Goal: Task Accomplishment & Management: Manage account settings

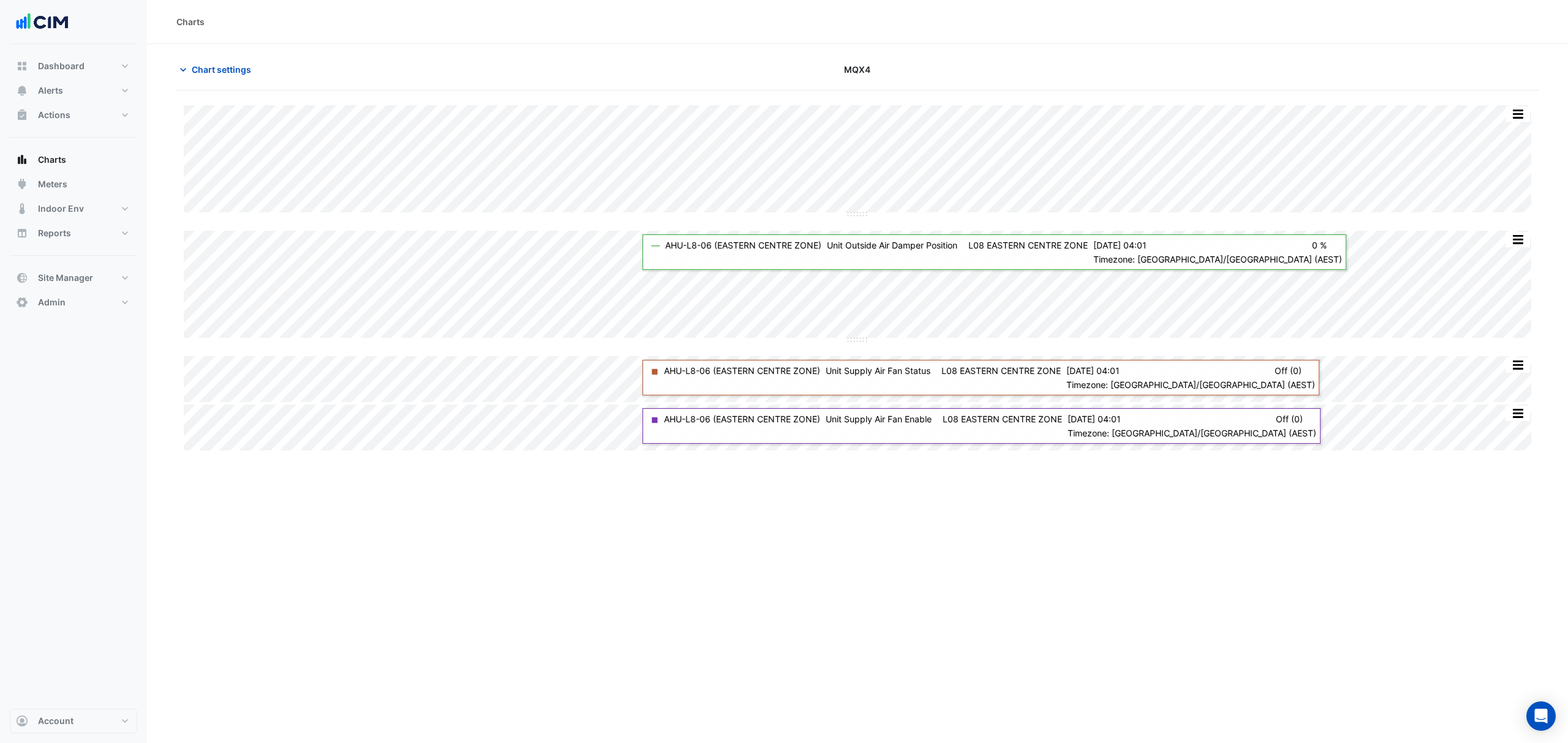
click at [242, 73] on span "Chart settings" at bounding box center [221, 69] width 60 height 13
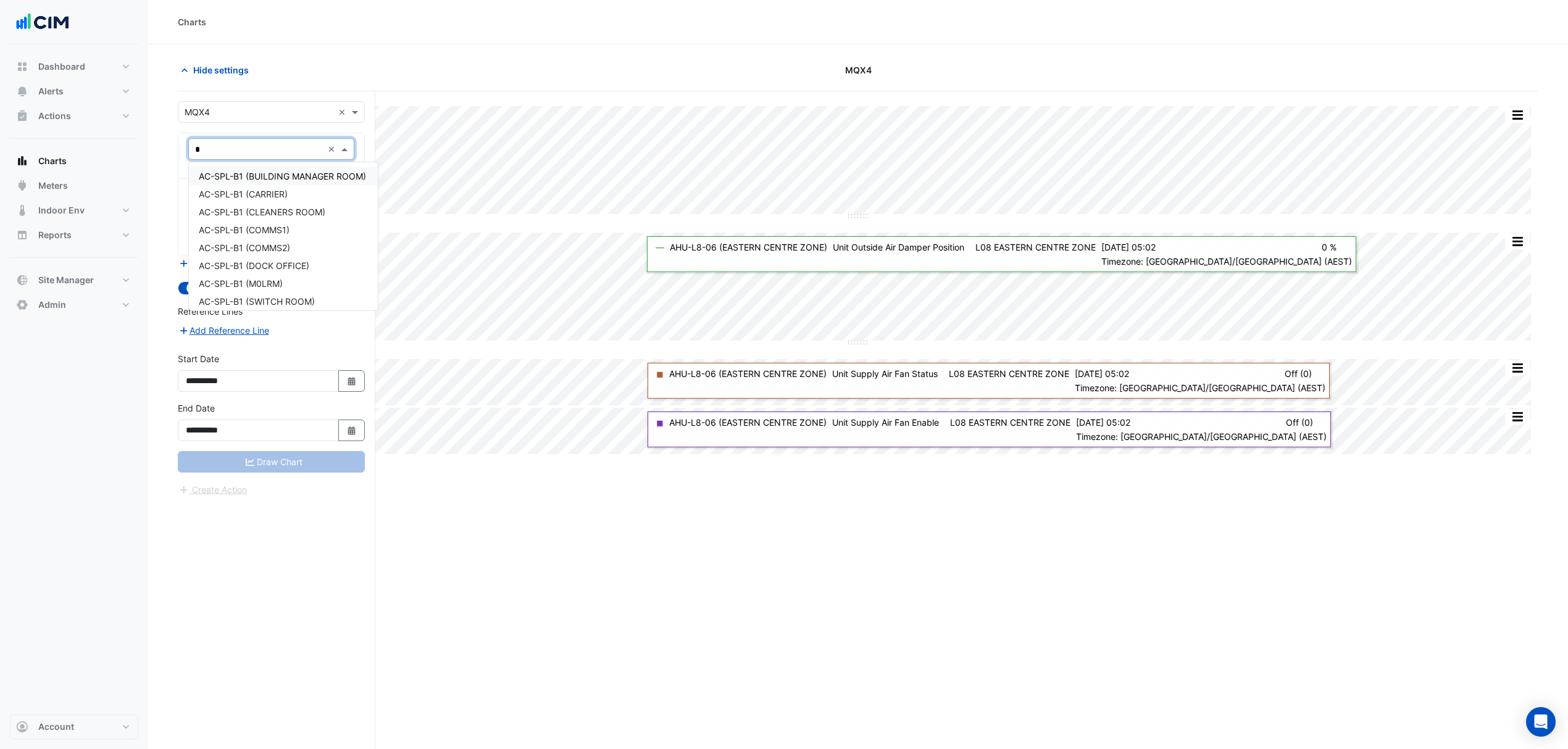
type input "**"
click at [231, 192] on span "CH-B1-01" at bounding box center [218, 194] width 40 height 11
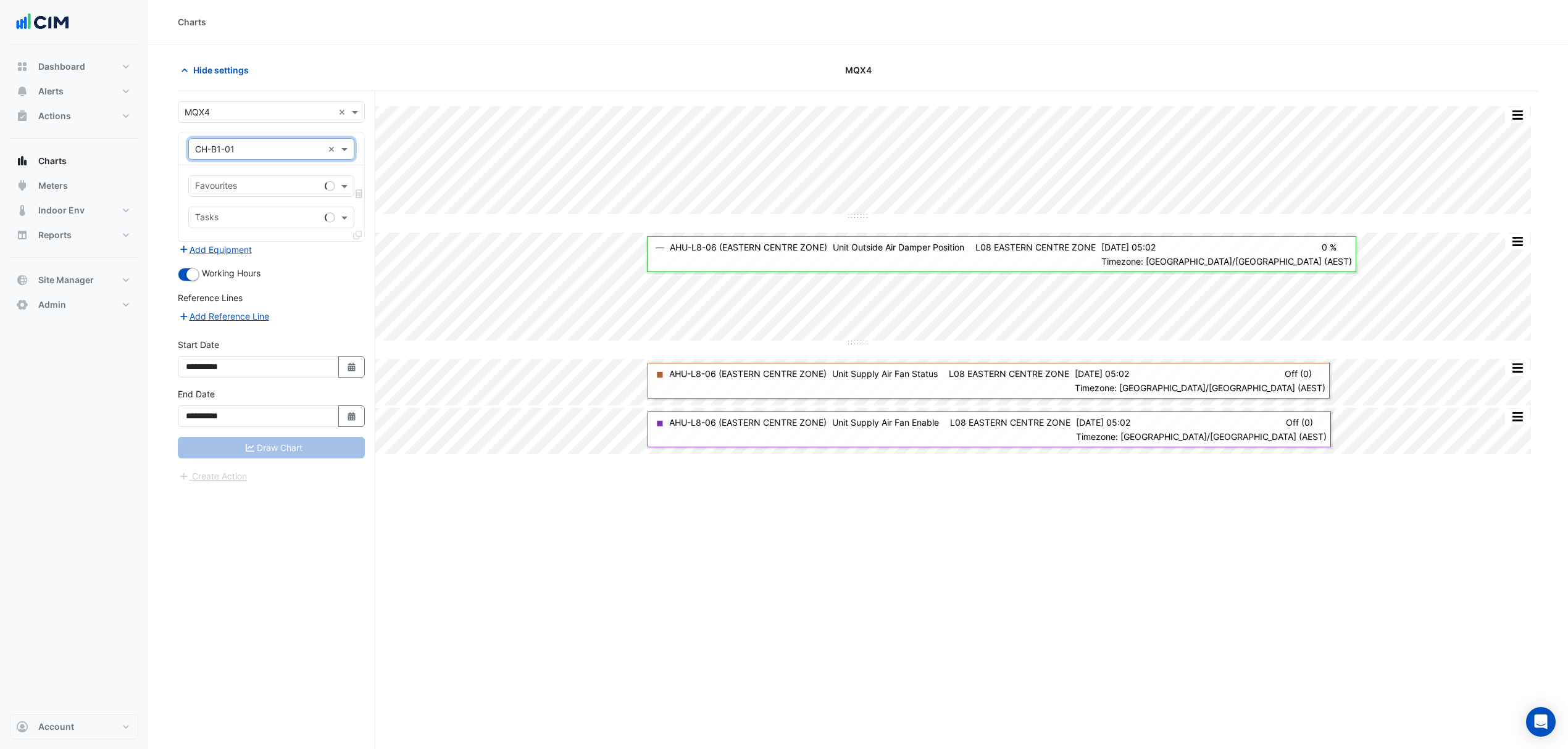
click at [343, 182] on span at bounding box center [346, 185] width 16 height 13
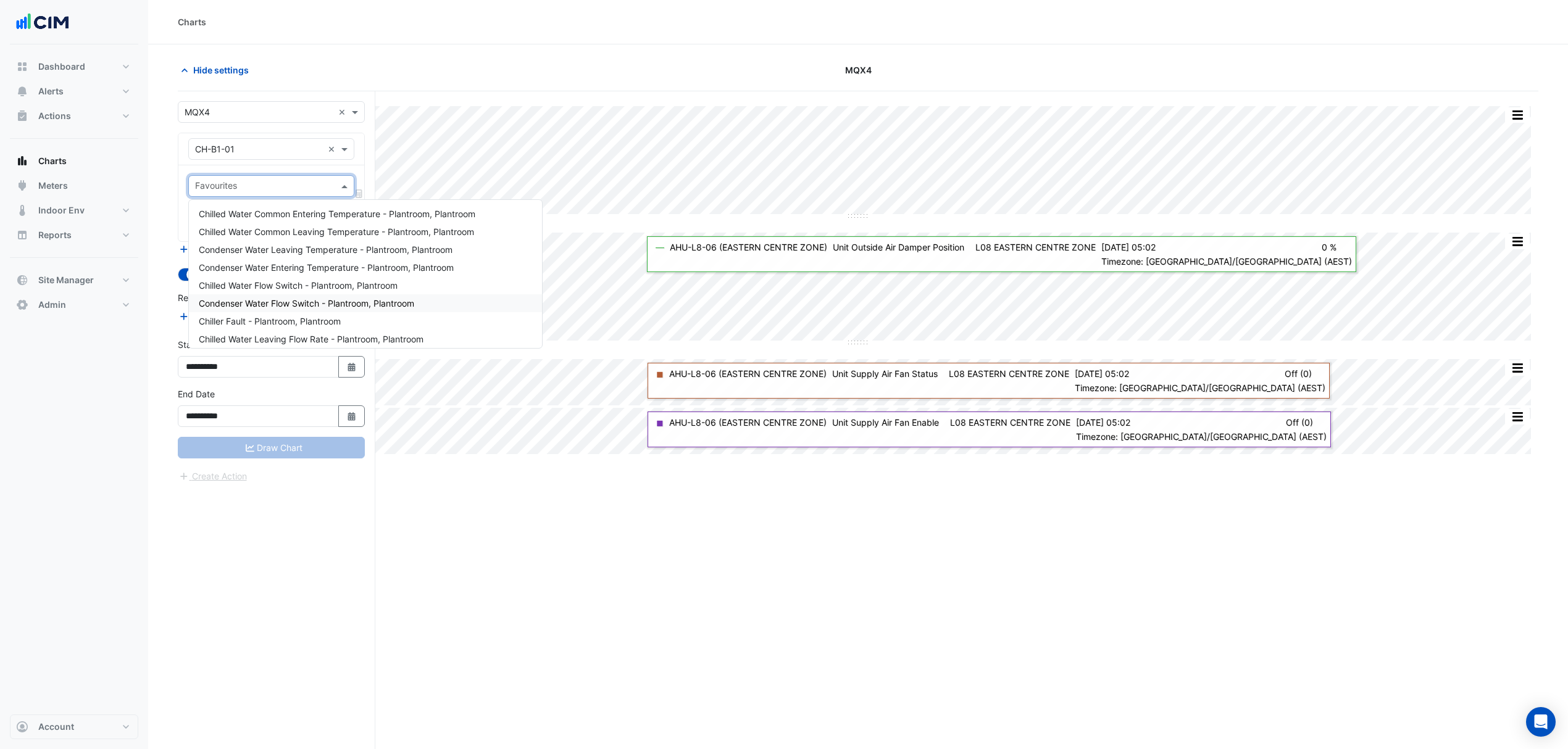
scroll to position [82, 0]
click at [289, 289] on span "Chiller Status - Plantroom, Plantroom" at bounding box center [273, 292] width 148 height 11
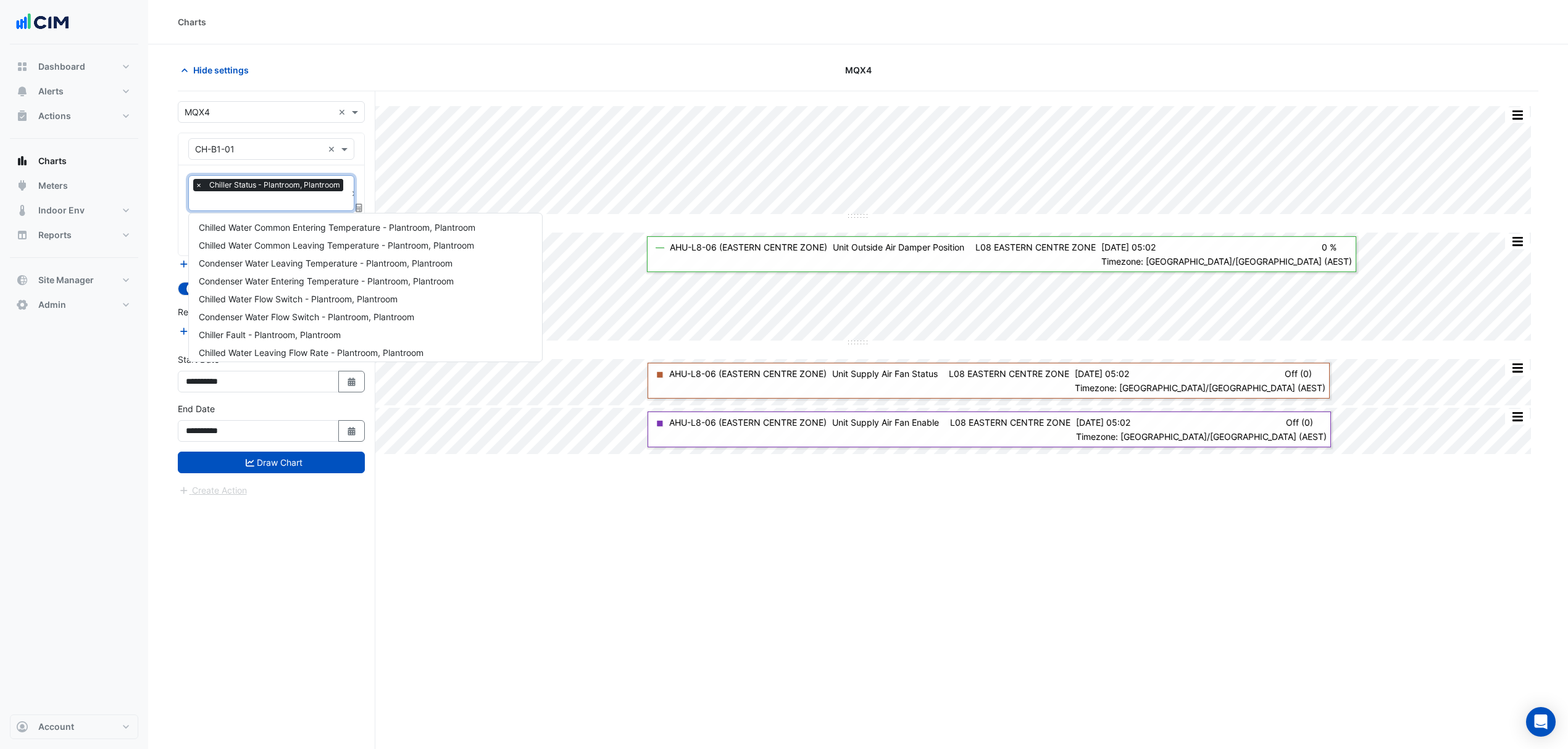
click at [245, 191] on span "Chiller Status - Plantroom, Plantroom" at bounding box center [274, 184] width 137 height 13
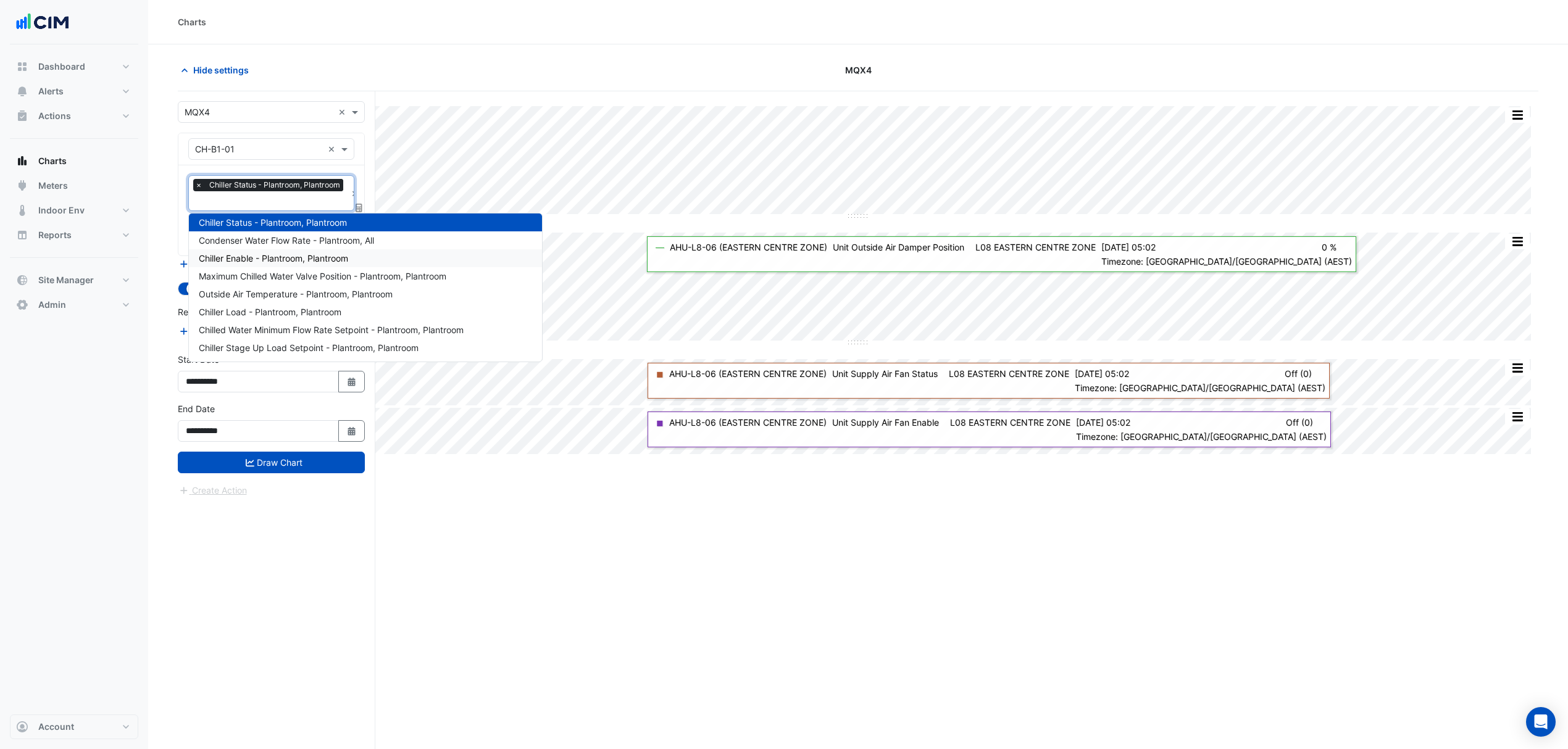
click at [245, 255] on span "Chiller Enable - Plantroom, Plantroom" at bounding box center [274, 258] width 149 height 11
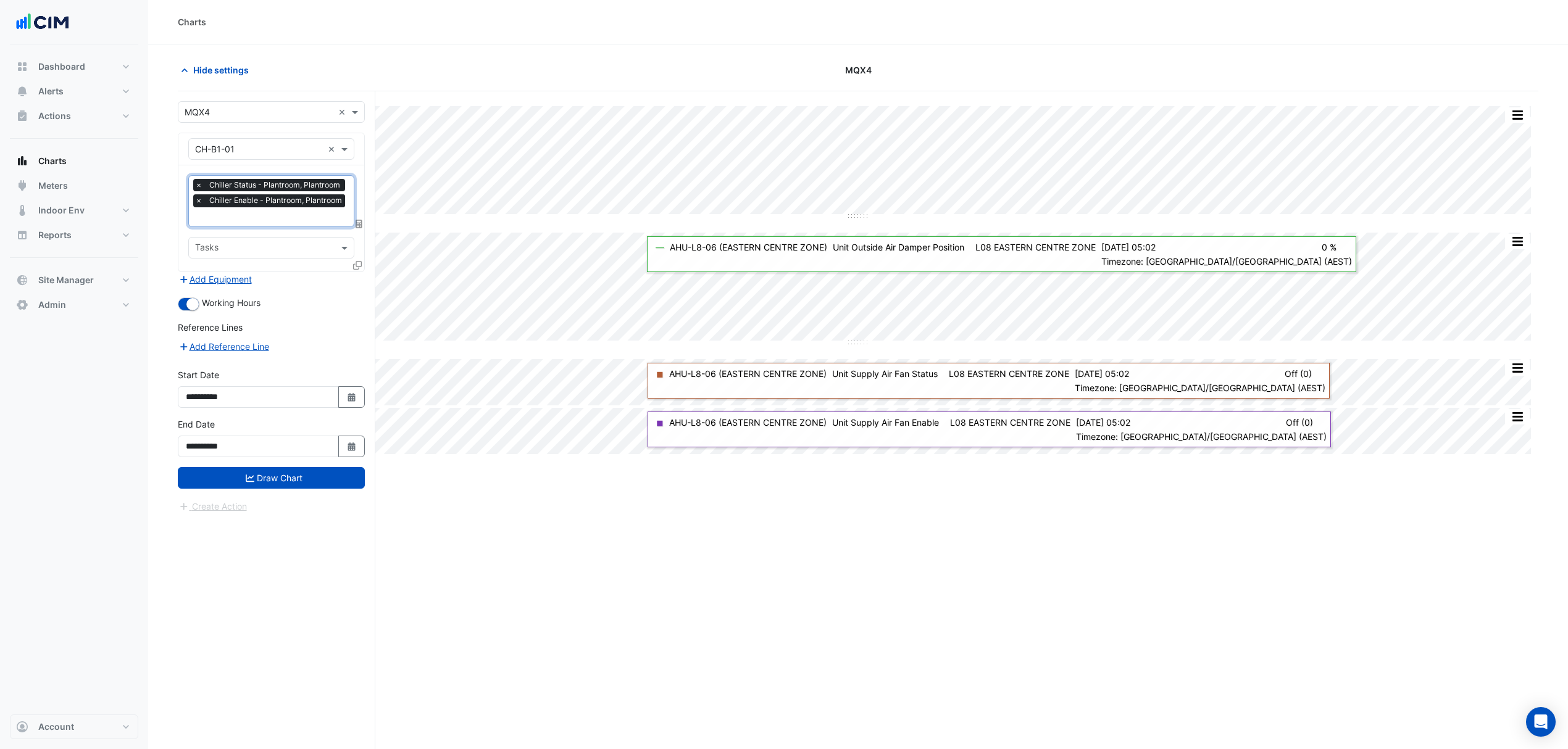
click at [361, 266] on icon at bounding box center [357, 265] width 9 height 9
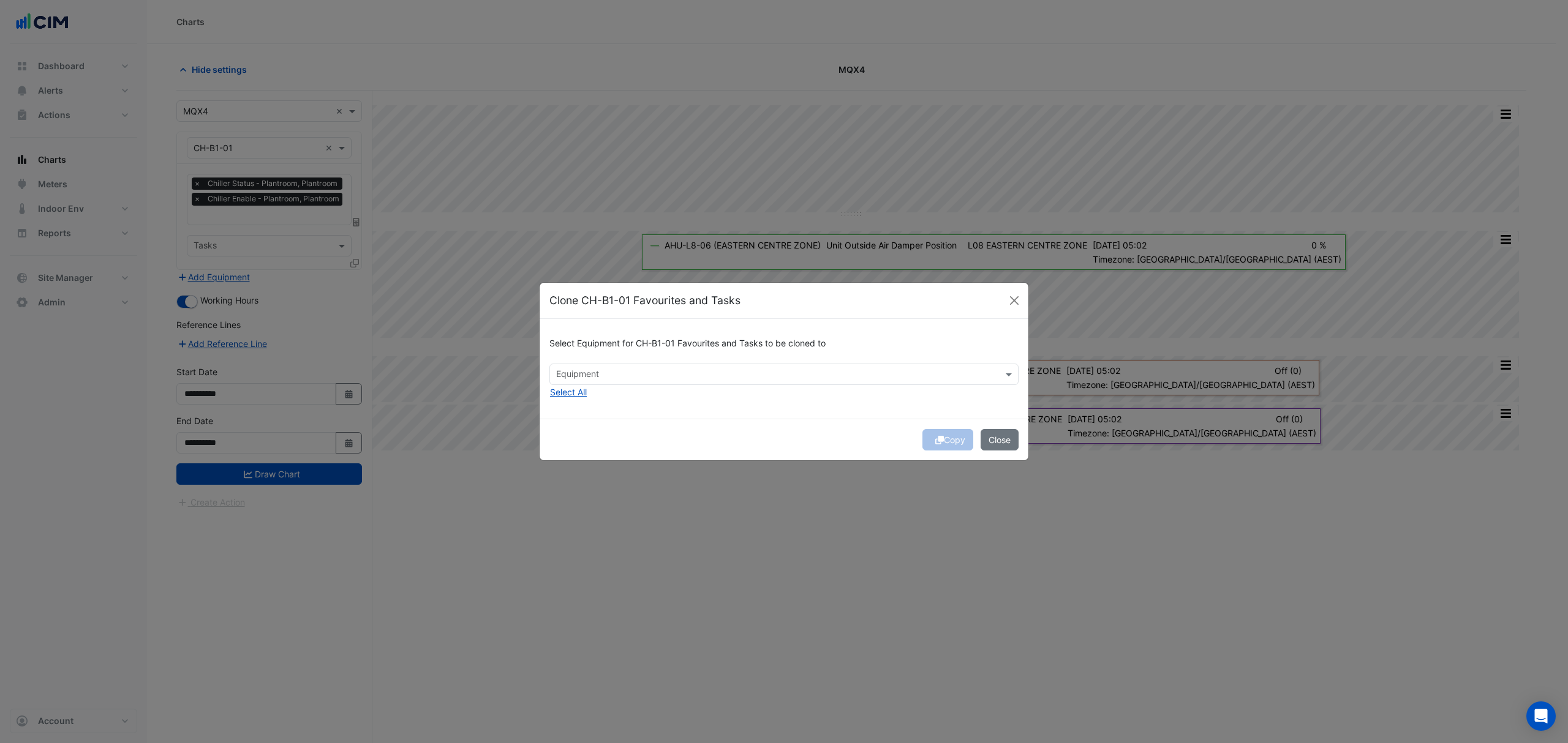
drag, startPoint x: 585, startPoint y: 368, endPoint x: 586, endPoint y: 373, distance: 5.1
click at [586, 372] on div "Equipment" at bounding box center [773, 374] width 448 height 19
click at [584, 393] on div "CH-B1-02" at bounding box center [579, 400] width 60 height 17
click at [886, 415] on div "Select Equipment for CH-B1-01 Favourites and Tasks to be cloned to Equipment × …" at bounding box center [784, 369] width 489 height 100
click at [949, 441] on button "Copy" at bounding box center [947, 440] width 51 height 21
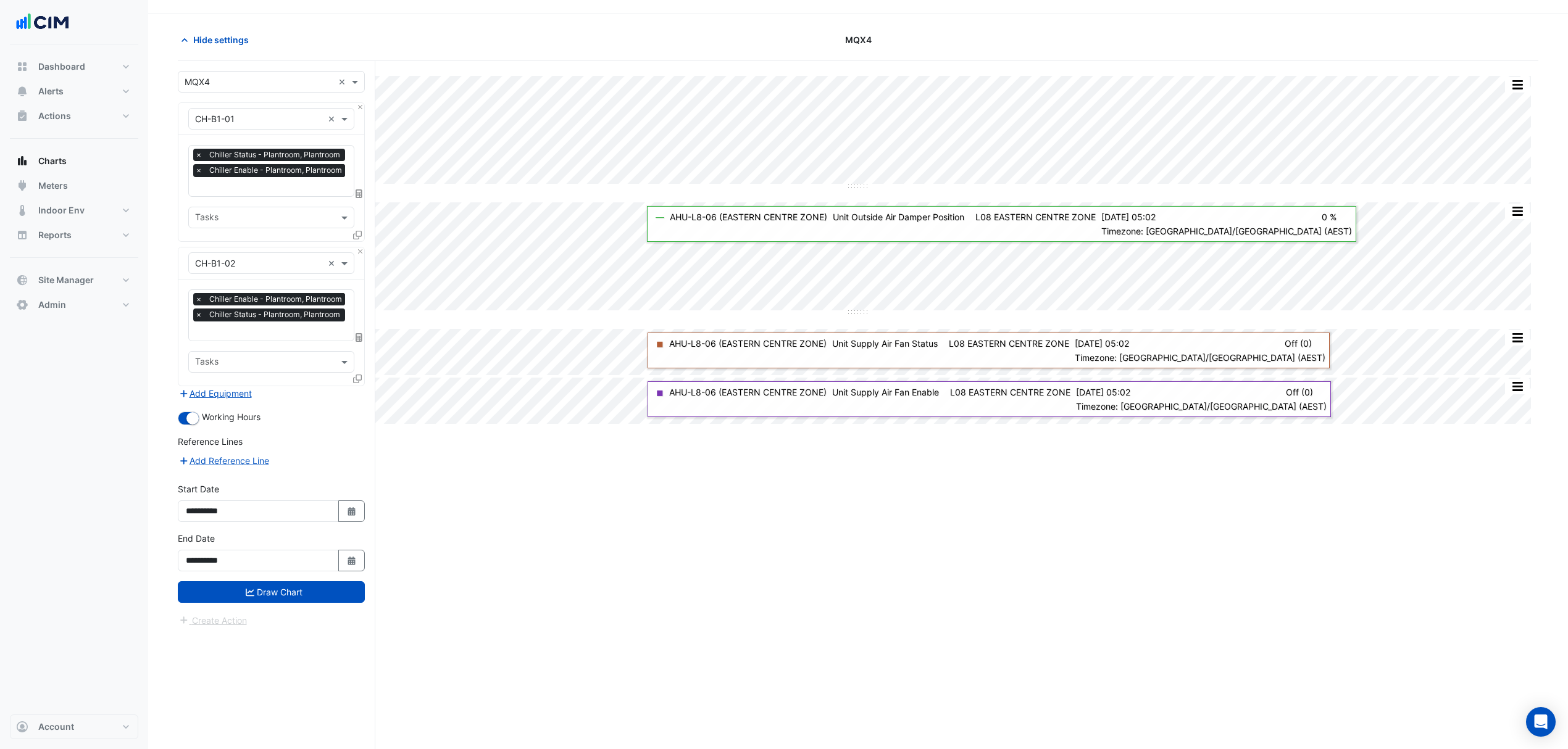
scroll to position [48, 0]
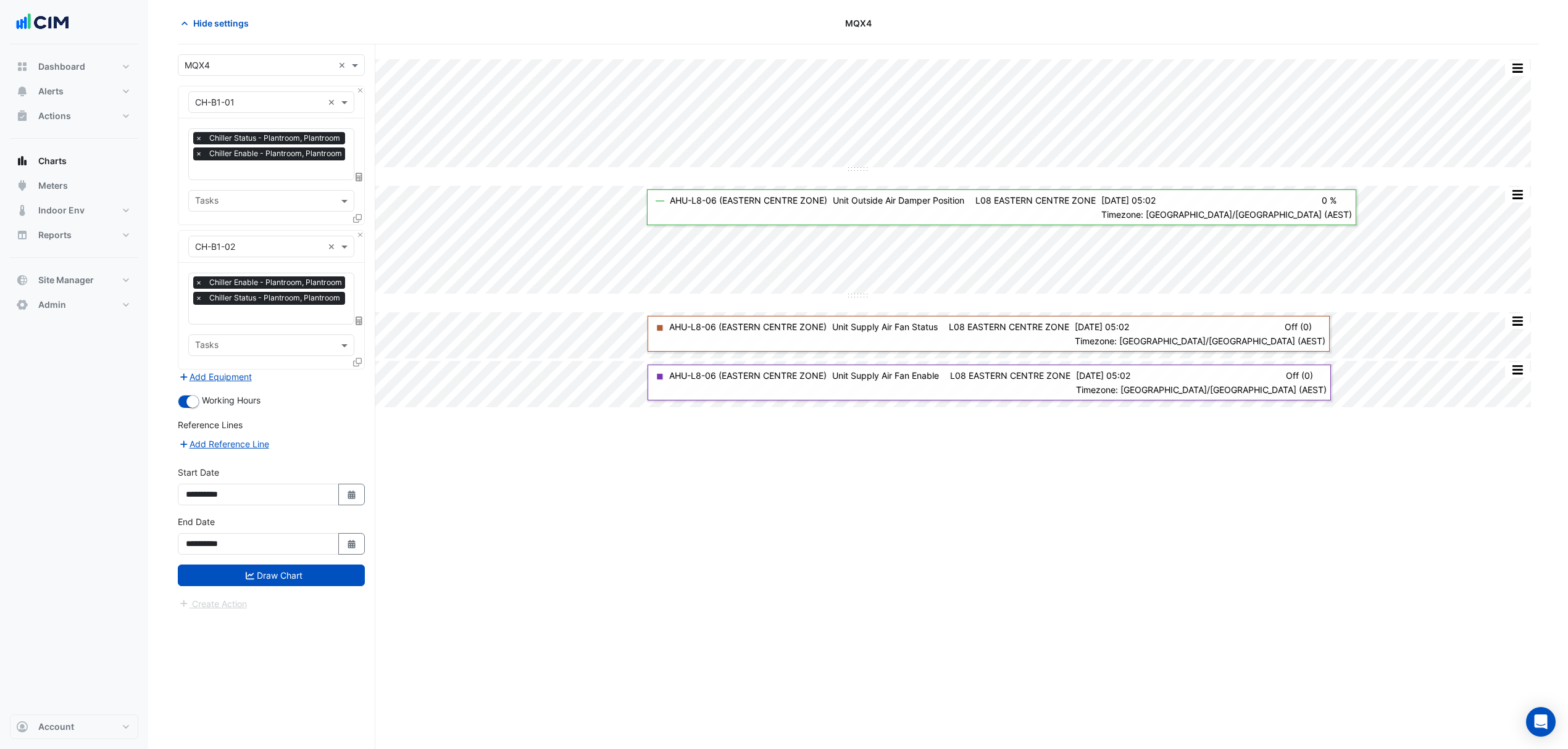
click at [343, 496] on button "Select Date" at bounding box center [352, 495] width 27 height 21
select select "*"
select select "****"
click at [271, 366] on div "1" at bounding box center [277, 371] width 19 height 19
type input "**********"
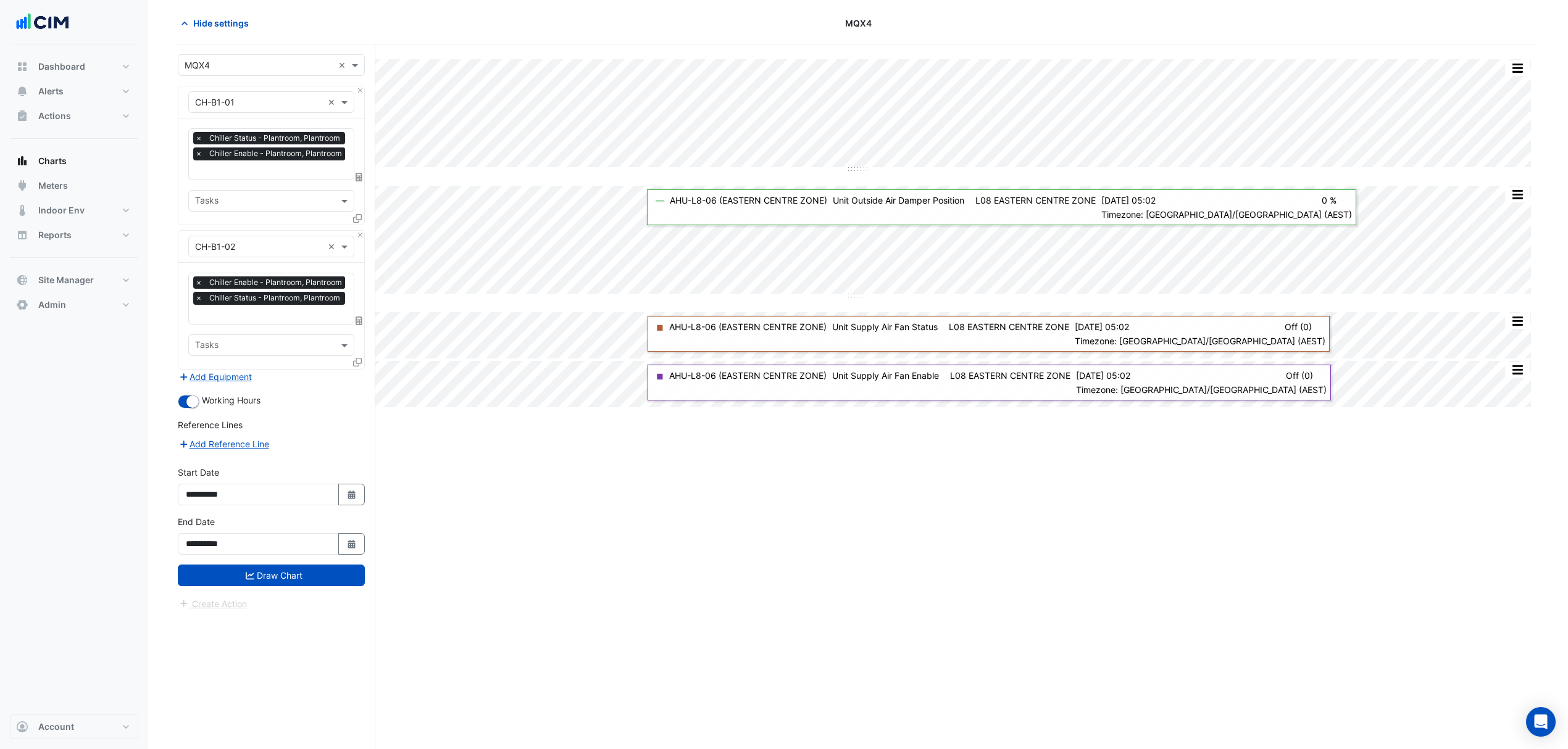
click at [348, 500] on button "Select Date" at bounding box center [352, 495] width 27 height 21
select select "*"
select select "****"
click at [196, 327] on span "Previous month" at bounding box center [199, 332] width 10 height 10
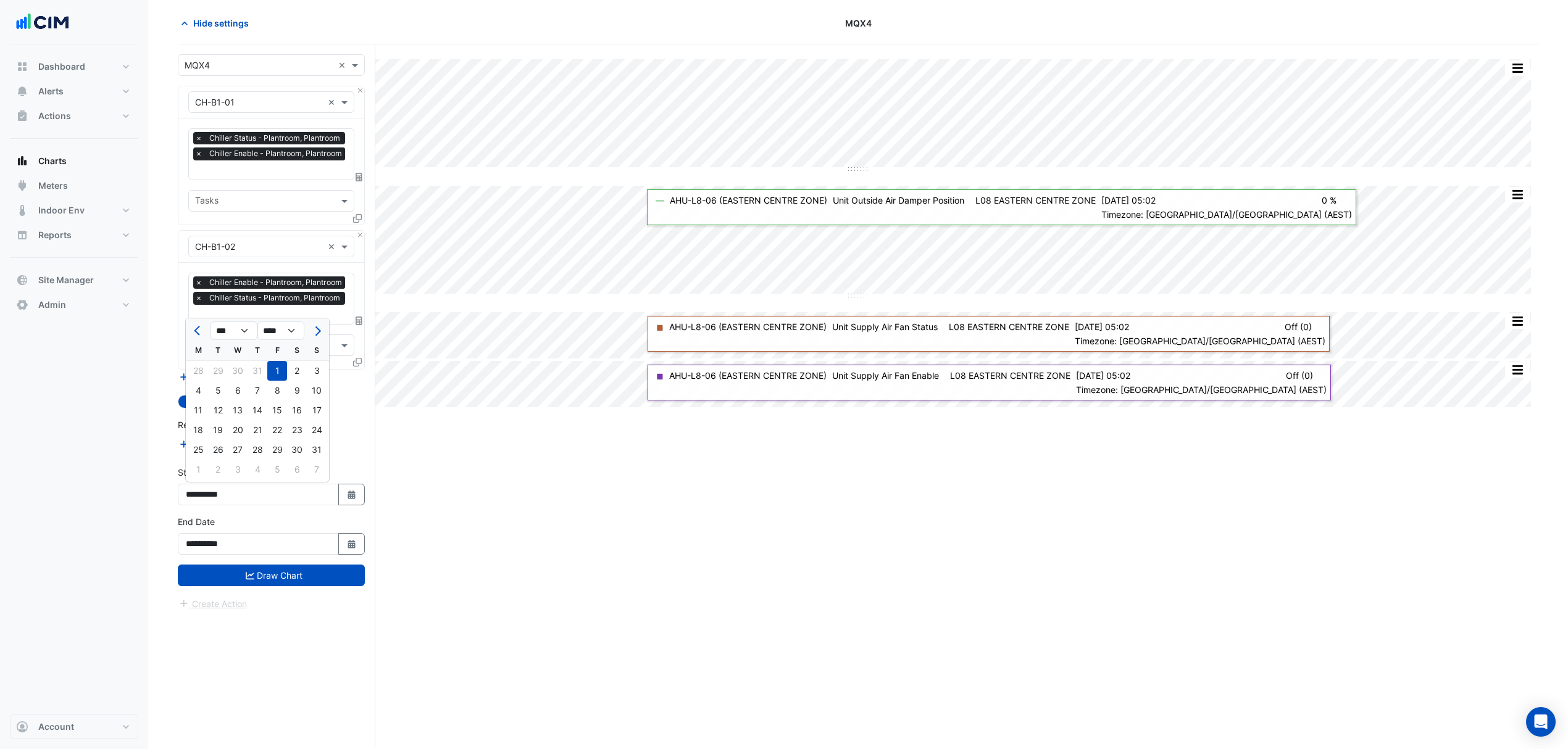
select select "*"
click at [311, 366] on div "1" at bounding box center [316, 371] width 19 height 19
type input "**********"
click at [305, 584] on button "Draw Chart" at bounding box center [271, 575] width 187 height 21
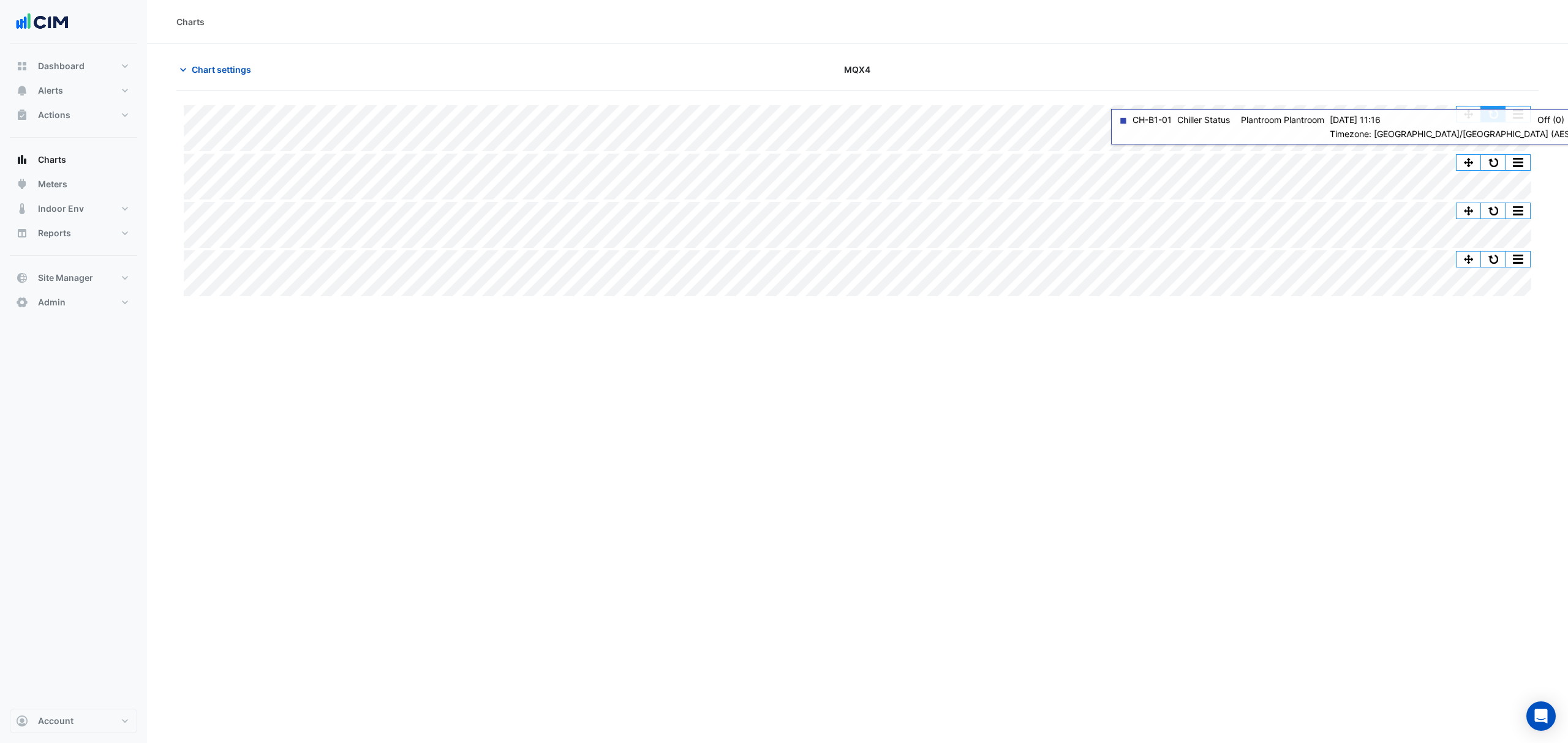
click at [1490, 115] on button "button" at bounding box center [1492, 115] width 24 height 15
click at [1494, 118] on button "button" at bounding box center [1492, 115] width 24 height 15
click at [1483, 115] on button "button" at bounding box center [1492, 115] width 24 height 15
click at [1492, 111] on button "button" at bounding box center [1492, 115] width 24 height 15
click at [1489, 115] on button "button" at bounding box center [1492, 115] width 24 height 15
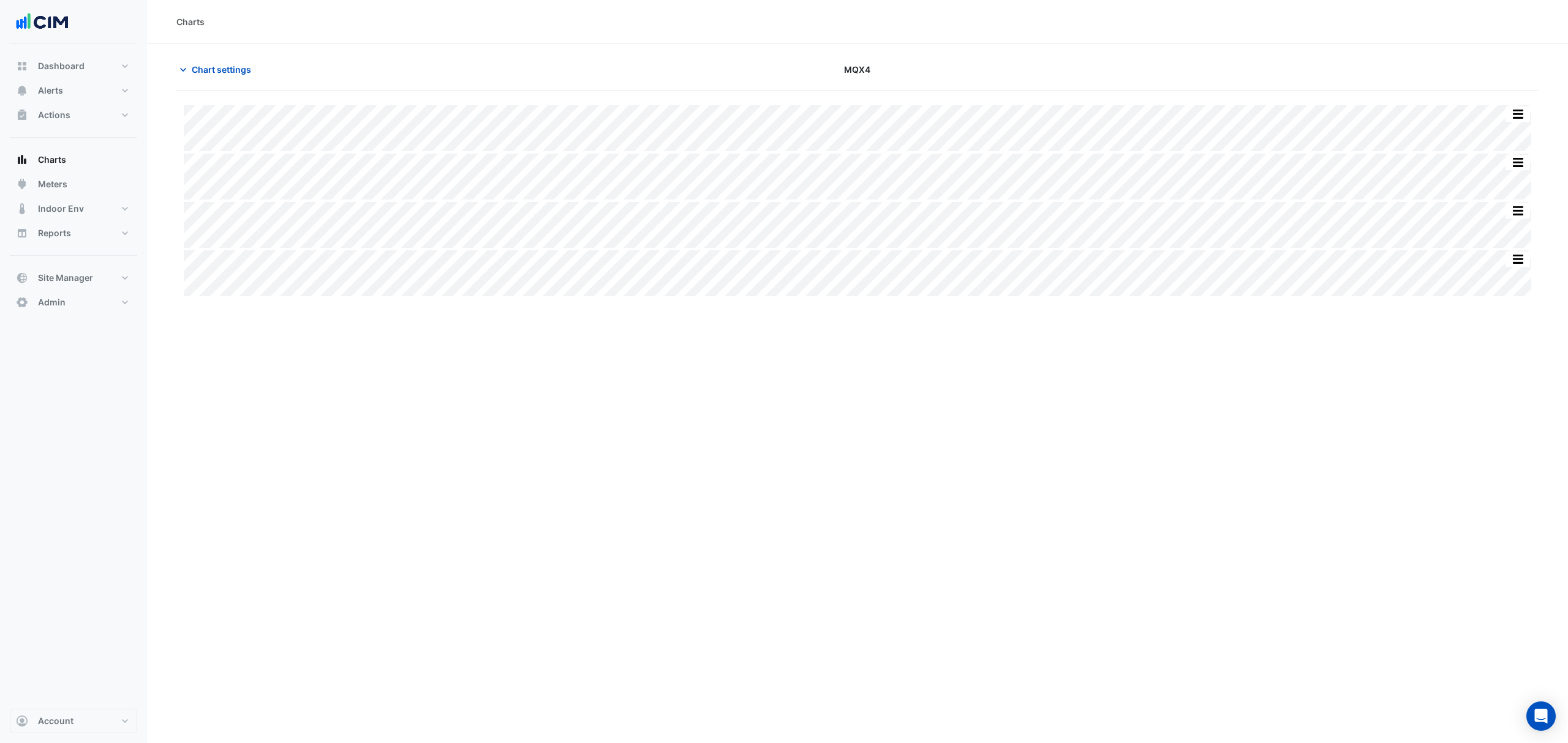
click at [187, 66] on icon "button" at bounding box center [183, 69] width 13 height 13
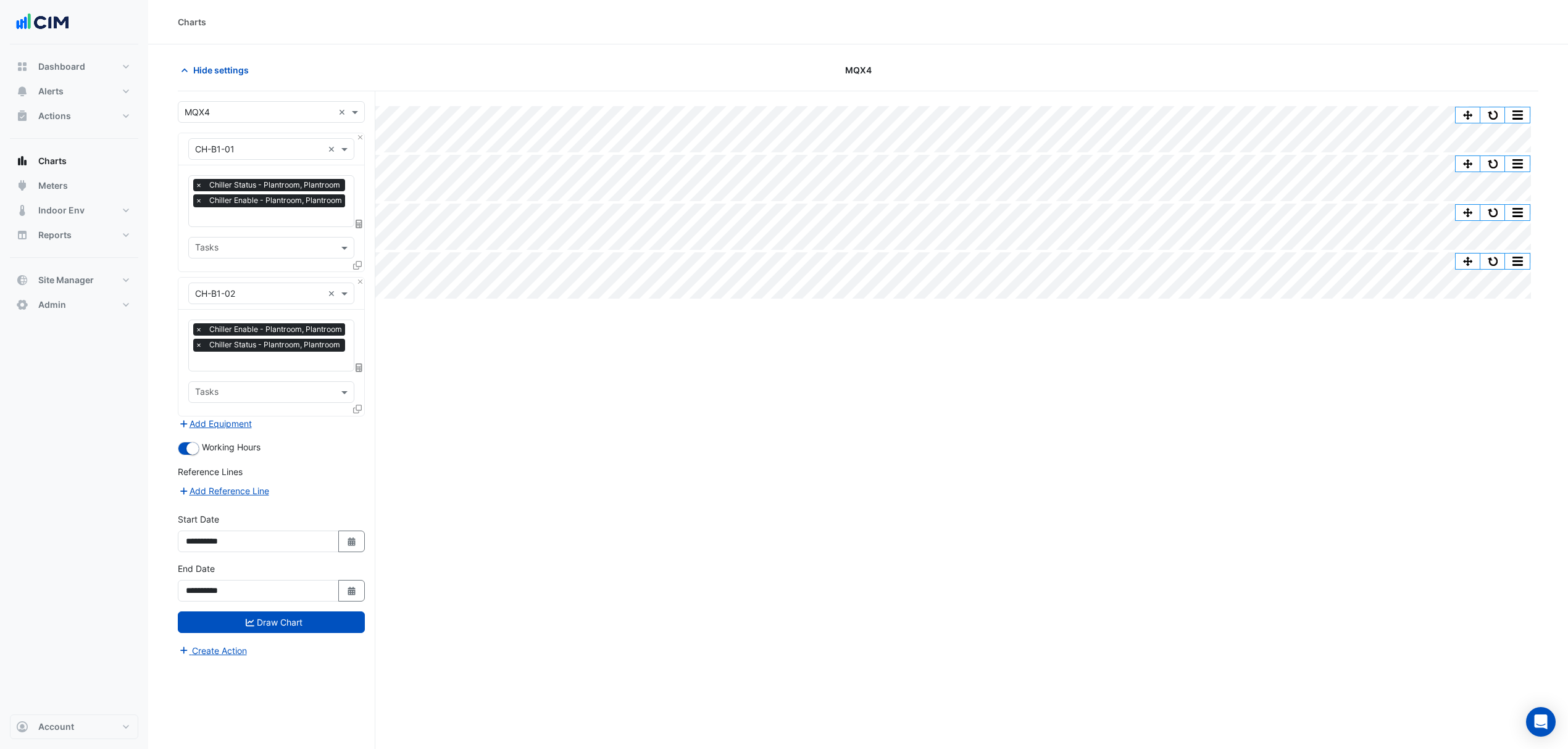
click at [354, 536] on button "Select Date" at bounding box center [352, 541] width 27 height 21
select select "*"
select select "****"
click at [193, 379] on button "Previous month" at bounding box center [198, 377] width 15 height 19
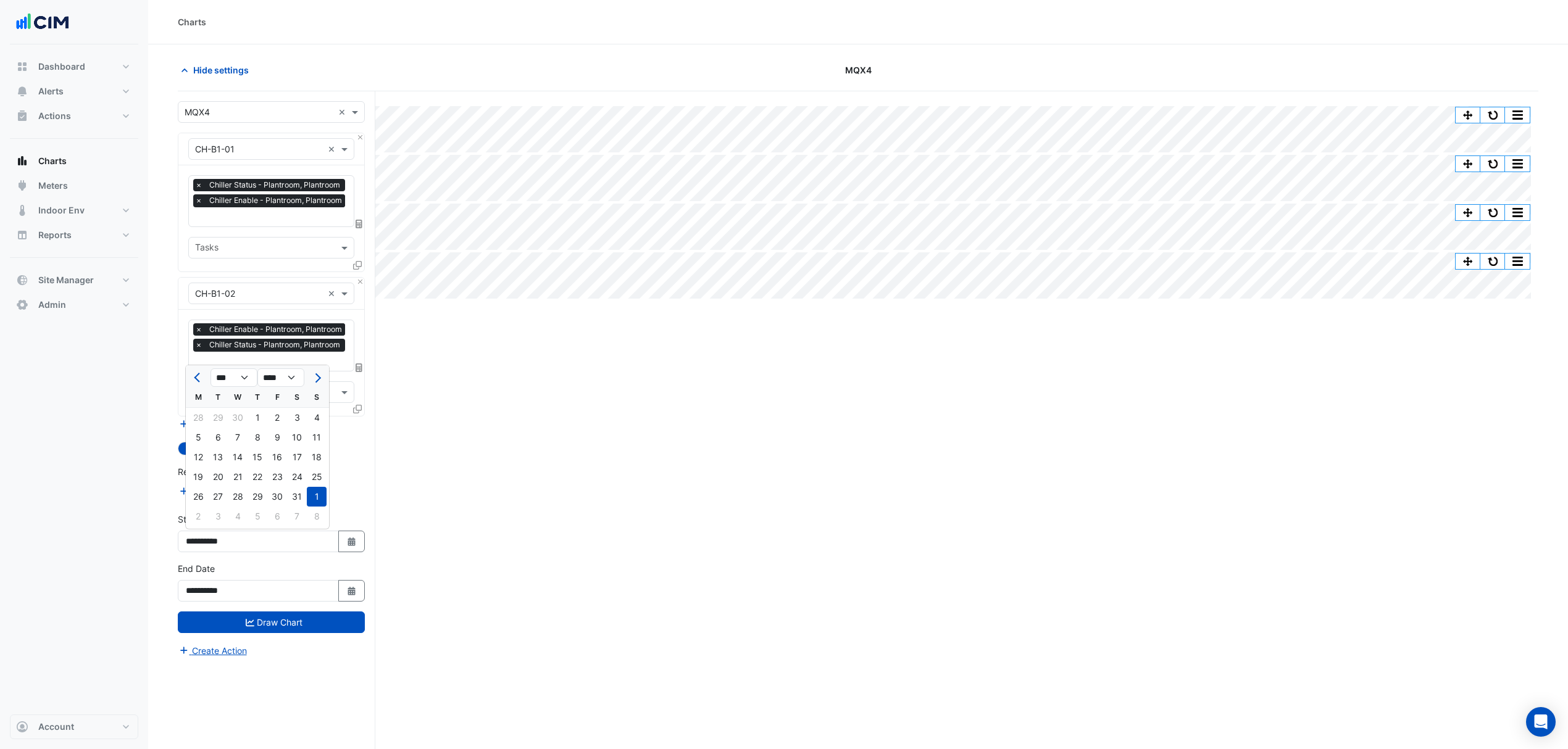
click at [193, 379] on button "Previous month" at bounding box center [198, 377] width 15 height 19
click at [192, 379] on button "Previous month" at bounding box center [198, 377] width 15 height 19
select select "*"
click at [299, 413] on div "1" at bounding box center [297, 418] width 19 height 19
type input "**********"
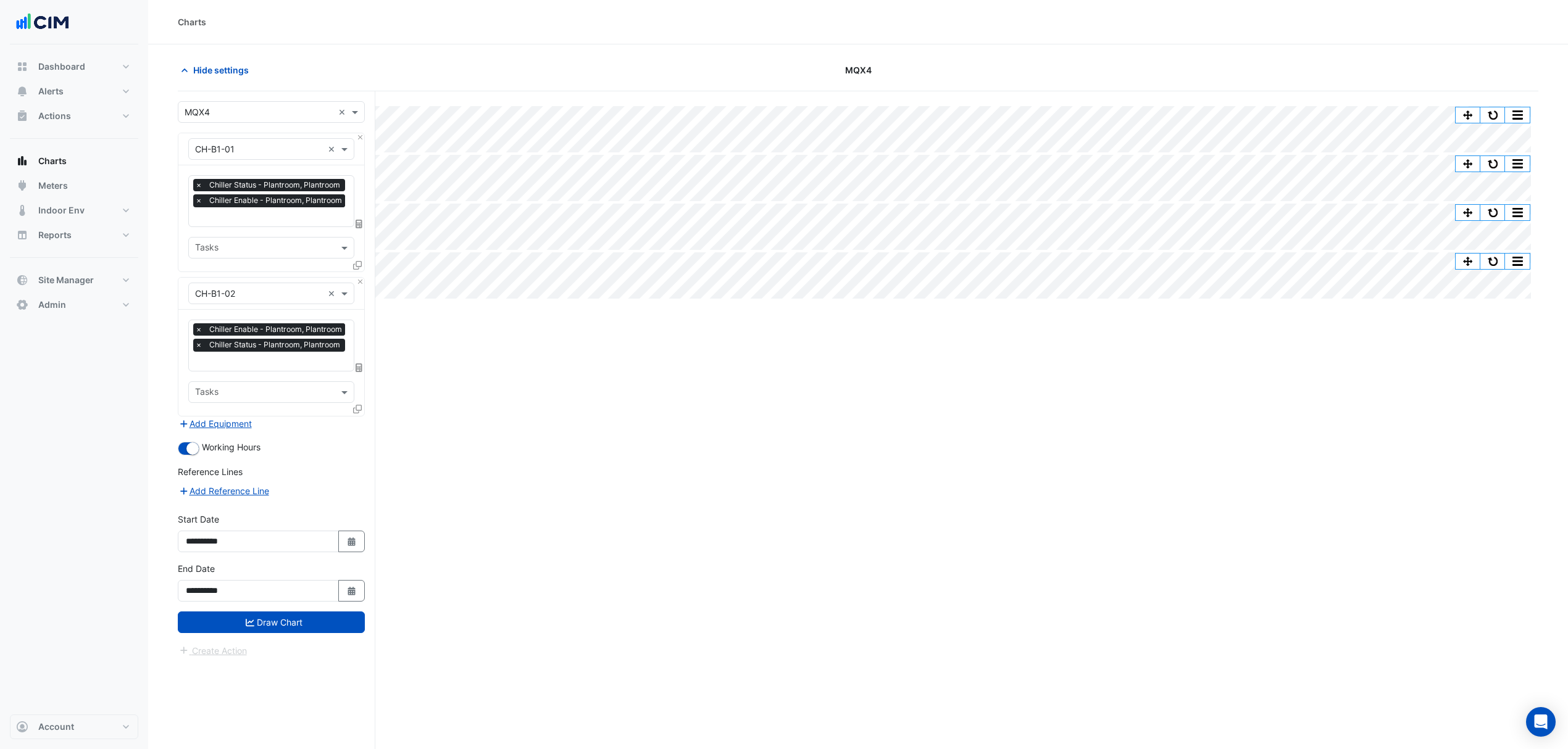
click at [273, 618] on button "Draw Chart" at bounding box center [271, 622] width 187 height 21
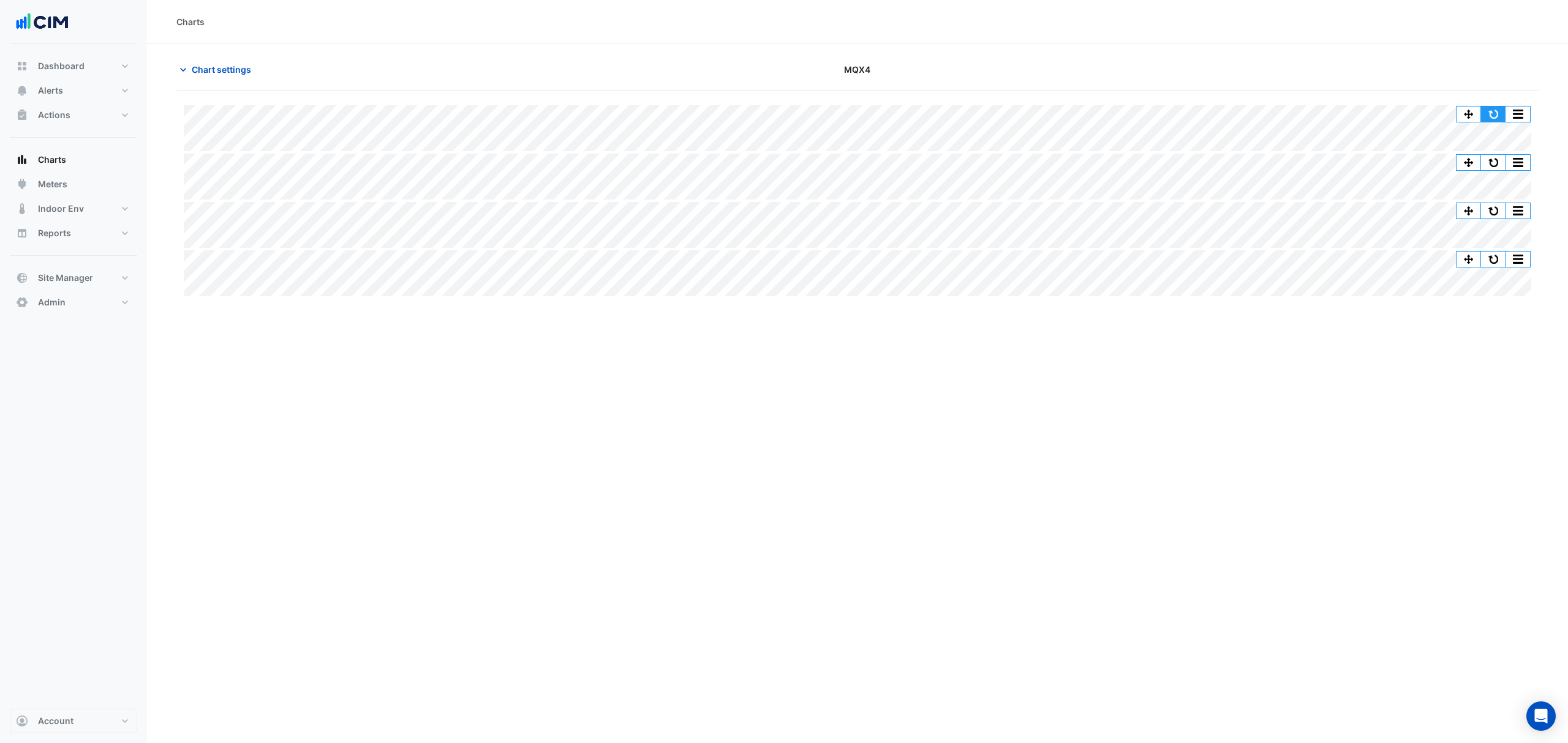
click at [1485, 113] on button "button" at bounding box center [1492, 115] width 24 height 15
click at [201, 64] on span "Chart settings" at bounding box center [221, 69] width 60 height 13
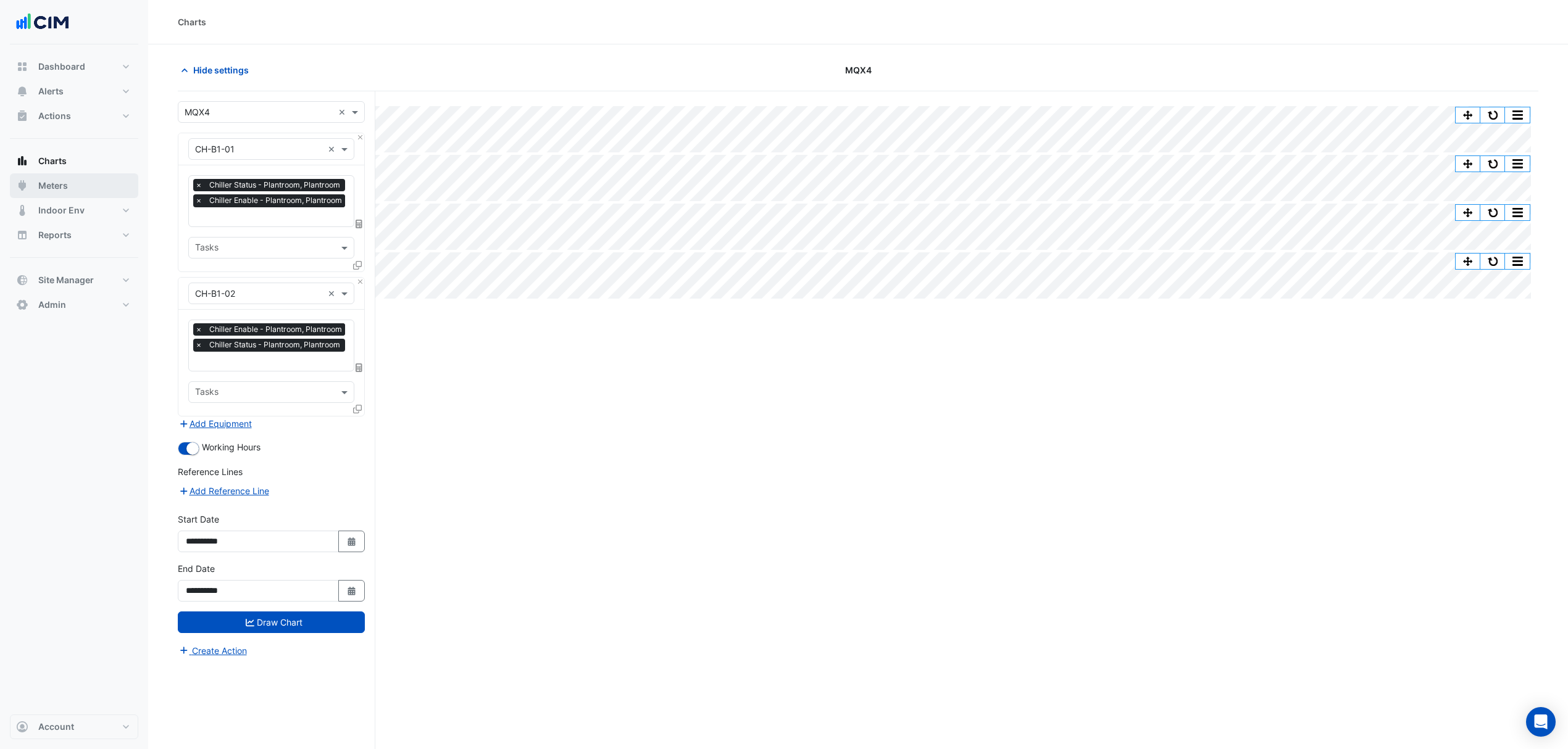
click at [78, 183] on button "Meters" at bounding box center [74, 185] width 128 height 24
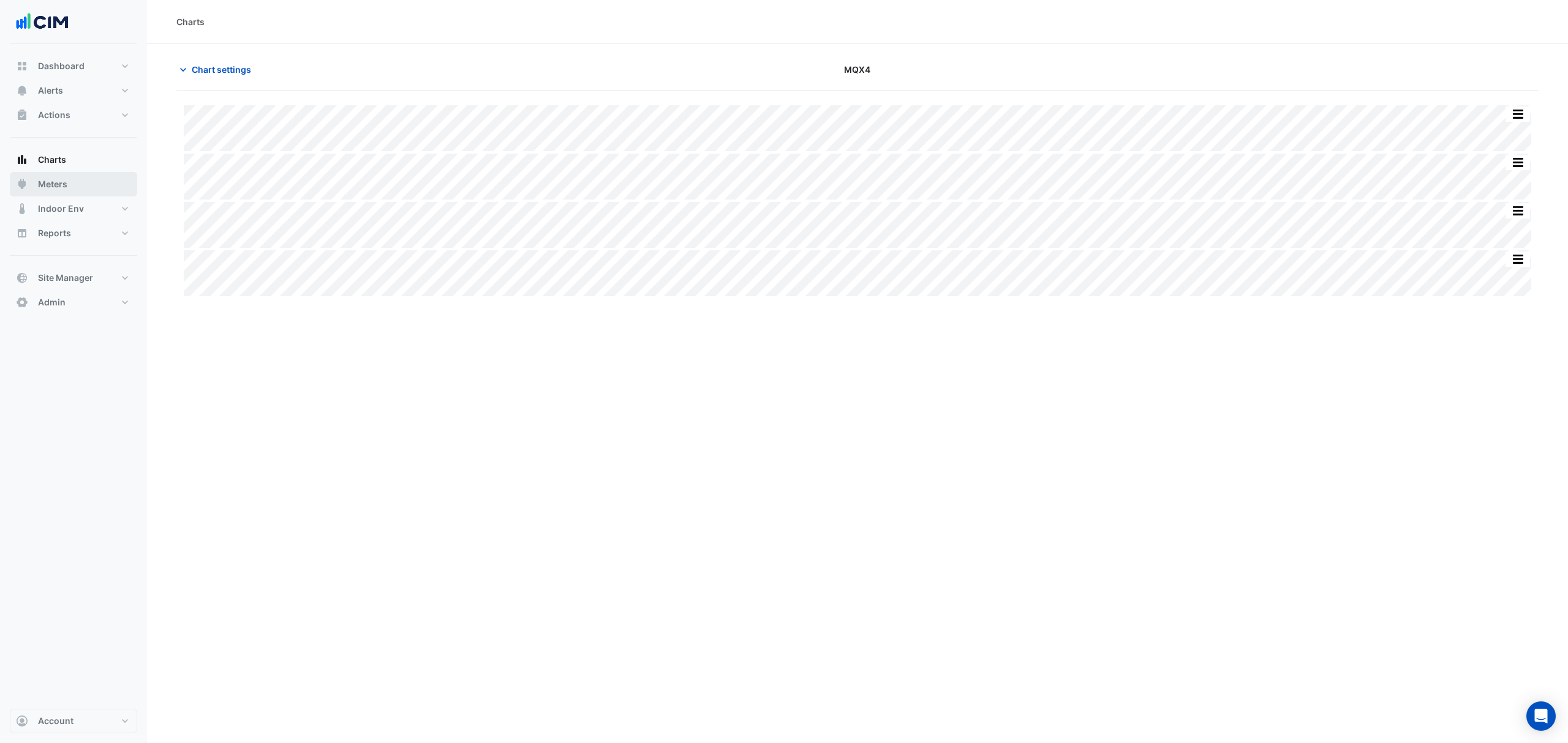
click at [74, 190] on button "Meters" at bounding box center [73, 184] width 127 height 24
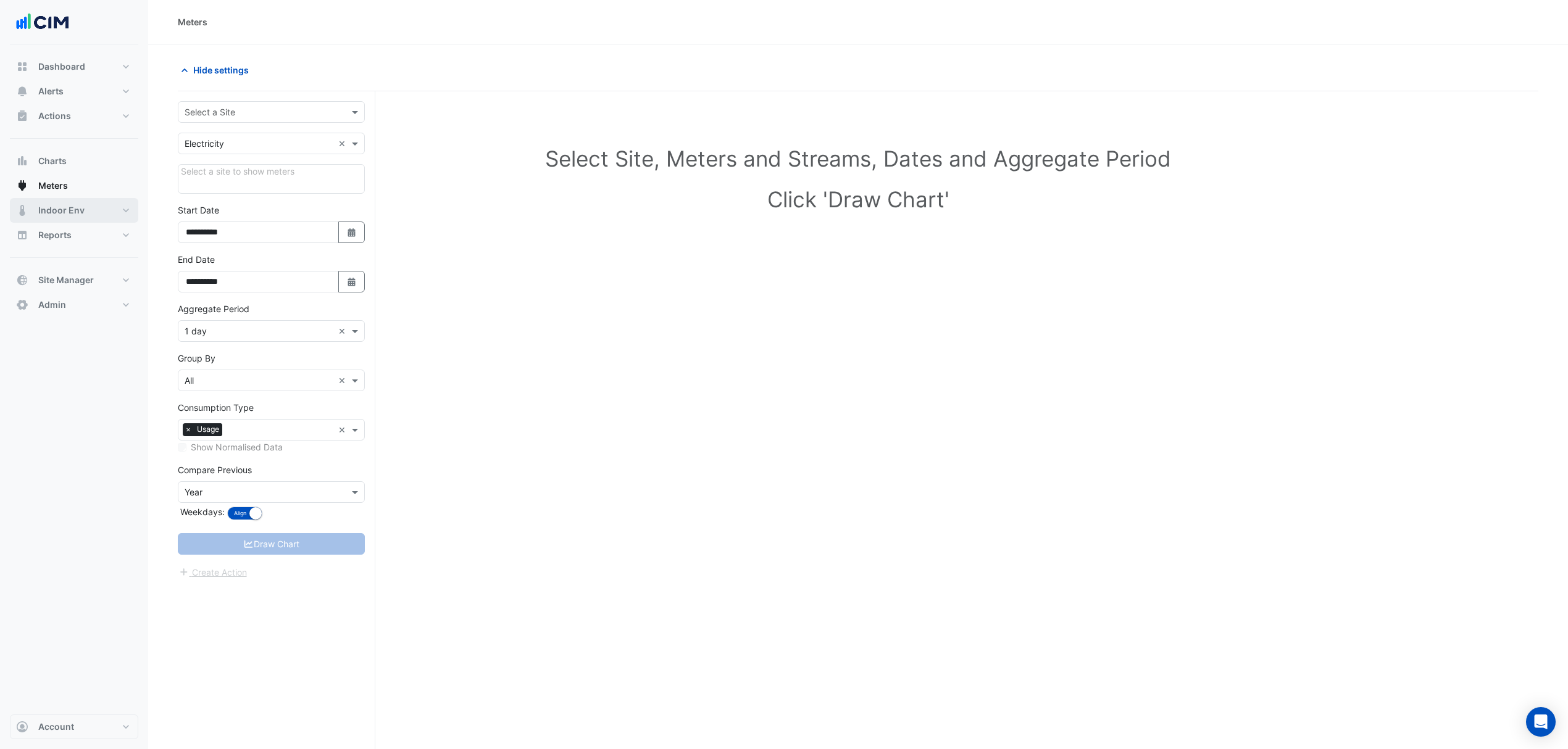
click at [57, 212] on span "Indoor Env" at bounding box center [61, 211] width 47 height 13
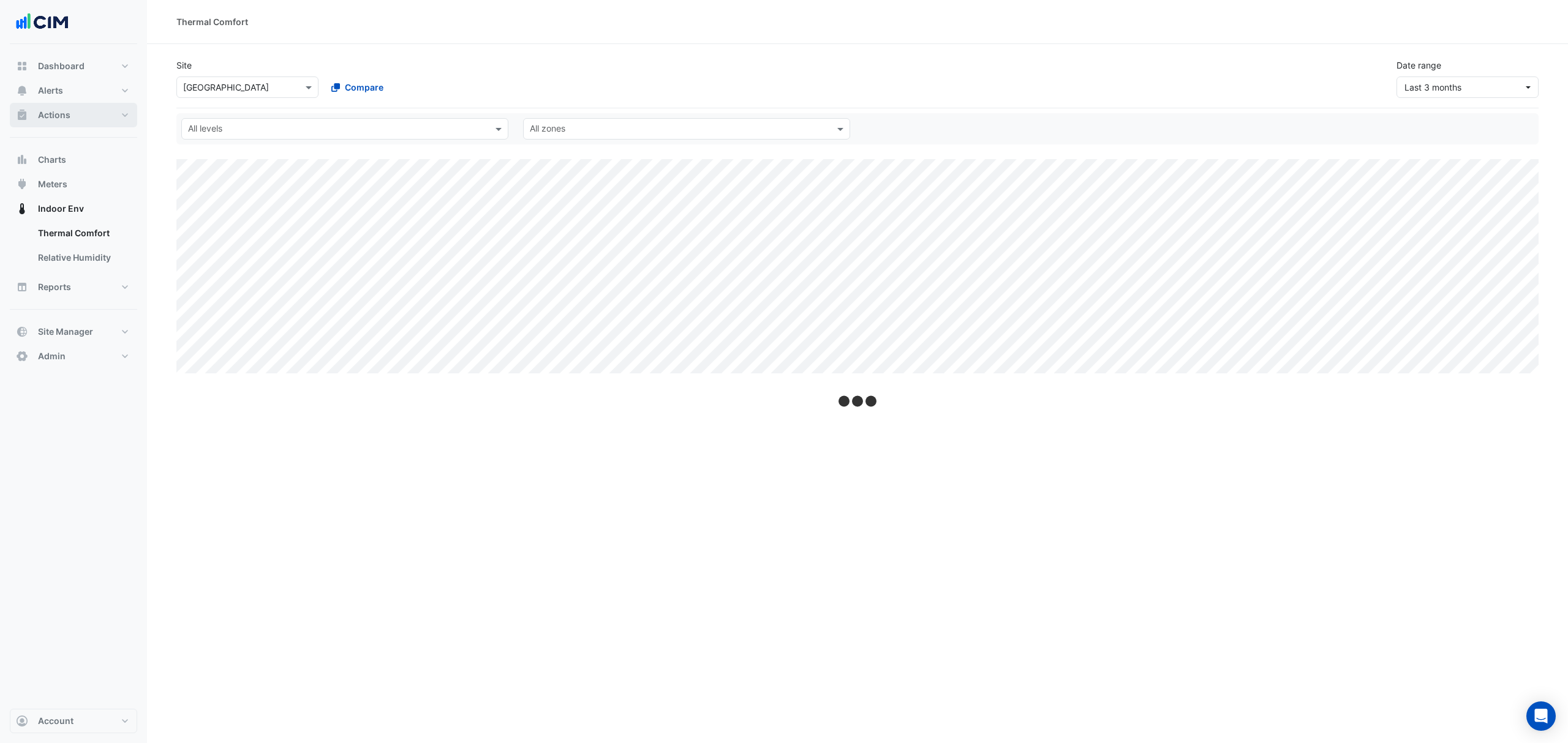
click at [74, 113] on button "Actions" at bounding box center [73, 115] width 127 height 24
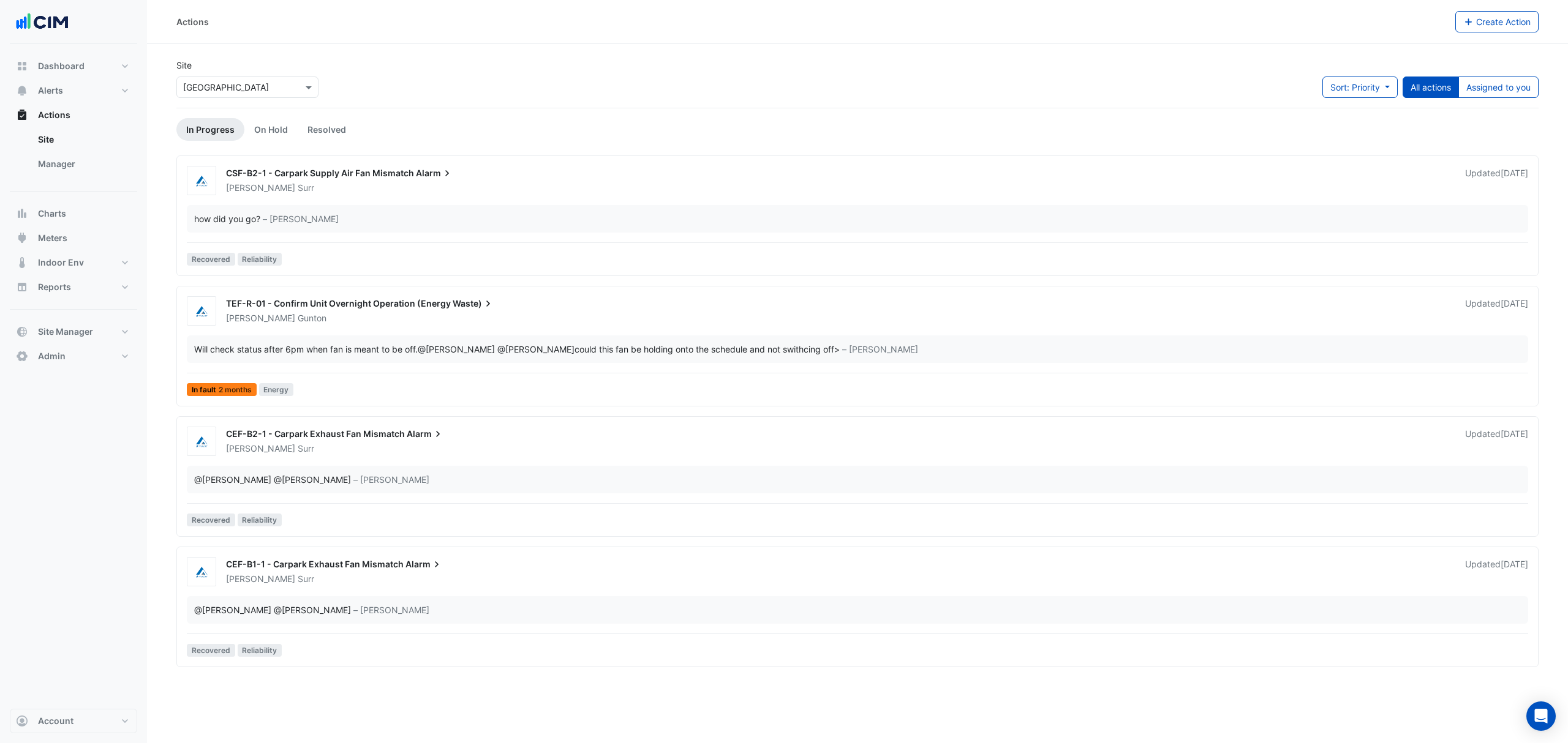
click at [54, 156] on link "Manager" at bounding box center [82, 164] width 109 height 24
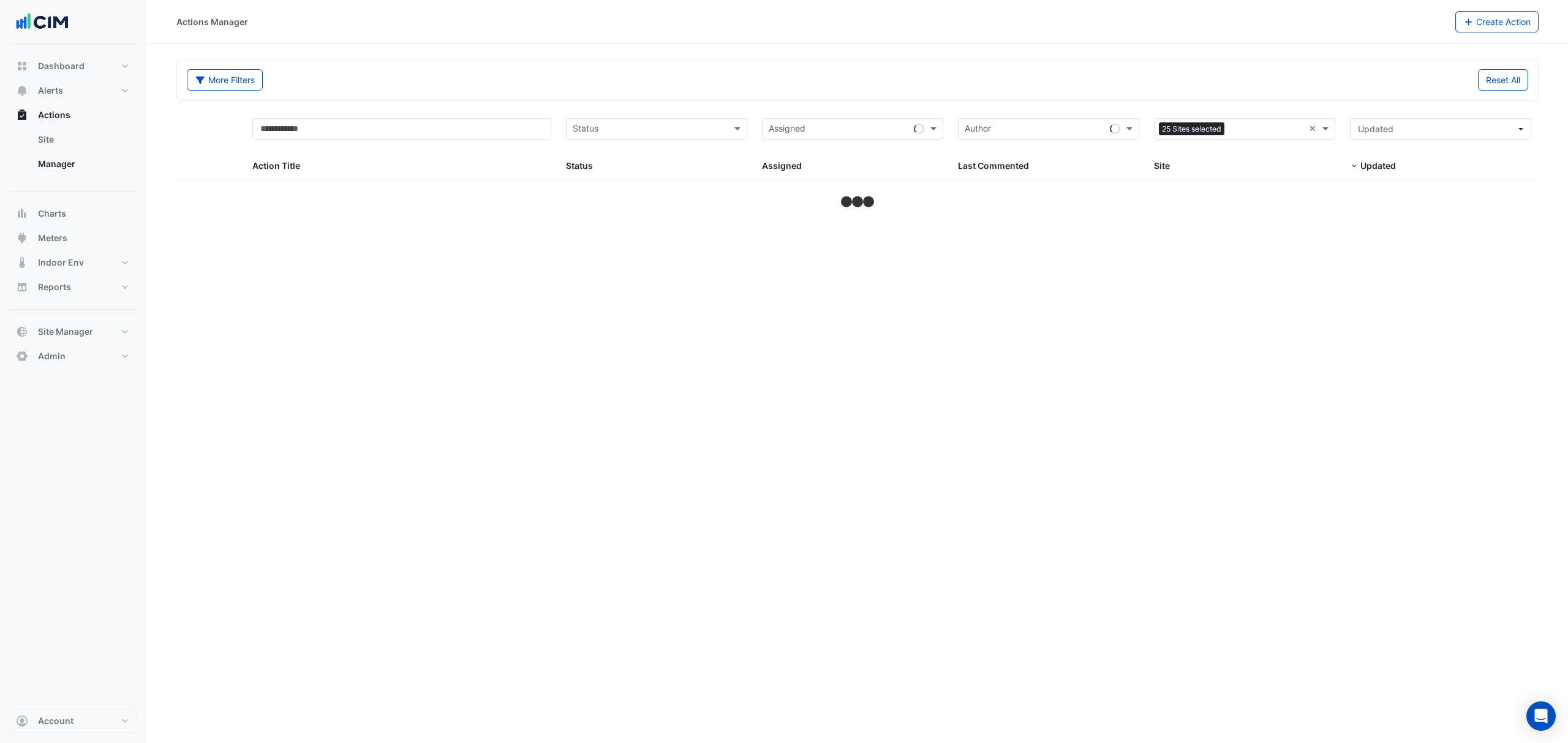
select select "***"
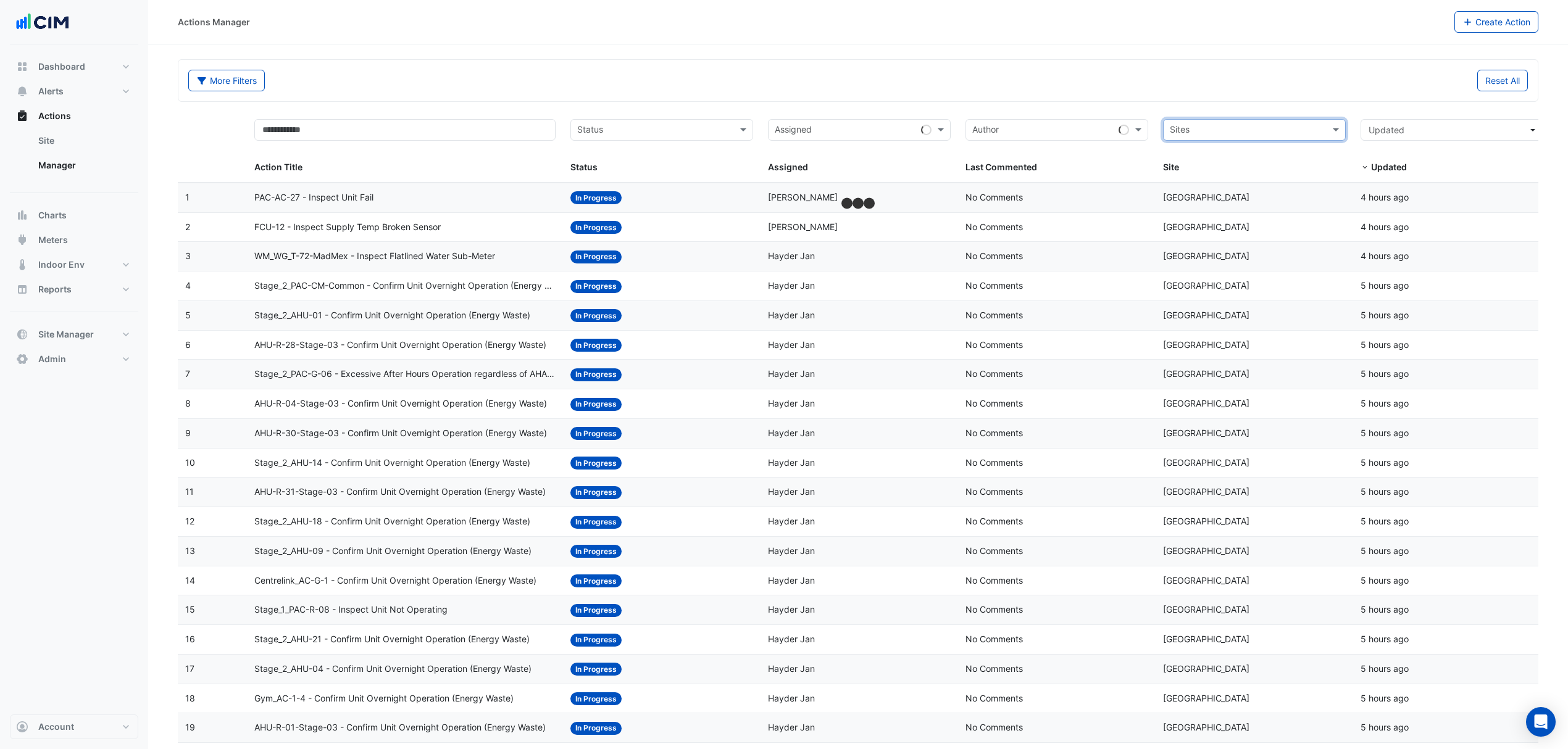
click at [1304, 137] on input "text" at bounding box center [1248, 131] width 155 height 15
type input "*********"
click at [1232, 178] on span "[STREET_ADDRESS][PERSON_NAME]" at bounding box center [1258, 175] width 150 height 11
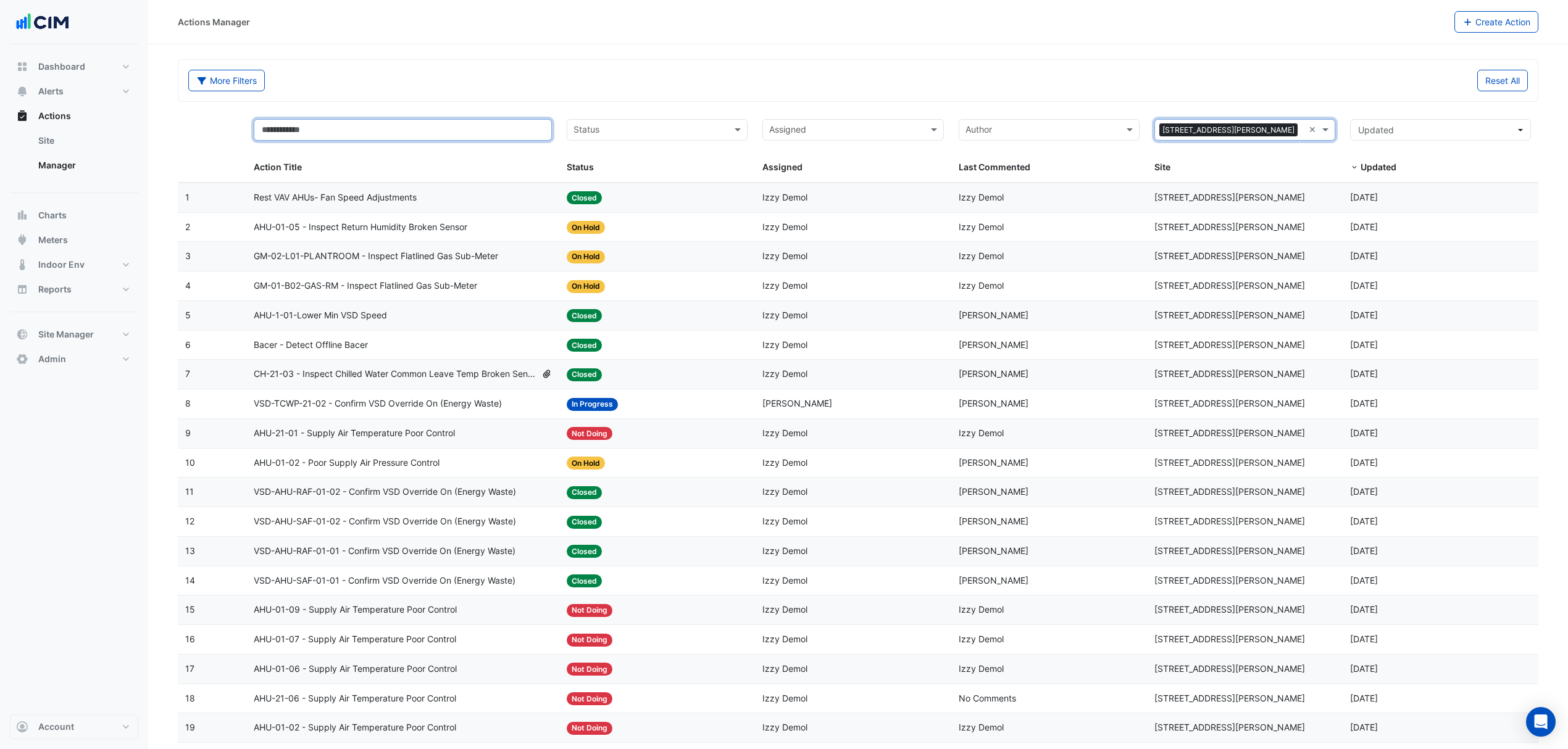
click at [374, 141] on input "text" at bounding box center [402, 130] width 298 height 21
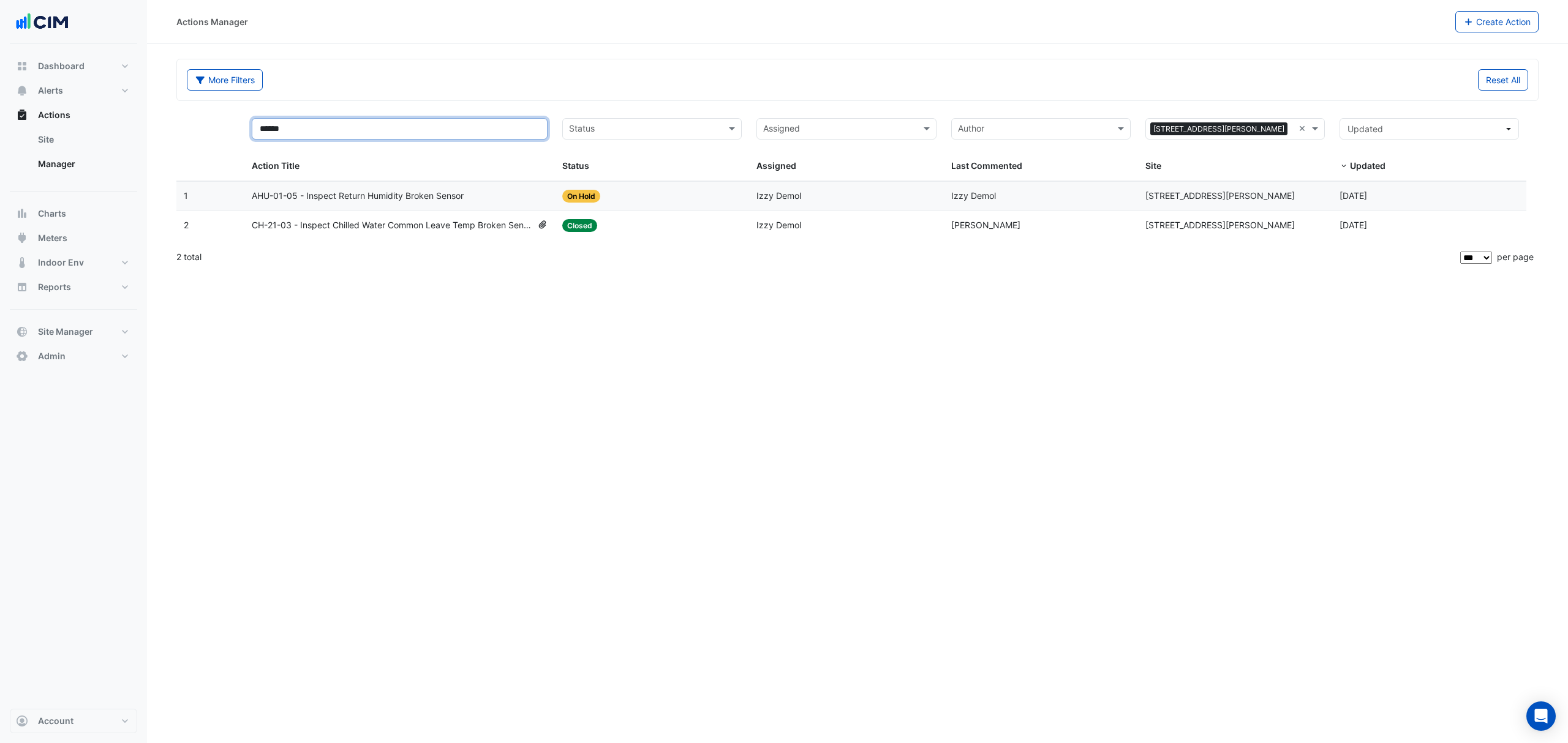
type input "******"
click at [329, 199] on span "AHU-01-05 - Inspect Return Humidity Broken Sensor" at bounding box center [357, 196] width 212 height 14
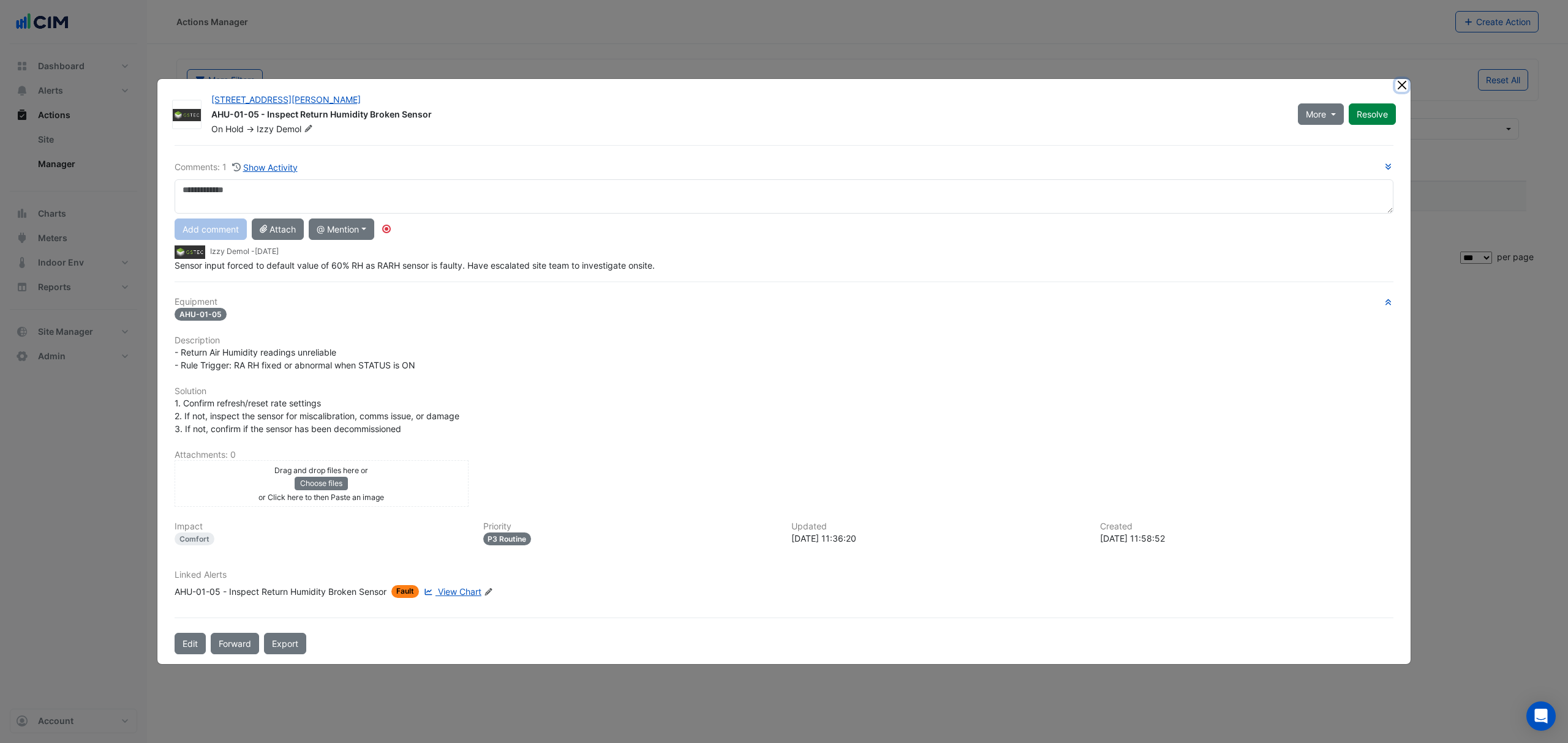
click at [1401, 85] on button "Close" at bounding box center [1401, 85] width 13 height 13
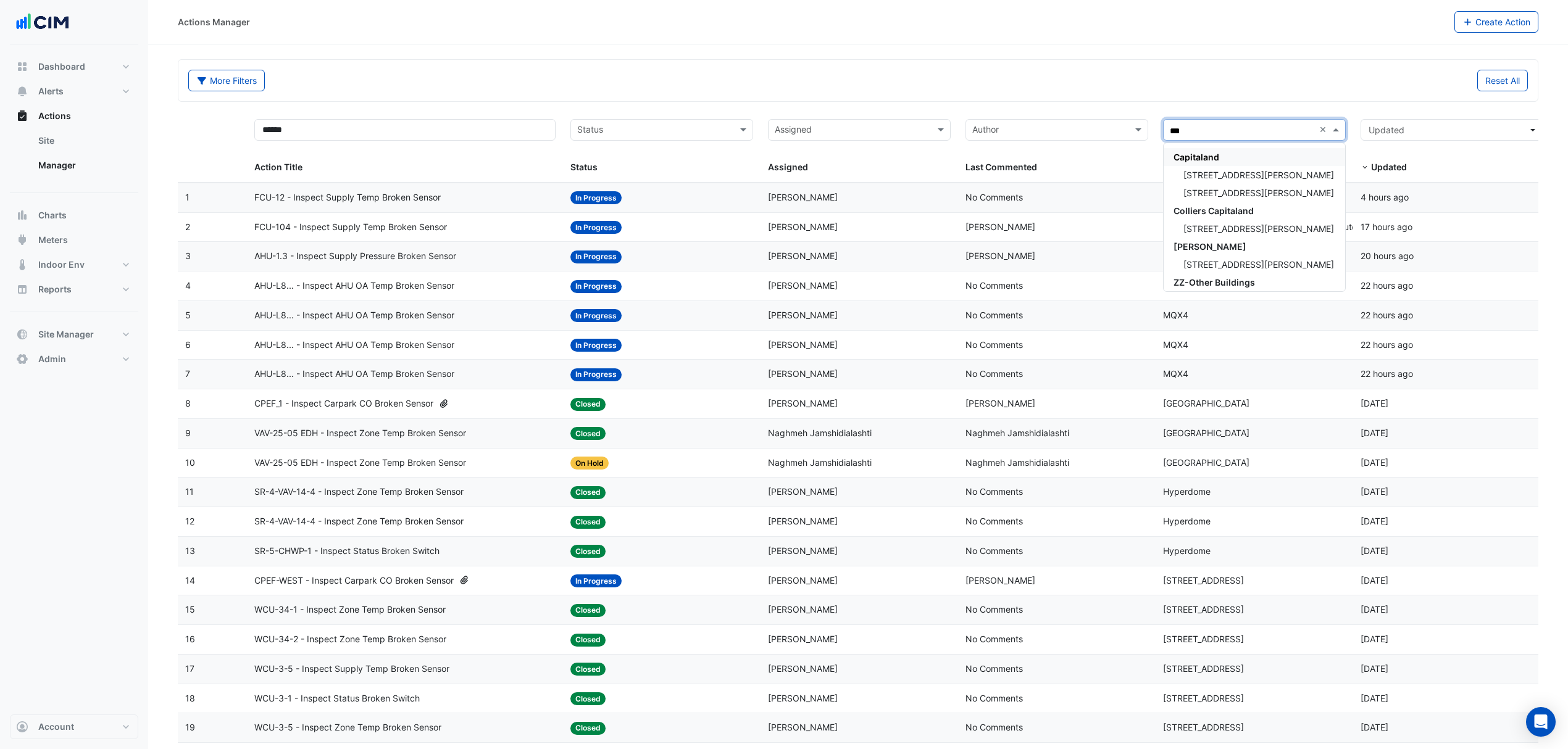
type input "***"
click at [1242, 180] on span "[STREET_ADDRESS][PERSON_NAME]" at bounding box center [1258, 175] width 150 height 11
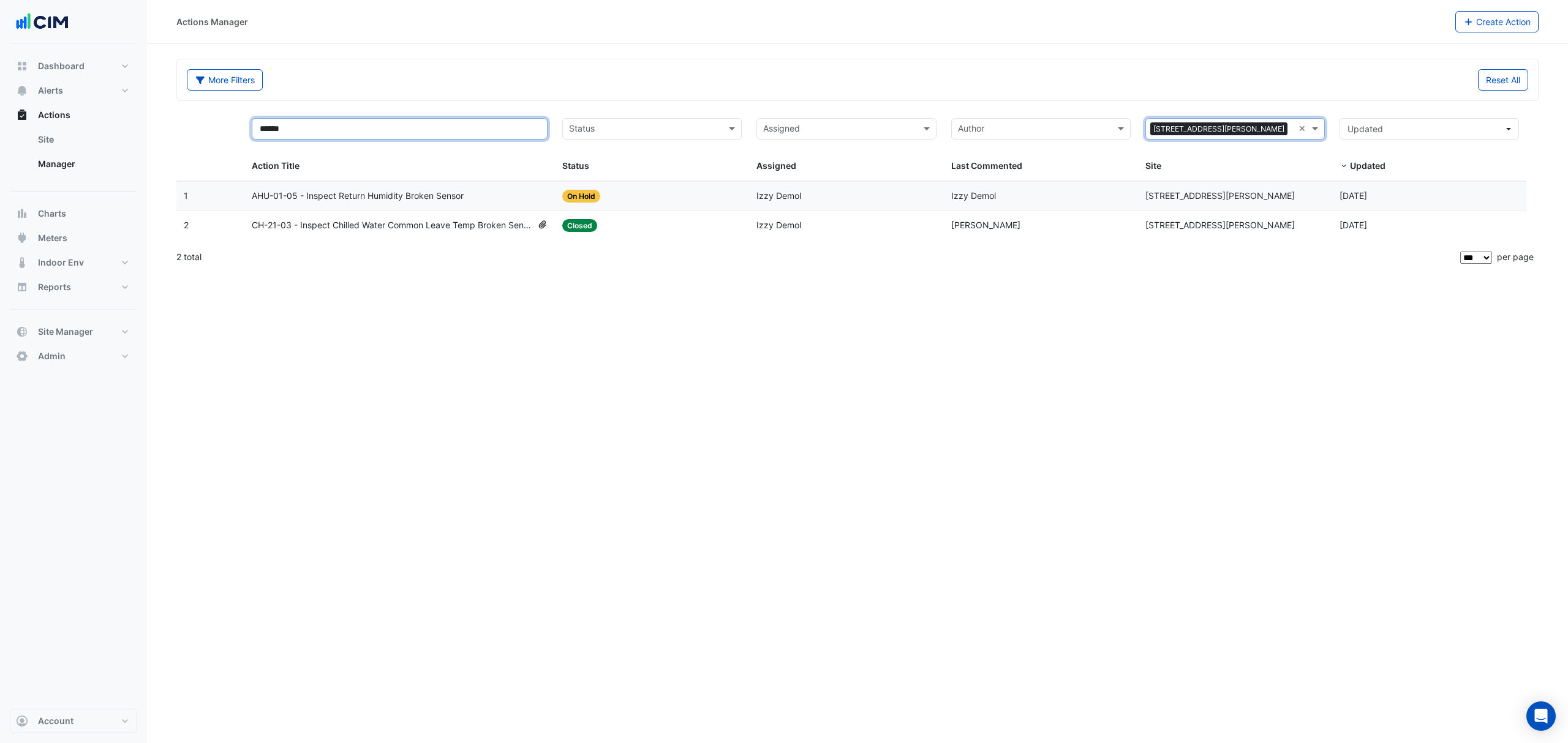
click at [402, 126] on input "******" at bounding box center [398, 129] width 296 height 21
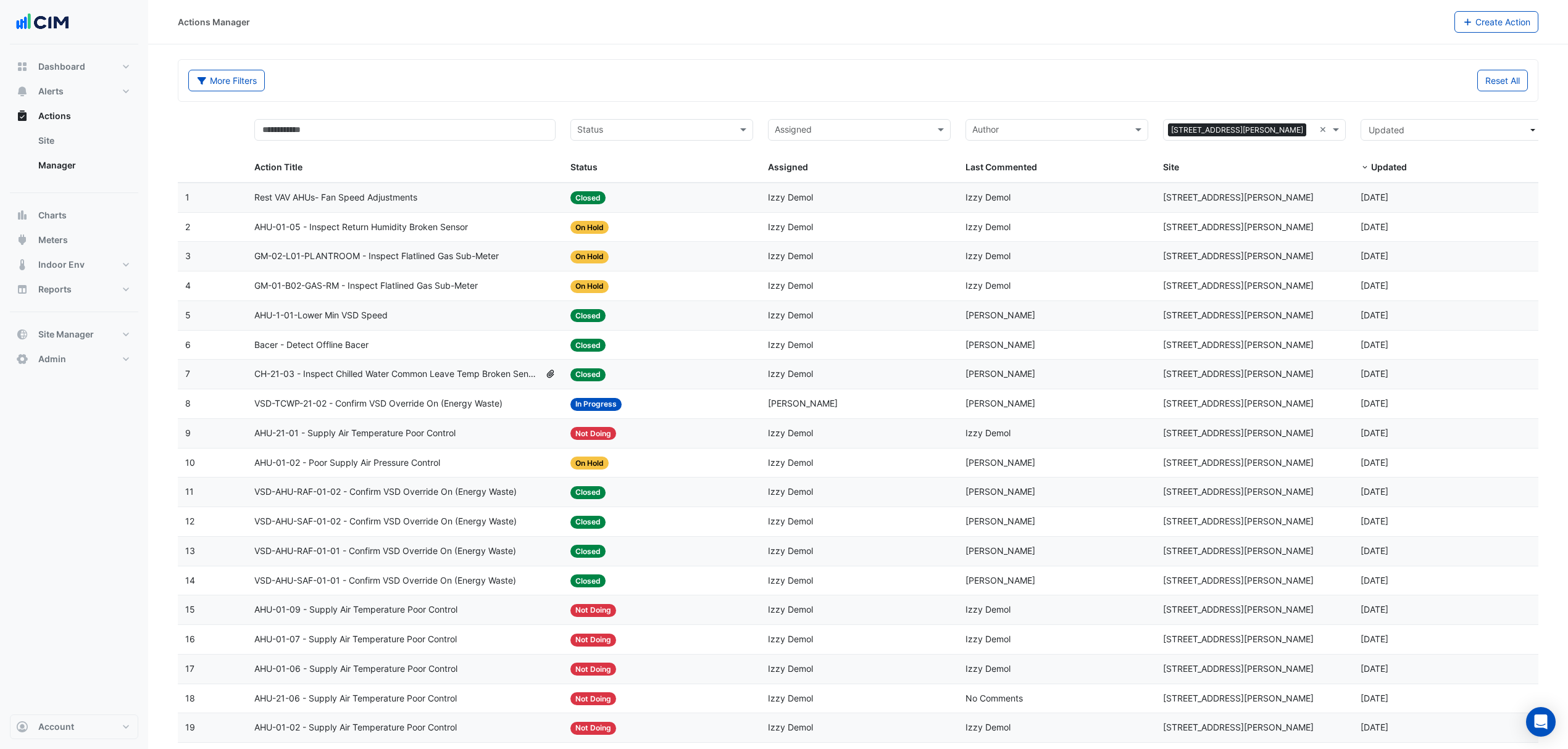
click at [709, 126] on input "text" at bounding box center [655, 131] width 155 height 15
click at [605, 191] on span "On Hold" at bounding box center [598, 192] width 33 height 11
click at [645, 134] on input "text" at bounding box center [669, 131] width 107 height 15
click at [632, 179] on div "In Progress" at bounding box center [661, 175] width 181 height 17
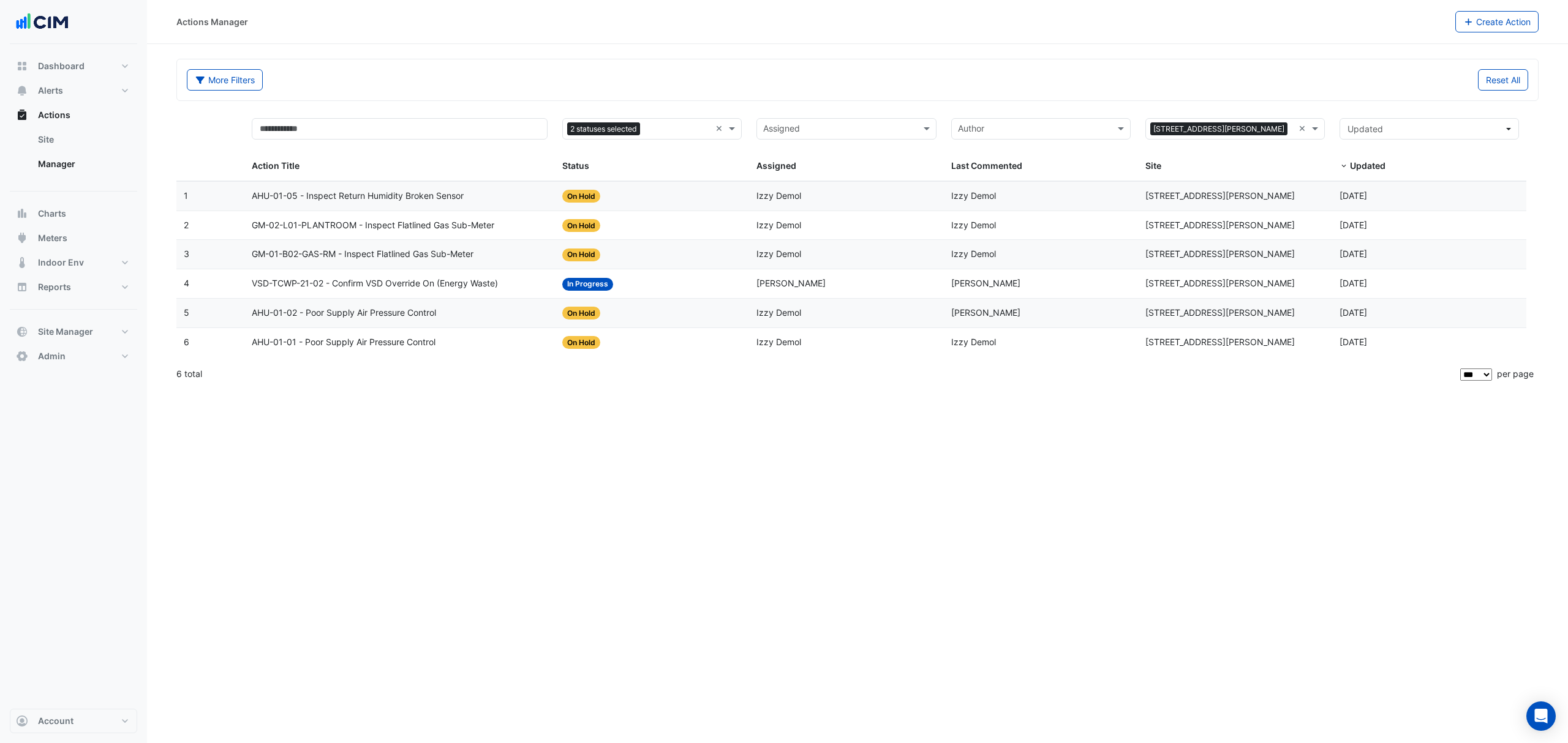
click at [338, 289] on span "VSD-TCWP-21-02 - Confirm VSD Override On (Energy Waste)" at bounding box center [374, 284] width 246 height 14
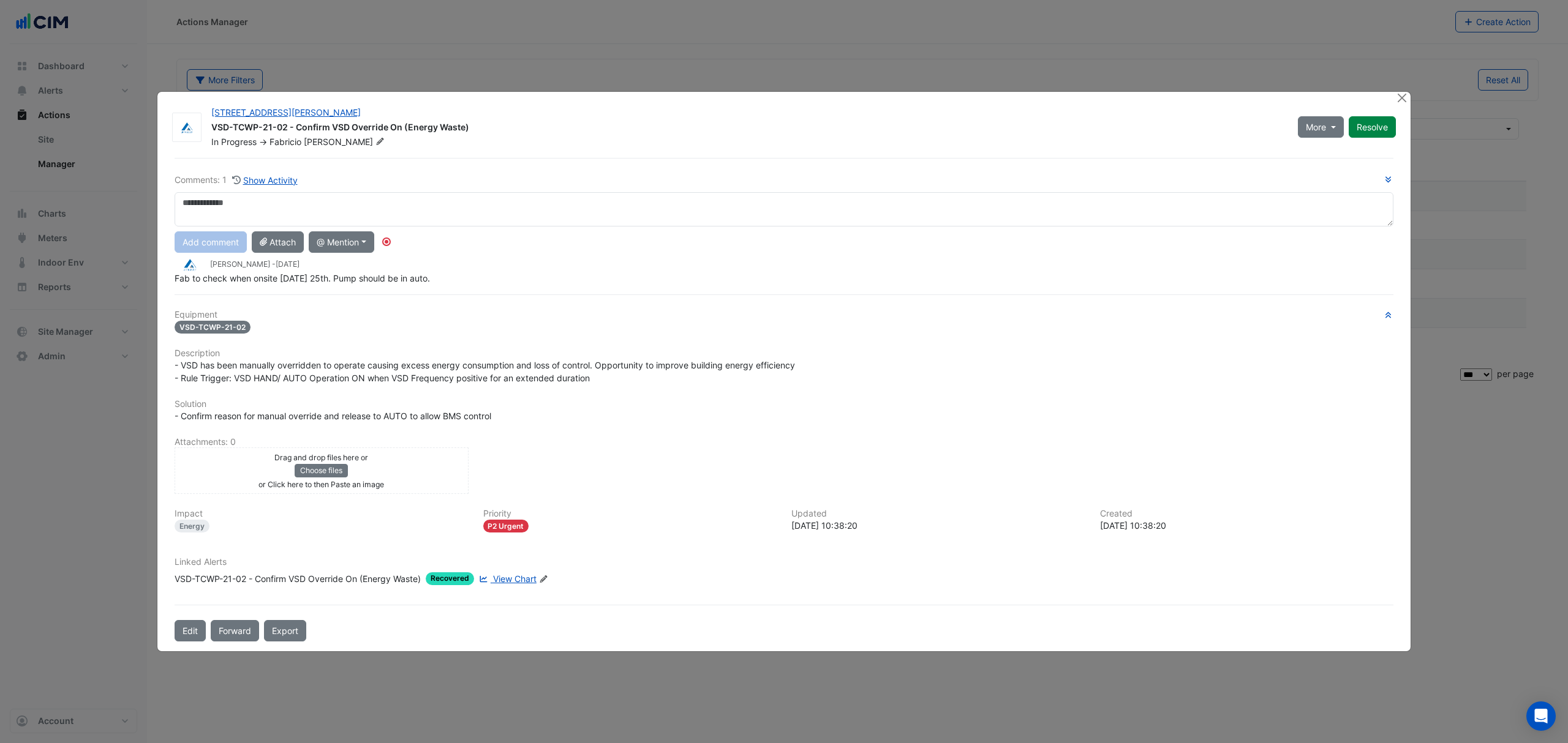
click at [1408, 91] on ngb-modal-window "100 Arthur Street VSD-TCWP-21-02 - Confirm VSD Override On (Energy Waste) In Pr…" at bounding box center [784, 372] width 1568 height 743
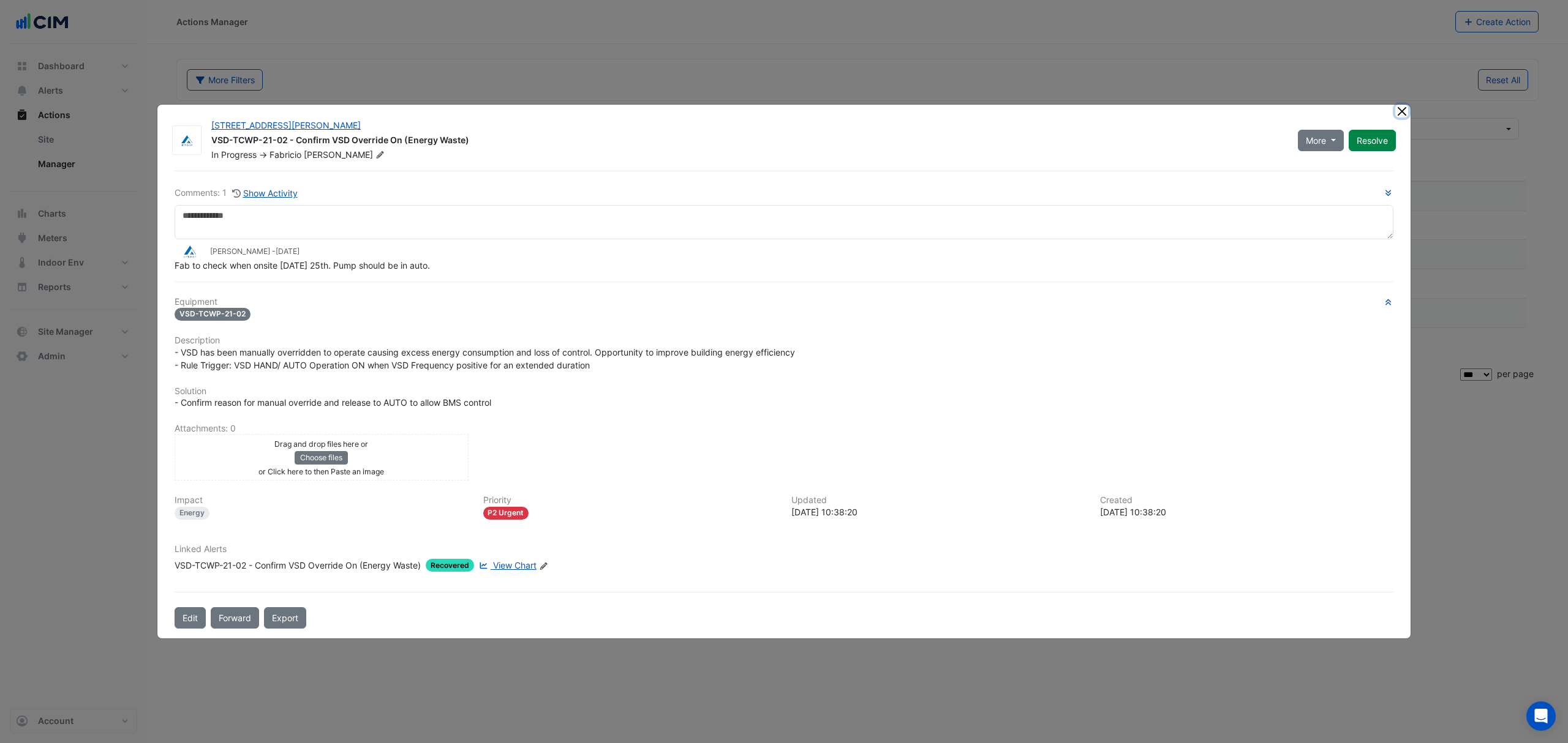
click at [1395, 115] on button "Close" at bounding box center [1401, 111] width 13 height 13
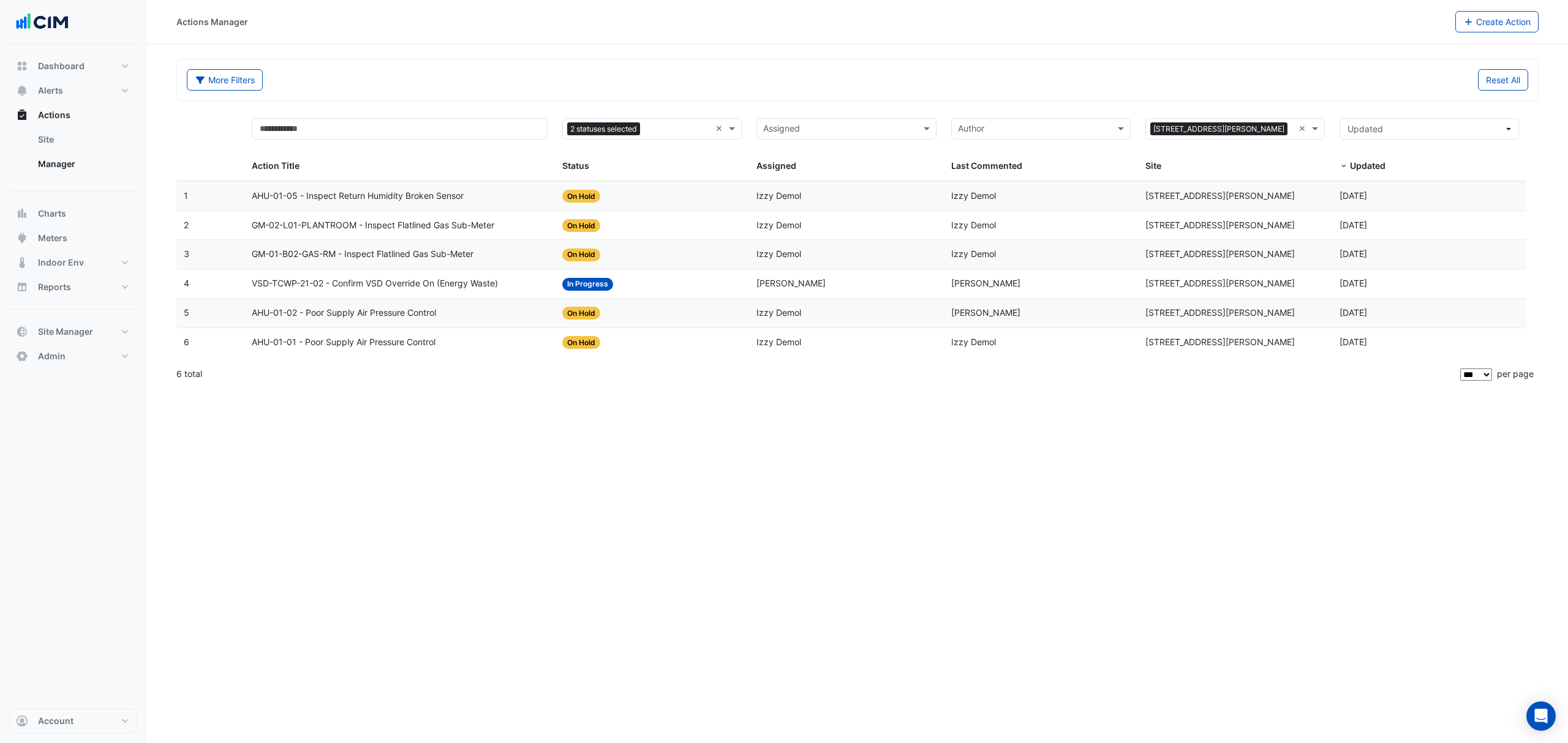
click at [386, 314] on span "AHU-01-02 - Poor Supply Air Pressure Control" at bounding box center [343, 313] width 184 height 14
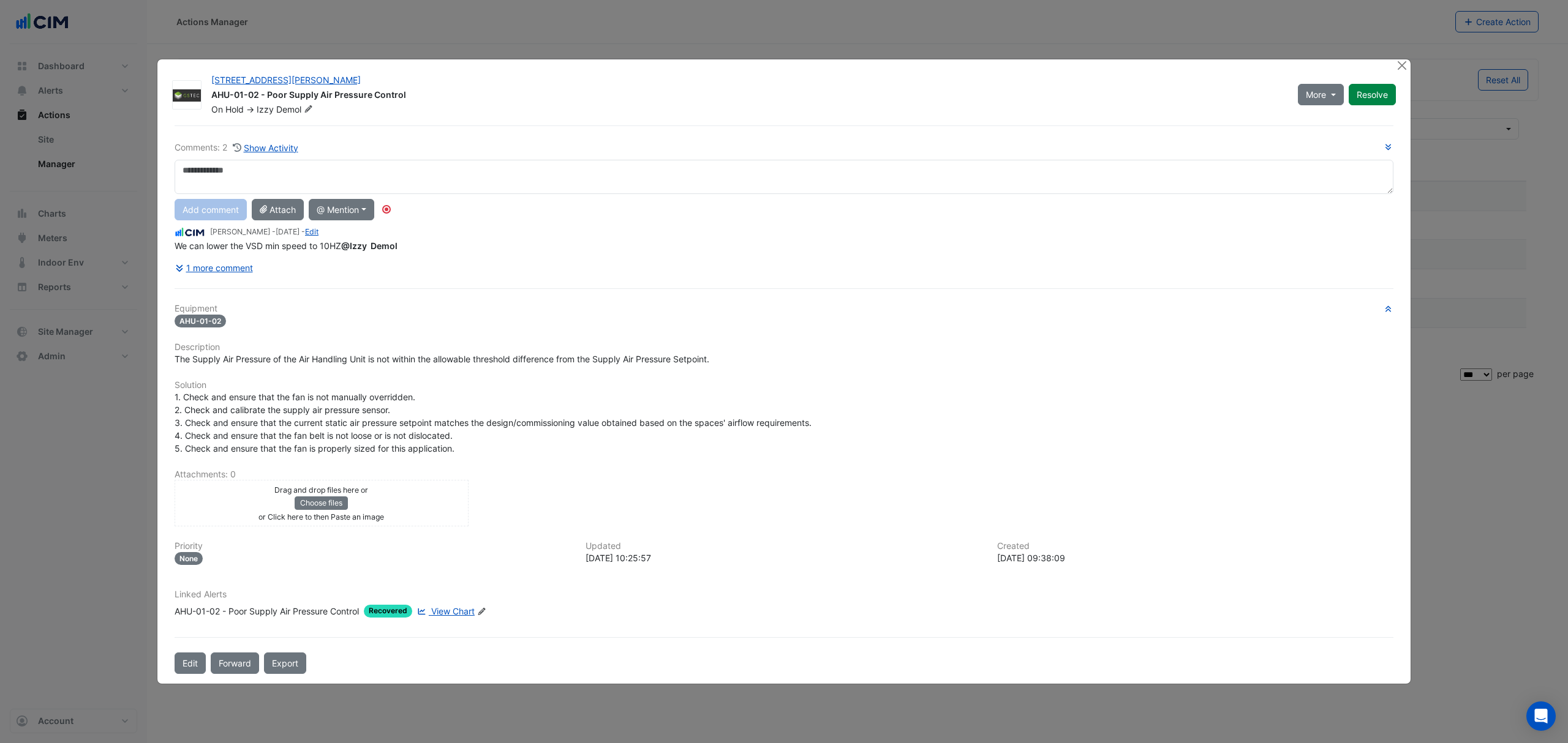
click at [450, 611] on div "Linked Alerts AHU-01-02 - Poor Supply Air Pressure Control Recovered View Chart…" at bounding box center [784, 608] width 1233 height 38
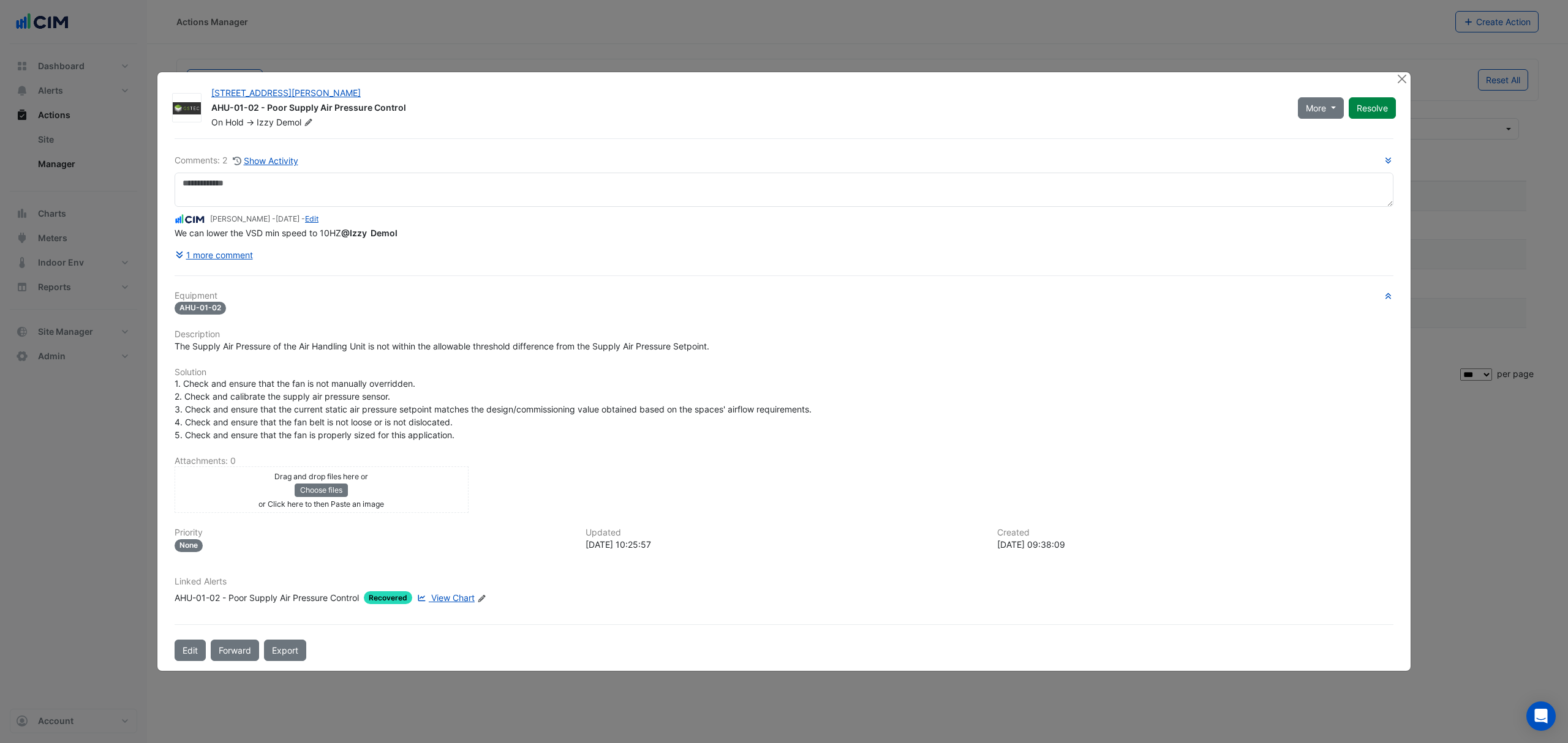
click at [450, 600] on span "View Chart" at bounding box center [452, 598] width 43 height 11
click at [1400, 82] on button "Close" at bounding box center [1401, 78] width 13 height 13
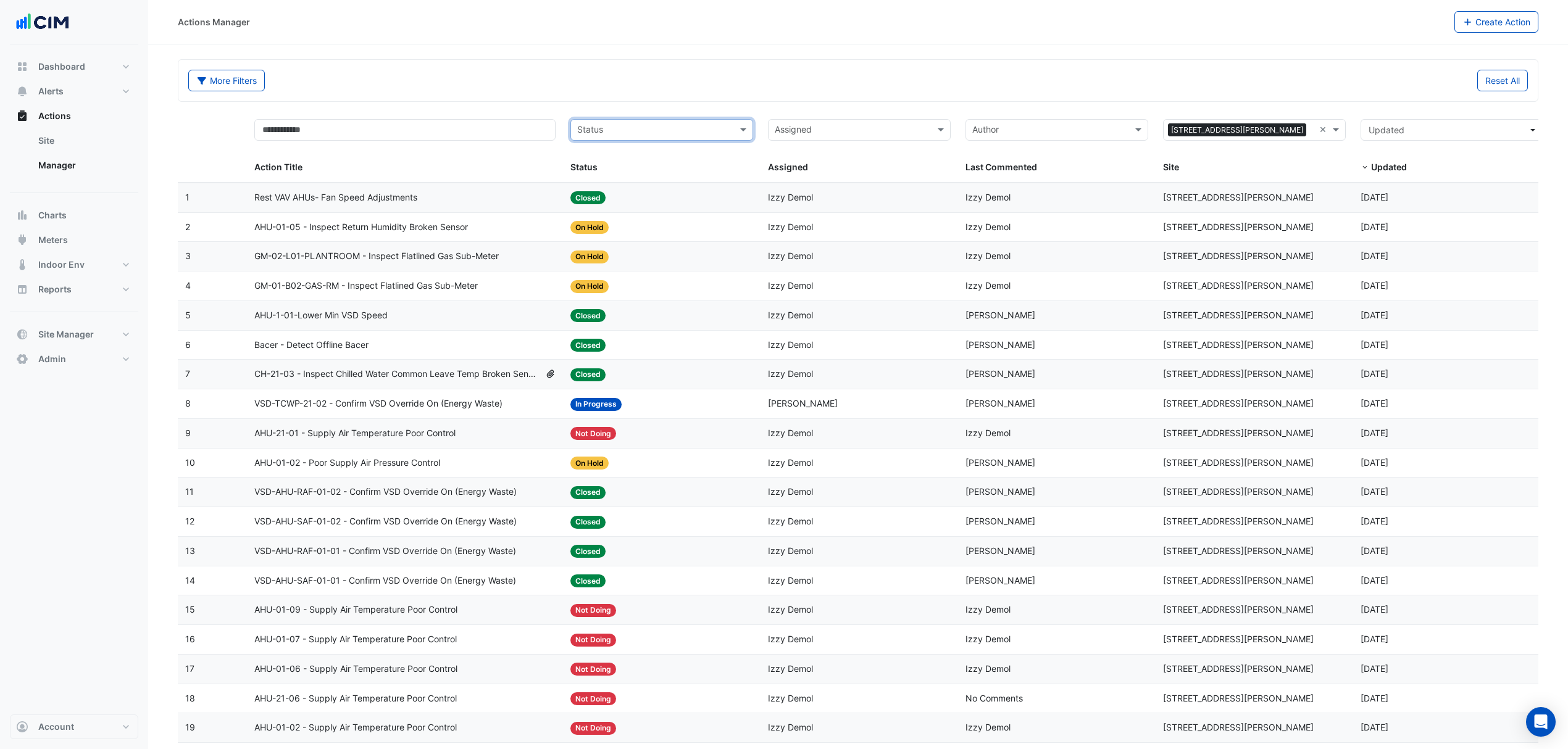
click at [334, 198] on span "Rest VAV AHUs- Fan Speed Adjustments" at bounding box center [336, 198] width 163 height 15
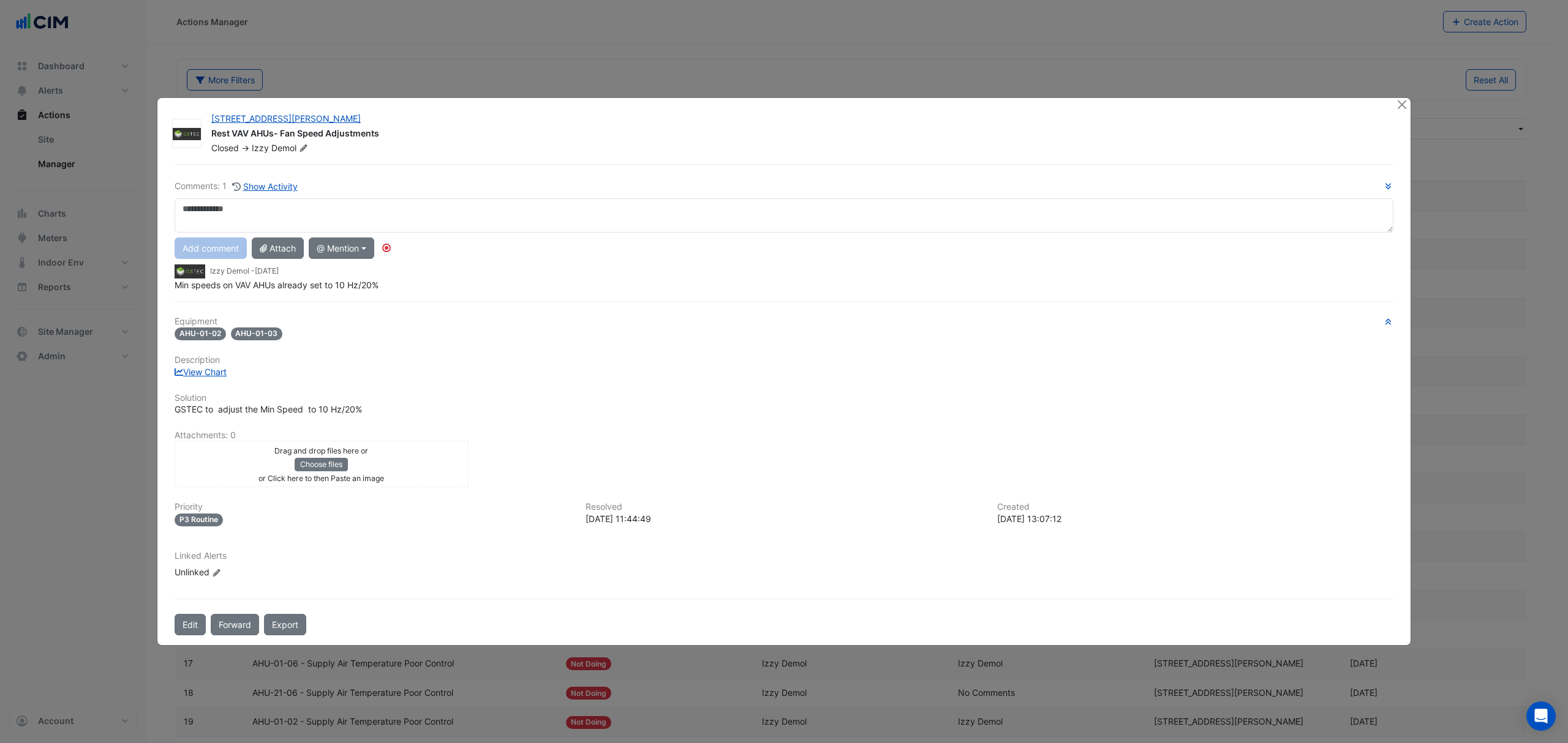
click at [196, 370] on link "View Chart" at bounding box center [200, 372] width 52 height 11
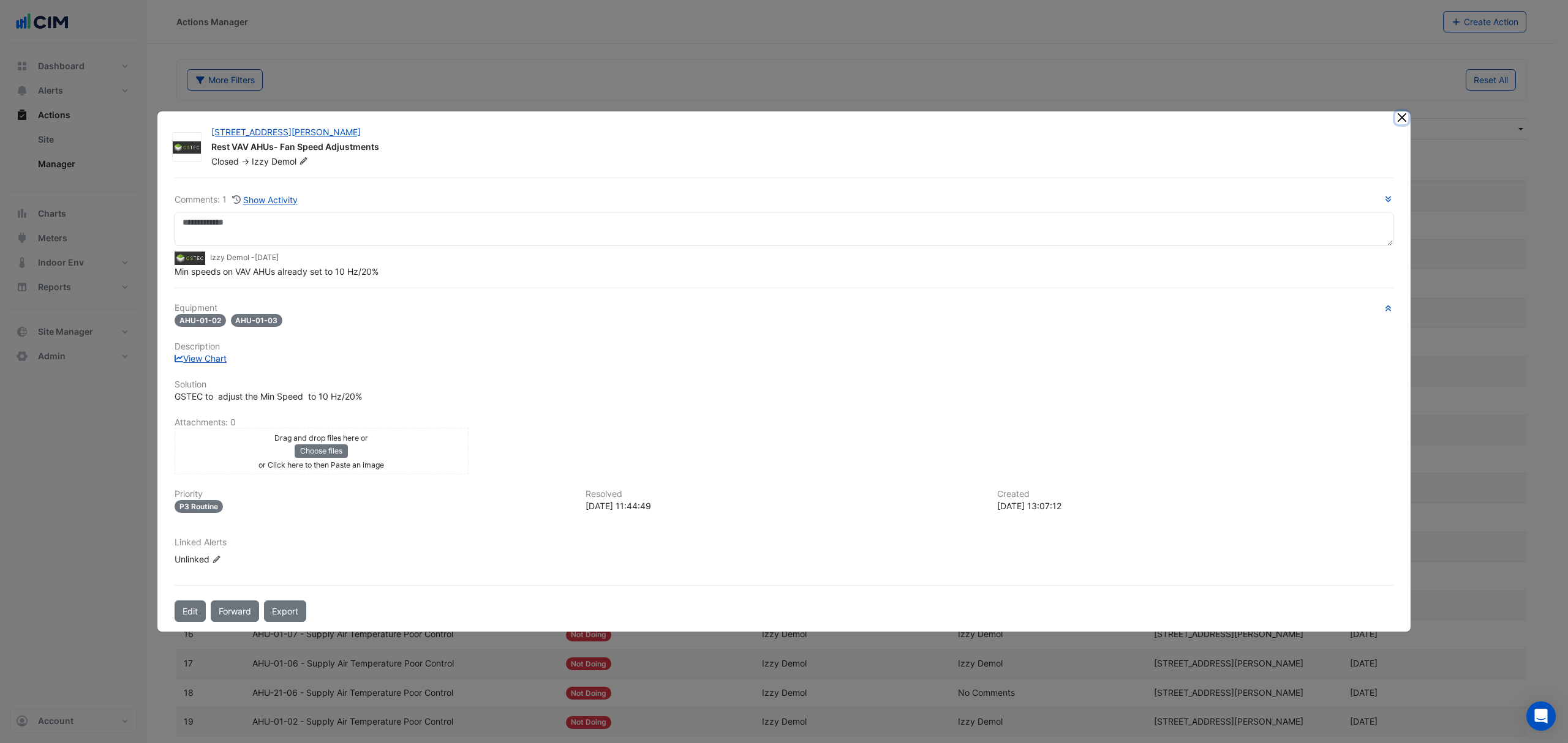
click at [1400, 116] on button "Close" at bounding box center [1401, 117] width 13 height 13
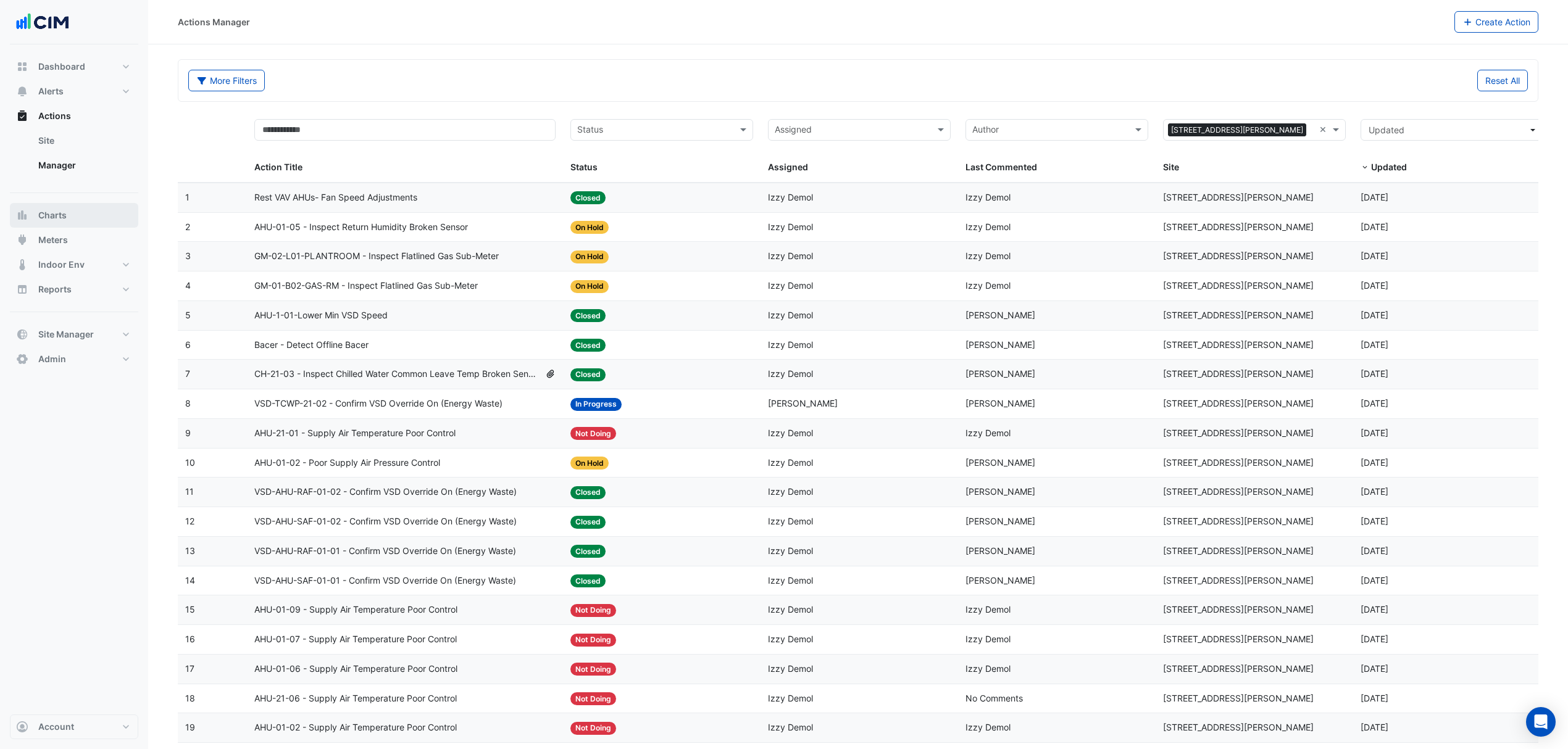
click at [82, 214] on button "Charts" at bounding box center [74, 214] width 128 height 24
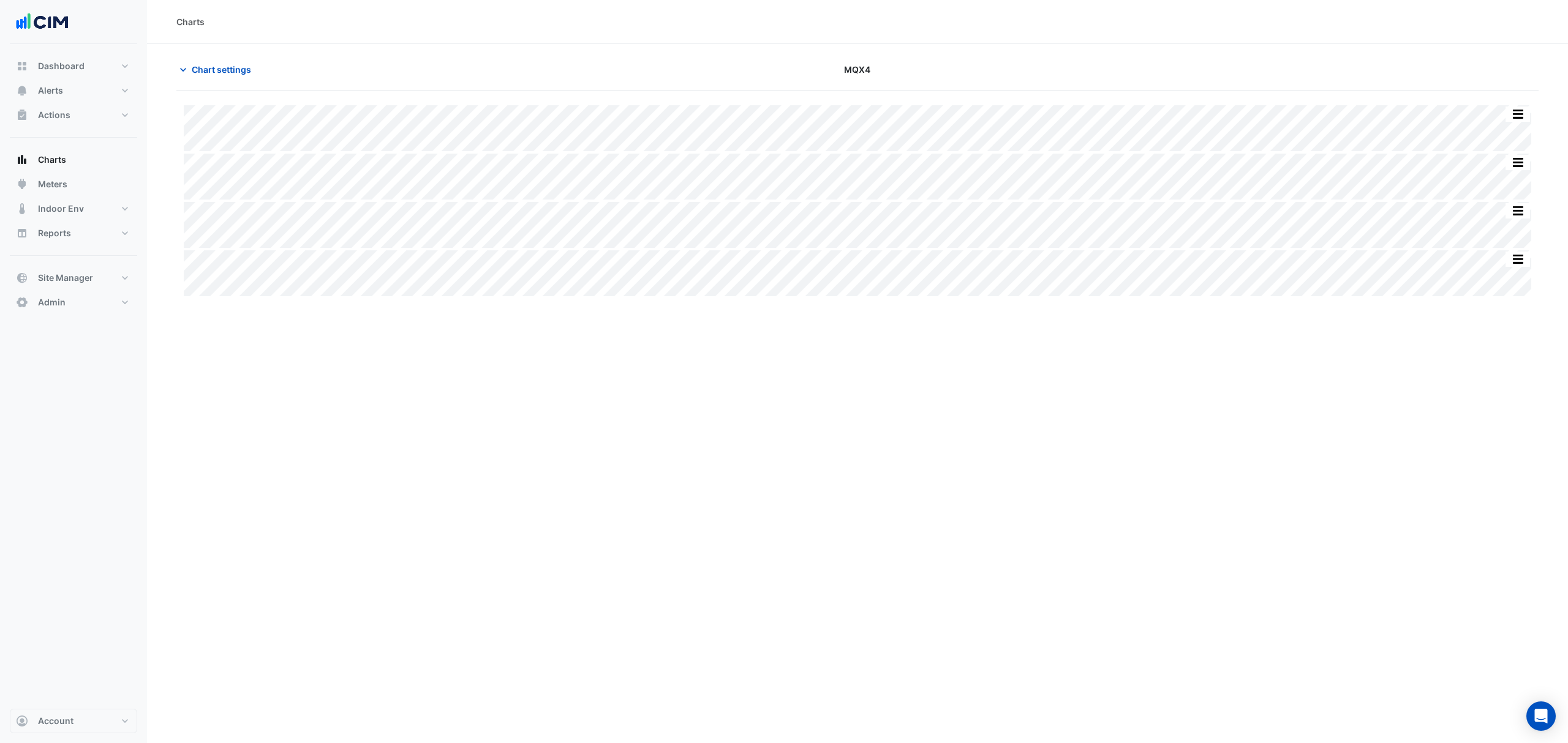
click at [228, 71] on span "Chart settings" at bounding box center [221, 69] width 60 height 13
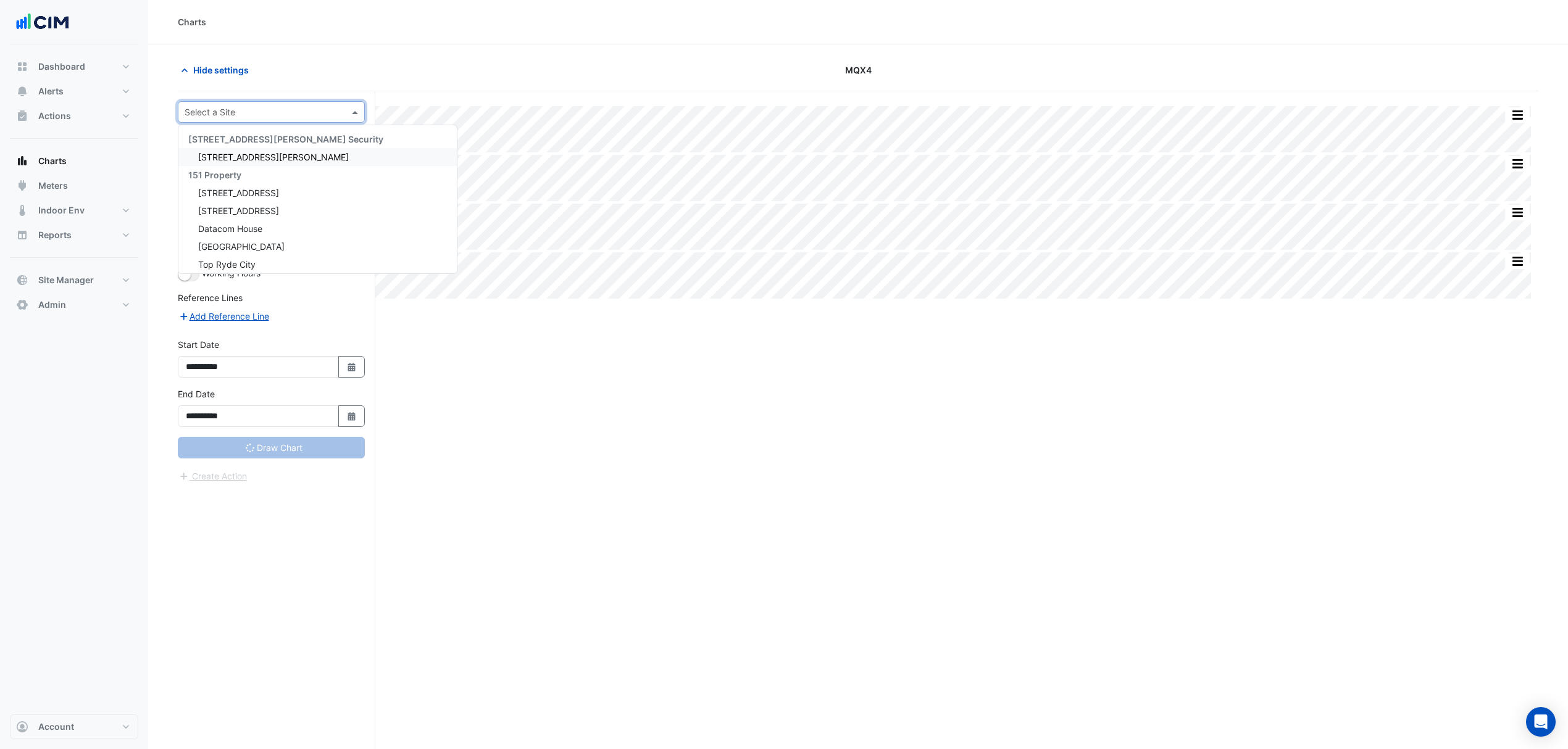
click at [228, 116] on input "text" at bounding box center [258, 112] width 148 height 13
type input "*"
type input "**********"
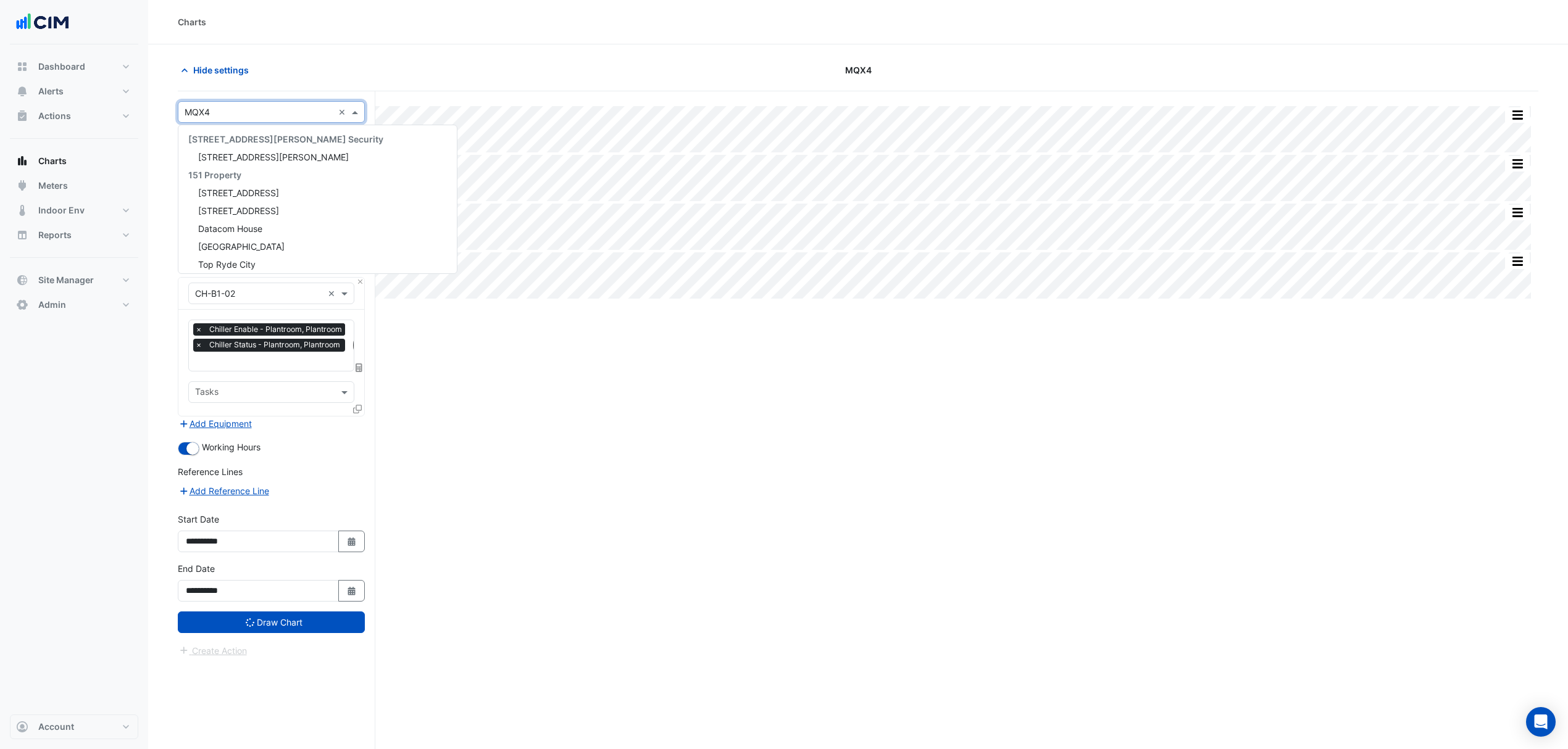
click at [260, 112] on input "text" at bounding box center [258, 112] width 148 height 13
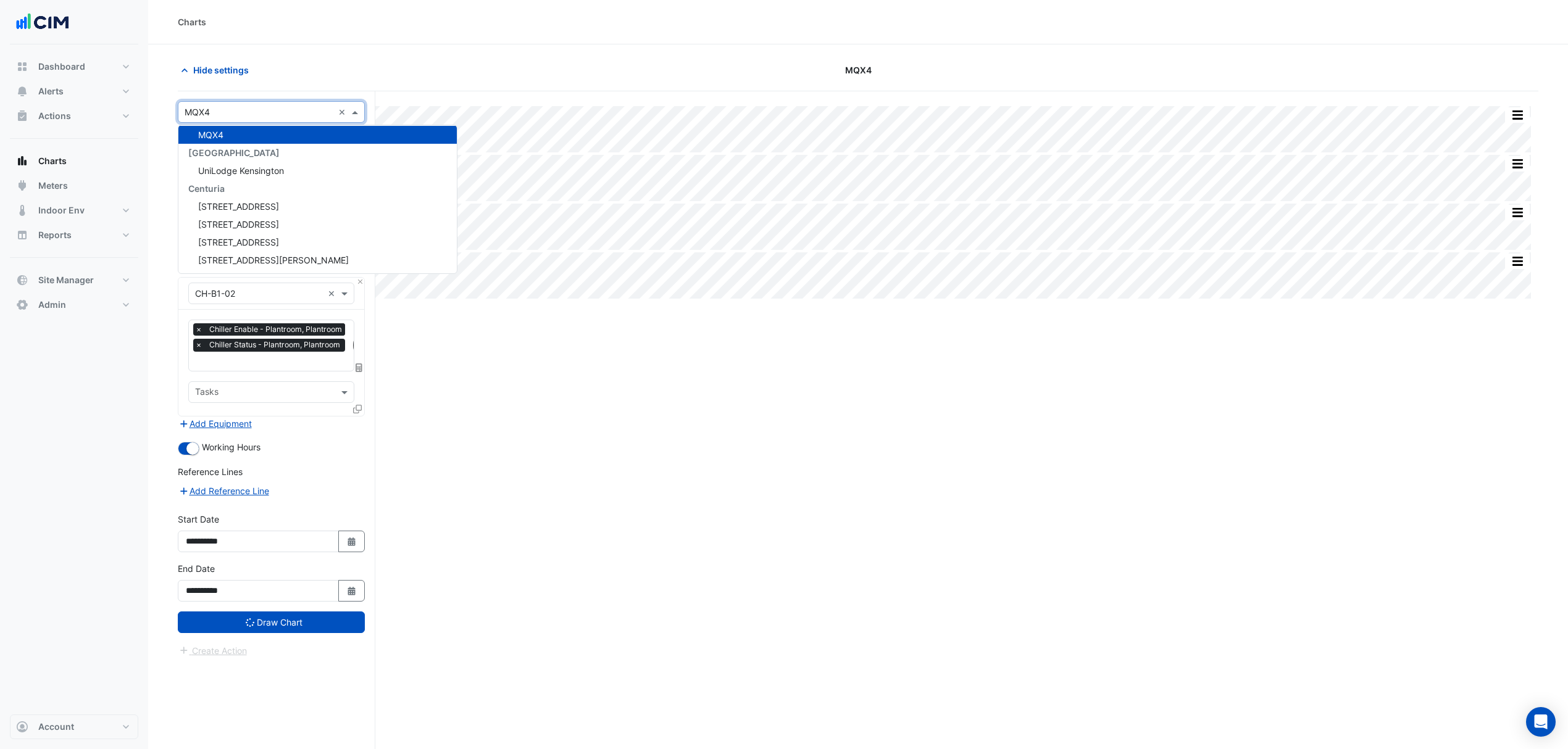
click at [348, 116] on span at bounding box center [356, 112] width 16 height 13
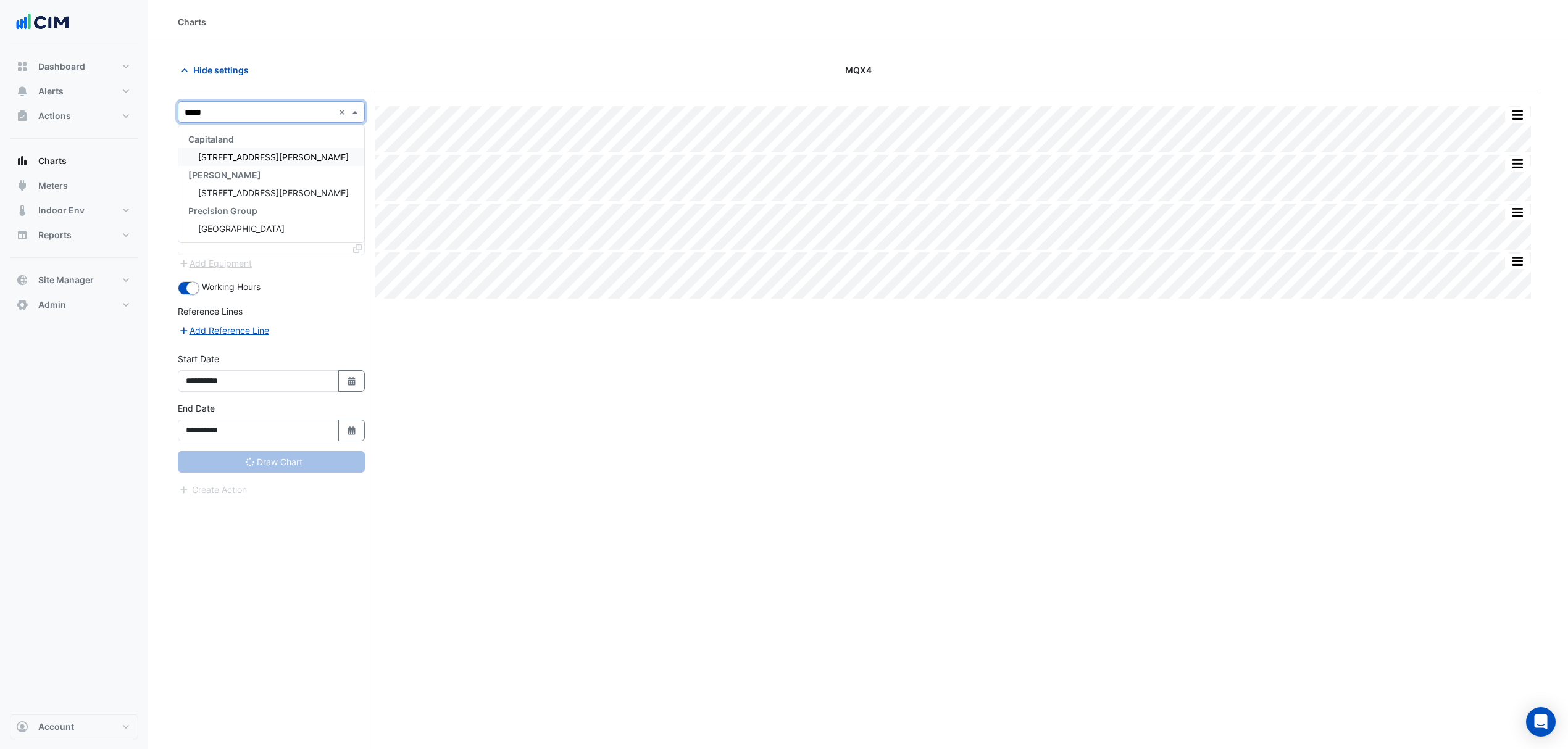
type input "******"
click at [245, 153] on span "[STREET_ADDRESS][PERSON_NAME]" at bounding box center [273, 157] width 150 height 11
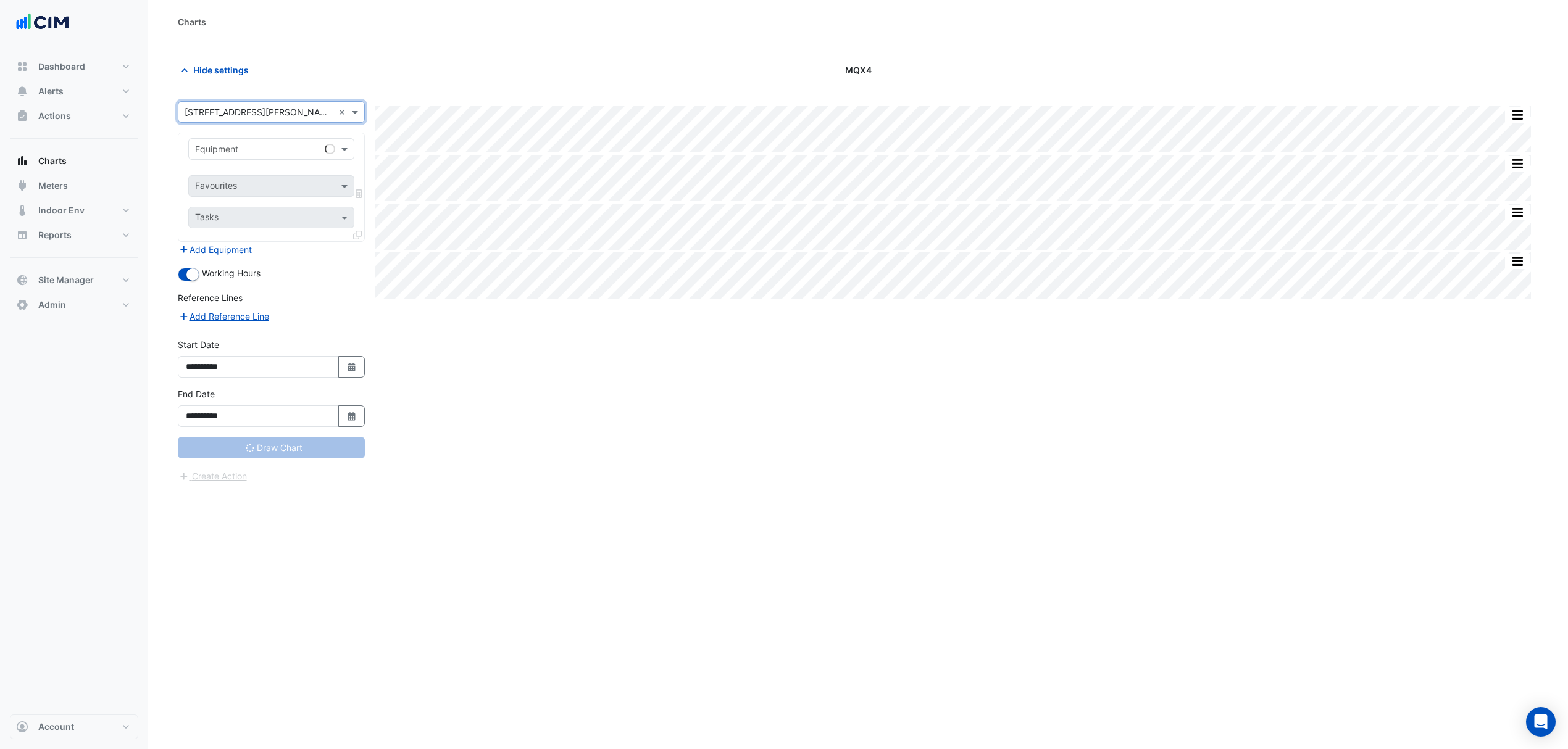
click at [343, 149] on span at bounding box center [346, 148] width 16 height 13
type input "*"
type input "***"
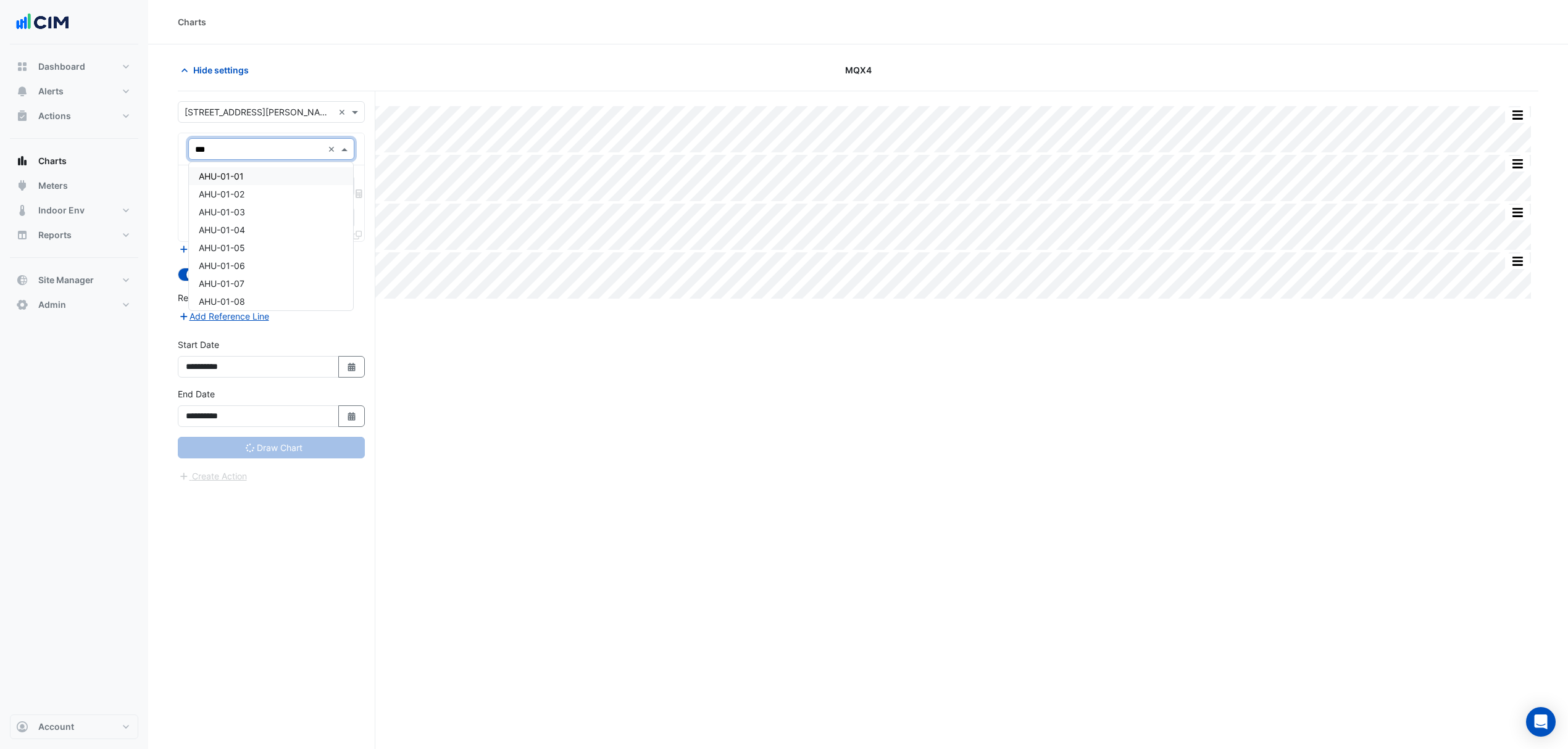
click at [233, 171] on span "AHU-01-01" at bounding box center [221, 176] width 45 height 11
click at [343, 186] on span at bounding box center [346, 185] width 16 height 13
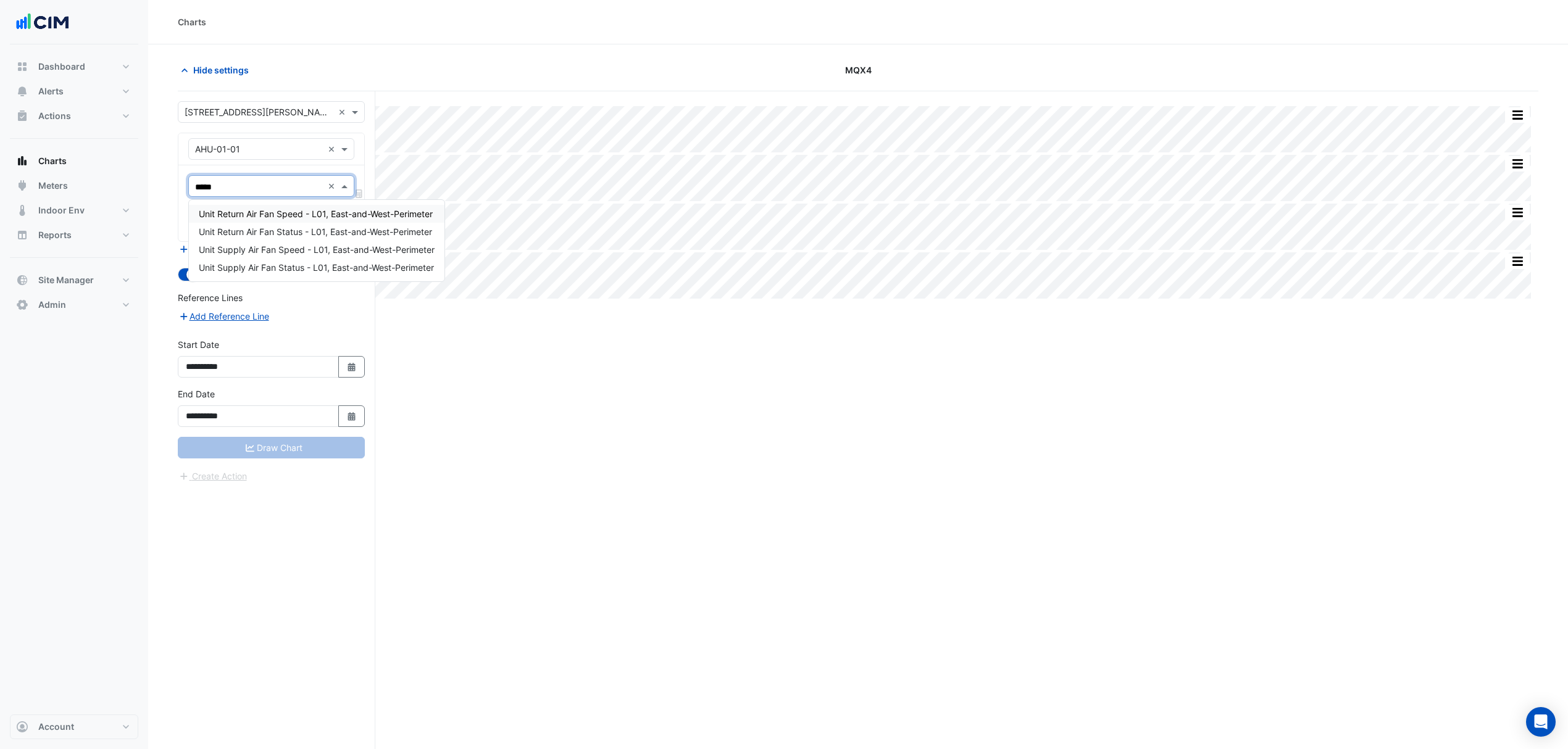
type input "******"
click at [269, 225] on div "Unit Supply Air Fan Speed - L01, East-and-West-Perimeter" at bounding box center [316, 232] width 255 height 17
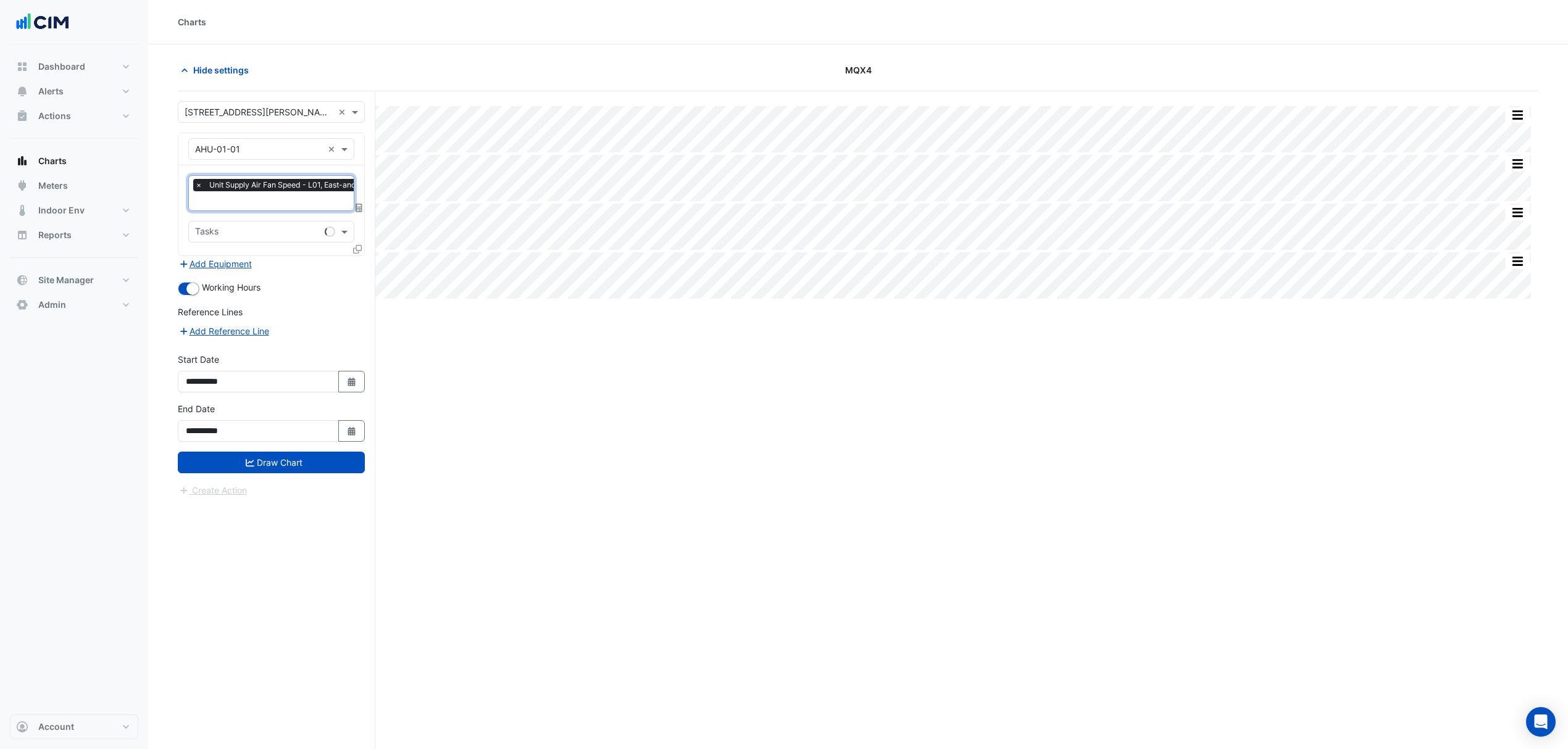
click at [240, 263] on button "Add Equipment" at bounding box center [214, 264] width 75 height 15
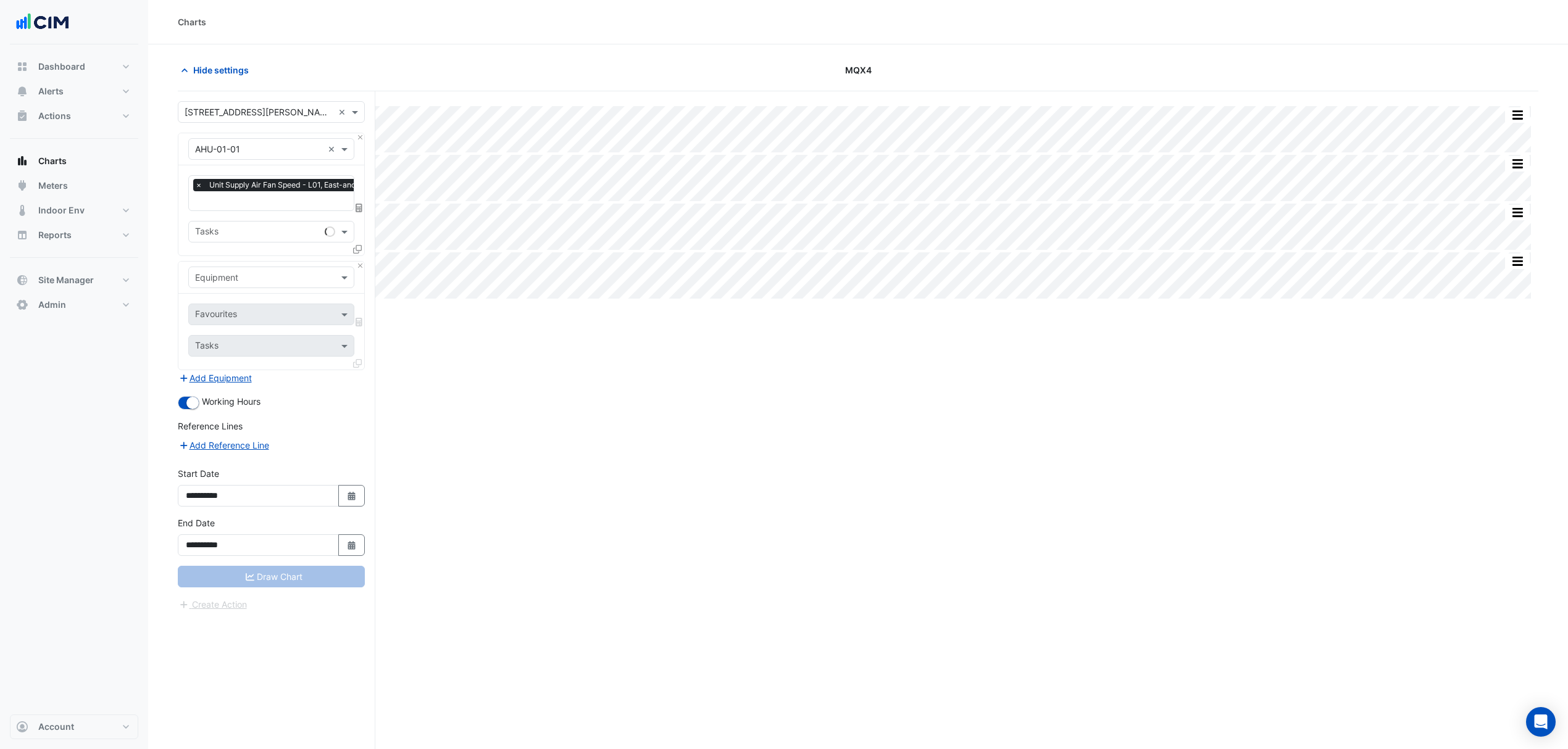
click at [250, 269] on div "Equipment" at bounding box center [271, 277] width 166 height 21
type input "***"
click at [208, 317] on span "AHU-01-02" at bounding box center [221, 322] width 46 height 11
click at [342, 320] on span at bounding box center [346, 313] width 16 height 13
type input "*****"
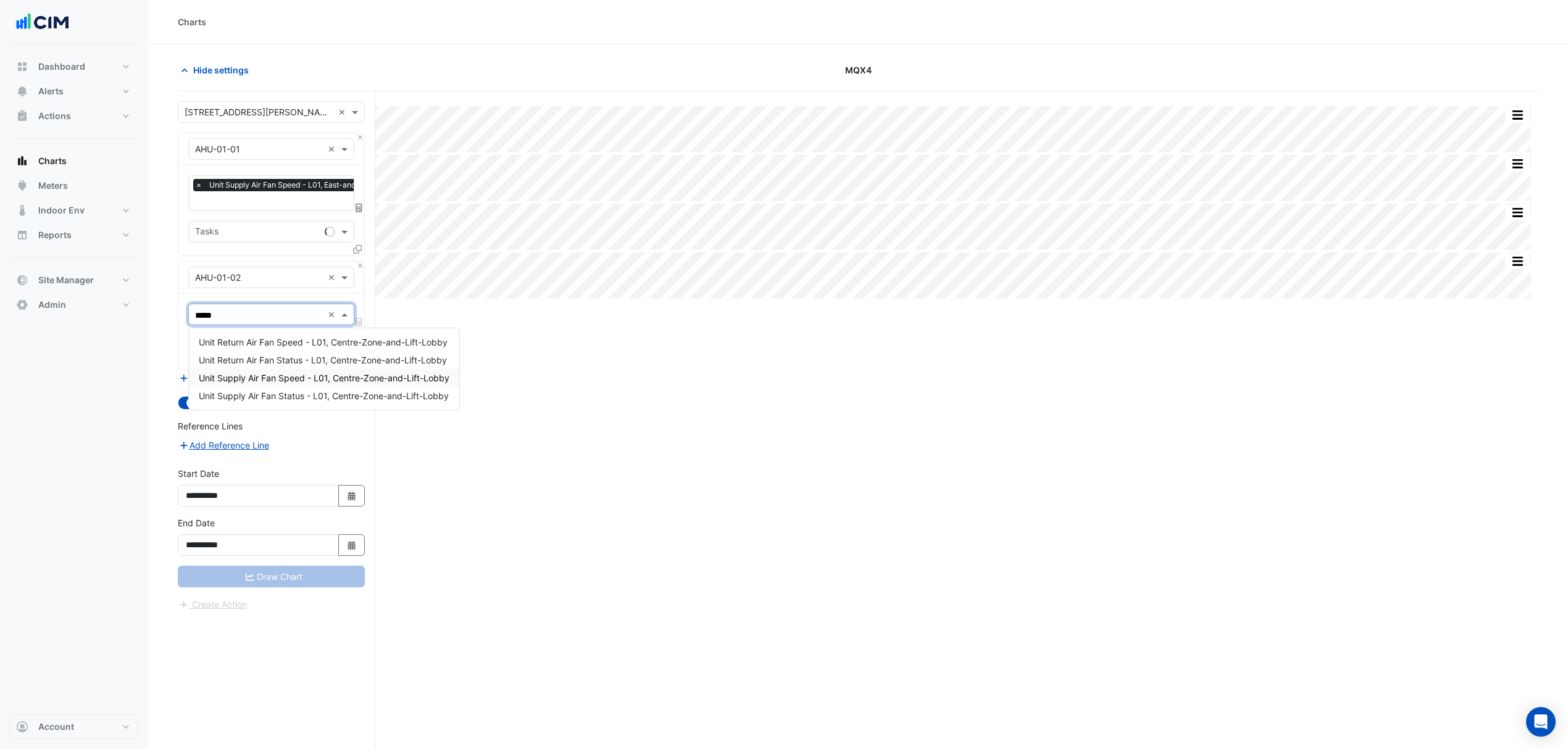
click at [272, 376] on span "Unit Supply Air Fan Speed - L01, Centre-Zone-and-Lift-Lobby" at bounding box center [324, 377] width 250 height 11
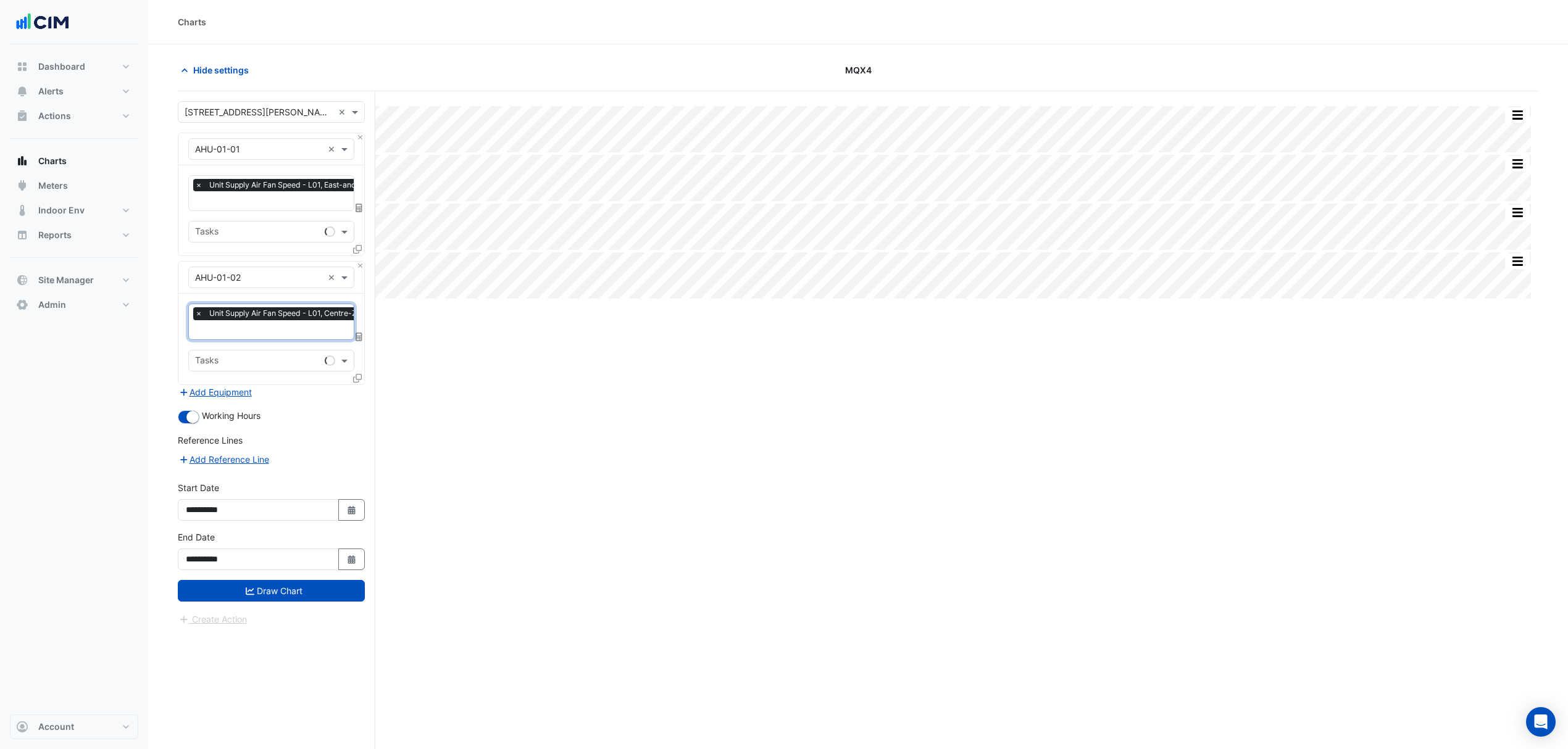
click at [210, 384] on div "Equipment × AHU-01-02 × Favourites × Unit Supply Air Fan Speed - L01, Centre-Zo…" at bounding box center [271, 322] width 187 height 123
click at [208, 391] on button "Add Equipment" at bounding box center [214, 392] width 75 height 15
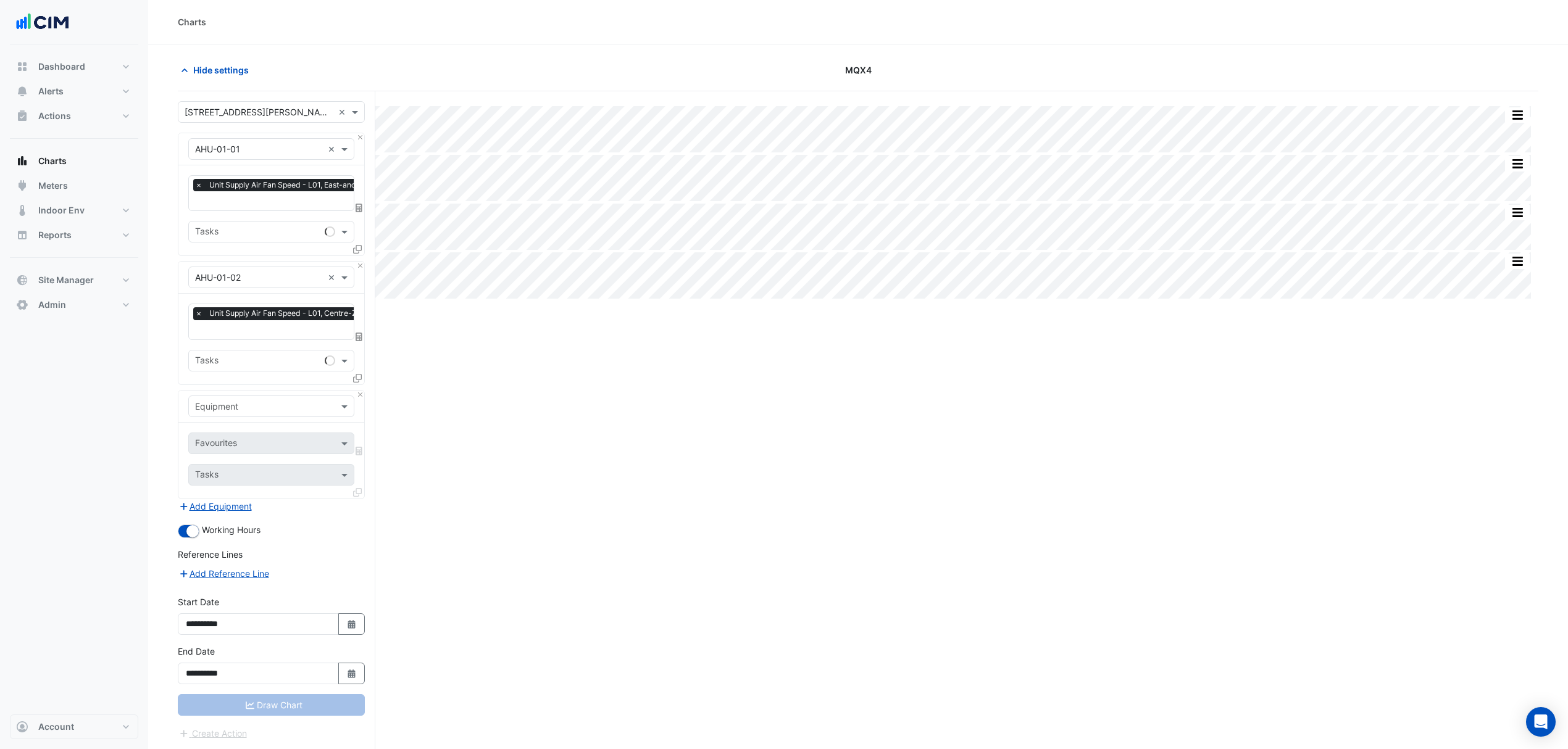
click at [260, 401] on input "text" at bounding box center [259, 407] width 128 height 13
type input "***"
click at [252, 461] on div "AHU-01-03" at bounding box center [271, 469] width 164 height 17
click at [263, 440] on input "text" at bounding box center [257, 444] width 125 height 13
type input "*******"
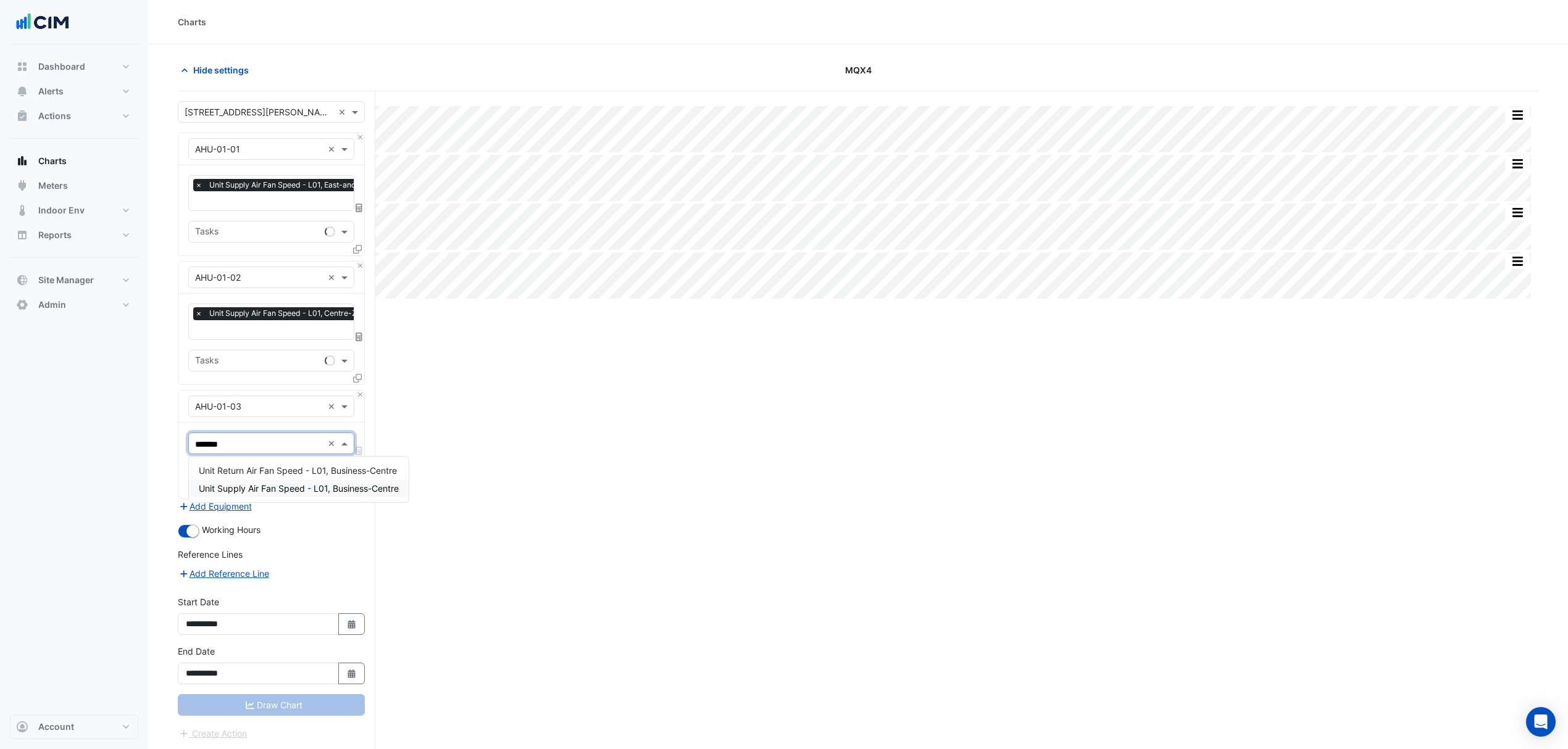
click at [284, 490] on span "Unit Supply Air Fan Speed - L01, Business-Centre" at bounding box center [299, 488] width 200 height 11
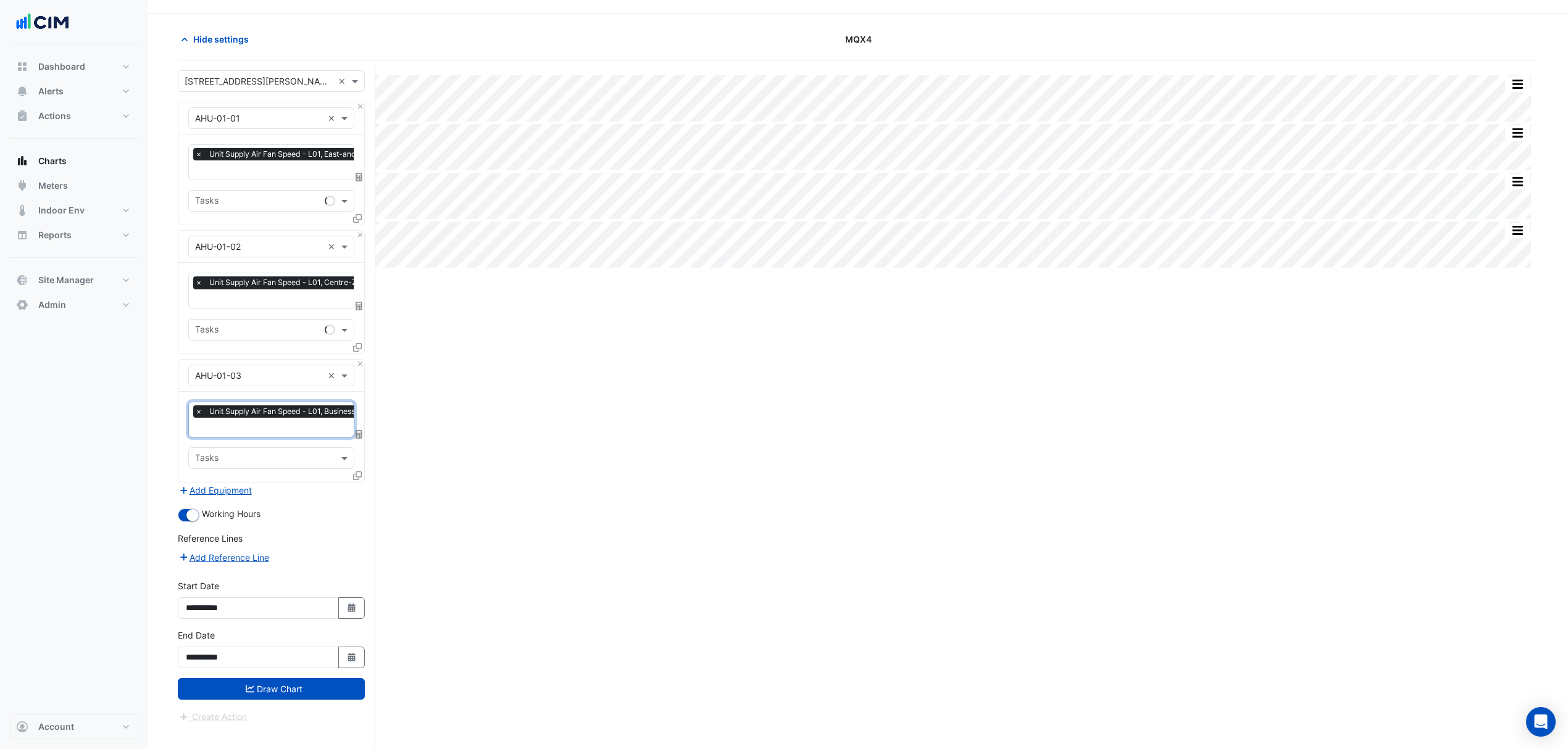
scroll to position [48, 0]
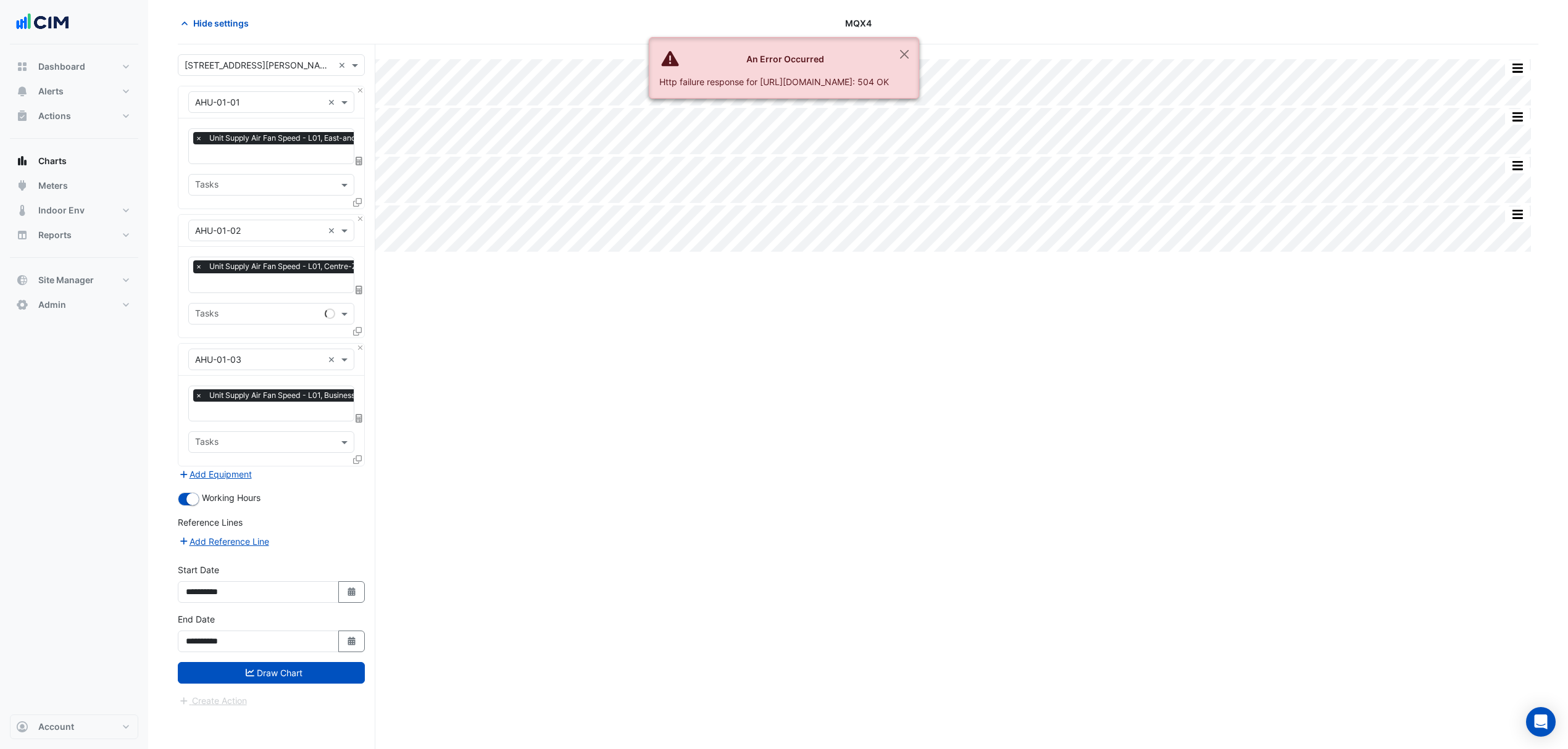
click at [1181, 87] on div "Split by Equip Split All Split None Print Save as JPEG Save as PNG Pivot Data T…" at bounding box center [858, 397] width 1360 height 705
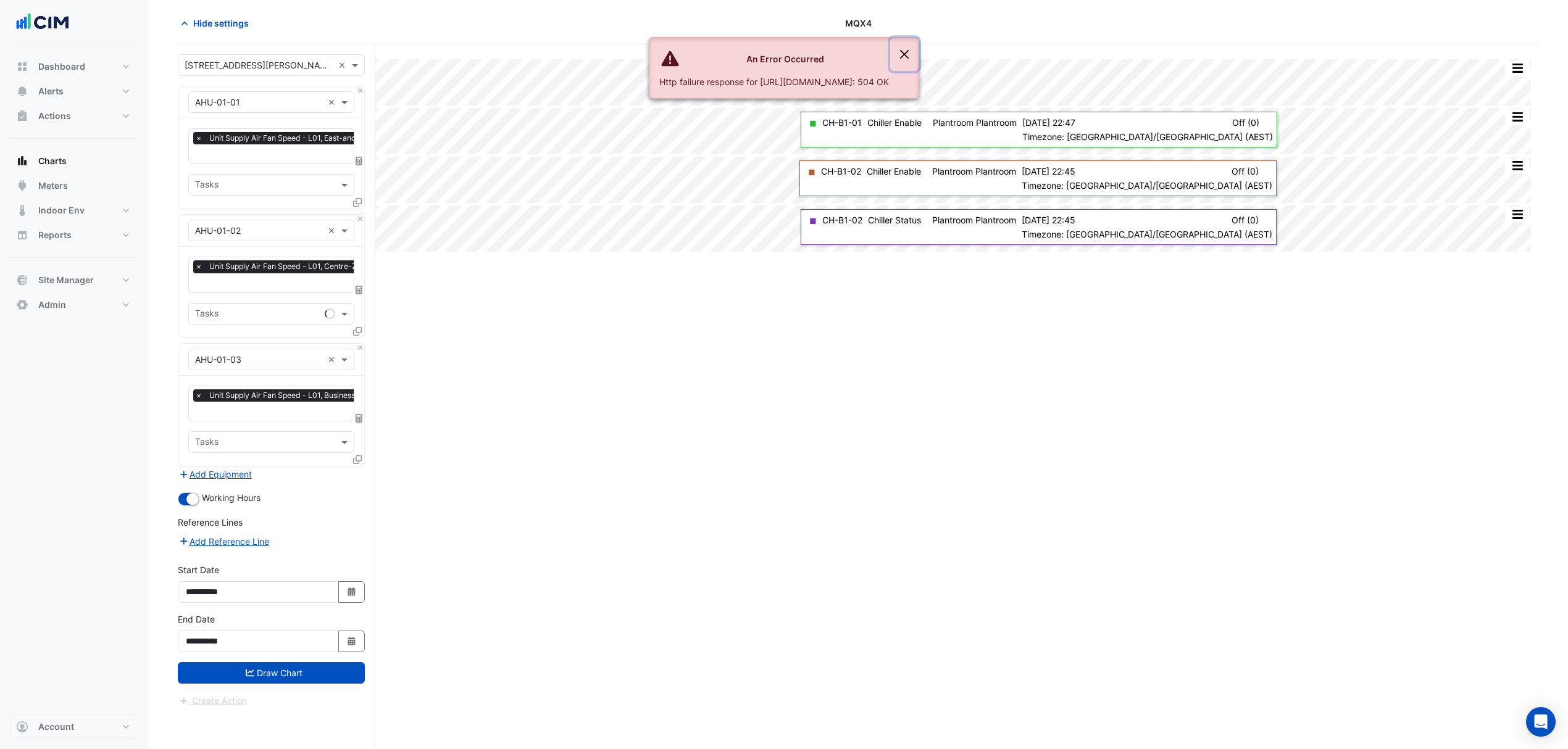
click at [919, 50] on button "Close" at bounding box center [903, 54] width 28 height 33
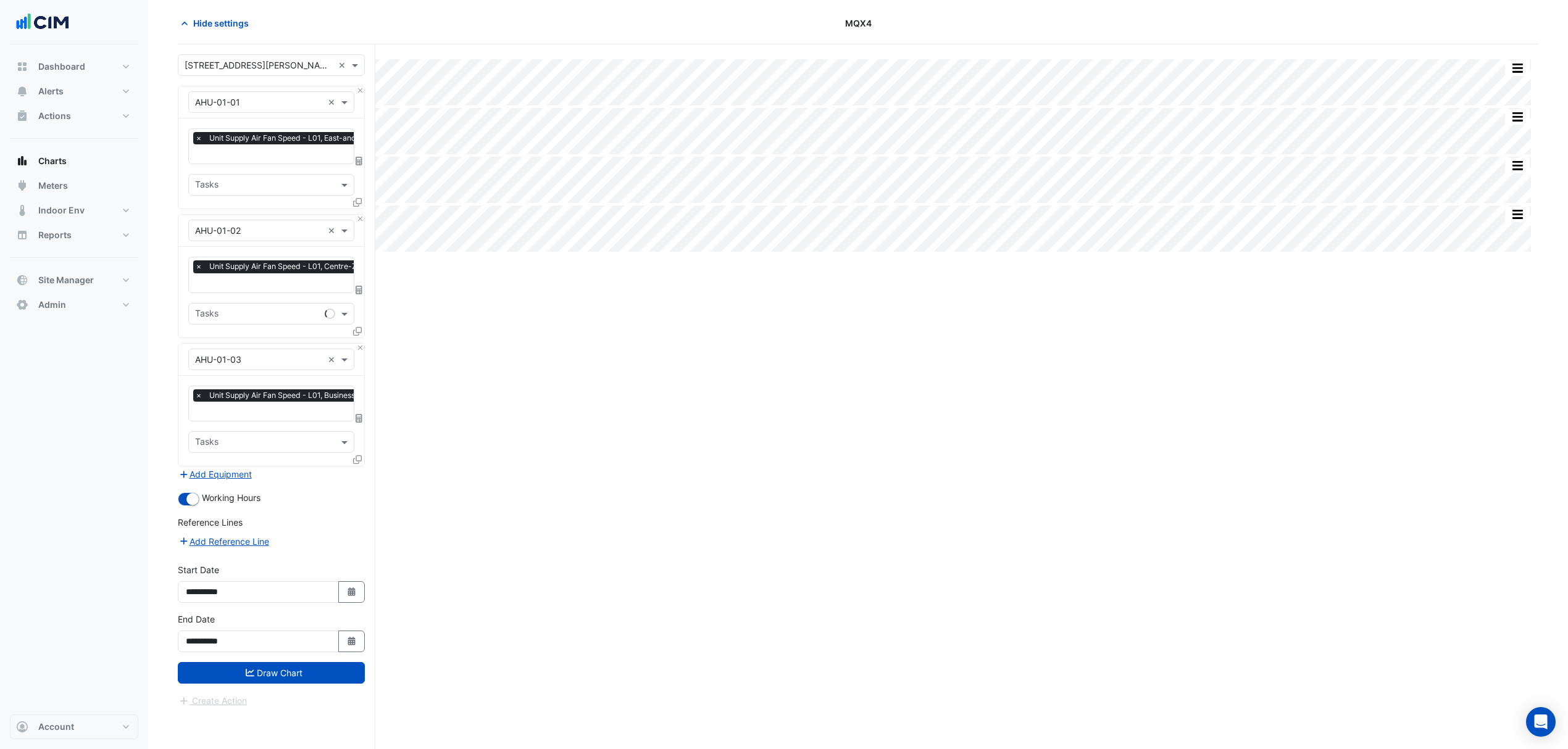
click at [282, 676] on button "Draw Chart" at bounding box center [271, 673] width 187 height 21
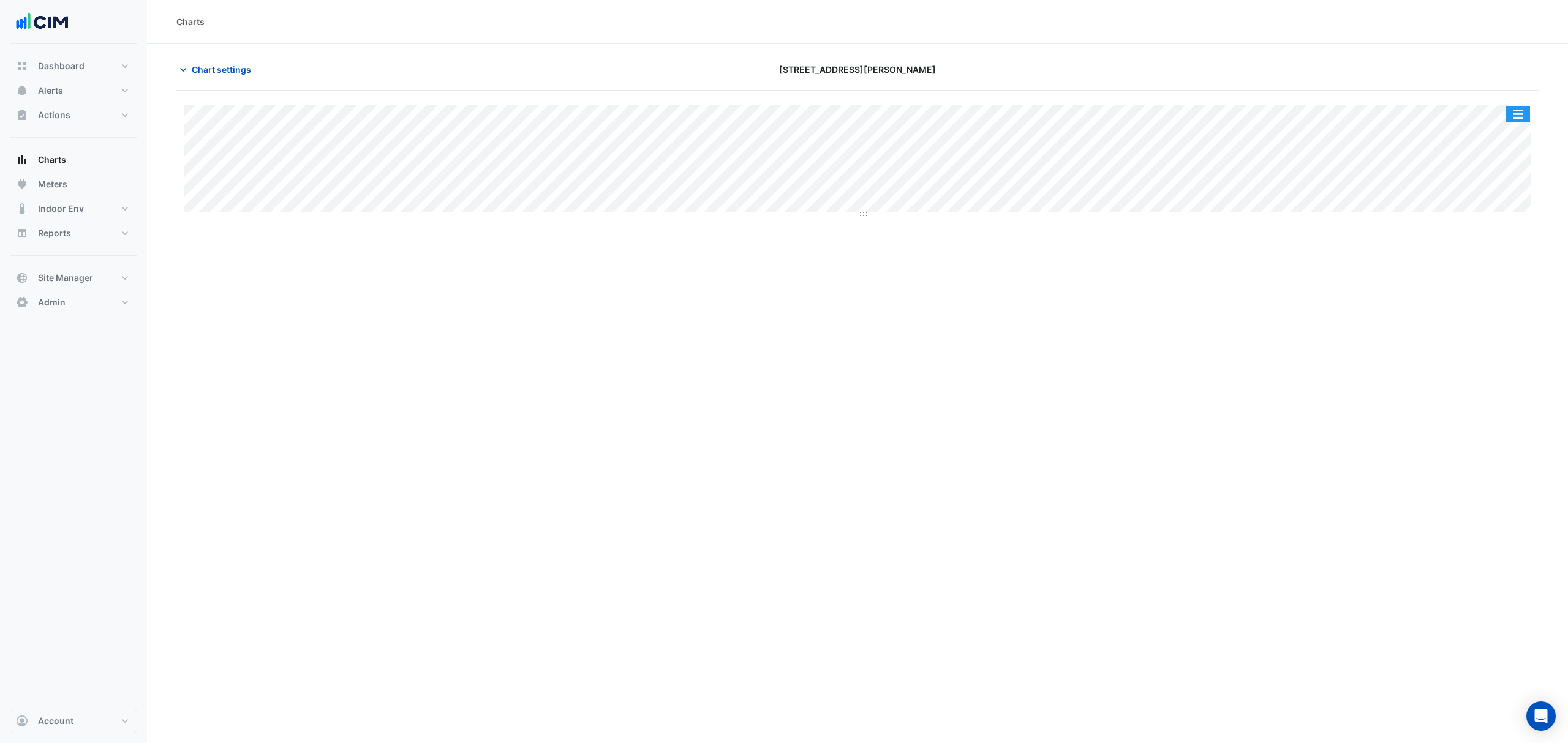
click at [1509, 108] on button "button" at bounding box center [1517, 115] width 24 height 15
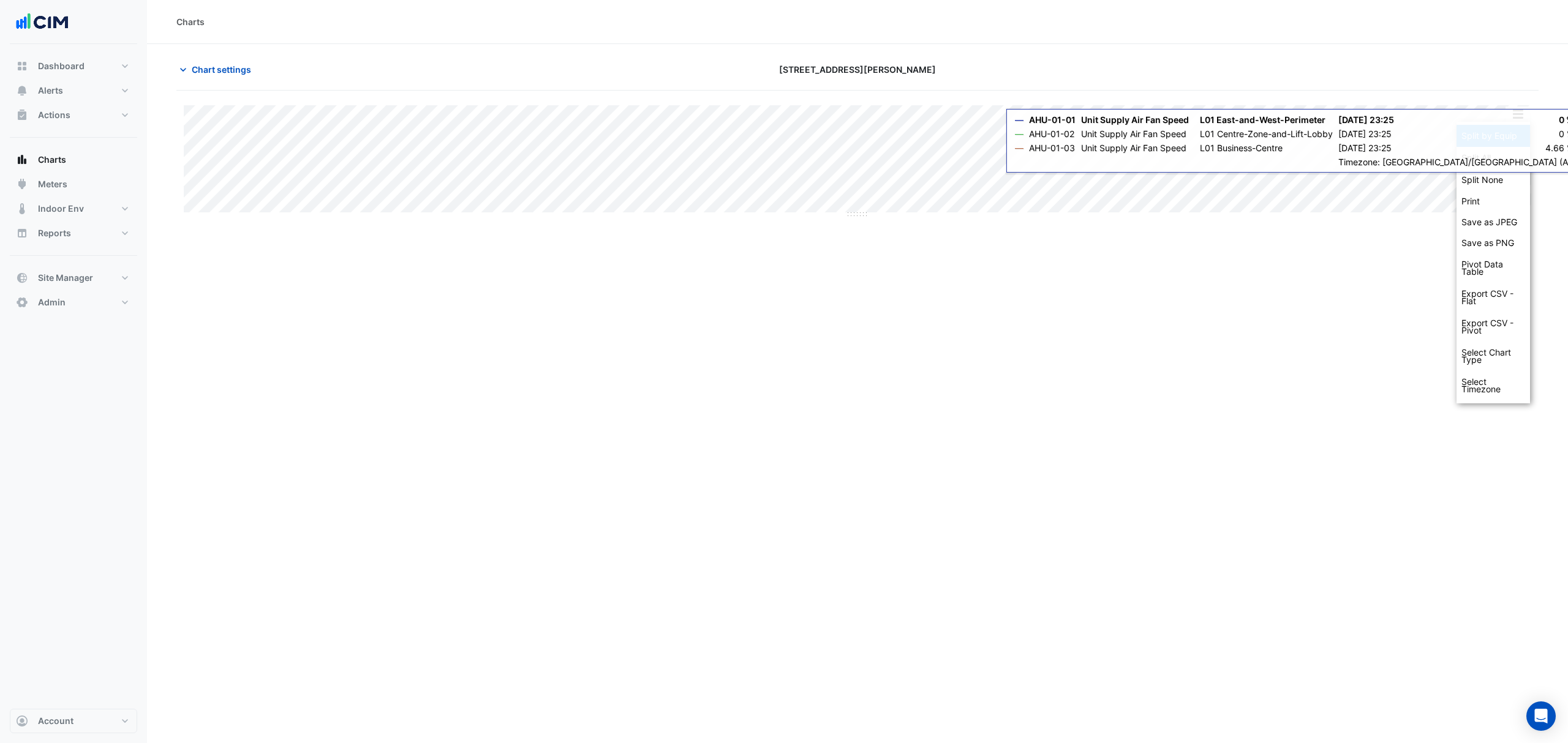
click at [1489, 140] on div "Split by Equip" at bounding box center [1493, 136] width 73 height 22
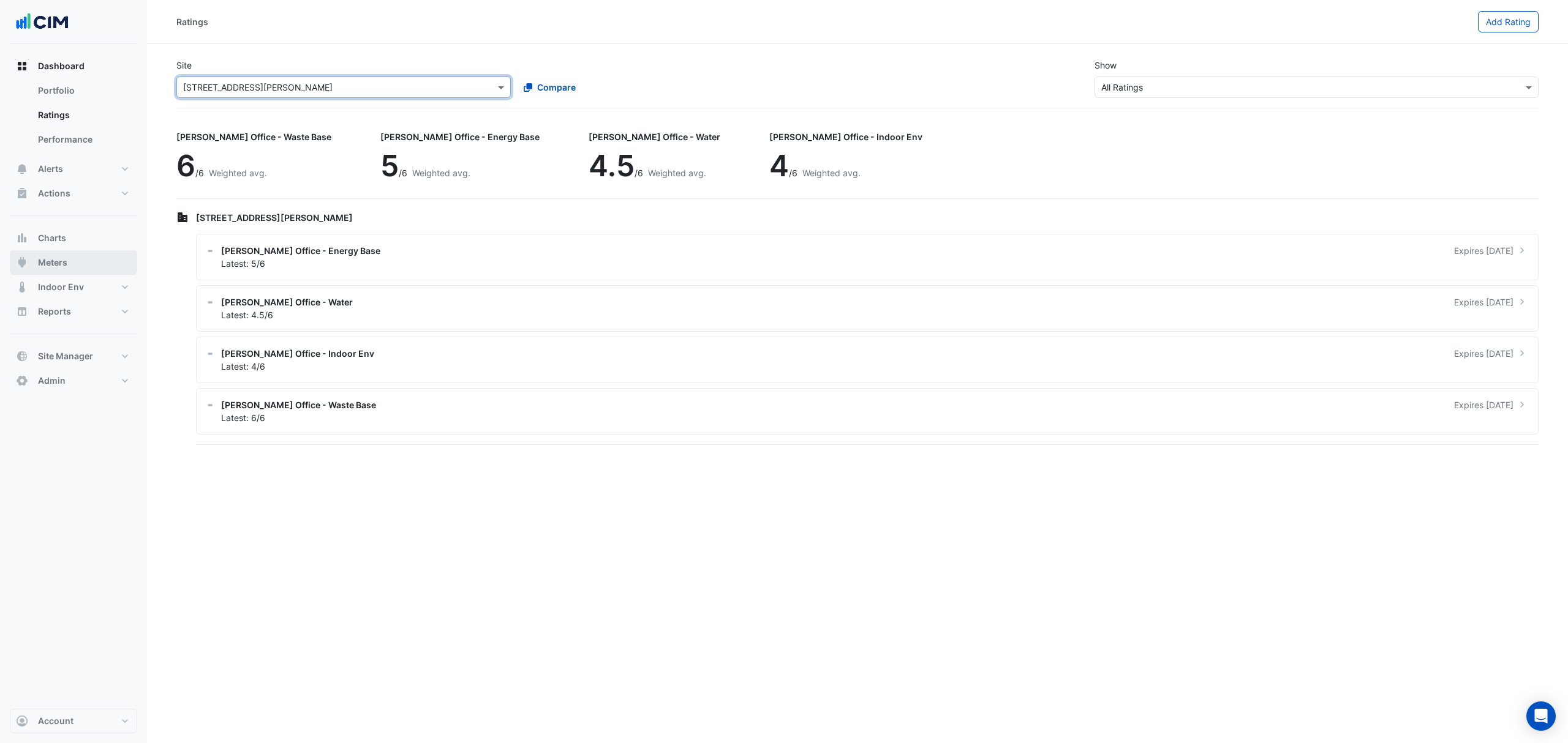
click at [62, 266] on span "Meters" at bounding box center [52, 263] width 30 height 13
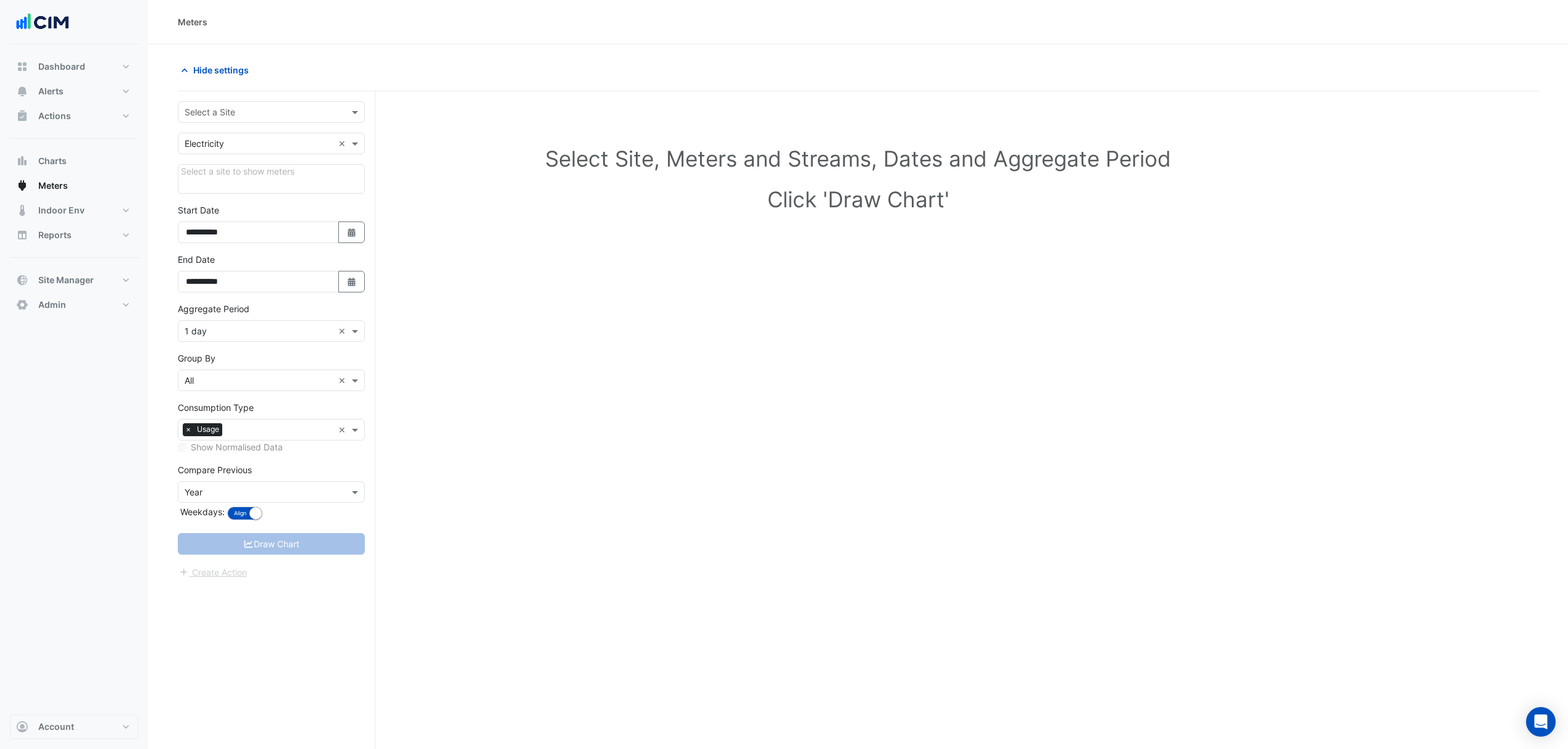
click at [217, 116] on input "text" at bounding box center [258, 112] width 148 height 13
type input "******"
click at [271, 152] on span "[GEOGRAPHIC_DATA]" at bounding box center [241, 157] width 86 height 11
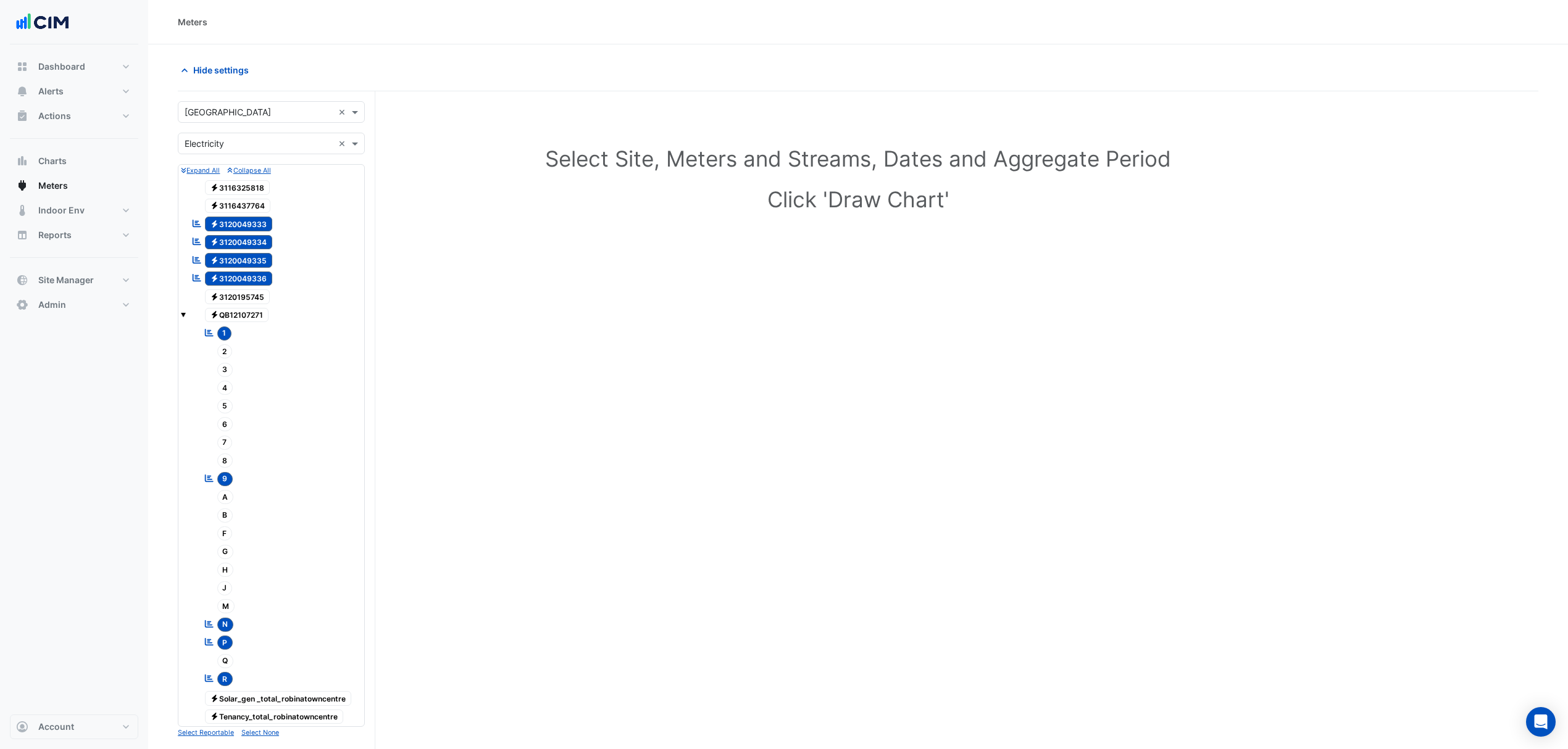
click at [215, 314] on icon at bounding box center [214, 315] width 6 height 8
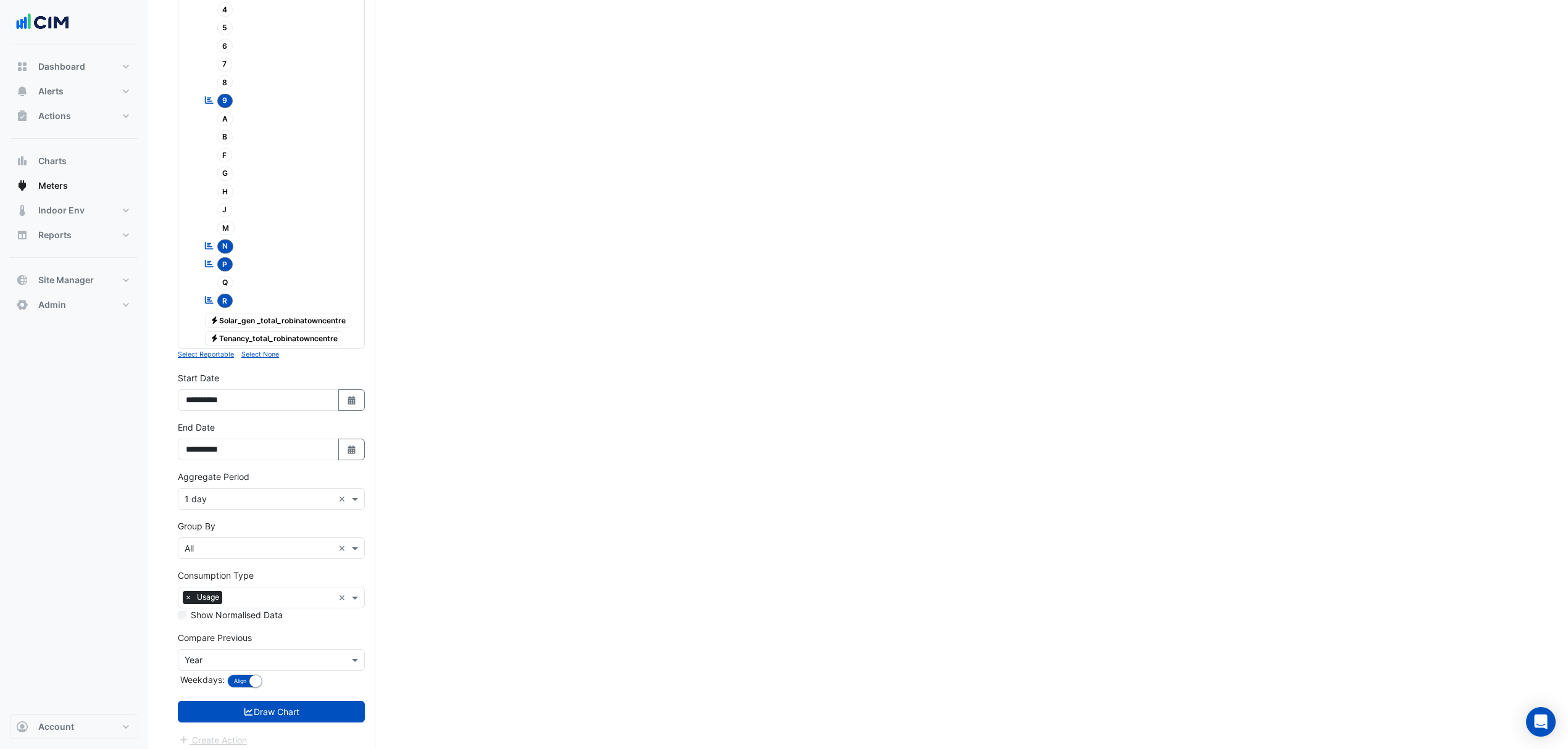
scroll to position [393, 0]
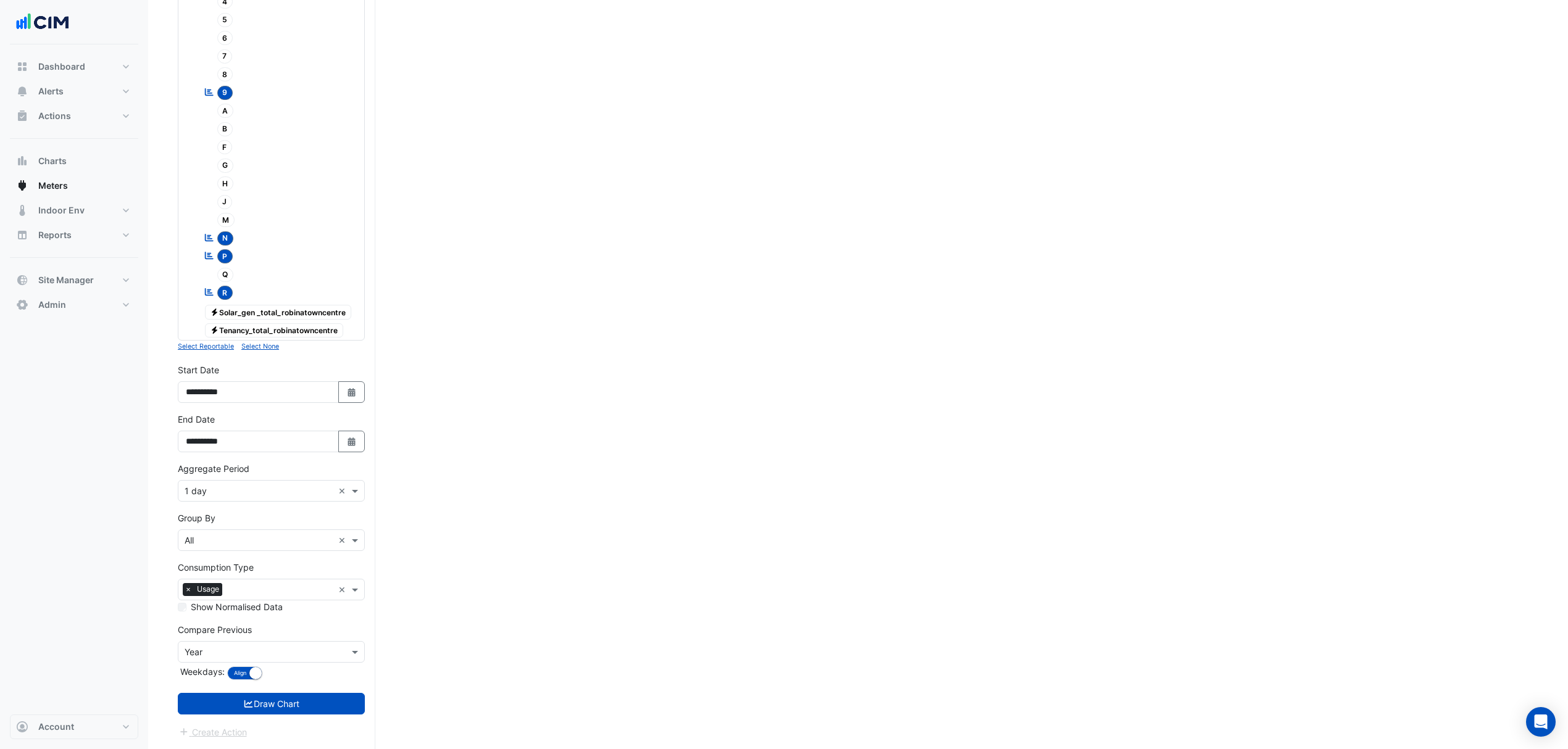
drag, startPoint x: 221, startPoint y: 281, endPoint x: 220, endPoint y: 289, distance: 8.1
click at [222, 293] on div "Reportable 1 2 3 4 5" at bounding box center [278, 119] width 169 height 366
click at [223, 286] on span "R" at bounding box center [225, 293] width 16 height 15
drag, startPoint x: 226, startPoint y: 253, endPoint x: 227, endPoint y: 240, distance: 13.0
click at [227, 249] on span "P" at bounding box center [225, 256] width 16 height 15
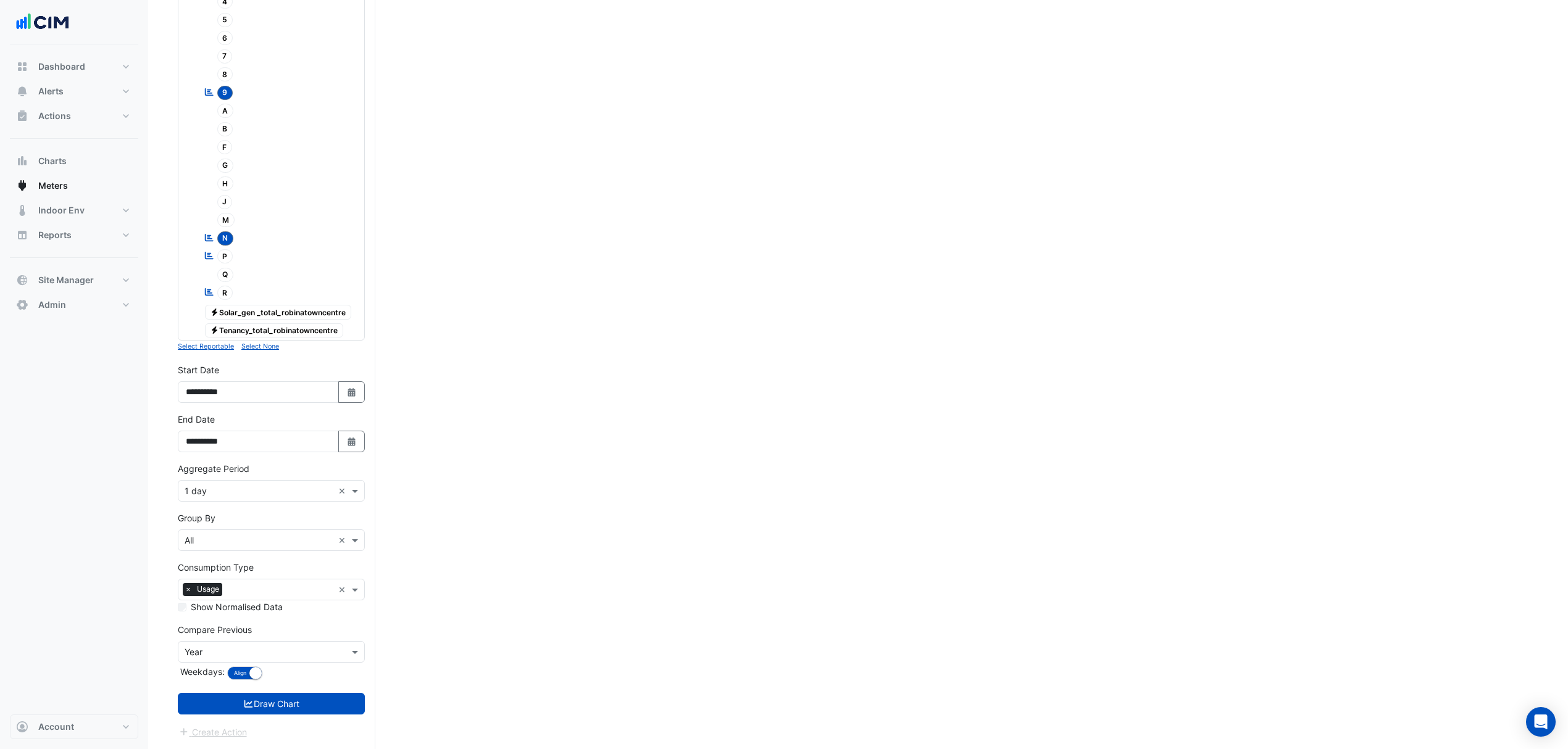
click at [230, 212] on div "M" at bounding box center [219, 220] width 37 height 17
click at [222, 232] on span "N" at bounding box center [225, 239] width 16 height 15
click at [222, 220] on span "M" at bounding box center [226, 219] width 17 height 15
click at [225, 91] on span "9" at bounding box center [225, 92] width 16 height 15
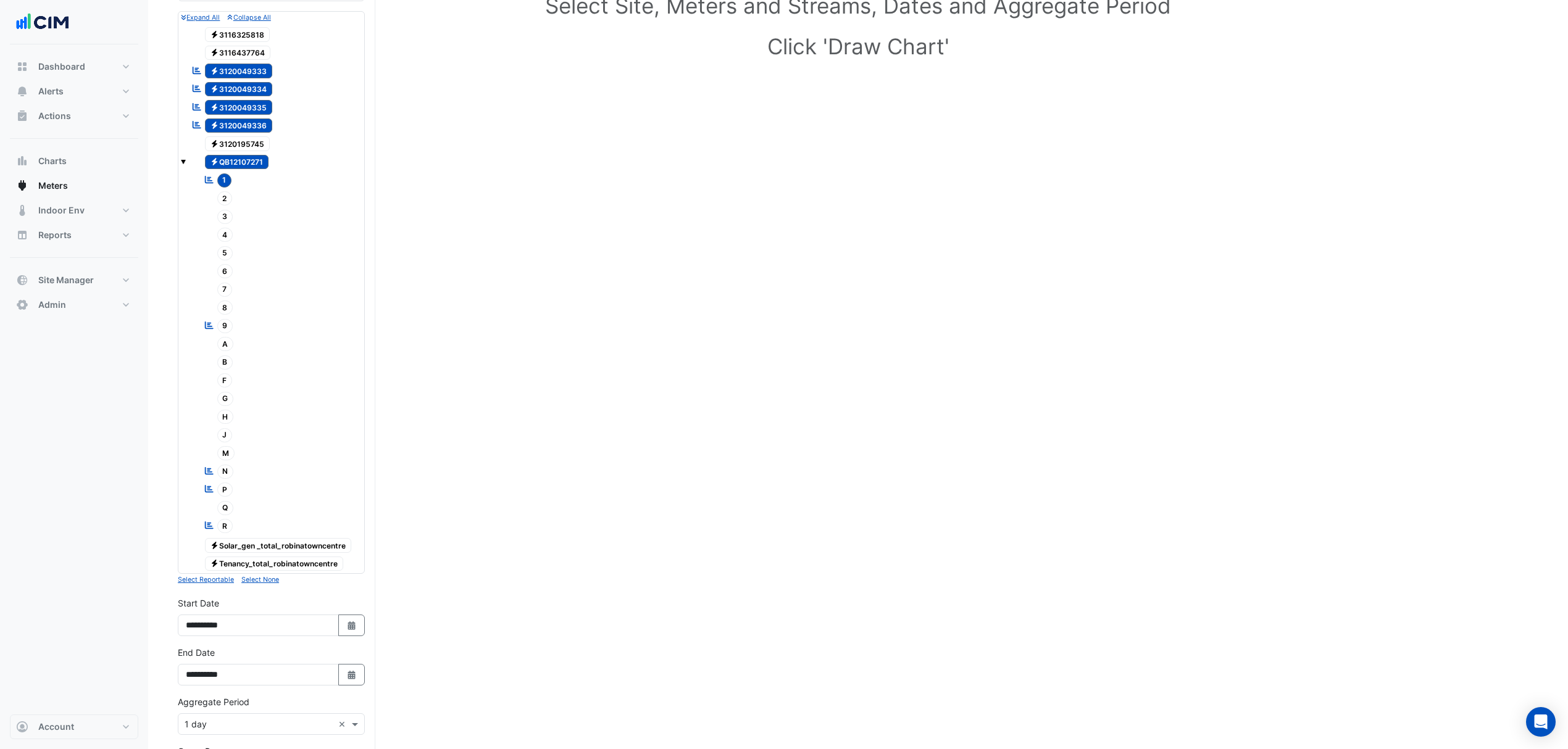
scroll to position [146, 0]
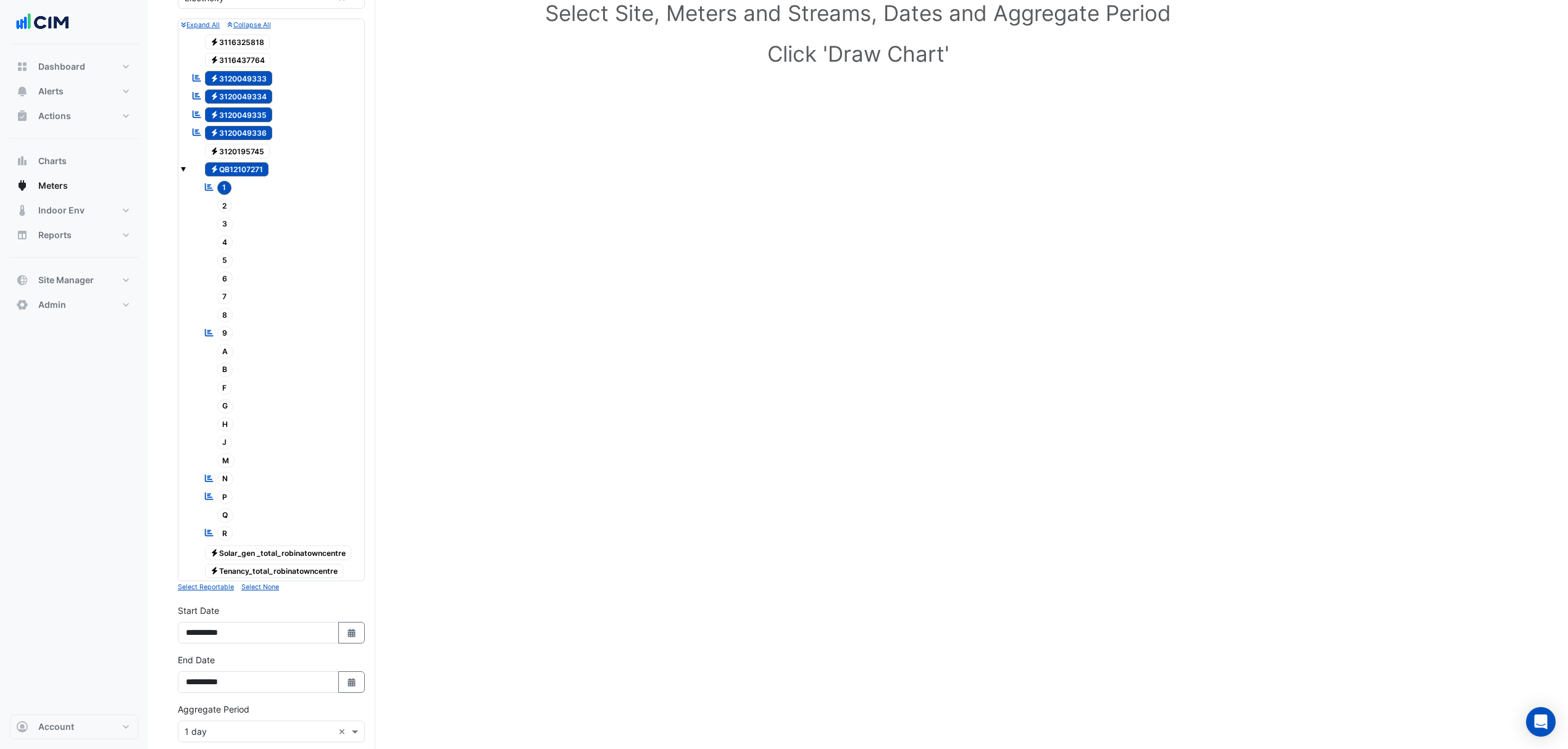
click at [227, 191] on span "1" at bounding box center [224, 187] width 15 height 15
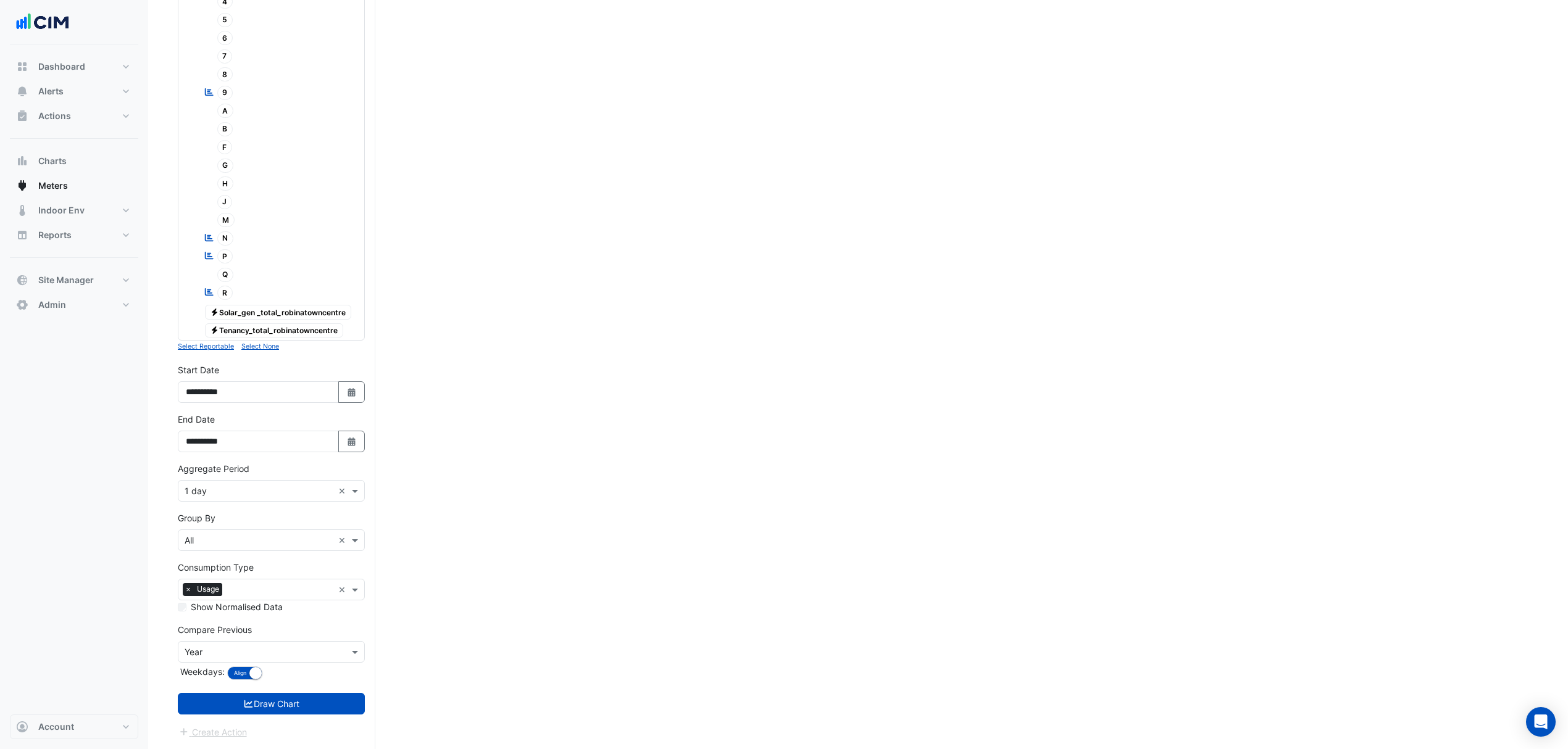
click at [348, 404] on div "**********" at bounding box center [272, 388] width 202 height 49
click at [348, 401] on button "Select Date" at bounding box center [352, 392] width 27 height 21
select select "*"
select select "****"
click at [347, 444] on icon "button" at bounding box center [351, 441] width 8 height 9
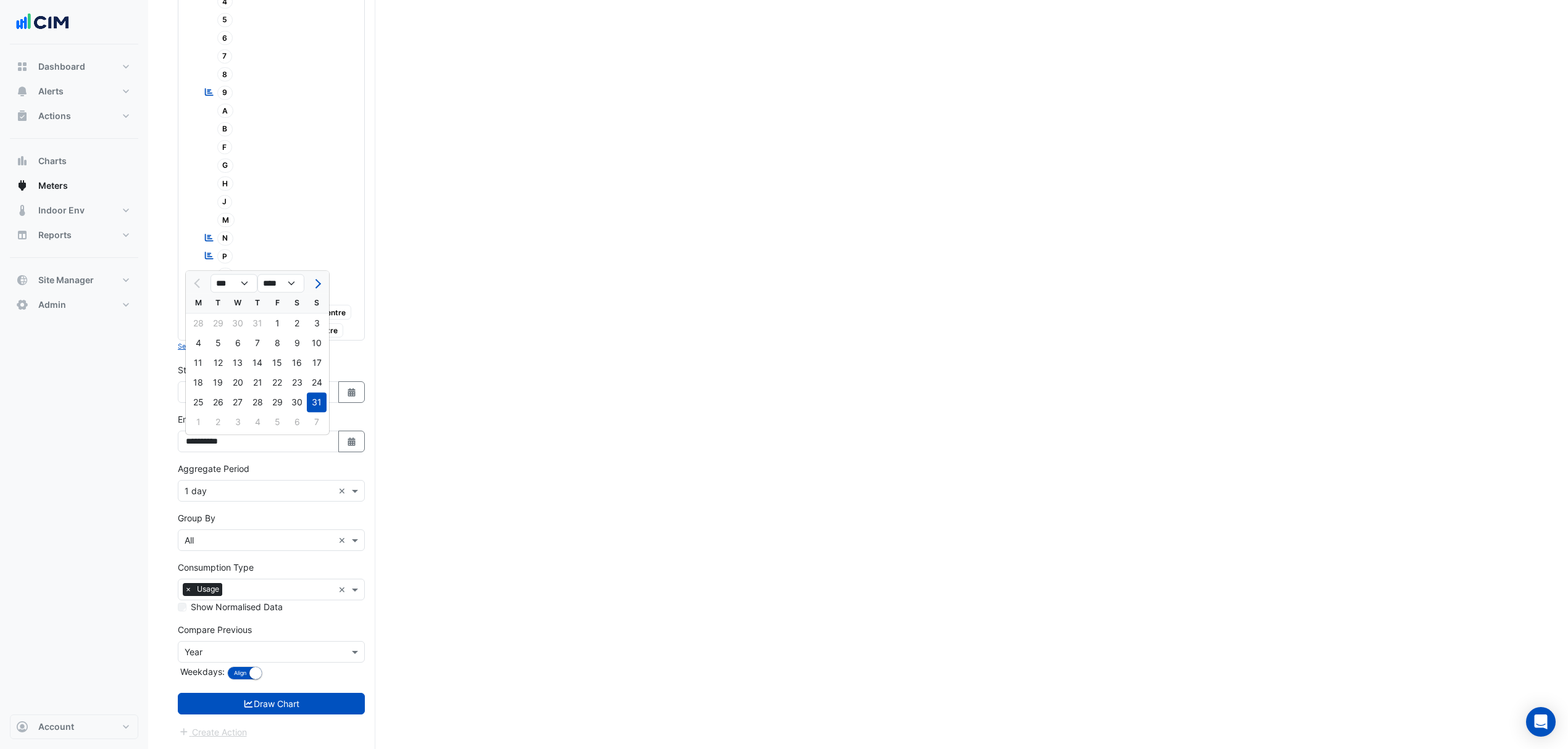
click at [314, 280] on button "Next month" at bounding box center [316, 283] width 15 height 19
select select "*"
click at [245, 334] on div "10" at bounding box center [238, 343] width 19 height 19
type input "**********"
click at [341, 393] on button "Select Date" at bounding box center [352, 392] width 27 height 21
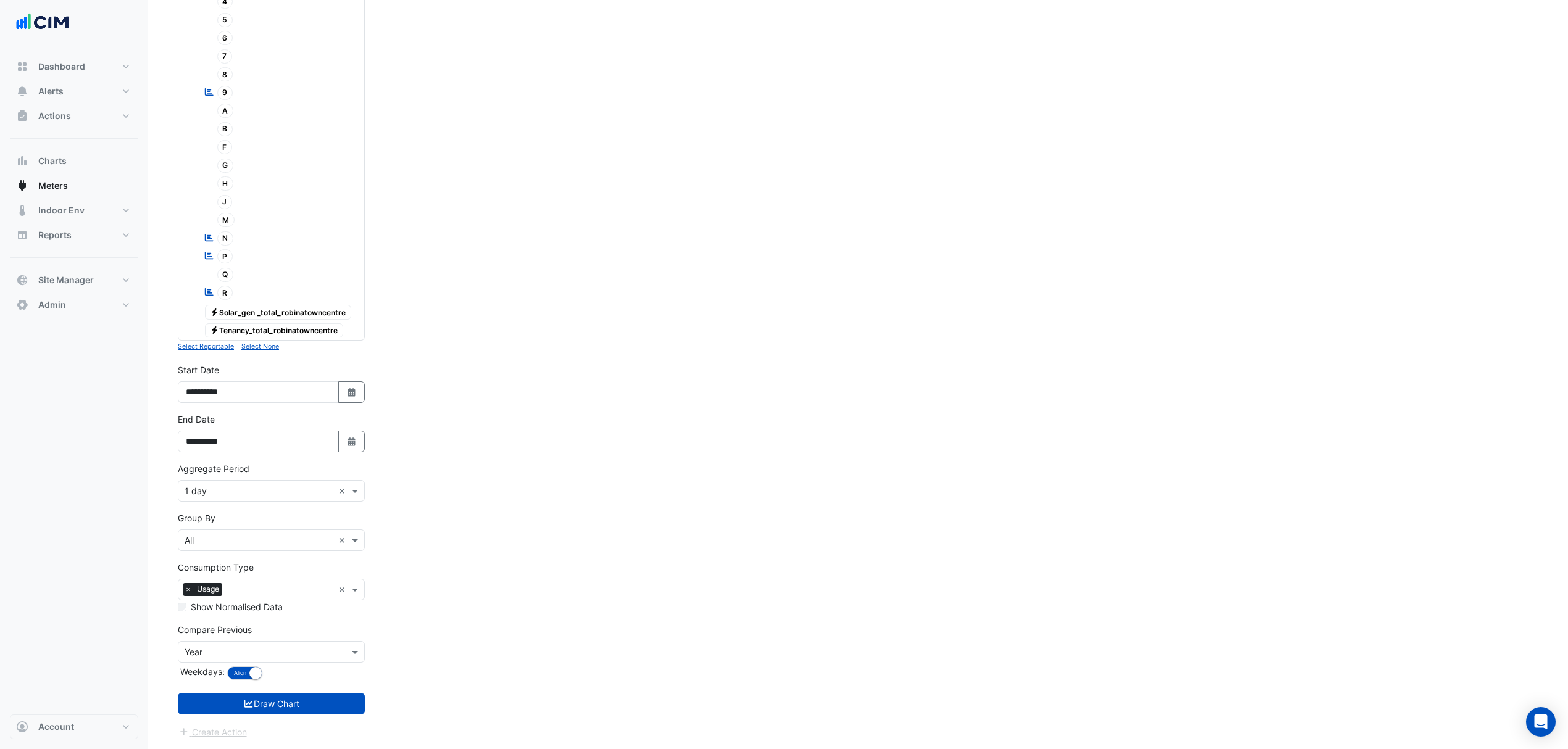
select select "*"
select select "****"
click at [320, 229] on span "Next month" at bounding box center [316, 234] width 10 height 10
select select "*"
click at [193, 266] on div "1" at bounding box center [198, 274] width 19 height 19
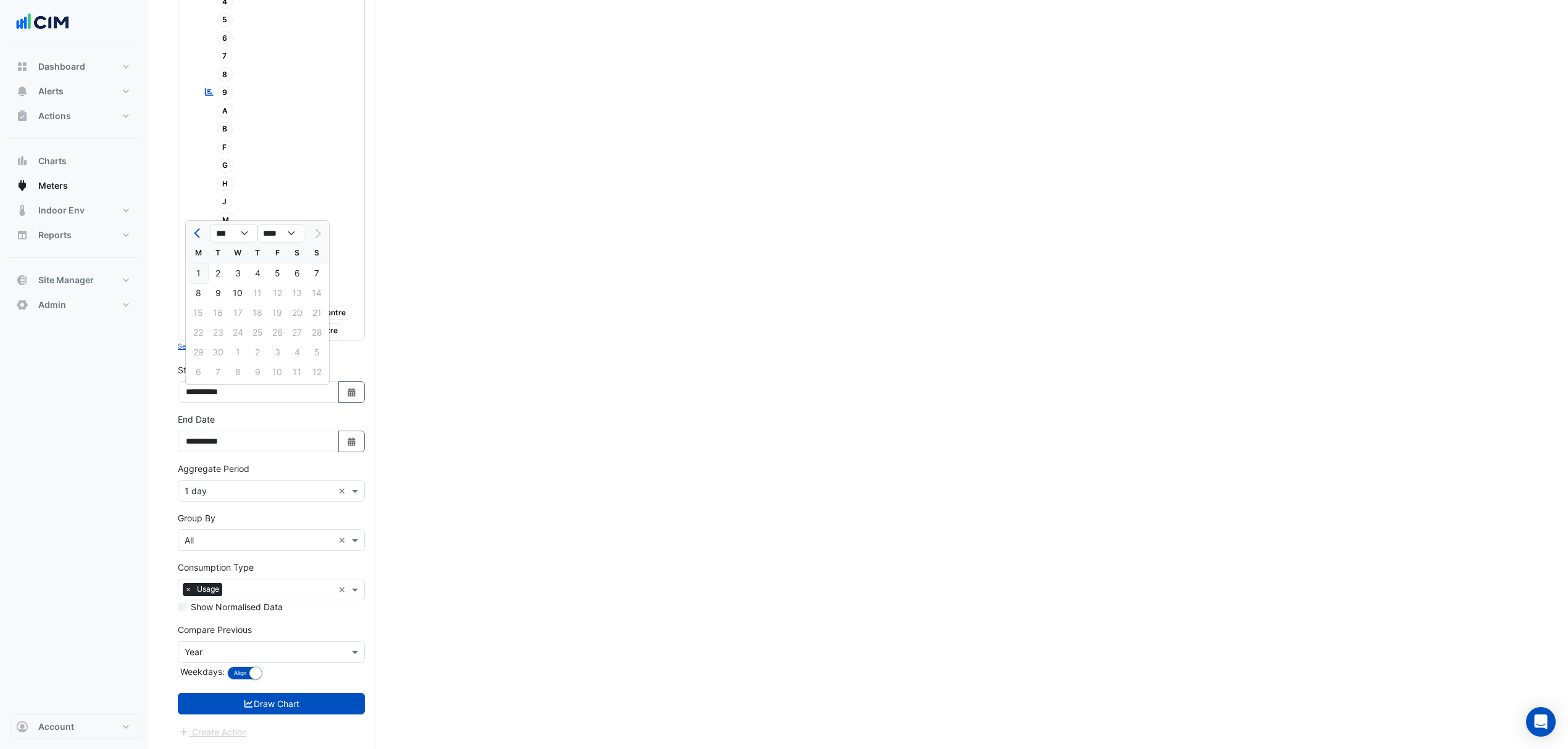
type input "**********"
click at [227, 505] on form "Select a Site × Robina Town Centre × Utility Type × Electricity × Expand All Co…" at bounding box center [271, 227] width 187 height 1025
click at [227, 498] on div "Aggregate Period × 1 day ×" at bounding box center [271, 491] width 187 height 21
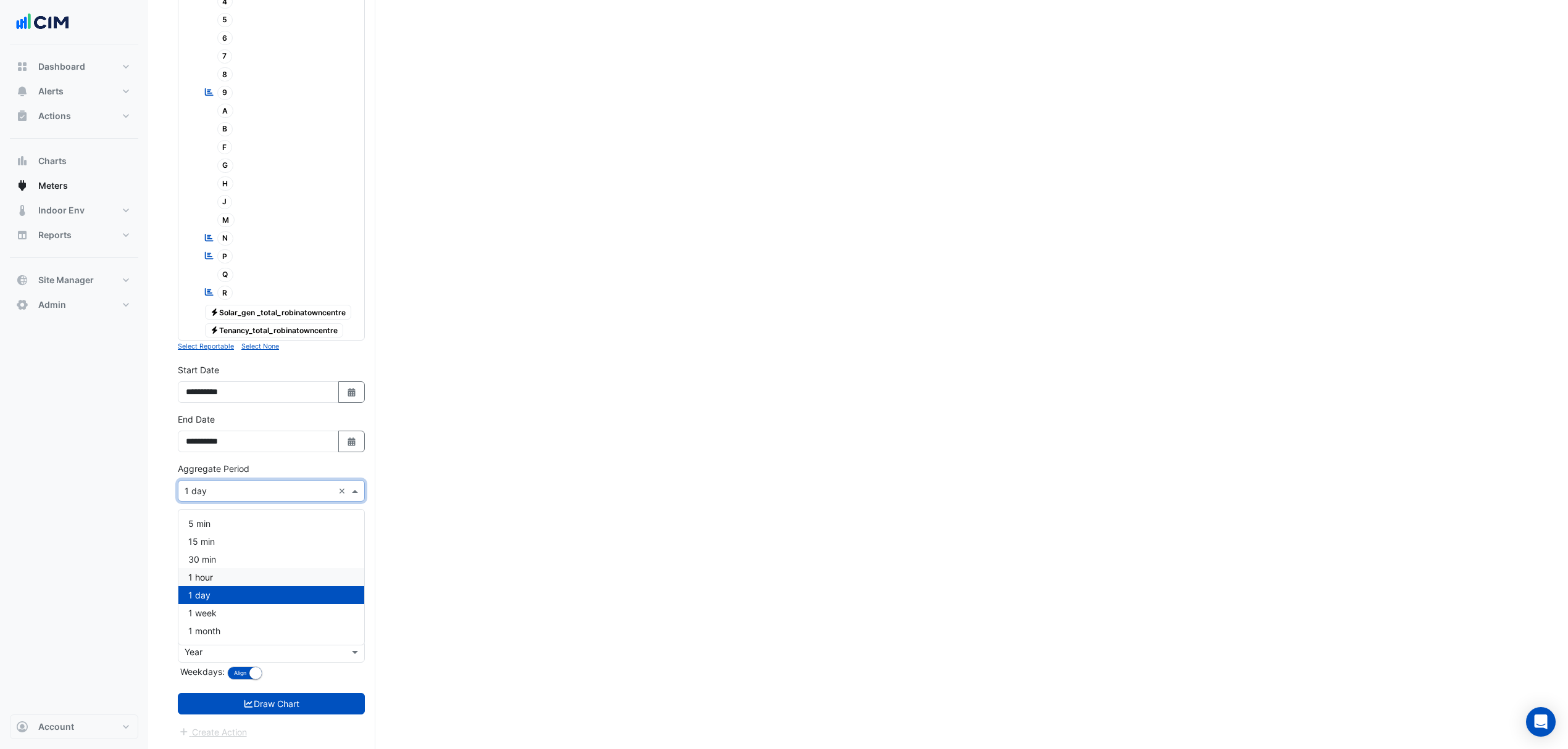
click at [204, 569] on div "1 hour" at bounding box center [271, 577] width 185 height 17
click at [247, 700] on icon "submit" at bounding box center [248, 703] width 11 height 9
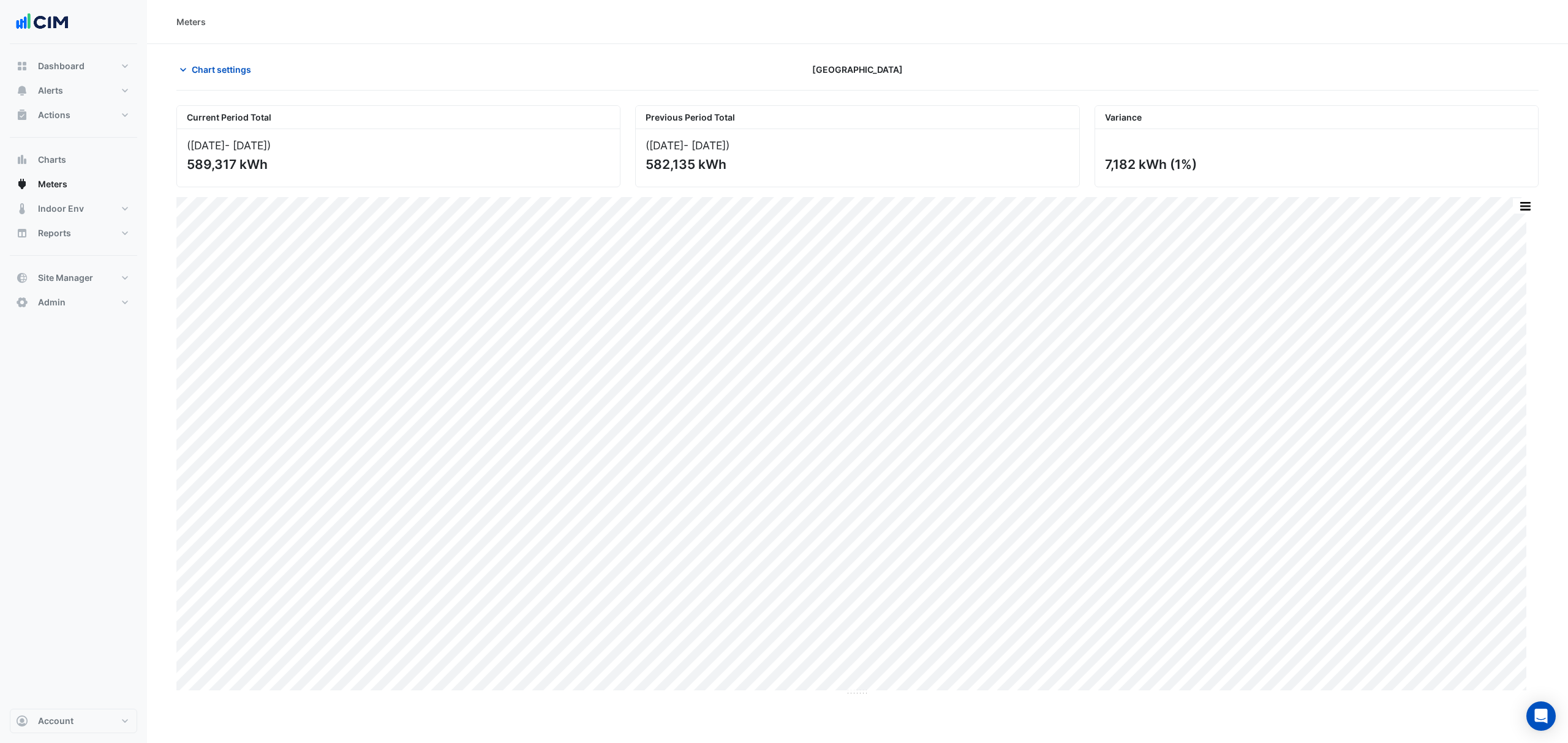
click at [228, 75] on span "Chart settings" at bounding box center [221, 69] width 60 height 13
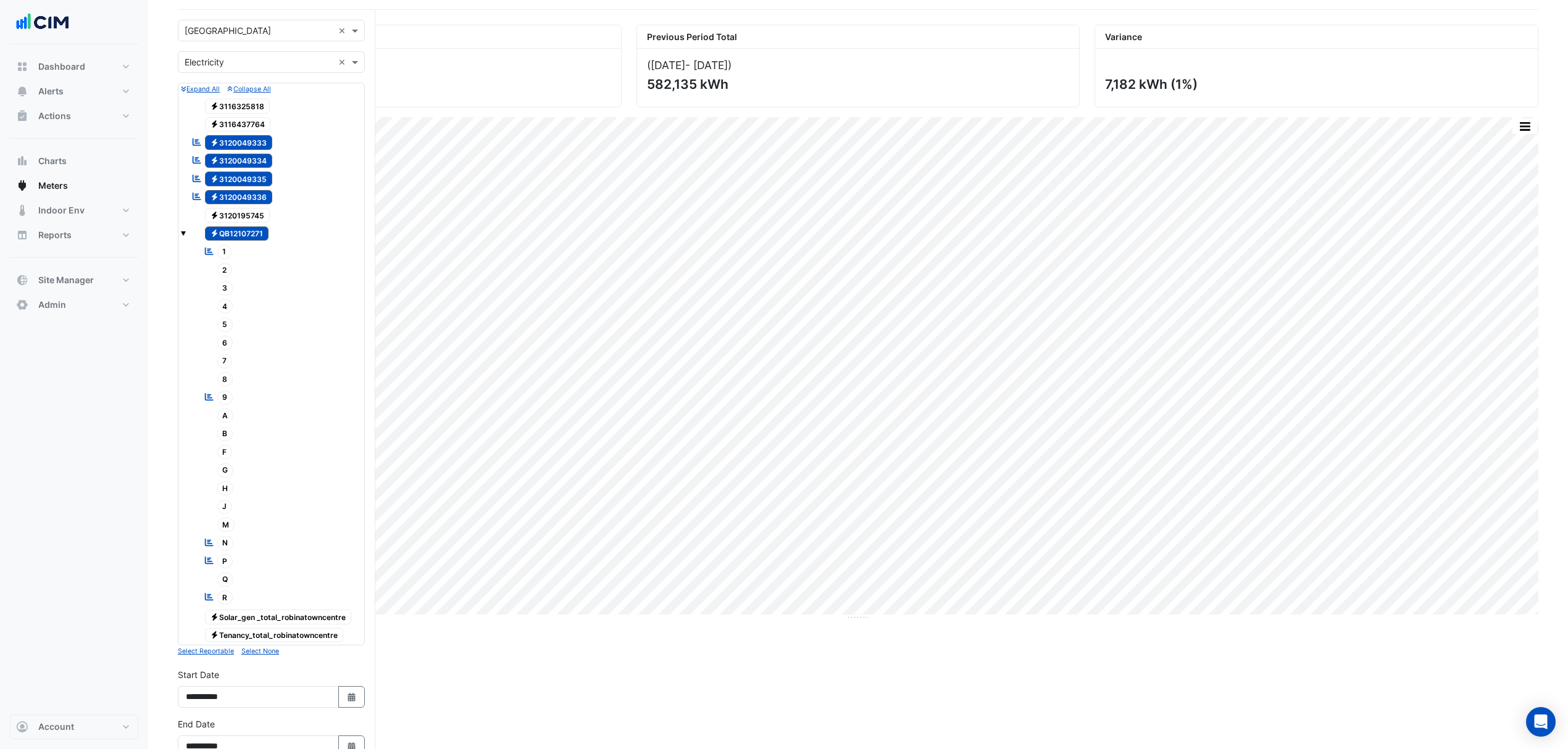
scroll to position [329, 0]
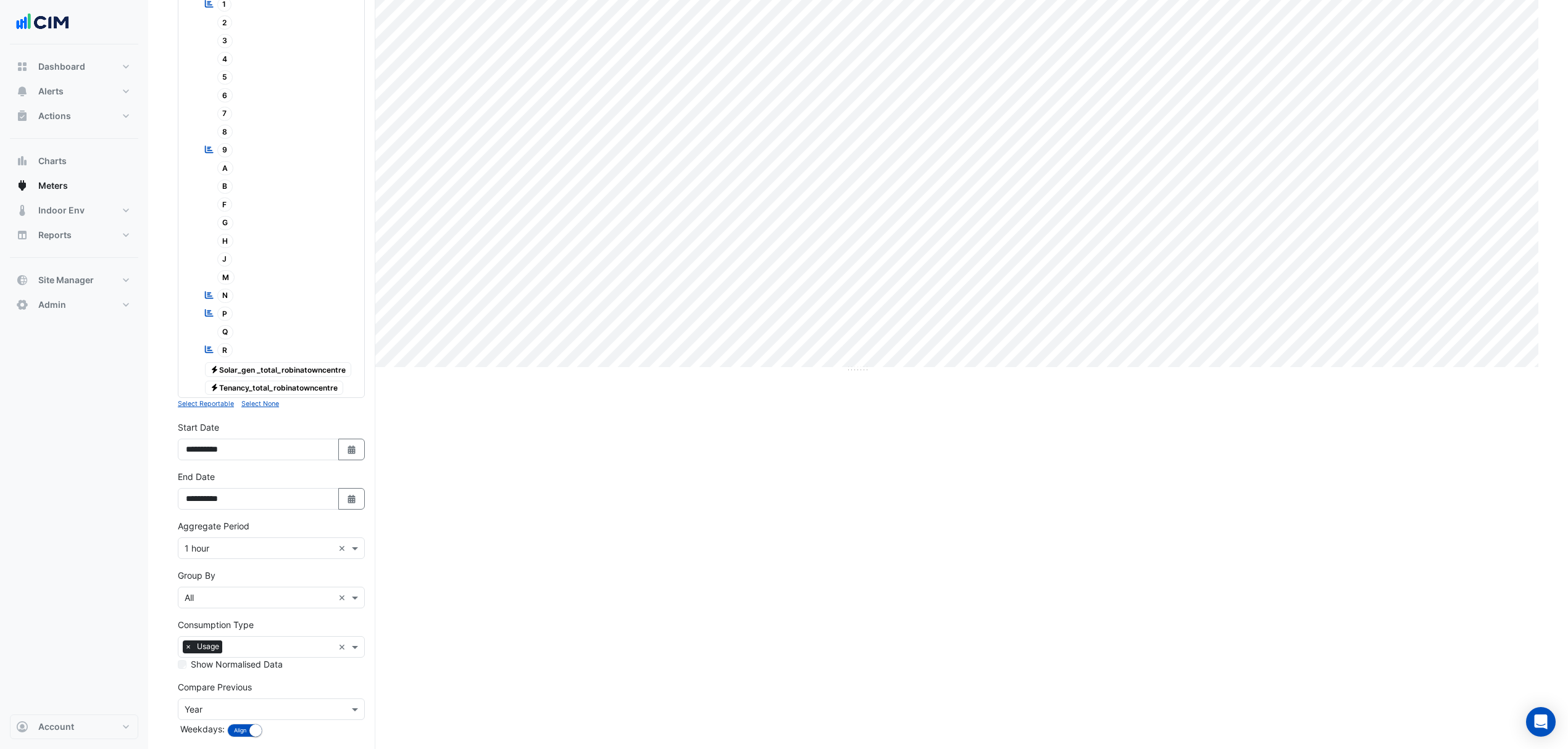
click at [226, 408] on small "Select Reportable" at bounding box center [206, 404] width 56 height 8
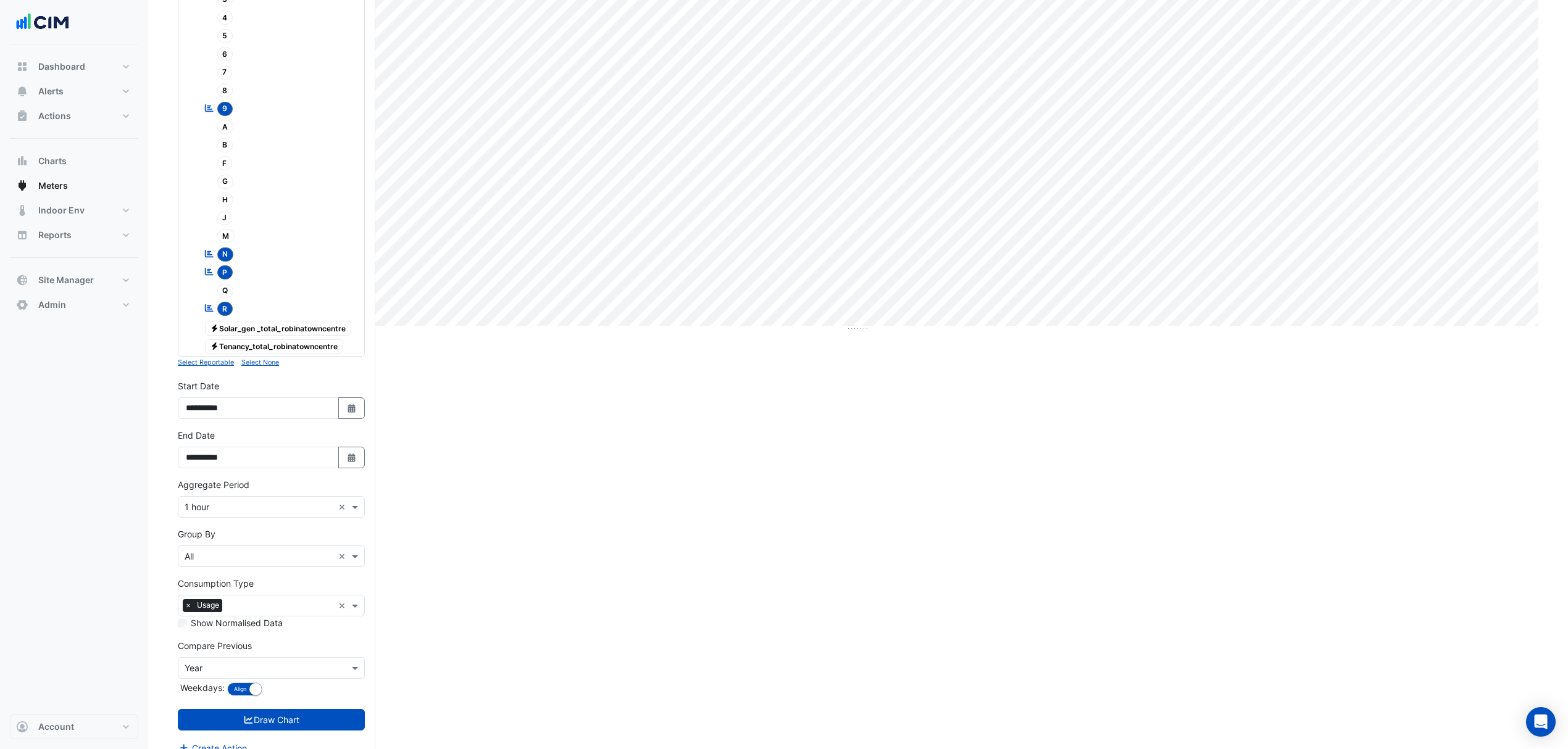
scroll to position [393, 0]
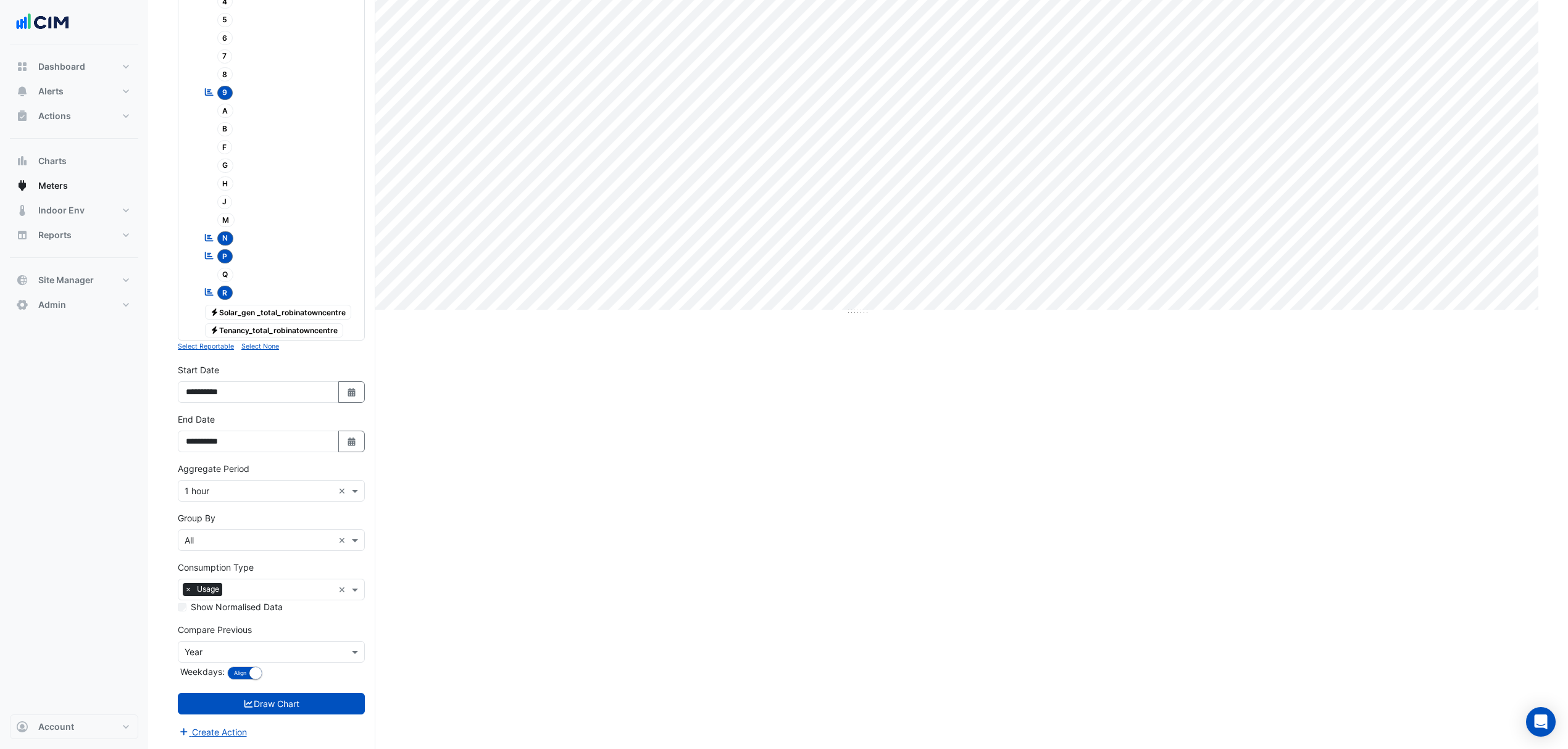
click at [299, 712] on button "Draw Chart" at bounding box center [271, 703] width 187 height 21
click at [257, 701] on button "Draw Chart" at bounding box center [271, 703] width 187 height 21
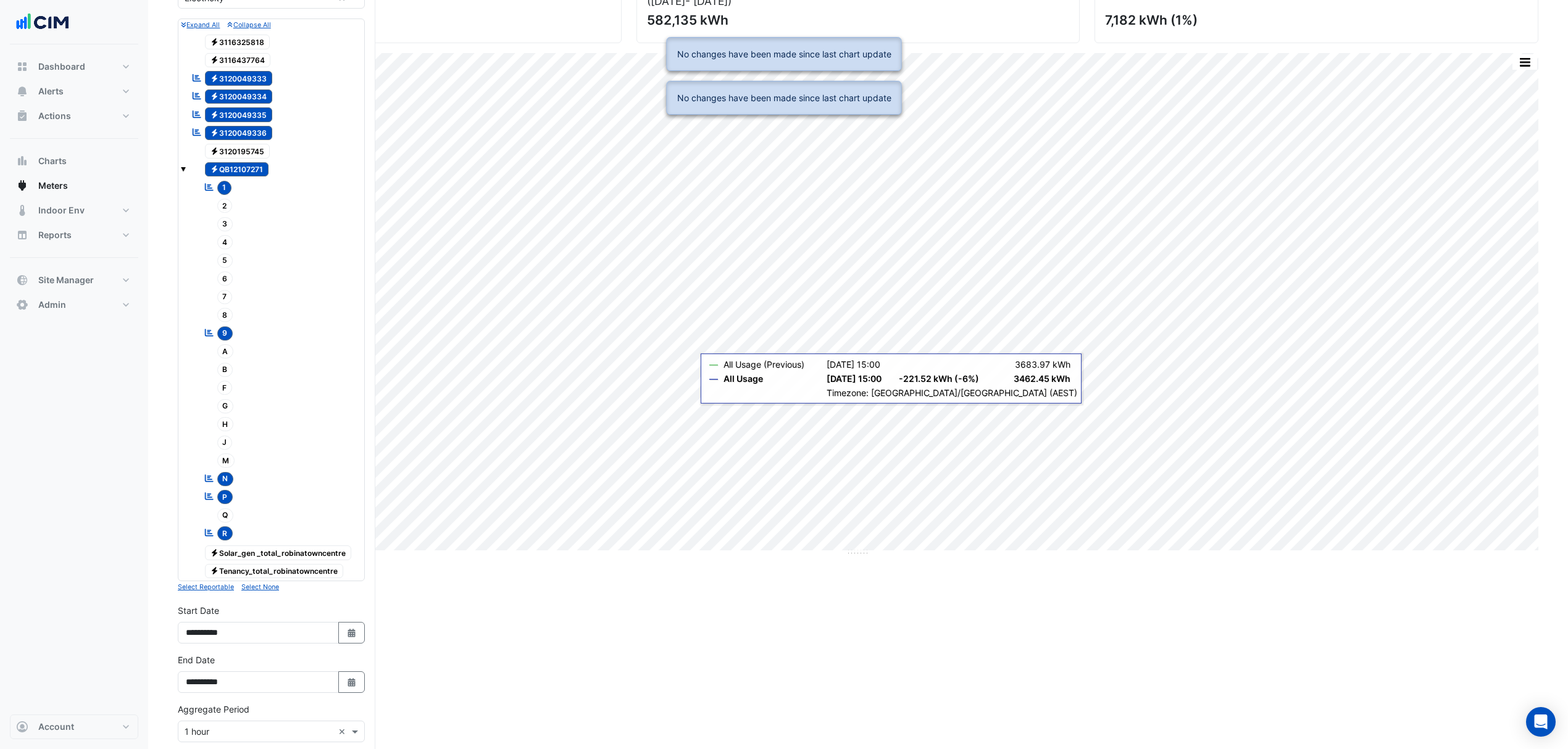
scroll to position [0, 0]
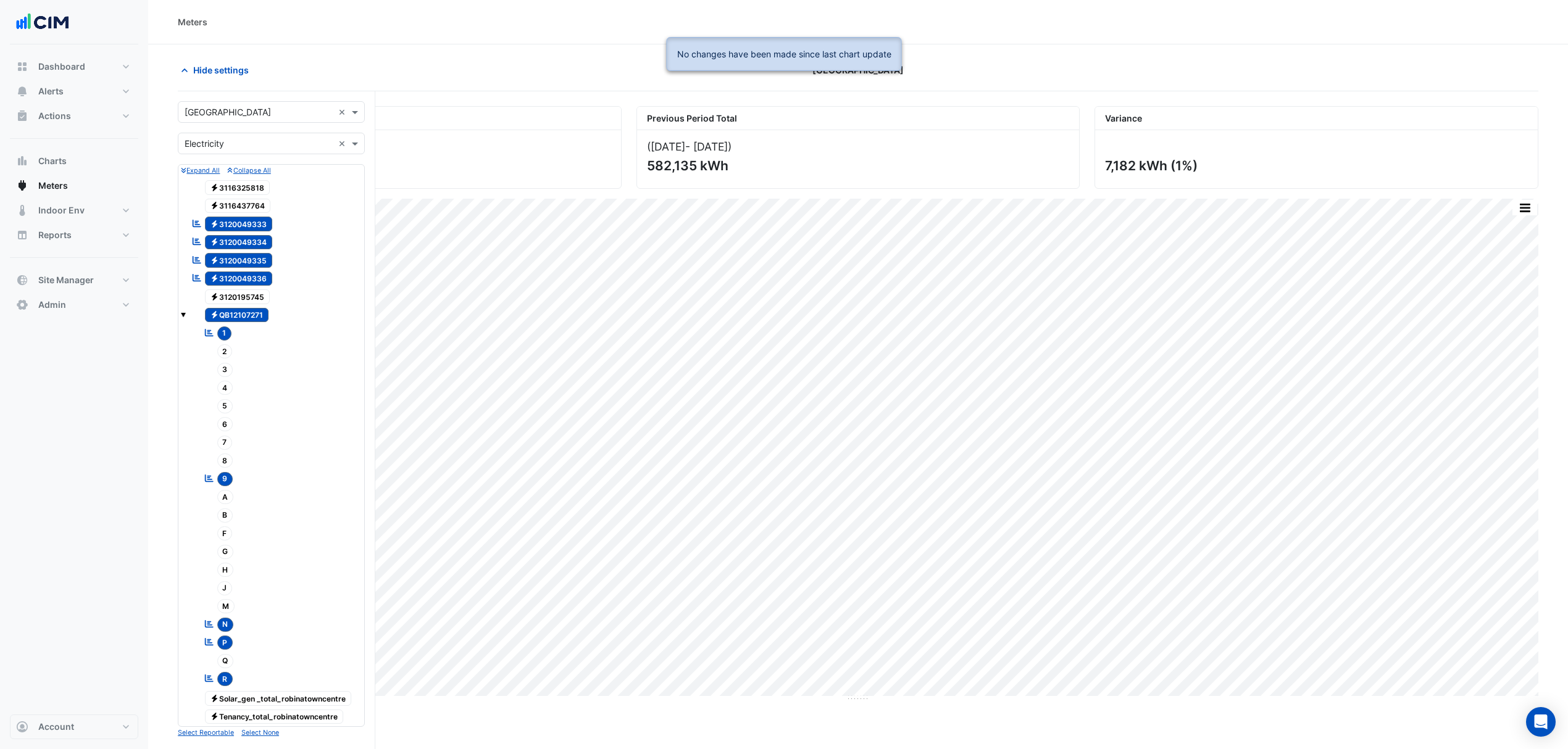
click at [1329, 102] on div "Current Period Total (01 Sep 25 - 10 Sep 25 ) 589,317 kWh Previous Period Total…" at bounding box center [858, 142] width 1375 height 92
click at [254, 309] on span "Electricity QB12107271" at bounding box center [237, 314] width 64 height 15
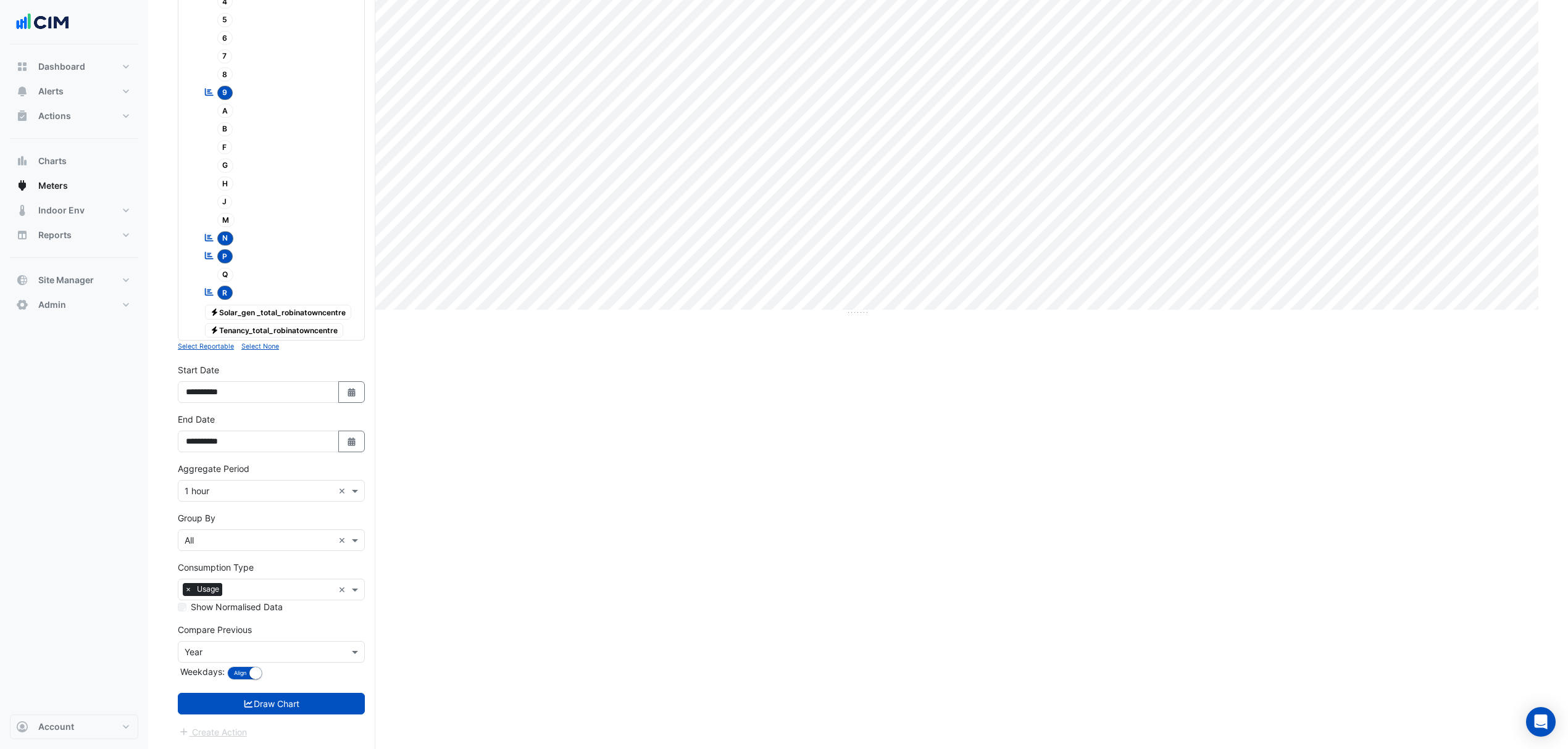
click at [310, 693] on button "Draw Chart" at bounding box center [271, 703] width 187 height 21
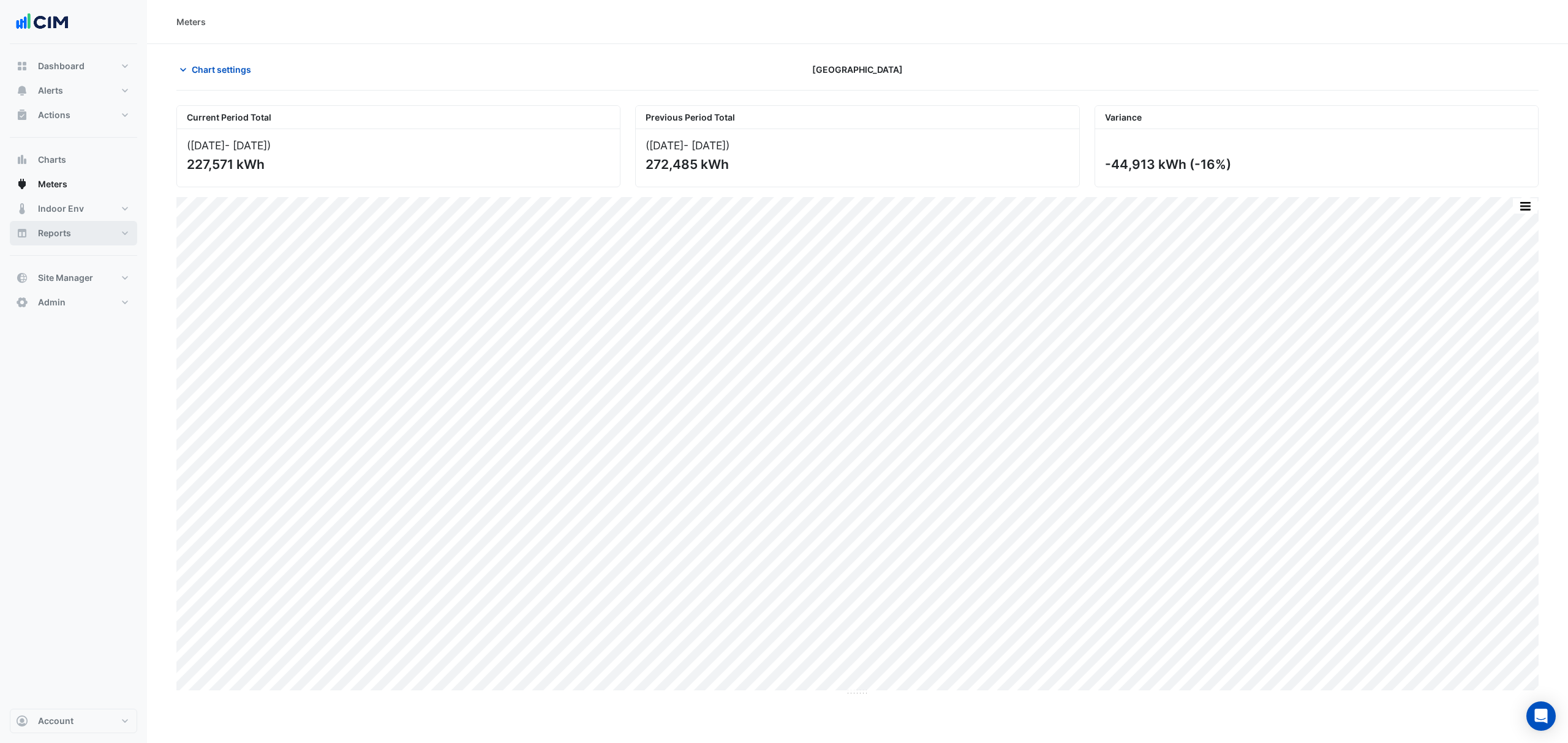
click at [84, 233] on button "Reports" at bounding box center [73, 233] width 127 height 24
select select "***"
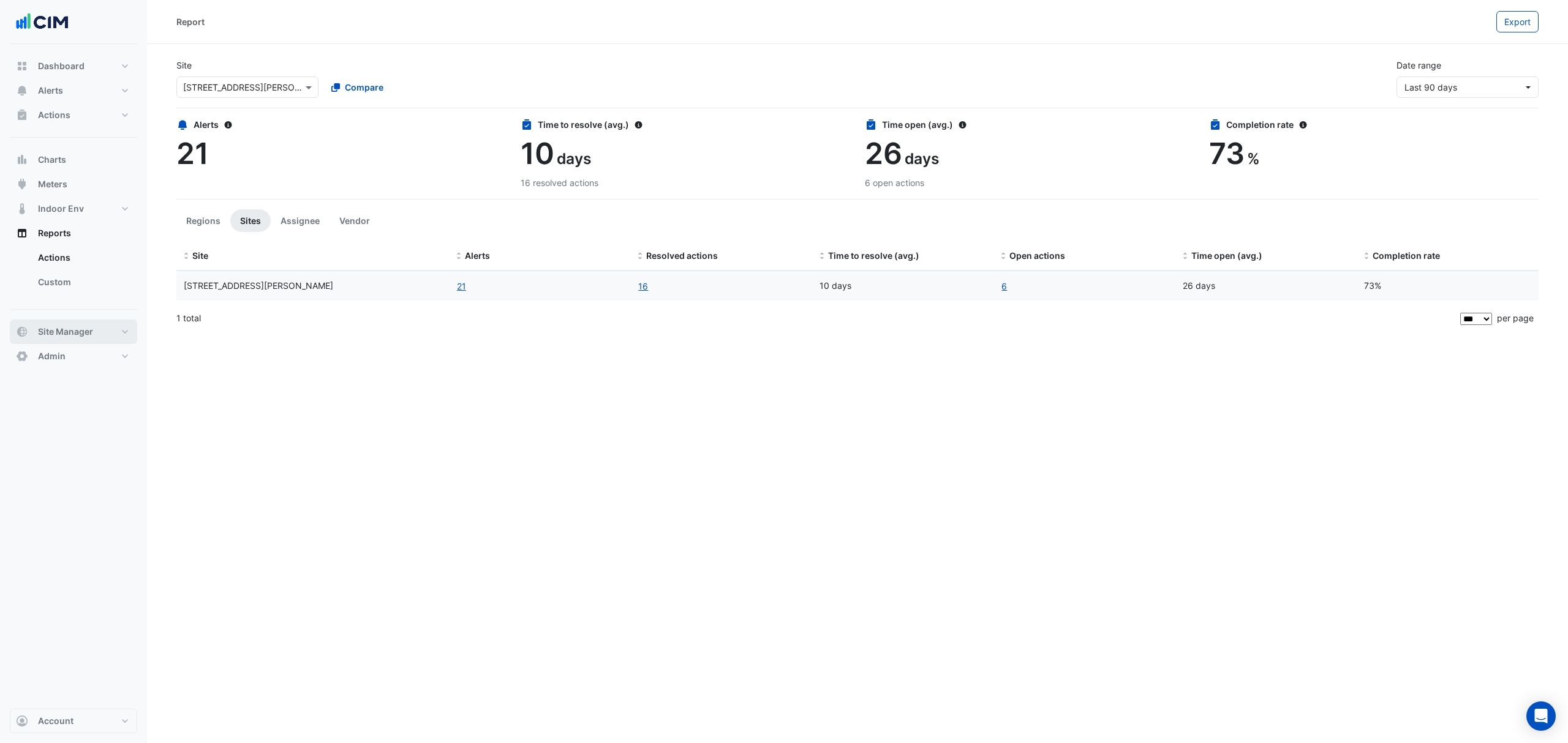
click at [66, 324] on button "Site Manager" at bounding box center [73, 331] width 127 height 24
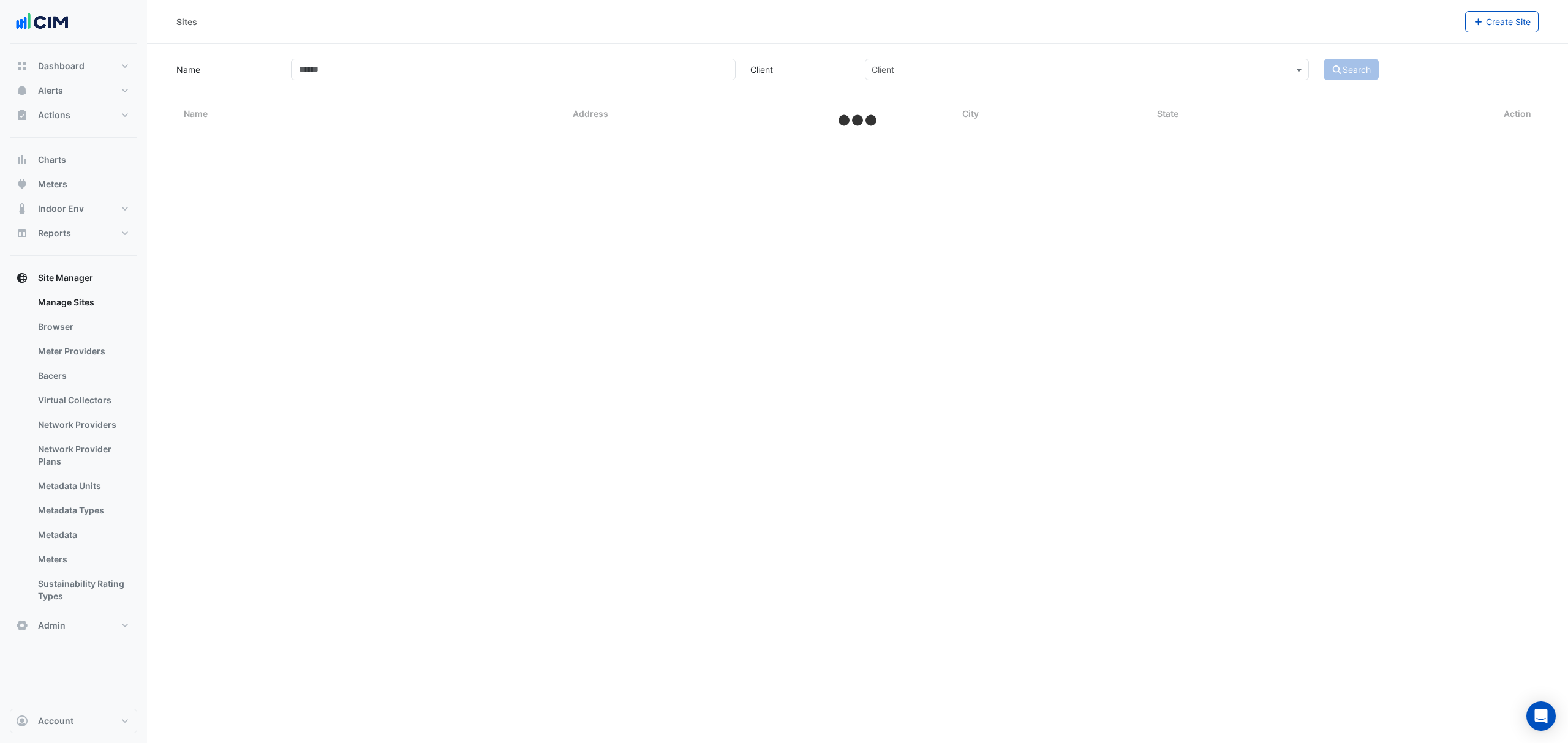
select select "***"
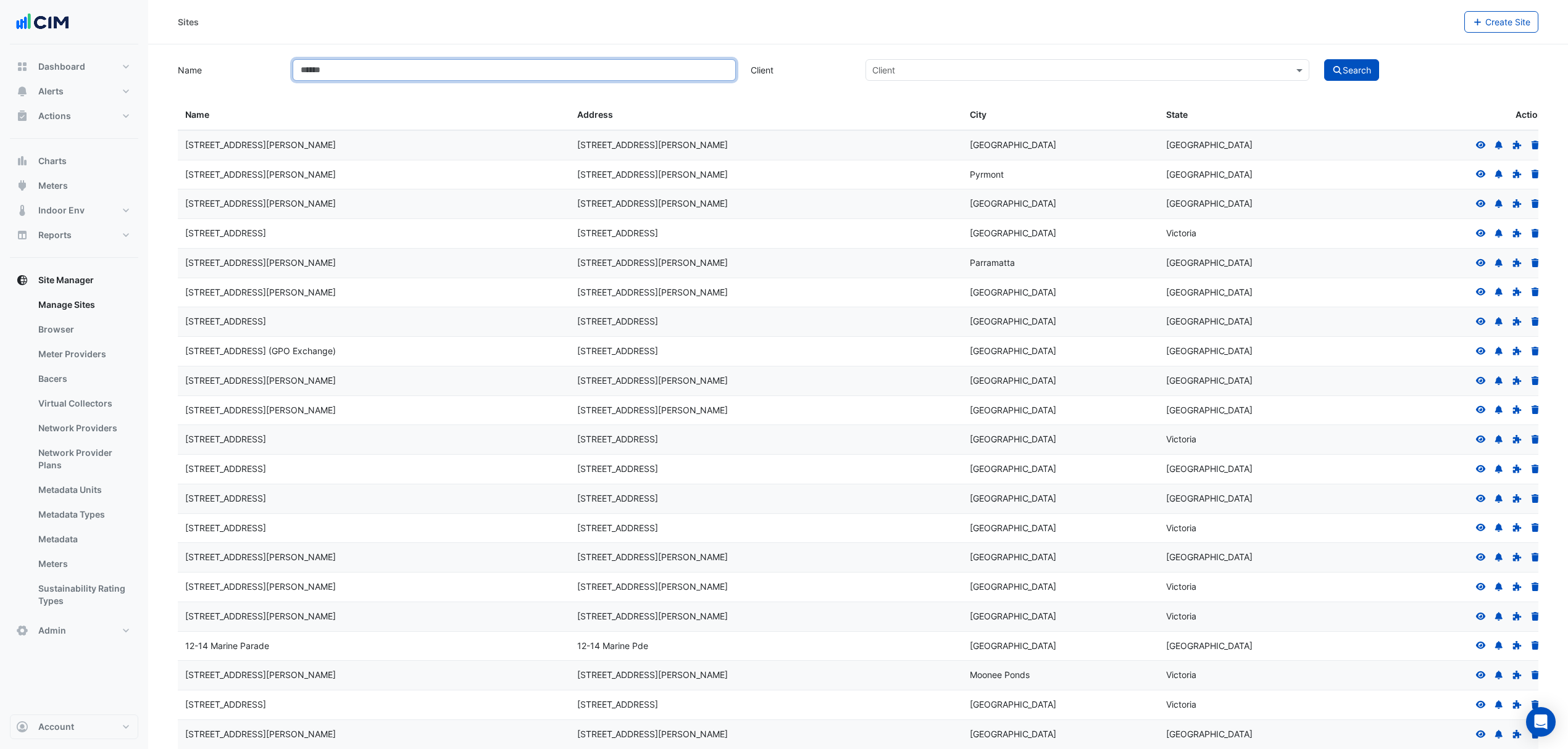
click at [522, 81] on input "Name" at bounding box center [514, 70] width 443 height 21
type input "******"
click at [1355, 63] on button "Search" at bounding box center [1352, 70] width 55 height 21
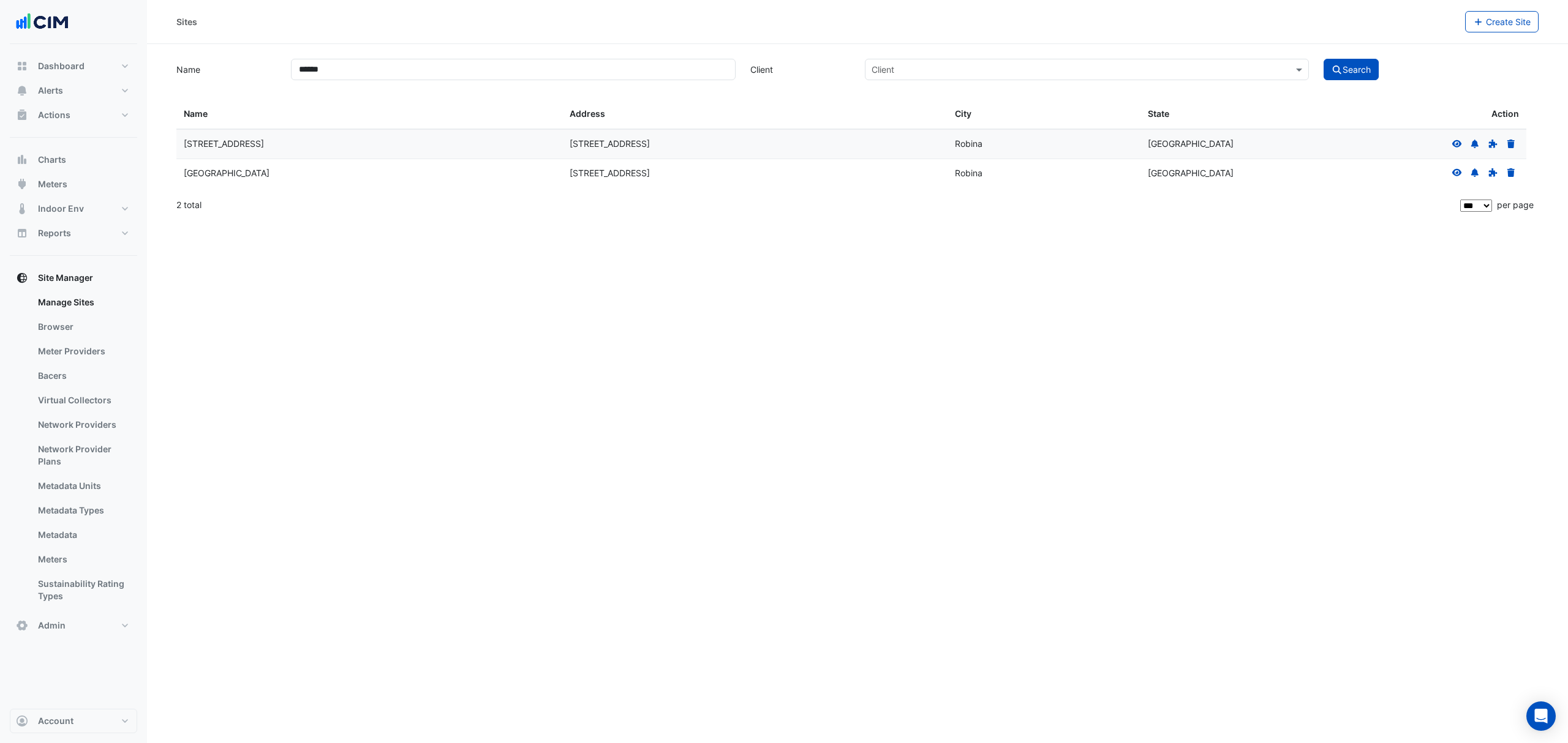
click at [1455, 171] on icon at bounding box center [1456, 173] width 10 height 8
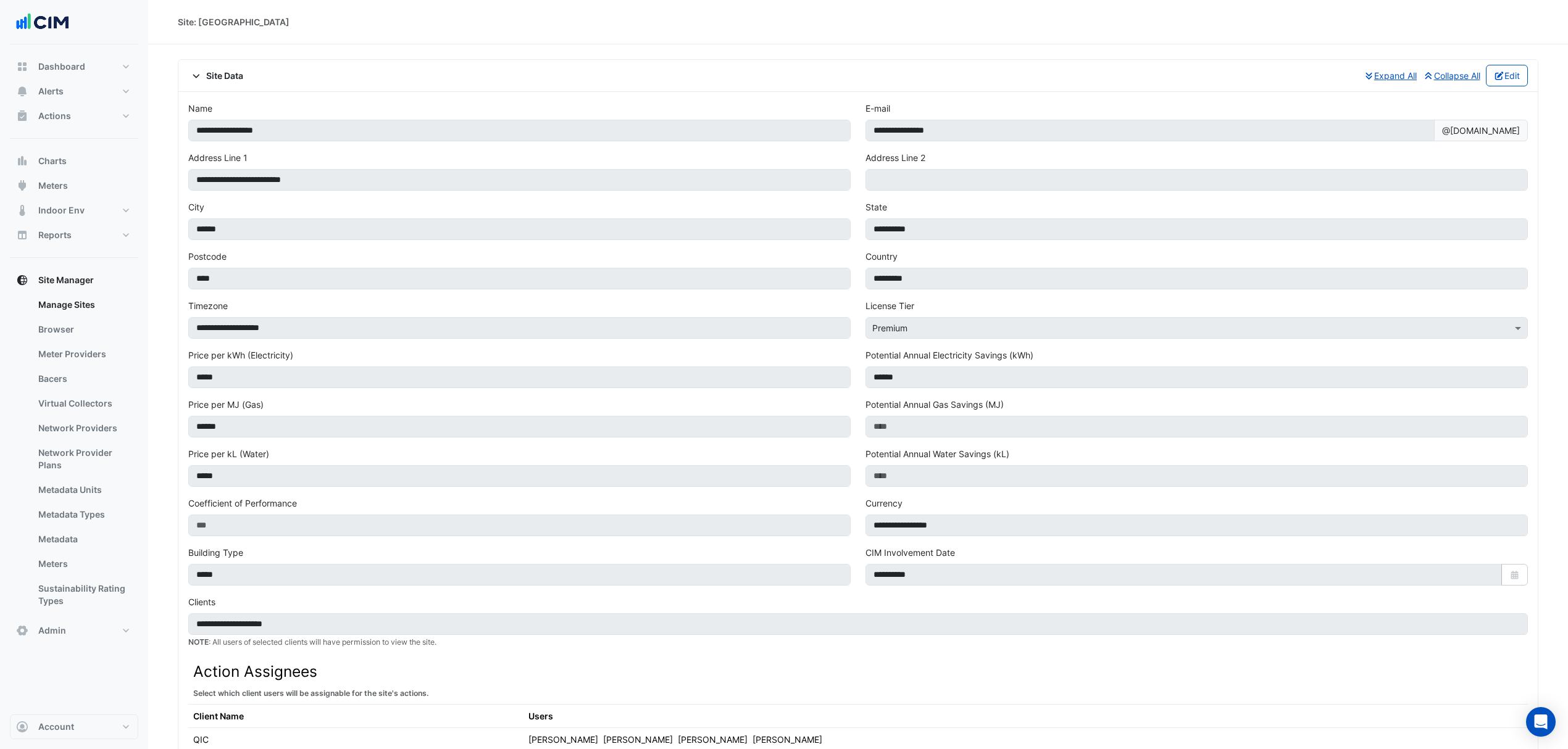
scroll to position [532, 0]
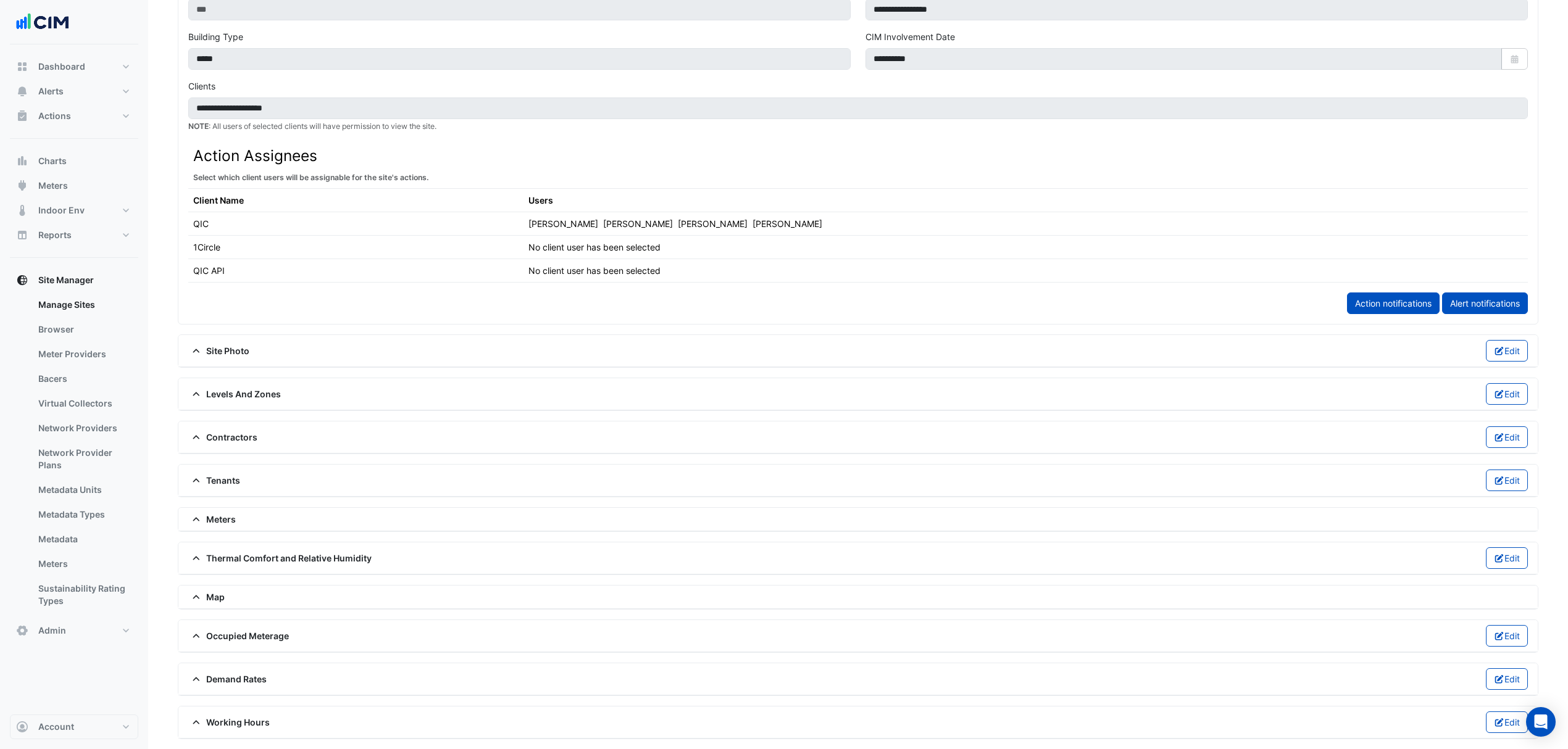
click at [311, 522] on div "Meters" at bounding box center [858, 520] width 1359 height 23
click at [235, 515] on span "Meters" at bounding box center [212, 519] width 48 height 13
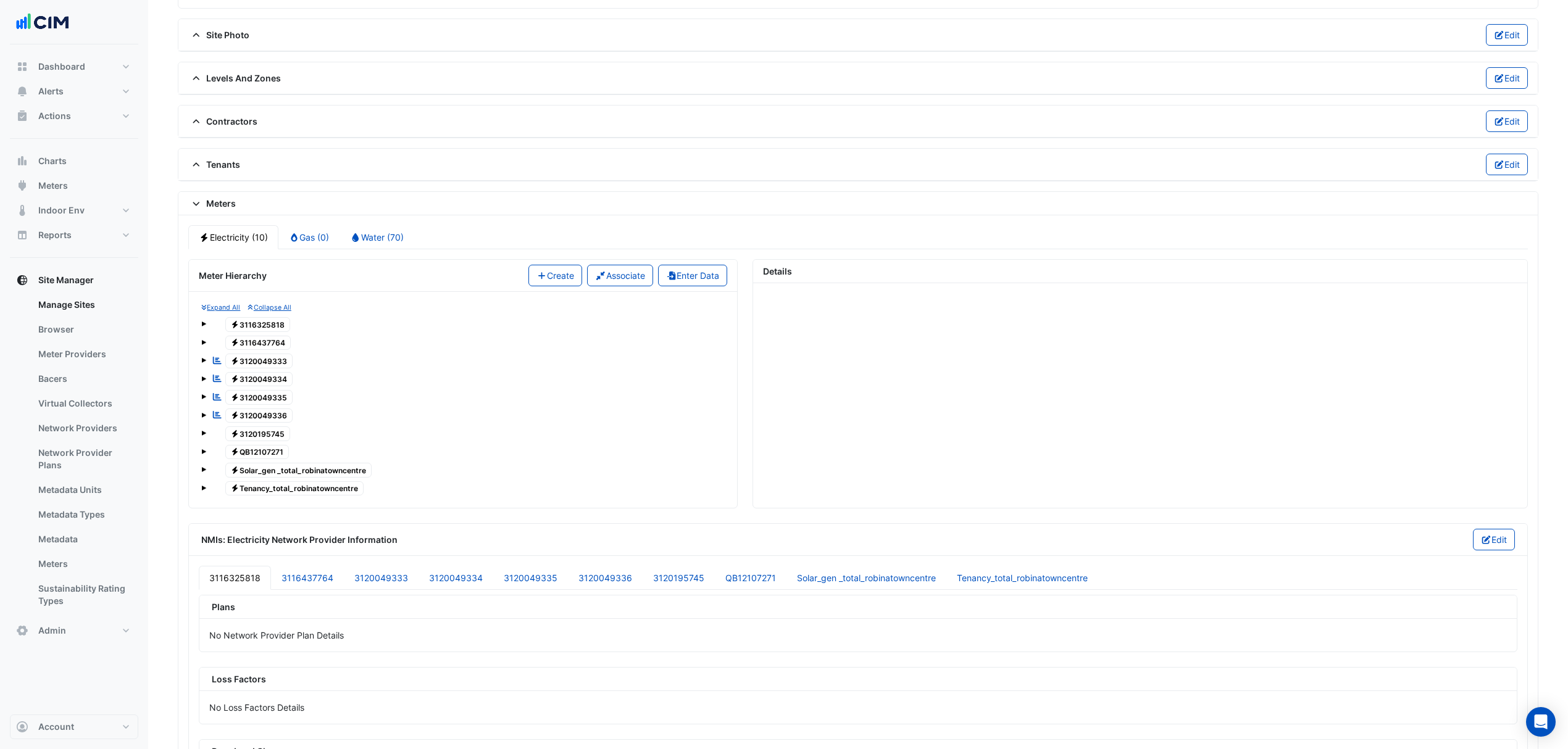
scroll to position [861, 0]
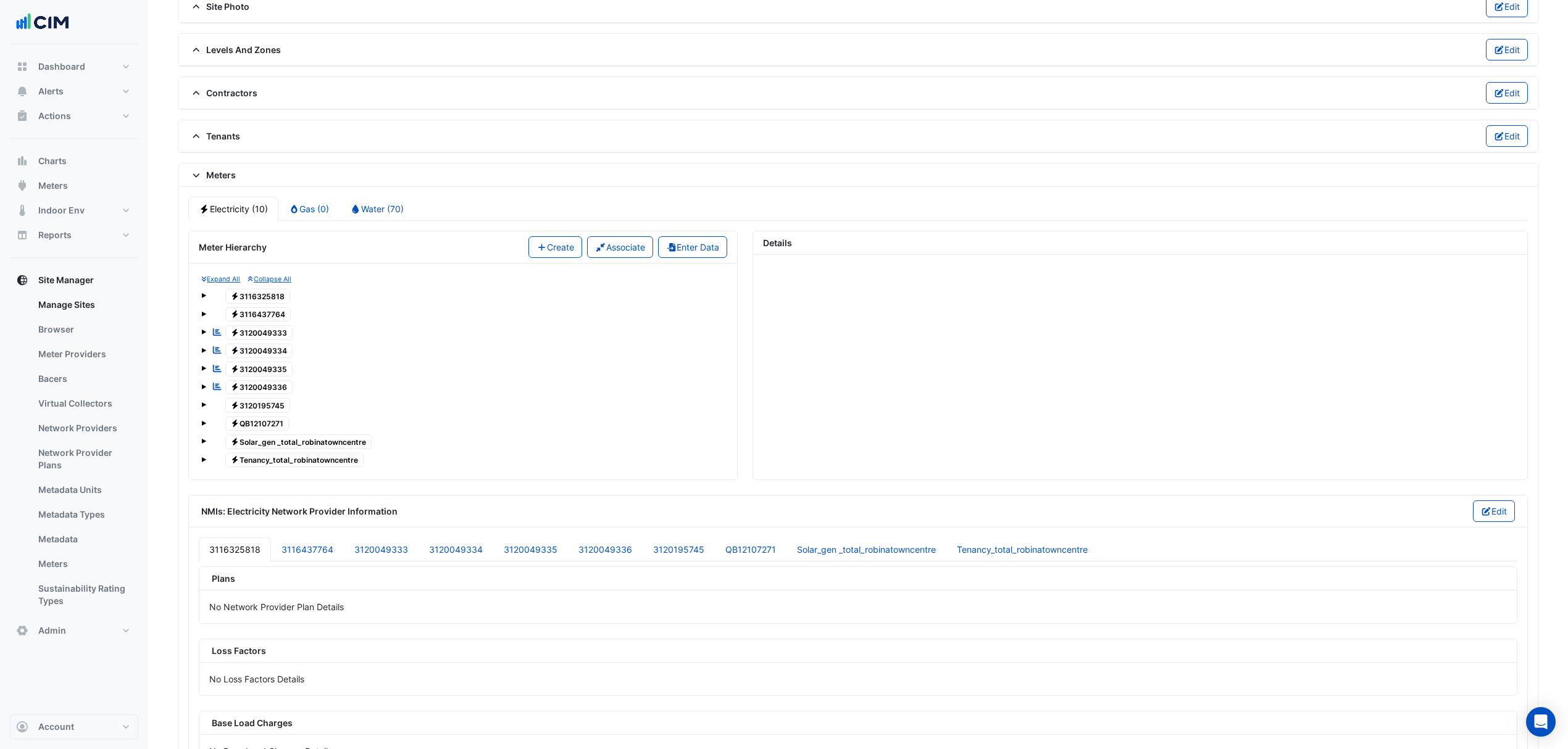
click at [268, 431] on span "Electricity QB12107271" at bounding box center [257, 423] width 64 height 15
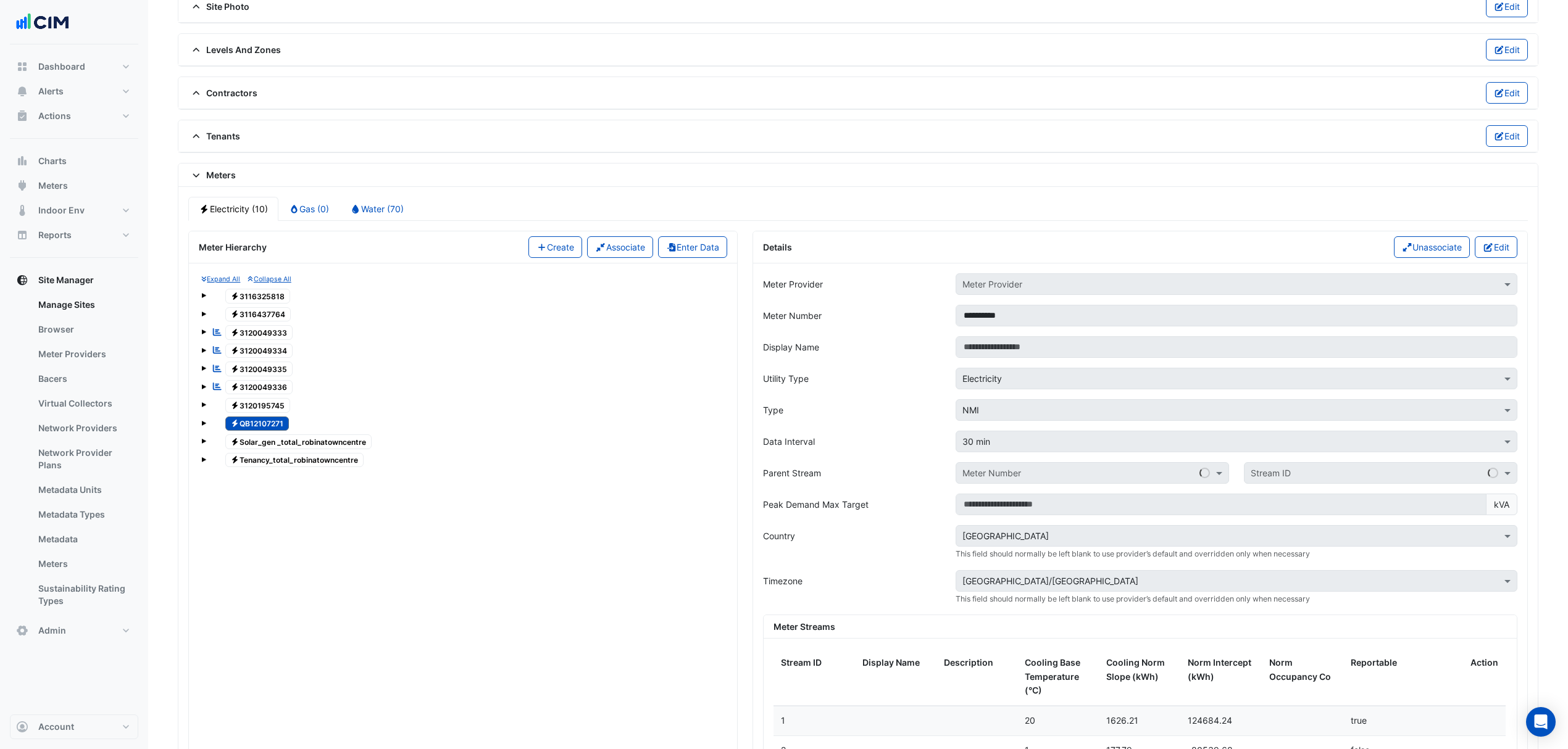
click at [204, 426] on span at bounding box center [203, 423] width 5 height 5
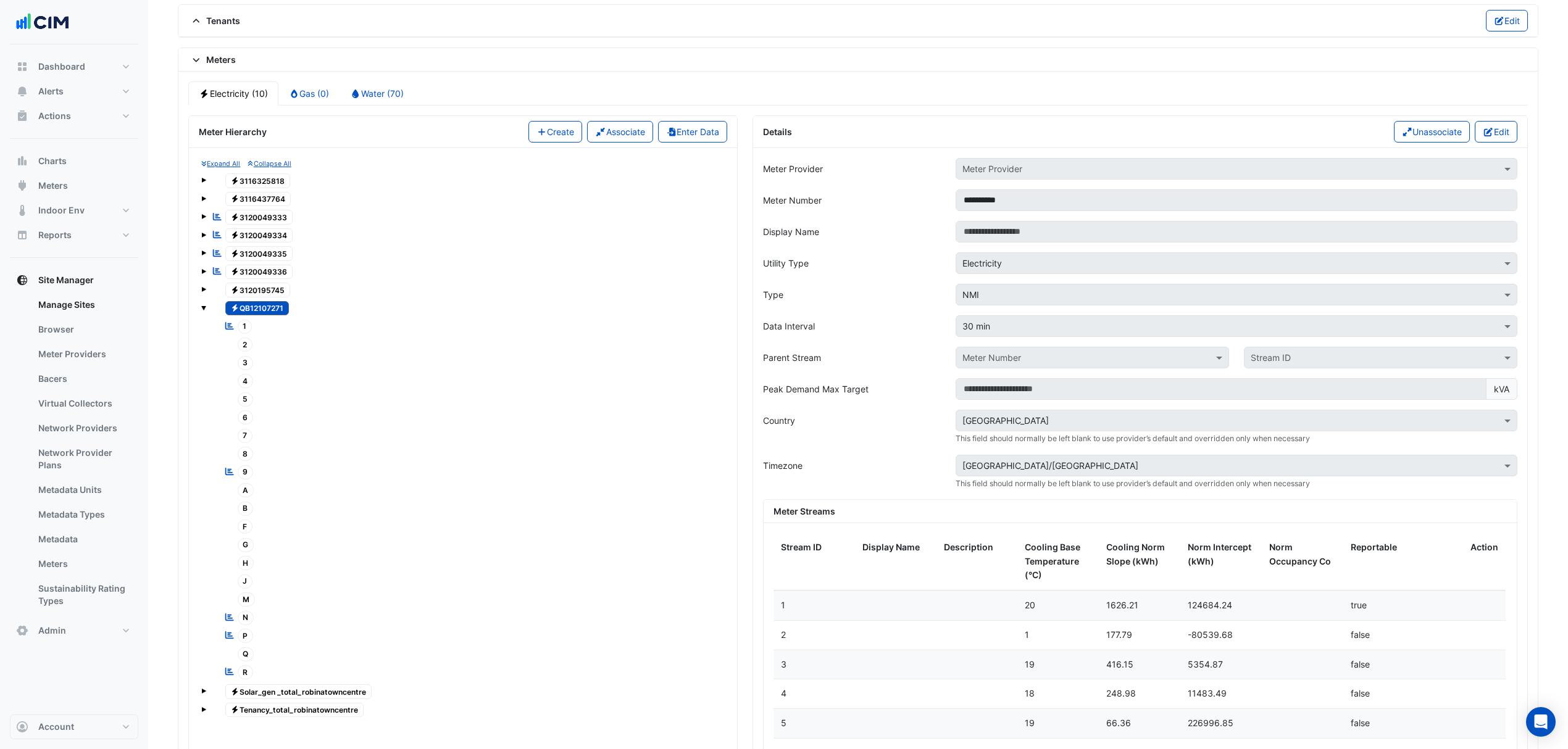
scroll to position [943, 0]
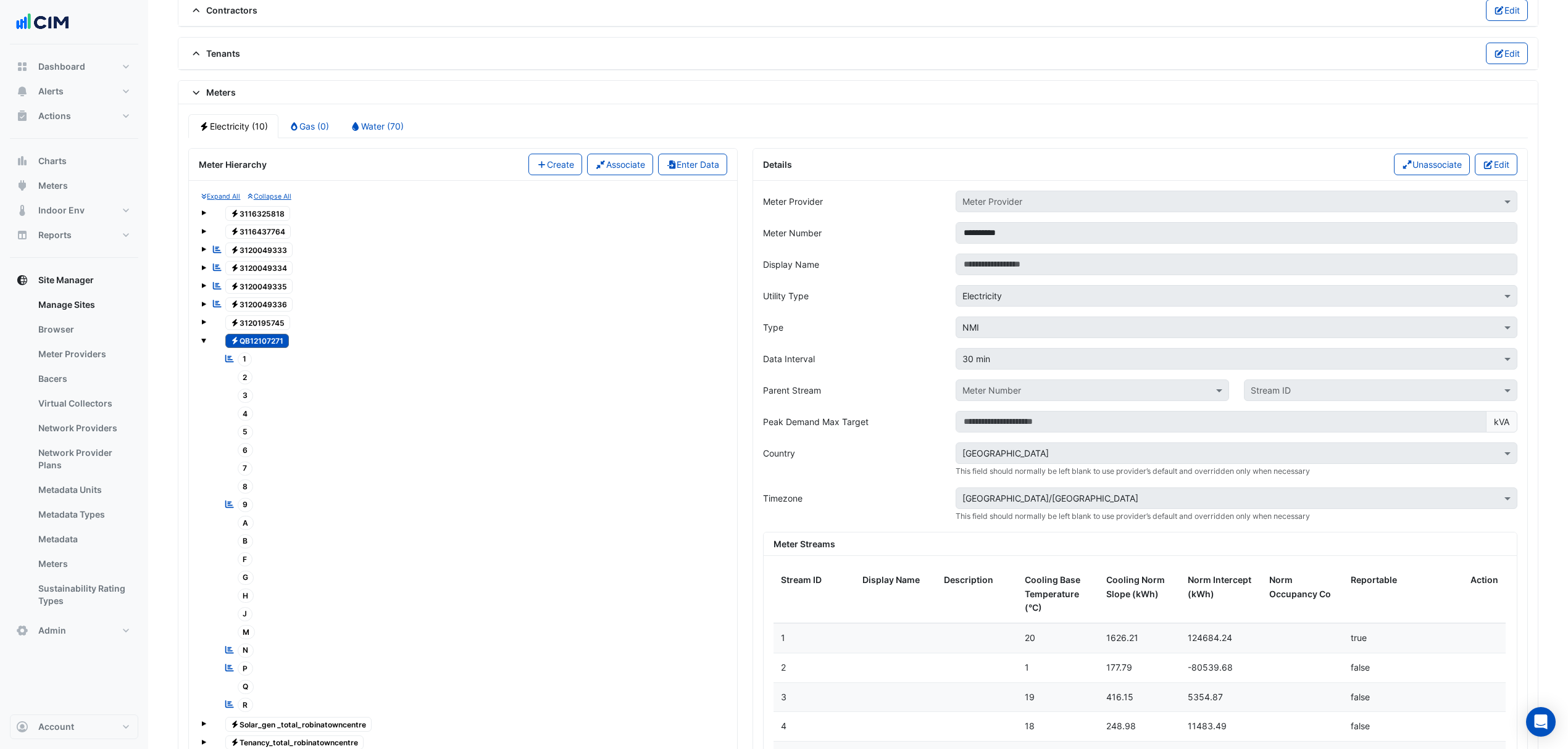
click at [1502, 176] on button "Edit" at bounding box center [1496, 164] width 43 height 21
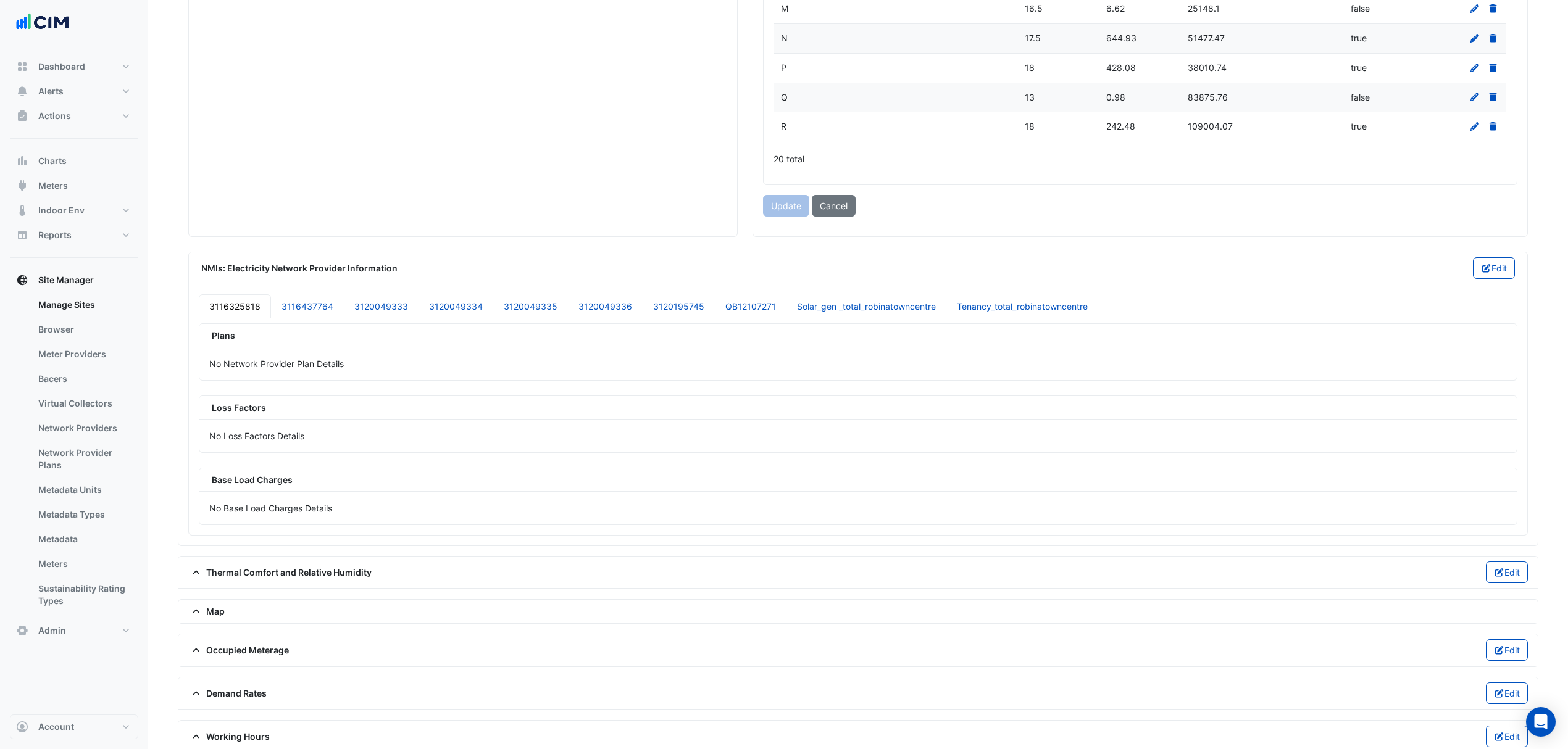
scroll to position [1982, 0]
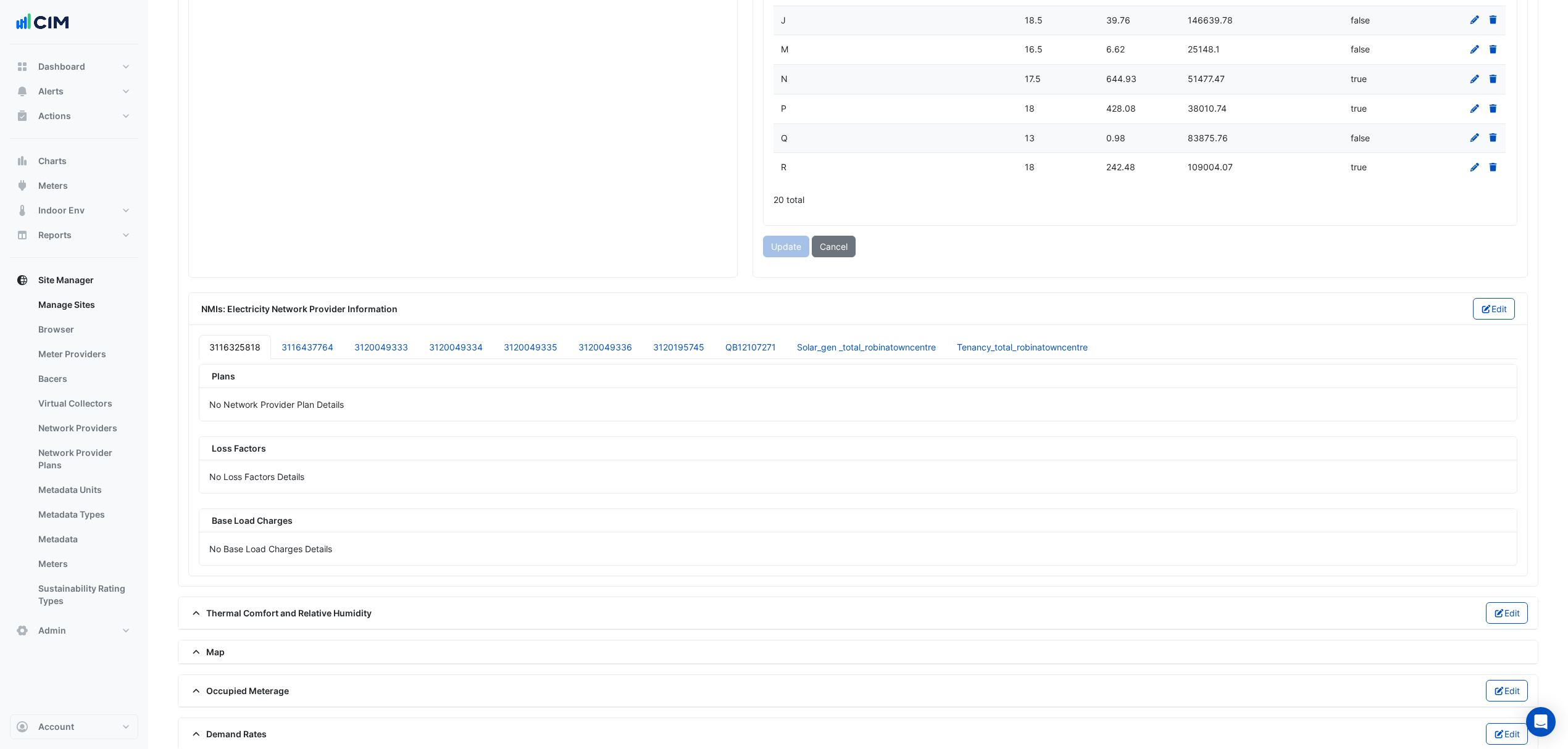
click at [822, 257] on button "Cancel" at bounding box center [833, 246] width 44 height 21
click at [62, 570] on link "Meters" at bounding box center [82, 564] width 110 height 24
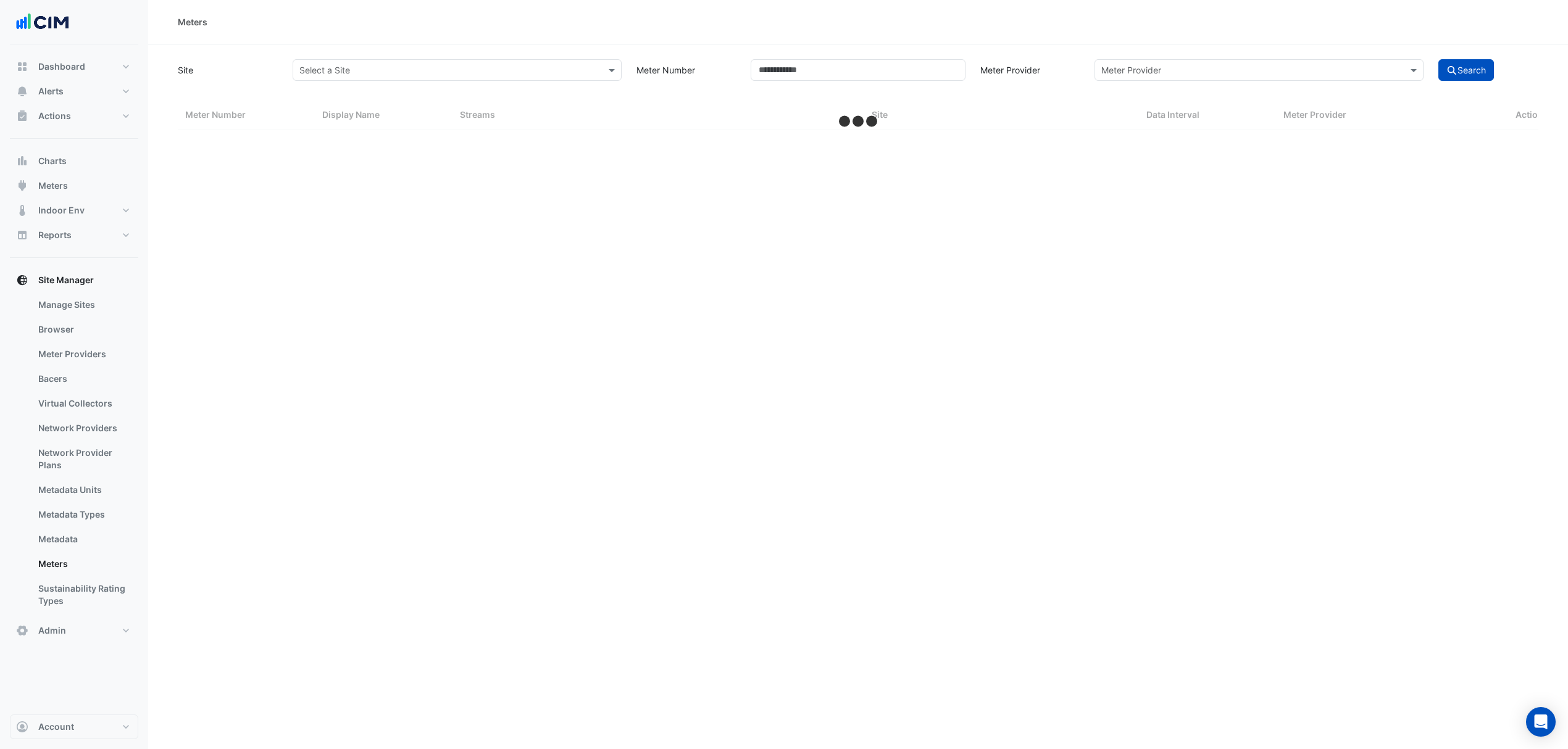
select select "***"
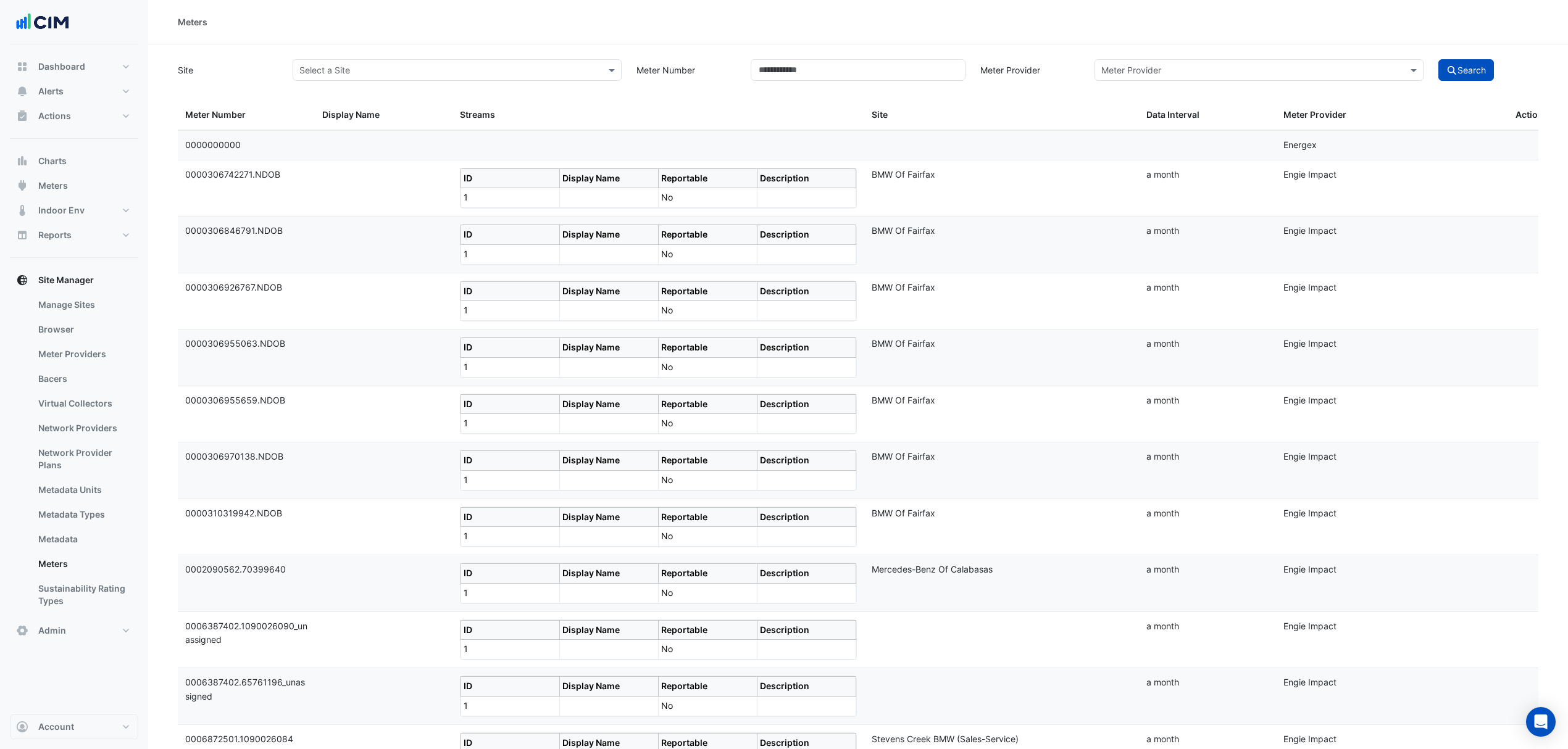
click at [452, 60] on div "Select a Site" at bounding box center [457, 70] width 329 height 21
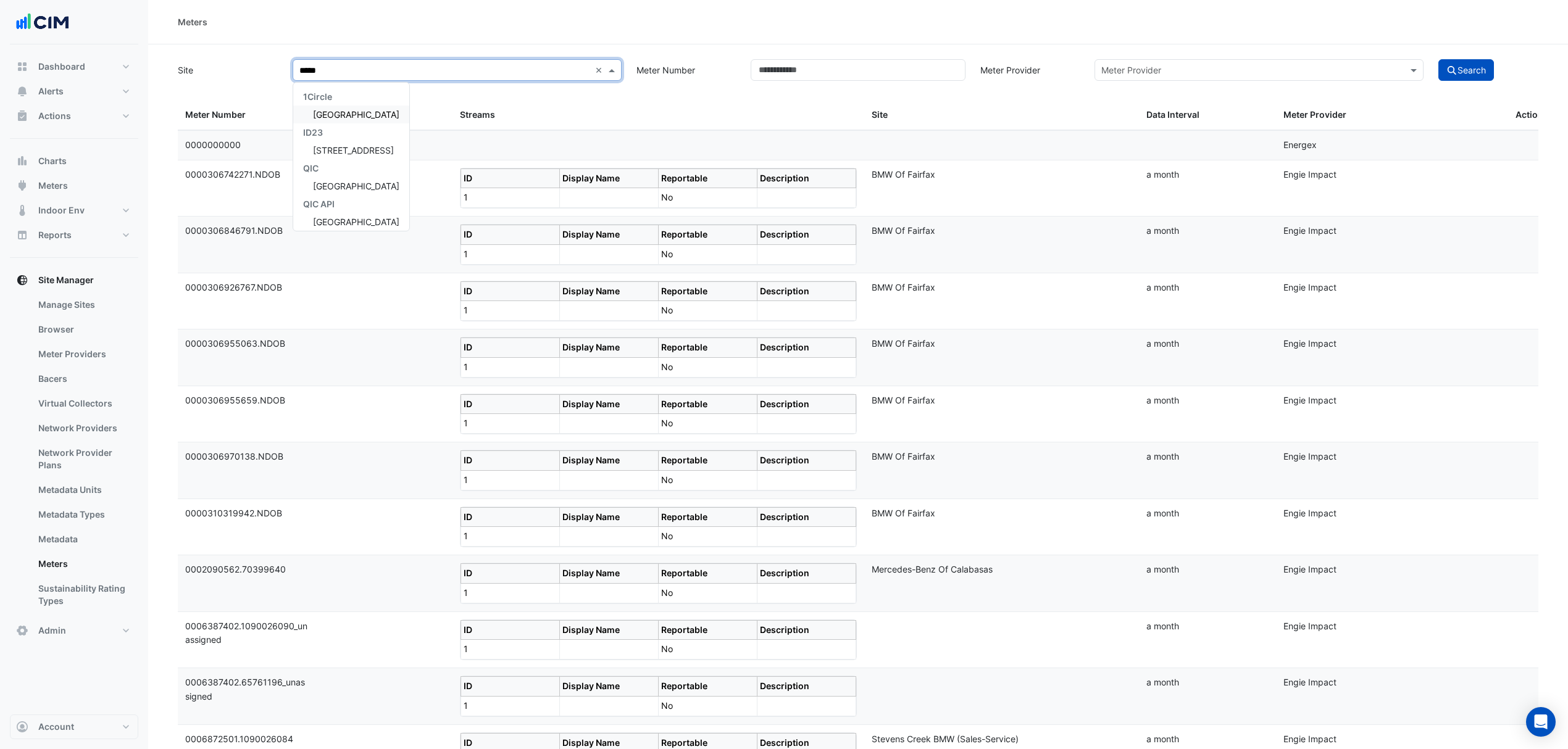
type input "******"
click at [358, 112] on span "[GEOGRAPHIC_DATA]" at bounding box center [356, 114] width 86 height 11
click at [1481, 78] on button "Search" at bounding box center [1465, 70] width 55 height 21
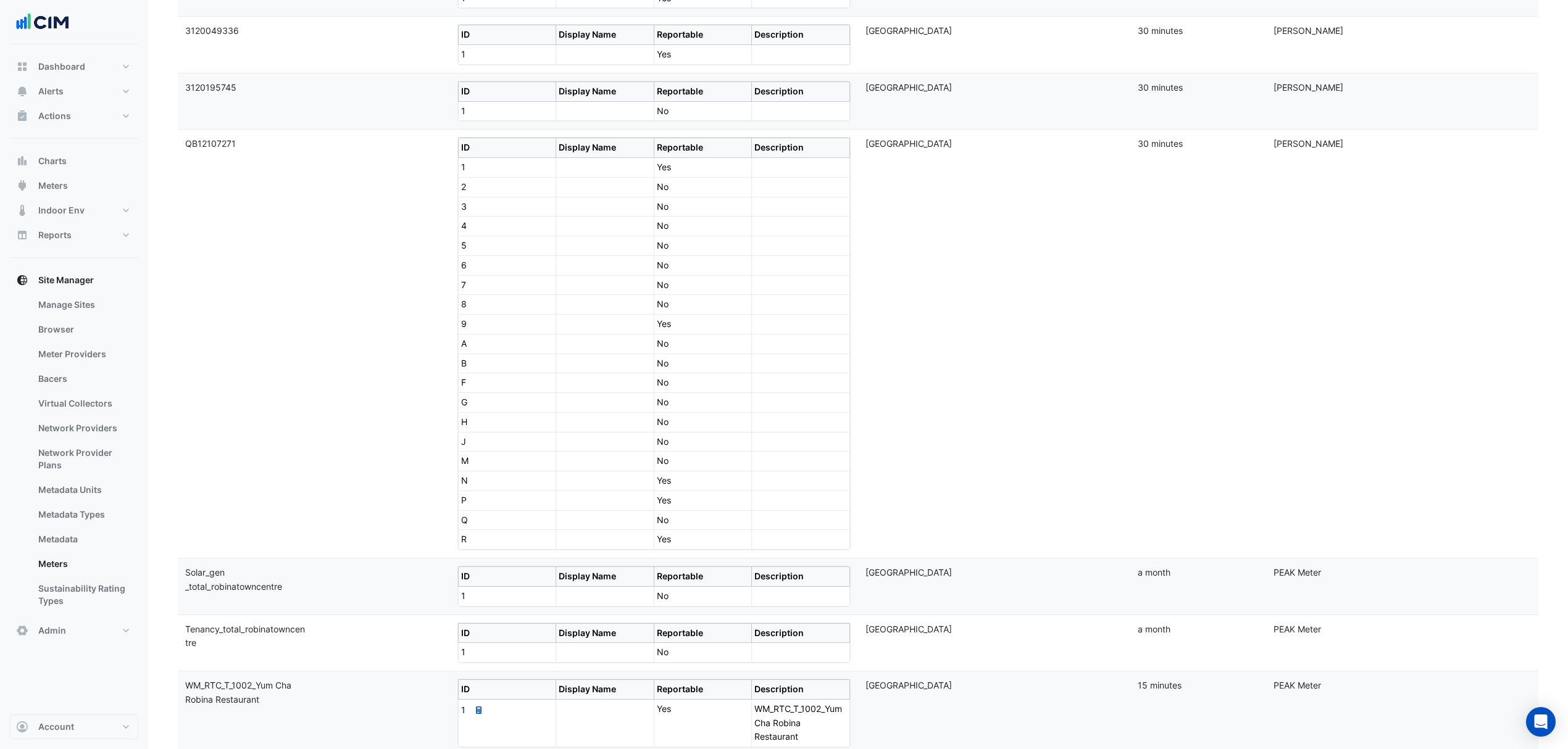
scroll to position [411, 0]
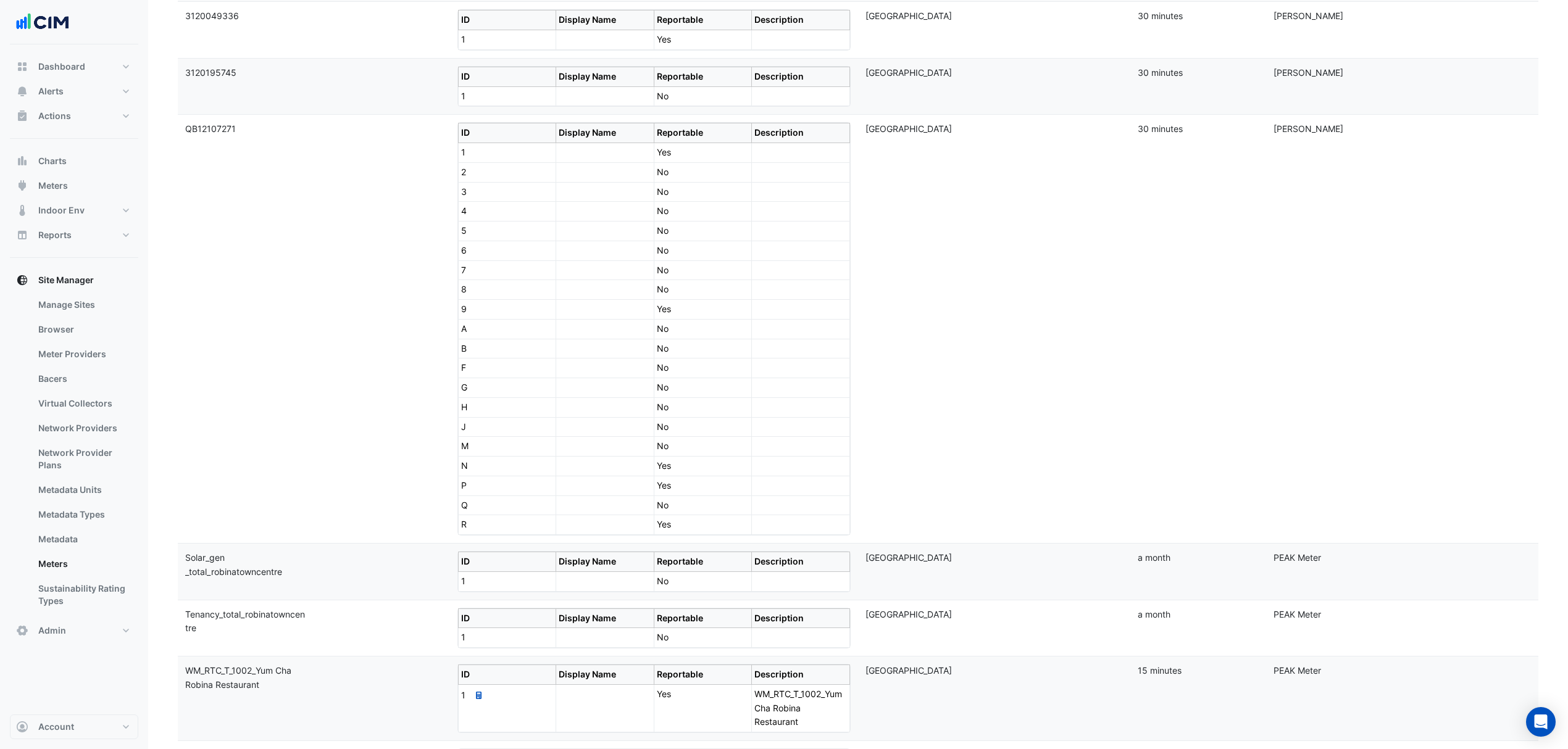
click at [698, 280] on td "No" at bounding box center [702, 270] width 98 height 19
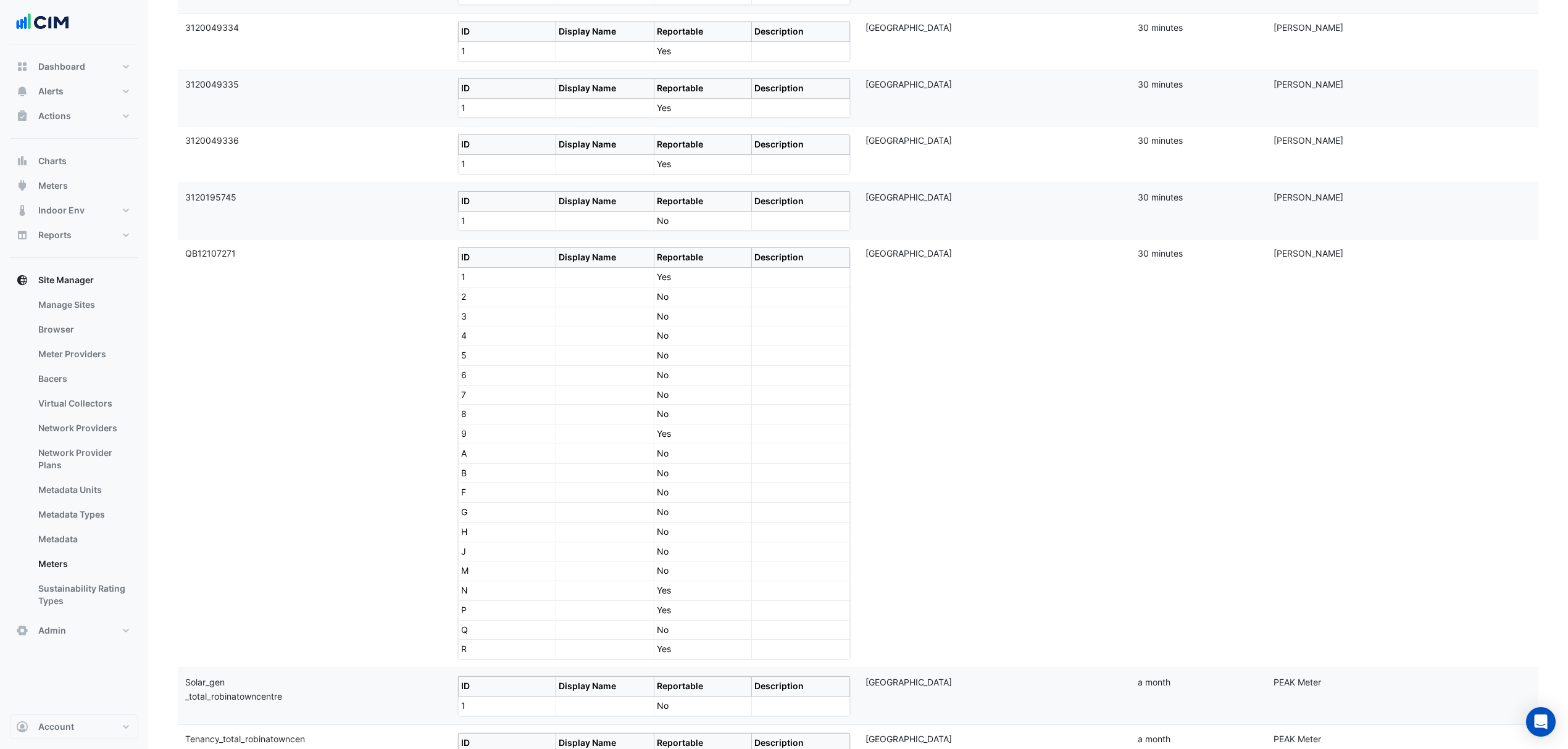
scroll to position [246, 0]
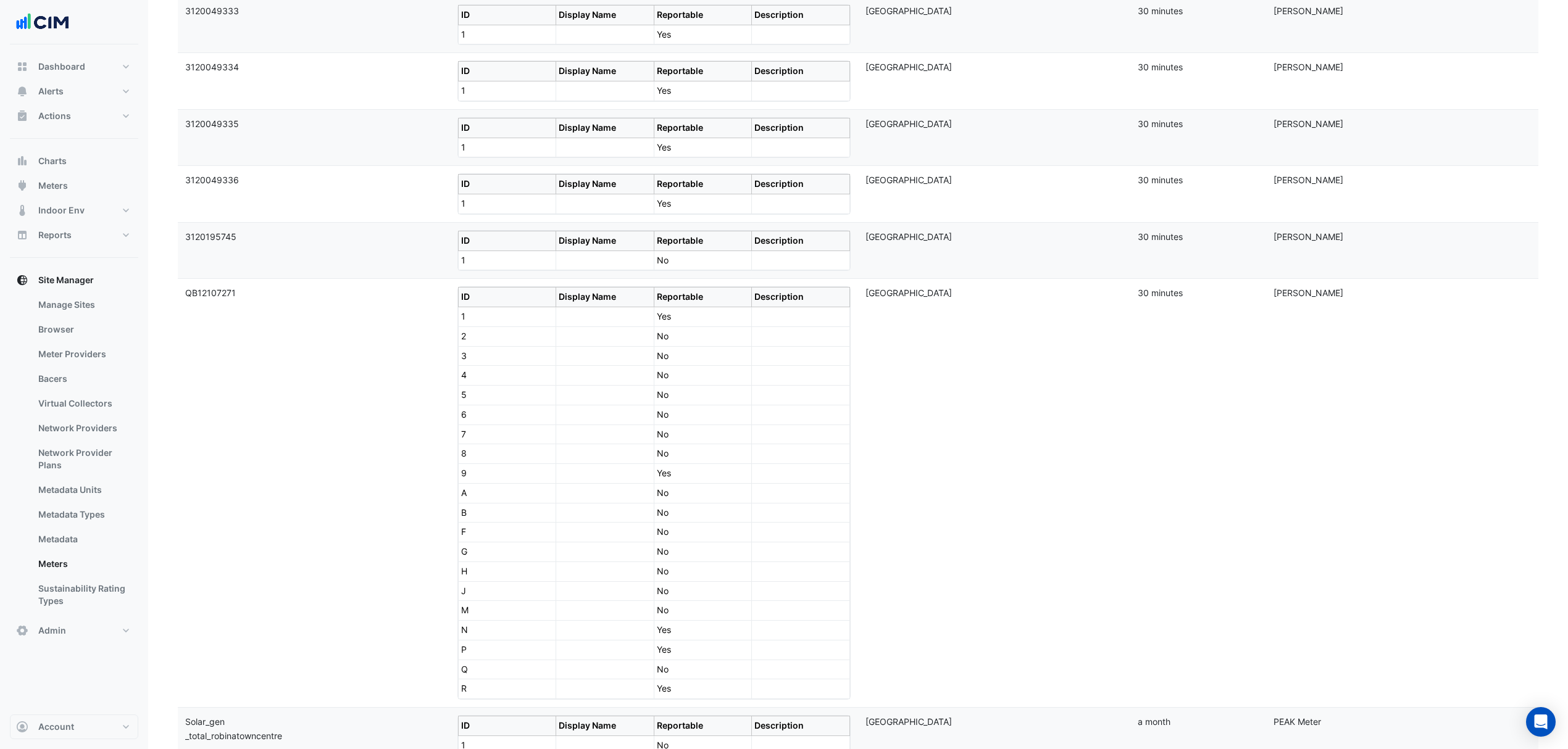
click at [686, 308] on th "Reportable" at bounding box center [702, 297] width 98 height 19
click at [668, 346] on td "No" at bounding box center [702, 337] width 98 height 19
click at [69, 309] on link "Manage Sites" at bounding box center [82, 305] width 110 height 24
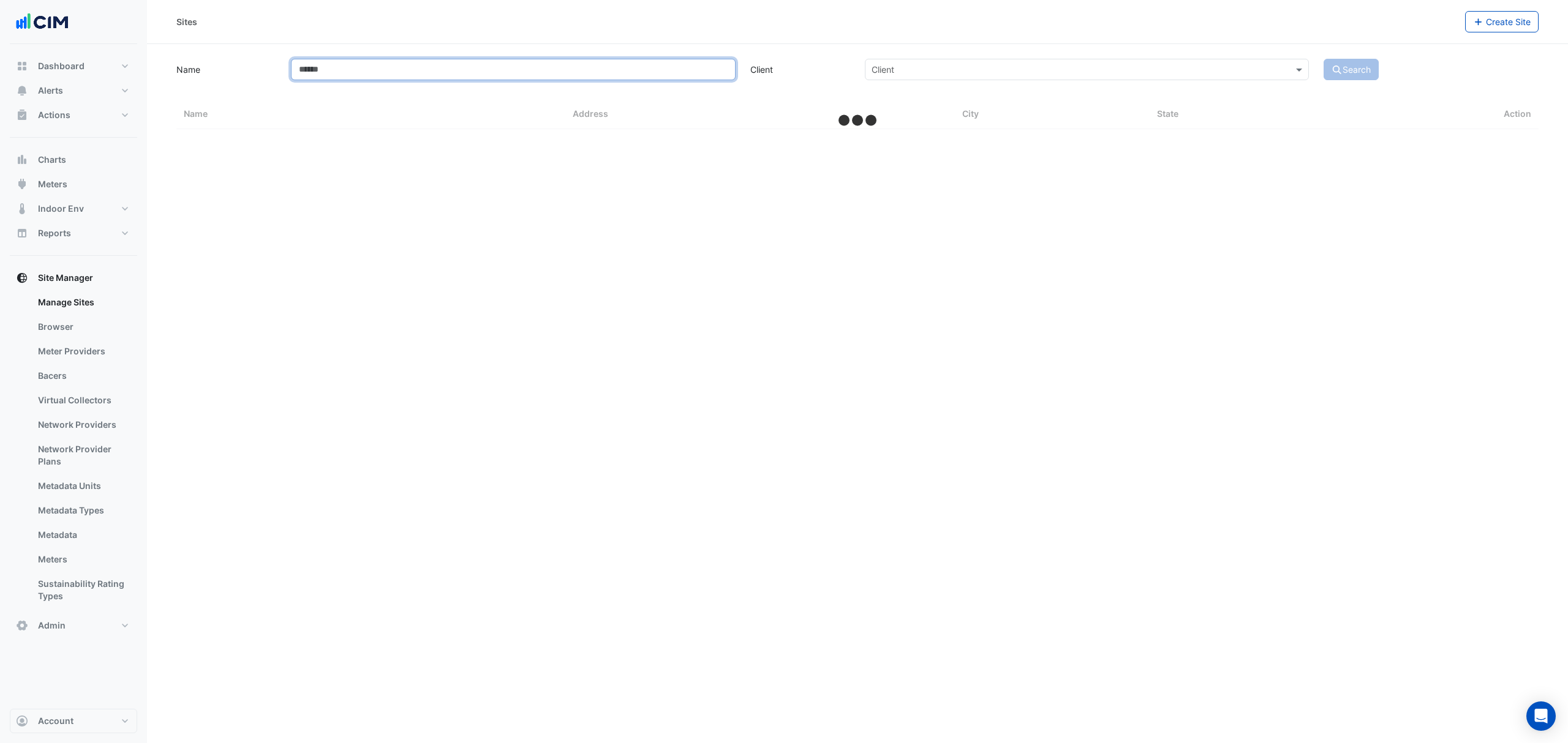
click at [543, 71] on input "Name" at bounding box center [512, 69] width 444 height 21
select select "***"
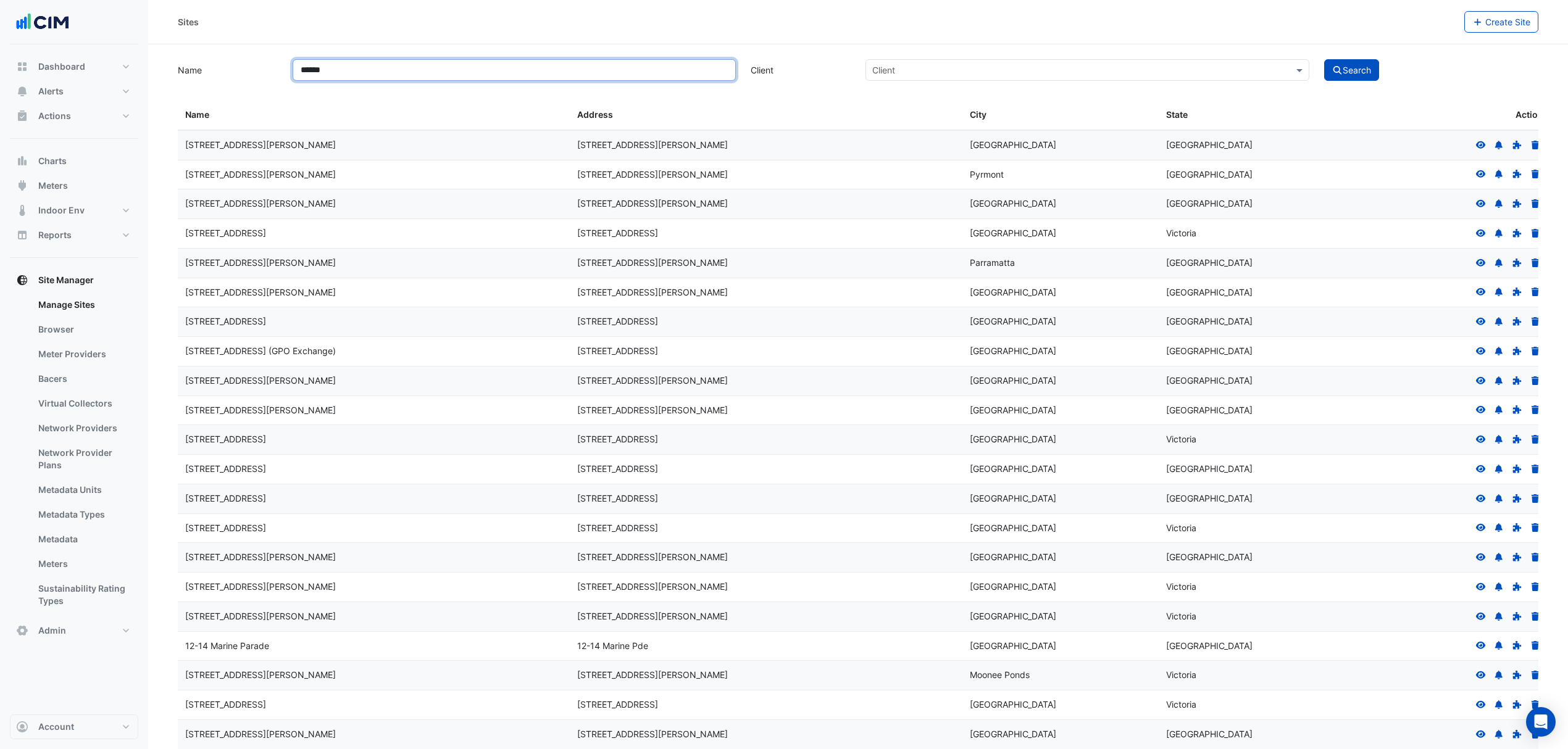
type input "******"
click at [1346, 79] on button "Search" at bounding box center [1352, 70] width 55 height 21
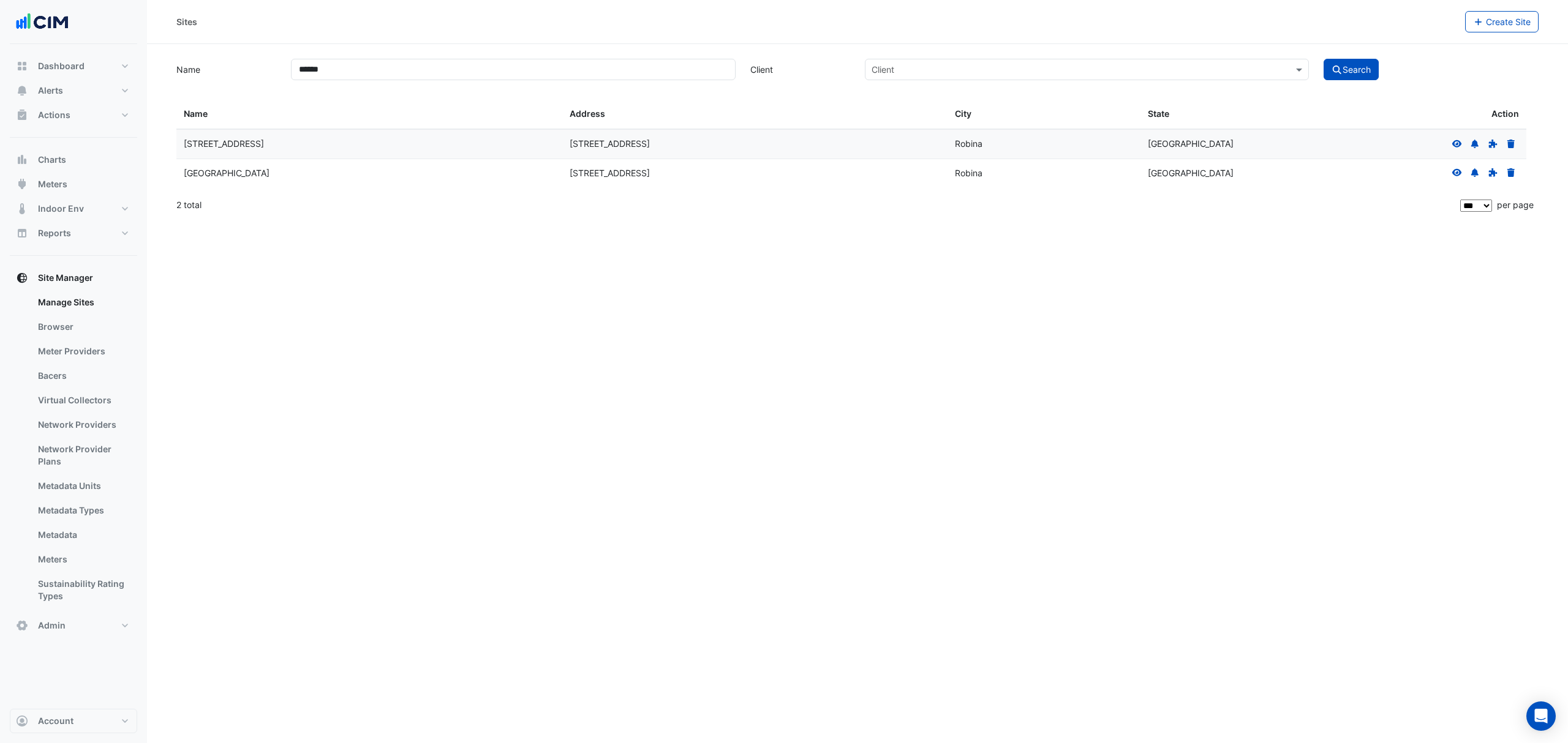
click at [1458, 174] on icon at bounding box center [1456, 173] width 10 height 8
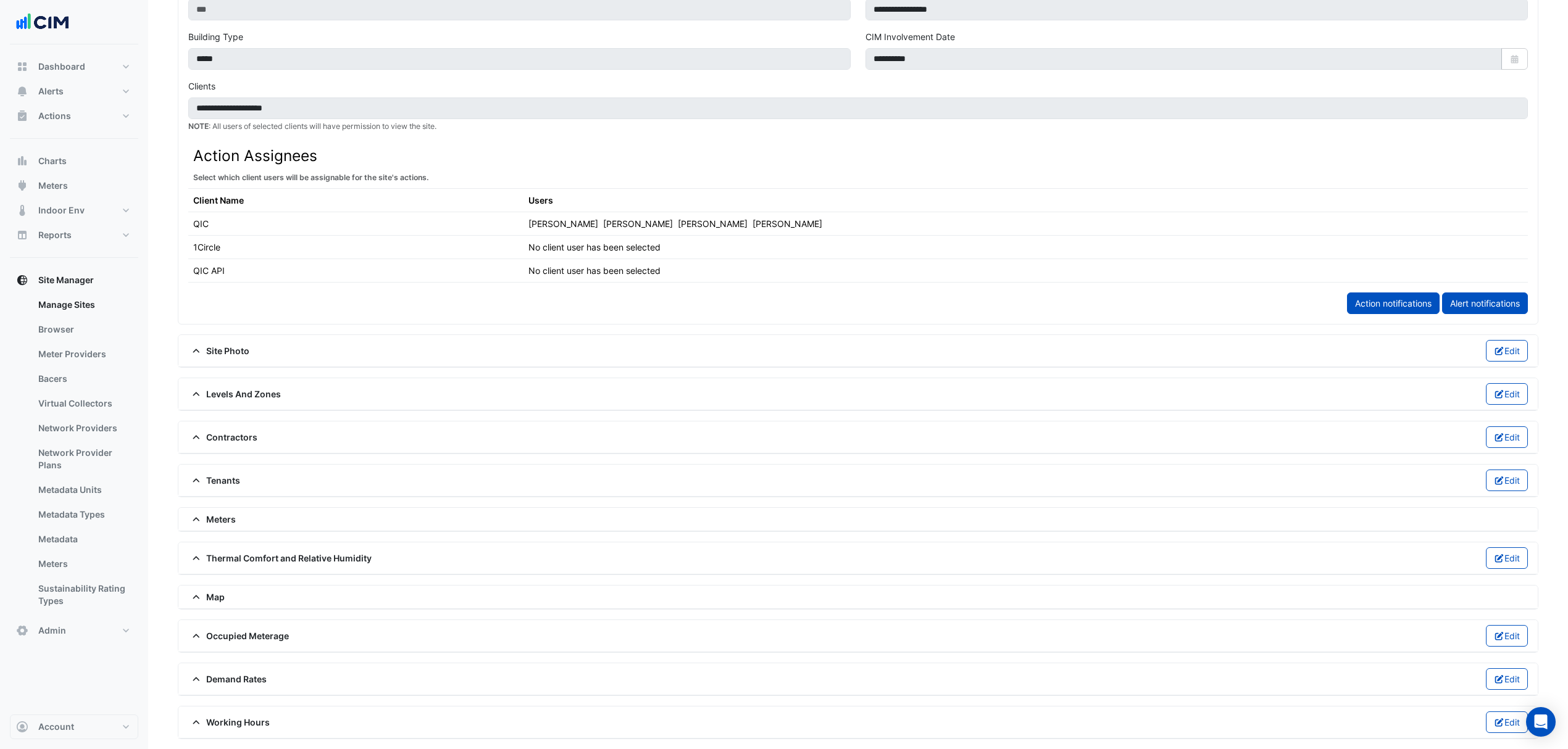
scroll to position [532, 0]
click at [257, 513] on div "Meters" at bounding box center [858, 519] width 1340 height 13
click at [225, 513] on span "Meters" at bounding box center [212, 519] width 48 height 13
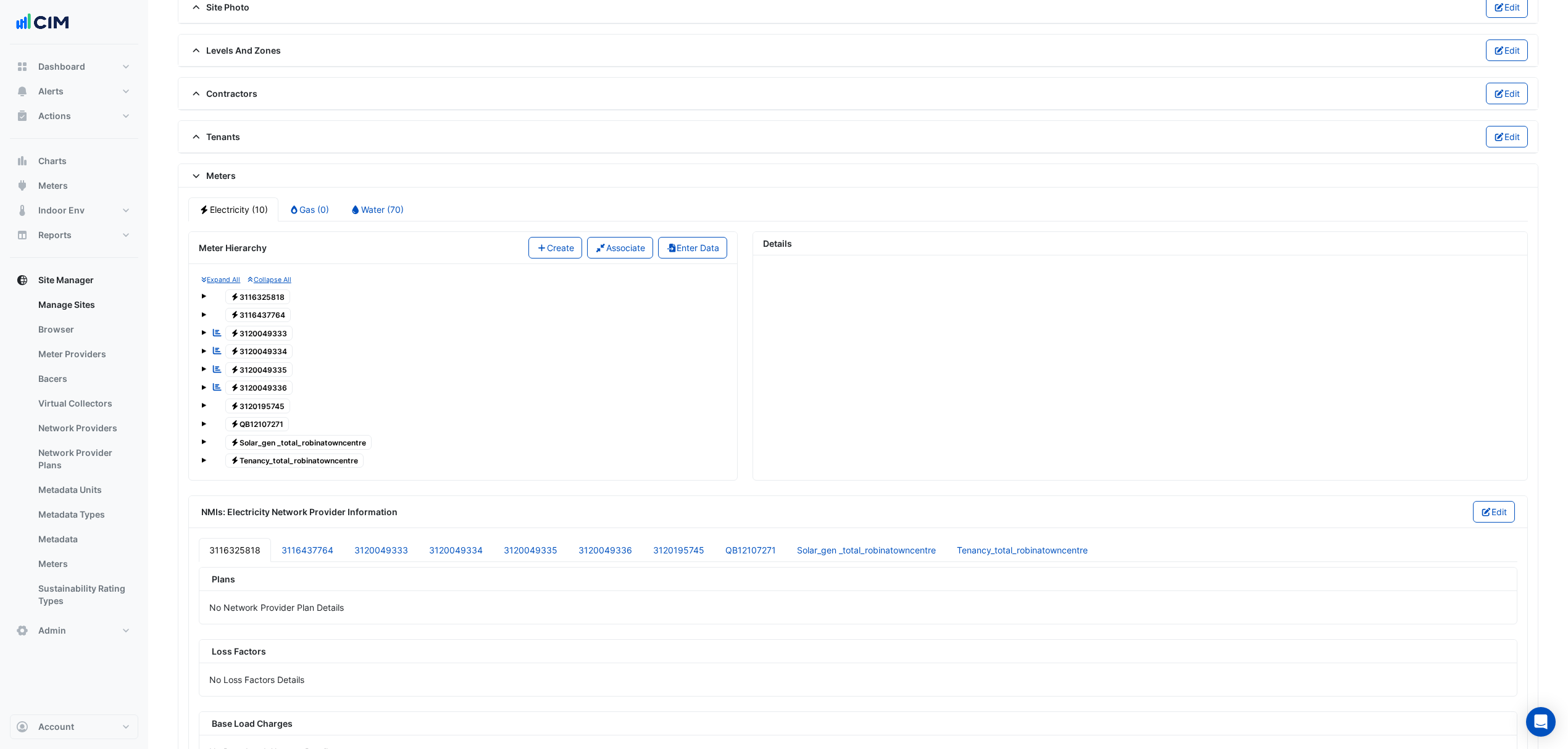
scroll to position [861, 0]
click at [260, 432] on span "Electricity QB12107271" at bounding box center [257, 423] width 64 height 15
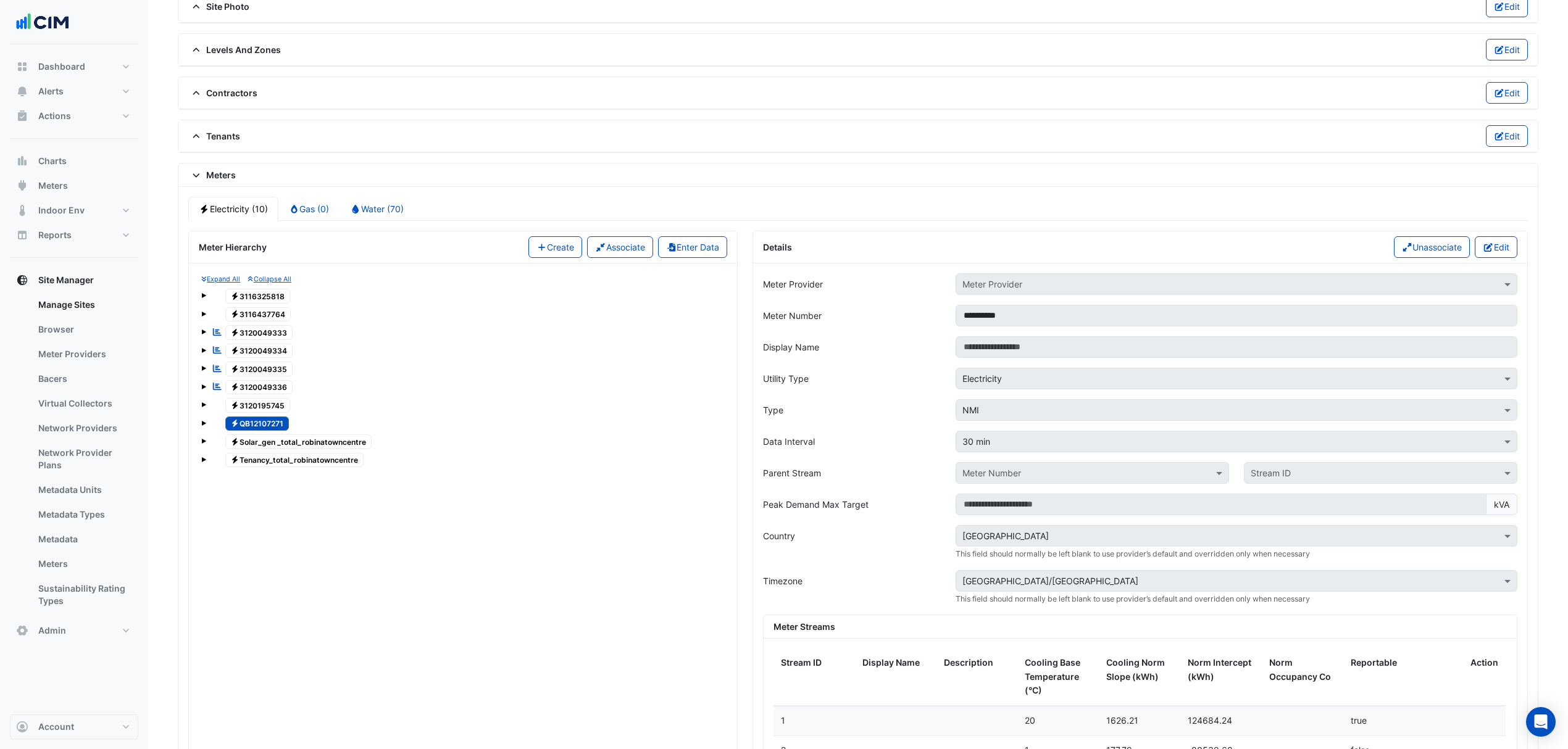
click at [206, 433] on div "Electricity QB12107271" at bounding box center [462, 424] width 523 height 17
click at [208, 432] on div "Electricity QB12107271" at bounding box center [462, 424] width 523 height 17
click at [206, 426] on span at bounding box center [203, 423] width 5 height 5
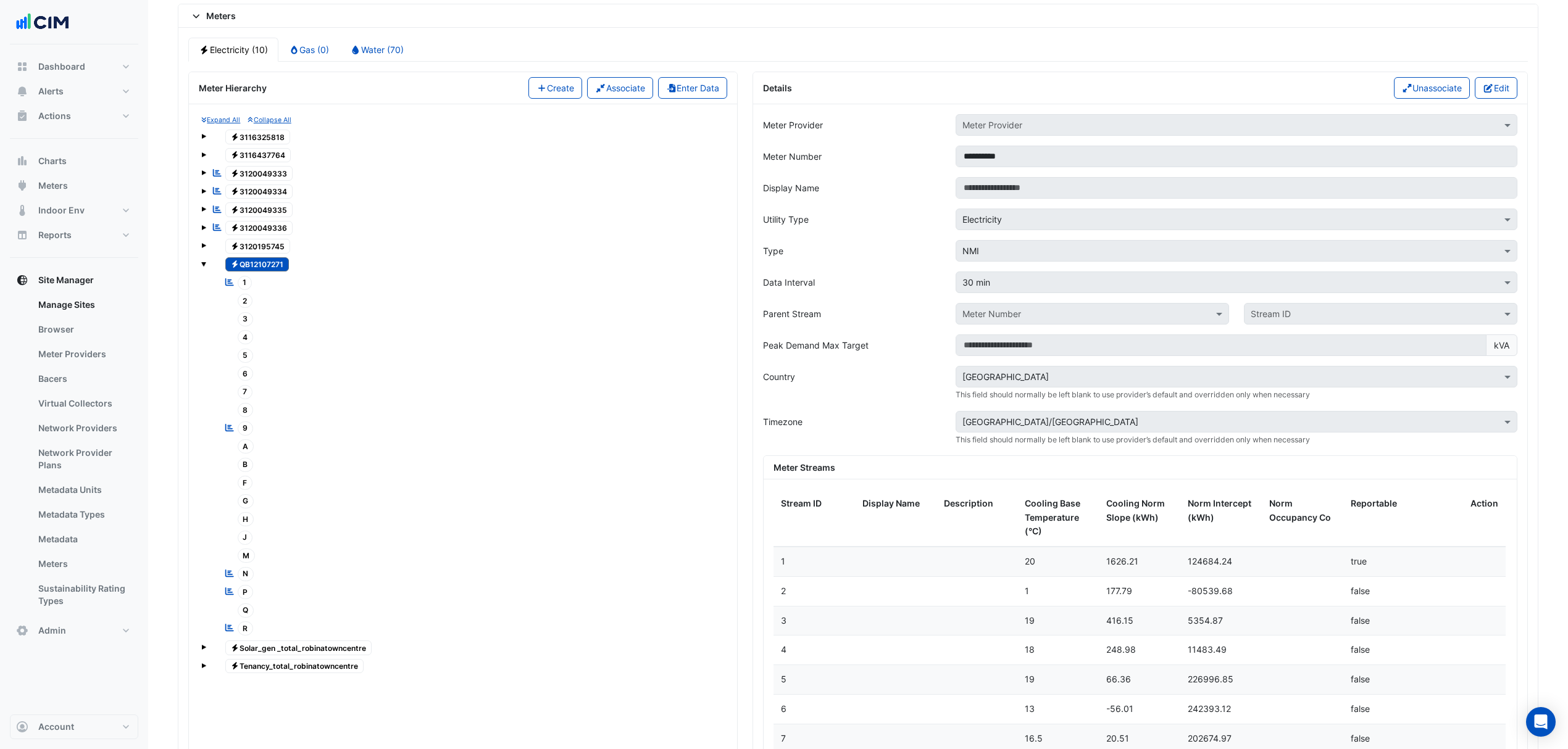
scroll to position [1026, 0]
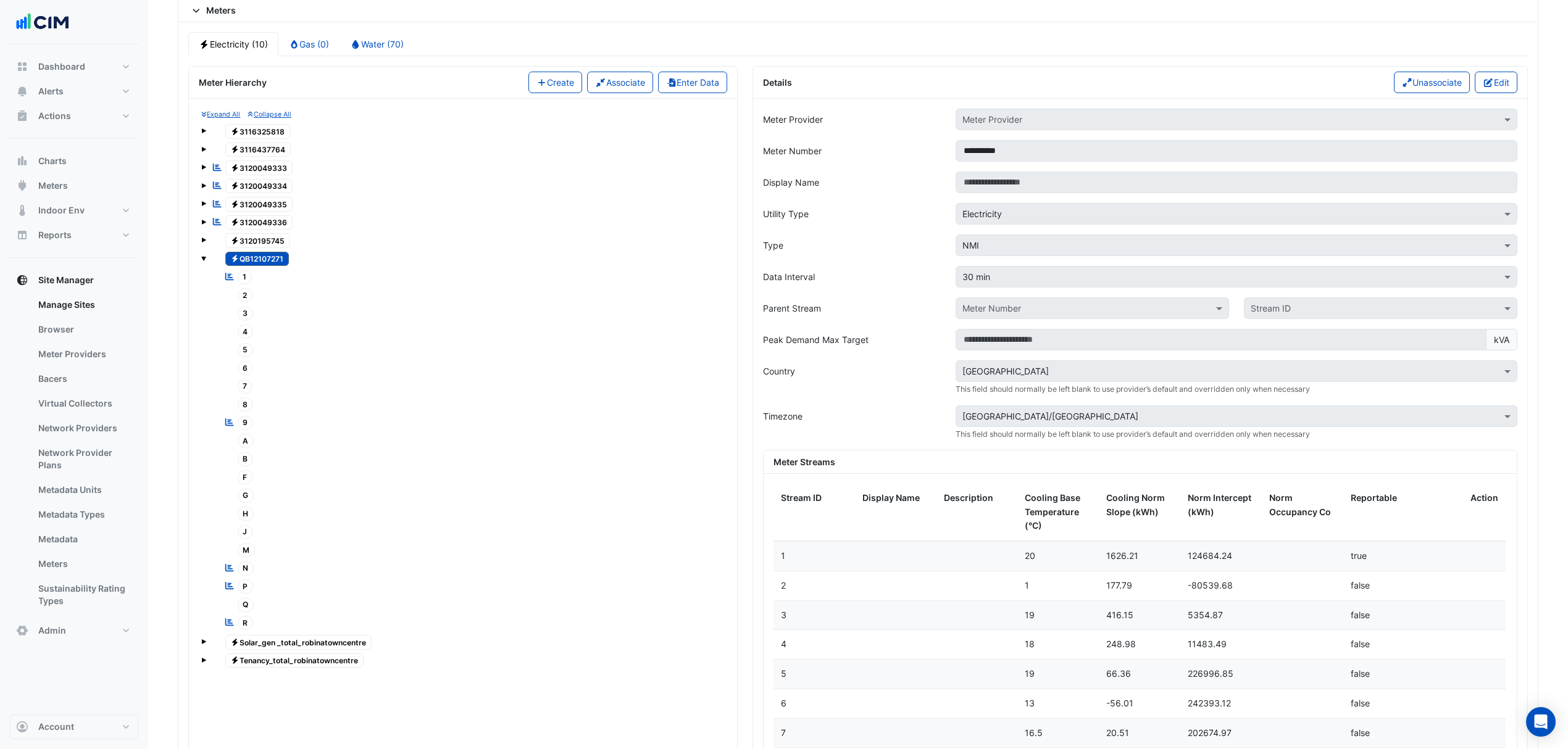
click at [243, 303] on span "2" at bounding box center [245, 295] width 16 height 15
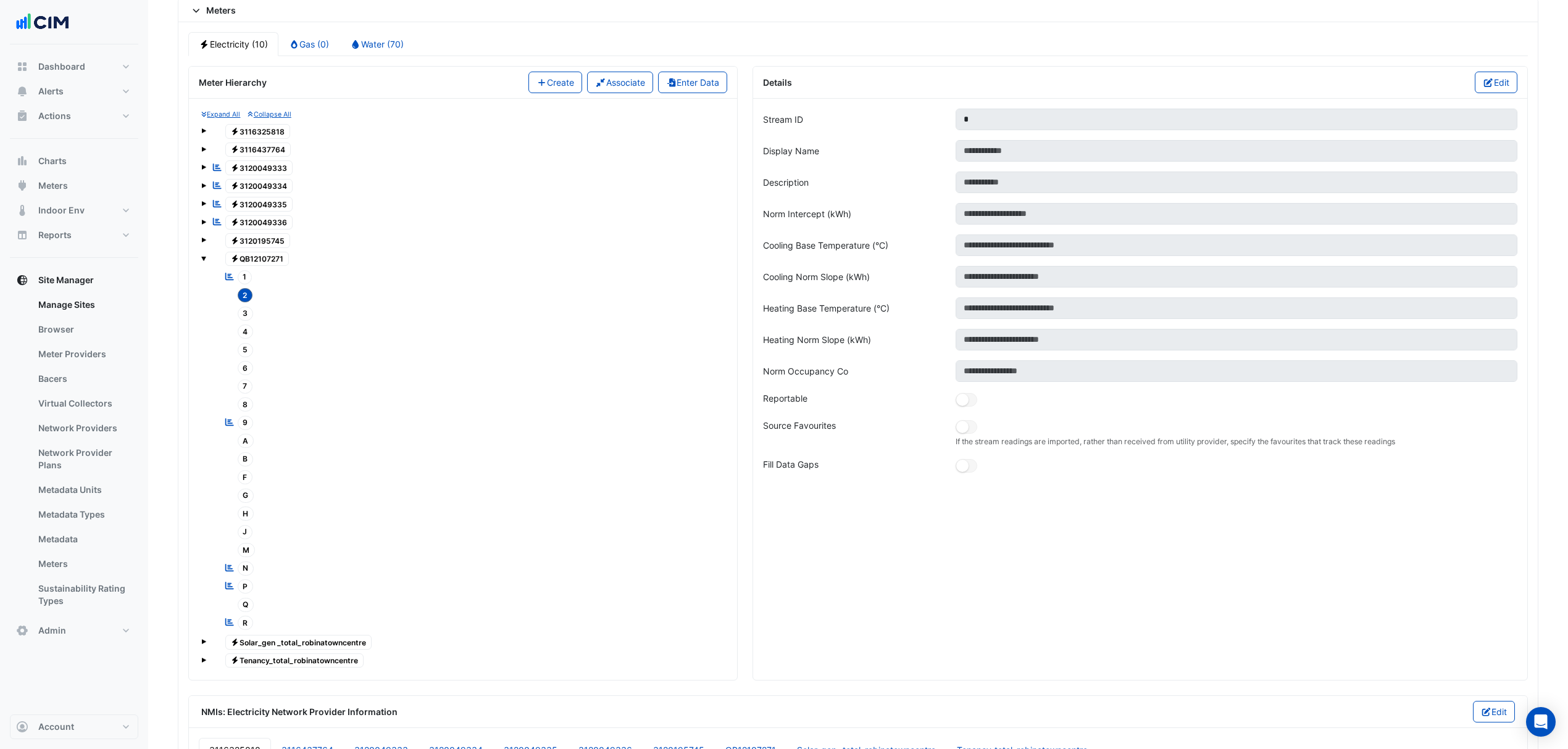
click at [1487, 85] on button "Edit" at bounding box center [1496, 82] width 43 height 21
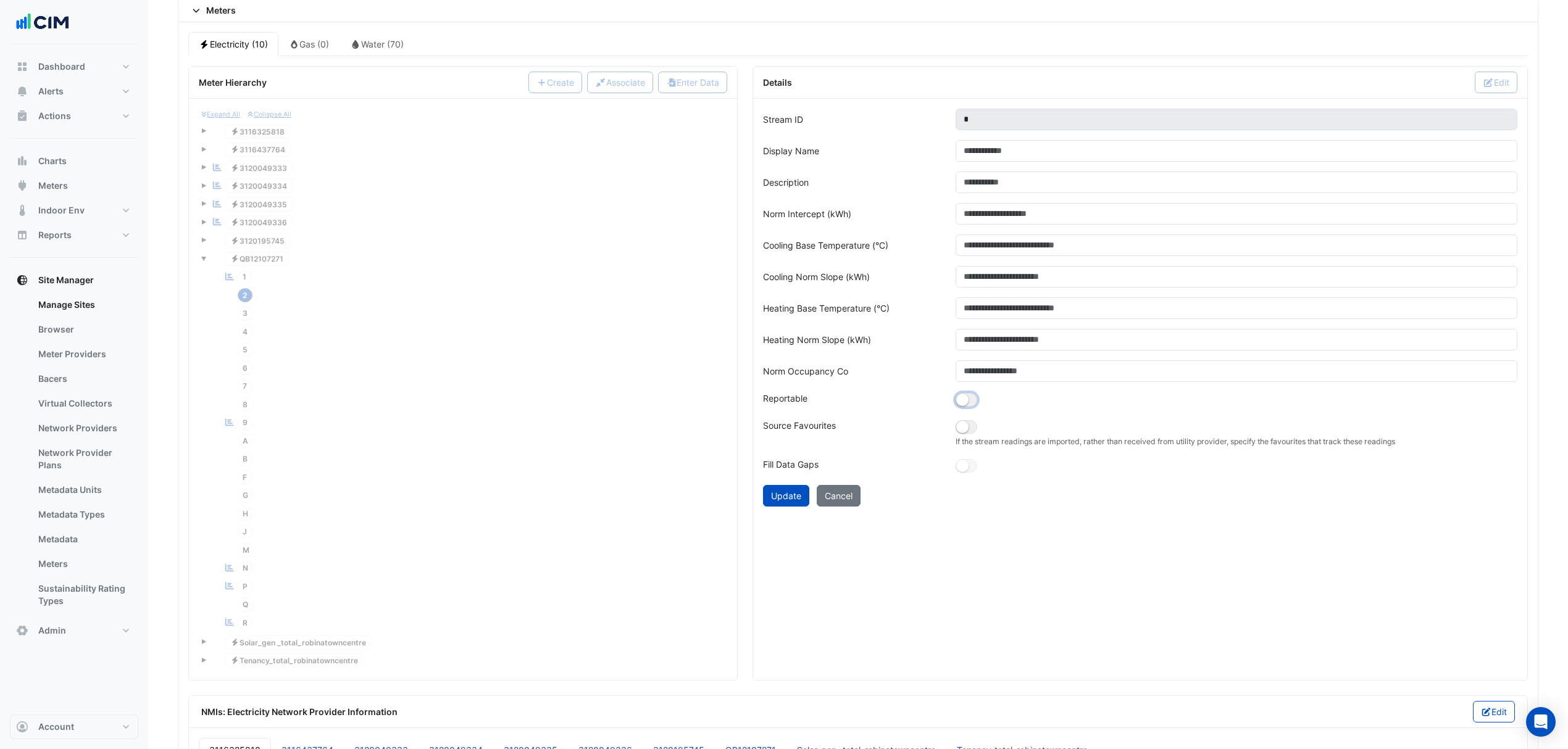
click at [971, 407] on button "button" at bounding box center [966, 400] width 21 height 14
click at [788, 506] on button "Update" at bounding box center [786, 496] width 47 height 21
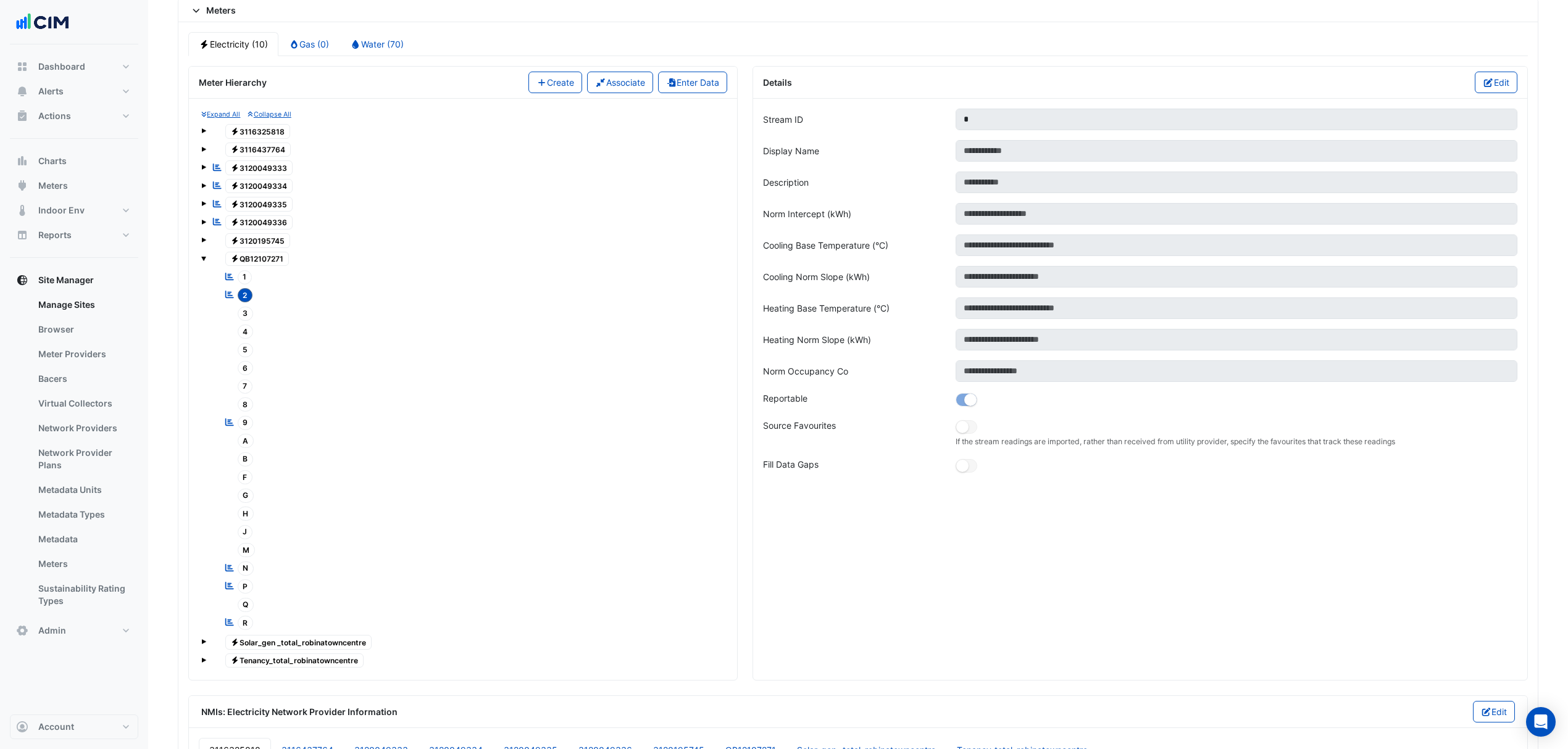
click at [246, 305] on div at bounding box center [469, 304] width 511 height 1
click at [246, 321] on span "3" at bounding box center [245, 313] width 16 height 15
click at [1480, 93] on button "Edit" at bounding box center [1496, 82] width 43 height 21
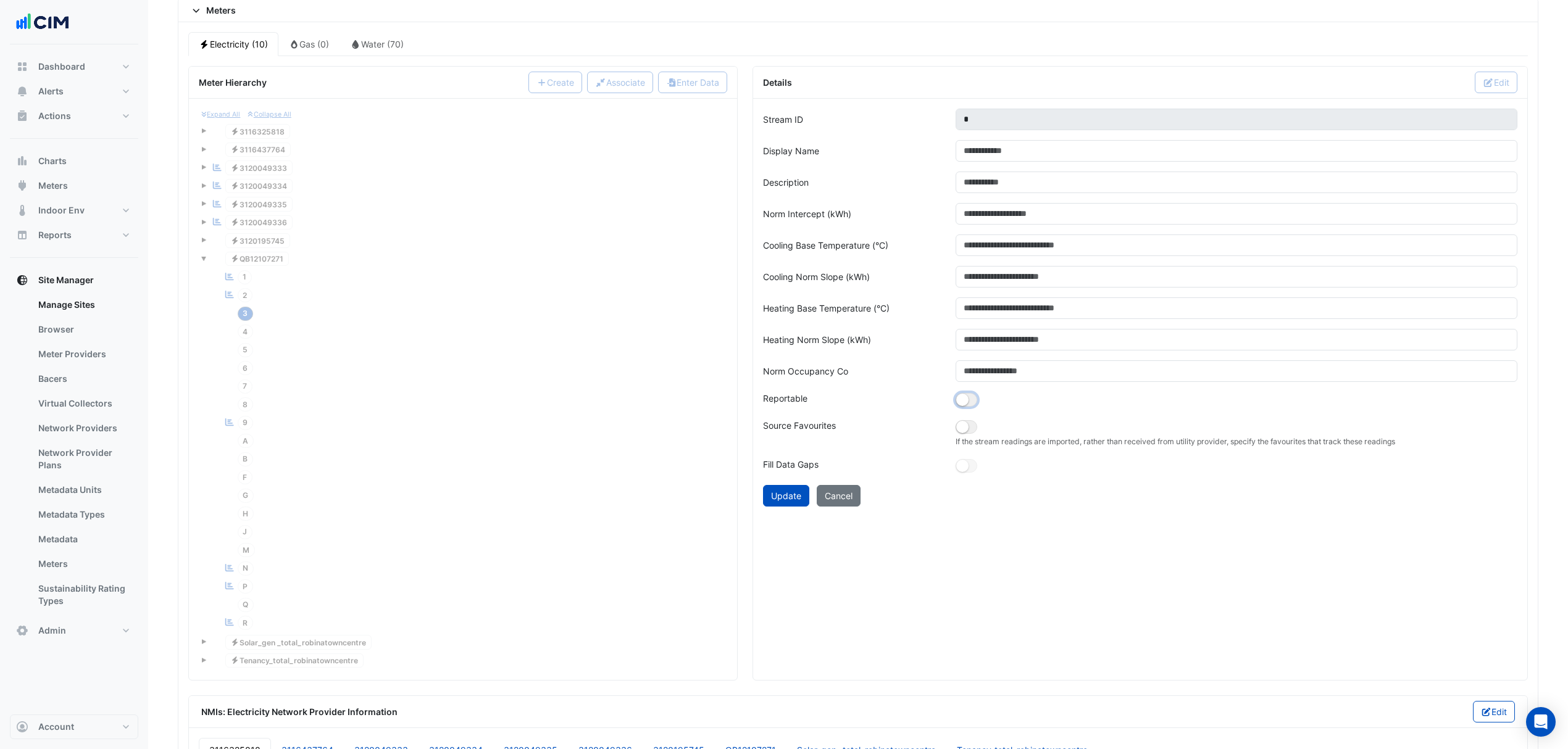
click at [974, 407] on button "button" at bounding box center [966, 400] width 21 height 14
click at [781, 506] on button "Update" at bounding box center [786, 496] width 47 height 21
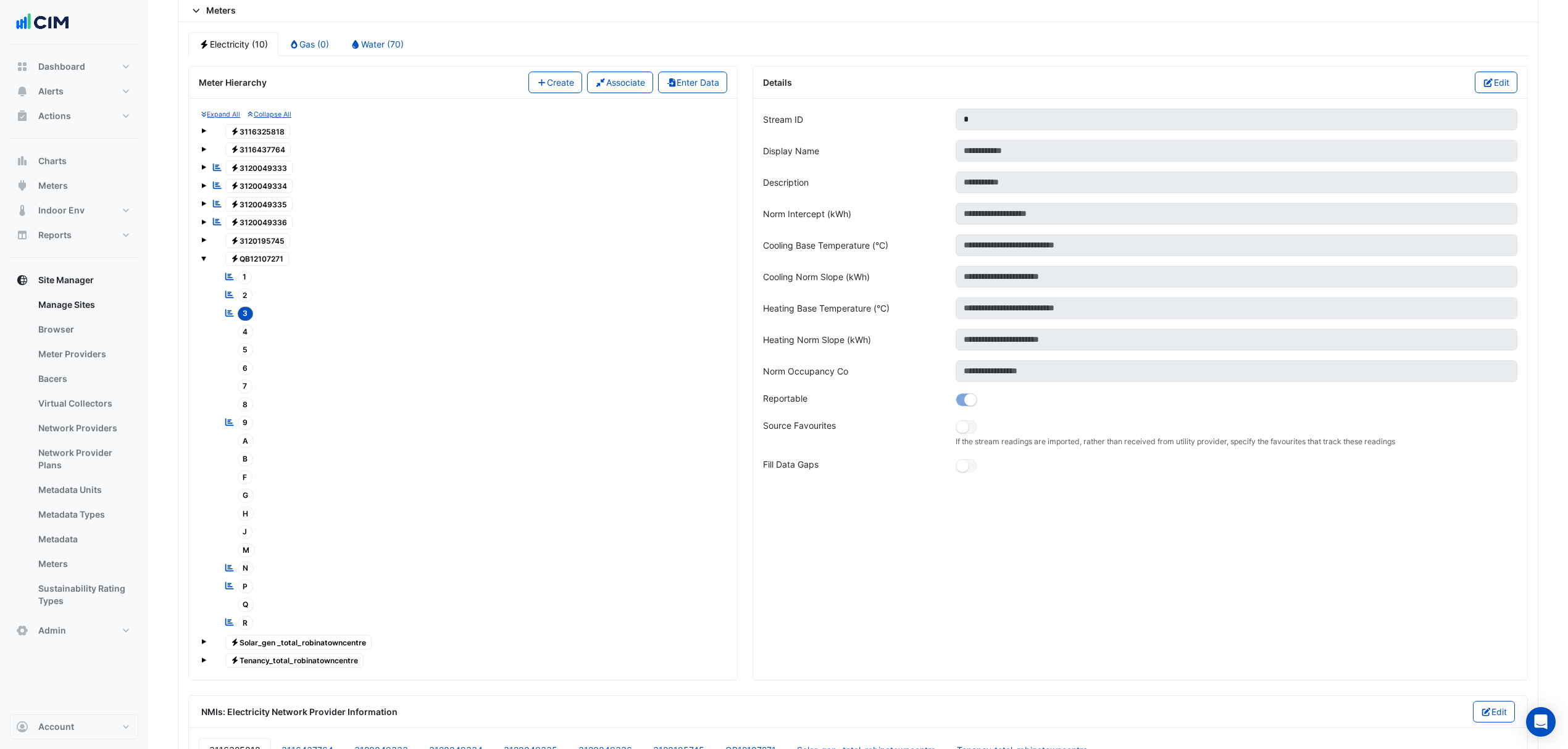
click at [250, 339] on span "4" at bounding box center [245, 332] width 16 height 15
click at [1500, 92] on button "Edit" at bounding box center [1496, 82] width 43 height 21
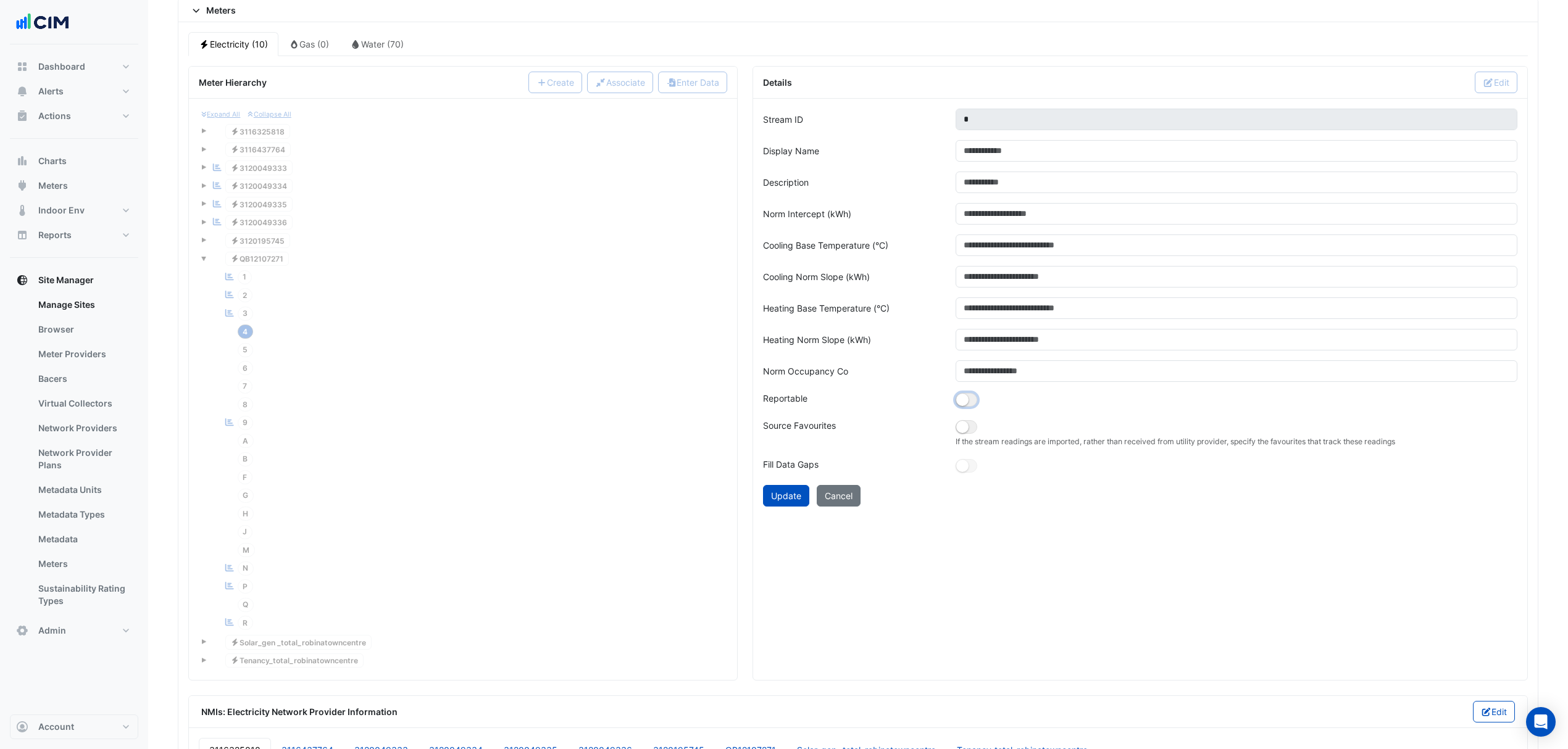
click at [970, 407] on button "button" at bounding box center [966, 400] width 21 height 14
click at [789, 506] on button "Update" at bounding box center [786, 496] width 47 height 21
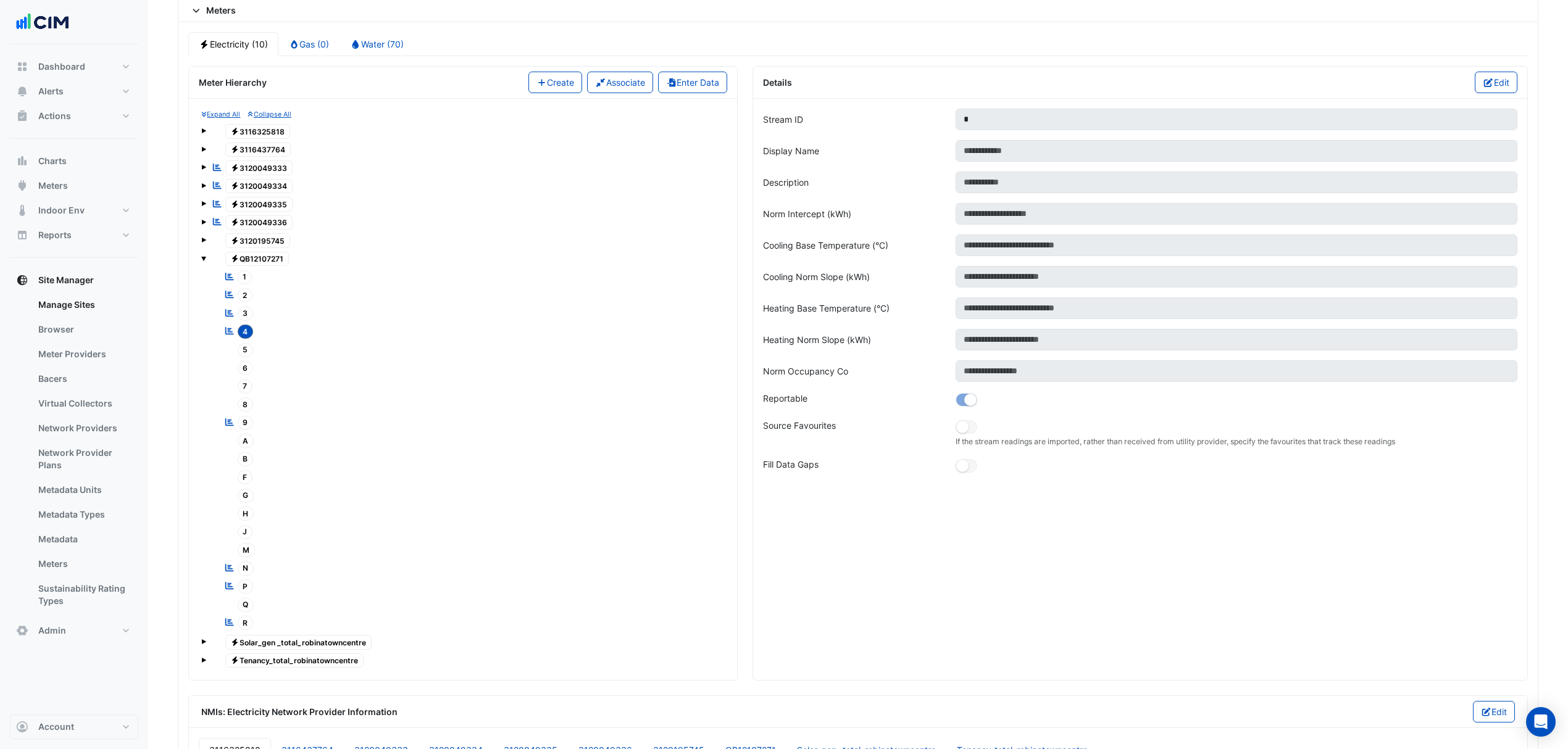
click at [243, 357] on span "5" at bounding box center [245, 350] width 16 height 15
click at [1506, 92] on button "Edit" at bounding box center [1496, 82] width 43 height 21
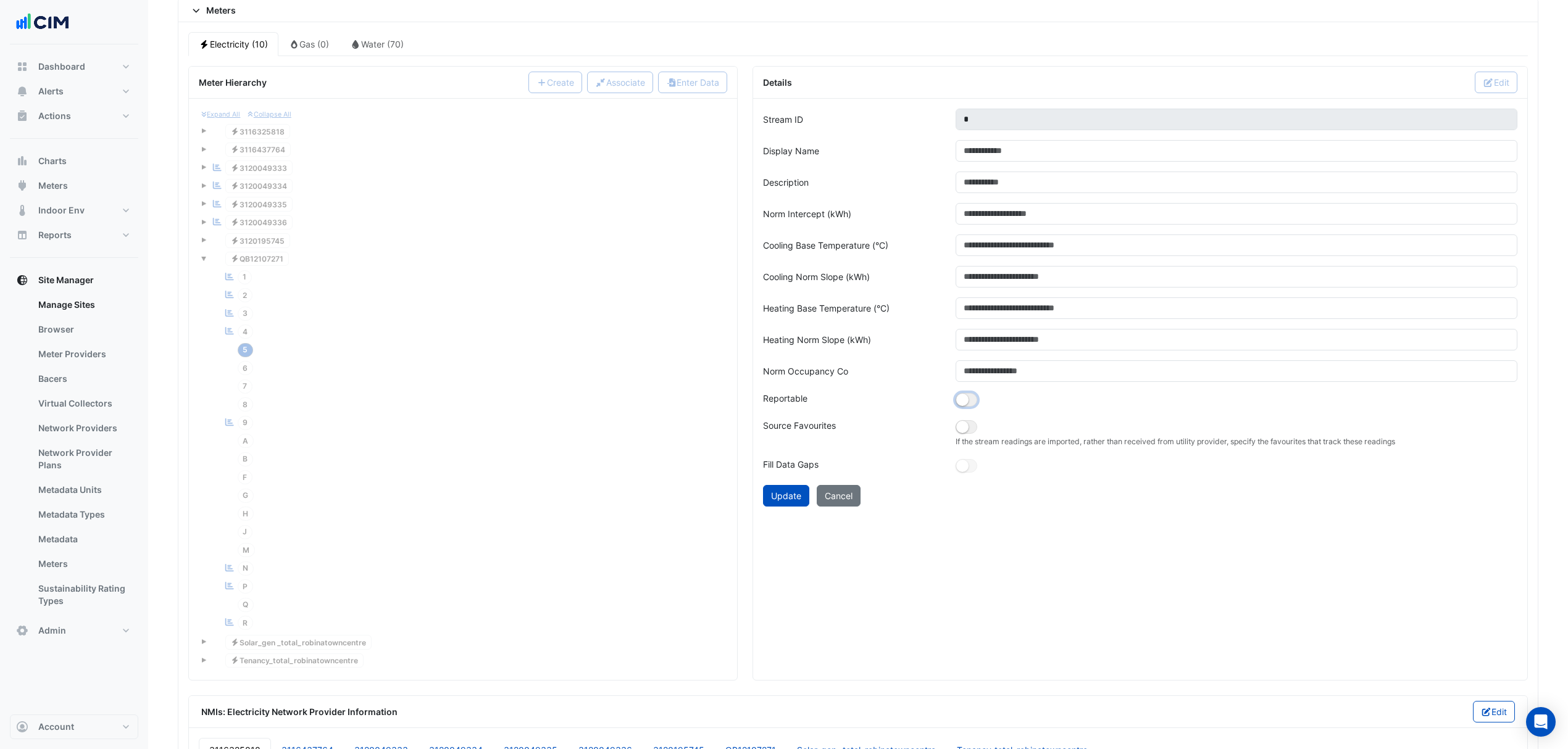
drag, startPoint x: 970, startPoint y: 409, endPoint x: 968, endPoint y: 416, distance: 7.3
click at [970, 407] on button "button" at bounding box center [966, 400] width 21 height 14
click at [791, 506] on button "Update" at bounding box center [786, 496] width 47 height 21
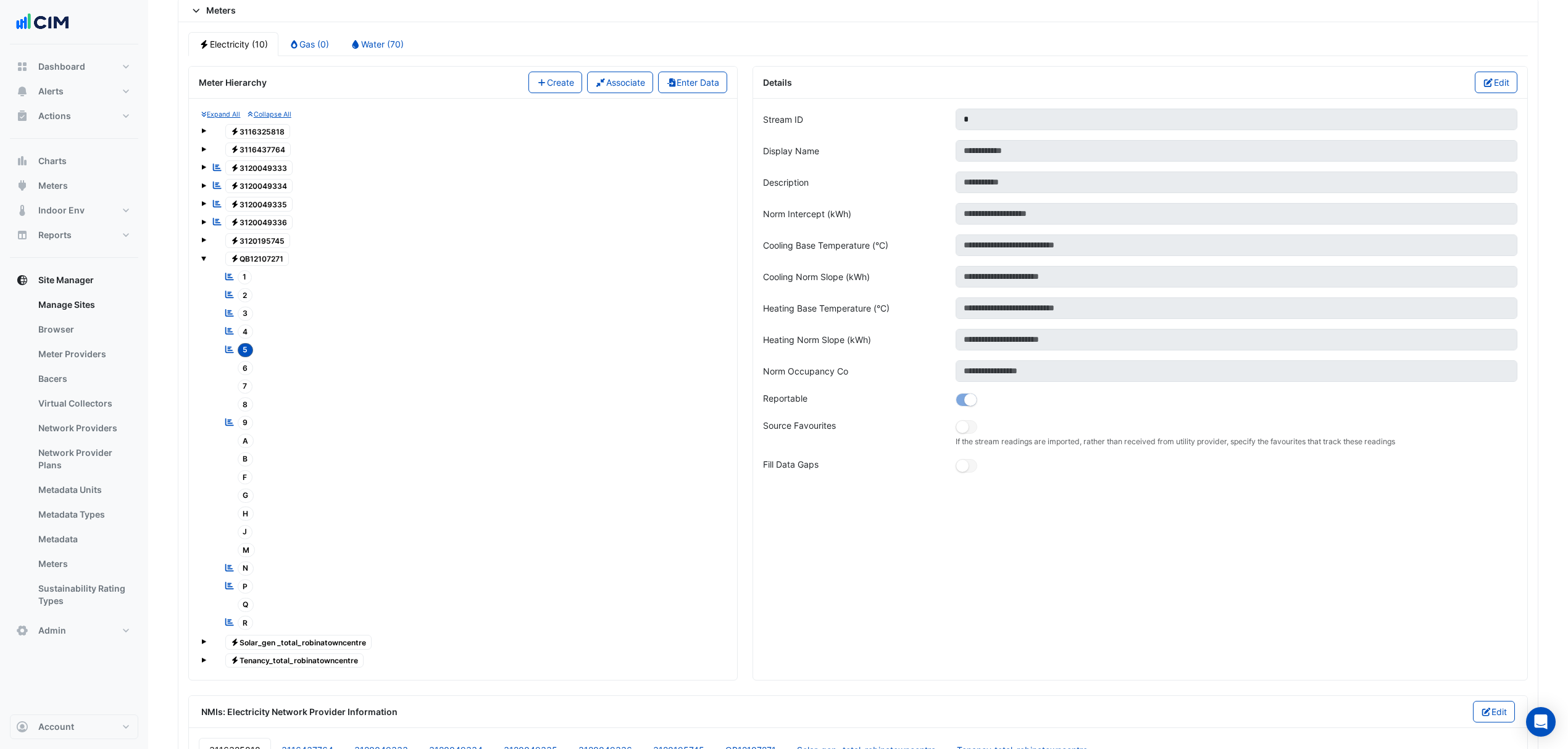
click at [244, 375] on span "6" at bounding box center [245, 368] width 16 height 15
click at [1484, 87] on icon "button" at bounding box center [1487, 82] width 9 height 9
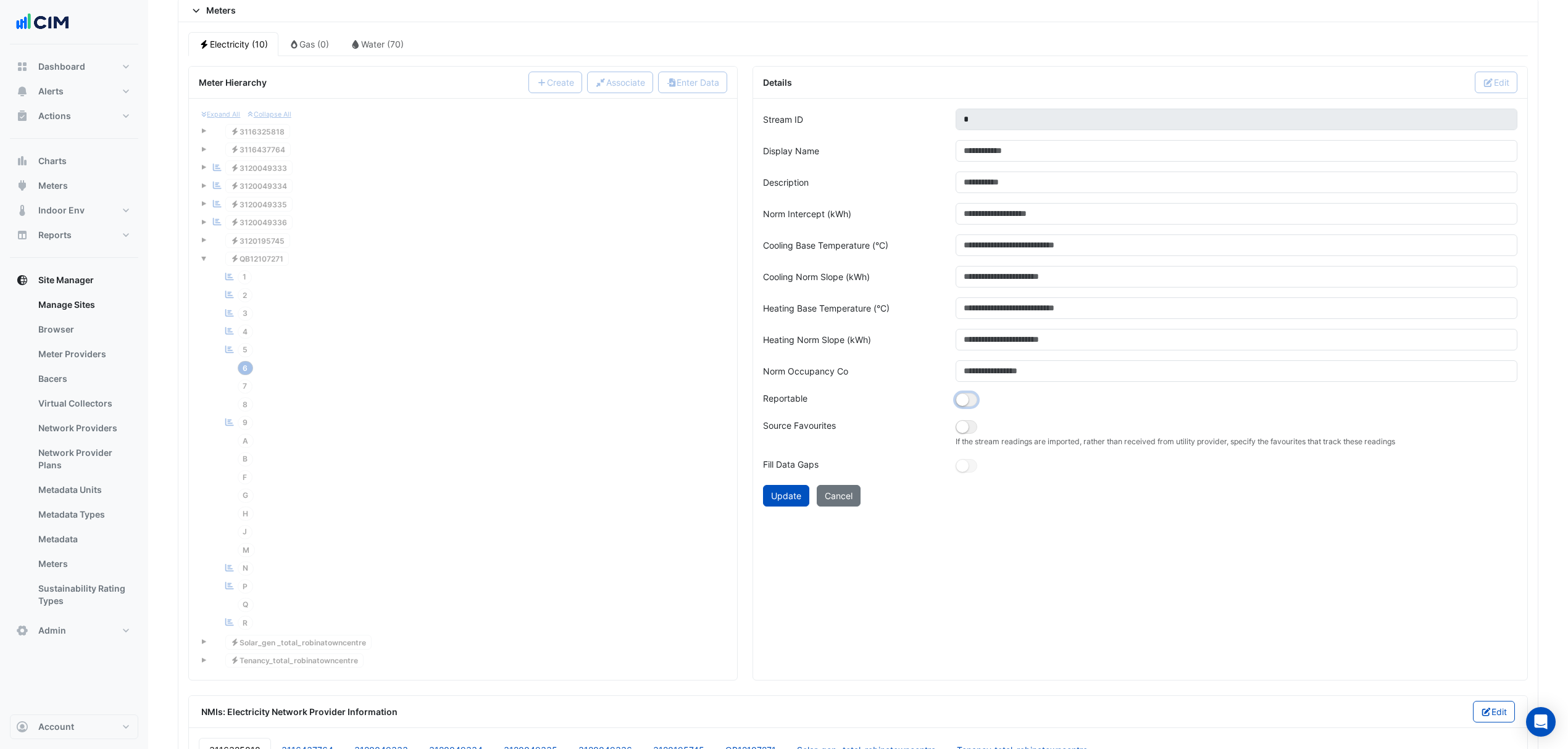
click at [966, 407] on small "button" at bounding box center [962, 400] width 13 height 13
click at [796, 506] on button "Update" at bounding box center [786, 496] width 47 height 21
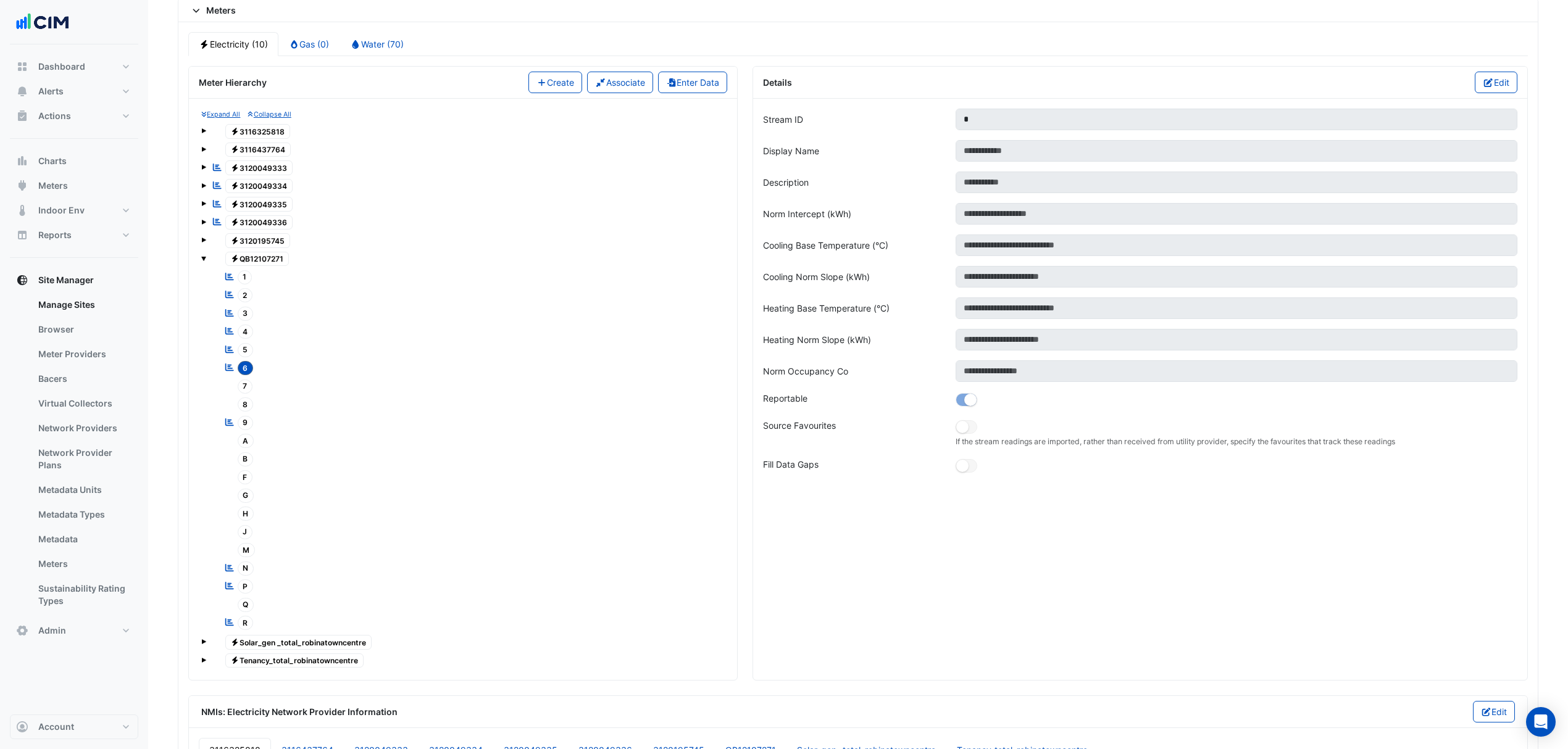
click at [240, 394] on span "7" at bounding box center [245, 386] width 16 height 15
click at [1502, 93] on button "Edit" at bounding box center [1496, 82] width 43 height 21
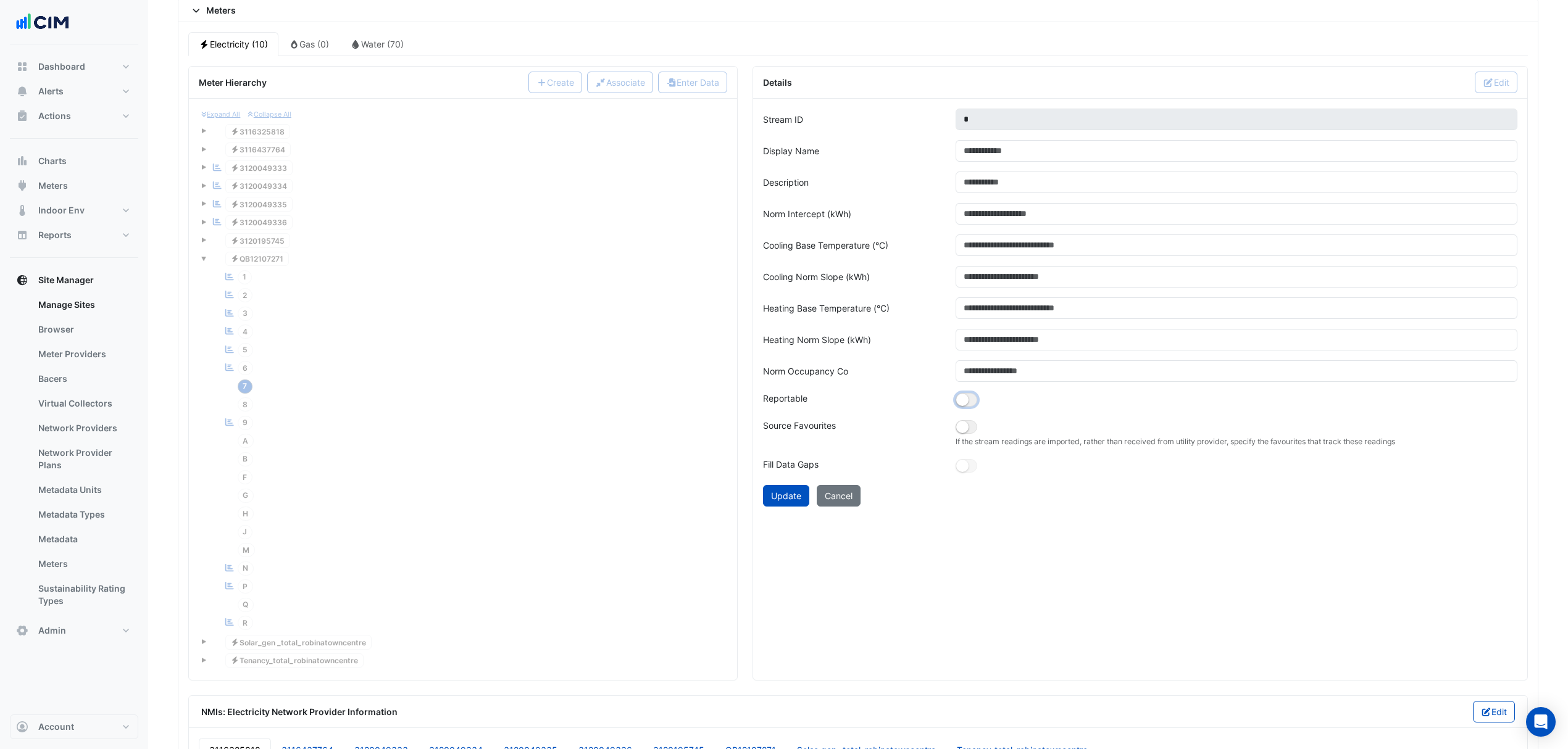
click at [975, 407] on button "button" at bounding box center [966, 400] width 21 height 14
click at [789, 503] on button "Update" at bounding box center [786, 496] width 47 height 21
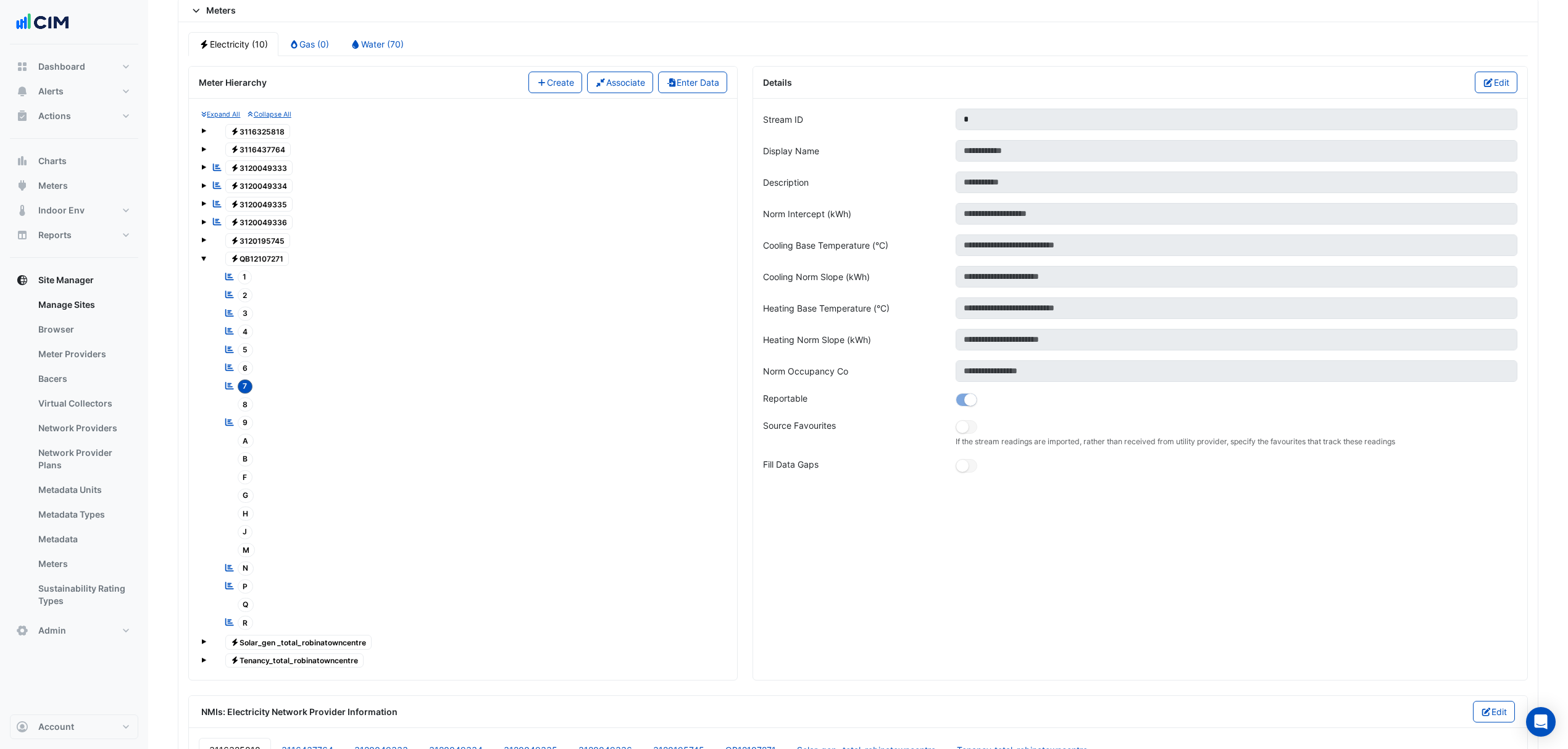
click at [243, 411] on span "8" at bounding box center [245, 405] width 16 height 15
click at [971, 407] on button "button" at bounding box center [966, 400] width 21 height 14
click at [1512, 89] on button "Edit" at bounding box center [1496, 82] width 43 height 21
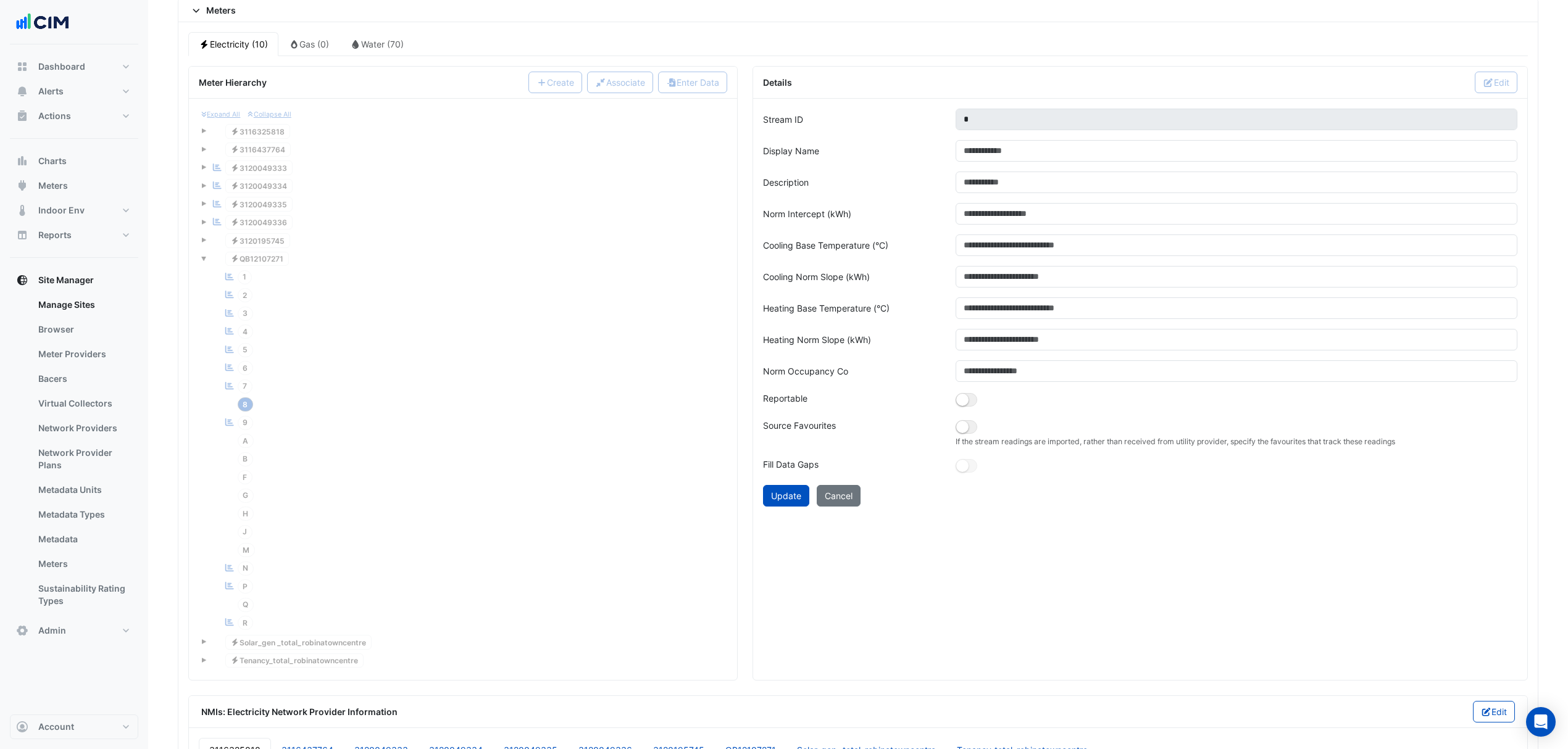
click at [978, 409] on div at bounding box center [1236, 401] width 576 height 17
click at [971, 407] on button "button" at bounding box center [966, 400] width 21 height 14
click at [803, 506] on button "Update" at bounding box center [786, 496] width 47 height 21
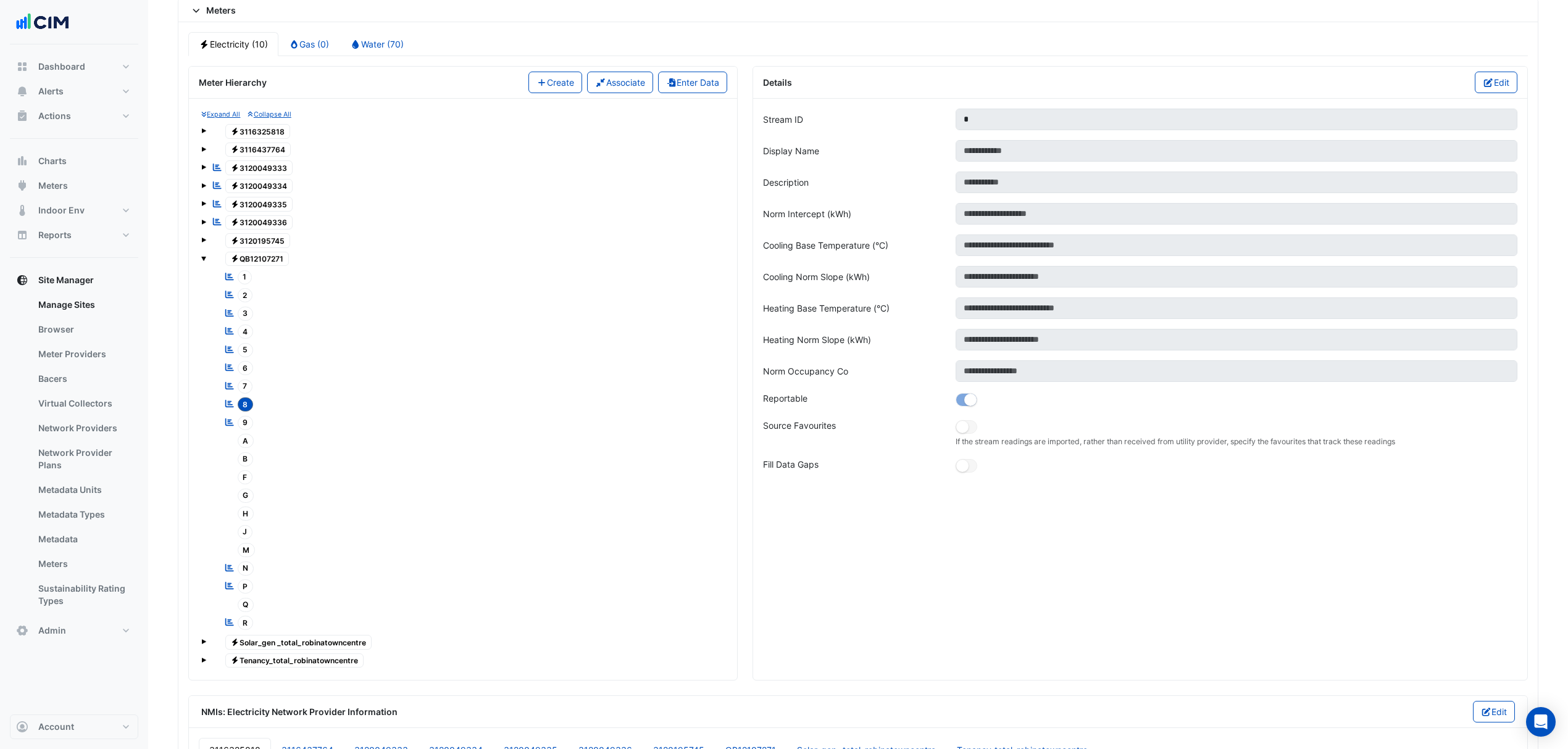
click at [244, 448] on span "A" at bounding box center [245, 440] width 16 height 15
click at [1485, 93] on button "Edit" at bounding box center [1496, 82] width 43 height 21
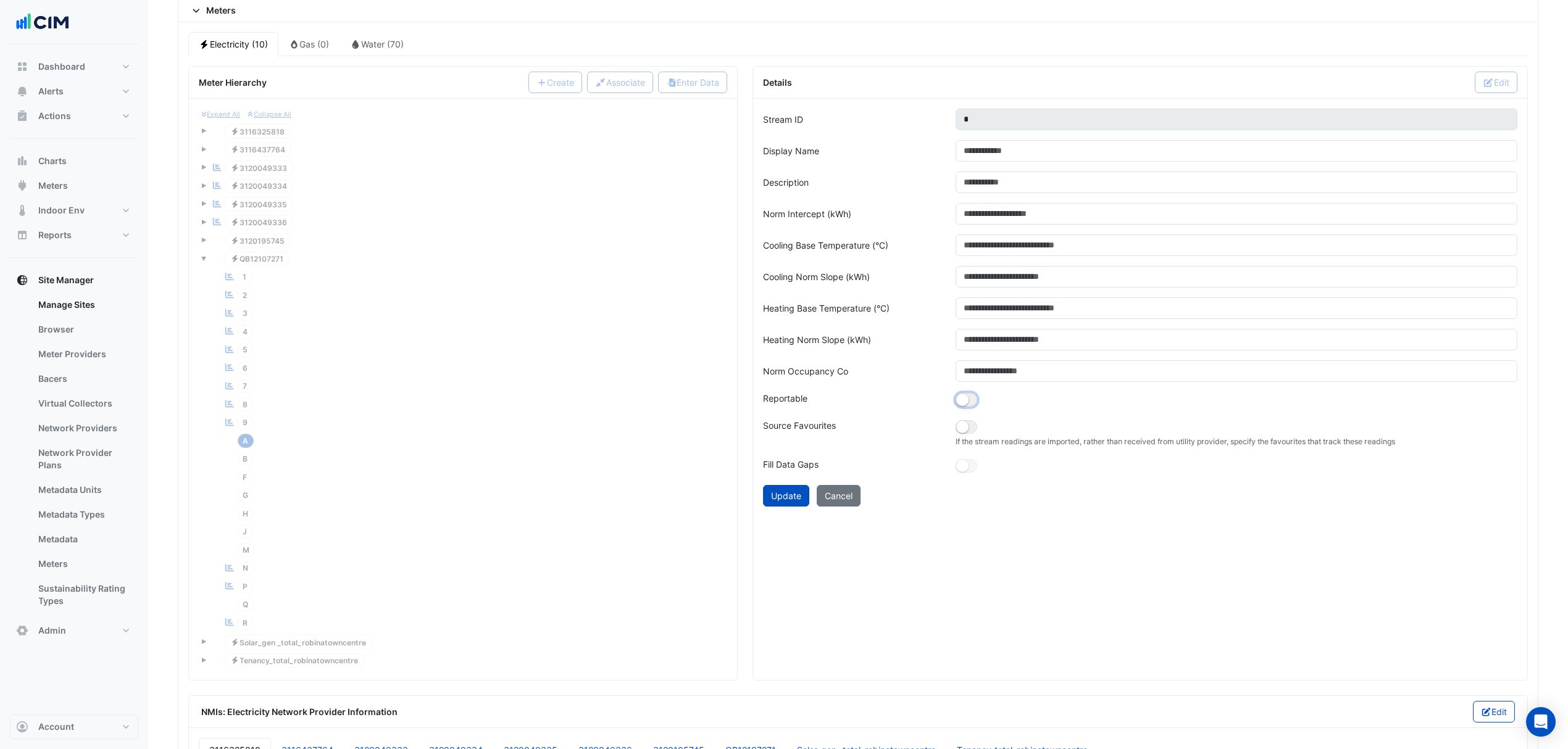
click at [975, 407] on button "button" at bounding box center [966, 400] width 21 height 14
click at [776, 505] on button "Update" at bounding box center [786, 496] width 47 height 21
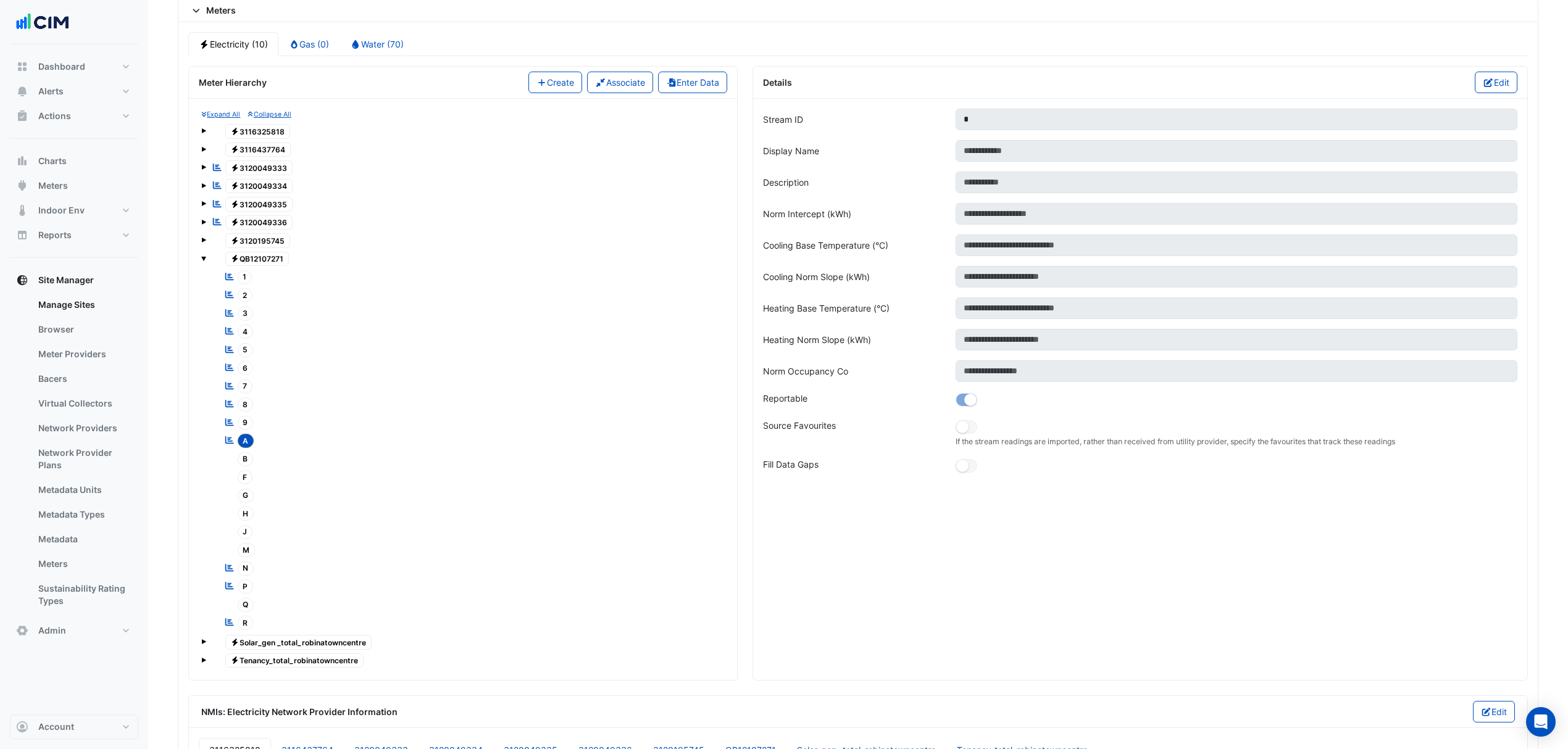
click at [243, 467] on span "B" at bounding box center [245, 459] width 16 height 15
click at [1486, 87] on icon "button" at bounding box center [1487, 82] width 11 height 9
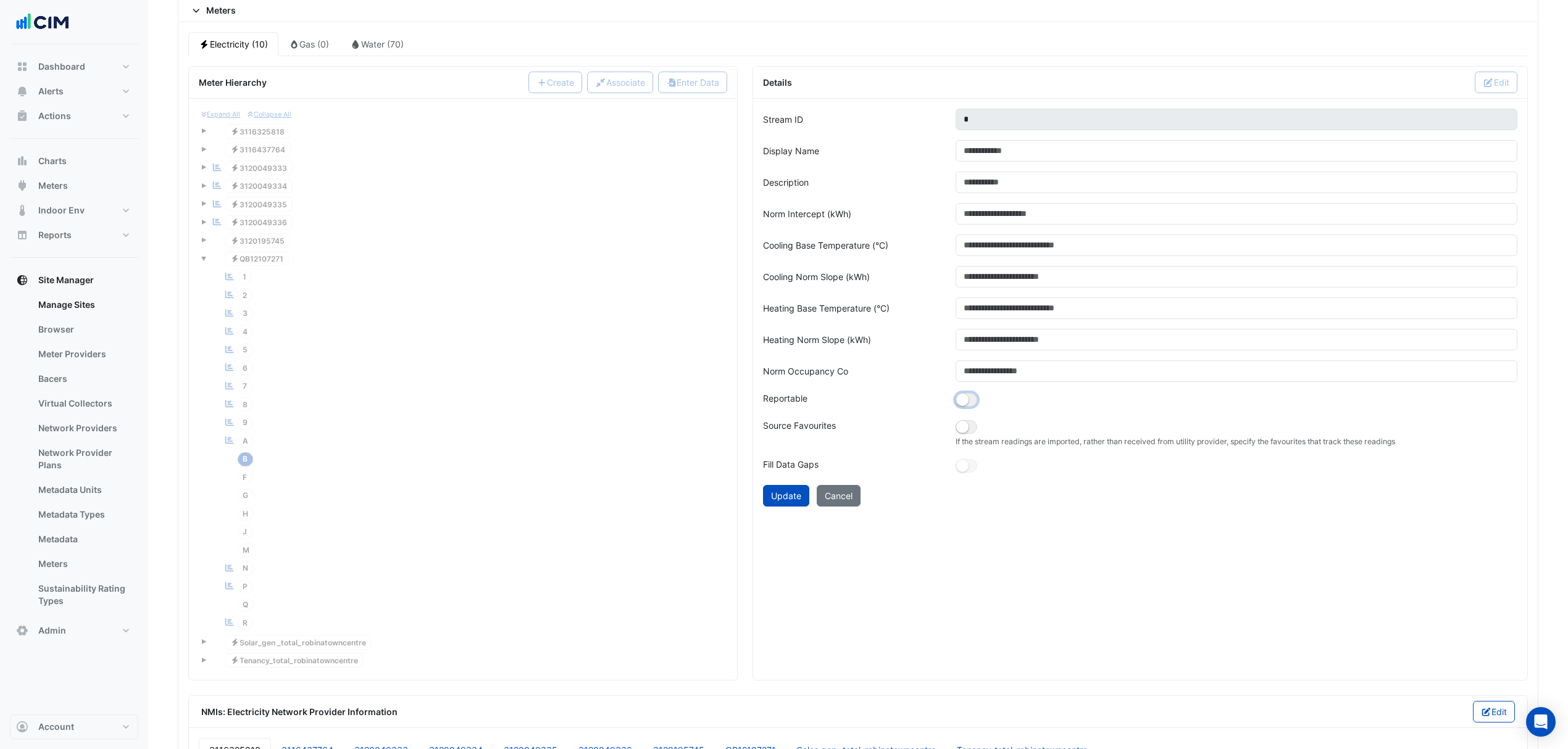
click at [976, 407] on button "button" at bounding box center [966, 400] width 21 height 14
click at [768, 505] on button "Update" at bounding box center [786, 496] width 47 height 21
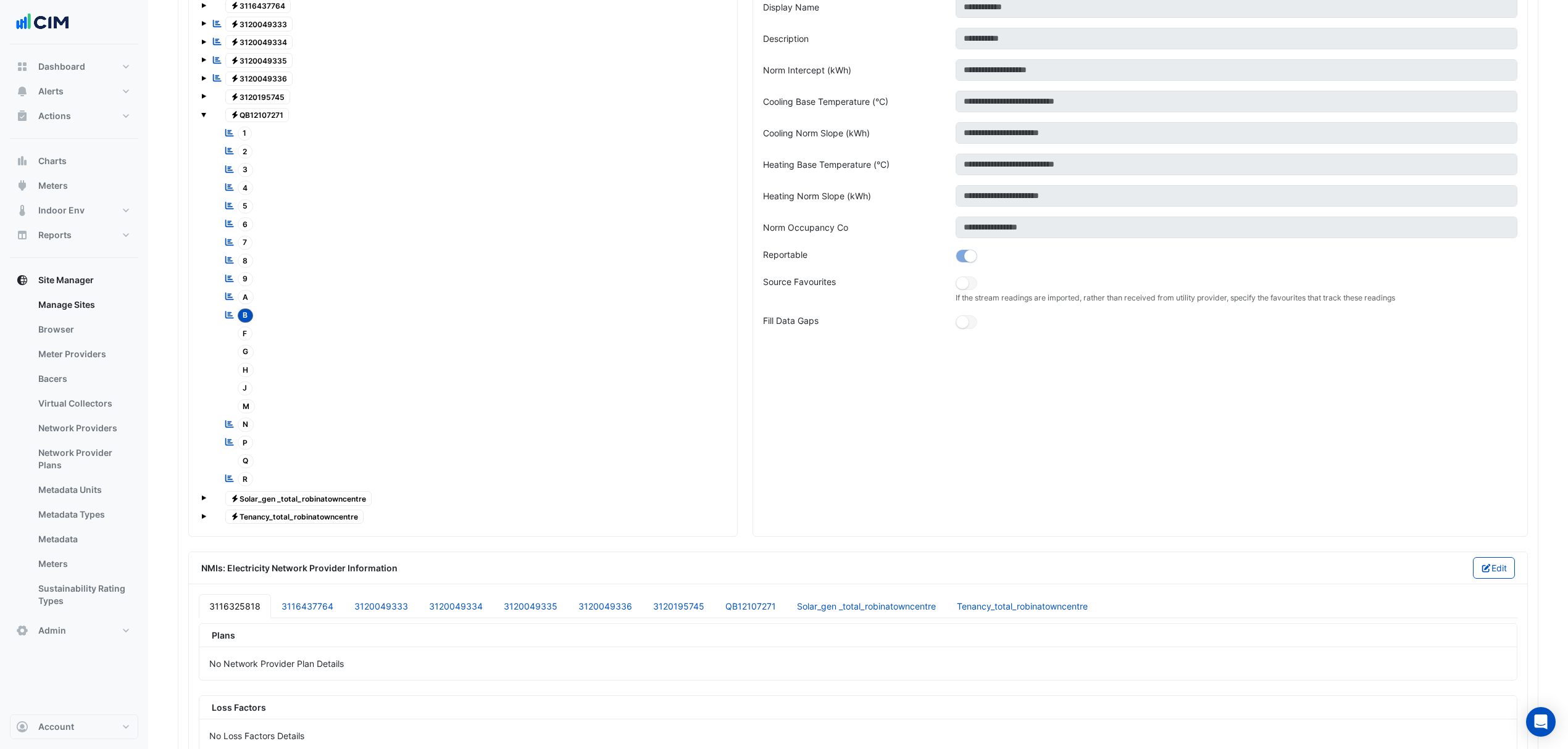
scroll to position [1190, 0]
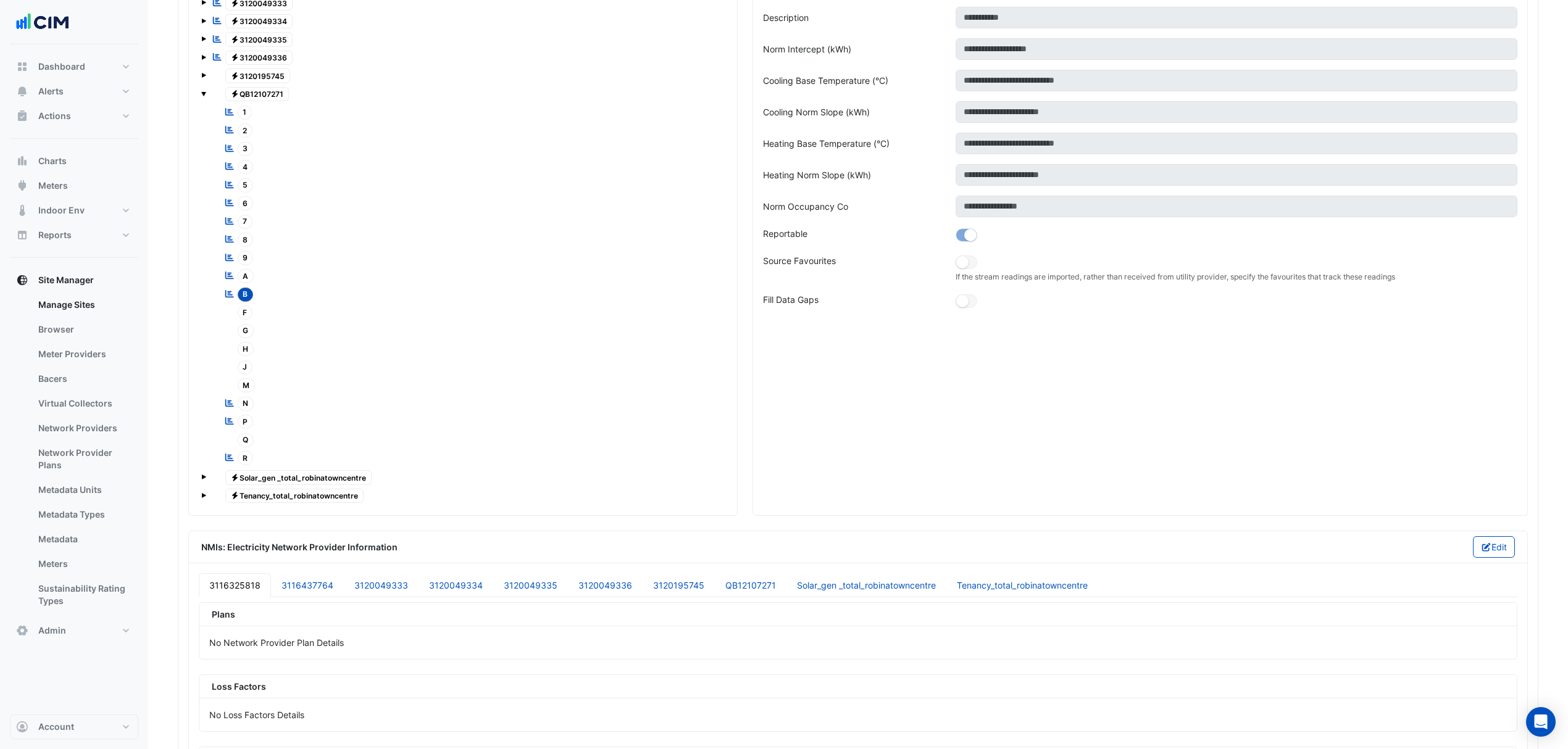
click at [241, 320] on span "F" at bounding box center [245, 312] width 16 height 15
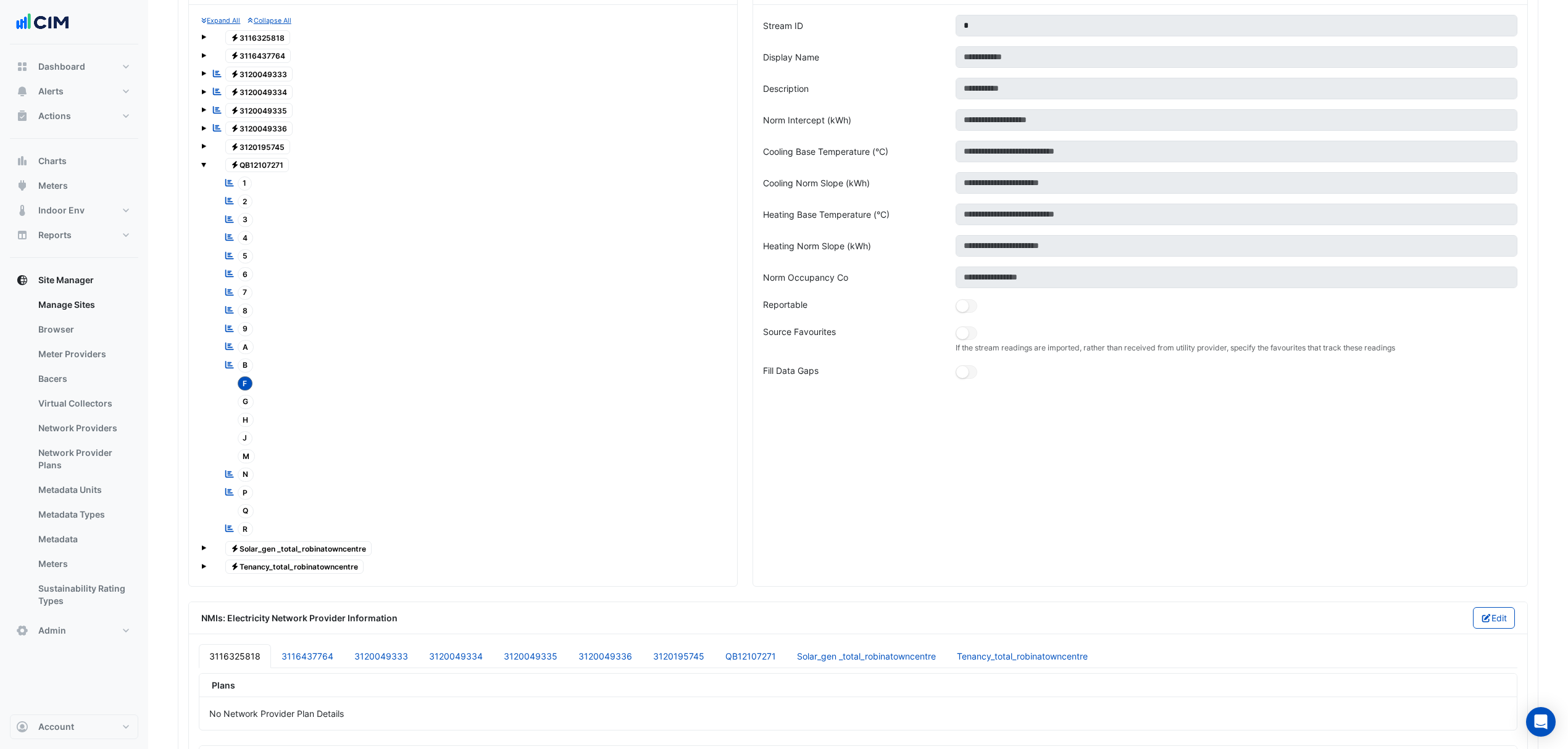
scroll to position [1026, 0]
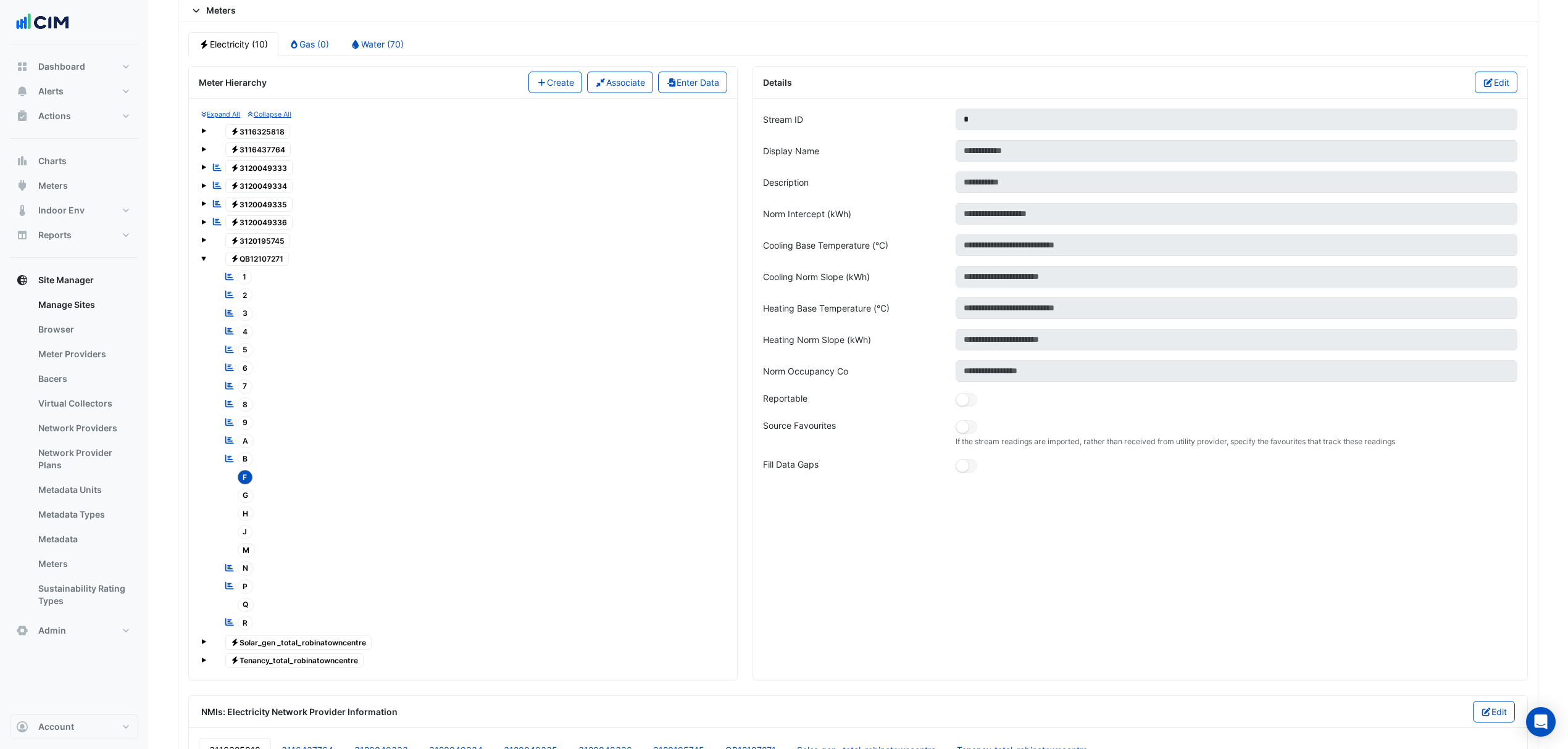
click at [1477, 93] on button "Edit" at bounding box center [1496, 82] width 43 height 21
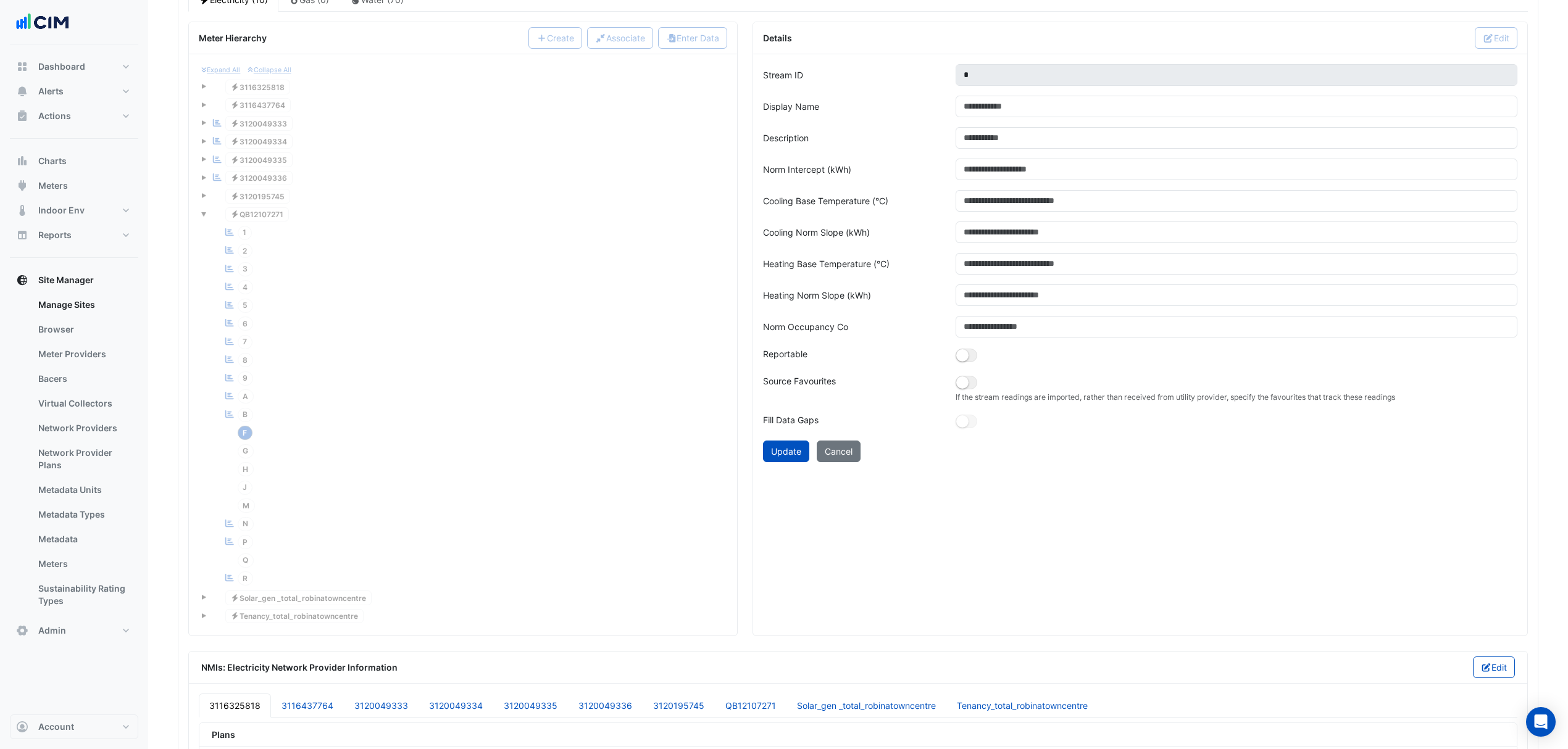
scroll to position [1107, 0]
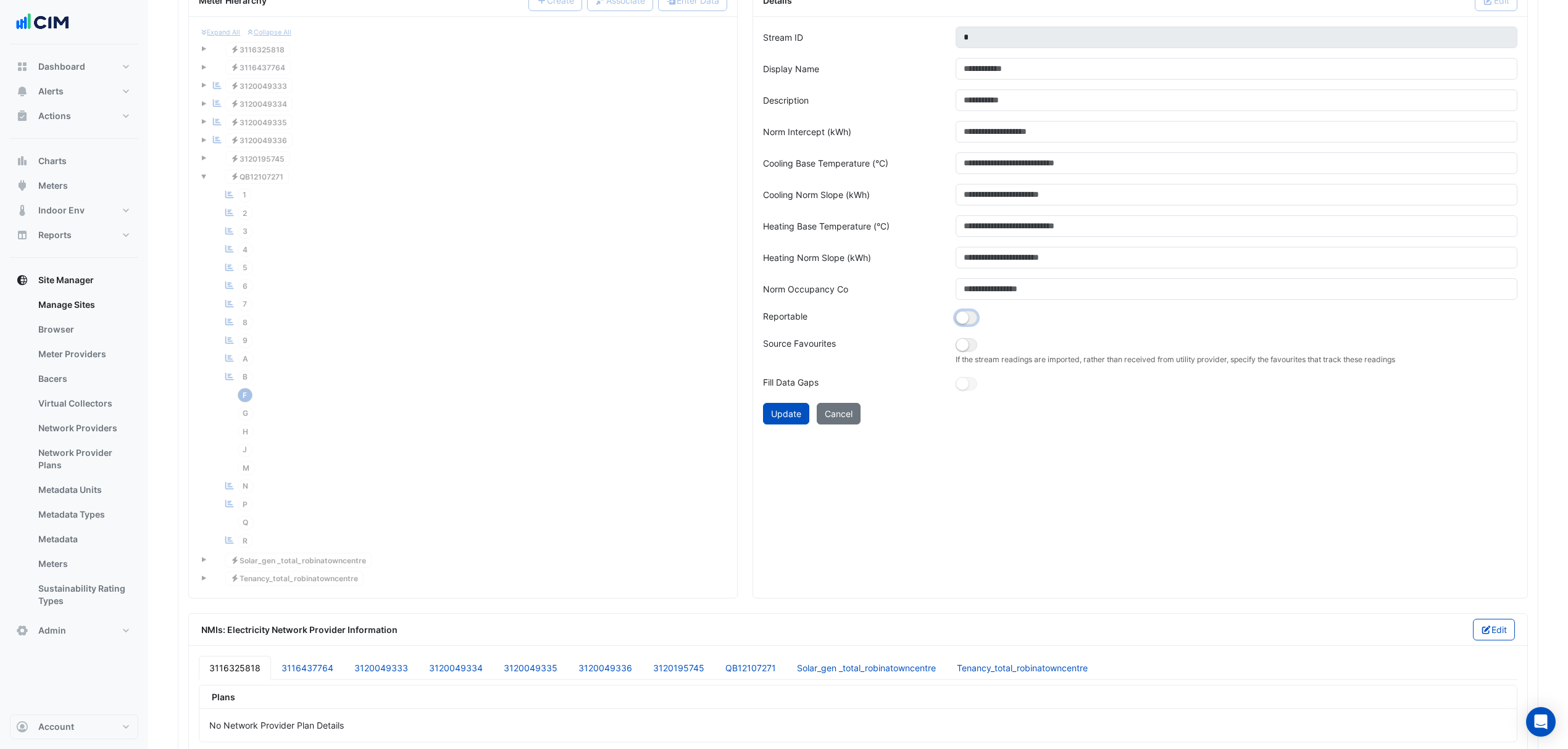
click at [976, 325] on button "button" at bounding box center [966, 318] width 21 height 14
click at [790, 423] on button "Update" at bounding box center [786, 413] width 47 height 21
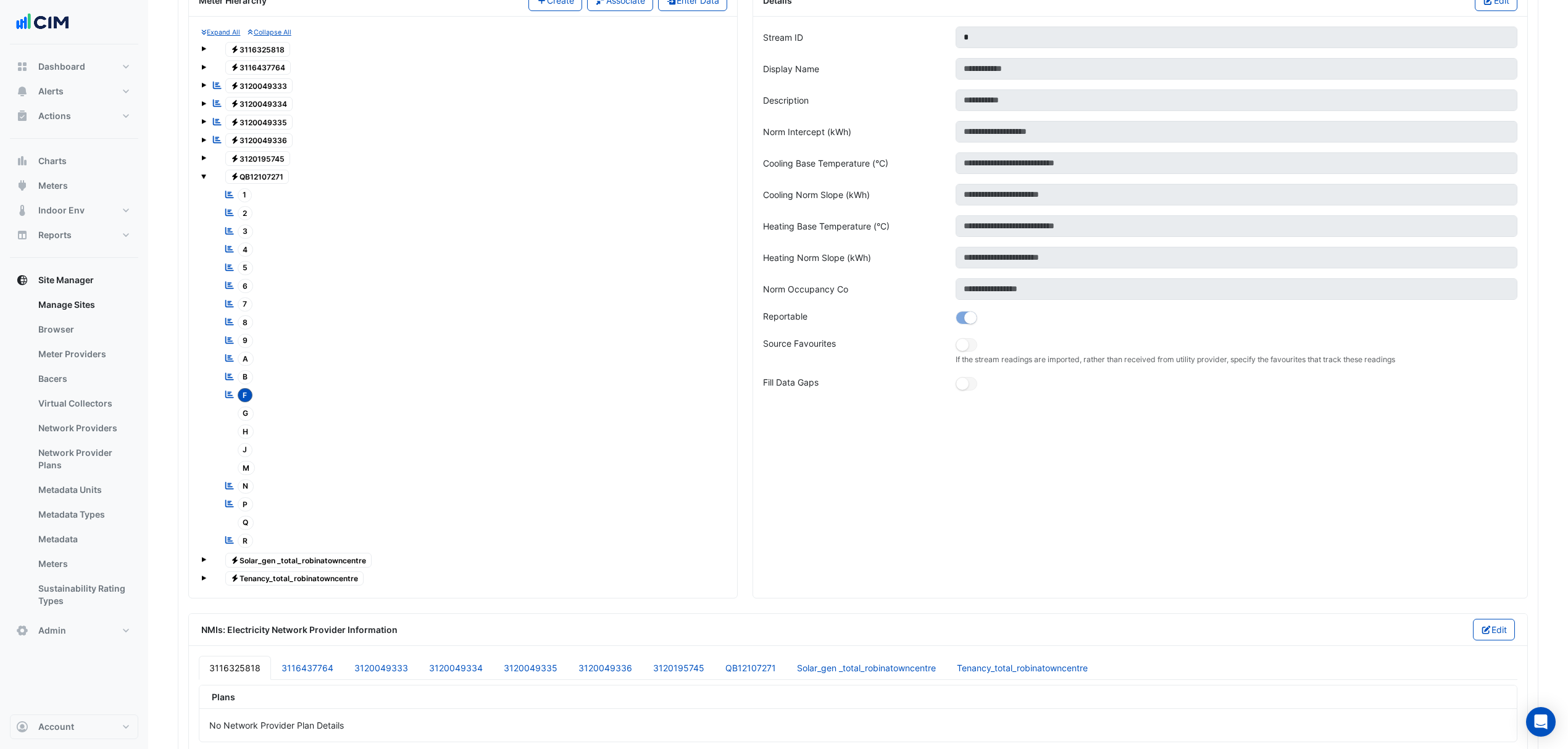
click at [245, 421] on span "G" at bounding box center [245, 413] width 16 height 15
click at [1510, 11] on button "Edit" at bounding box center [1496, 0] width 43 height 21
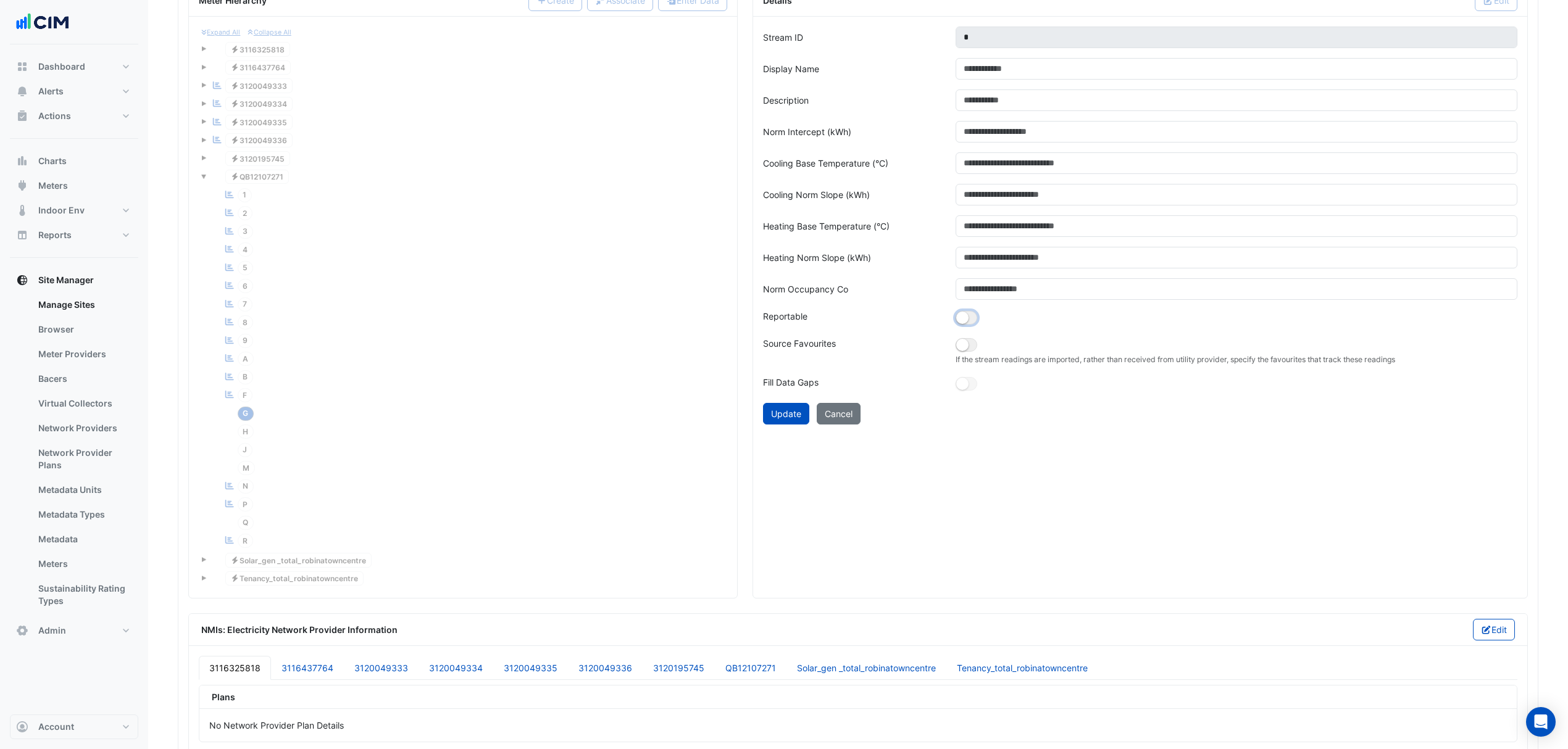
click at [964, 324] on small "button" at bounding box center [962, 317] width 13 height 13
click at [789, 425] on button "Update" at bounding box center [786, 413] width 47 height 21
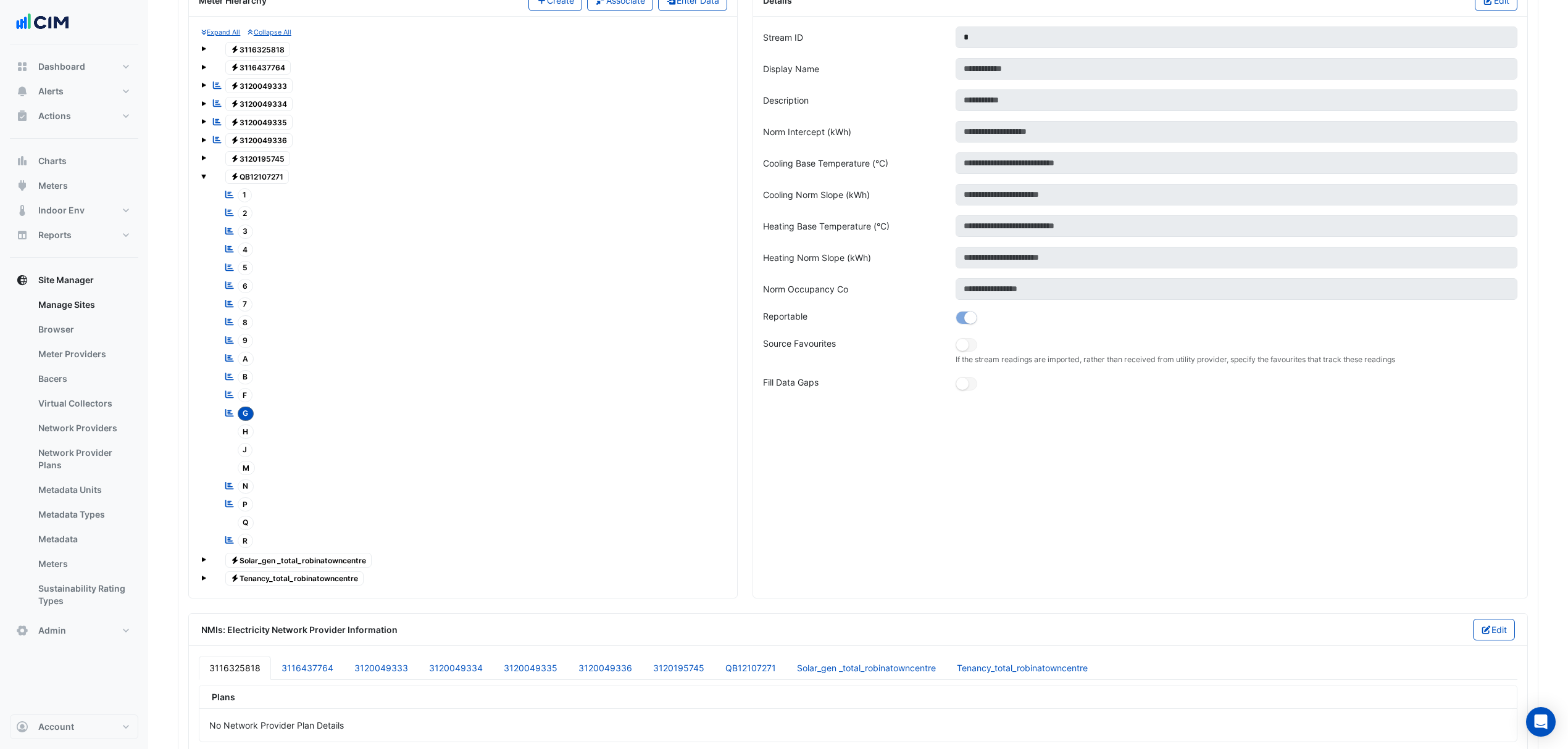
click at [250, 439] on span "H" at bounding box center [245, 432] width 16 height 15
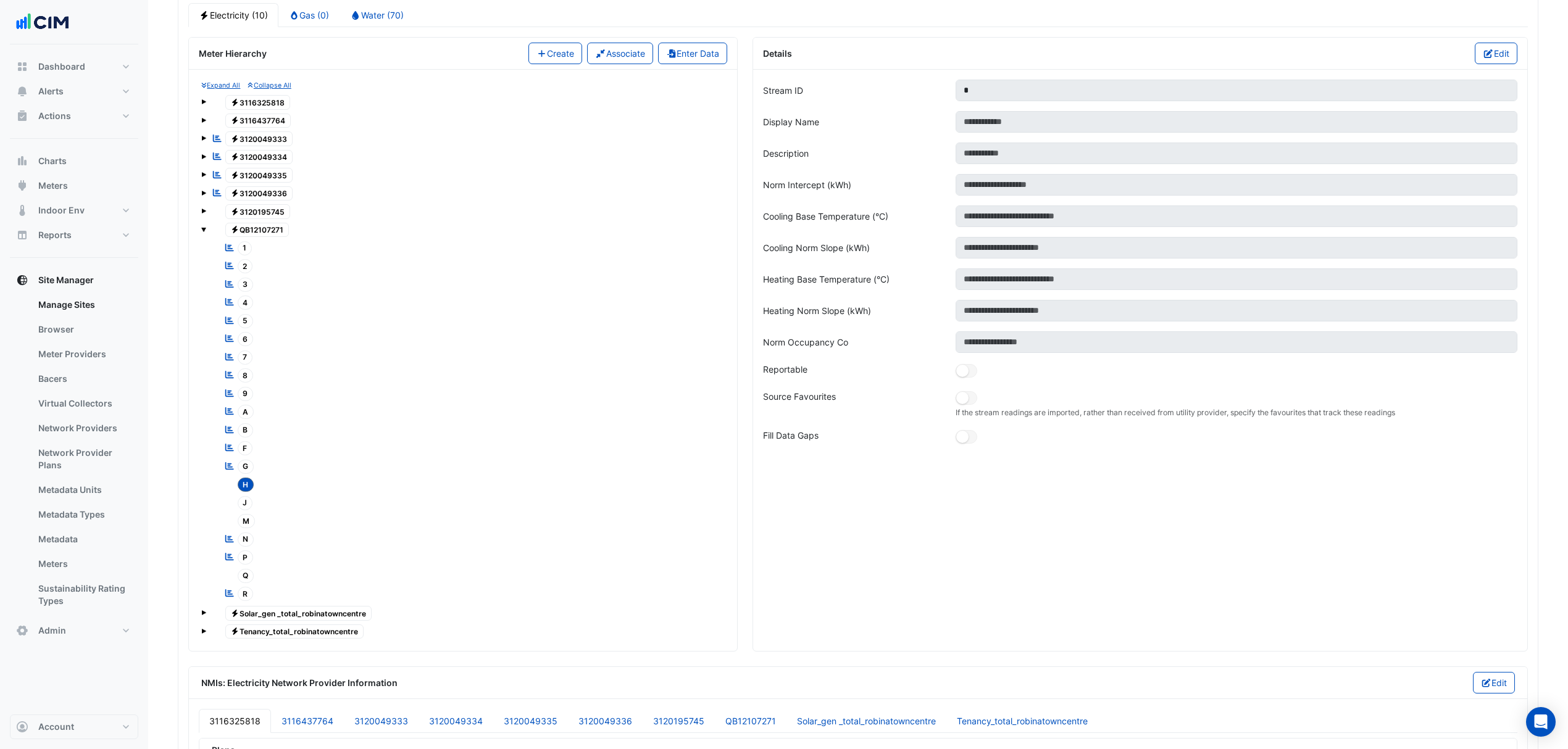
scroll to position [1026, 0]
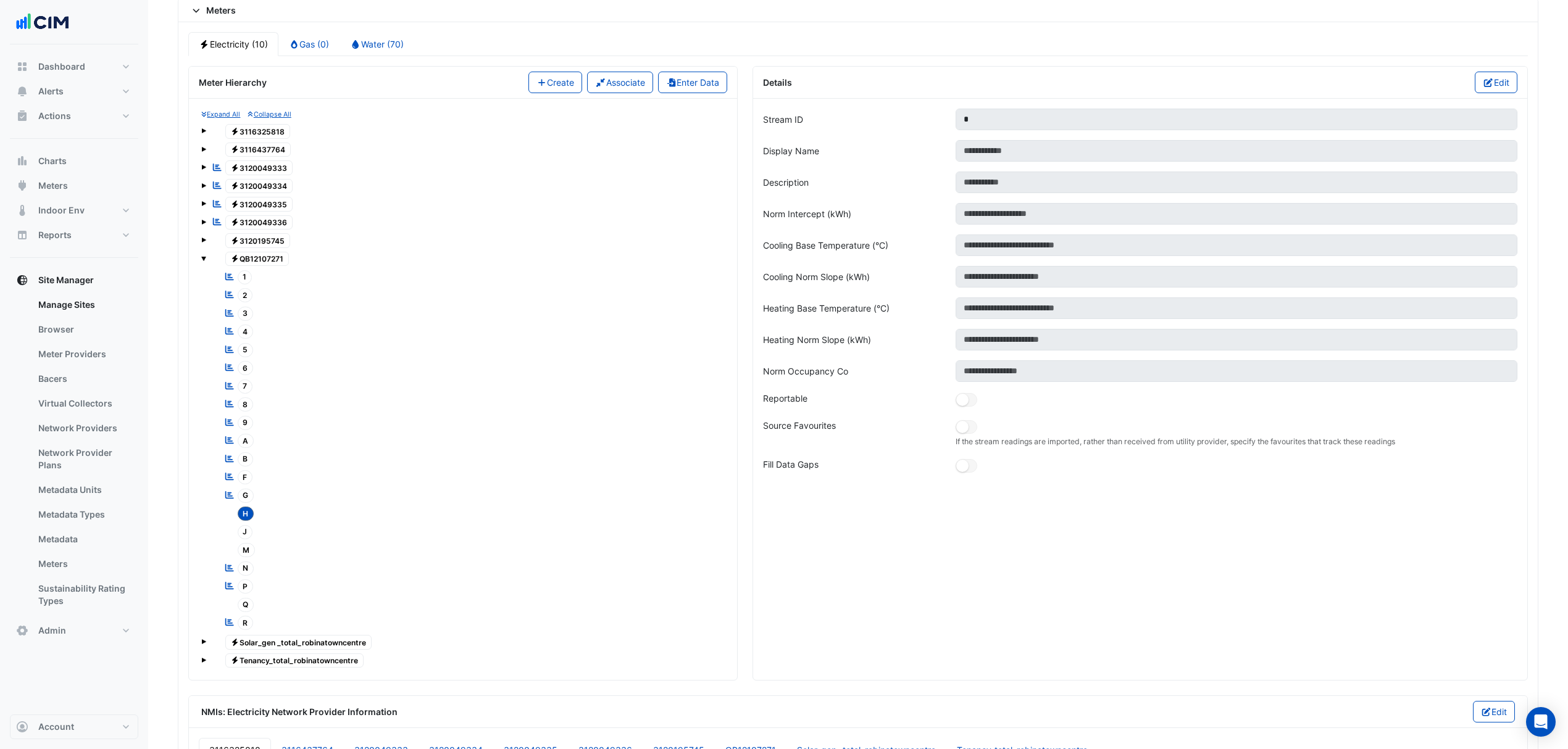
click at [1483, 93] on button "Edit" at bounding box center [1496, 82] width 43 height 21
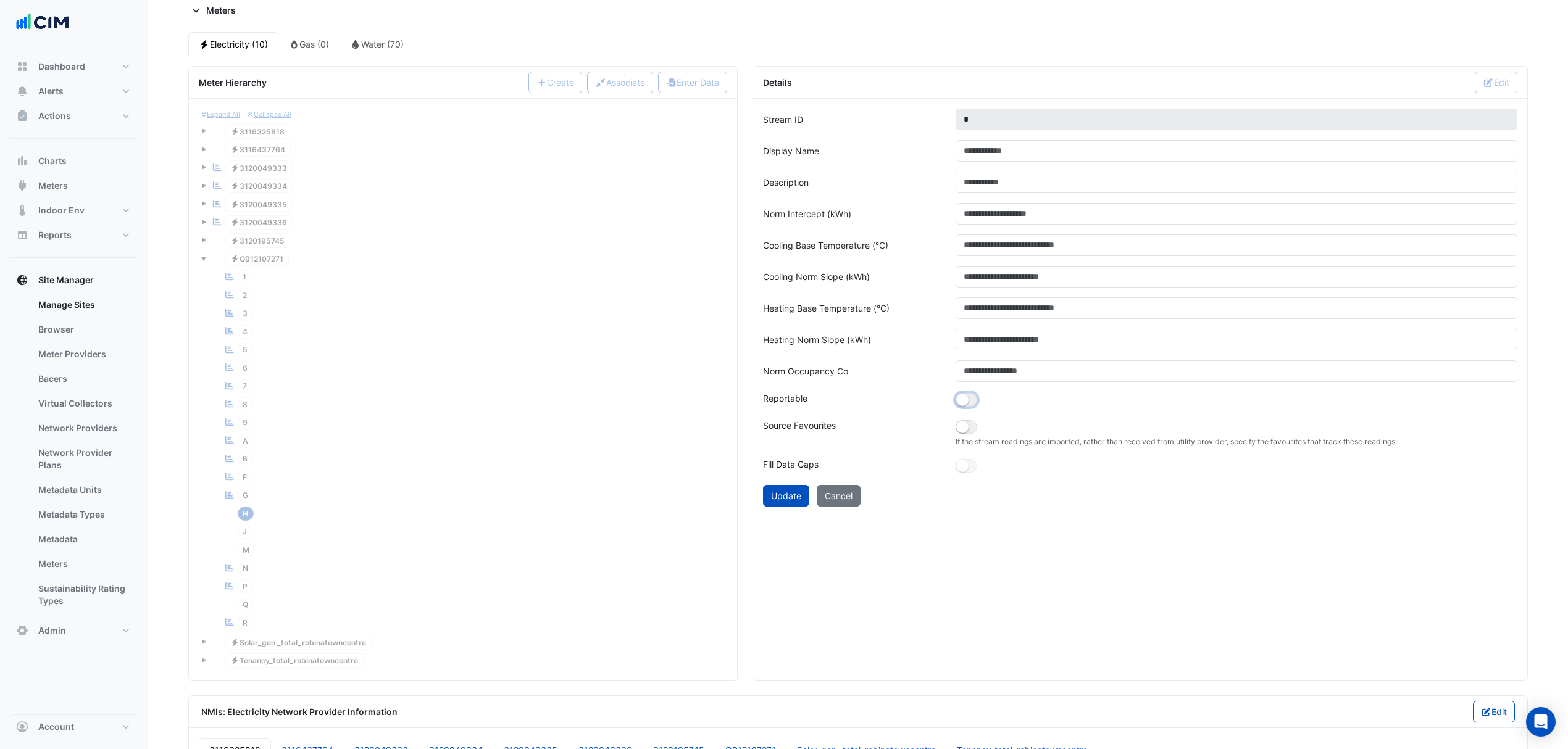
click at [974, 407] on button "button" at bounding box center [966, 400] width 21 height 14
click at [770, 504] on button "Update" at bounding box center [786, 496] width 47 height 21
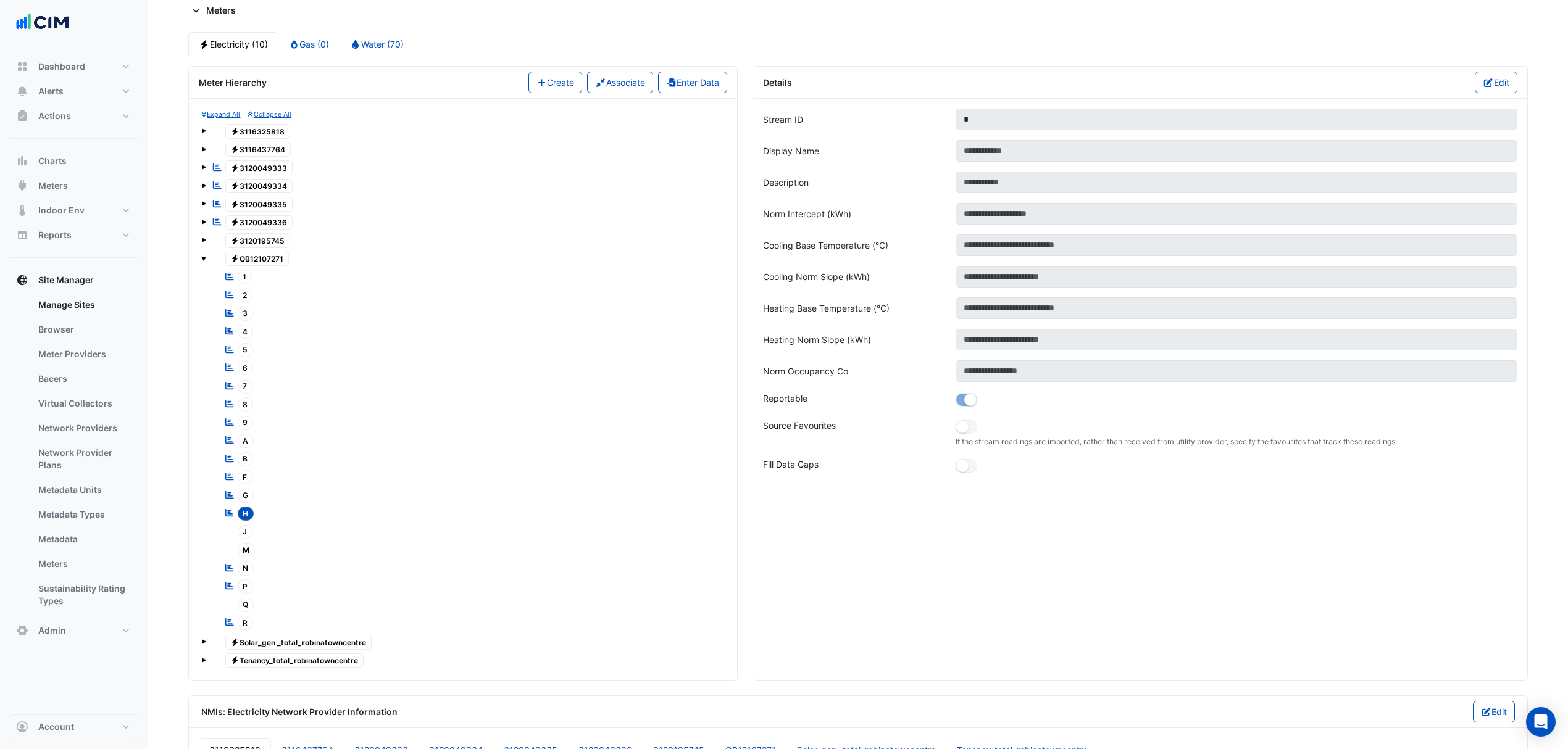
click at [242, 539] on span "J" at bounding box center [245, 532] width 16 height 15
click at [1470, 93] on div "Edit" at bounding box center [1493, 82] width 48 height 21
click at [1488, 93] on button "Edit" at bounding box center [1496, 82] width 43 height 21
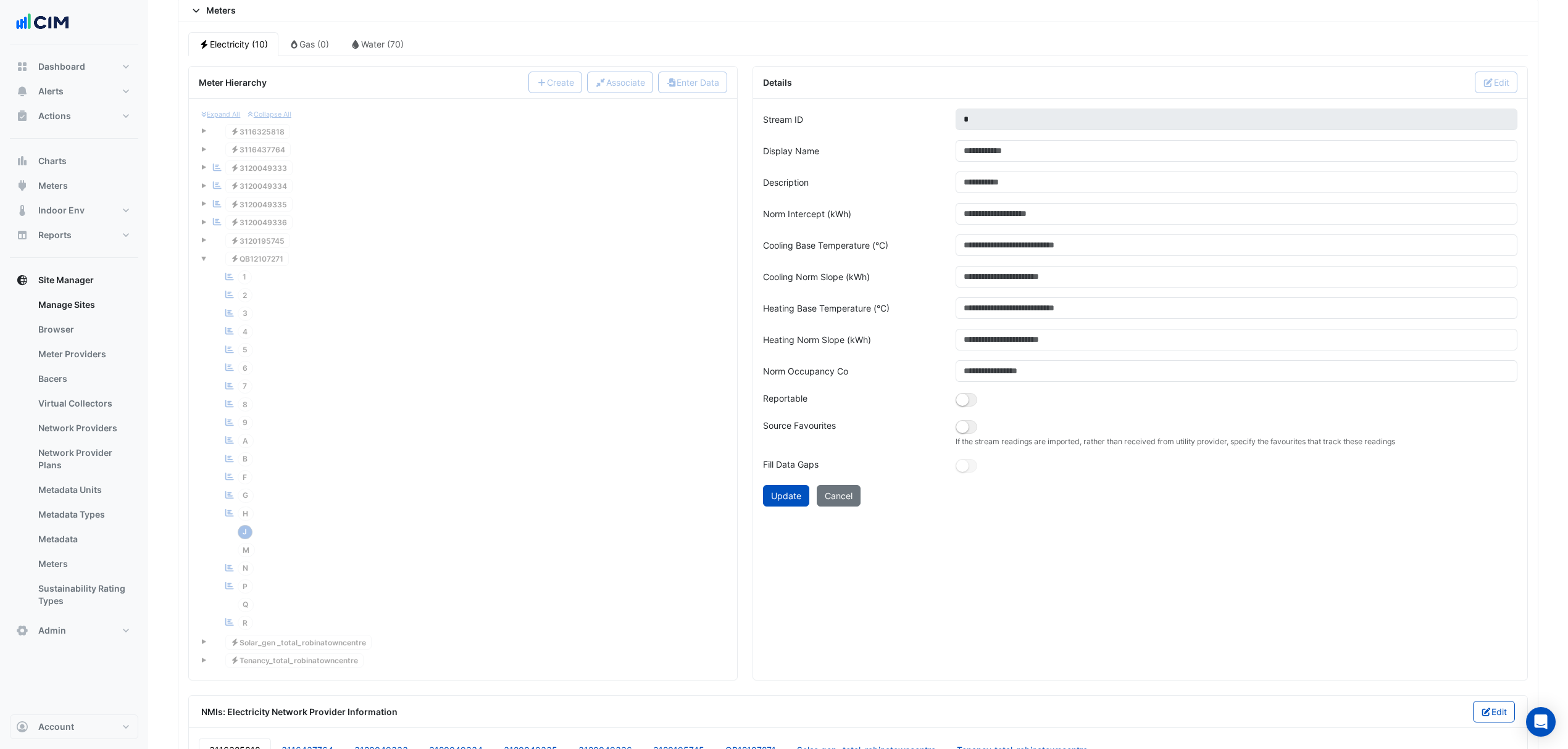
click at [962, 409] on div at bounding box center [1236, 401] width 576 height 17
click at [966, 407] on button "button" at bounding box center [966, 400] width 21 height 14
click at [787, 506] on button "Update" at bounding box center [786, 496] width 47 height 21
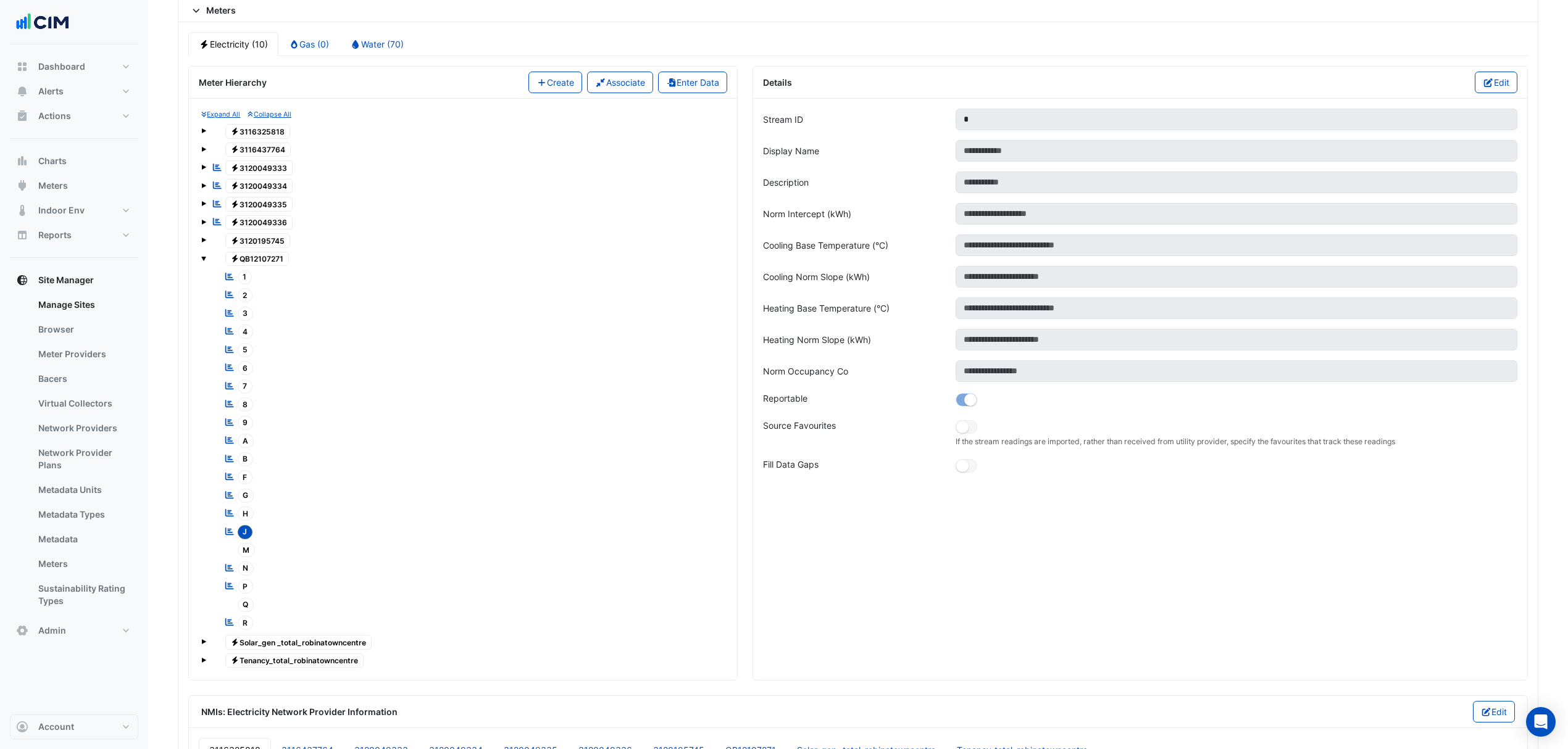
click at [245, 557] on span "M" at bounding box center [246, 550] width 17 height 15
click at [1510, 93] on button "Edit" at bounding box center [1496, 82] width 43 height 21
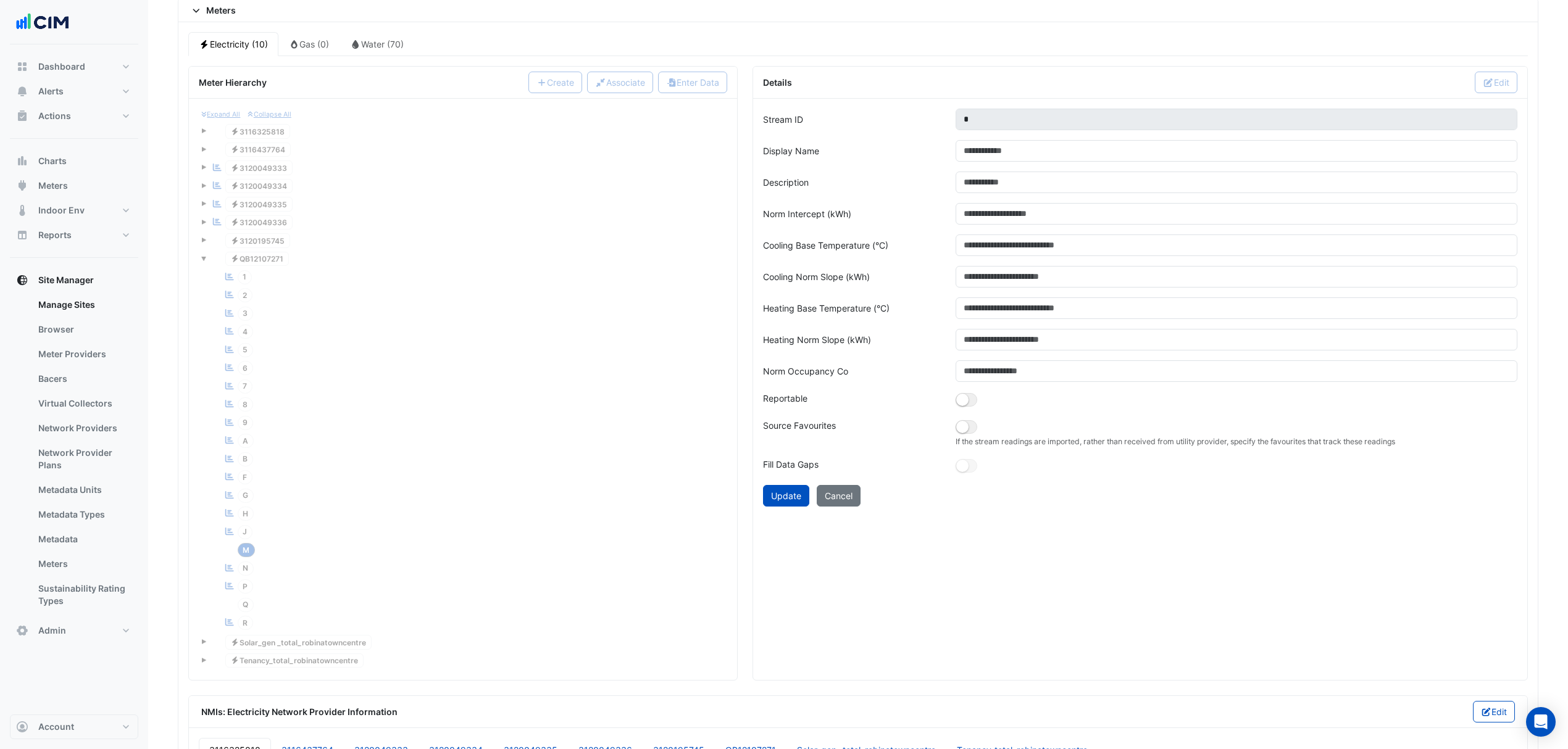
click at [968, 407] on div at bounding box center [1236, 401] width 576 height 17
click at [968, 407] on button "button" at bounding box center [966, 400] width 21 height 14
click at [792, 506] on button "Update" at bounding box center [786, 496] width 47 height 21
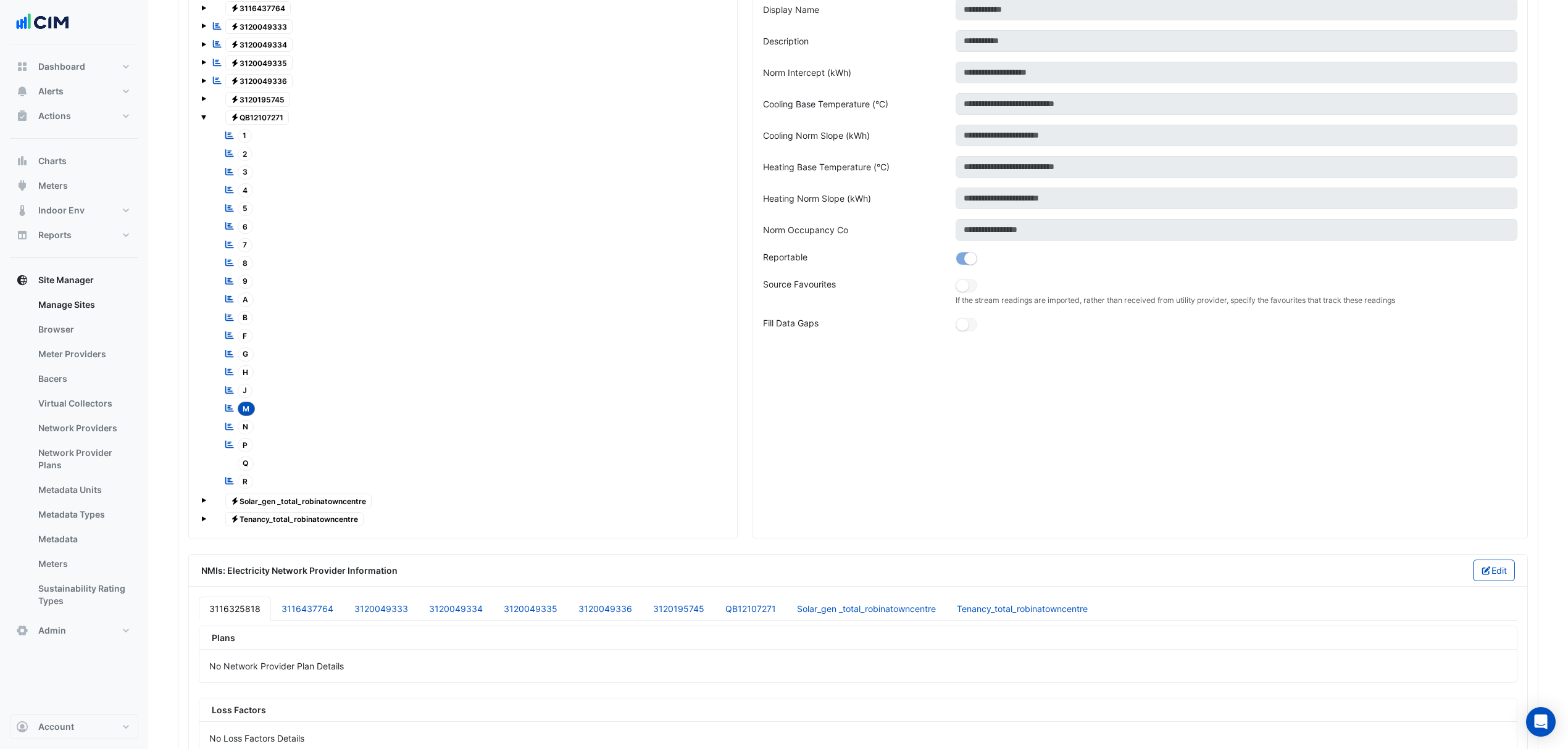
scroll to position [1190, 0]
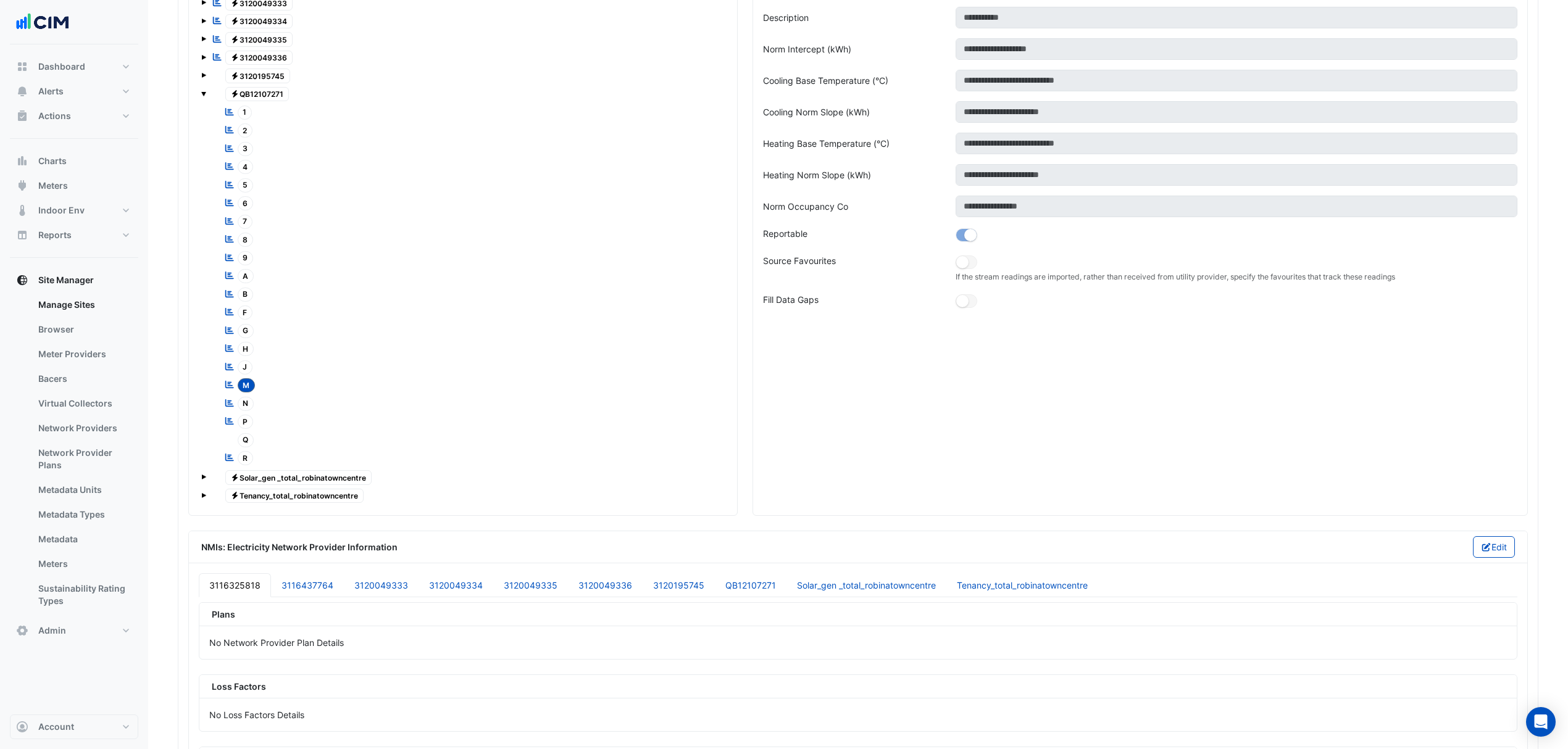
click at [245, 447] on span "Q" at bounding box center [245, 440] width 16 height 15
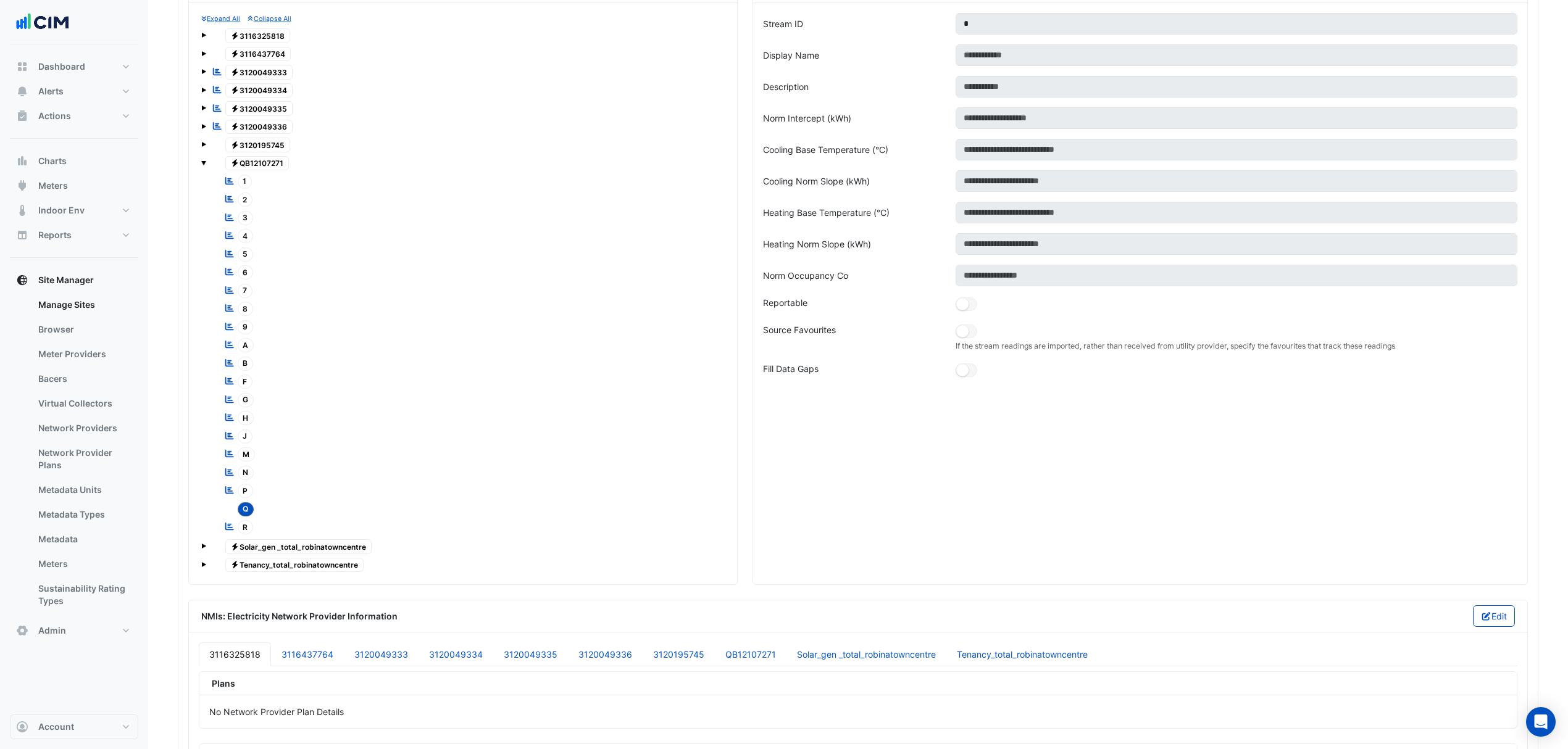
scroll to position [1026, 0]
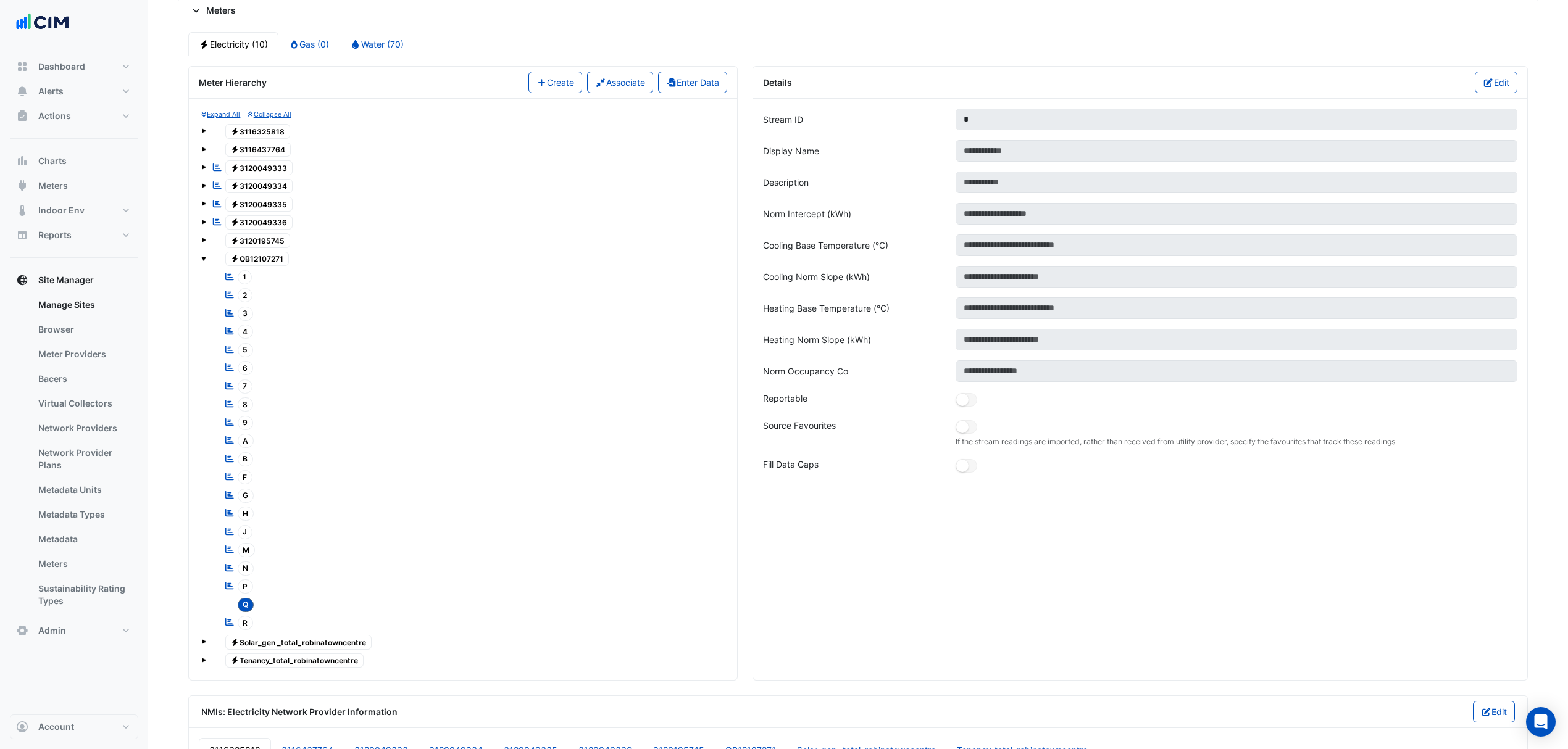
click at [1499, 90] on button "Edit" at bounding box center [1496, 82] width 43 height 21
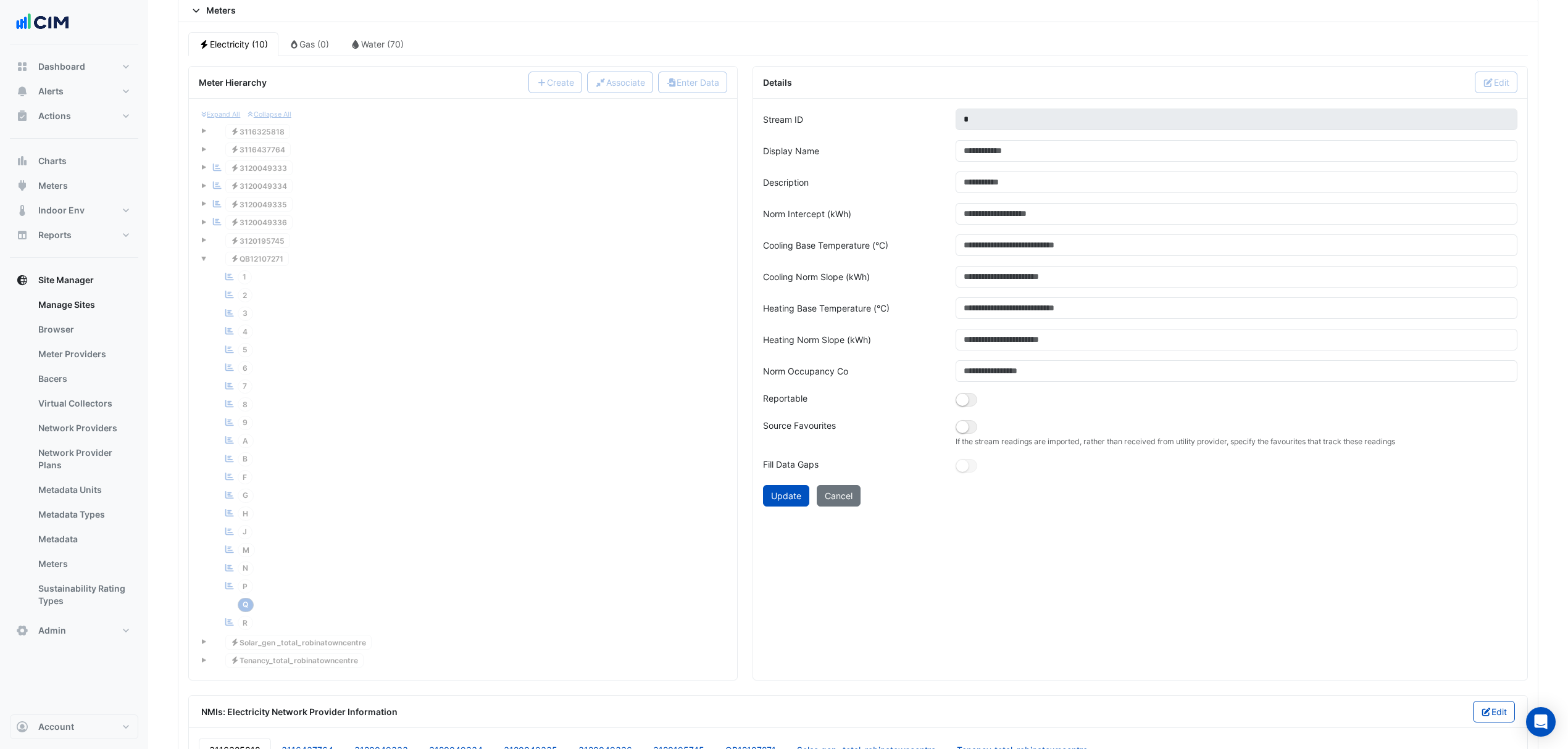
click at [978, 409] on div at bounding box center [1236, 401] width 576 height 17
click at [976, 407] on button "button" at bounding box center [966, 400] width 21 height 14
click at [796, 506] on button "Update" at bounding box center [786, 496] width 47 height 21
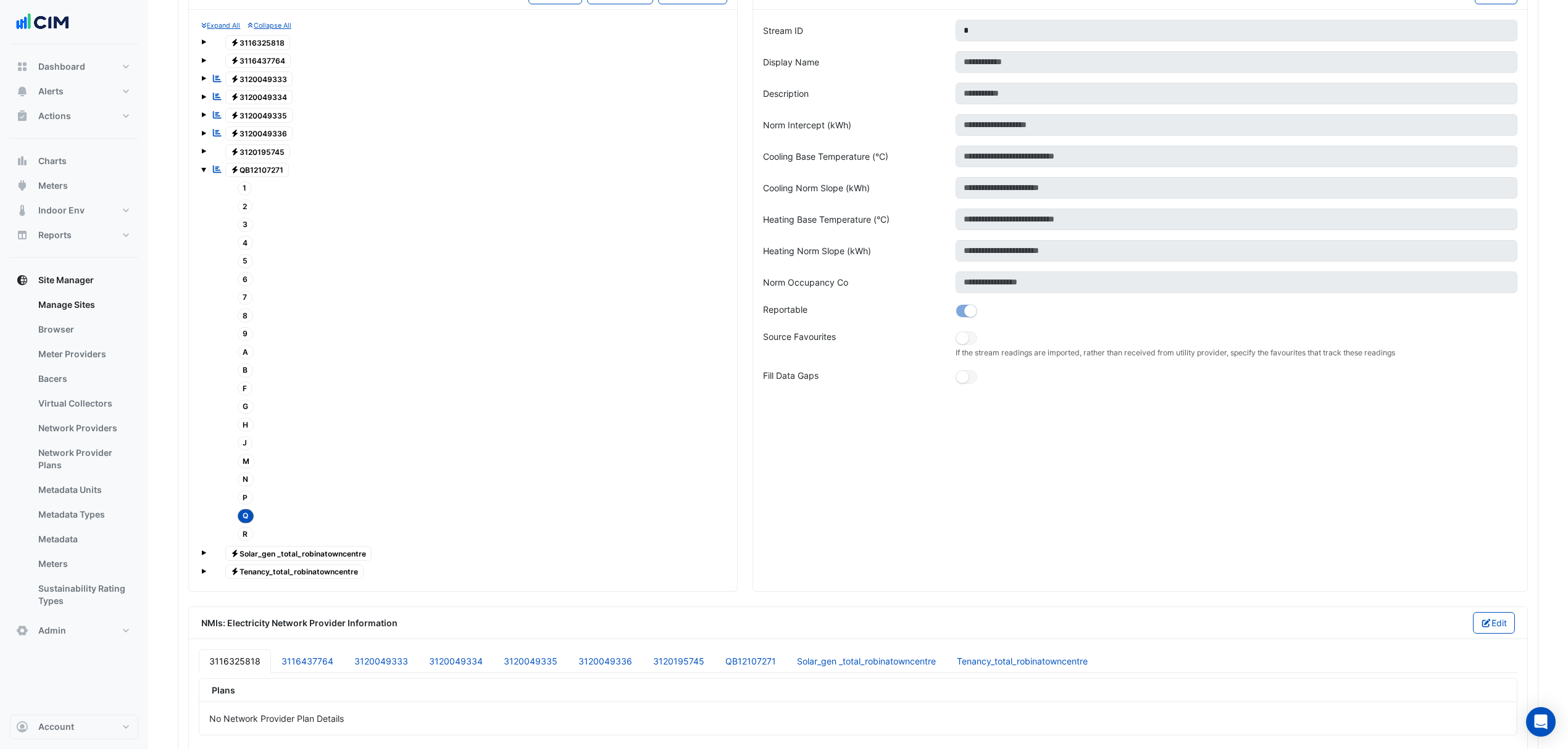
scroll to position [1190, 0]
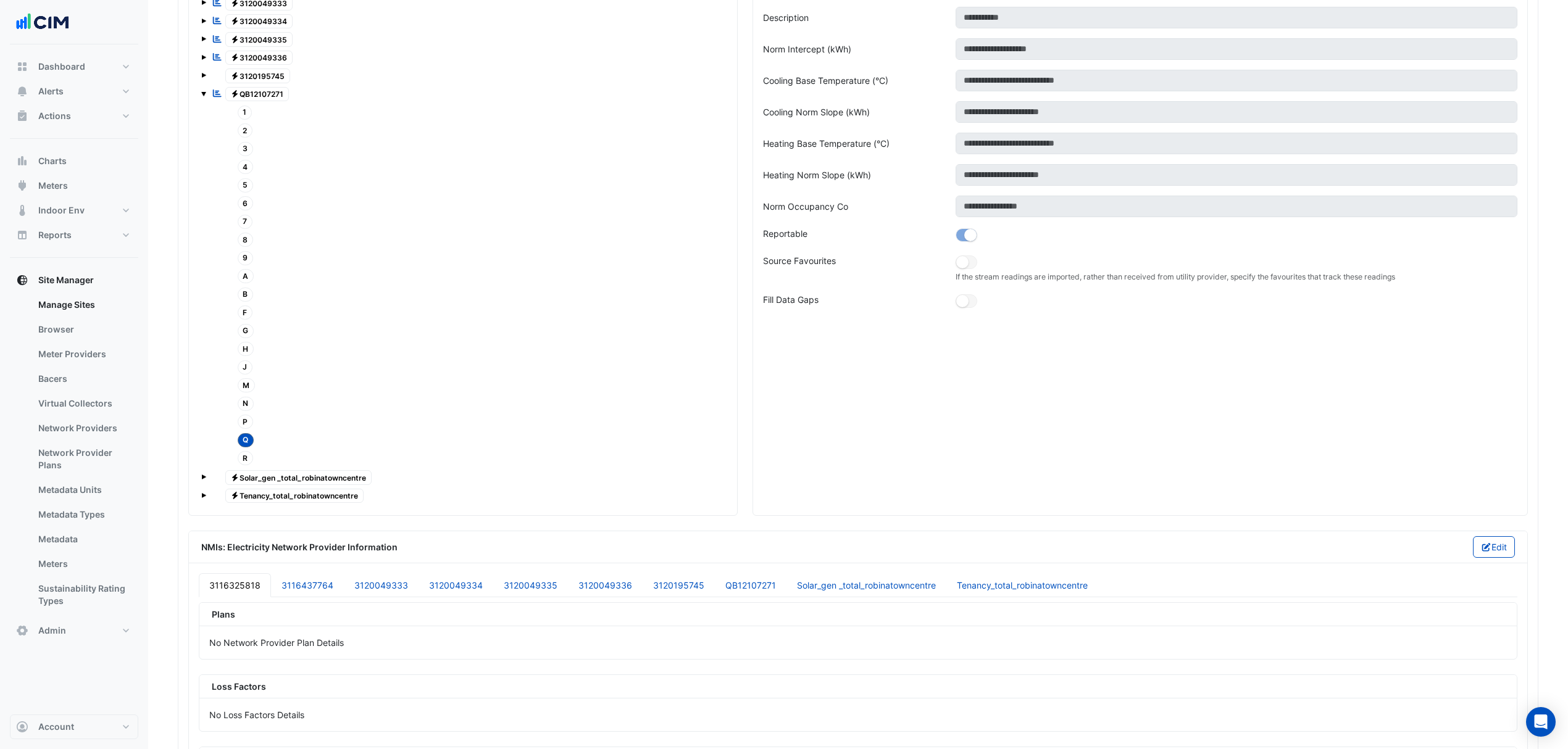
click at [250, 466] on span "R" at bounding box center [245, 458] width 16 height 15
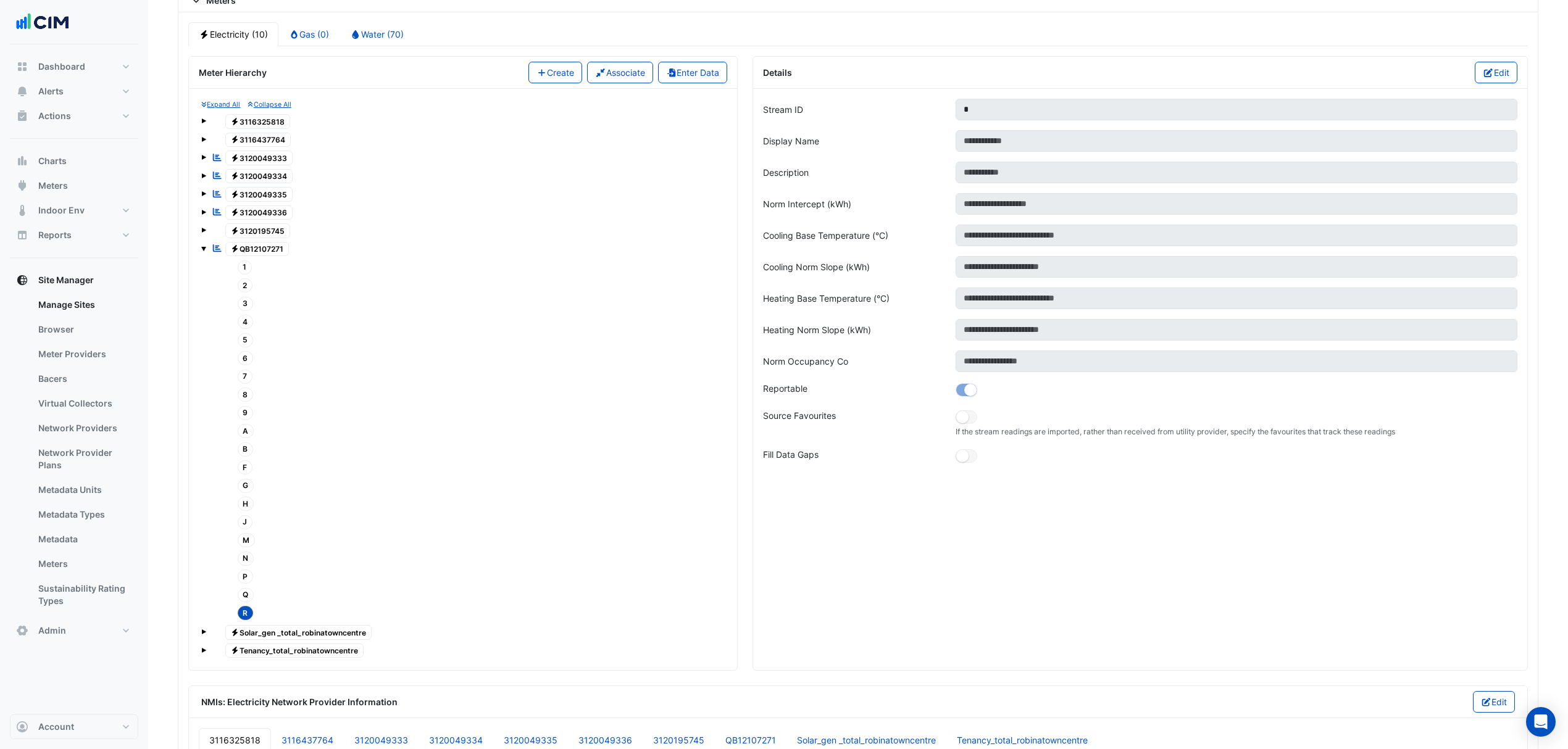
scroll to position [1026, 0]
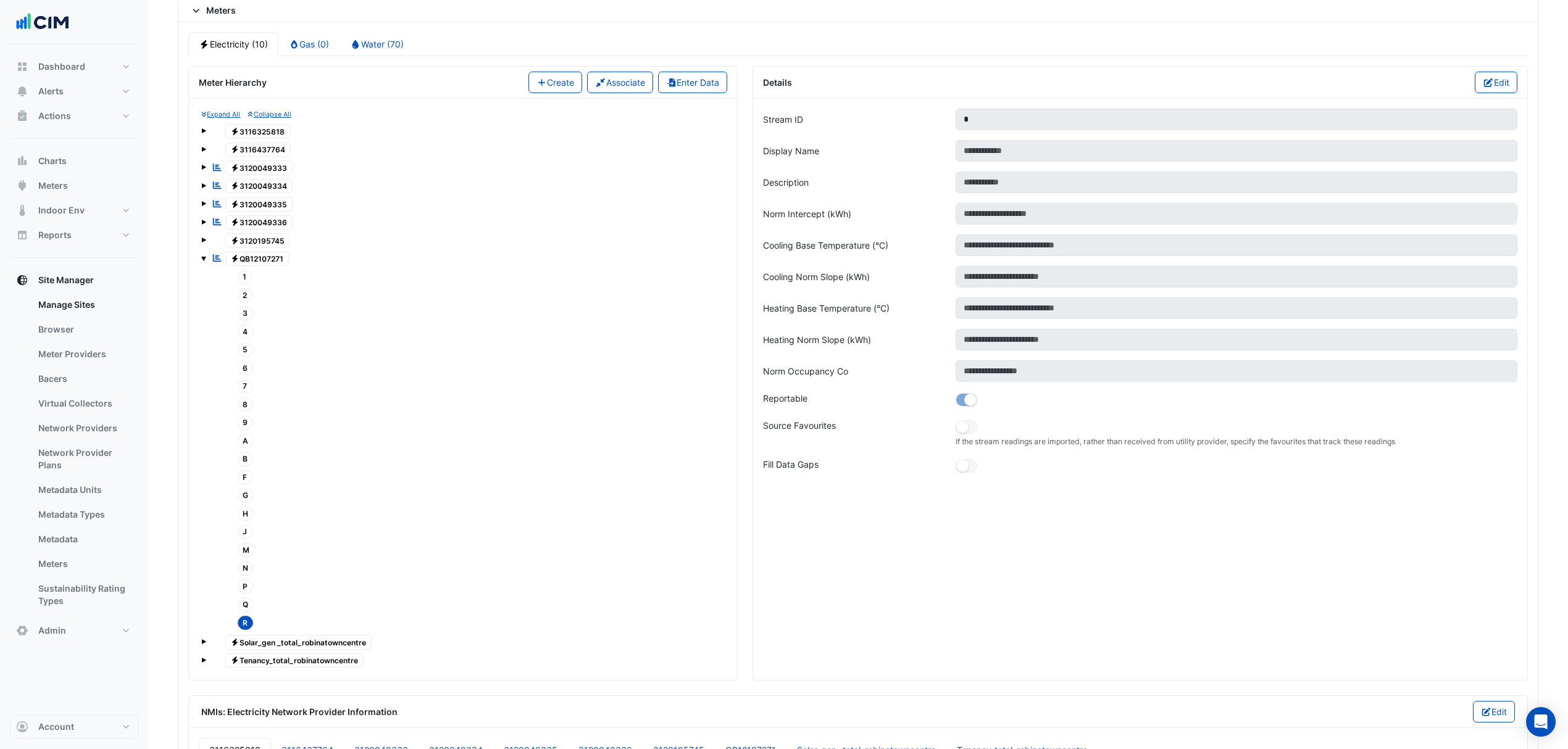
click at [1492, 93] on button "Edit" at bounding box center [1496, 82] width 43 height 21
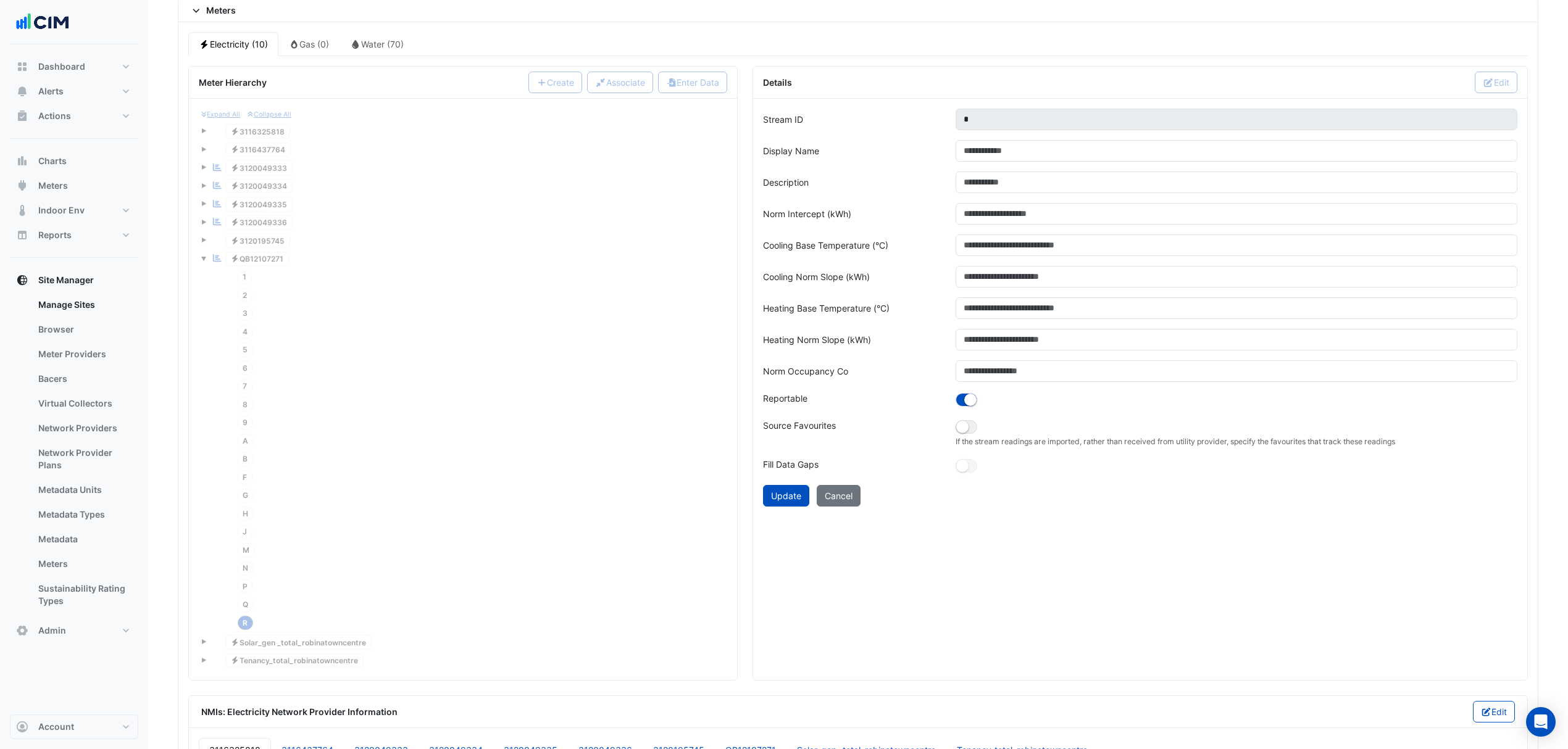
click at [780, 506] on button "Update" at bounding box center [786, 496] width 47 height 21
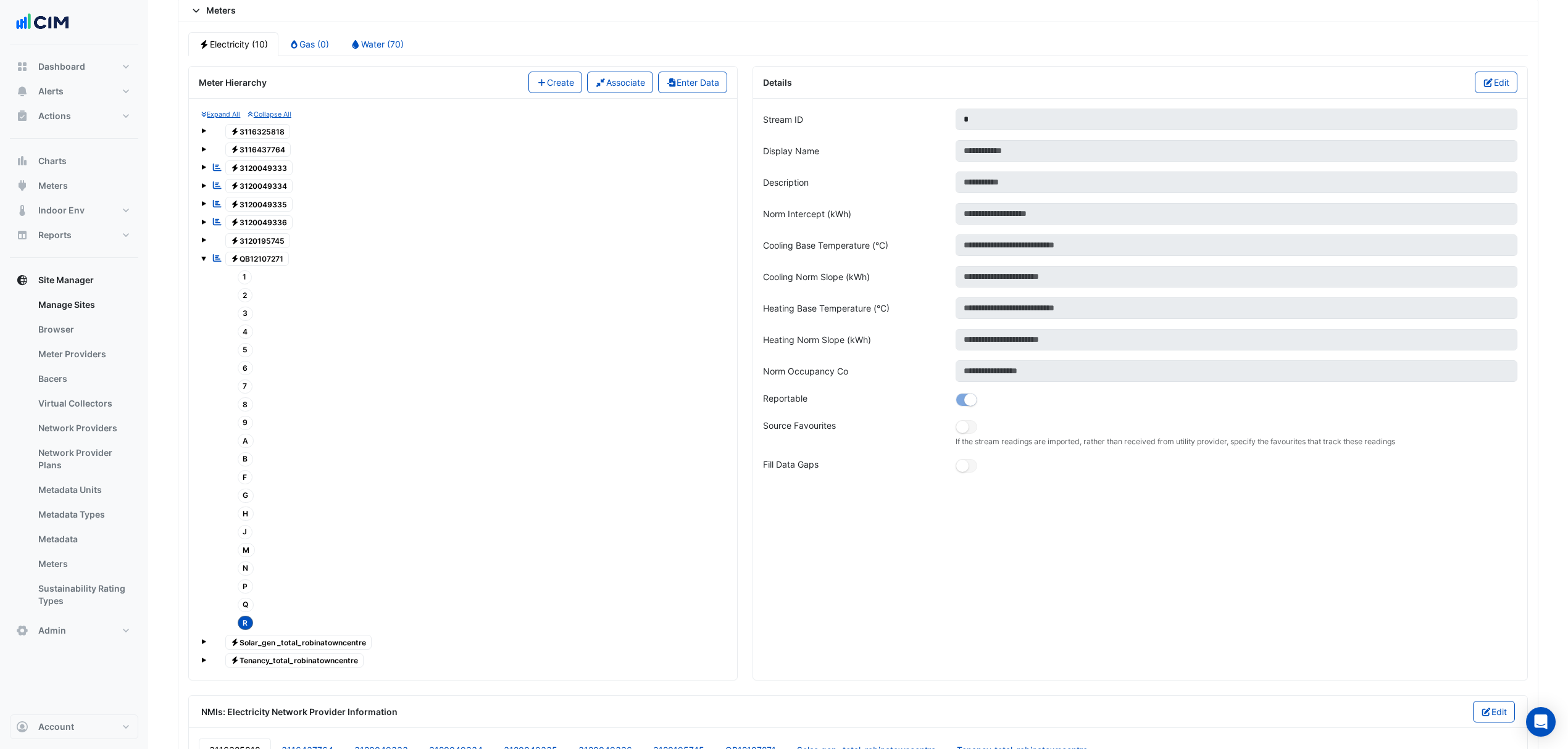
click at [203, 264] on tree-node-expander at bounding box center [203, 256] width 5 height 13
click at [203, 261] on span at bounding box center [203, 258] width 5 height 5
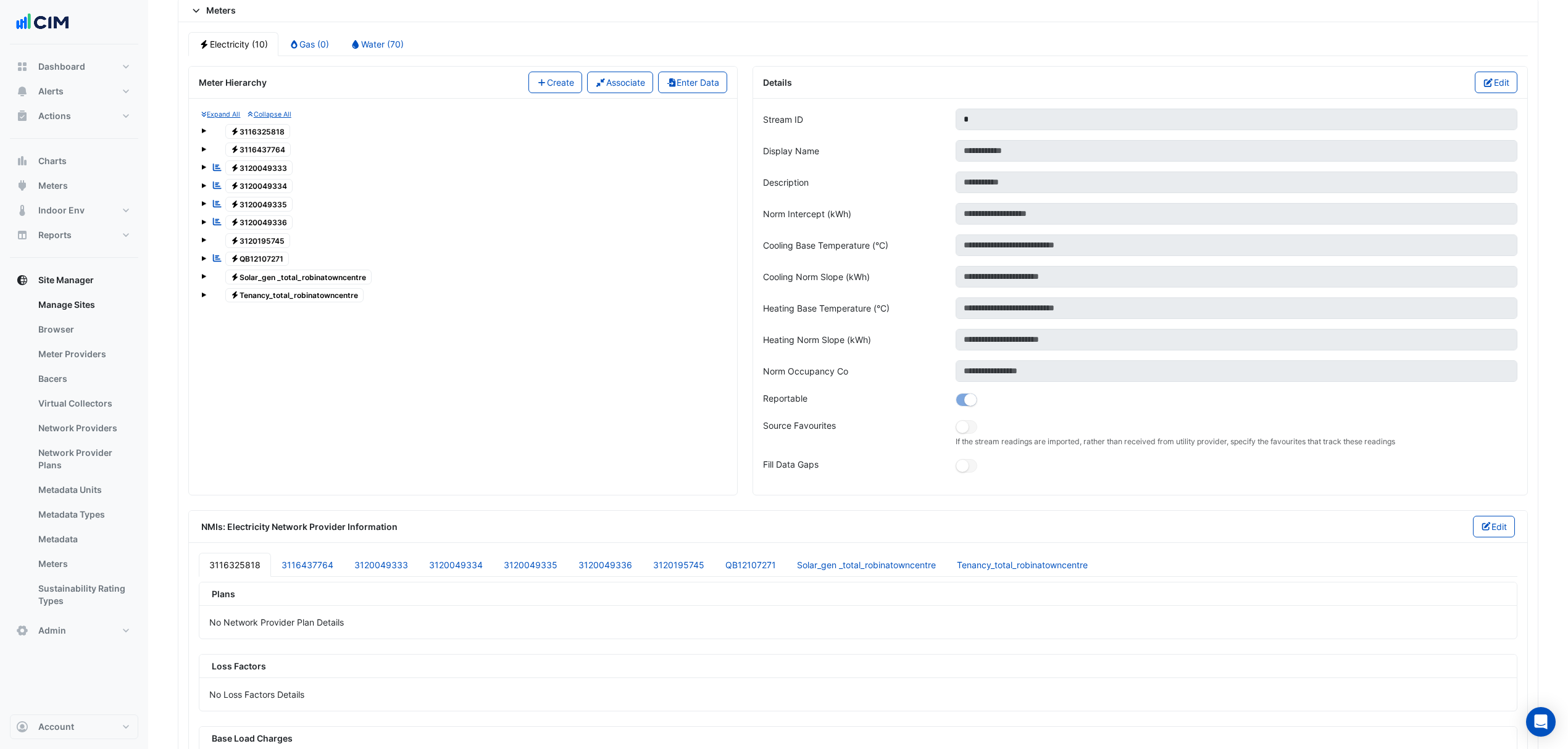
click at [206, 268] on div "Reportable Electricity QB12107271" at bounding box center [462, 259] width 523 height 17
click at [279, 267] on span "Electricity QB12107271" at bounding box center [257, 259] width 64 height 15
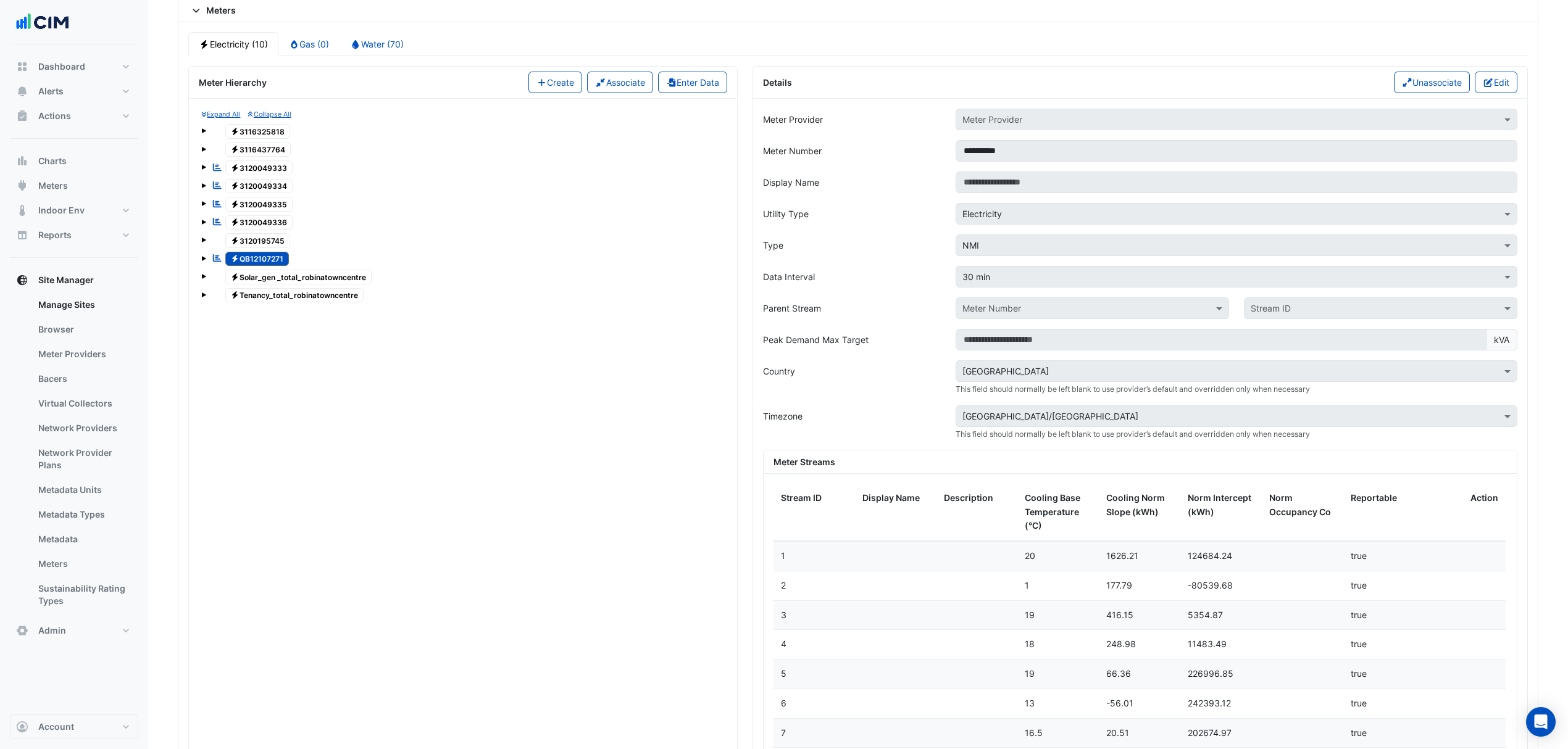
click at [200, 273] on div "Expand All Collapse All Electricity 3116325818 Electricity 3116437764 Reportabl…" at bounding box center [463, 207] width 529 height 196
click at [210, 268] on div "Reportable Electricity QB12107271" at bounding box center [250, 259] width 83 height 17
click at [208, 267] on div "Reportable Electricity QB12107271" at bounding box center [462, 259] width 523 height 17
click at [55, 186] on span "Meters" at bounding box center [52, 185] width 30 height 13
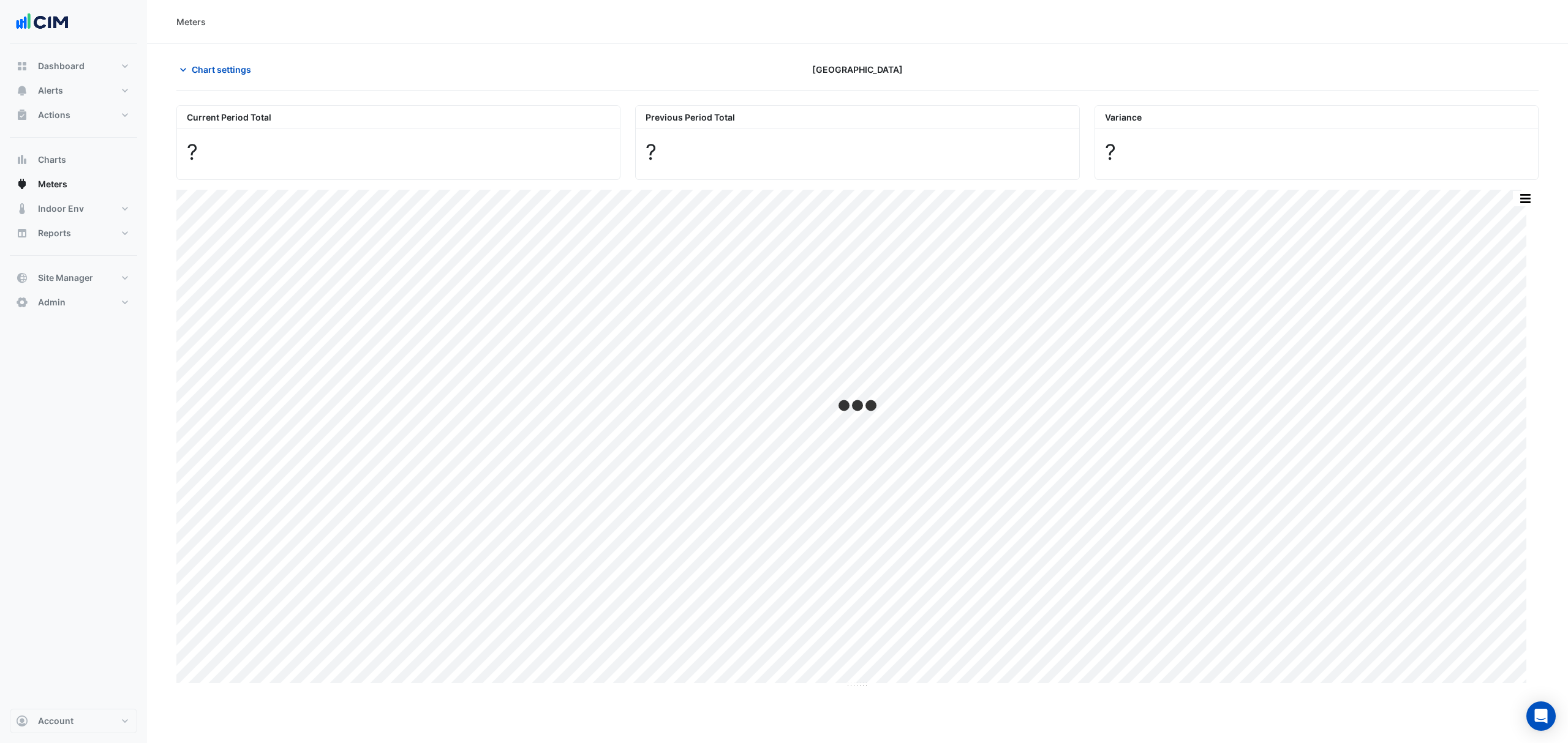
type input "**********"
click at [243, 76] on span "Chart settings" at bounding box center [221, 69] width 60 height 13
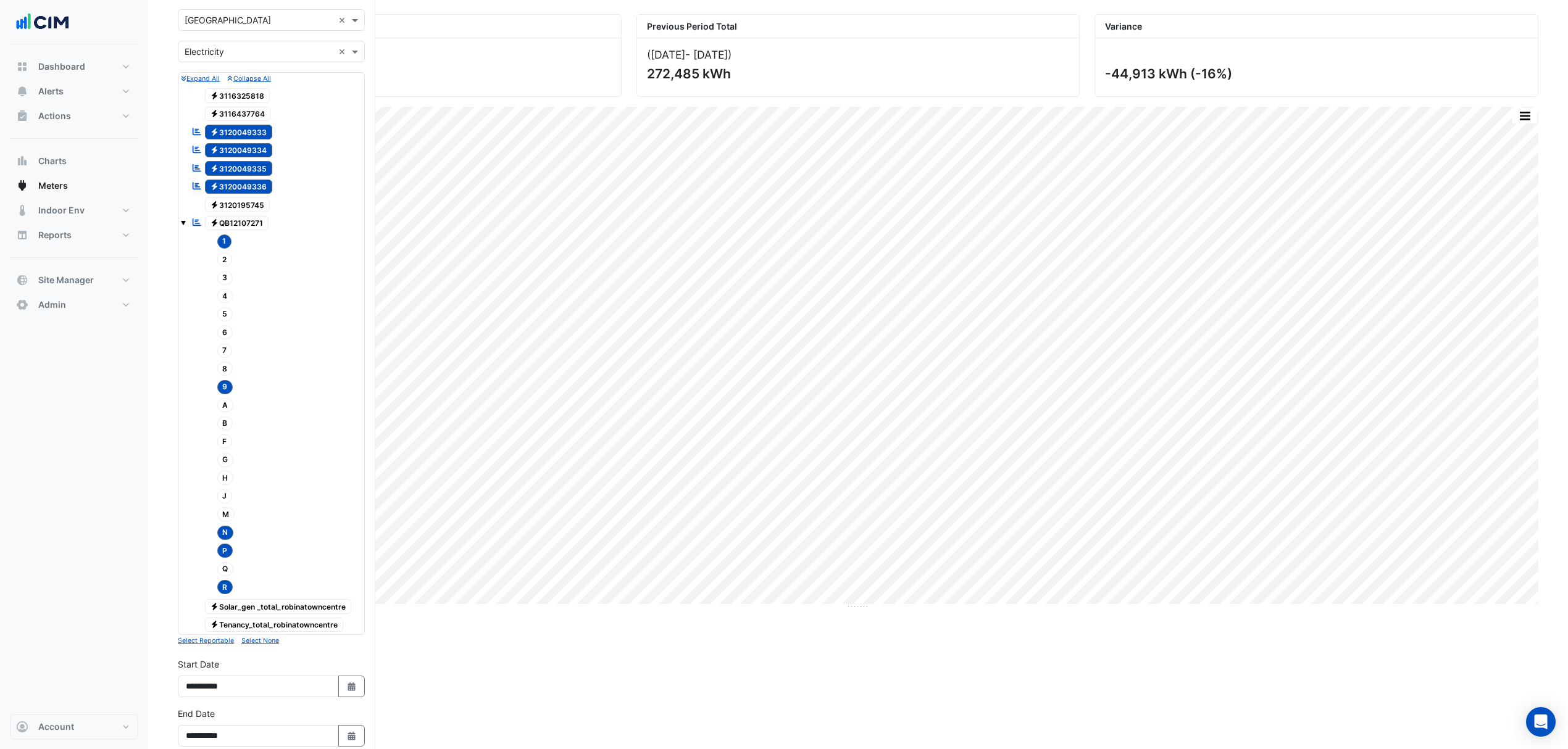
scroll to position [246, 0]
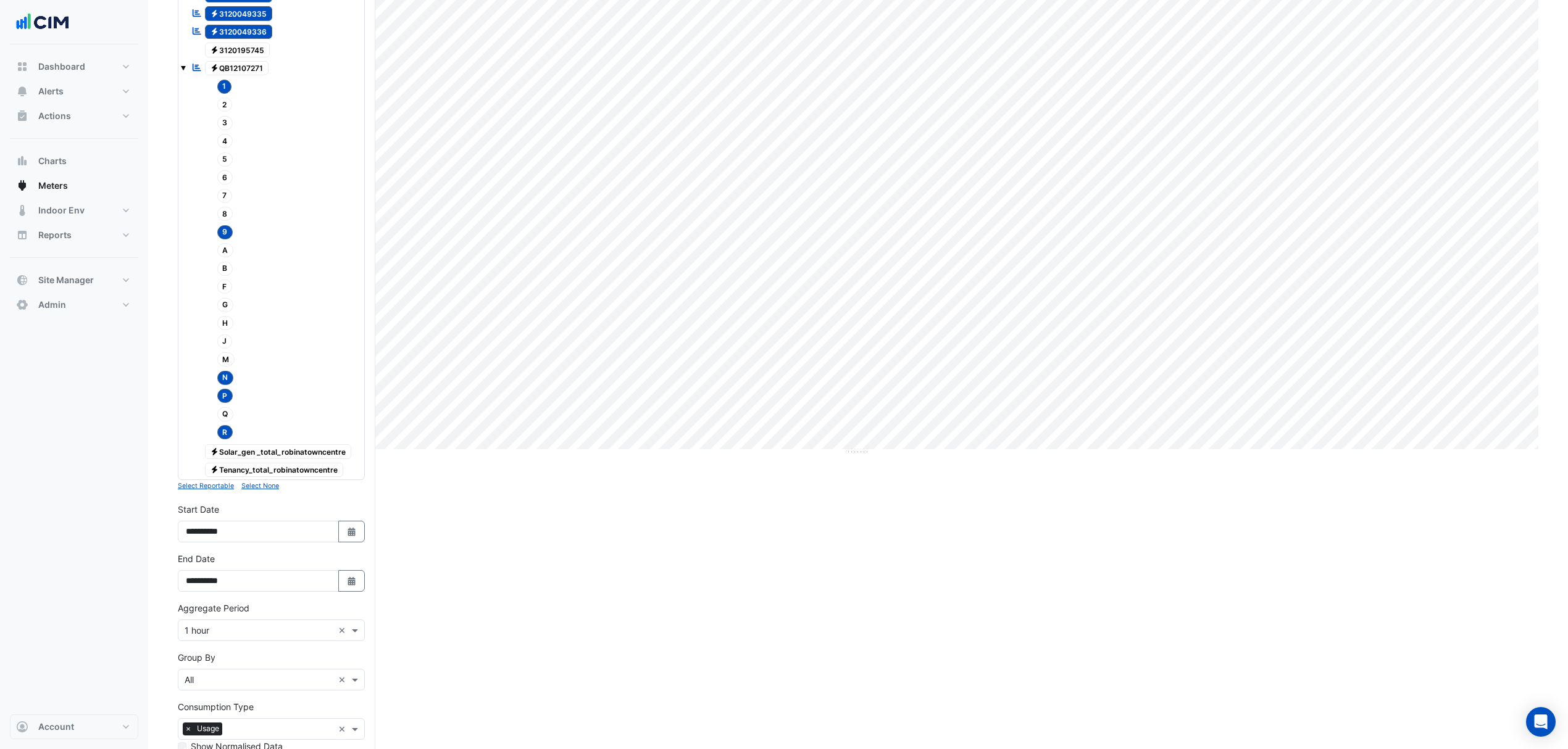
click at [273, 489] on small "Select None" at bounding box center [260, 486] width 38 height 8
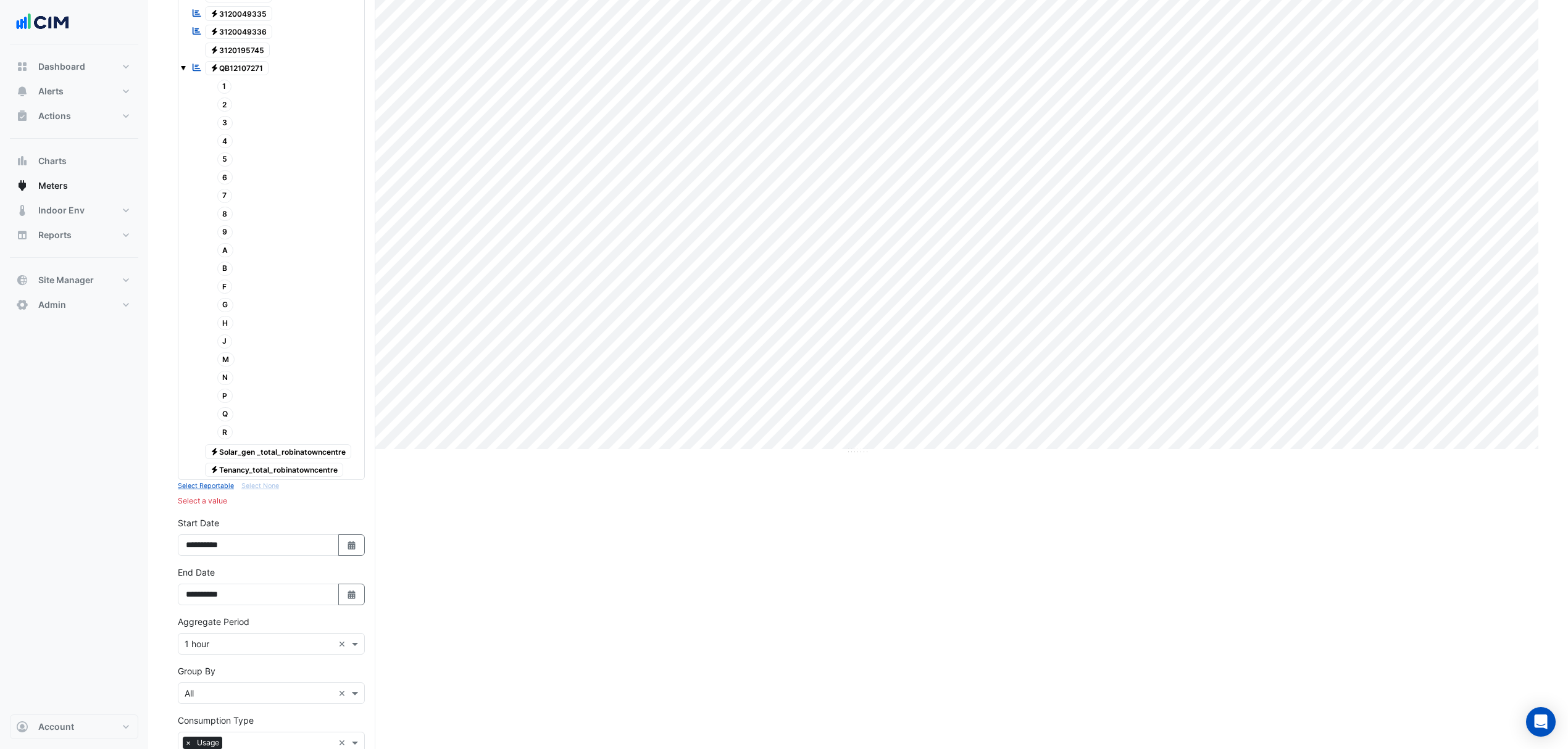
click at [220, 490] on small "Select Reportable" at bounding box center [206, 486] width 56 height 8
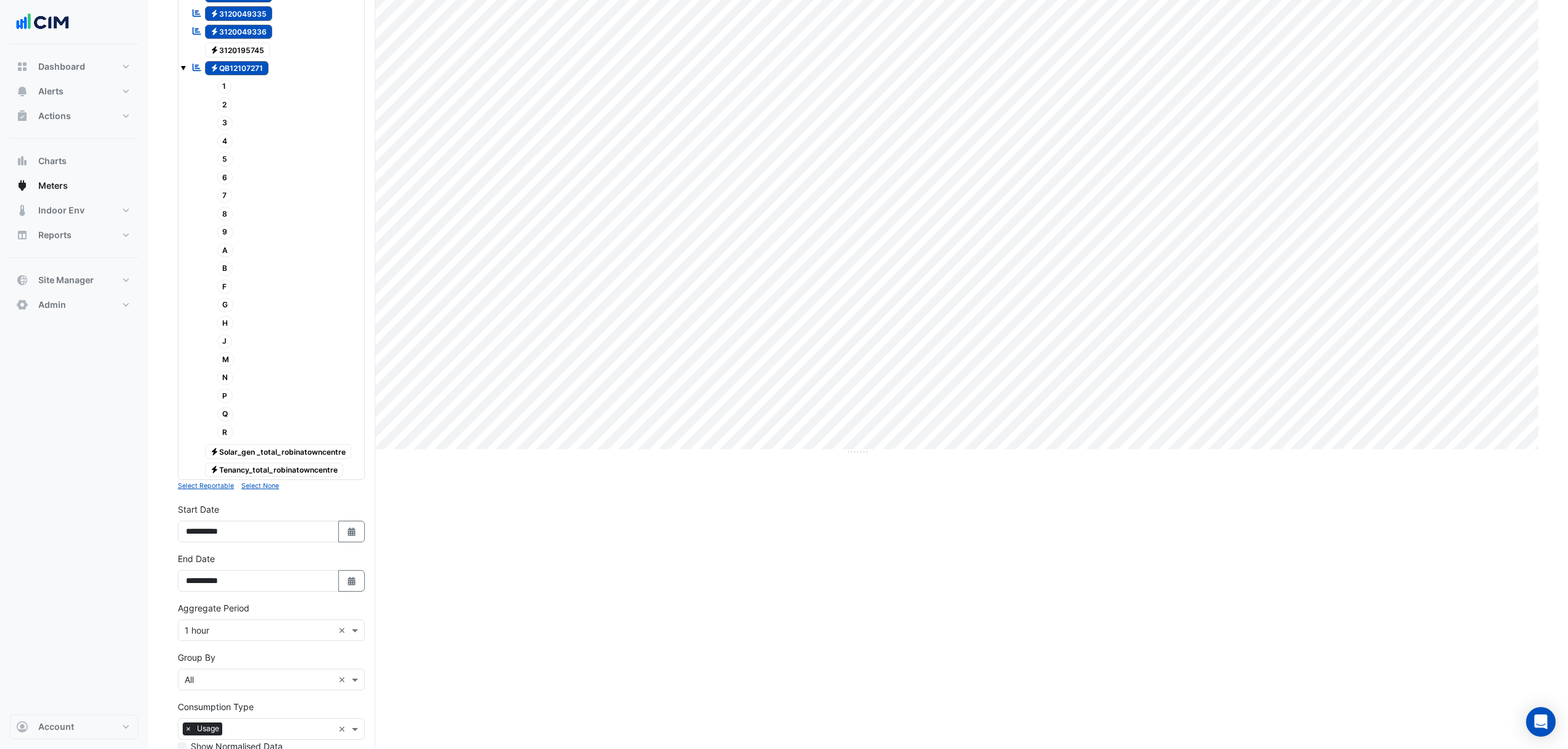
click at [215, 490] on small "Select Reportable" at bounding box center [206, 486] width 56 height 8
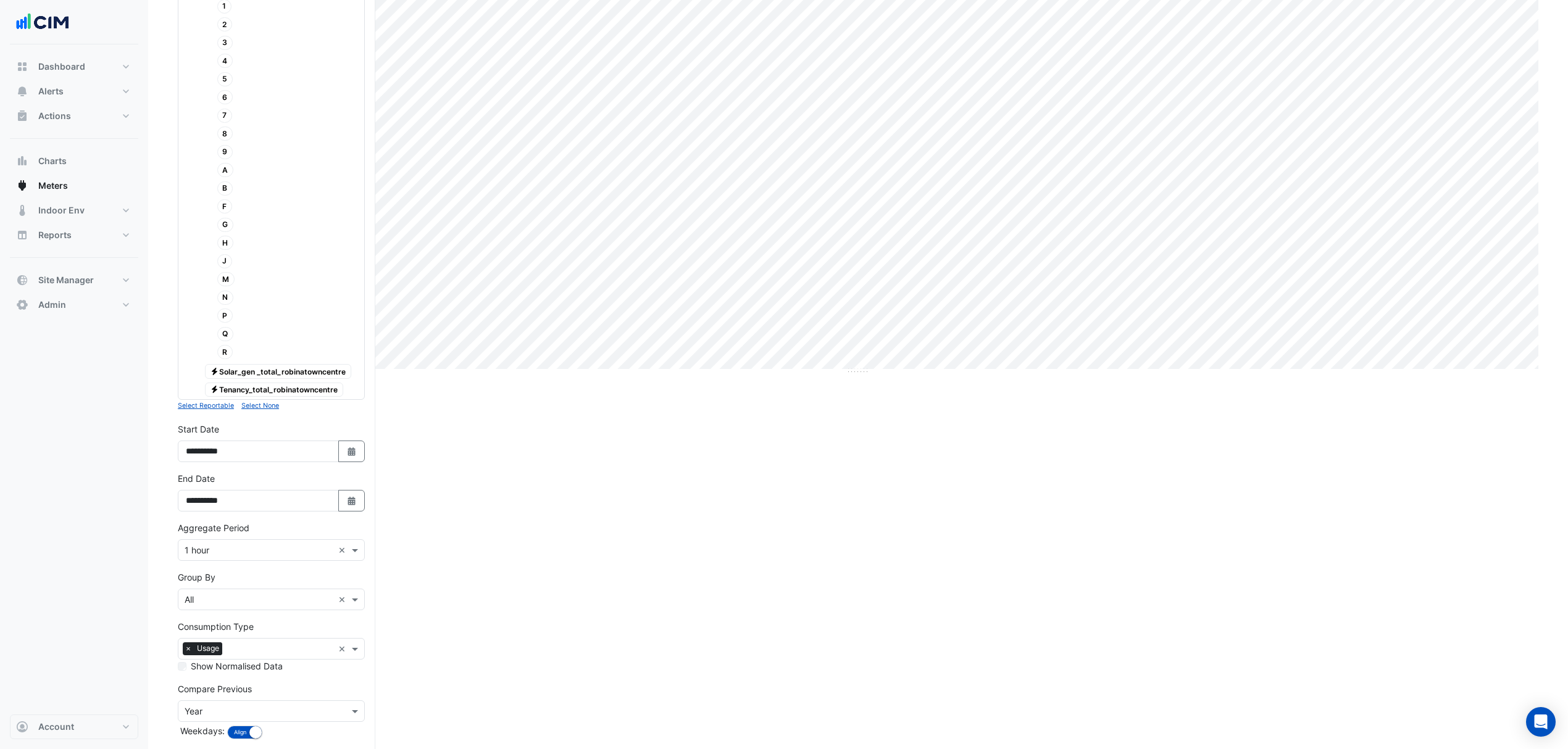
scroll to position [393, 0]
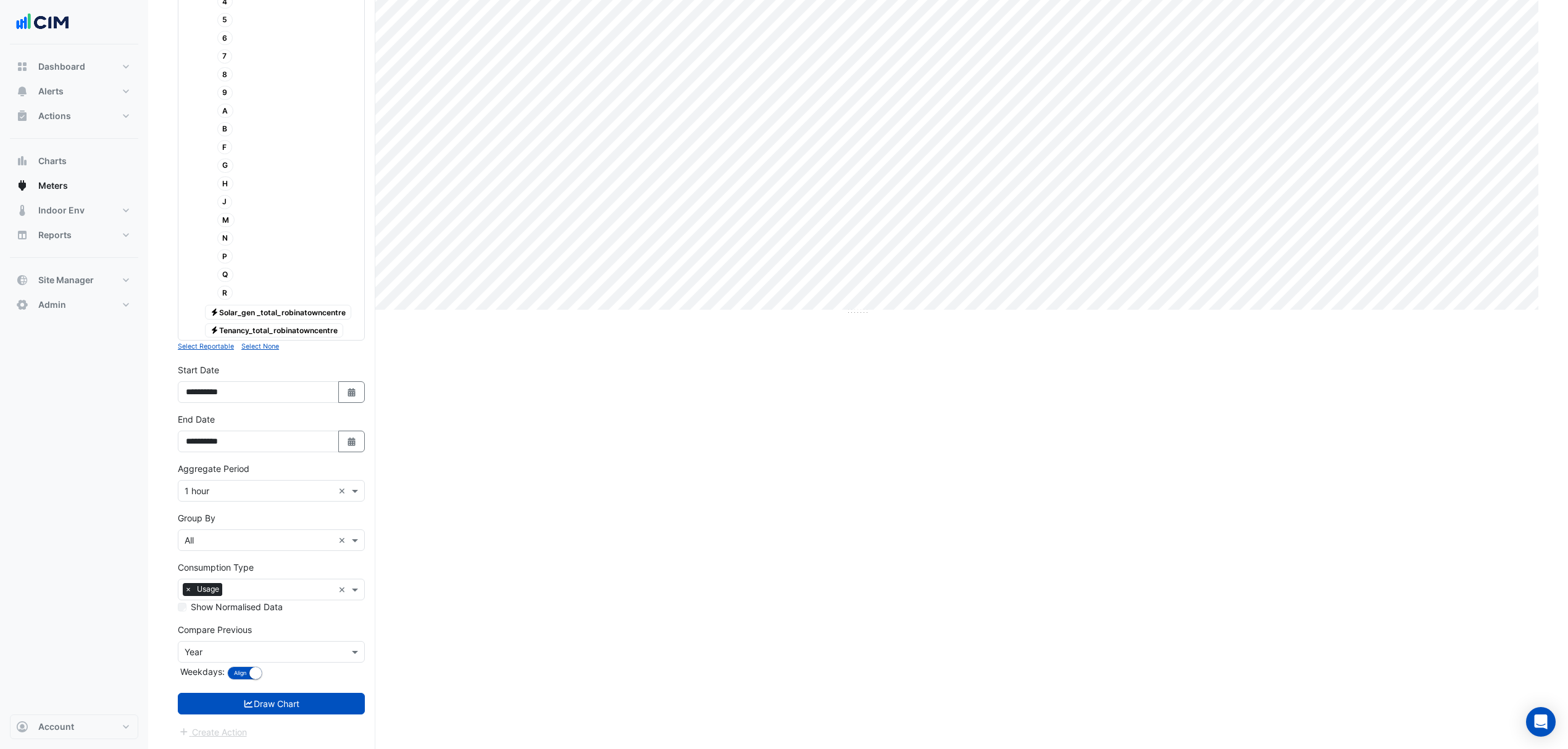
click at [289, 701] on button "Draw Chart" at bounding box center [271, 703] width 187 height 21
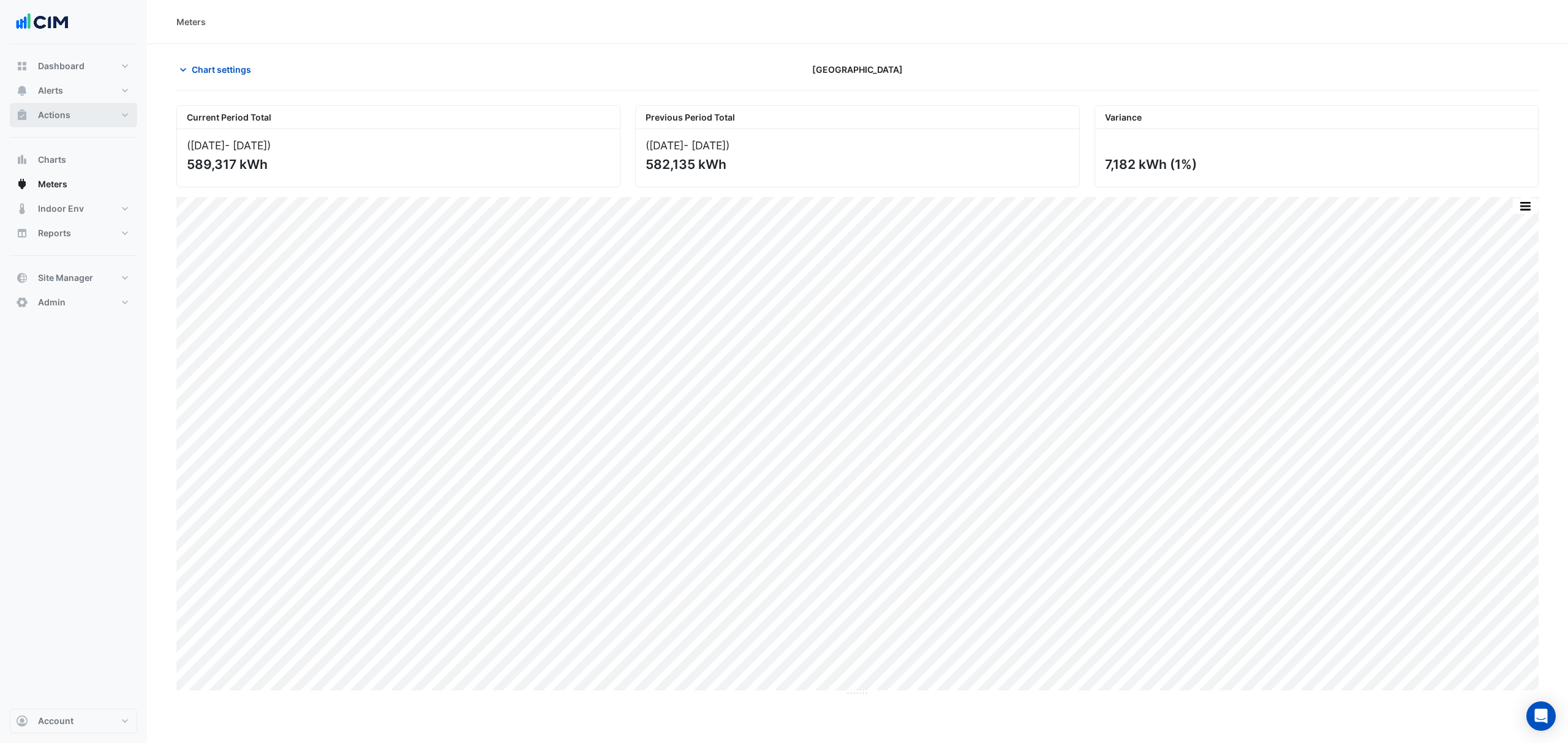
click at [96, 114] on button "Actions" at bounding box center [73, 115] width 127 height 24
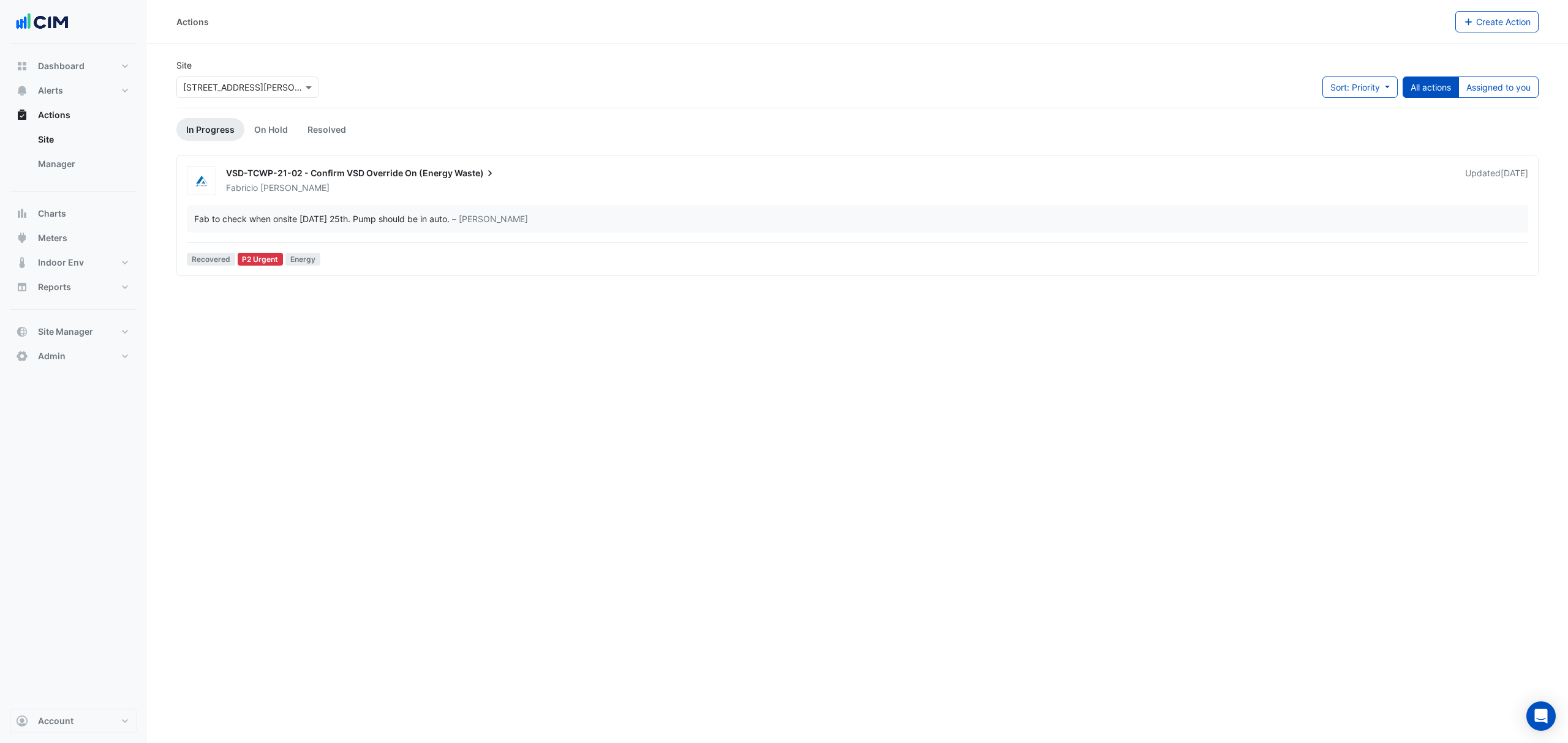
drag, startPoint x: 51, startPoint y: 165, endPoint x: 117, endPoint y: 138, distance: 71.3
click at [49, 166] on link "Manager" at bounding box center [82, 164] width 109 height 24
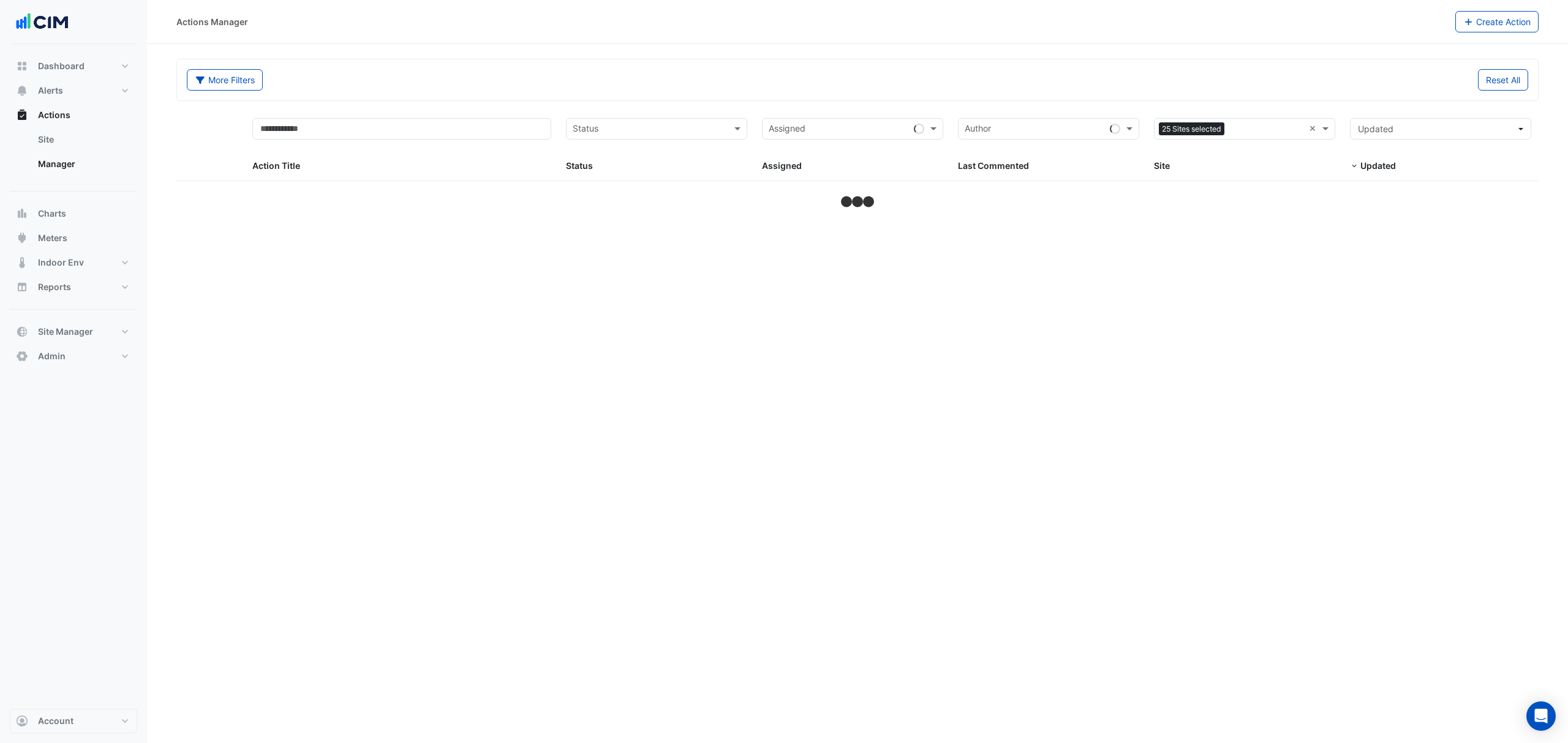
select select "***"
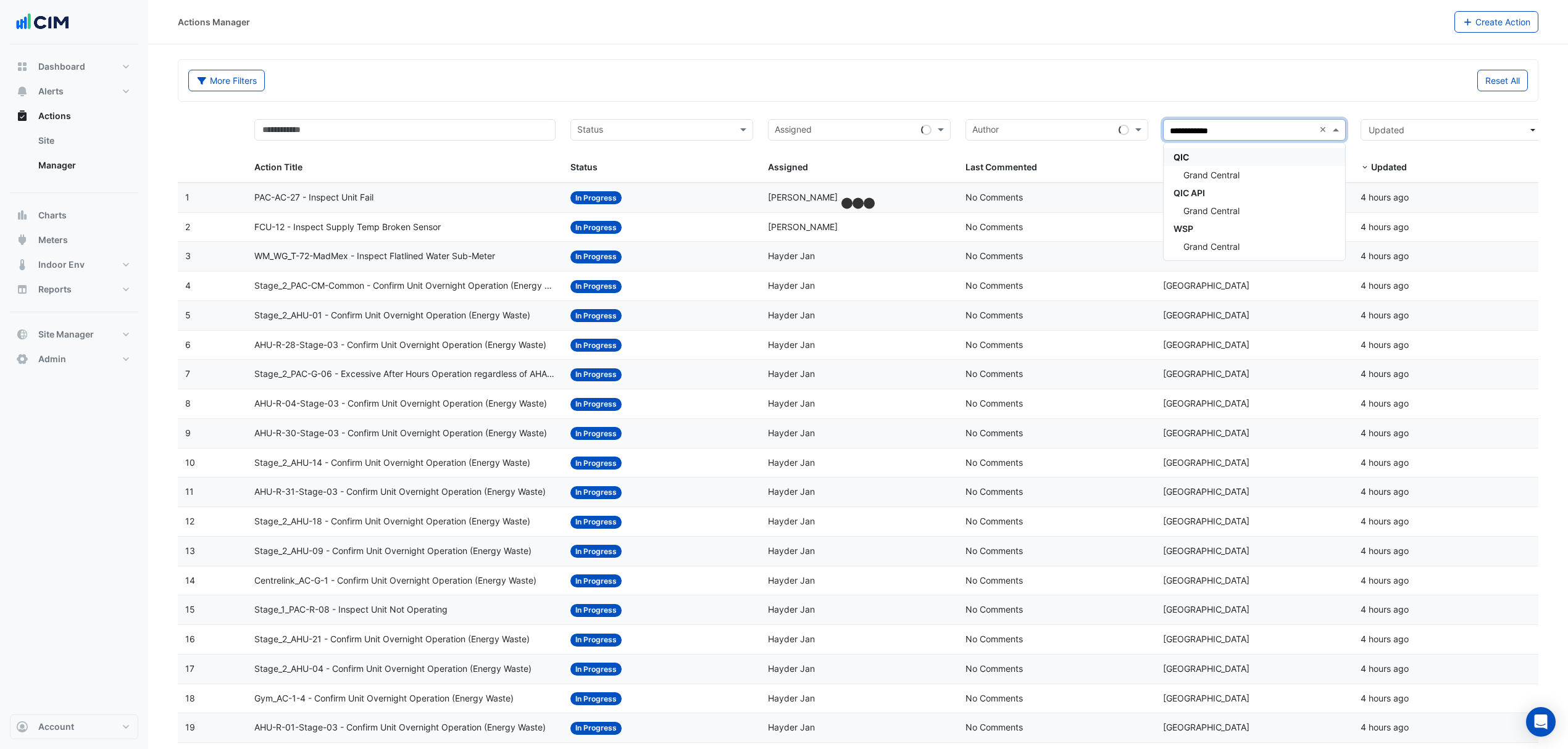
type input "**********"
click at [1265, 169] on div "Grand Central" at bounding box center [1254, 175] width 181 height 17
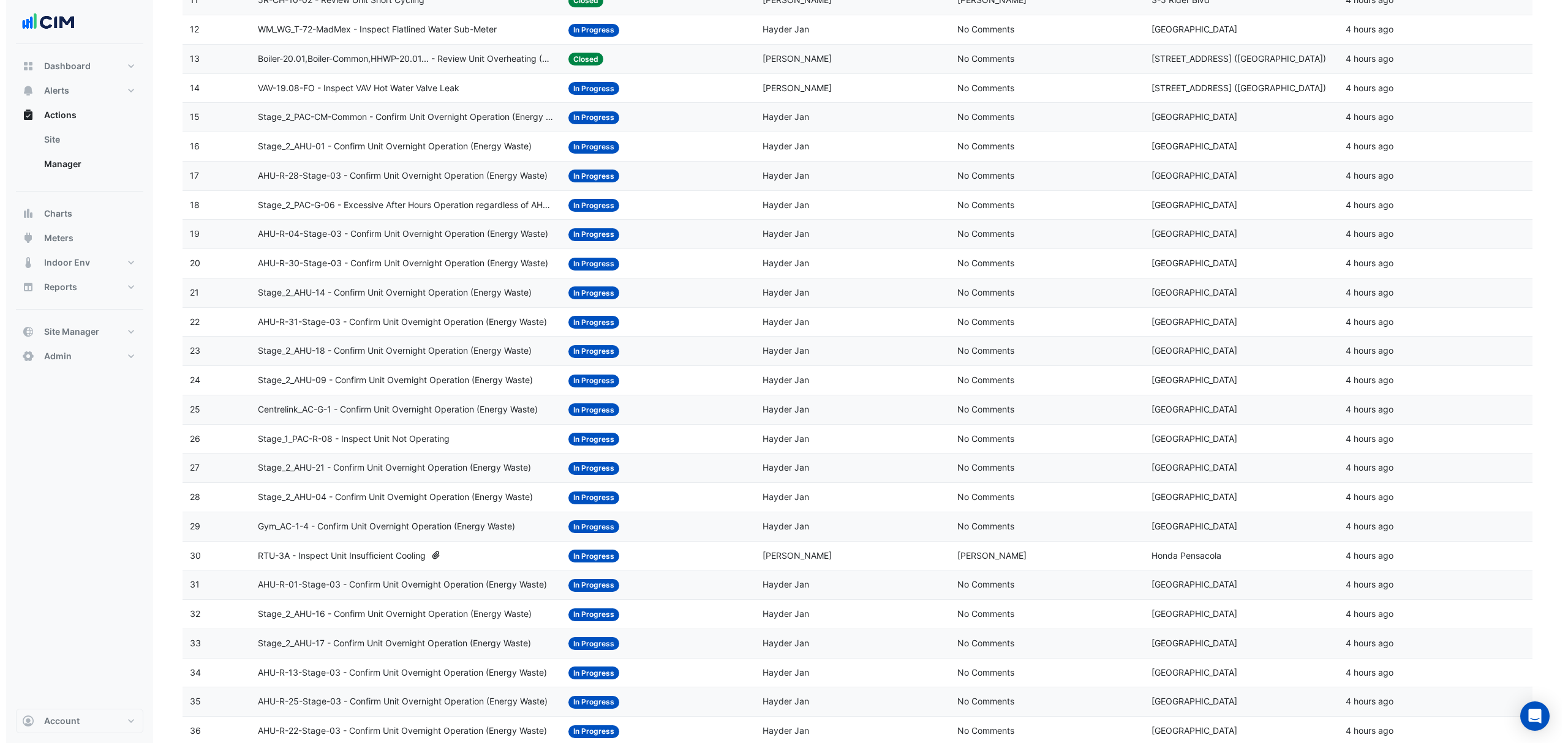
scroll to position [490, 0]
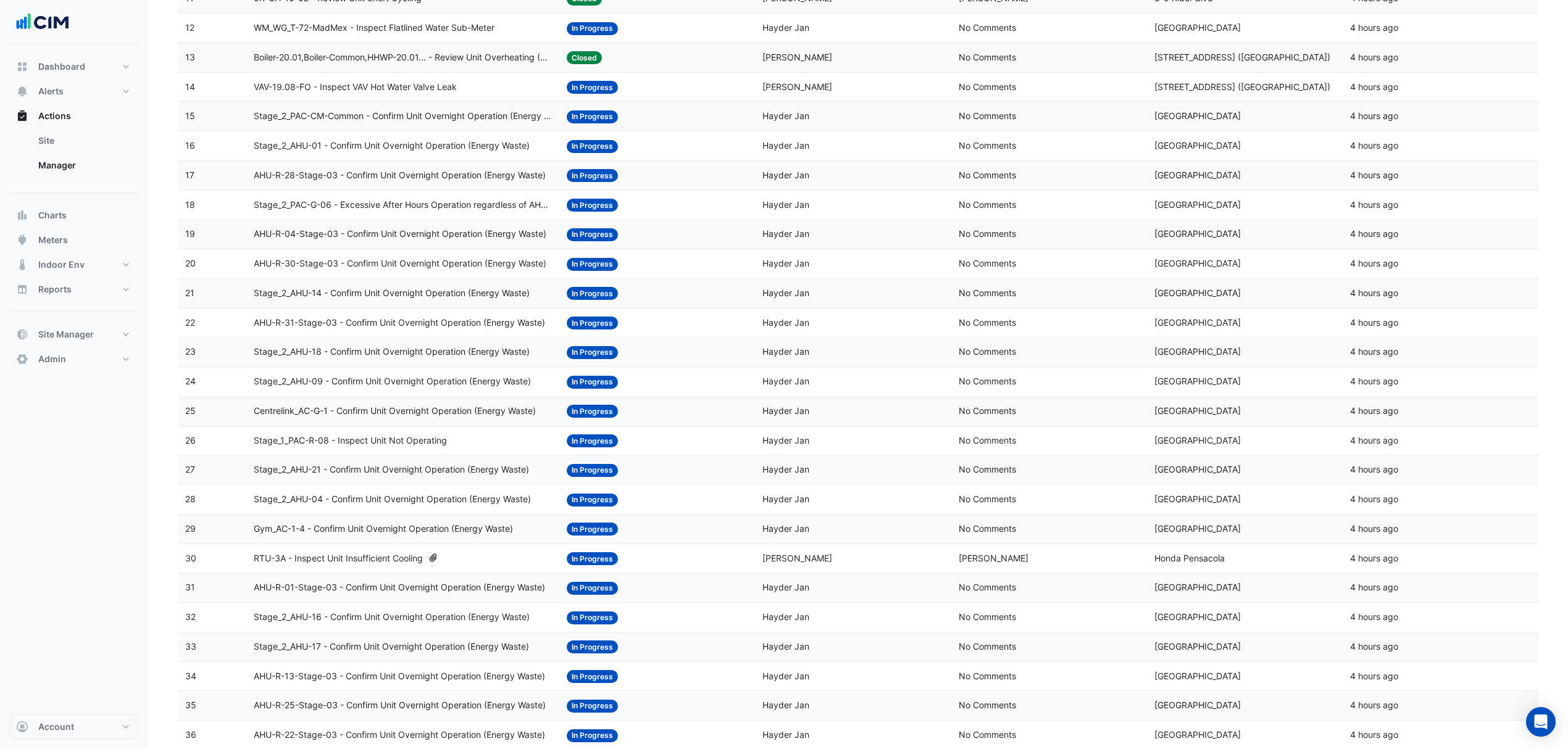
click at [432, 389] on span "Stage_2_AHU-09 - Confirm Unit Overnight Operation (Energy Waste)" at bounding box center [392, 381] width 278 height 15
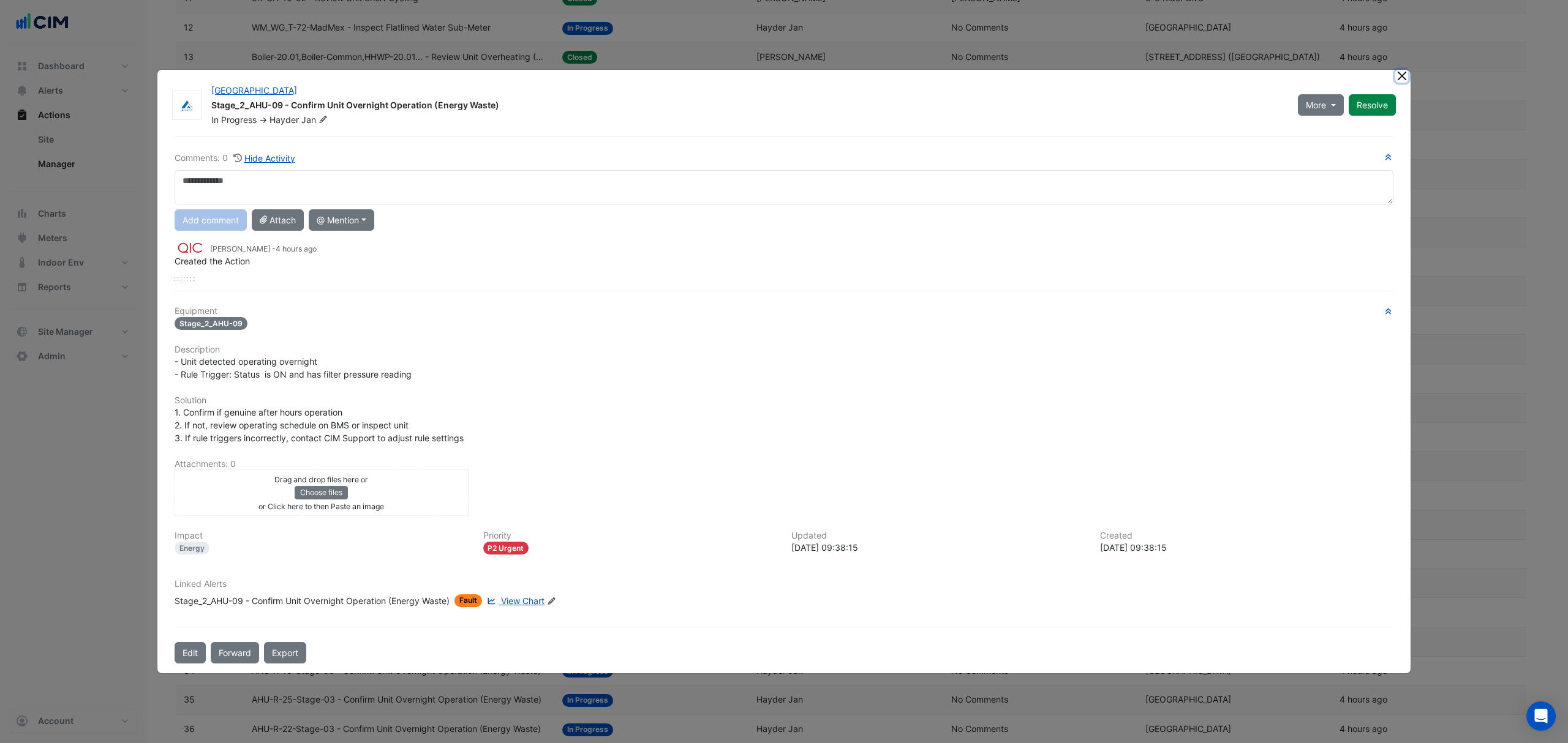
click at [1397, 73] on button "Close" at bounding box center [1401, 76] width 13 height 13
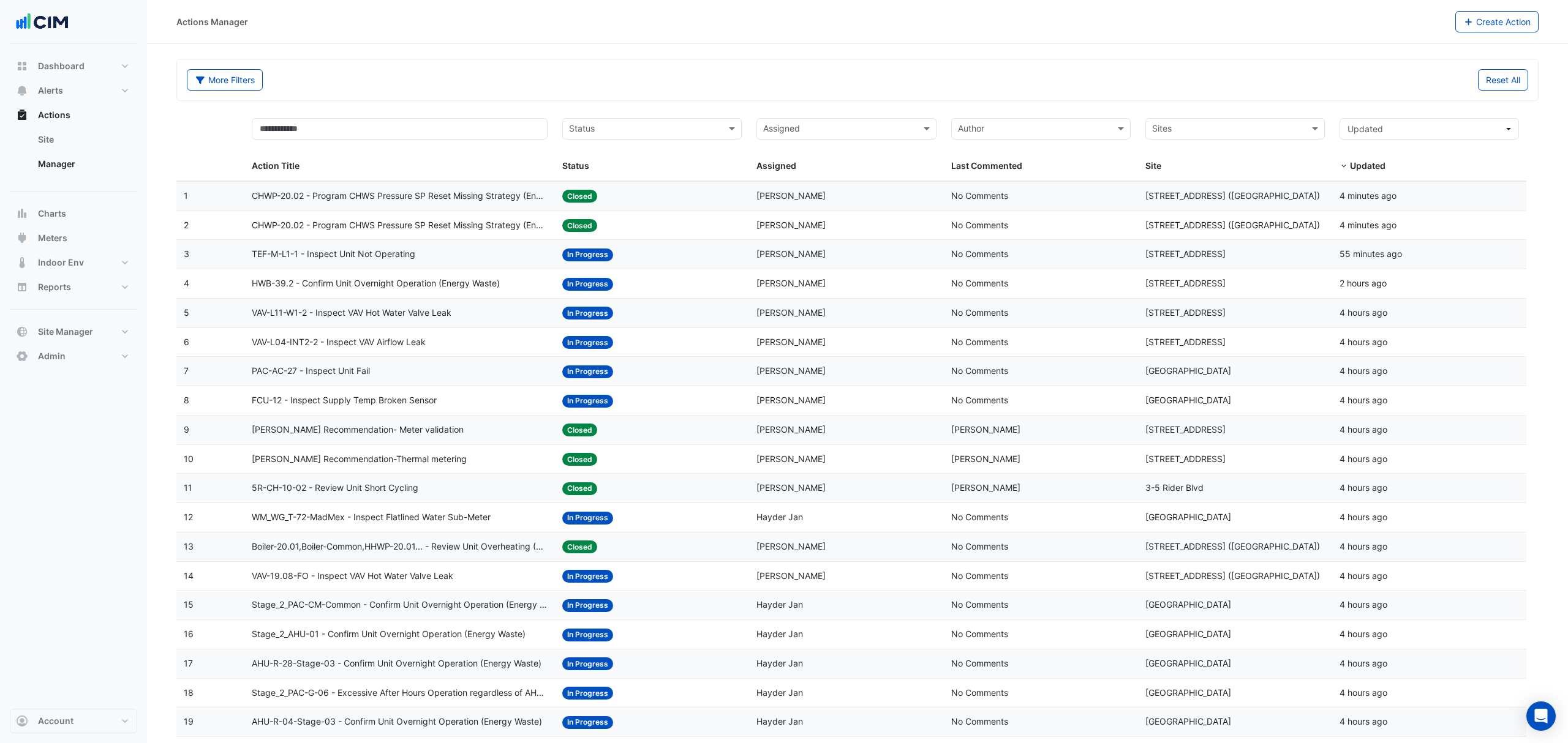
select select "***"
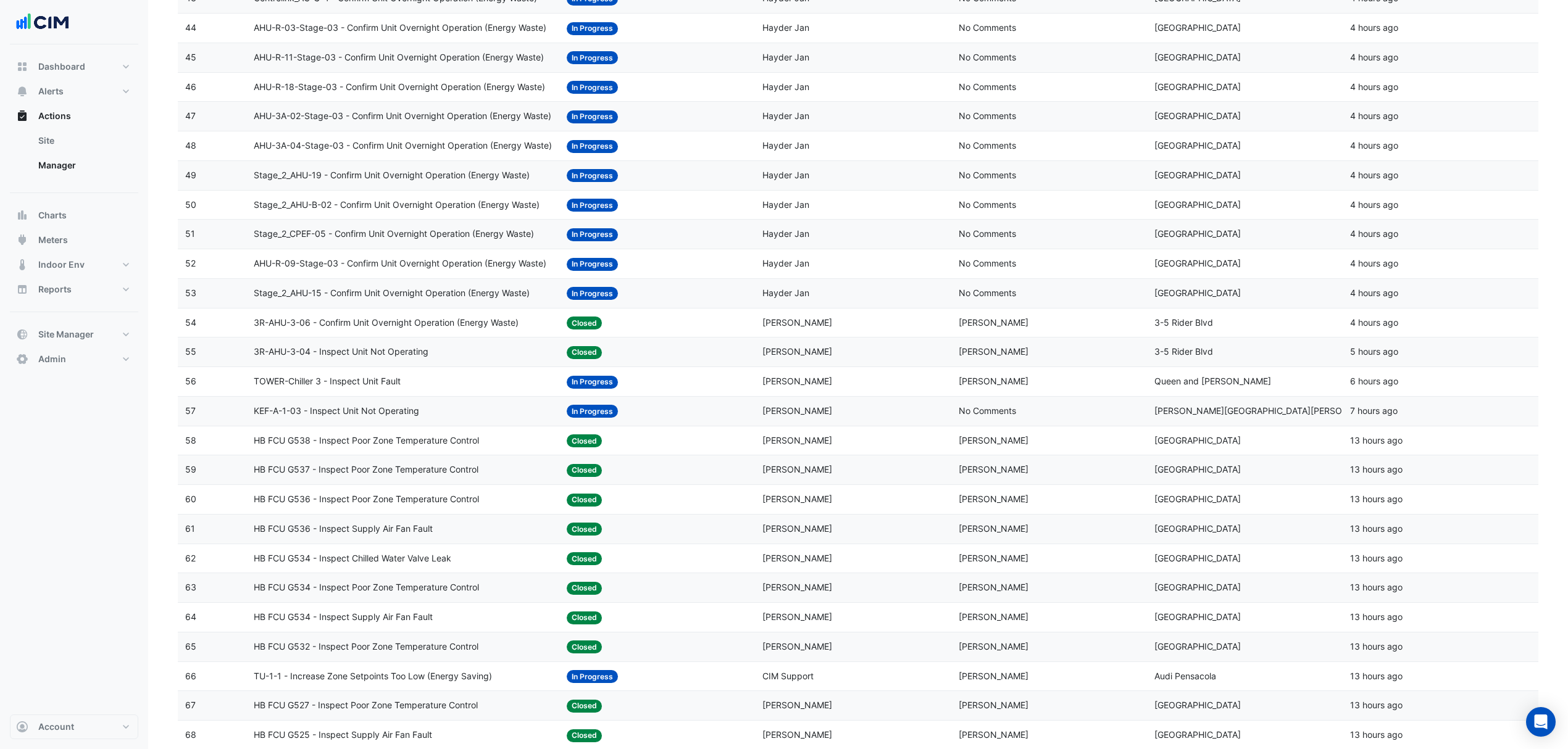
scroll to position [1317, 0]
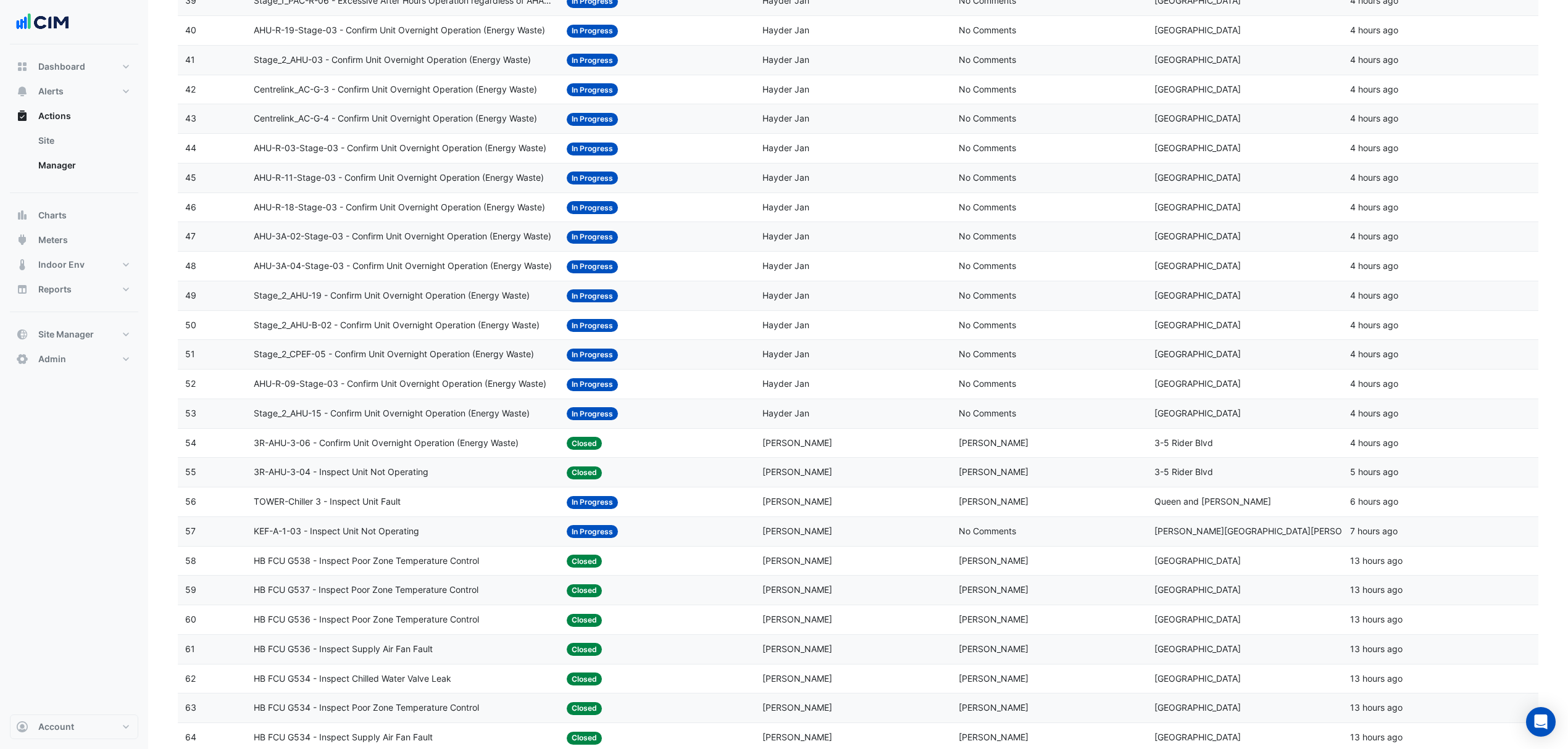
click at [452, 303] on span "Stage_2_AHU-19 - Confirm Unit Overnight Operation (Energy Waste)" at bounding box center [391, 296] width 276 height 15
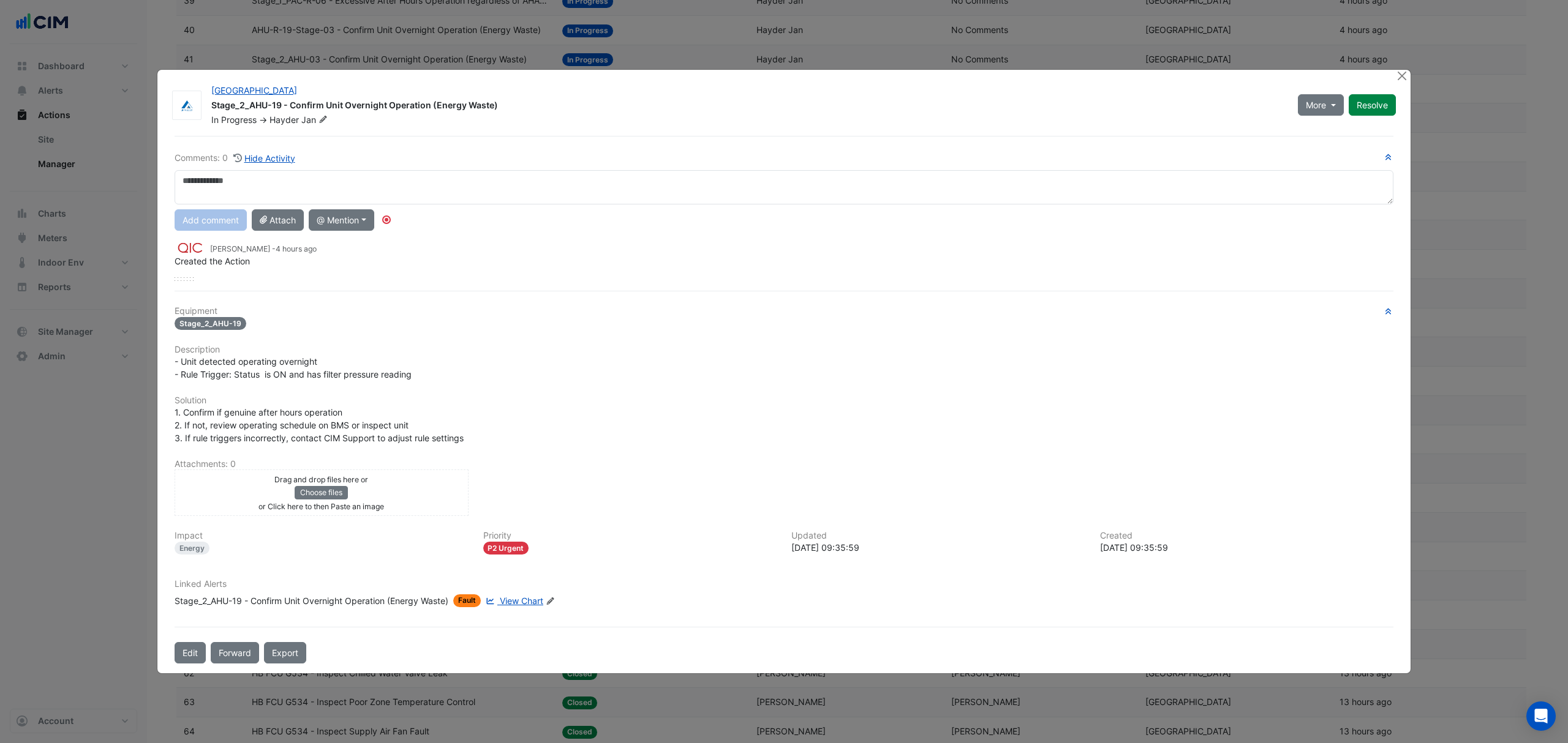
click at [515, 596] on span "View Chart" at bounding box center [521, 601] width 43 height 11
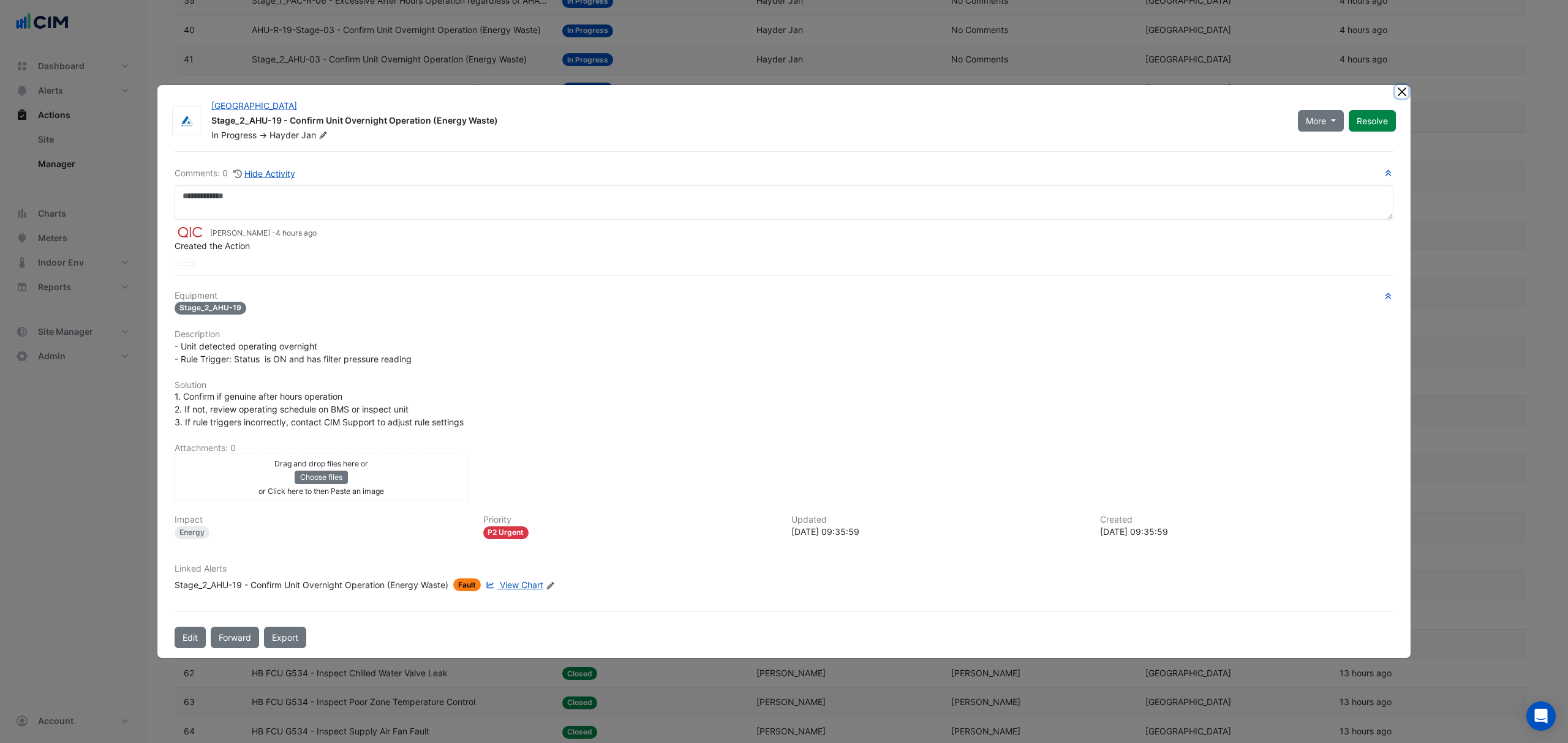
click at [1395, 95] on button "Close" at bounding box center [1401, 90] width 13 height 13
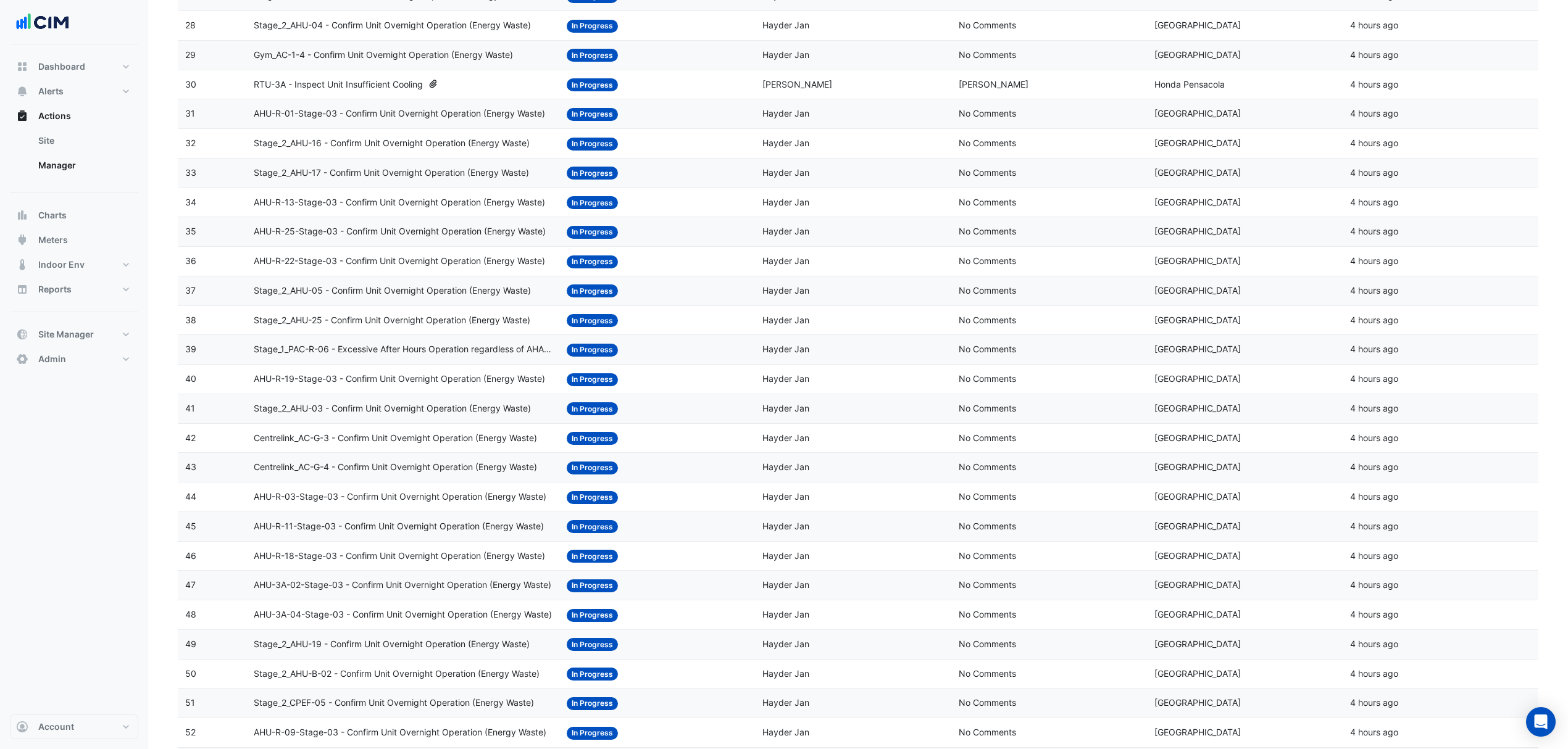
scroll to position [1070, 0]
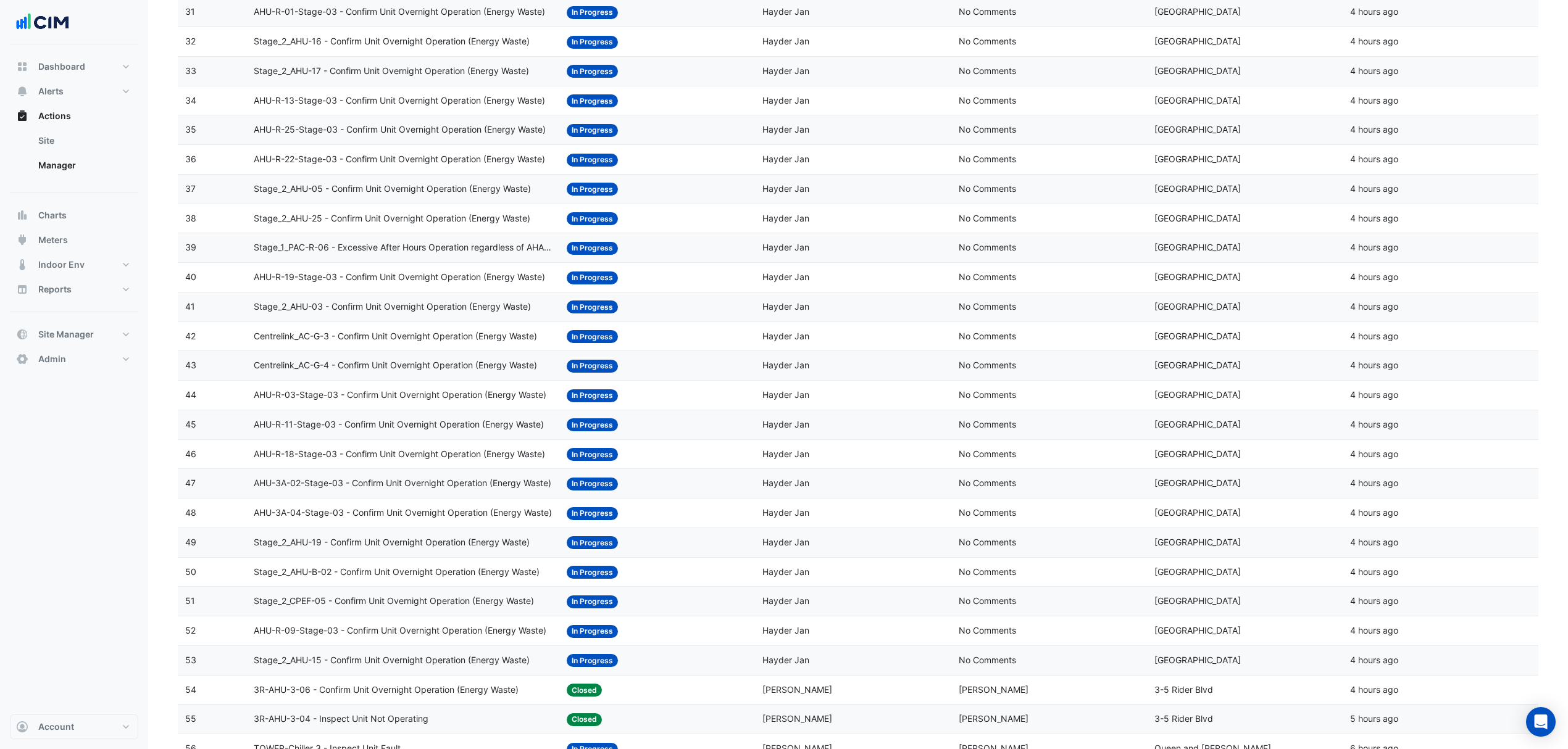
click at [366, 520] on span "AHU-3A-04-Stage-03 - Confirm Unit Overnight Operation (Energy Waste)" at bounding box center [402, 513] width 298 height 15
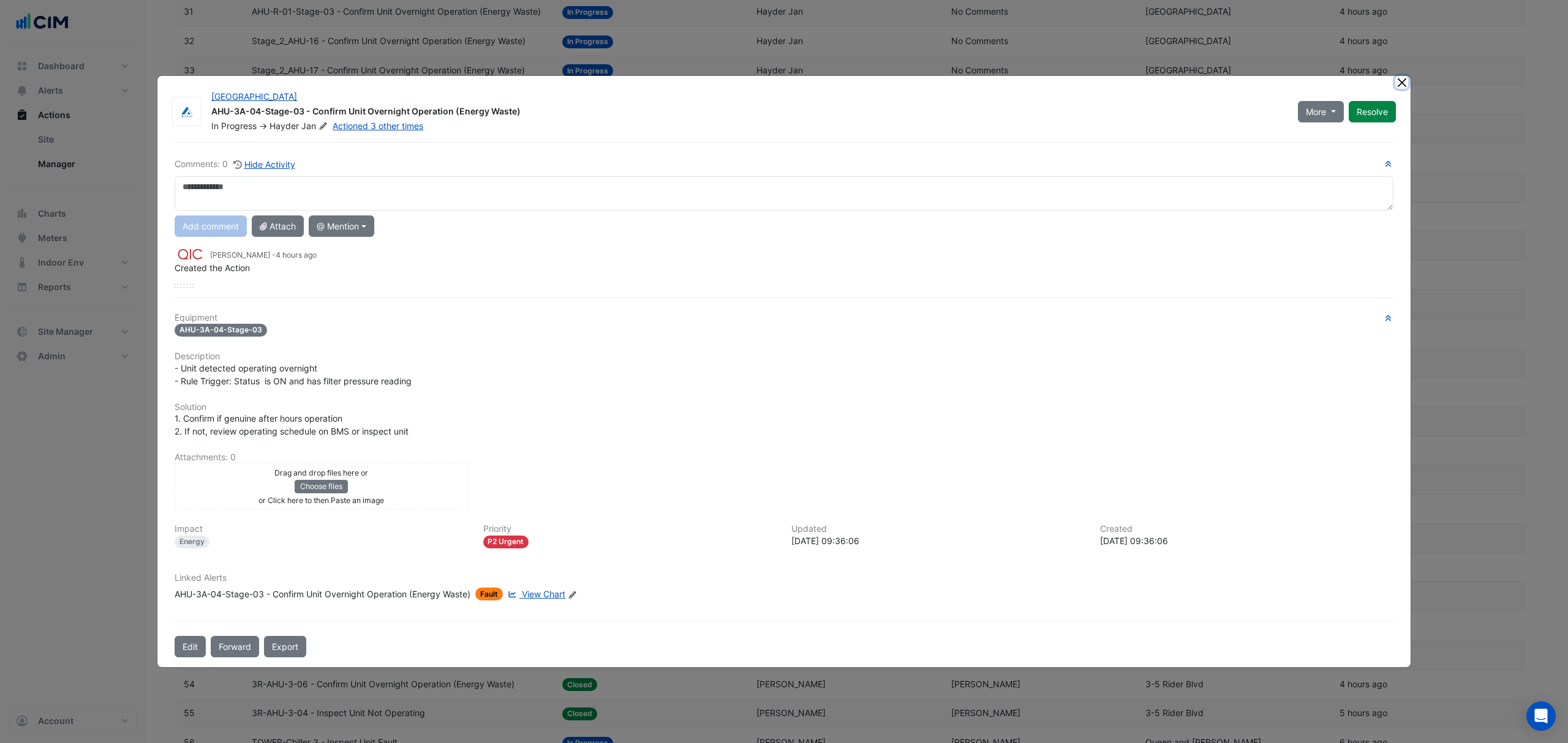
click at [1401, 86] on button "Close" at bounding box center [1401, 82] width 13 height 13
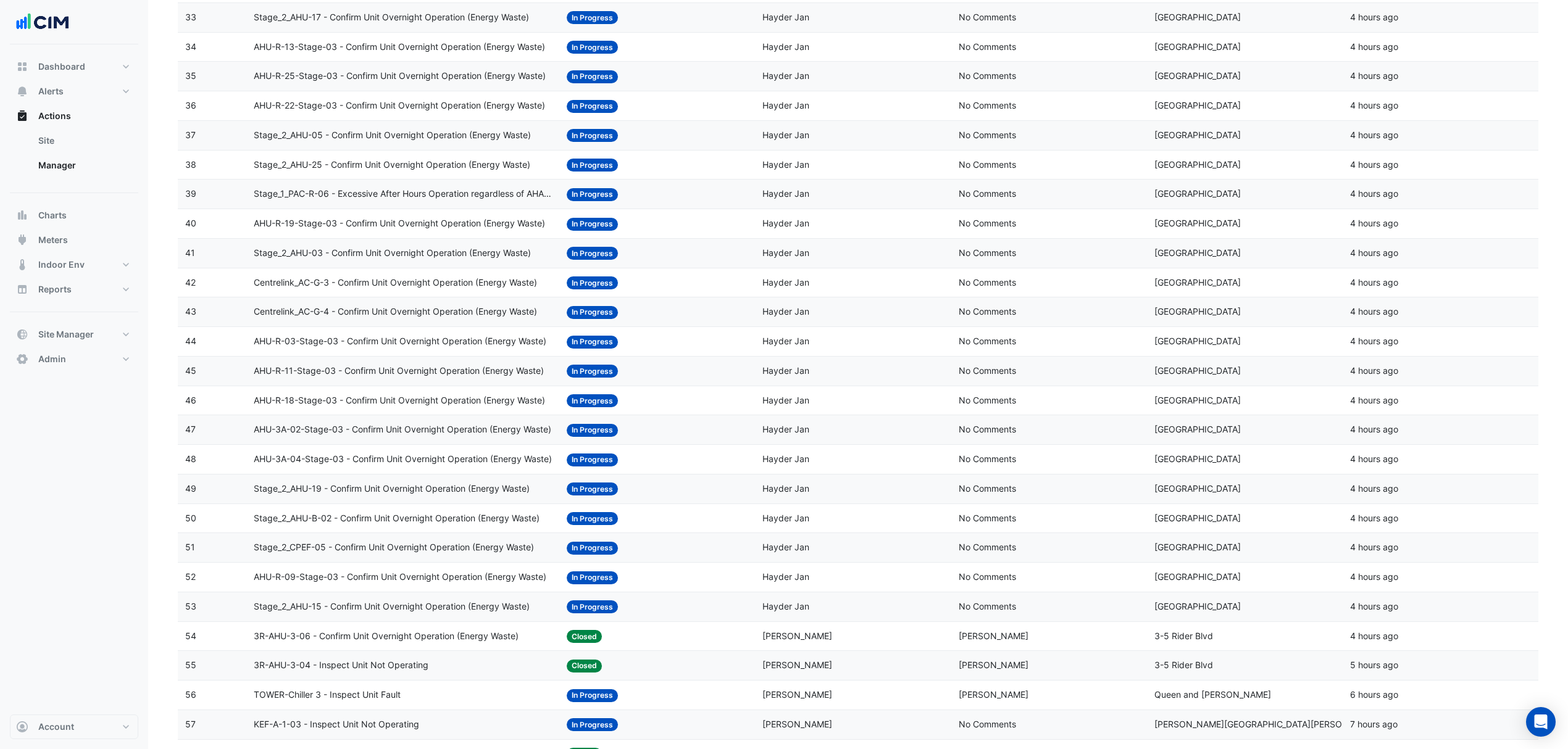
scroll to position [1152, 0]
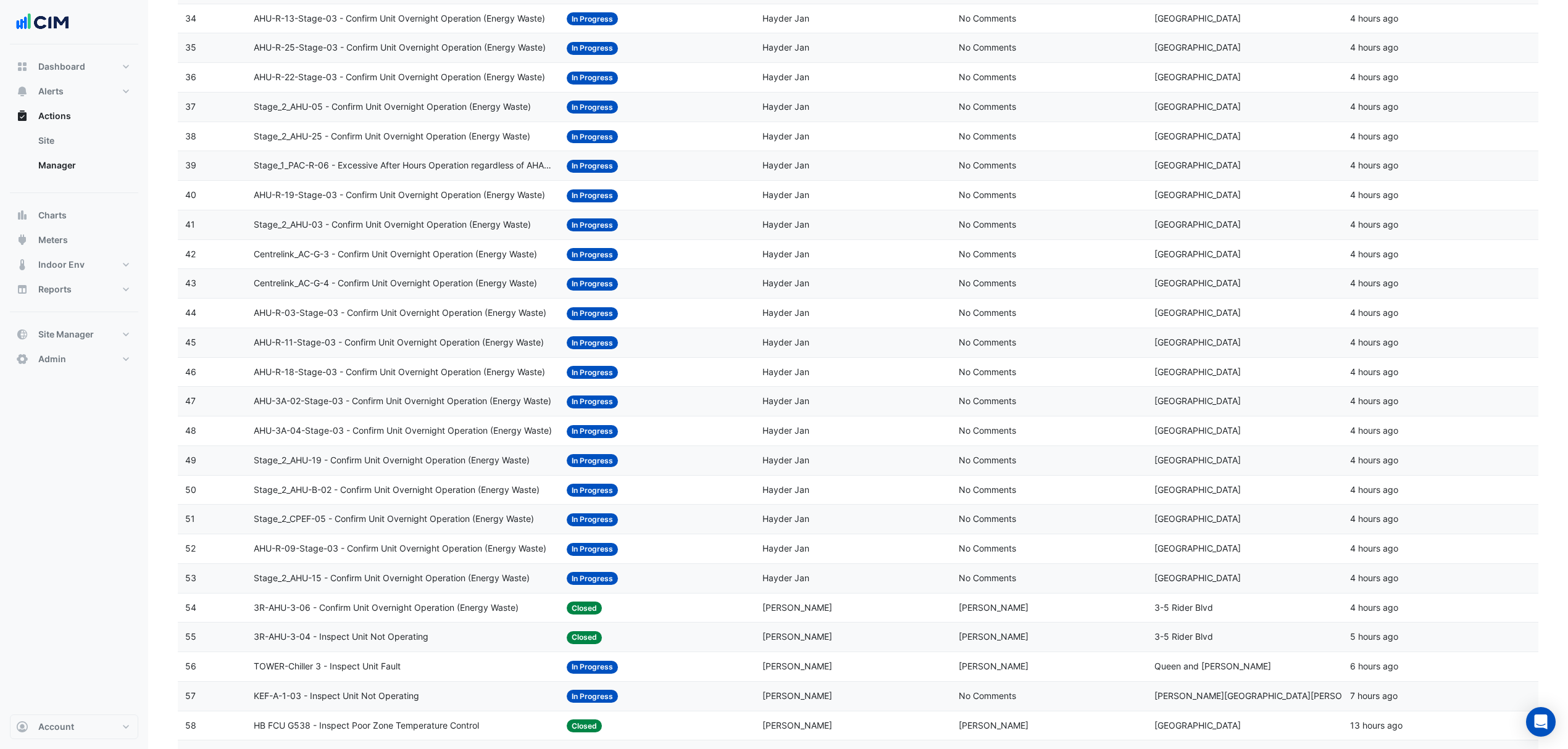
click at [413, 408] on span "AHU-3A-02-Stage-03 - Confirm Unit Overnight Operation (Energy Waste)" at bounding box center [402, 402] width 298 height 15
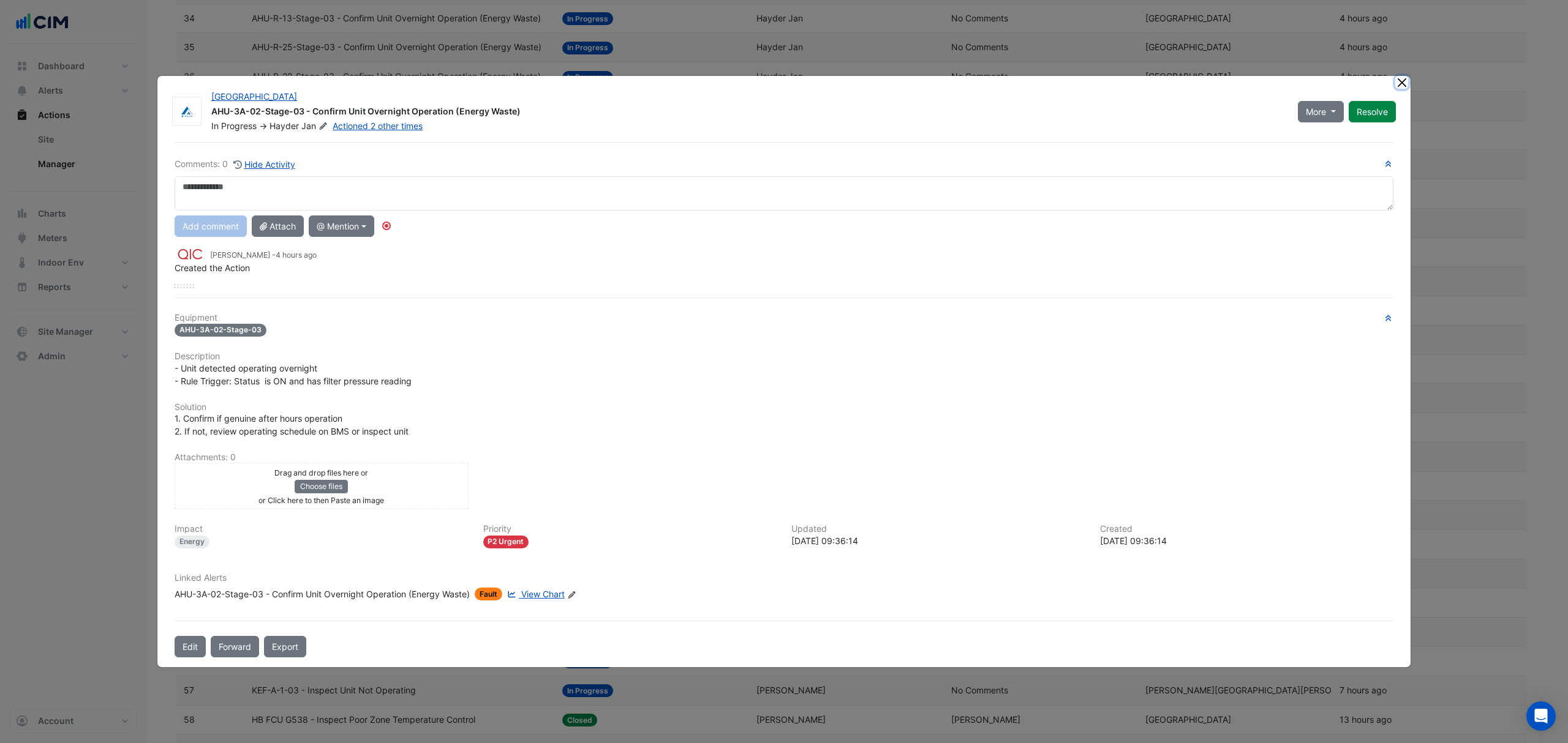
click at [1401, 81] on button "Close" at bounding box center [1401, 82] width 13 height 13
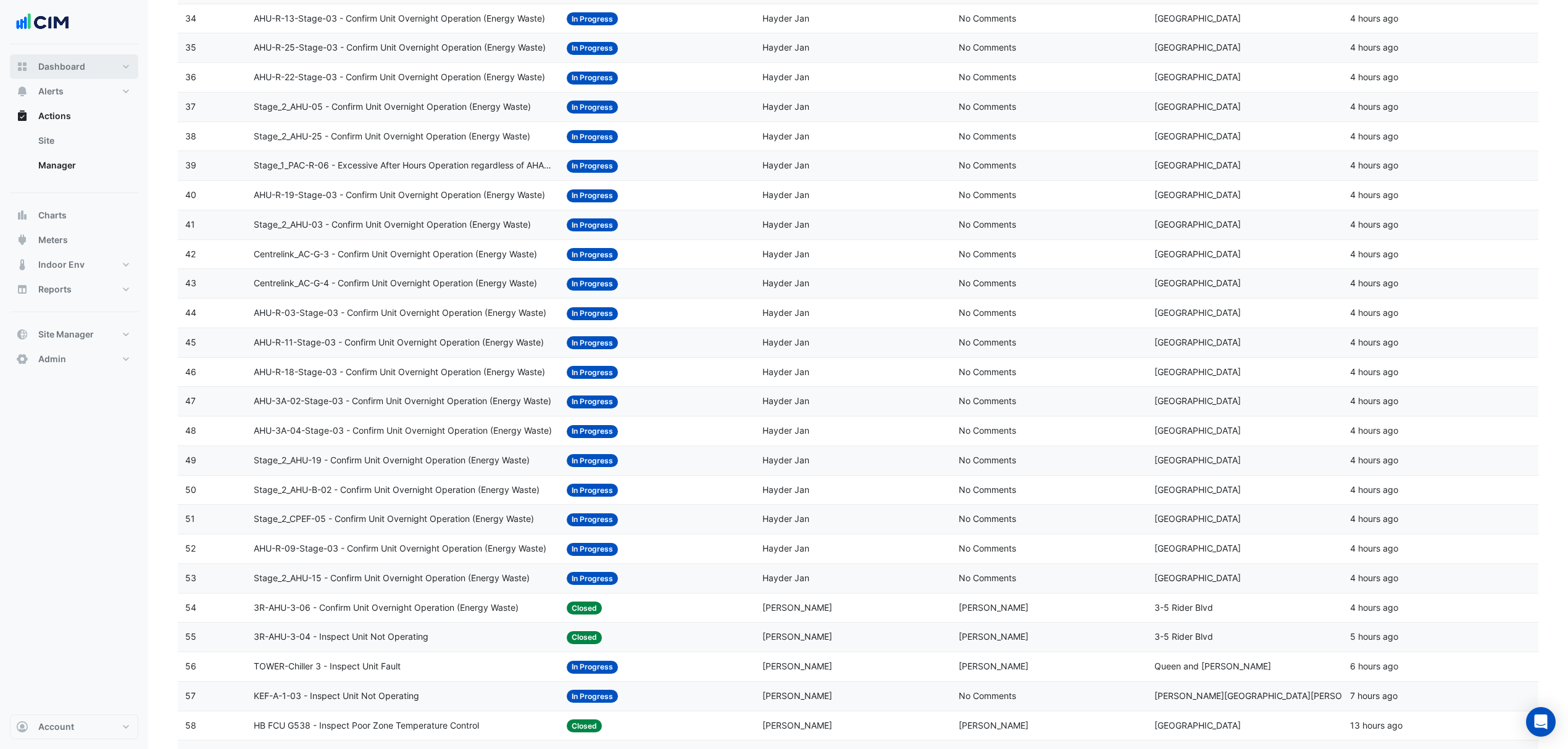
click at [72, 78] on button "Dashboard" at bounding box center [74, 66] width 128 height 24
select select "***"
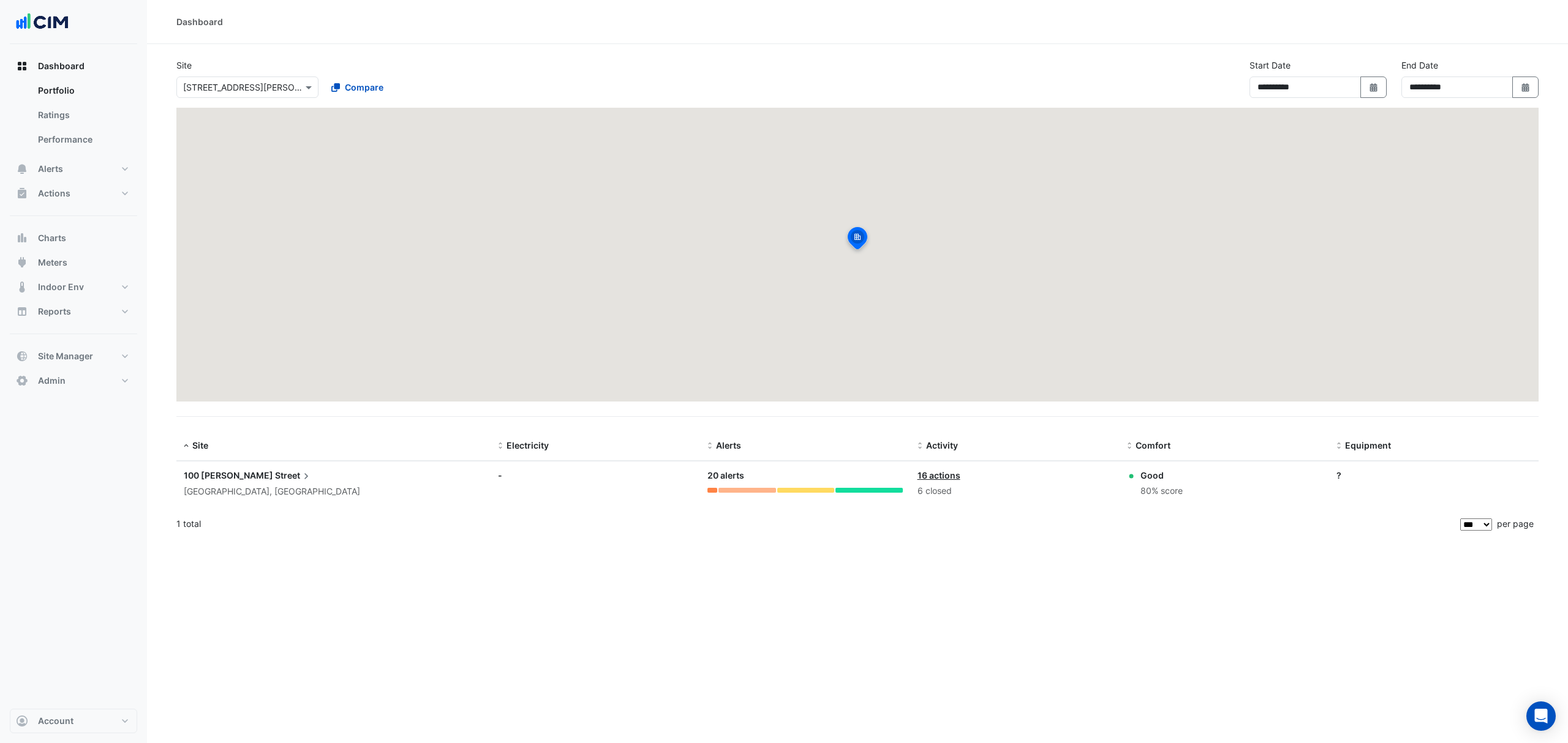
click at [57, 90] on link "Portfolio" at bounding box center [82, 90] width 109 height 24
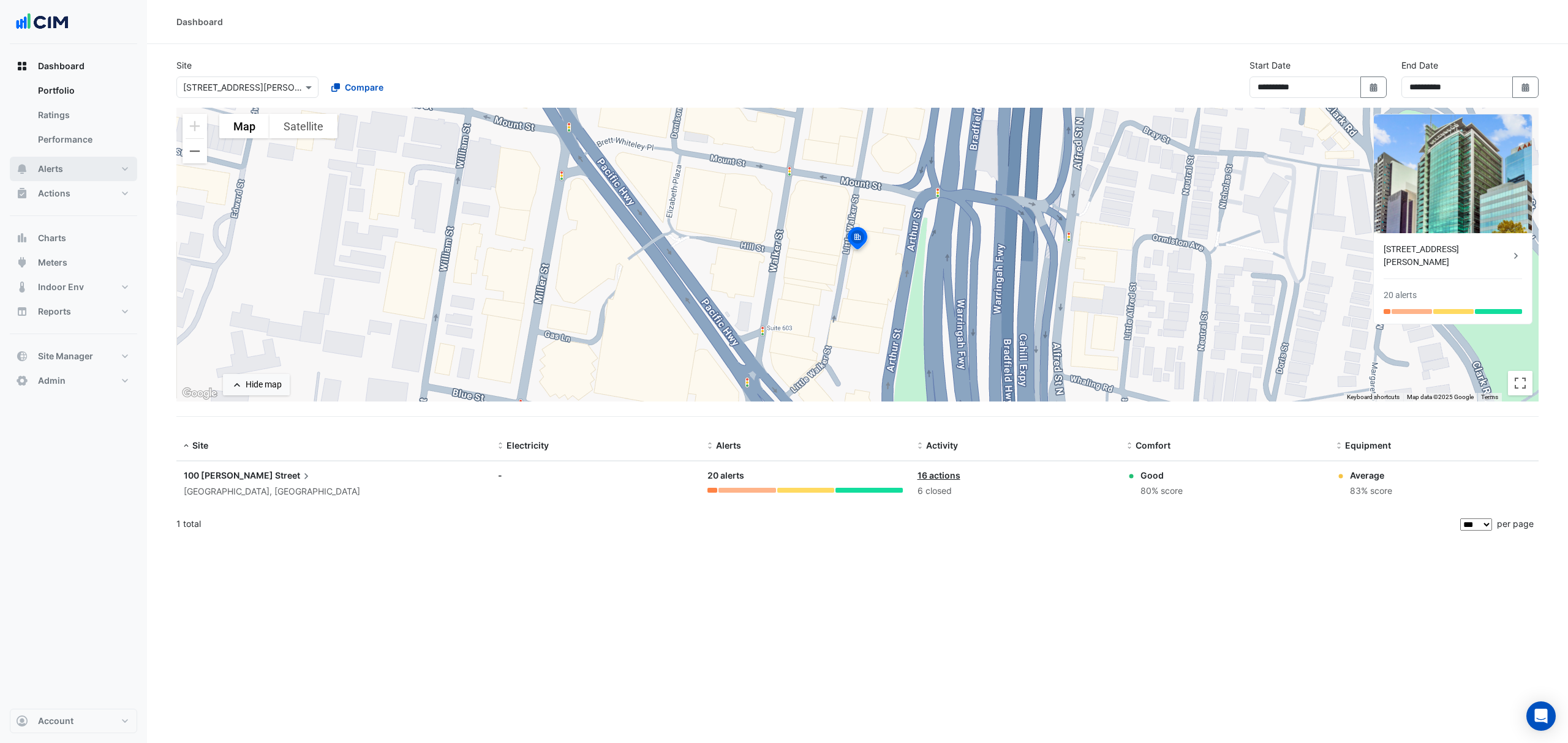
click at [49, 164] on span "Alerts" at bounding box center [50, 168] width 25 height 13
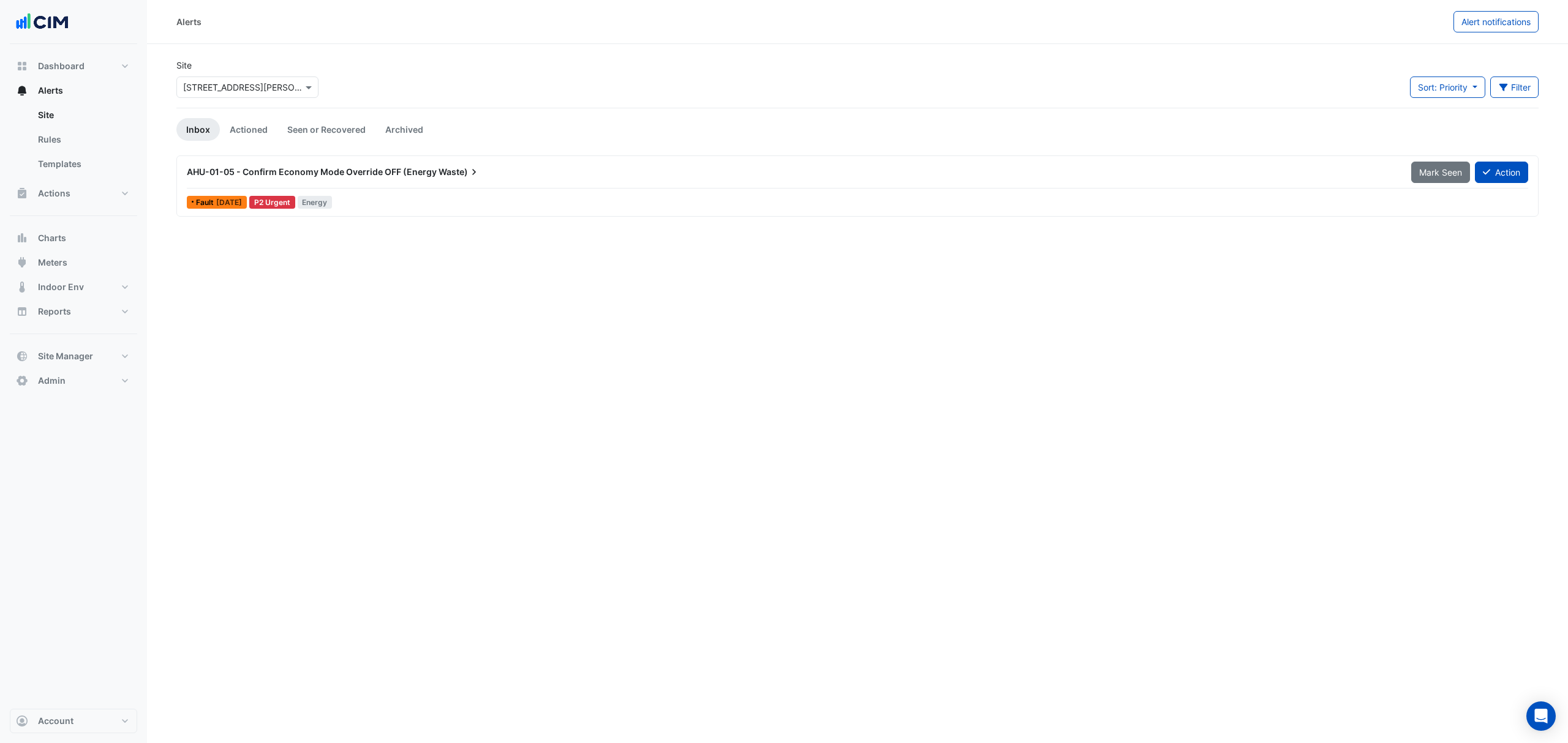
click at [246, 91] on input "text" at bounding box center [235, 88] width 104 height 13
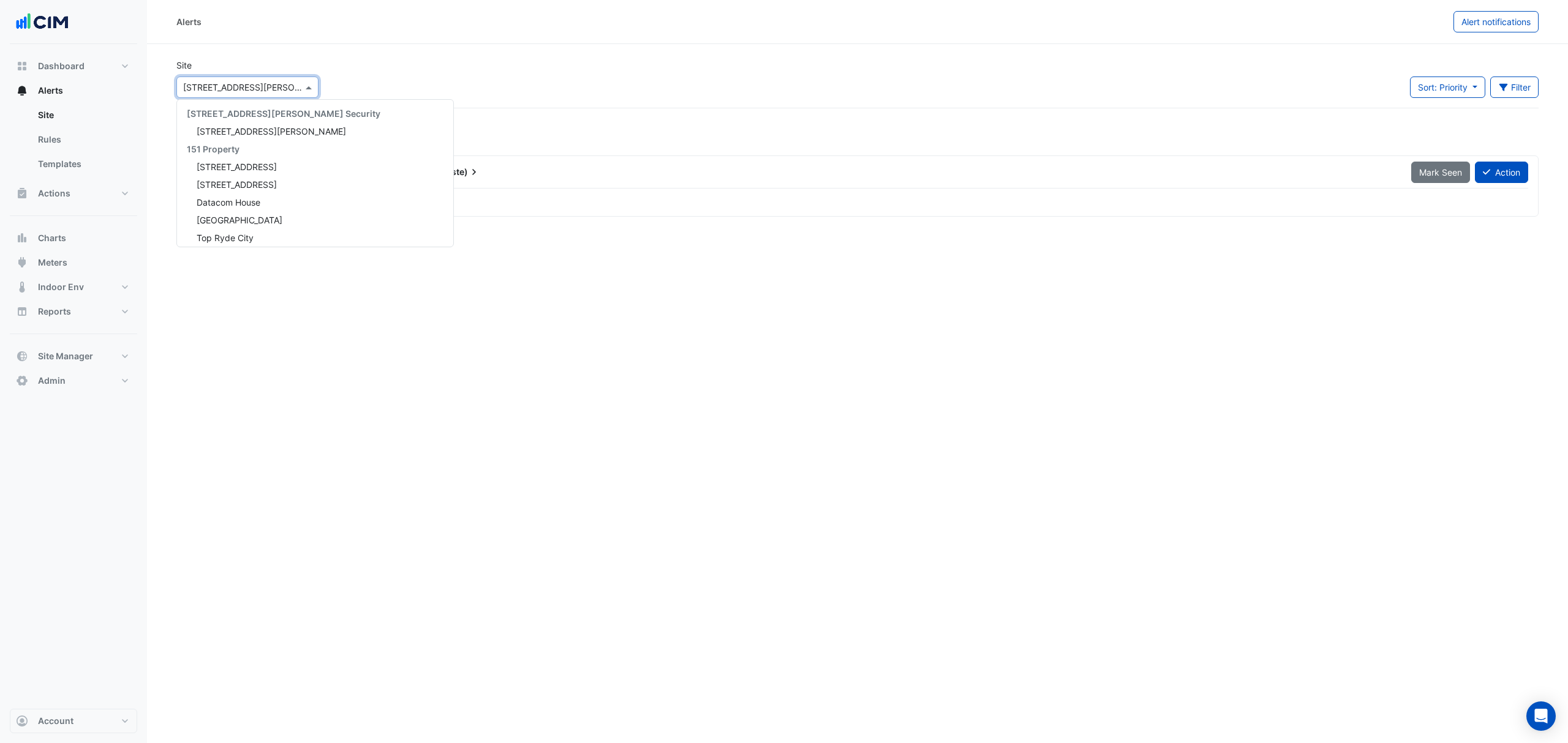
scroll to position [5900, 0]
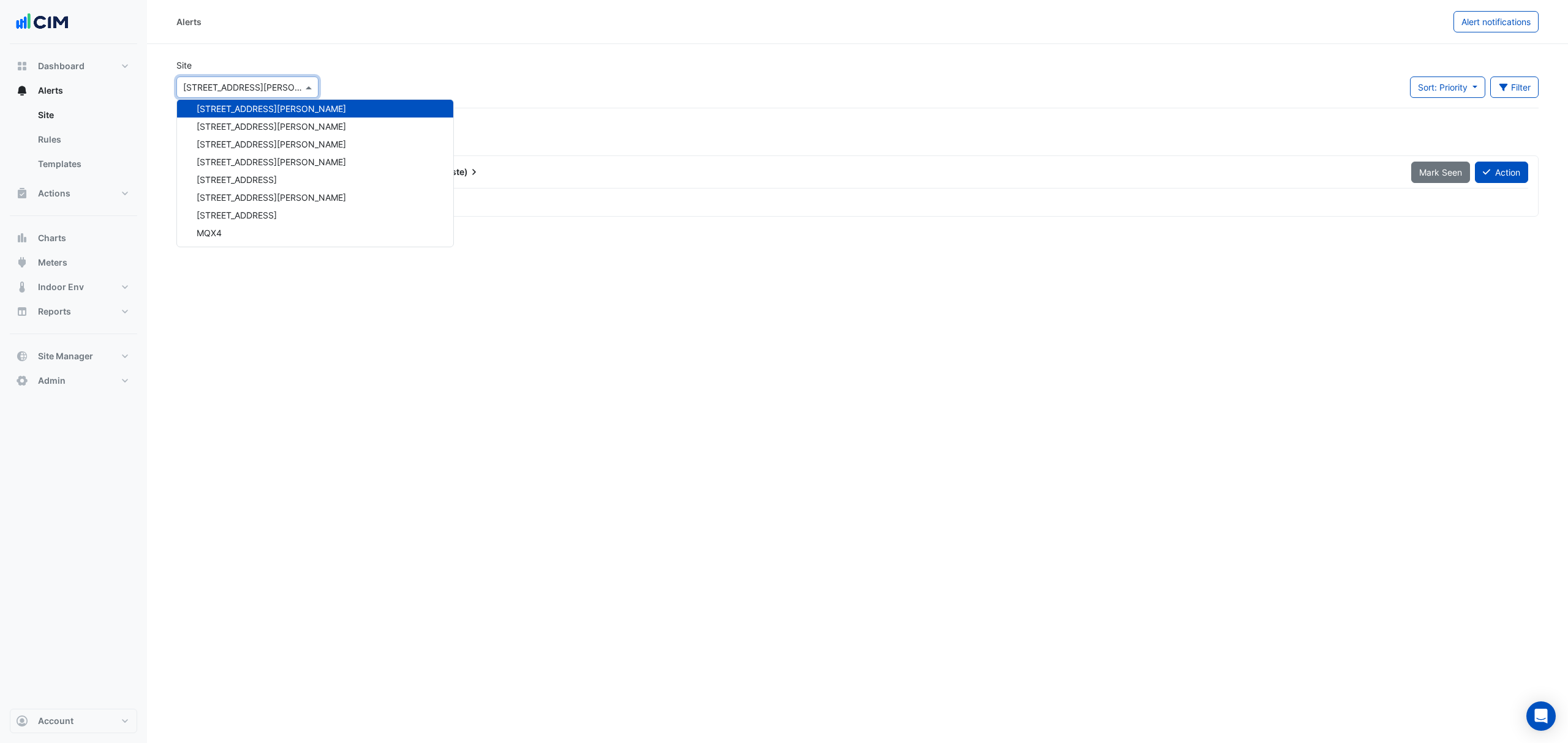
click at [605, 20] on div "Alerts" at bounding box center [814, 21] width 1276 height 21
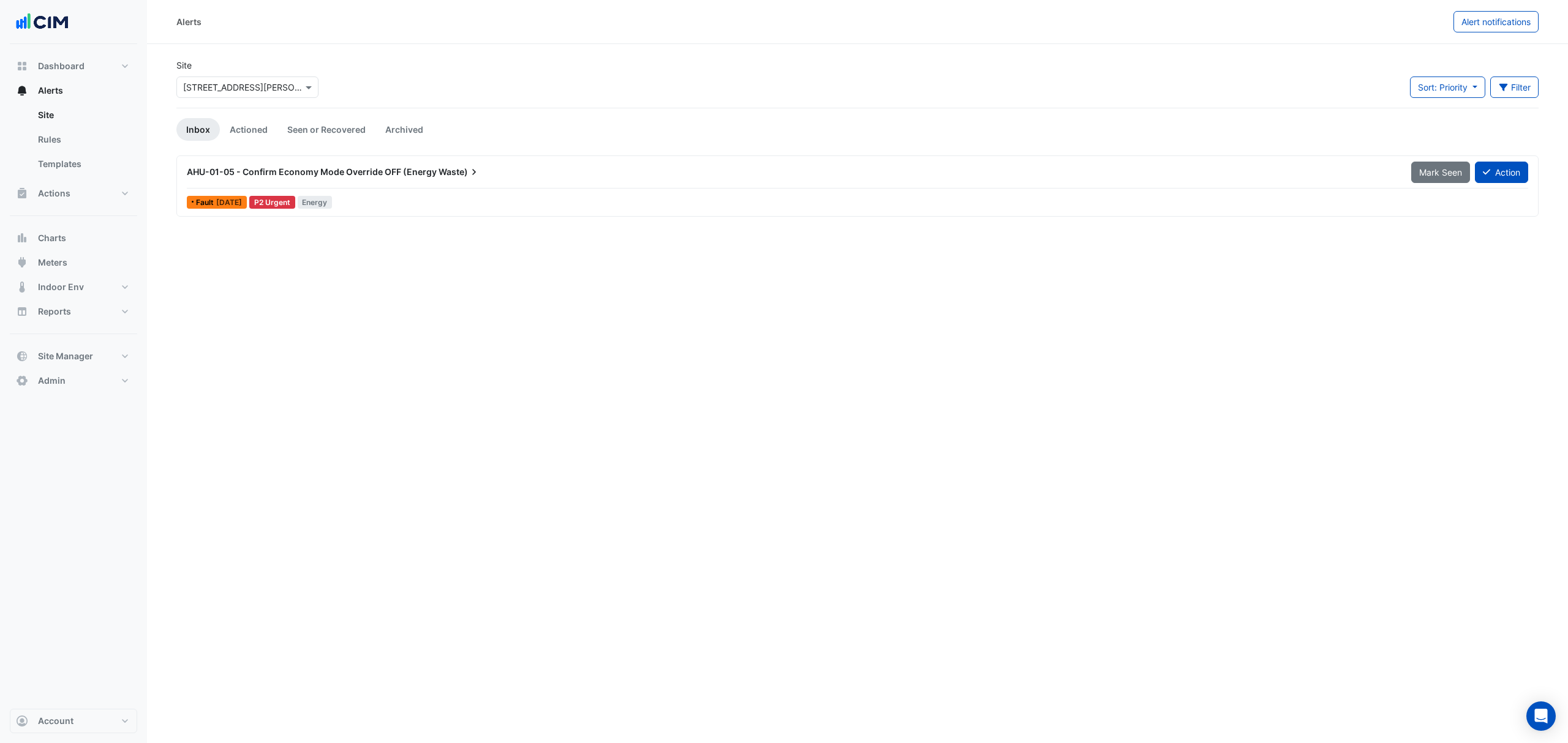
click at [344, 177] on div "AHU-01-05 - Confirm Economy Mode Override OFF (Energy Waste)" at bounding box center [791, 171] width 1209 height 13
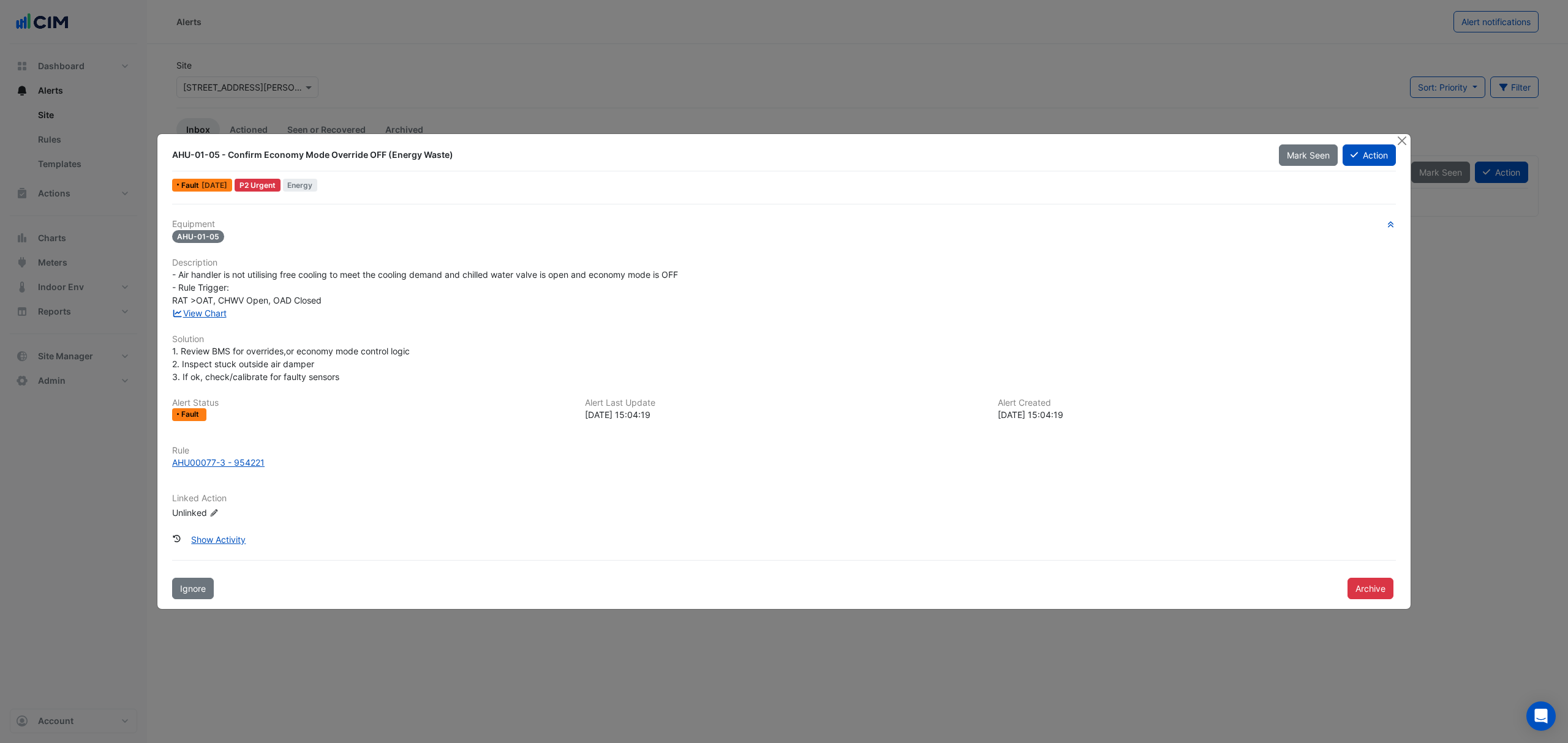
click at [1397, 142] on button "Close" at bounding box center [1401, 140] width 13 height 13
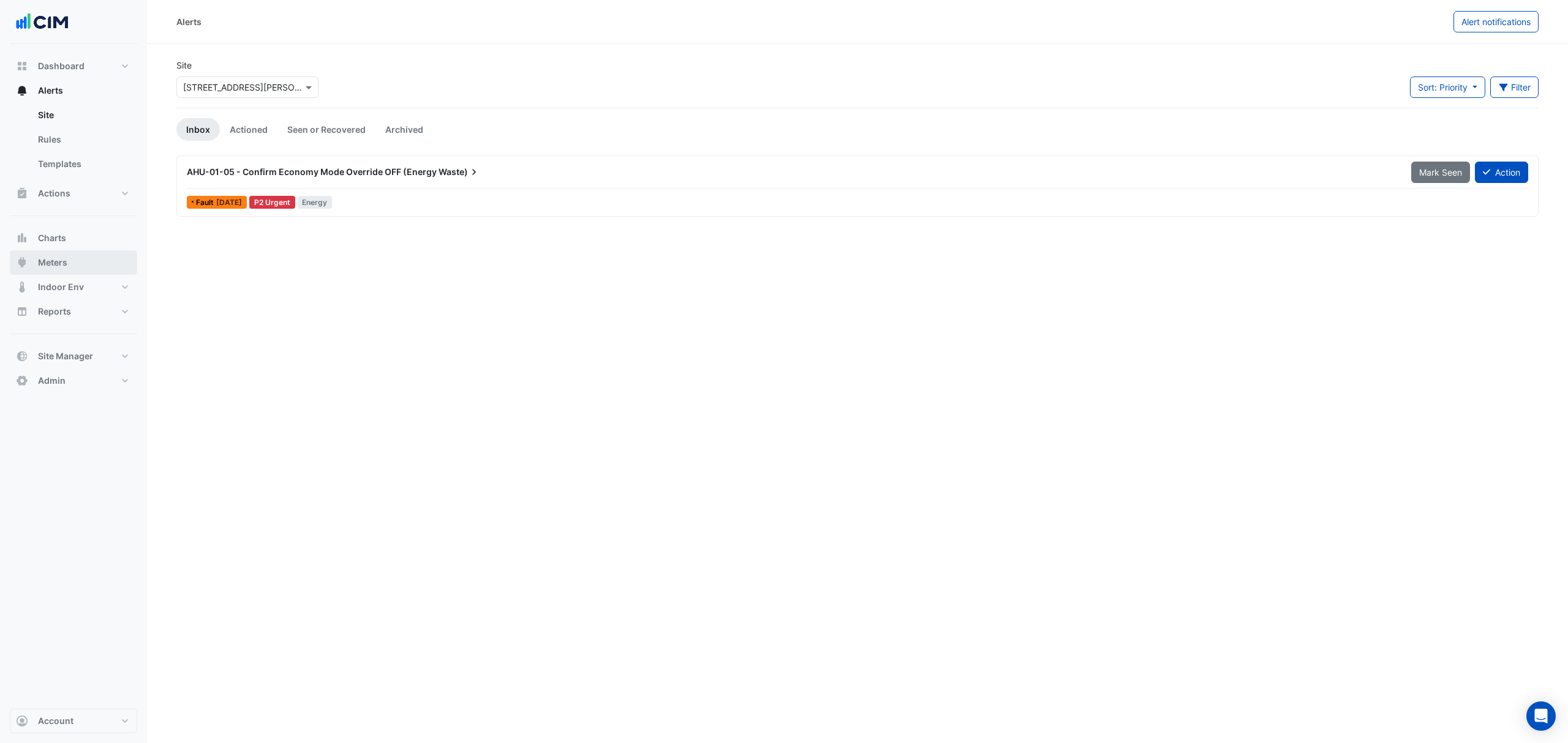
click at [66, 252] on button "Meters" at bounding box center [73, 262] width 127 height 24
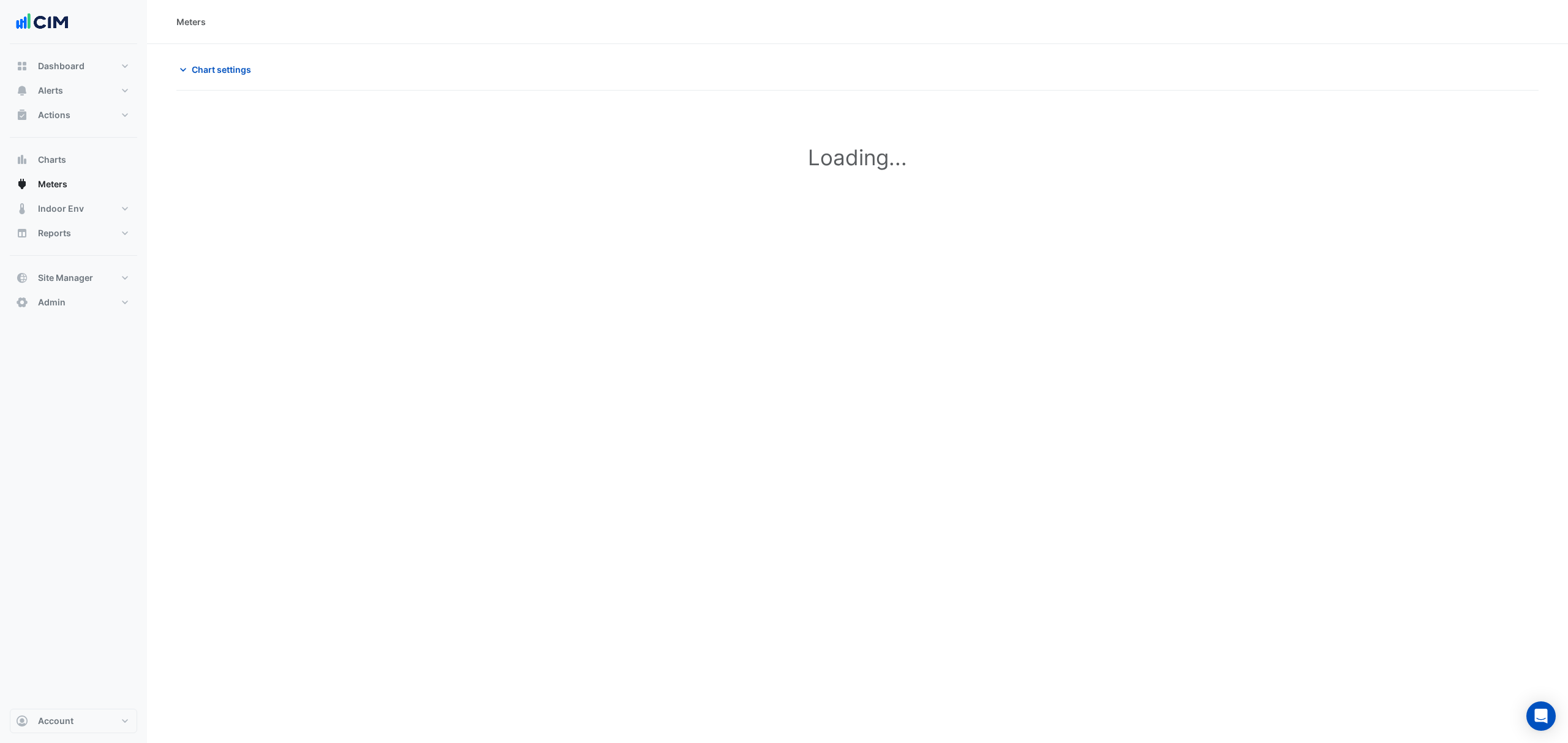
type input "**********"
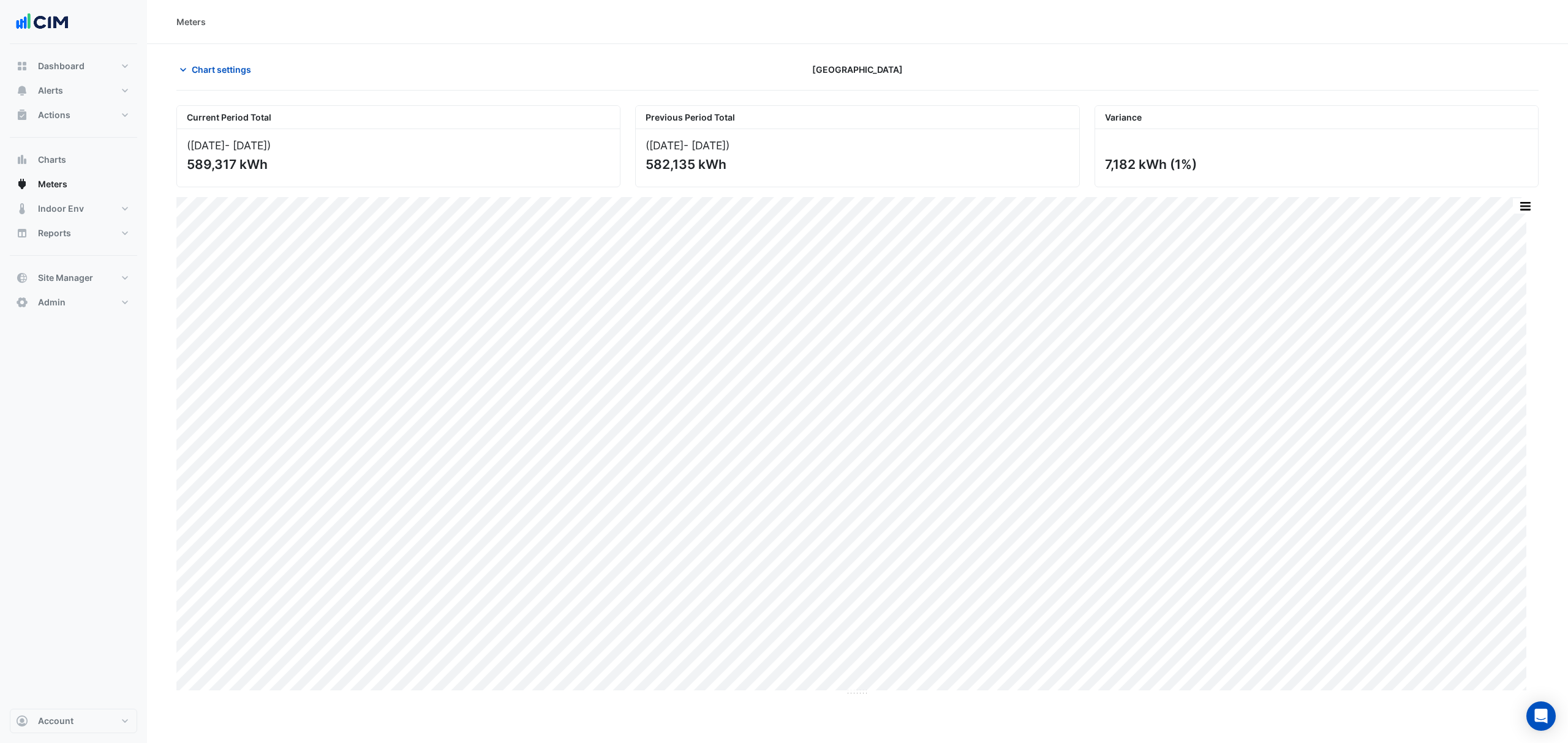
click at [207, 64] on span "Chart settings" at bounding box center [221, 69] width 60 height 13
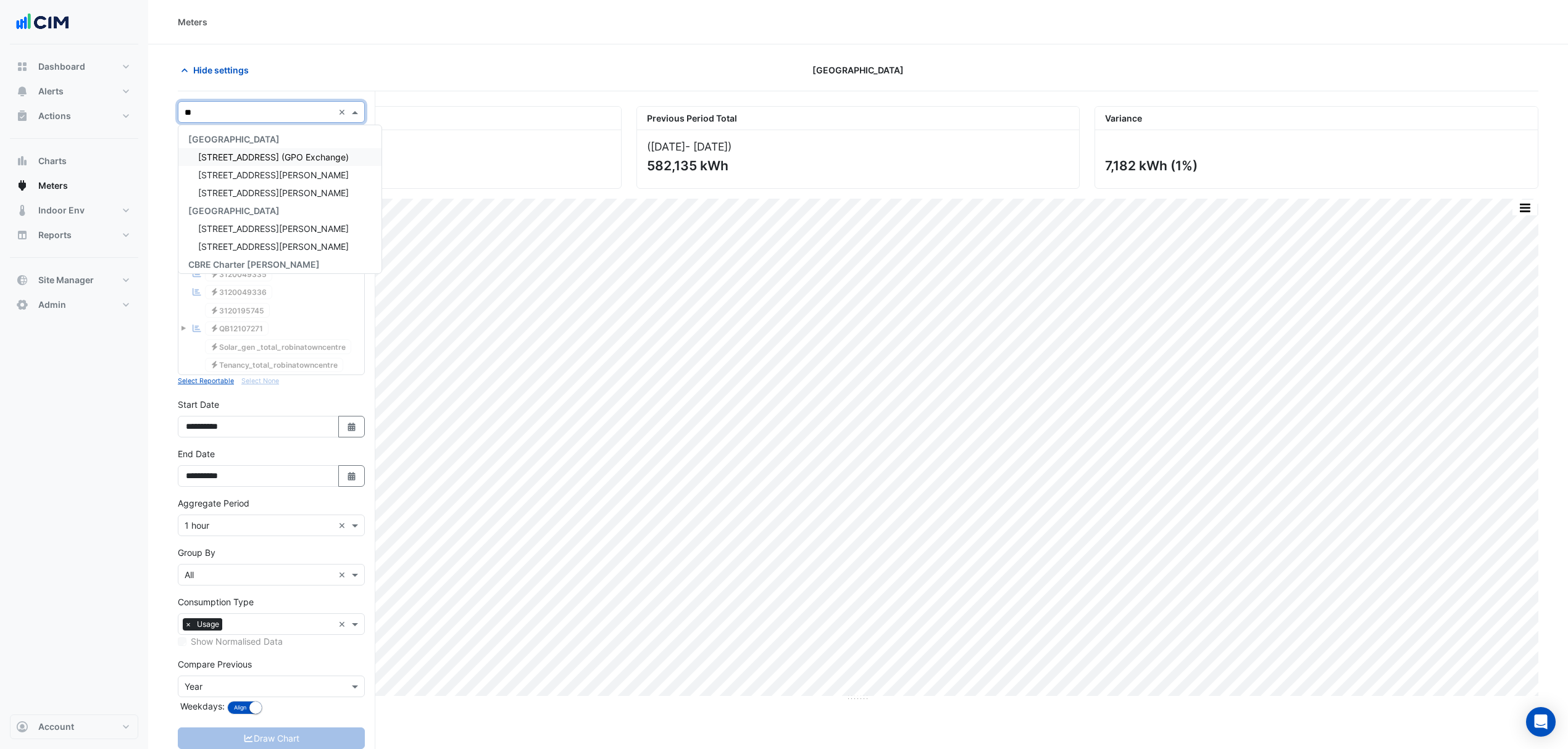
type input "***"
click at [263, 155] on span "[STREET_ADDRESS][PERSON_NAME]" at bounding box center [273, 157] width 150 height 11
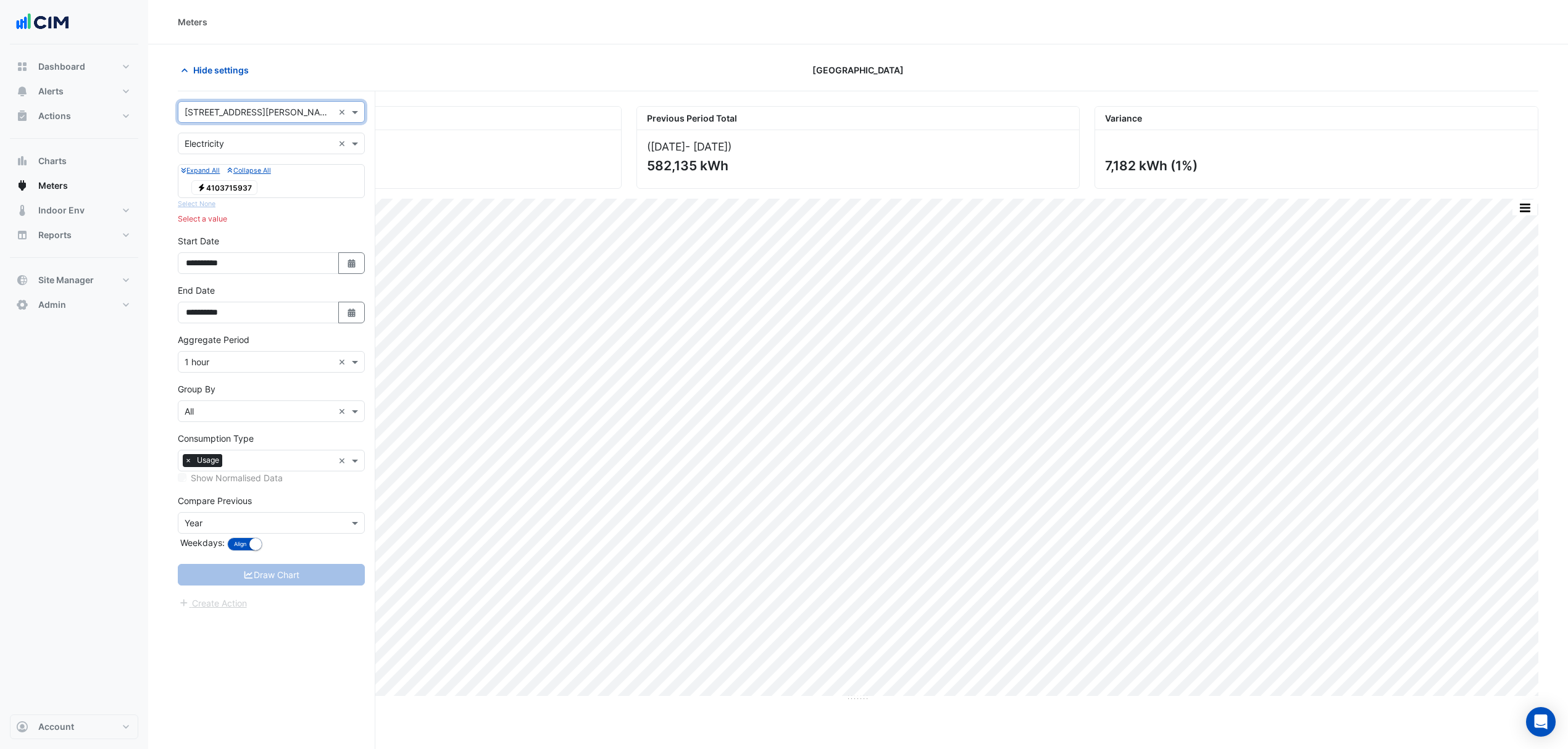
click at [235, 192] on span "Electricity 4103715937" at bounding box center [224, 187] width 66 height 15
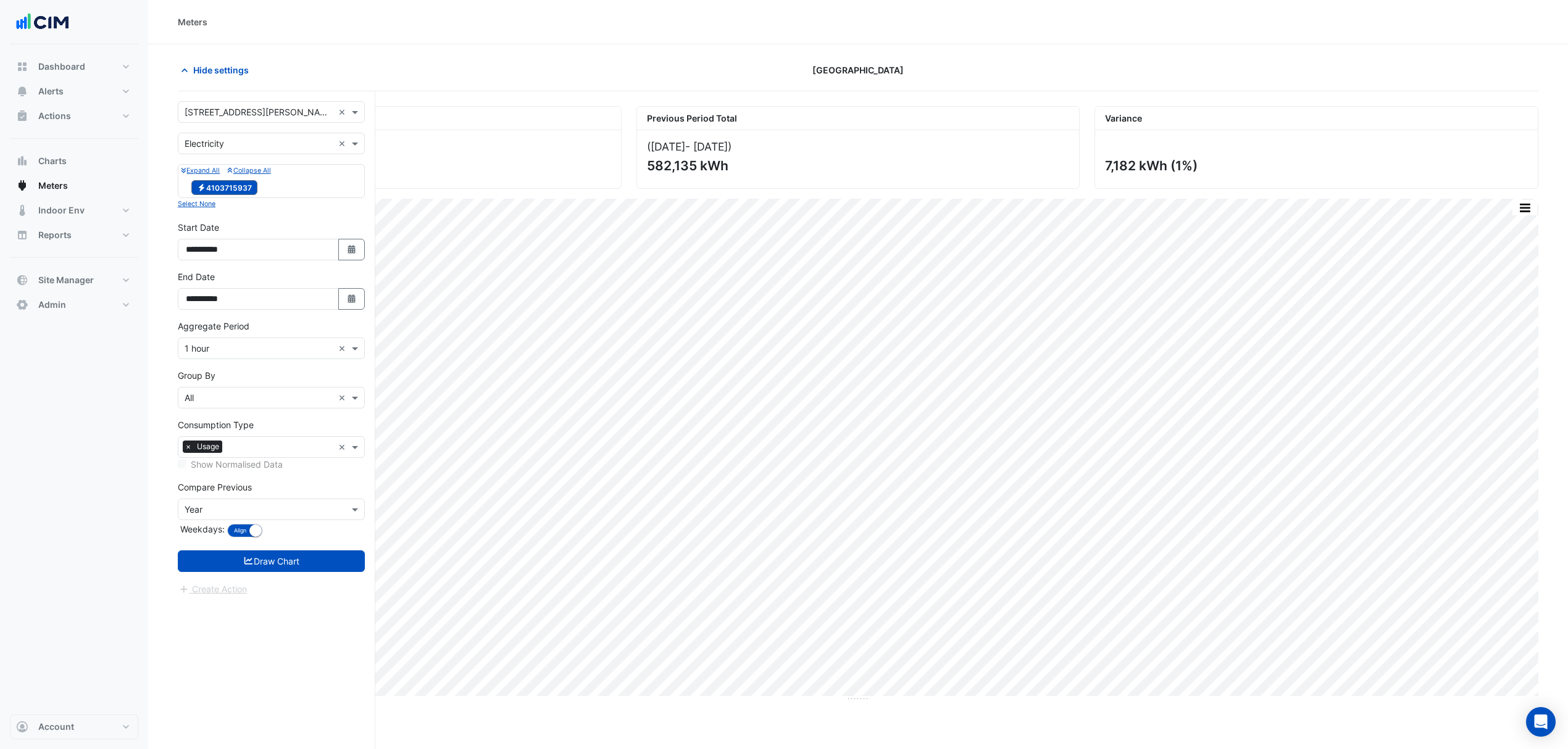
click at [354, 253] on icon "button" at bounding box center [351, 249] width 8 height 9
select select "*"
select select "****"
drag, startPoint x: 354, startPoint y: 252, endPoint x: 371, endPoint y: 303, distance: 53.8
click at [356, 254] on button "Select Date" at bounding box center [352, 249] width 27 height 21
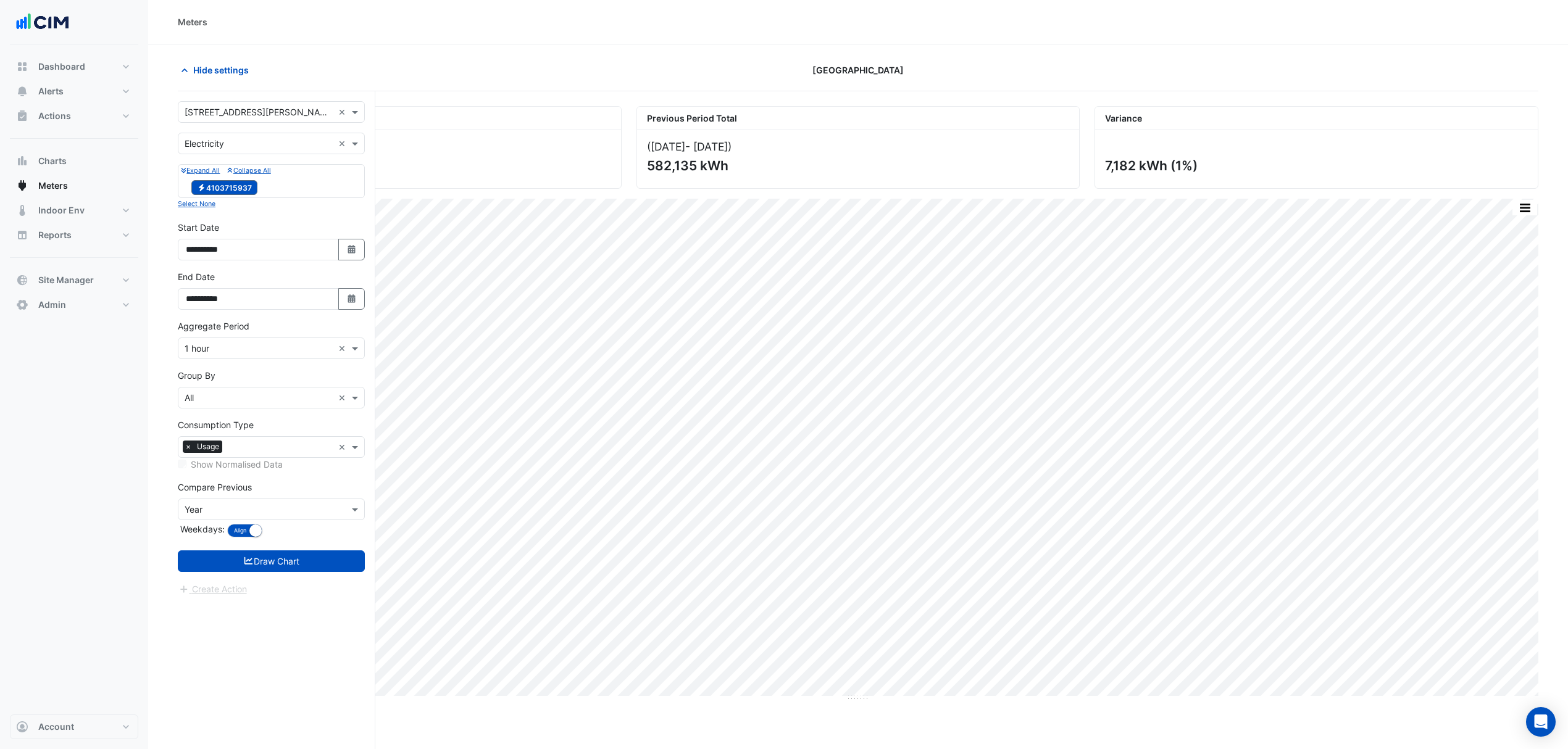
click at [357, 305] on button "Select Date" at bounding box center [352, 299] width 27 height 21
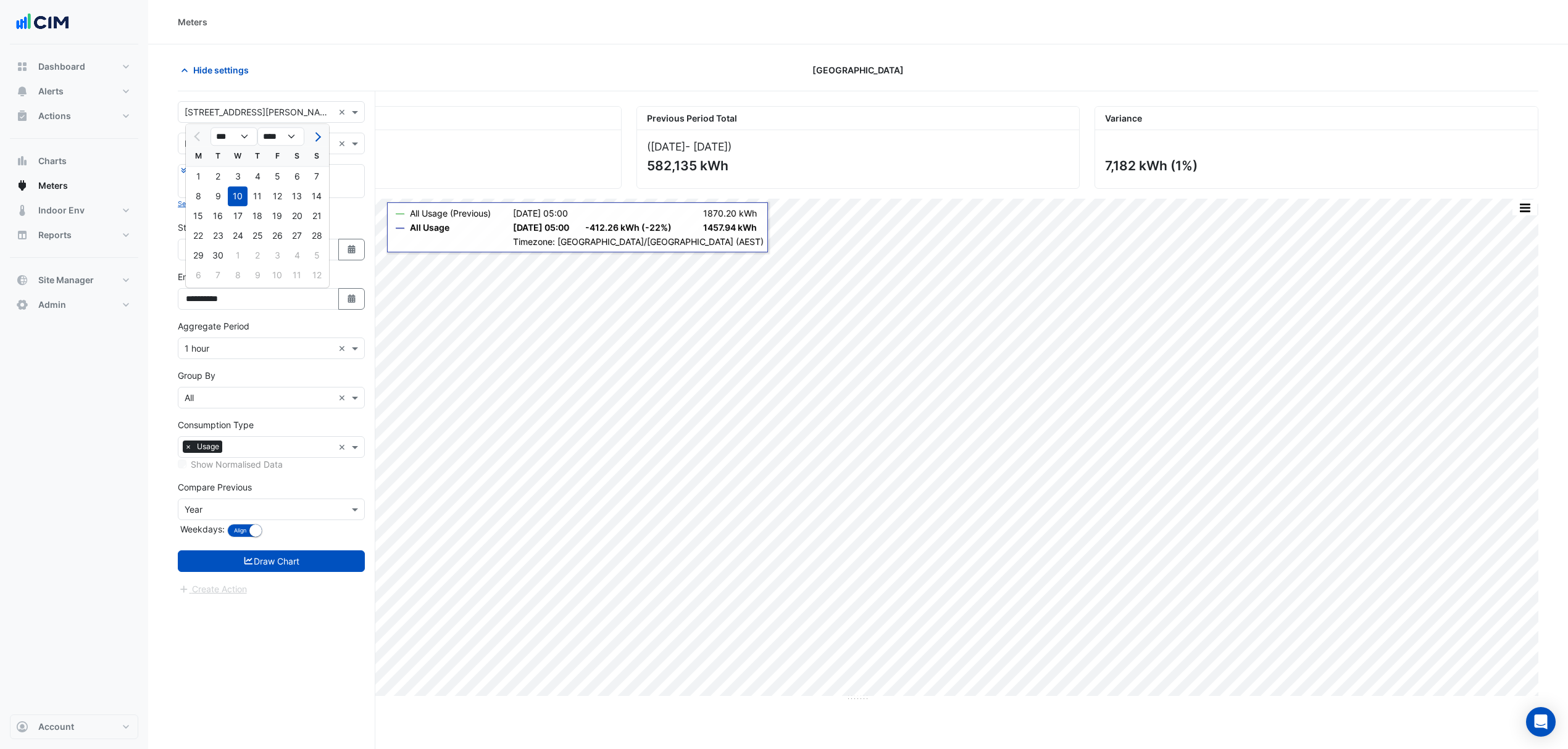
click at [361, 226] on div "**********" at bounding box center [271, 241] width 187 height 40
click at [260, 559] on button "Draw Chart" at bounding box center [271, 561] width 187 height 21
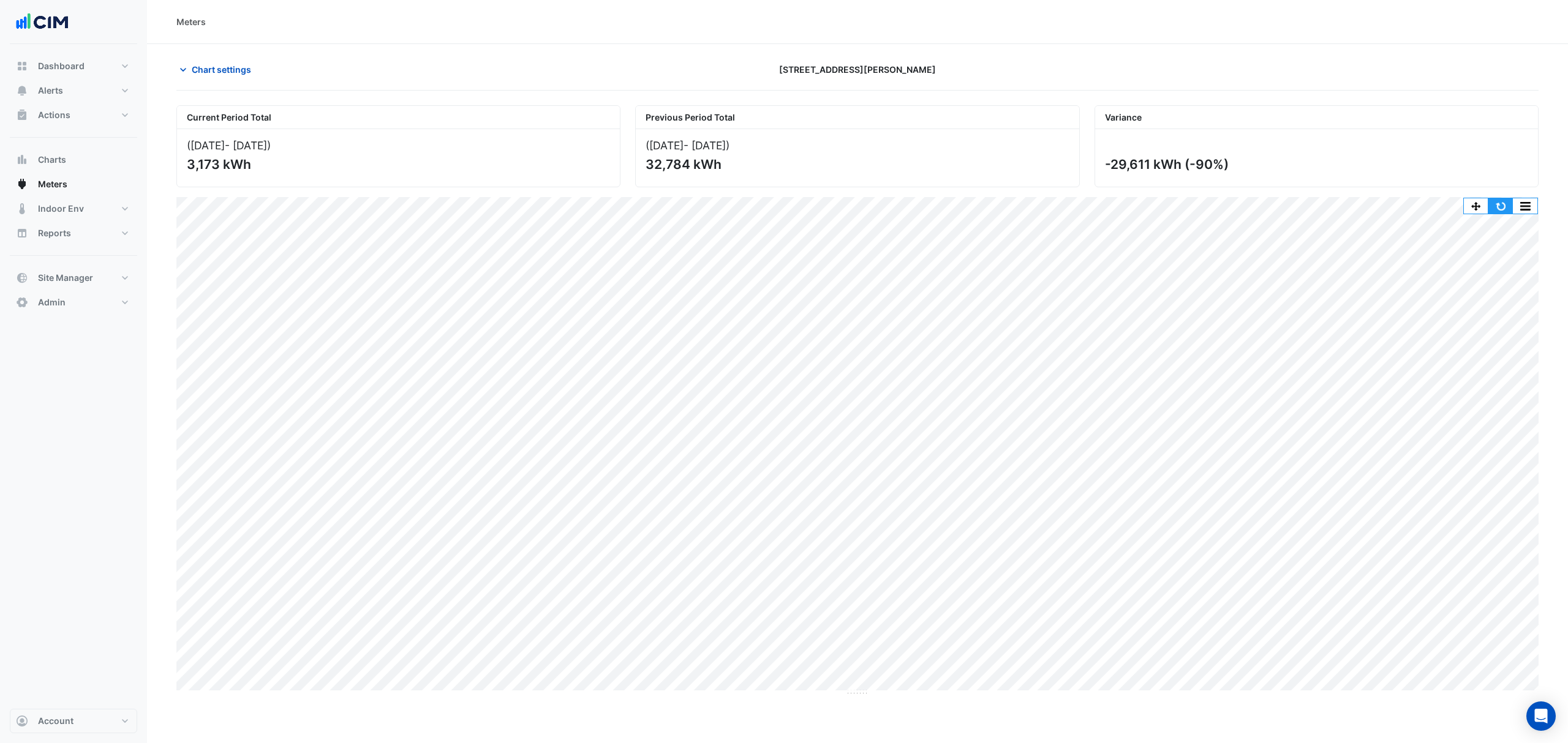
click at [1492, 203] on button "button" at bounding box center [1500, 206] width 24 height 15
click at [221, 77] on button "Chart settings" at bounding box center [218, 69] width 83 height 21
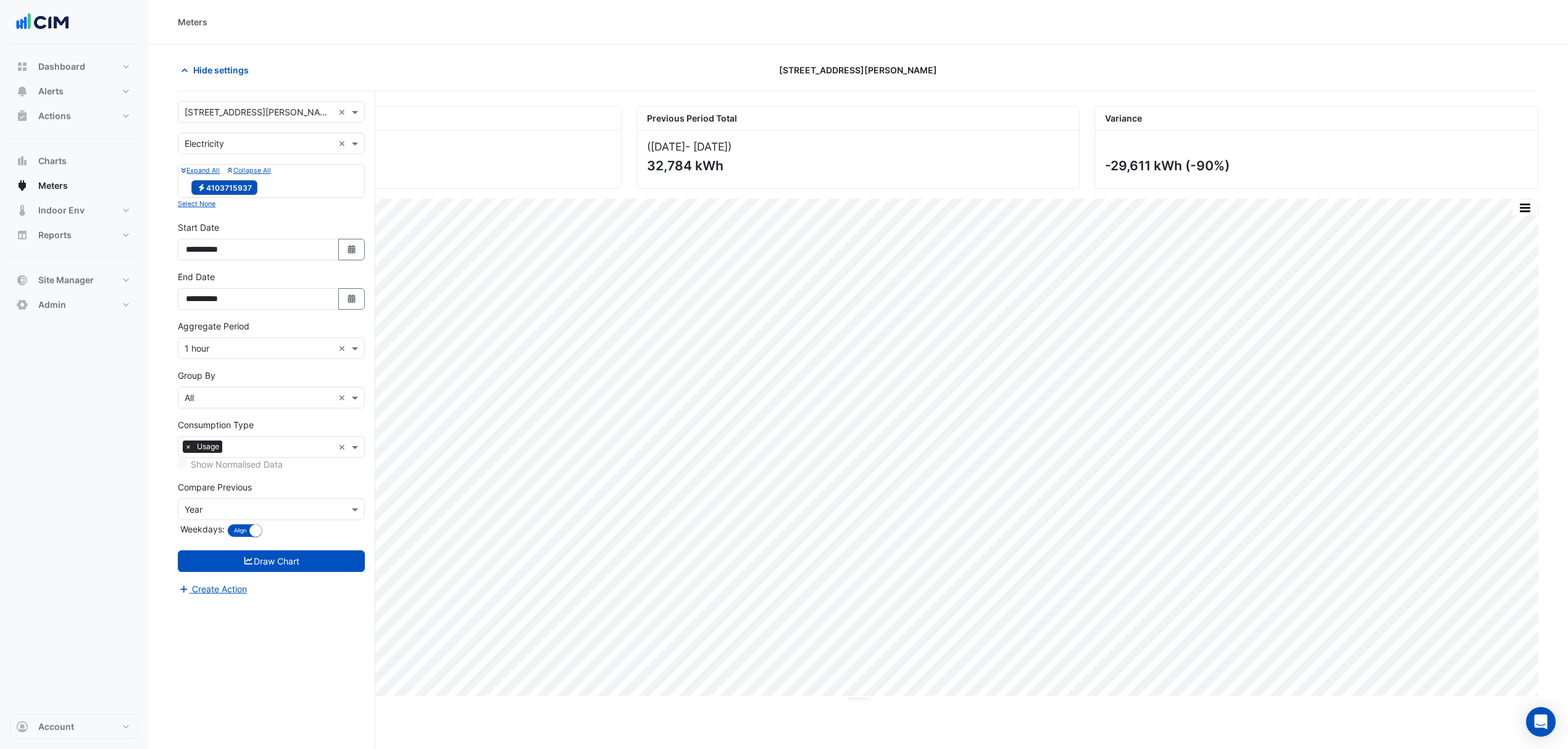
click at [341, 249] on button "Select Date" at bounding box center [352, 249] width 27 height 21
select select "*"
select select "****"
click at [198, 94] on button "Previous month" at bounding box center [198, 86] width 15 height 19
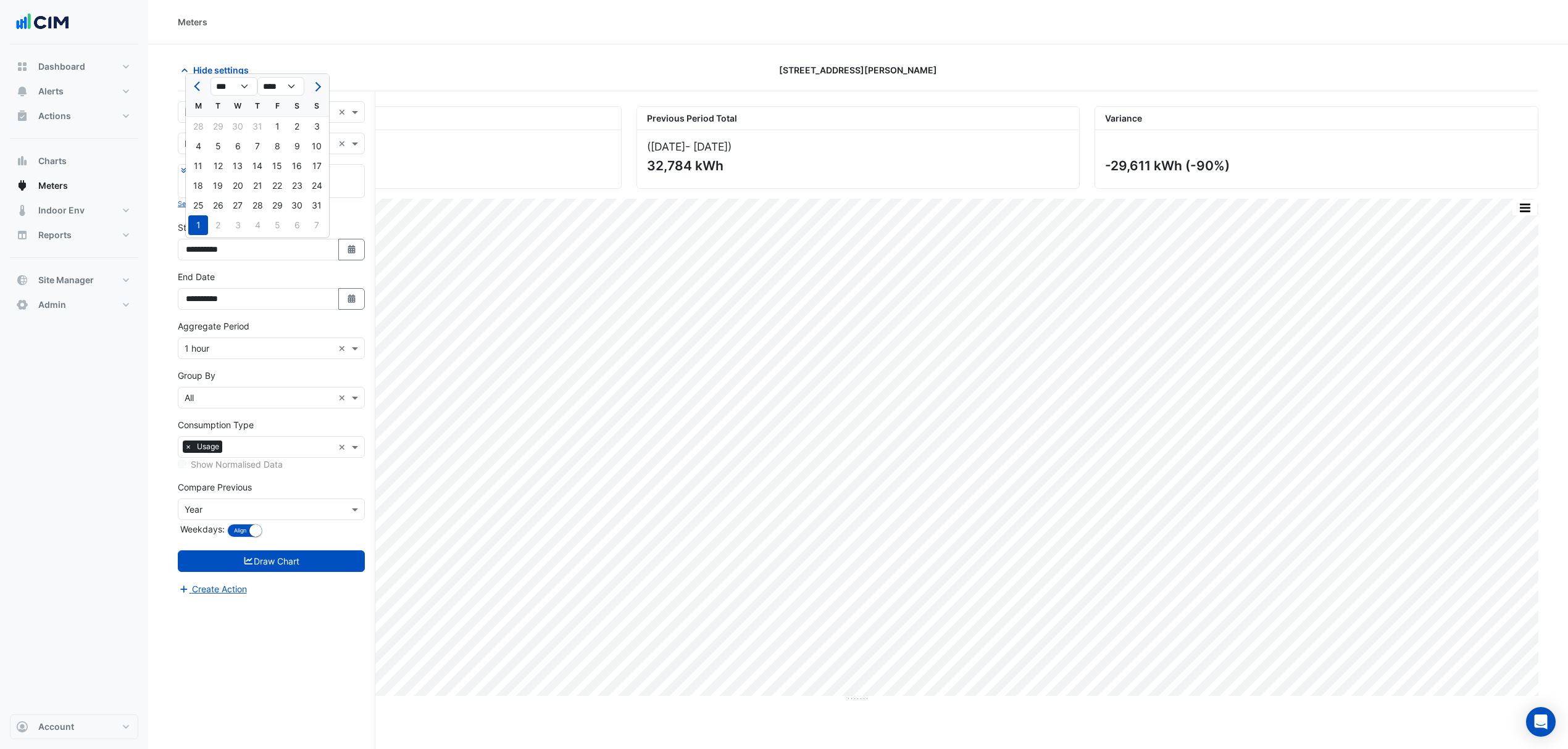
select select "*"
click at [222, 126] on div "1" at bounding box center [217, 126] width 19 height 19
type input "**********"
click at [344, 309] on button "Select Date" at bounding box center [352, 299] width 27 height 21
click at [196, 133] on span "Previous month" at bounding box center [199, 137] width 10 height 10
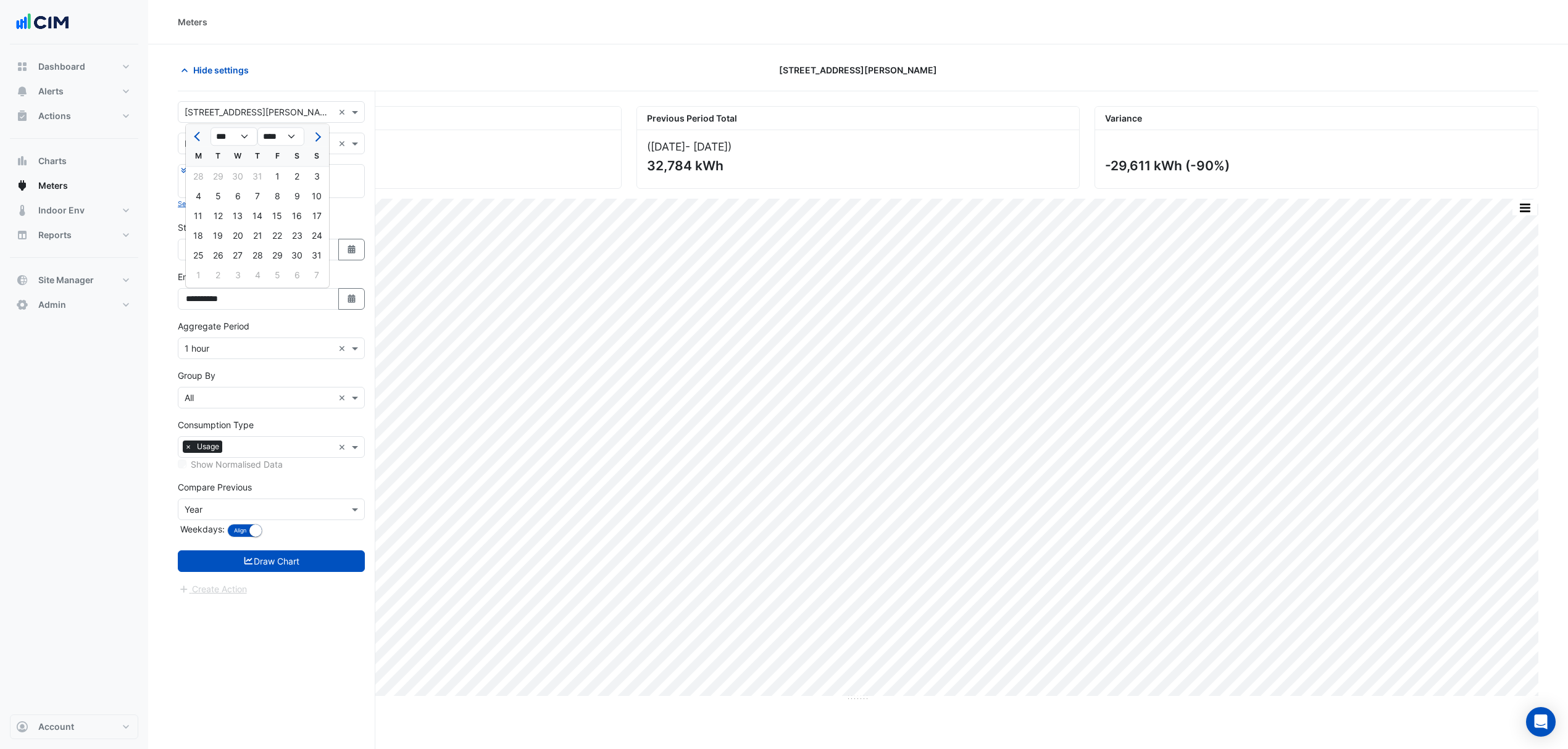
click at [321, 135] on span "Next month" at bounding box center [316, 137] width 10 height 10
select select "*"
click at [227, 176] on div "2" at bounding box center [217, 177] width 19 height 19
type input "**********"
click at [255, 576] on form "**********" at bounding box center [271, 348] width 187 height 495
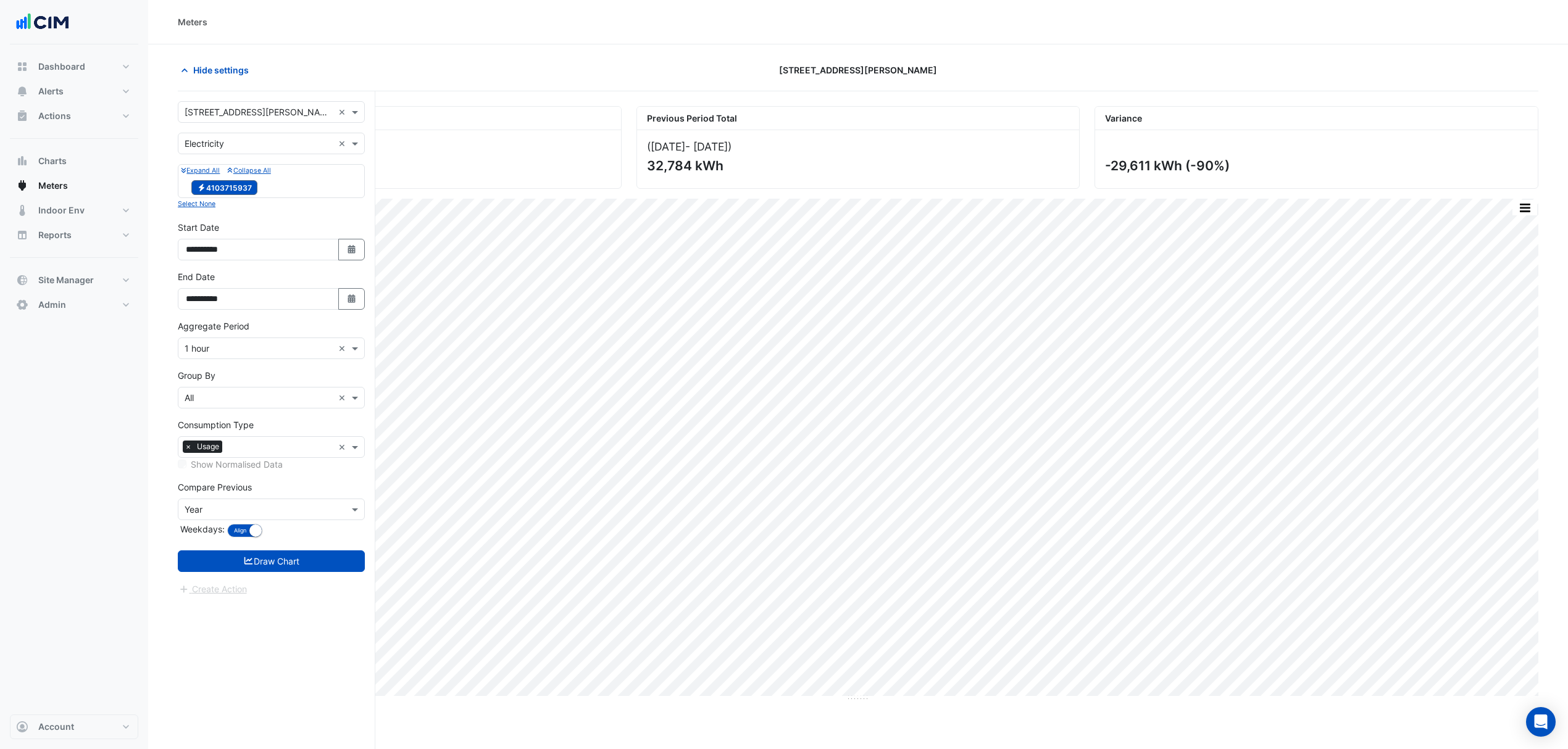
click at [267, 558] on button "Draw Chart" at bounding box center [271, 561] width 187 height 21
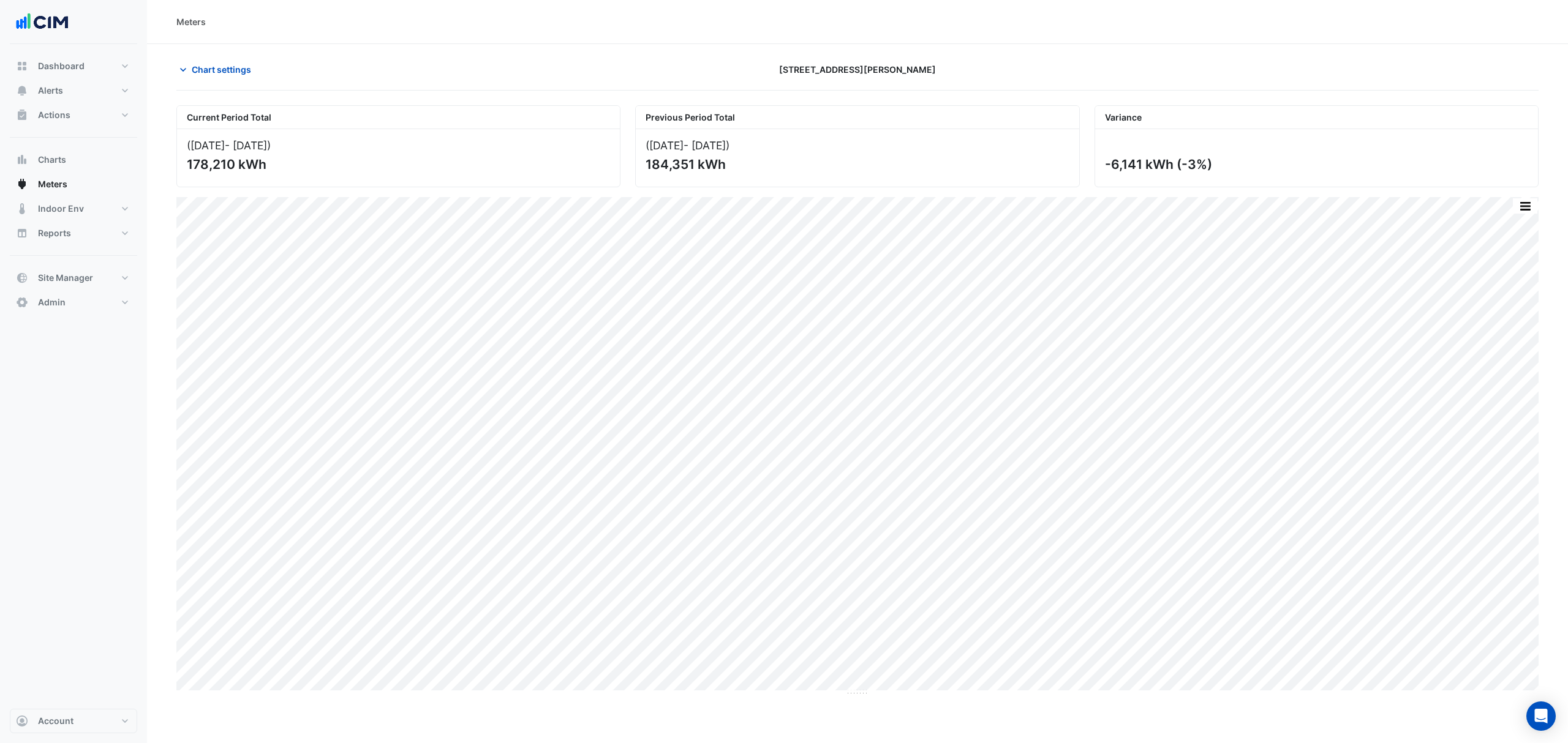
click at [231, 71] on span "Chart settings" at bounding box center [221, 69] width 60 height 13
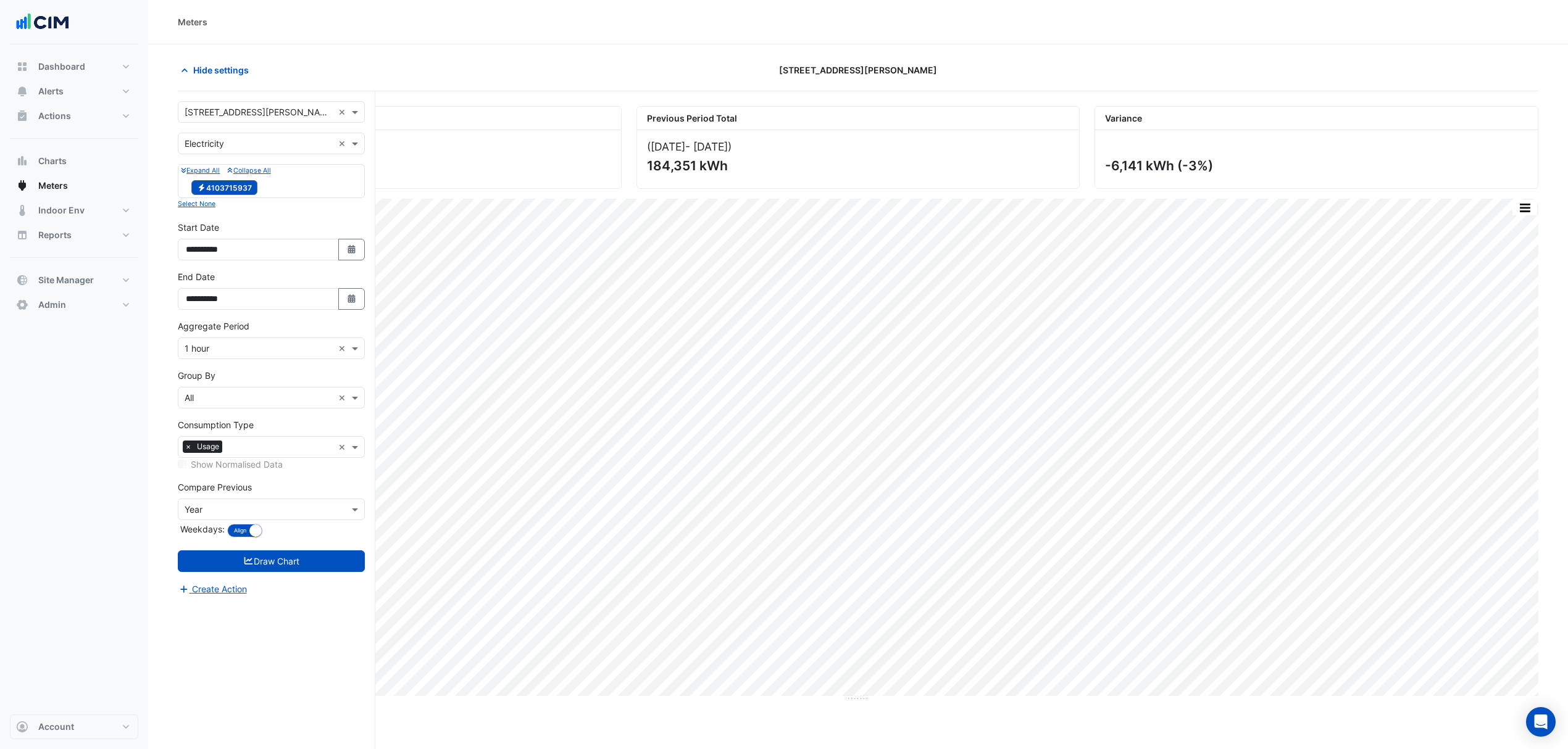
click at [346, 300] on icon "Select Date" at bounding box center [351, 298] width 11 height 9
select select "*"
click at [203, 180] on div "1" at bounding box center [198, 177] width 19 height 19
type input "**********"
click at [322, 564] on button "Draw Chart" at bounding box center [271, 561] width 187 height 21
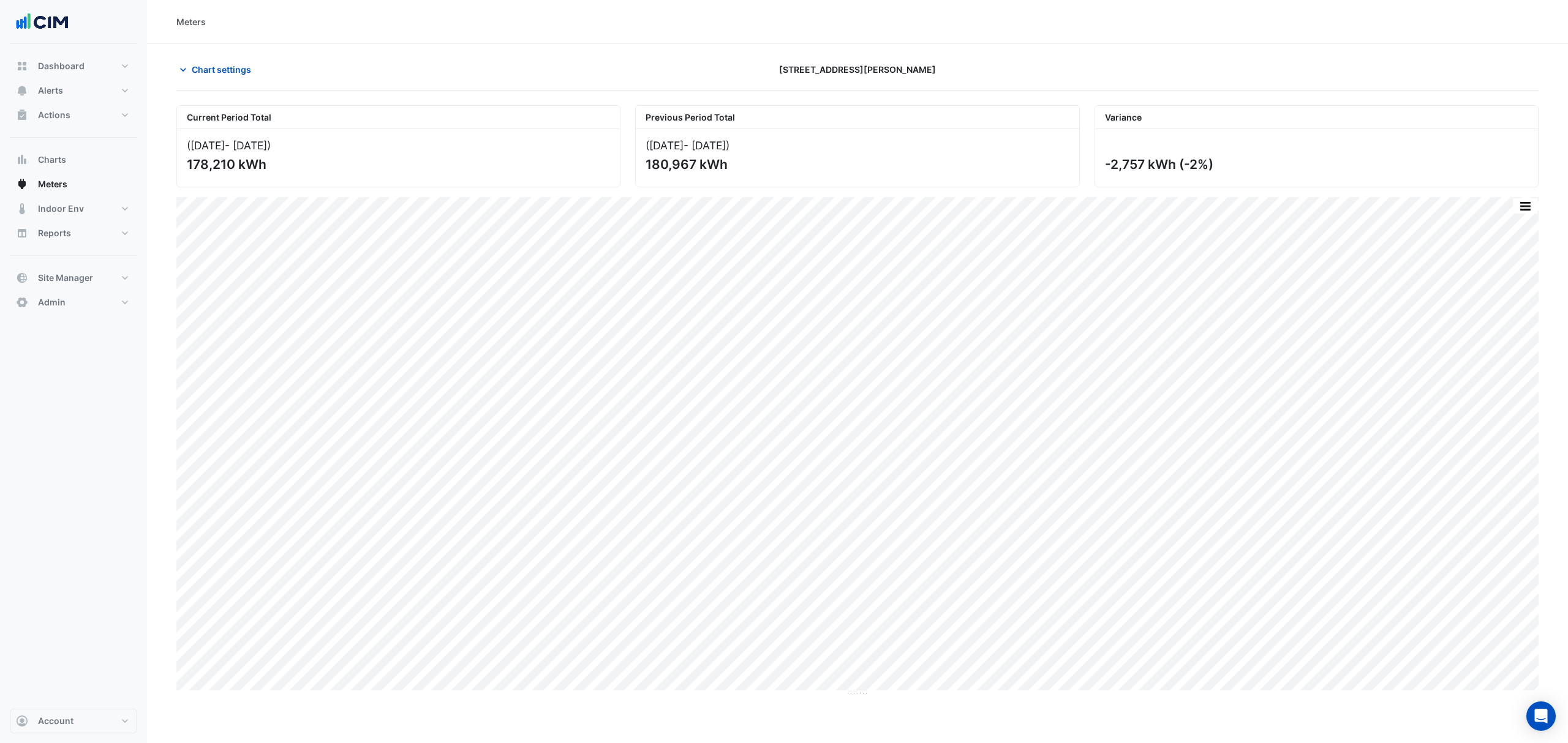
click at [206, 70] on span "Chart settings" at bounding box center [221, 69] width 60 height 13
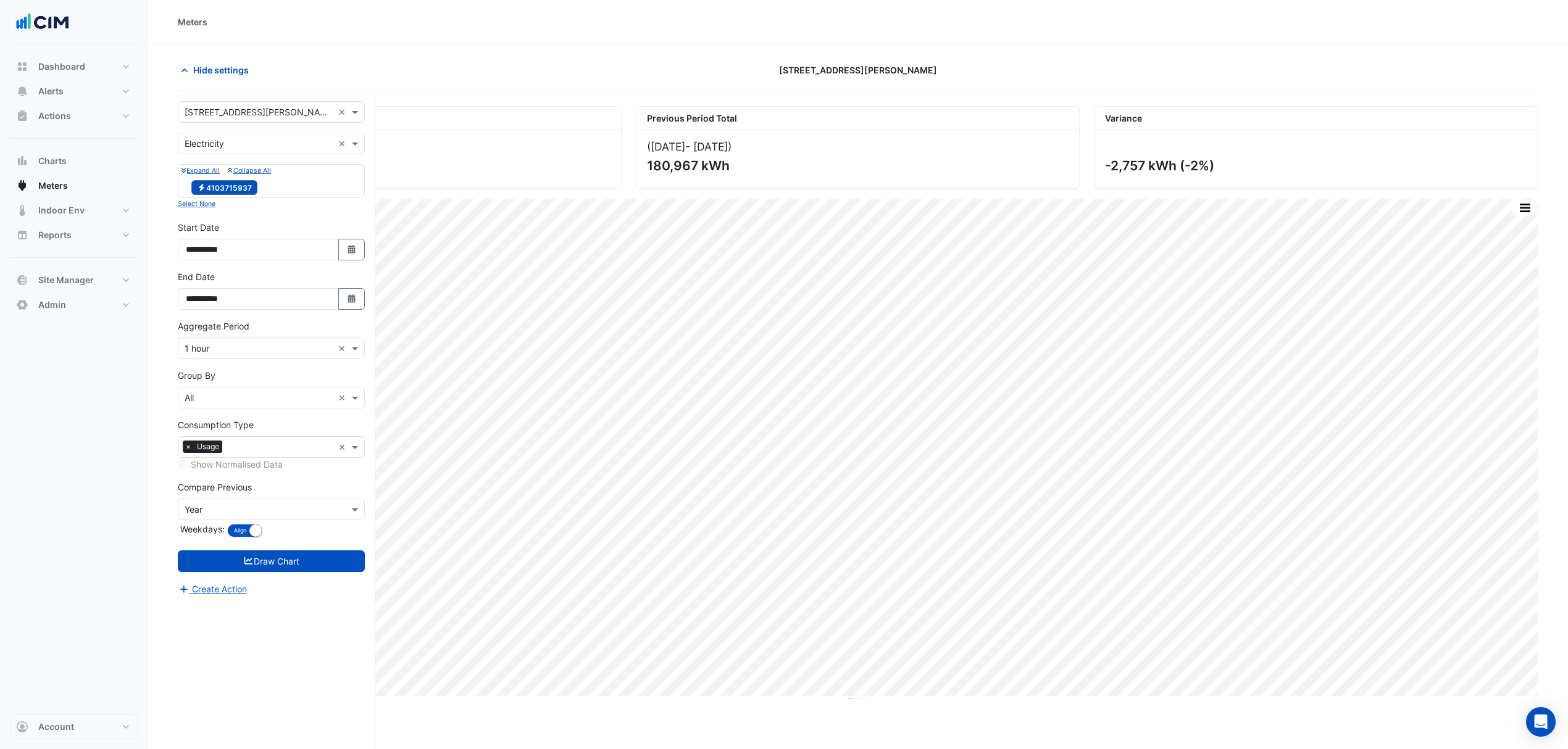
click at [210, 70] on span "Hide settings" at bounding box center [220, 70] width 55 height 13
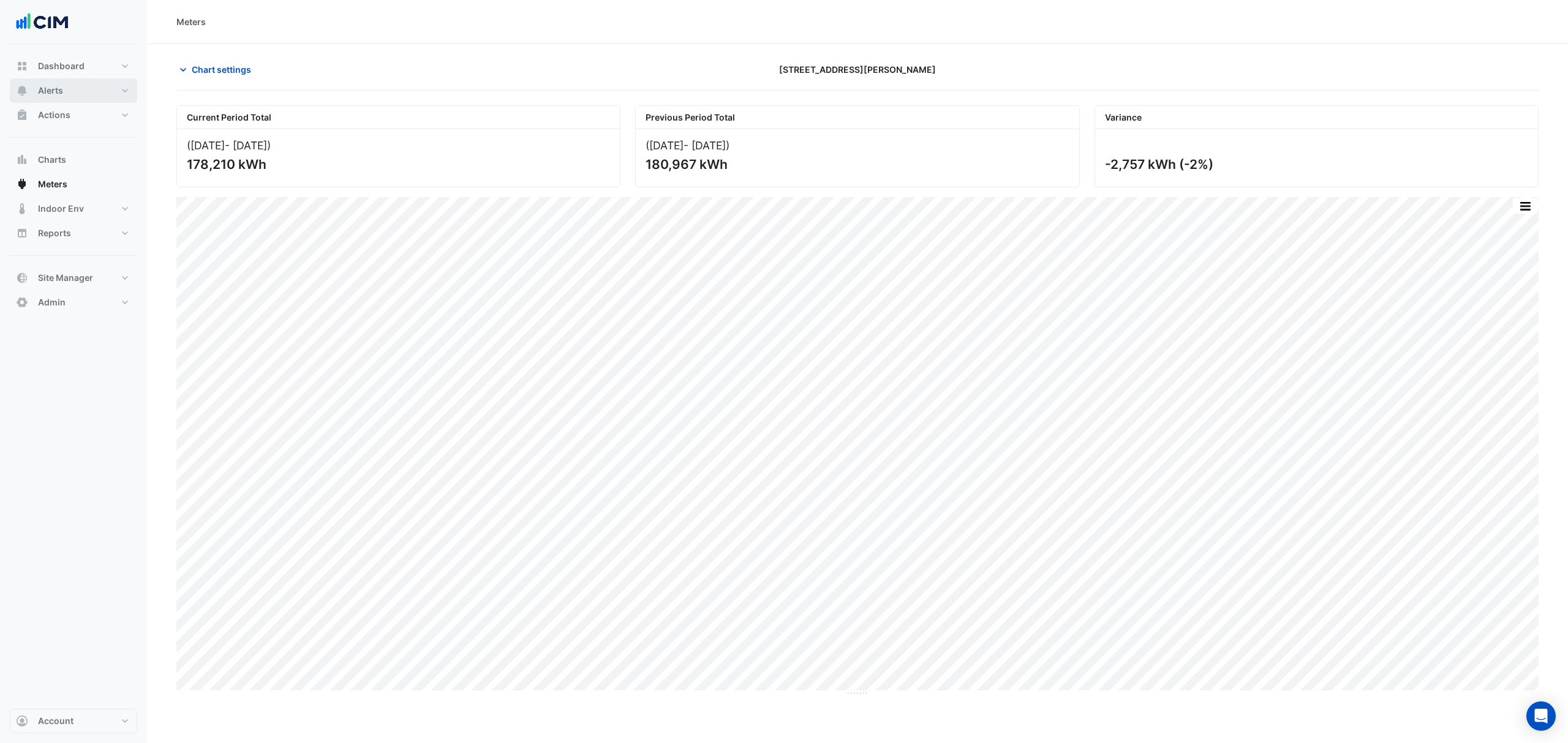
click at [67, 84] on button "Alerts" at bounding box center [73, 90] width 127 height 24
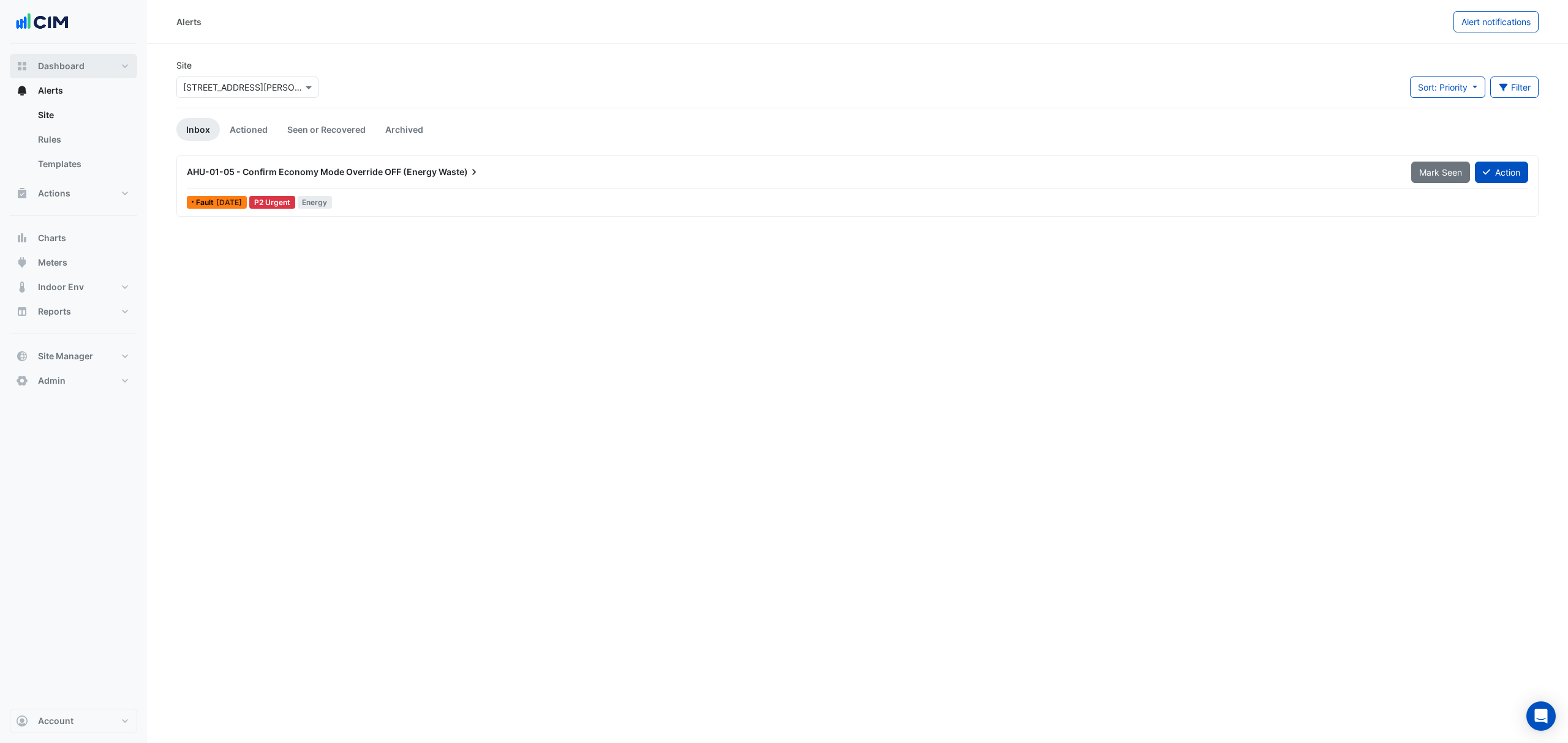
click at [84, 73] on button "Dashboard" at bounding box center [73, 65] width 127 height 24
select select "***"
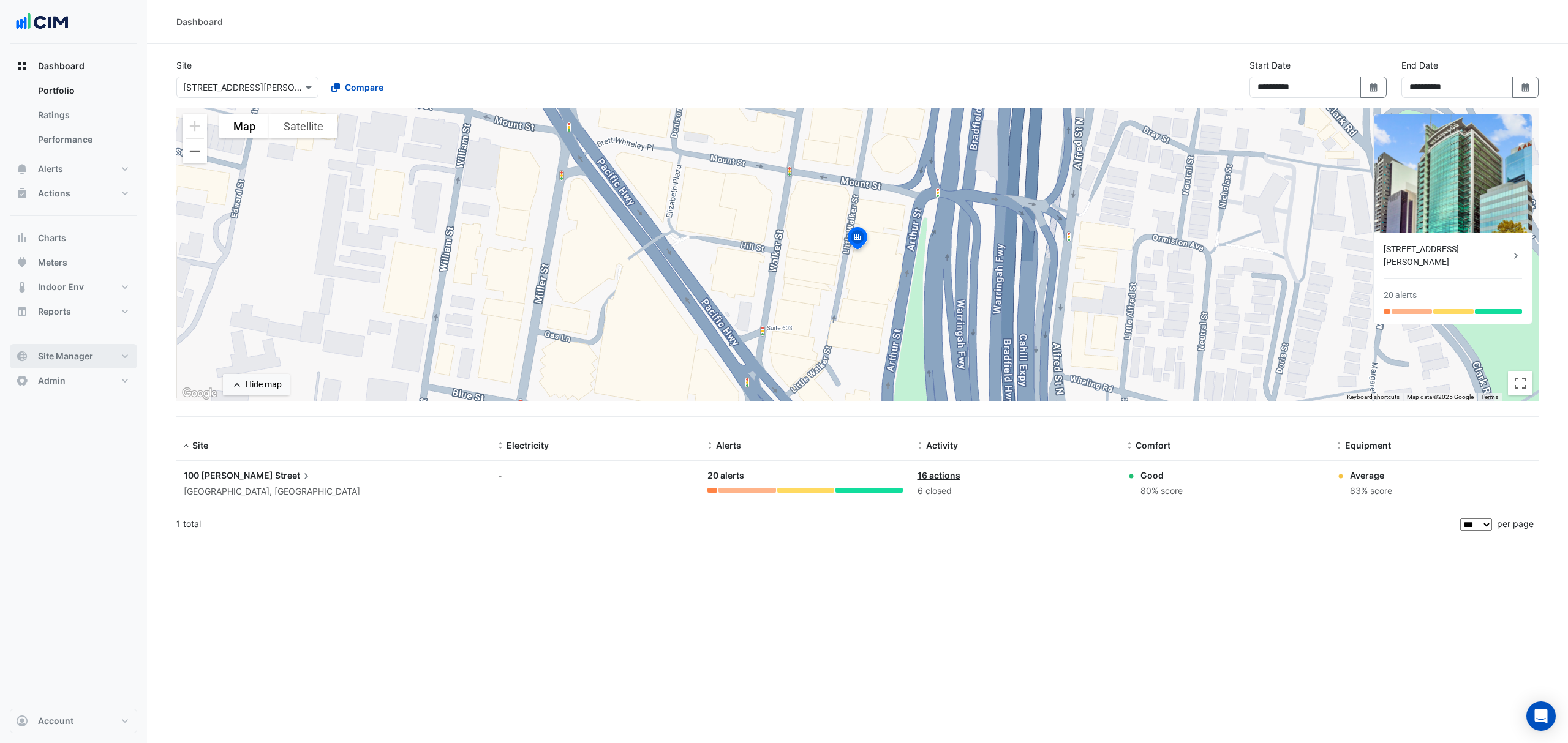
click at [64, 360] on span "Site Manager" at bounding box center [64, 356] width 55 height 13
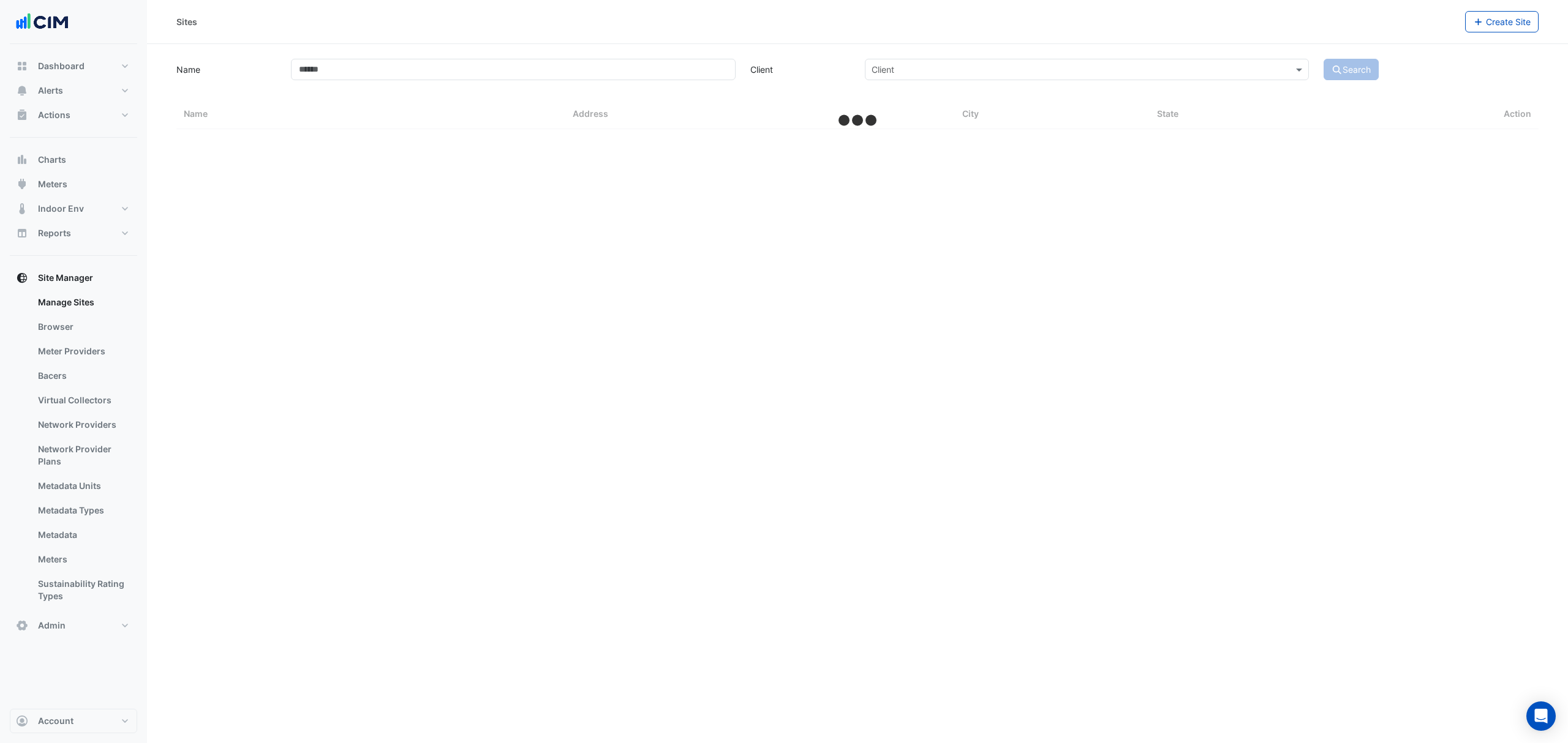
click at [64, 369] on link "Bacers" at bounding box center [82, 375] width 109 height 24
click at [745, 69] on div "Select a Site" at bounding box center [857, 79] width 681 height 21
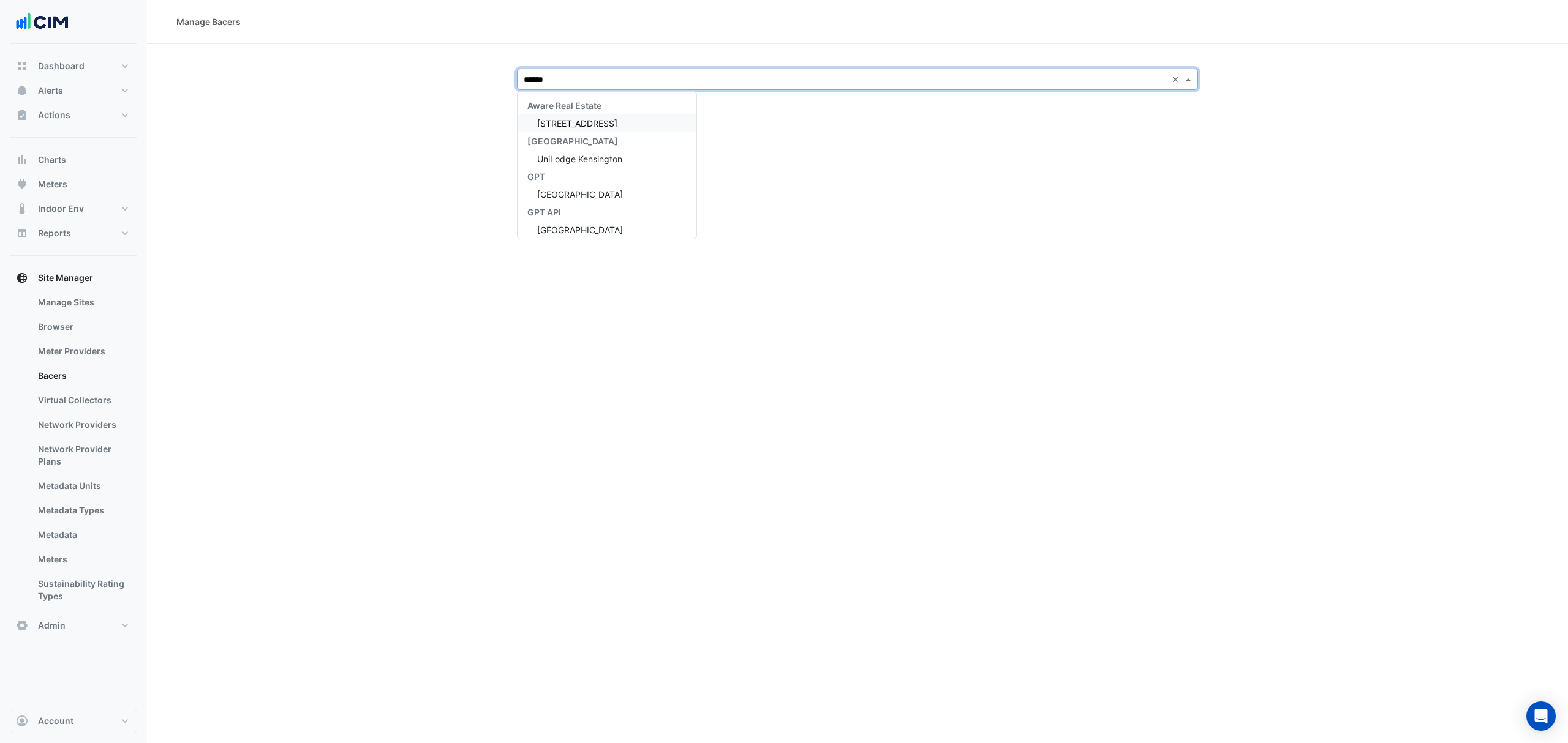
type input "*******"
click at [606, 152] on div "Pacific [GEOGRAPHIC_DATA]" at bounding box center [607, 144] width 179 height 17
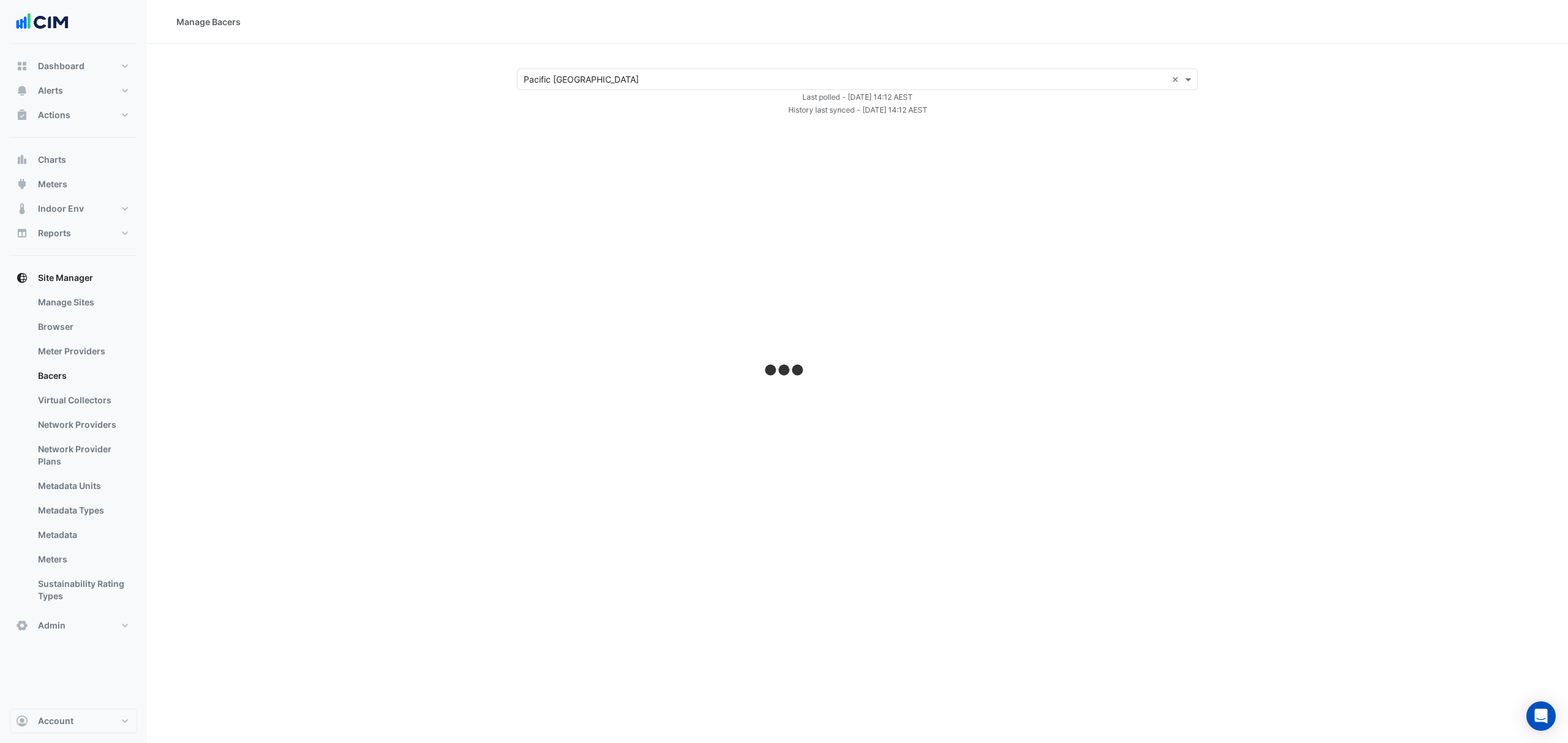
select select "***"
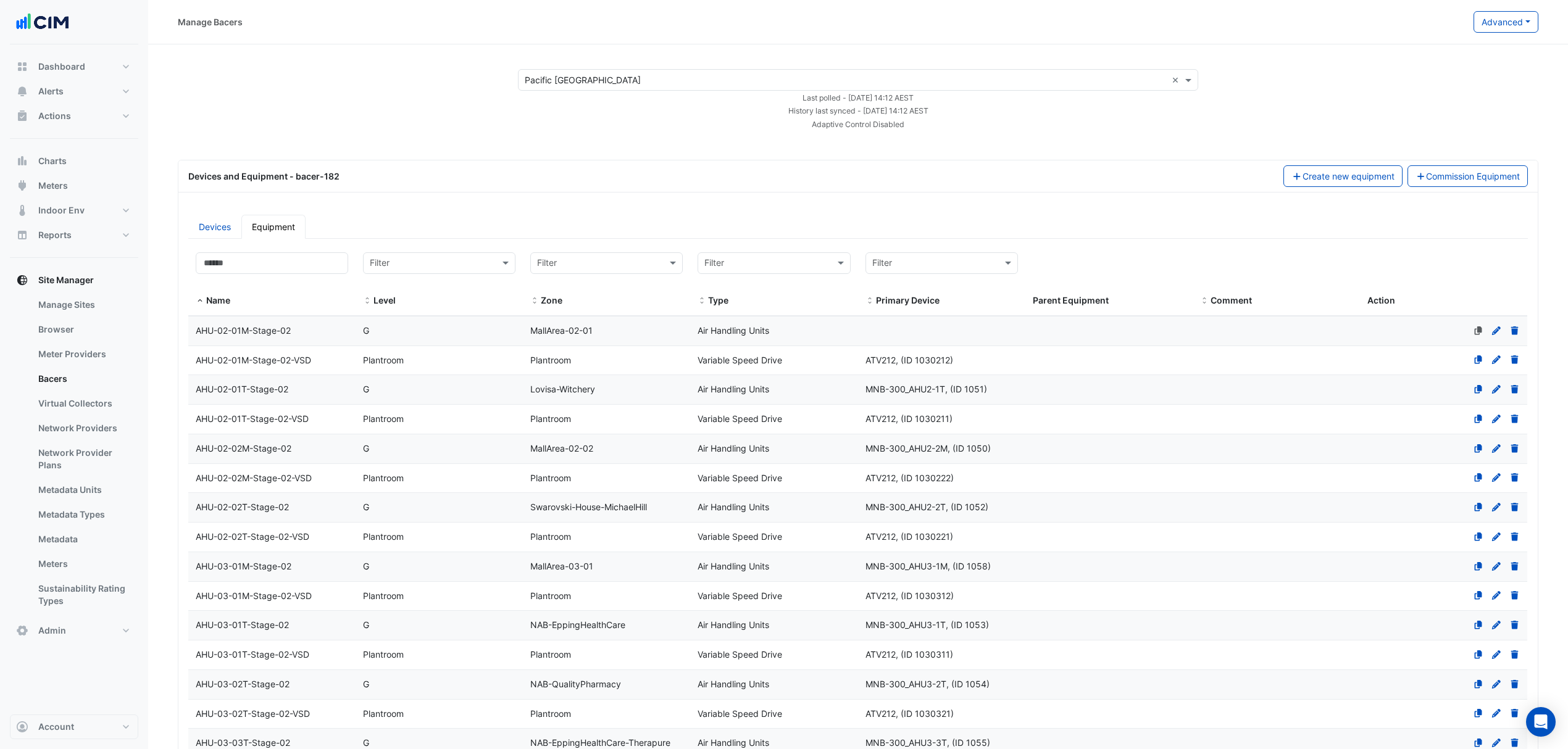
click at [1501, 16] on button "Advanced" at bounding box center [1506, 21] width 65 height 21
click at [1450, 67] on span "View scan history" at bounding box center [1437, 66] width 71 height 11
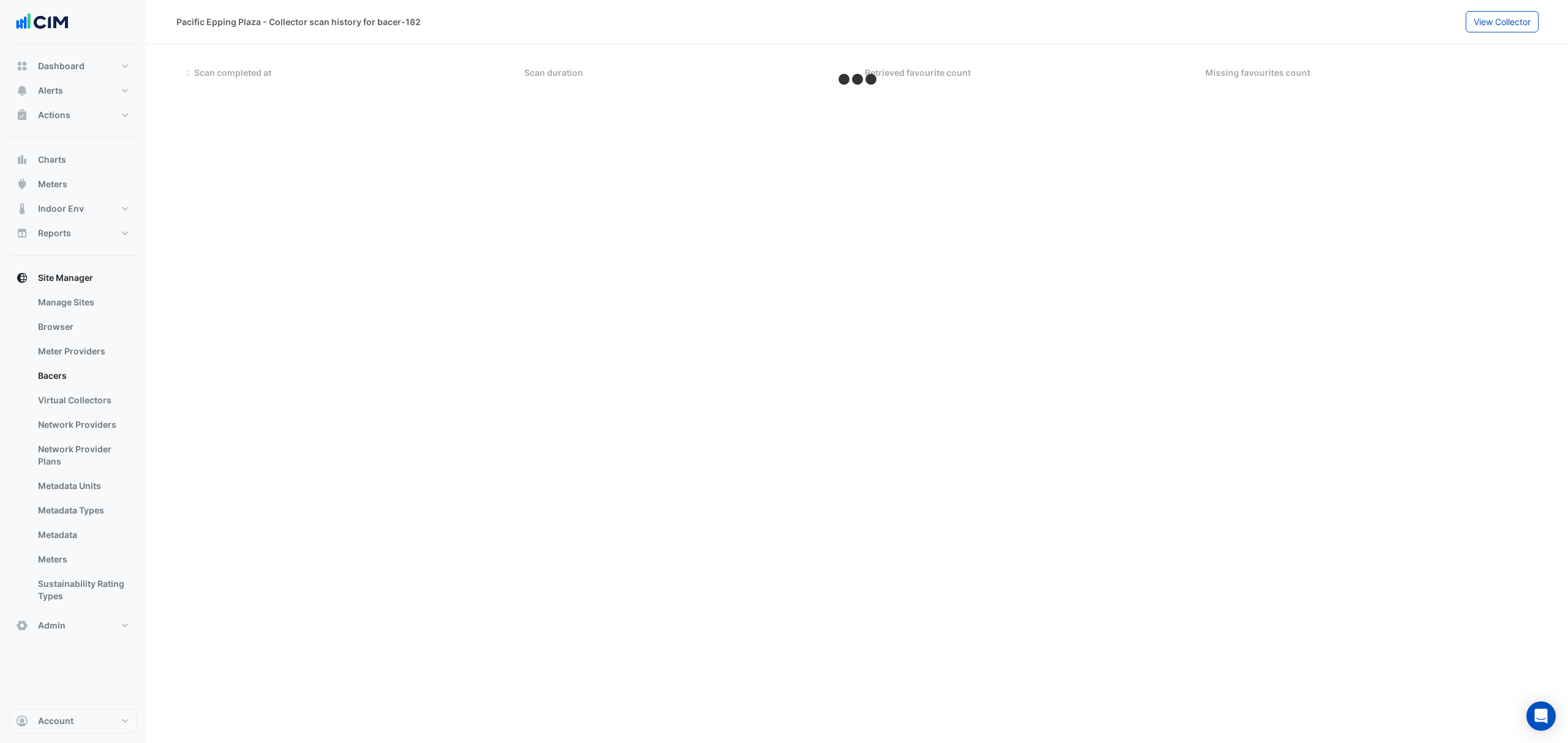
select select "***"
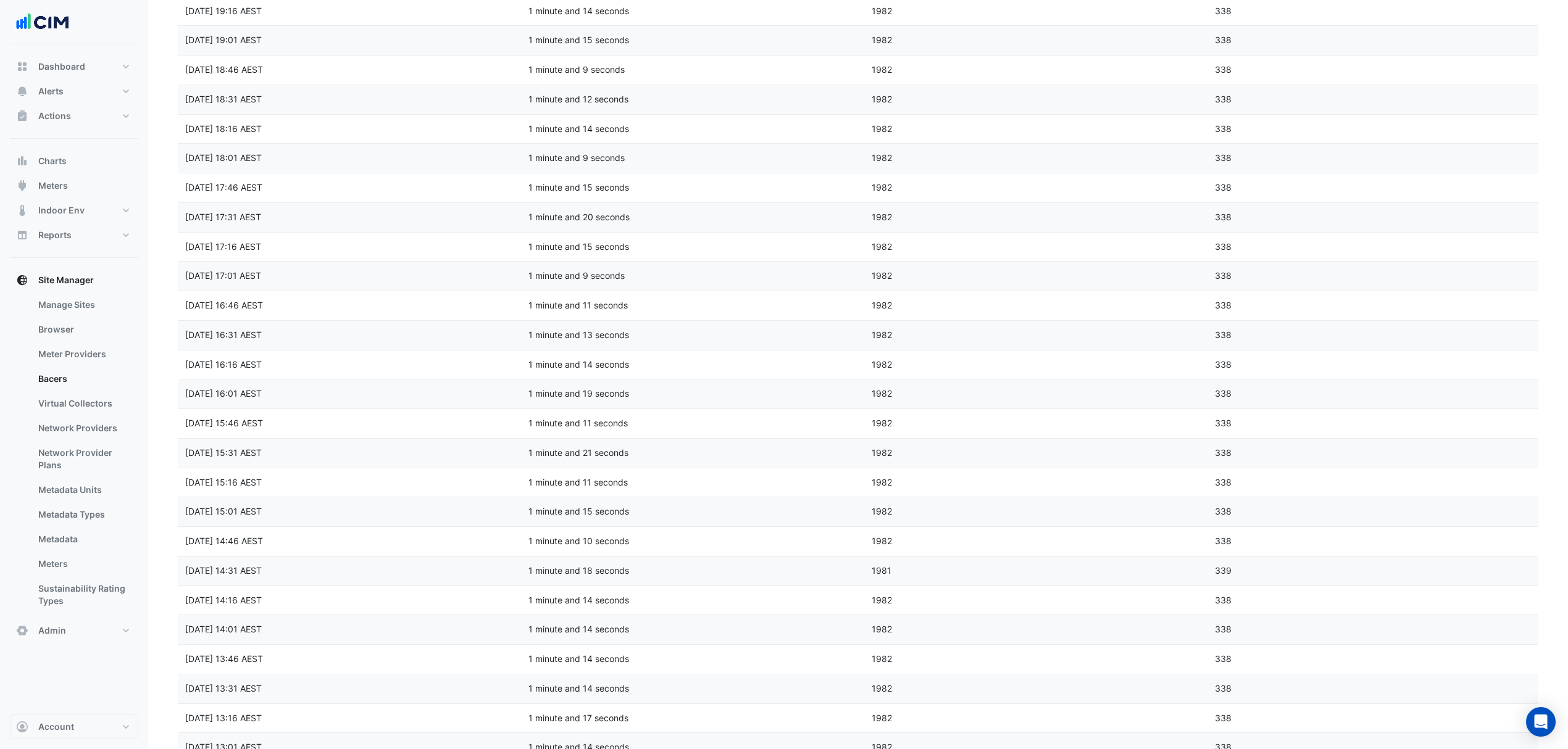
drag, startPoint x: 854, startPoint y: 103, endPoint x: 931, endPoint y: 730, distance: 631.7
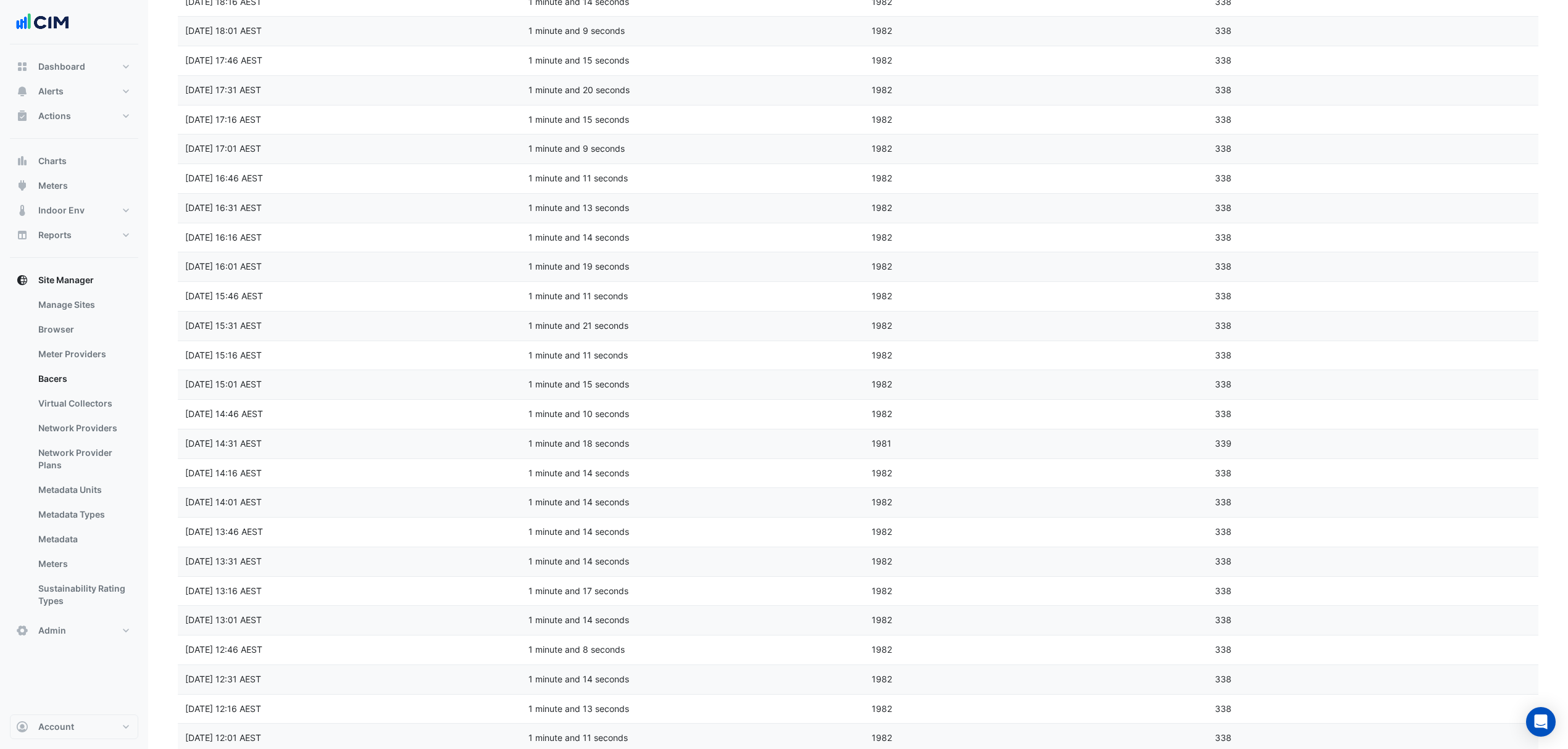
click at [1025, 486] on datatable-body-cell "Retrieved favourite count 1982" at bounding box center [1036, 473] width 343 height 29
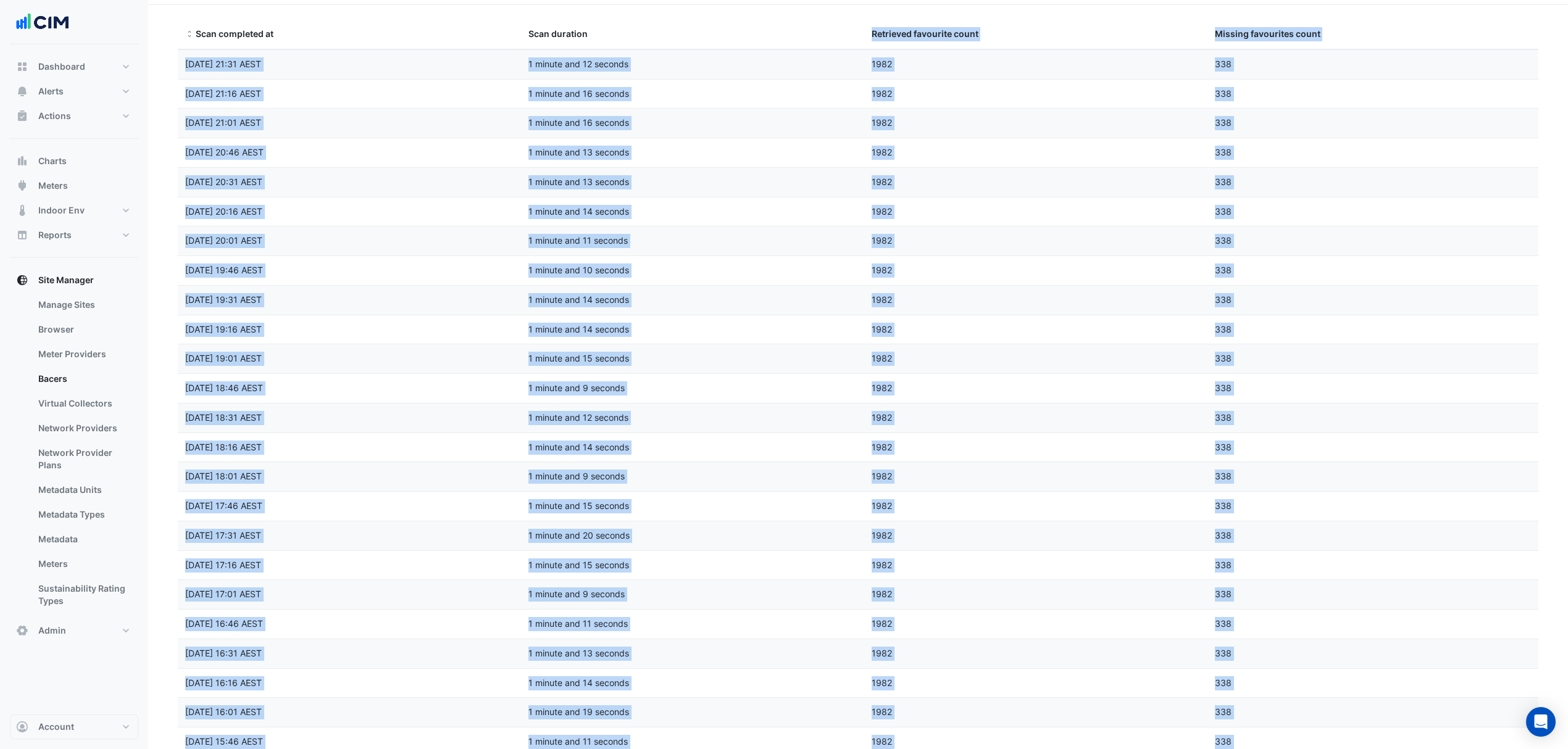
scroll to position [0, 0]
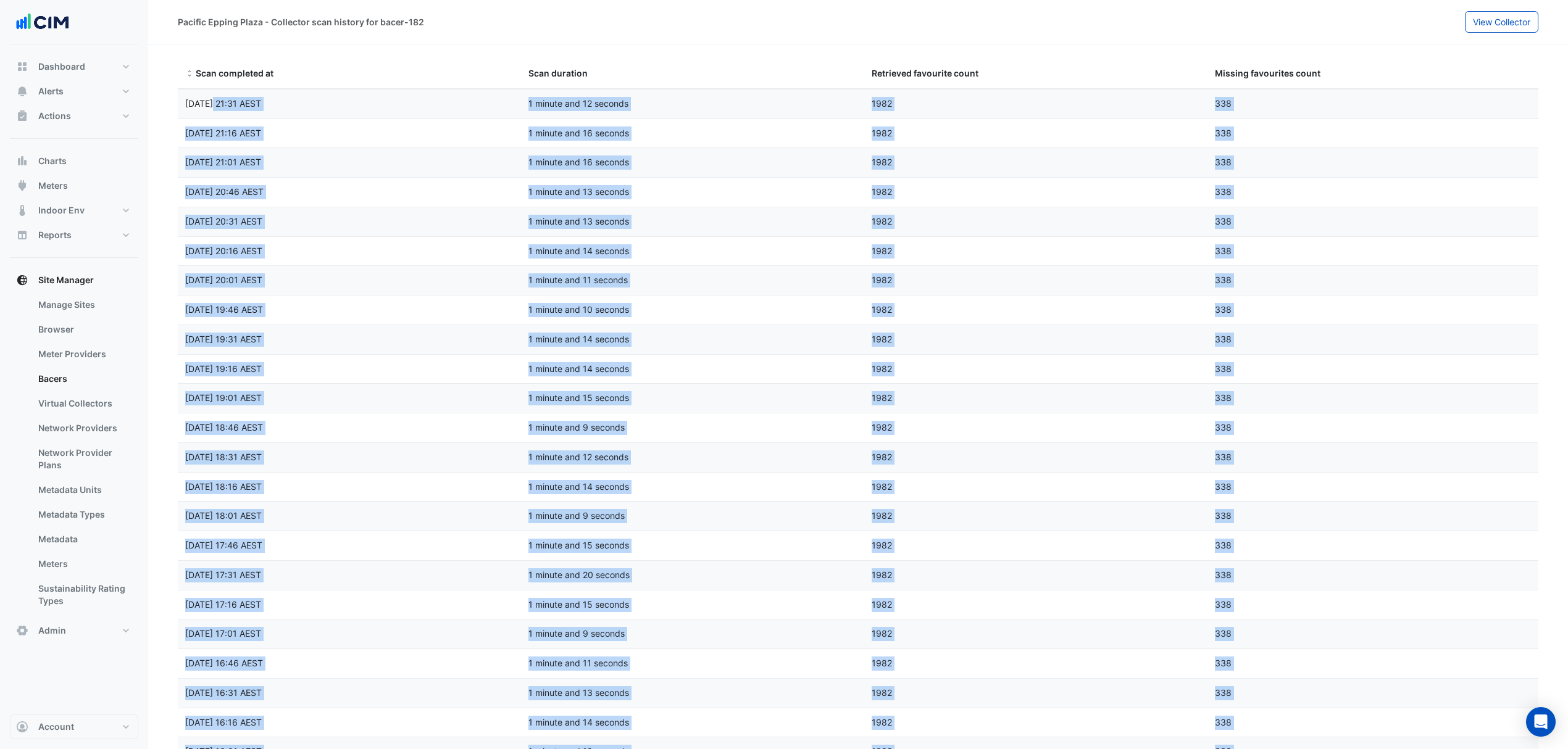
drag, startPoint x: 1263, startPoint y: 705, endPoint x: 471, endPoint y: 116, distance: 987.0
click at [1047, 162] on div "1982" at bounding box center [1036, 162] width 343 height 15
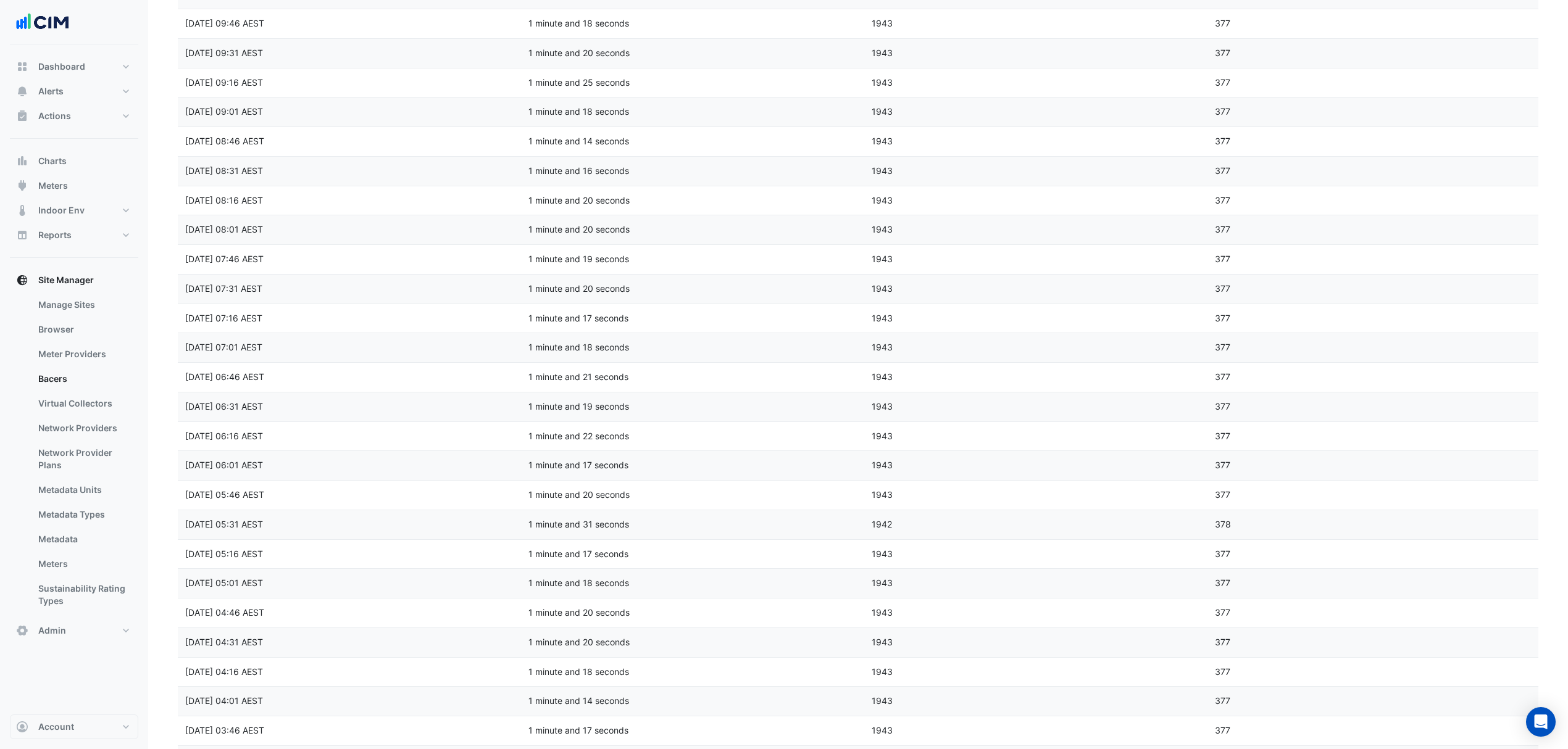
drag, startPoint x: 784, startPoint y: 97, endPoint x: 998, endPoint y: 680, distance: 621.0
click at [1007, 735] on datatable-scroller "Scan completed at Mon 01-Sep-2025 21:31 AEST Scan duration 1 minute and 12 seco…" at bounding box center [858, 97] width 1360 height 2947
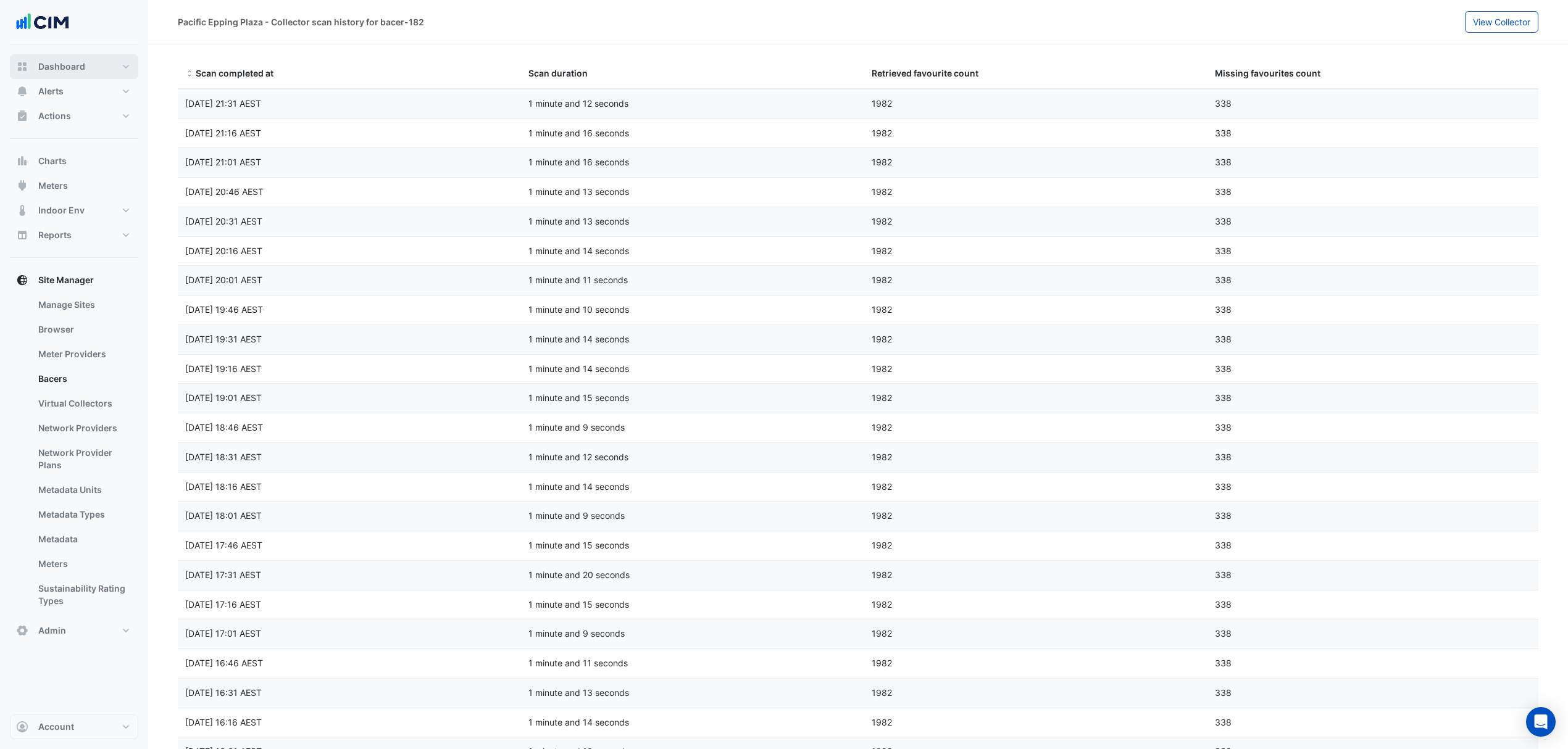
click at [65, 70] on span "Dashboard" at bounding box center [61, 66] width 47 height 13
select select "***"
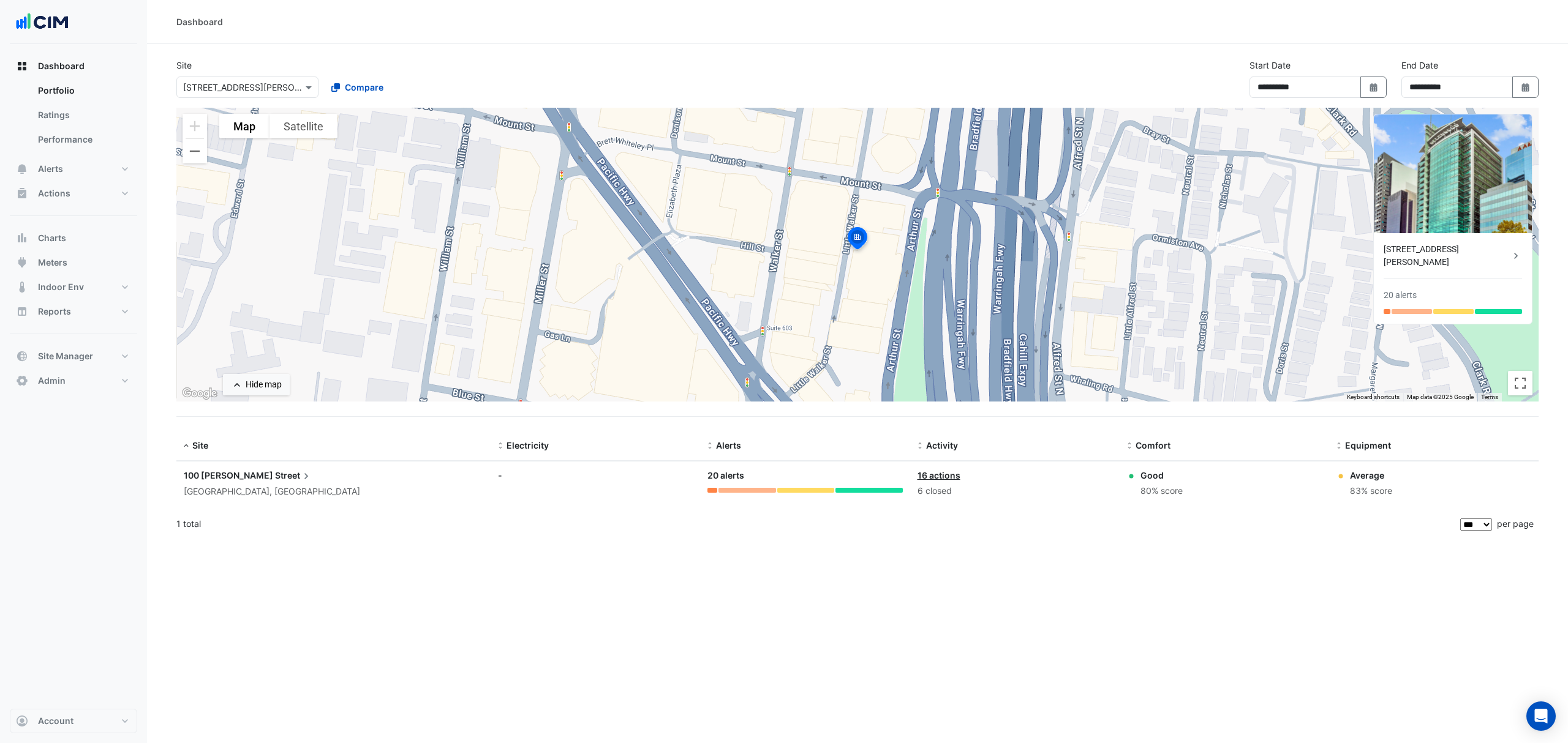
click at [50, 68] on span "Dashboard" at bounding box center [61, 65] width 46 height 13
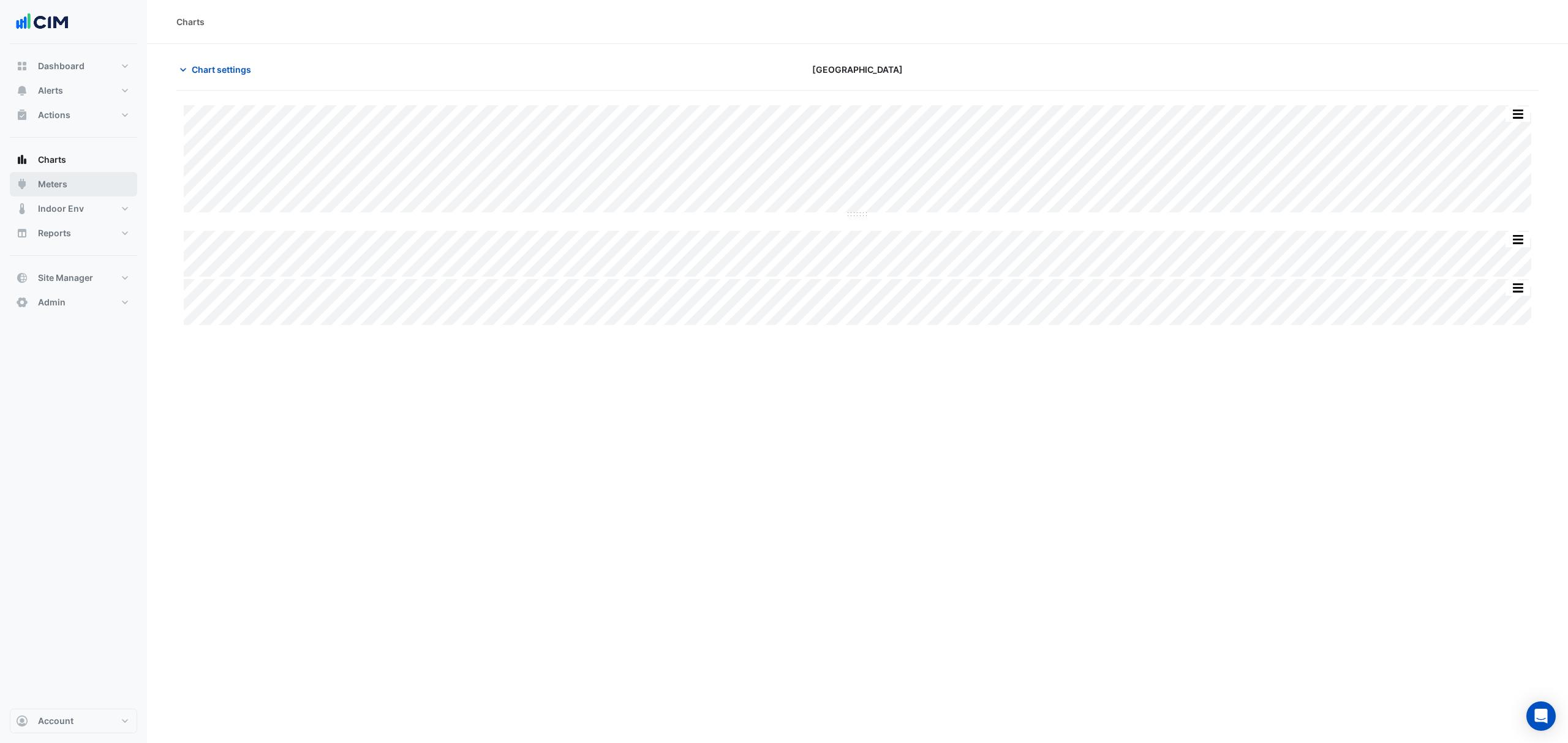
click at [41, 172] on button "Meters" at bounding box center [73, 184] width 127 height 24
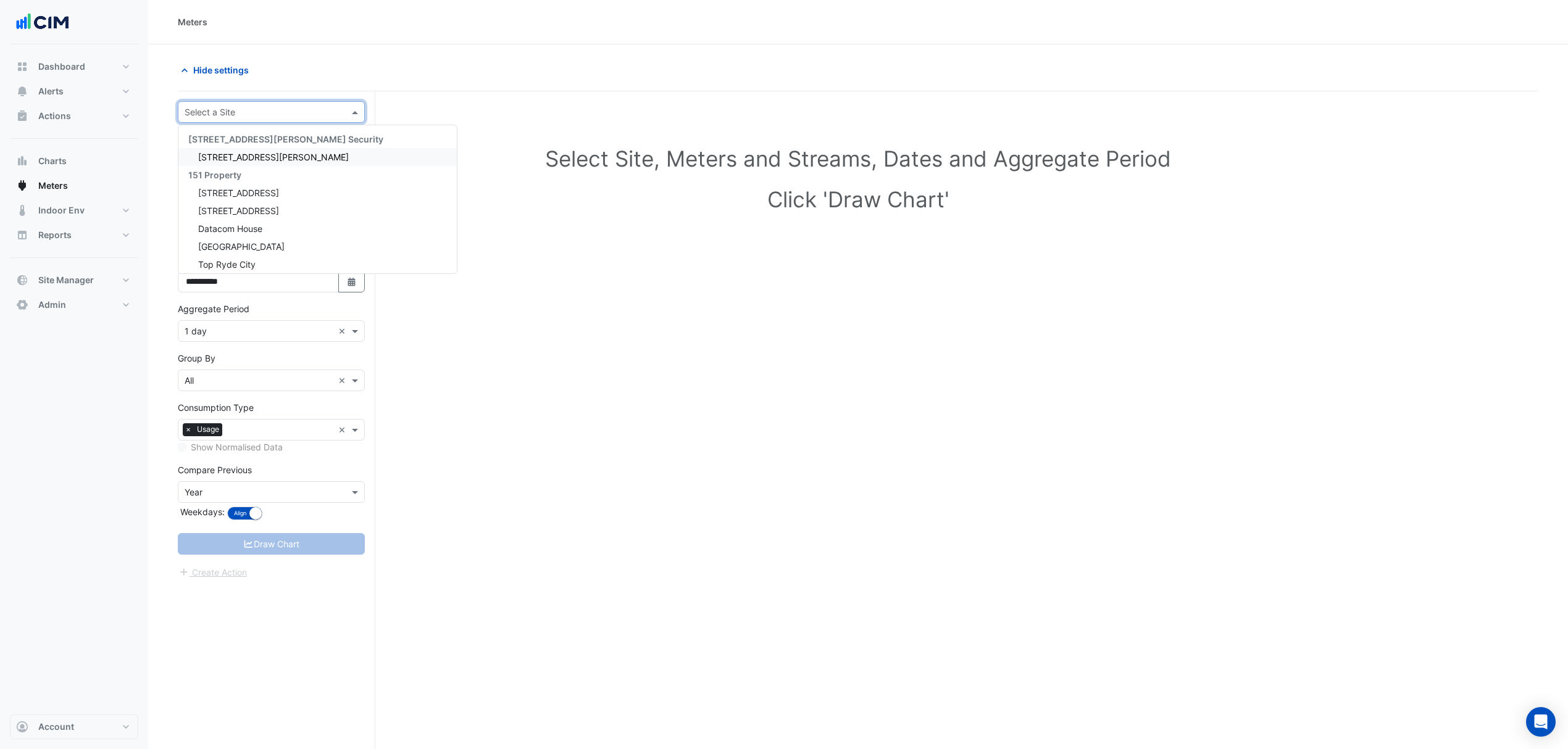
click at [213, 108] on input "text" at bounding box center [258, 112] width 148 height 13
click at [49, 169] on button "Charts" at bounding box center [74, 160] width 128 height 24
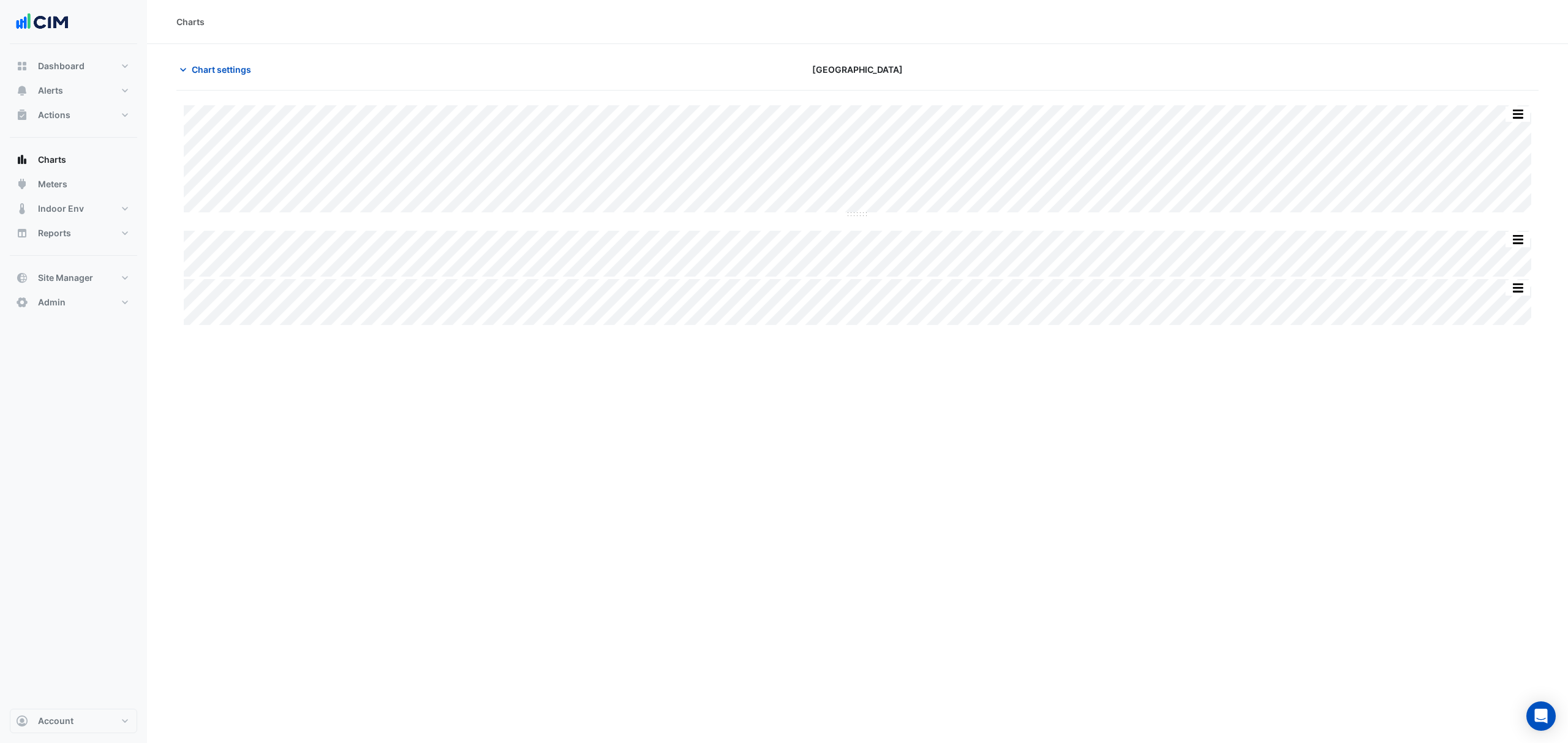
click at [239, 71] on span "Chart settings" at bounding box center [221, 69] width 60 height 13
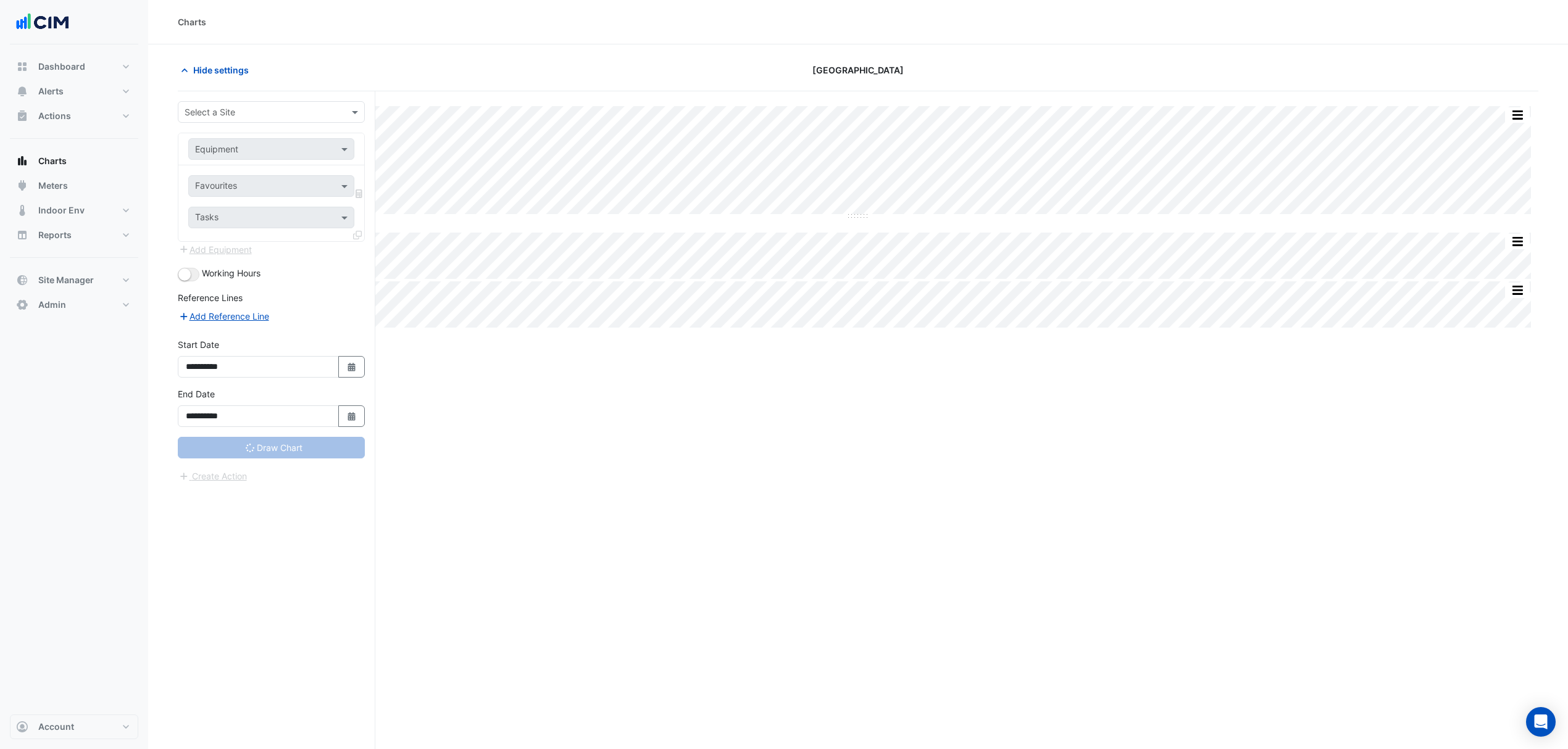
click at [242, 108] on input "text" at bounding box center [258, 112] width 148 height 13
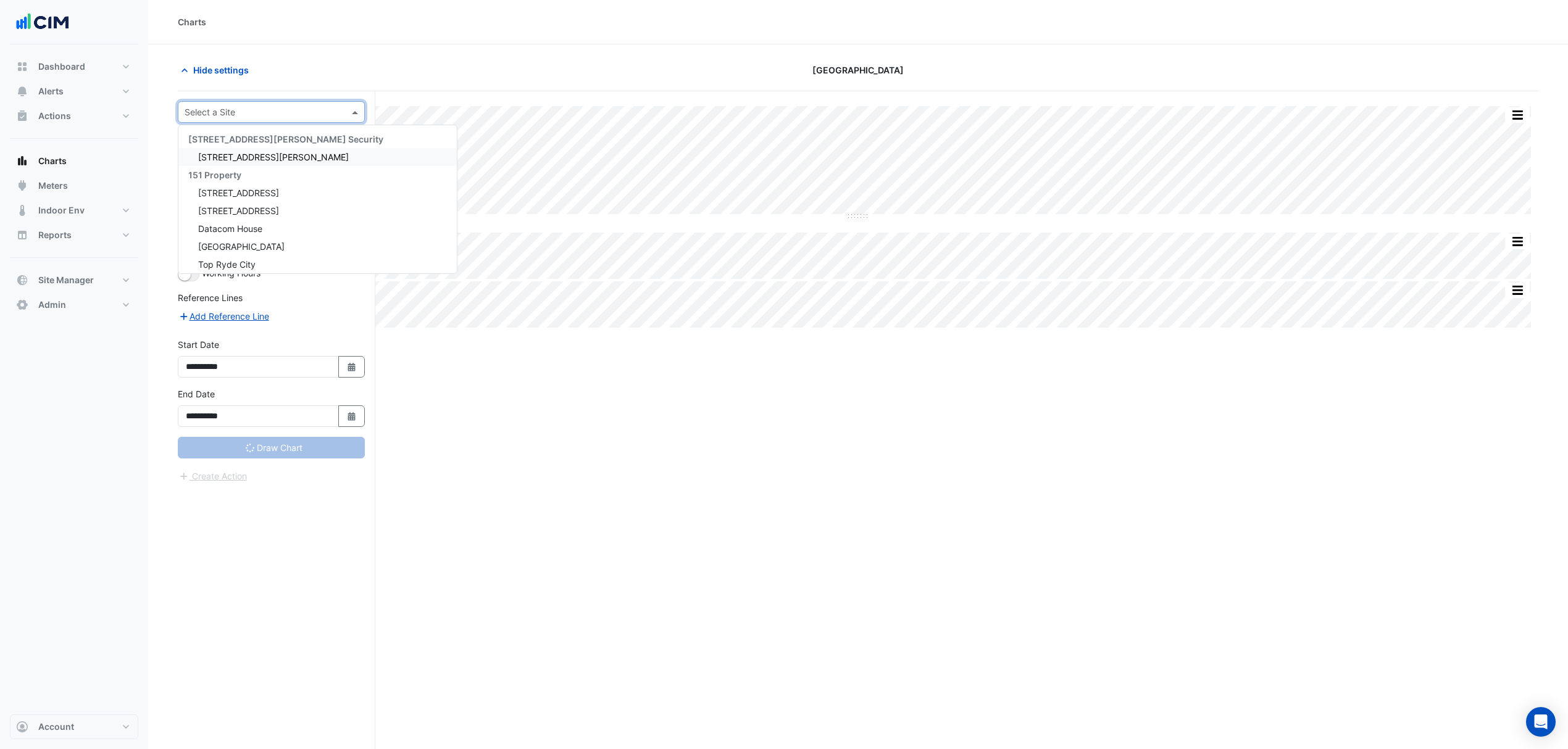
type input "**********"
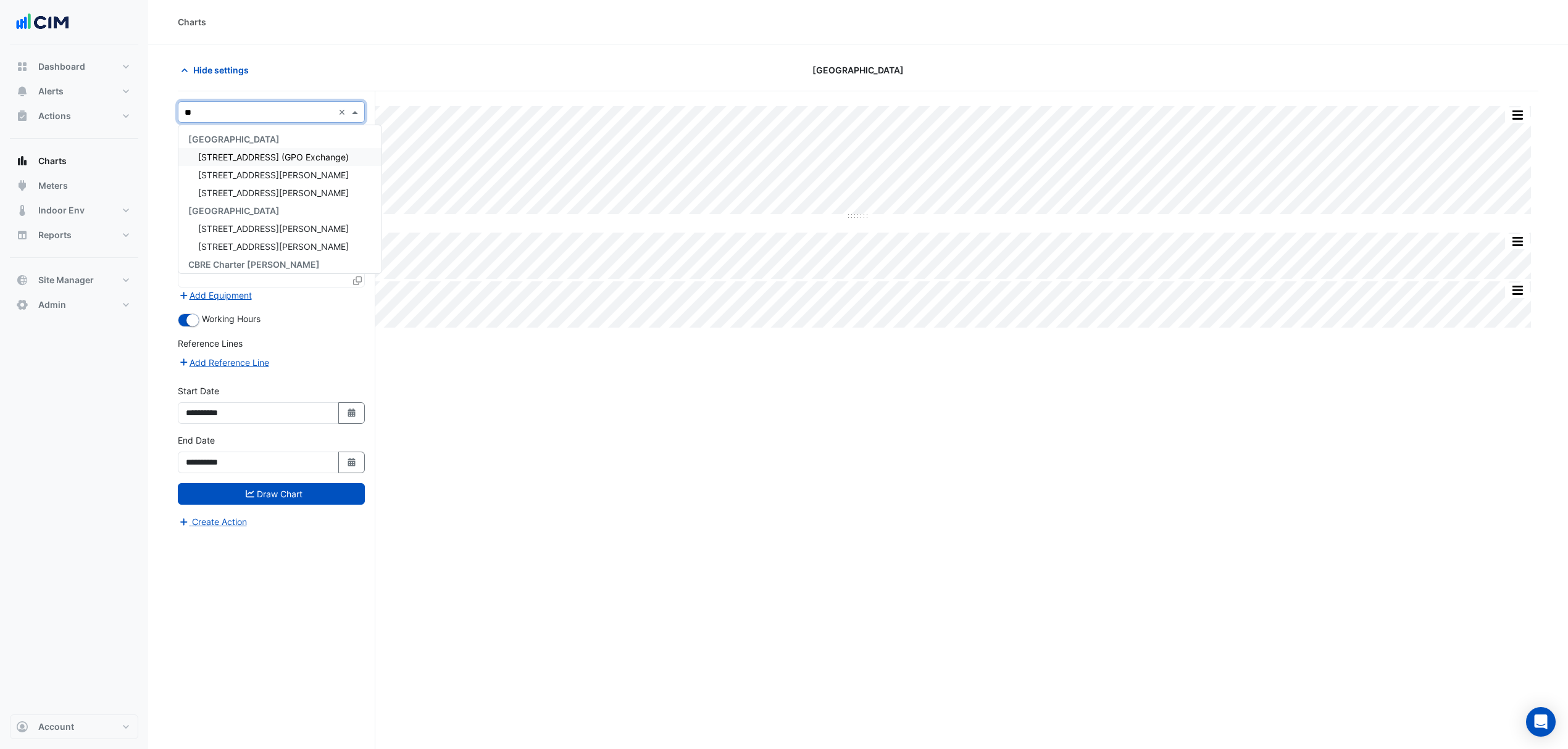
type input "***"
click at [212, 148] on div "[STREET_ADDRESS][PERSON_NAME]" at bounding box center [271, 157] width 185 height 17
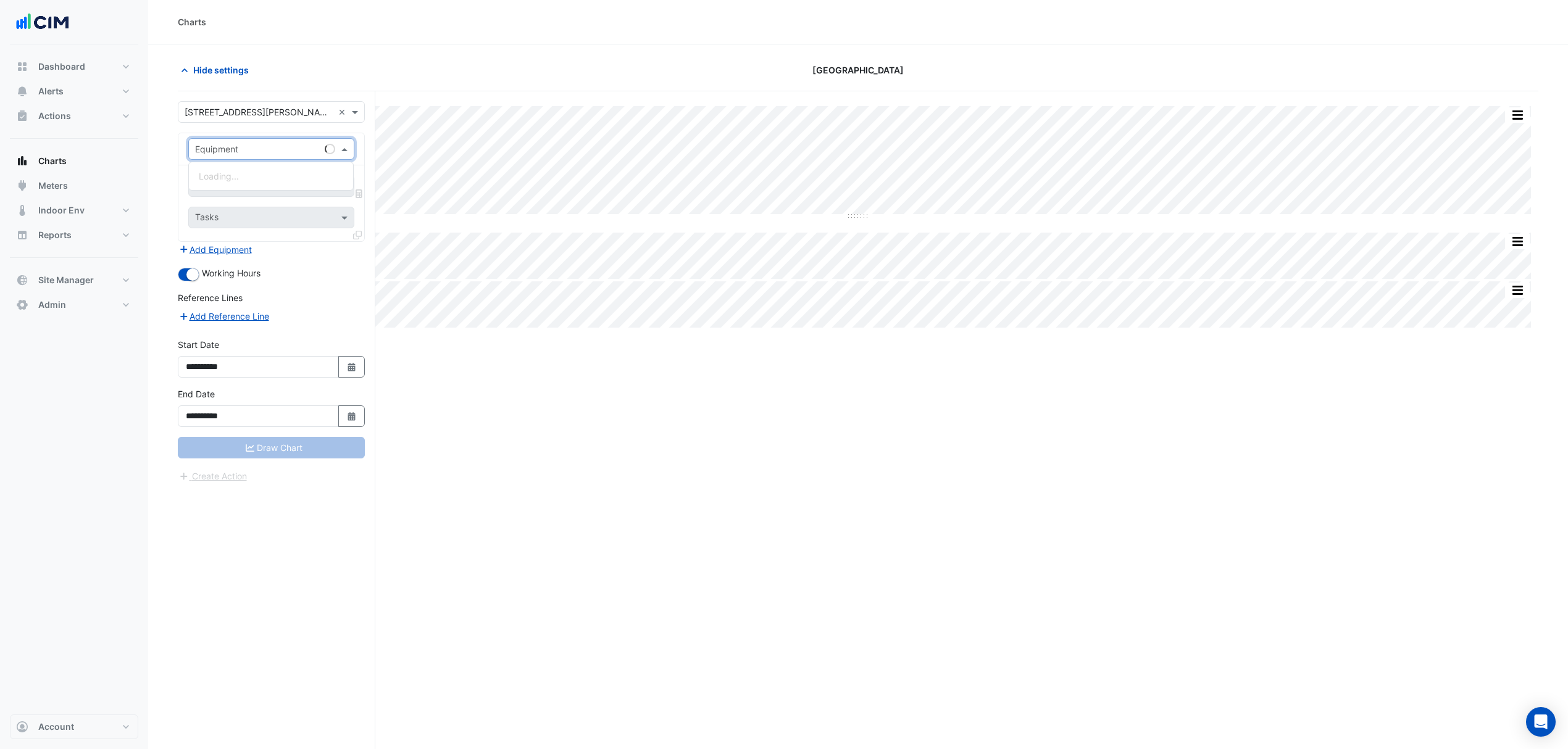
click at [223, 153] on input "text" at bounding box center [259, 149] width 128 height 13
type input "***"
click at [230, 176] on span "AHU-01-01" at bounding box center [221, 176] width 45 height 11
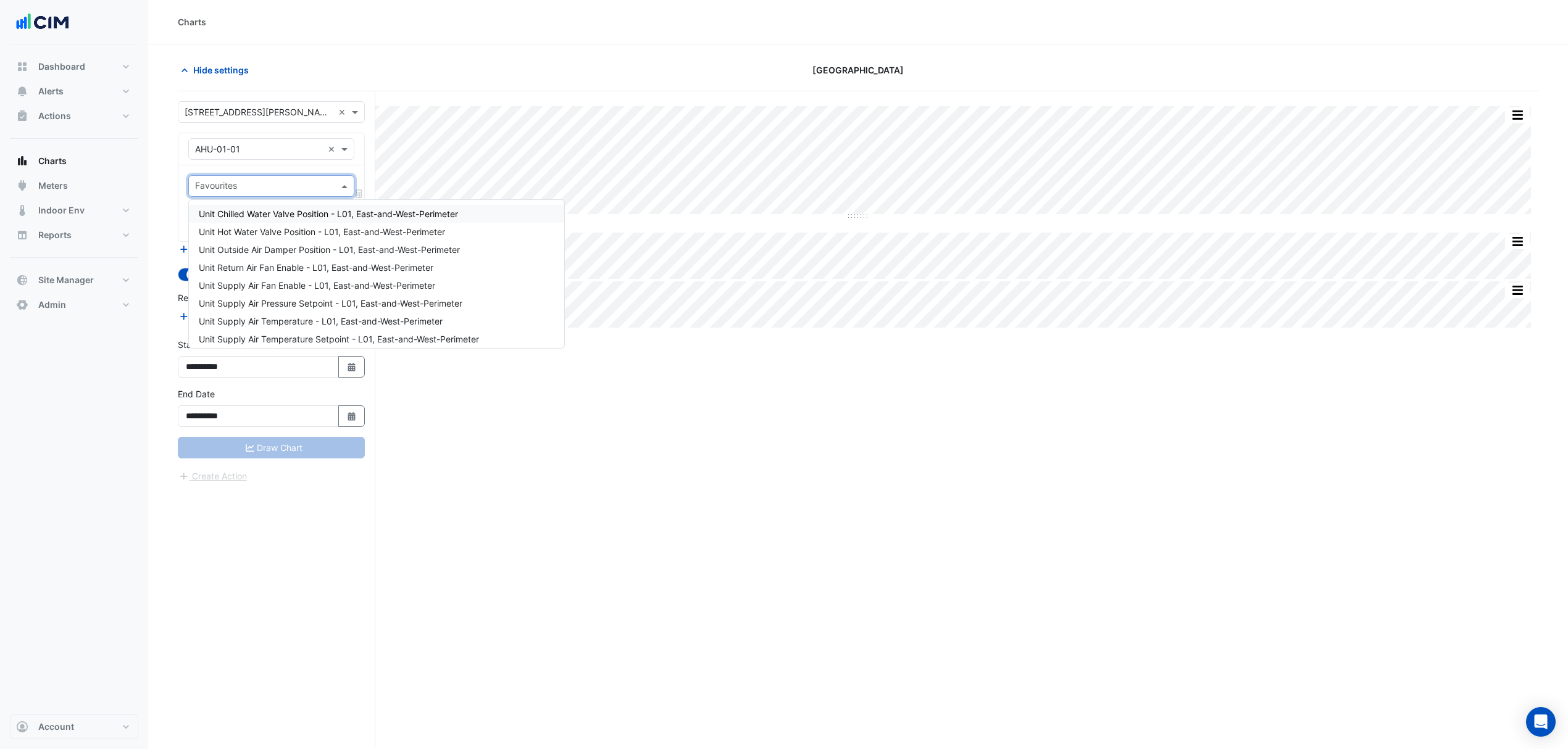
click at [342, 189] on span at bounding box center [346, 185] width 16 height 13
type input "**"
click at [292, 158] on div "Equipment × AHU-01-01 ×" at bounding box center [271, 149] width 166 height 21
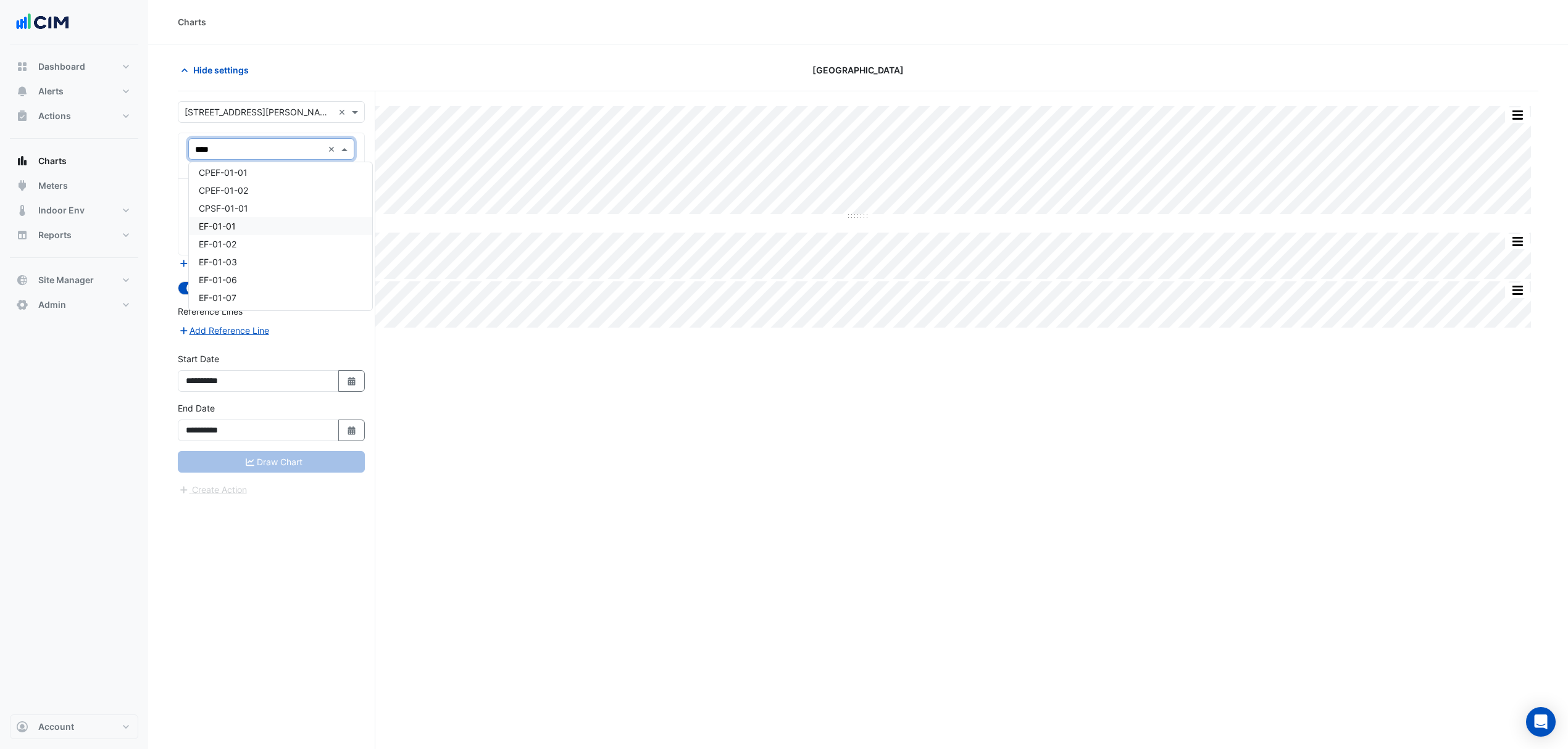
scroll to position [5, 0]
type input "*"
type input "***"
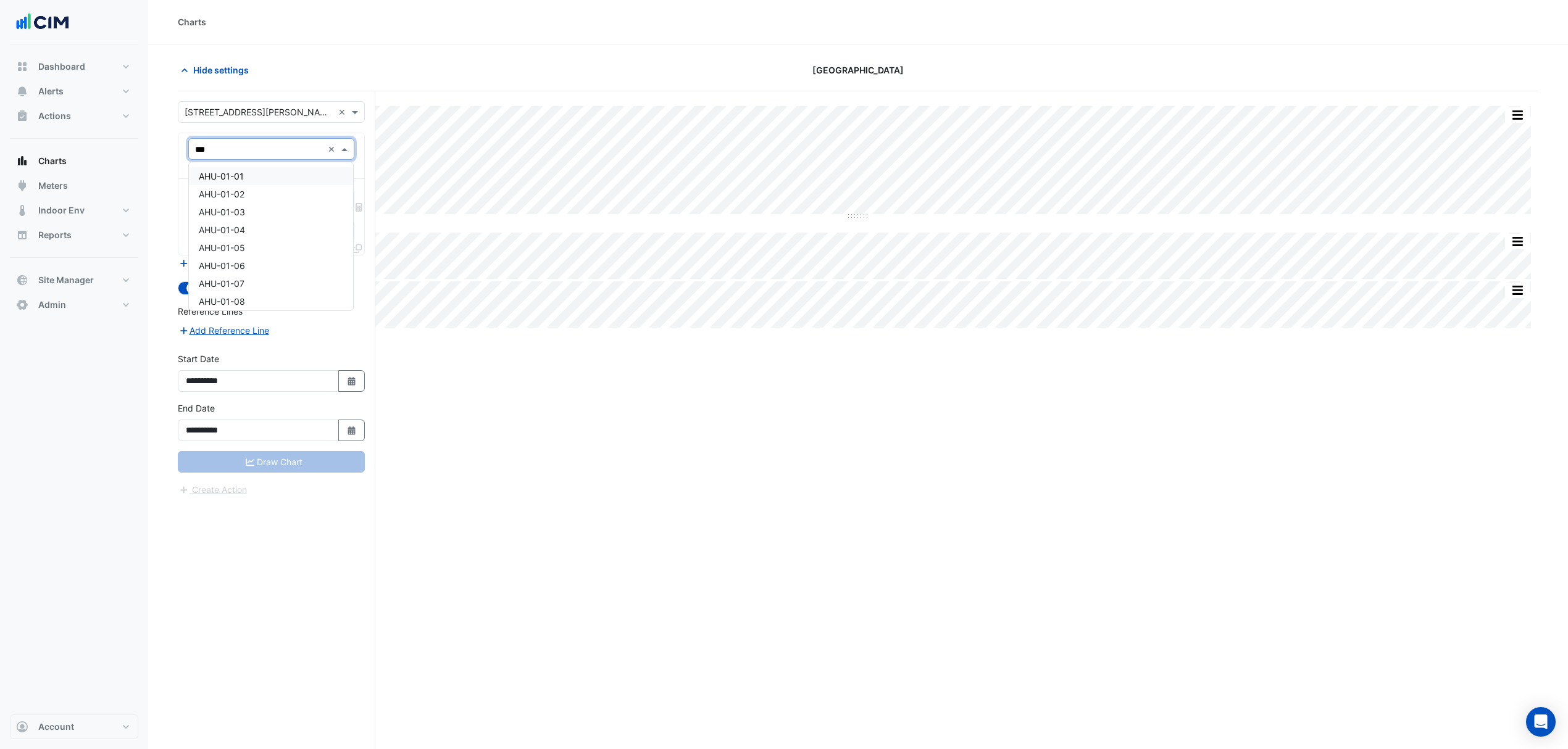
click at [281, 180] on div "AHU-01-01" at bounding box center [271, 176] width 164 height 17
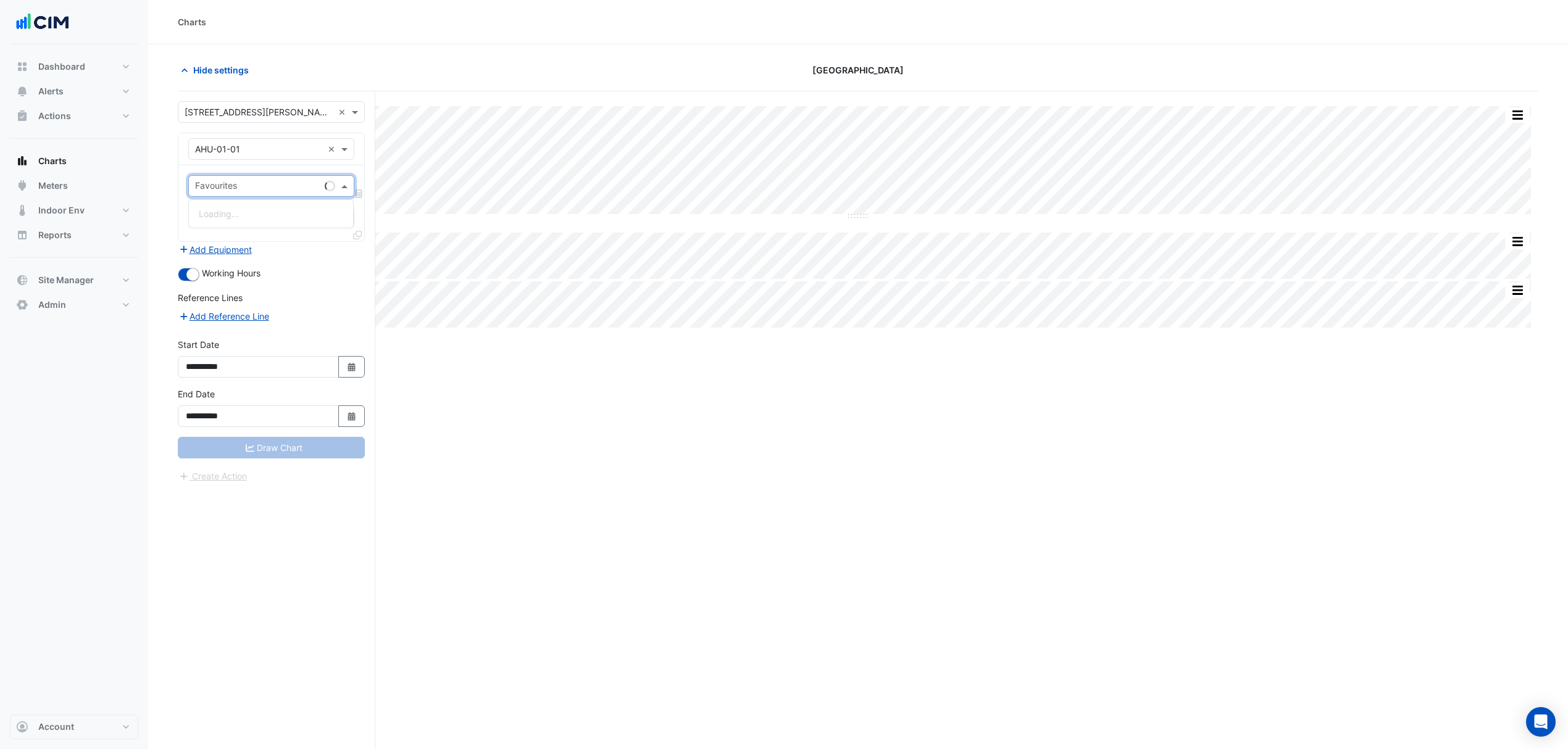
click at [340, 184] on span at bounding box center [346, 185] width 16 height 13
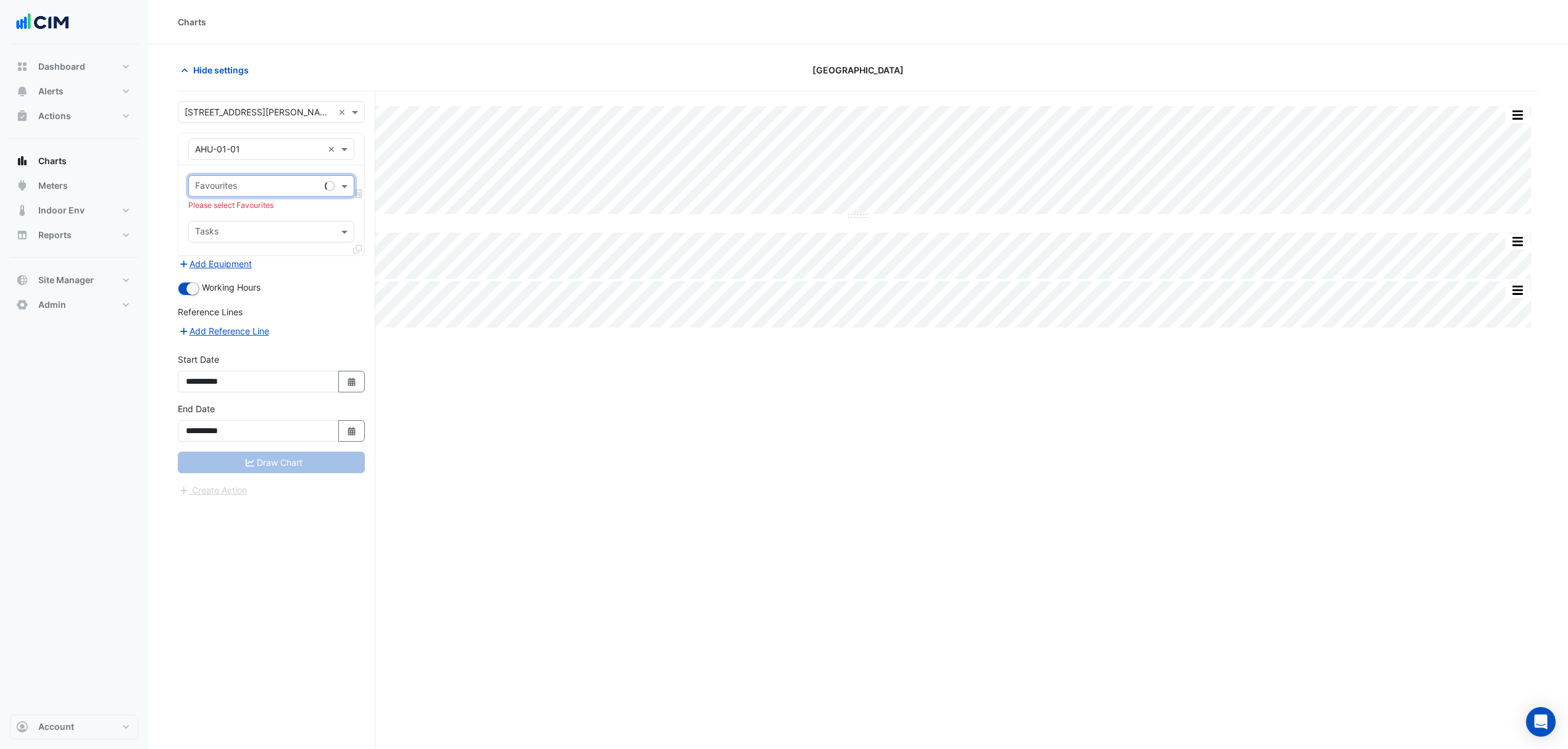
click at [340, 184] on span at bounding box center [346, 185] width 16 height 13
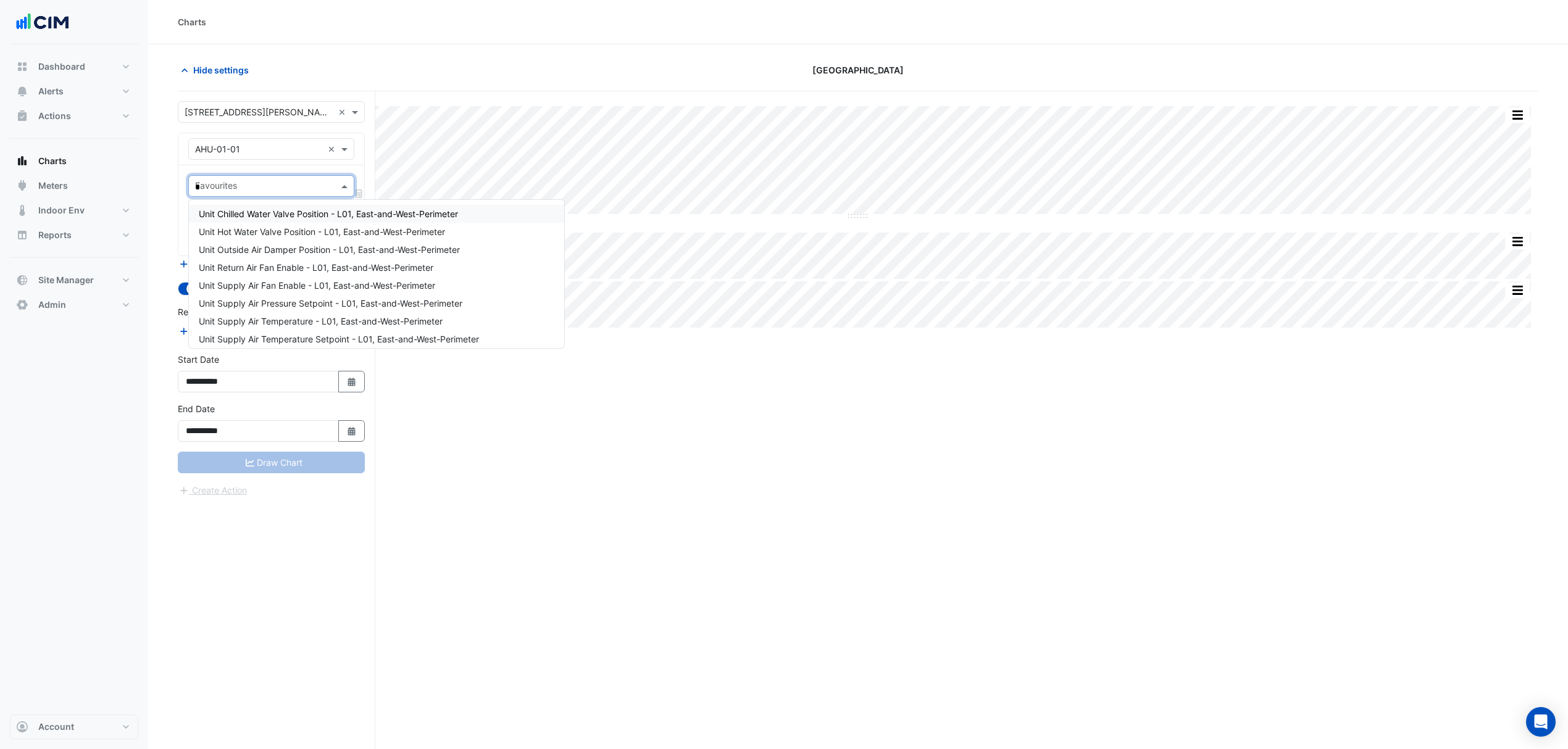
type input "**"
click at [280, 308] on span "Unit Supply Air Fan Speed - L01, East-and-West-Perimeter" at bounding box center [316, 303] width 236 height 11
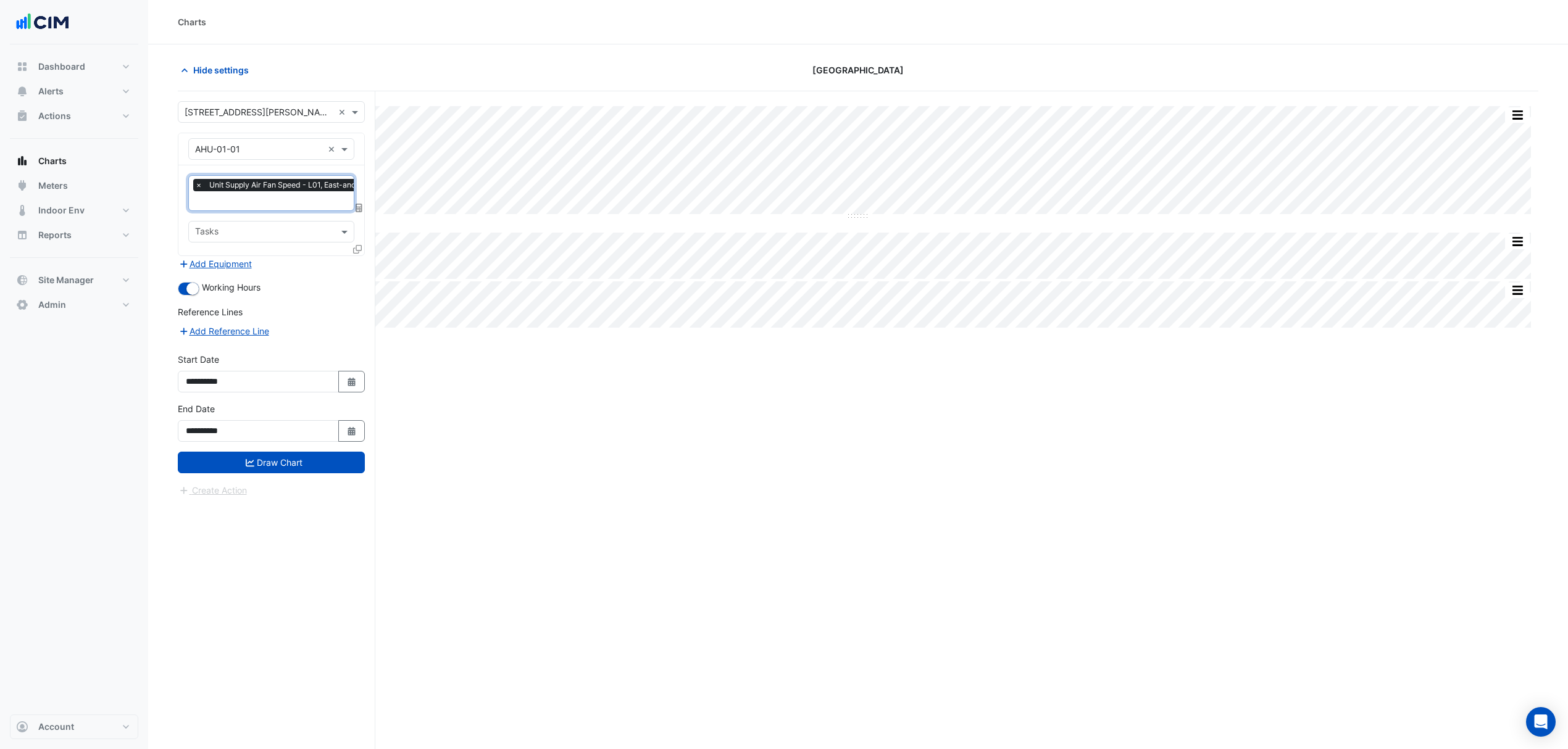
click at [359, 247] on icon at bounding box center [357, 249] width 9 height 9
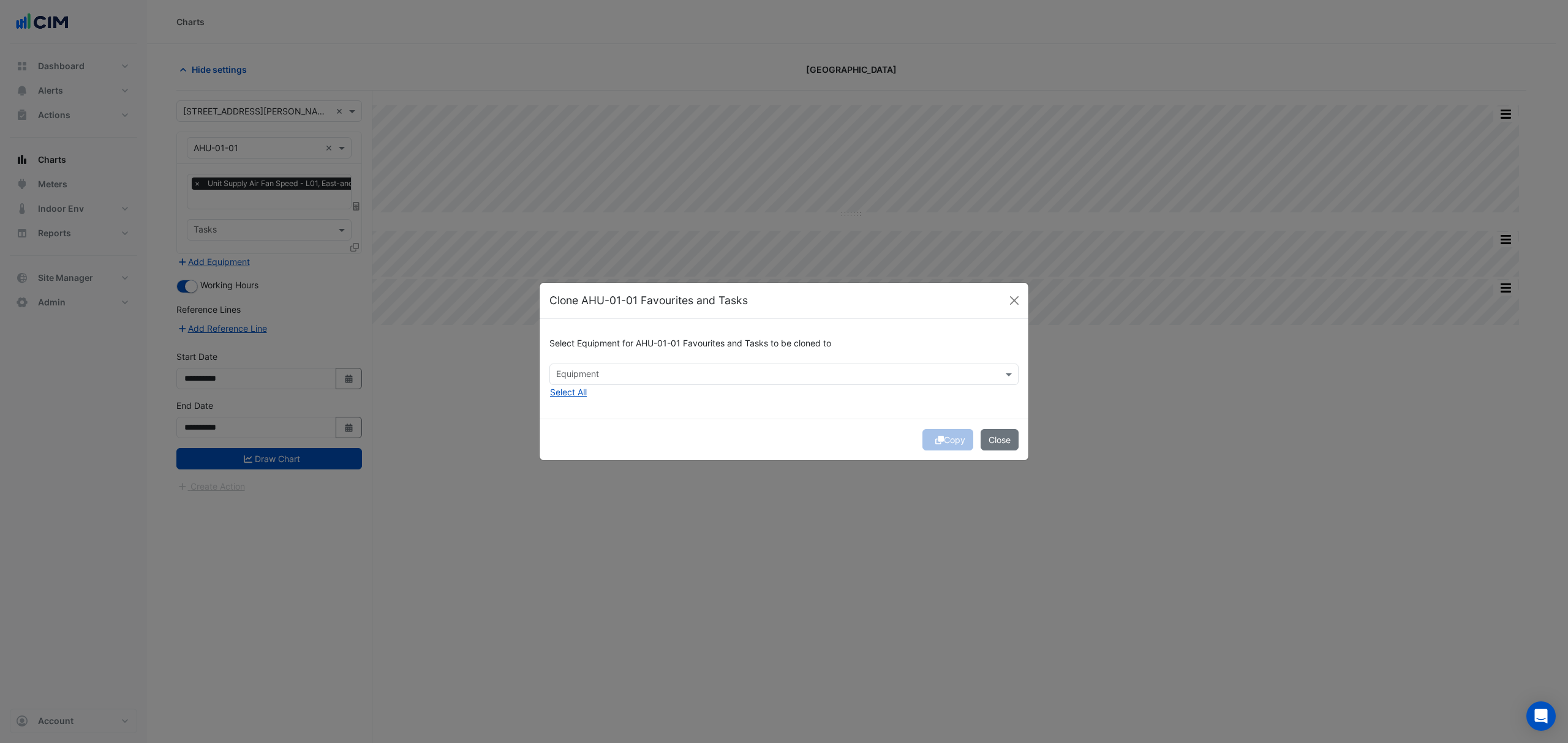
click at [610, 370] on input "text" at bounding box center [777, 375] width 442 height 13
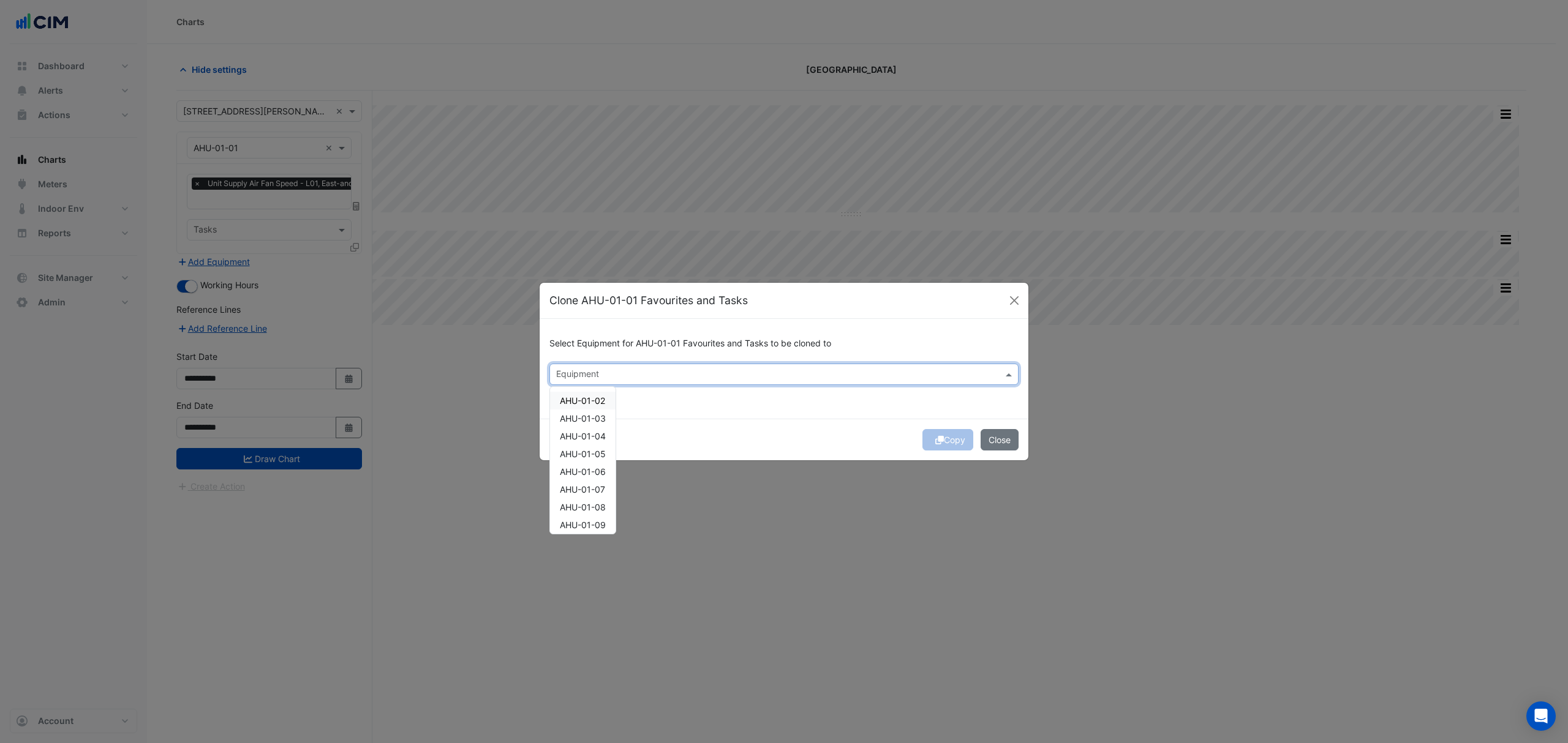
click at [596, 397] on span "AHU-01-02" at bounding box center [581, 400] width 45 height 11
click at [589, 424] on div "AHU-01-03" at bounding box center [582, 419] width 65 height 17
drag, startPoint x: 726, startPoint y: 432, endPoint x: 748, endPoint y: 441, distance: 23.8
click at [729, 432] on div "Copy Close" at bounding box center [784, 439] width 489 height 41
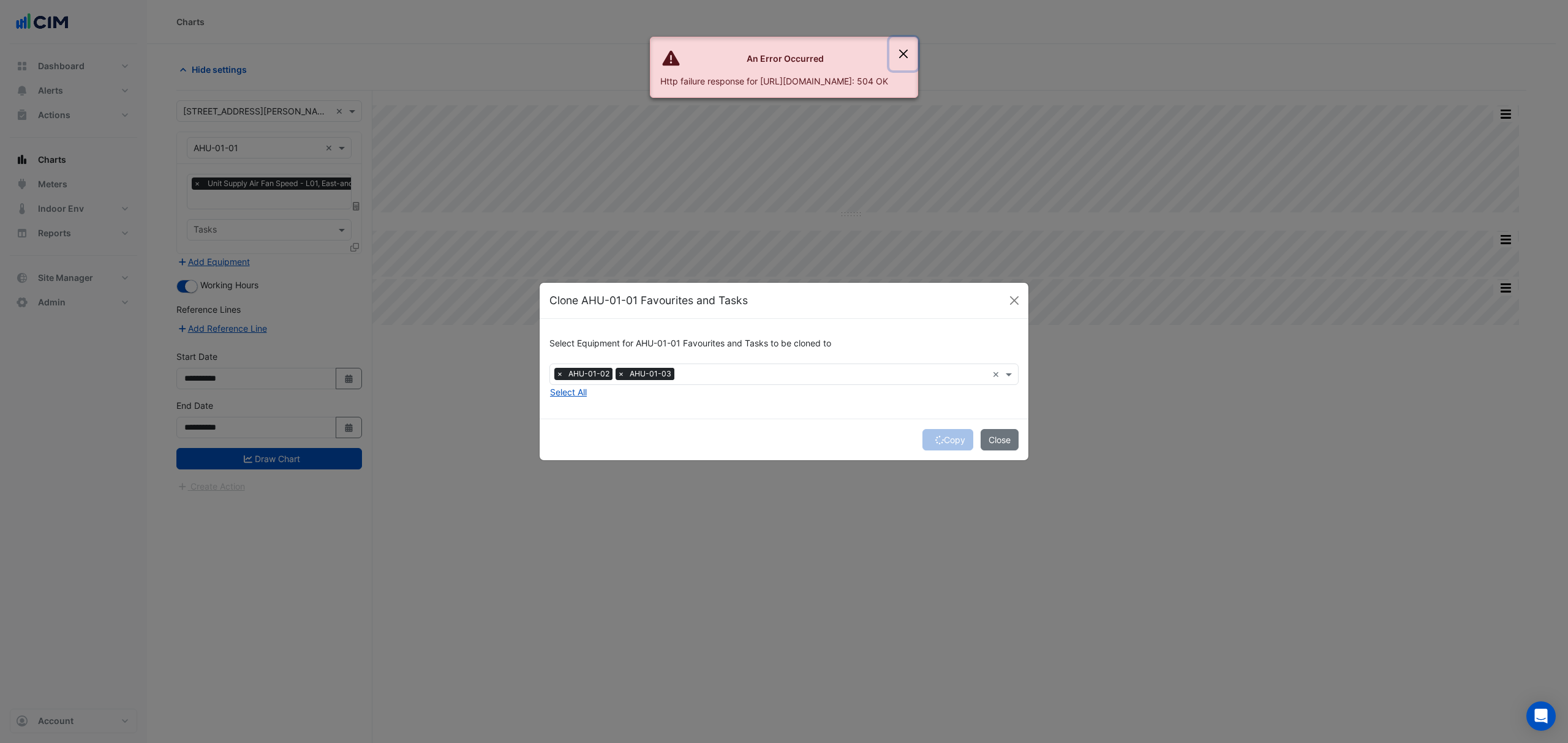
click at [917, 55] on button "Close" at bounding box center [903, 54] width 28 height 33
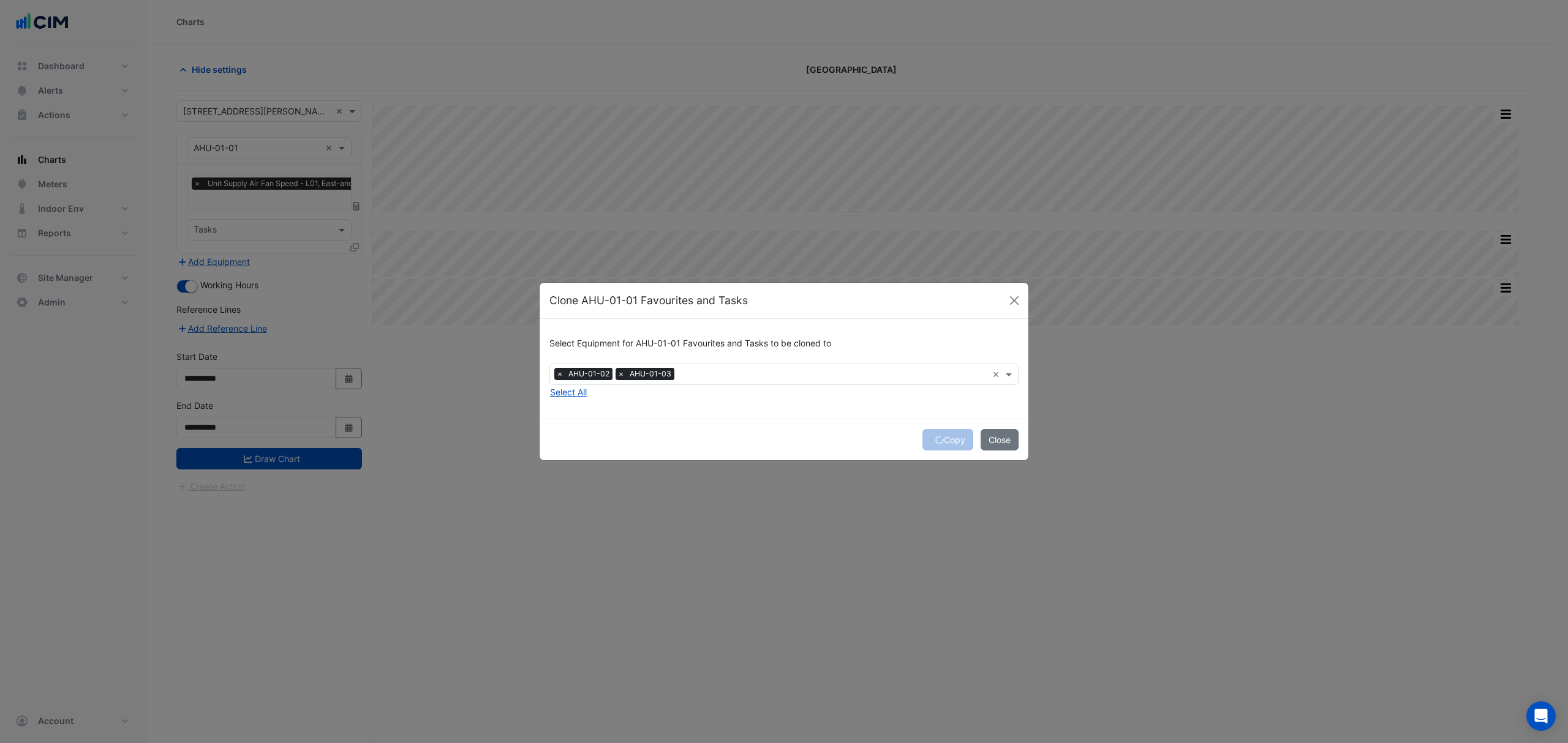
click at [1020, 309] on div "Clone AHU-01-01 Favourites and Tasks" at bounding box center [784, 301] width 489 height 37
click at [1019, 297] on button "Close" at bounding box center [1014, 300] width 18 height 18
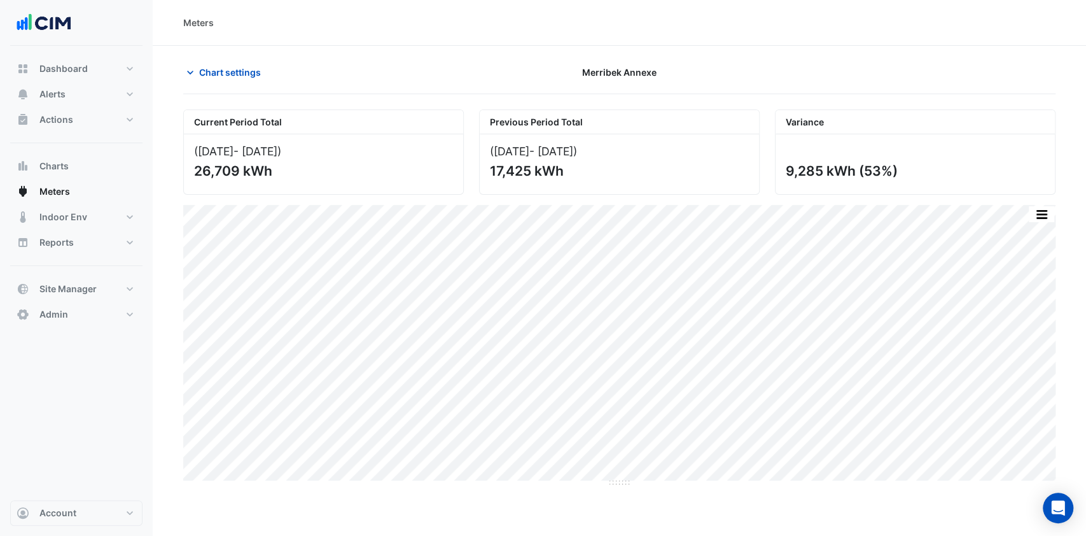
click at [92, 183] on button "Meters" at bounding box center [76, 191] width 132 height 25
click at [213, 84] on div "Chart settings Merribek Annexe" at bounding box center [619, 77] width 872 height 33
click at [211, 64] on button "Chart settings" at bounding box center [226, 72] width 86 height 22
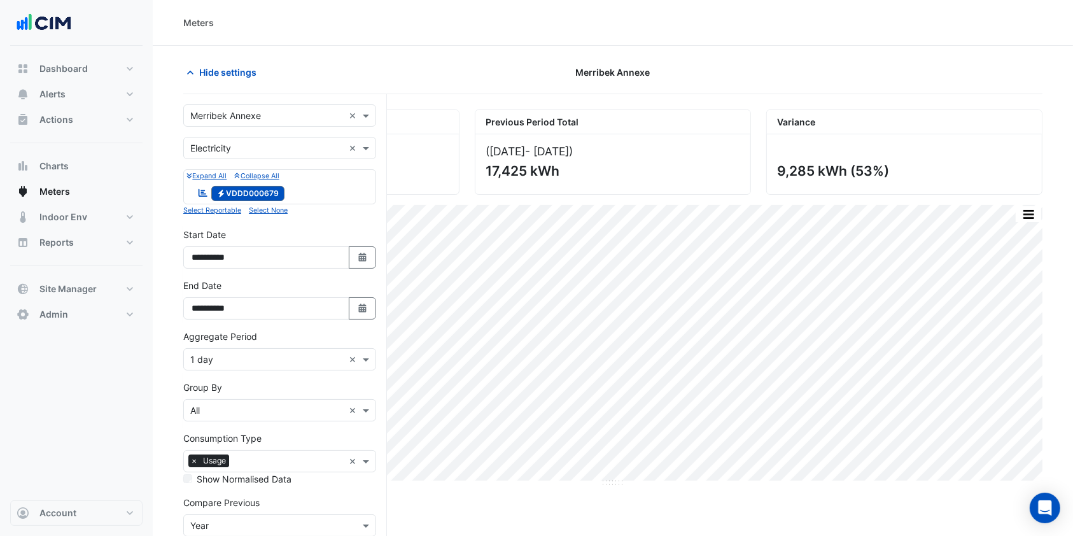
click at [256, 109] on input "text" at bounding box center [266, 115] width 153 height 13
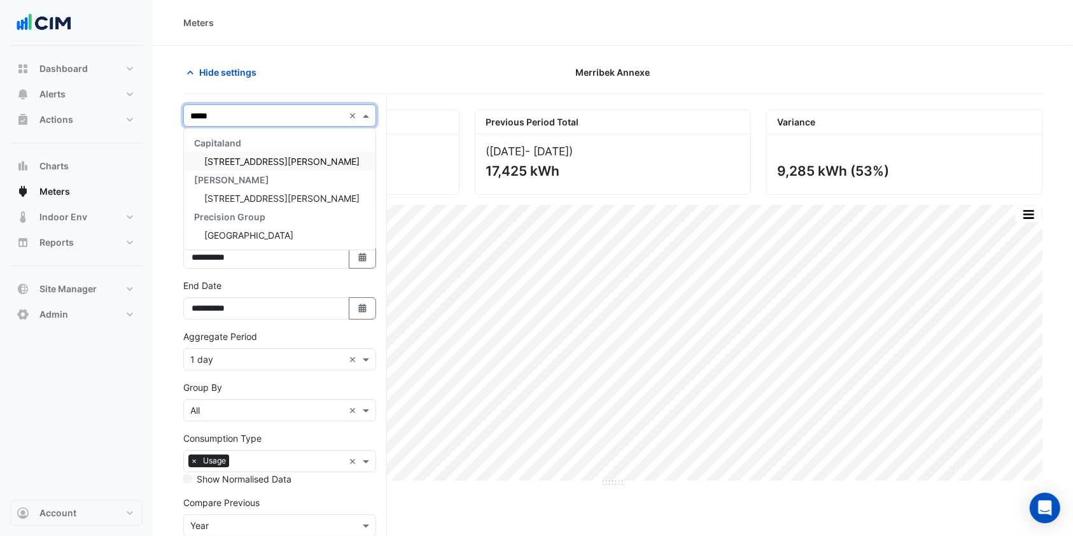
type input "******"
click at [218, 166] on div "[STREET_ADDRESS][PERSON_NAME]" at bounding box center [279, 161] width 191 height 18
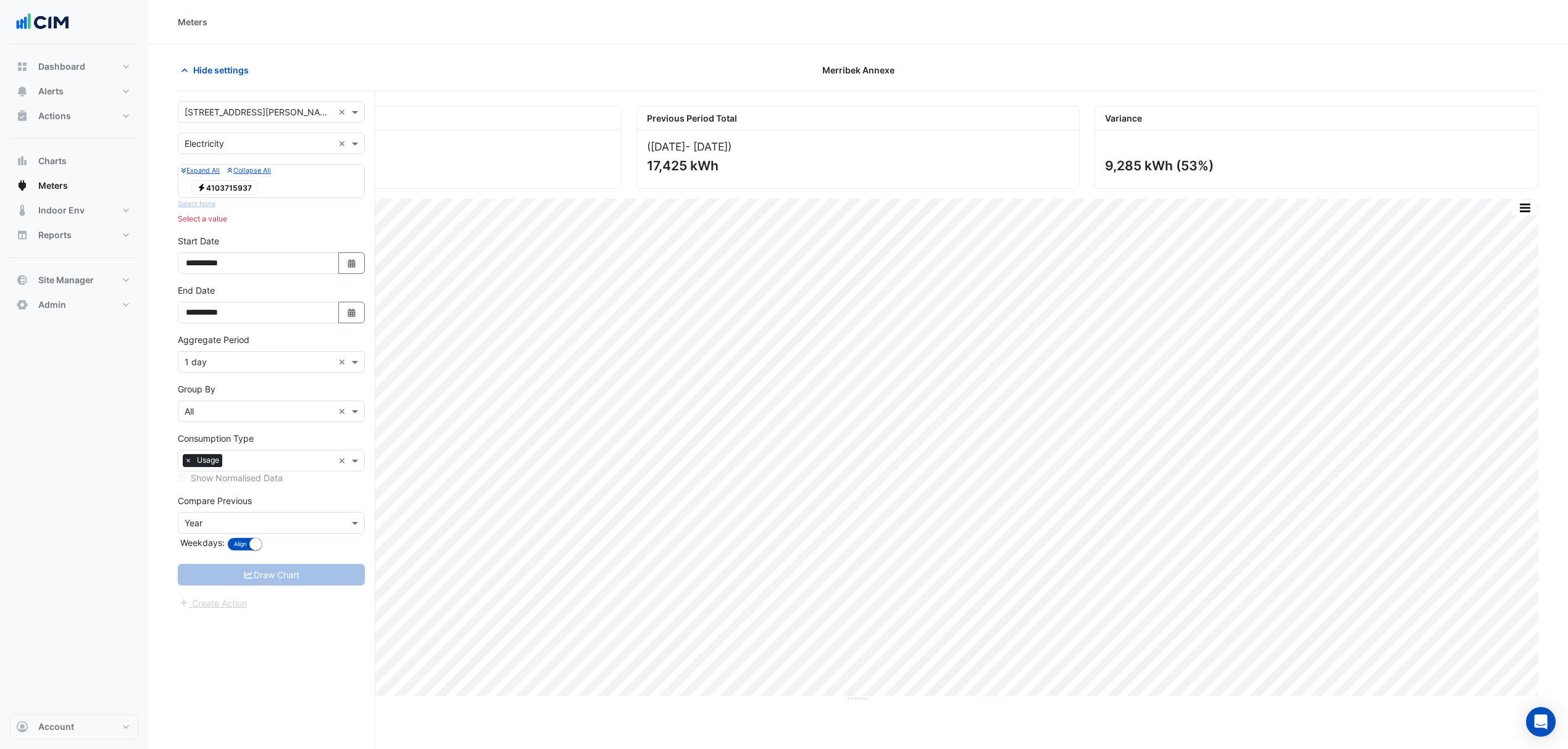
click at [208, 183] on span "Electricity 4103715937" at bounding box center [224, 187] width 66 height 15
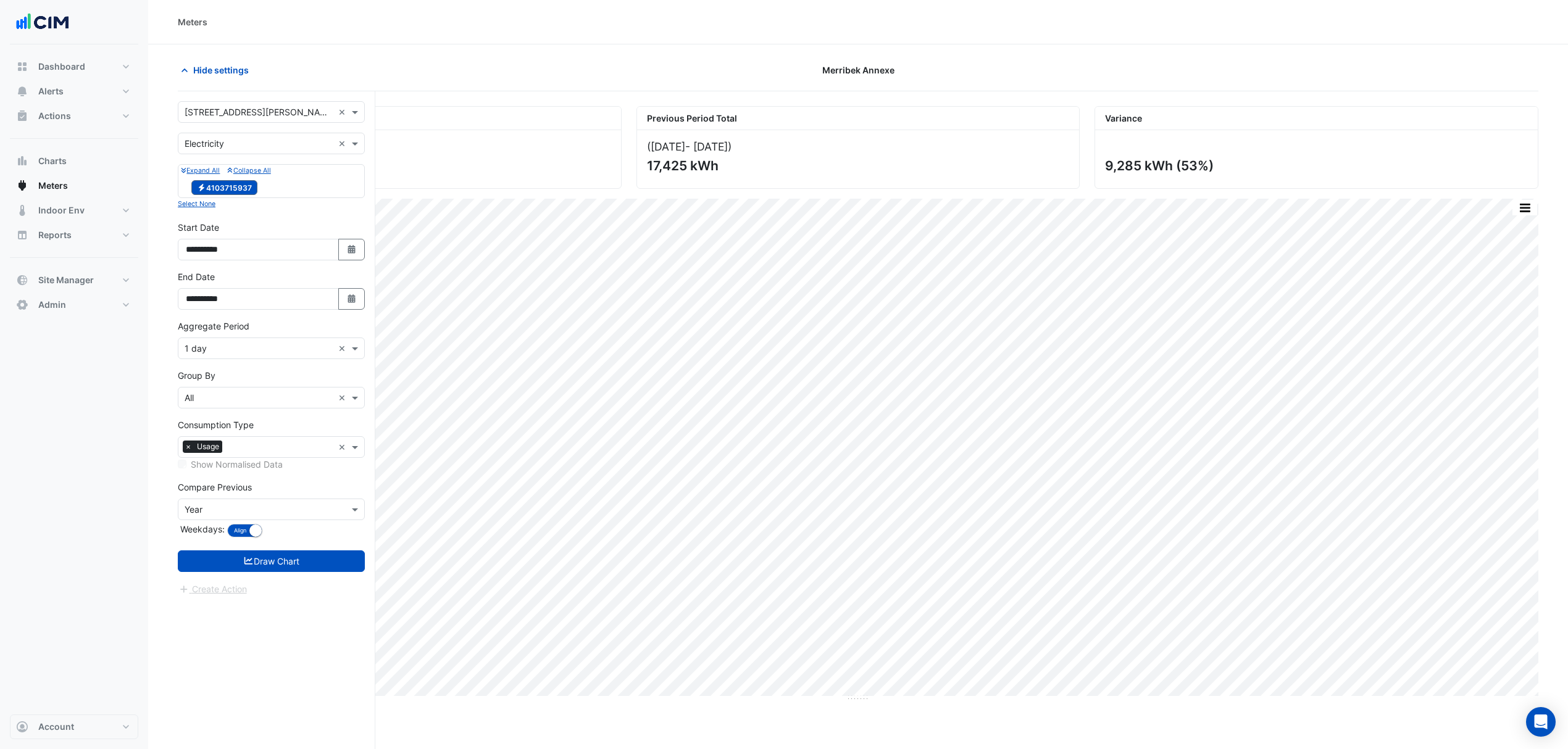
click at [340, 290] on button "Select Date" at bounding box center [352, 299] width 27 height 21
click at [324, 137] on div at bounding box center [316, 136] width 24 height 19
click at [317, 137] on span "Next month" at bounding box center [316, 137] width 10 height 10
select select "*"
drag, startPoint x: 235, startPoint y: 192, endPoint x: 235, endPoint y: 201, distance: 9.0
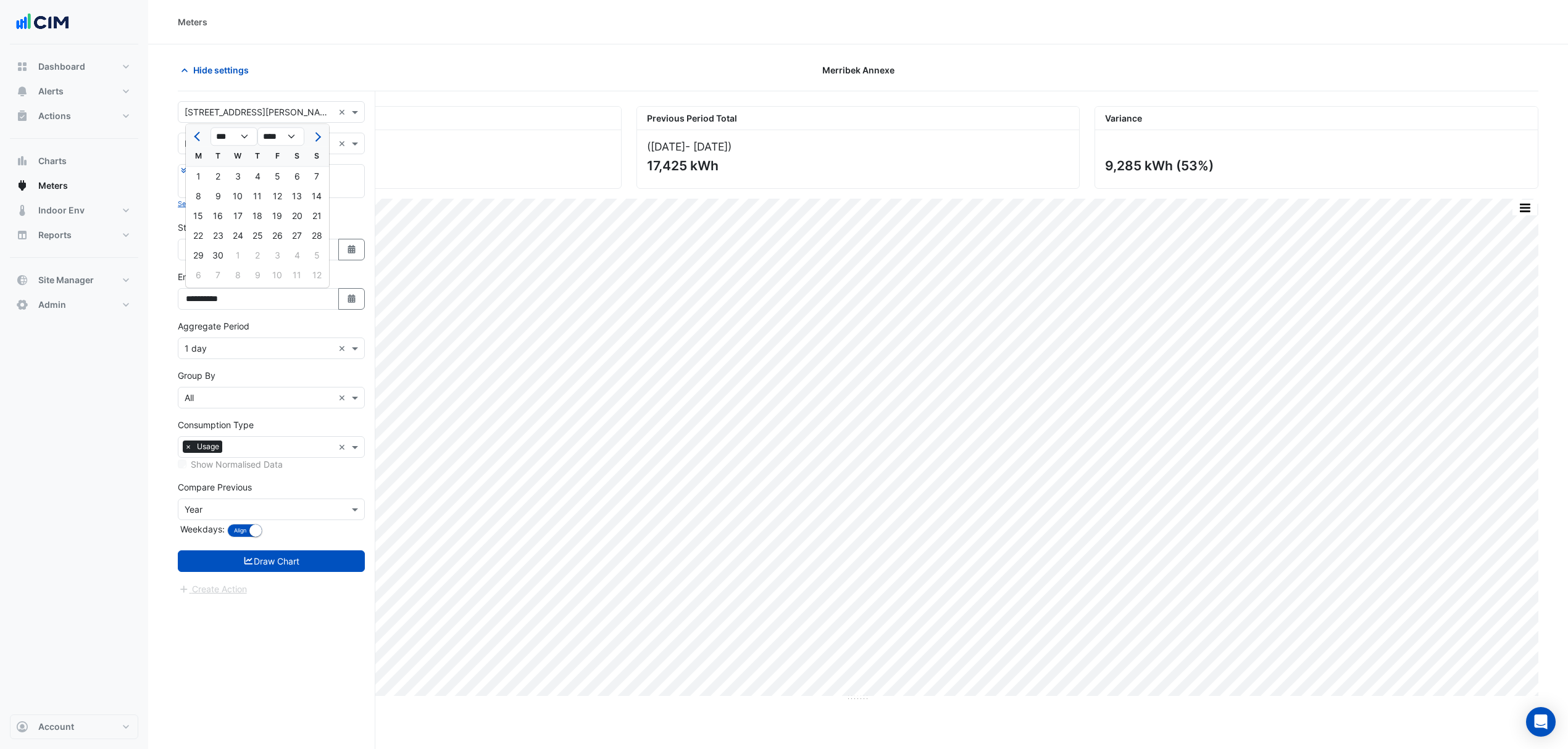
click at [235, 193] on div "10" at bounding box center [238, 196] width 19 height 19
type input "**********"
click at [245, 519] on button "Draw Chart" at bounding box center [271, 561] width 187 height 21
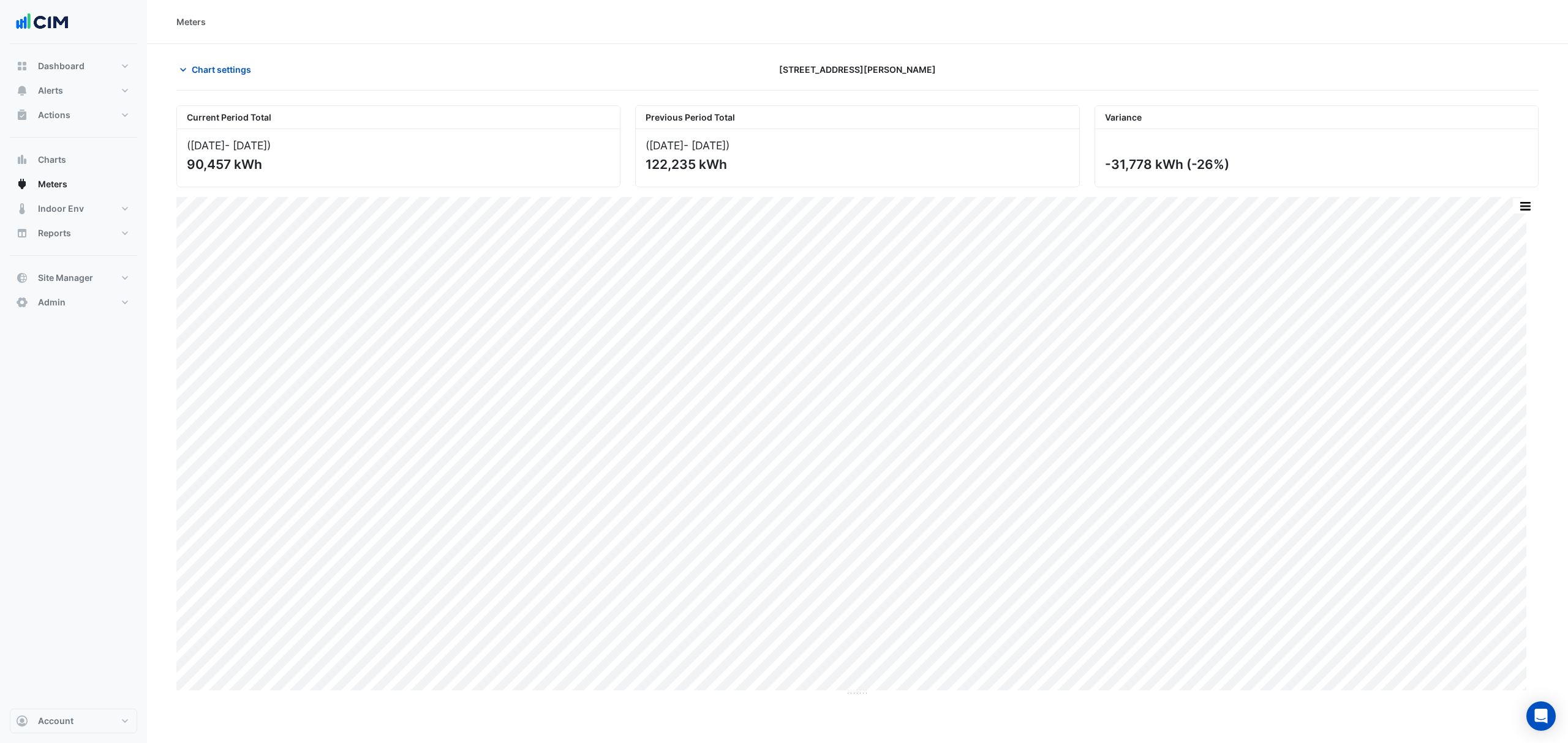
click at [213, 62] on button "Chart settings" at bounding box center [218, 69] width 83 height 21
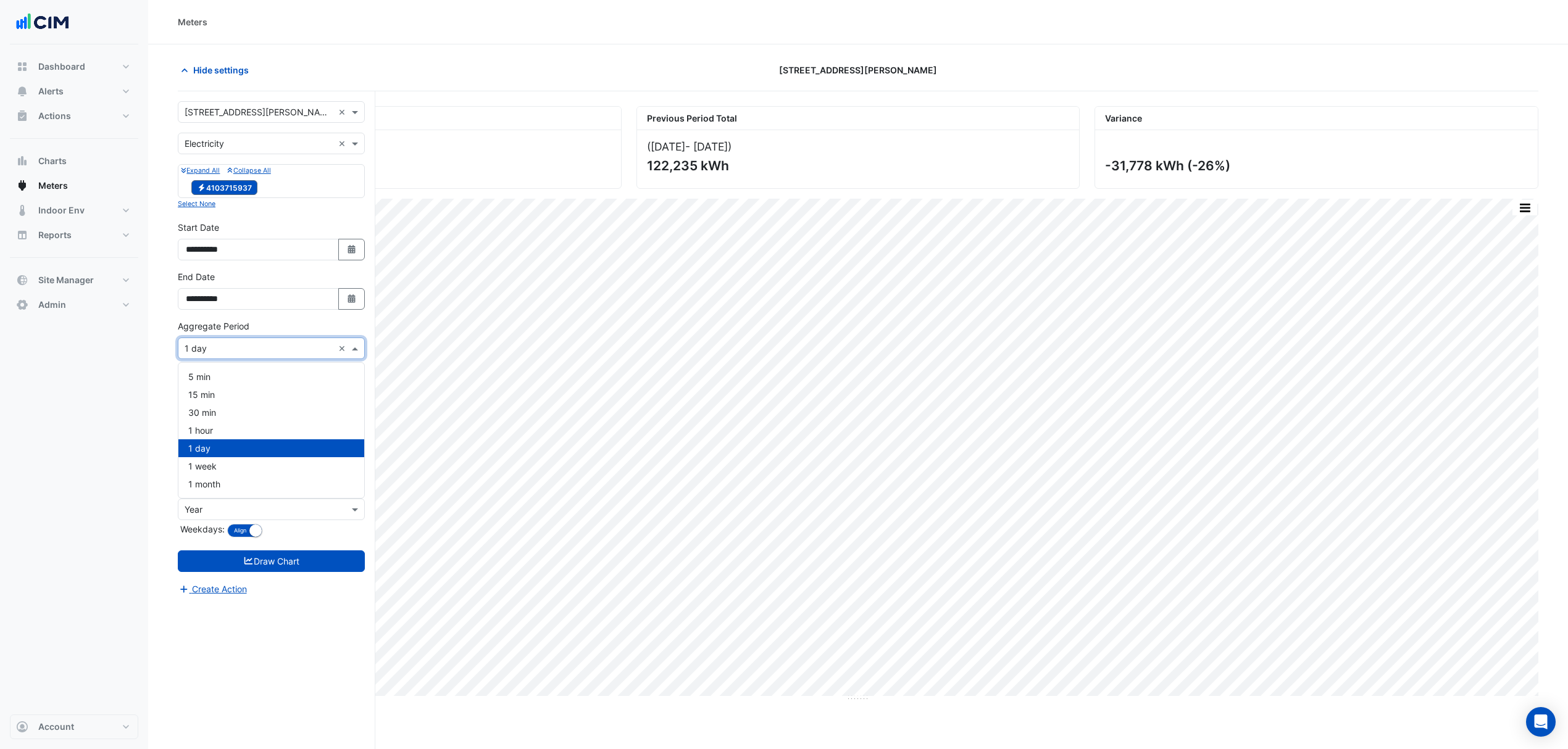
click at [250, 343] on input "text" at bounding box center [258, 348] width 148 height 13
click at [208, 434] on span "1 hour" at bounding box center [200, 430] width 24 height 11
click at [230, 519] on button "Draw Chart" at bounding box center [271, 561] width 187 height 21
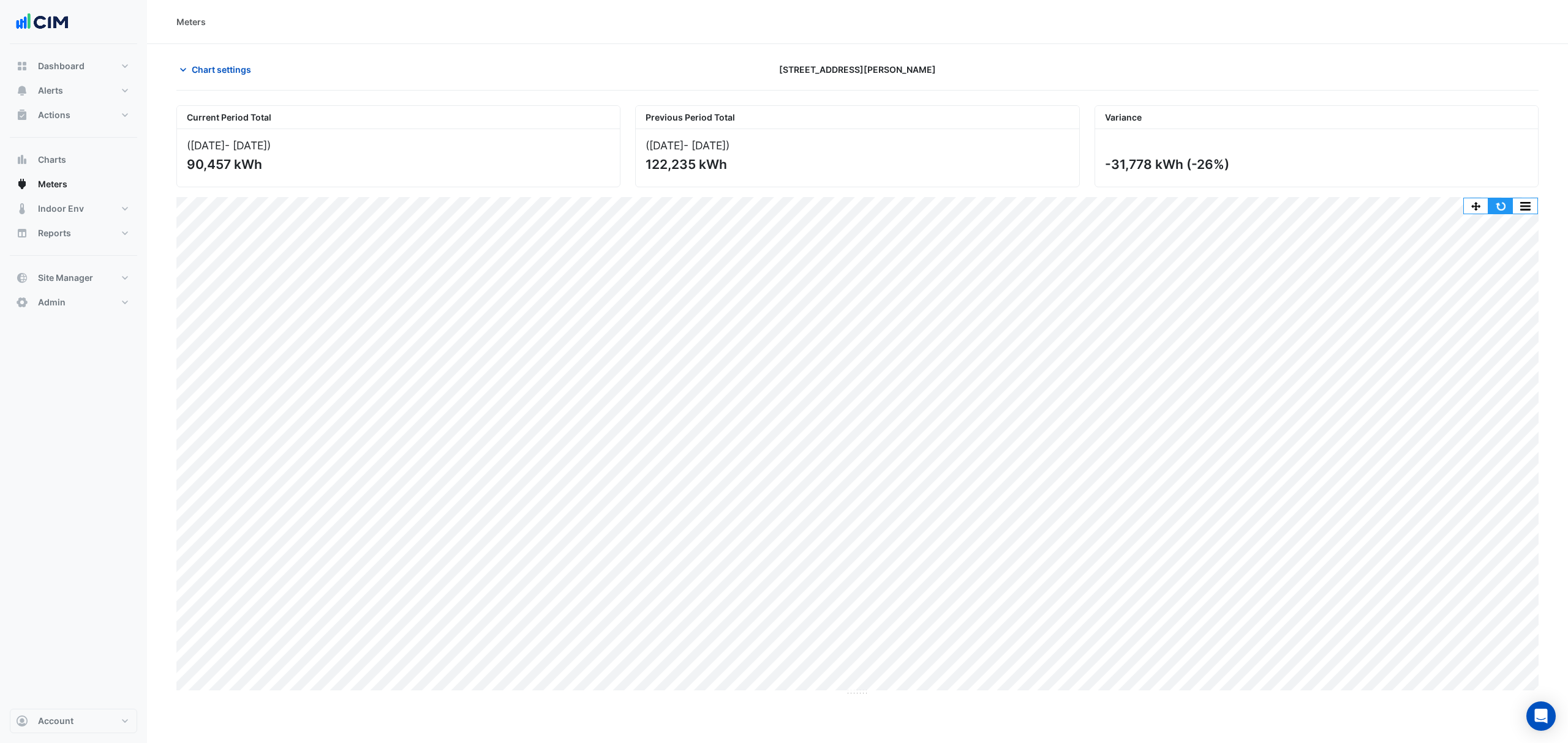
click at [1044, 211] on button "button" at bounding box center [1500, 206] width 24 height 15
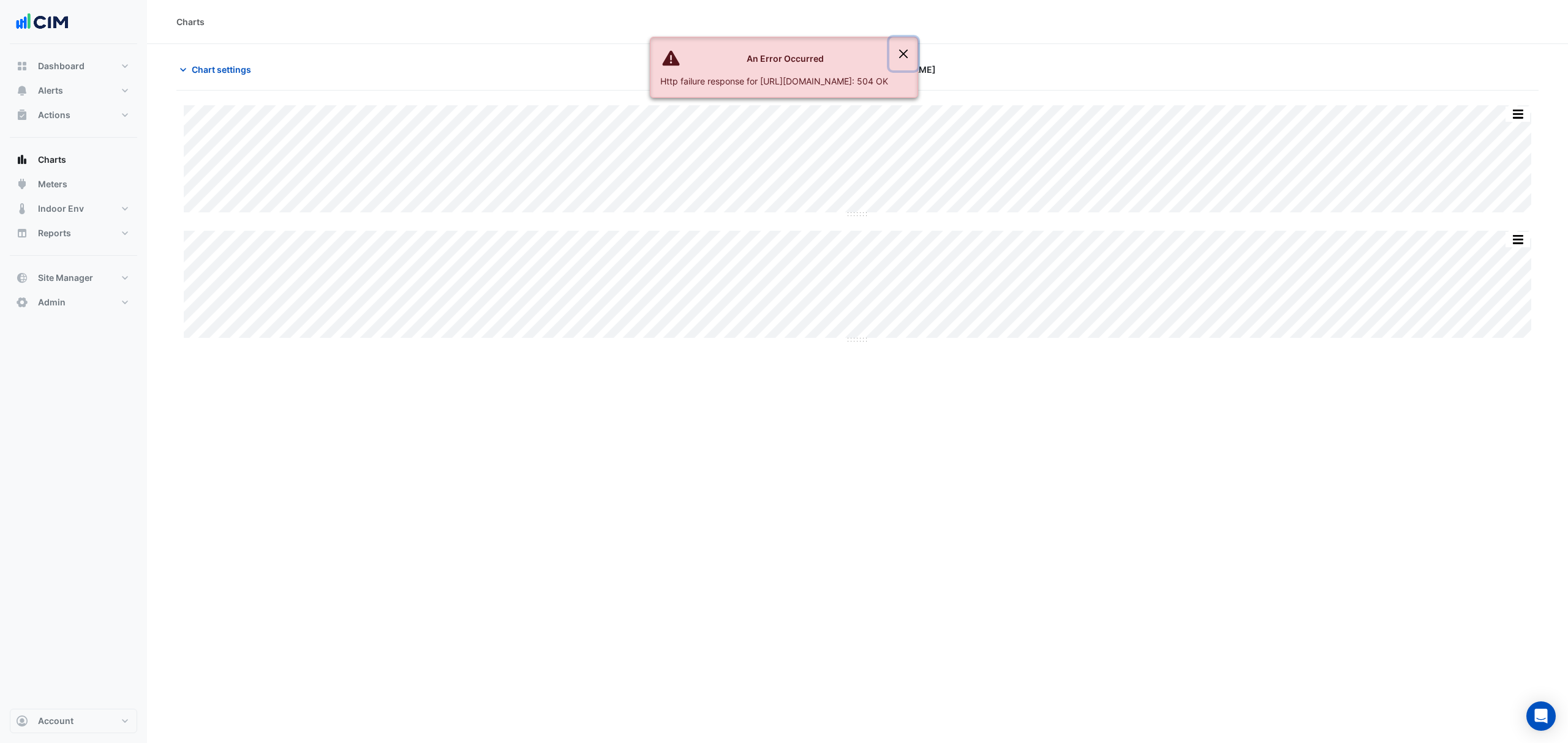
click at [917, 52] on button "Close" at bounding box center [903, 54] width 28 height 33
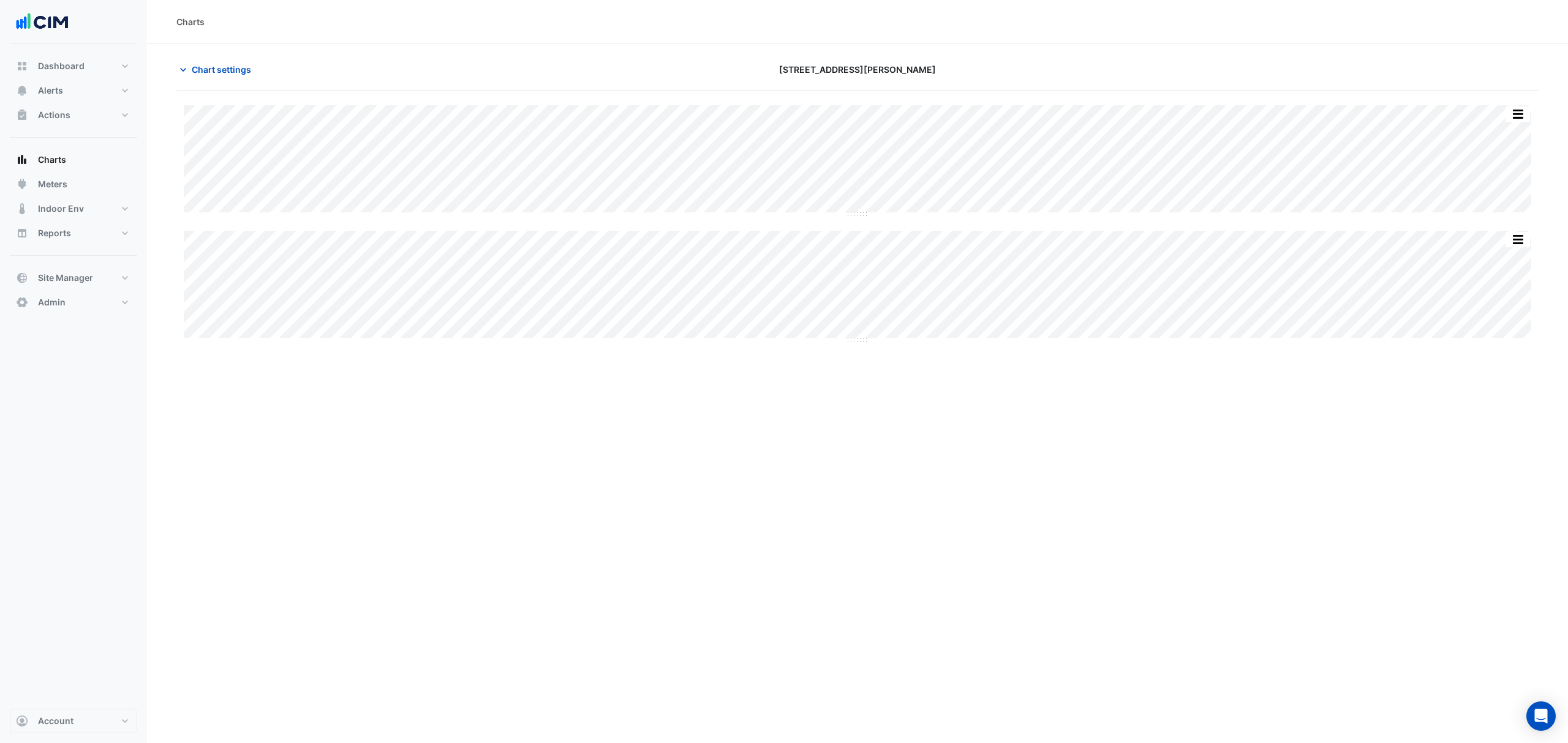
click at [71, 163] on button "Charts" at bounding box center [73, 159] width 127 height 24
drag, startPoint x: 270, startPoint y: 75, endPoint x: 233, endPoint y: 73, distance: 37.1
click at [257, 75] on div "Chart settings" at bounding box center [398, 69] width 459 height 21
click at [231, 73] on span "Chart settings" at bounding box center [221, 69] width 60 height 13
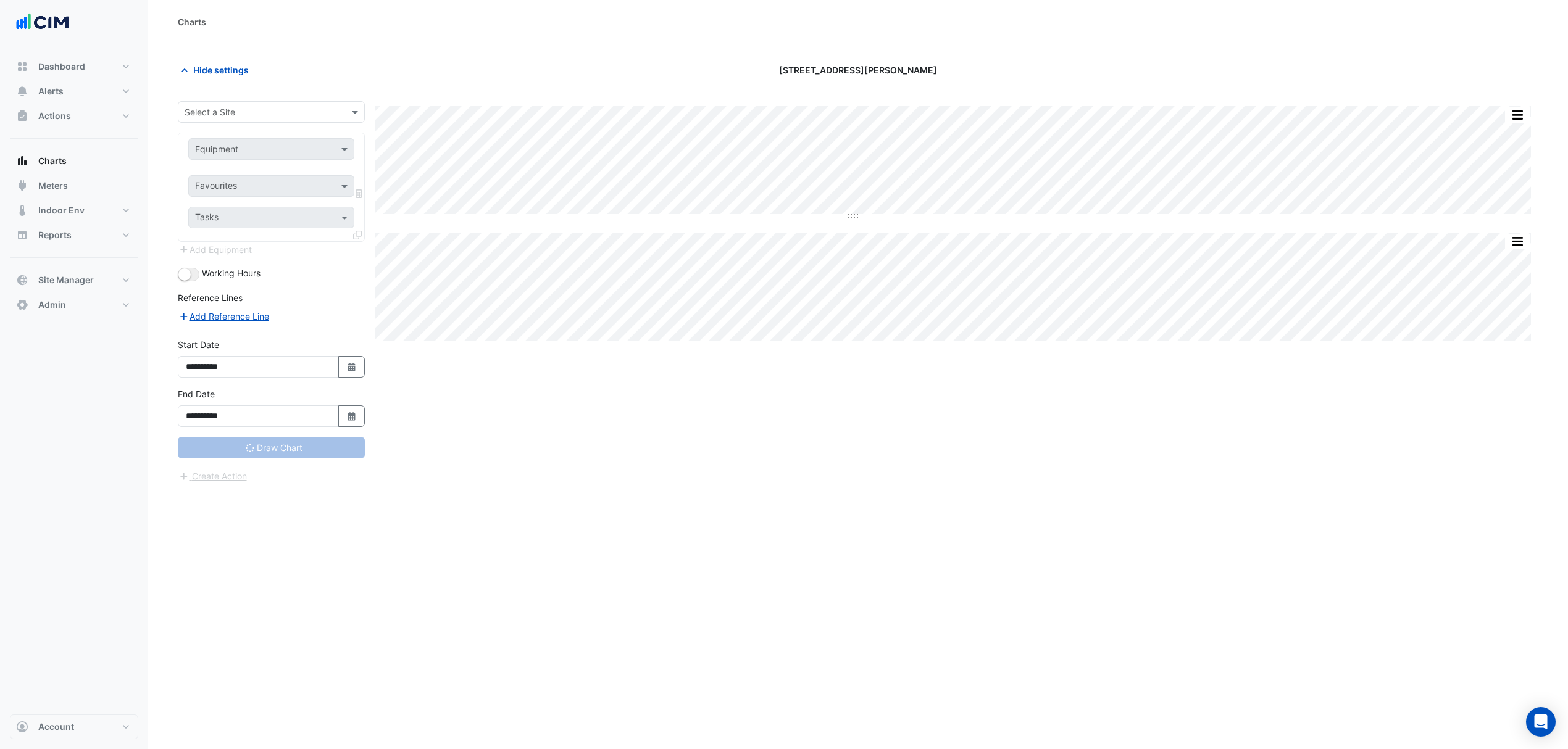
click at [348, 112] on span at bounding box center [356, 112] width 16 height 13
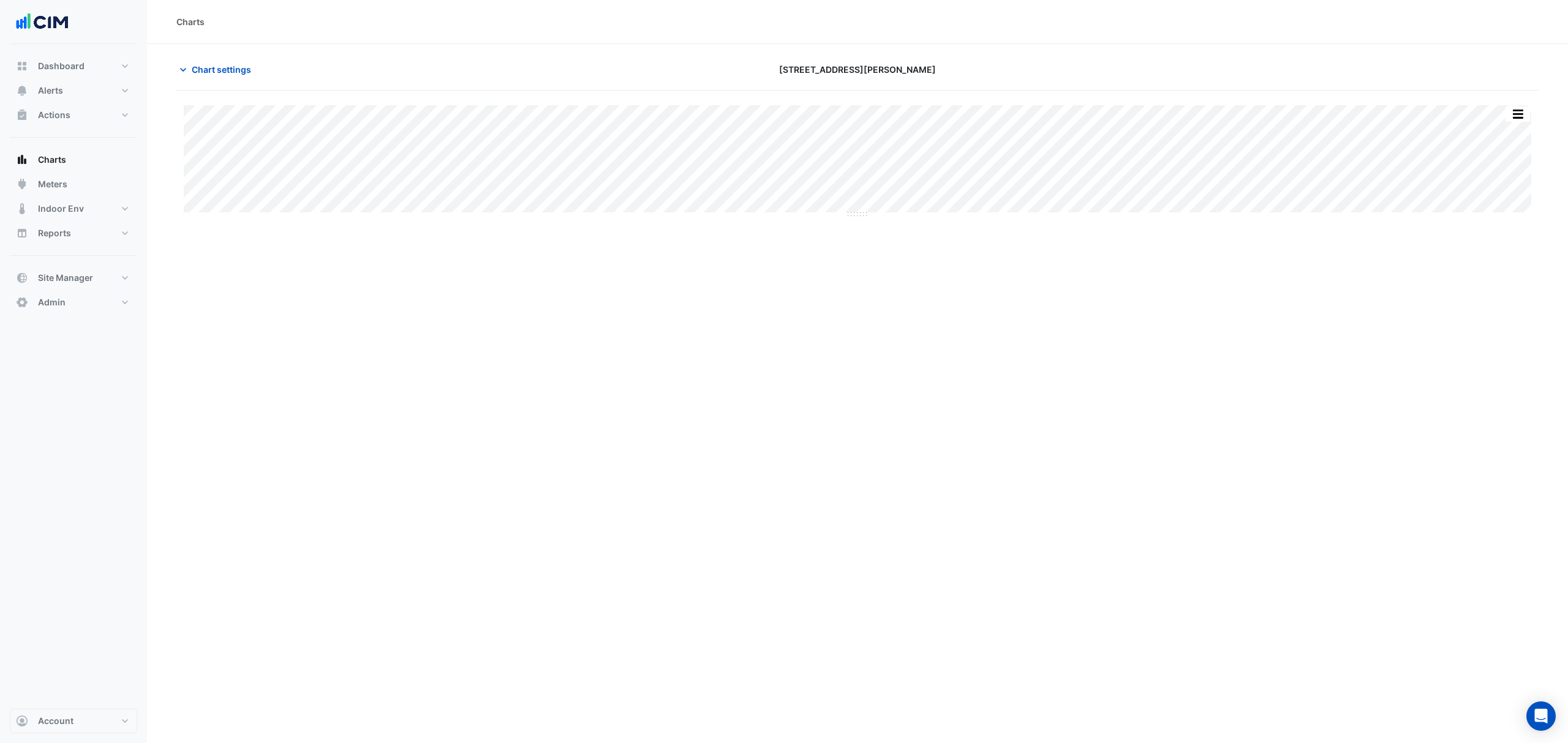
click at [240, 72] on span "Chart settings" at bounding box center [221, 69] width 60 height 13
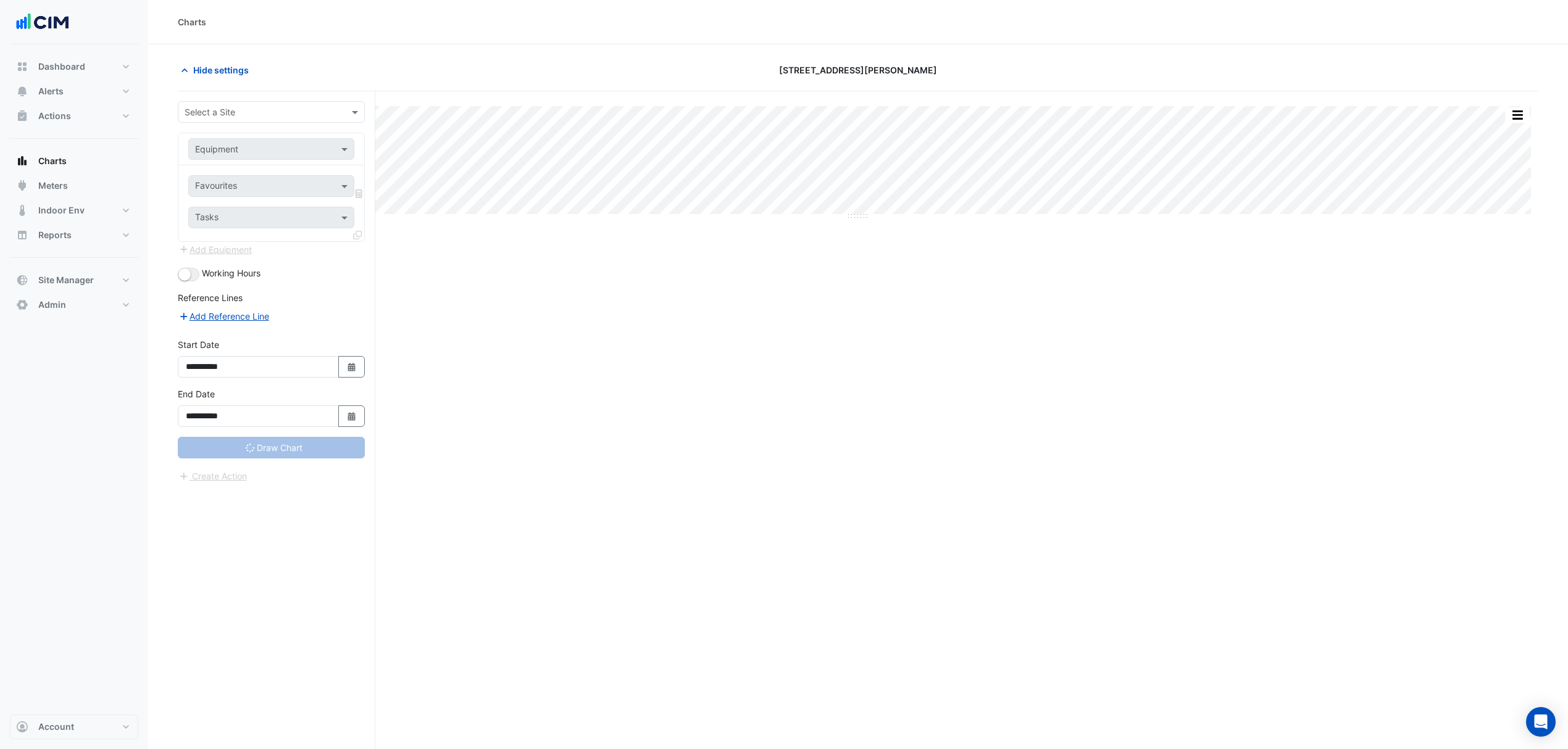
click at [242, 73] on span "Hide settings" at bounding box center [220, 70] width 55 height 13
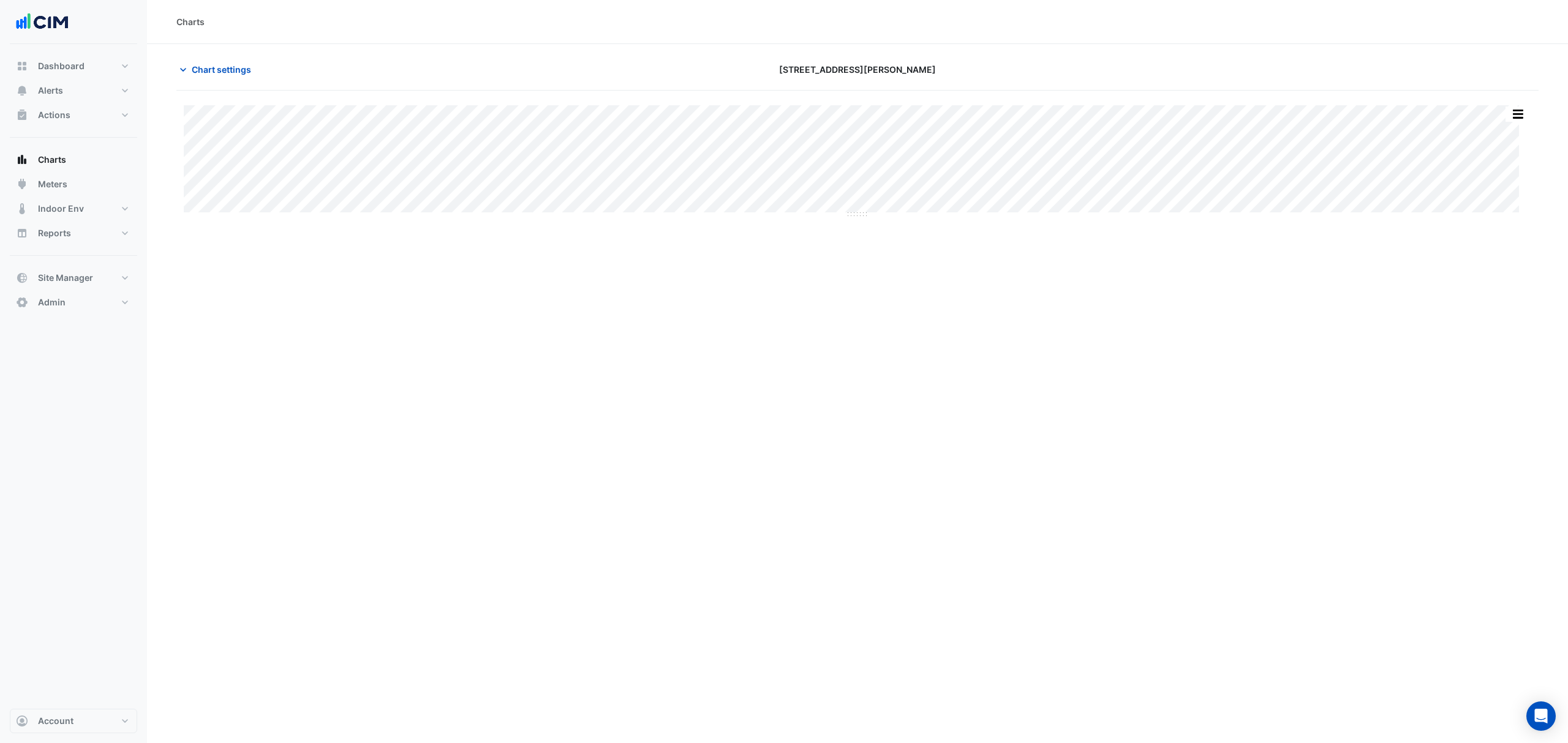
click at [240, 72] on span "Chart settings" at bounding box center [221, 69] width 60 height 13
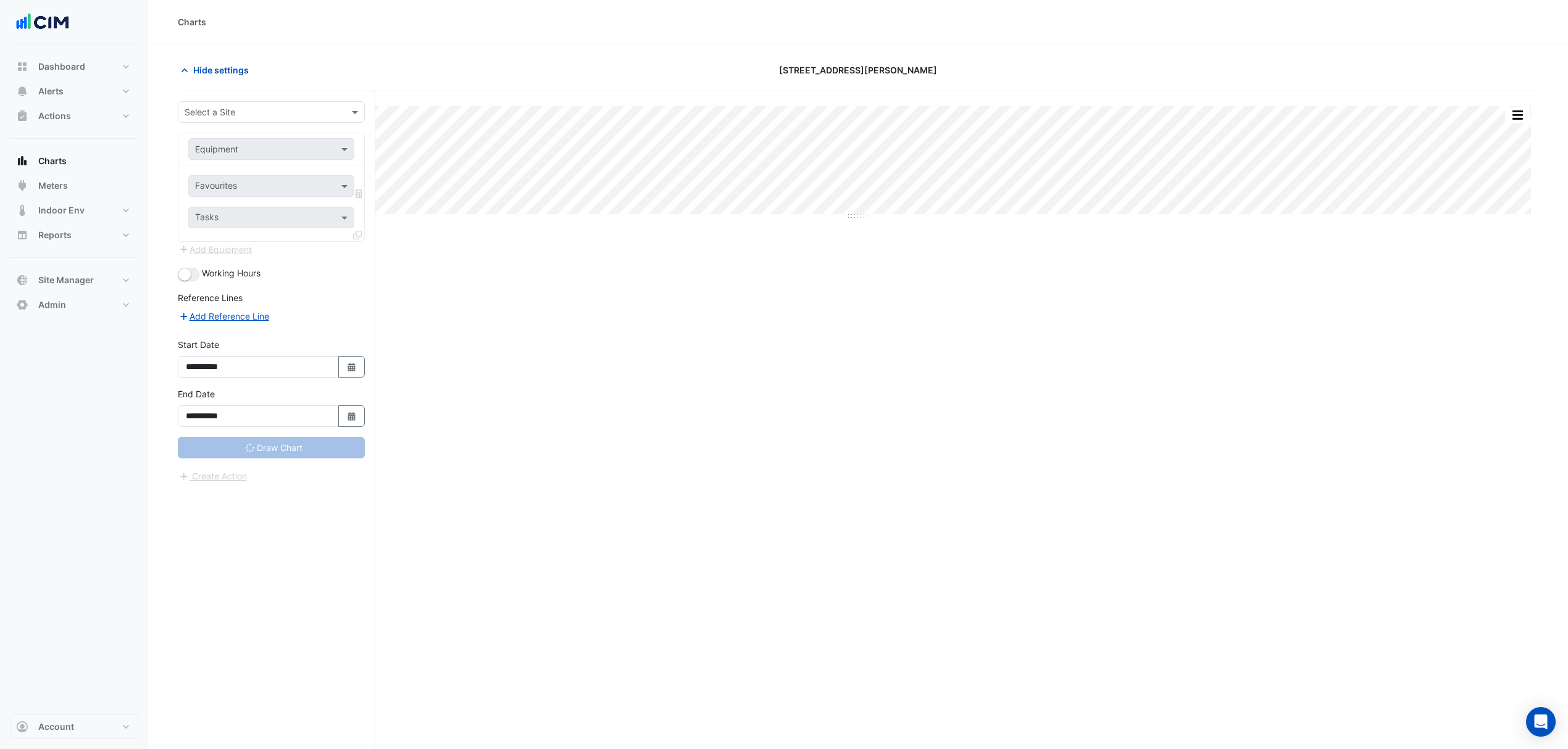
click at [242, 73] on span "Hide settings" at bounding box center [220, 70] width 55 height 13
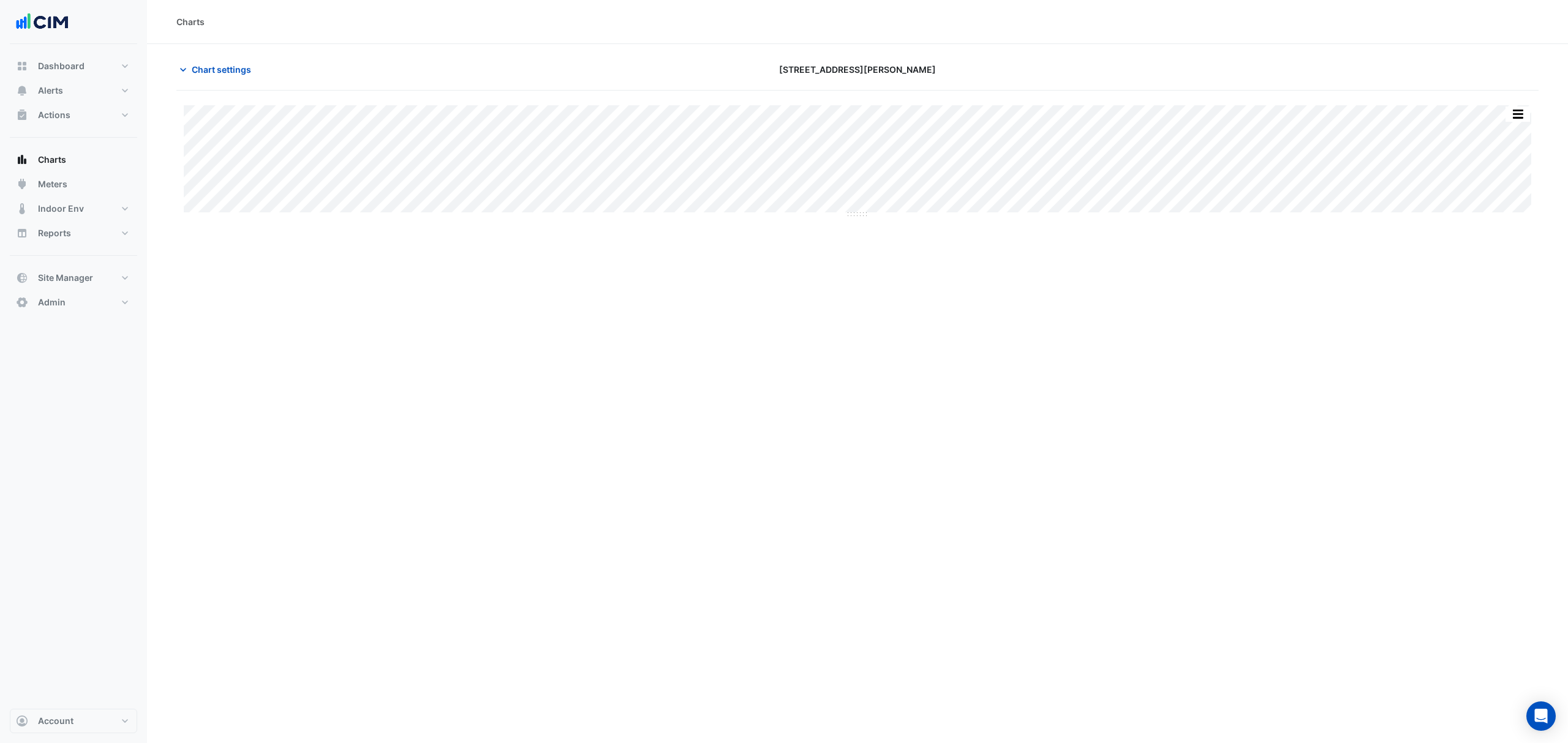
click at [341, 289] on div "Charts Chart settings [STREET_ADDRESS][PERSON_NAME] Split by Equip Split All Sp…" at bounding box center [858, 372] width 1421 height 743
click at [231, 55] on section "Chart settings [STREET_ADDRESS][PERSON_NAME] Split by Equip Split All Split Non…" at bounding box center [858, 138] width 1421 height 187
click at [216, 69] on span "Chart settings" at bounding box center [221, 69] width 60 height 13
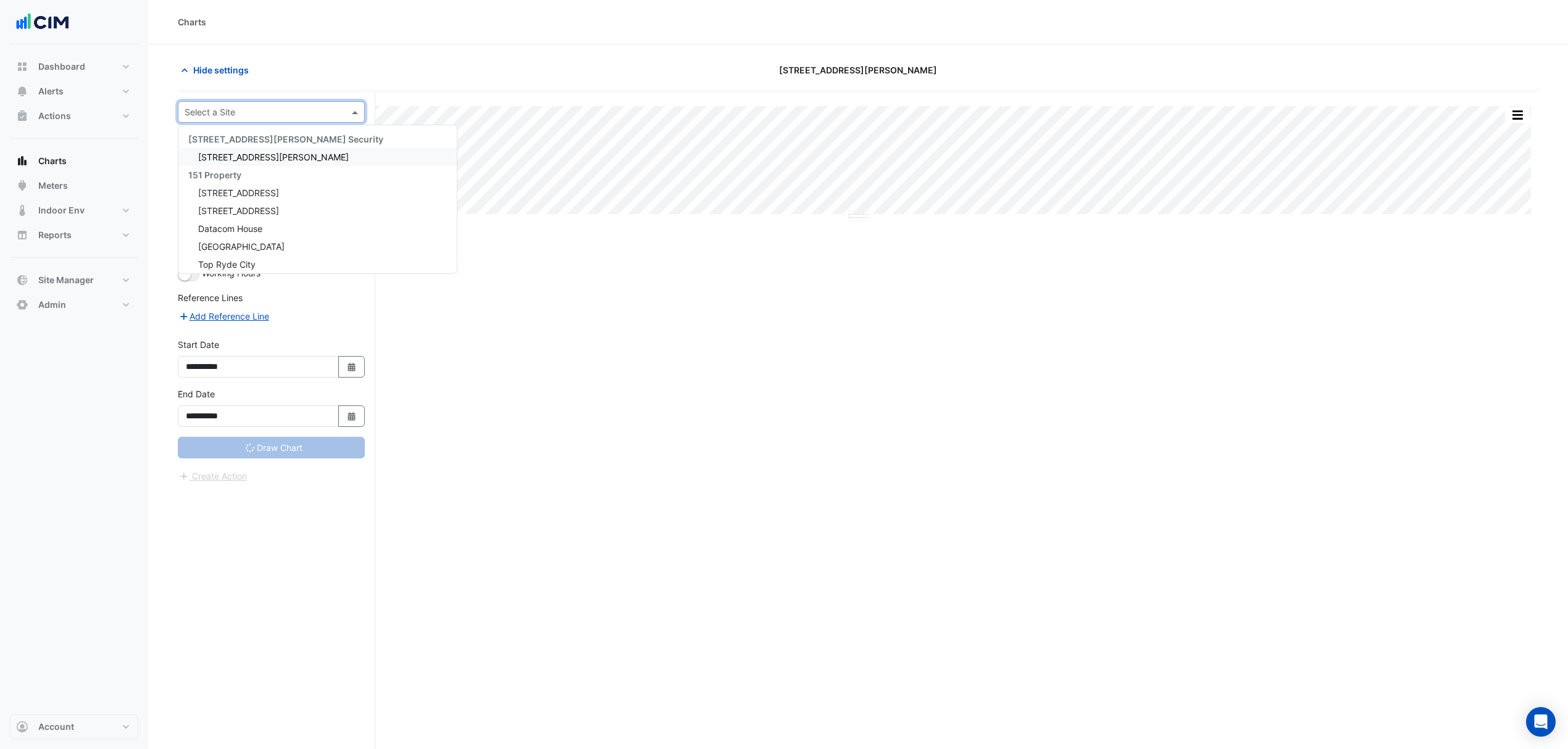
click at [348, 112] on div "Select a Site" at bounding box center [271, 112] width 187 height 21
type input "***"
click at [252, 164] on div "[STREET_ADDRESS][PERSON_NAME]" at bounding box center [271, 157] width 185 height 17
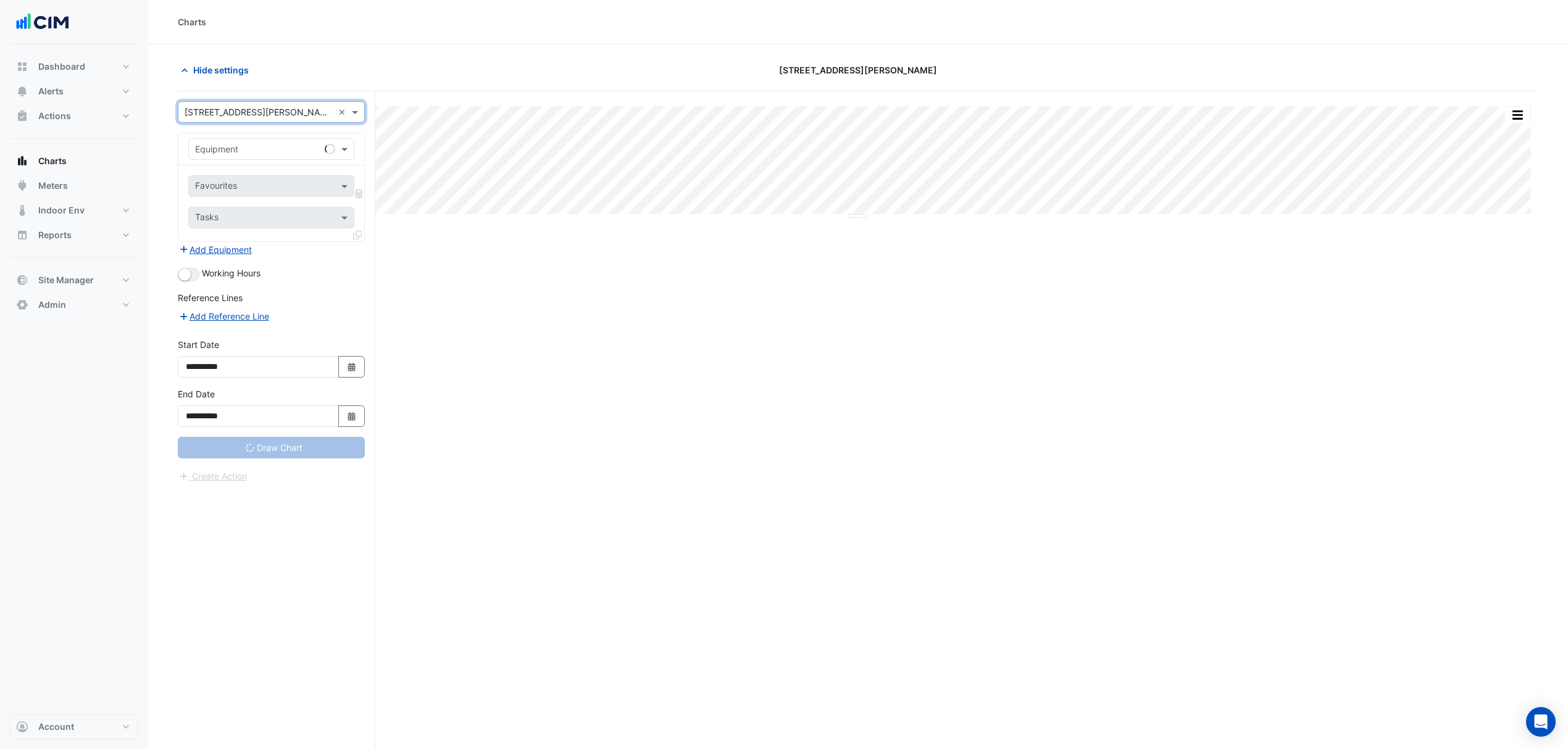
click at [258, 152] on input "text" at bounding box center [259, 149] width 128 height 13
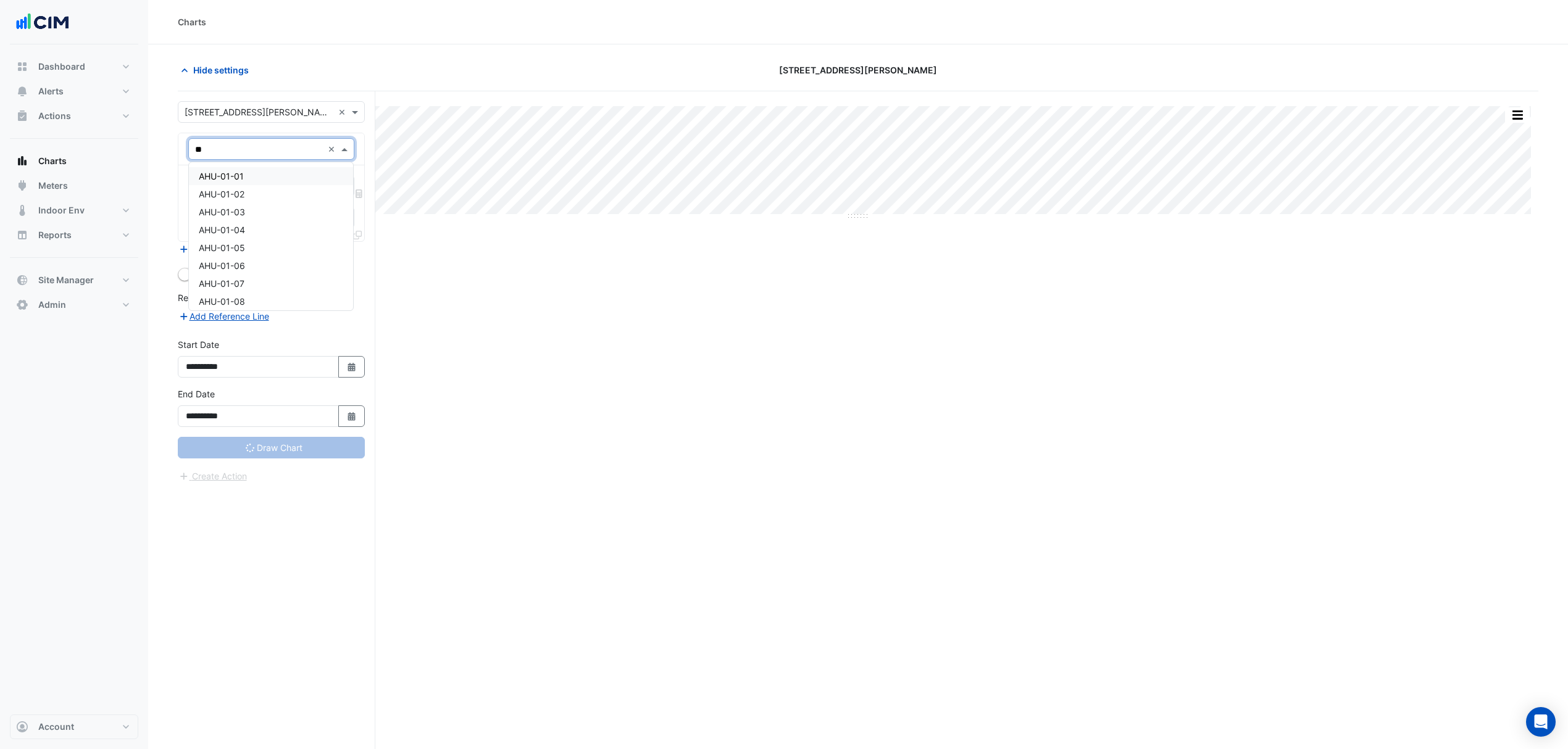
type input "***"
type input "**********"
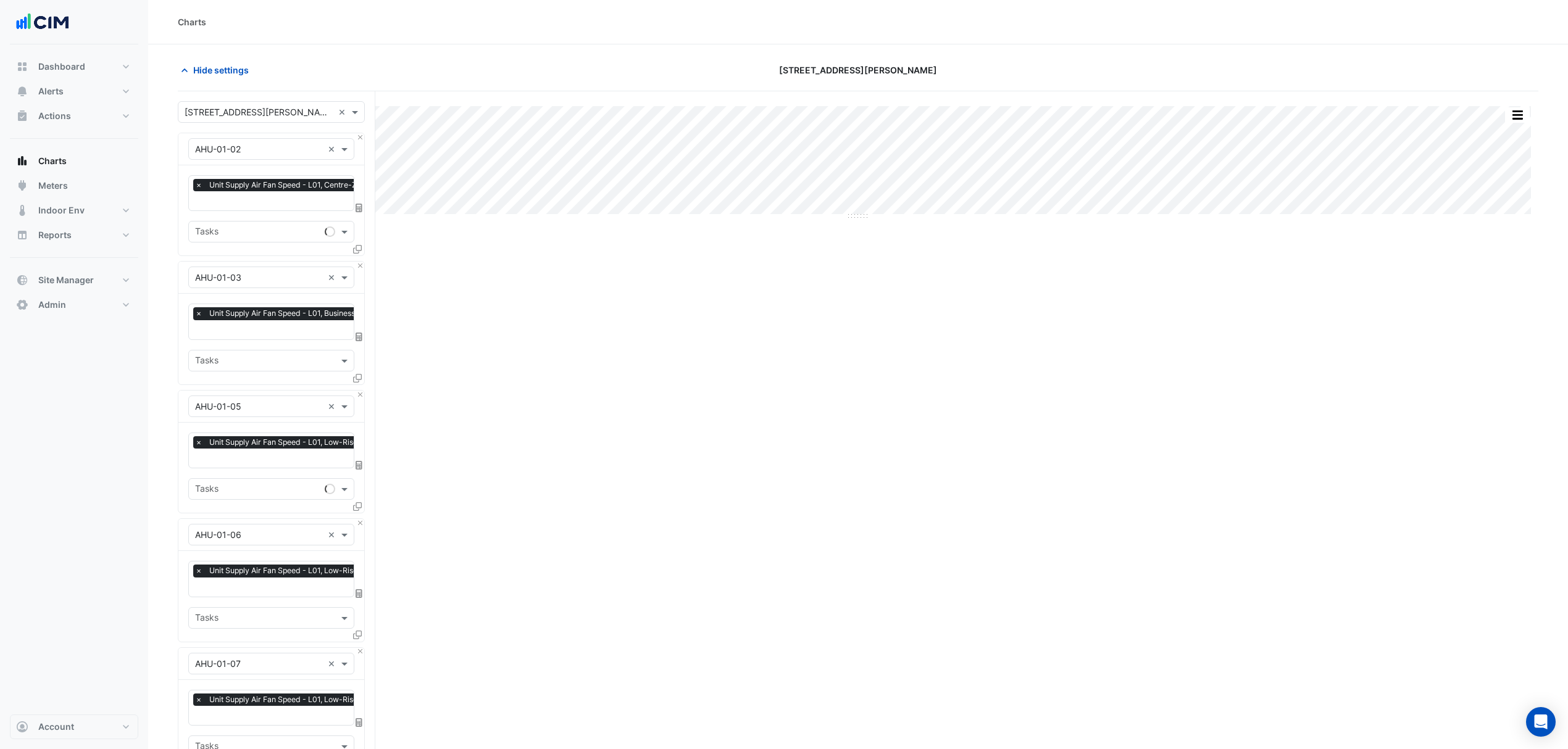
scroll to position [82, 0]
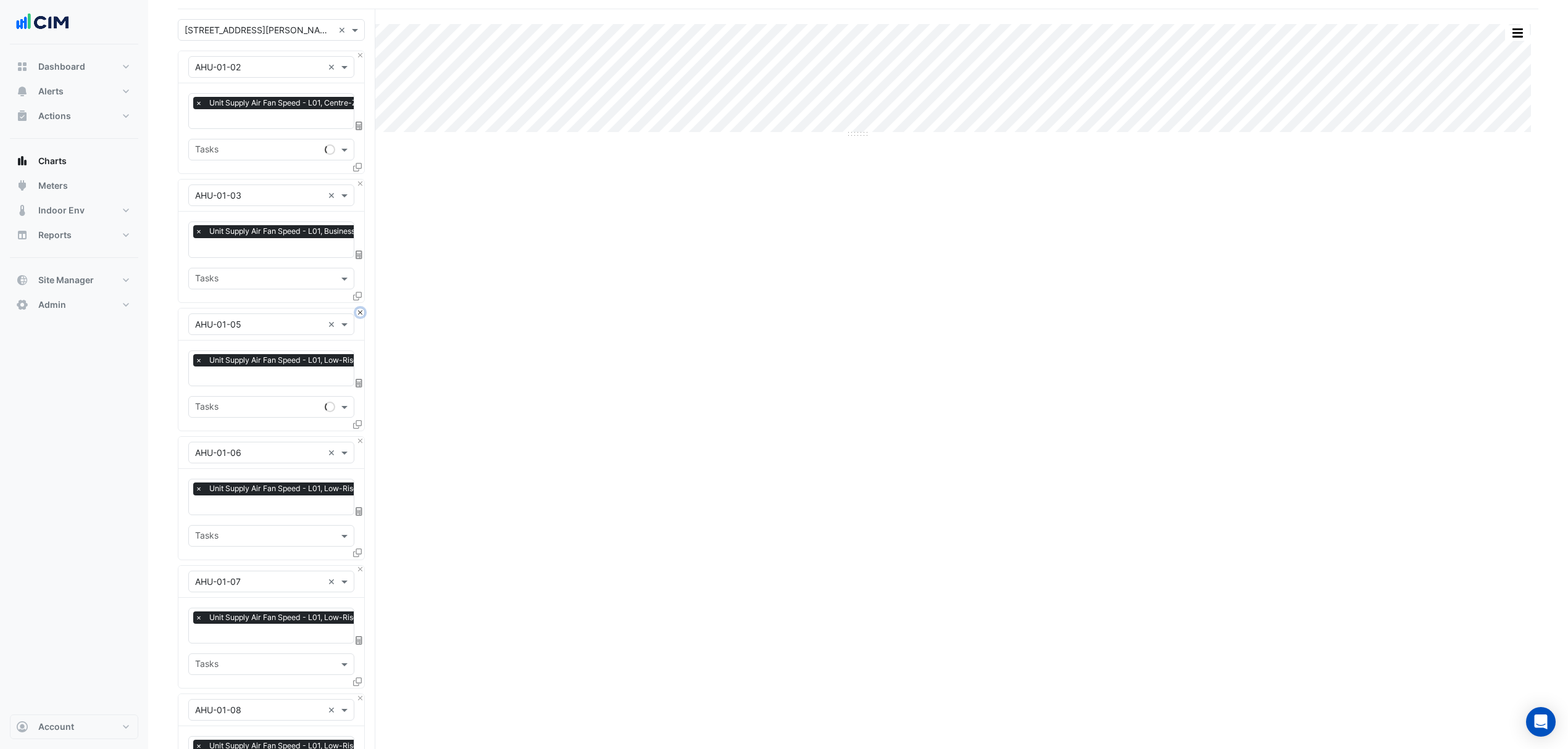
click at [358, 313] on button "Close" at bounding box center [360, 312] width 8 height 8
click at [358, 437] on button "Close" at bounding box center [360, 440] width 8 height 8
click at [358, 313] on button "Close" at bounding box center [360, 312] width 8 height 8
click at [358, 437] on button "Close" at bounding box center [360, 440] width 8 height 8
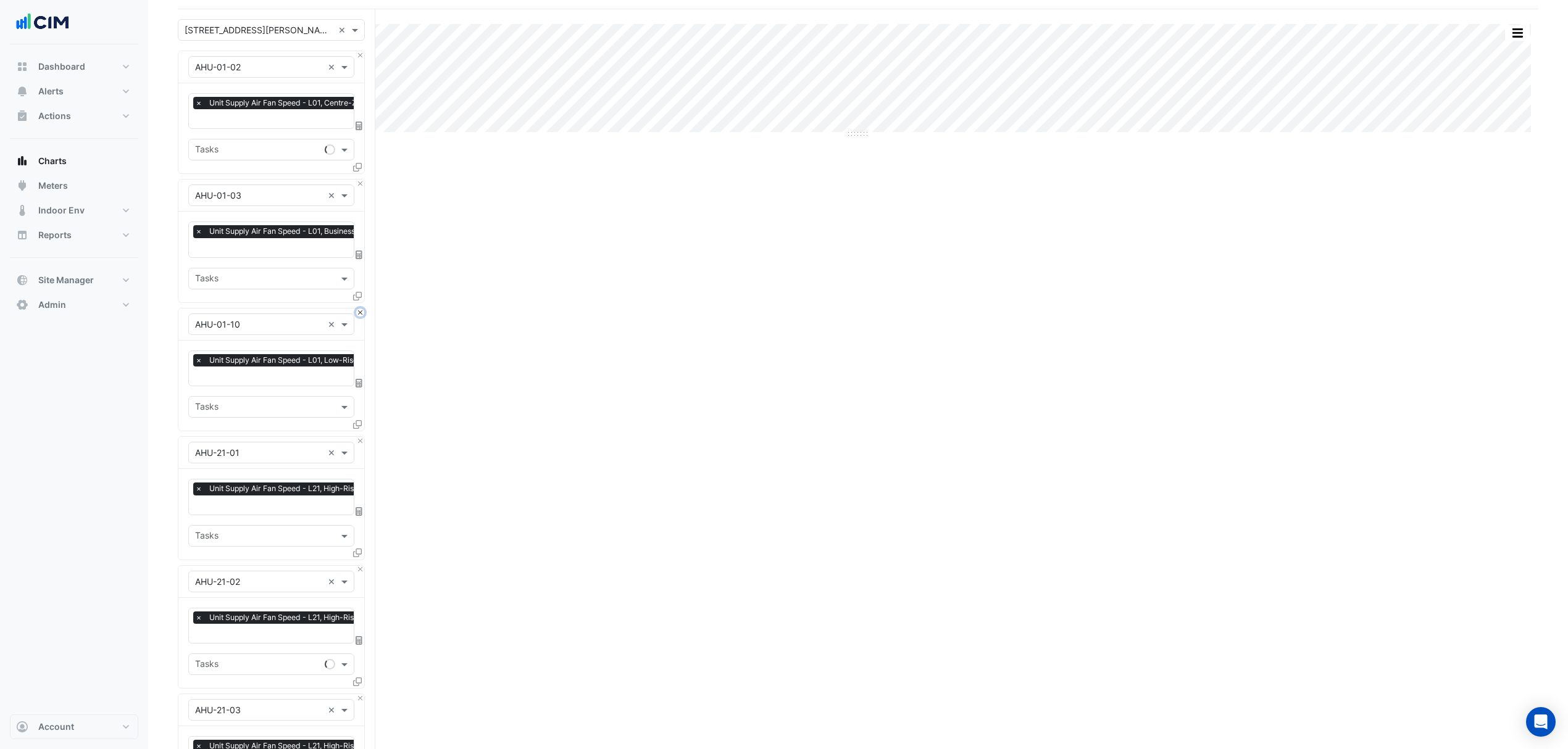
click at [358, 313] on button "Close" at bounding box center [360, 312] width 8 height 8
click at [358, 437] on button "Close" at bounding box center [360, 440] width 8 height 8
click at [358, 313] on button "Close" at bounding box center [360, 312] width 8 height 8
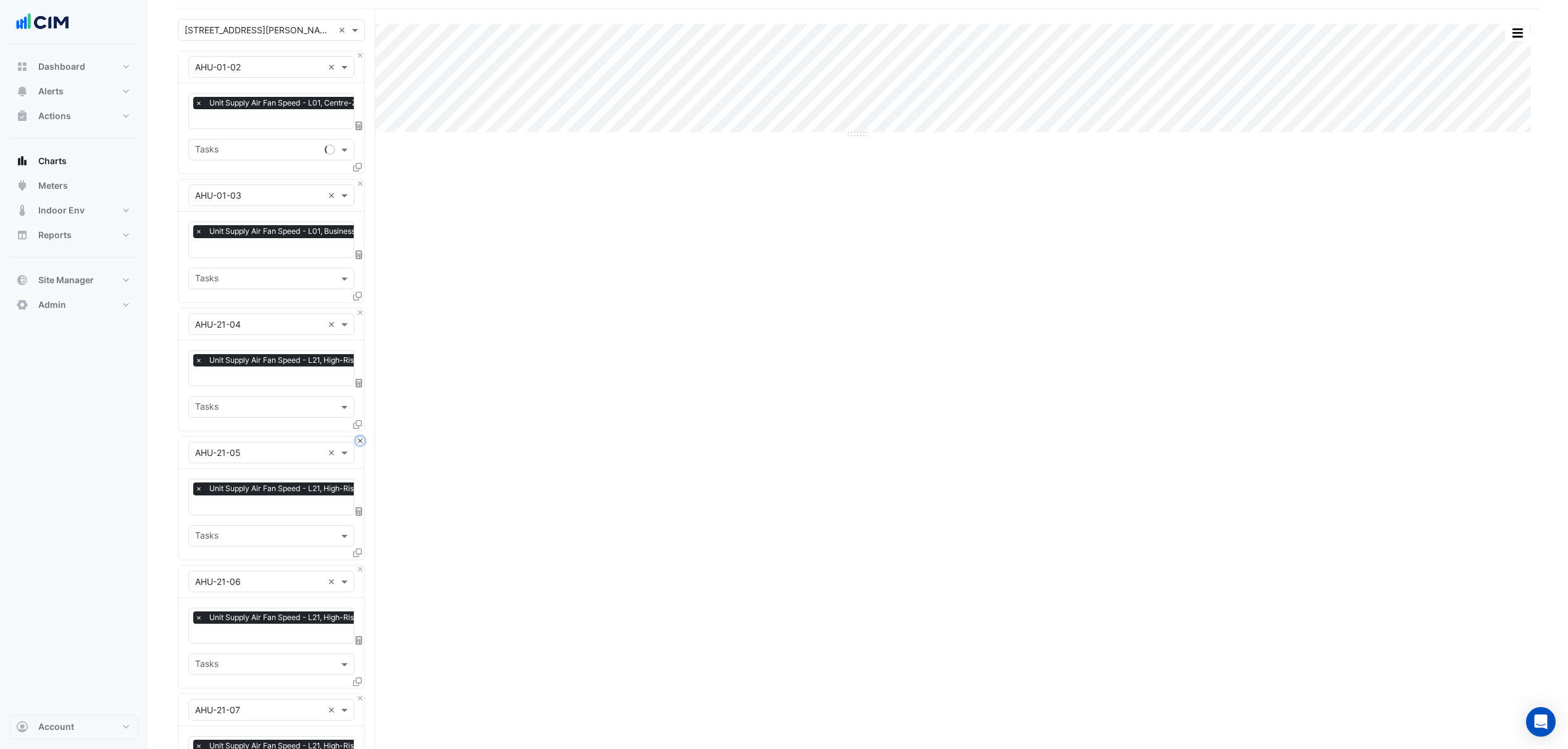
click at [358, 437] on button "Close" at bounding box center [360, 440] width 8 height 8
click at [358, 313] on button "Close" at bounding box center [360, 312] width 8 height 8
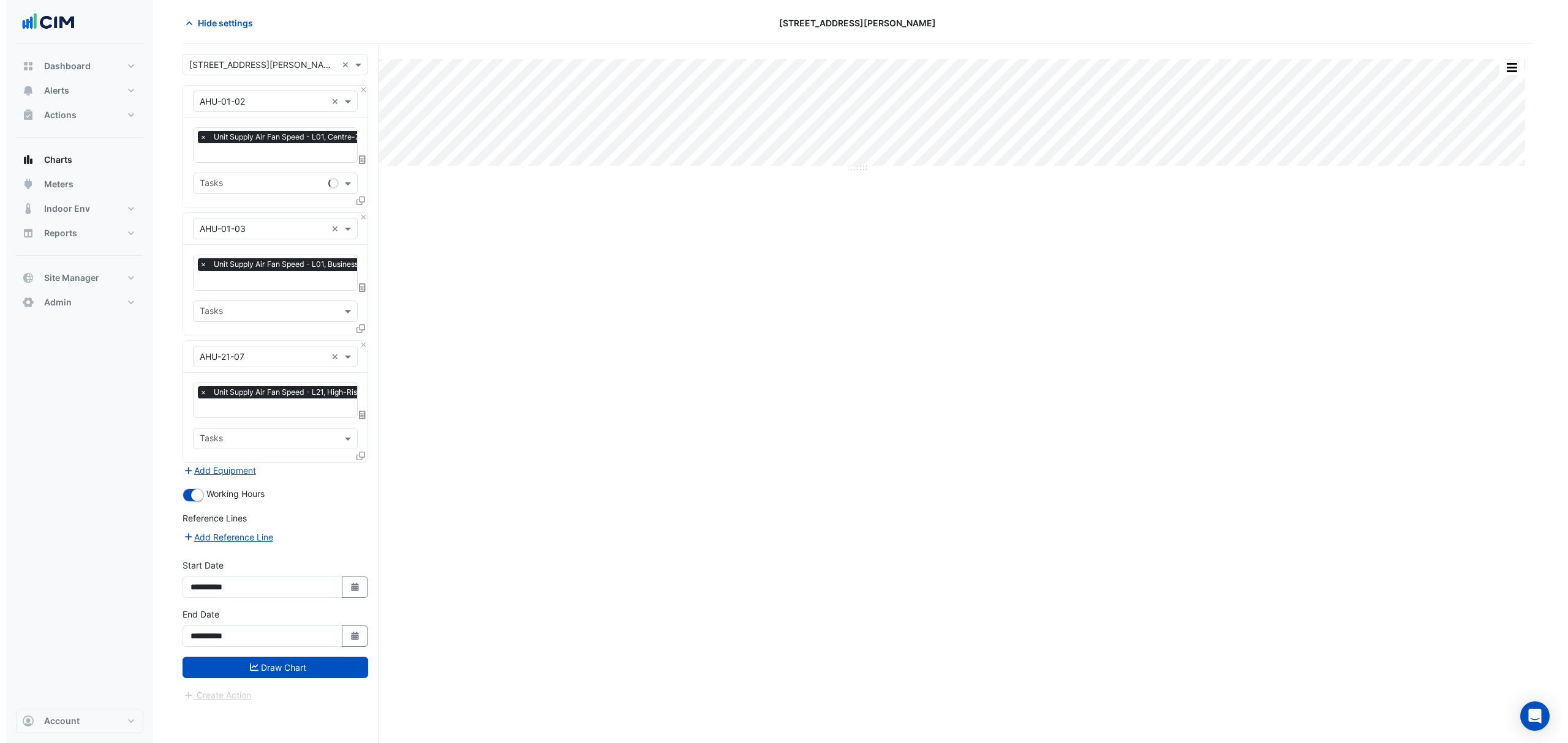
scroll to position [47, 0]
click at [355, 311] on div "Favourites × Unit Supply Air Fan Speed - L01, Business-Centre × Tasks" at bounding box center [269, 289] width 184 height 90
click at [358, 341] on button "Close" at bounding box center [357, 345] width 8 height 8
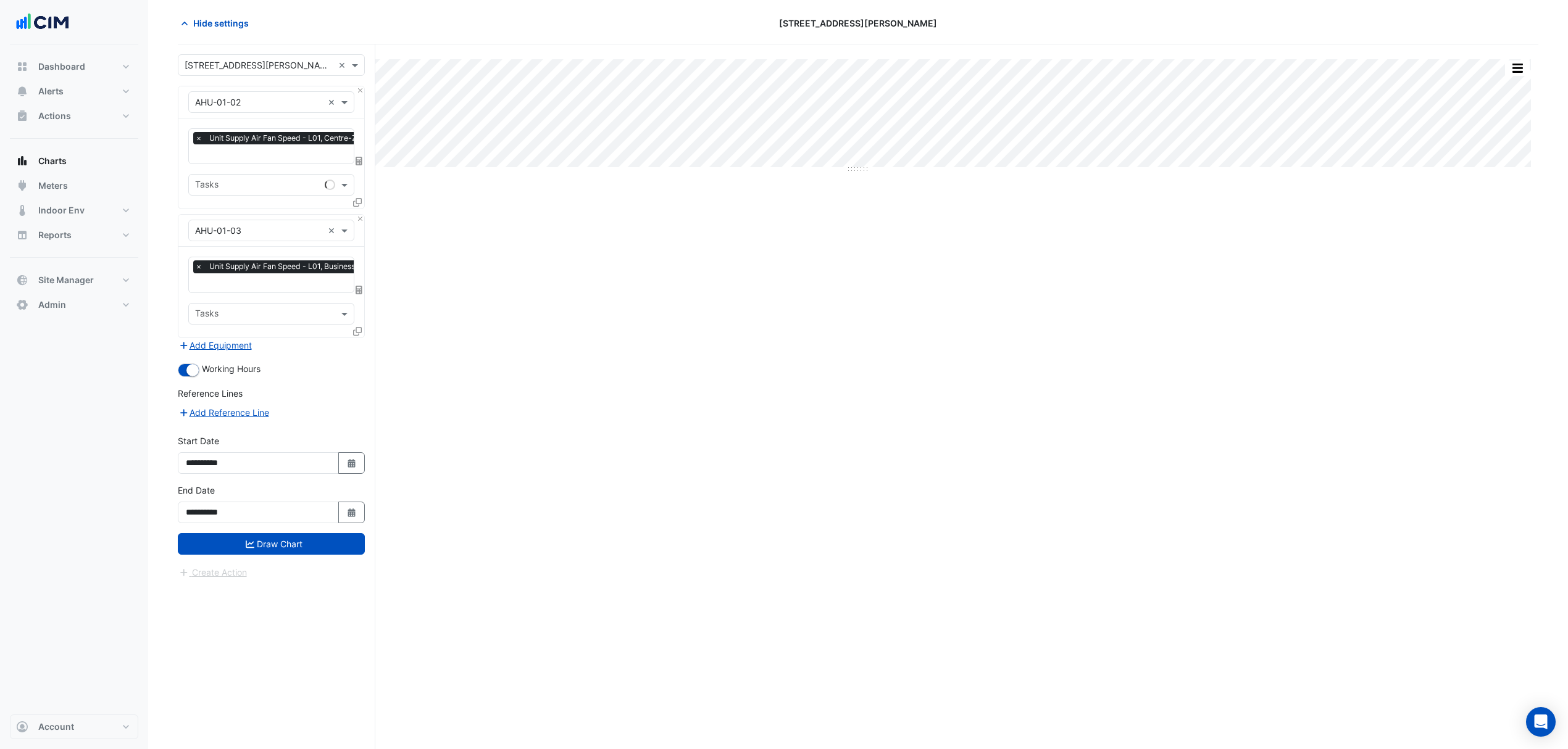
click at [361, 330] on icon at bounding box center [357, 331] width 9 height 9
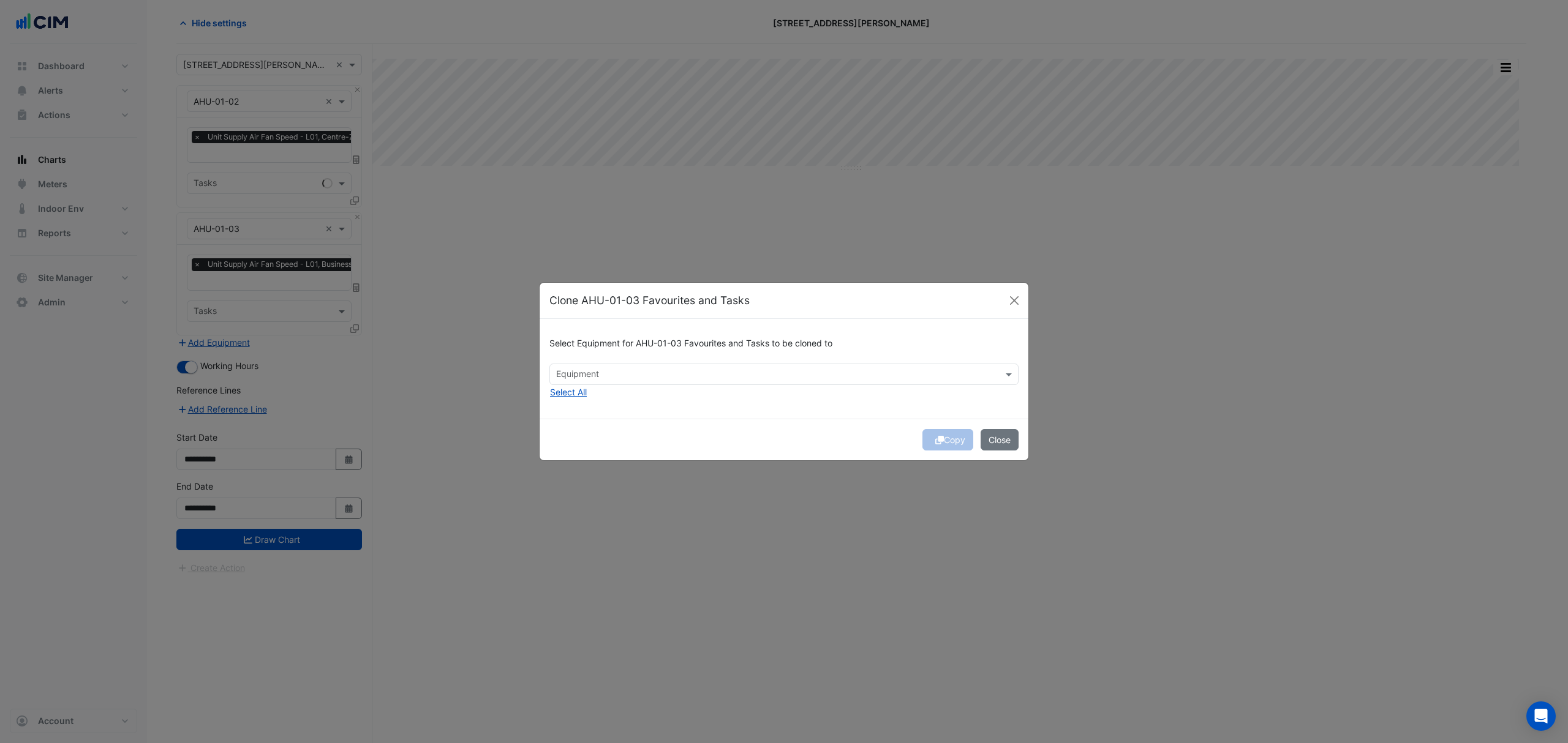
click at [659, 379] on input "text" at bounding box center [777, 375] width 442 height 13
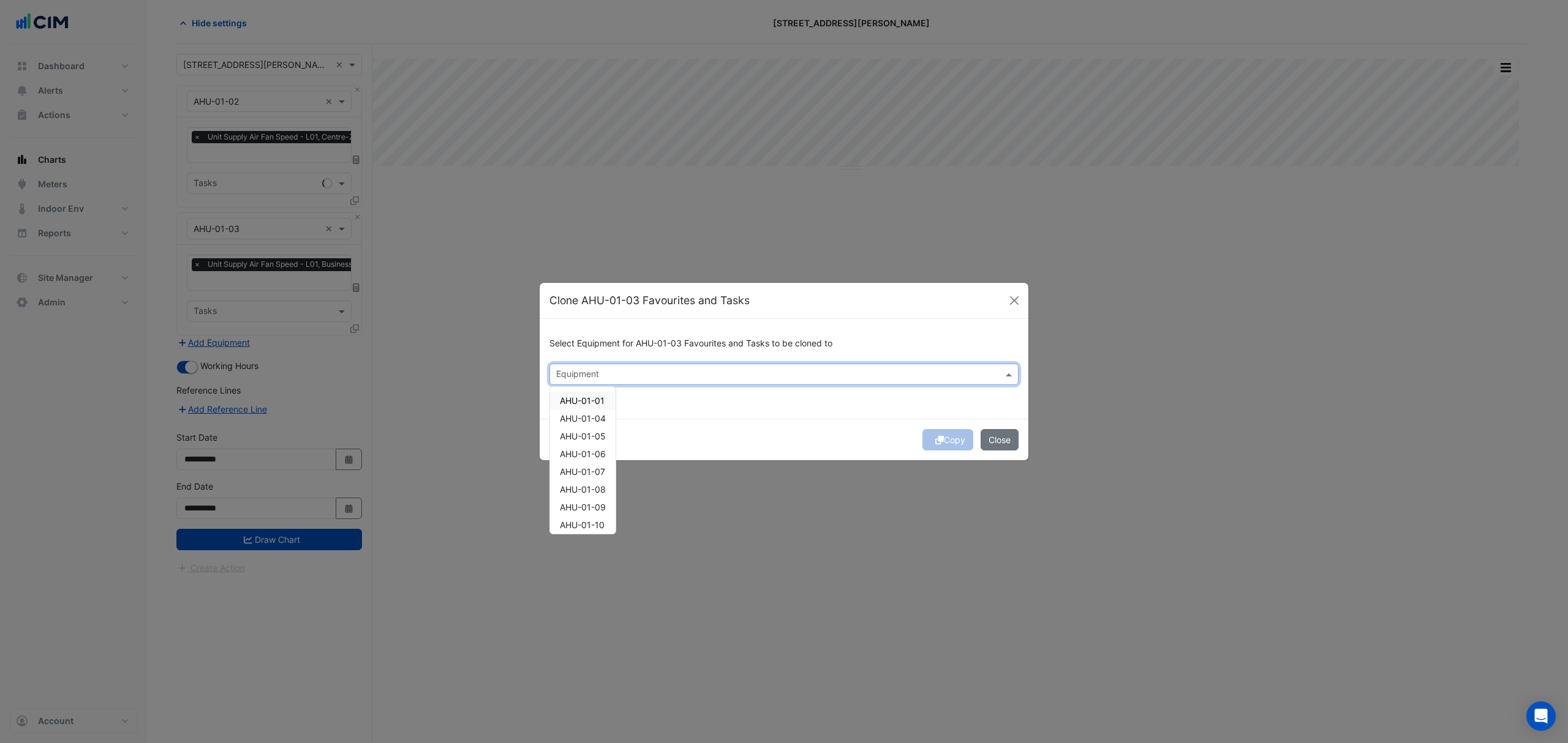
click at [607, 398] on div "AHU-01-01" at bounding box center [582, 400] width 65 height 17
click at [921, 448] on div "Copy Close" at bounding box center [784, 439] width 489 height 41
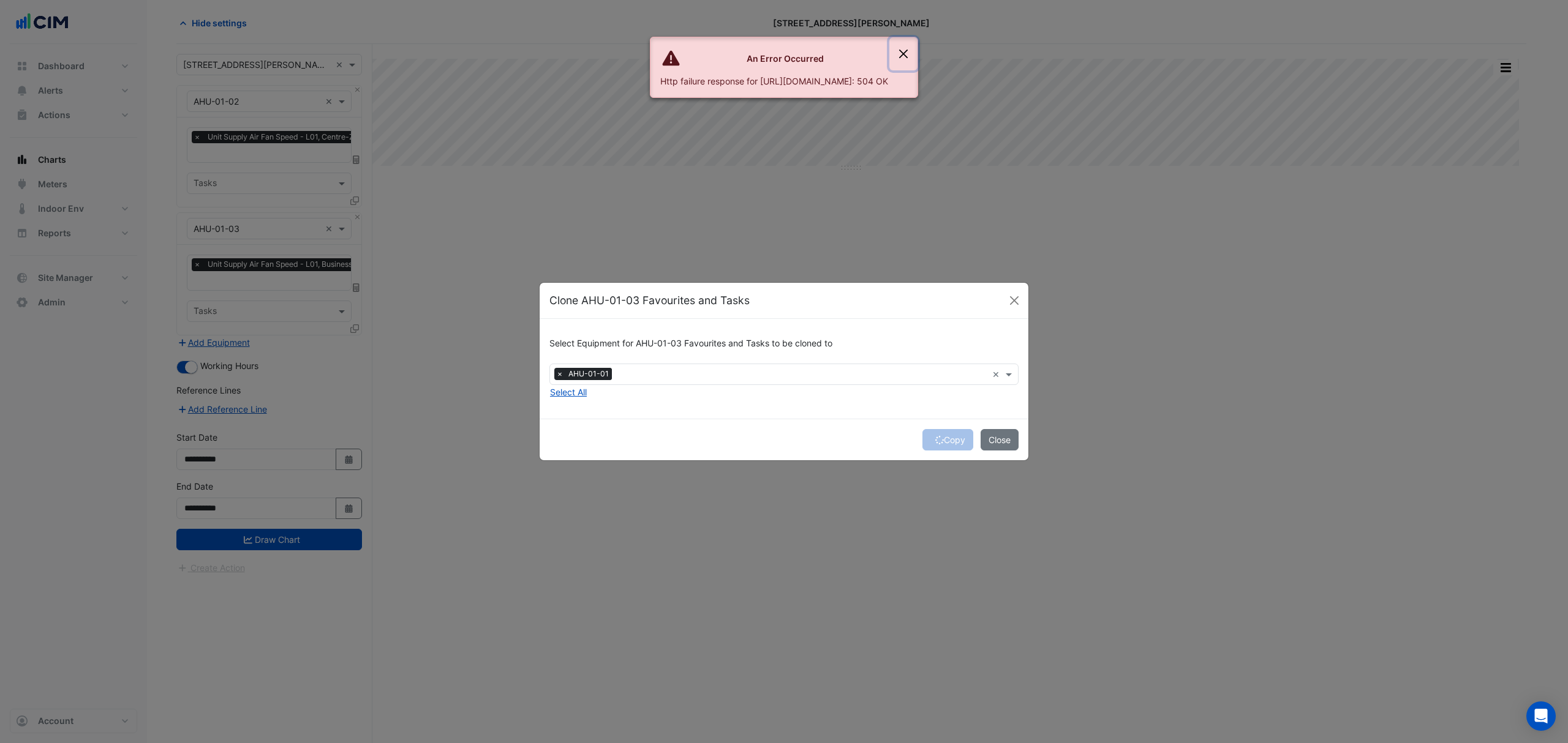
click at [917, 55] on button "Close" at bounding box center [903, 54] width 28 height 33
click at [917, 60] on button "Close" at bounding box center [903, 54] width 28 height 33
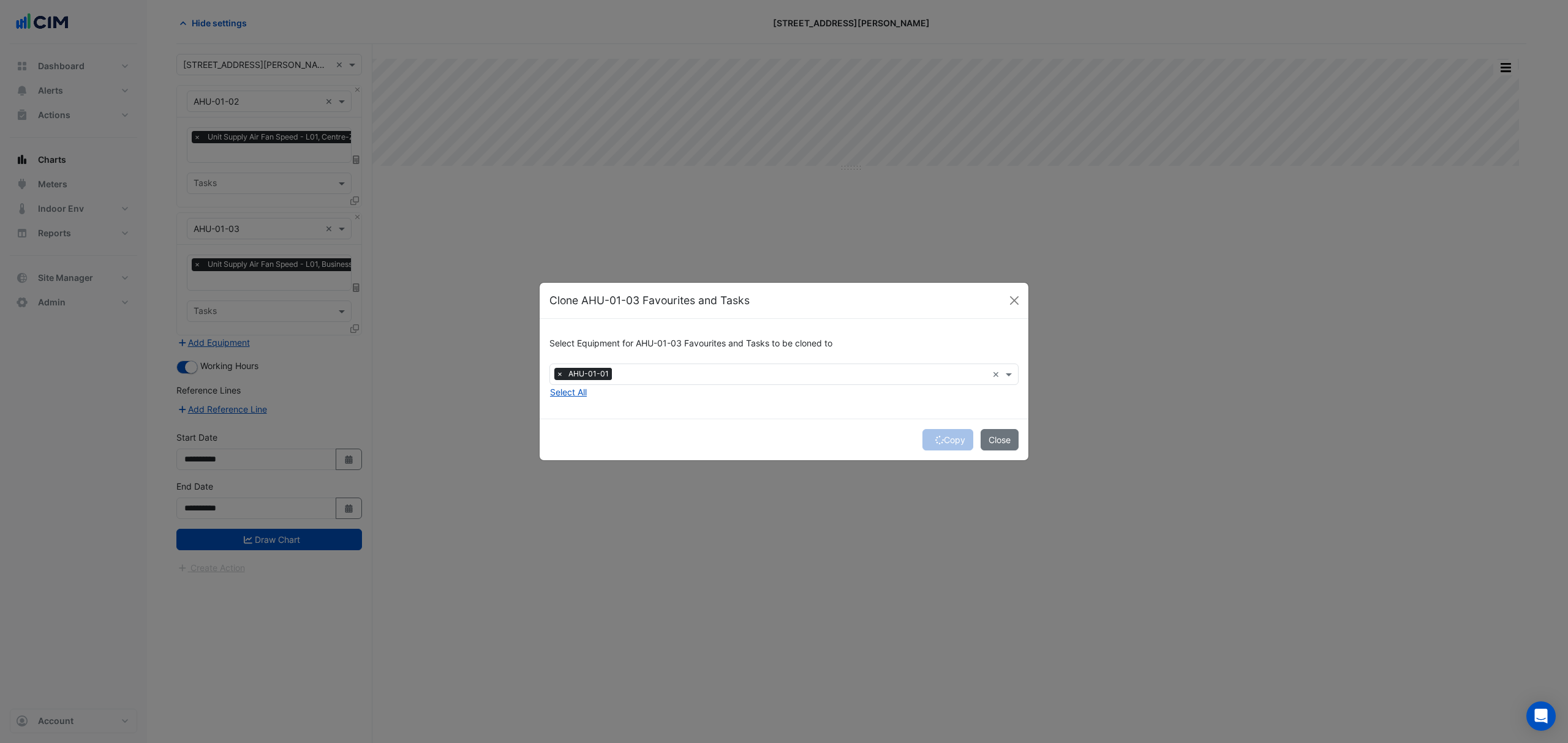
click at [292, 3] on ngb-modal-window "Clone AHU-01-03 Favourites and Tasks Select Equipment for AHU-01-03 Favourites …" at bounding box center [784, 372] width 1568 height 743
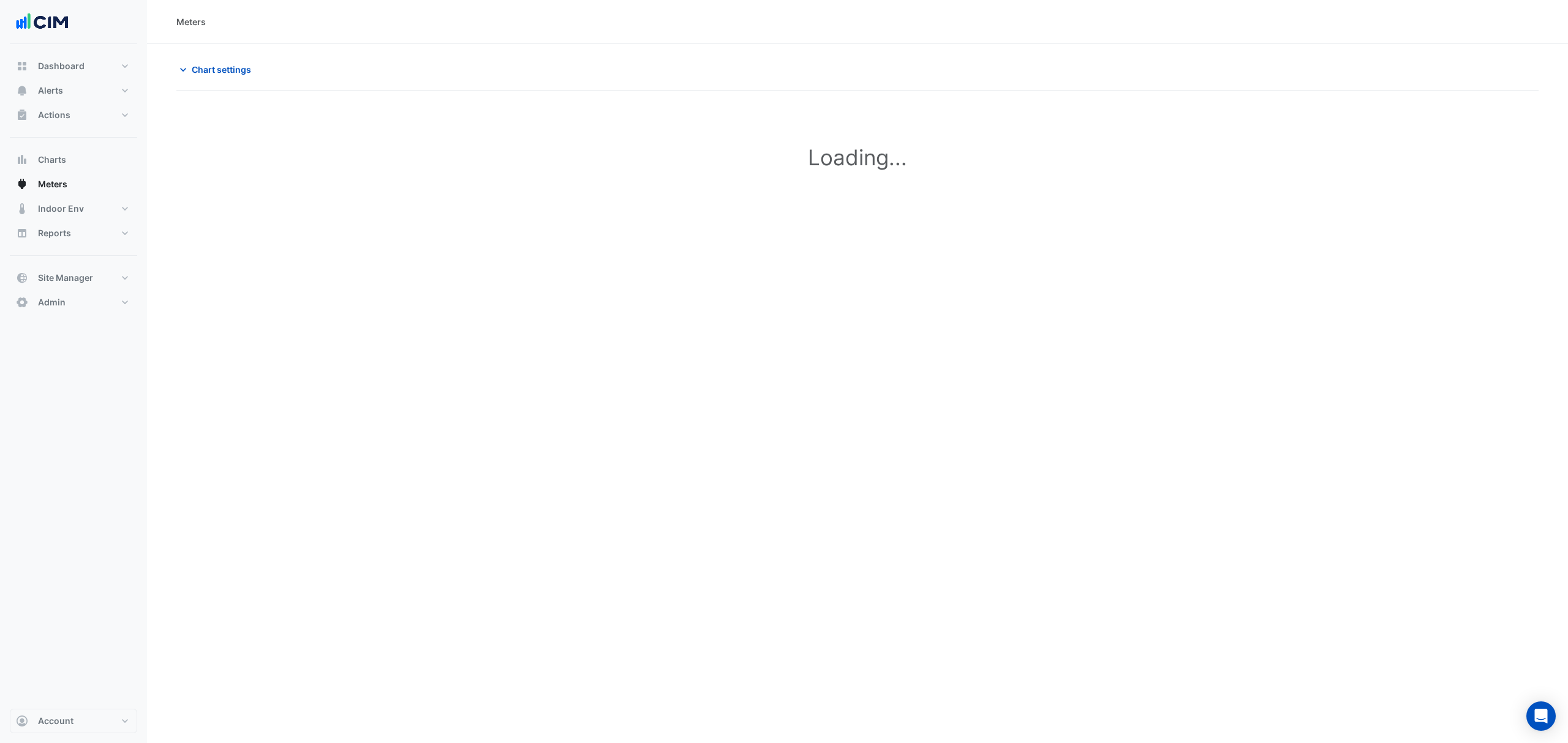
type input "**********"
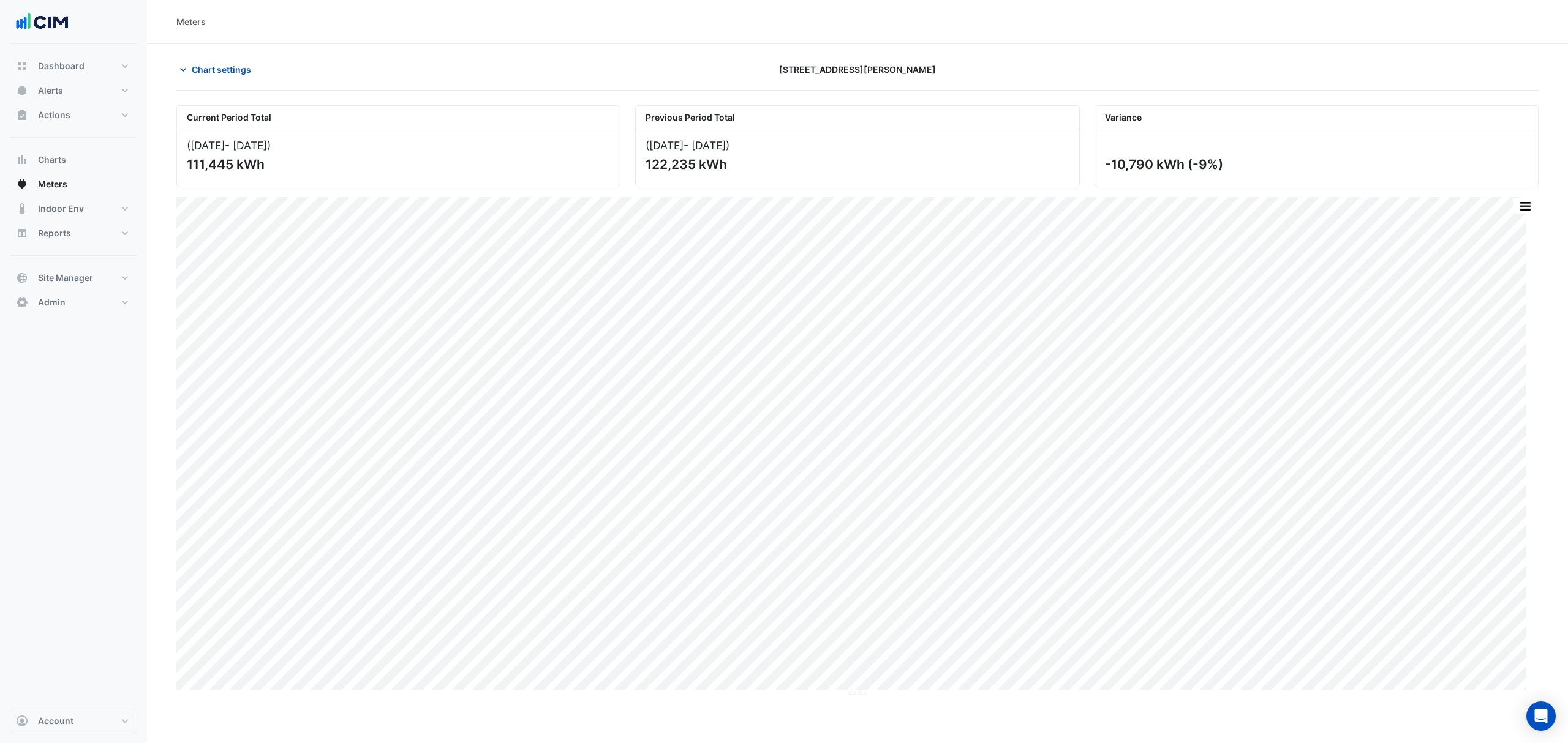
click at [206, 69] on span "Chart settings" at bounding box center [221, 69] width 60 height 13
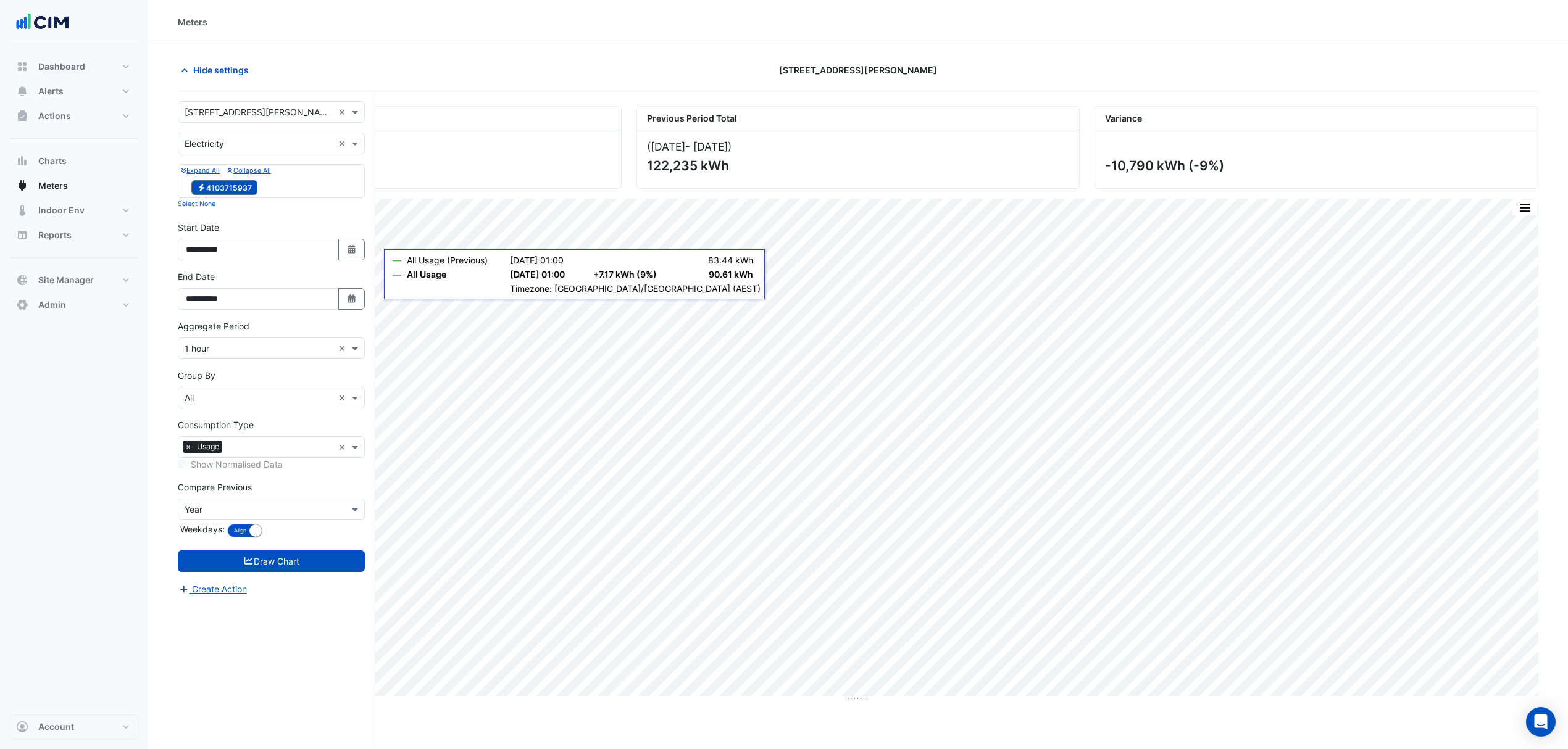
click at [357, 304] on button "Select Date" at bounding box center [352, 299] width 27 height 21
select select "*"
click at [215, 193] on div "9" at bounding box center [217, 196] width 19 height 19
type input "**********"
click at [272, 556] on button "Draw Chart" at bounding box center [271, 561] width 187 height 21
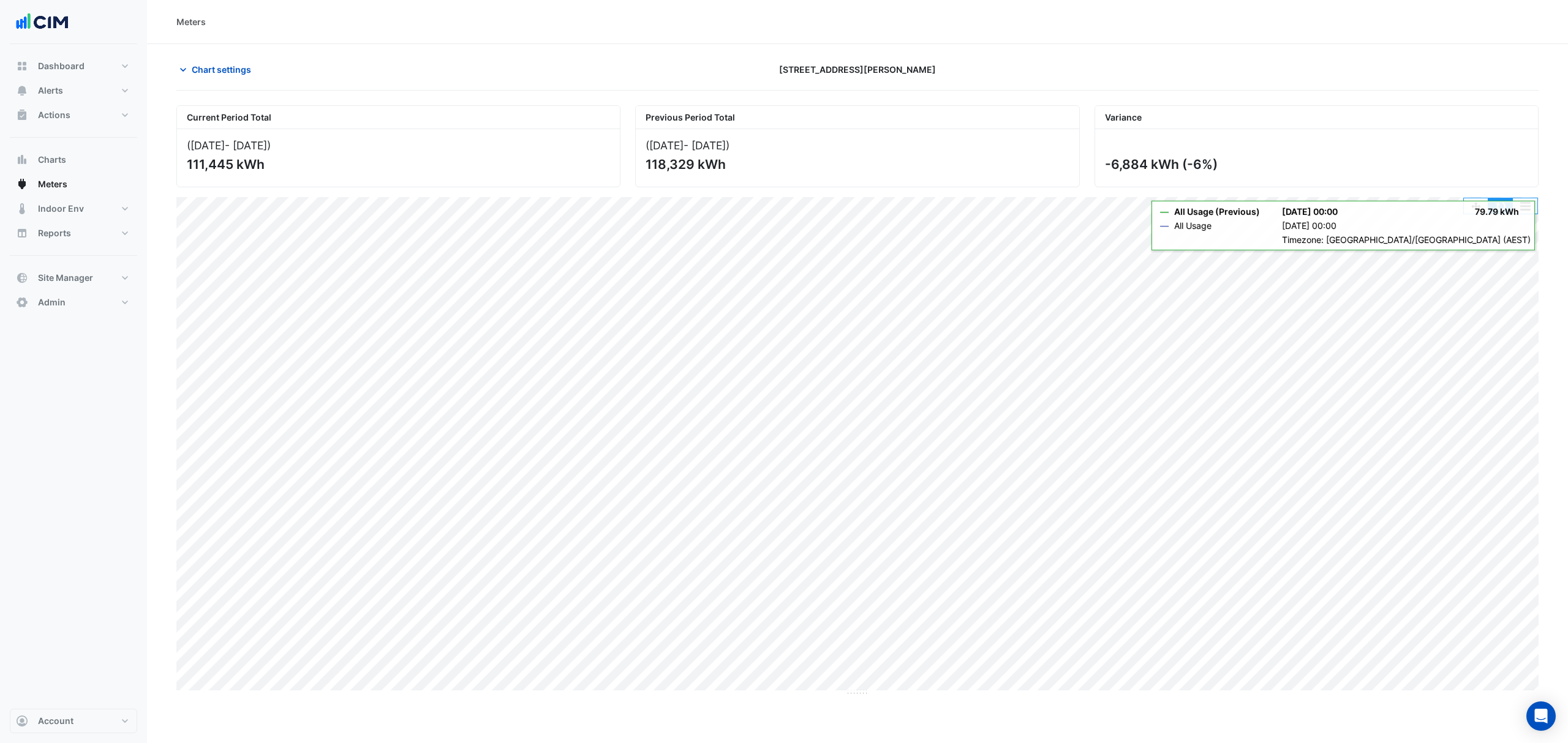
click at [1501, 211] on button "button" at bounding box center [1500, 206] width 24 height 15
click at [223, 74] on span "Chart settings" at bounding box center [221, 69] width 60 height 13
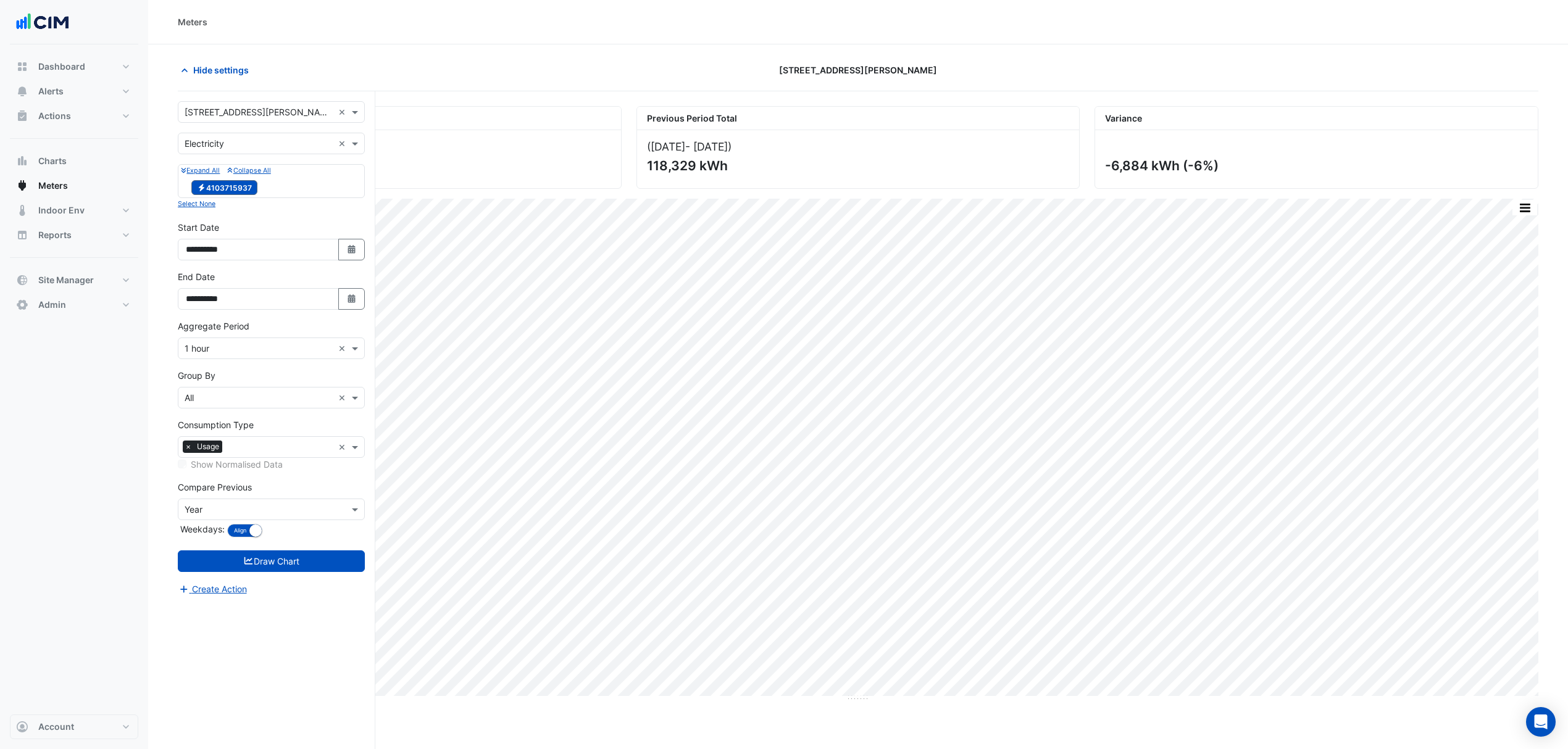
click at [351, 302] on icon "button" at bounding box center [351, 298] width 8 height 9
select select "*"
click at [201, 201] on div "8" at bounding box center [198, 196] width 19 height 19
type input "**********"
click at [277, 561] on button "Draw Chart" at bounding box center [271, 561] width 187 height 21
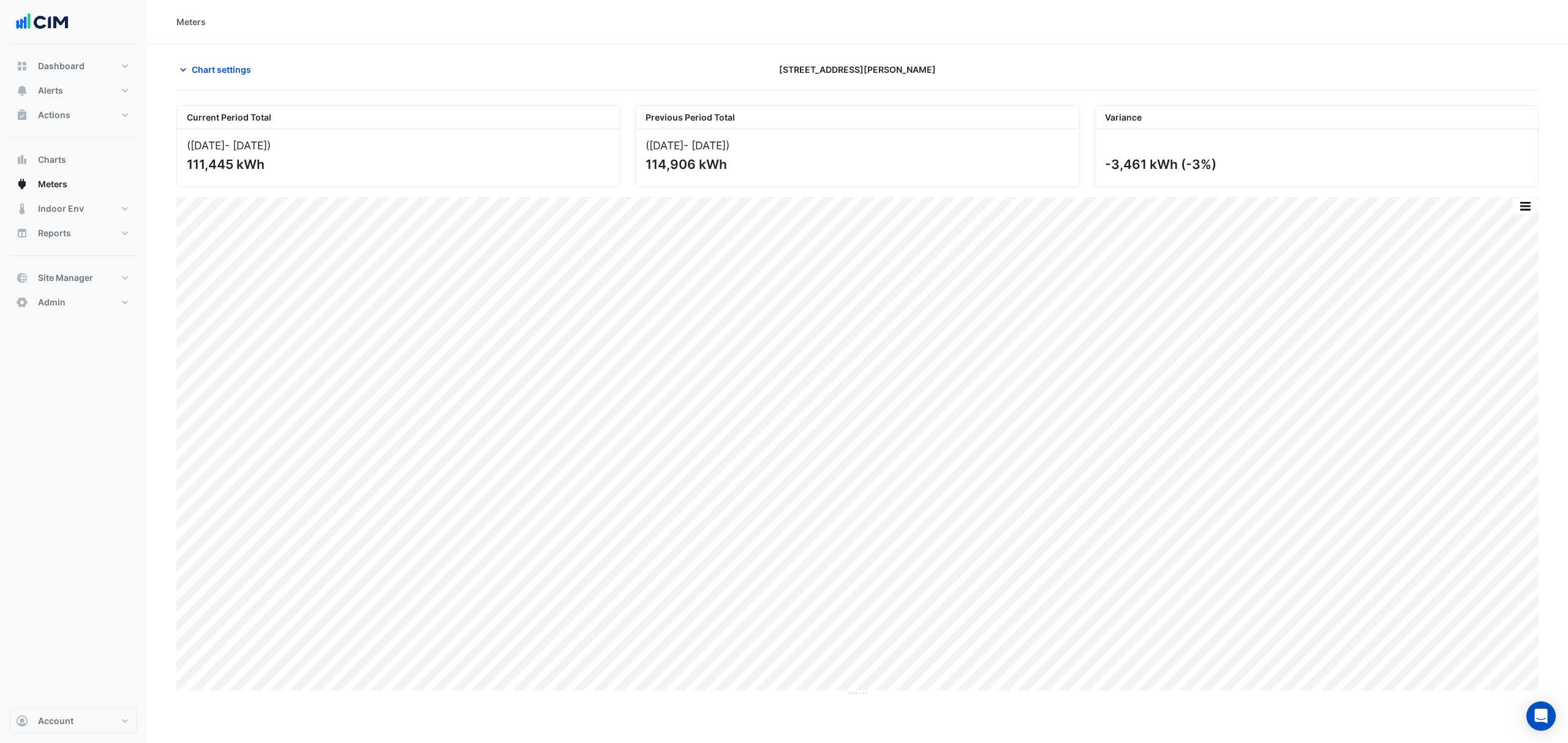
click at [217, 67] on span "Chart settings" at bounding box center [221, 69] width 60 height 13
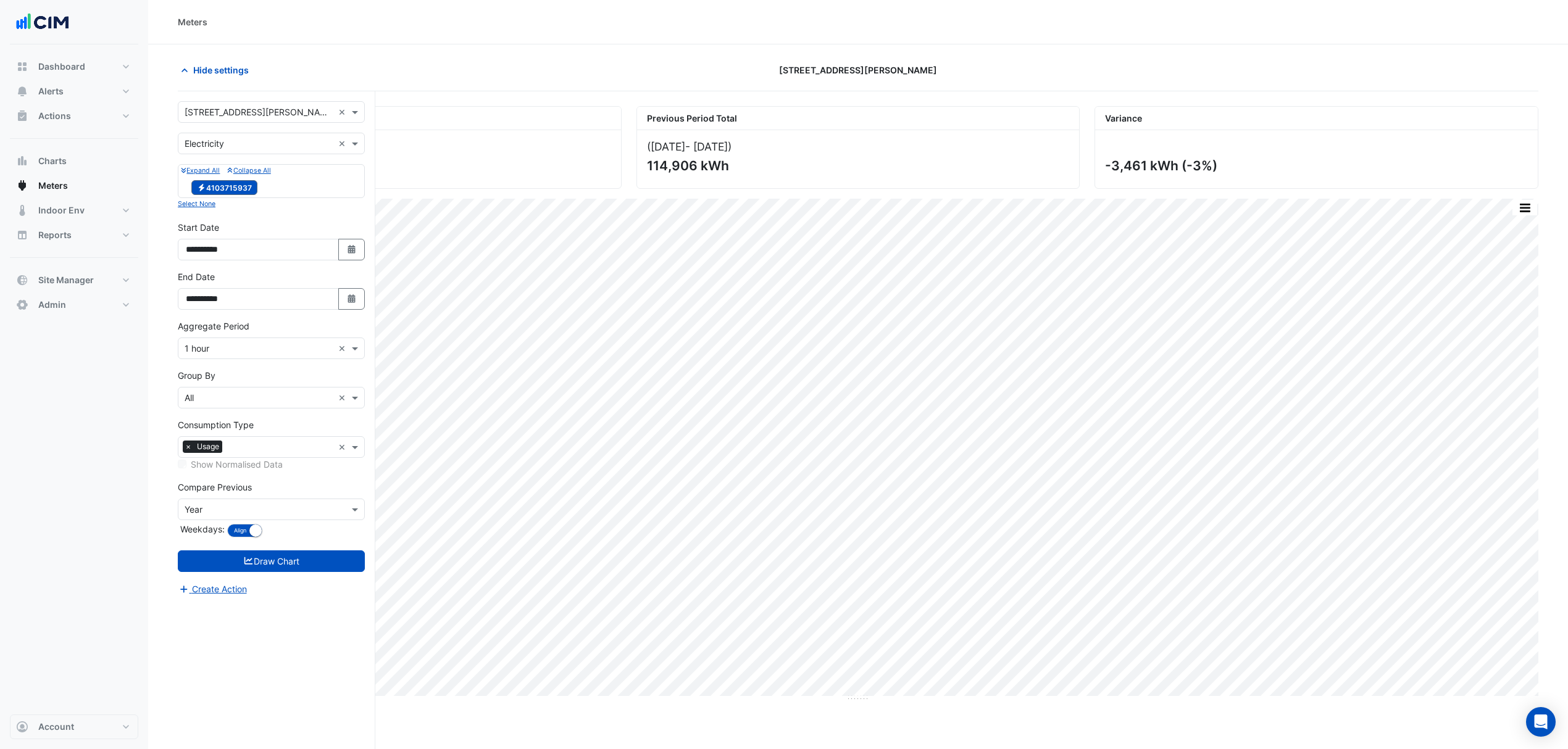
click at [351, 245] on icon "Select Date" at bounding box center [351, 249] width 11 height 9
select select "*"
select select "****"
click at [196, 82] on span "Previous month" at bounding box center [199, 87] width 10 height 10
select select "*"
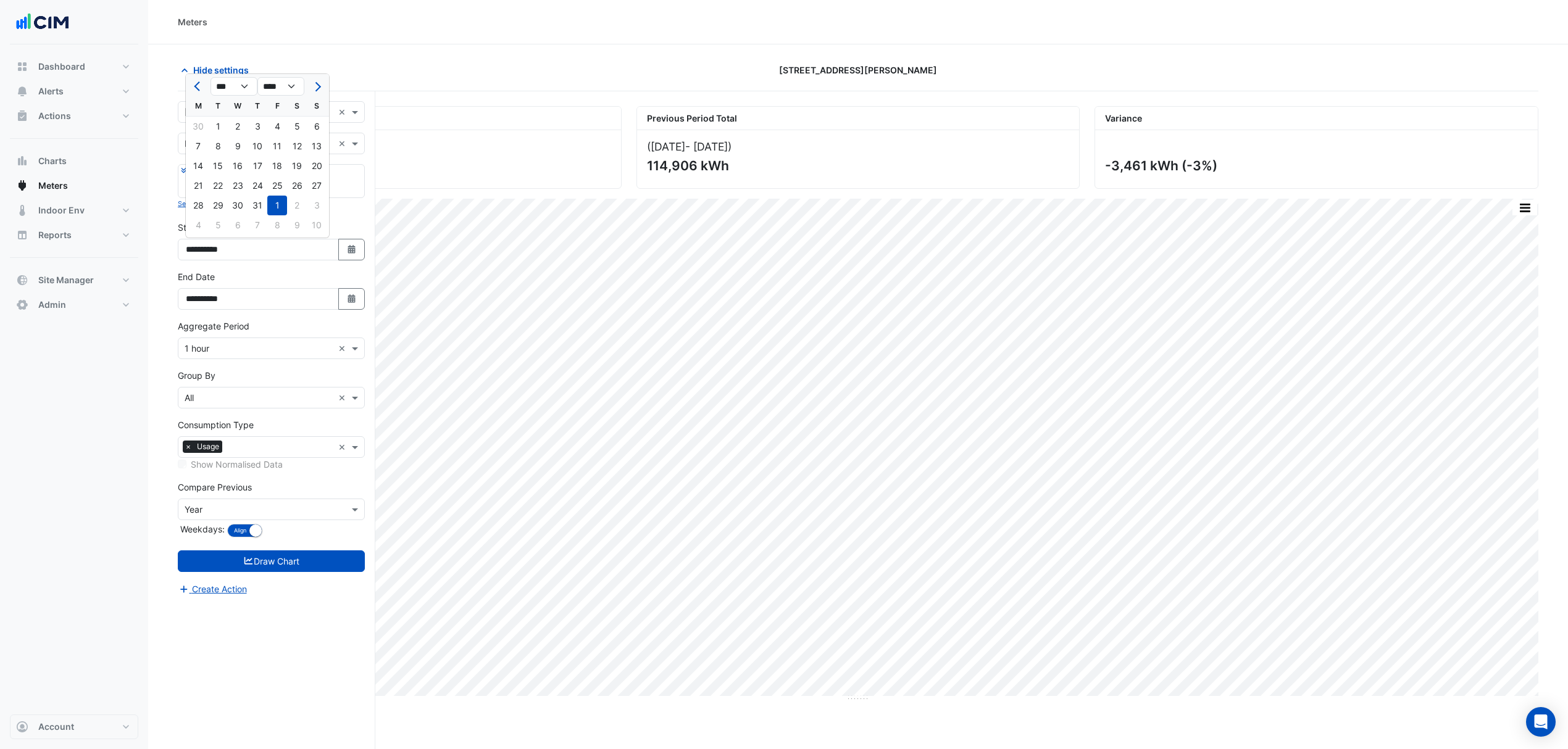
click at [225, 132] on div "1" at bounding box center [217, 126] width 19 height 19
type input "**********"
click at [289, 554] on button "Draw Chart" at bounding box center [271, 561] width 187 height 21
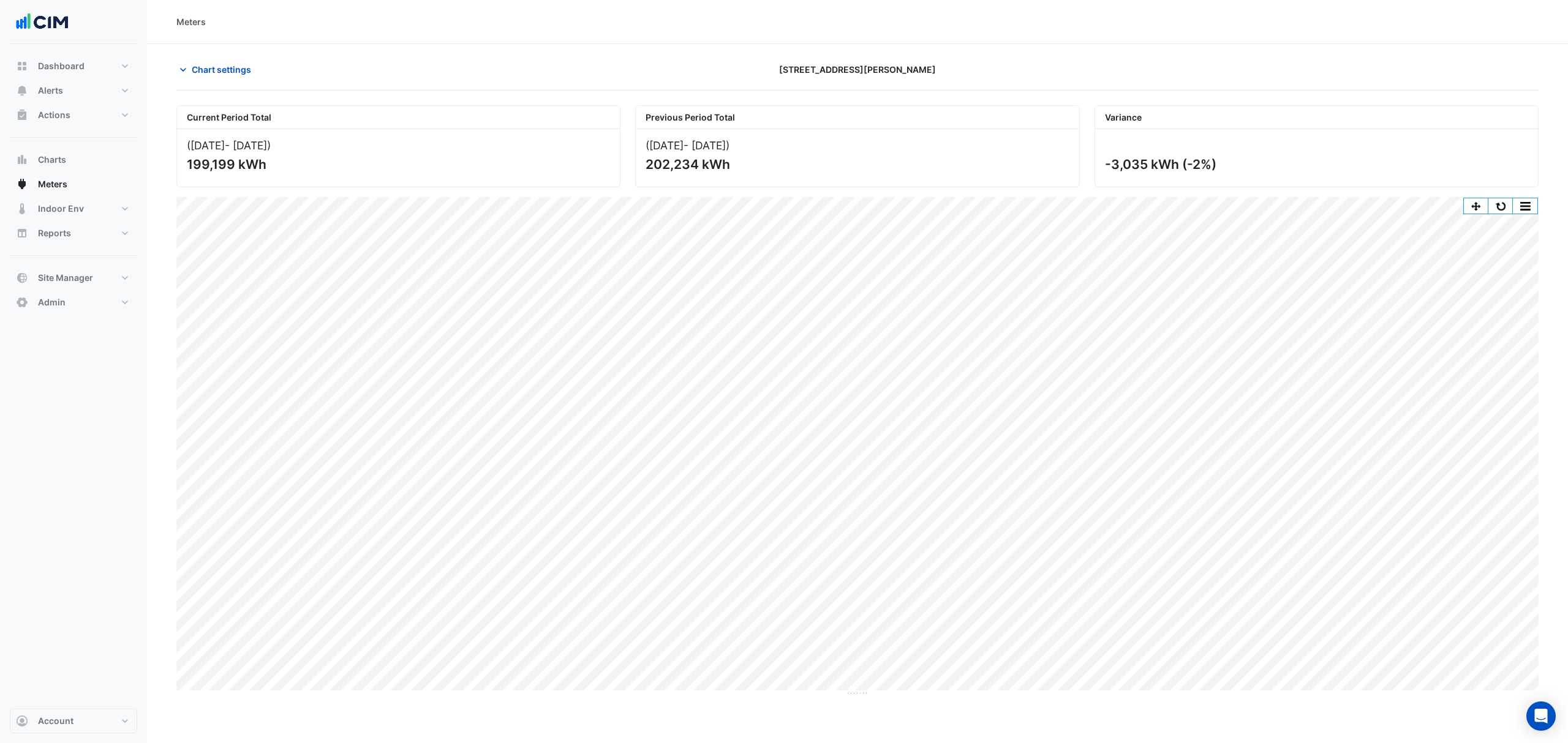
click at [202, 79] on button "Chart settings" at bounding box center [218, 69] width 83 height 21
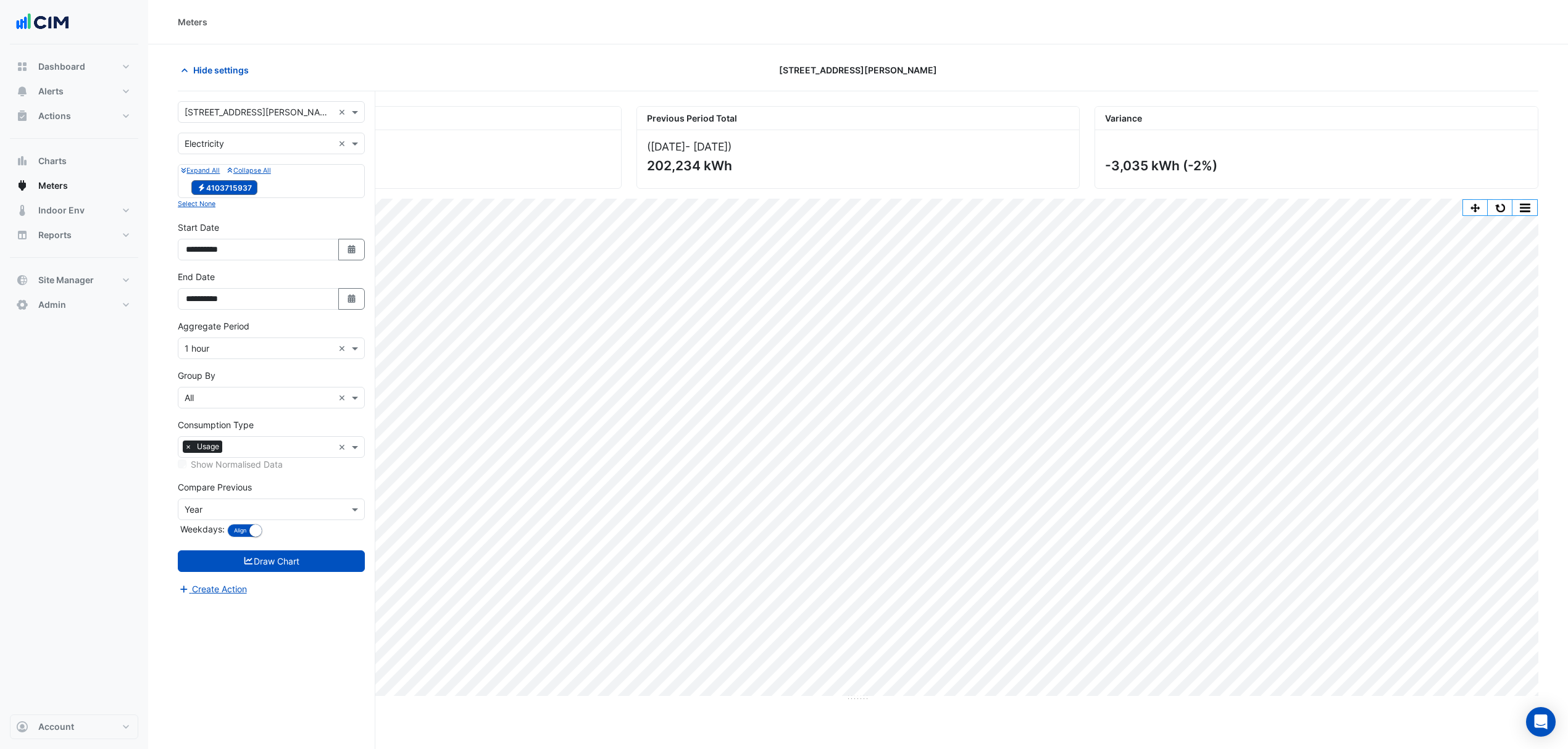
click at [357, 252] on button "Select Date" at bounding box center [352, 249] width 27 height 21
select select "*"
select select "****"
click at [310, 86] on button "Next month" at bounding box center [316, 86] width 15 height 19
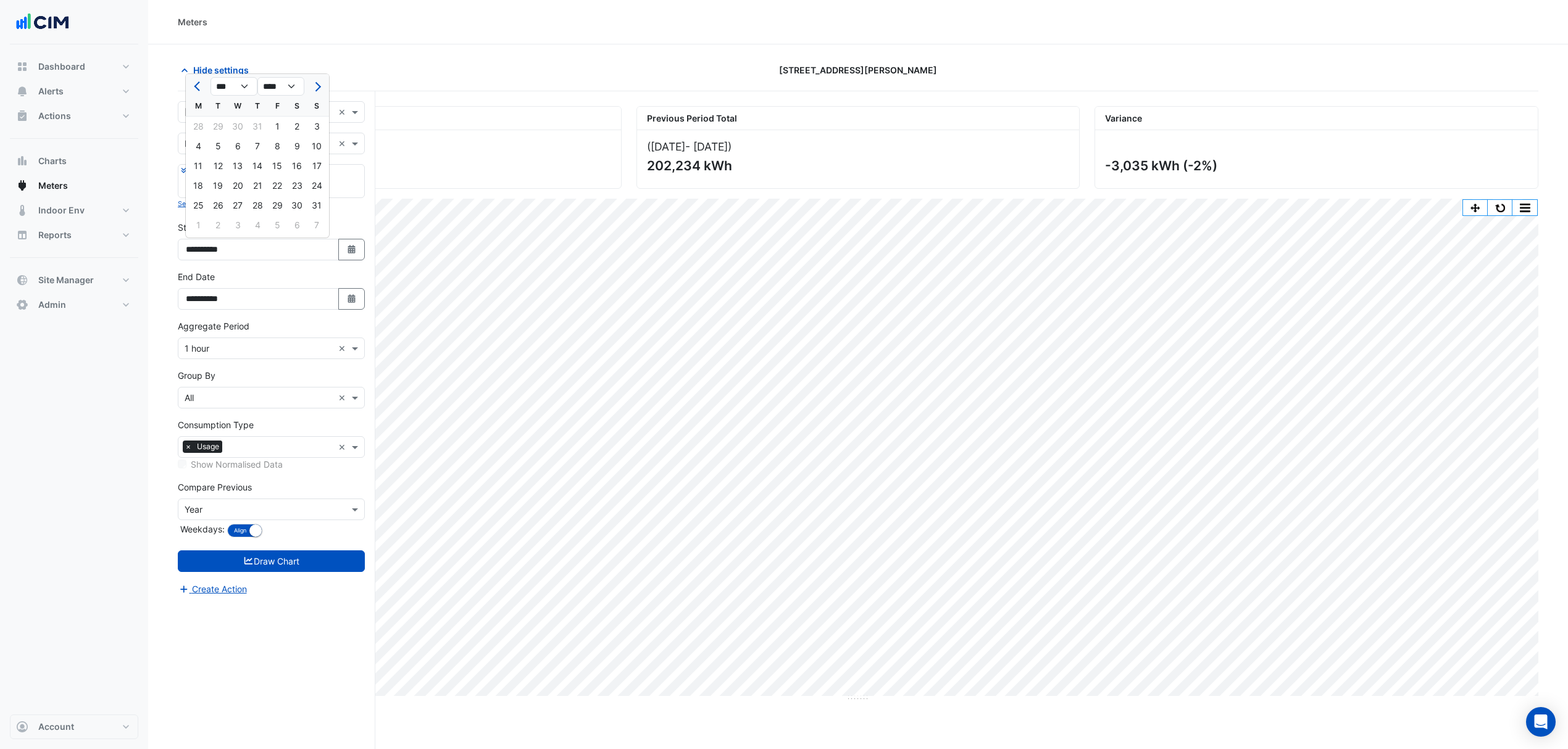
select select "*"
click at [310, 86] on div at bounding box center [316, 86] width 24 height 19
click at [204, 124] on div "1" at bounding box center [198, 126] width 19 height 19
type input "**********"
click at [266, 564] on button "Draw Chart" at bounding box center [271, 561] width 187 height 21
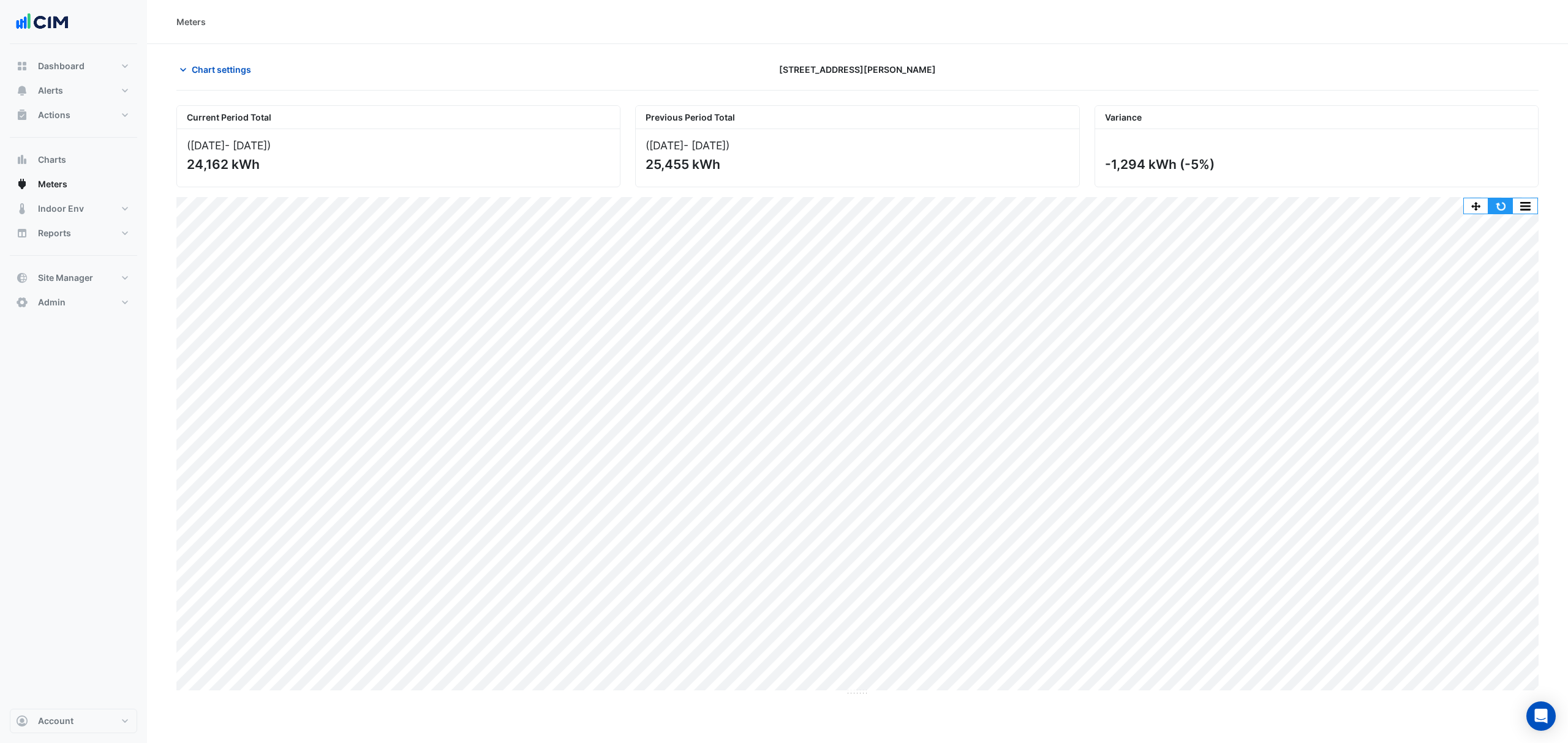
click at [1497, 208] on button "button" at bounding box center [1500, 206] width 24 height 15
click at [217, 72] on span "Chart settings" at bounding box center [221, 69] width 60 height 13
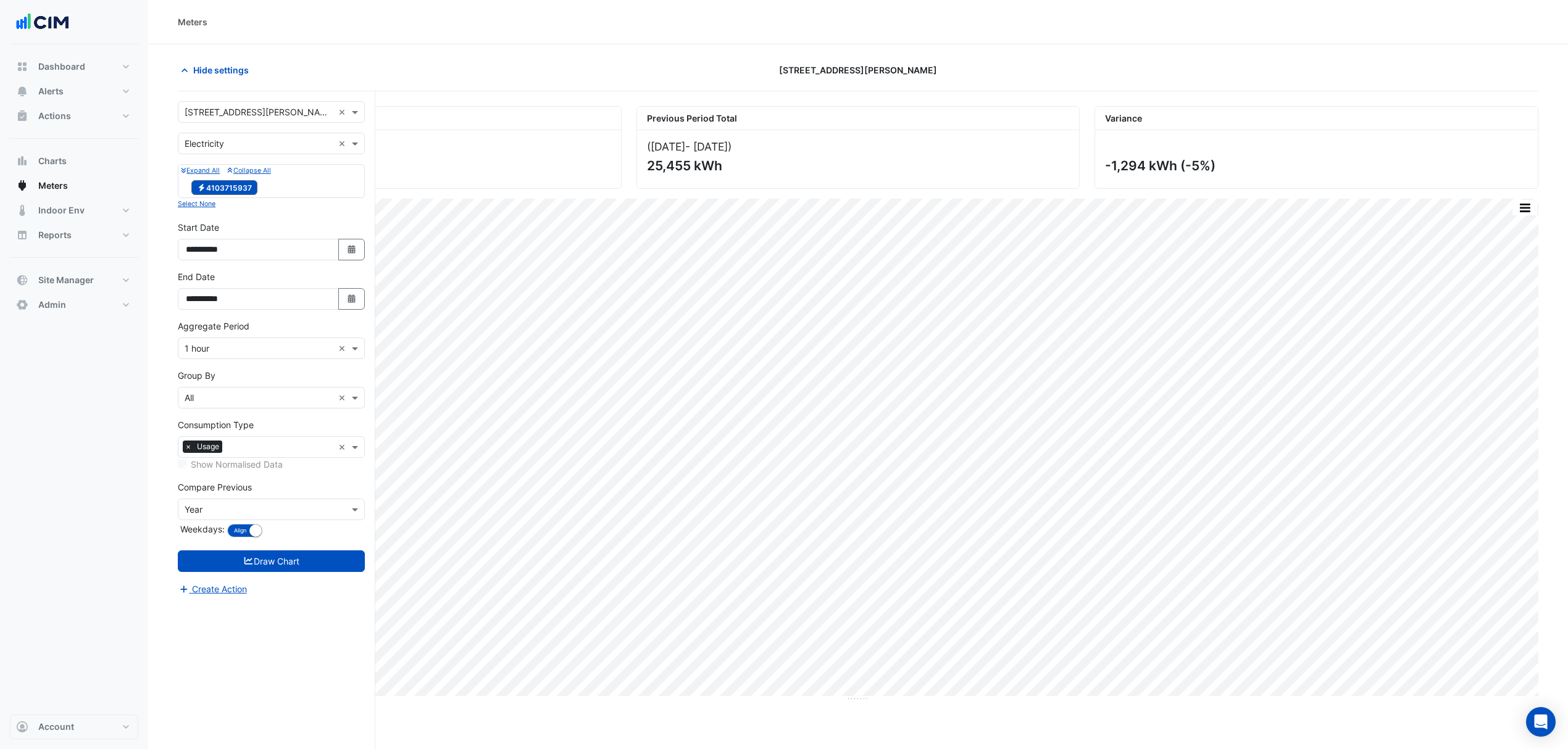
click at [242, 348] on input "text" at bounding box center [258, 348] width 148 height 13
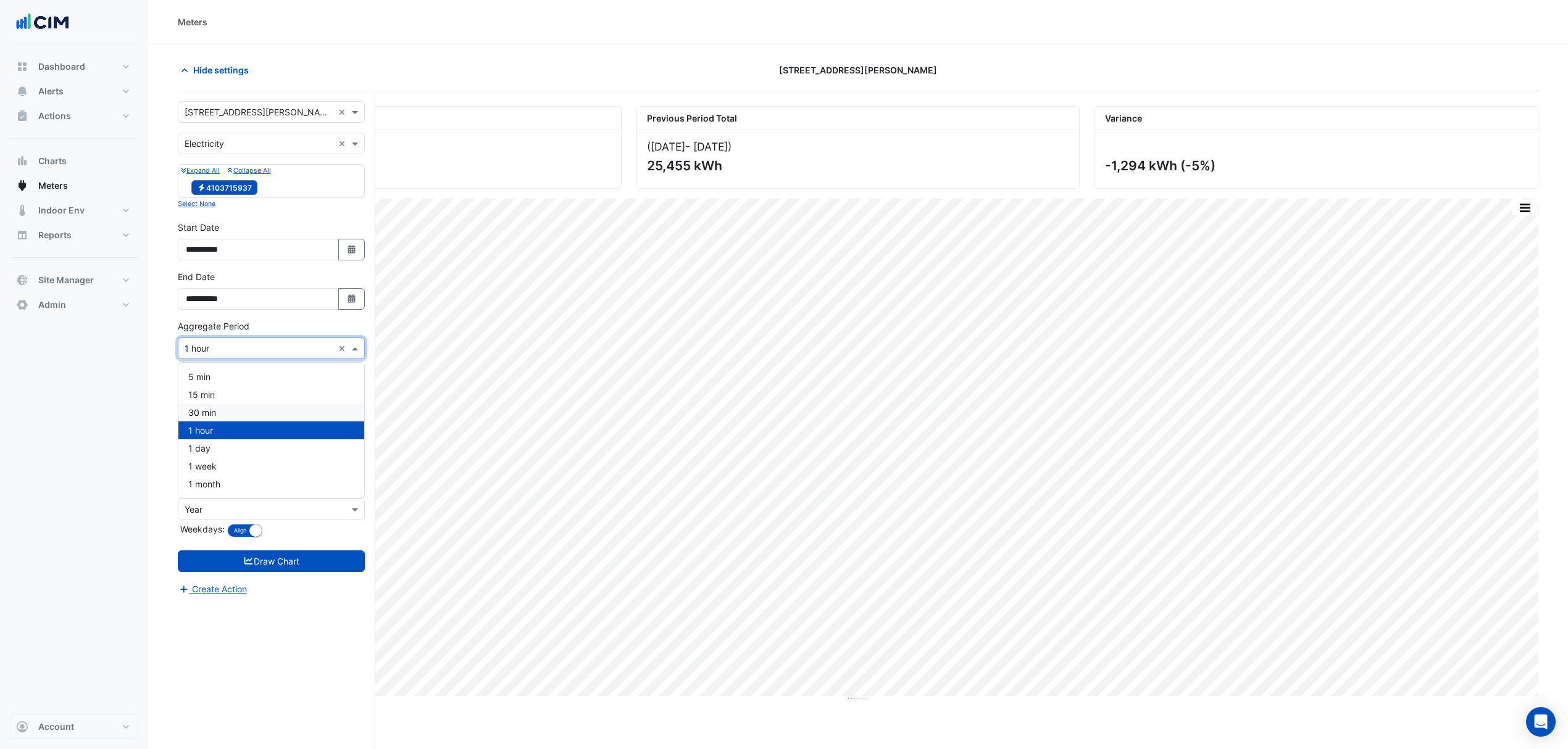
click at [235, 411] on div "30 min" at bounding box center [271, 412] width 185 height 17
click at [281, 572] on button "Draw Chart" at bounding box center [271, 561] width 187 height 21
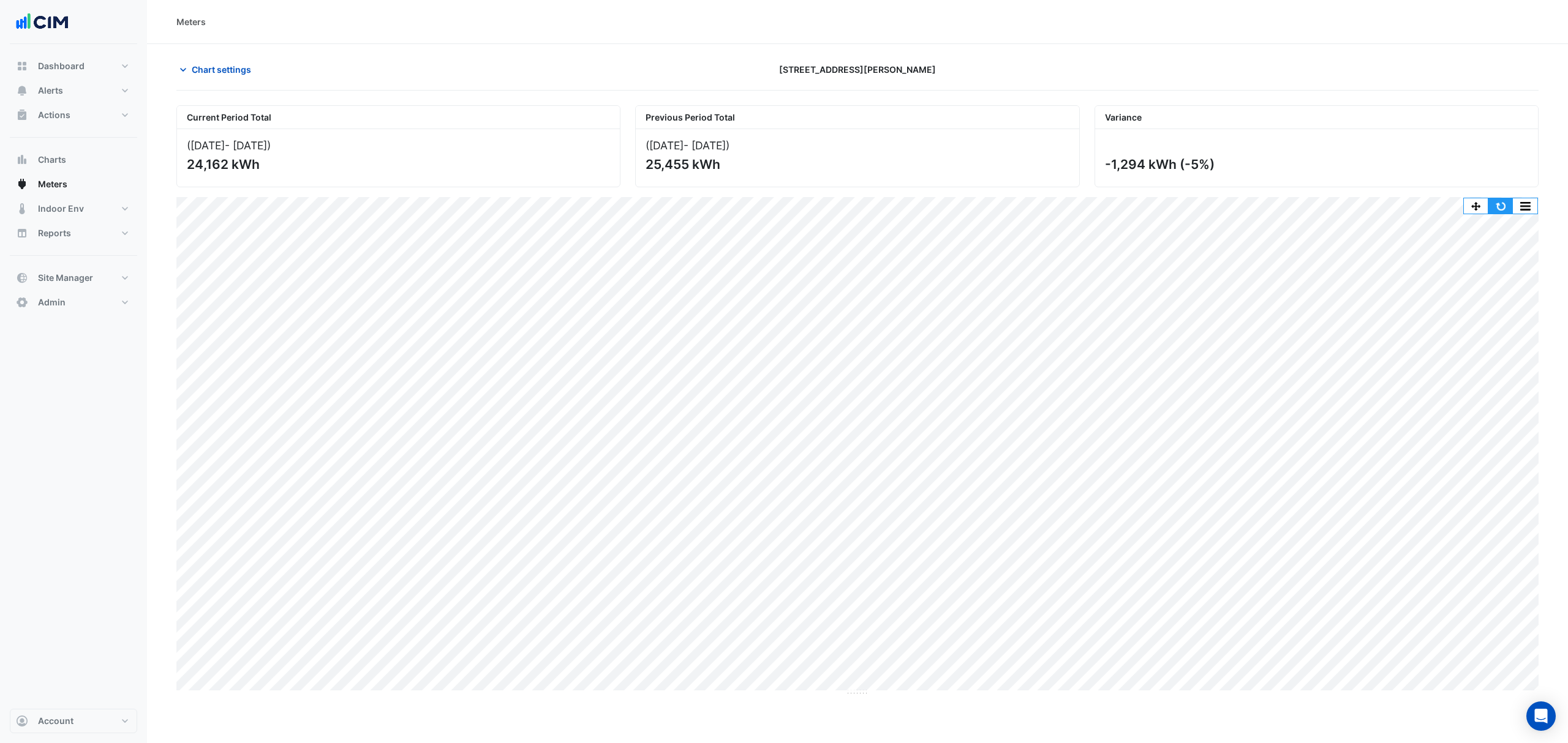
click at [1499, 214] on button "button" at bounding box center [1500, 206] width 24 height 15
click at [1493, 206] on button "button" at bounding box center [1500, 206] width 24 height 15
click at [1495, 212] on button "button" at bounding box center [1500, 206] width 24 height 15
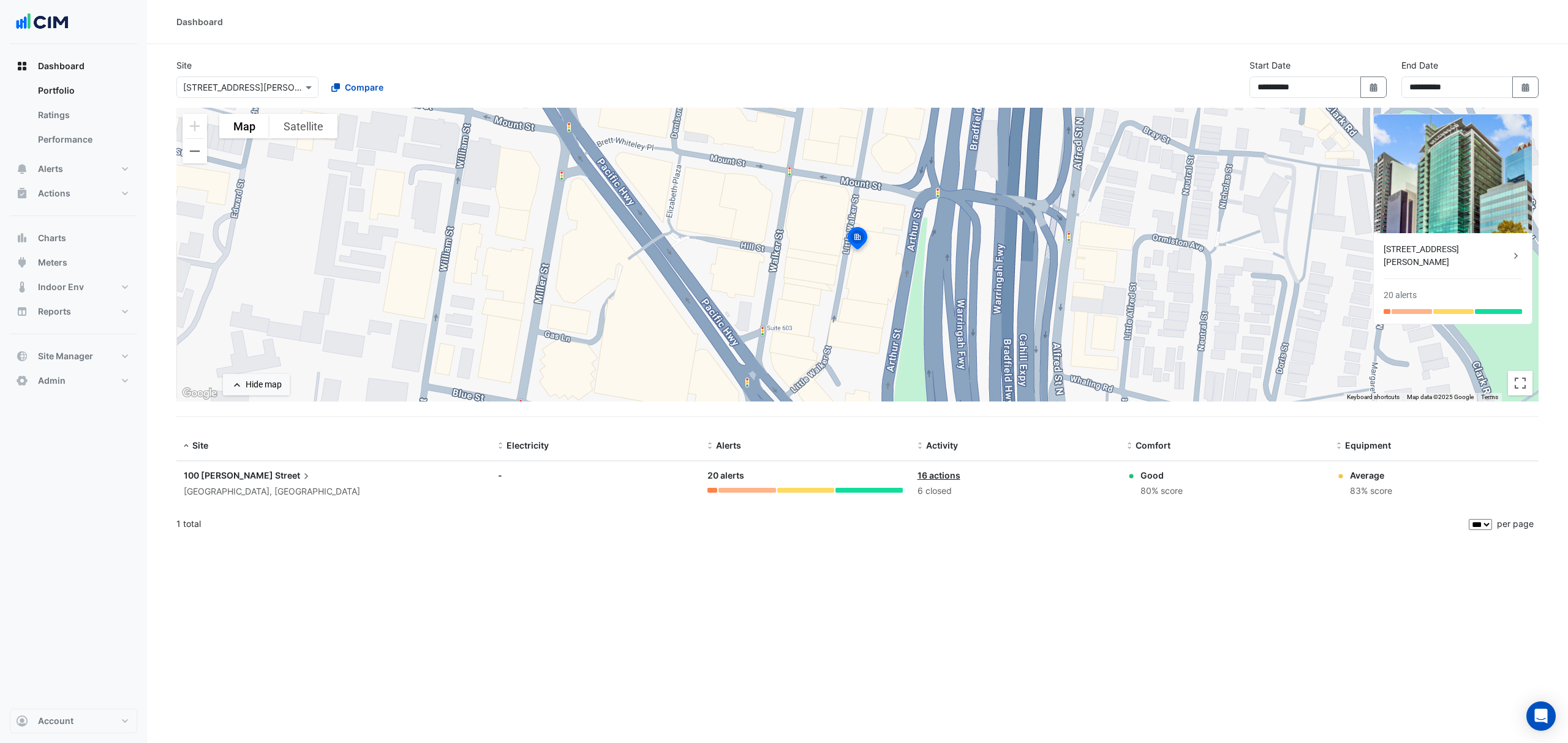
select select "***"
click at [64, 236] on span "Charts" at bounding box center [51, 238] width 28 height 13
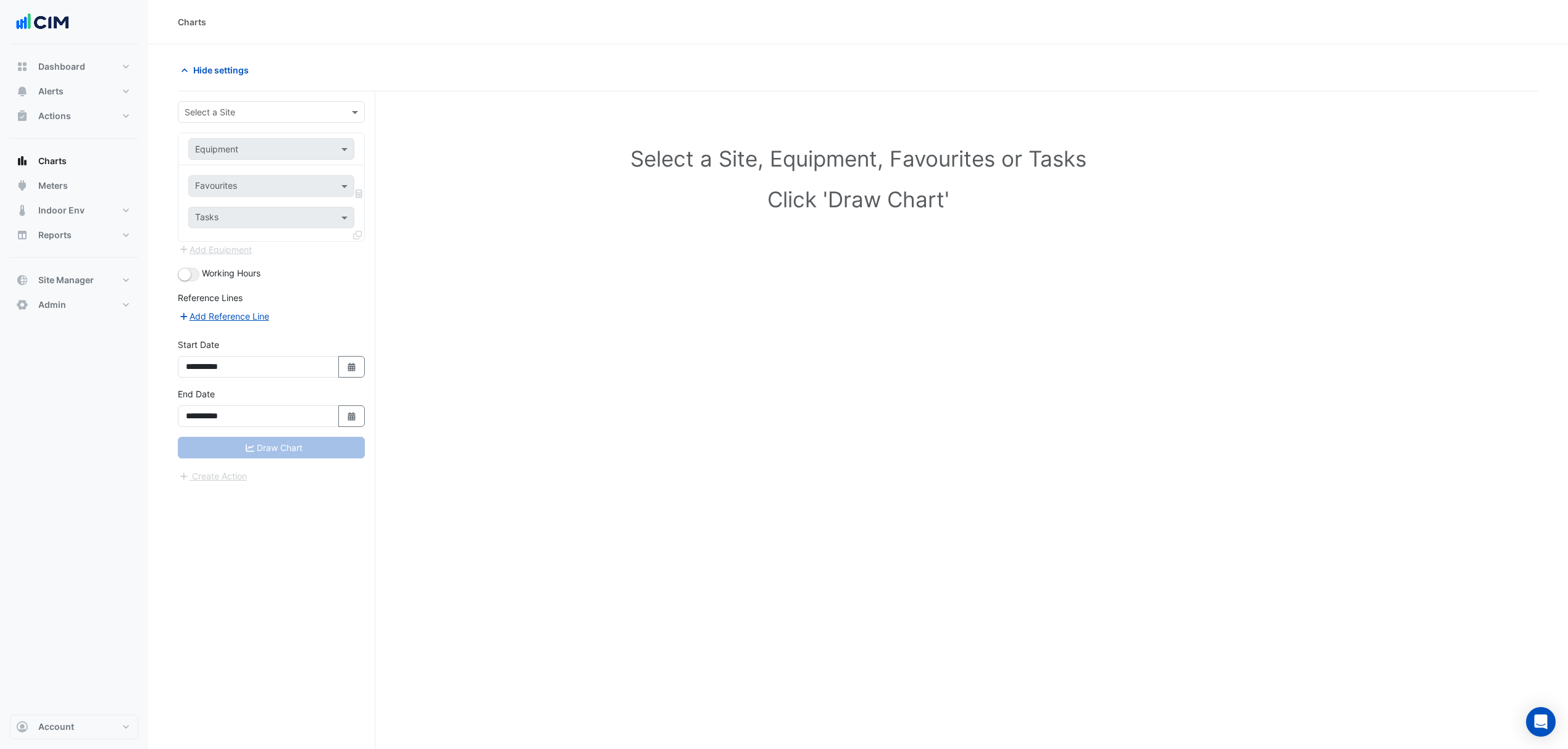
click at [357, 110] on span at bounding box center [356, 112] width 16 height 13
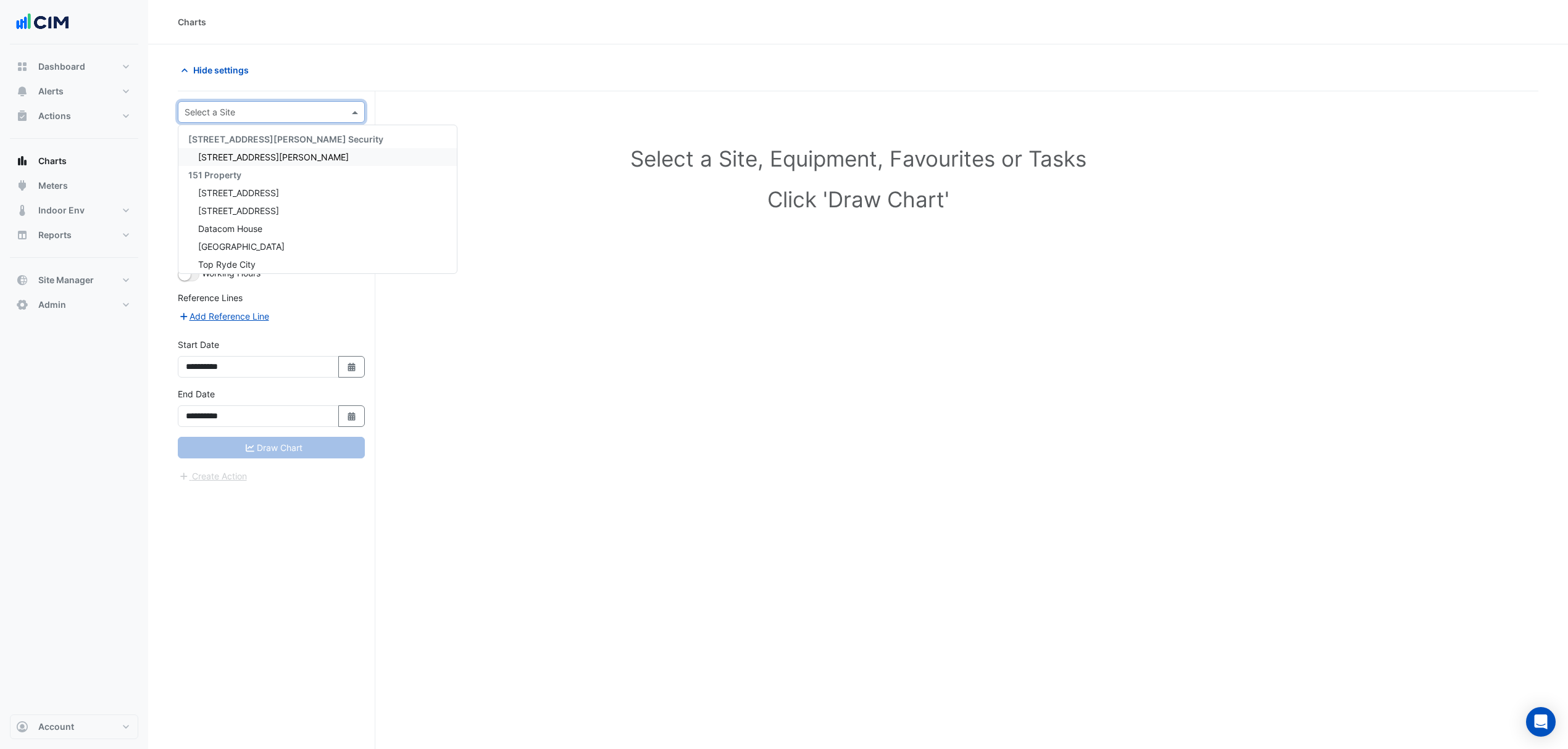
click at [336, 110] on div at bounding box center [271, 112] width 185 height 15
type input "***"
click at [246, 162] on span "[STREET_ADDRESS][PERSON_NAME]" at bounding box center [273, 157] width 150 height 11
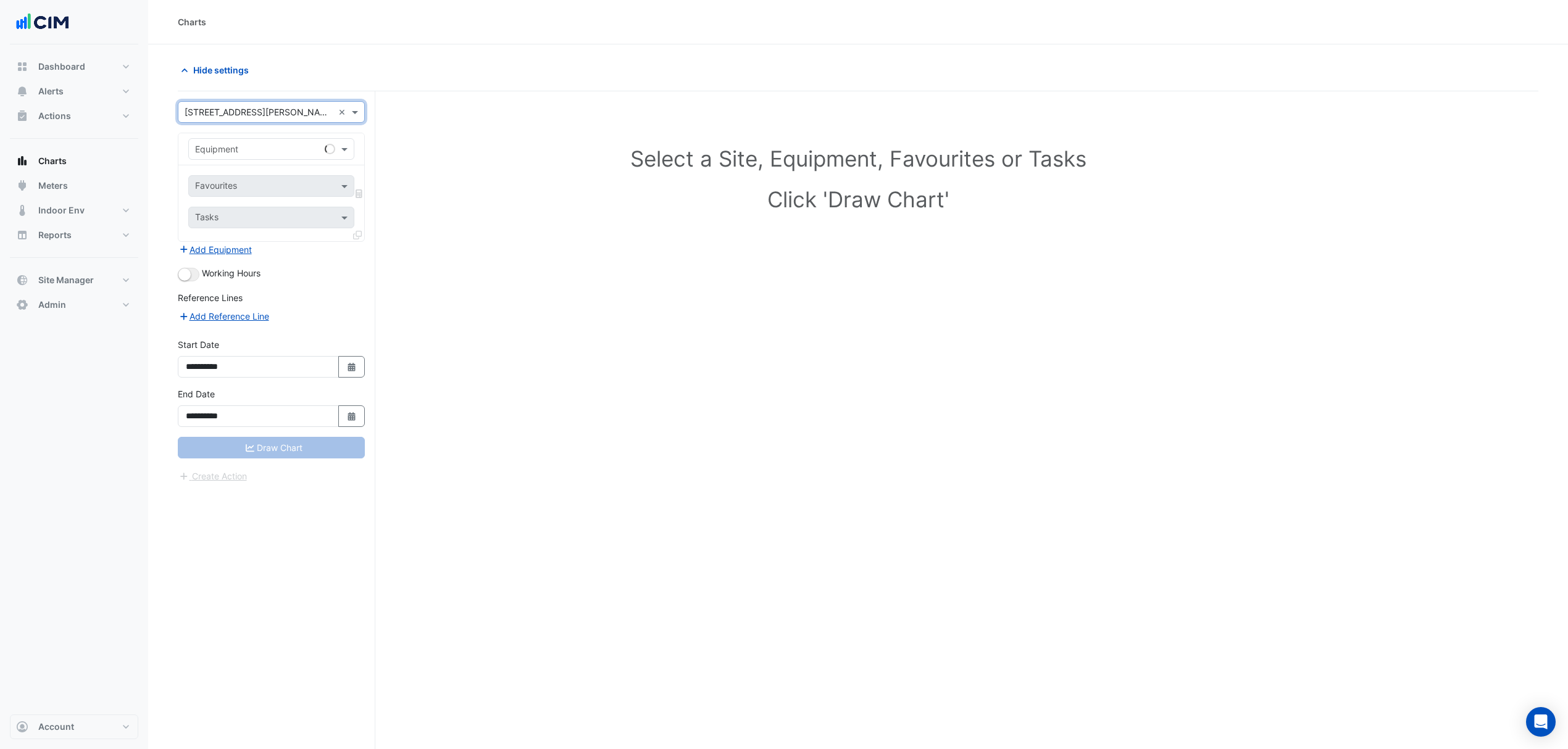
click at [342, 149] on span at bounding box center [346, 148] width 16 height 13
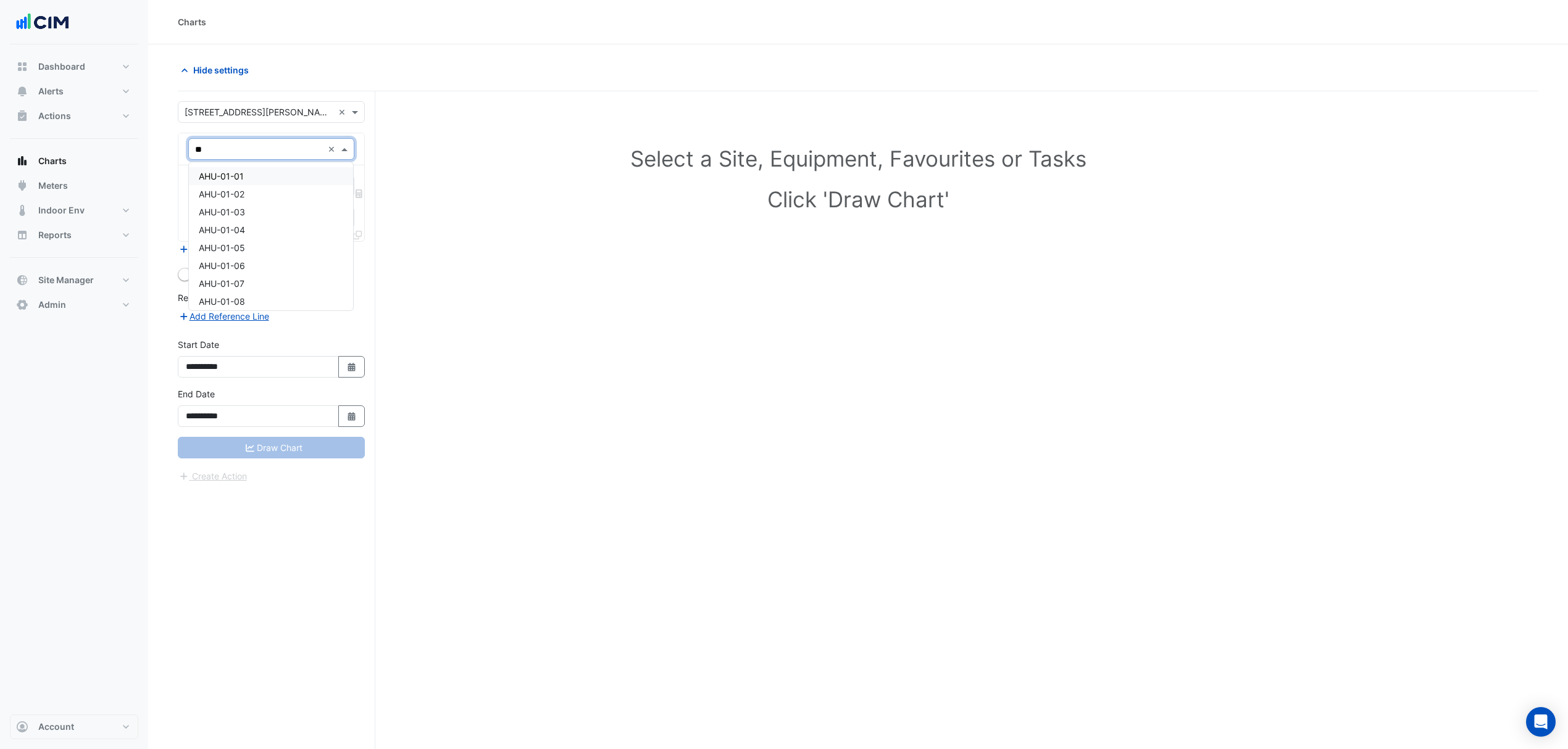
type input "***"
click at [218, 178] on span "AHU-01-01" at bounding box center [221, 176] width 45 height 11
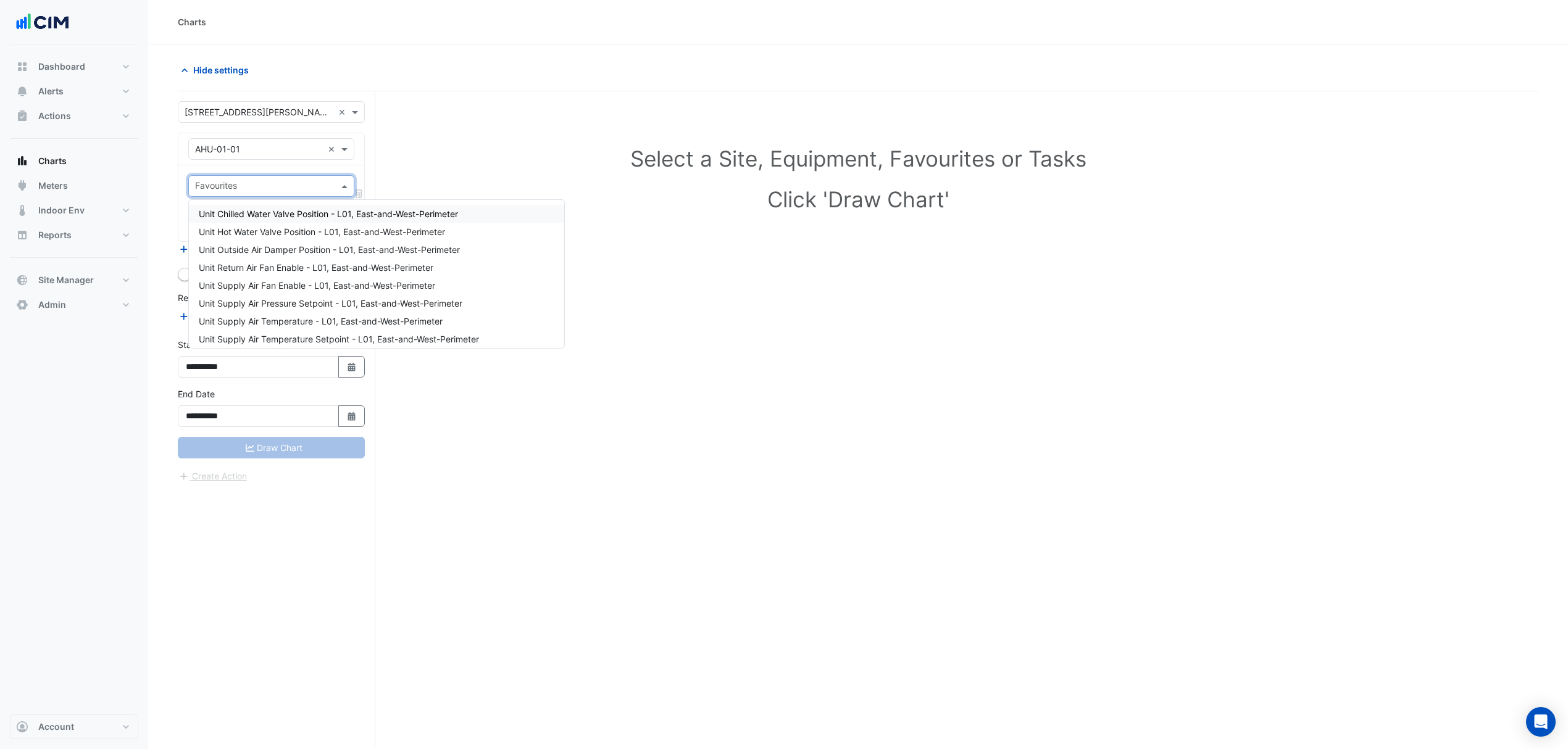
click at [340, 185] on span at bounding box center [346, 185] width 16 height 13
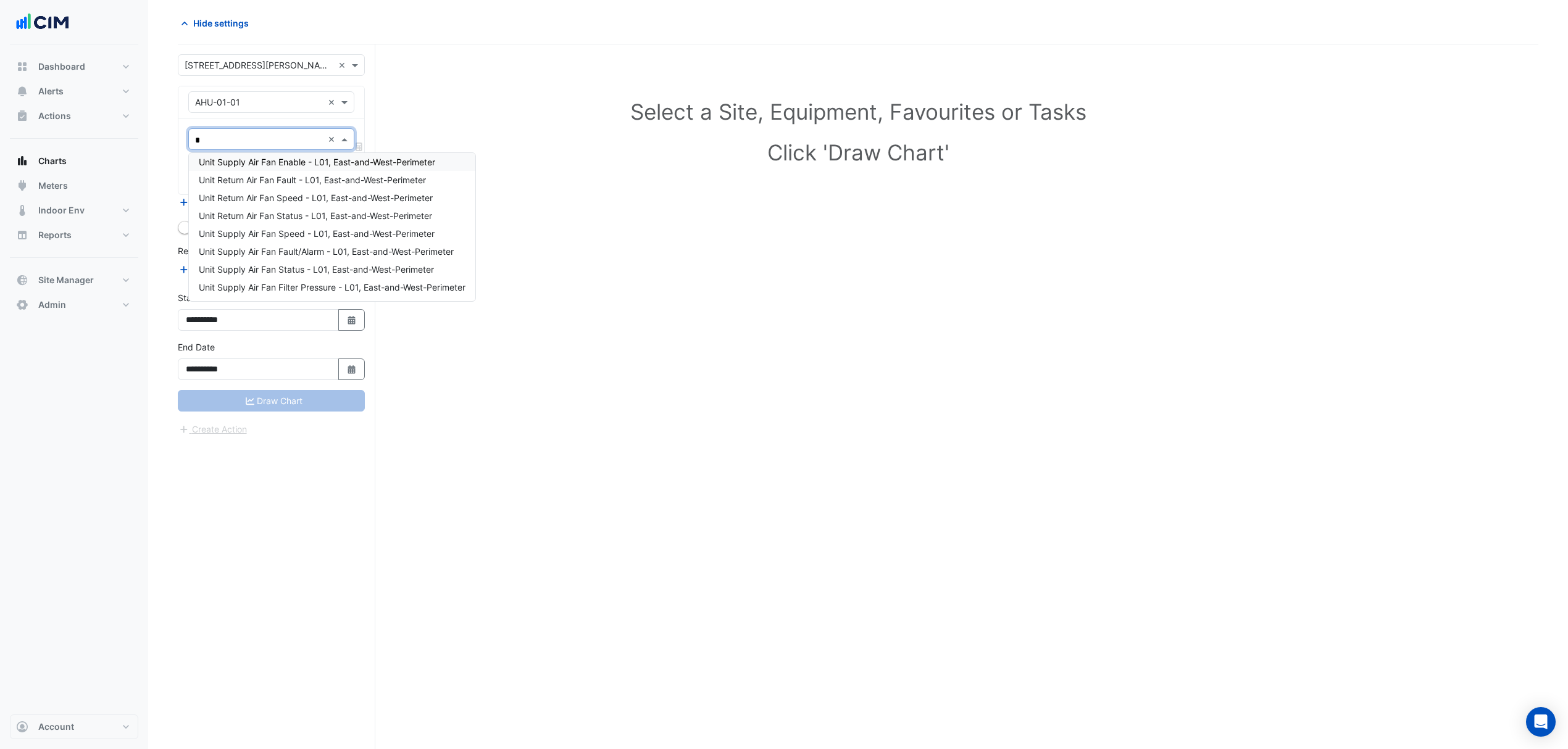
scroll to position [23, 0]
type input "**"
click at [291, 233] on span "Unit Supply Air Fan Speed - L01, East-and-West-Perimeter" at bounding box center [316, 233] width 236 height 11
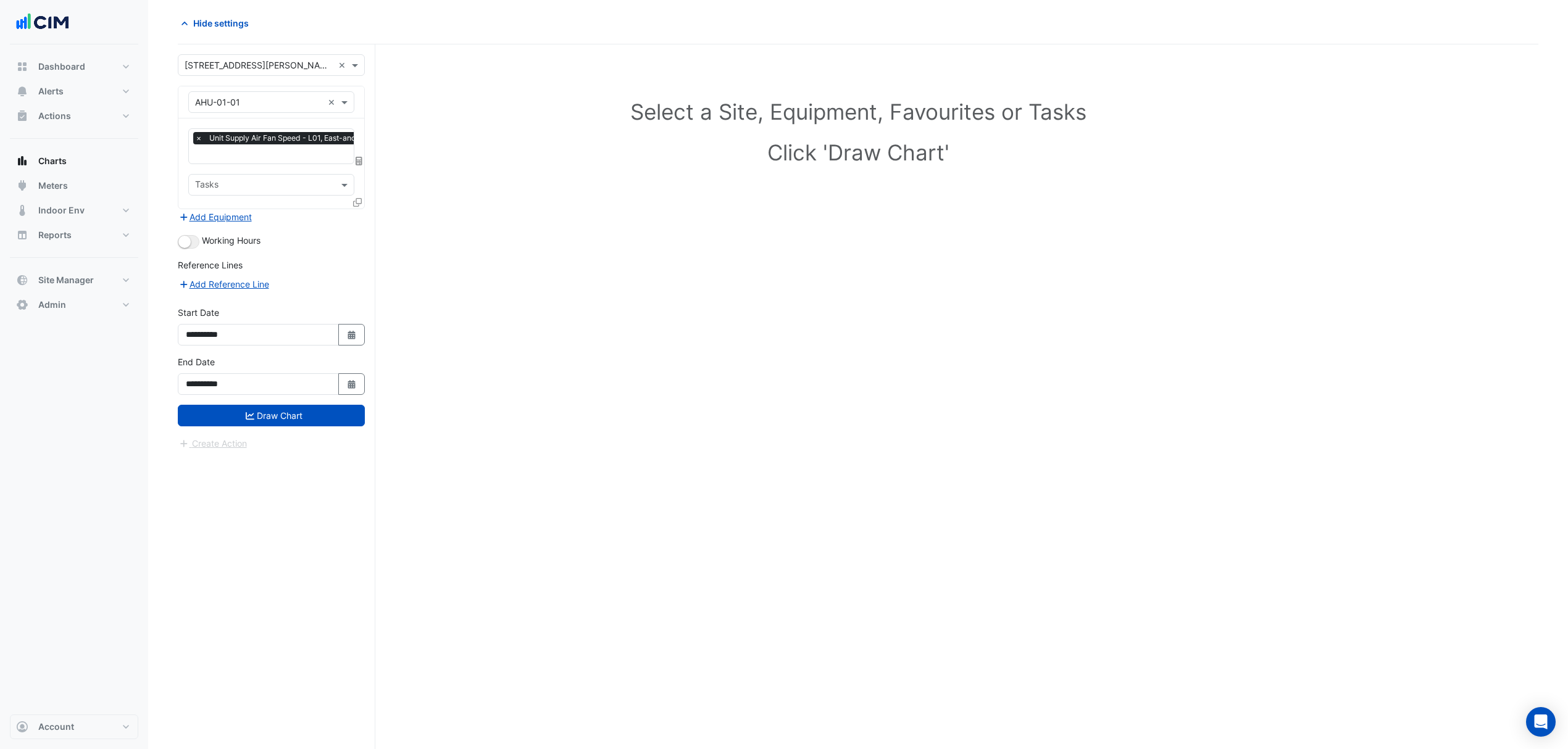
click at [355, 197] on fa-icon at bounding box center [357, 202] width 9 height 11
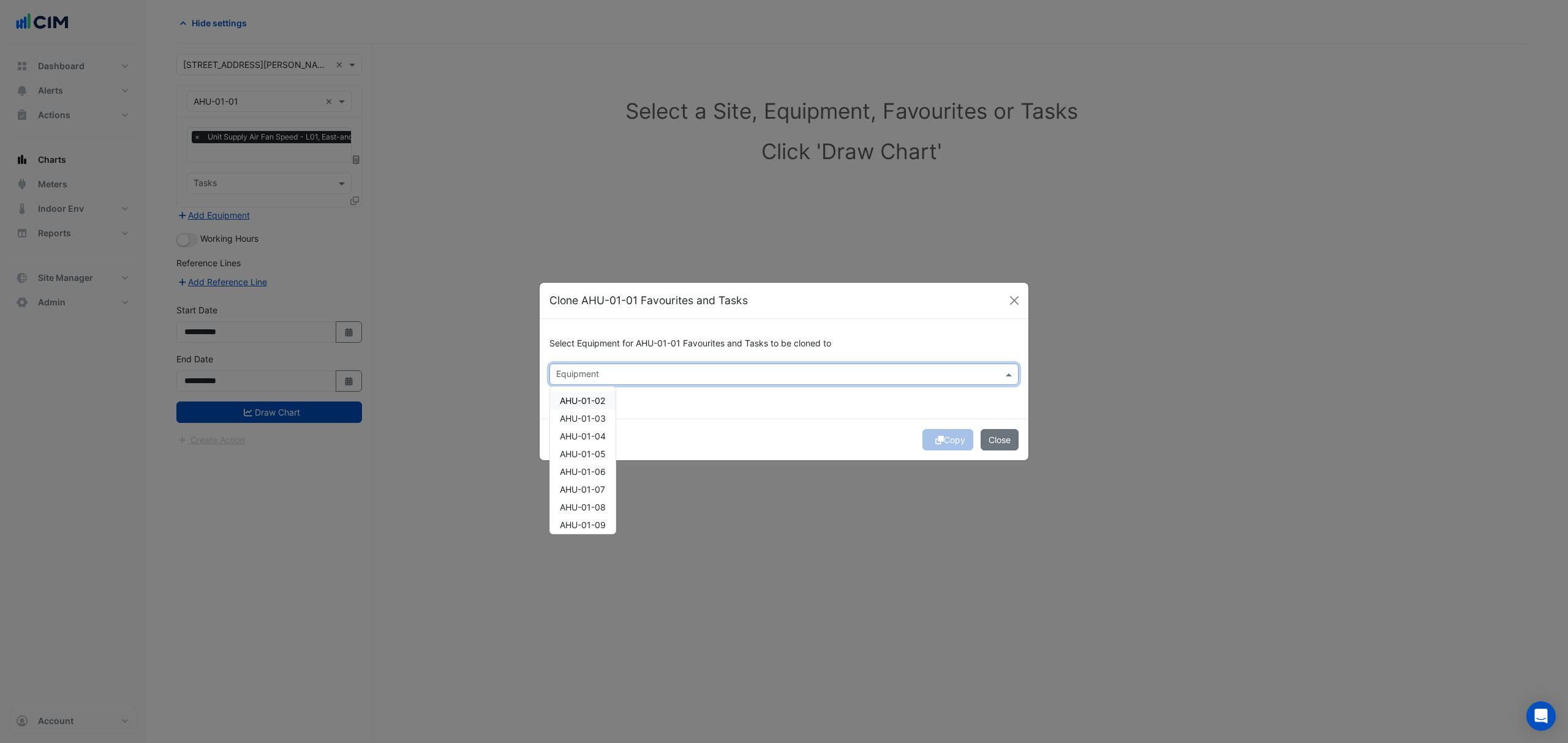
click at [787, 373] on input "text" at bounding box center [777, 375] width 442 height 13
click at [600, 400] on span "AHU-01-02" at bounding box center [581, 400] width 45 height 11
click at [585, 417] on span "AHU-01-03" at bounding box center [582, 418] width 46 height 11
click at [746, 422] on div "Copy Close" at bounding box center [784, 439] width 489 height 41
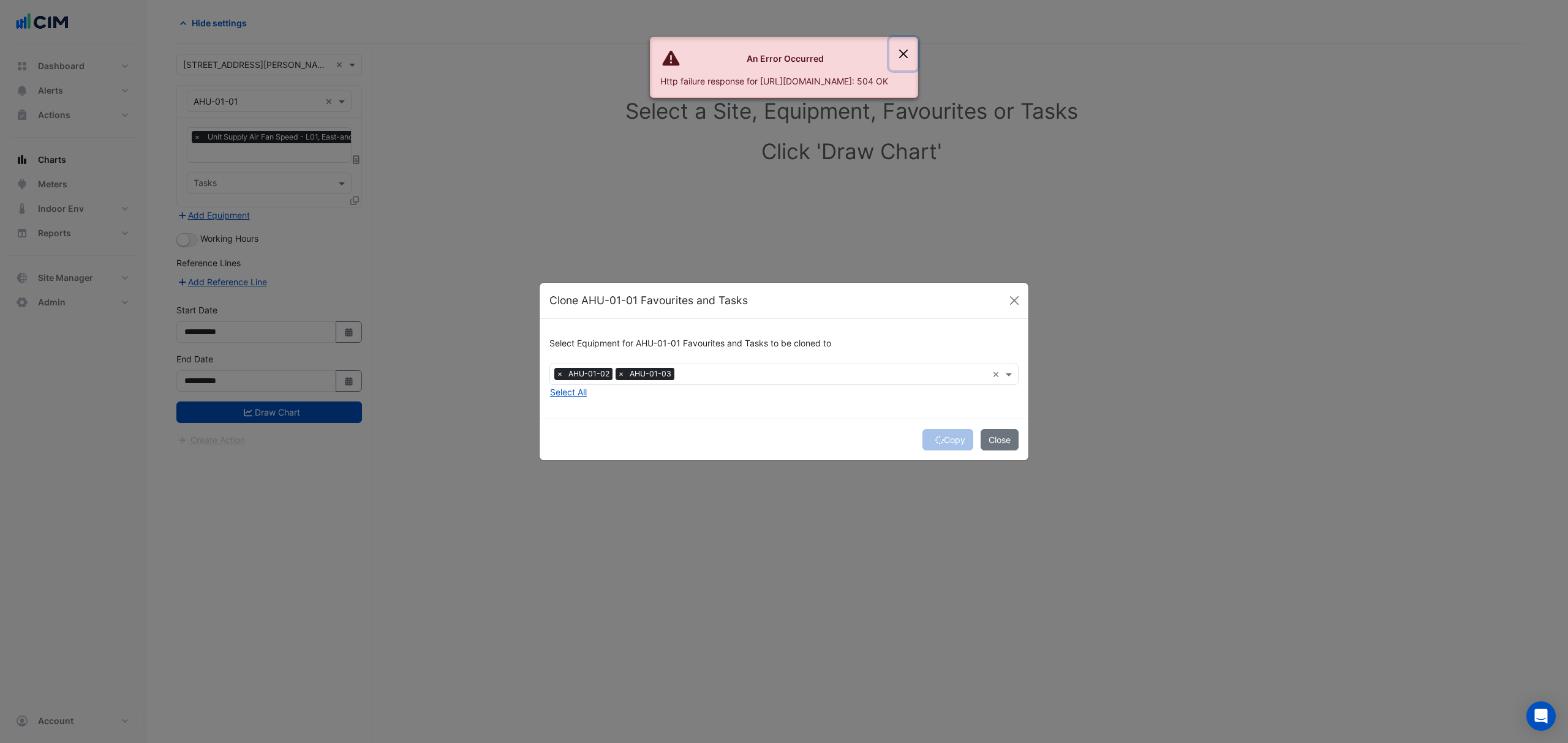
click at [917, 60] on button "Close" at bounding box center [903, 54] width 28 height 33
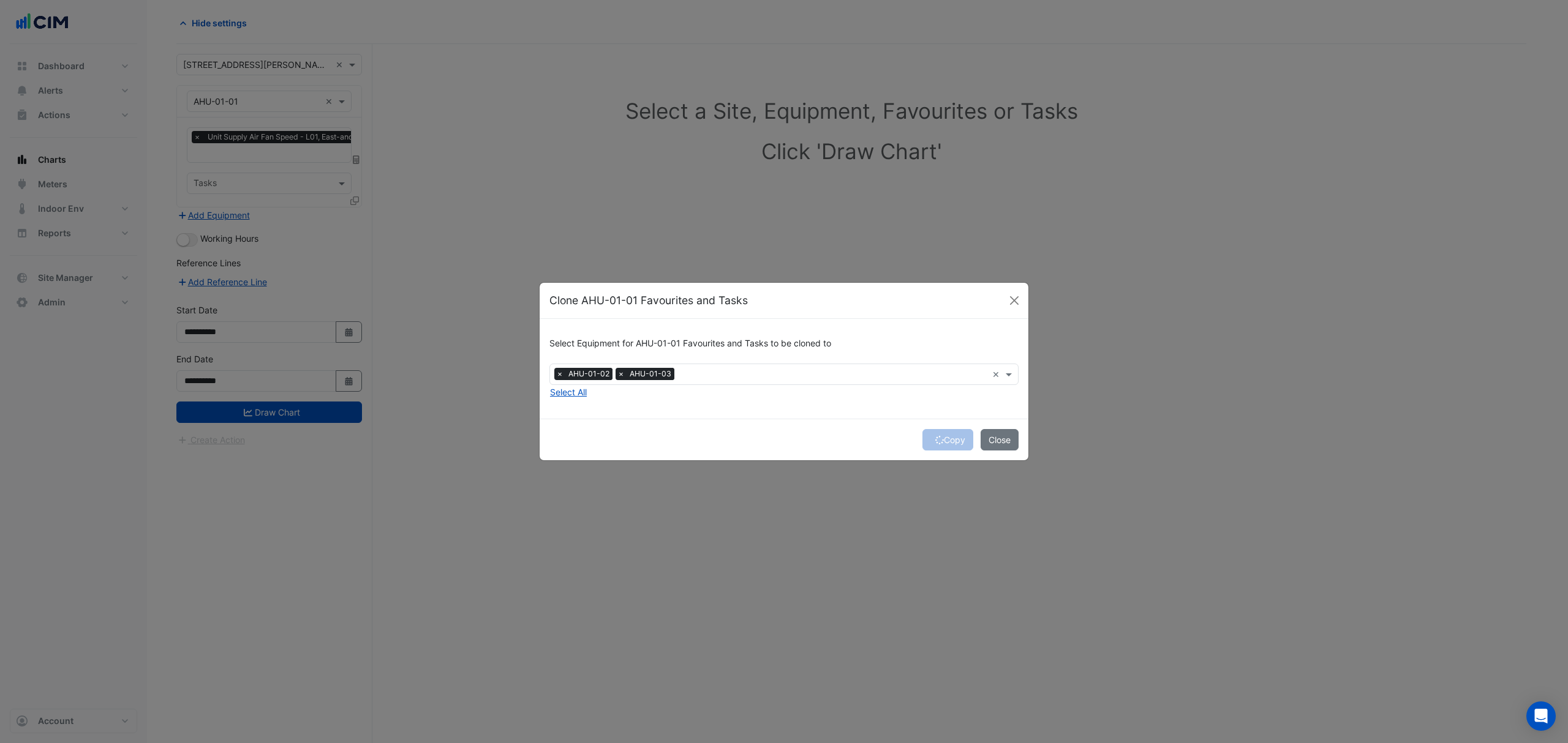
click at [1022, 304] on div "Clone AHU-01-01 Favourites and Tasks" at bounding box center [784, 301] width 489 height 37
click at [1003, 305] on div "Clone AHU-01-01 Favourites and Tasks" at bounding box center [784, 301] width 489 height 37
click at [1013, 301] on button "Close" at bounding box center [1014, 300] width 18 height 18
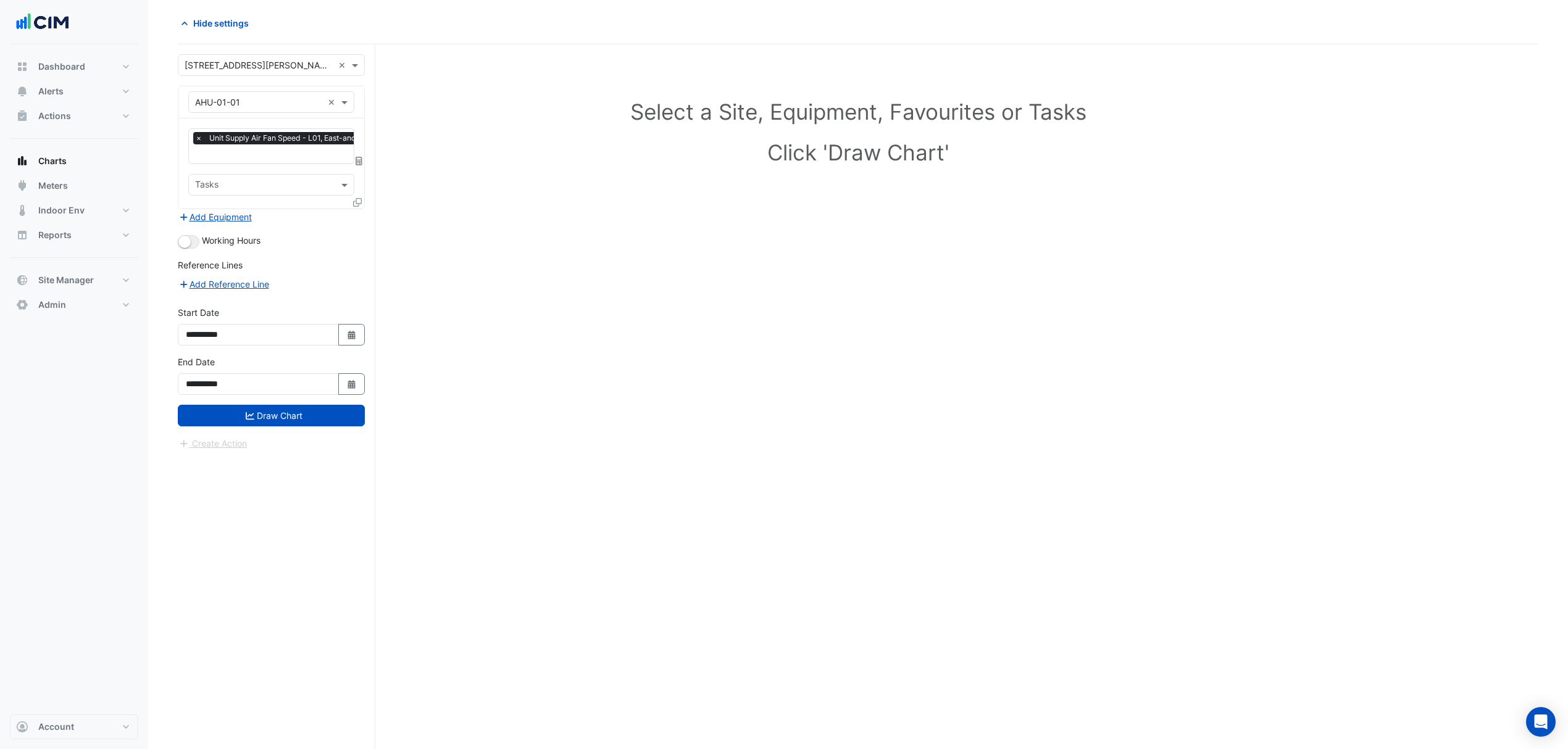
click at [317, 416] on button "Draw Chart" at bounding box center [271, 415] width 187 height 21
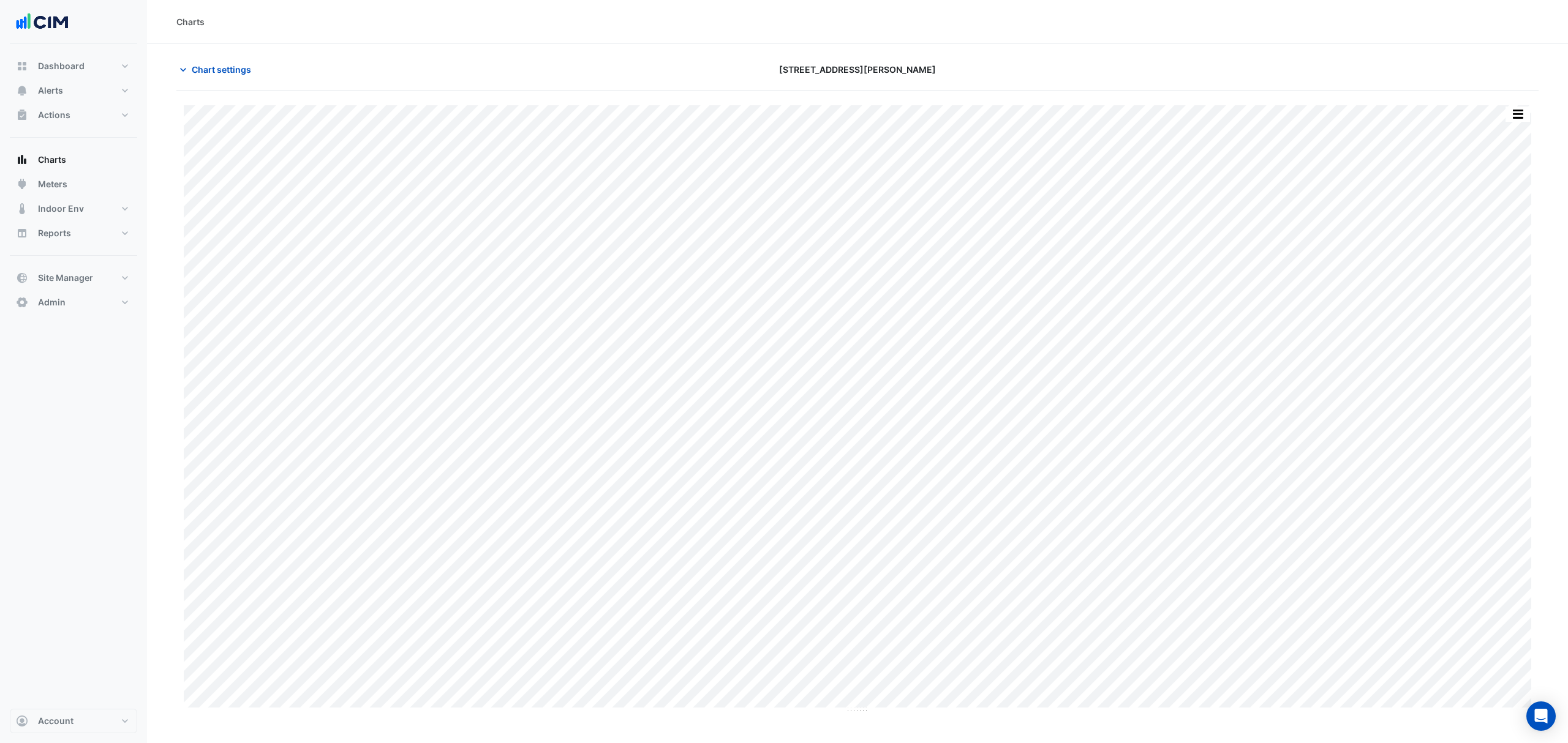
click at [235, 64] on span "Chart settings" at bounding box center [221, 69] width 60 height 13
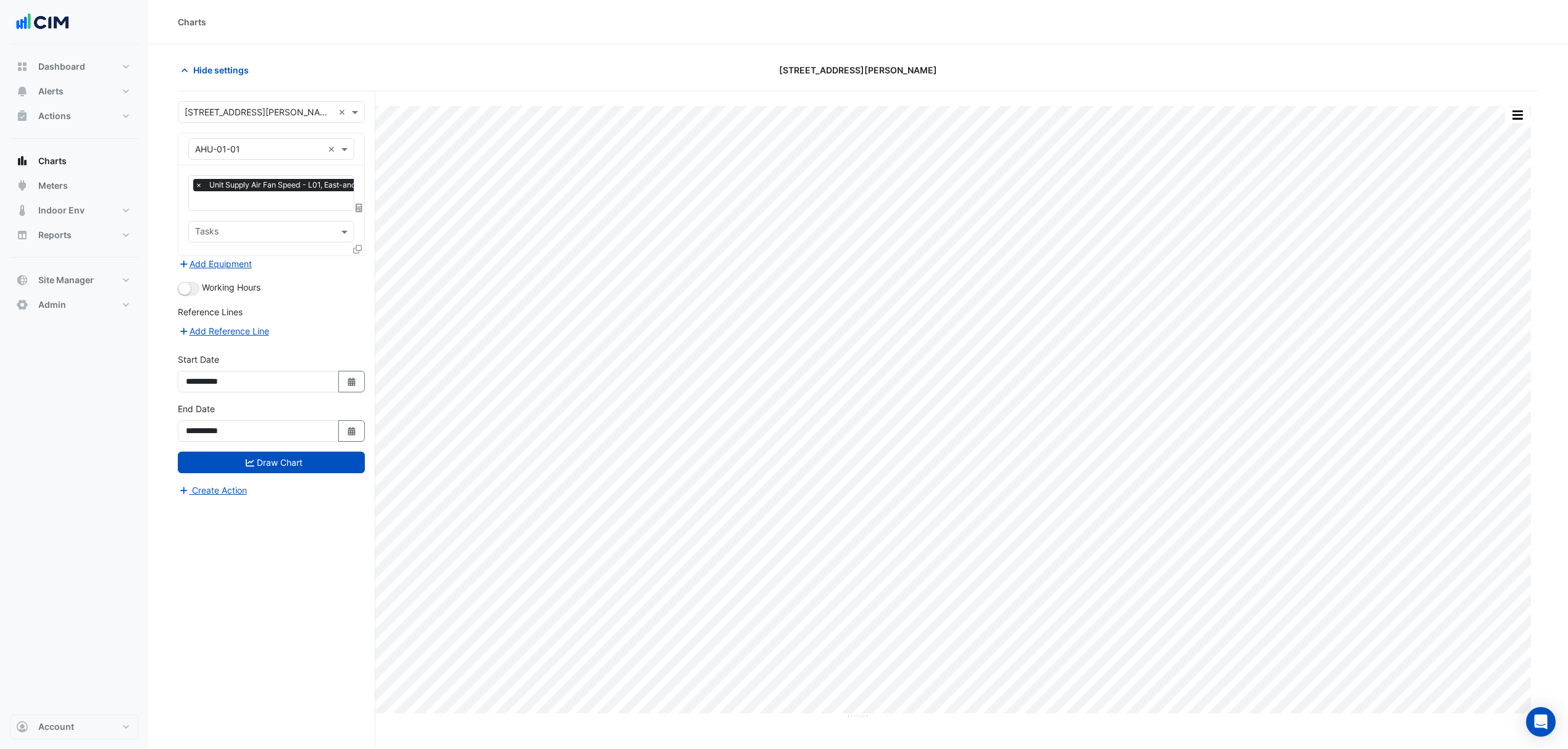
click at [353, 390] on button "Select Date" at bounding box center [352, 381] width 27 height 21
select select "*"
select select "****"
click at [274, 257] on div "1" at bounding box center [277, 258] width 19 height 19
type input "**********"
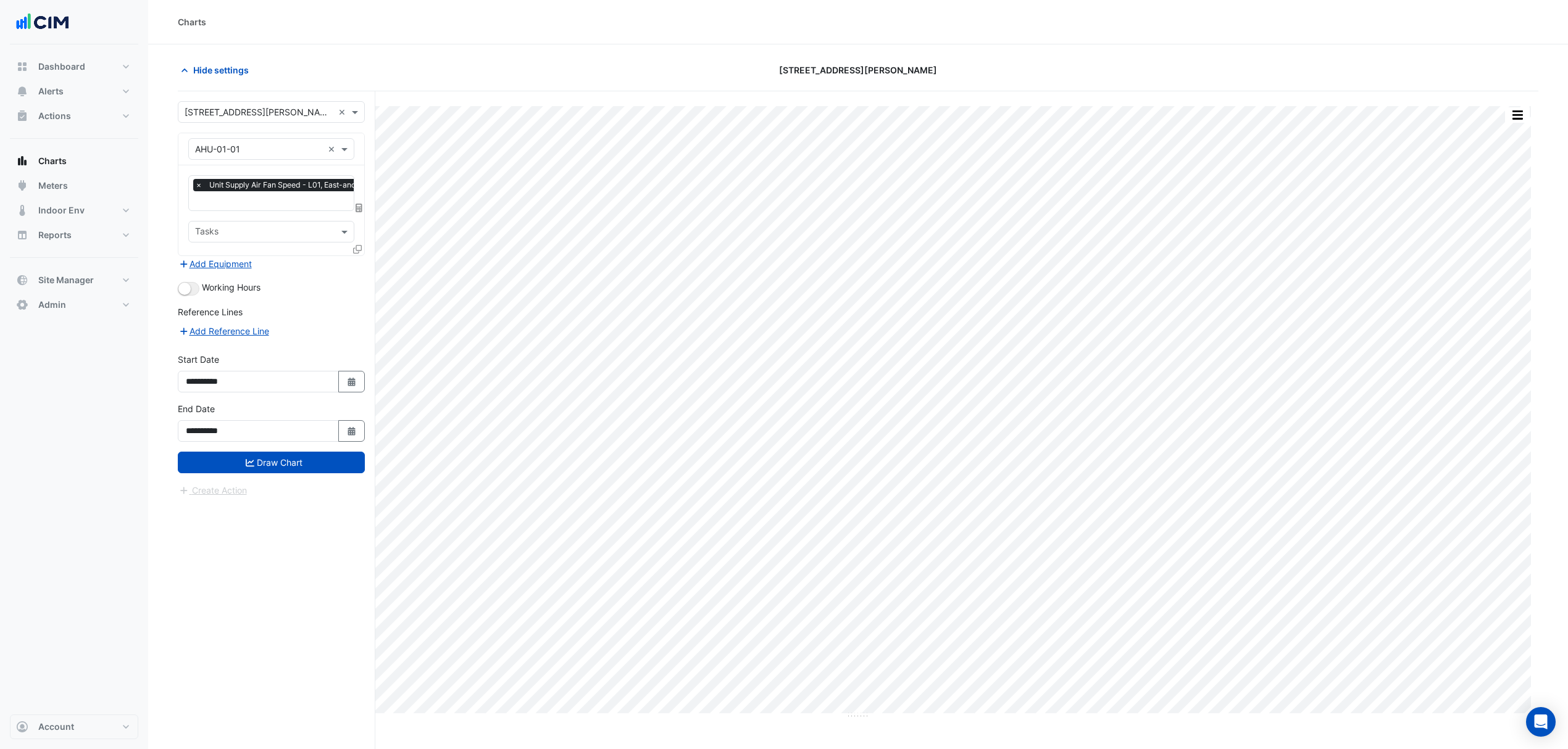
click at [305, 471] on button "Draw Chart" at bounding box center [271, 463] width 187 height 21
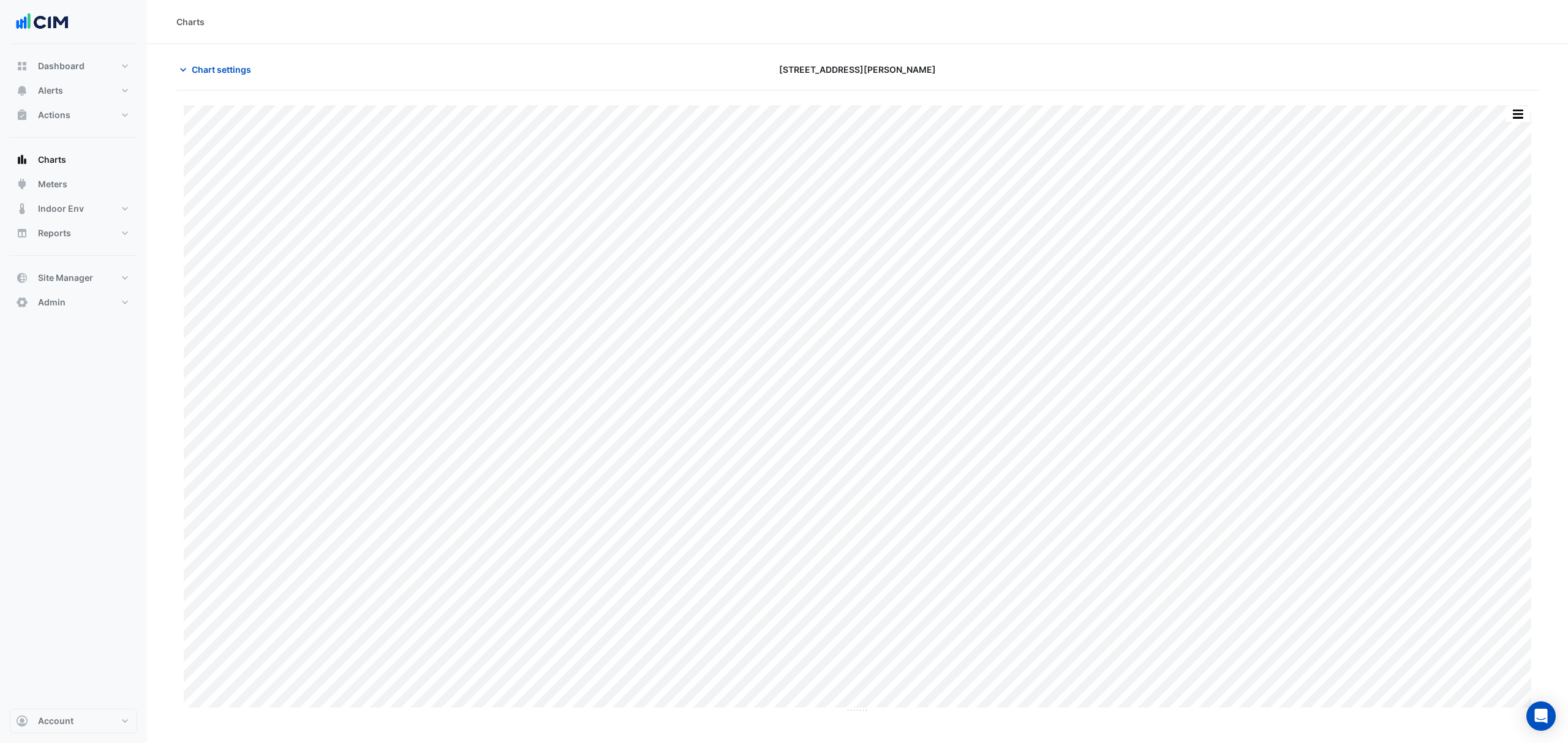
click at [239, 77] on button "Chart settings" at bounding box center [218, 69] width 83 height 21
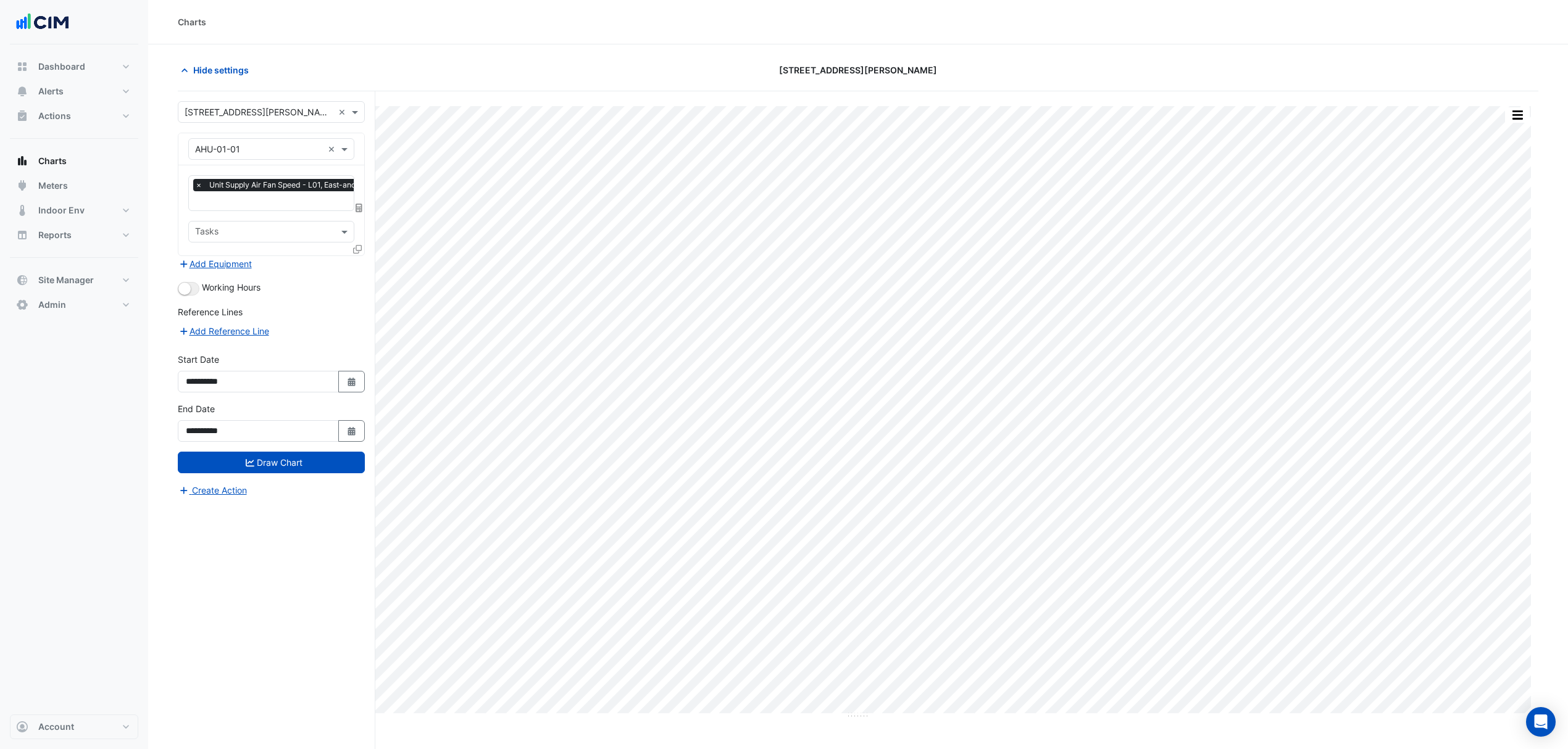
click at [211, 258] on button "Add Equipment" at bounding box center [214, 264] width 75 height 15
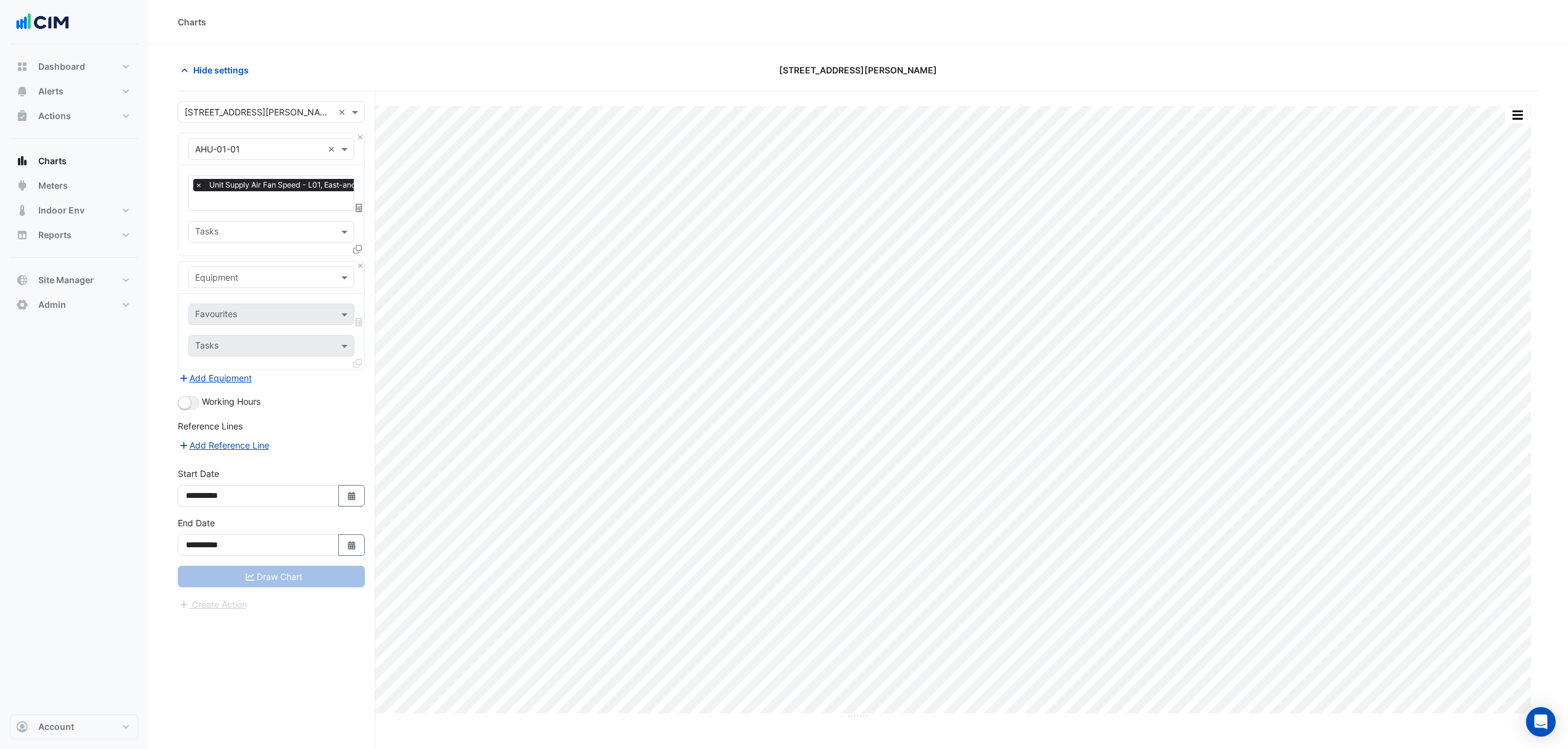
click at [239, 293] on div "Equipment" at bounding box center [271, 277] width 185 height 32
click at [245, 282] on input "text" at bounding box center [259, 277] width 128 height 13
type input "***"
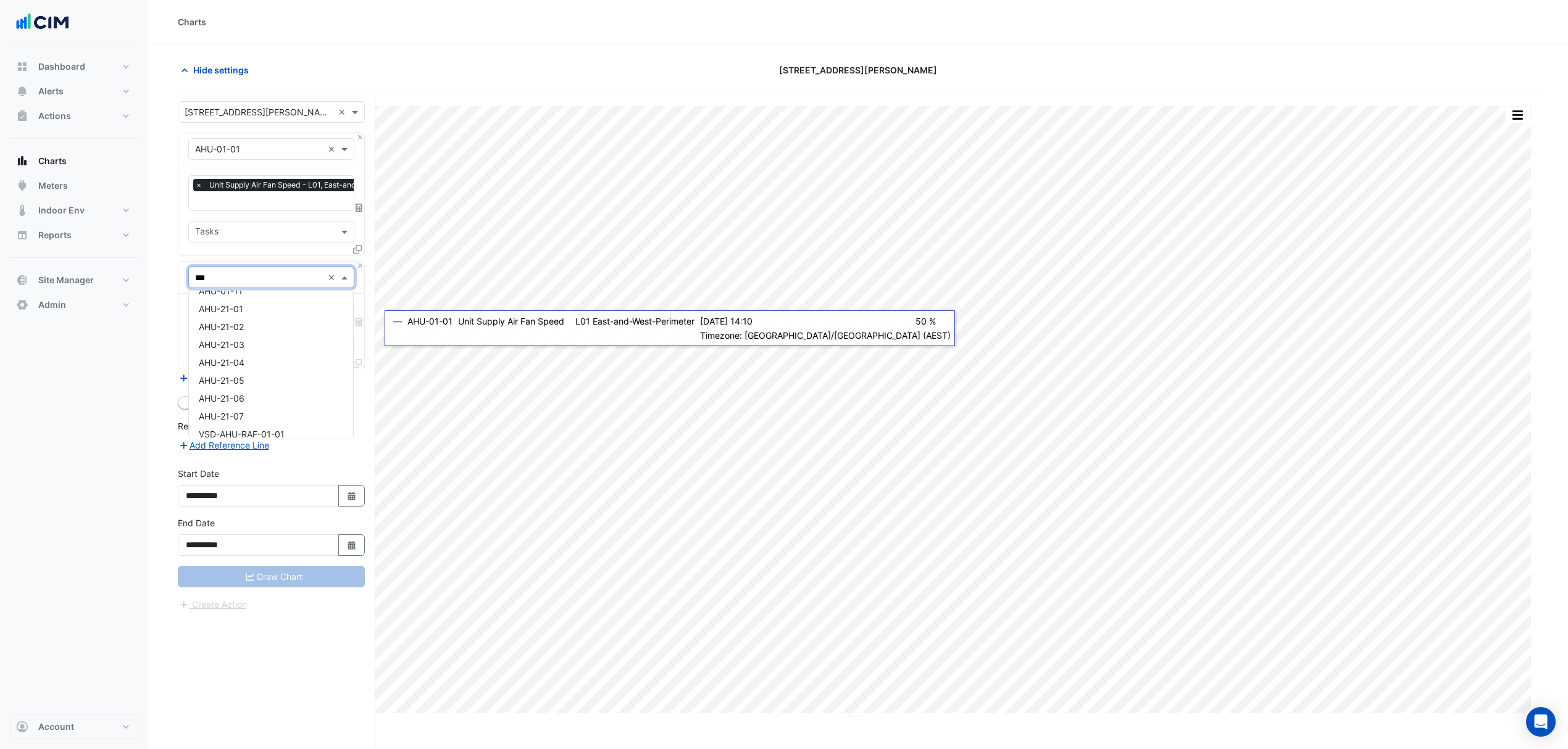
scroll to position [0, 0]
click at [249, 318] on div "AHU-01-02" at bounding box center [271, 322] width 164 height 17
click at [339, 313] on span at bounding box center [346, 313] width 16 height 13
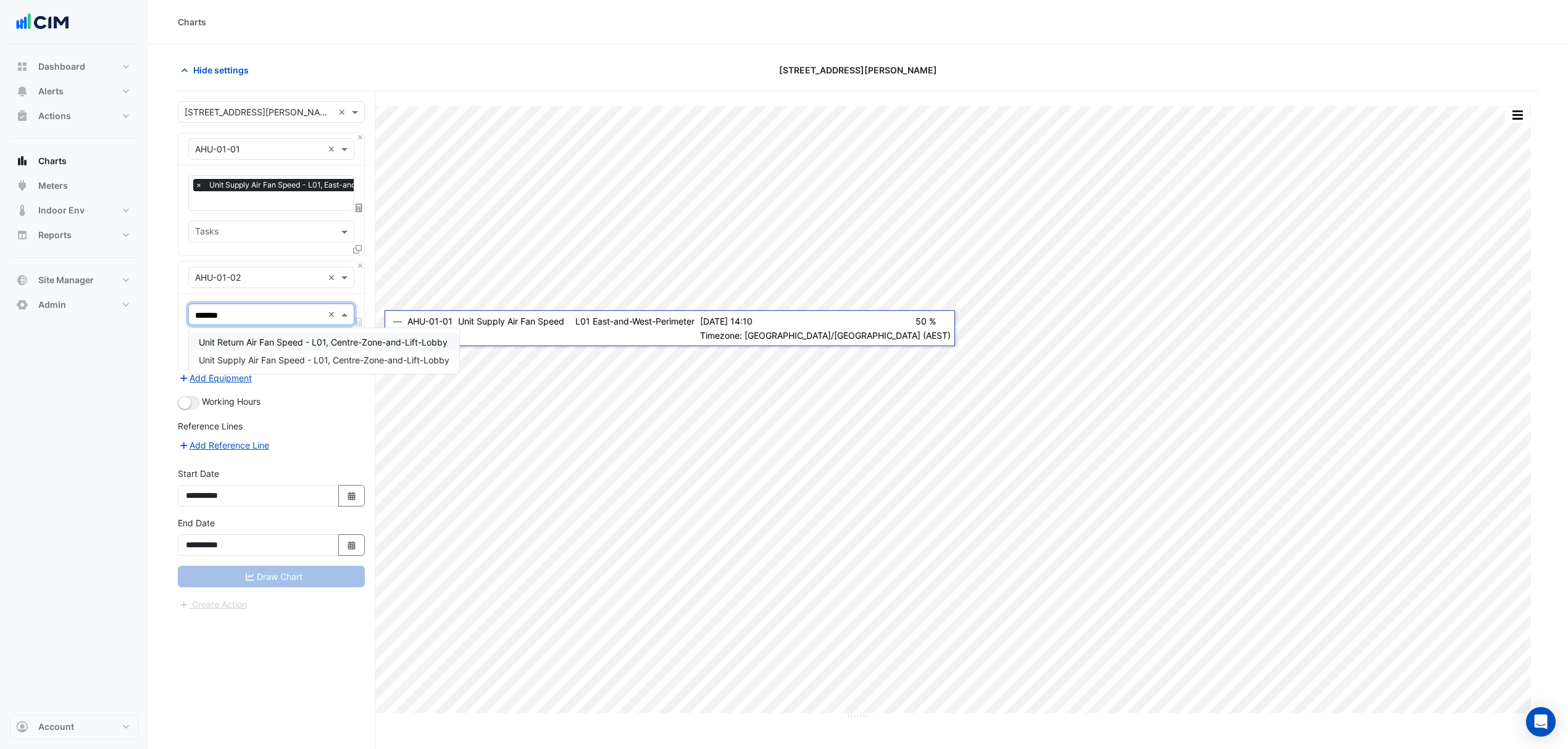
type input "********"
click at [321, 359] on span "Unit Supply Air Fan Speed - L01, Centre-Zone-and-Lift-Lobby" at bounding box center [324, 360] width 250 height 11
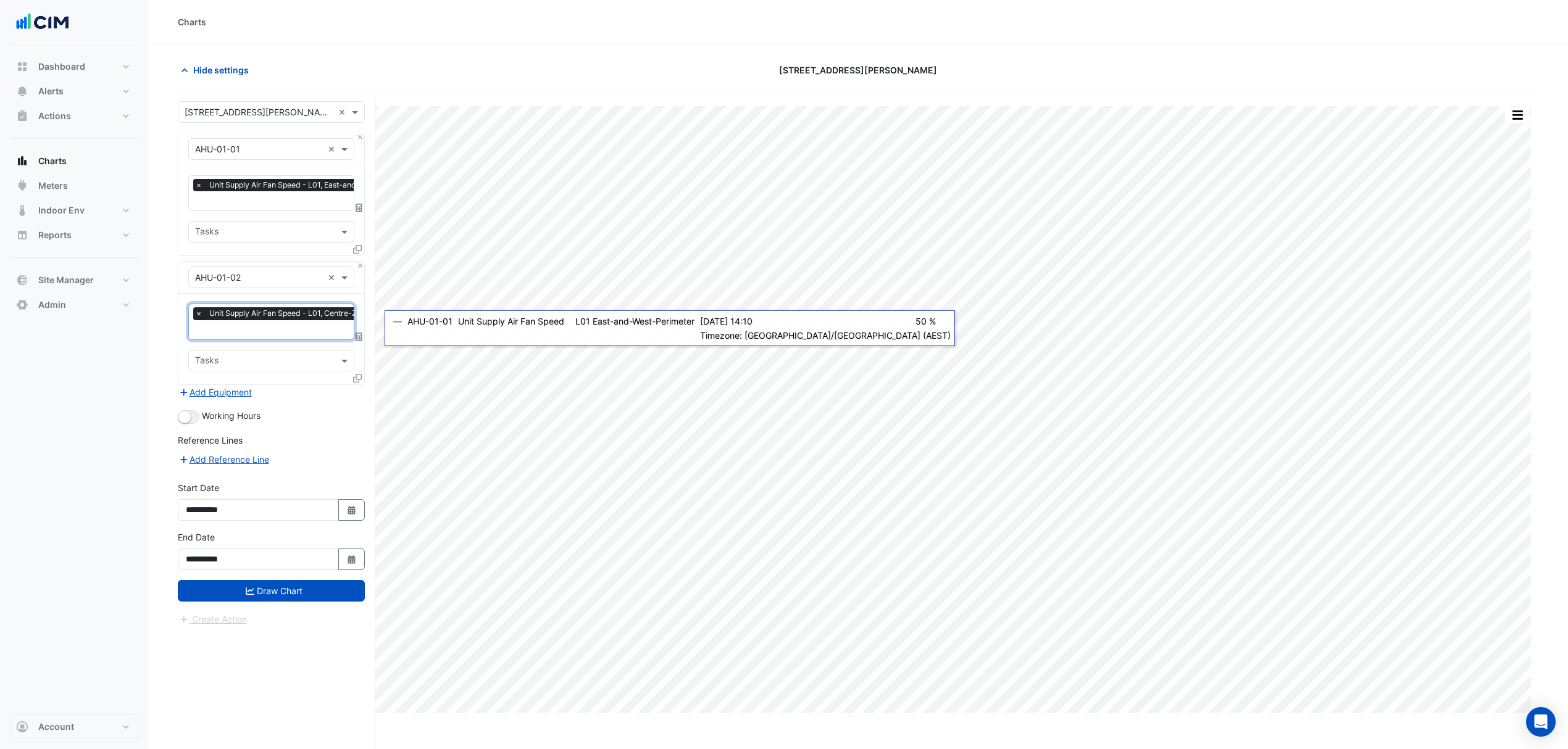
click at [279, 593] on button "Draw Chart" at bounding box center [271, 591] width 187 height 21
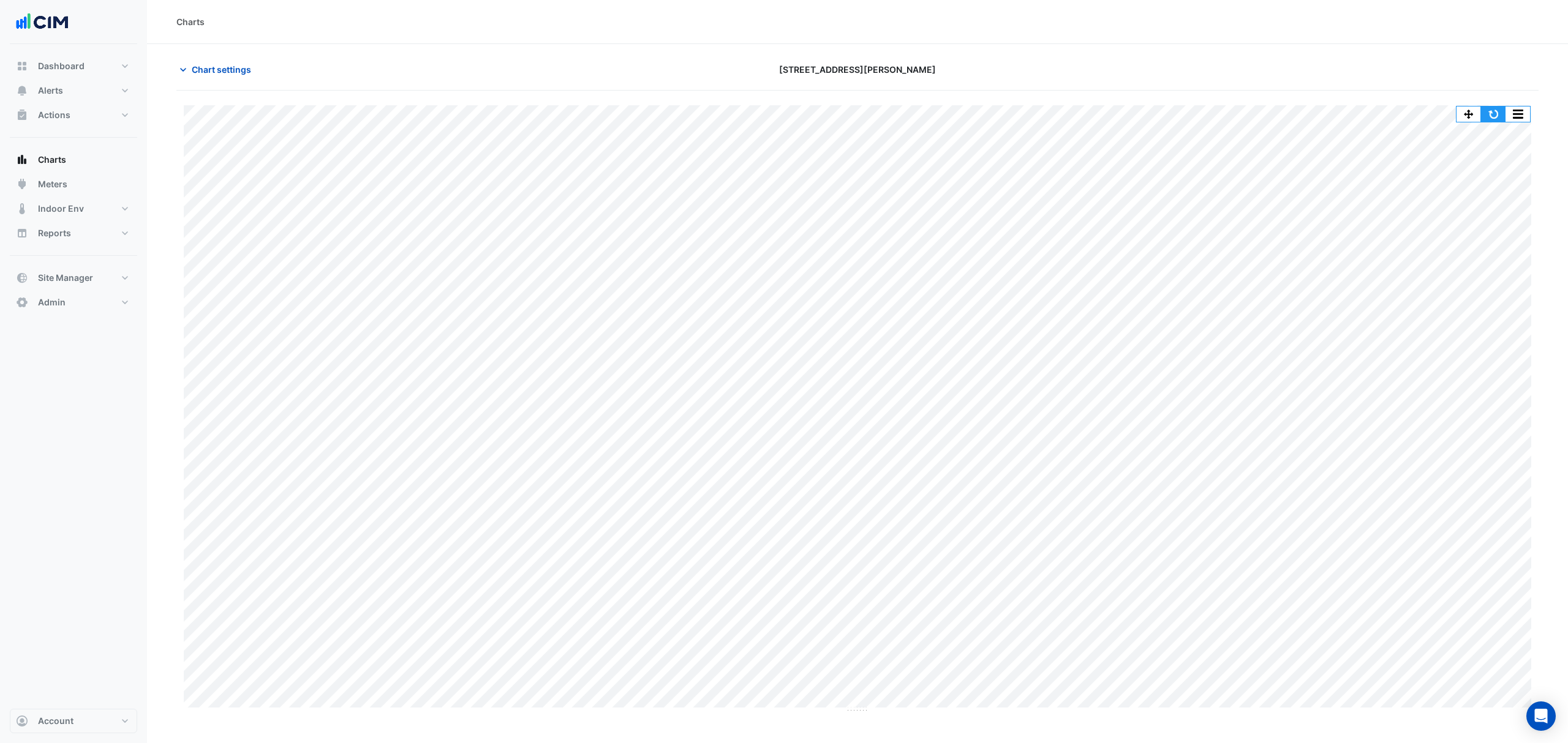
click at [1485, 118] on button "button" at bounding box center [1492, 115] width 24 height 15
click at [215, 72] on span "Chart settings" at bounding box center [221, 69] width 60 height 13
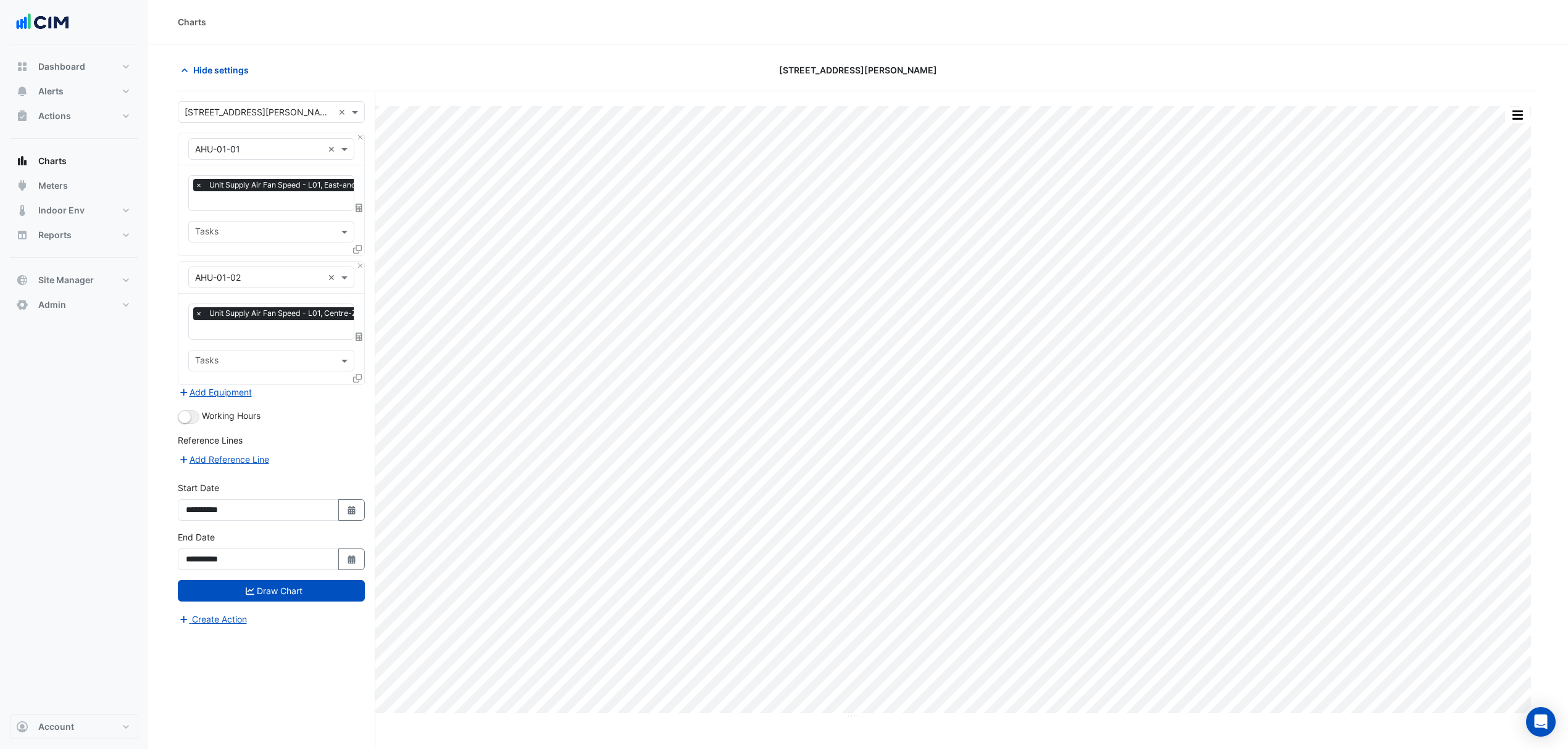
click at [225, 388] on button "Add Equipment" at bounding box center [214, 392] width 75 height 15
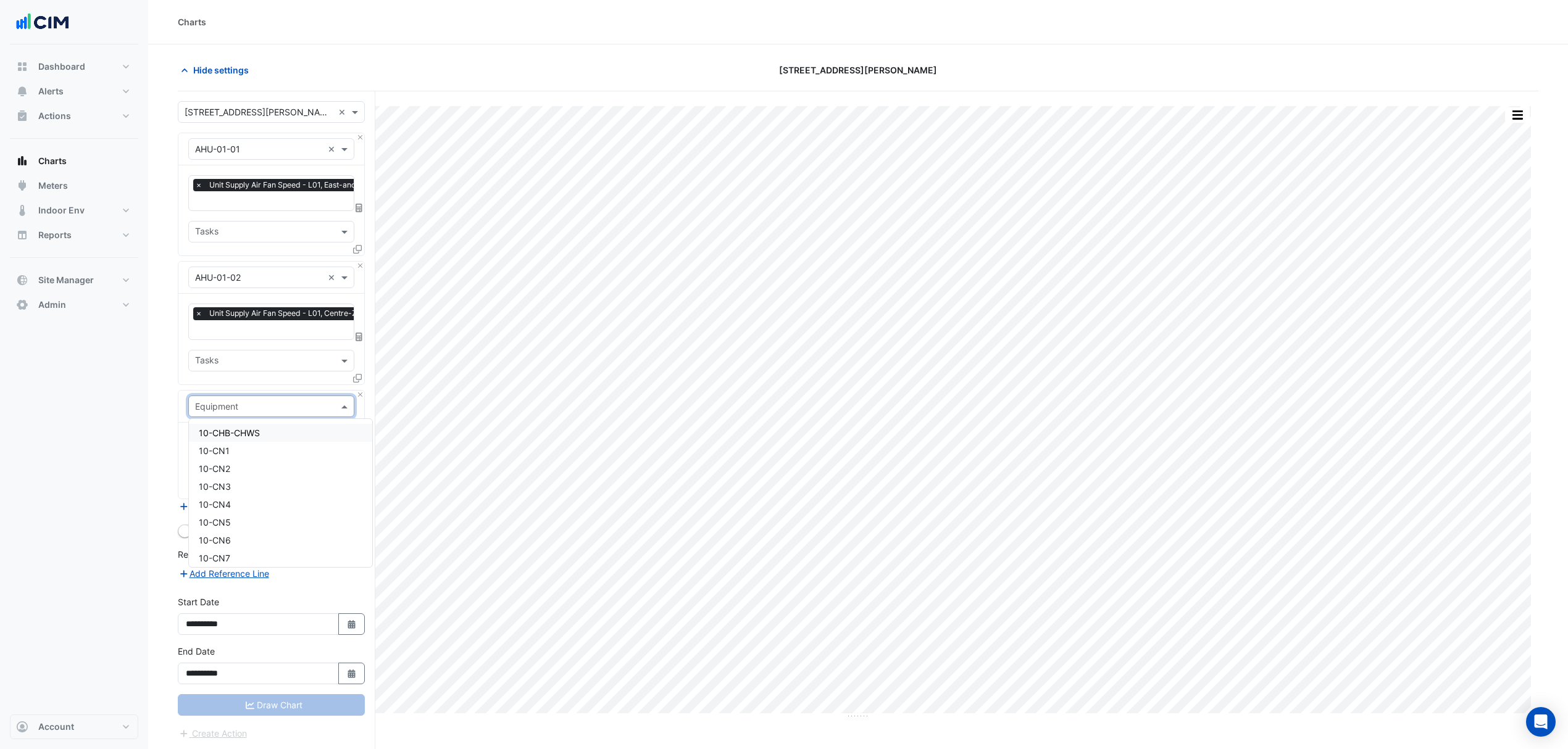
click at [220, 409] on input "text" at bounding box center [259, 407] width 128 height 13
type input "*"
type input "***"
click at [213, 468] on span "AHU-01-03" at bounding box center [222, 469] width 47 height 11
click at [341, 442] on span at bounding box center [346, 442] width 16 height 13
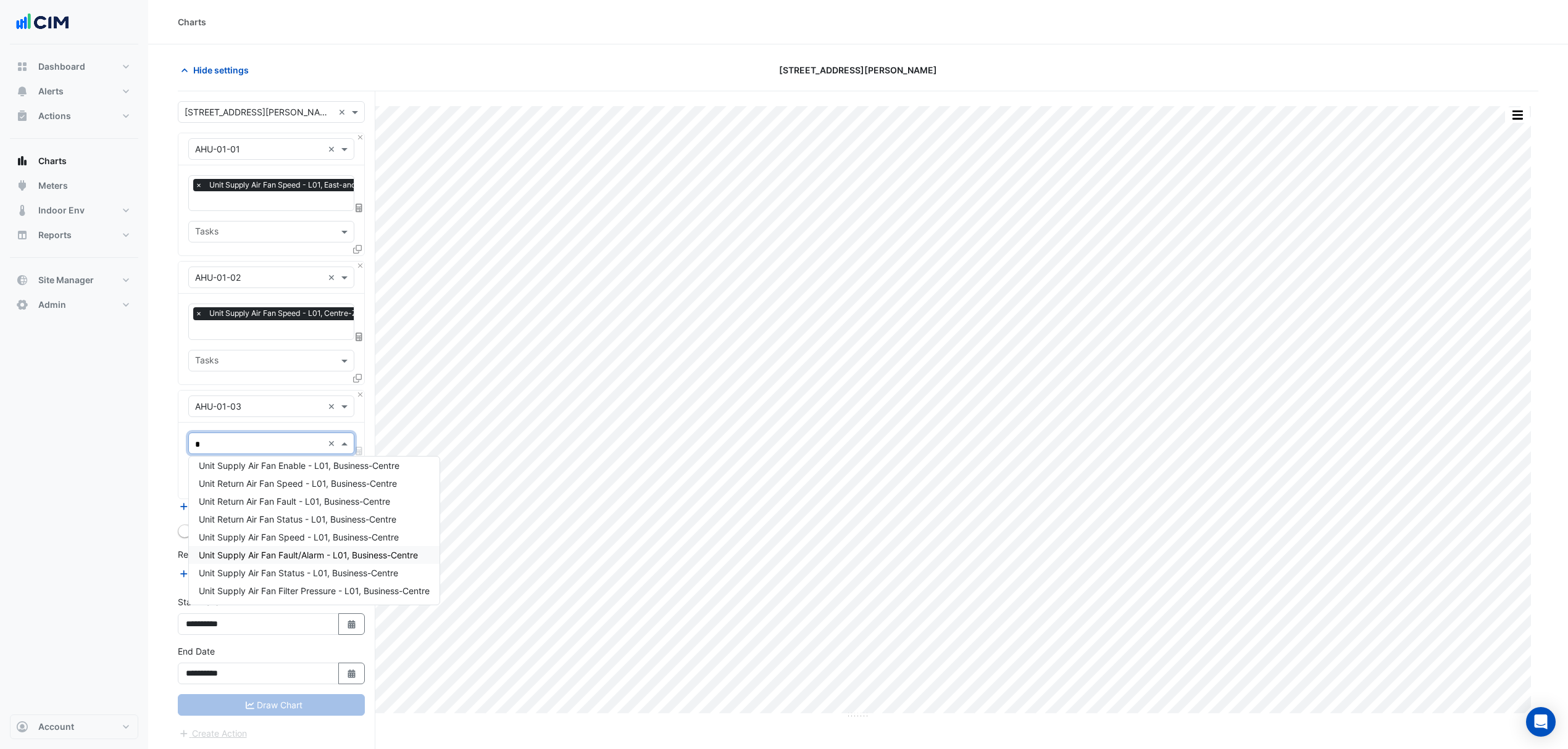
scroll to position [23, 0]
type input "*****"
click at [279, 507] on span "Unit Supply Air Fan Speed - L01, Business-Centre" at bounding box center [299, 506] width 200 height 11
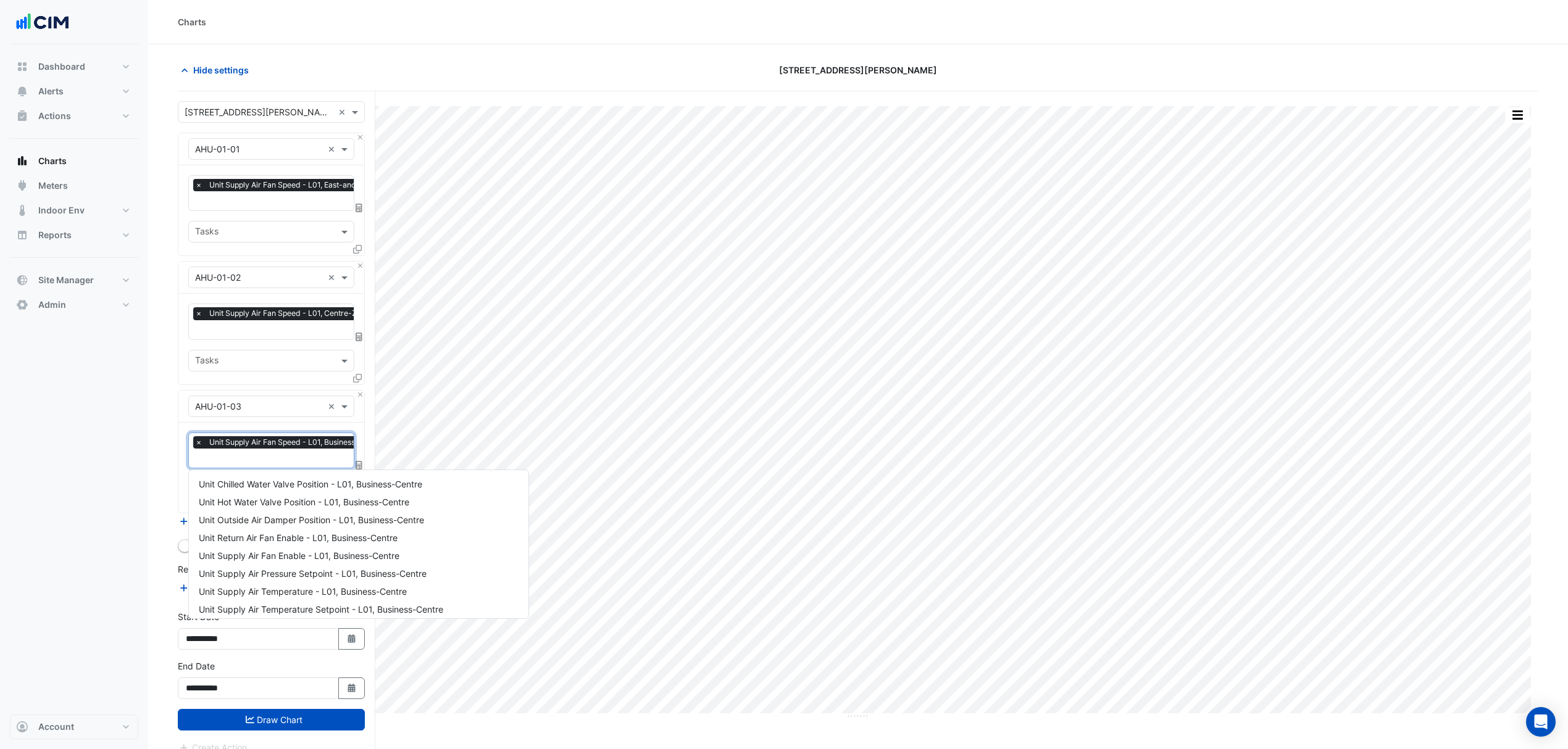
click at [305, 457] on input "text" at bounding box center [292, 459] width 194 height 13
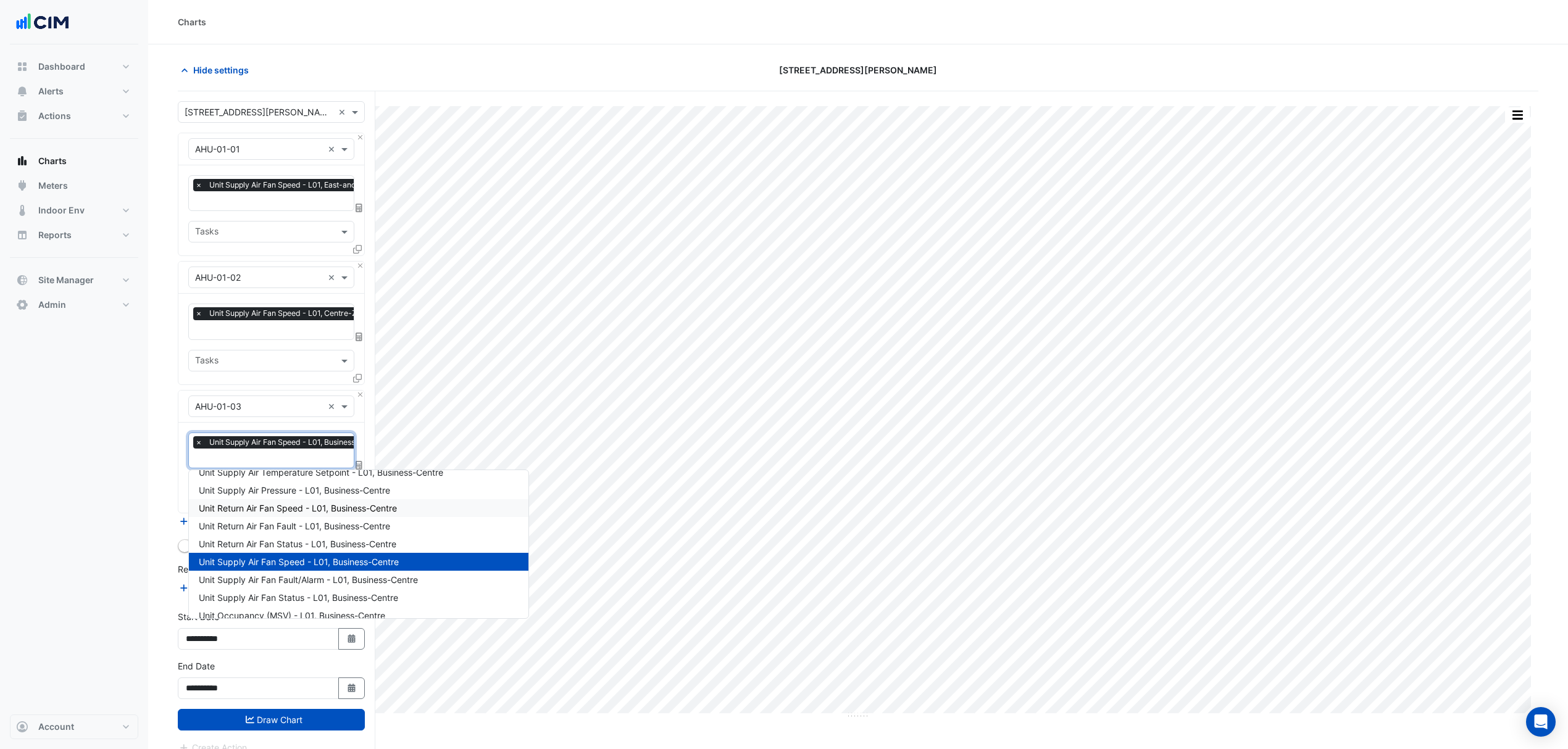
click at [263, 503] on span "Unit Return Air Fan Speed - L01, Business-Centre" at bounding box center [298, 507] width 198 height 11
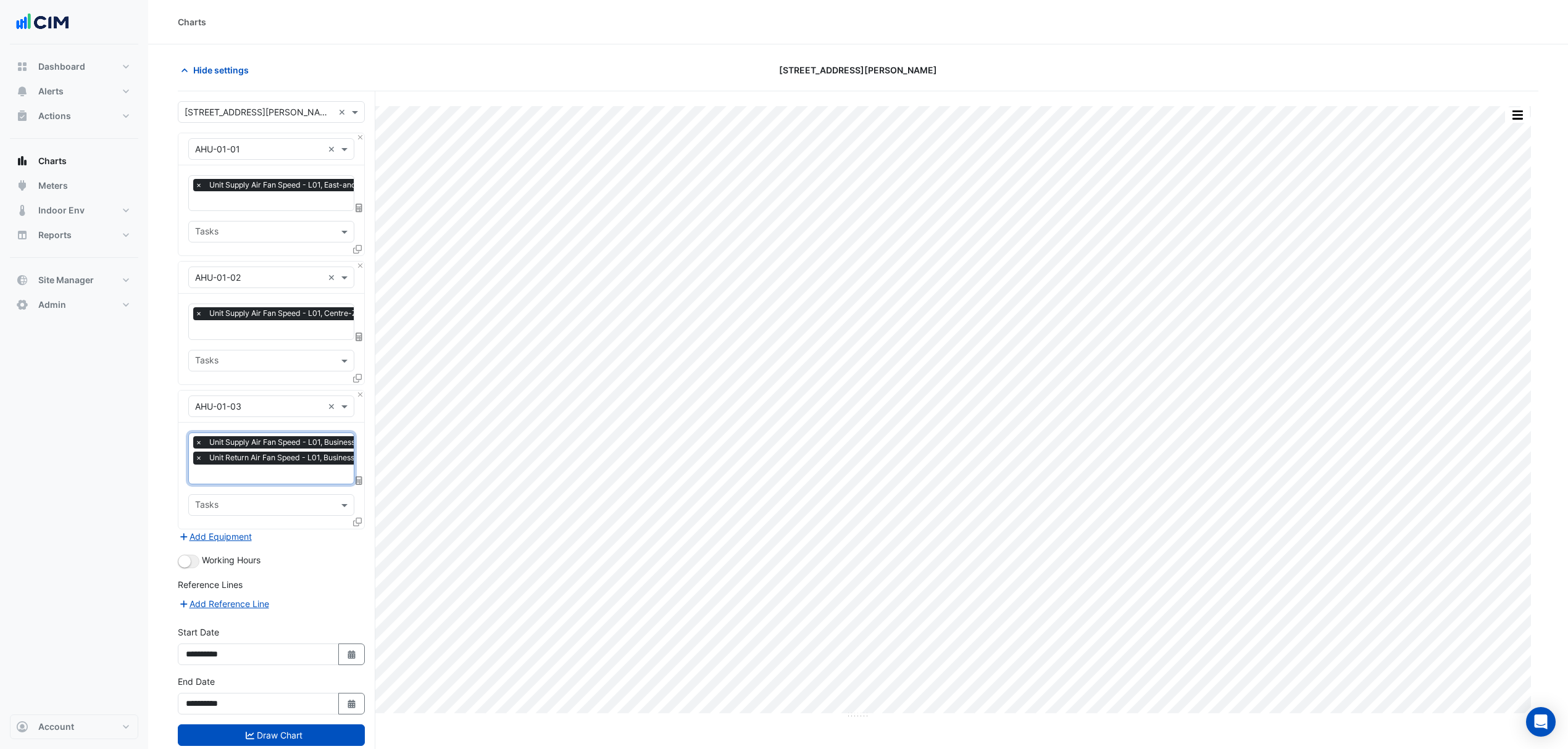
scroll to position [0, 6]
click at [253, 332] on input "text" at bounding box center [309, 331] width 240 height 13
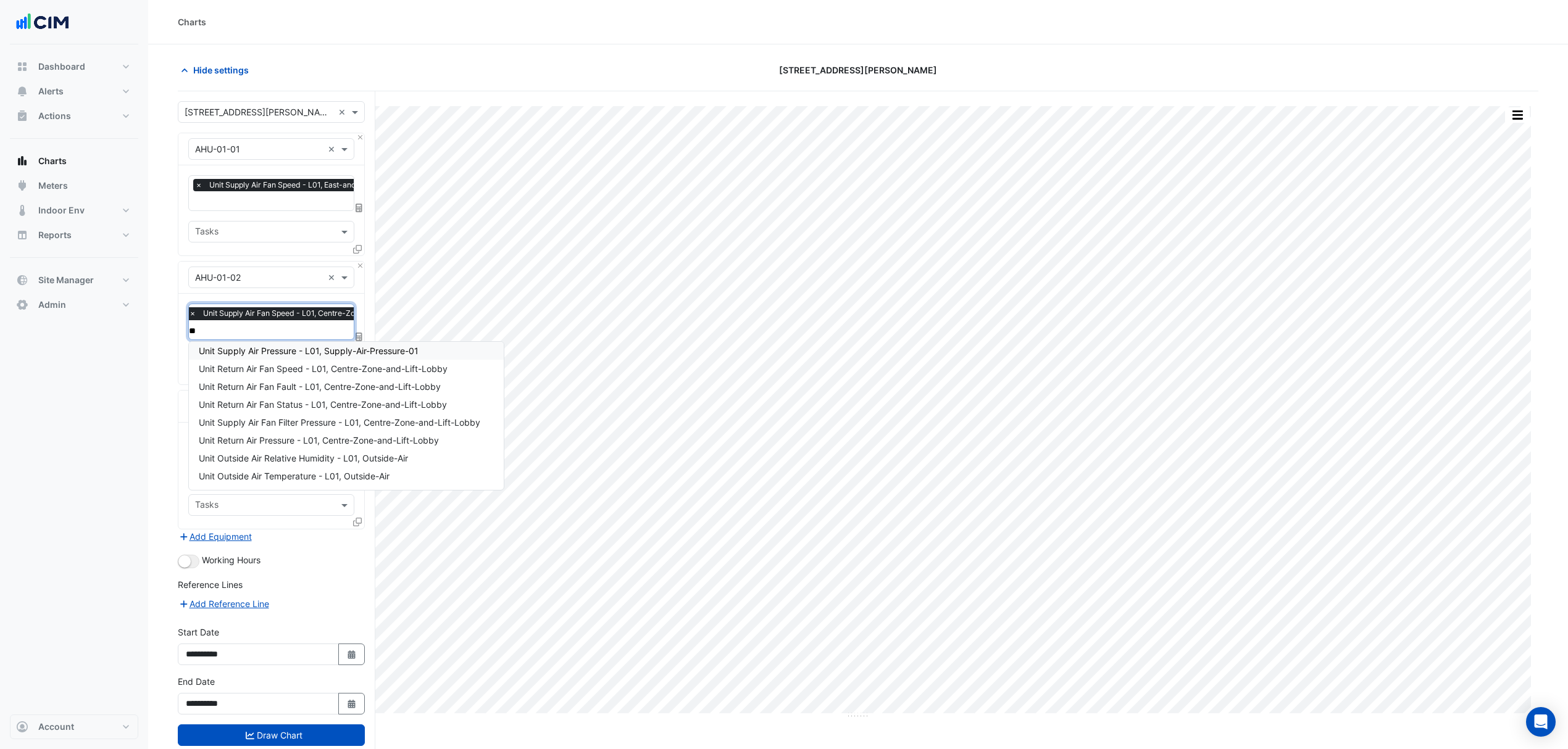
scroll to position [77, 0]
type input "***"
click at [303, 375] on span "Unit Return Air Fan Speed - L01, Centre-Zone-and-Lift-Lobby" at bounding box center [323, 374] width 248 height 11
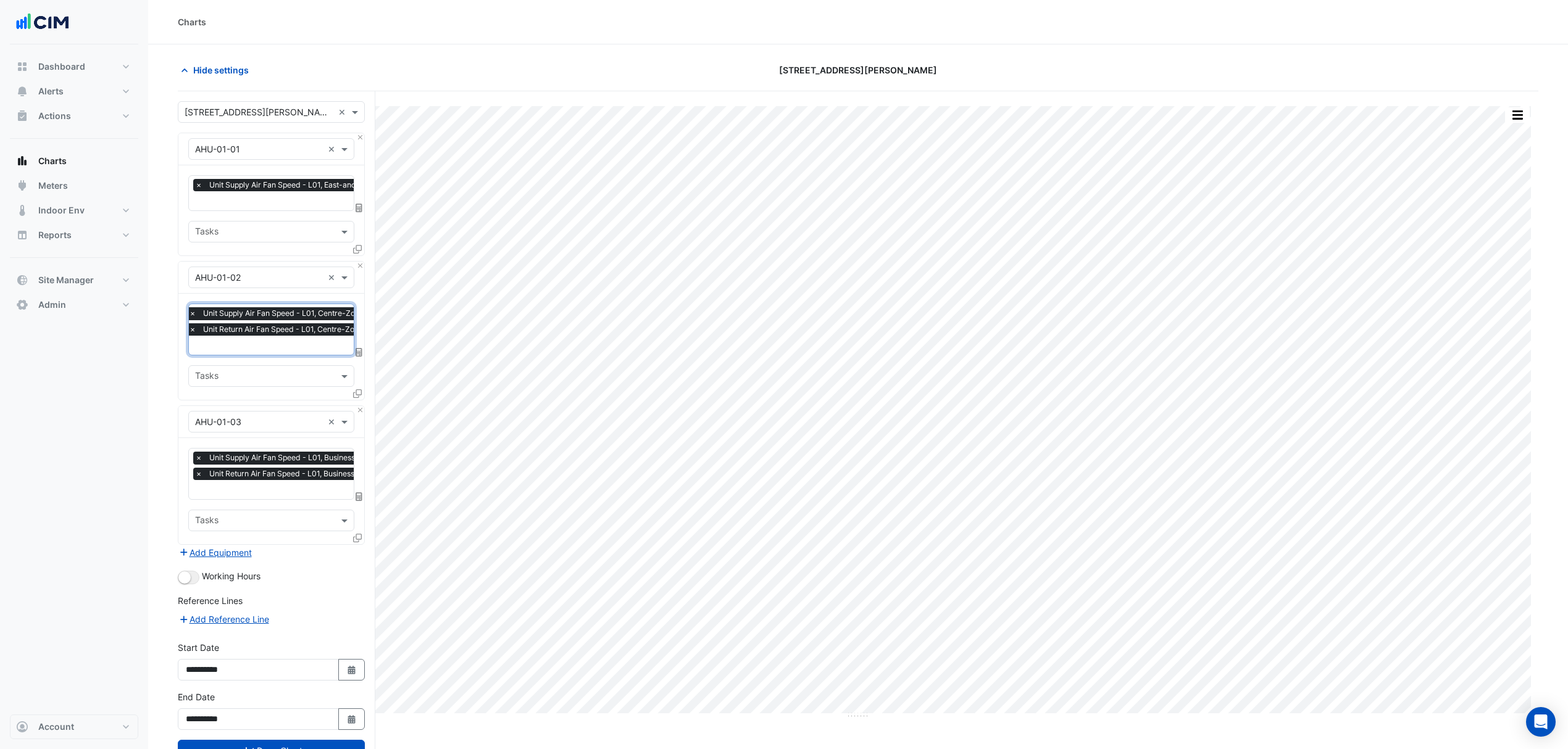
click at [223, 203] on input "text" at bounding box center [308, 202] width 226 height 13
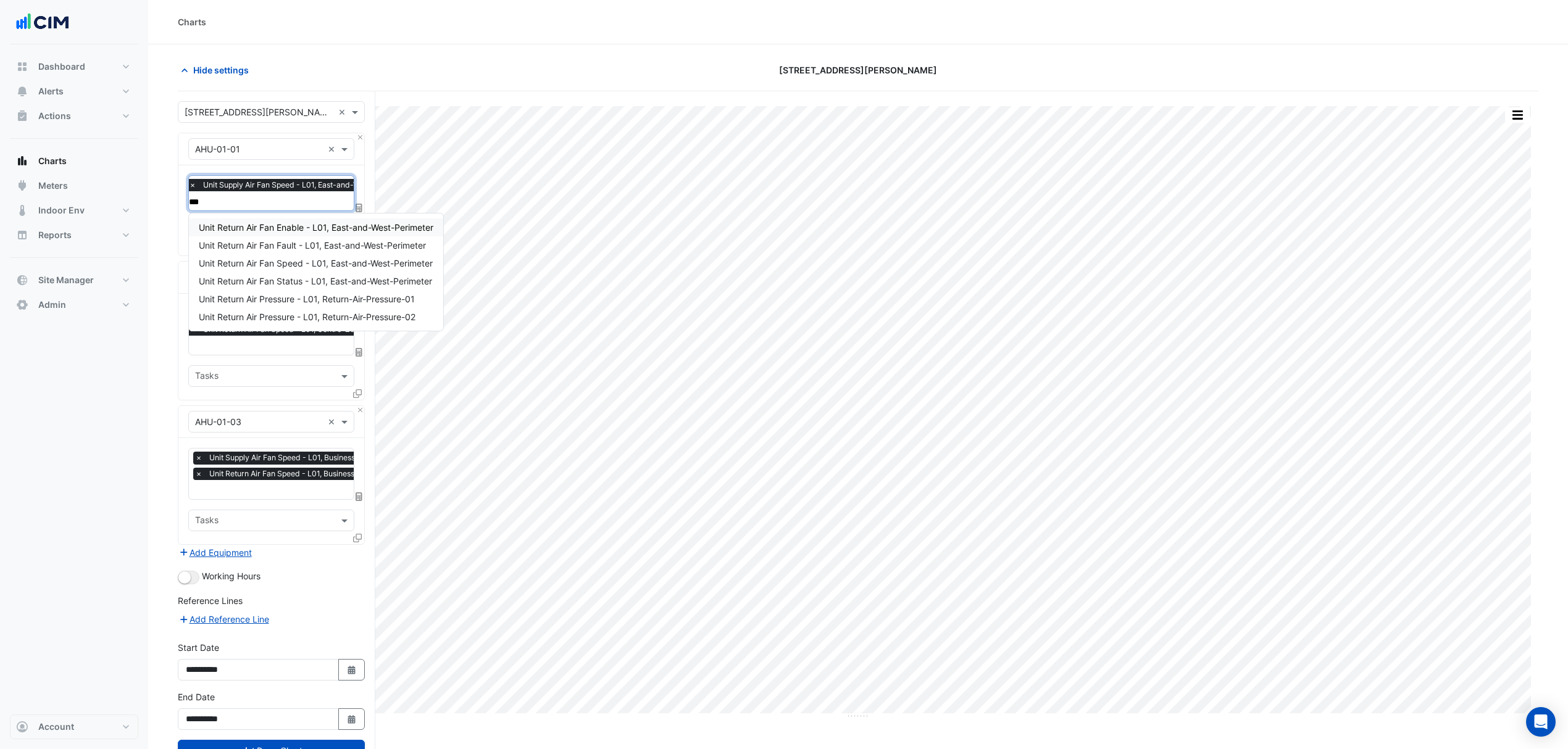
type input "****"
click at [282, 268] on span "Unit Return Air Fan Speed - L01, East-and-West-Perimeter" at bounding box center [315, 263] width 234 height 11
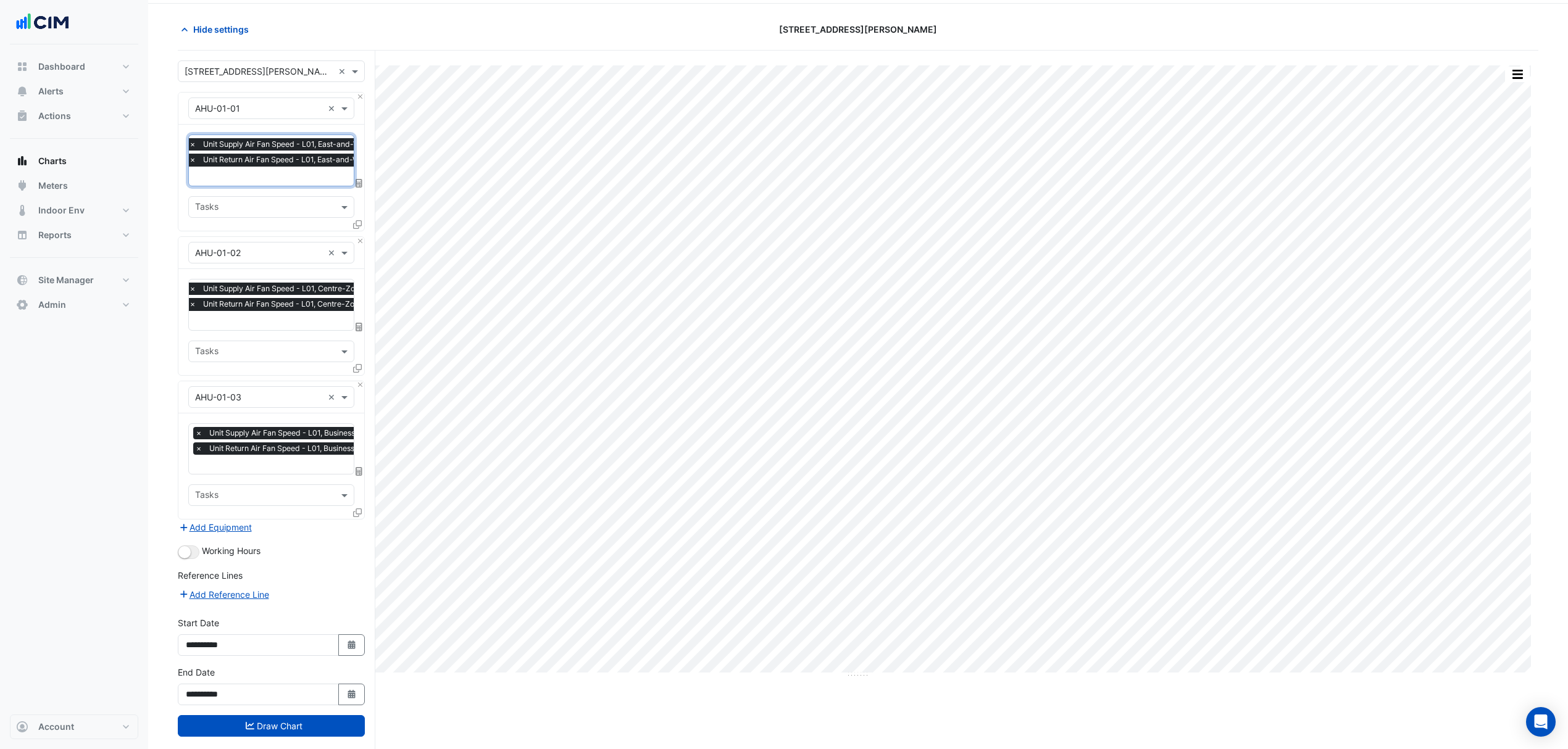
scroll to position [63, 0]
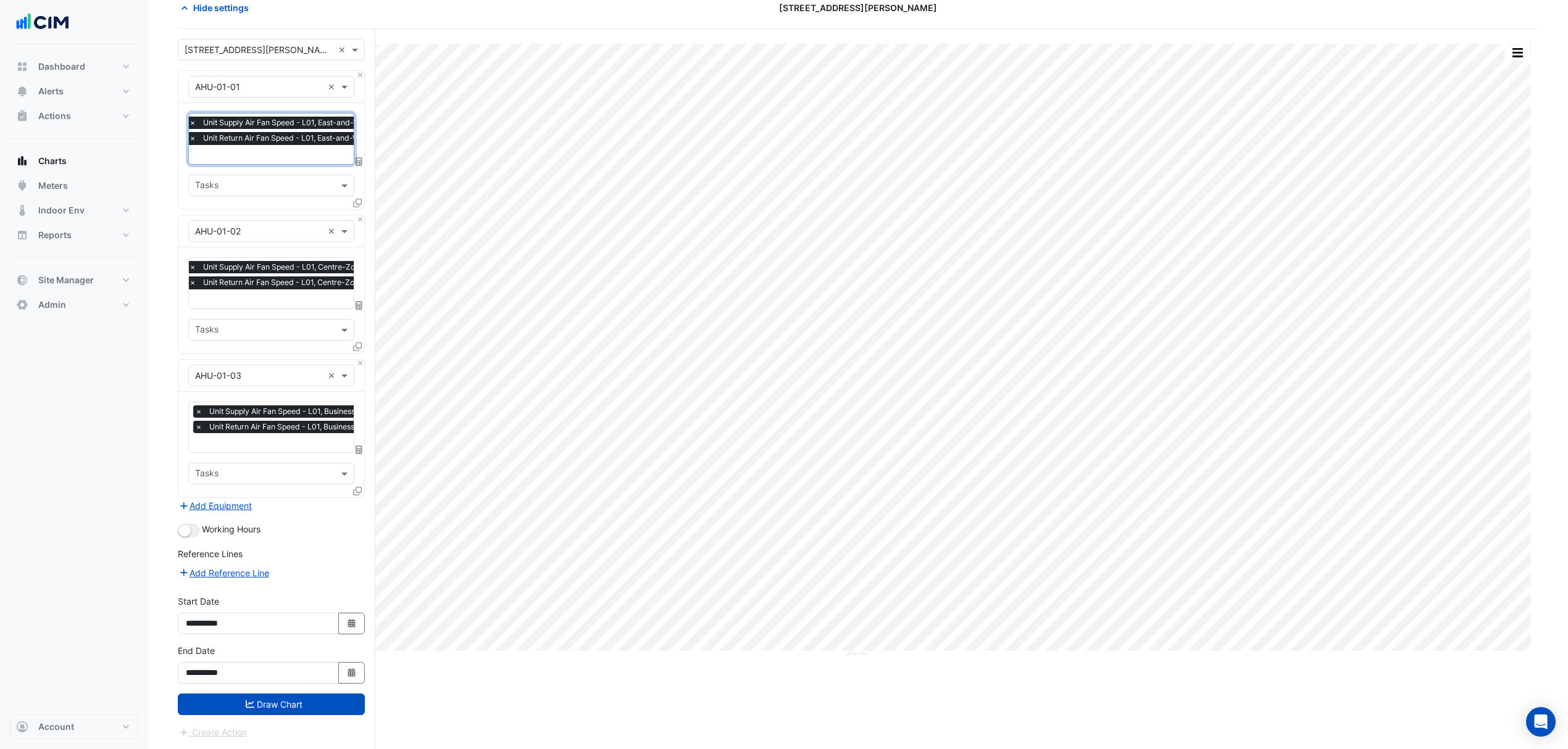
click at [296, 700] on button "Draw Chart" at bounding box center [271, 704] width 187 height 21
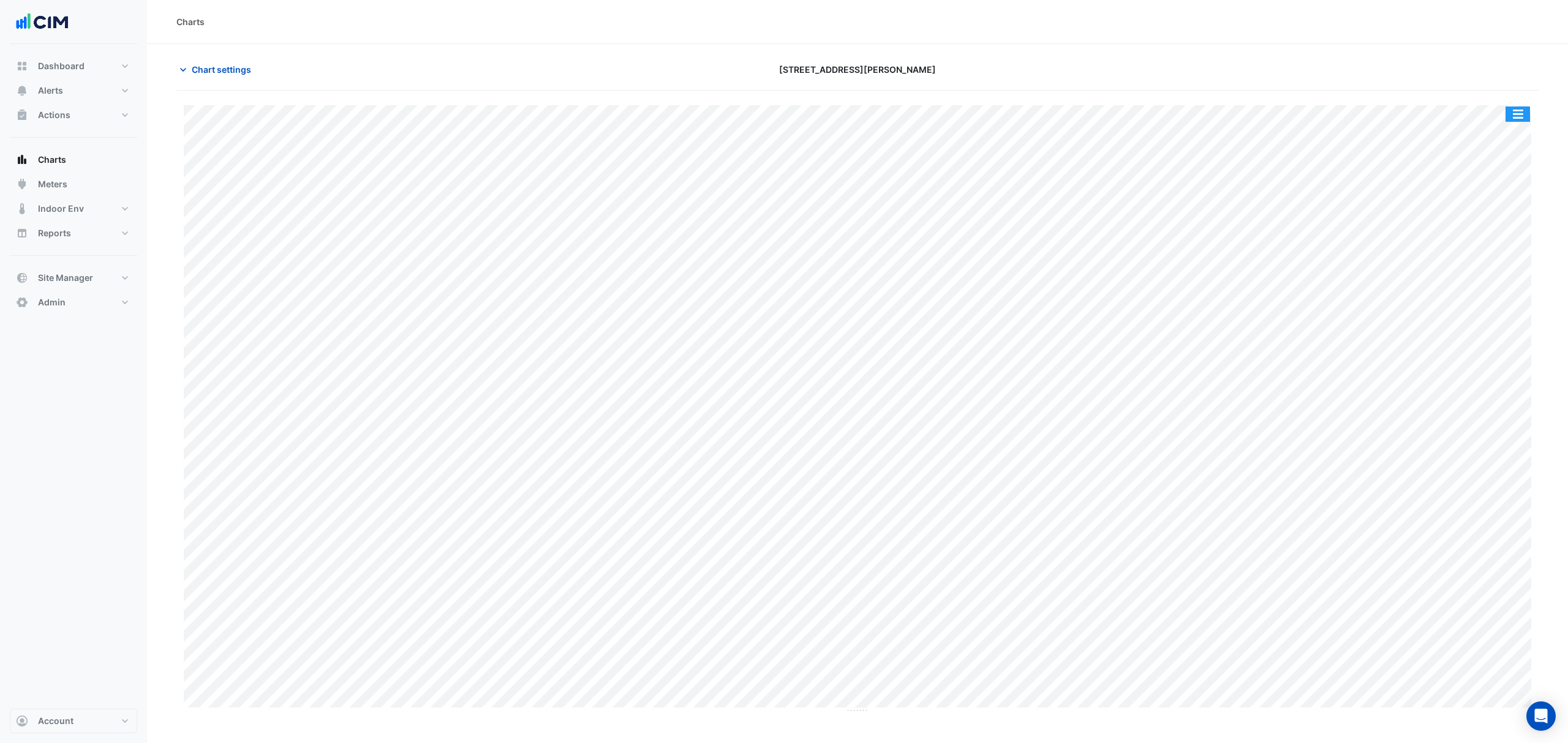
click at [1519, 122] on button "button" at bounding box center [1517, 115] width 24 height 15
click at [1506, 139] on div "Split by Equip" at bounding box center [1493, 136] width 73 height 22
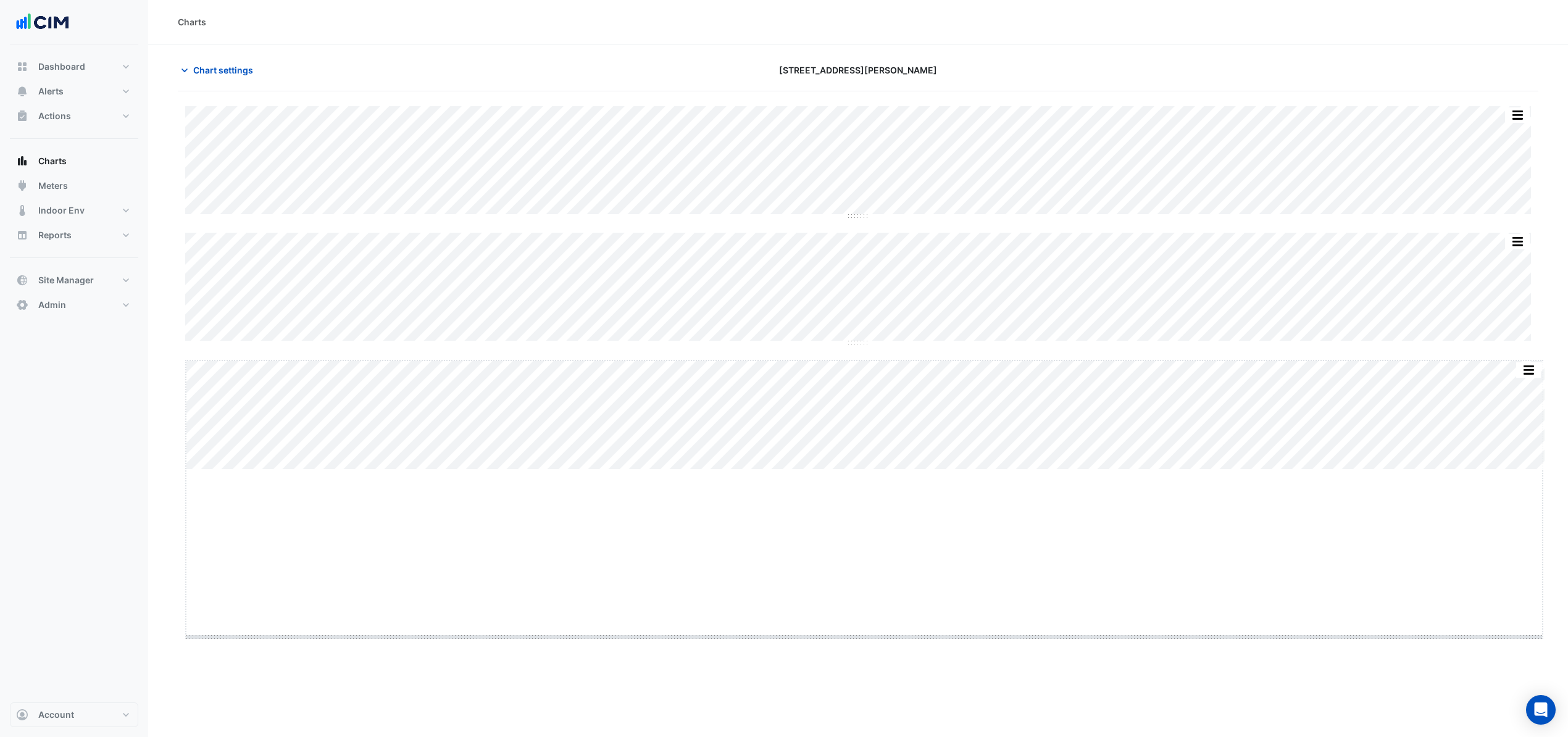
drag, startPoint x: 863, startPoint y: 469, endPoint x: 853, endPoint y: 637, distance: 168.3
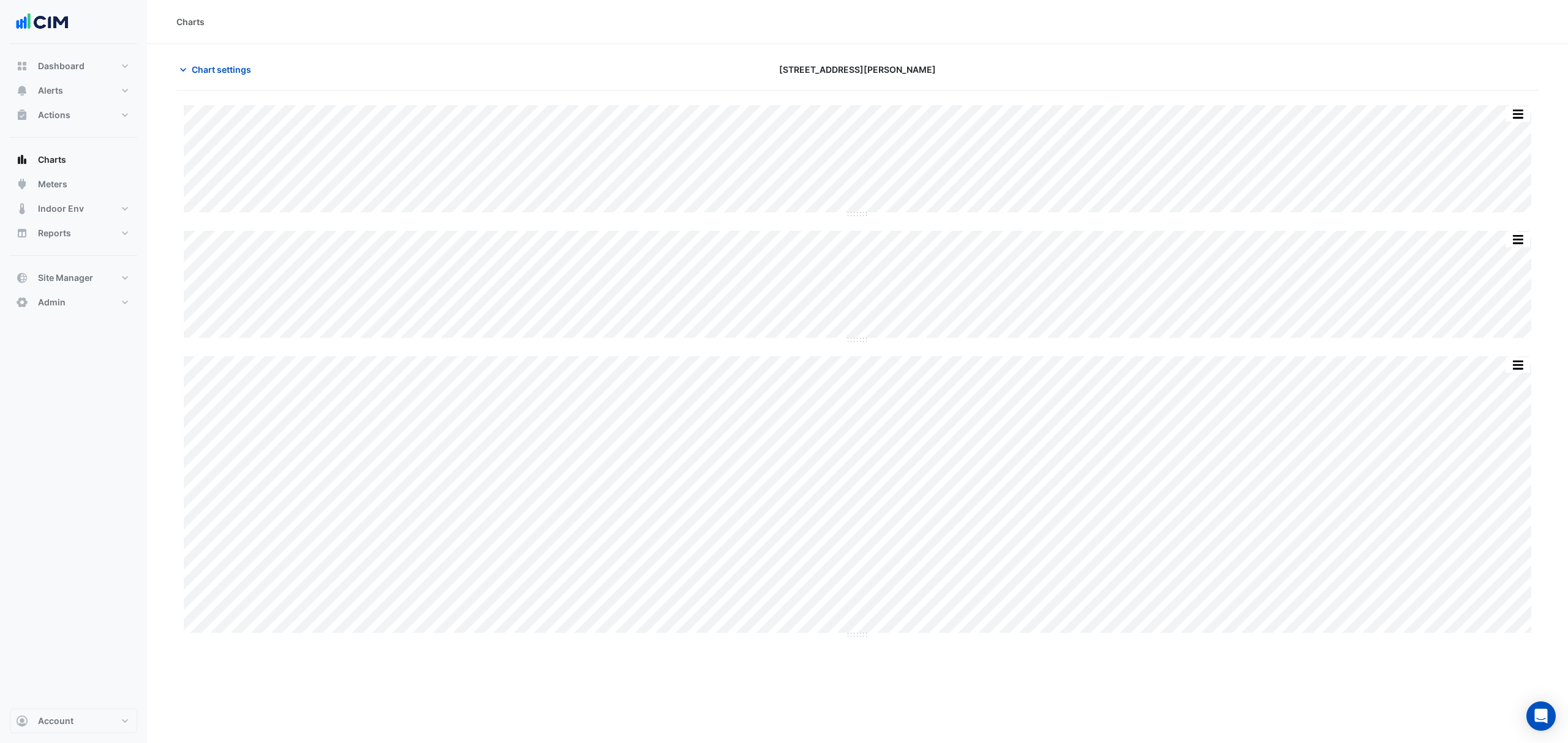
click at [204, 60] on button "Chart settings" at bounding box center [218, 69] width 83 height 21
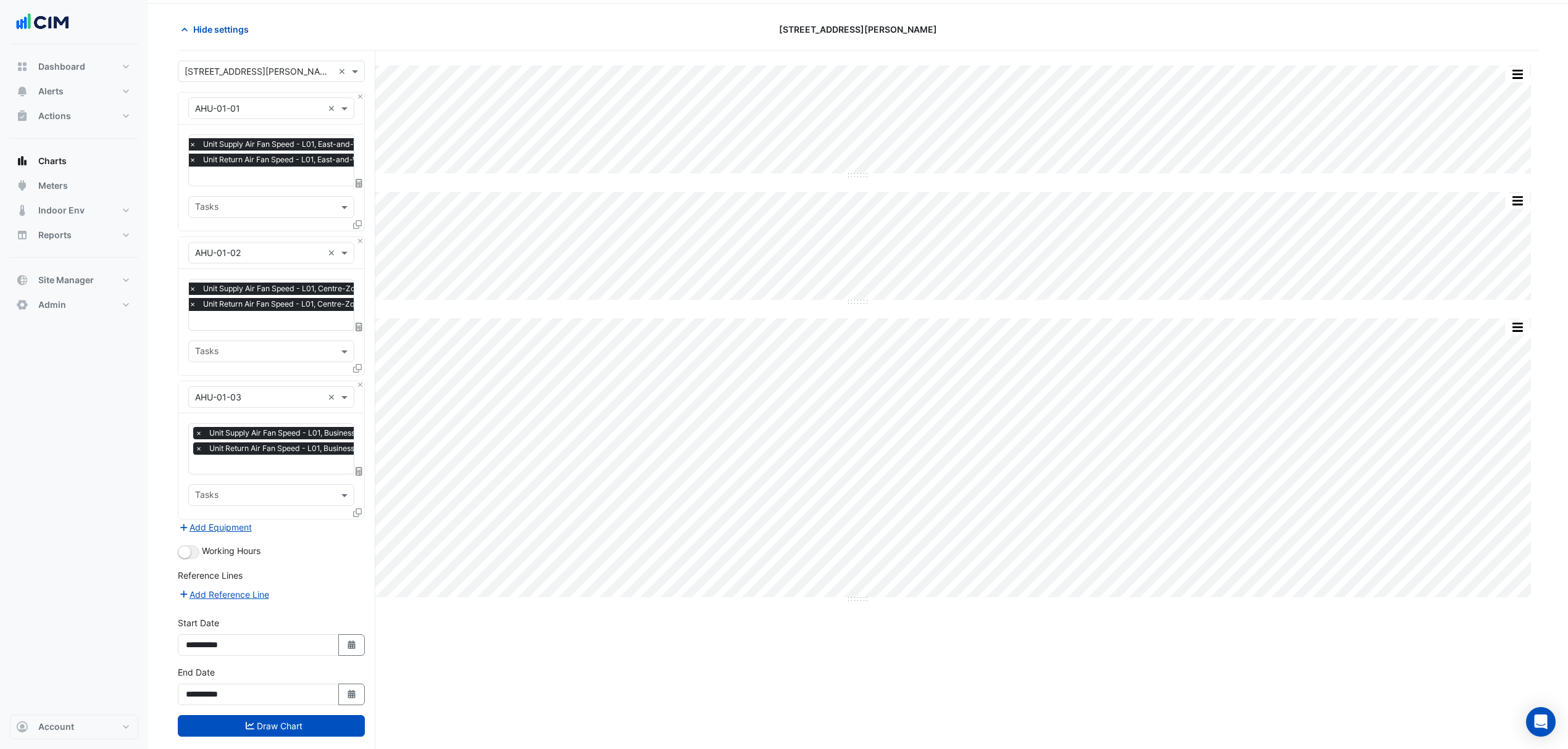
scroll to position [63, 0]
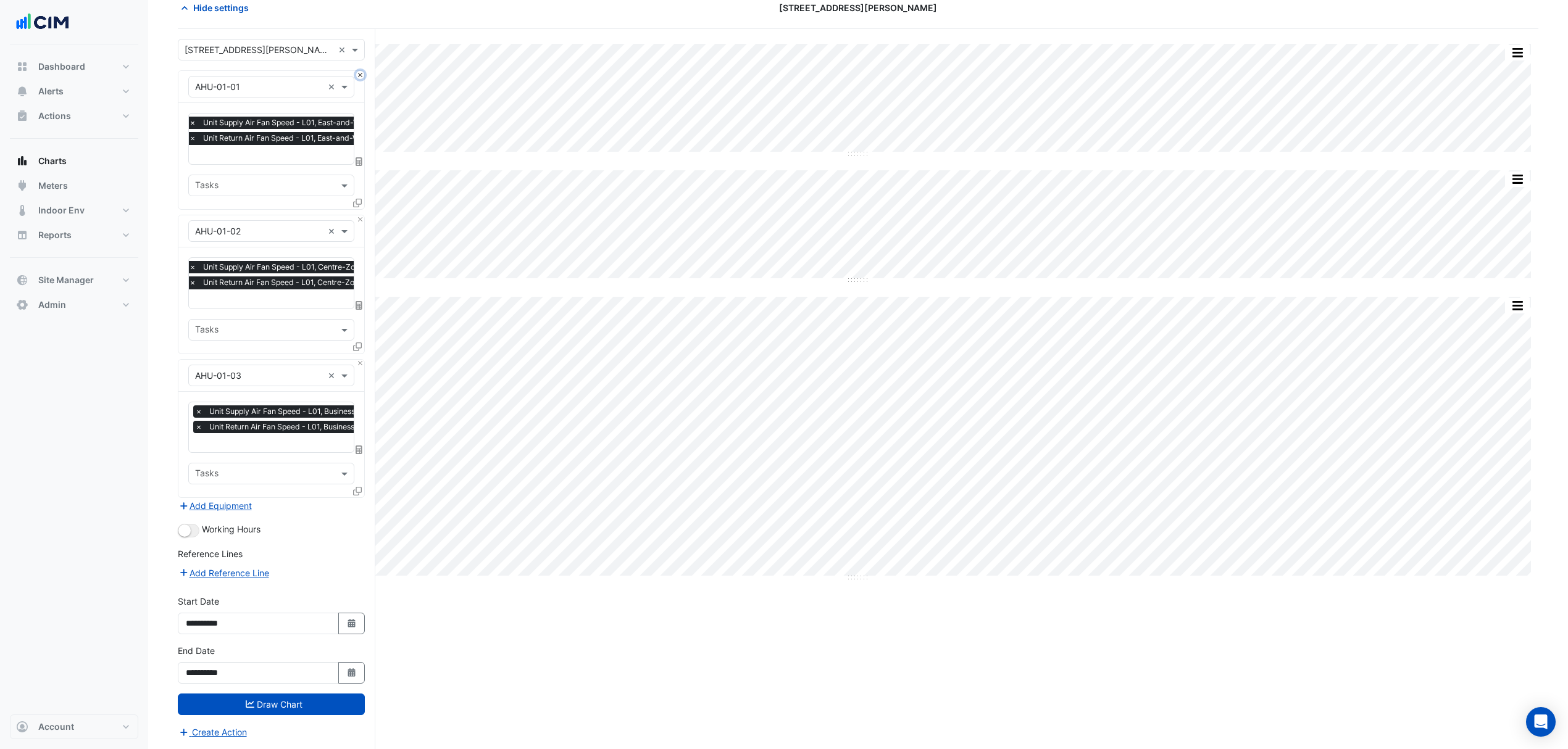
click at [358, 77] on button "Close" at bounding box center [360, 75] width 8 height 8
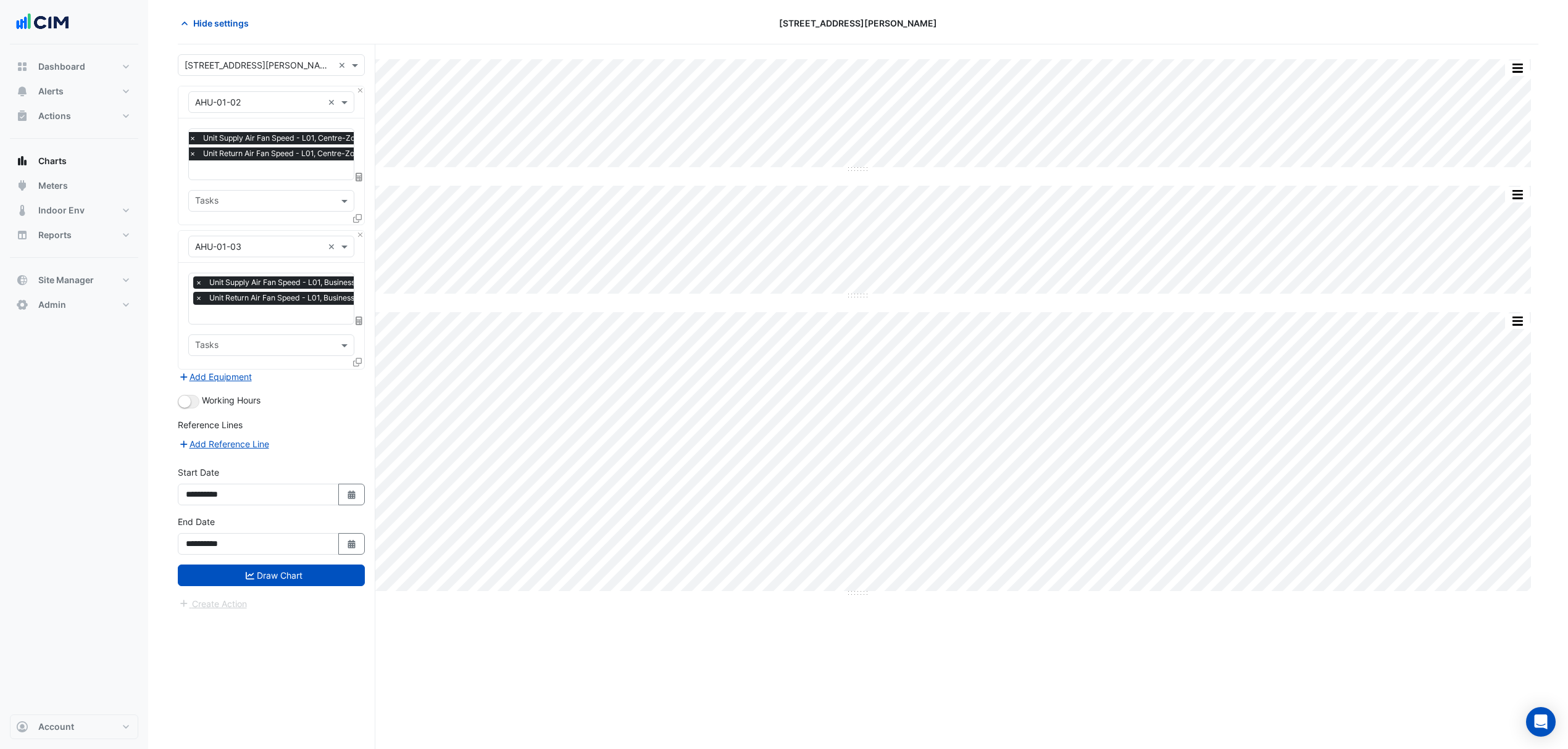
scroll to position [48, 0]
click at [358, 77] on form "Select a Site × [STREET_ADDRESS][PERSON_NAME] × Equipment × AHU-01-02 × Favouri…" at bounding box center [271, 333] width 187 height 557
click at [356, 89] on button "Close" at bounding box center [360, 90] width 8 height 8
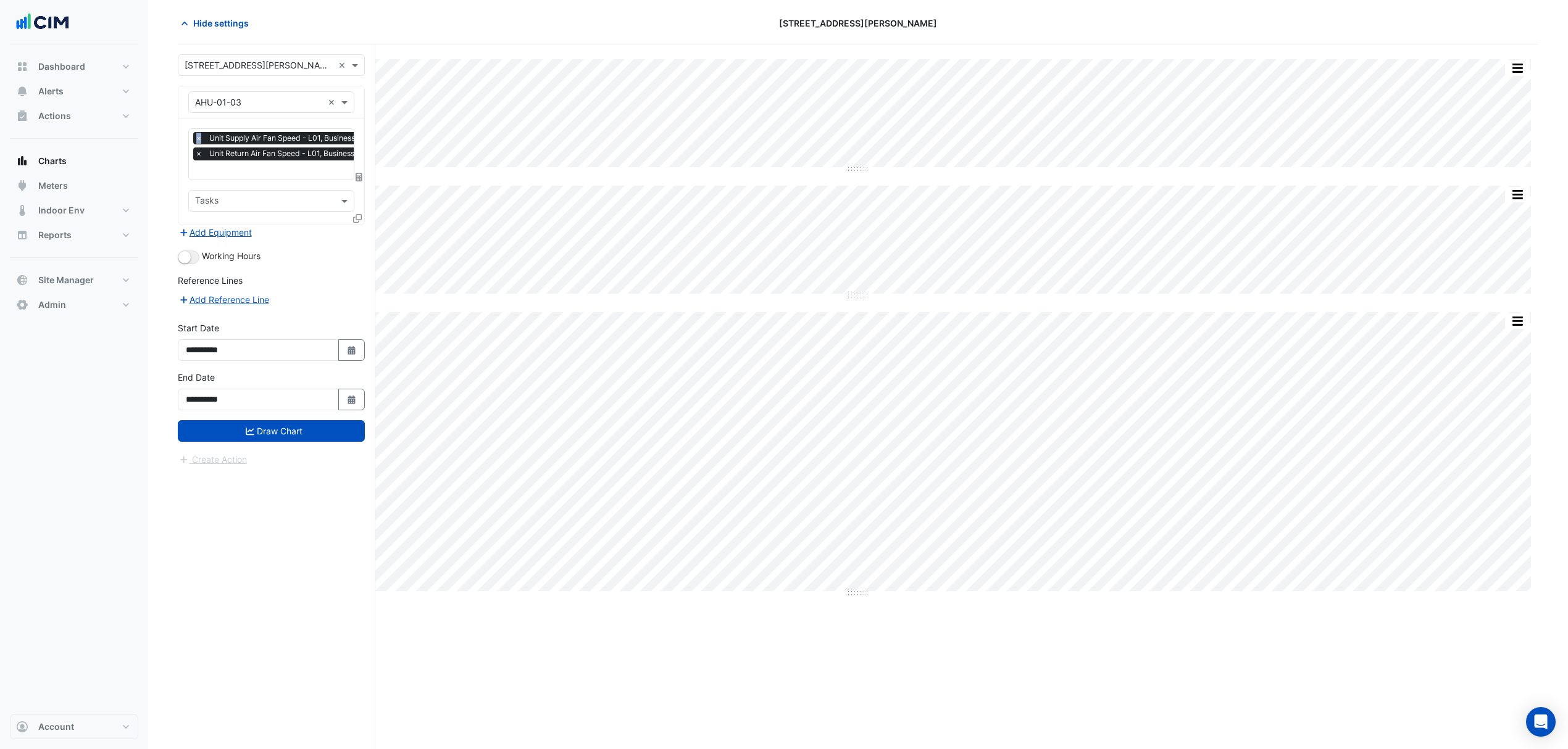
click at [355, 89] on div "Equipment × AHU-01-03 ×" at bounding box center [271, 102] width 185 height 32
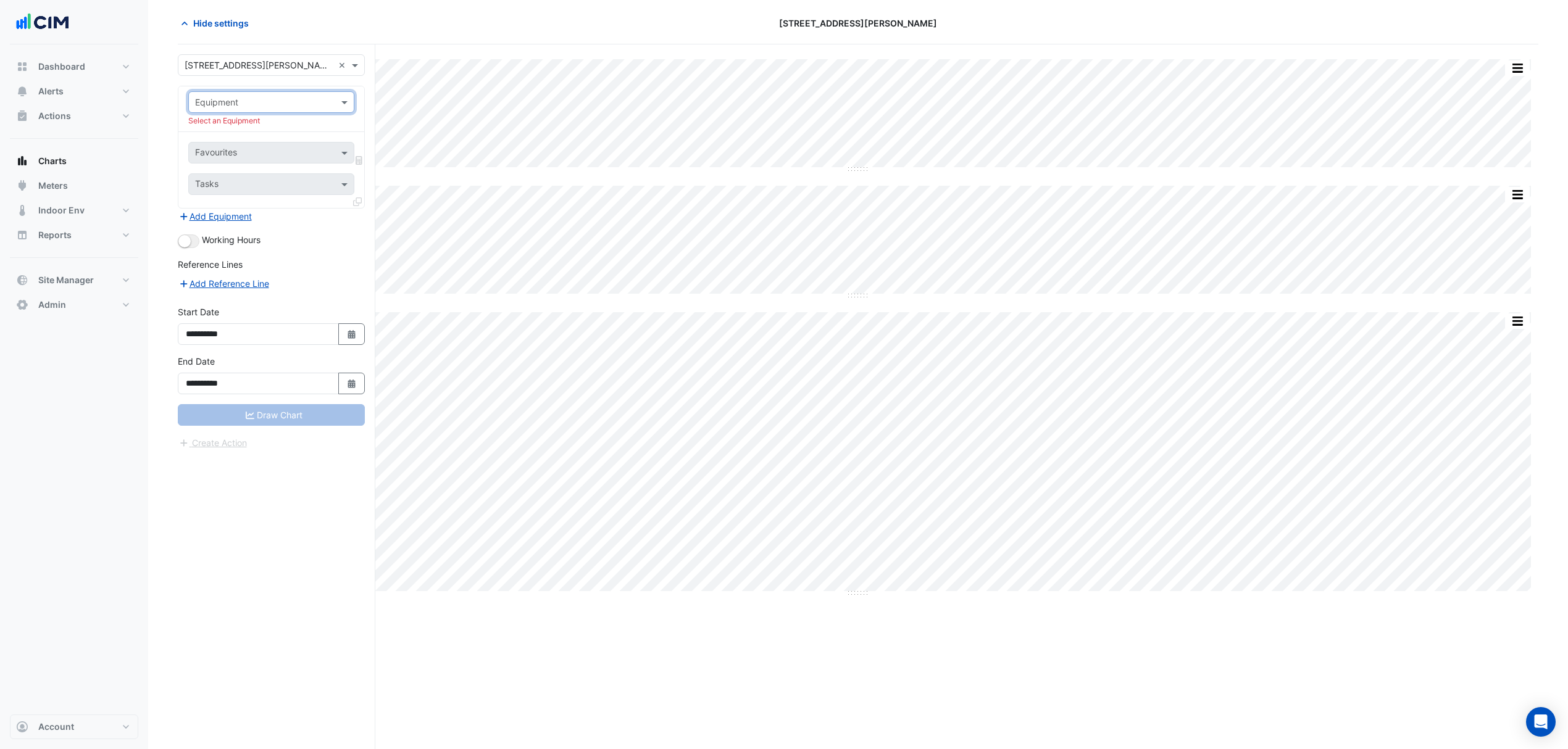
click at [312, 104] on input "text" at bounding box center [259, 102] width 128 height 13
type input "***"
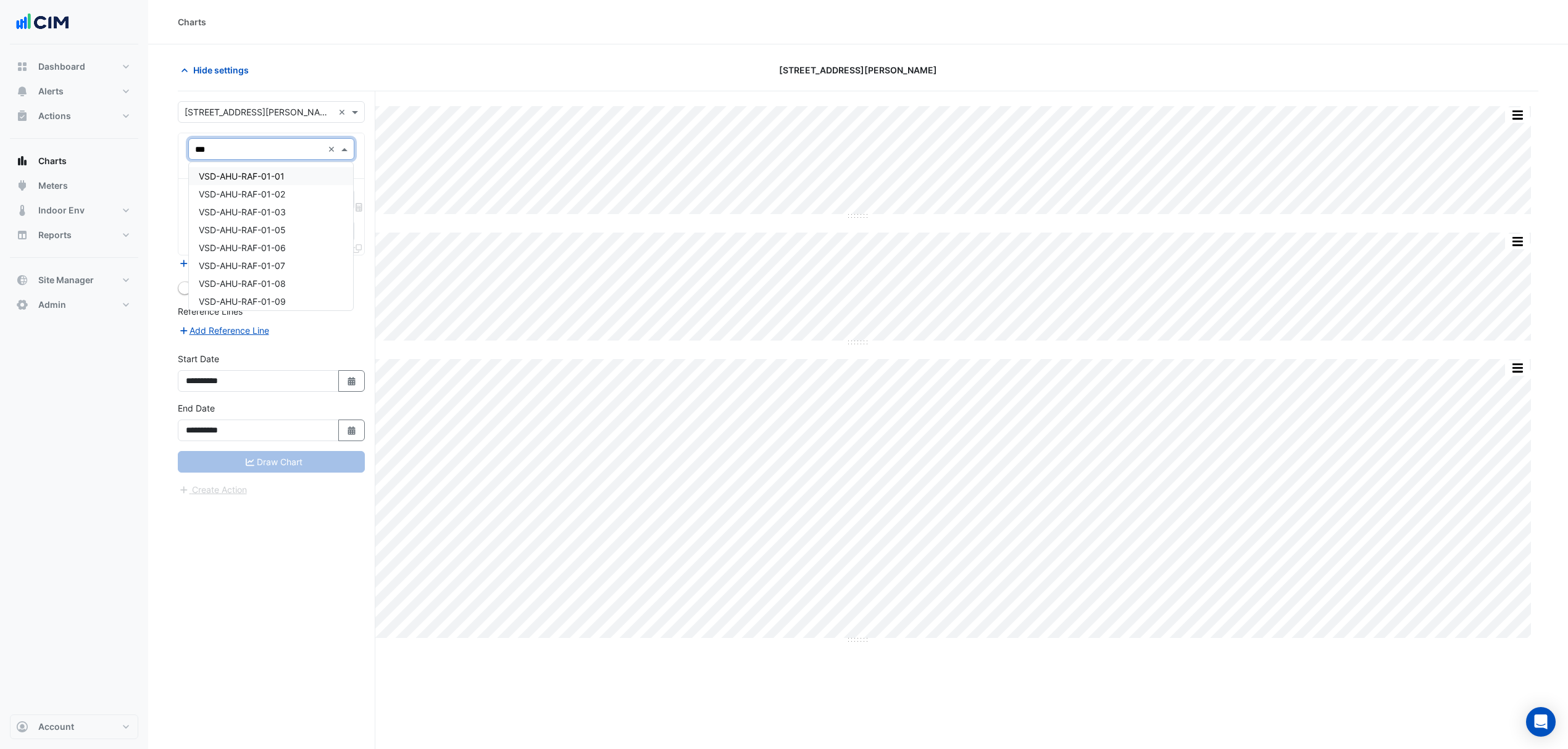
click at [257, 182] on div "VSD-AHU-RAF-01-01" at bounding box center [271, 176] width 164 height 17
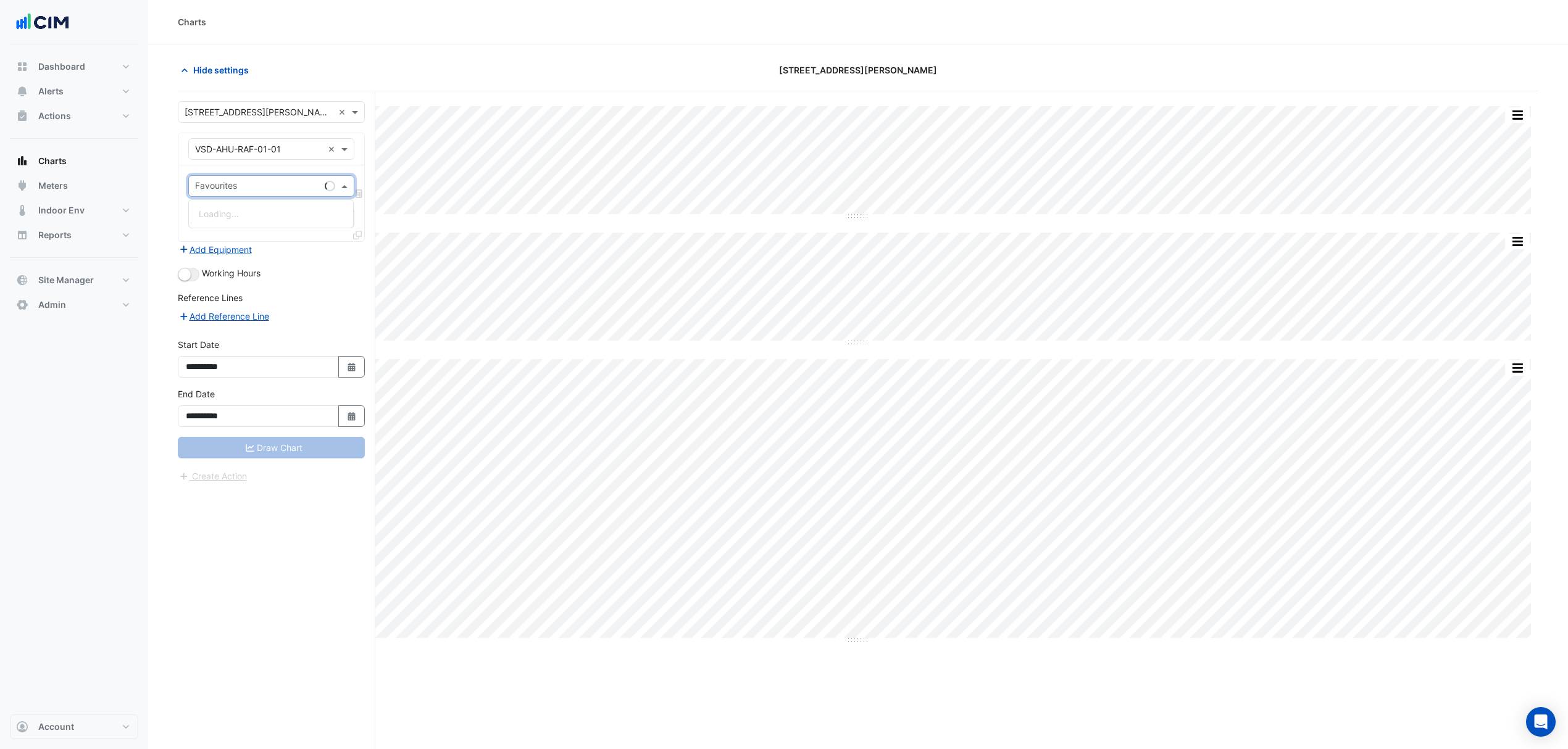
click at [339, 185] on span at bounding box center [346, 185] width 16 height 13
click at [340, 184] on span at bounding box center [346, 185] width 16 height 13
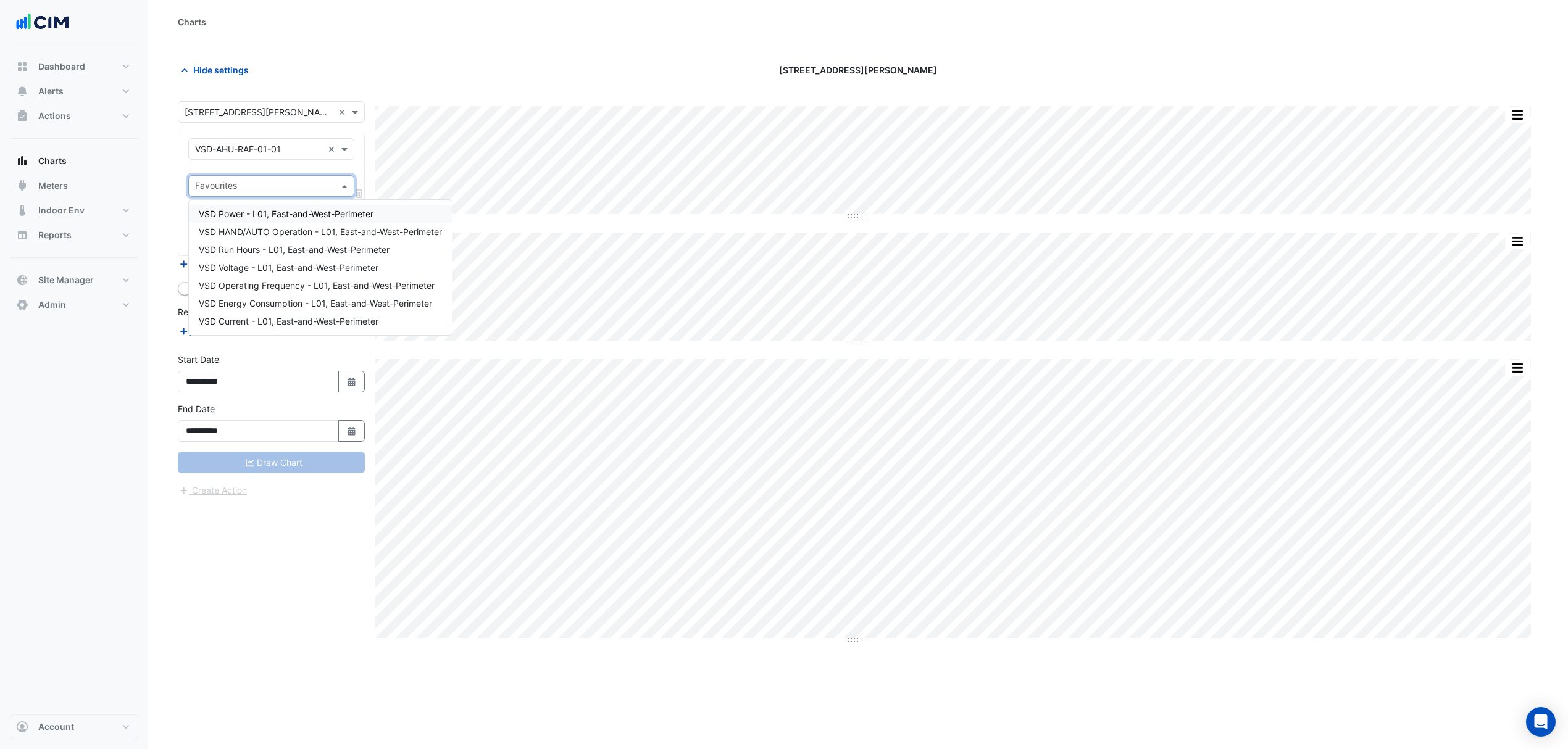
click at [340, 184] on span at bounding box center [346, 185] width 16 height 13
click at [264, 299] on span "VSD Energy Consumption - L01, East-and-West-Perimeter" at bounding box center [315, 303] width 233 height 11
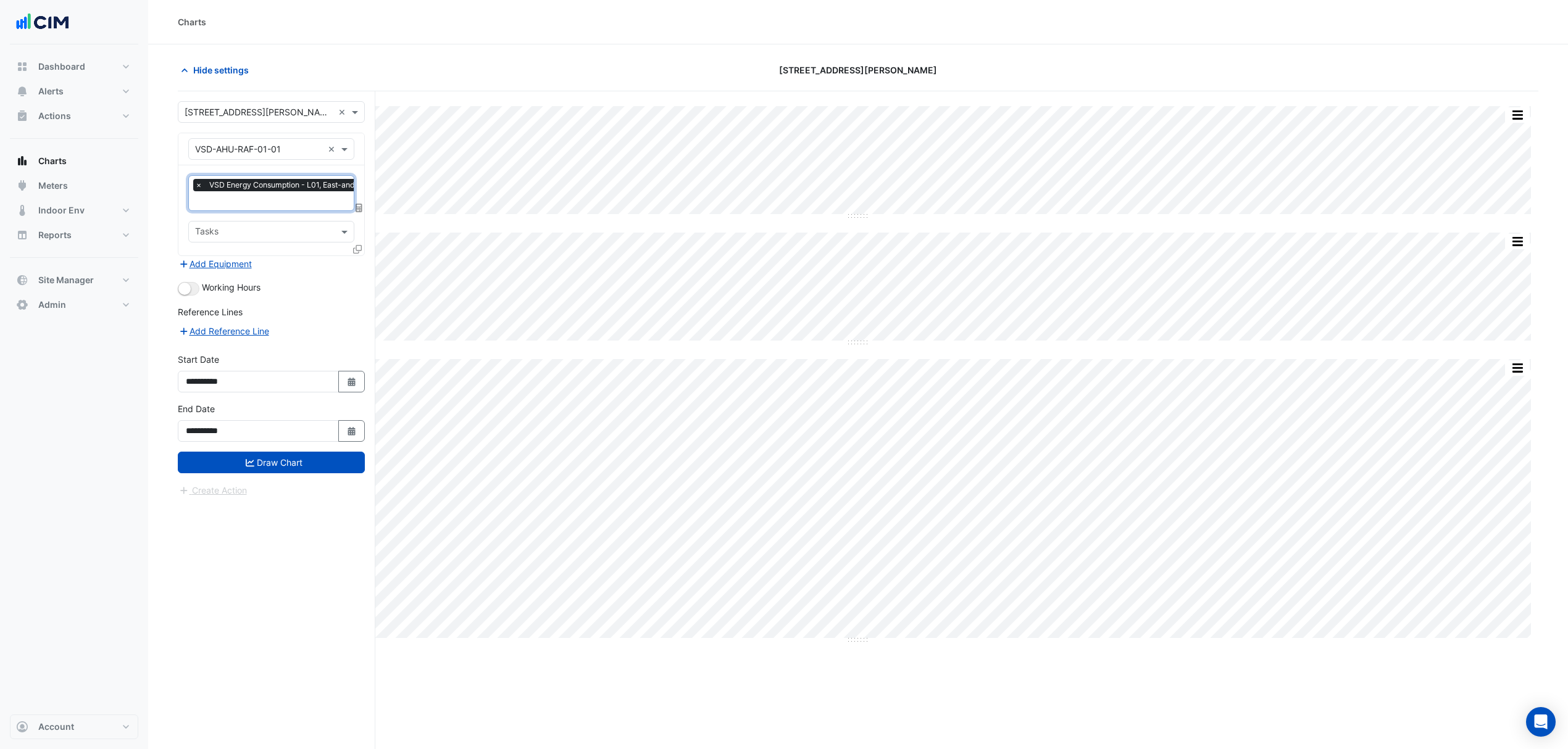
click at [275, 463] on button "Draw Chart" at bounding box center [271, 463] width 187 height 21
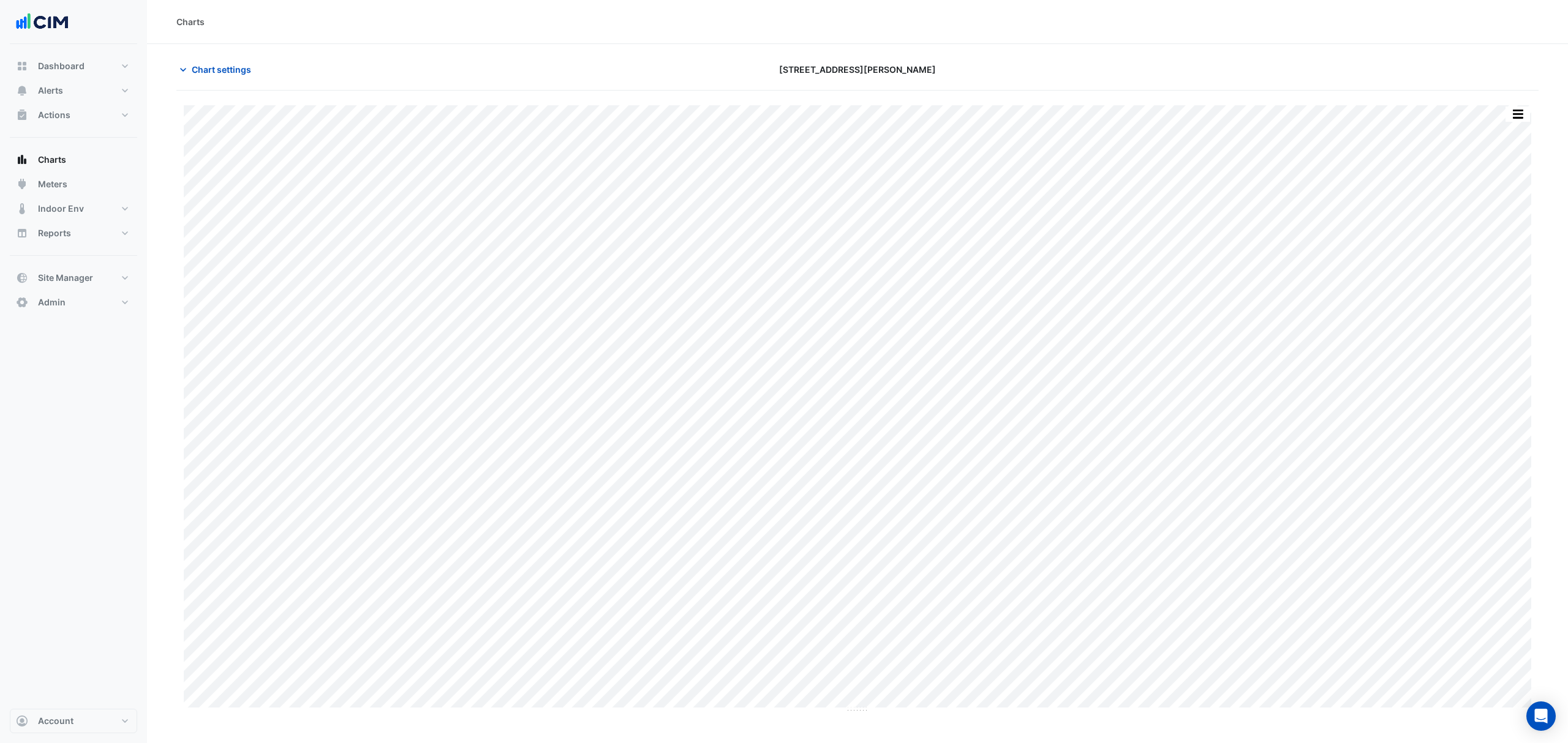
click at [225, 74] on span "Chart settings" at bounding box center [221, 69] width 60 height 13
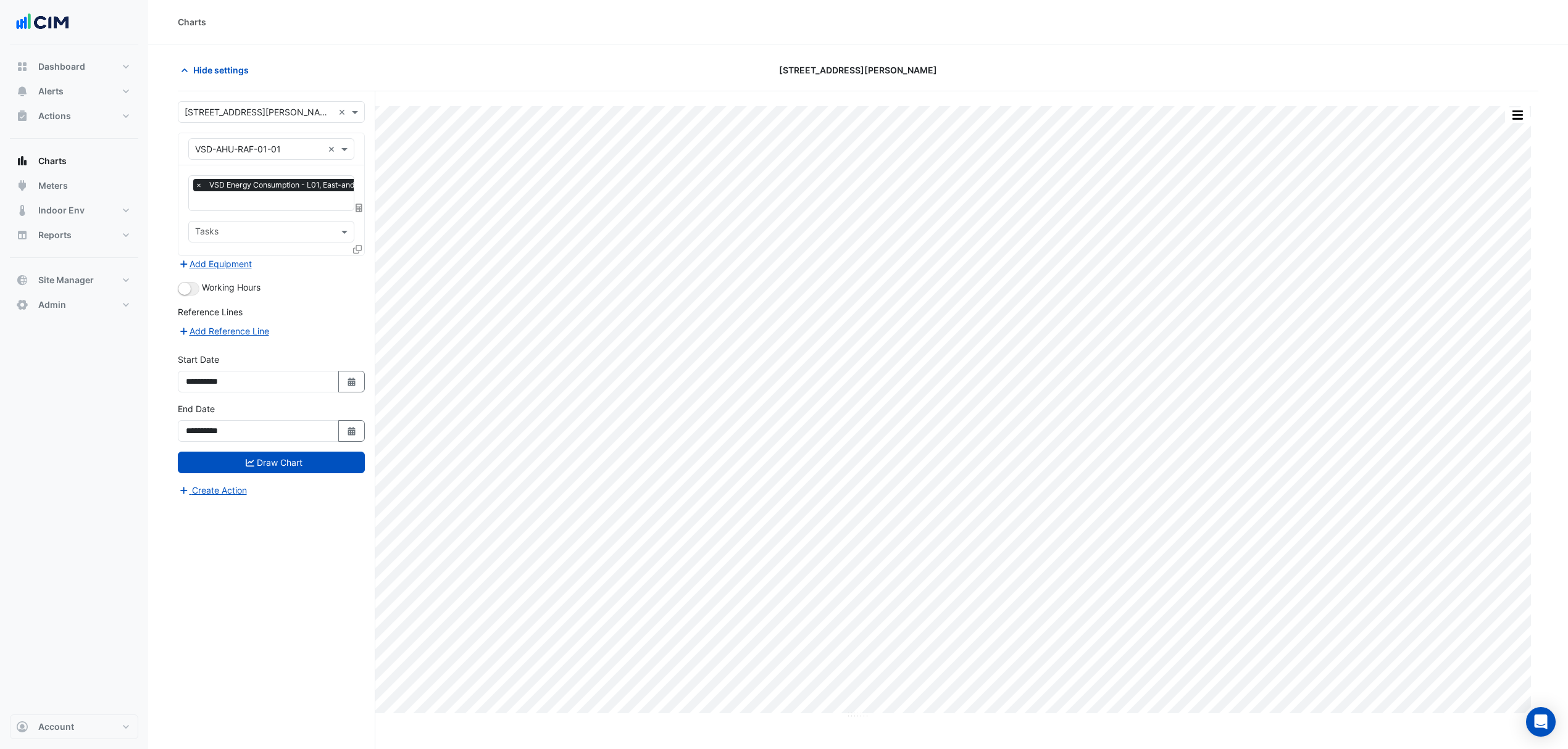
scroll to position [0, 6]
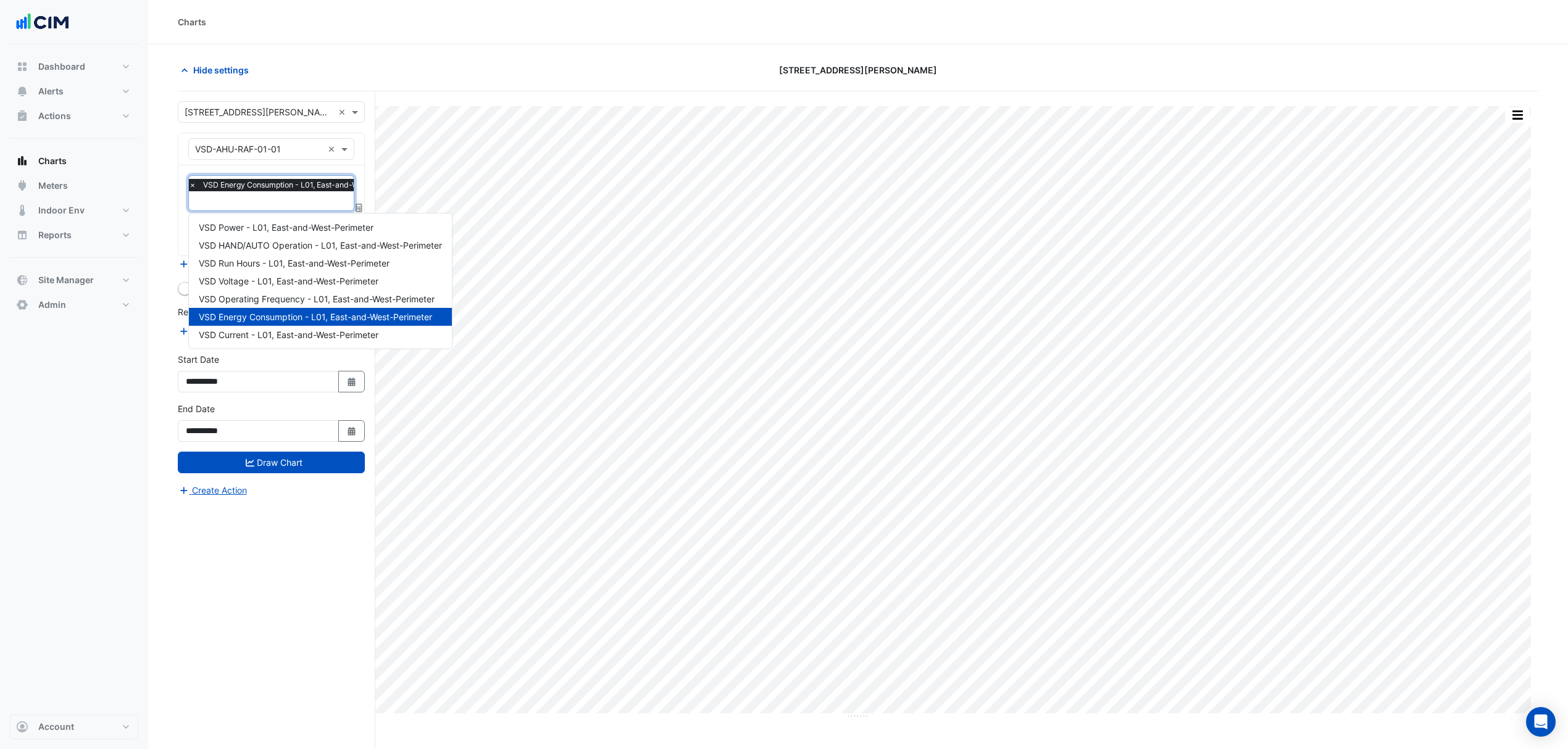
click at [326, 204] on input "text" at bounding box center [302, 202] width 225 height 13
click at [371, 185] on div "**********" at bounding box center [277, 443] width 198 height 705
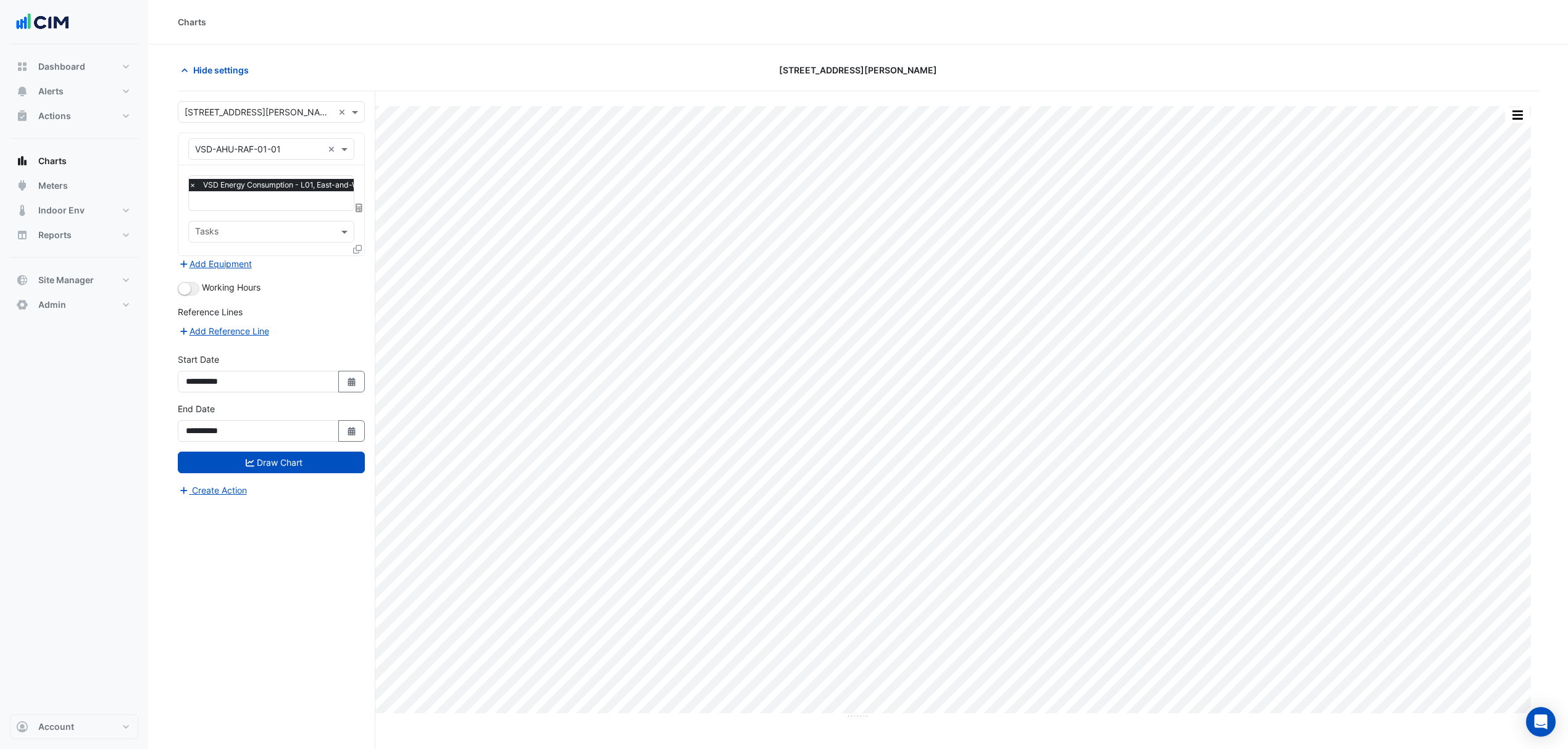
click at [194, 259] on button "Add Equipment" at bounding box center [214, 264] width 75 height 15
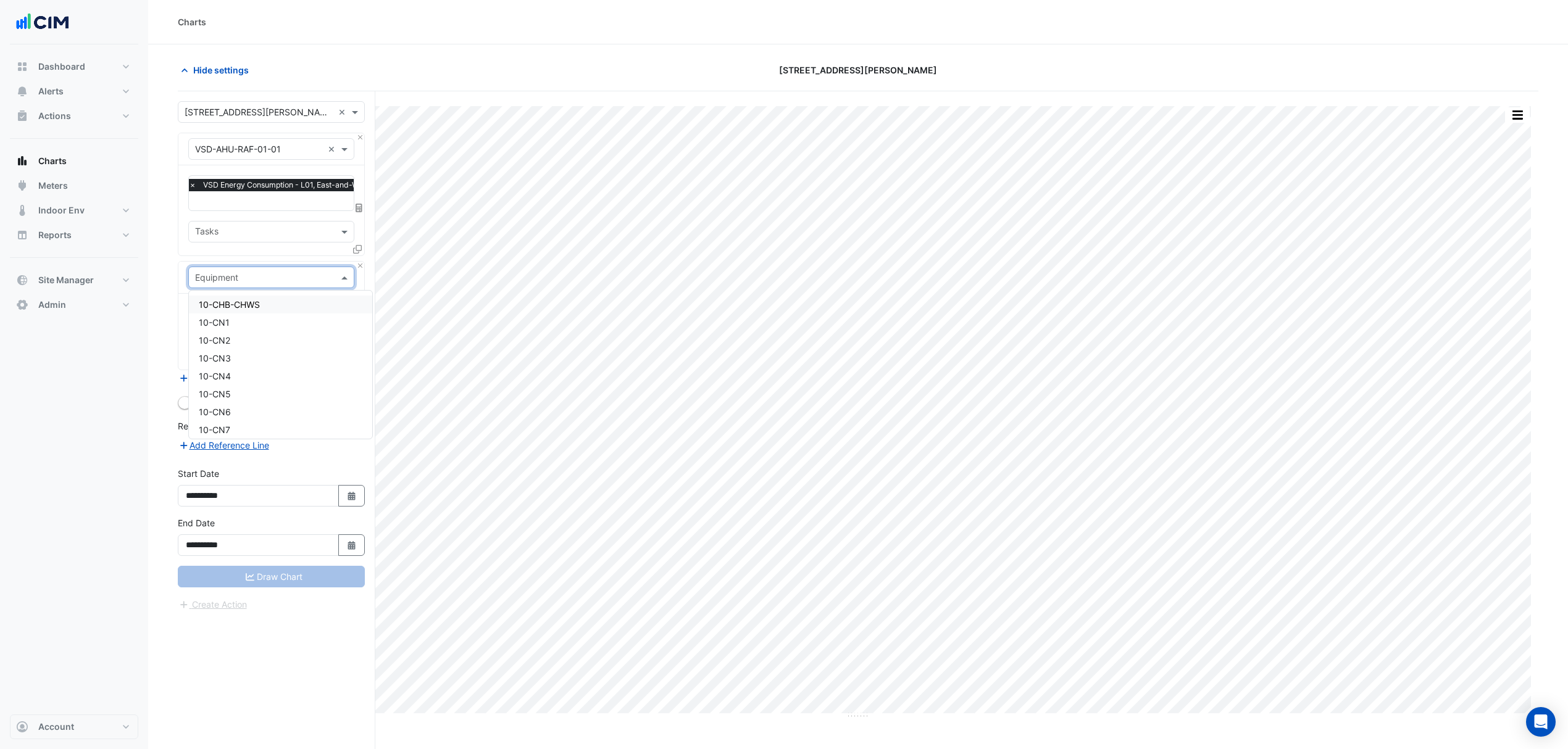
click at [201, 279] on input "text" at bounding box center [259, 277] width 128 height 13
type input "***"
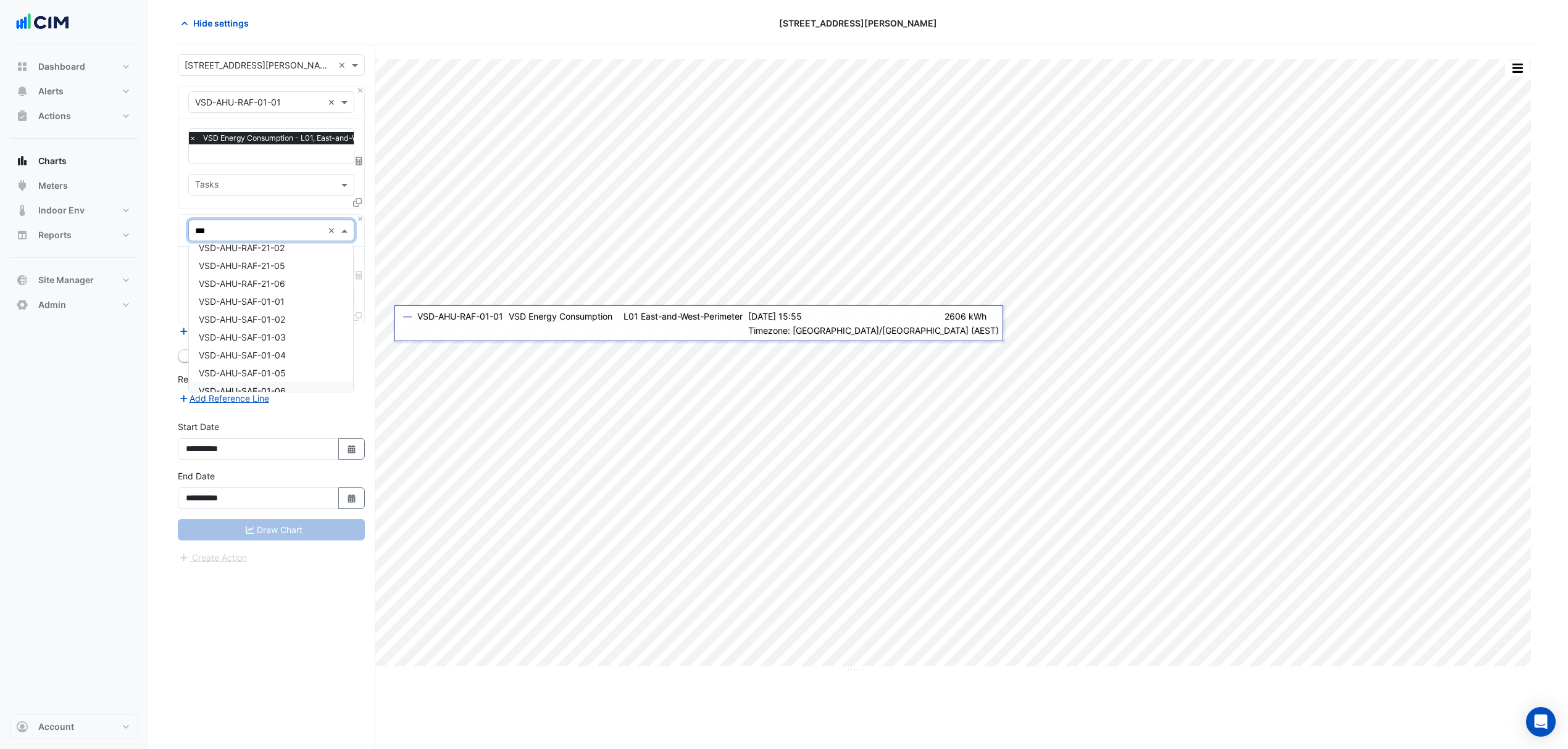
scroll to position [164, 0]
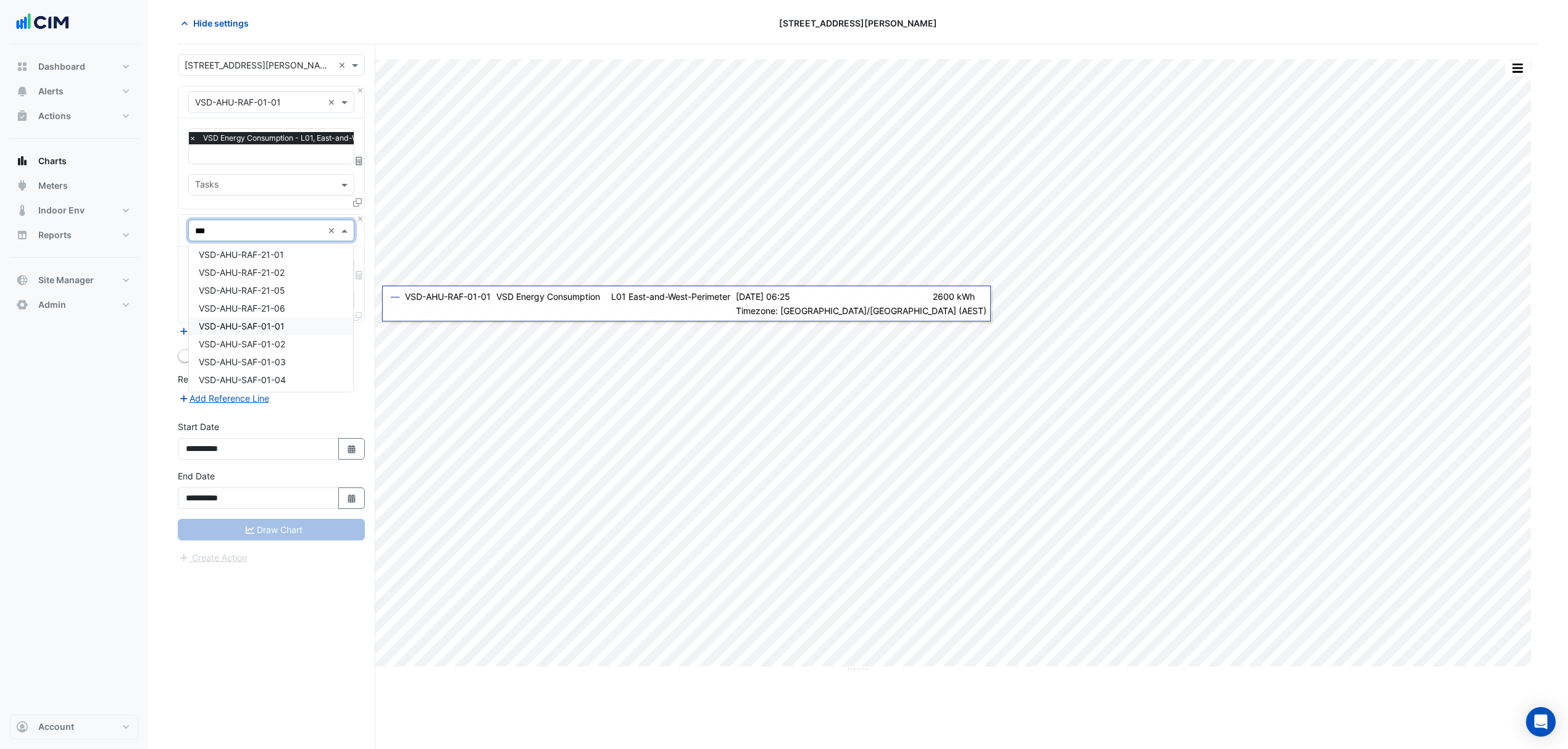
click at [240, 330] on span "VSD-AHU-SAF-01-01" at bounding box center [242, 326] width 85 height 11
click at [342, 264] on span at bounding box center [346, 267] width 16 height 13
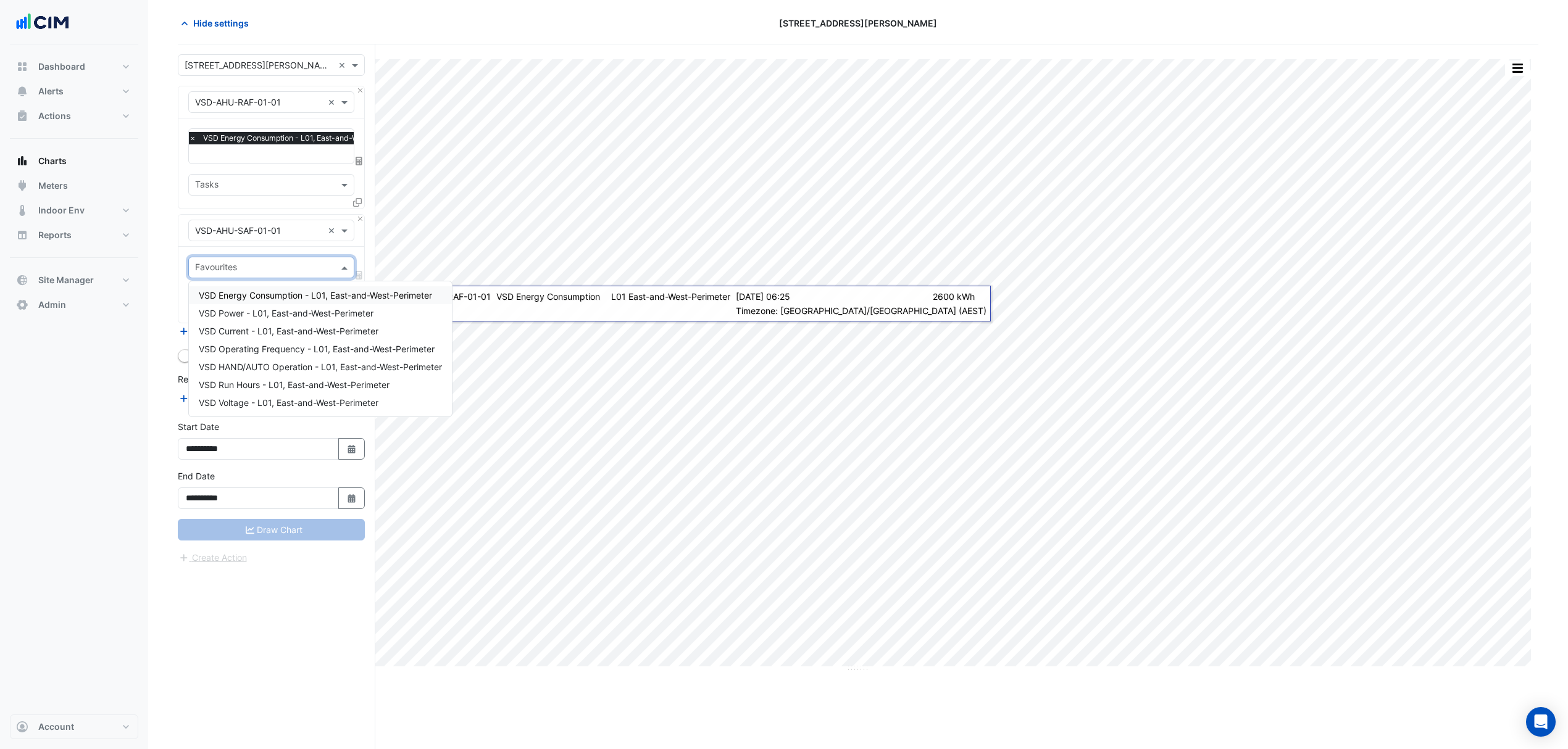
click at [295, 287] on div "VSD Energy Consumption - L01, East-and-West-Perimeter" at bounding box center [320, 295] width 263 height 17
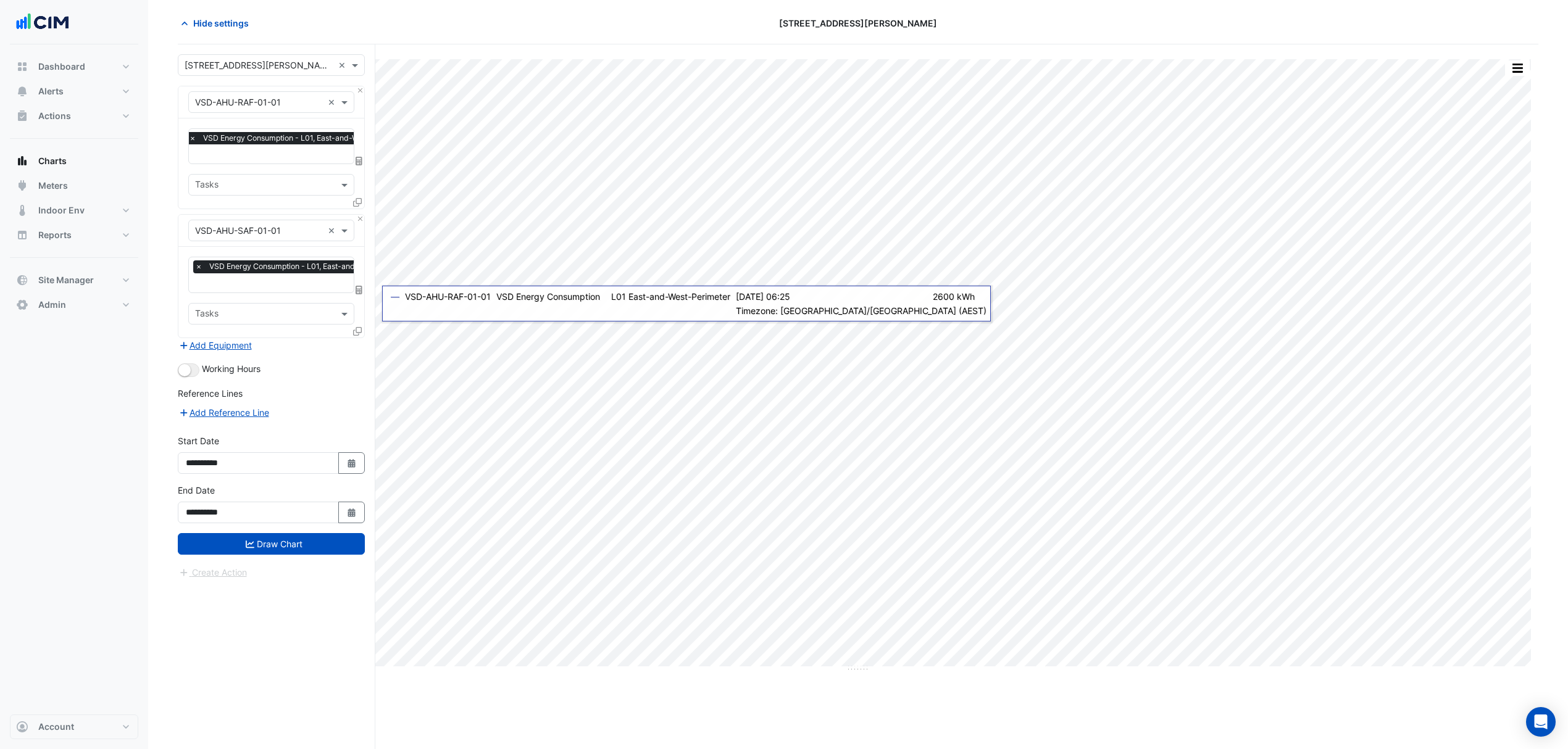
click at [358, 332] on icon at bounding box center [357, 331] width 9 height 9
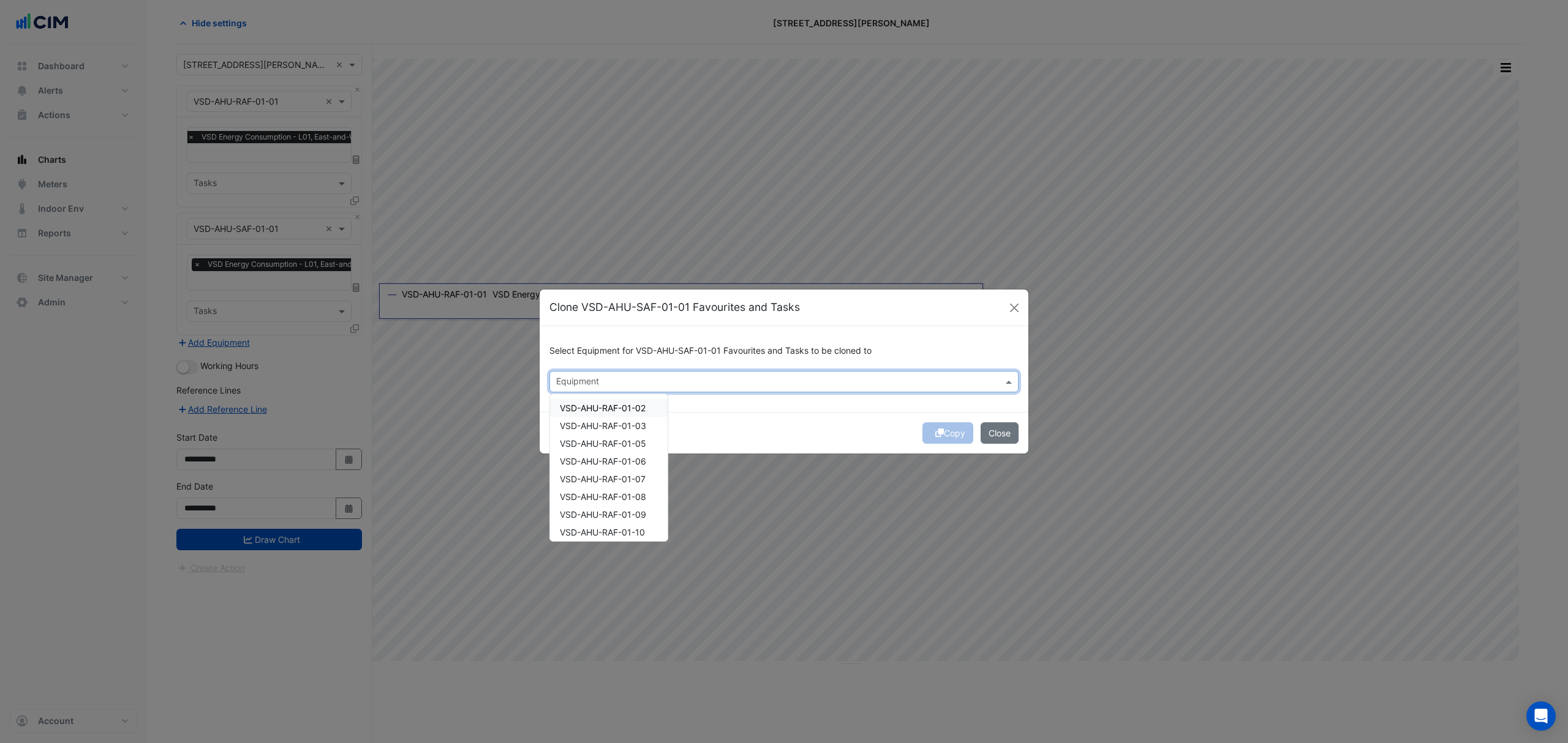
click at [620, 383] on input "text" at bounding box center [777, 382] width 442 height 13
click at [1015, 305] on button "Close" at bounding box center [1014, 307] width 18 height 18
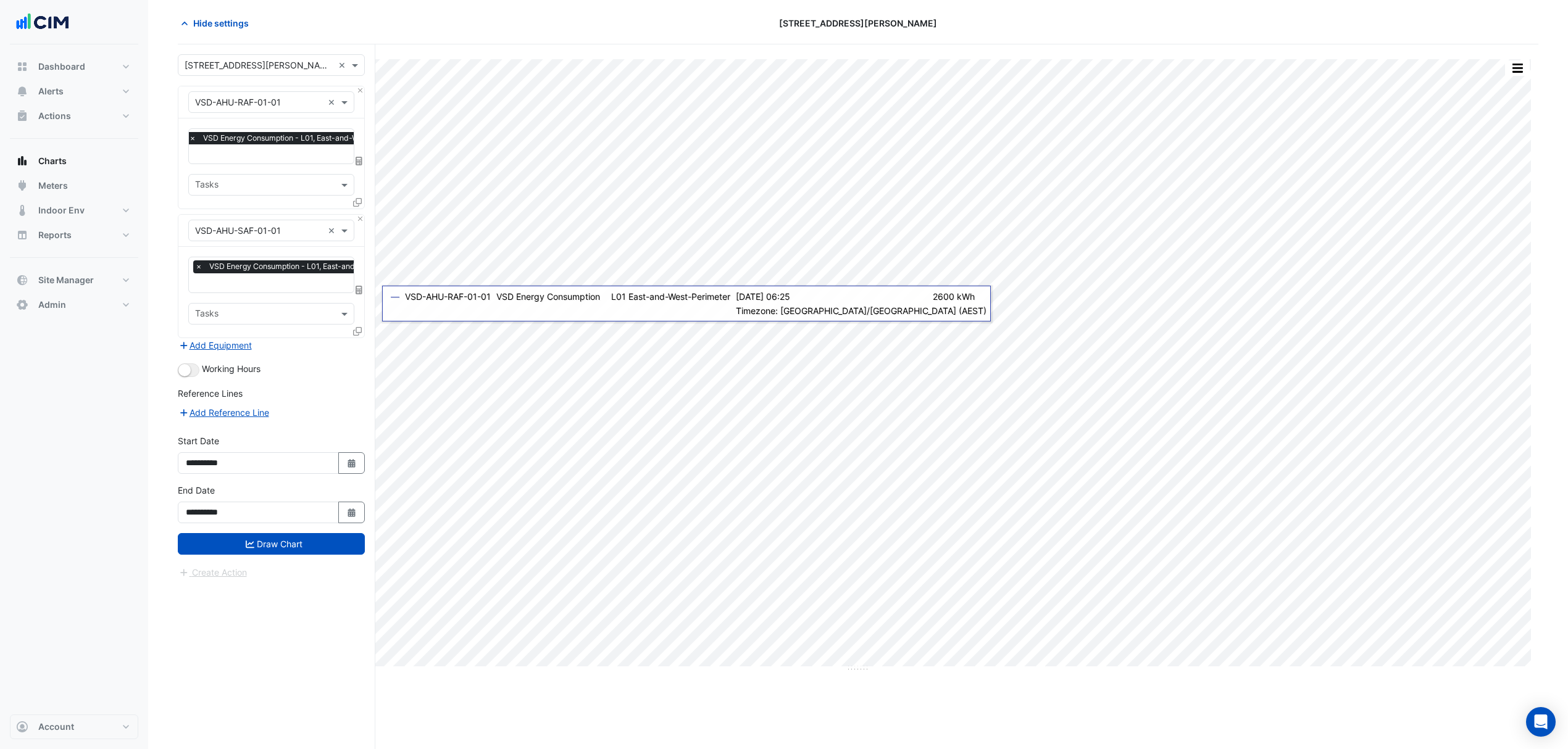
click at [198, 344] on button "Add Equipment" at bounding box center [214, 345] width 75 height 15
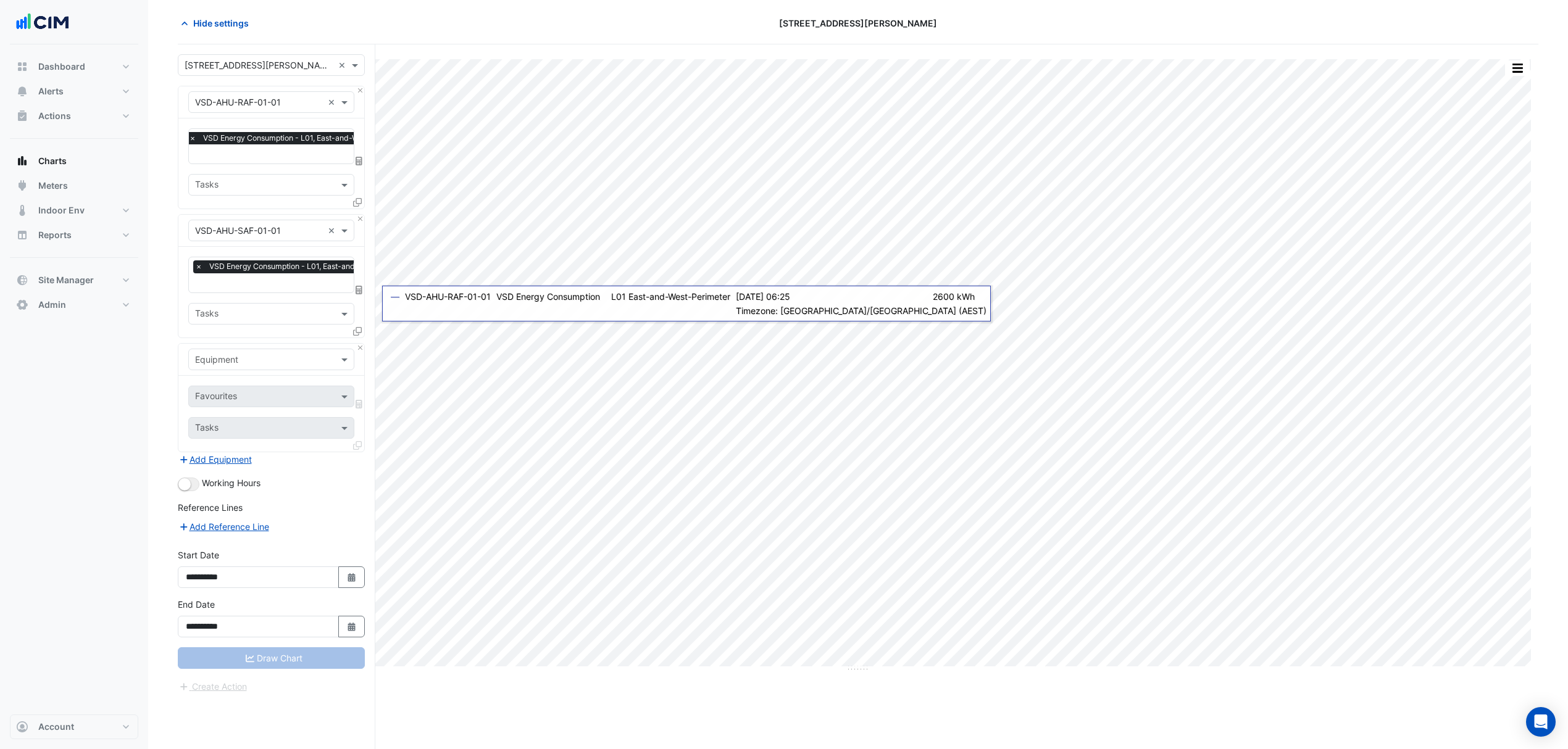
click at [230, 366] on div "Equipment" at bounding box center [271, 359] width 166 height 21
type input "*"
type input "***"
click at [266, 405] on span "VSD-AHU-RAF-01-02" at bounding box center [242, 404] width 86 height 11
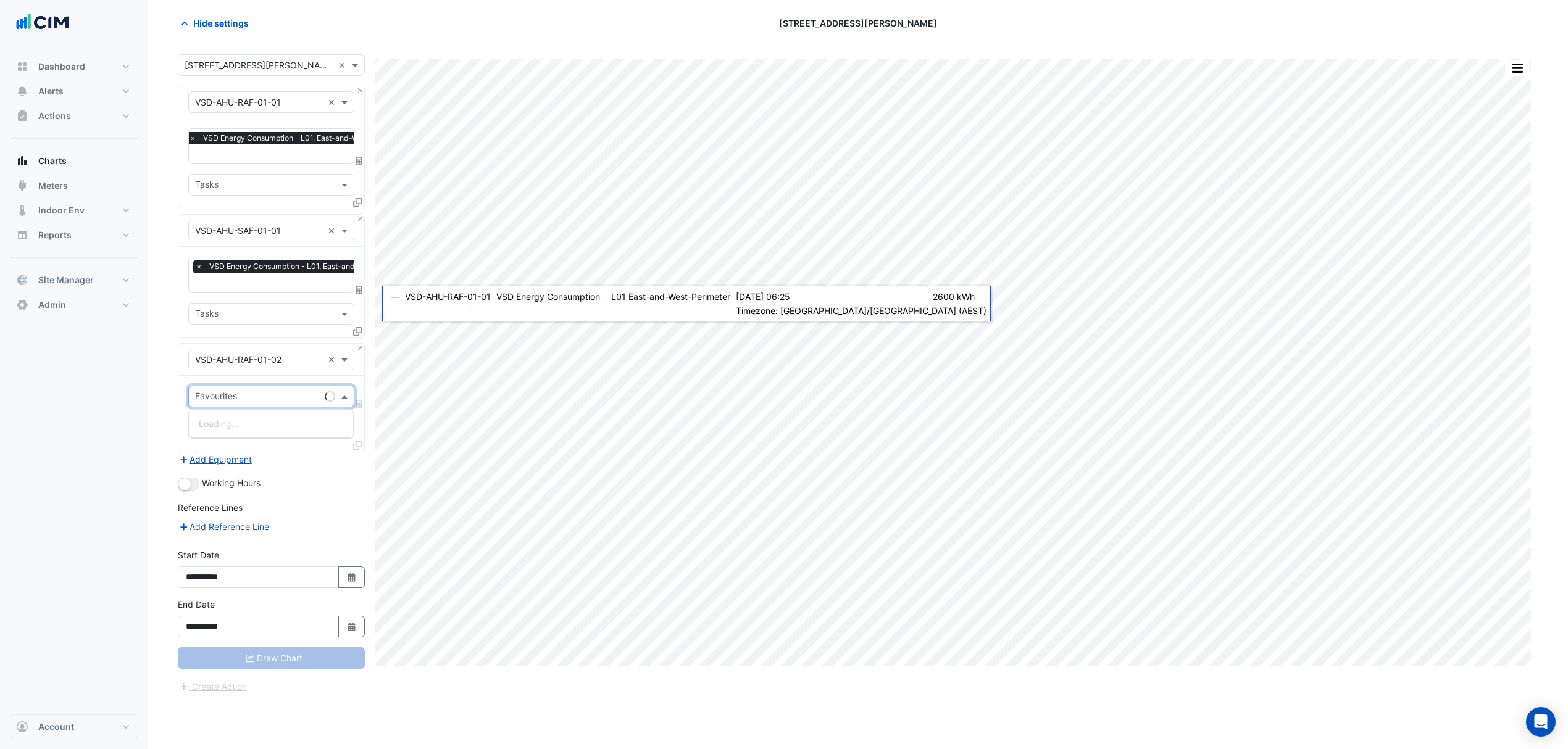
click at [342, 396] on span at bounding box center [346, 396] width 16 height 13
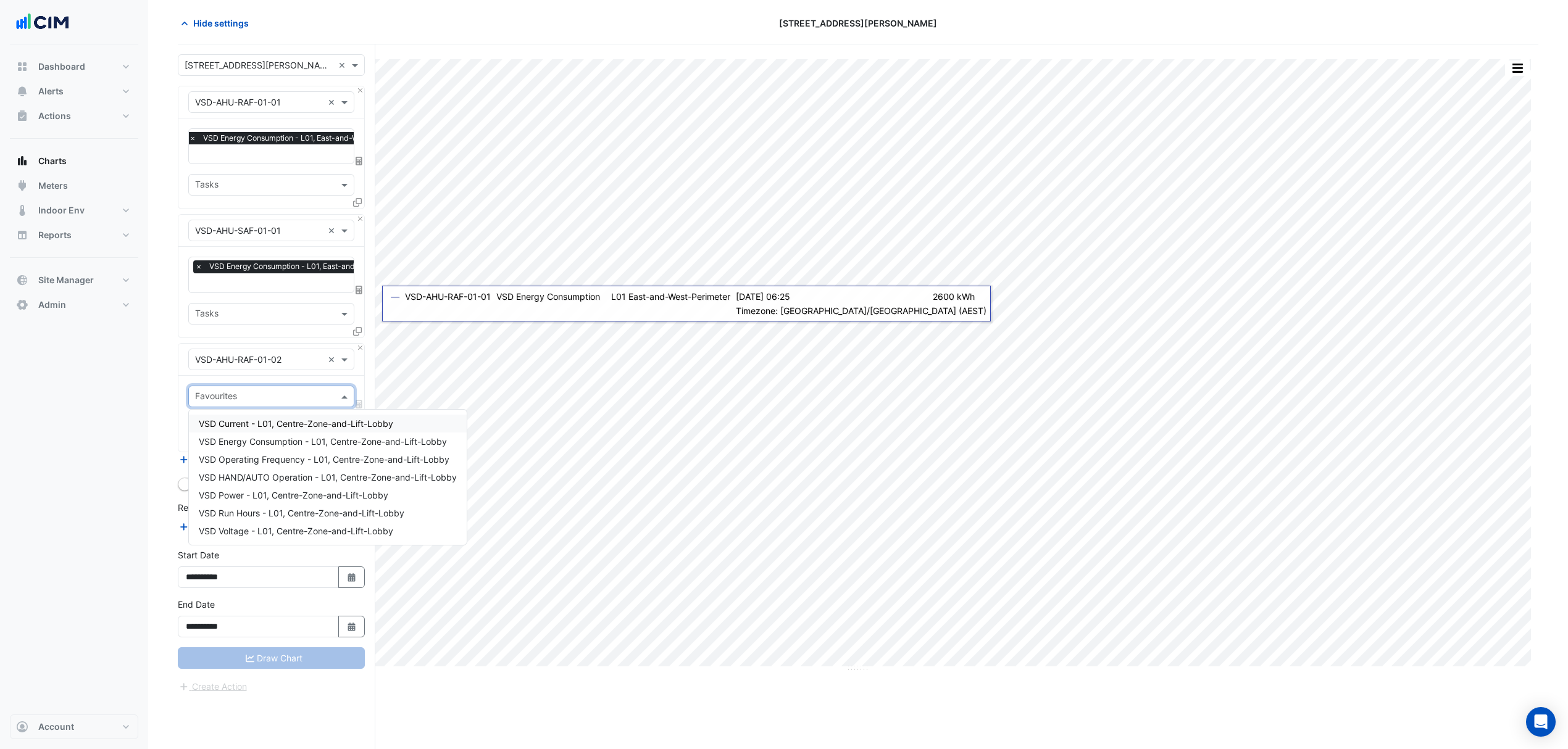
type input "*"
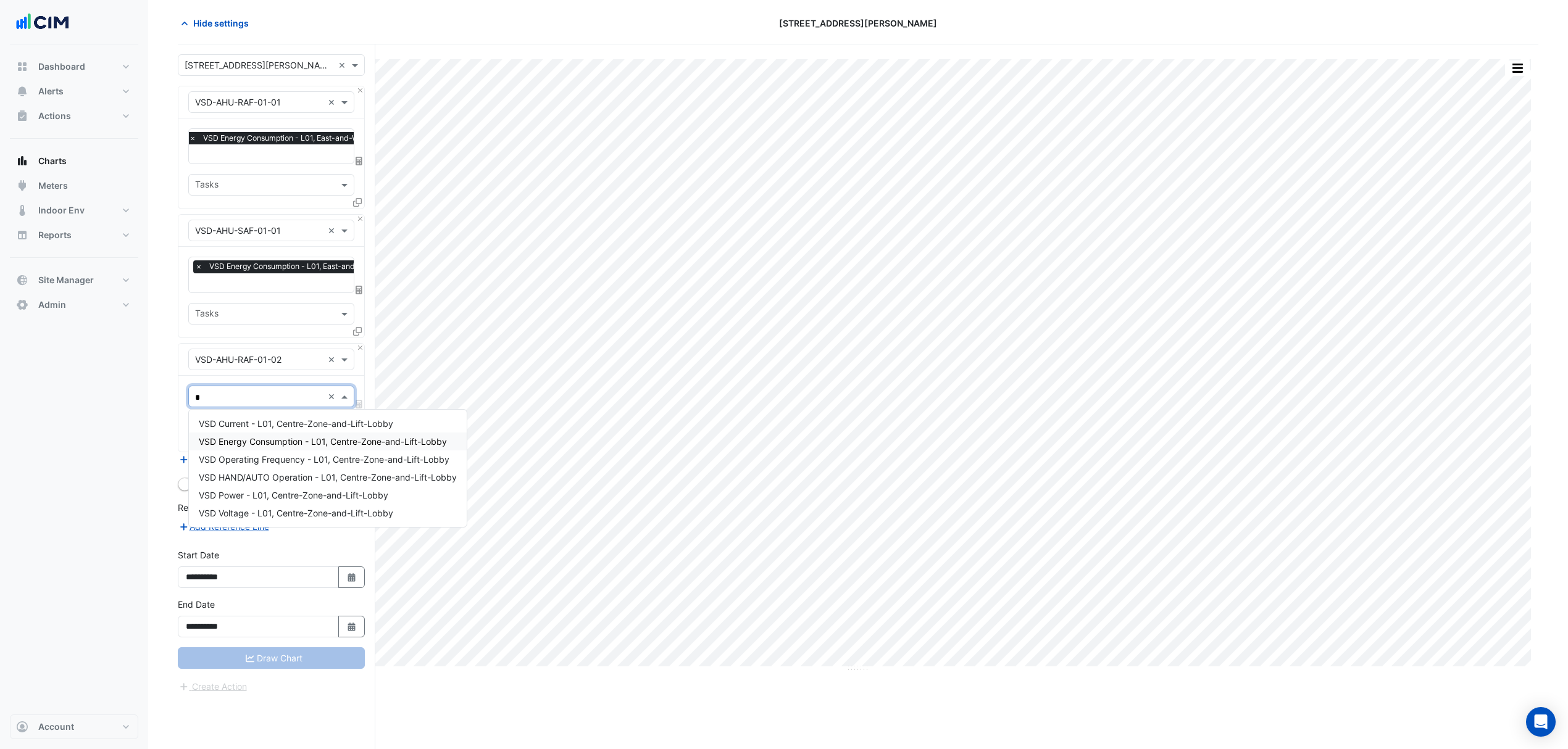
click at [265, 440] on span "VSD Energy Consumption - L01, Centre-Zone-and-Lift-Lobby" at bounding box center [323, 441] width 248 height 11
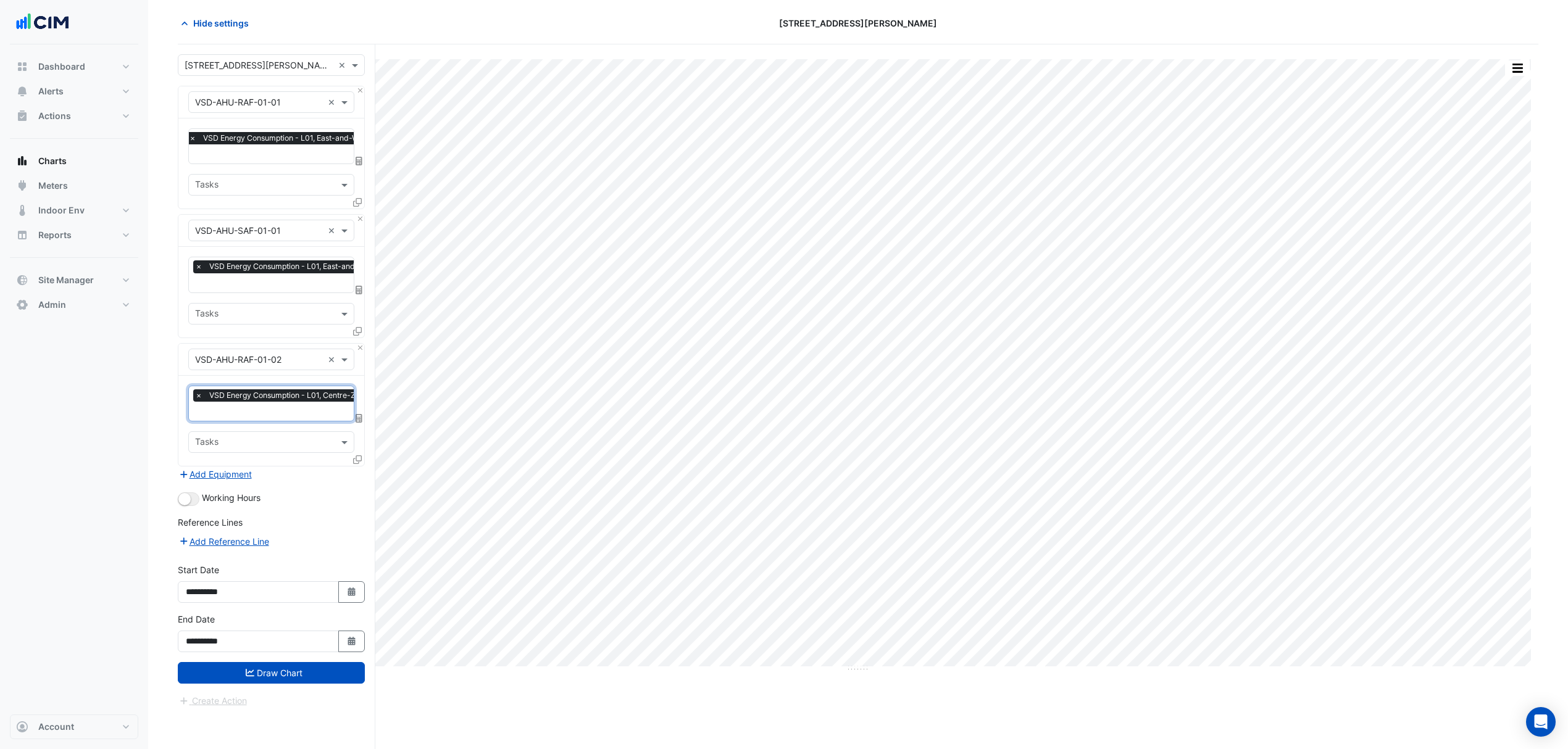
click at [218, 475] on button "Add Equipment" at bounding box center [214, 474] width 75 height 15
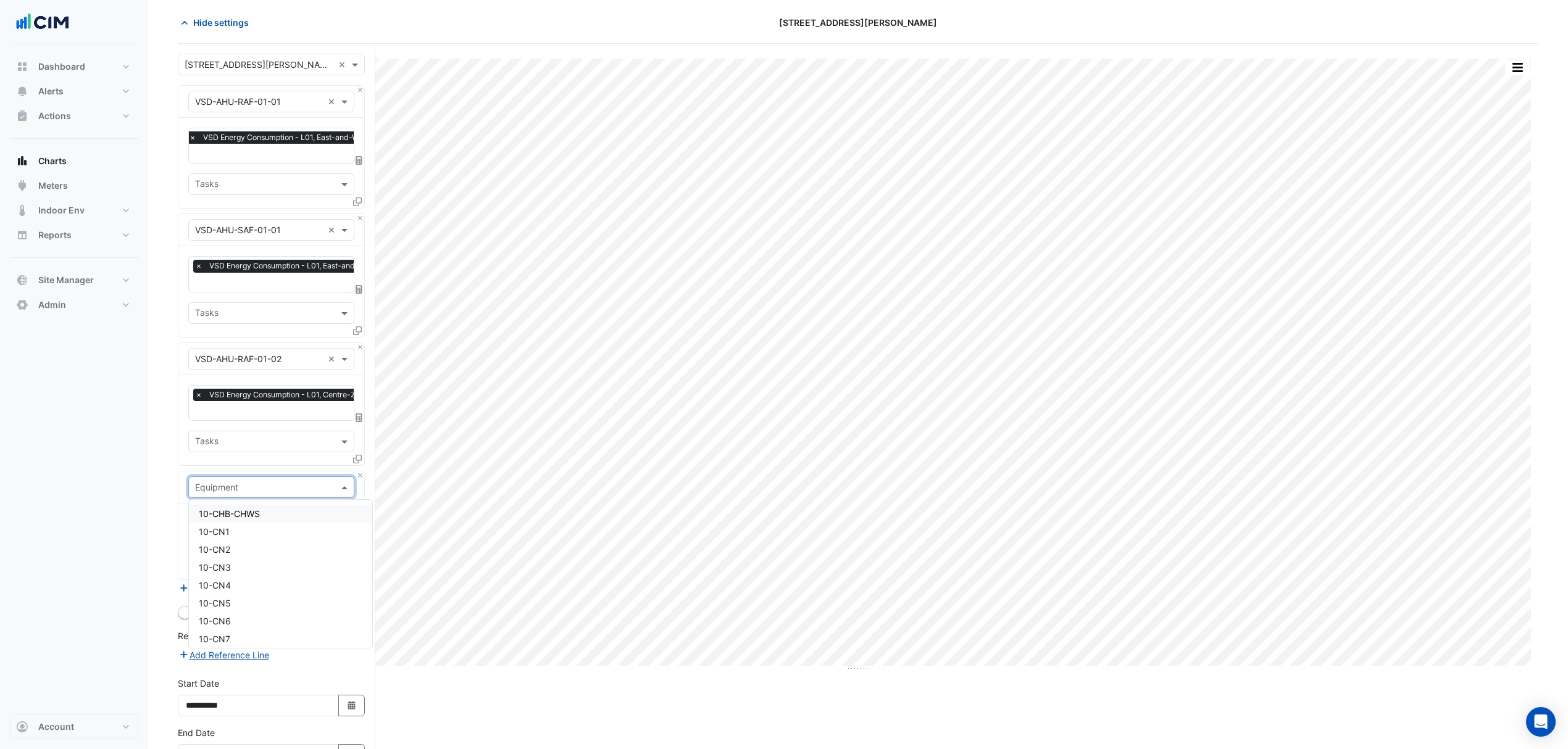
click at [227, 485] on input "text" at bounding box center [259, 487] width 128 height 13
type input "***"
click at [259, 532] on span "VSD-AHU-SAF-01-02" at bounding box center [242, 532] width 86 height 11
click at [262, 522] on input "text" at bounding box center [257, 525] width 125 height 13
type input "****"
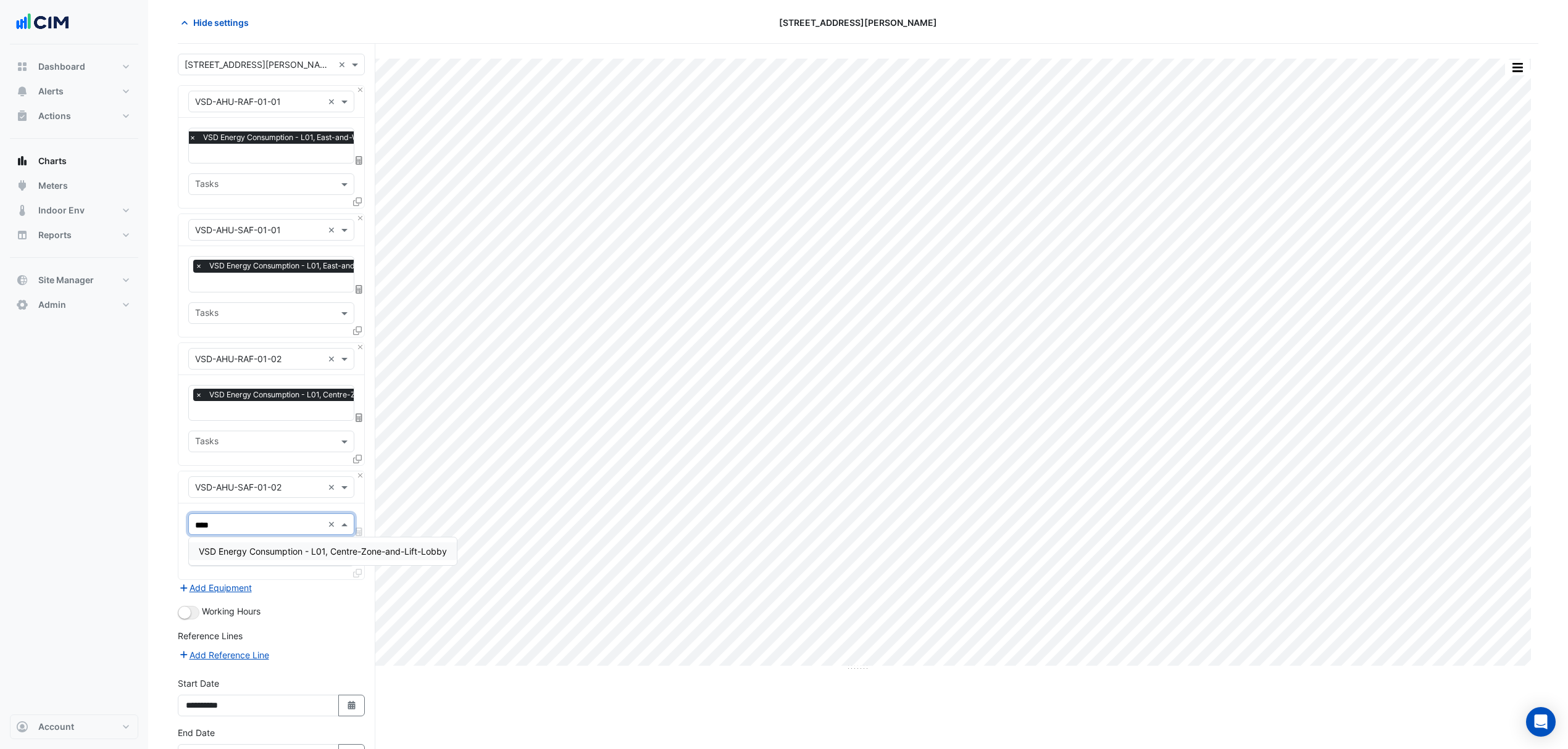
click at [245, 550] on span "VSD Energy Consumption - L01, Centre-Zone-and-Lift-Lobby" at bounding box center [323, 551] width 248 height 11
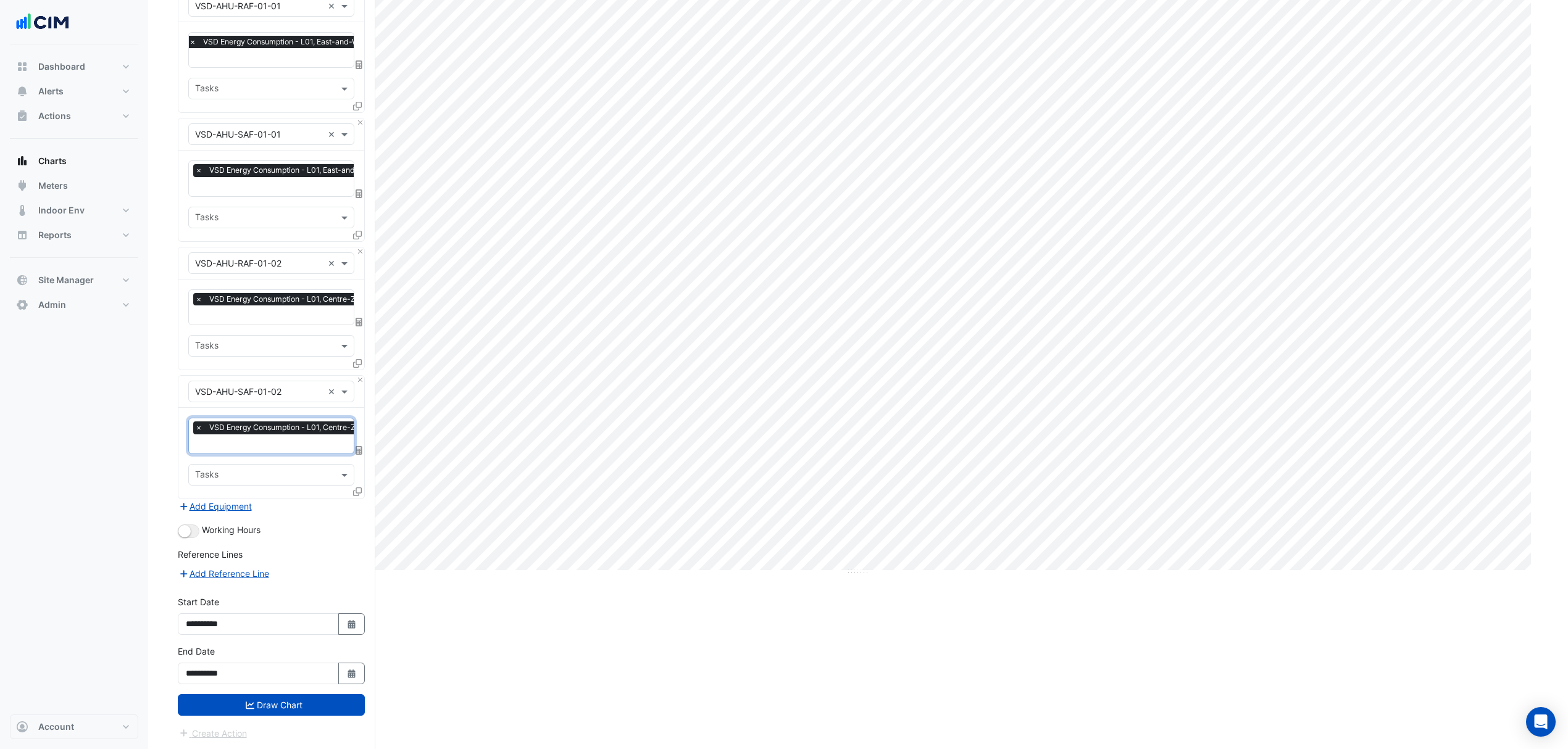
scroll to position [145, 0]
click at [199, 505] on button "Add Equipment" at bounding box center [214, 505] width 75 height 15
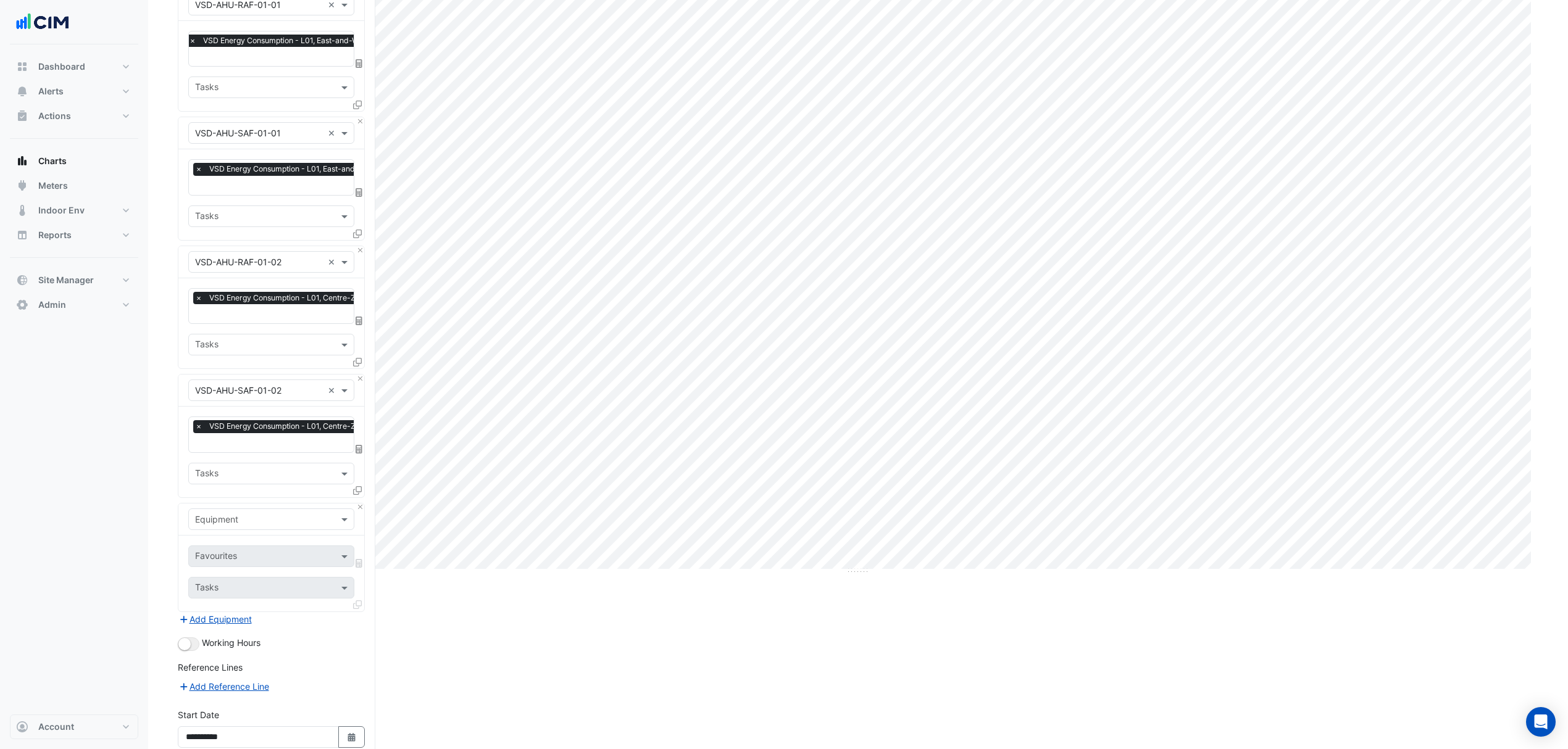
click at [219, 506] on div "Equipment" at bounding box center [271, 519] width 185 height 32
click at [217, 516] on input "text" at bounding box center [259, 519] width 128 height 13
type input "***"
click at [244, 578] on span "VSD-AHU-RAF-01-03" at bounding box center [243, 581] width 87 height 11
click at [255, 562] on input "text" at bounding box center [257, 557] width 125 height 13
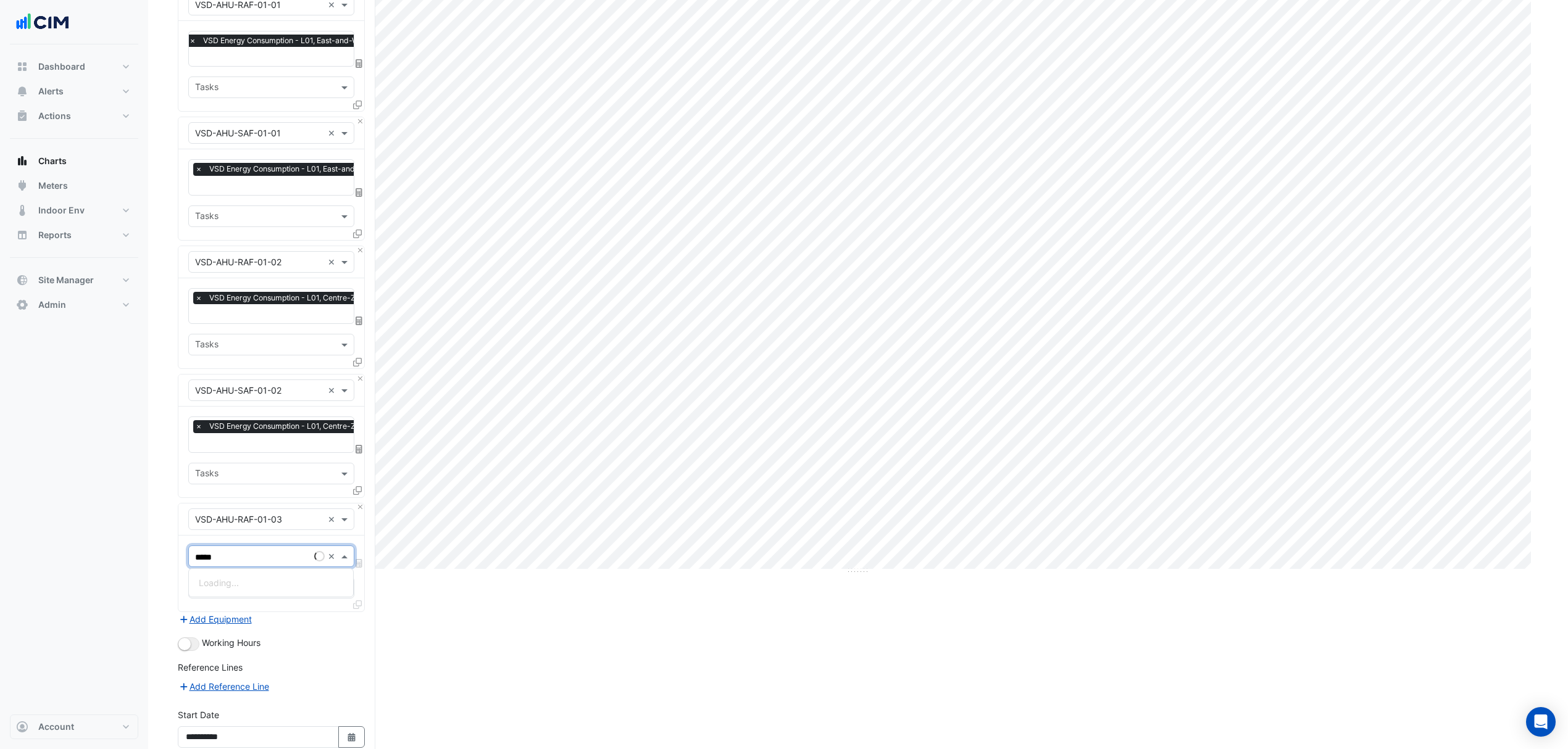
type input "******"
click at [264, 580] on span "VSD Energy Consumption - L01, Business-Centre" at bounding box center [298, 582] width 198 height 11
click at [209, 630] on button "Add Equipment" at bounding box center [214, 634] width 75 height 15
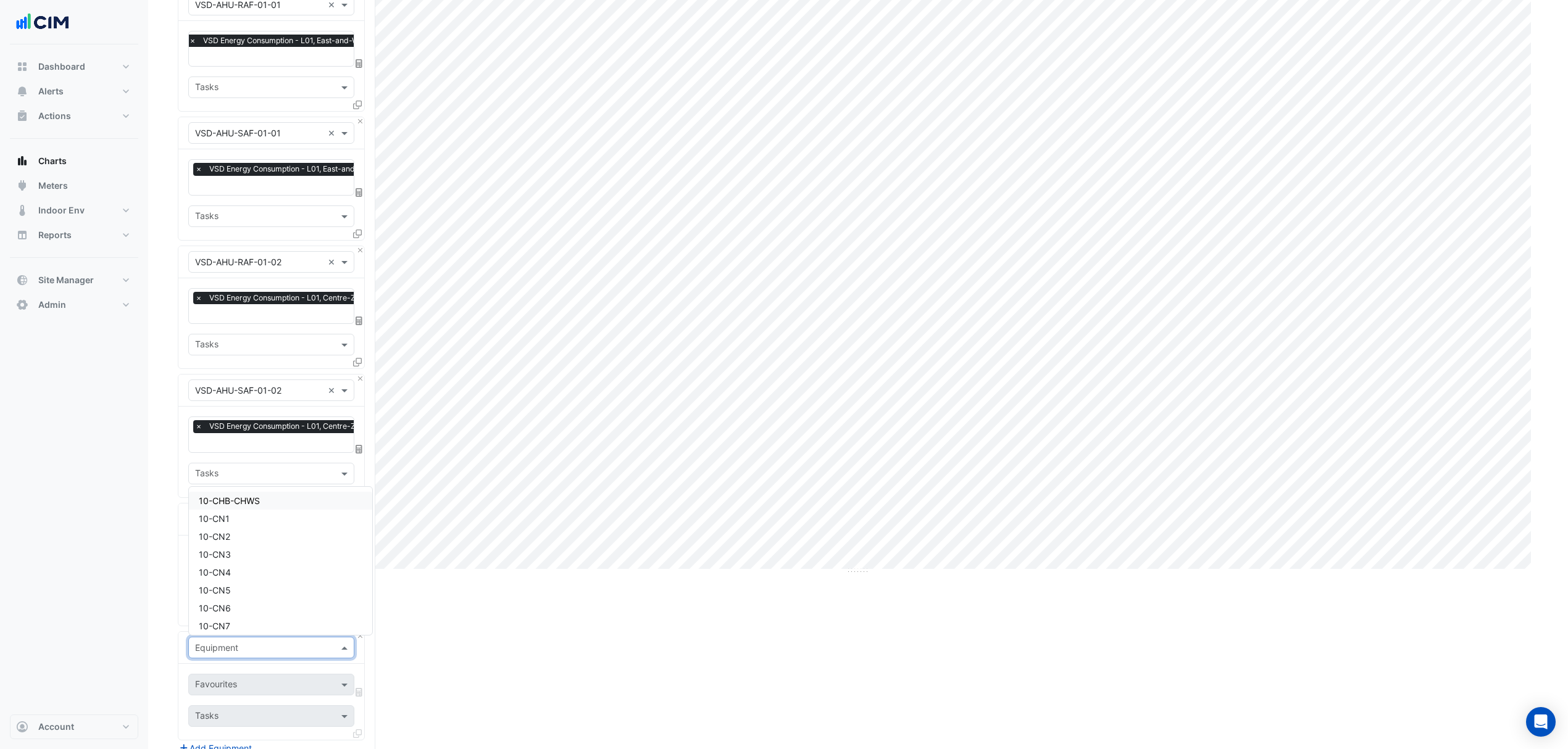
click at [212, 642] on input "text" at bounding box center [259, 648] width 128 height 13
type input "***"
click at [517, 645] on div "Print Save as JPEG Save as PNG Pivot Data Table Export CSV - Flat Export CSV - …" at bounding box center [858, 469] width 1360 height 1045
click at [211, 647] on input "text" at bounding box center [259, 648] width 128 height 13
type input "***"
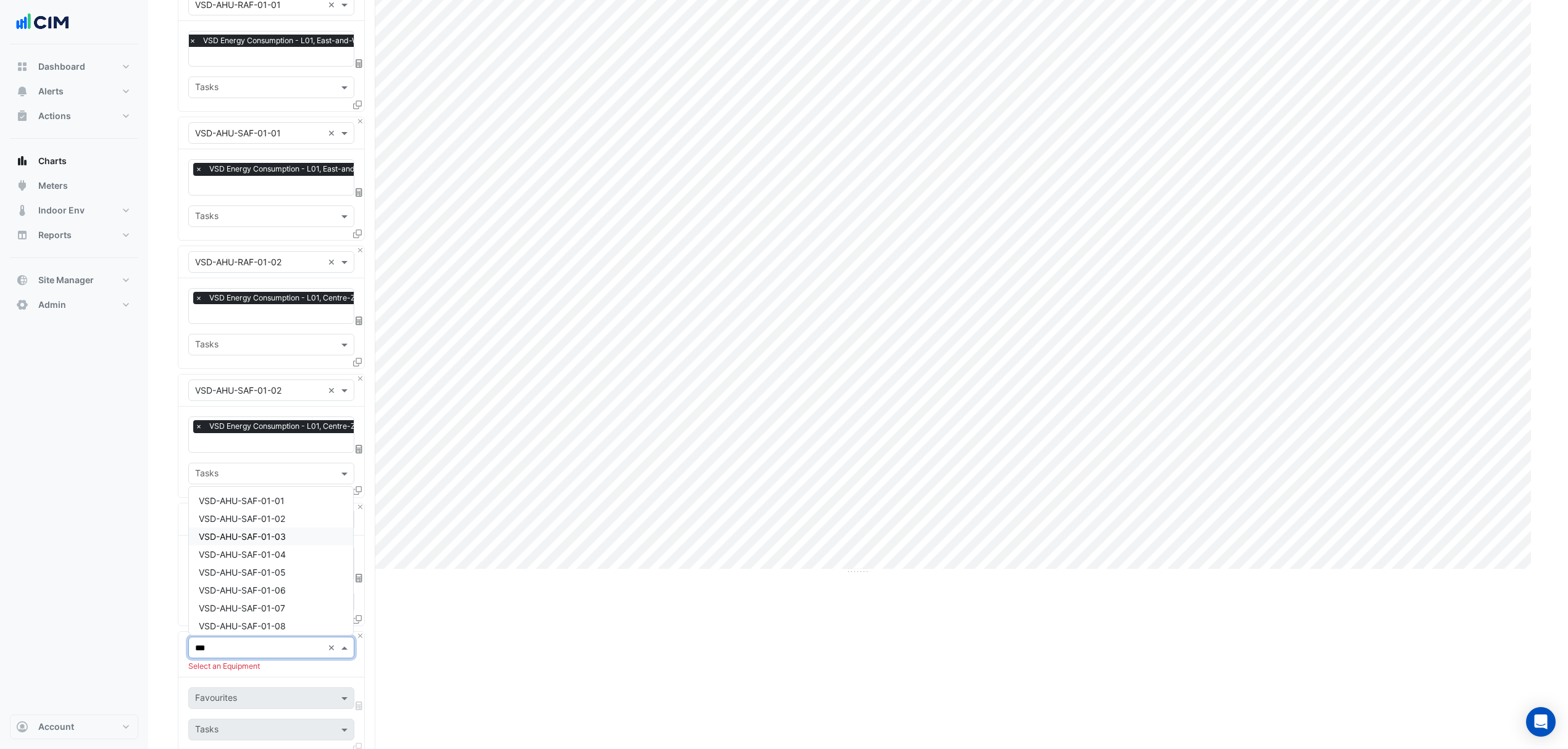
click at [252, 532] on span "VSD-AHU-SAF-01-03" at bounding box center [243, 537] width 87 height 11
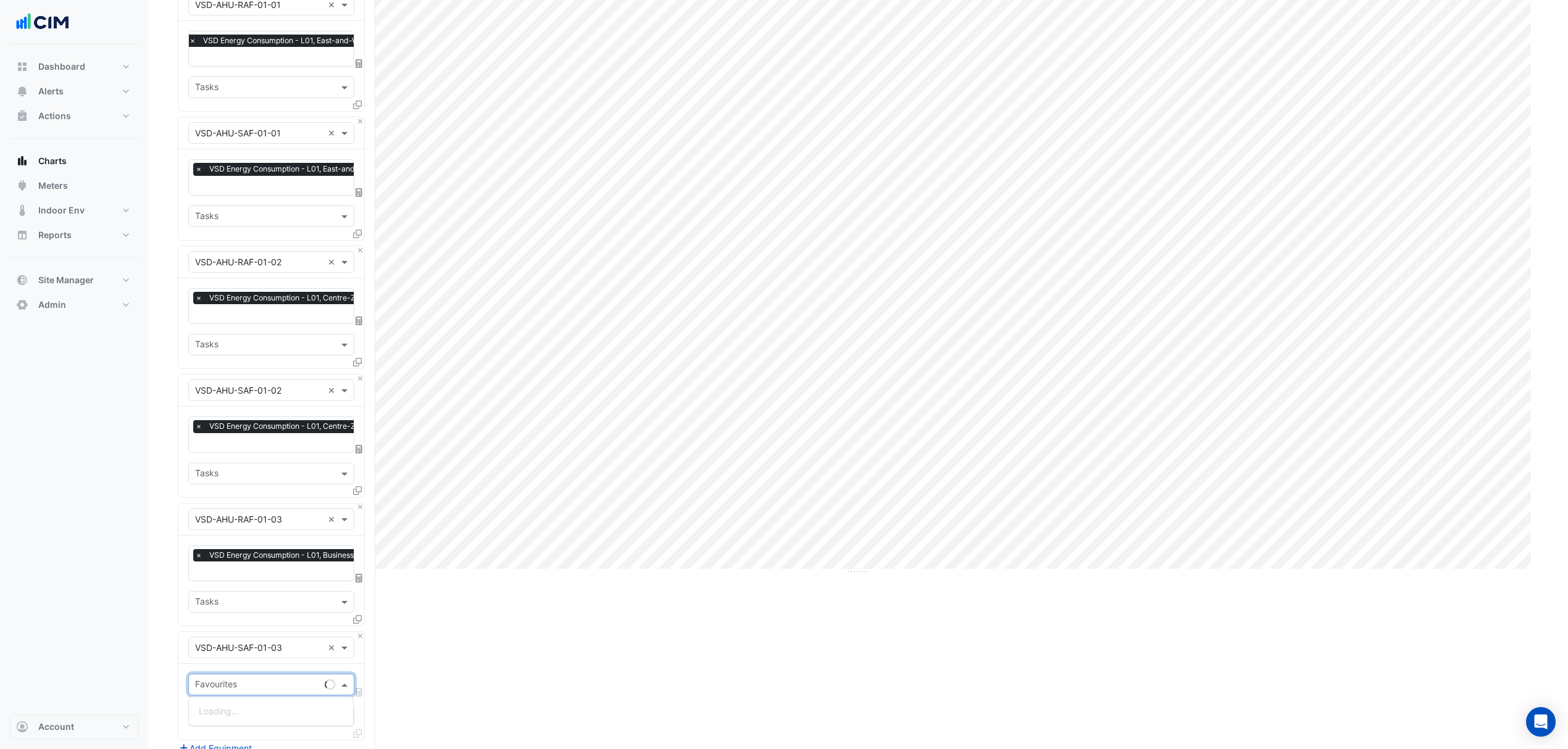
click at [218, 684] on input "text" at bounding box center [257, 685] width 125 height 13
type input "******"
click at [219, 702] on div "VSD Energy Consumption - L01, Business-Centre" at bounding box center [298, 711] width 217 height 17
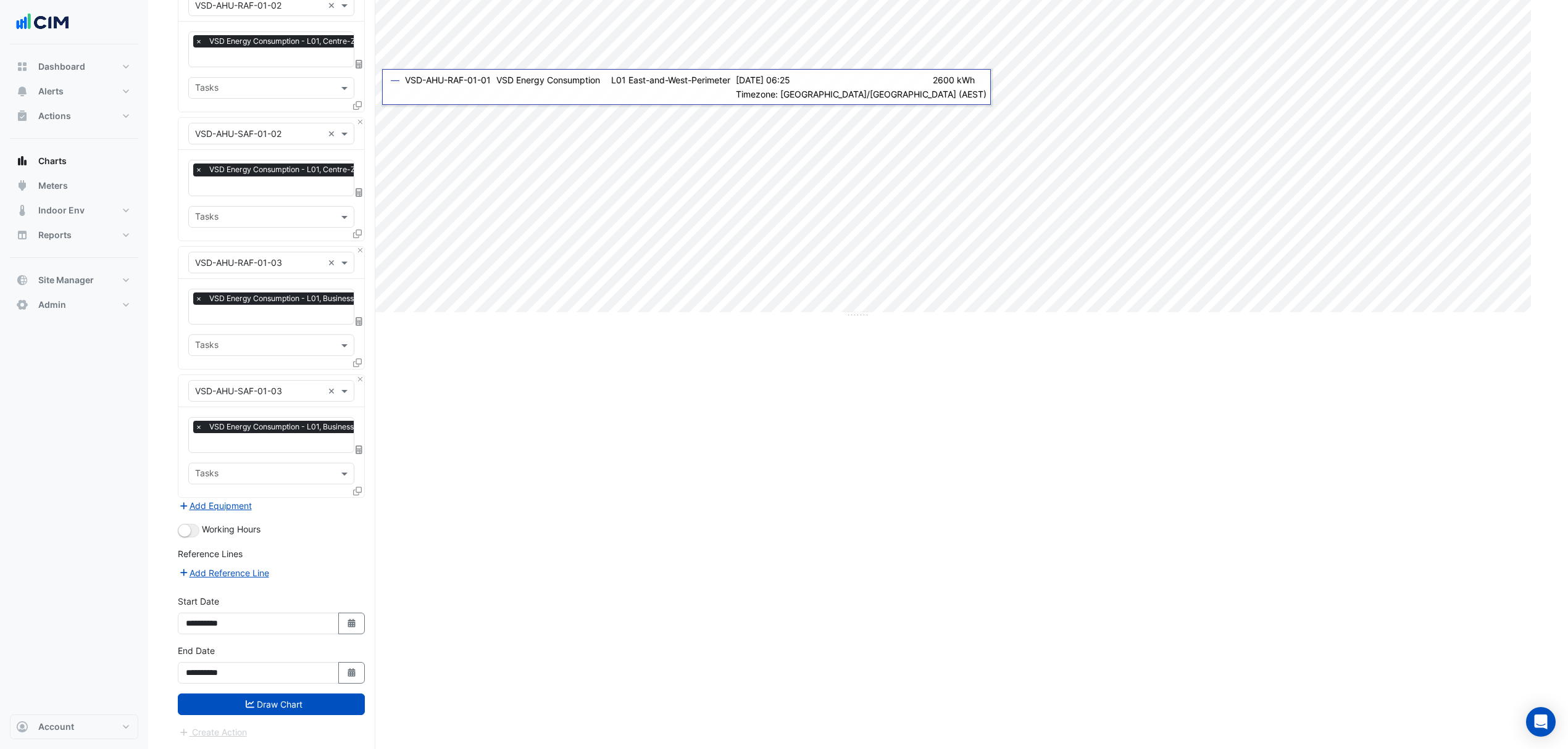
click at [346, 619] on icon "Select Date" at bounding box center [351, 623] width 11 height 9
select select "*"
select select "****"
click at [244, 564] on div "20" at bounding box center [238, 558] width 19 height 19
type input "**********"
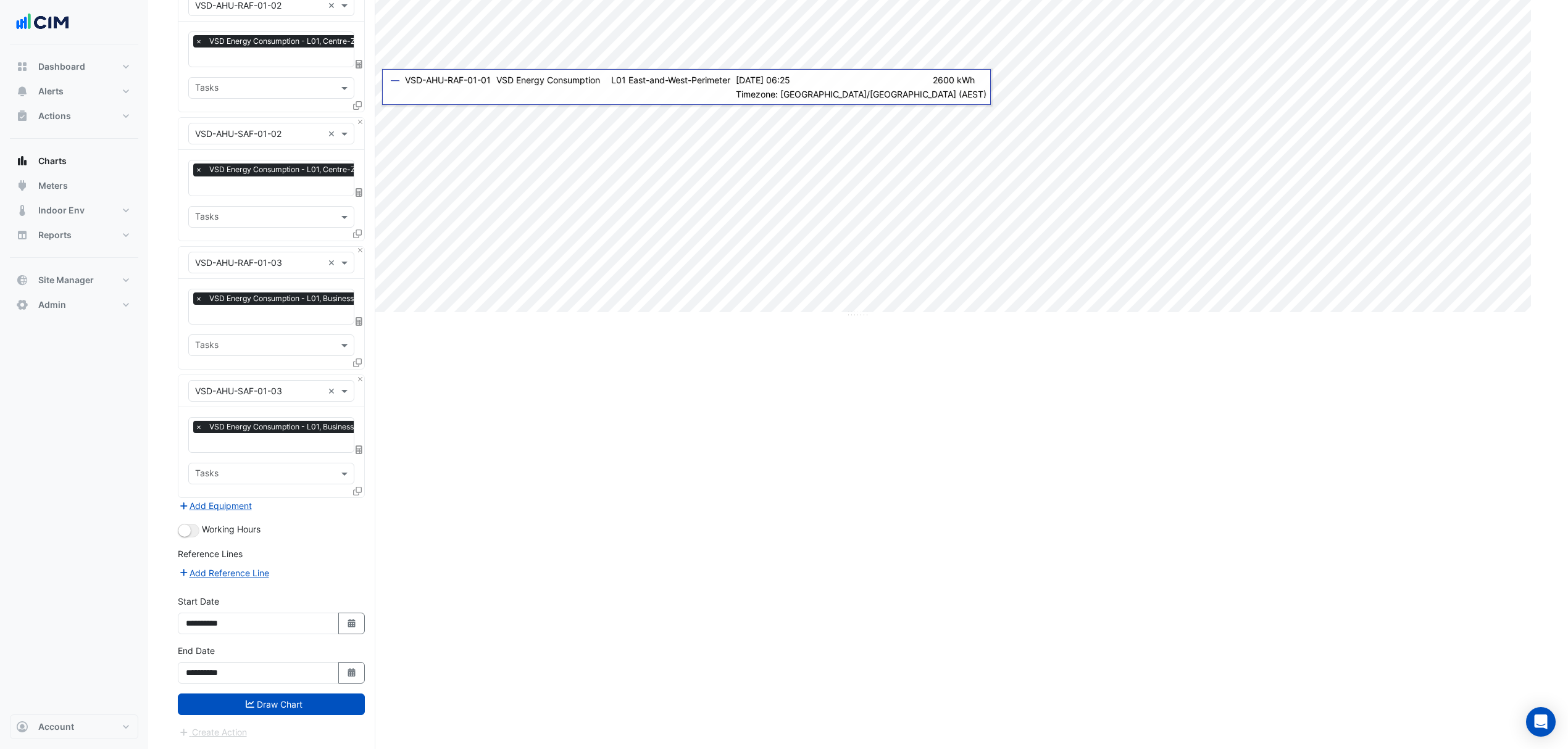
click at [267, 717] on form "Select a Site × [STREET_ADDRESS][PERSON_NAME] × Equipment × VSD-AHU-RAF-01-01 ×…" at bounding box center [271, 219] width 187 height 1039
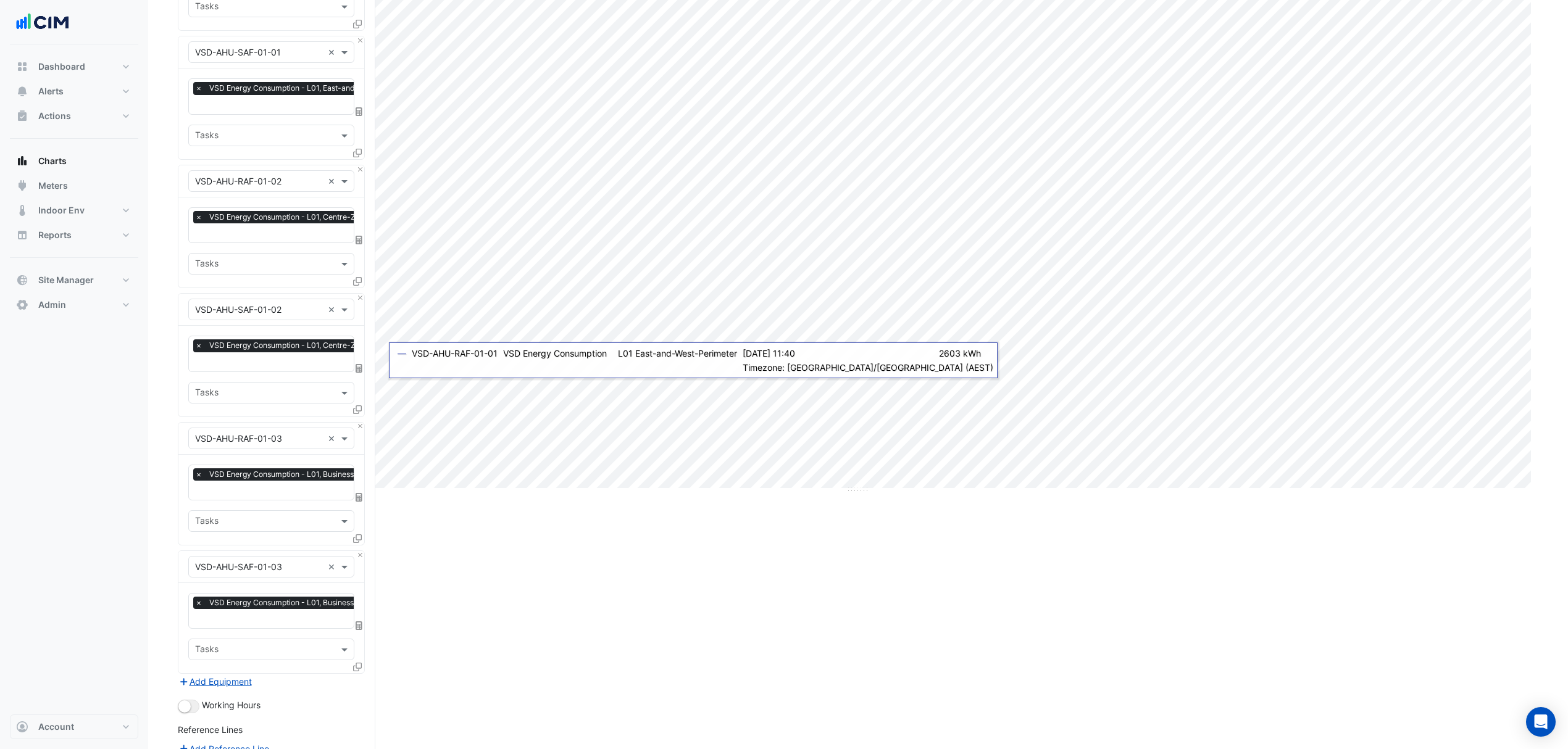
scroll to position [72, 0]
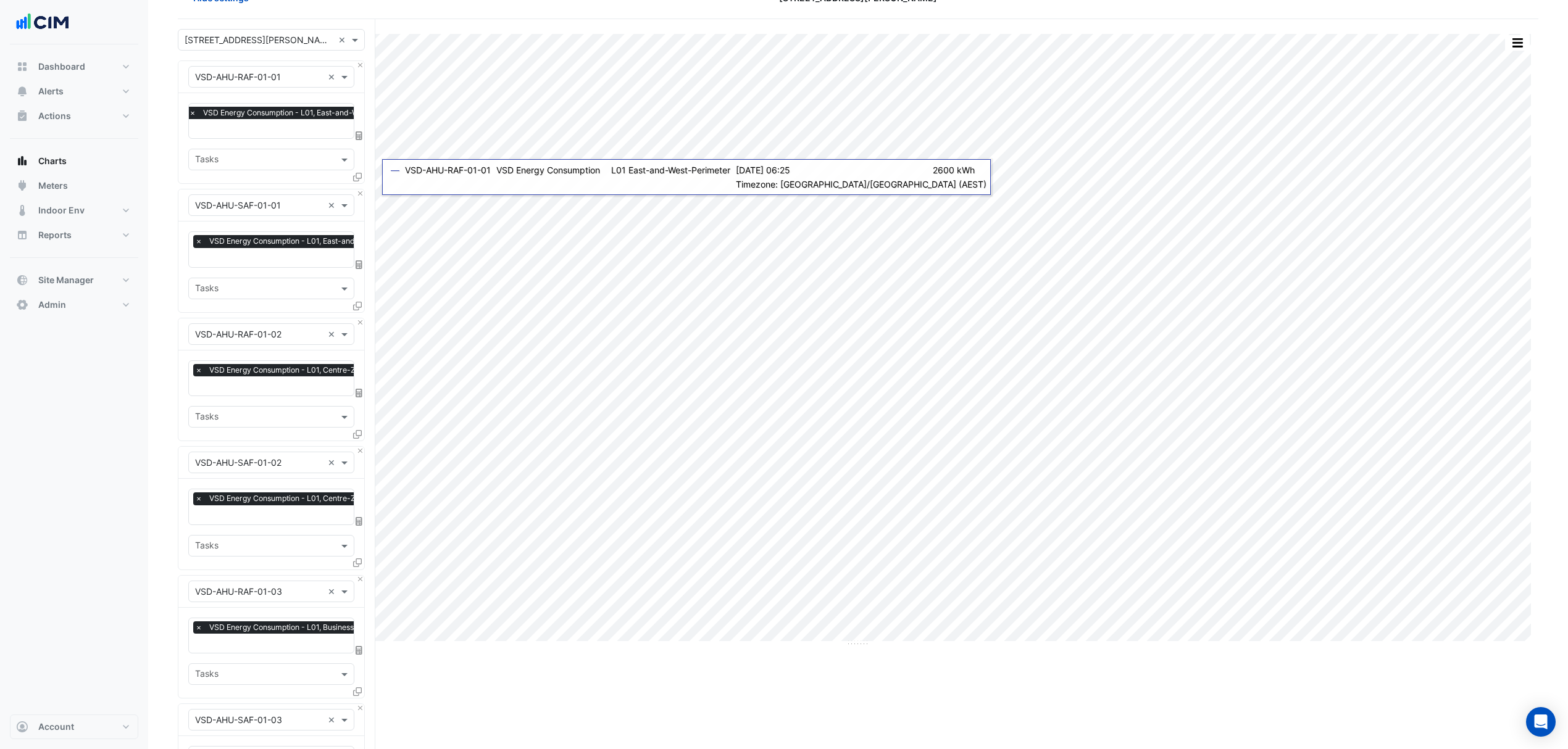
click at [358, 139] on icon at bounding box center [358, 136] width 7 height 9
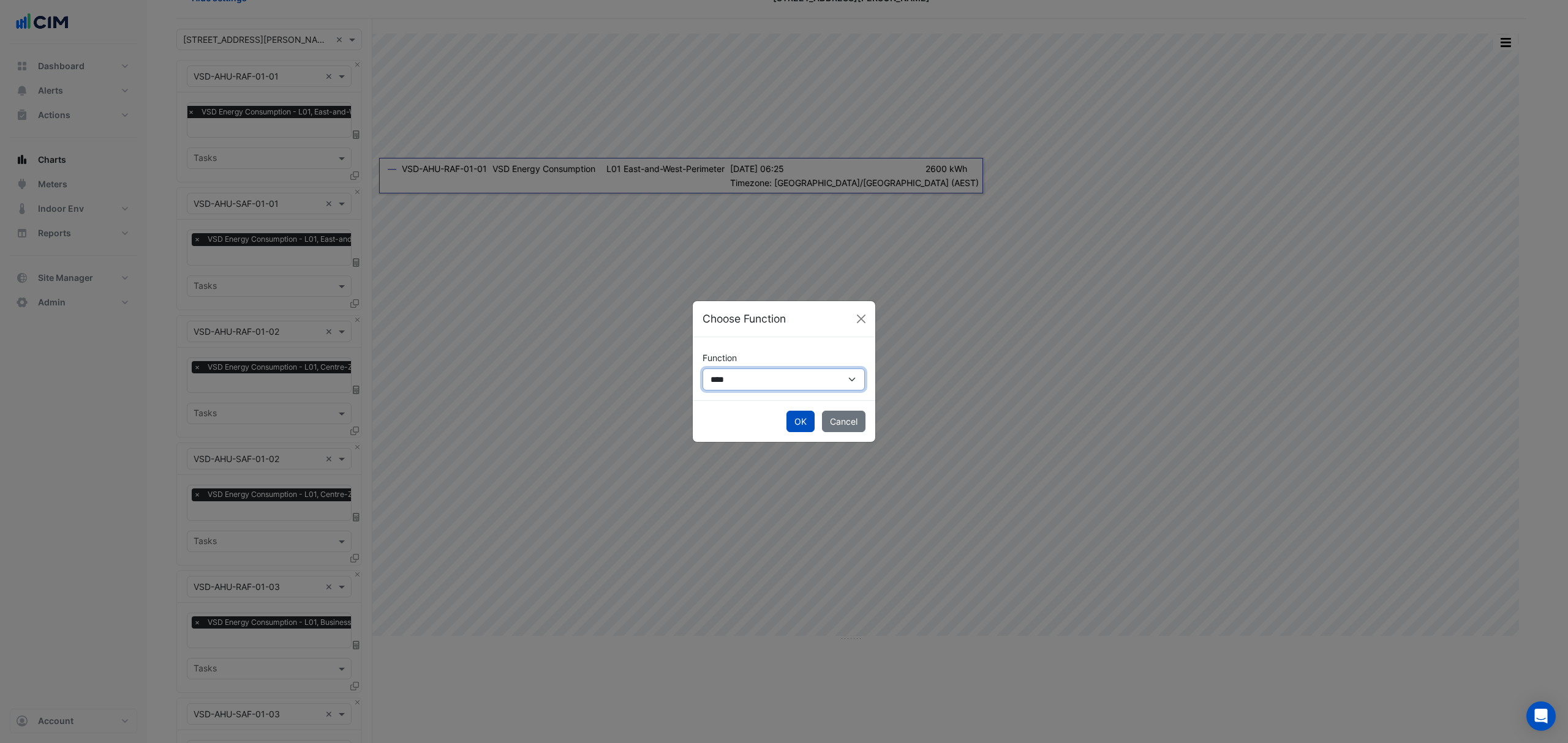
click at [743, 383] on select "**********" at bounding box center [784, 379] width 163 height 22
select select "******"
click at [703, 369] on select "**********" at bounding box center [784, 379] width 163 height 22
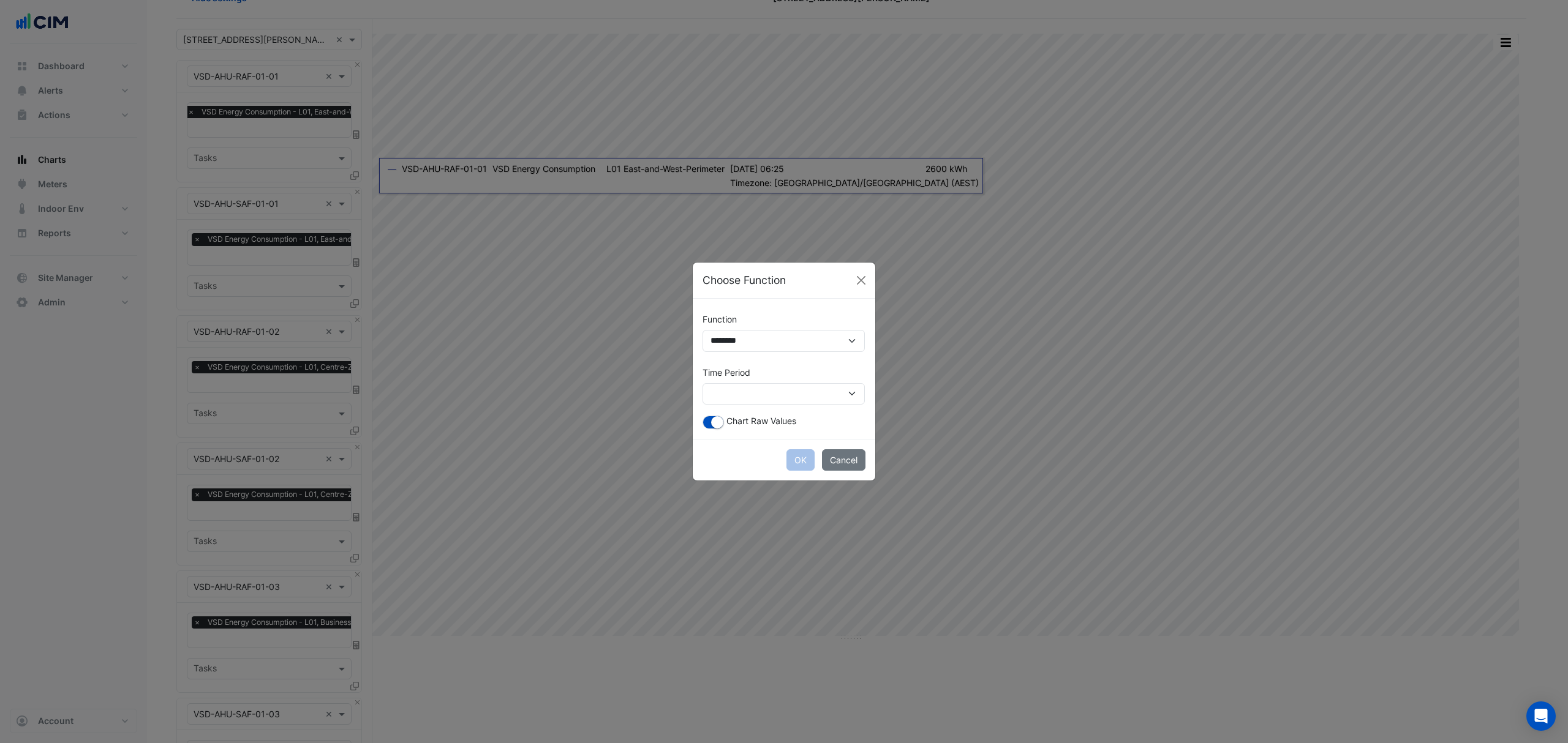
click at [736, 405] on div "**********" at bounding box center [784, 369] width 183 height 141
click at [740, 397] on select "**********" at bounding box center [784, 394] width 163 height 22
select select "*********"
click at [703, 383] on select "**********" at bounding box center [784, 394] width 163 height 22
click at [792, 456] on button "OK" at bounding box center [800, 460] width 28 height 21
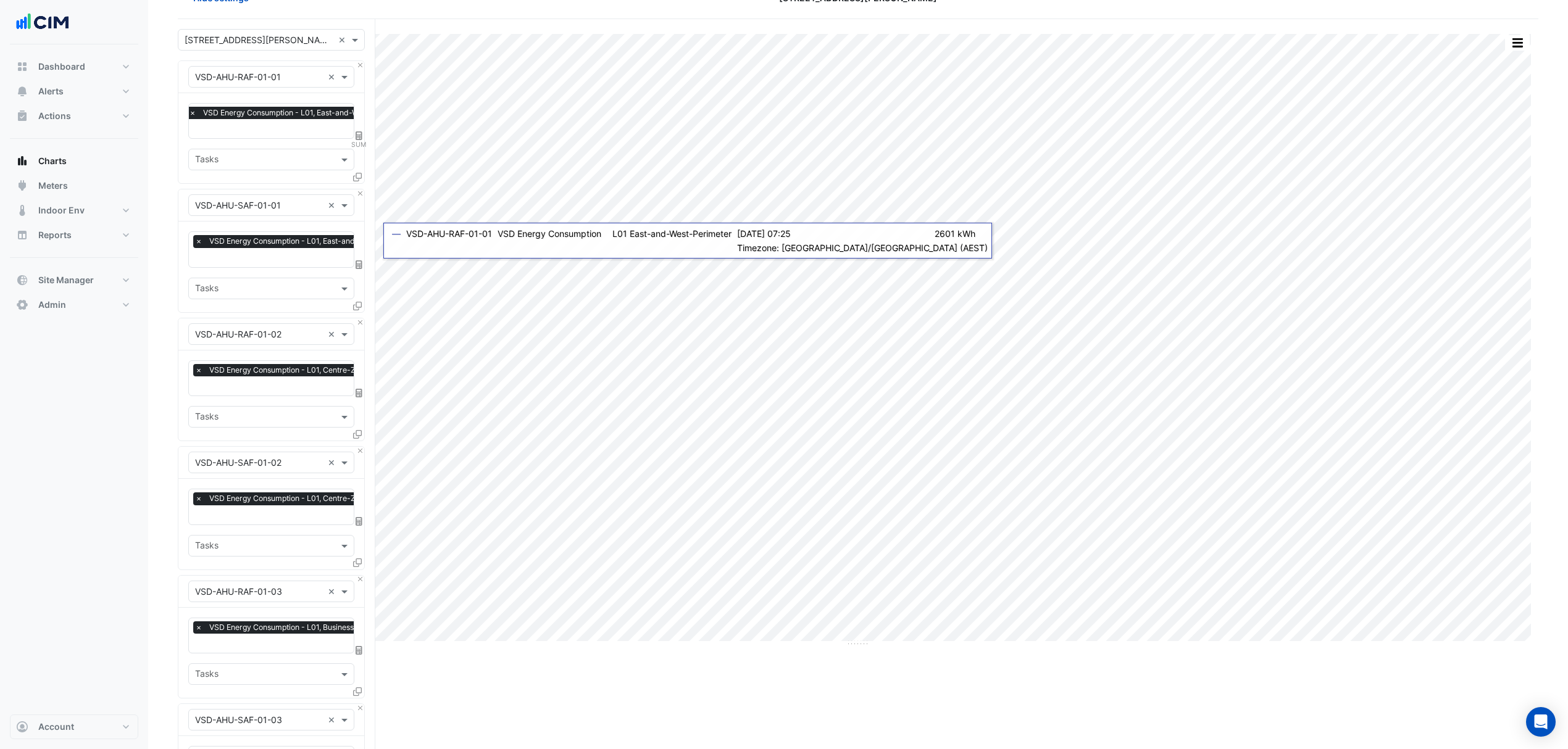
click at [363, 267] on fa-layers at bounding box center [359, 264] width 11 height 9
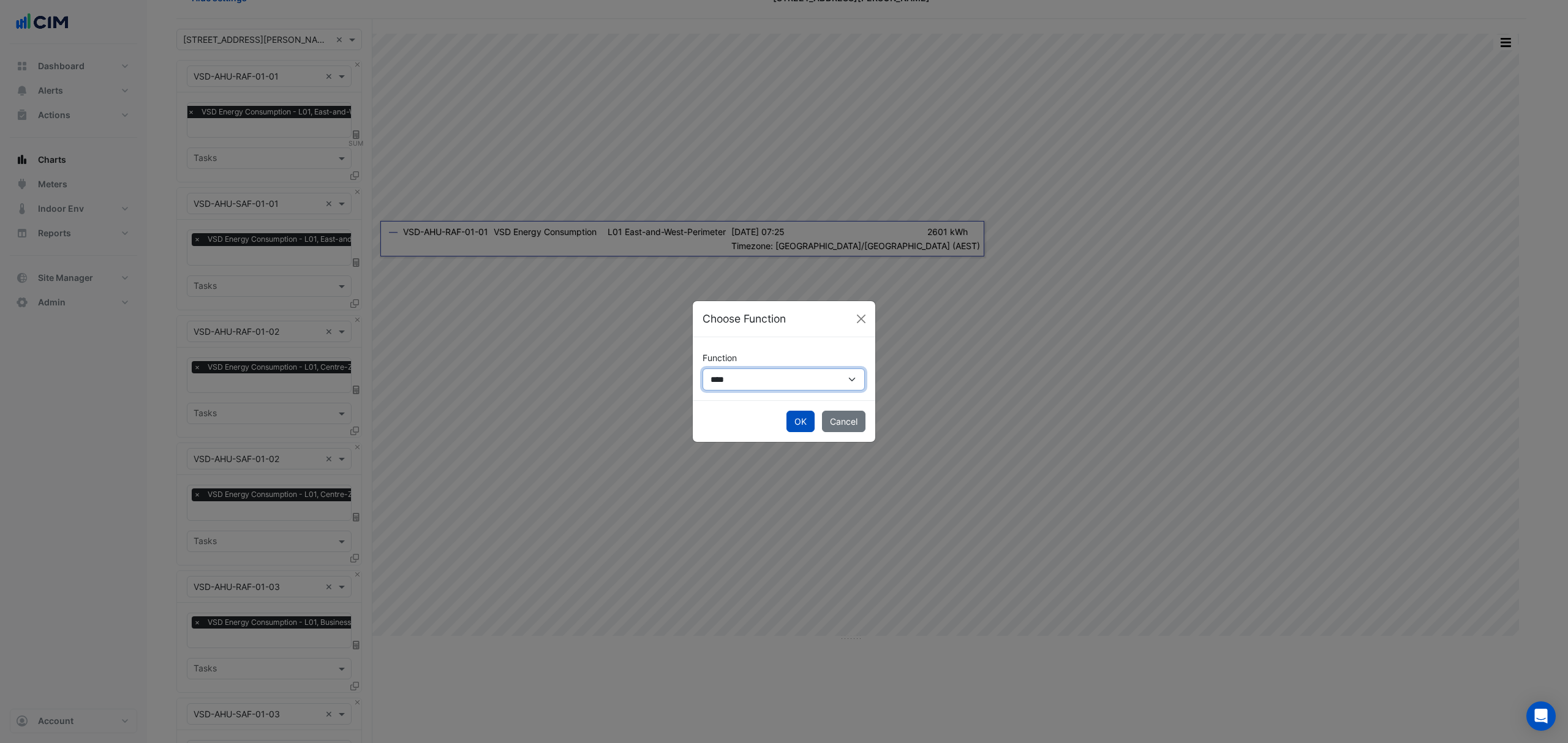
click at [711, 369] on select "**********" at bounding box center [784, 379] width 163 height 22
select select "******"
click at [703, 369] on select "**********" at bounding box center [784, 379] width 163 height 22
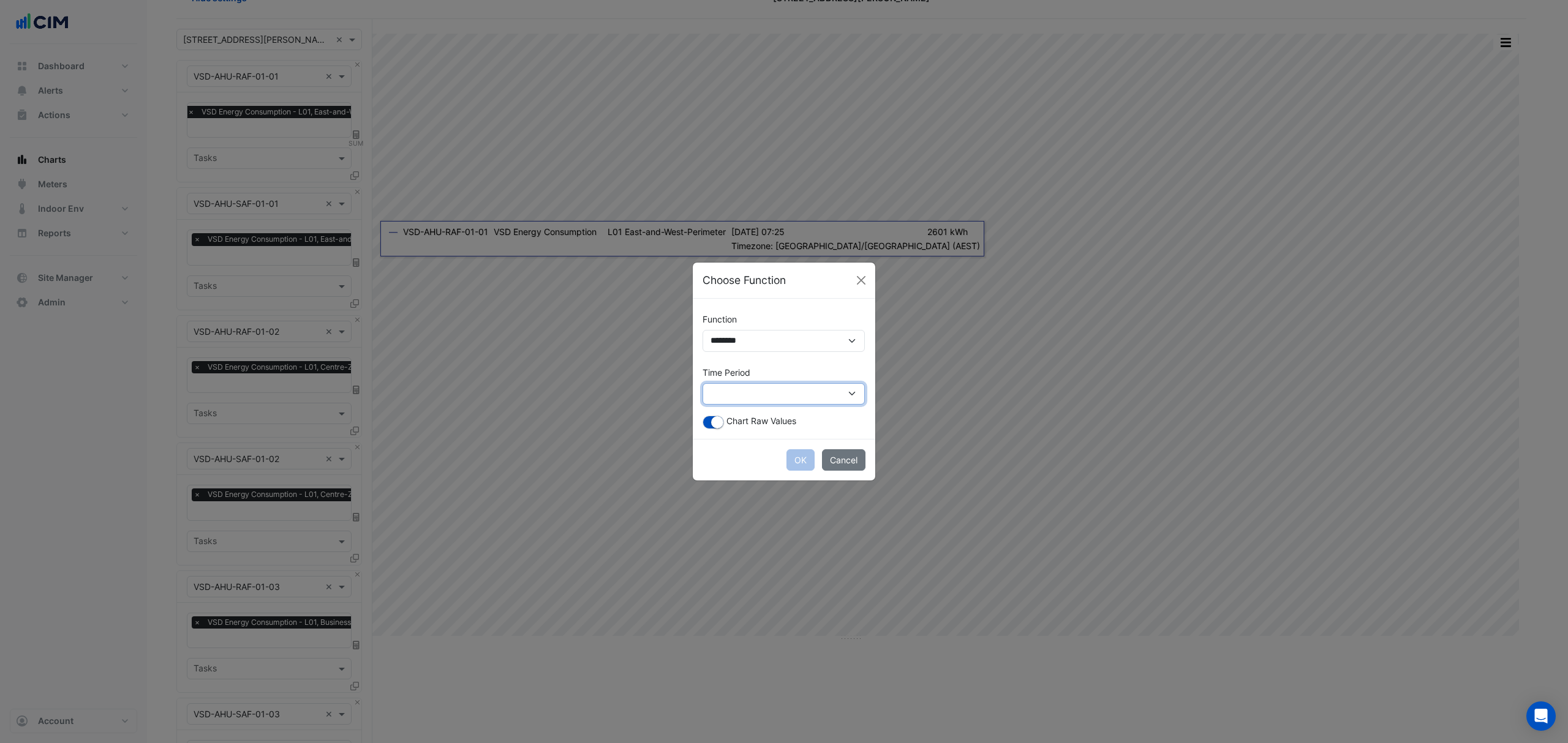
click at [742, 399] on select "**********" at bounding box center [784, 394] width 163 height 22
select select "*********"
click at [703, 383] on select "**********" at bounding box center [784, 394] width 163 height 22
click at [806, 466] on button "OK" at bounding box center [800, 460] width 28 height 21
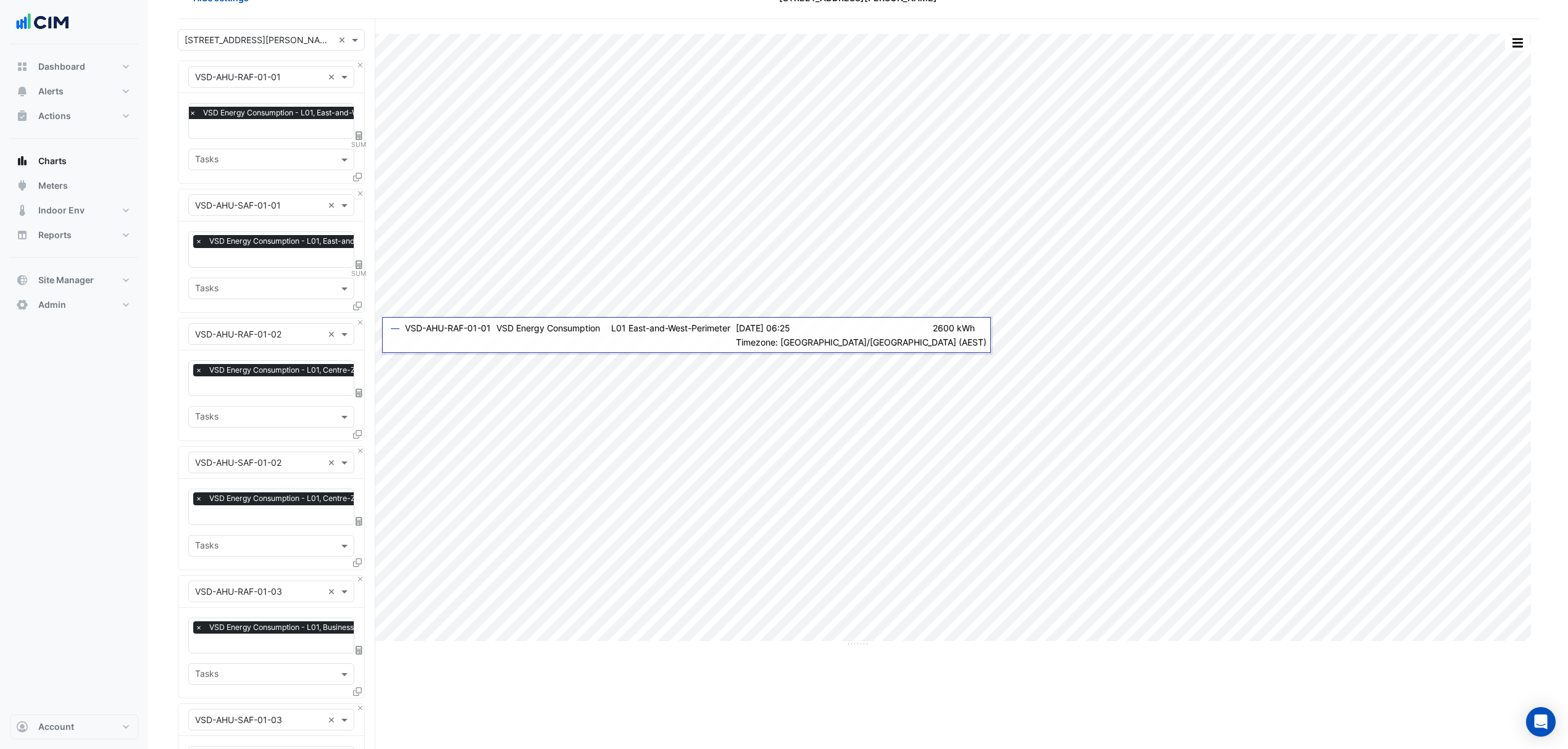
click at [361, 389] on icon at bounding box center [358, 393] width 7 height 9
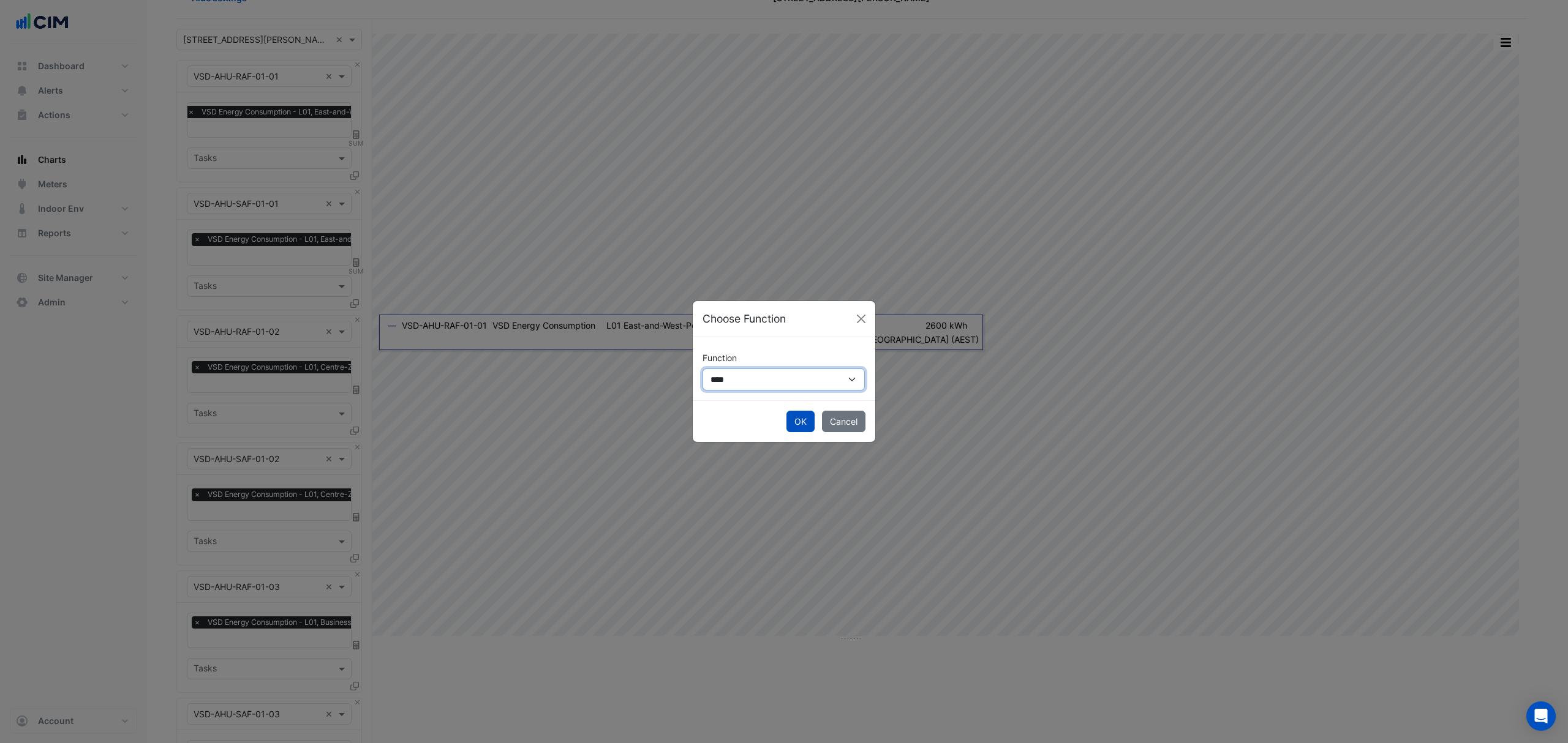
click at [708, 382] on select "**********" at bounding box center [784, 379] width 163 height 22
select select "******"
click at [703, 369] on select "**********" at bounding box center [784, 379] width 163 height 22
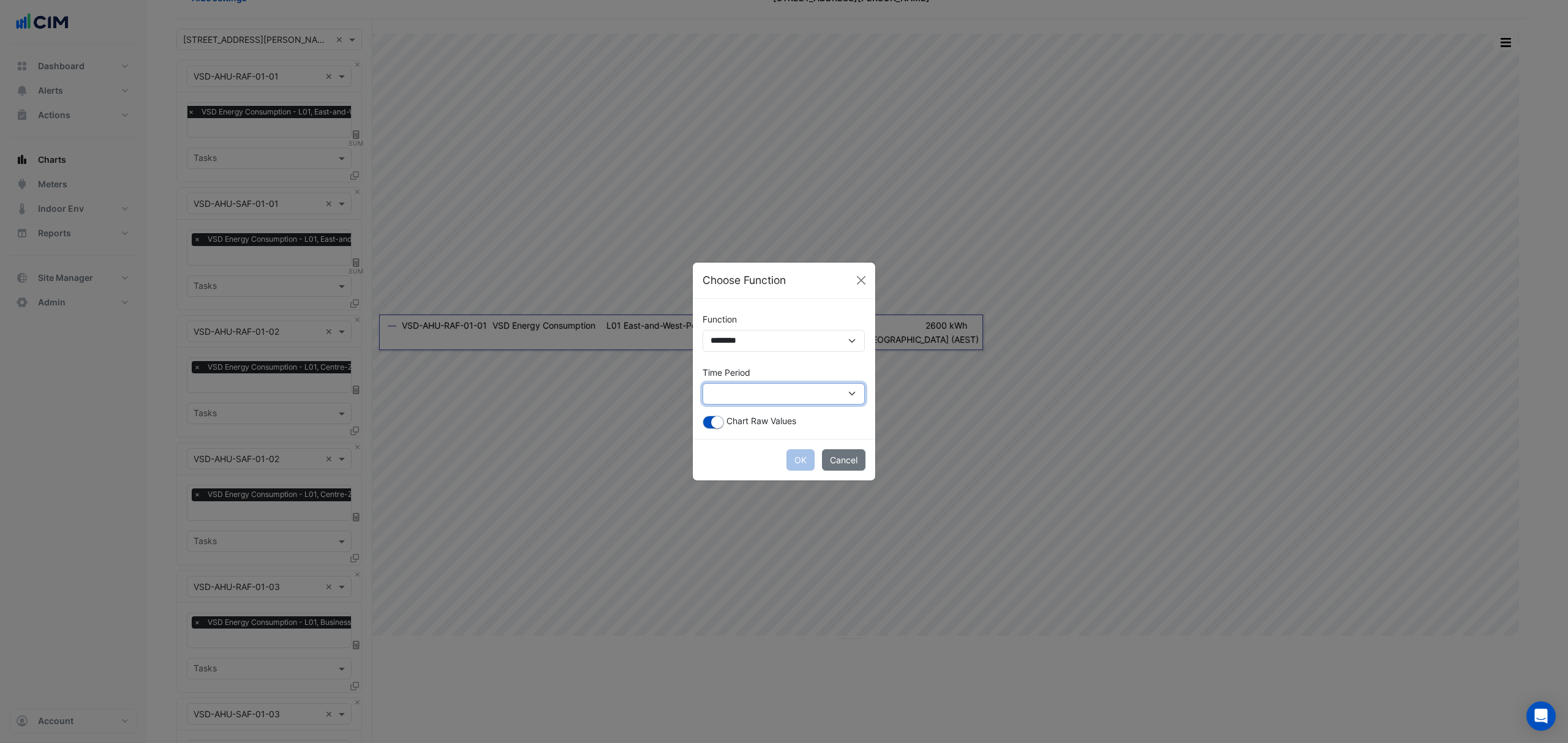
click at [718, 391] on select "**********" at bounding box center [784, 394] width 163 height 22
select select "*********"
click at [703, 383] on select "**********" at bounding box center [784, 394] width 163 height 22
drag, startPoint x: 797, startPoint y: 462, endPoint x: 785, endPoint y: 463, distance: 12.0
click at [799, 463] on button "OK" at bounding box center [800, 460] width 28 height 21
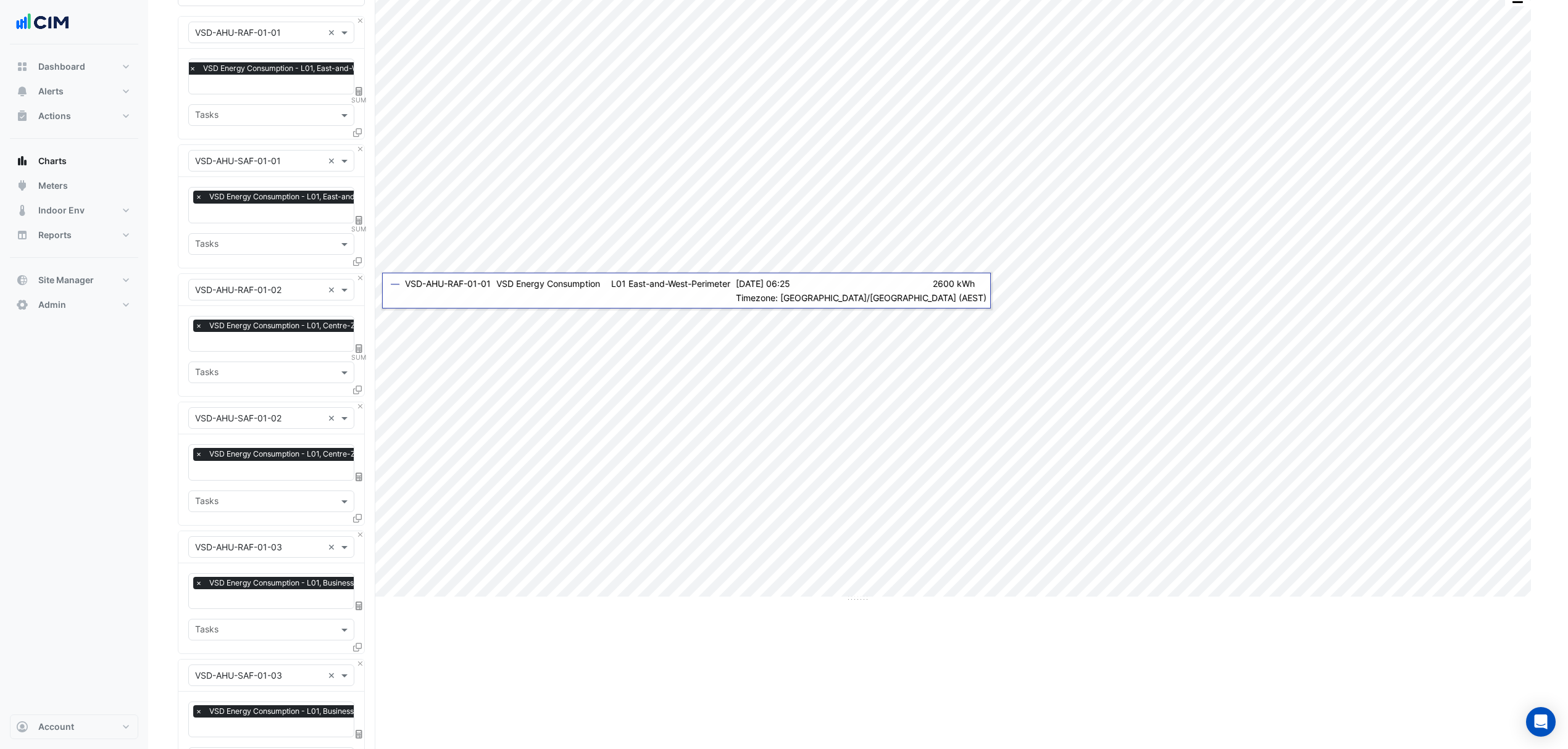
scroll to position [154, 0]
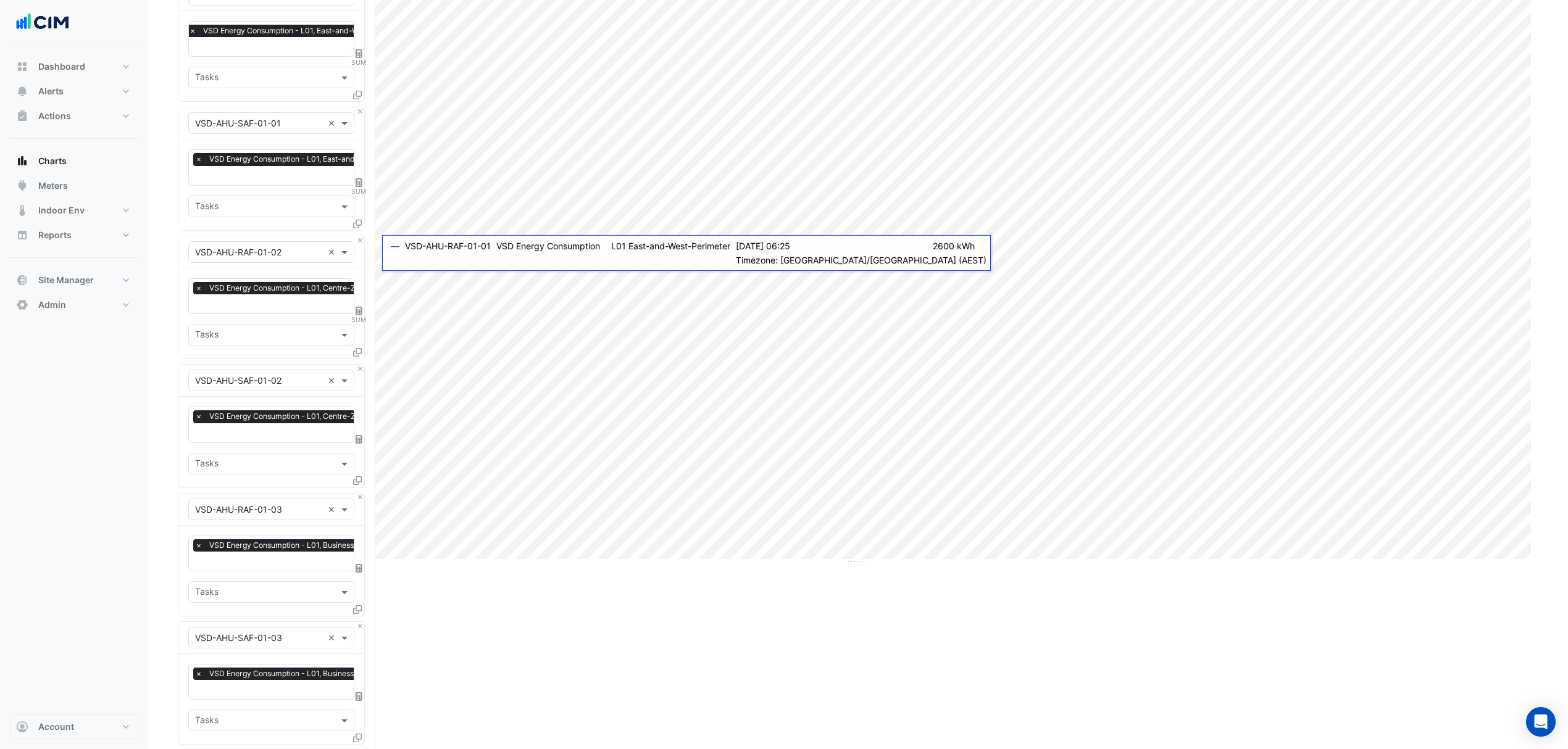
click at [361, 439] on icon at bounding box center [358, 440] width 7 height 9
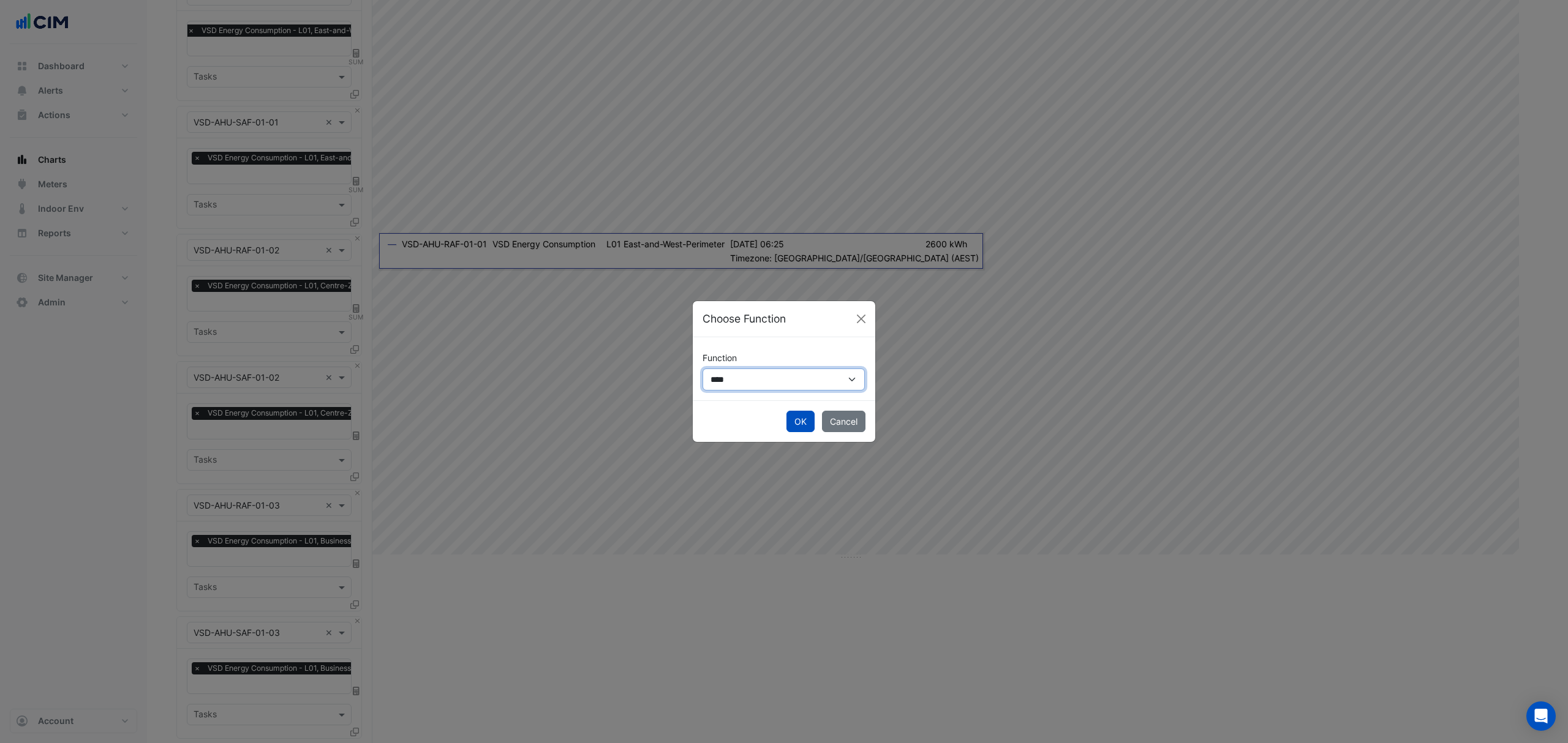
click at [735, 372] on select "**********" at bounding box center [784, 379] width 163 height 22
select select "******"
click at [703, 369] on select "**********" at bounding box center [784, 379] width 163 height 22
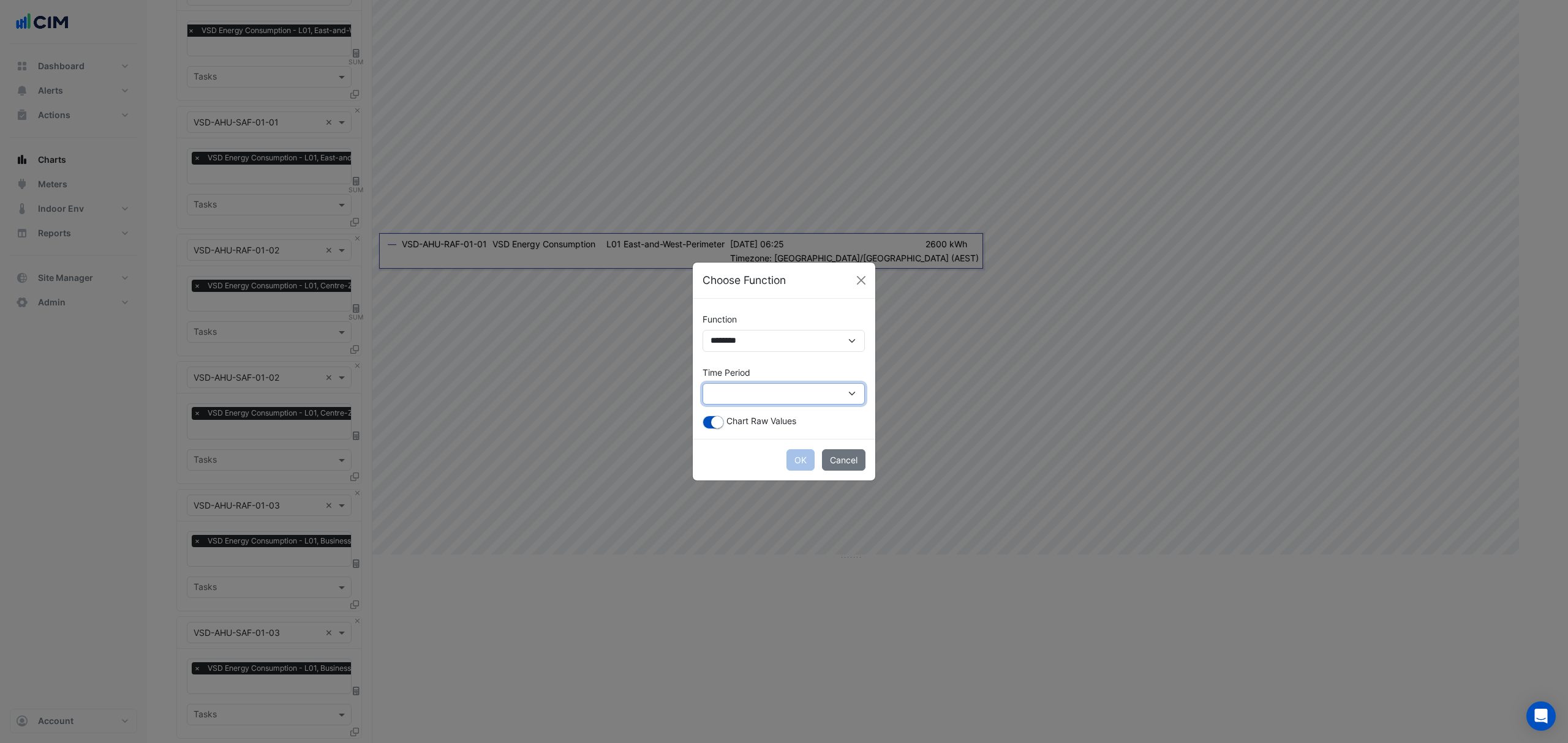
click at [730, 395] on select "**********" at bounding box center [784, 394] width 163 height 22
select select "*********"
click at [703, 383] on select "**********" at bounding box center [784, 394] width 163 height 22
click at [796, 456] on button "OK" at bounding box center [800, 460] width 28 height 21
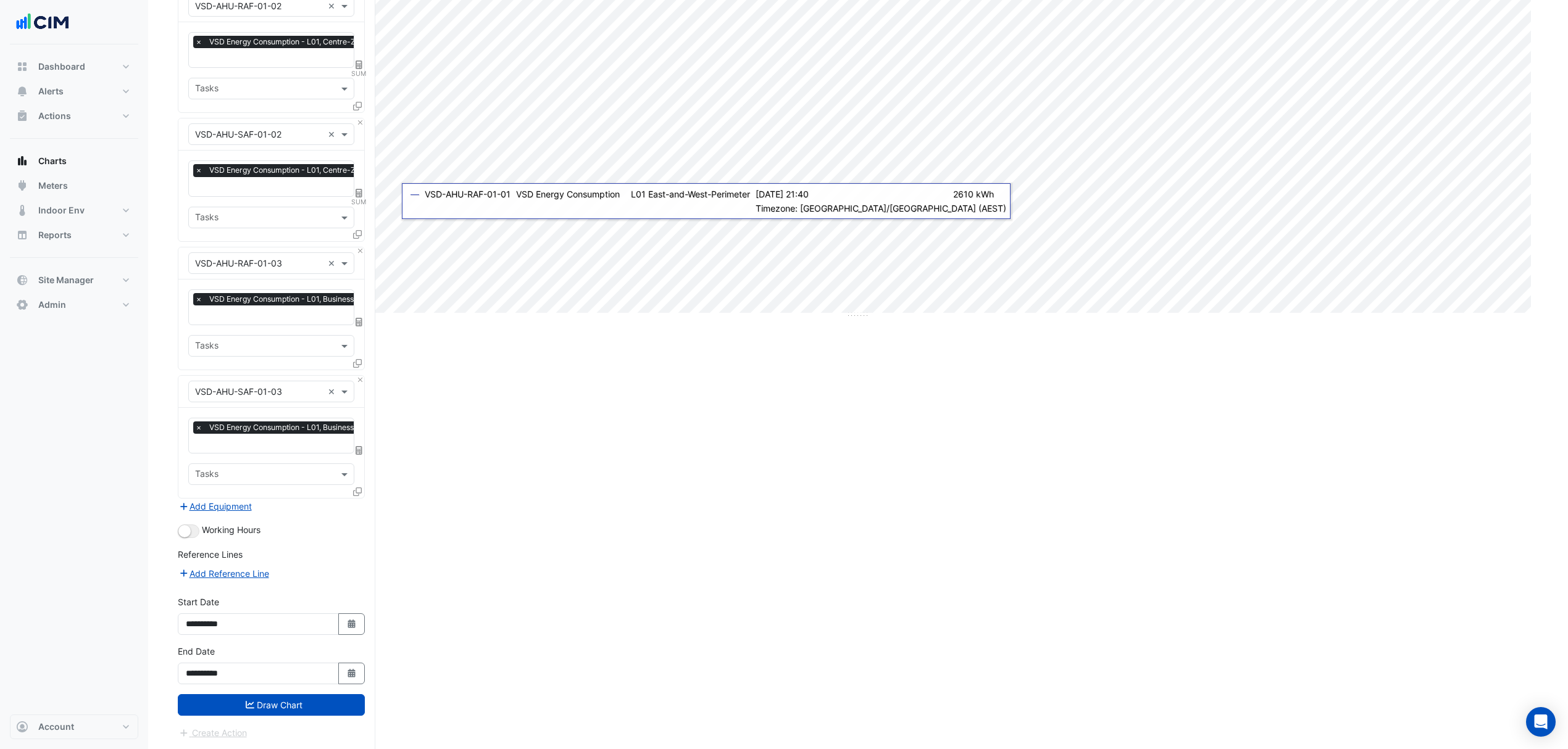
scroll to position [402, 0]
click at [358, 324] on span at bounding box center [359, 321] width 11 height 11
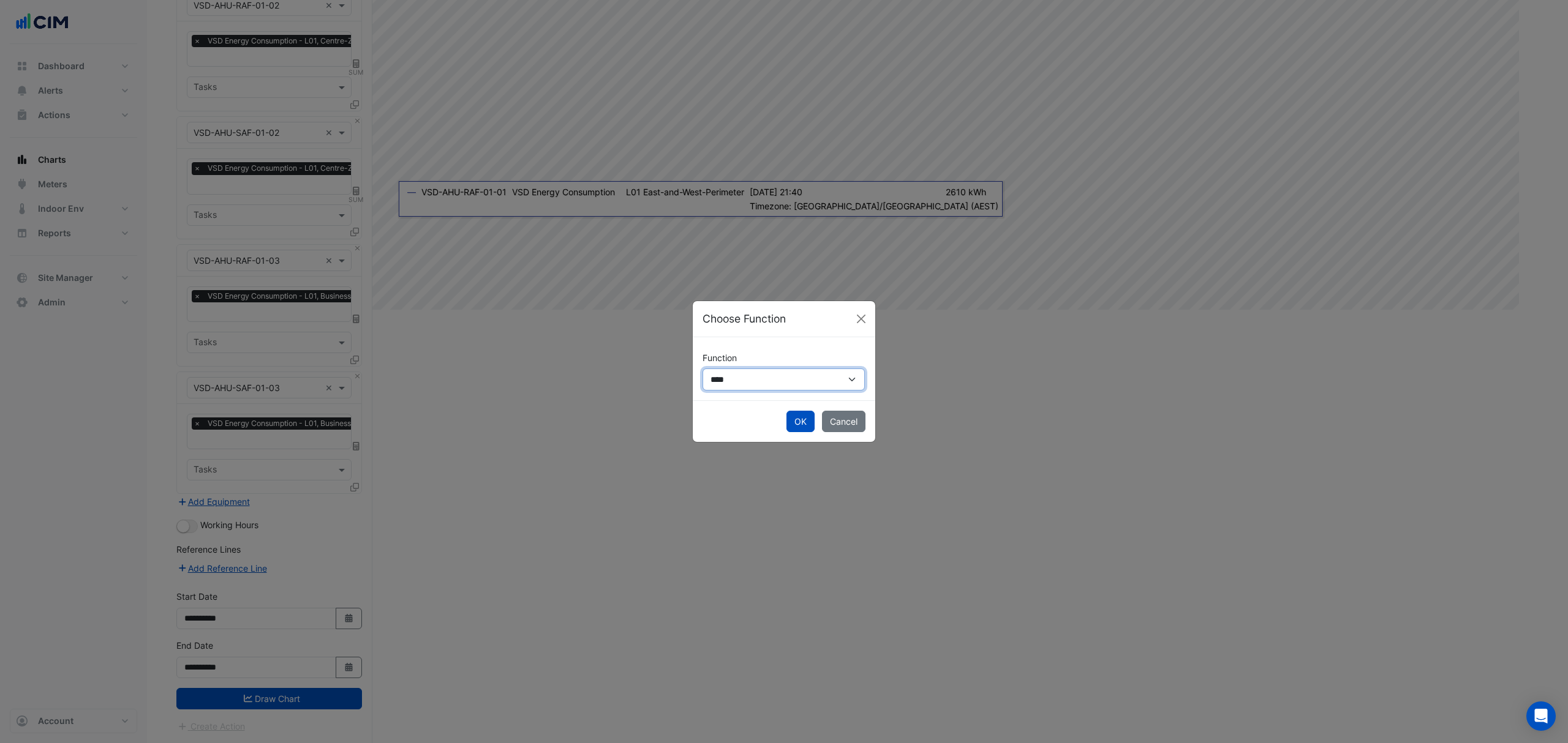
click at [716, 381] on select "**********" at bounding box center [784, 379] width 163 height 22
select select "******"
click at [703, 369] on select "**********" at bounding box center [784, 379] width 163 height 22
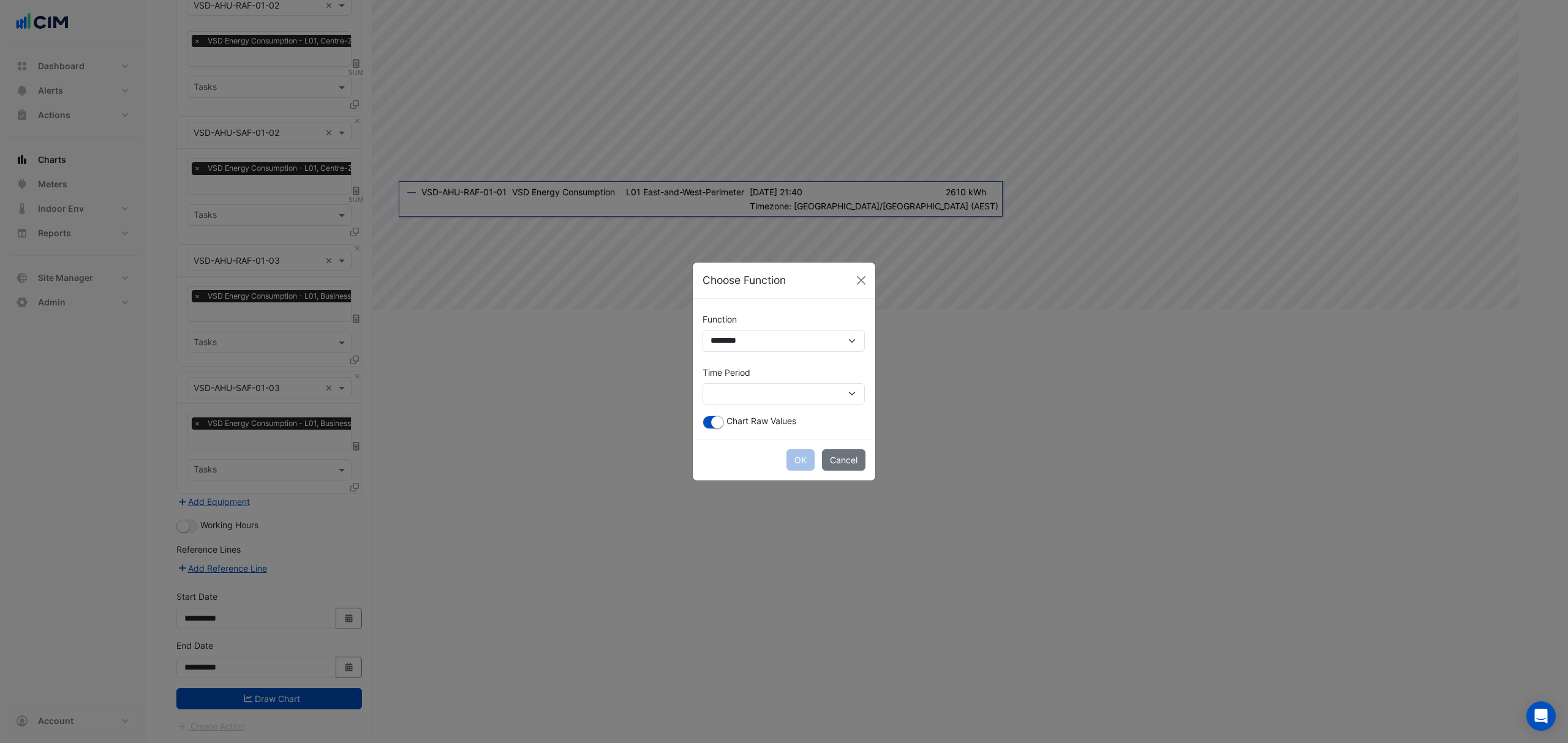
click at [769, 417] on span "Chart Raw Values" at bounding box center [761, 421] width 70 height 11
click at [768, 405] on div "**********" at bounding box center [784, 369] width 183 height 141
click at [772, 399] on select "**********" at bounding box center [784, 394] width 163 height 22
select select "*********"
click at [703, 383] on select "**********" at bounding box center [784, 394] width 163 height 22
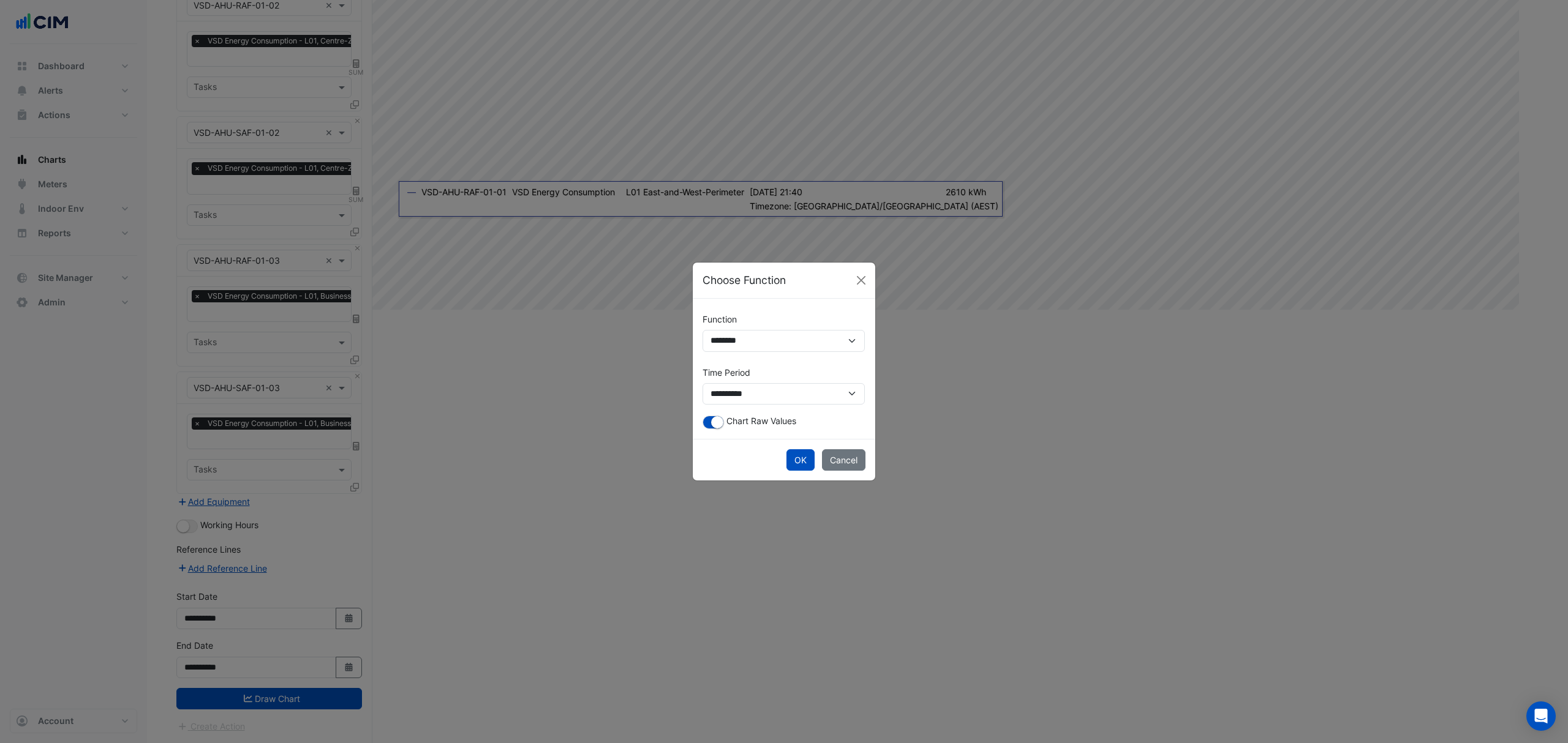
click at [792, 454] on button "OK" at bounding box center [800, 460] width 28 height 21
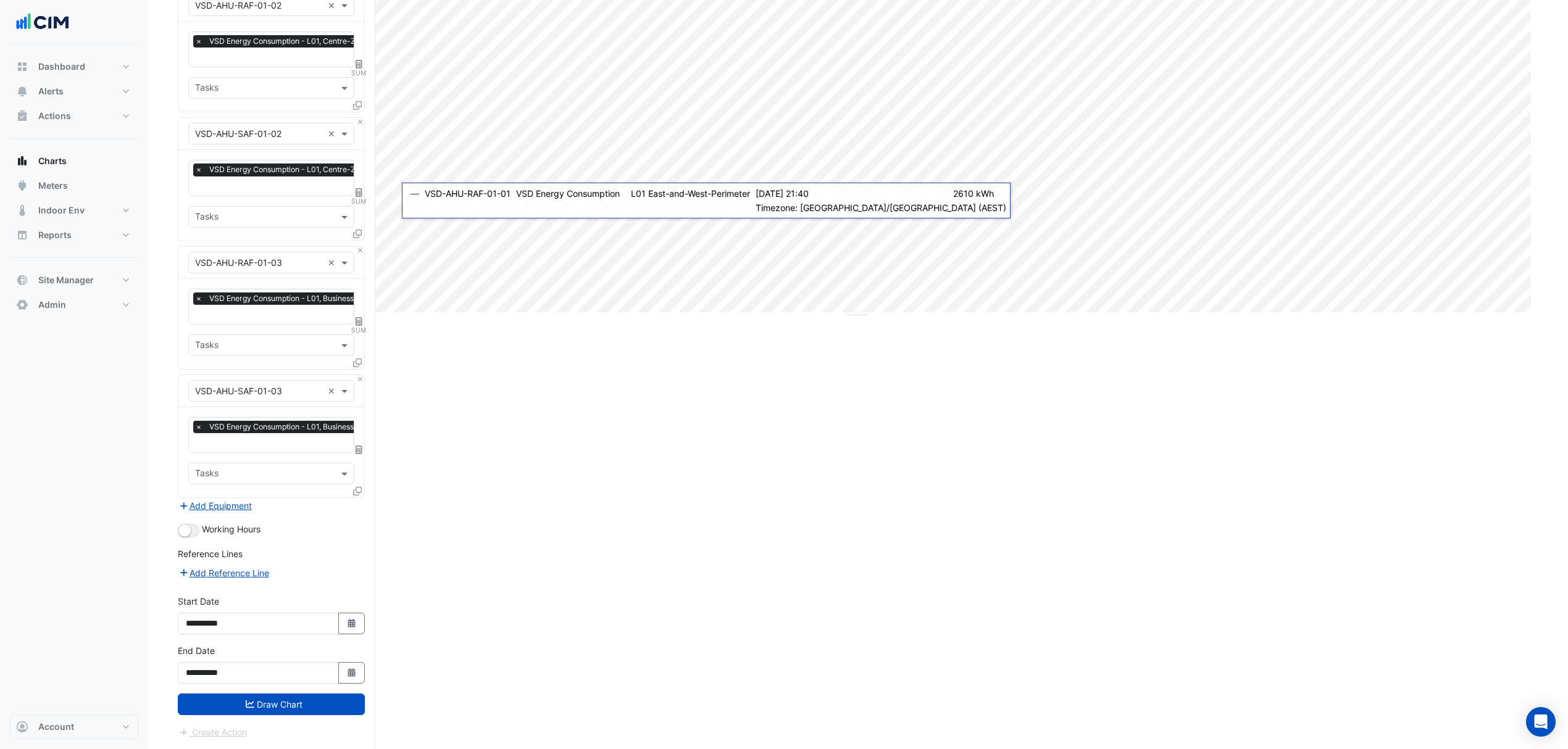
click at [357, 450] on icon at bounding box center [358, 449] width 7 height 9
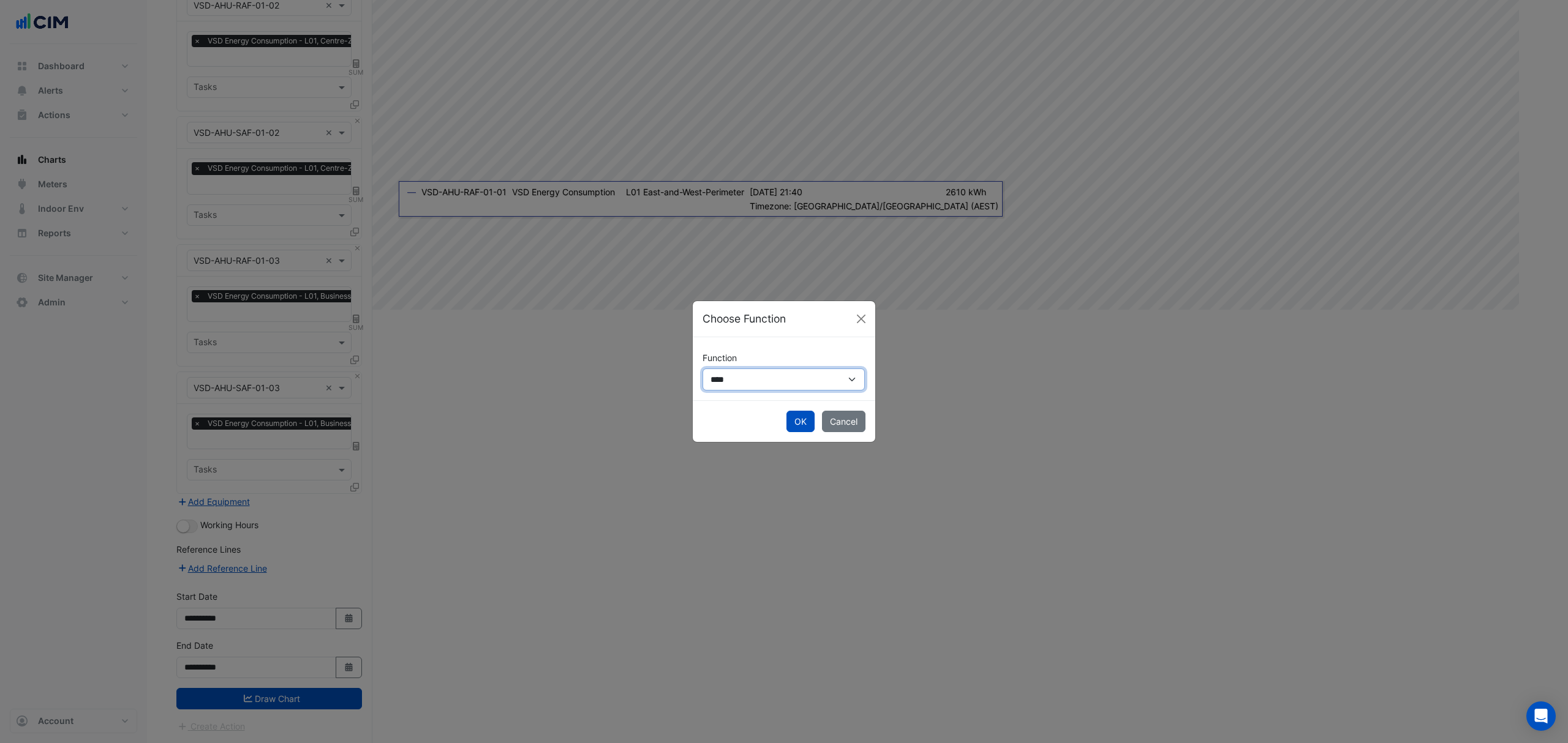
click at [731, 382] on select "**********" at bounding box center [784, 379] width 163 height 22
select select "******"
click at [703, 369] on select "**********" at bounding box center [784, 379] width 163 height 22
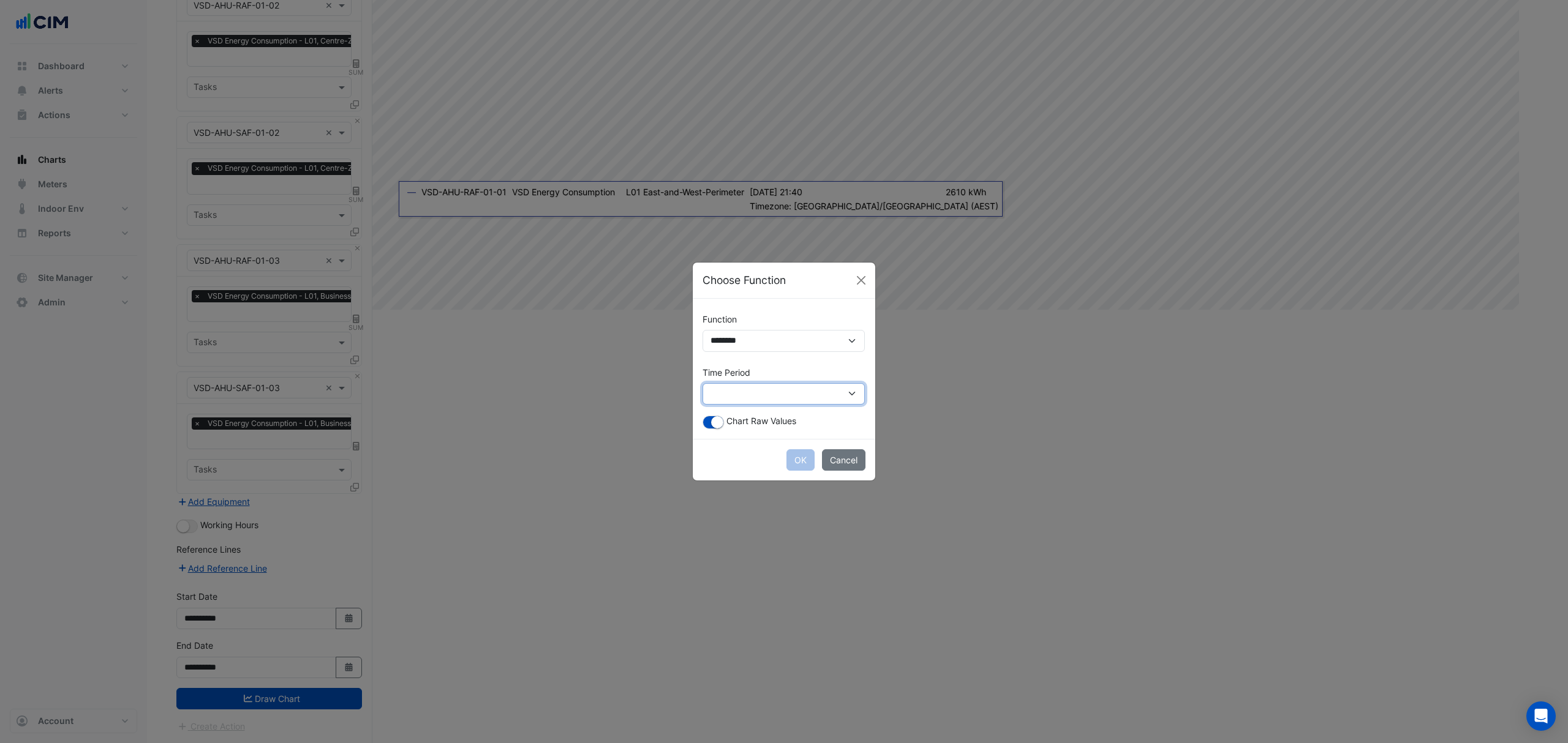
click at [758, 399] on select "**********" at bounding box center [784, 394] width 163 height 22
select select "*********"
click at [703, 383] on select "**********" at bounding box center [784, 394] width 163 height 22
click at [799, 456] on button "OK" at bounding box center [800, 460] width 28 height 21
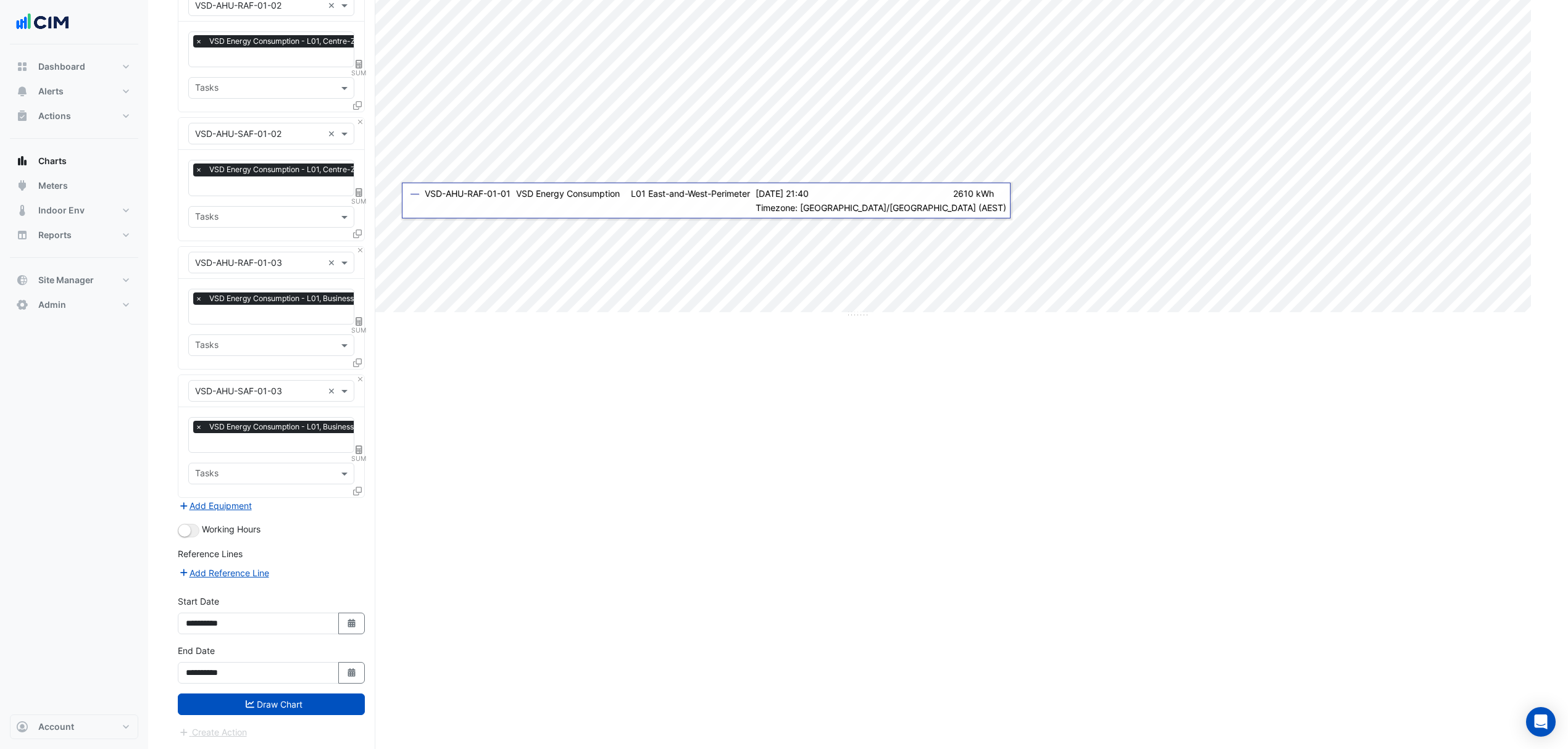
click at [246, 700] on icon "submit" at bounding box center [249, 703] width 9 height 9
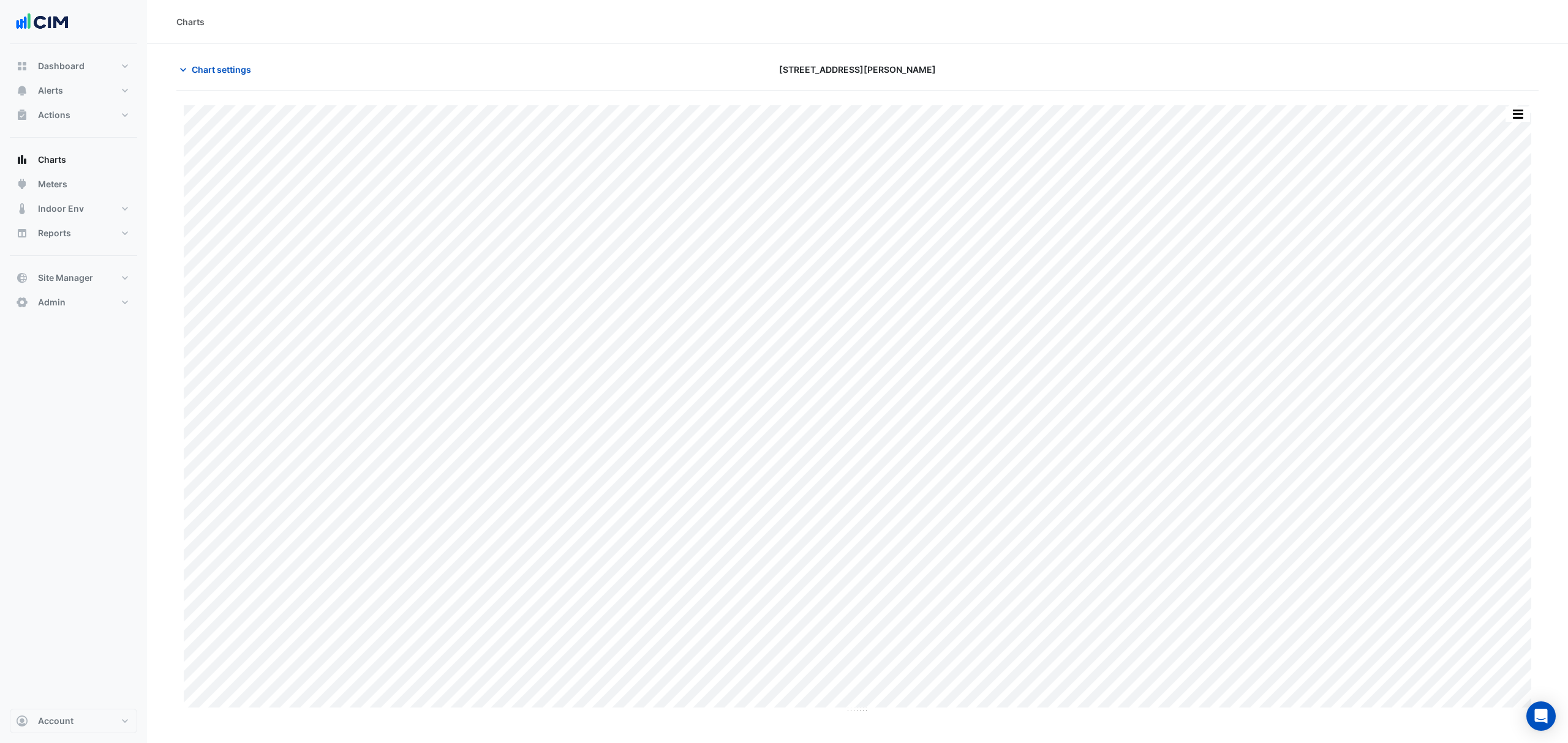
click at [1526, 121] on button "button" at bounding box center [1517, 115] width 24 height 15
click at [1503, 131] on div "Split by Equip" at bounding box center [1493, 136] width 73 height 22
click at [197, 64] on span "Chart settings" at bounding box center [221, 69] width 60 height 13
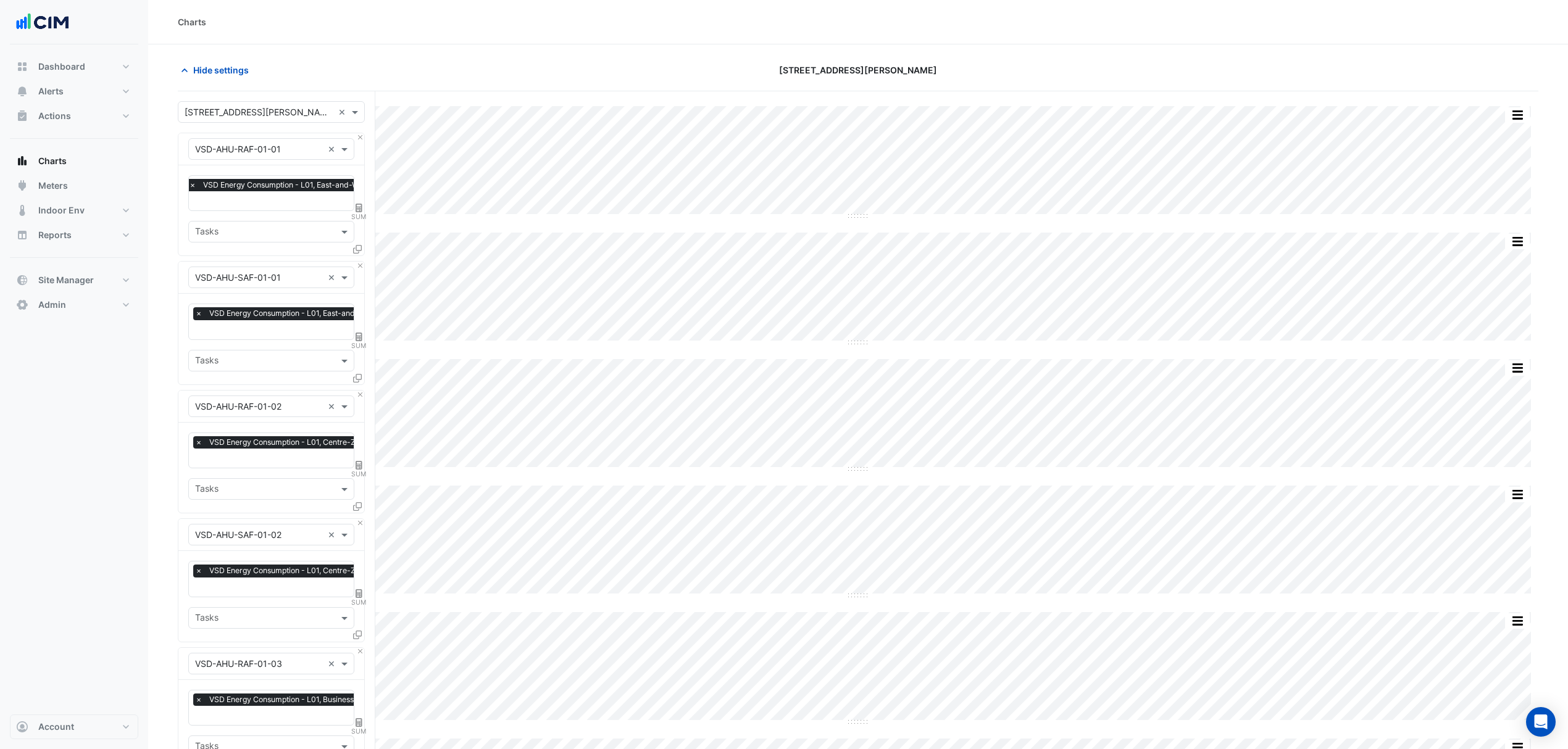
click at [366, 208] on div "Select a Site × [STREET_ADDRESS][PERSON_NAME] × Equipment × VSD-AHU-RAF-01-01 ×…" at bounding box center [277, 621] width 198 height 1059
click at [361, 208] on icon at bounding box center [358, 208] width 7 height 9
select select "******"
select select "*********"
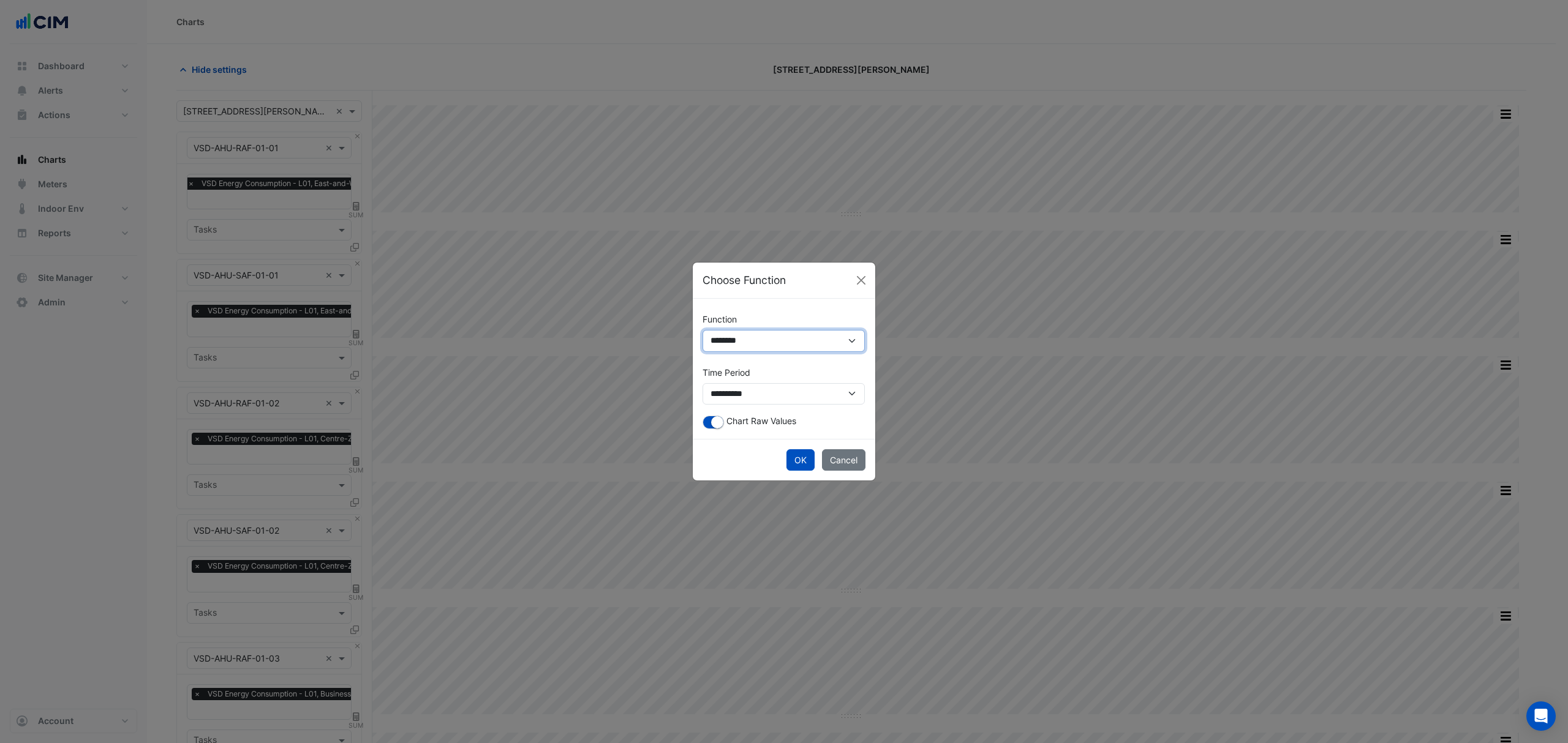
click at [804, 338] on select "**********" at bounding box center [784, 341] width 163 height 22
select select "******"
click at [703, 352] on select "**********" at bounding box center [784, 341] width 163 height 22
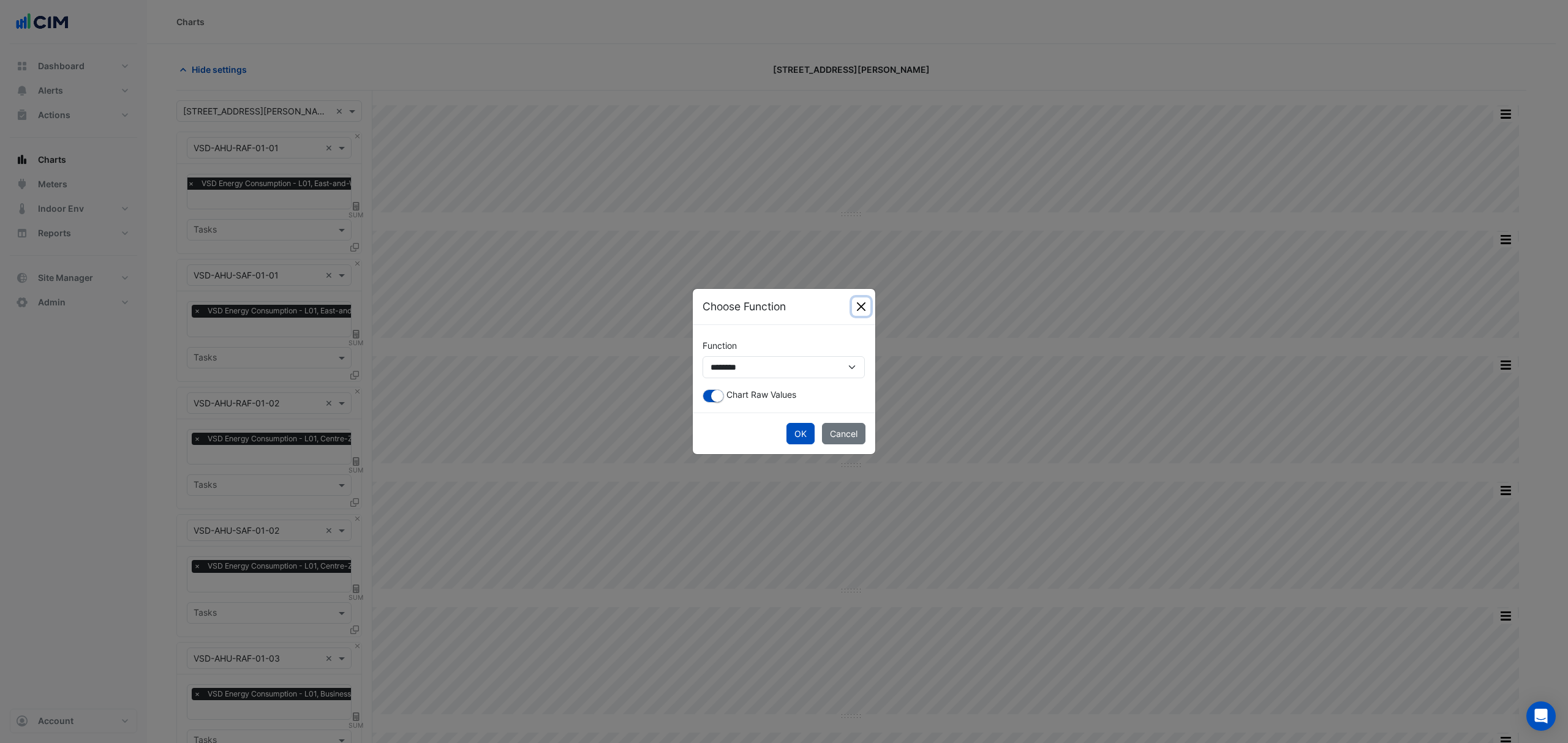
click at [867, 307] on button "Close" at bounding box center [861, 306] width 18 height 18
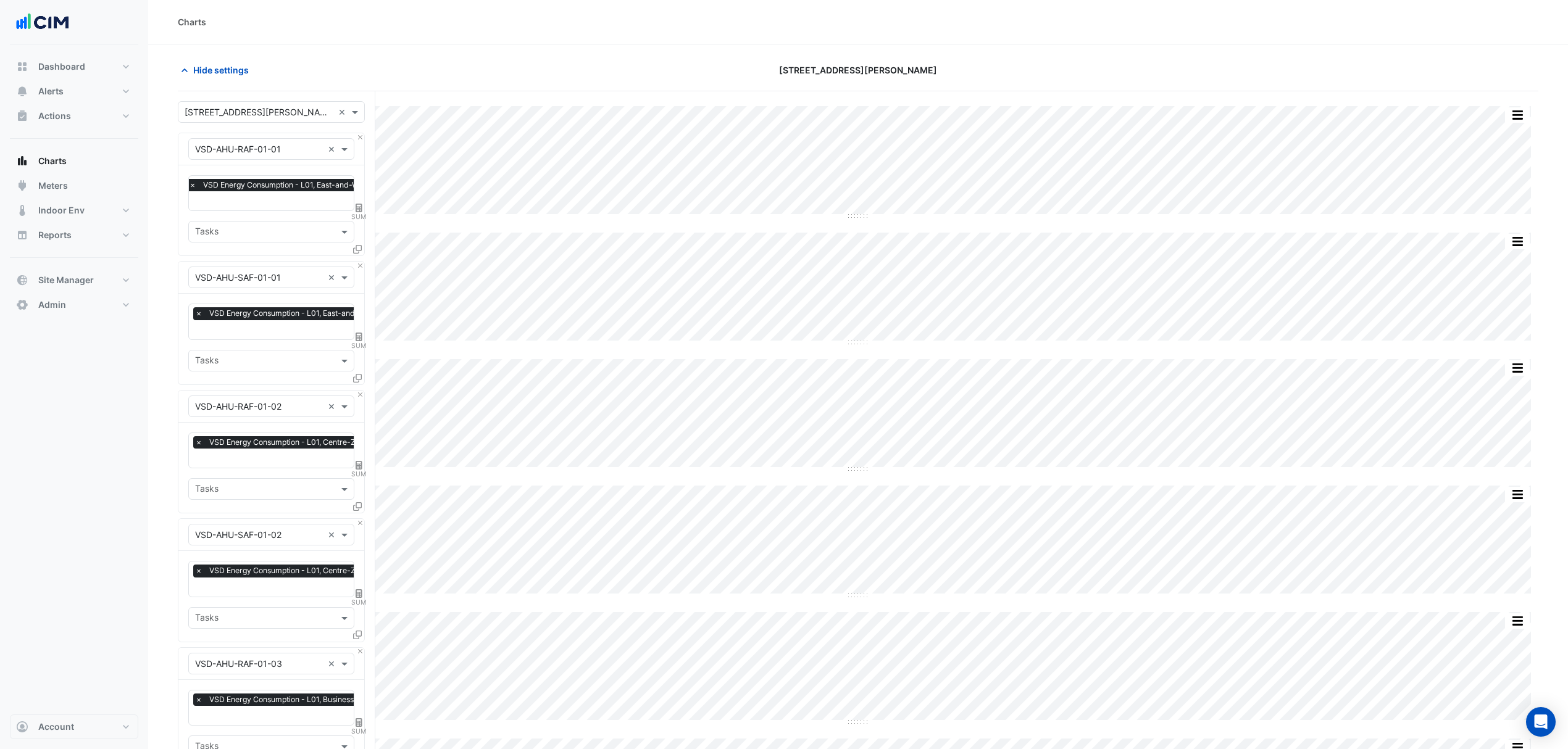
click at [191, 185] on span "×" at bounding box center [192, 184] width 11 height 13
click at [191, 185] on div "Favourites" at bounding box center [261, 186] width 145 height 19
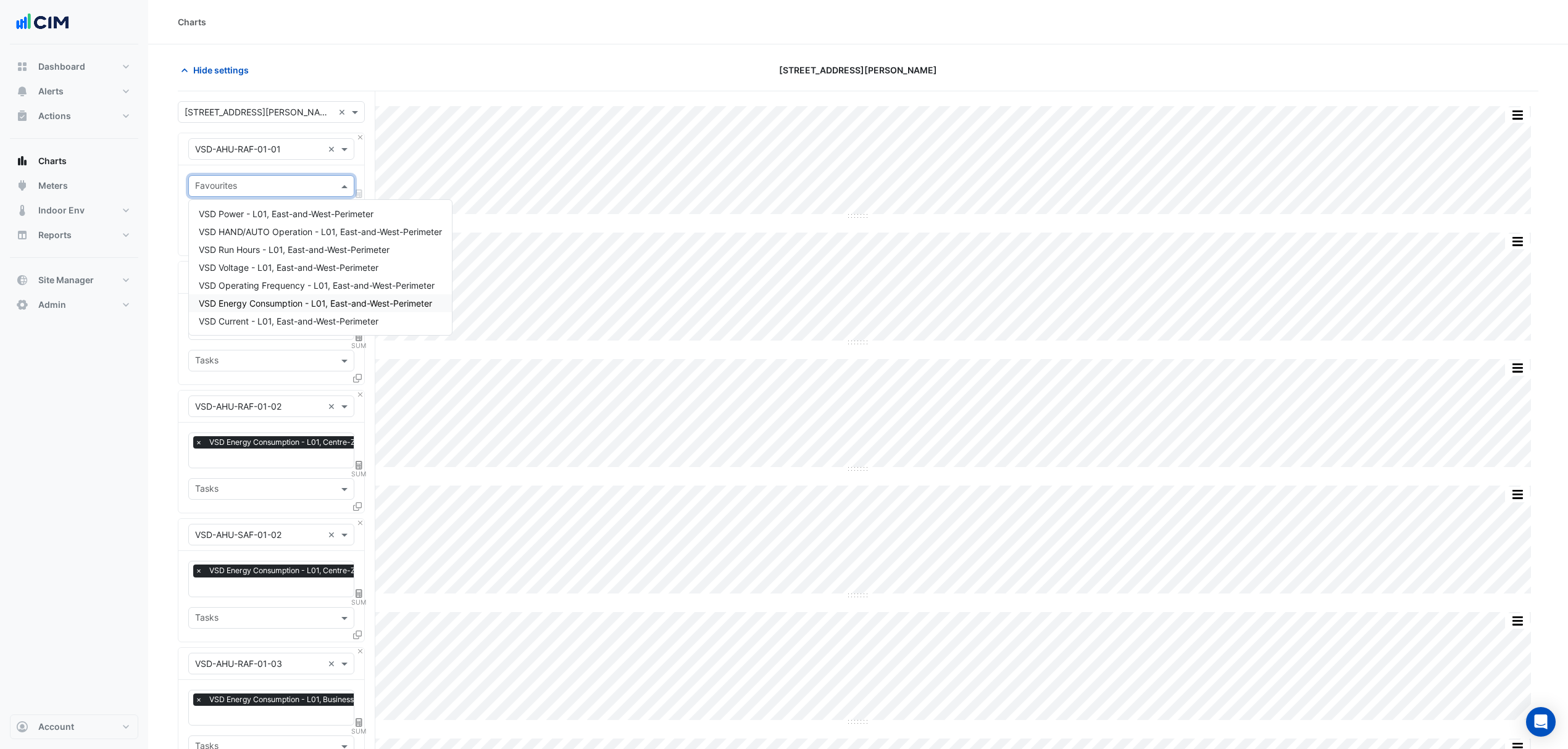
click at [255, 304] on span "VSD Energy Consumption - L01, East-and-West-Perimeter" at bounding box center [315, 303] width 233 height 11
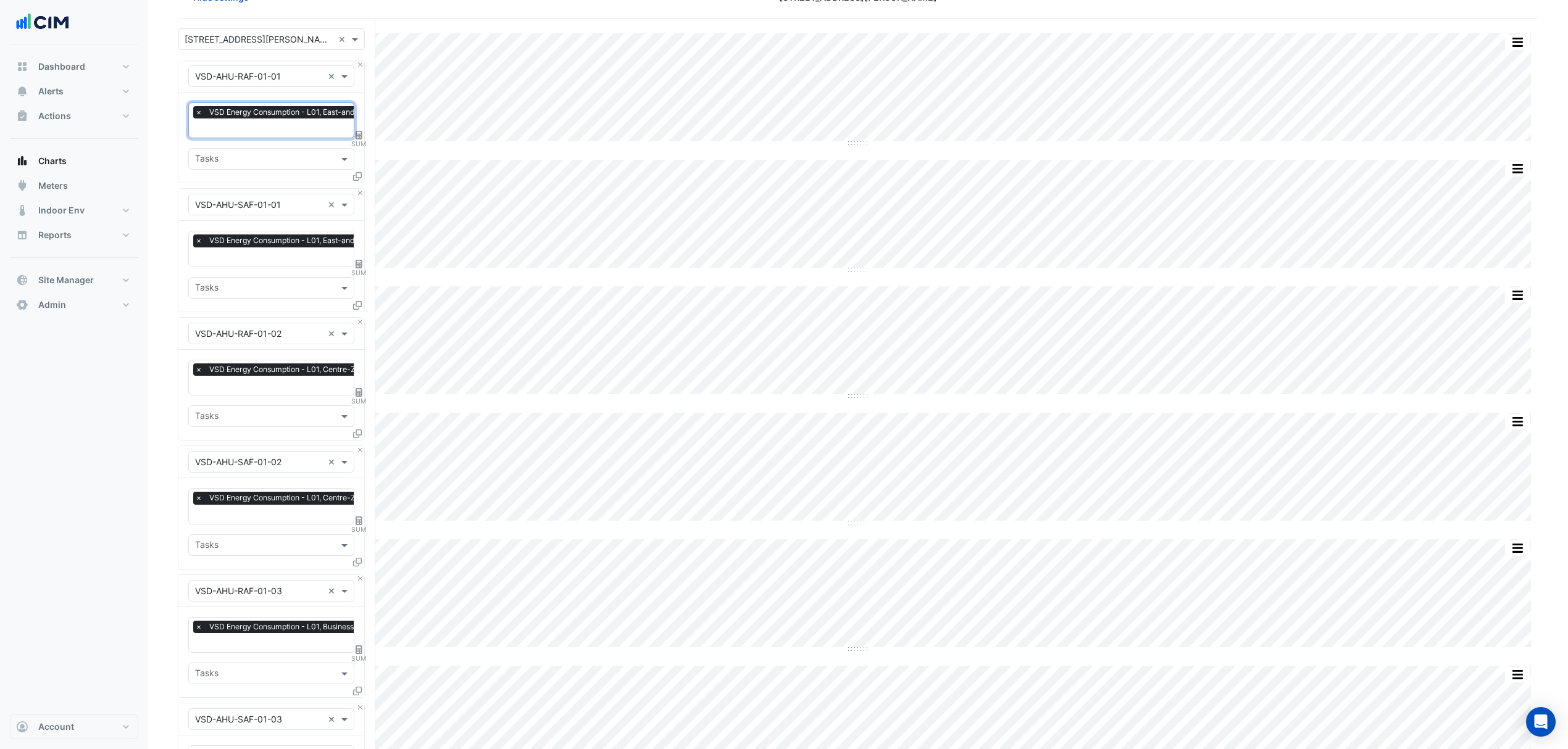
scroll to position [72, 0]
click at [359, 140] on span "SUM" at bounding box center [359, 145] width 15 height 10
select select "******"
select select "*********"
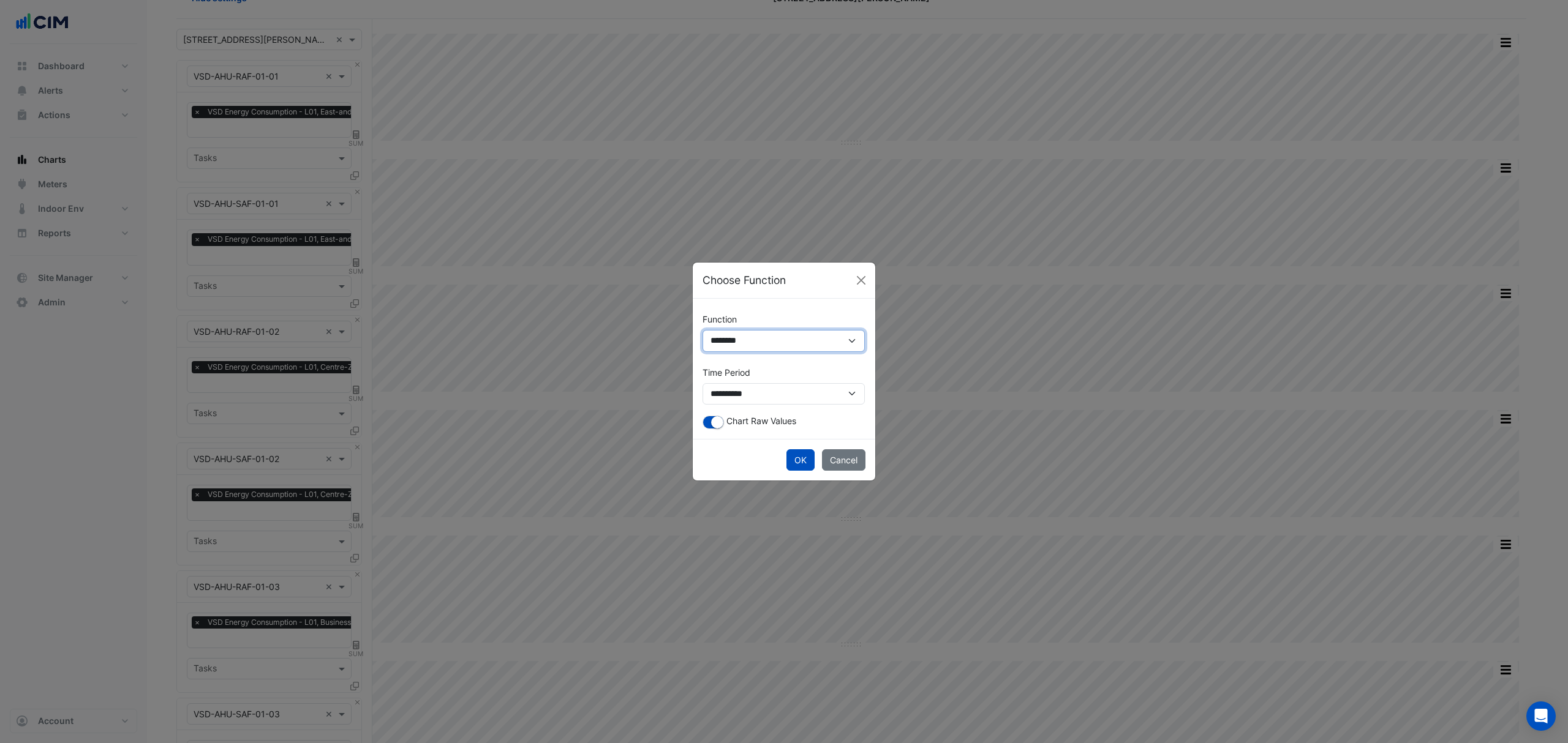
click at [772, 341] on select "**********" at bounding box center [784, 341] width 163 height 22
select select "*******"
click at [703, 352] on select "**********" at bounding box center [784, 341] width 163 height 22
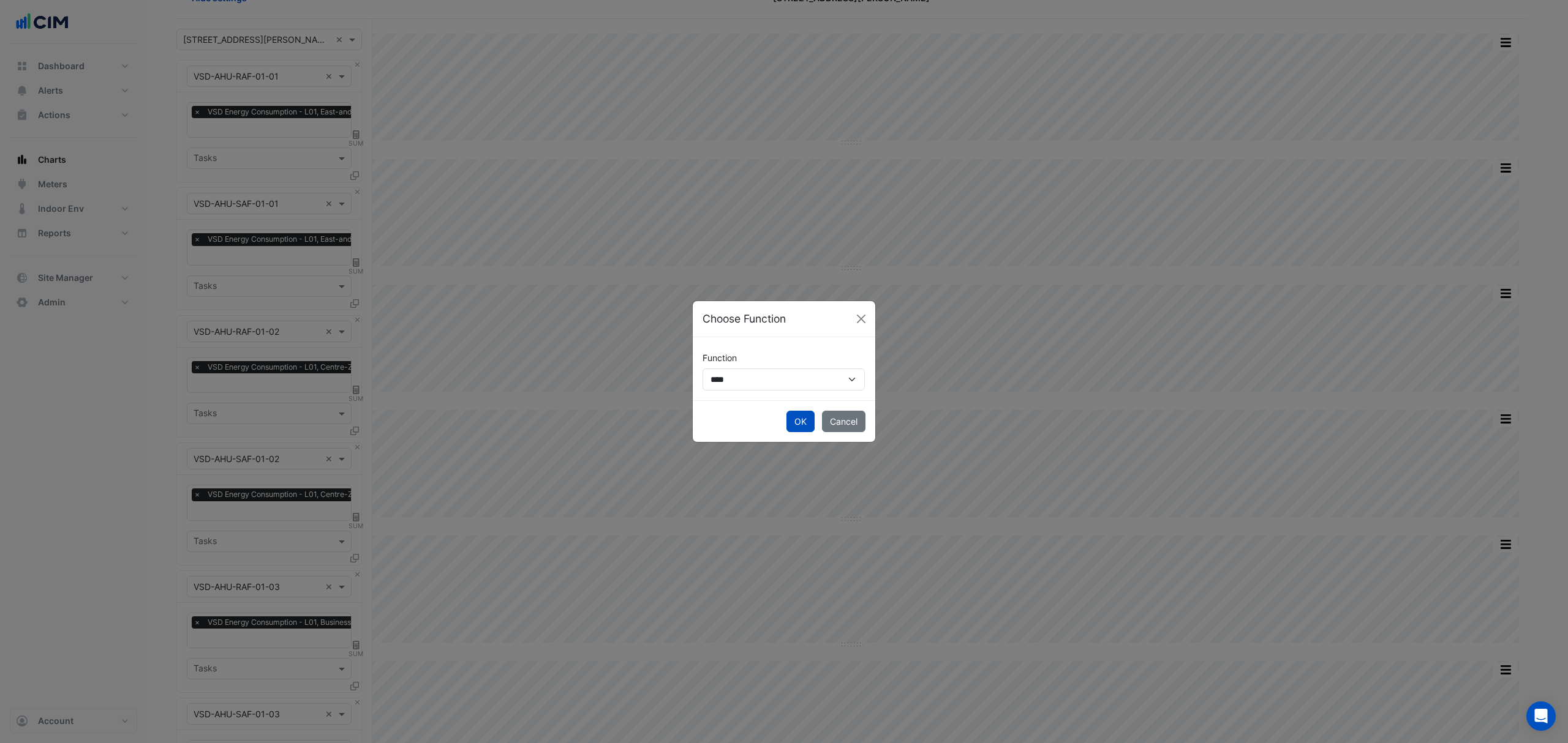
click at [792, 418] on button "OK" at bounding box center [800, 422] width 28 height 21
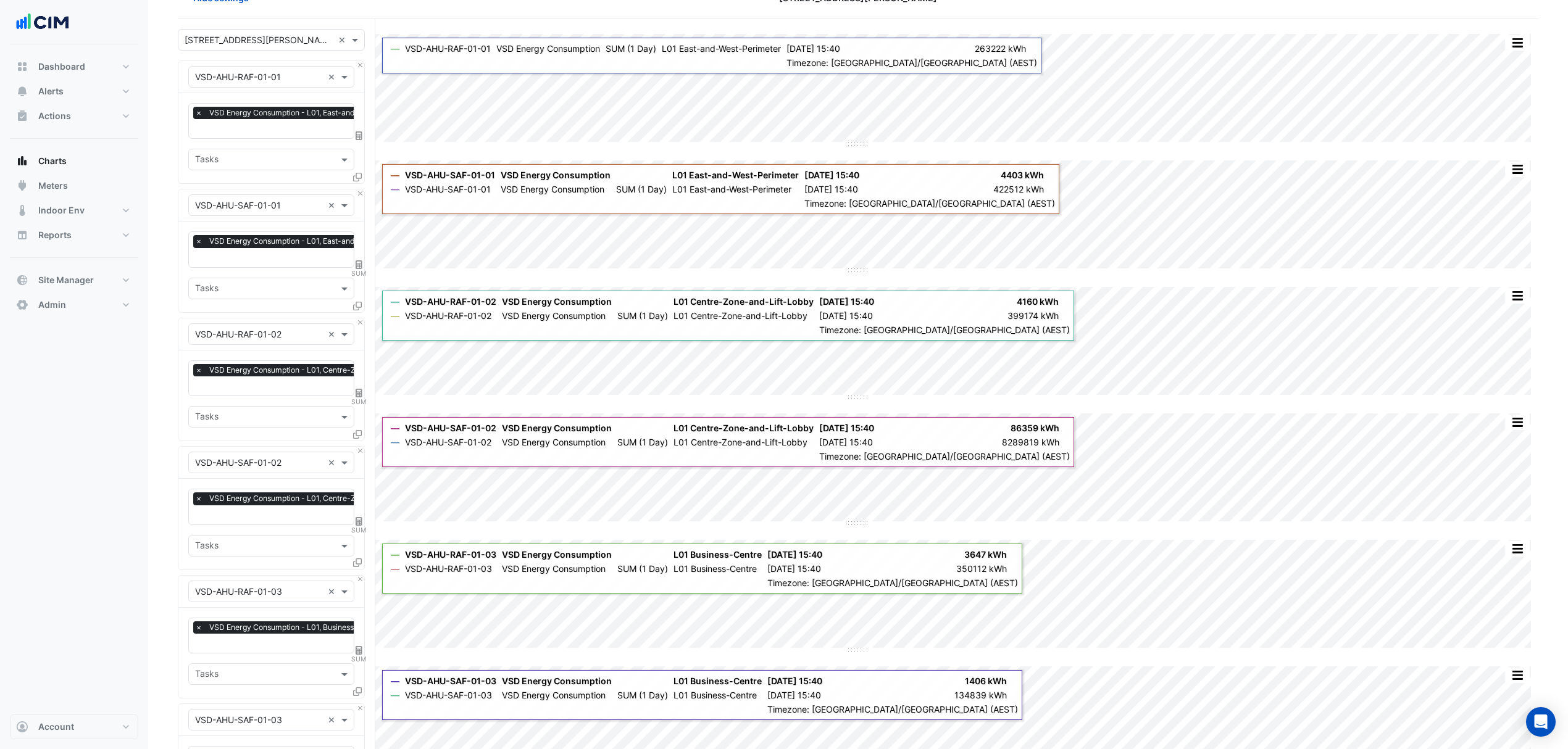
click at [359, 270] on span "SUM" at bounding box center [359, 274] width 15 height 10
select select "******"
select select "*********"
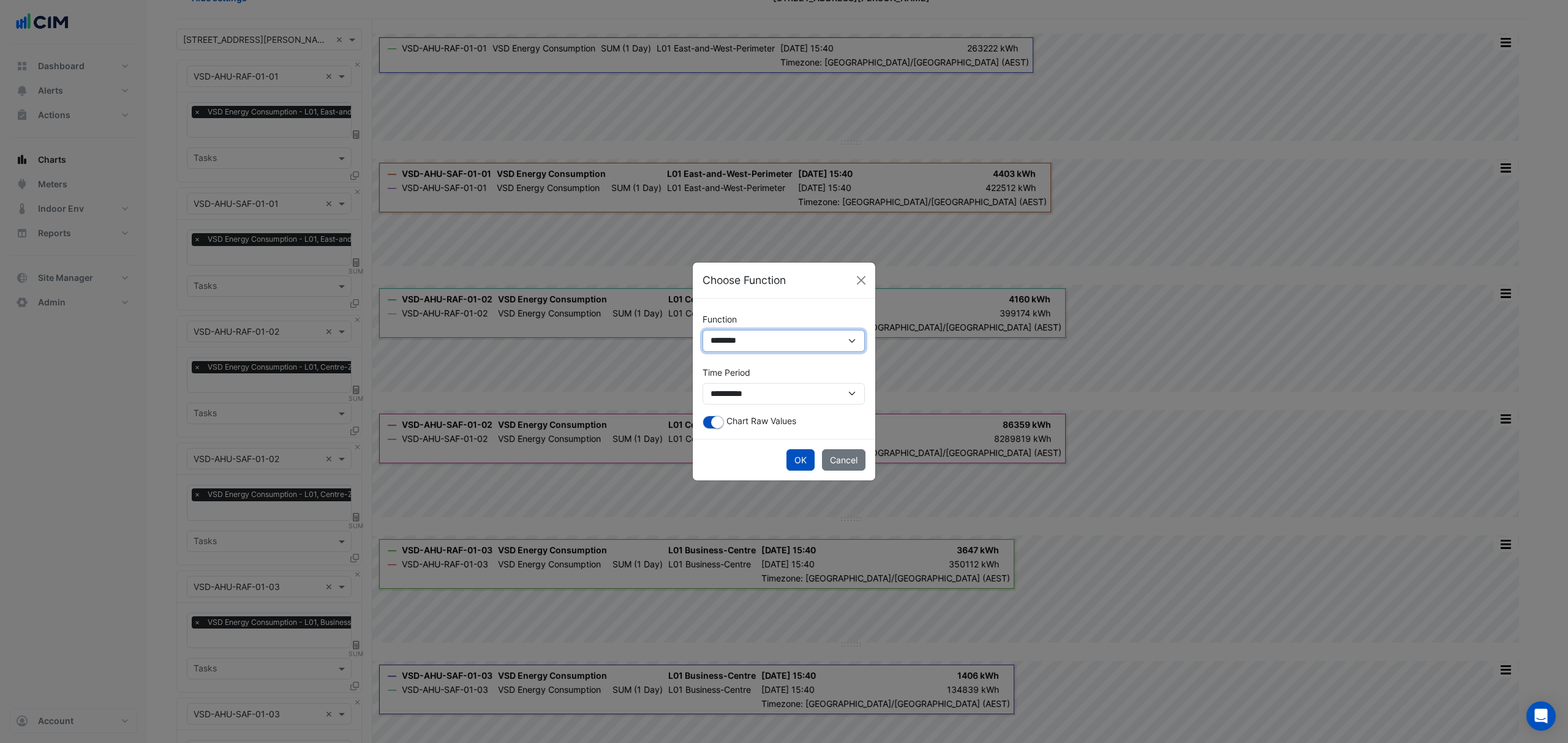
click at [750, 336] on select "**********" at bounding box center [784, 341] width 163 height 22
select select "*******"
click at [703, 352] on select "**********" at bounding box center [784, 341] width 163 height 22
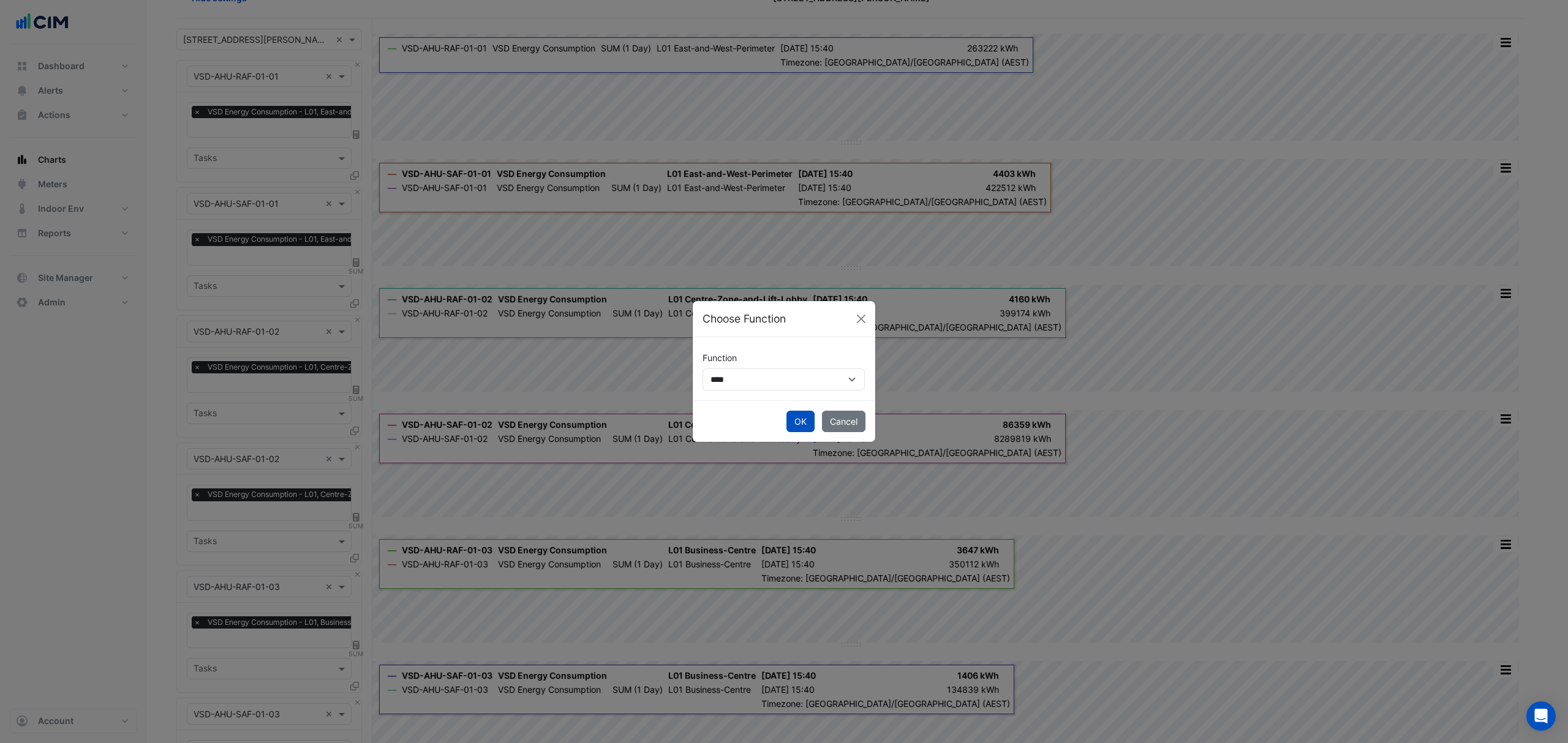
click at [795, 419] on button "OK" at bounding box center [800, 422] width 28 height 21
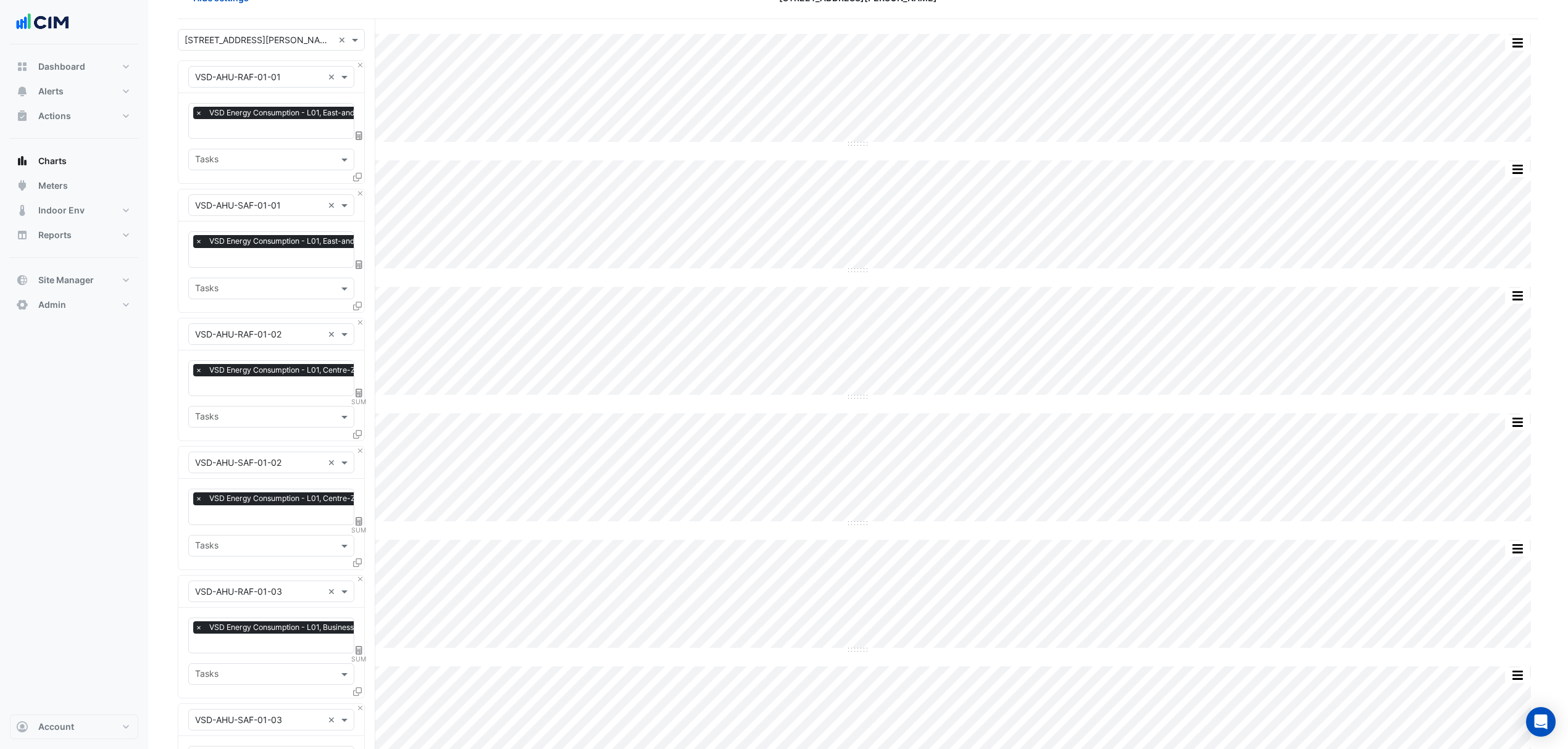
click at [364, 391] on div "Equipment × VSD-AHU-RAF-01-02 × Favourites × VSD Energy Consumption - L01, Cent…" at bounding box center [271, 379] width 187 height 123
click at [361, 391] on icon at bounding box center [358, 393] width 7 height 9
select select "******"
select select "*********"
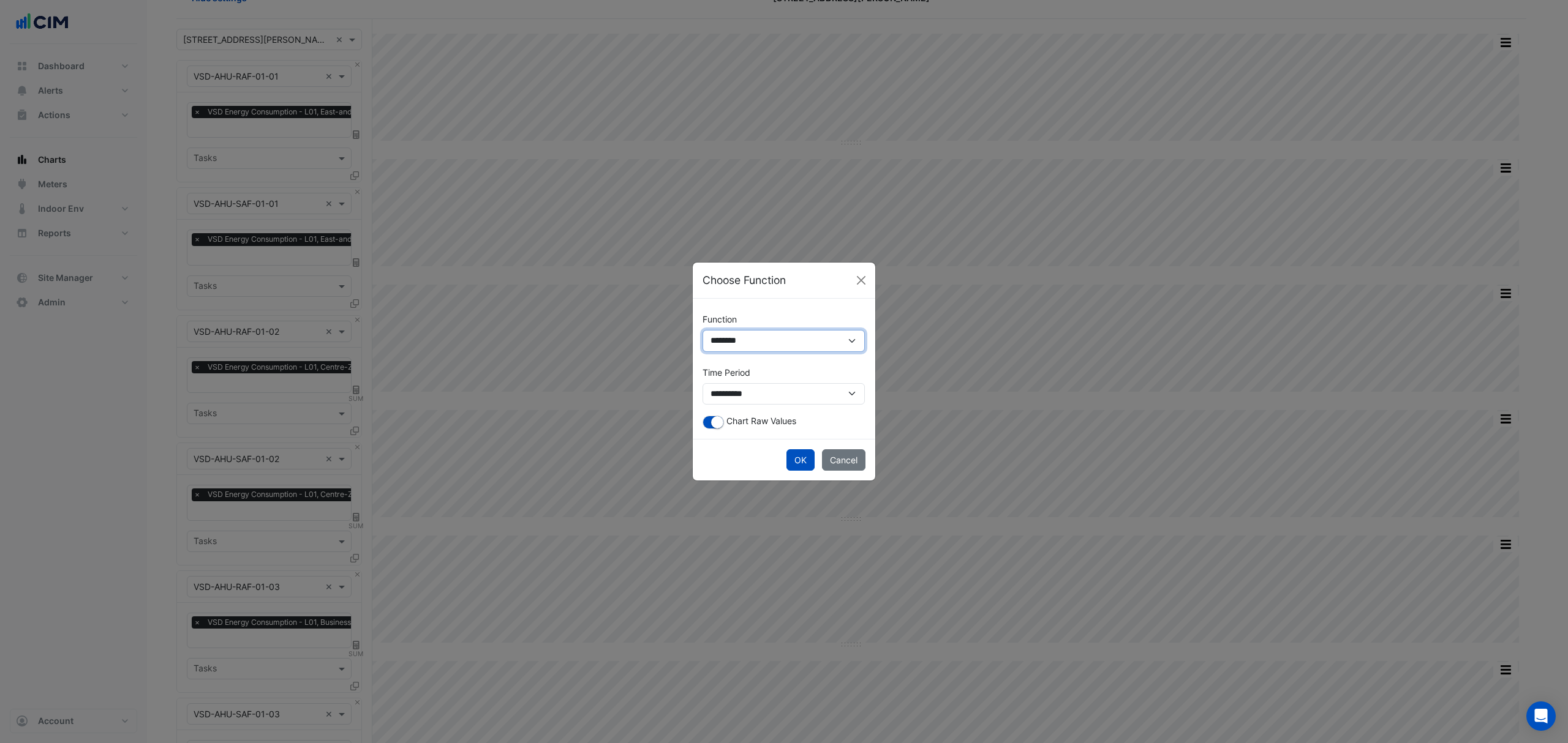
click at [758, 347] on select "**********" at bounding box center [784, 341] width 163 height 22
select select "*******"
click at [703, 352] on select "**********" at bounding box center [784, 341] width 163 height 22
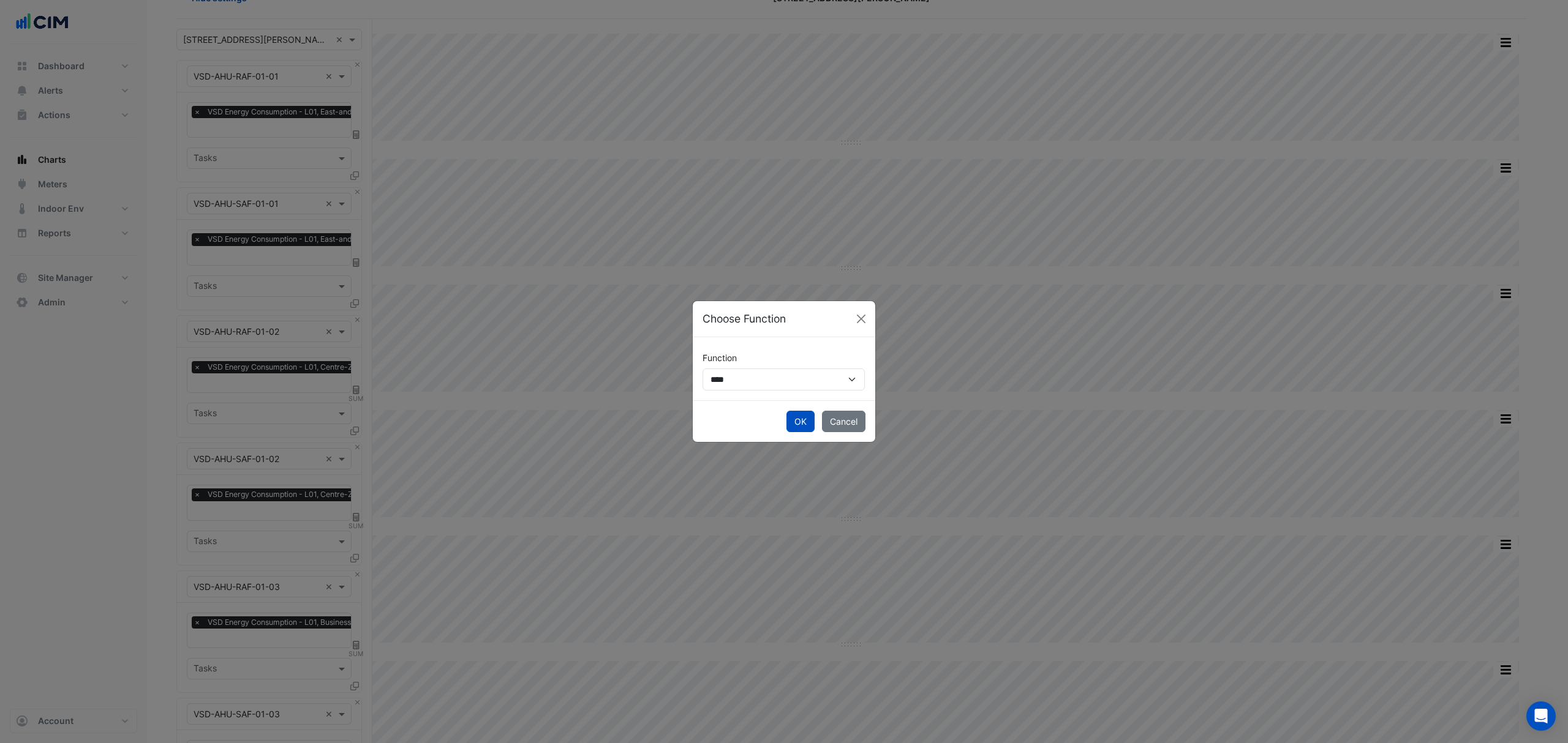
click at [801, 422] on button "OK" at bounding box center [800, 422] width 28 height 21
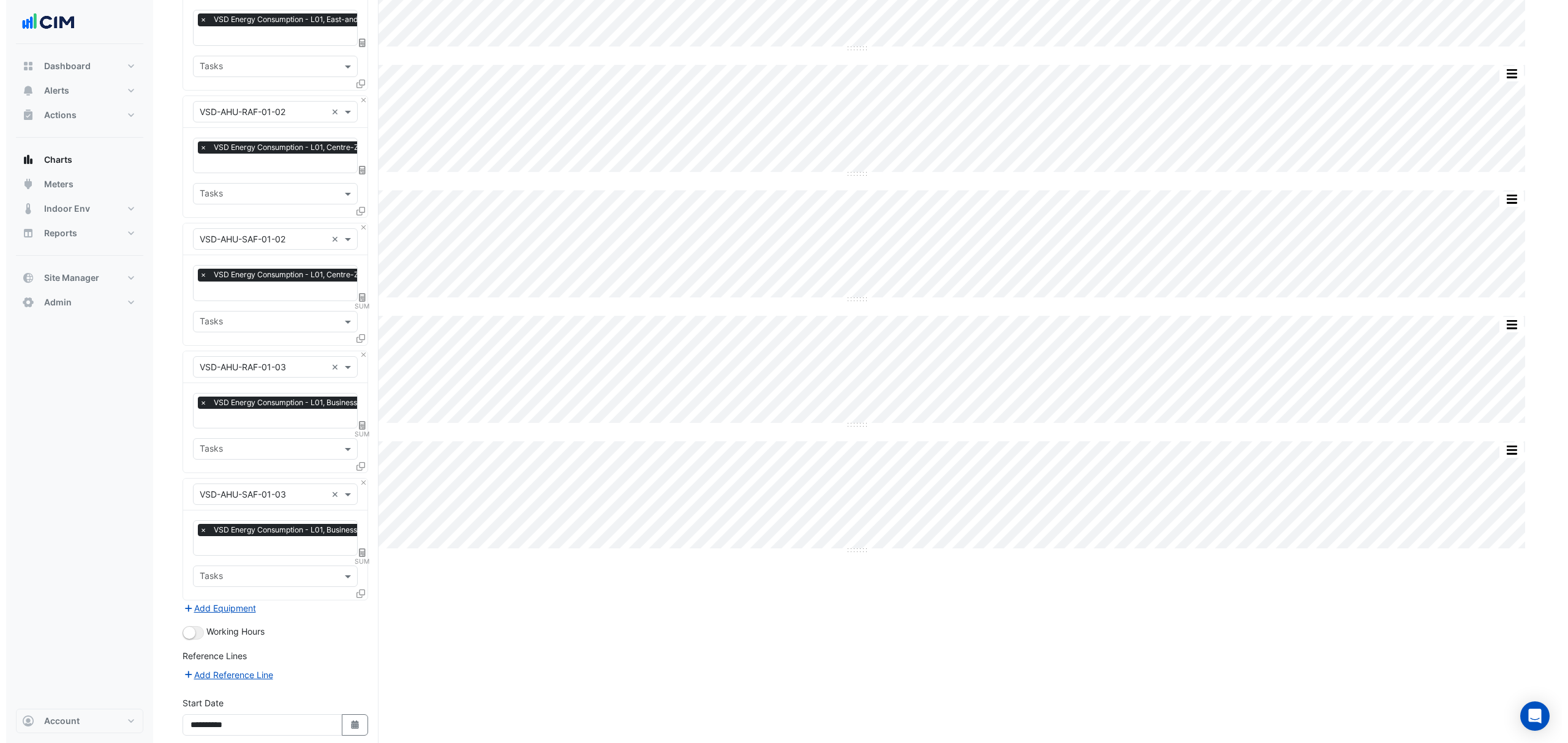
scroll to position [317, 0]
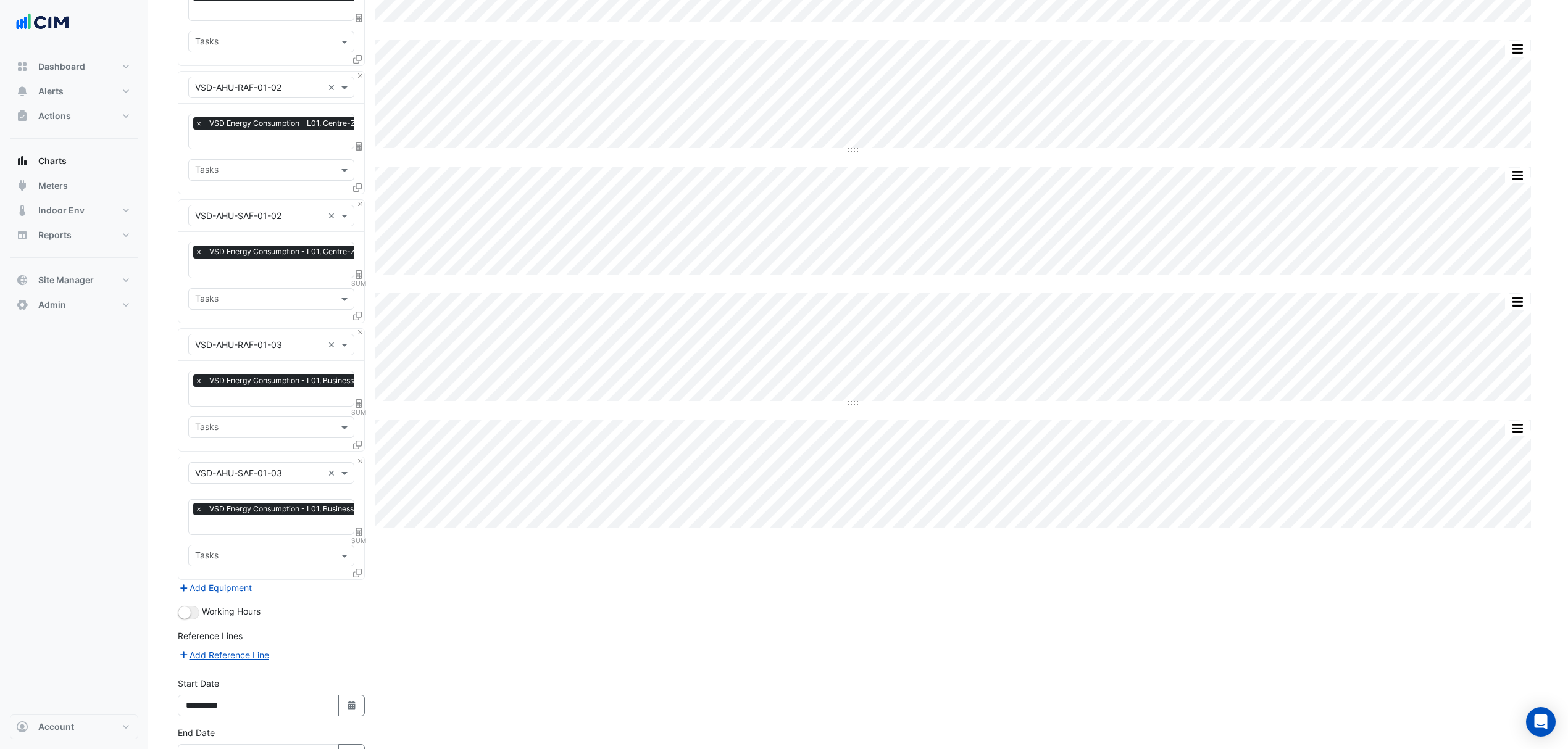
click at [355, 266] on div "Favourites × VSD Energy Consumption - L01, Centre-Zone-and-Lift-Lobby × SUM Tas…" at bounding box center [271, 277] width 185 height 90
click at [355, 271] on icon at bounding box center [358, 275] width 7 height 9
select select "******"
select select "*********"
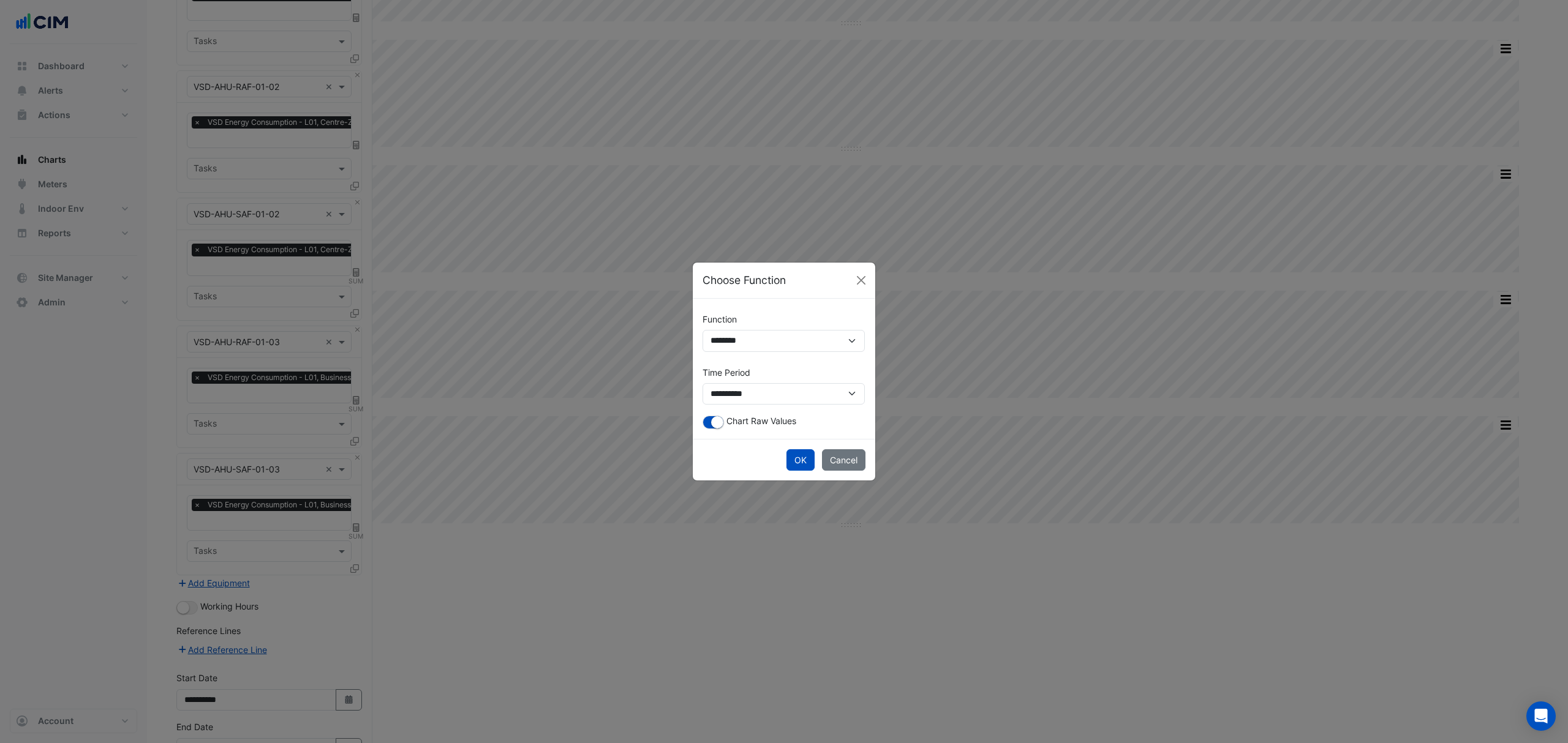
click at [715, 328] on label "Function" at bounding box center [720, 320] width 35 height 21
click at [715, 330] on select "**********" at bounding box center [784, 341] width 163 height 22
click at [721, 334] on select "**********" at bounding box center [784, 341] width 163 height 22
select select "*******"
click at [703, 352] on select "**********" at bounding box center [784, 341] width 163 height 22
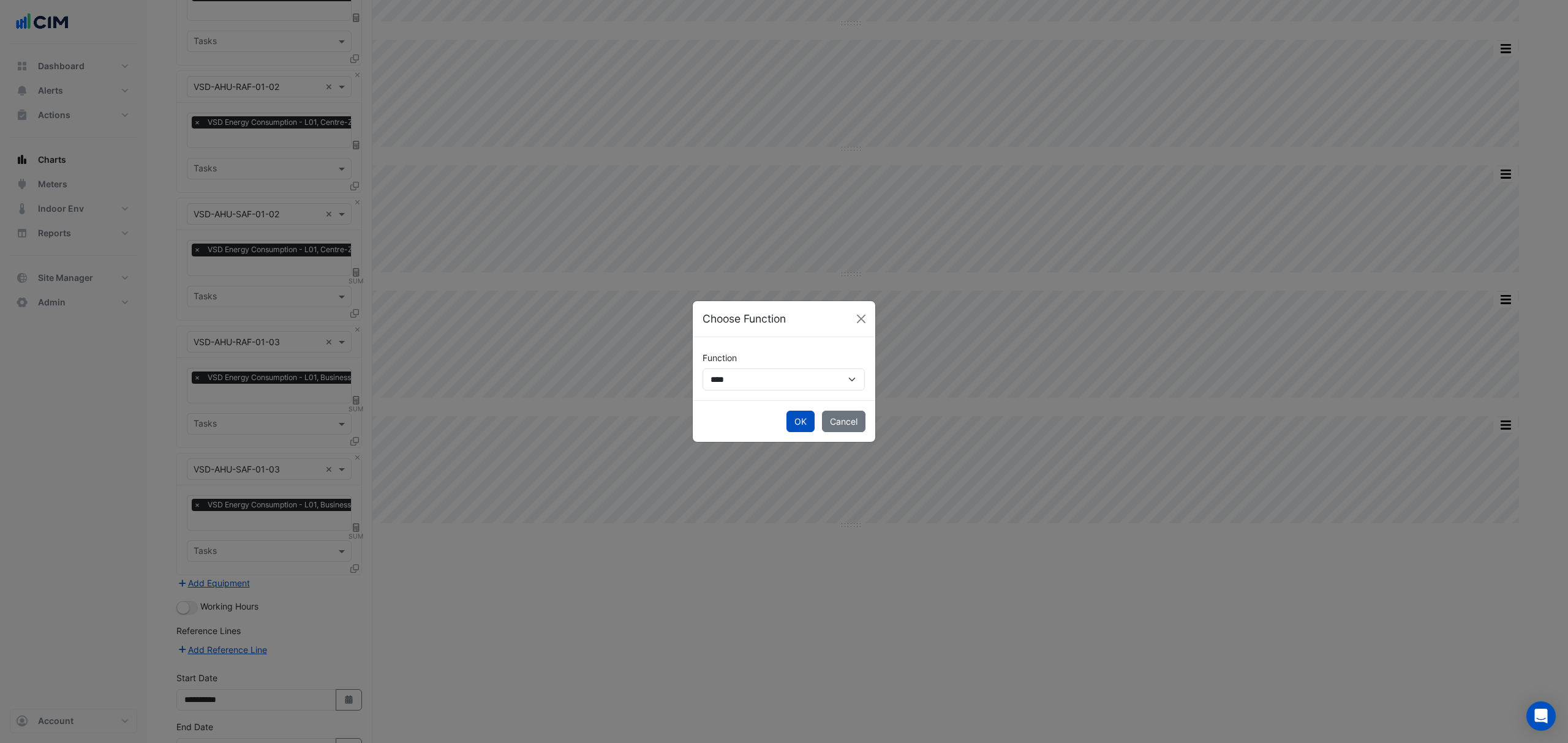
click at [795, 422] on button "OK" at bounding box center [800, 422] width 28 height 21
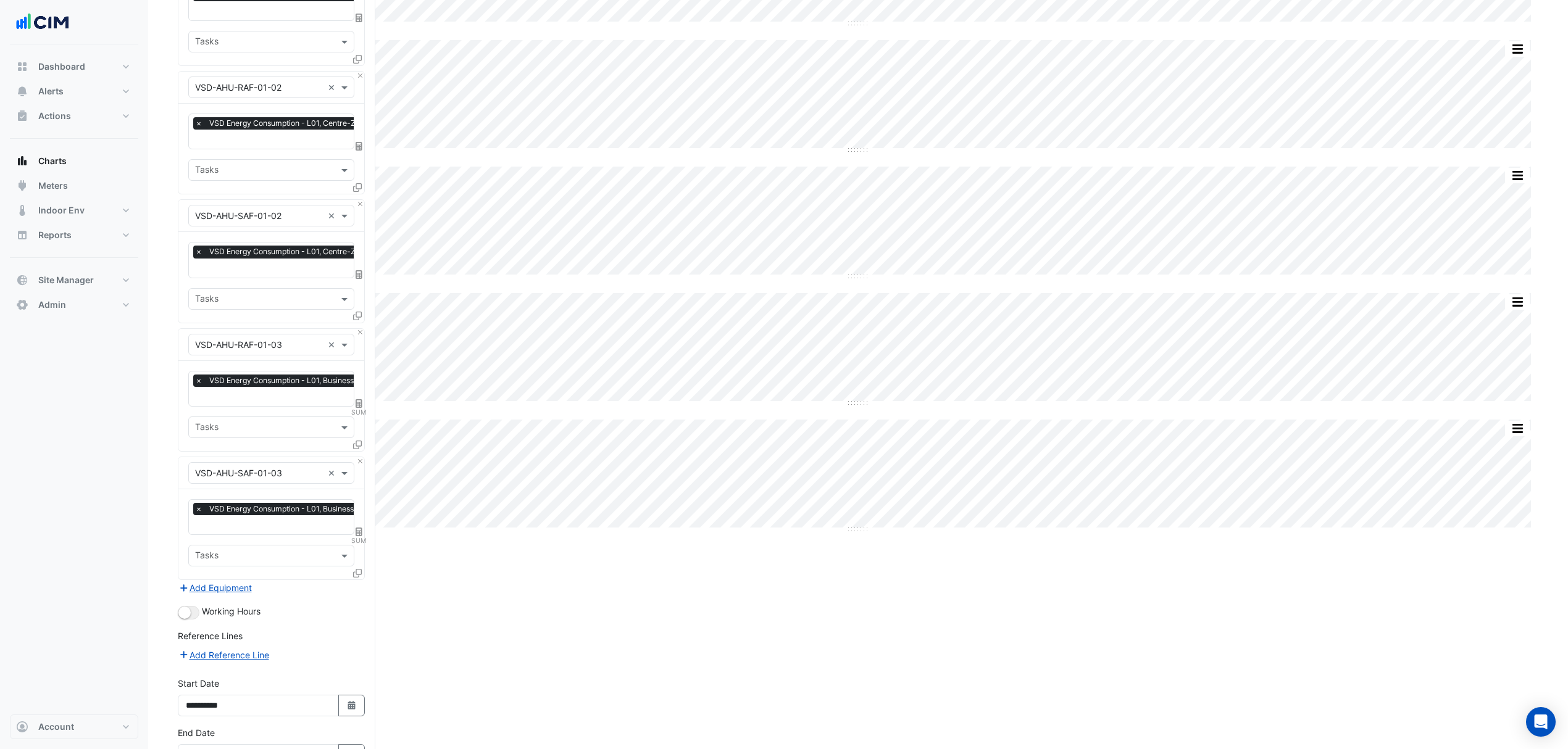
click at [361, 401] on icon at bounding box center [358, 404] width 7 height 9
select select "******"
select select "*********"
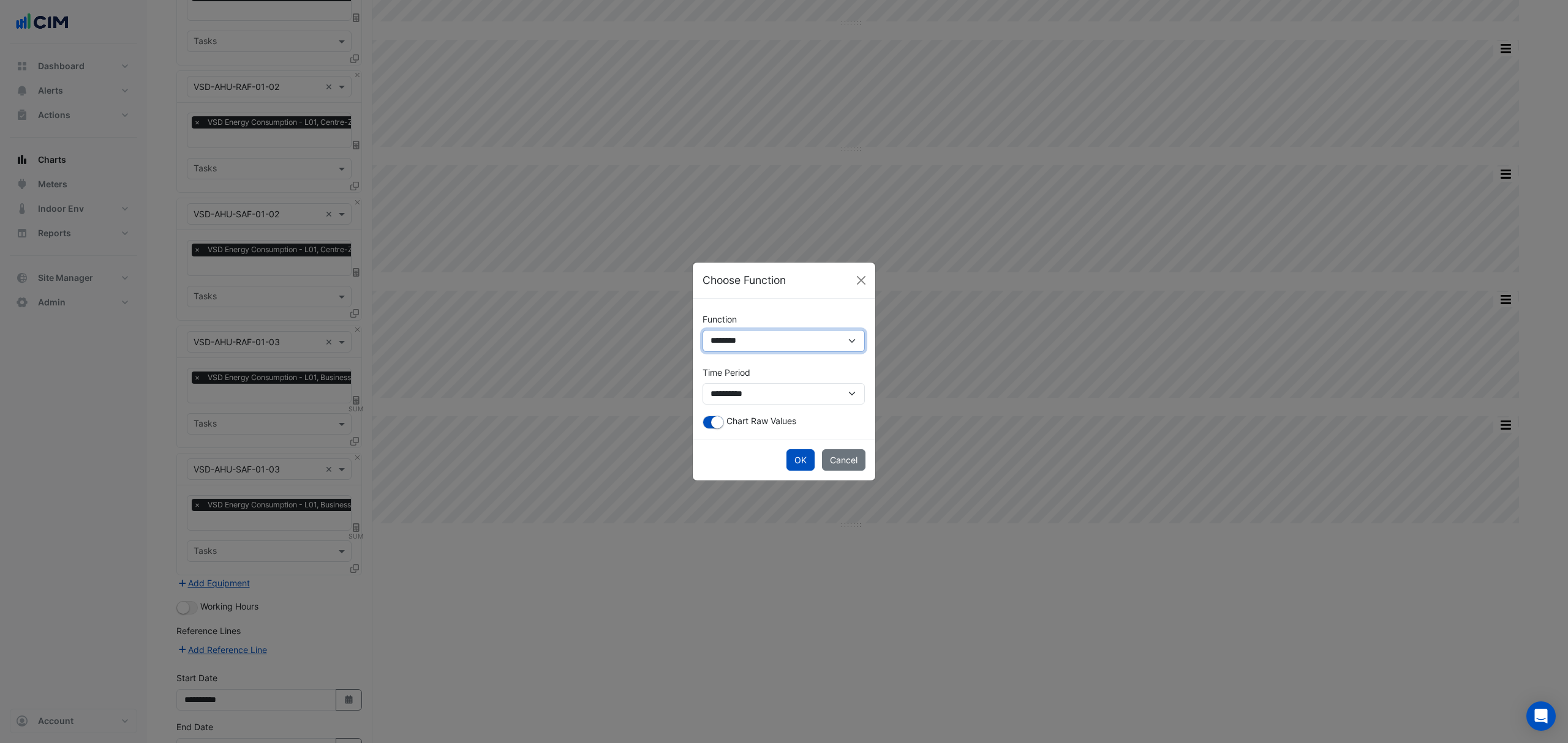
click at [738, 336] on select "**********" at bounding box center [784, 341] width 163 height 22
select select "*******"
click at [703, 352] on select "**********" at bounding box center [784, 341] width 163 height 22
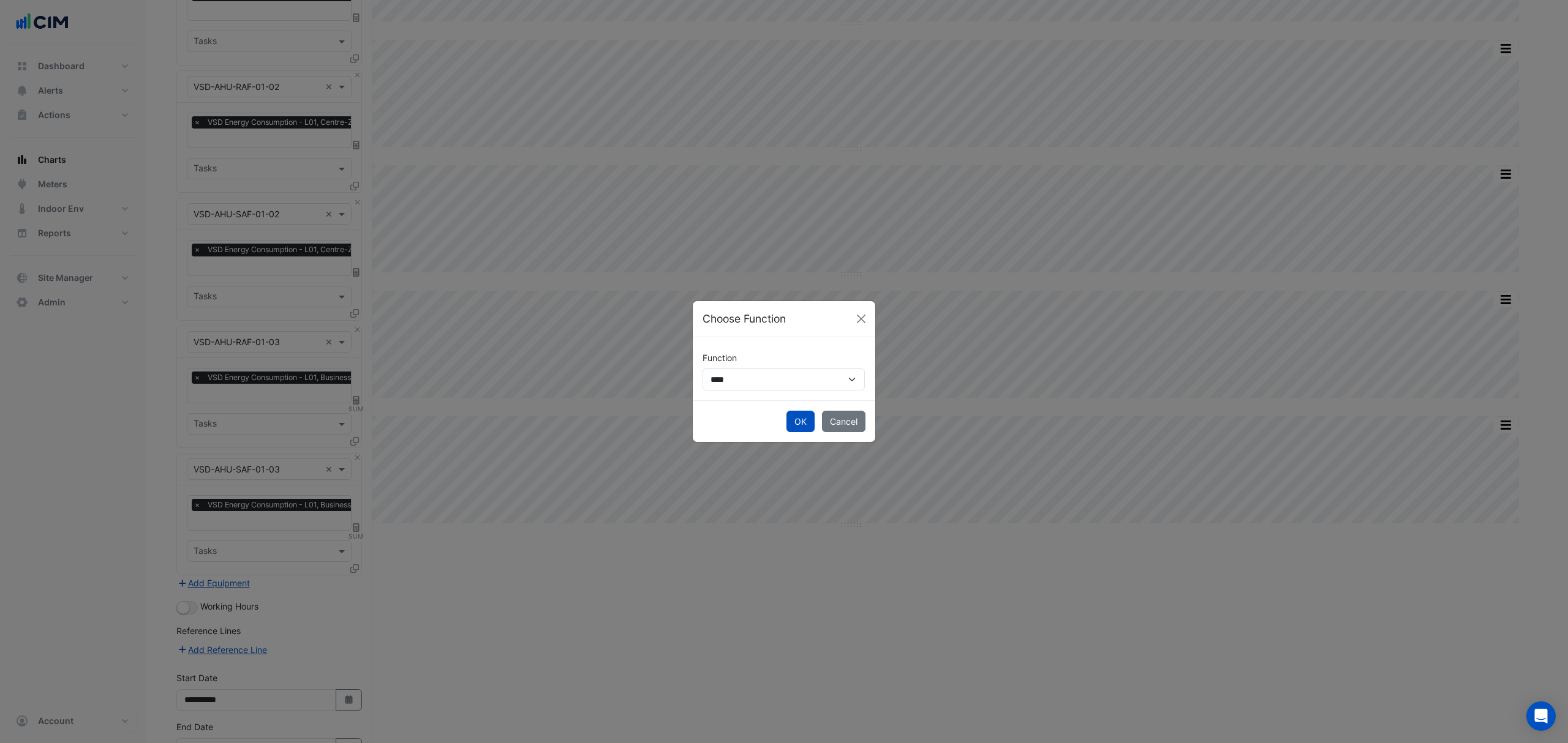
click at [800, 425] on button "OK" at bounding box center [800, 422] width 28 height 21
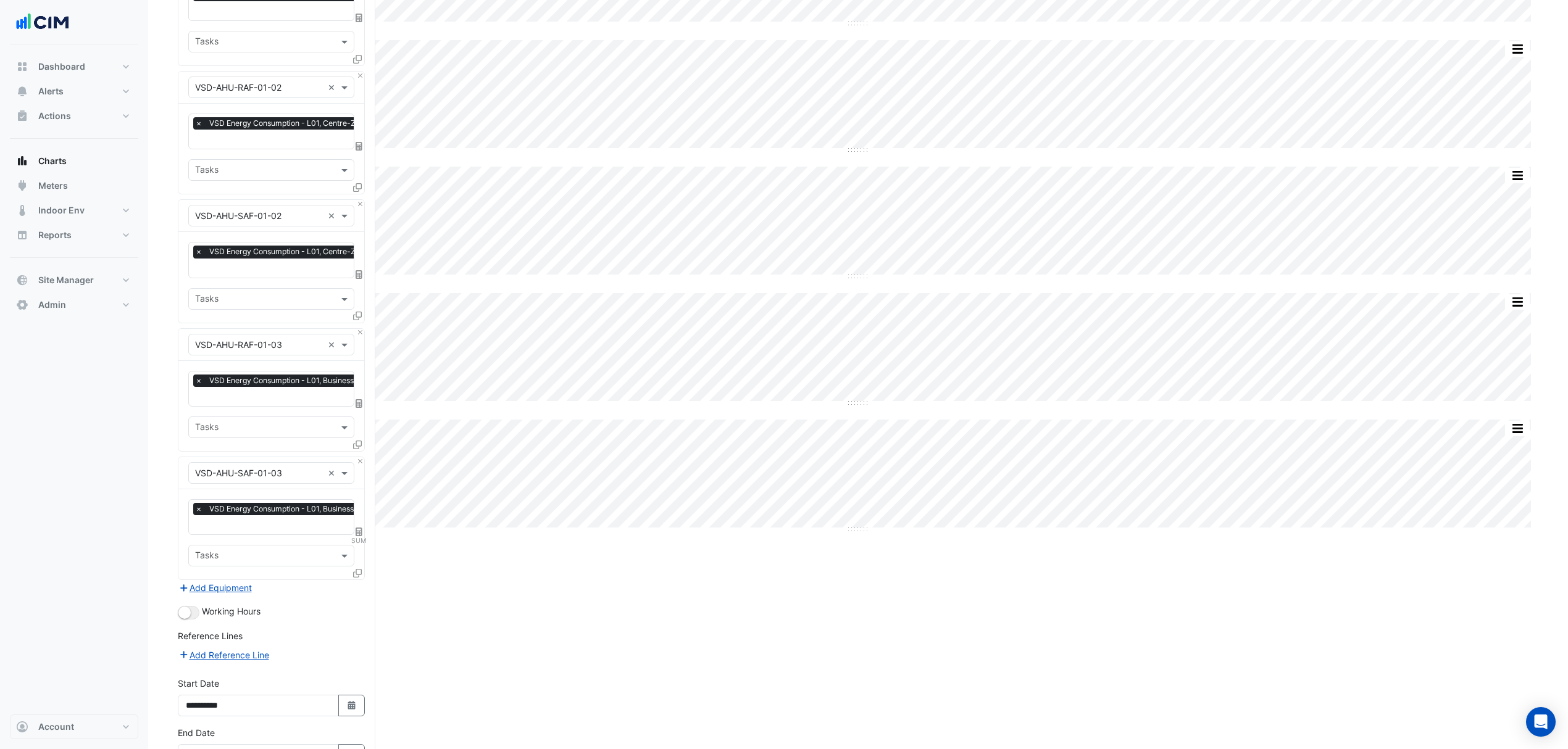
click at [356, 536] on span "SUM" at bounding box center [359, 540] width 15 height 10
select select "******"
select select "*********"
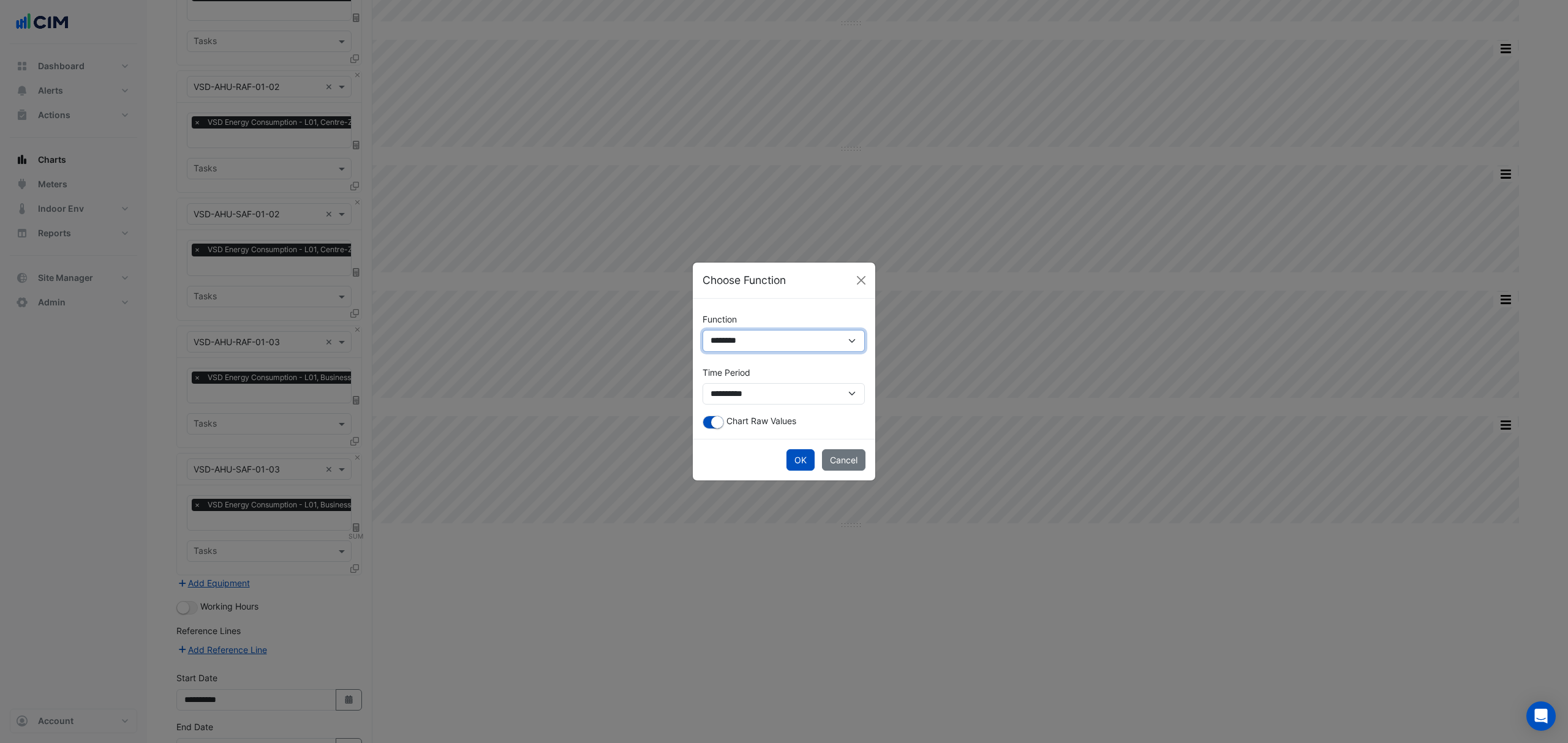
click at [763, 343] on select "**********" at bounding box center [784, 341] width 163 height 22
select select "*******"
click at [703, 352] on select "**********" at bounding box center [784, 341] width 163 height 22
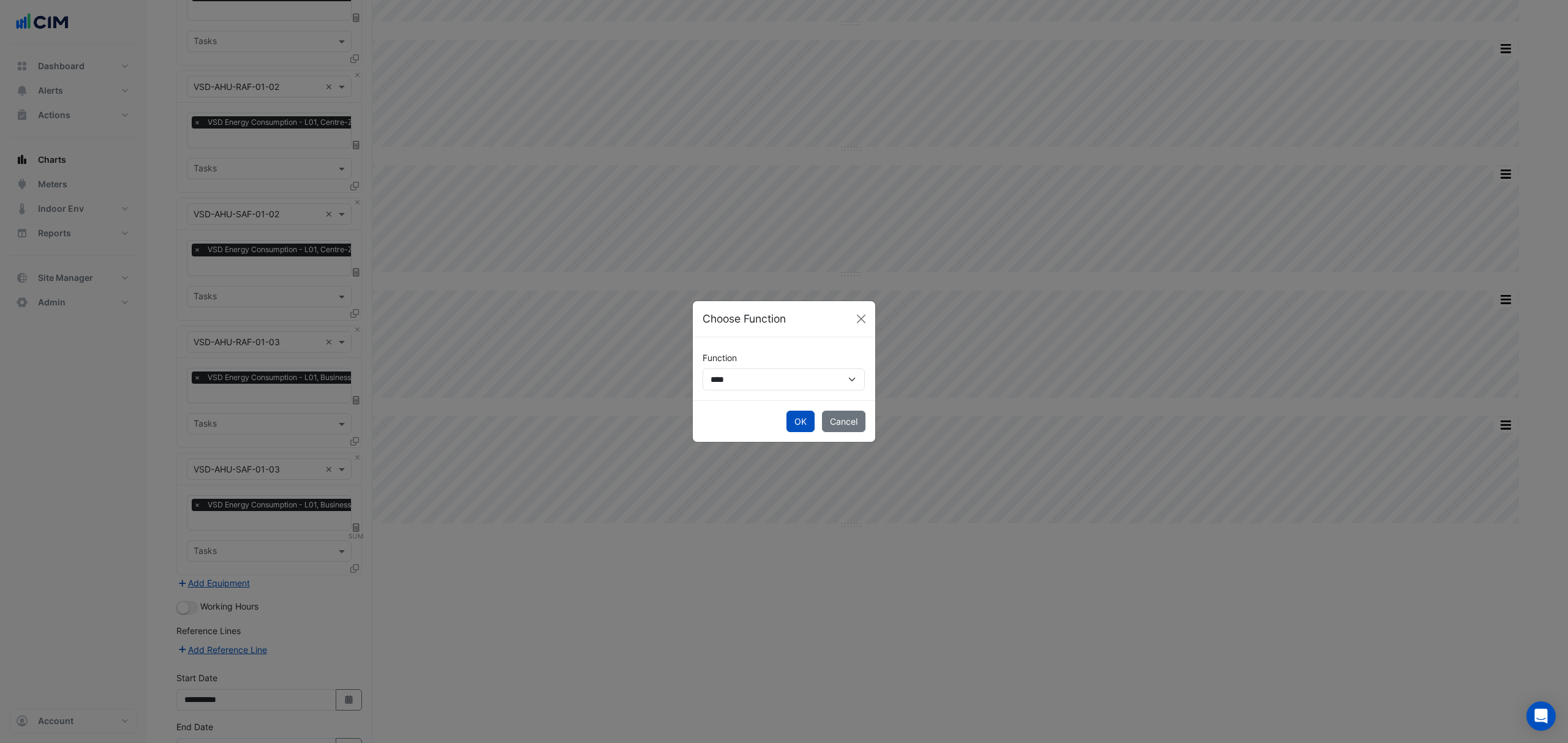
click at [796, 420] on button "OK" at bounding box center [800, 422] width 28 height 21
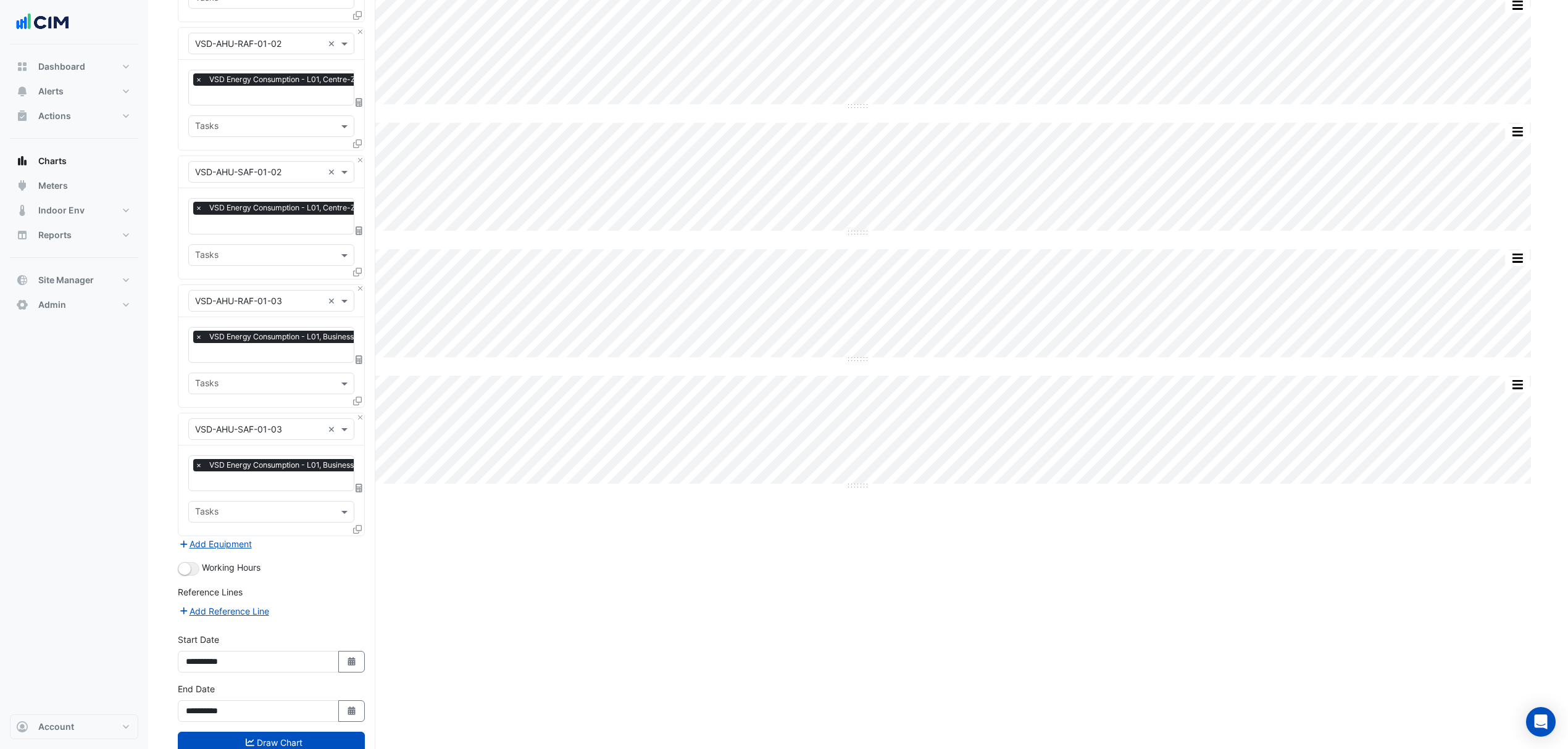
scroll to position [402, 0]
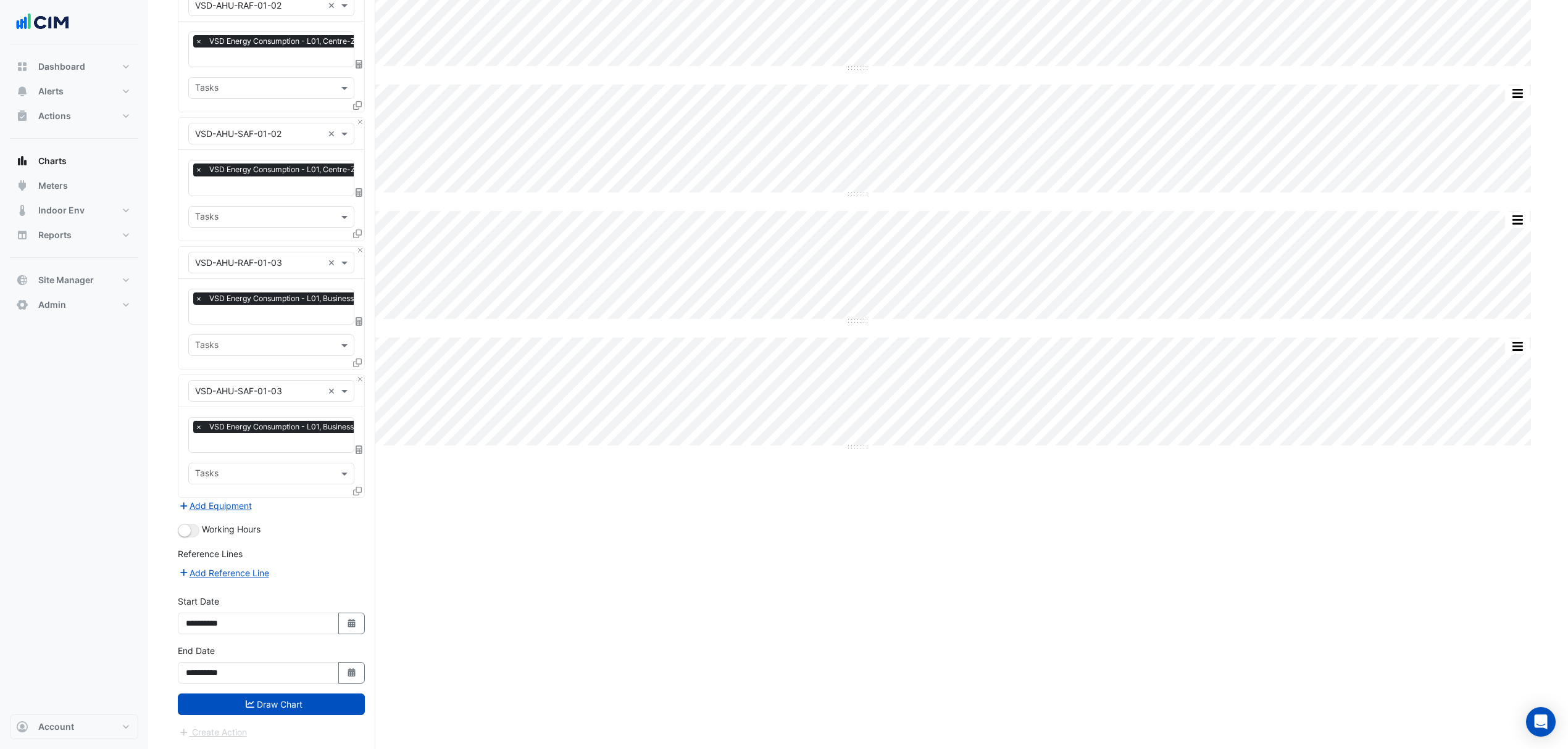
click at [237, 722] on form "Select a Site × [STREET_ADDRESS][PERSON_NAME] × Equipment × VSD-AHU-RAF-01-01 ×…" at bounding box center [271, 219] width 187 height 1039
click at [245, 711] on button "Draw Chart" at bounding box center [271, 704] width 187 height 21
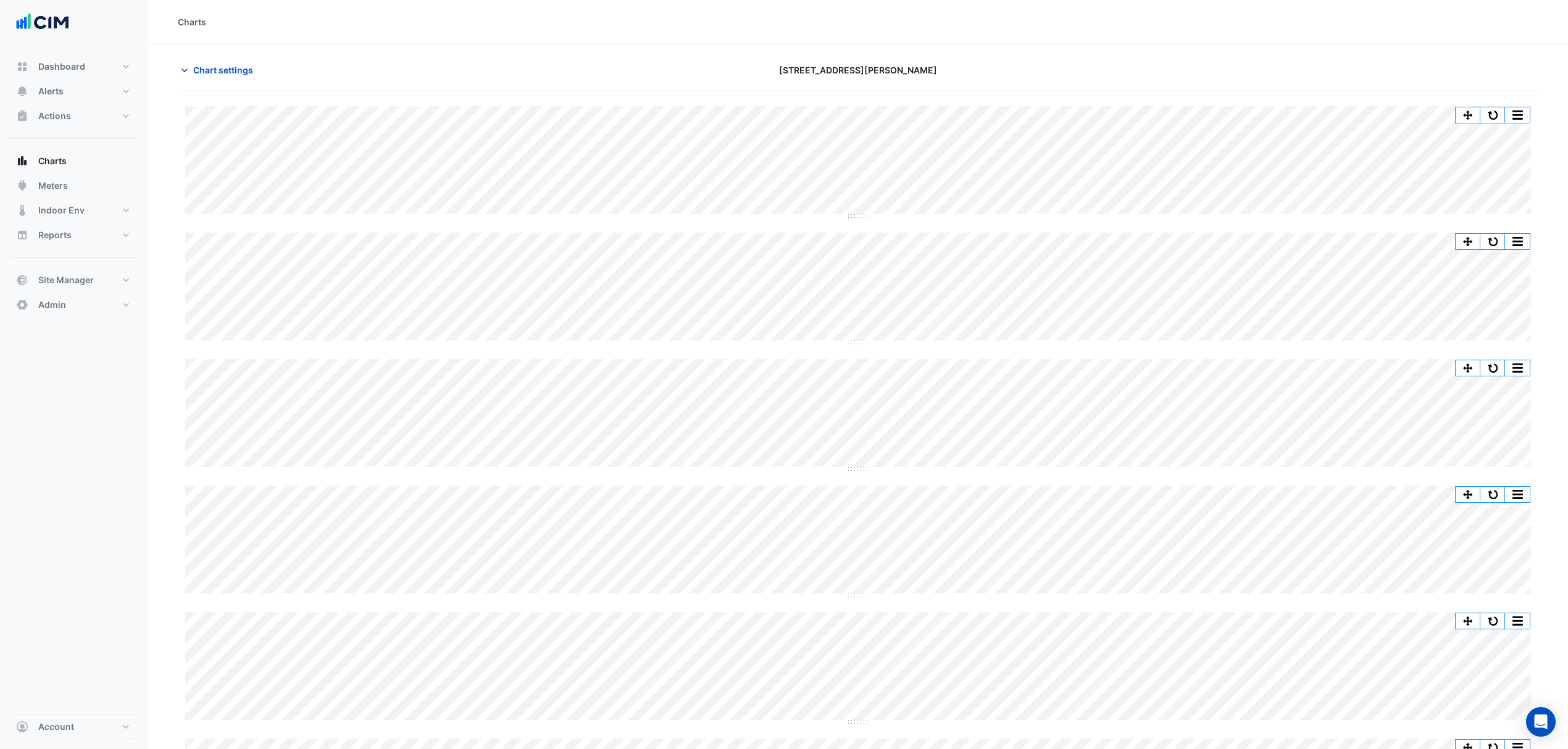
click at [249, 74] on span "Chart settings" at bounding box center [223, 70] width 60 height 13
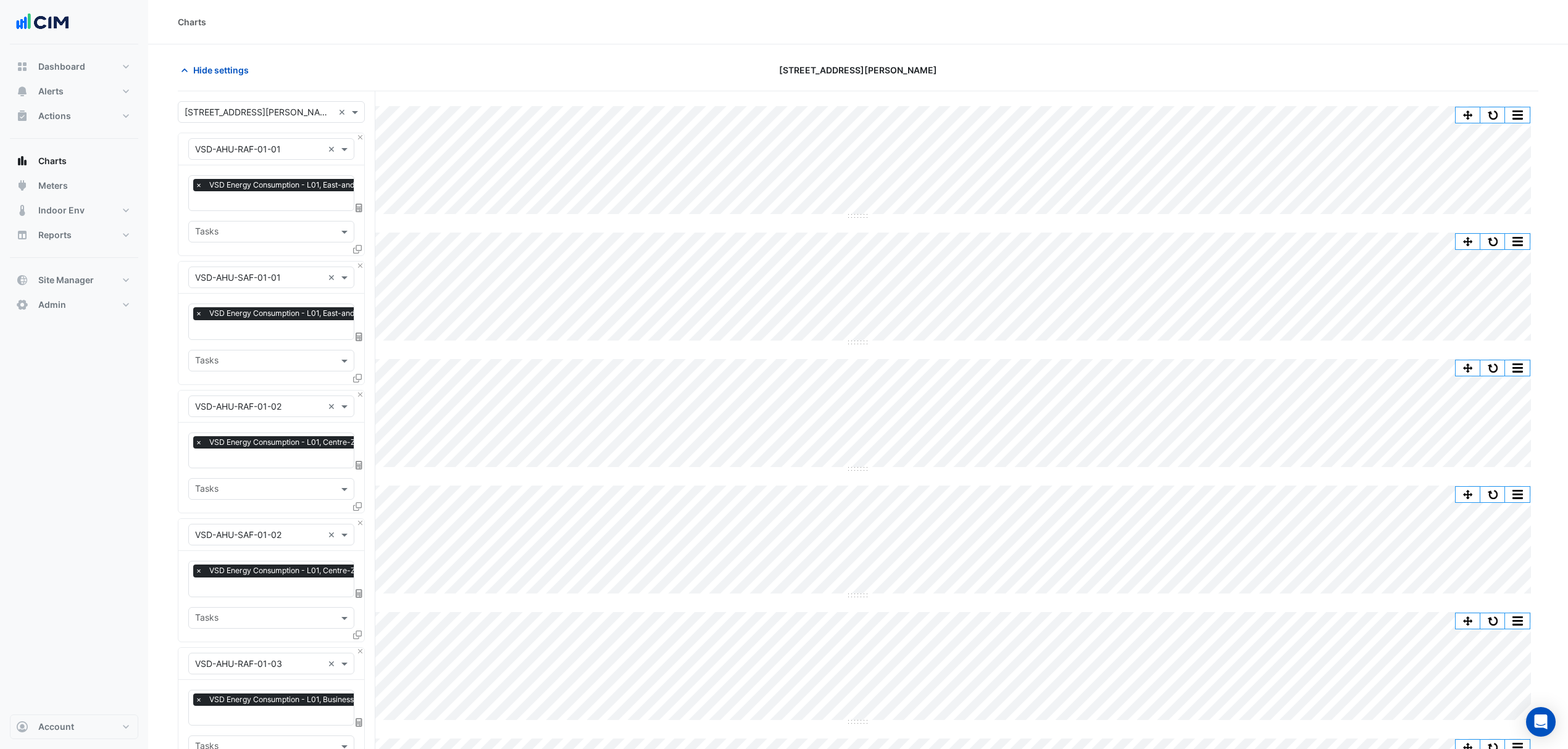
scroll to position [0, 6]
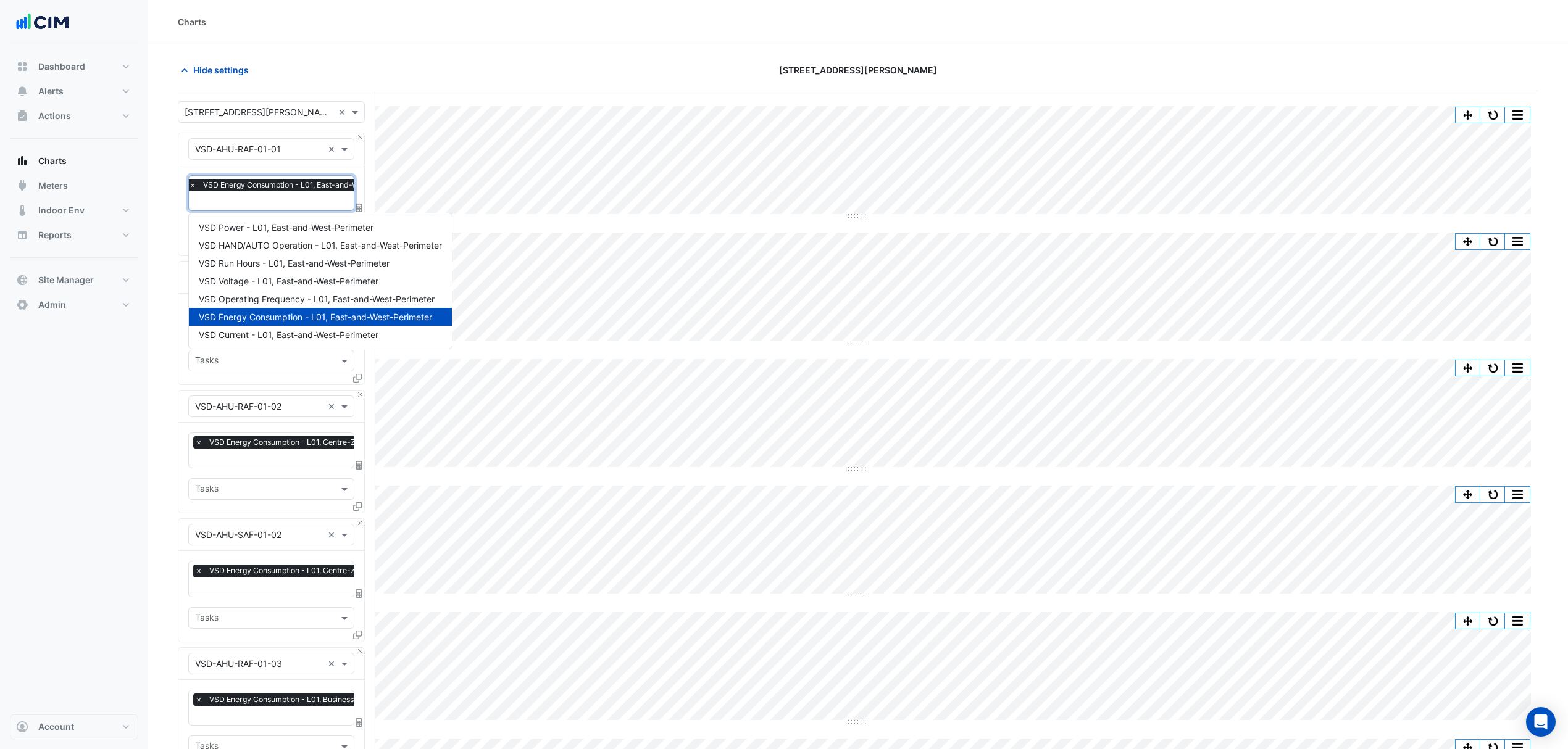
click at [217, 205] on input "text" at bounding box center [302, 202] width 225 height 13
click at [242, 233] on div "VSD Power - L01, East-and-West-Perimeter" at bounding box center [320, 227] width 263 height 17
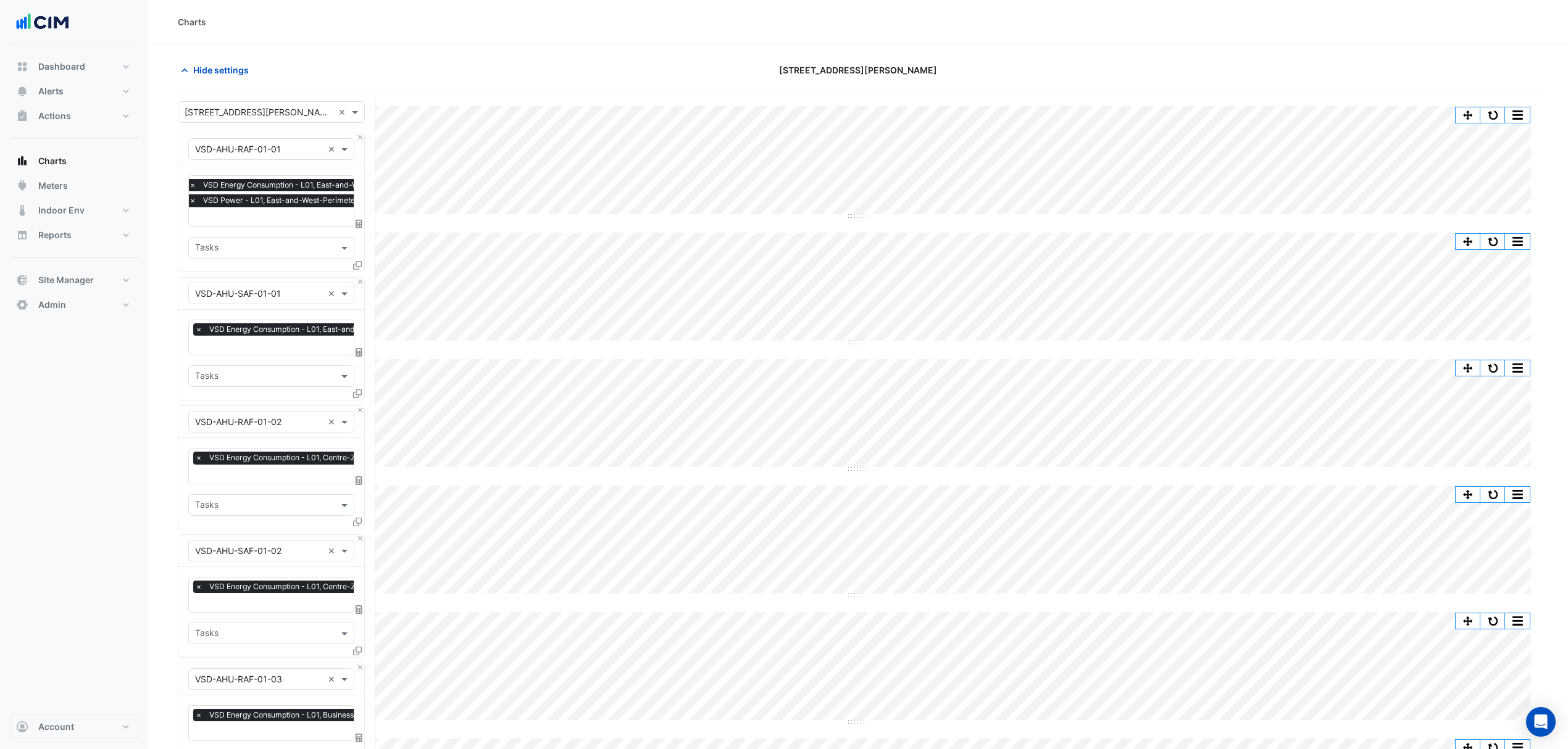
drag, startPoint x: 273, startPoint y: 319, endPoint x: 296, endPoint y: 354, distance: 41.9
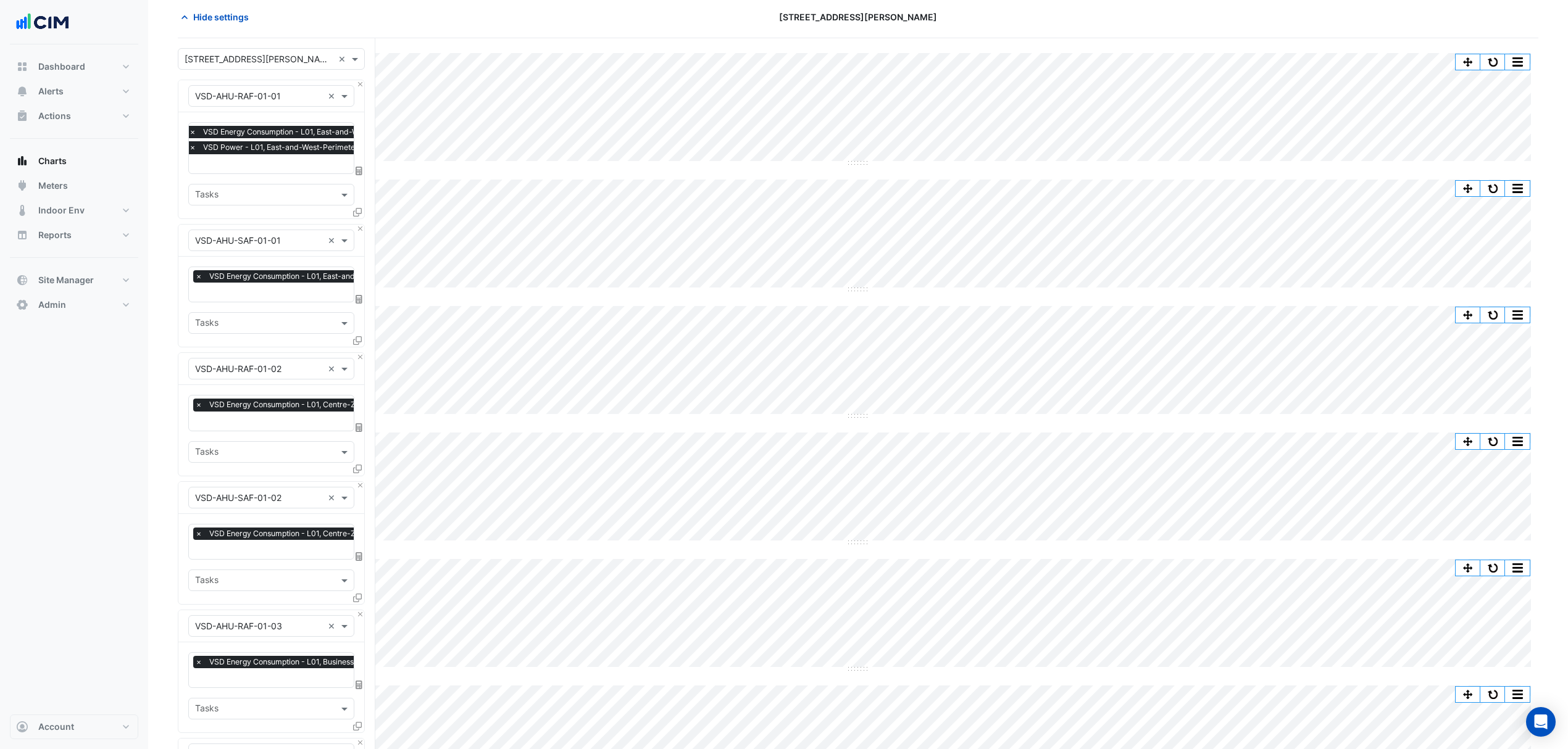
scroll to position [82, 0]
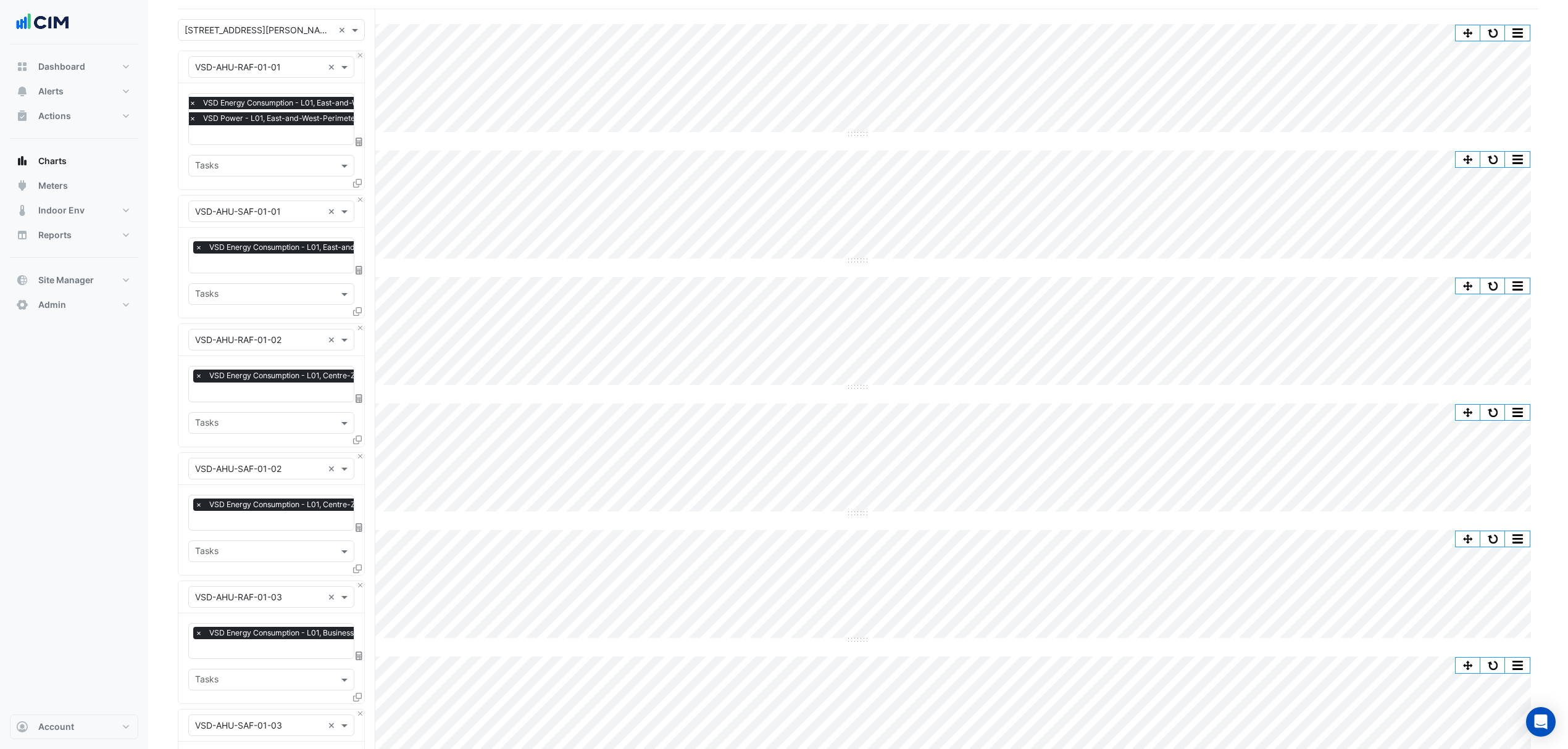
drag, startPoint x: 296, startPoint y: 354, endPoint x: 131, endPoint y: 602, distance: 297.9
click at [128, 602] on div "Dashboard Portfolio Ratings Performance Alerts Site Rules Templates Actions Sit…" at bounding box center [74, 379] width 128 height 670
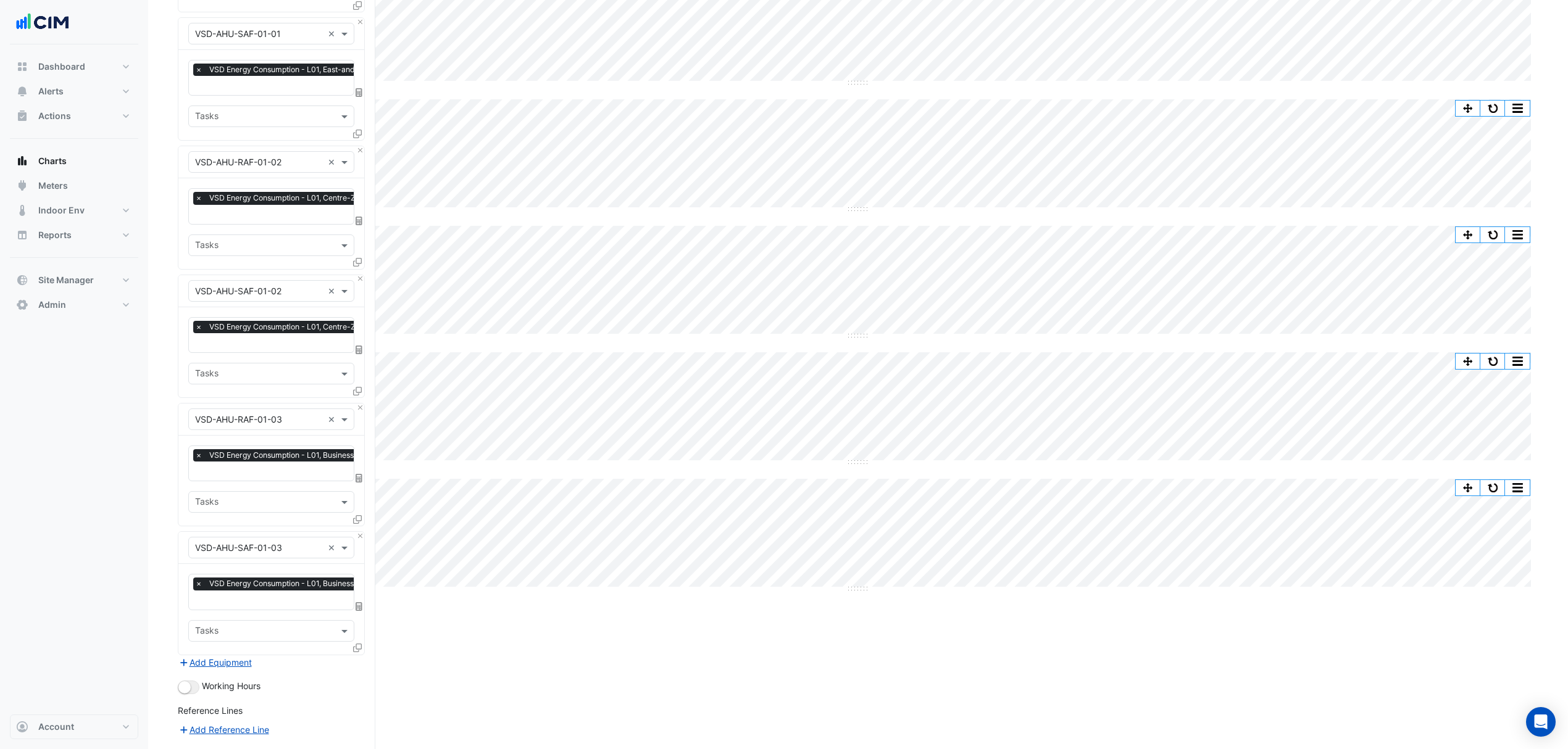
scroll to position [417, 0]
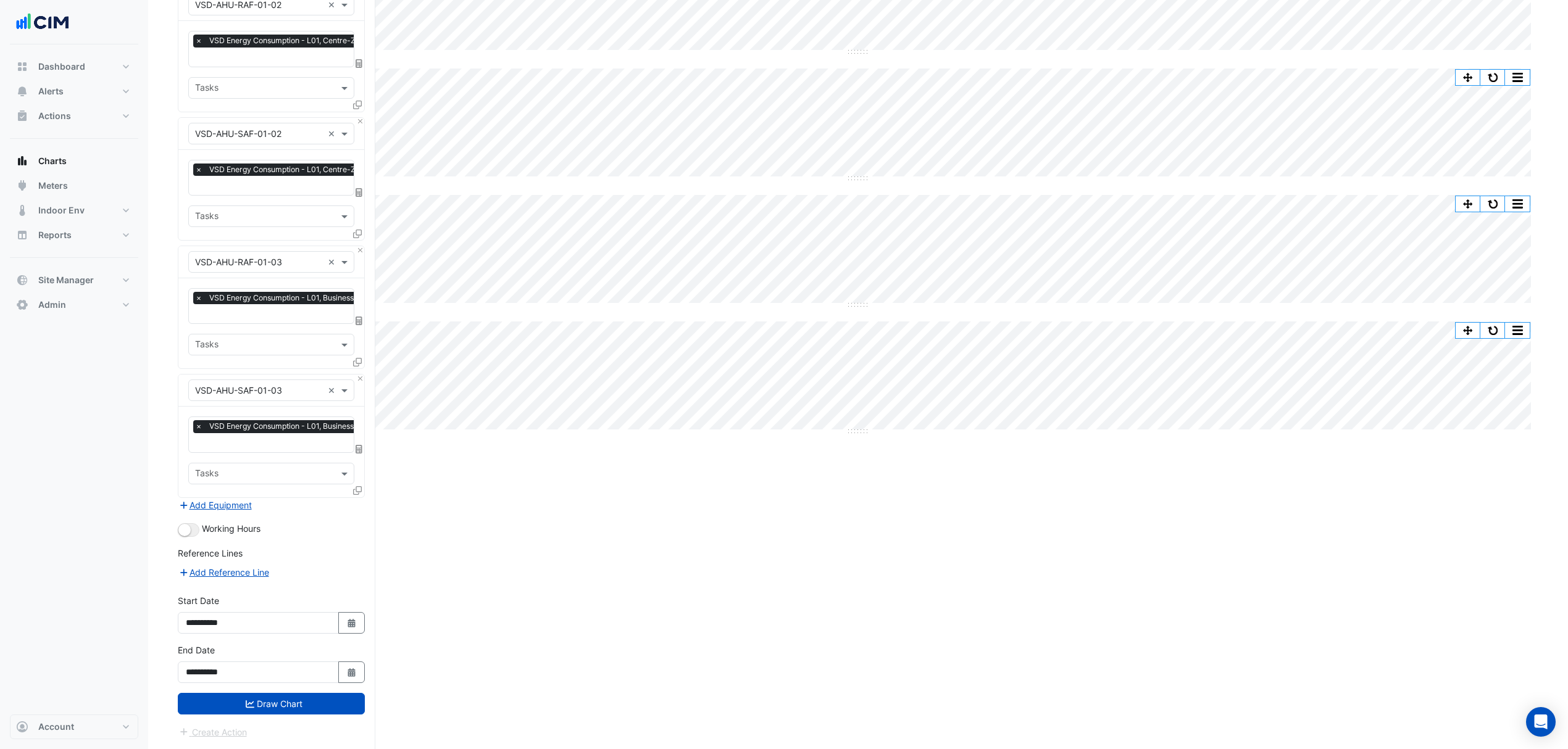
click at [268, 698] on button "Draw Chart" at bounding box center [271, 703] width 187 height 21
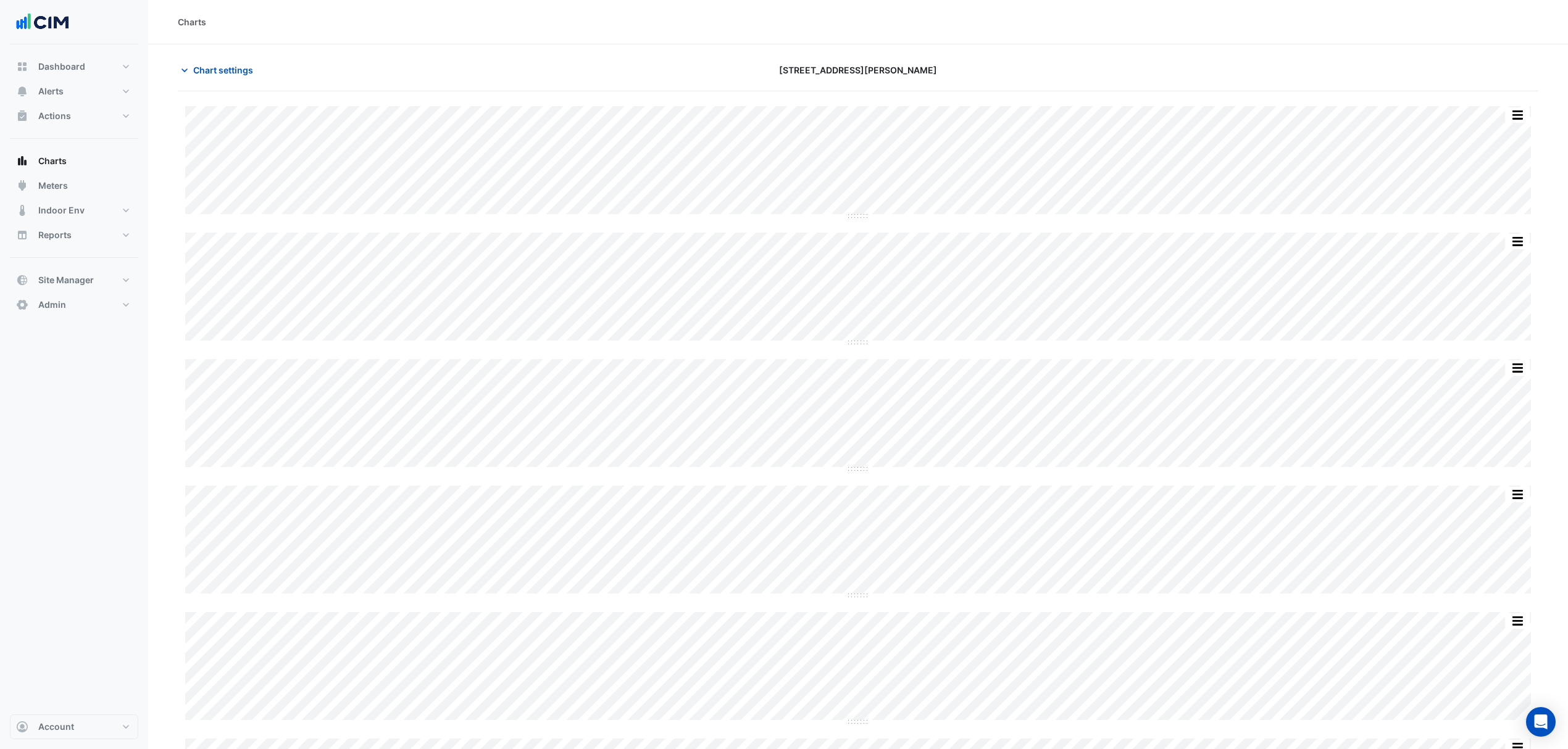
click at [215, 72] on span "Chart settings" at bounding box center [223, 70] width 60 height 13
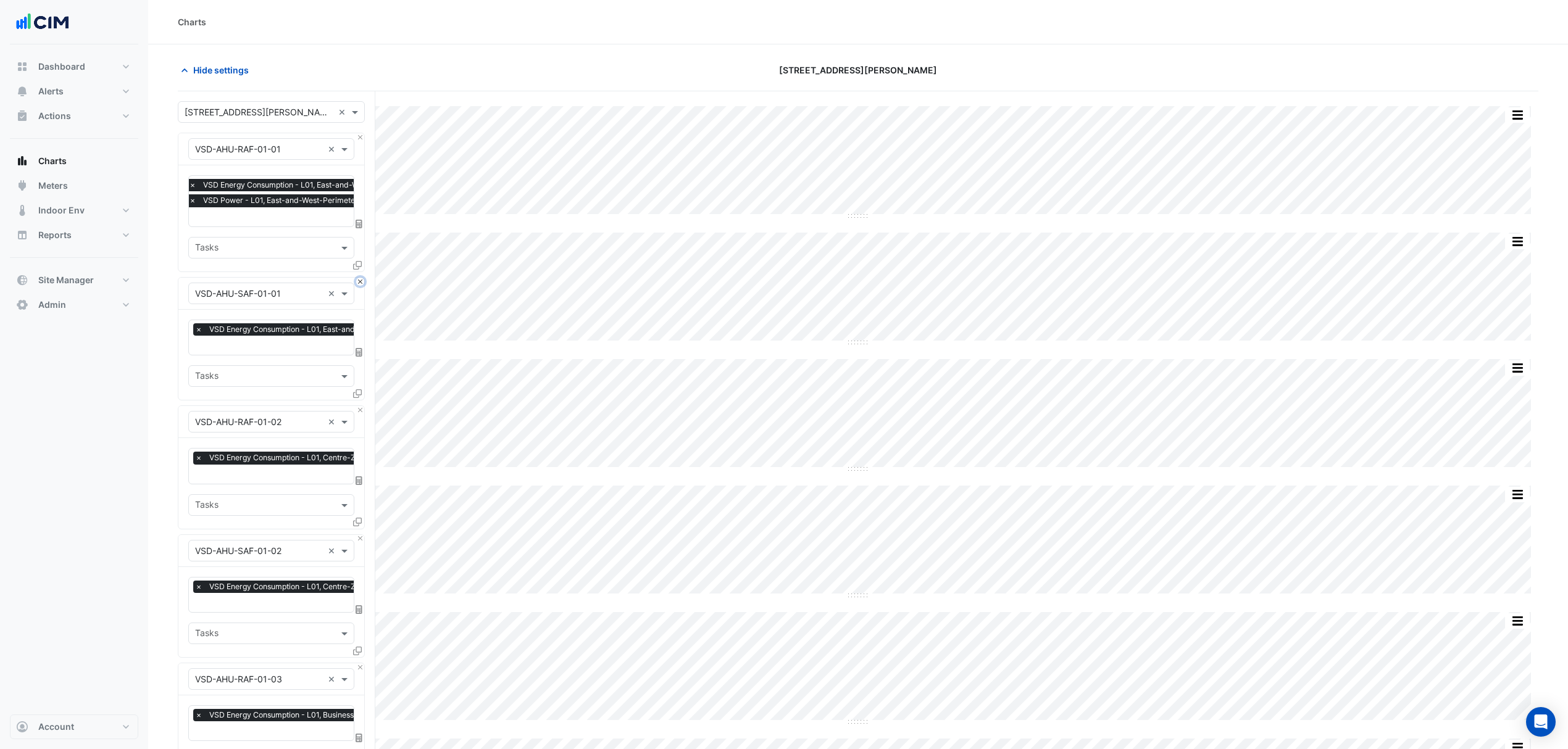
click at [358, 279] on button "Close" at bounding box center [360, 281] width 8 height 8
click at [358, 407] on button "Close" at bounding box center [360, 410] width 8 height 8
click at [358, 279] on button "Close" at bounding box center [360, 281] width 8 height 8
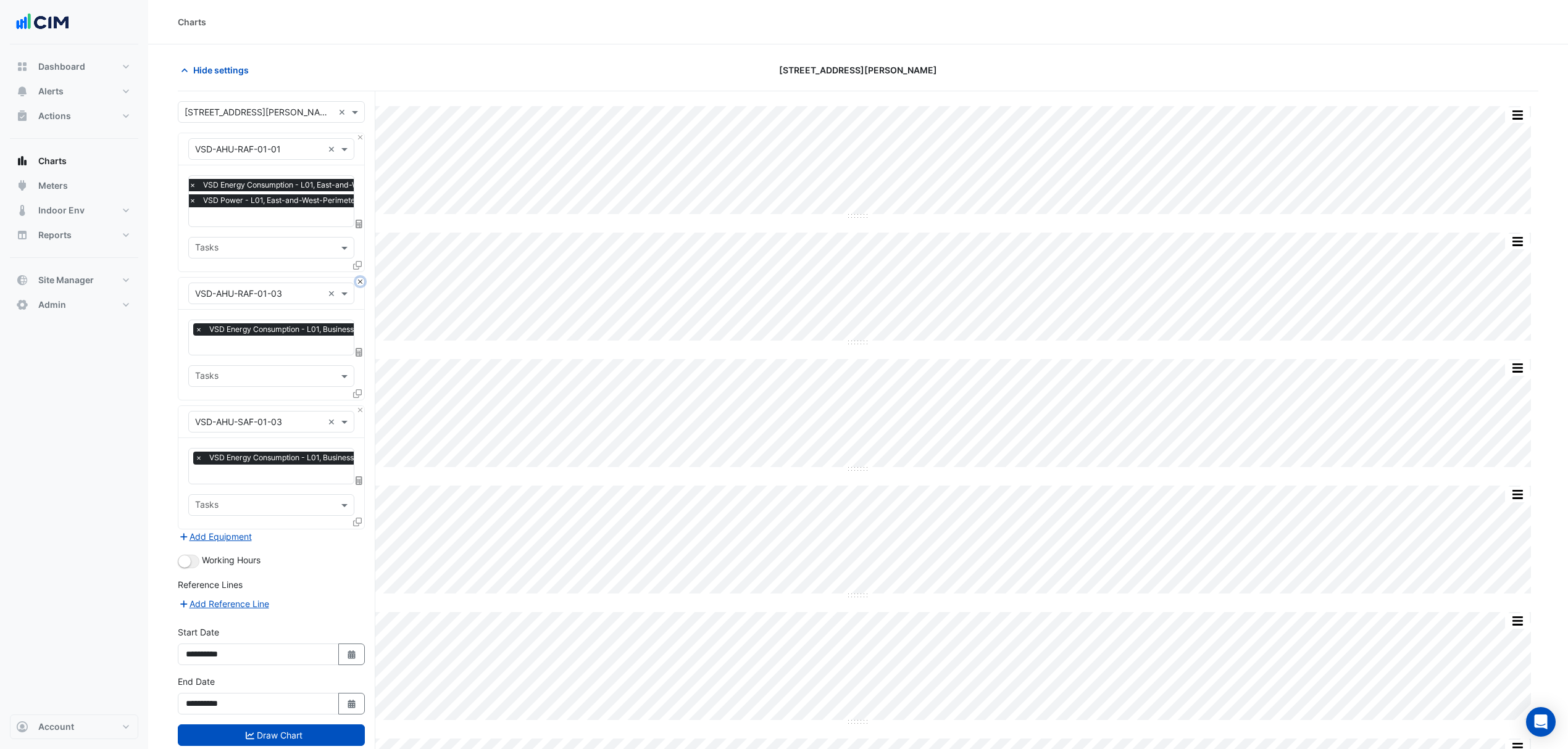
click at [358, 279] on button "Close" at bounding box center [360, 281] width 8 height 8
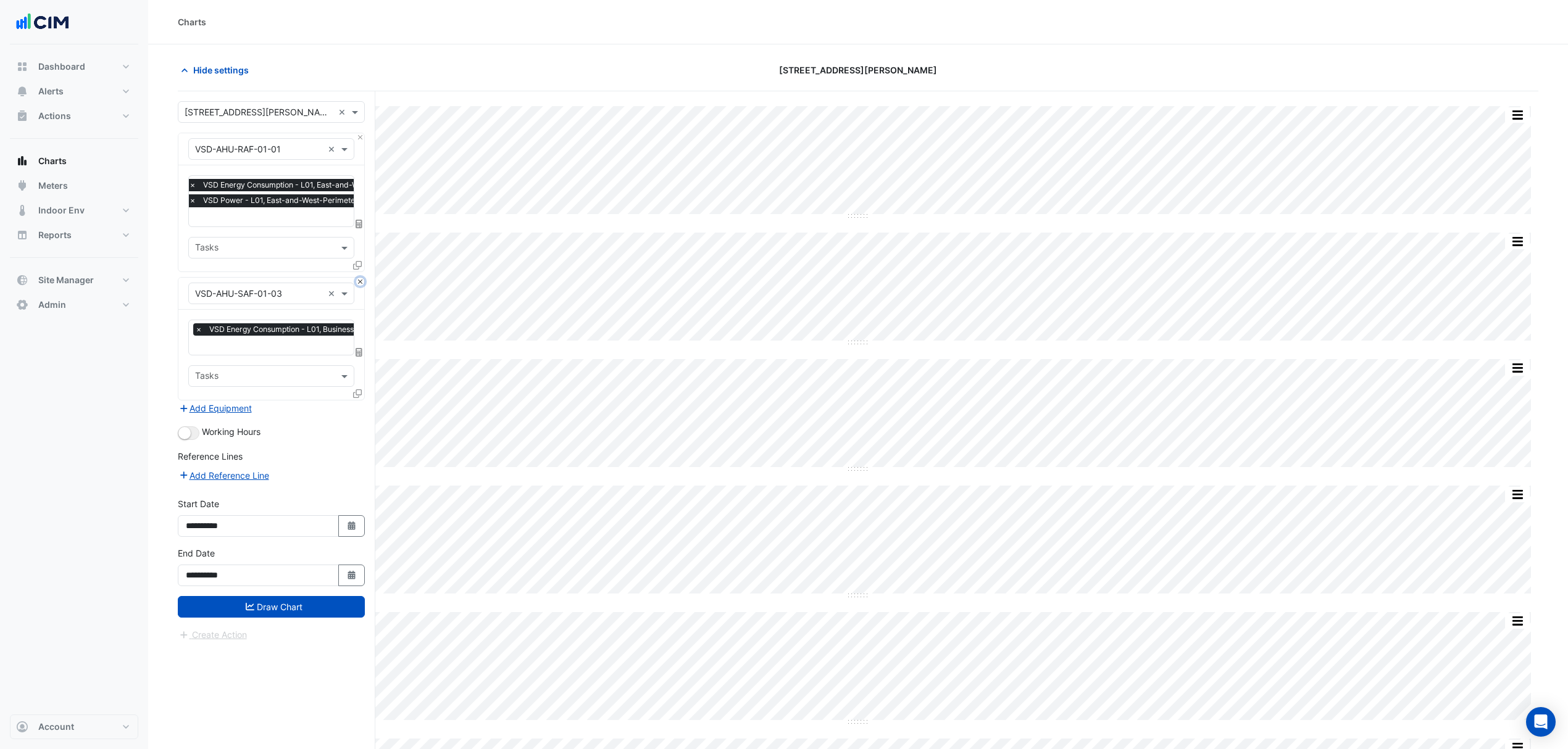
click at [358, 279] on button "Close" at bounding box center [360, 281] width 8 height 8
click at [358, 401] on div "Add Equipment" at bounding box center [271, 407] width 187 height 15
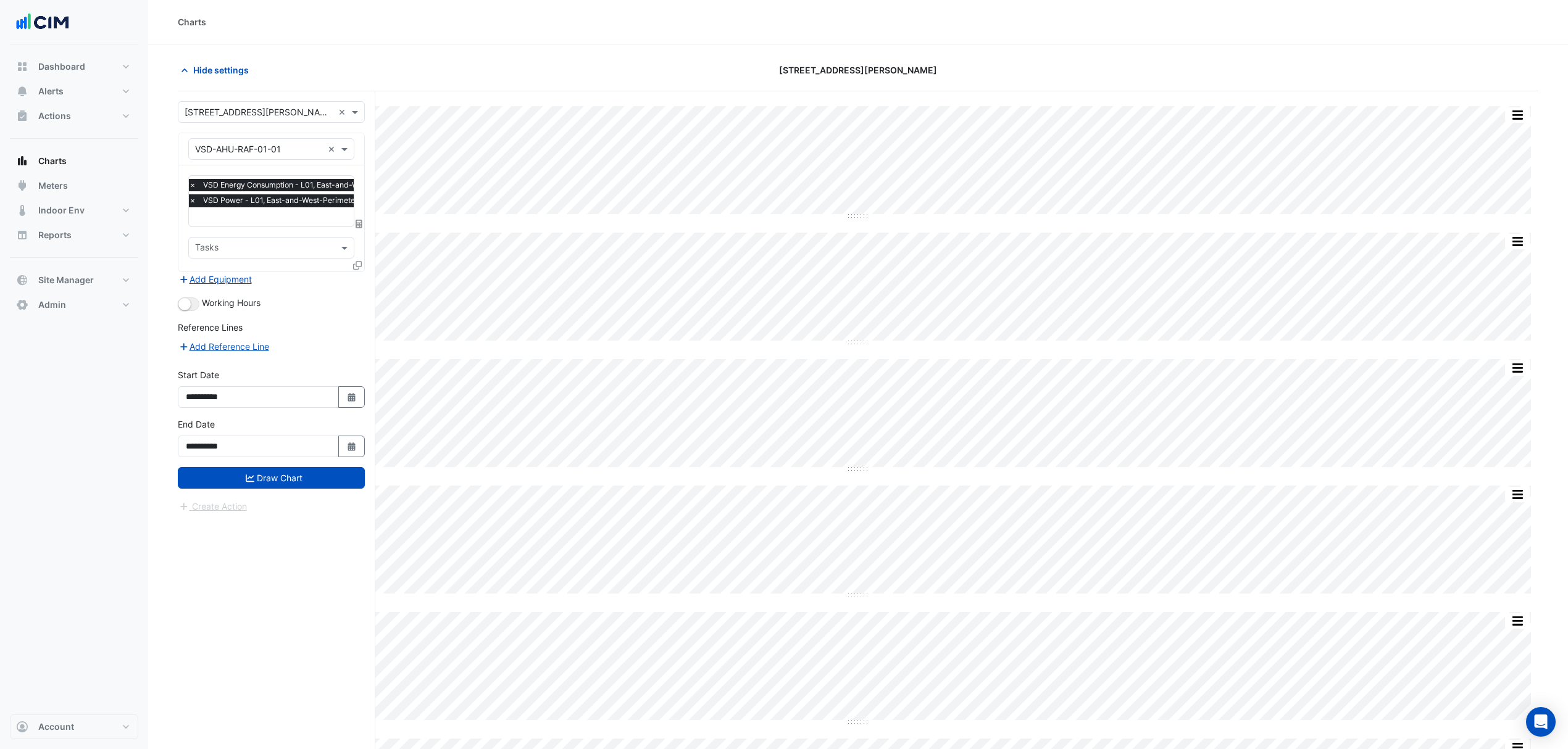
click at [358, 265] on icon at bounding box center [357, 265] width 9 height 9
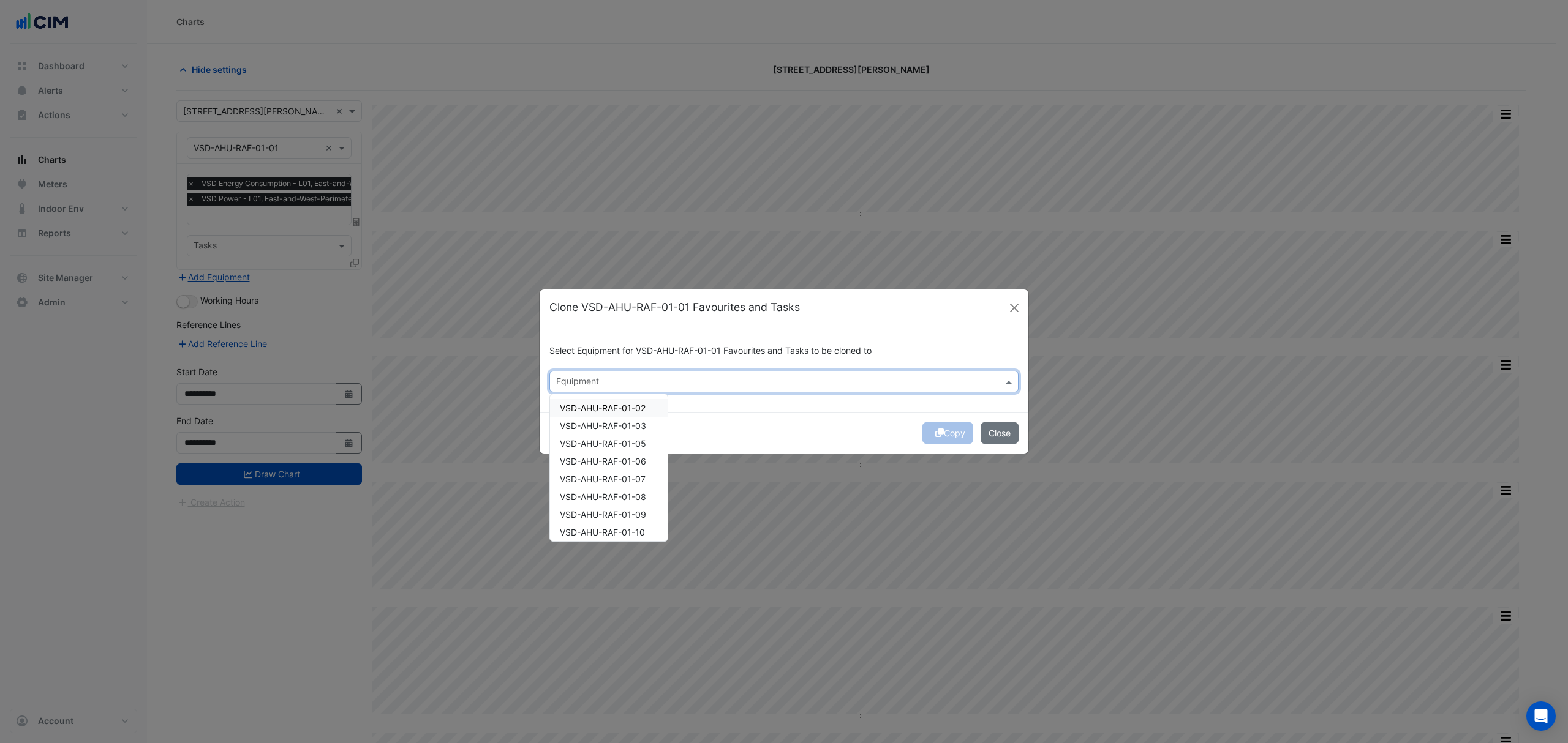
click at [632, 376] on input "text" at bounding box center [777, 382] width 442 height 13
click at [625, 400] on div "VSD-AHU-RAF-01-02" at bounding box center [608, 408] width 117 height 17
click at [613, 424] on span "VSD-AHU-RAF-01-03" at bounding box center [603, 425] width 87 height 11
click at [605, 458] on span "VSD-AHU-SAF-01-01" at bounding box center [602, 458] width 85 height 11
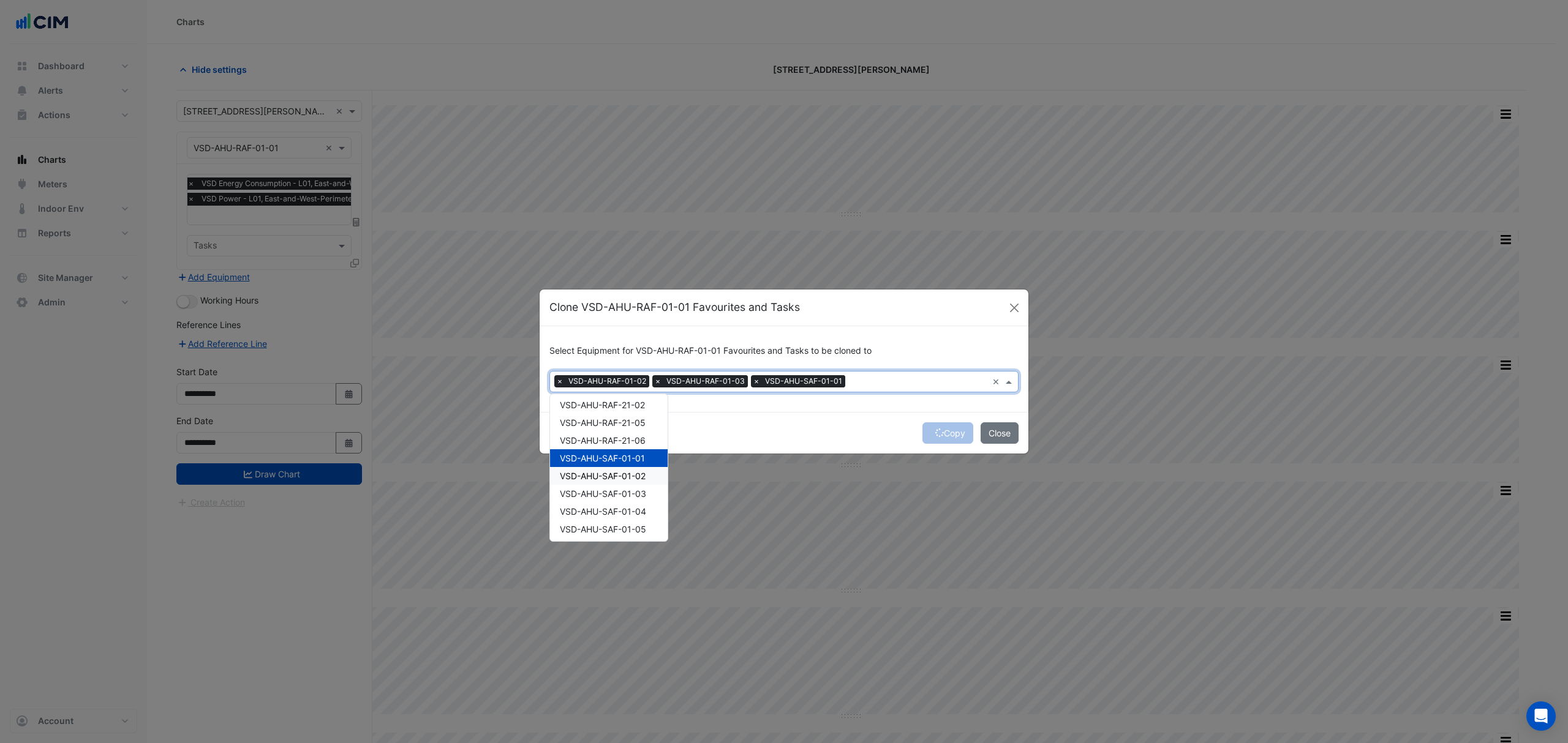
click at [605, 474] on span "VSD-AHU-SAF-01-02" at bounding box center [602, 475] width 86 height 11
click at [611, 489] on span "VSD-AHU-SAF-01-03" at bounding box center [603, 494] width 87 height 11
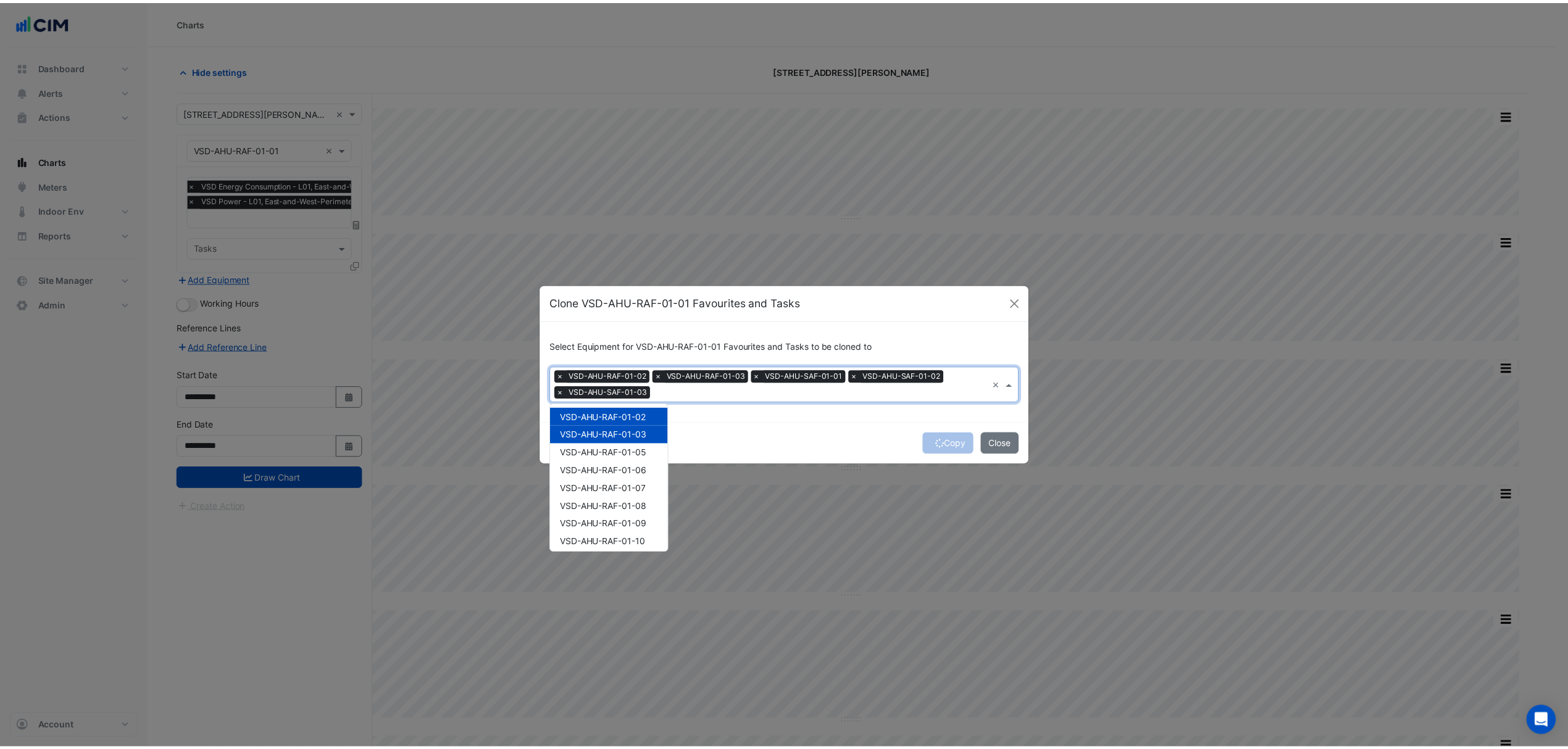
scroll to position [0, 0]
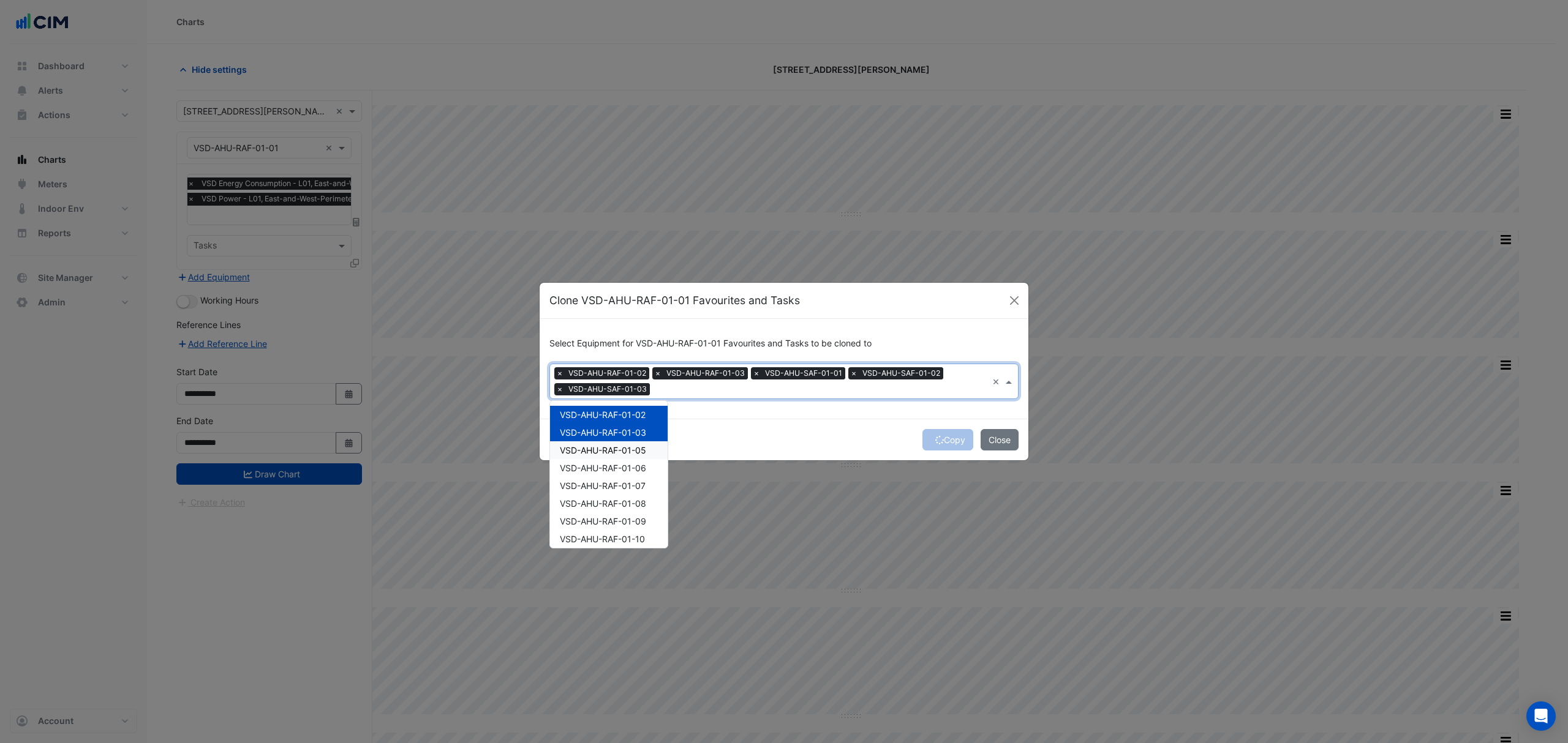
click at [775, 423] on div "Copy Close" at bounding box center [784, 439] width 489 height 41
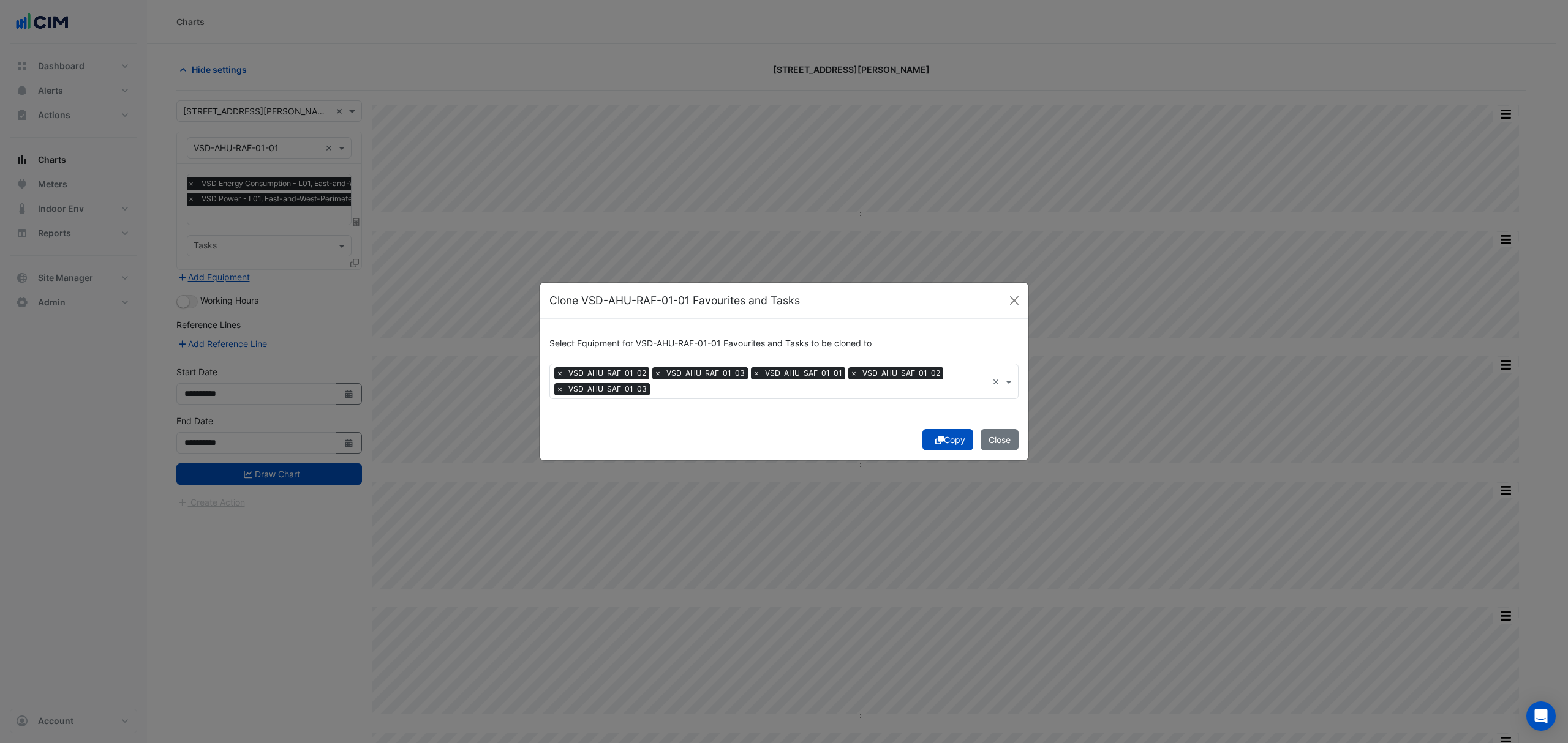
click at [965, 448] on button "Copy" at bounding box center [947, 440] width 51 height 21
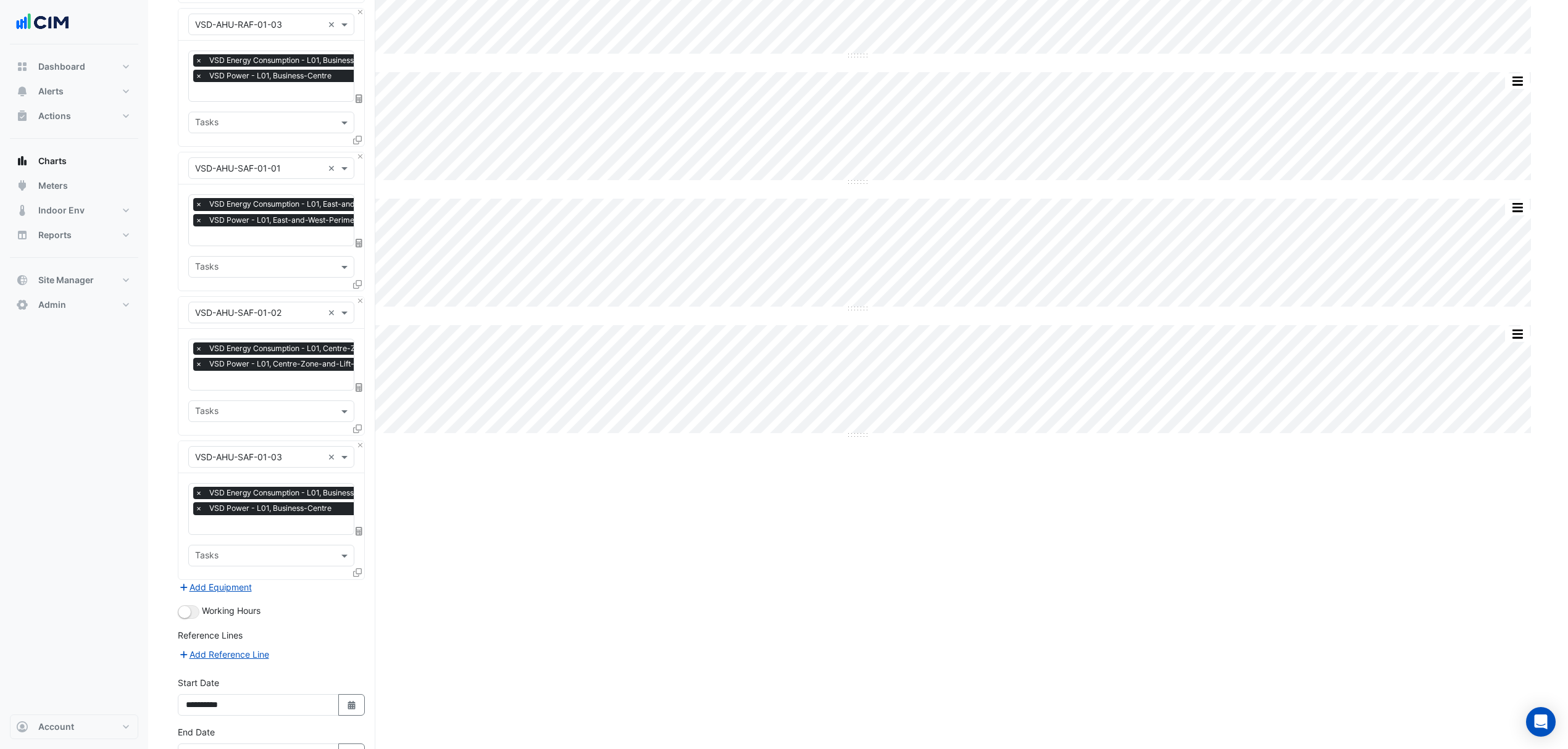
scroll to position [495, 0]
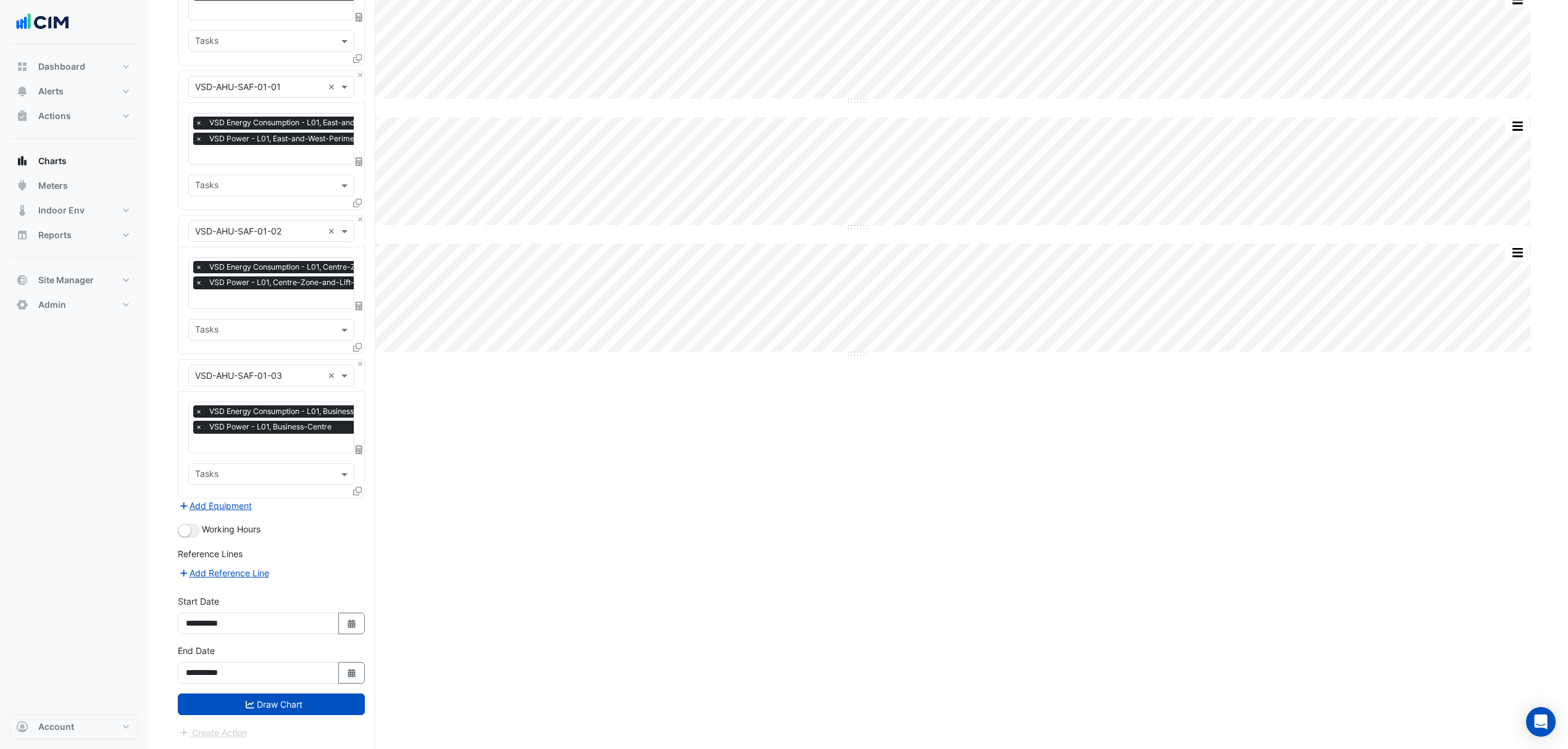
click at [239, 700] on button "Draw Chart" at bounding box center [271, 704] width 187 height 21
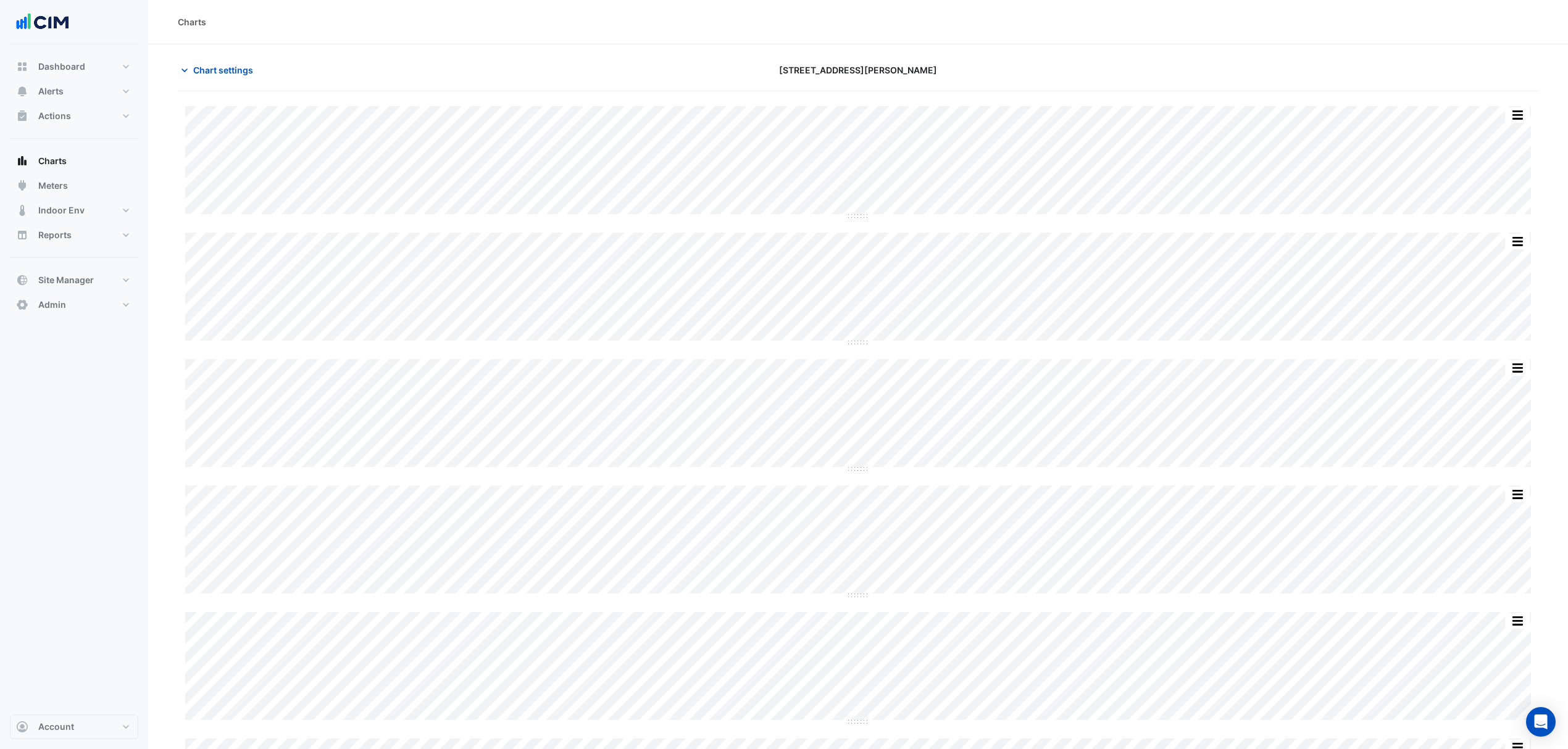
click at [208, 69] on span "Chart settings" at bounding box center [223, 70] width 60 height 13
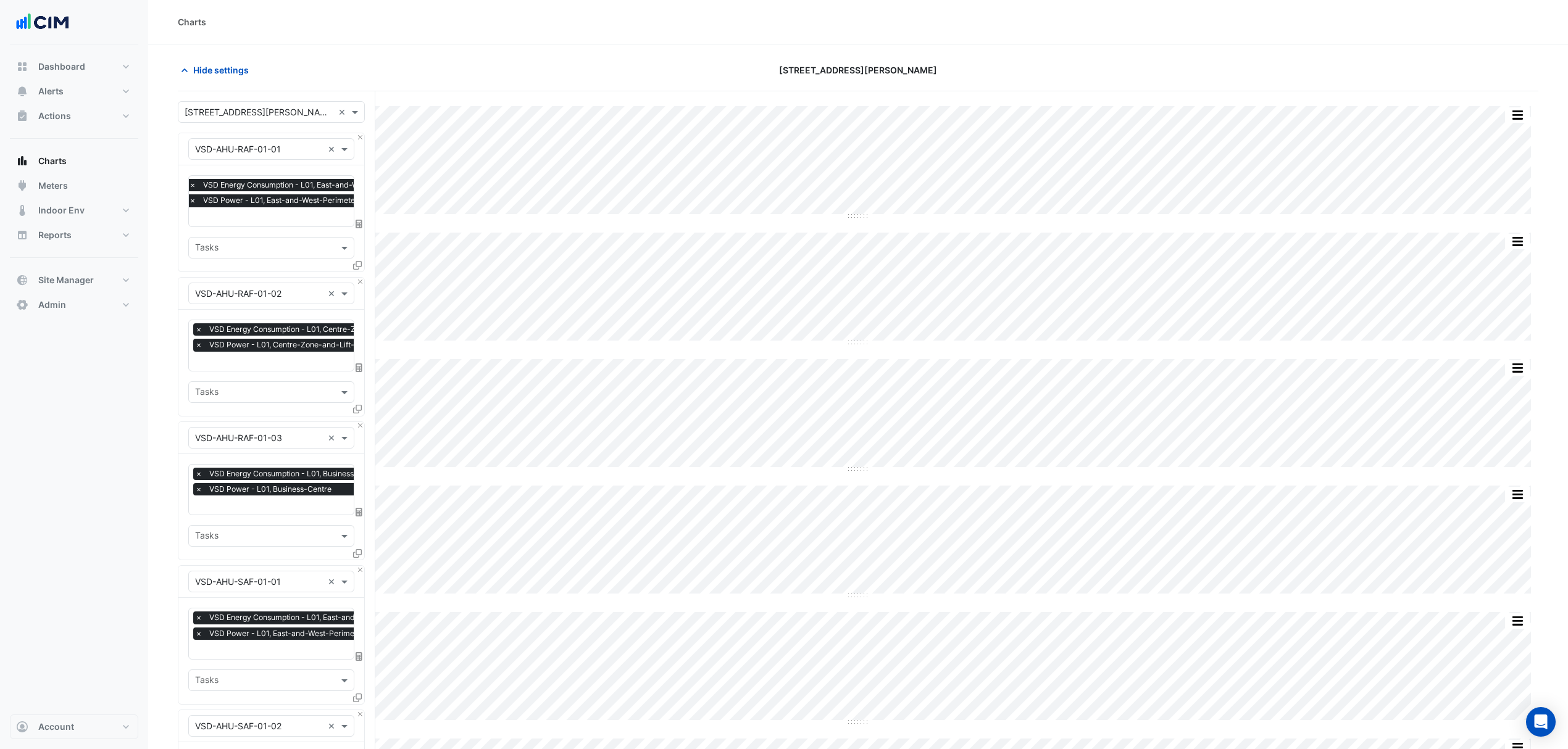
click at [191, 185] on span "×" at bounding box center [192, 184] width 11 height 13
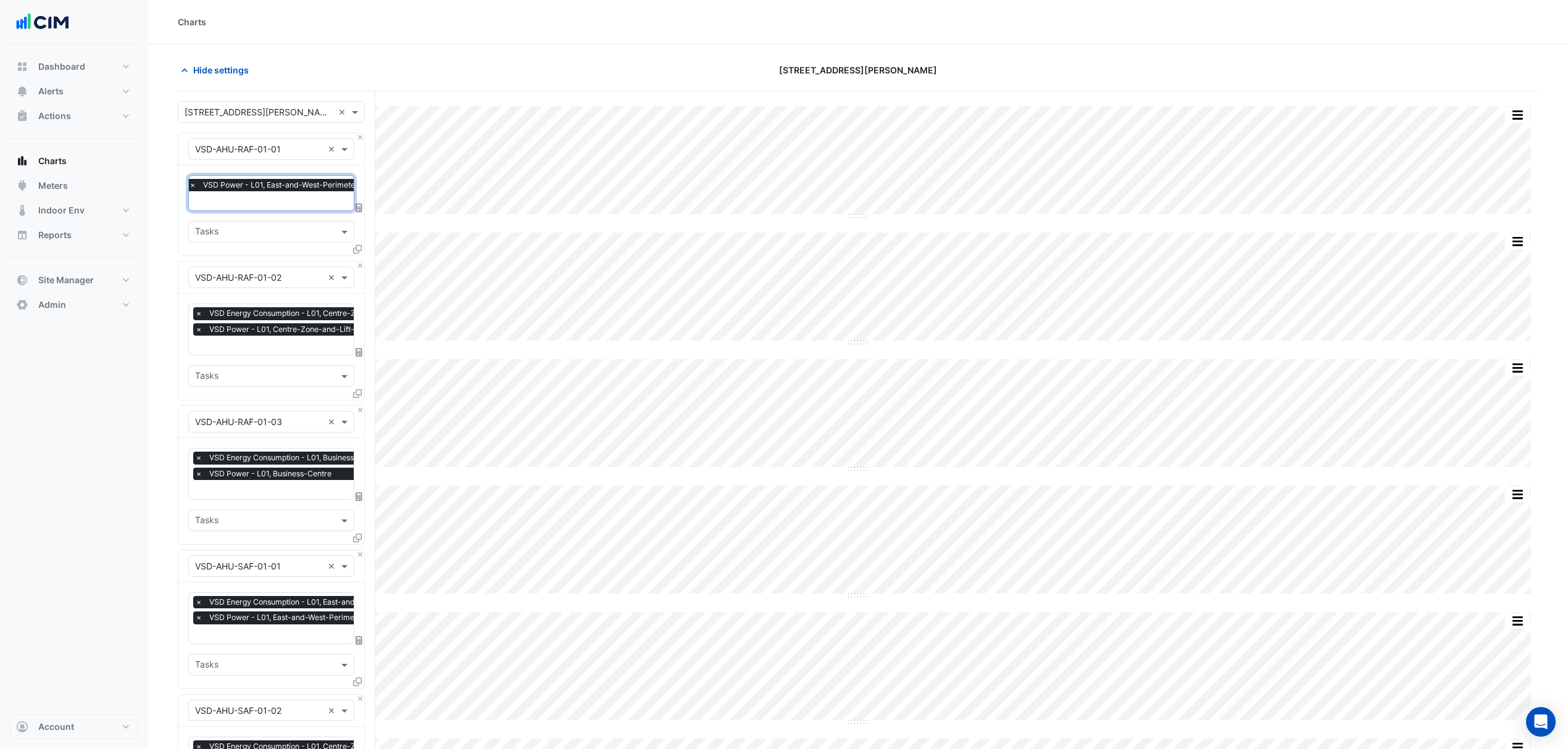
click at [198, 309] on span "×" at bounding box center [198, 313] width 11 height 13
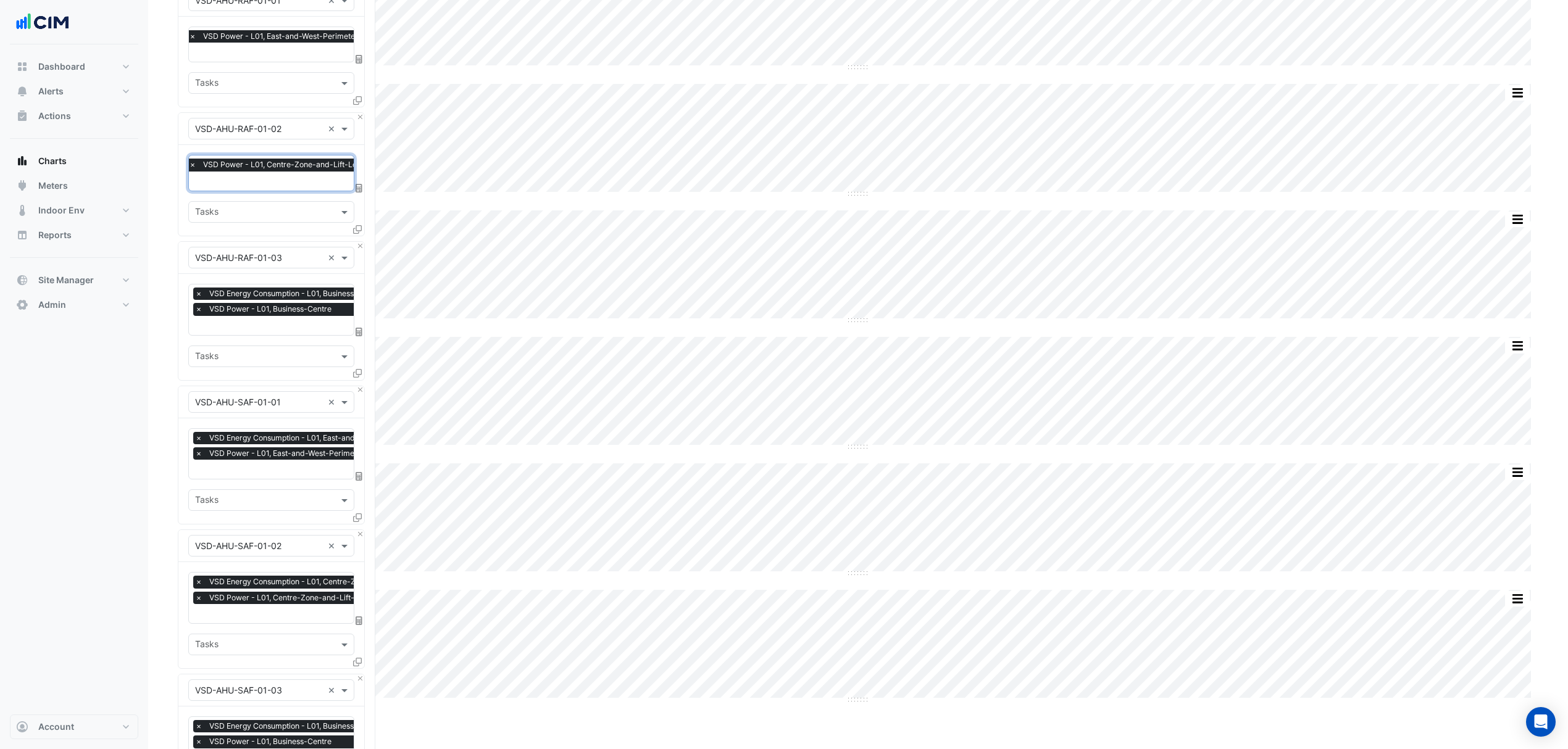
scroll to position [164, 0]
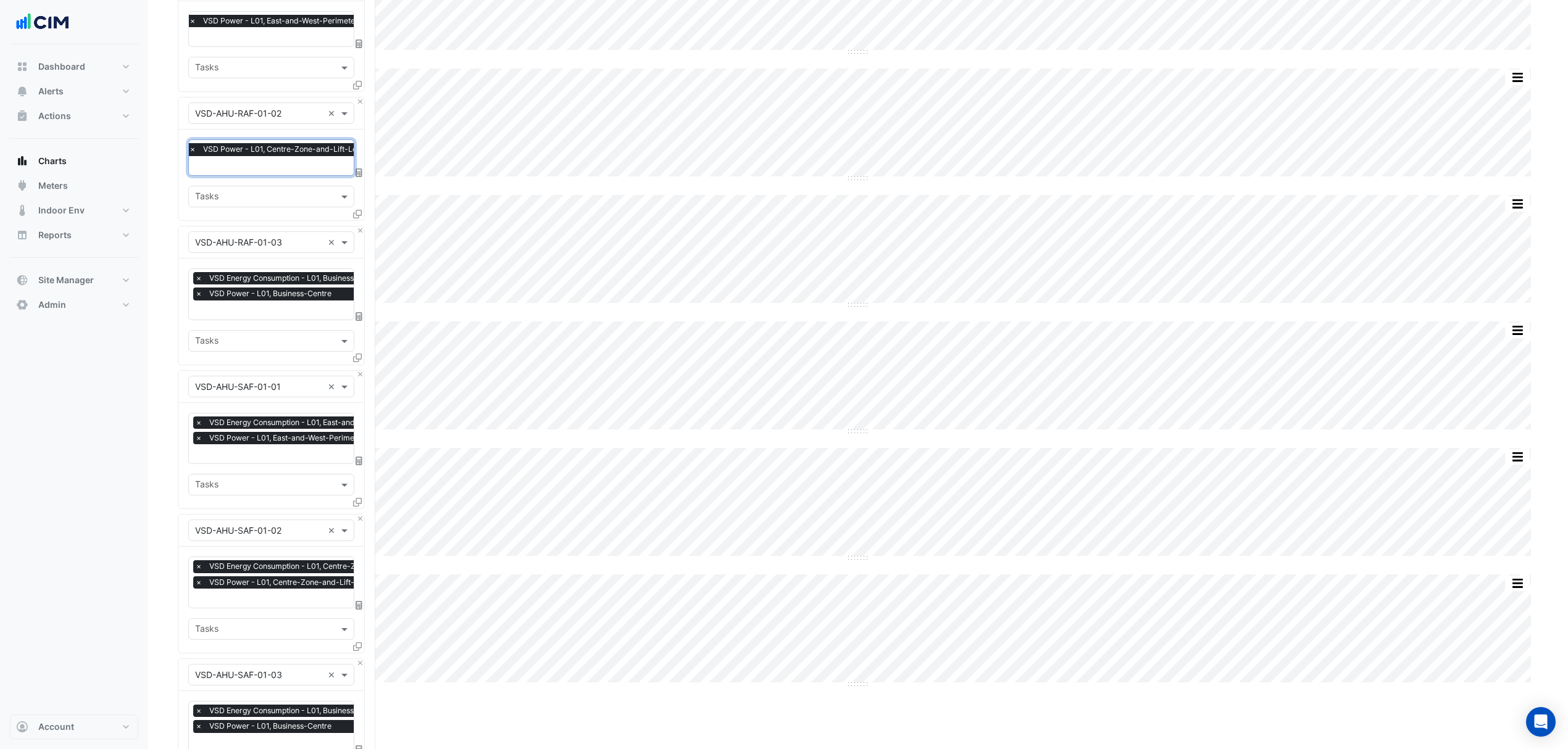
click at [195, 277] on span "×" at bounding box center [198, 278] width 11 height 13
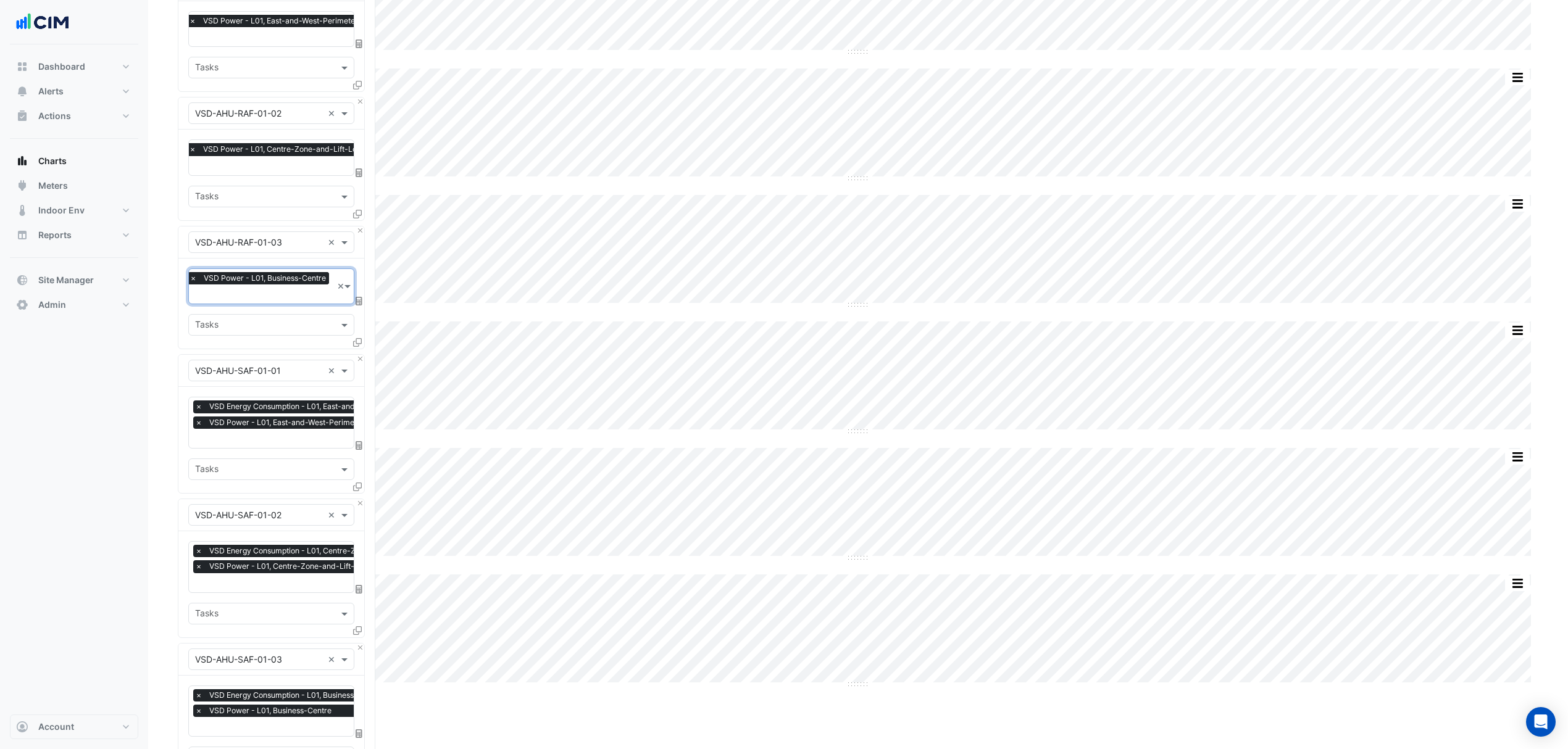
click at [203, 407] on span "×" at bounding box center [198, 407] width 11 height 13
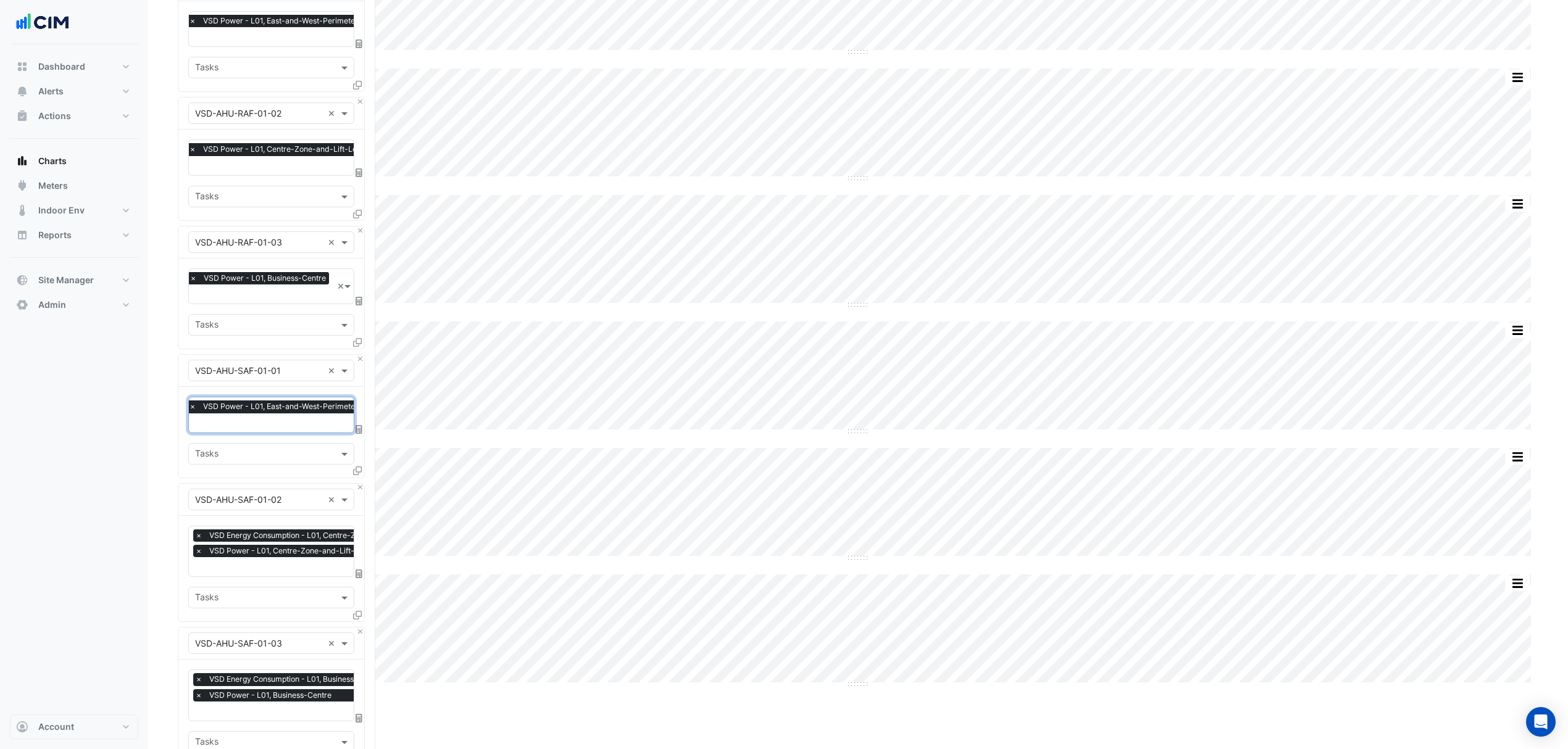
click at [199, 534] on span "×" at bounding box center [198, 536] width 11 height 13
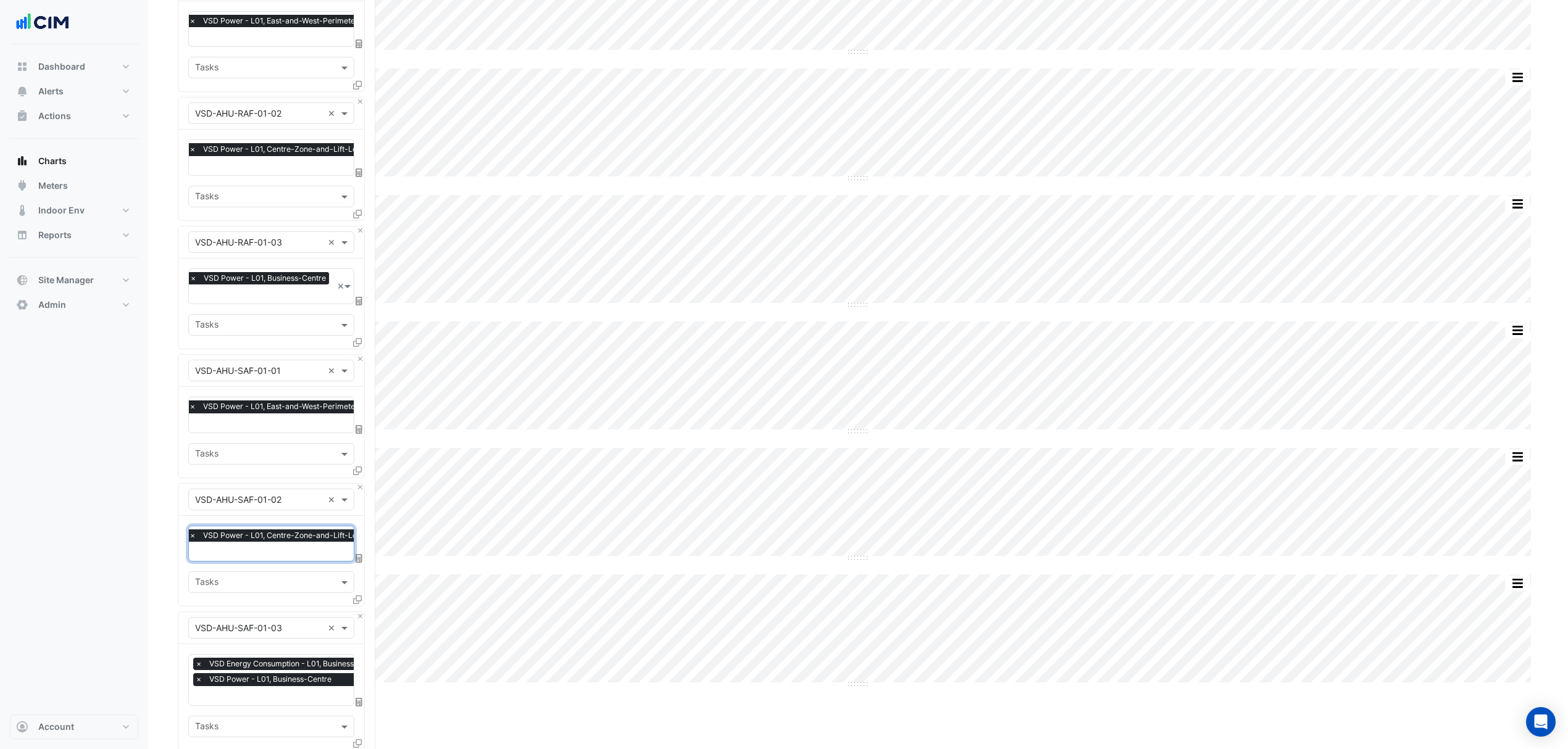
click at [203, 659] on span "×" at bounding box center [198, 664] width 11 height 13
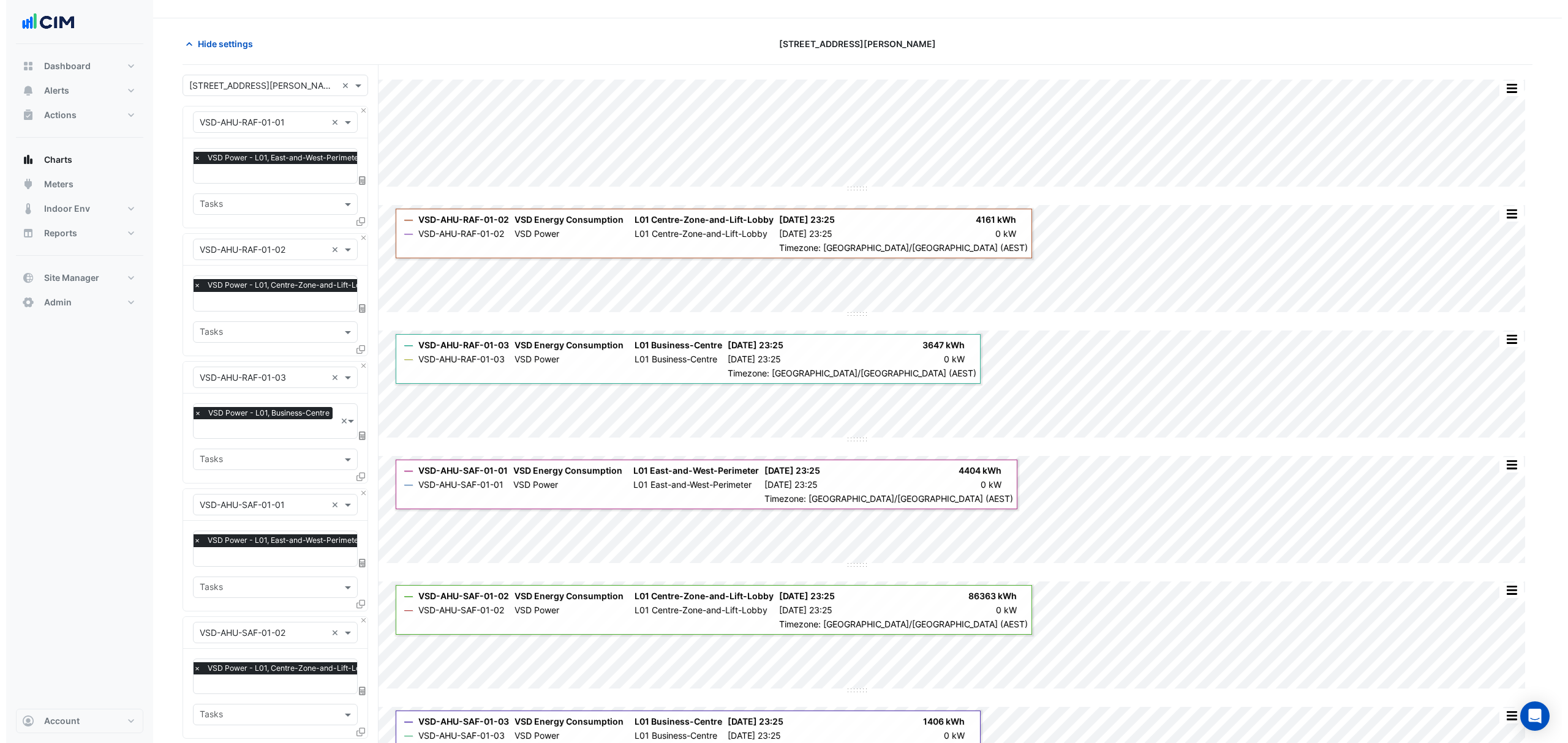
scroll to position [0, 0]
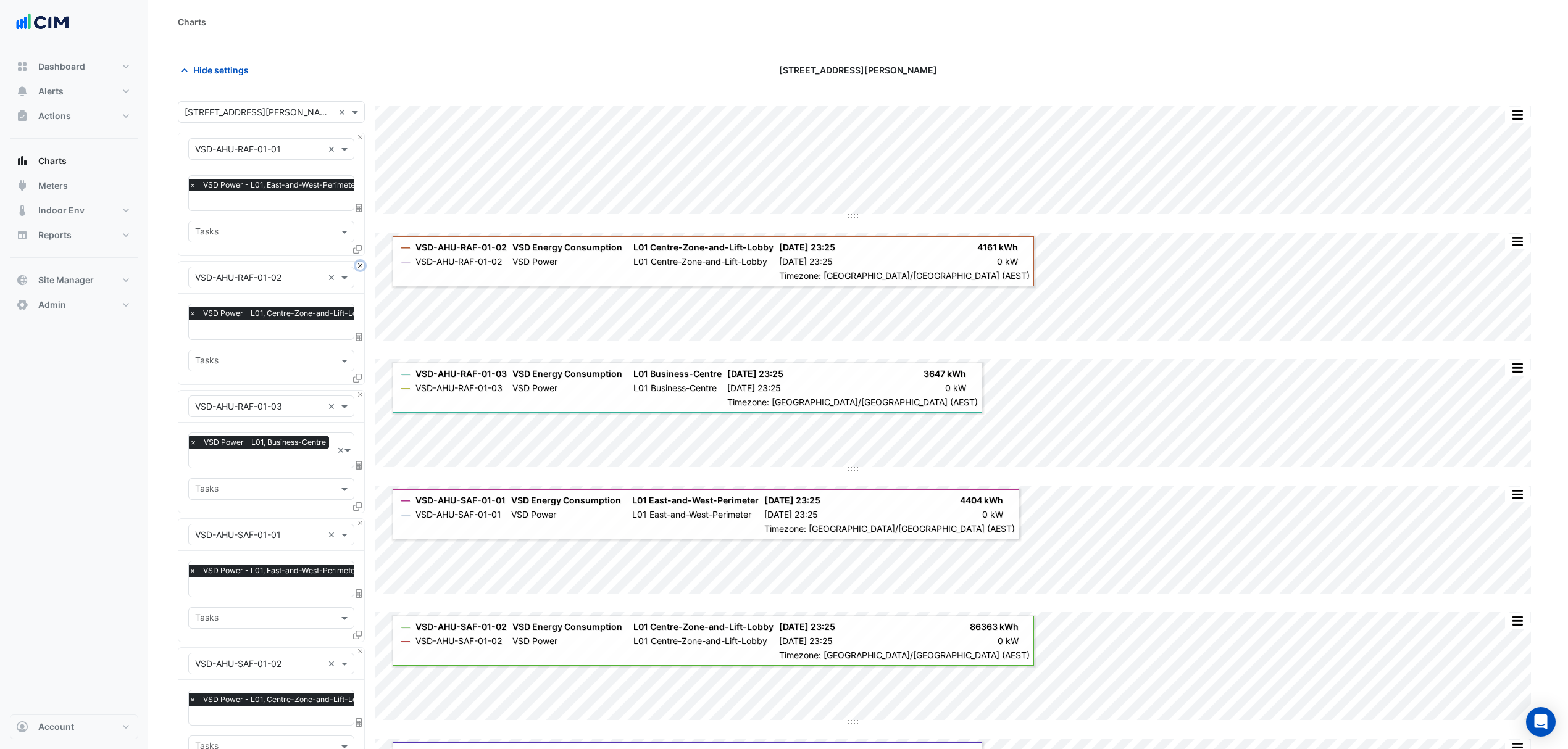
click at [361, 269] on button "Close" at bounding box center [360, 266] width 8 height 8
click at [361, 391] on button "Close" at bounding box center [360, 395] width 8 height 8
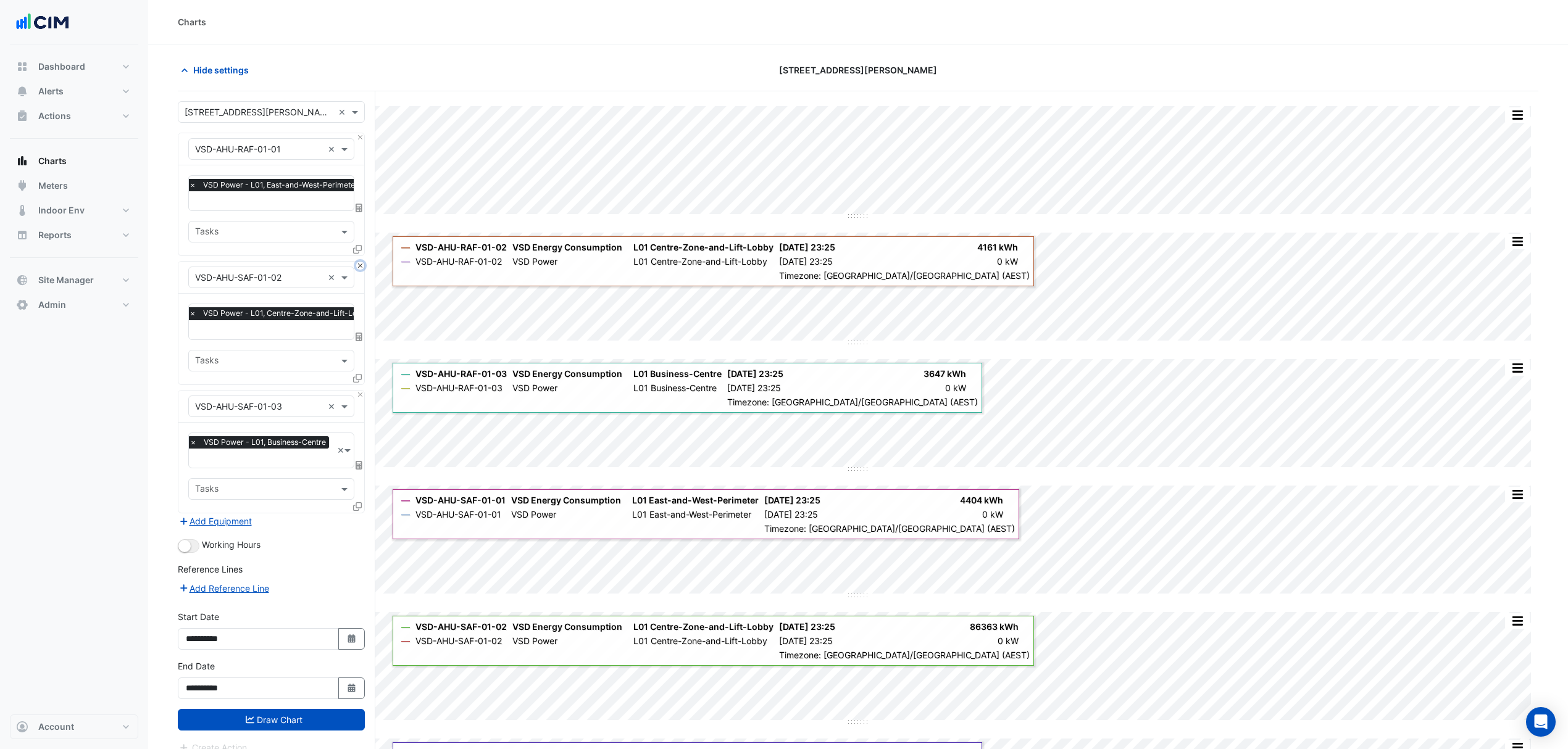
click at [361, 269] on button "Close" at bounding box center [360, 266] width 8 height 8
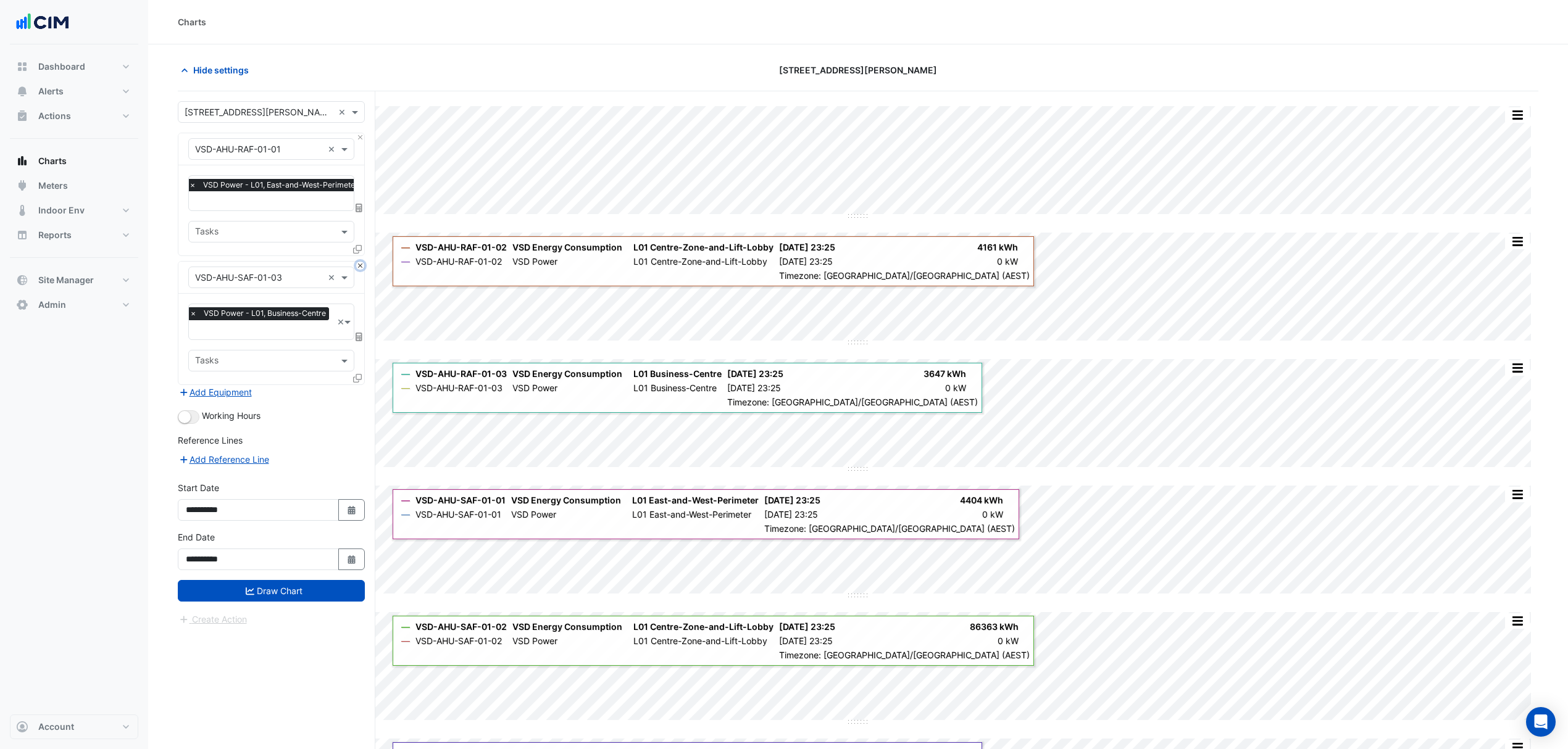
click at [361, 269] on button "Close" at bounding box center [360, 266] width 8 height 8
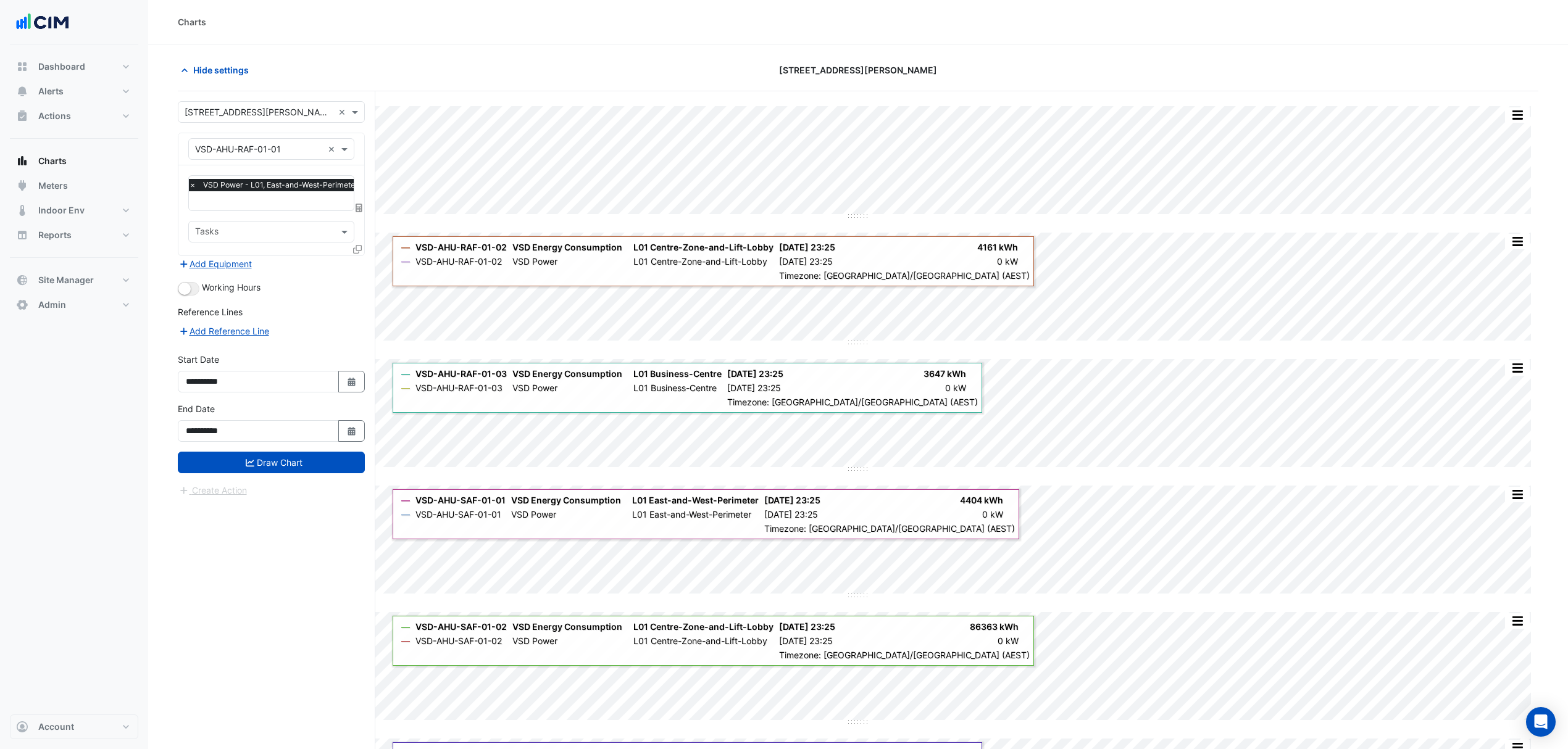
click at [354, 205] on fa-layers at bounding box center [359, 208] width 11 height 9
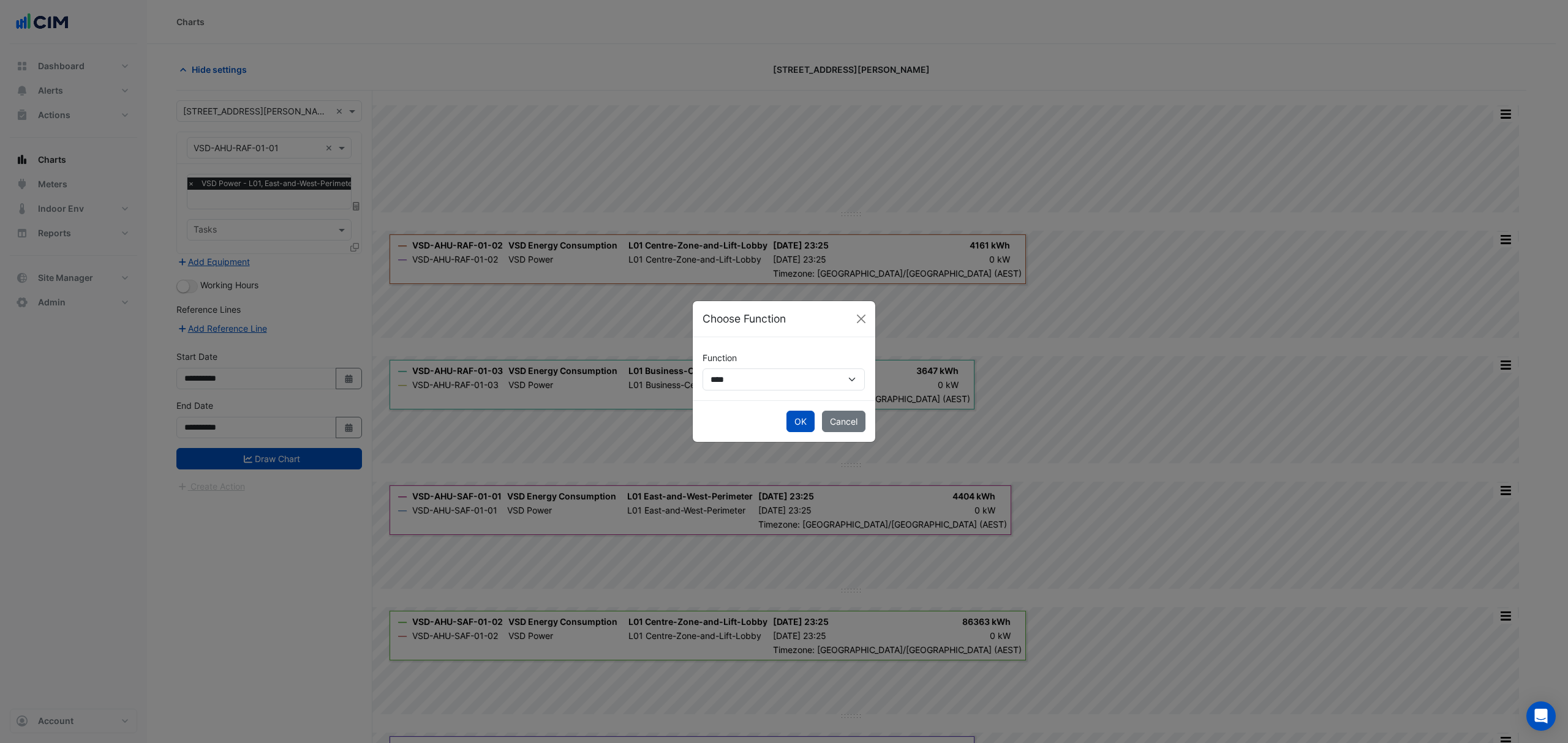
click at [733, 368] on label "Function" at bounding box center [720, 358] width 35 height 21
click at [733, 369] on select "**********" at bounding box center [784, 379] width 163 height 22
click at [733, 372] on select "**********" at bounding box center [784, 379] width 163 height 22
select select "******"
click at [703, 369] on select "**********" at bounding box center [784, 379] width 163 height 22
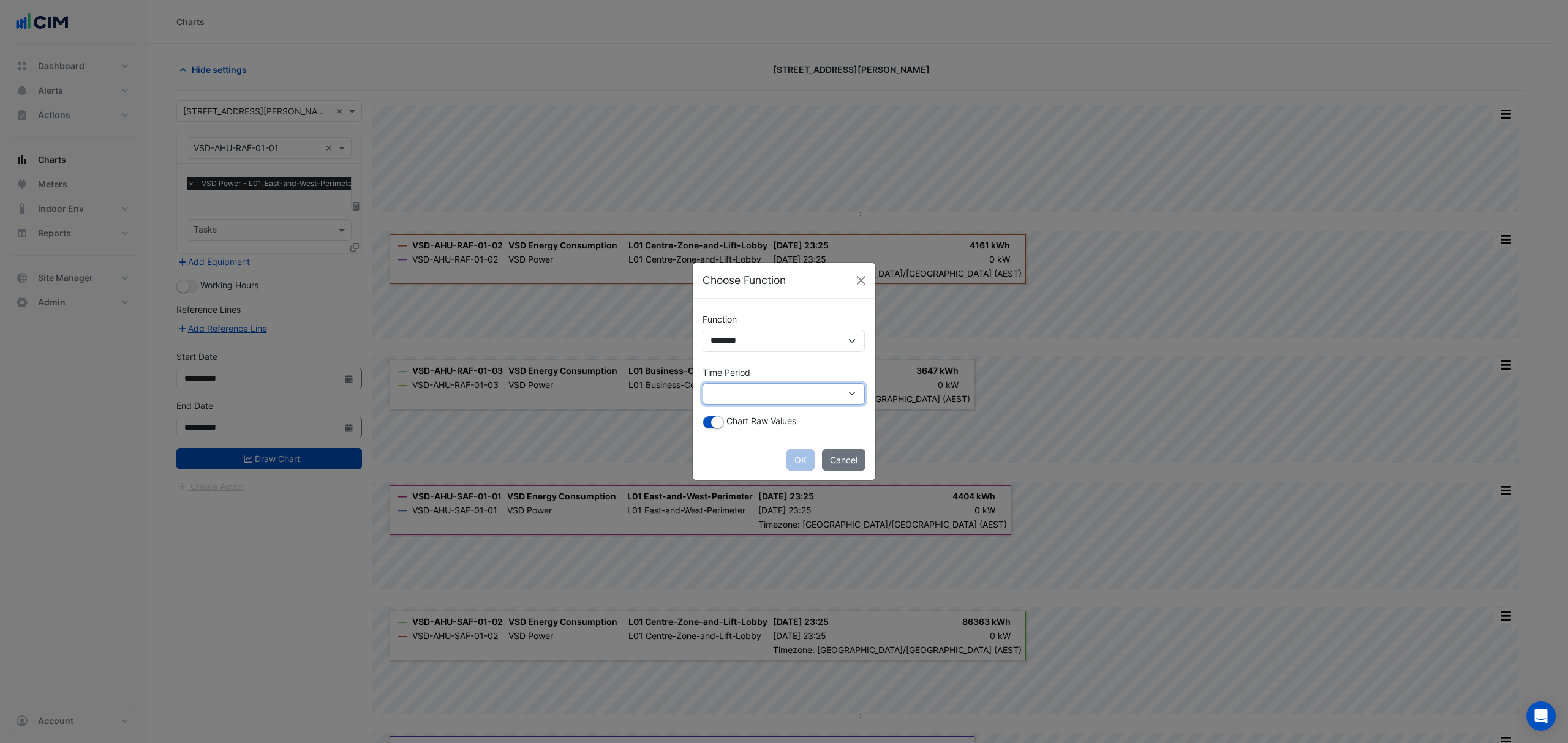
click at [757, 392] on select "**********" at bounding box center [784, 394] width 163 height 22
select select "*********"
click at [703, 383] on select "**********" at bounding box center [784, 394] width 163 height 22
click at [802, 464] on button "OK" at bounding box center [800, 460] width 28 height 21
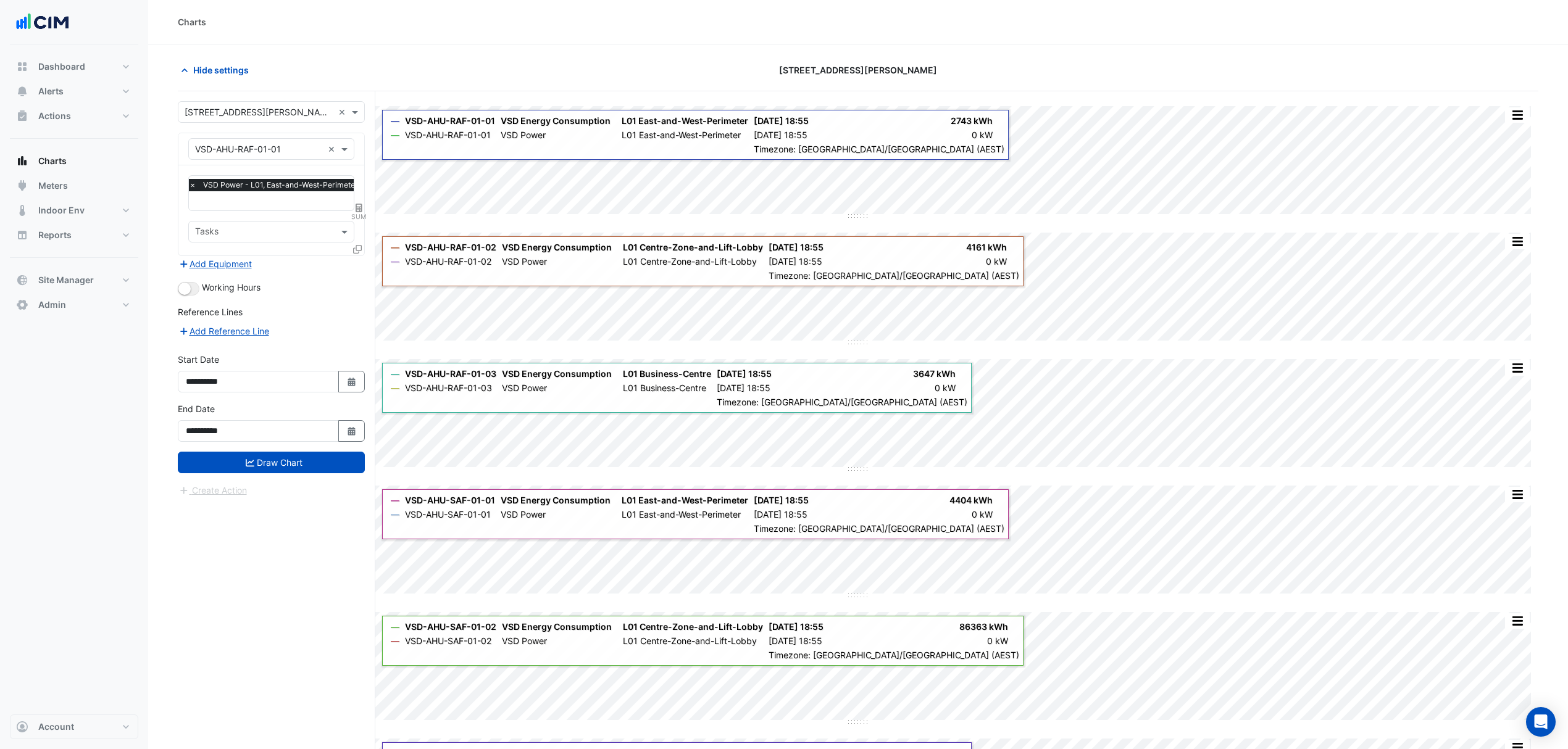
click at [359, 249] on icon at bounding box center [357, 249] width 9 height 9
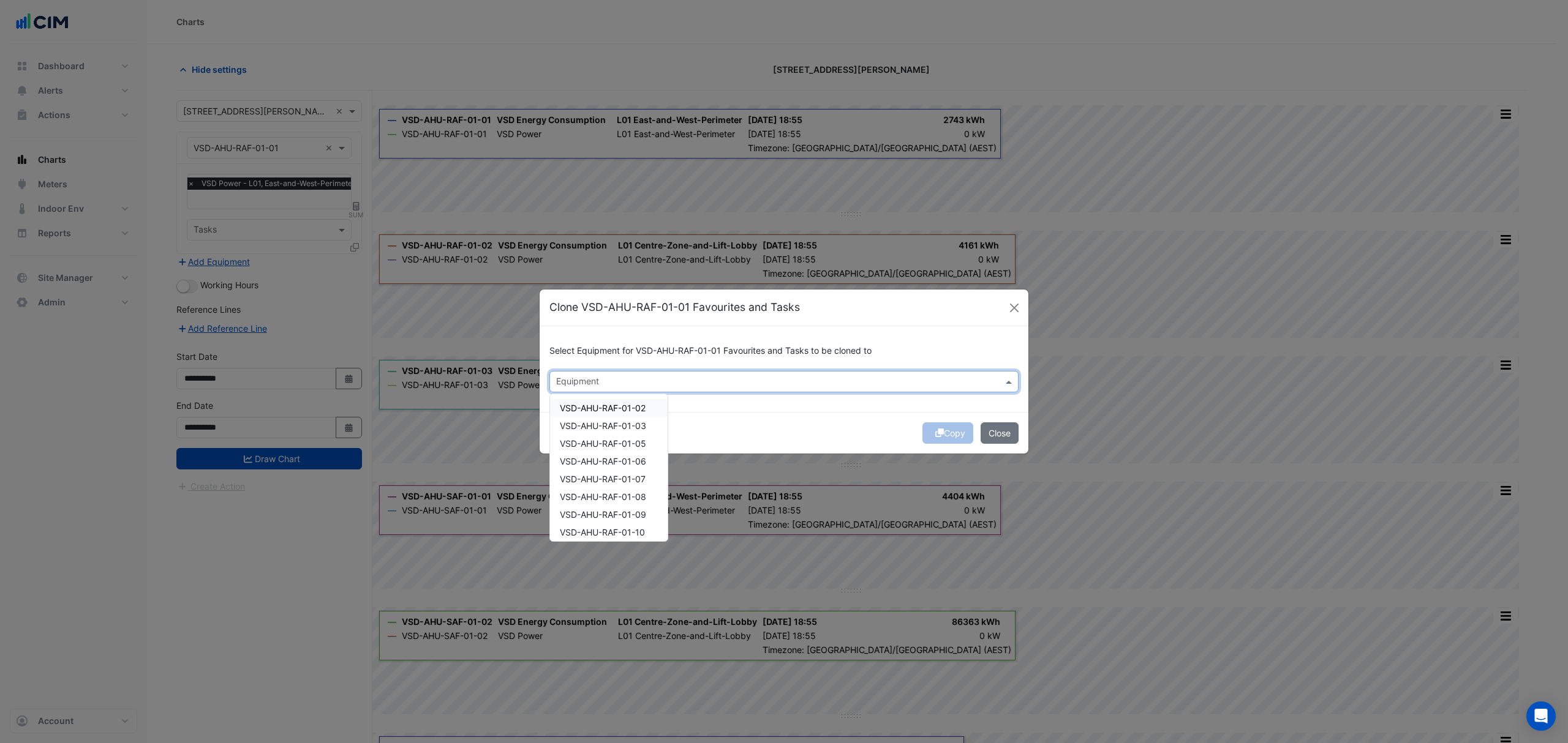
click at [572, 374] on div "Equipment" at bounding box center [577, 382] width 44 height 16
drag, startPoint x: 570, startPoint y: 405, endPoint x: 570, endPoint y: 422, distance: 17.0
click at [570, 412] on span "VSD-AHU-RAF-01-02" at bounding box center [602, 408] width 86 height 11
click at [569, 426] on span "VSD-AHU-RAF-01-03" at bounding box center [603, 425] width 87 height 11
click at [564, 446] on span "VSD-AHU-RAF-01-05" at bounding box center [603, 444] width 87 height 11
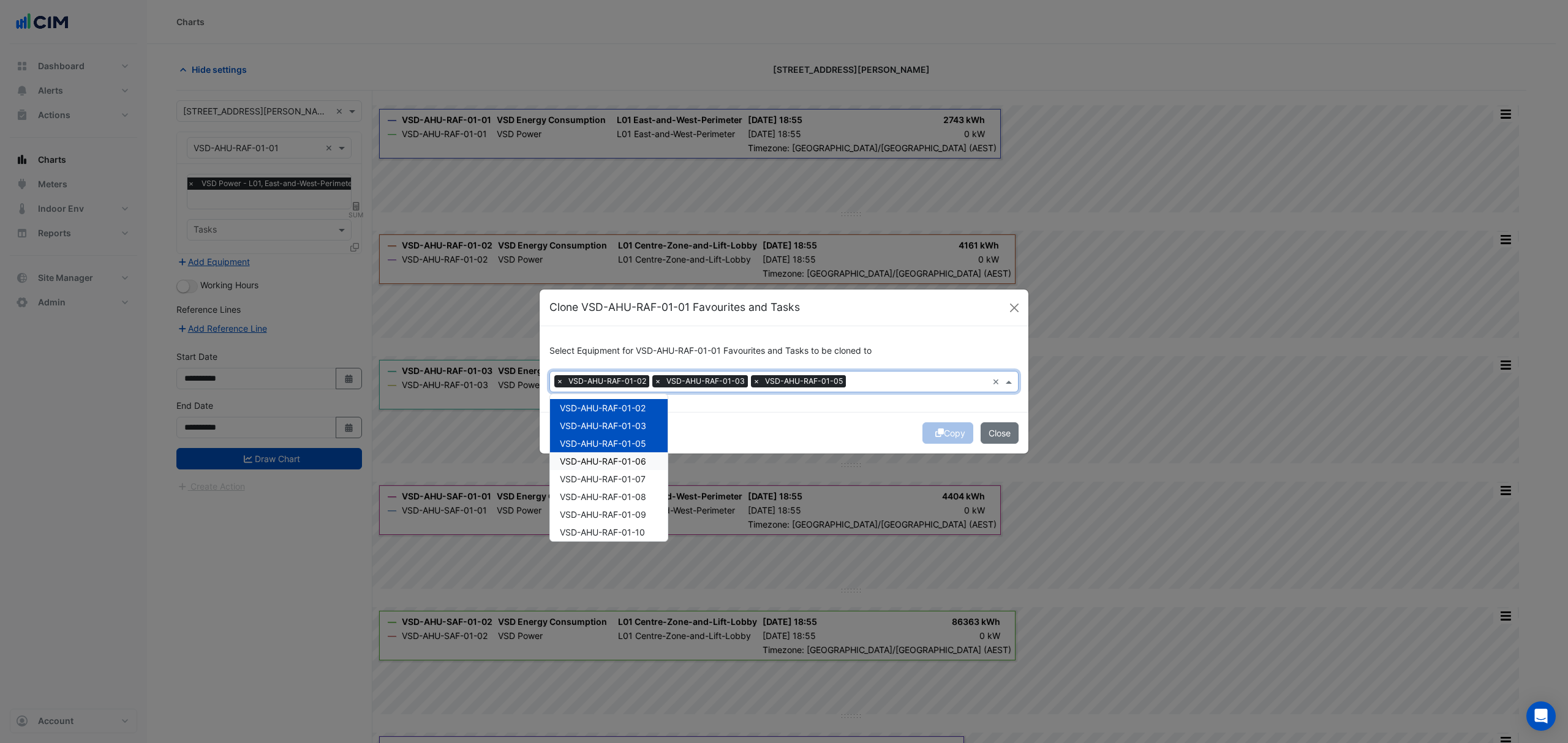
click at [559, 469] on div "VSD-AHU-RAF-01-06" at bounding box center [608, 461] width 117 height 17
click at [608, 461] on span "VSD-AHU-RAF-01-06" at bounding box center [603, 461] width 87 height 11
click at [626, 446] on span "VSD-AHU-RAF-01-05" at bounding box center [603, 444] width 87 height 11
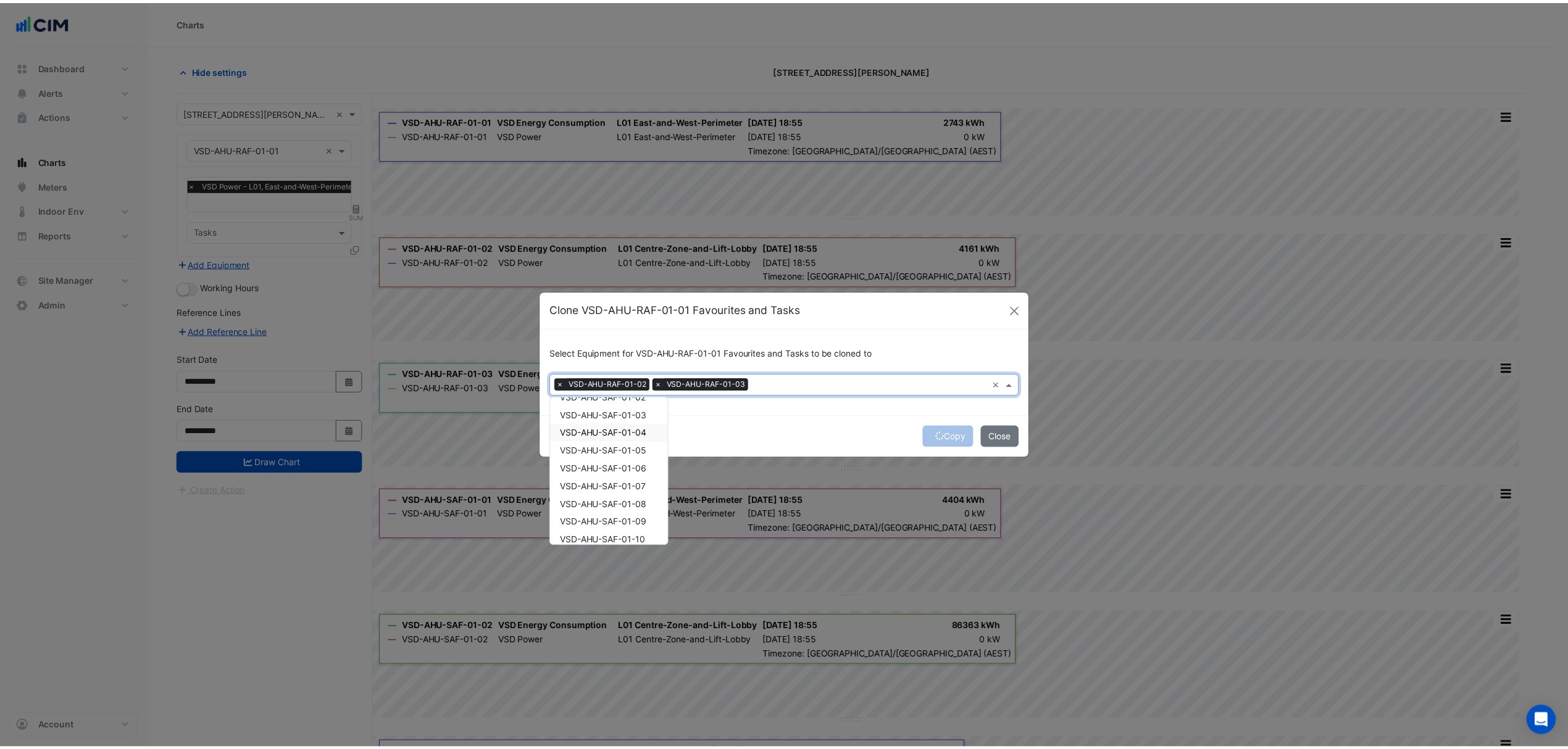
scroll to position [164, 0]
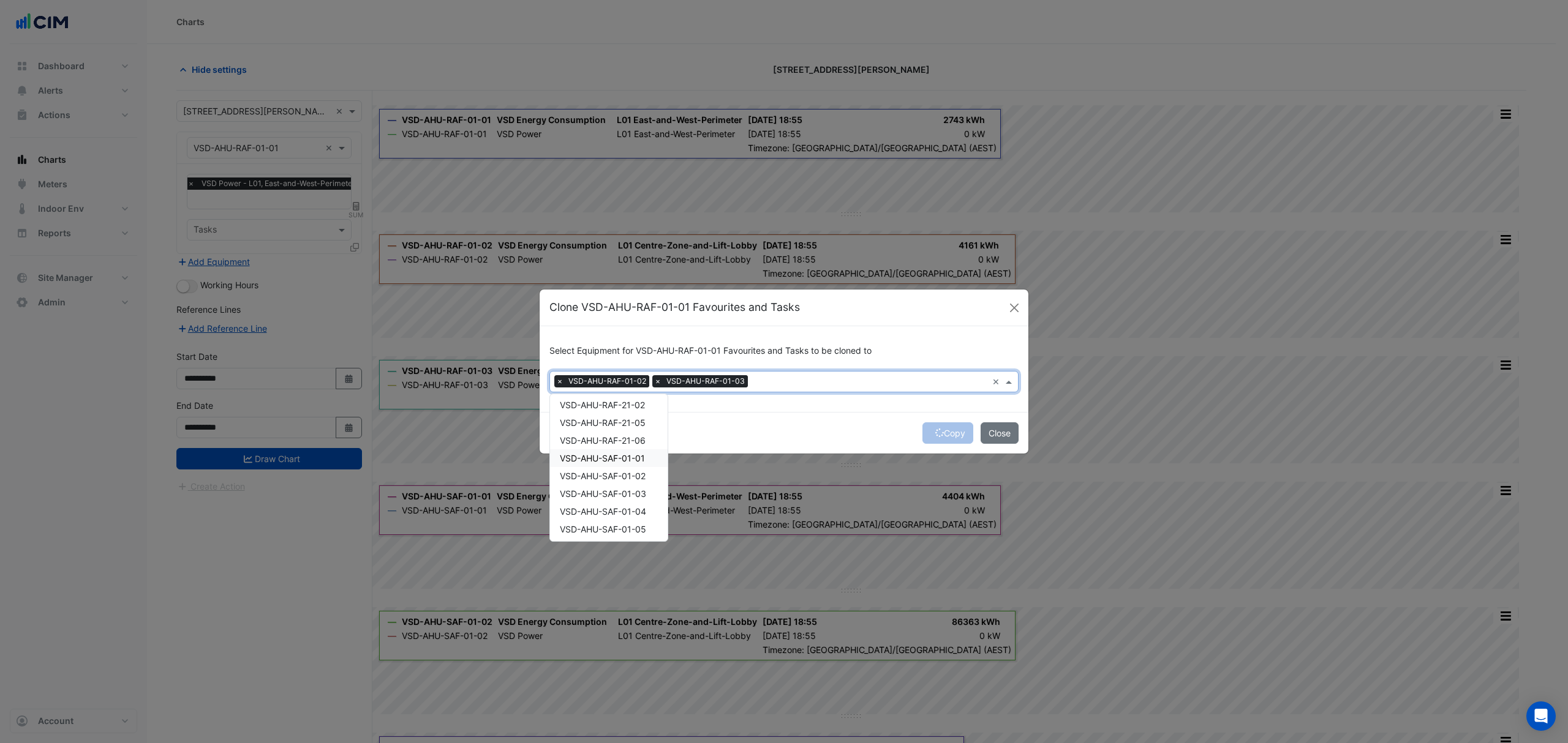
drag, startPoint x: 615, startPoint y: 454, endPoint x: 621, endPoint y: 468, distance: 15.2
click at [619, 459] on span "VSD-AHU-SAF-01-01" at bounding box center [602, 458] width 85 height 11
click at [622, 474] on span "VSD-AHU-SAF-01-02" at bounding box center [602, 475] width 86 height 11
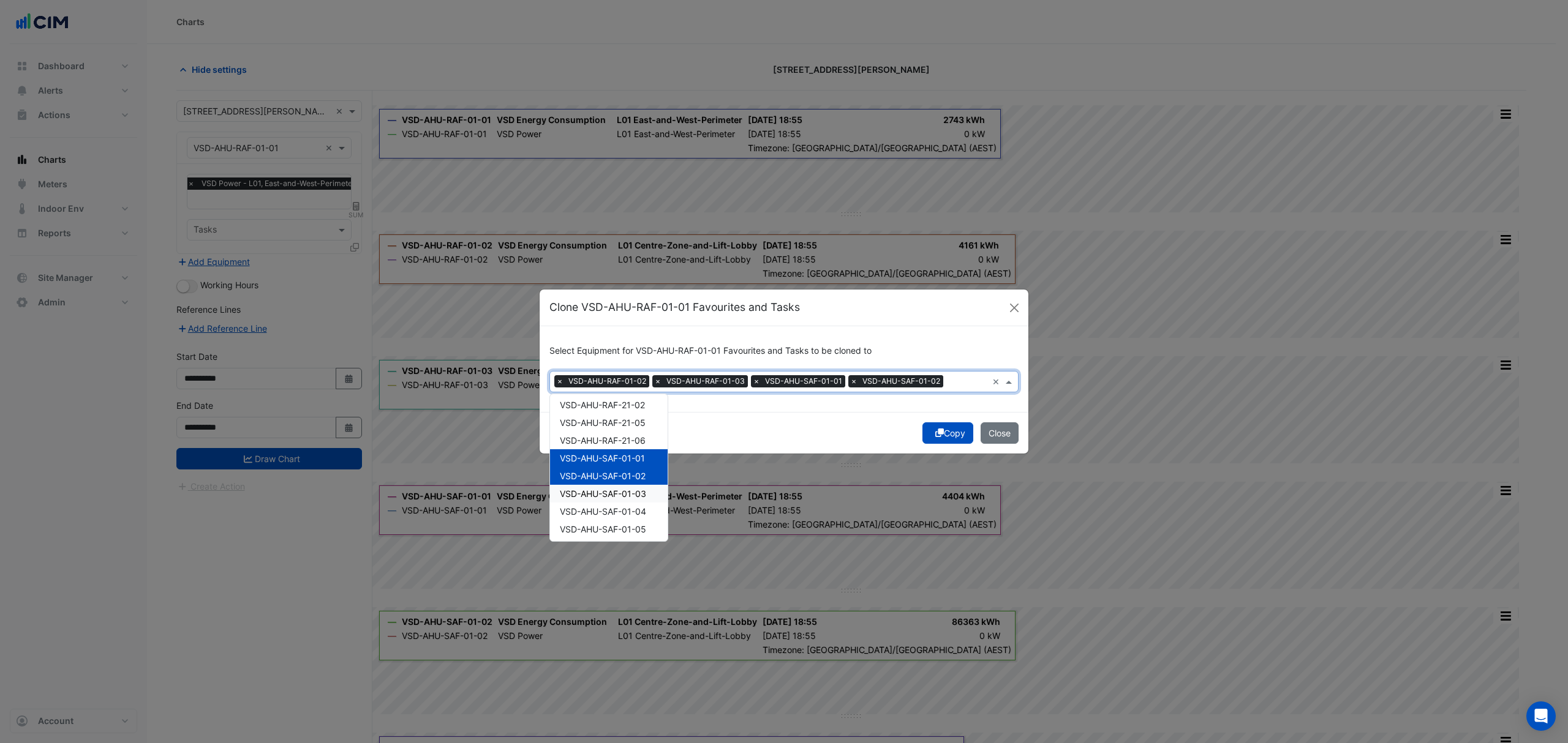
click at [629, 494] on span "VSD-AHU-SAF-01-03" at bounding box center [603, 494] width 87 height 11
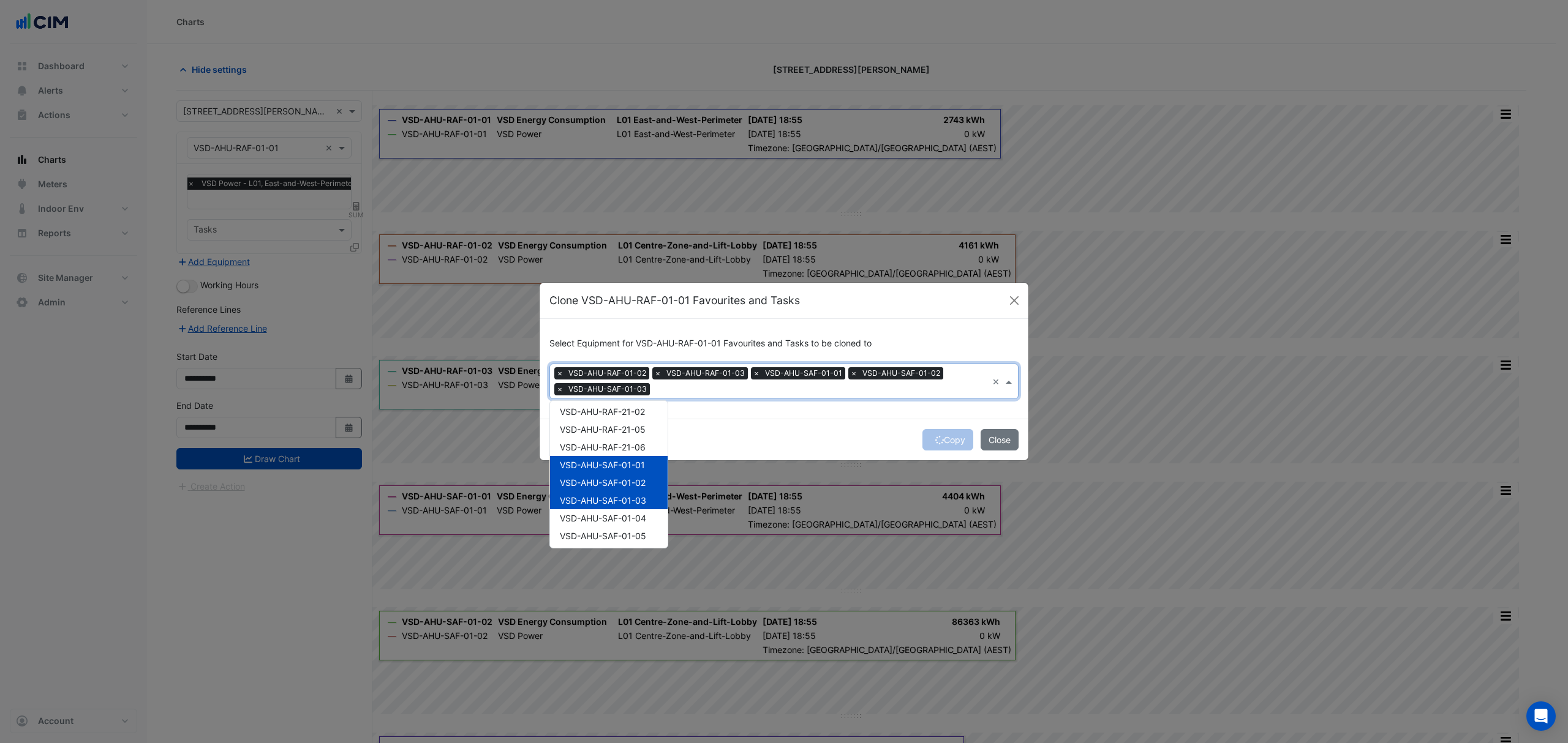
click at [840, 433] on div "Copy Close" at bounding box center [784, 439] width 489 height 41
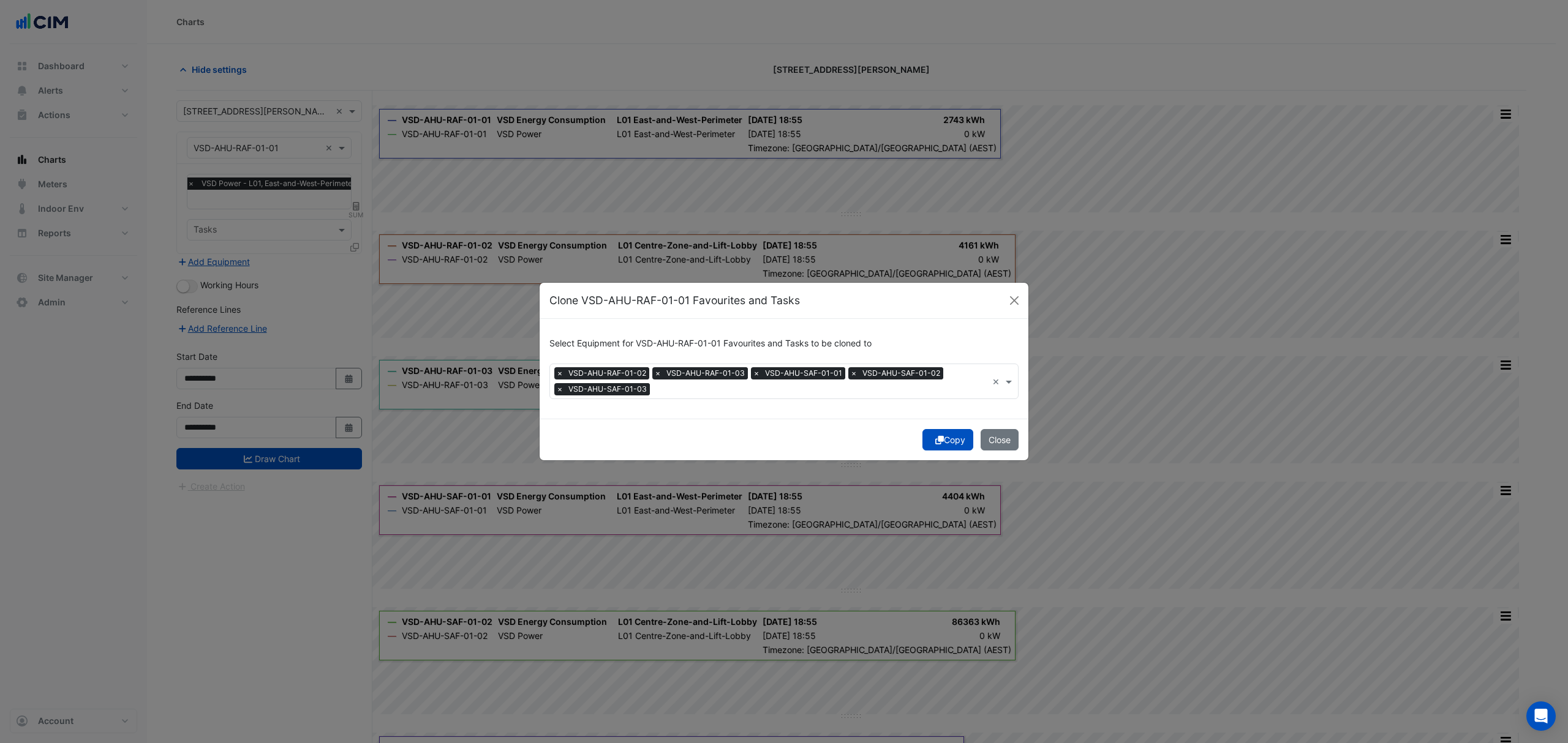
click at [950, 439] on button "Copy" at bounding box center [947, 440] width 51 height 21
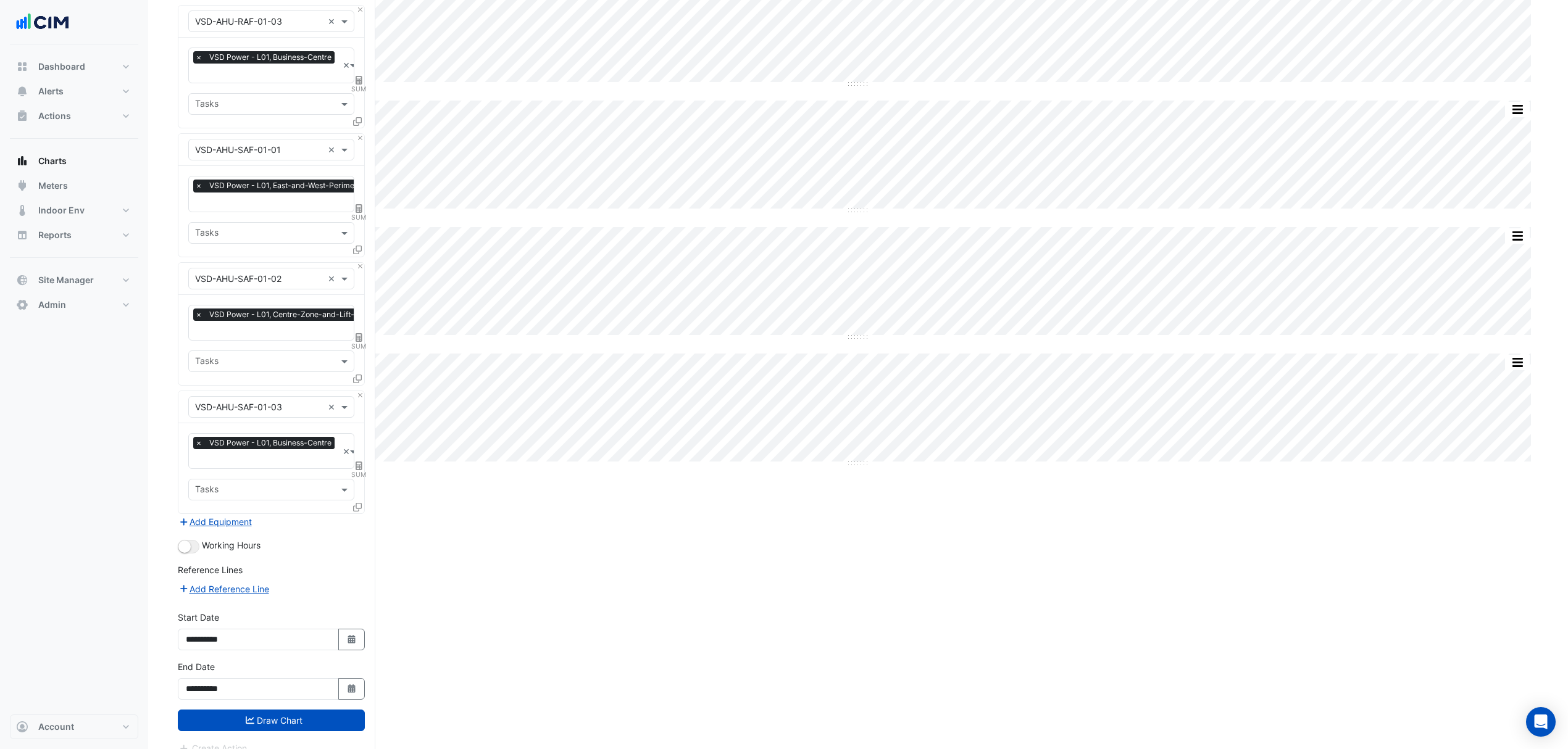
scroll to position [402, 0]
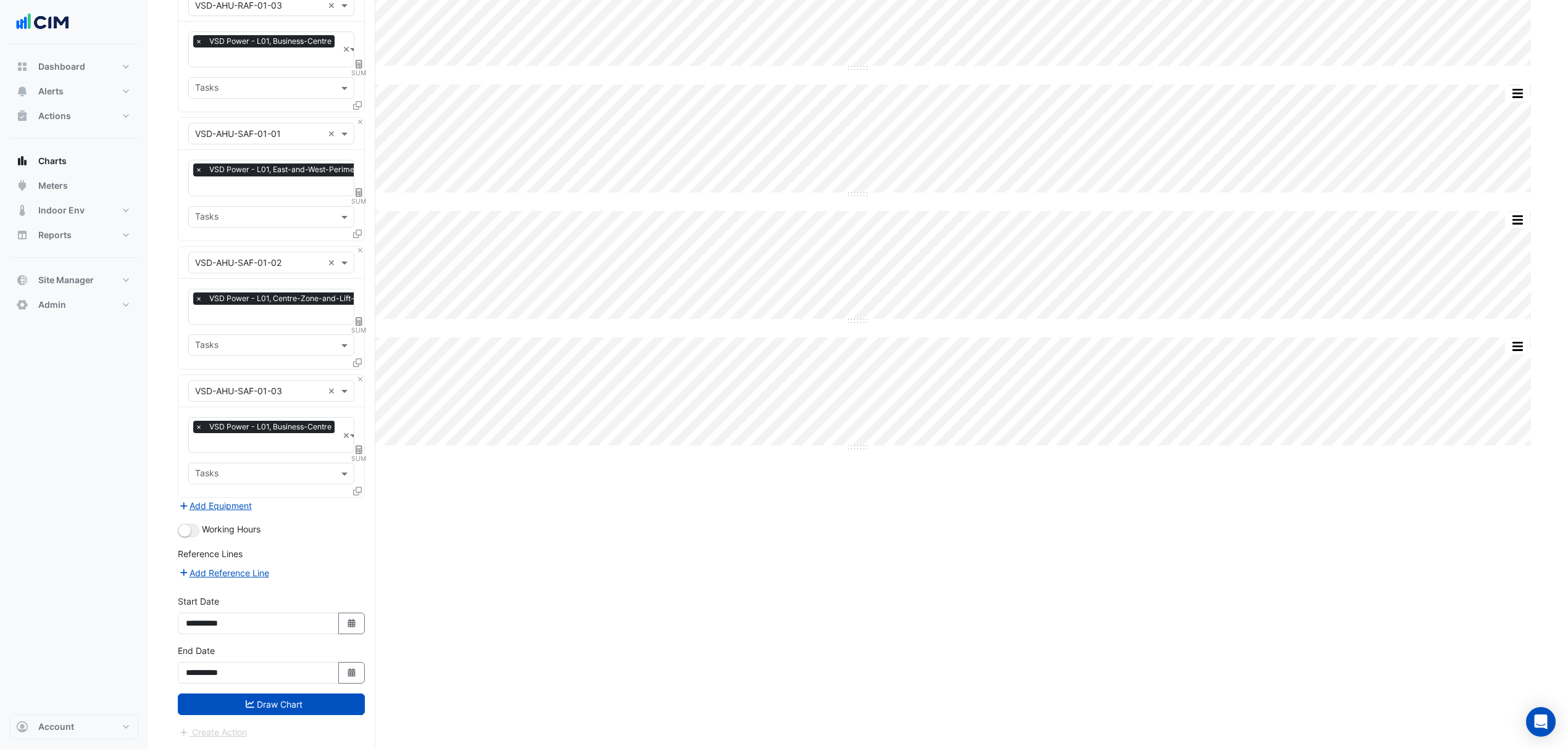
click at [216, 705] on button "Draw Chart" at bounding box center [271, 704] width 187 height 21
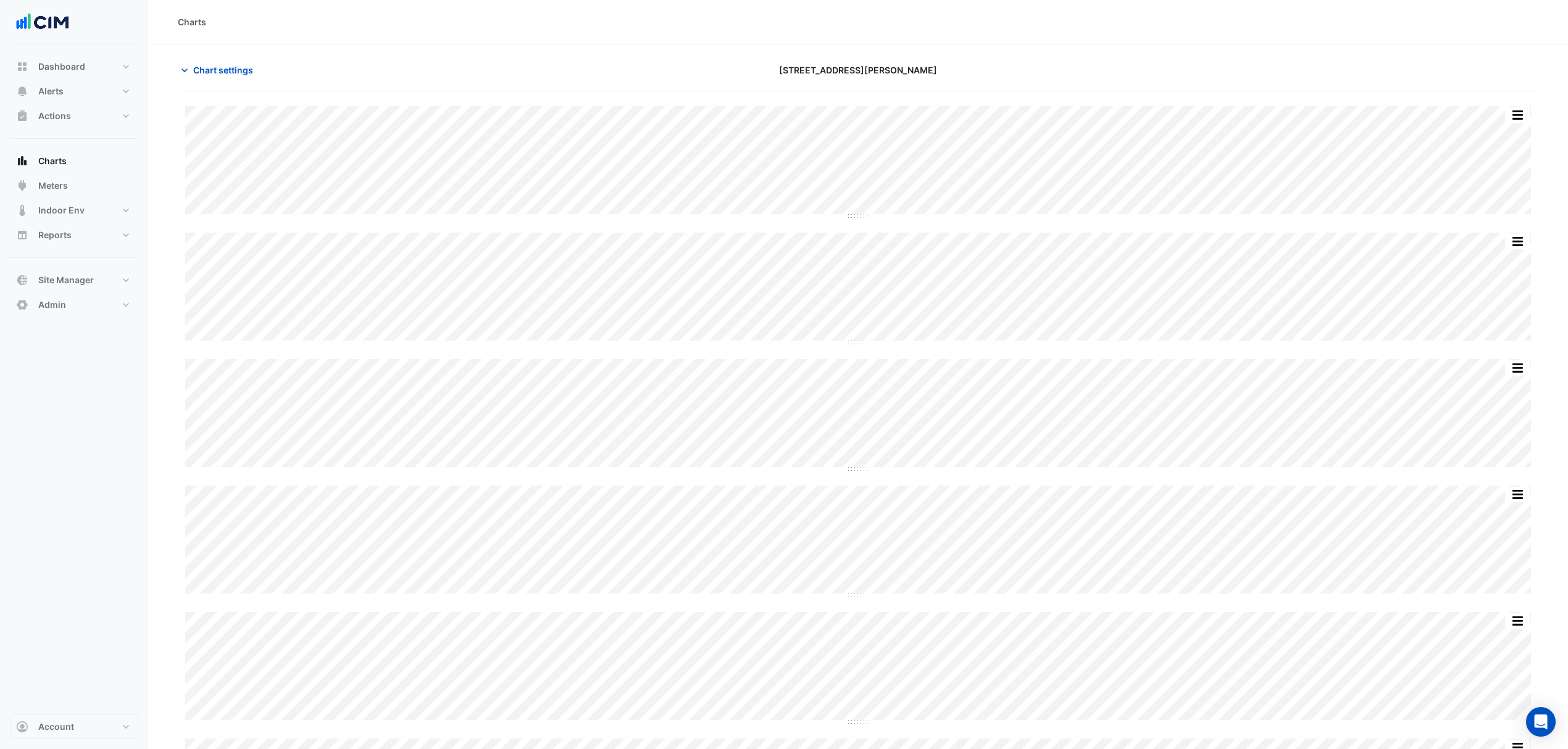
click at [213, 72] on span "Chart settings" at bounding box center [223, 70] width 60 height 13
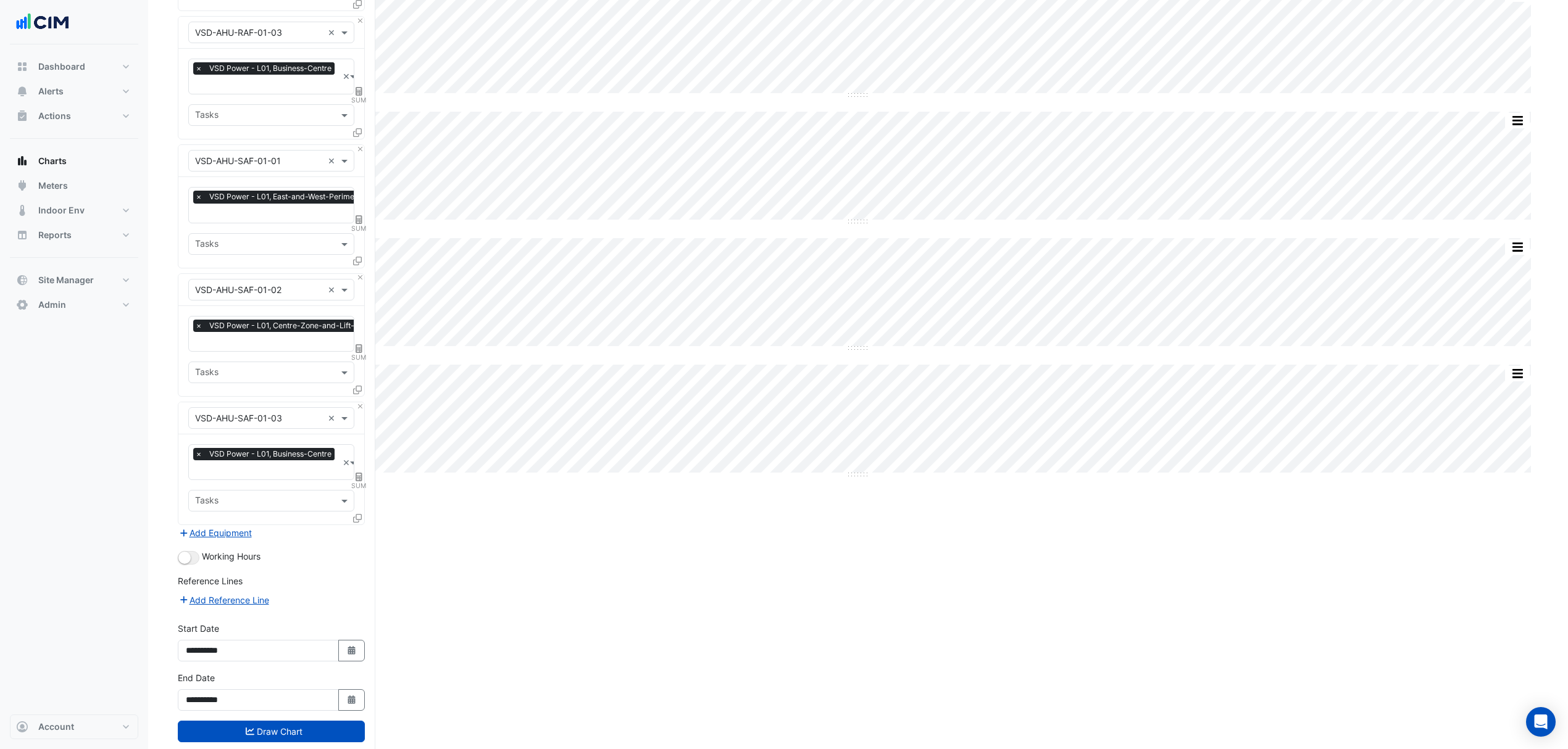
scroll to position [402, 0]
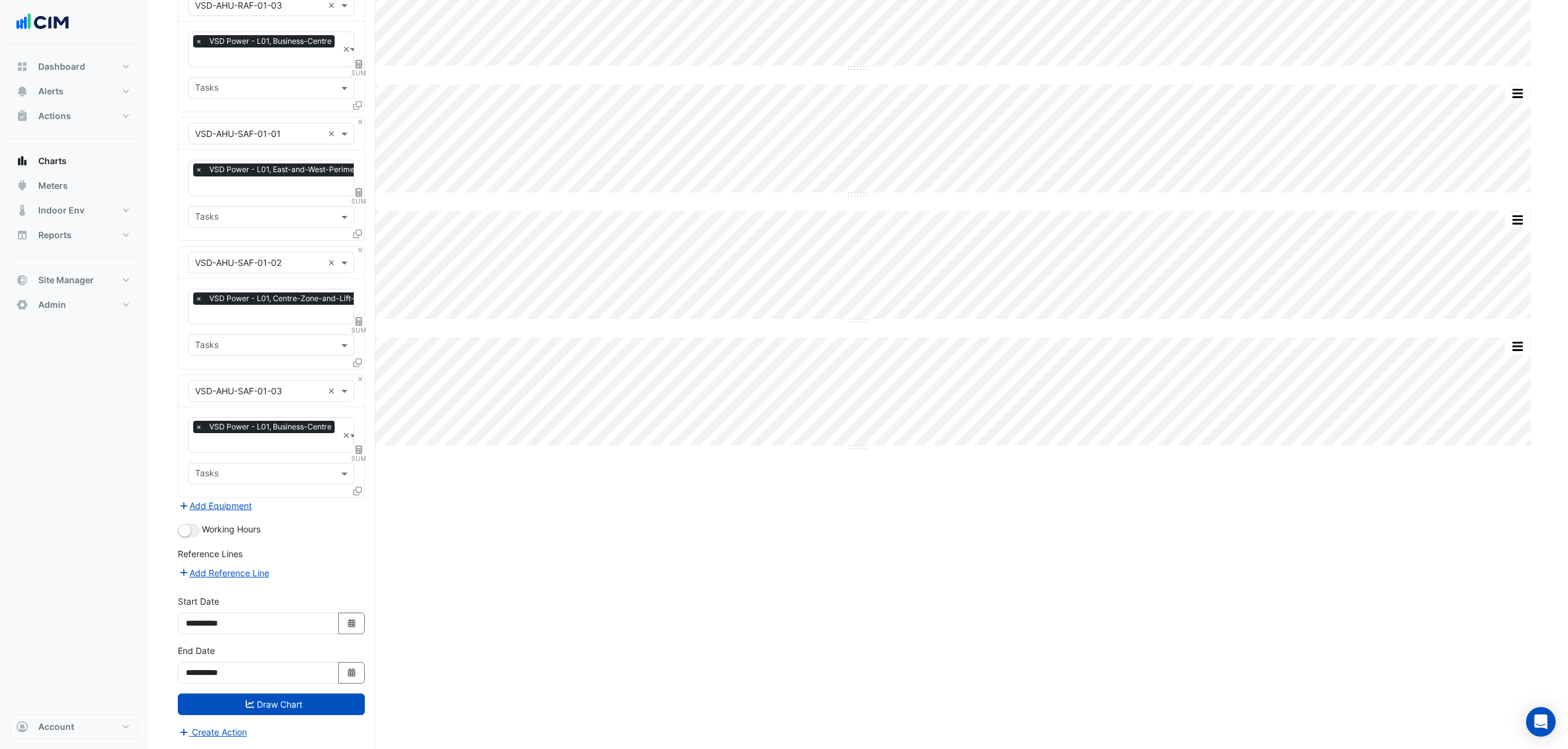
click at [357, 672] on button "Select Date" at bounding box center [352, 673] width 27 height 21
click at [314, 505] on span "Next month" at bounding box center [316, 509] width 10 height 10
click at [191, 506] on button "Previous month" at bounding box center [198, 509] width 15 height 19
select select "*"
click at [364, 593] on div "Select a Site × [STREET_ADDRESS][PERSON_NAME] × Equipment × VSD-AHU-RAF-01-01 ×…" at bounding box center [277, 220] width 198 height 1059
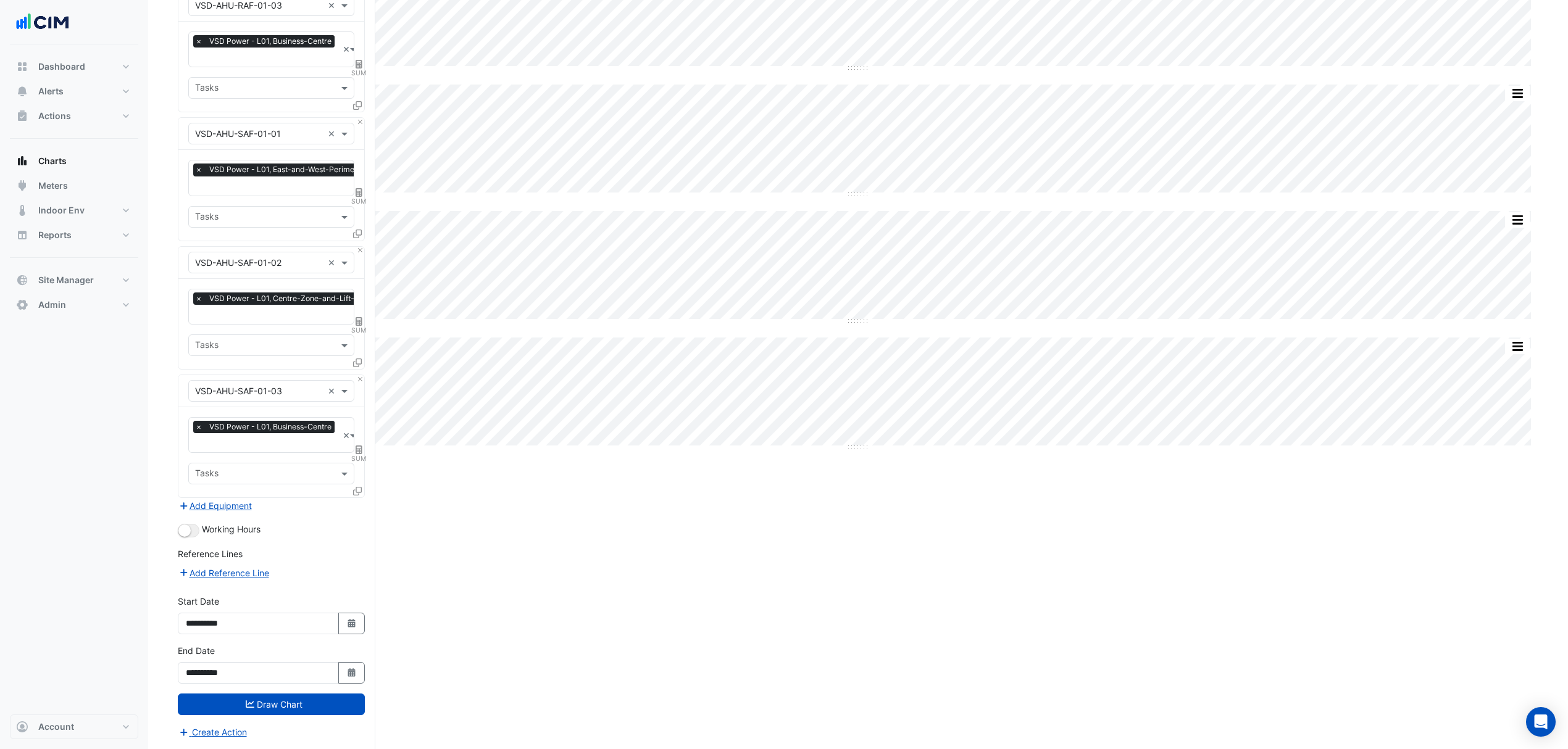
click at [345, 630] on button "Select Date" at bounding box center [352, 624] width 27 height 21
select select "*"
select select "****"
click at [196, 460] on button "Previous month" at bounding box center [198, 459] width 15 height 19
click at [312, 452] on button "Next month" at bounding box center [316, 459] width 15 height 19
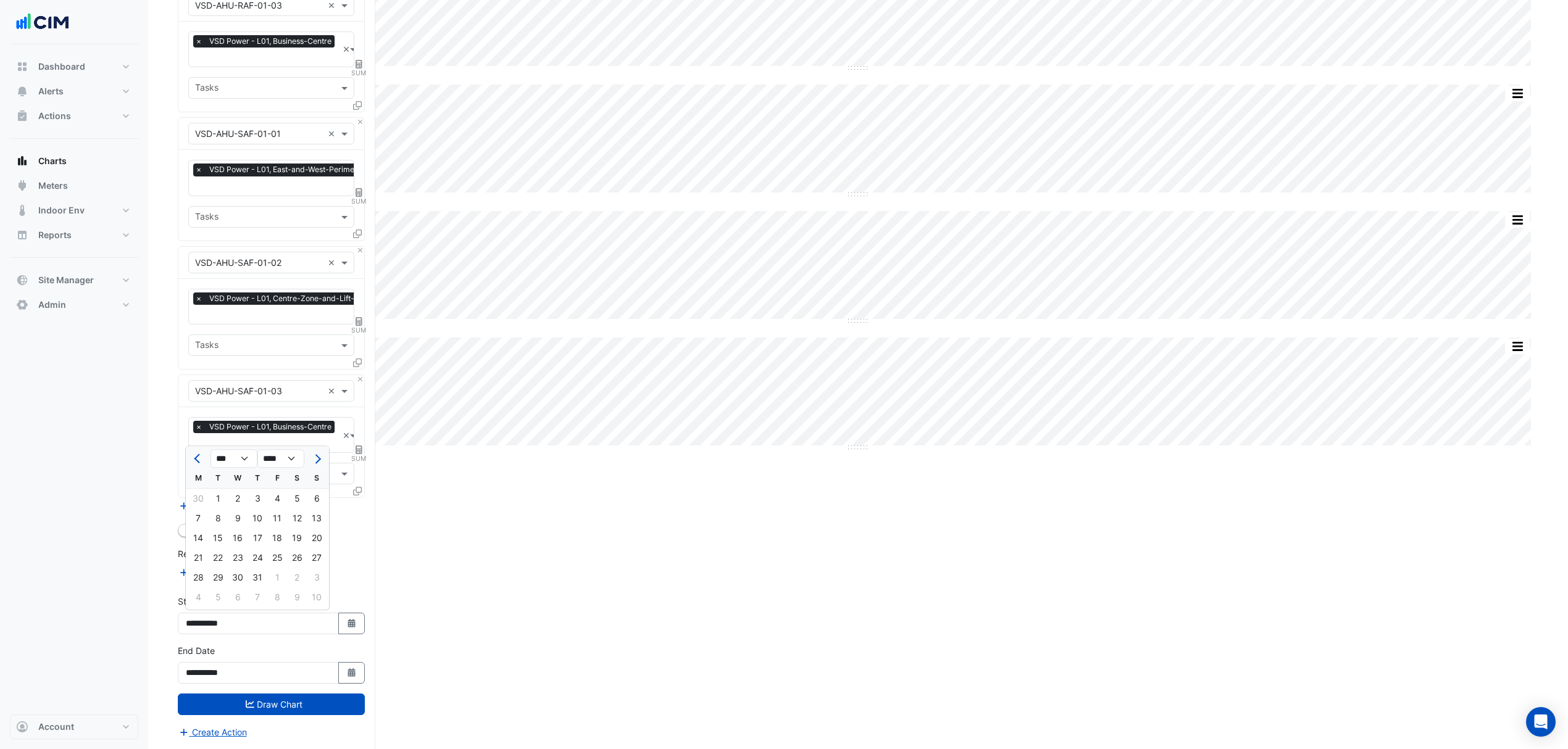
select select "*"
click at [271, 492] on div "1" at bounding box center [277, 499] width 19 height 19
type input "**********"
click at [274, 705] on button "Draw Chart" at bounding box center [271, 704] width 187 height 21
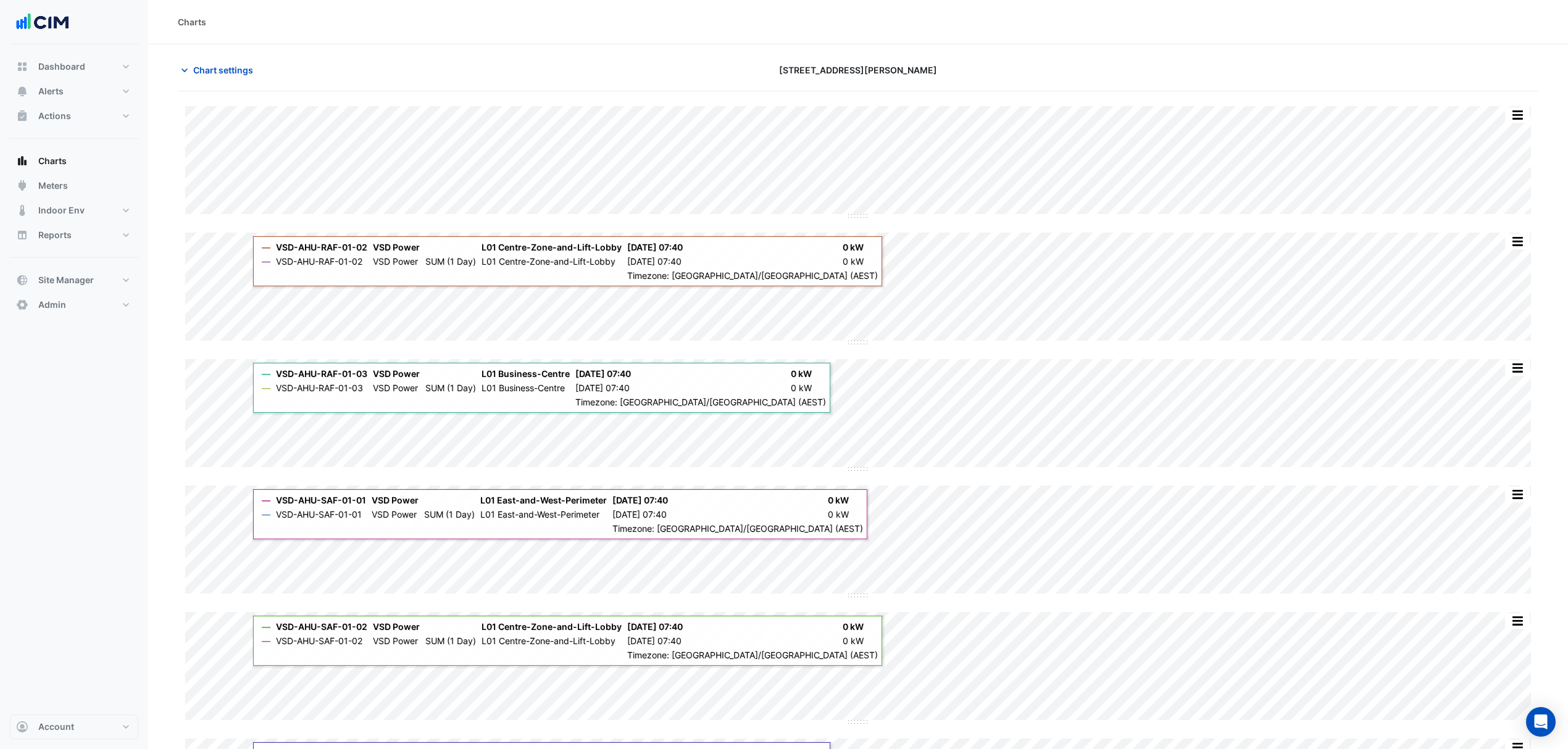
click at [203, 64] on span "Chart settings" at bounding box center [223, 70] width 60 height 13
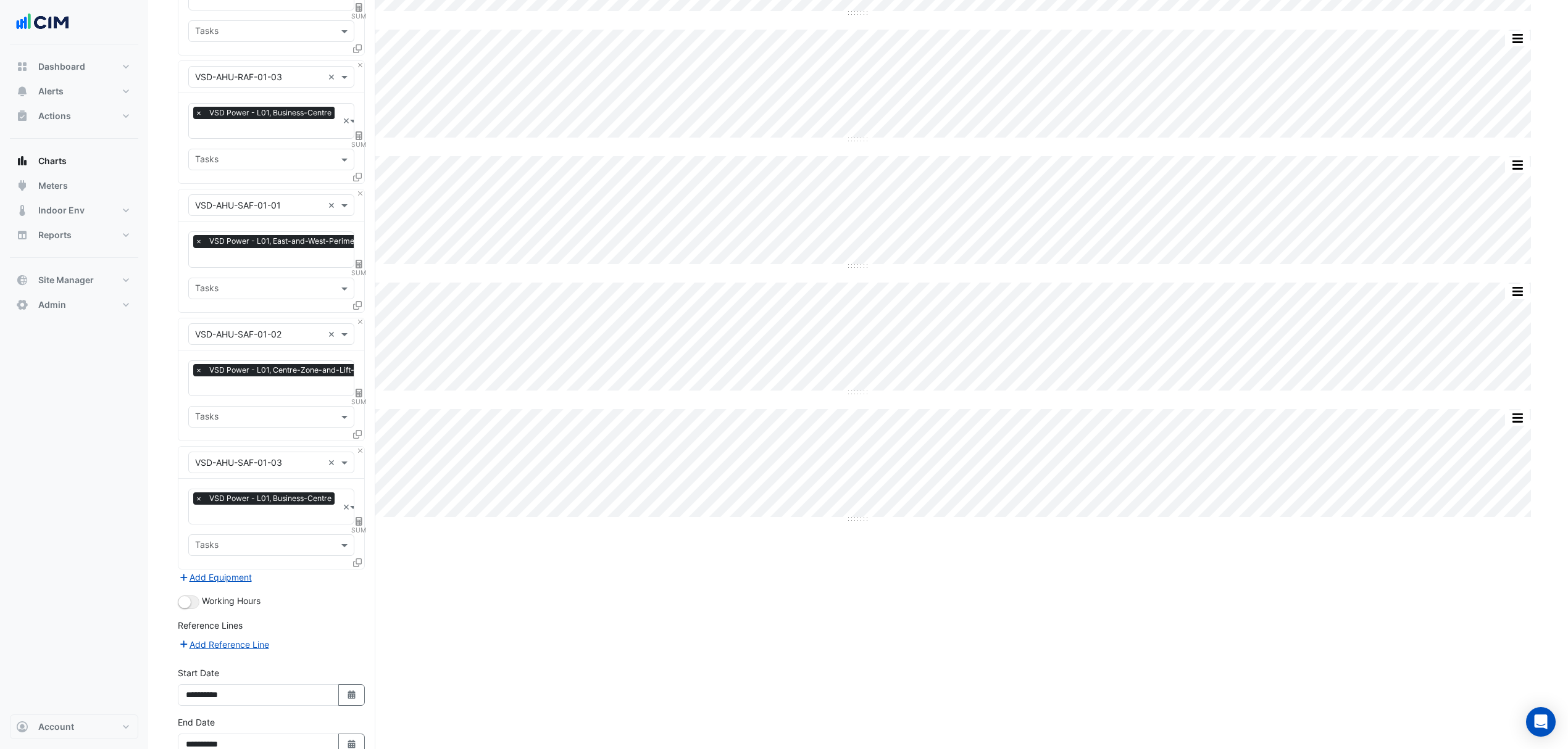
scroll to position [402, 0]
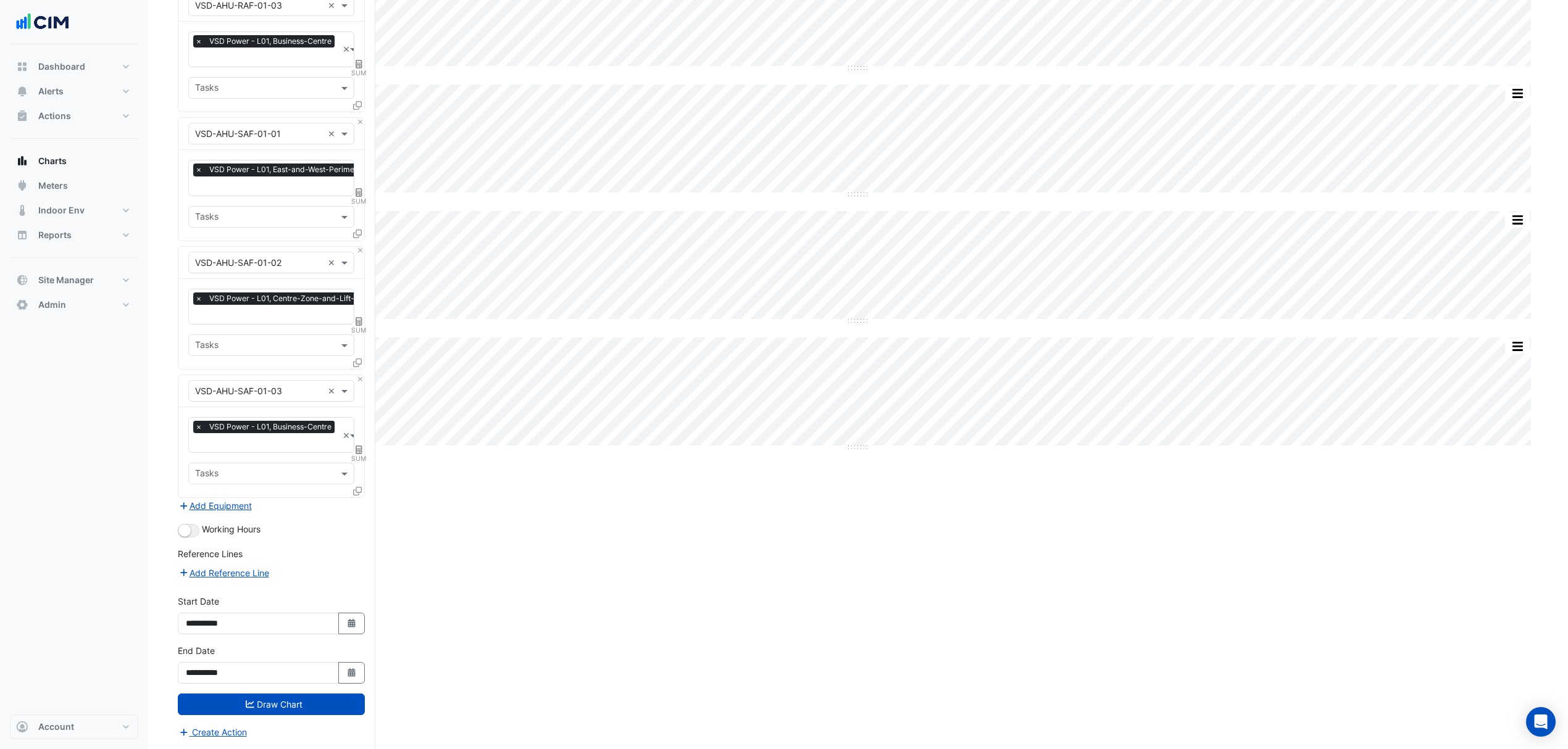
click at [346, 620] on icon "Select Date" at bounding box center [351, 623] width 11 height 9
select select "*"
select select "****"
drag, startPoint x: 236, startPoint y: 553, endPoint x: 186, endPoint y: 561, distance: 50.6
click at [186, 561] on div "18 19 20 21 22 23 24" at bounding box center [257, 558] width 144 height 19
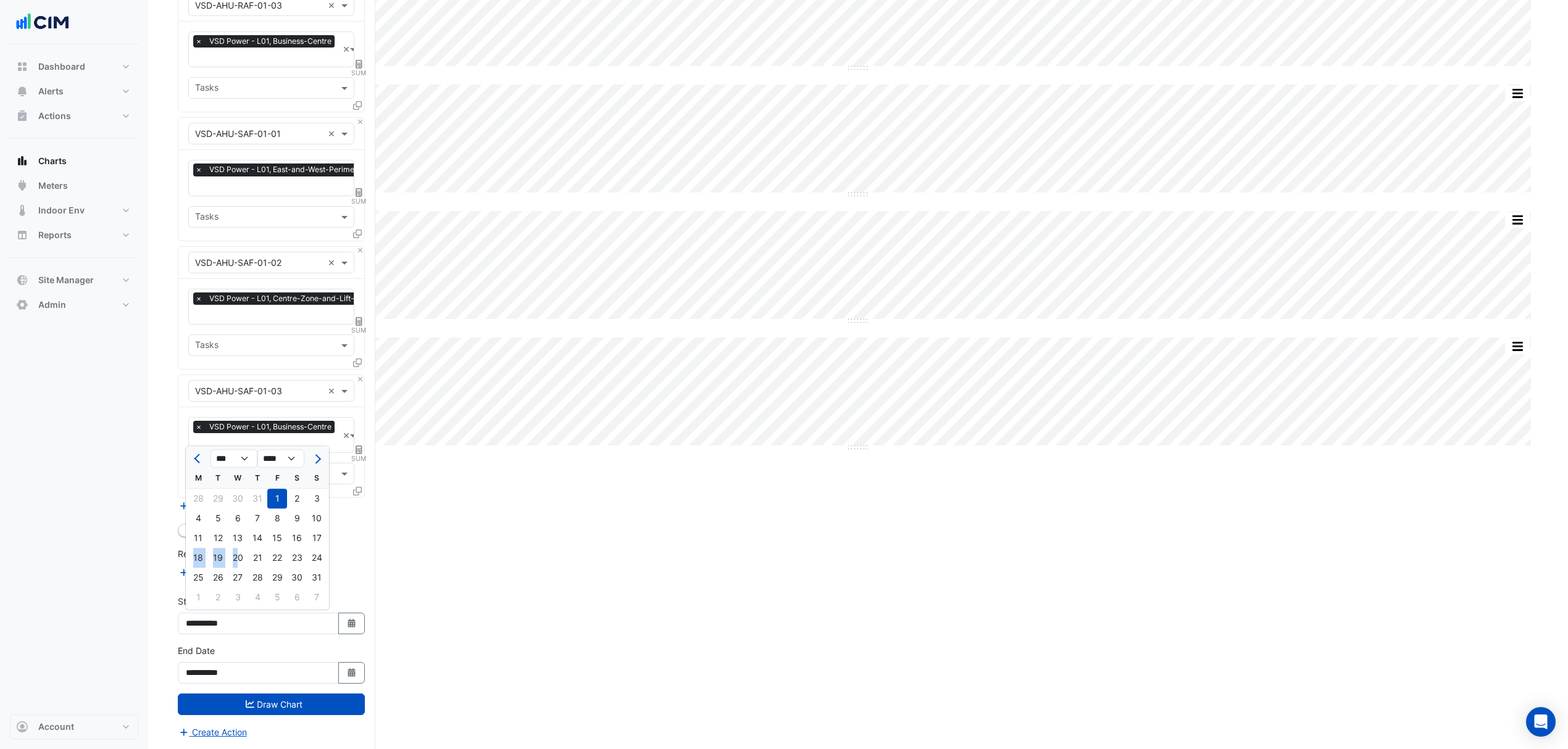
click at [212, 557] on div "19" at bounding box center [217, 558] width 19 height 19
type input "**********"
click at [287, 695] on button "Draw Chart" at bounding box center [271, 704] width 187 height 21
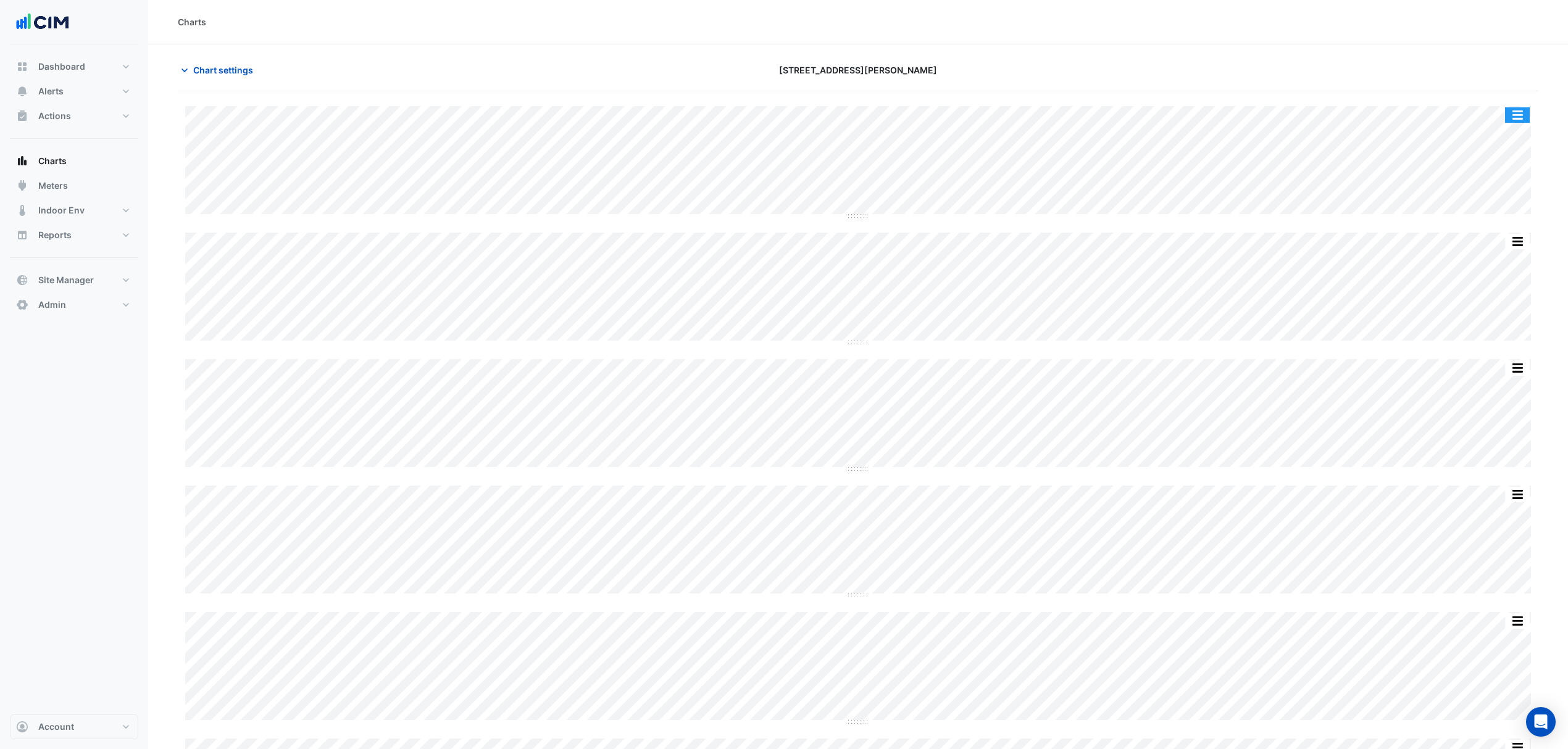
click at [1509, 121] on button "button" at bounding box center [1517, 115] width 24 height 16
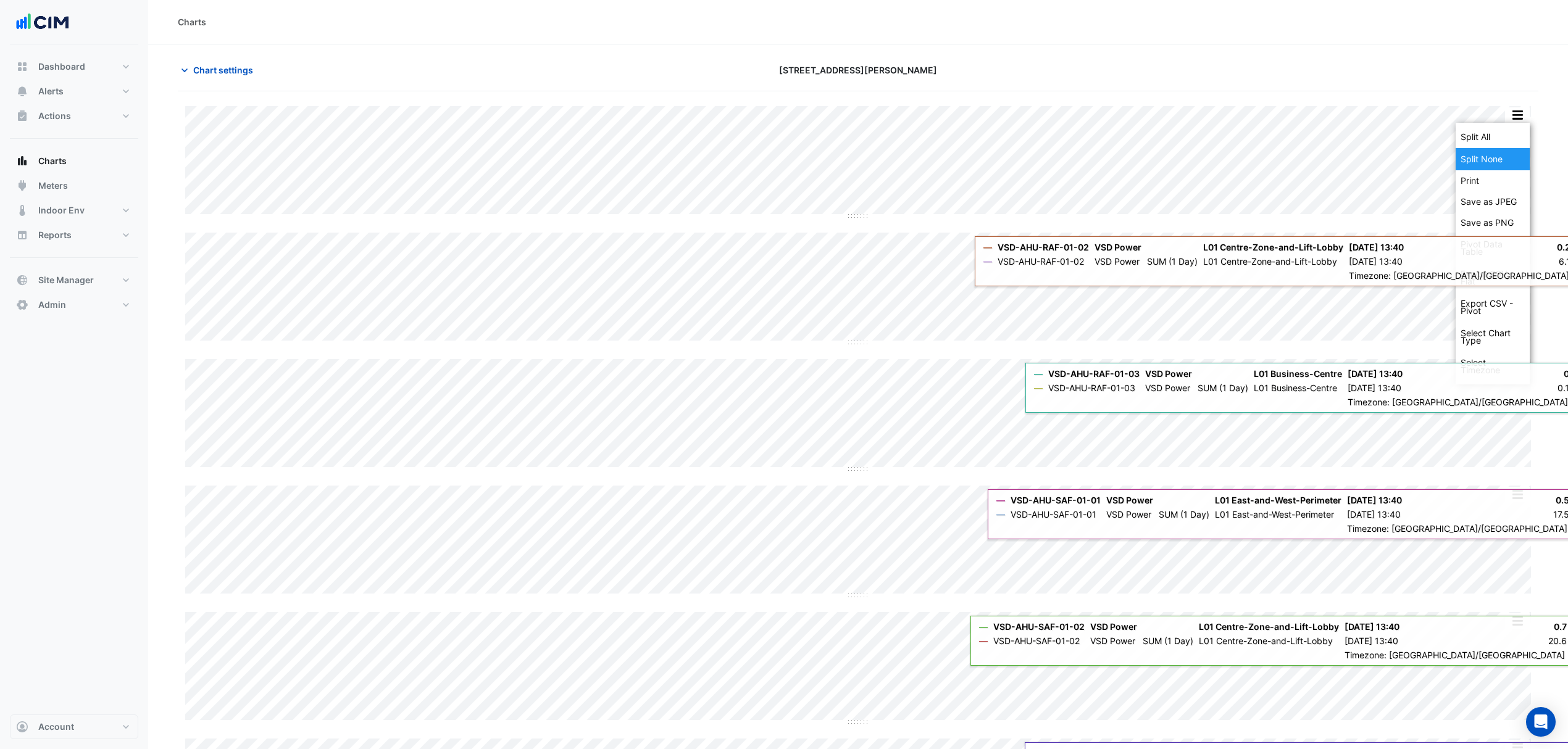
drag, startPoint x: 1497, startPoint y: 172, endPoint x: 1505, endPoint y: 156, distance: 17.9
click at [1505, 156] on div "Split All Split None Print Save as JPEG Save as PNG Pivot Data Table Export CSV…" at bounding box center [1492, 254] width 74 height 262
click at [1485, 155] on div "Split None" at bounding box center [1492, 159] width 74 height 22
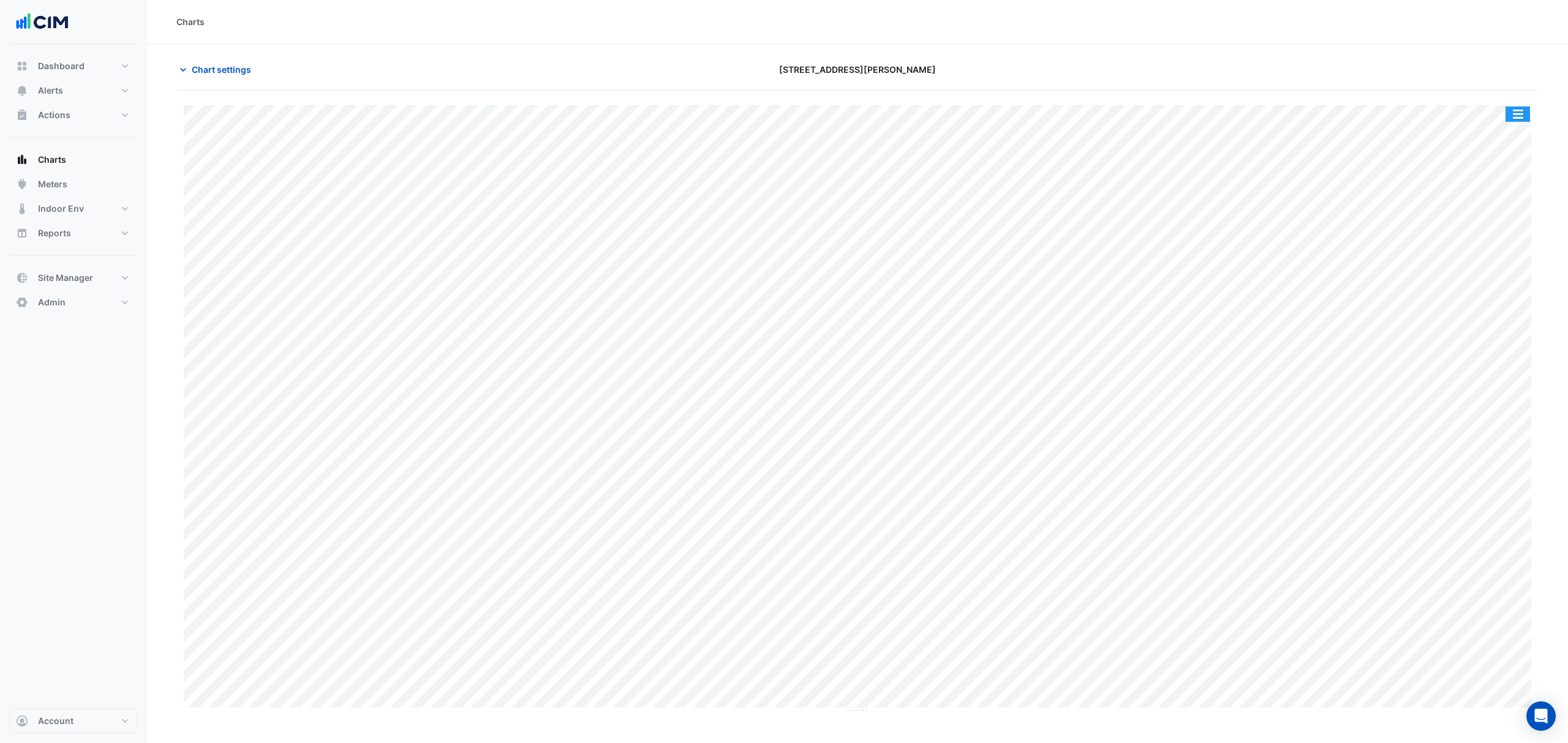
click at [1517, 111] on button "button" at bounding box center [1517, 115] width 24 height 15
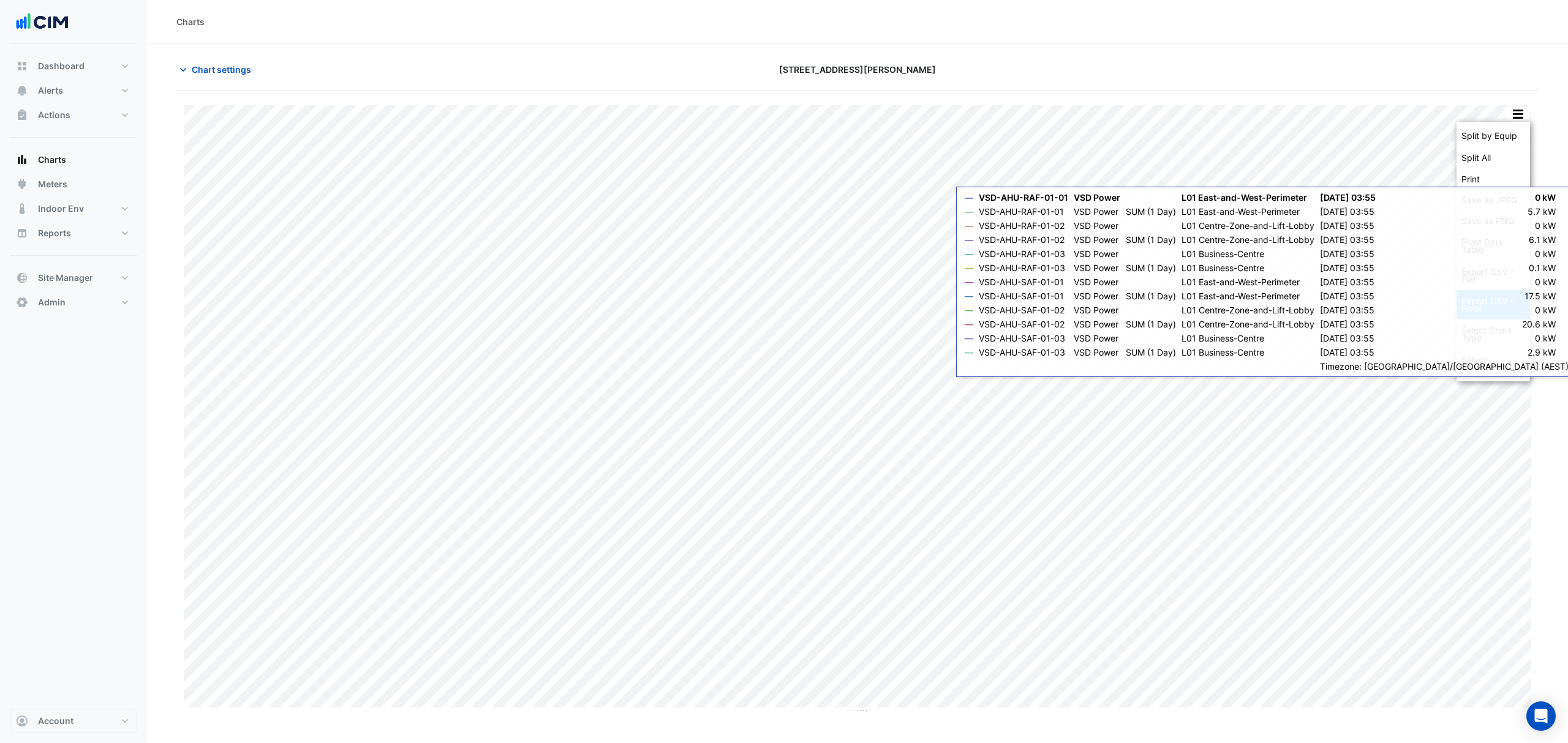
click at [1489, 295] on div "Export CSV - Pivot" at bounding box center [1493, 305] width 73 height 30
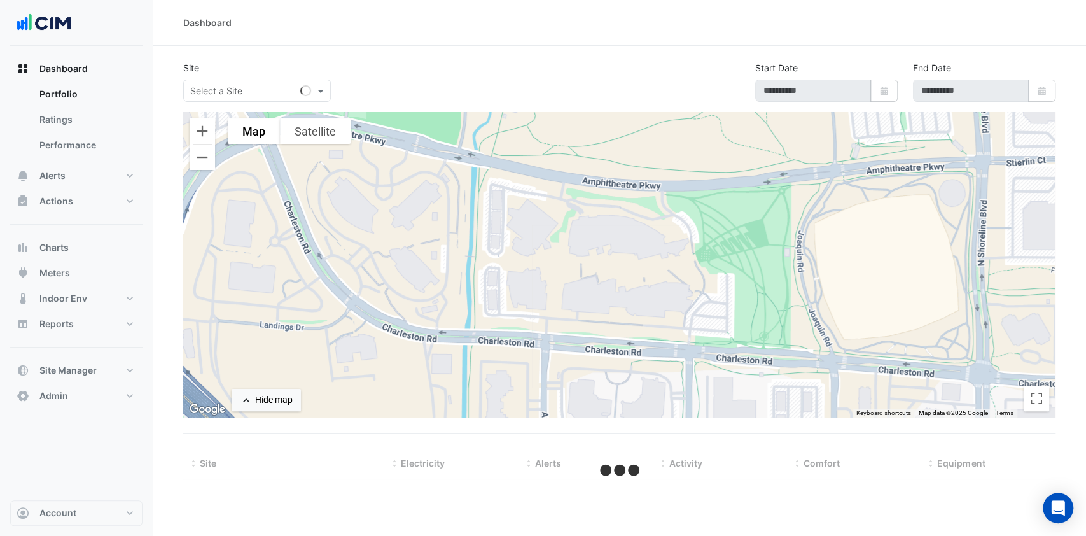
select select "***"
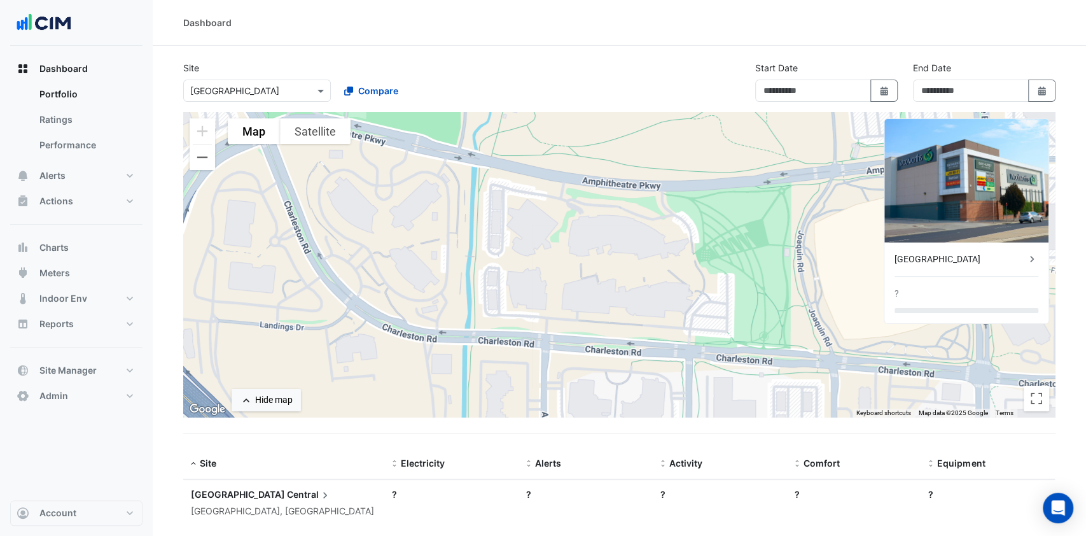
type input "**********"
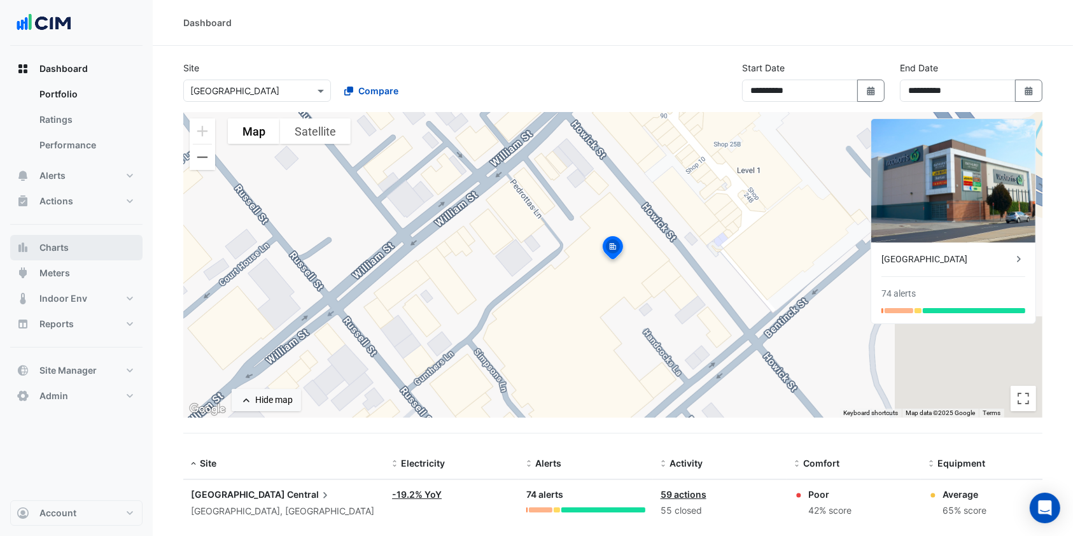
click at [85, 237] on button "Charts" at bounding box center [76, 247] width 132 height 25
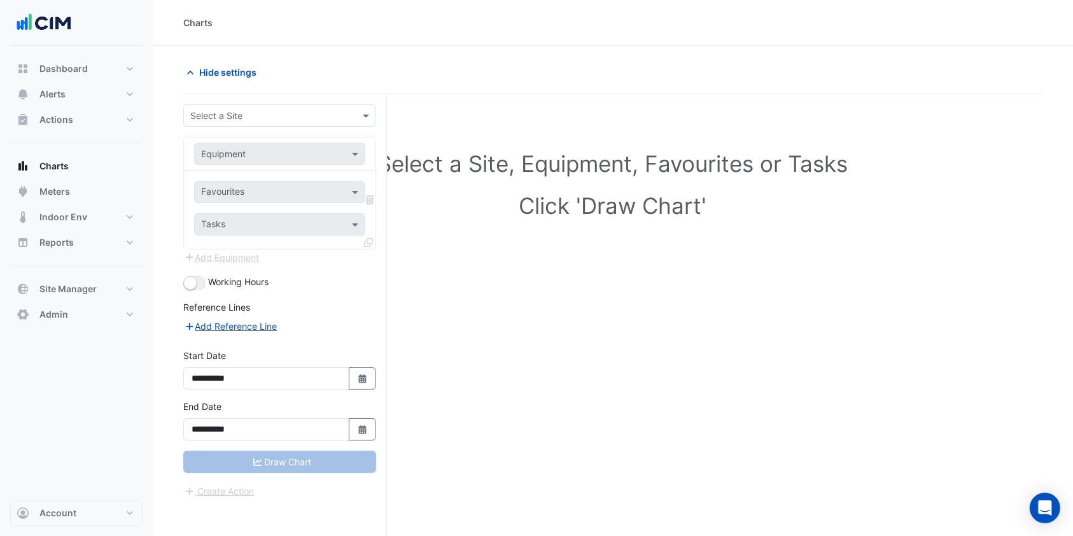
click at [218, 86] on div "Hide settings" at bounding box center [612, 77] width 859 height 33
click at [220, 83] on button "Hide settings" at bounding box center [223, 72] width 81 height 22
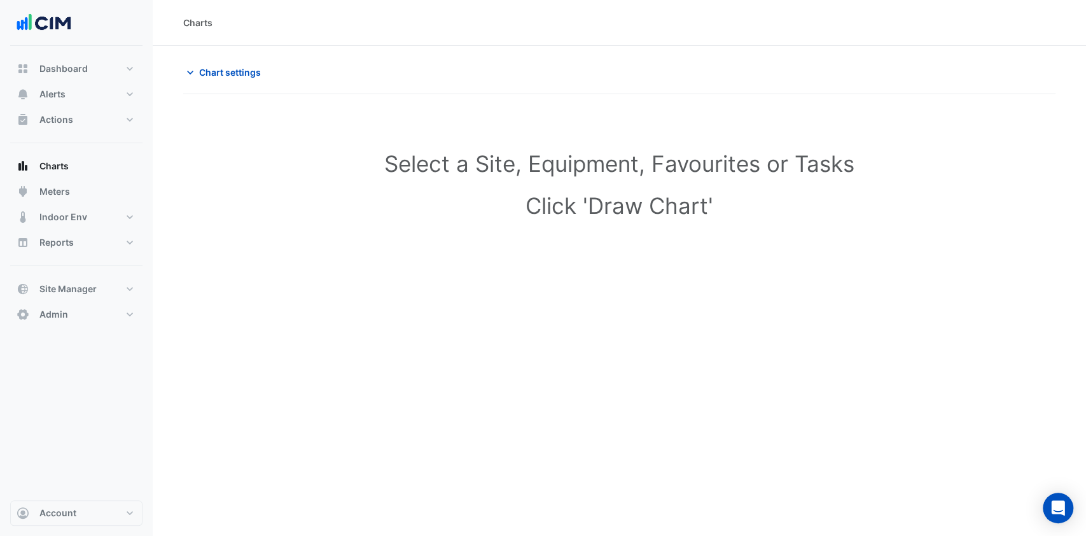
click at [244, 80] on button "Chart settings" at bounding box center [226, 72] width 86 height 22
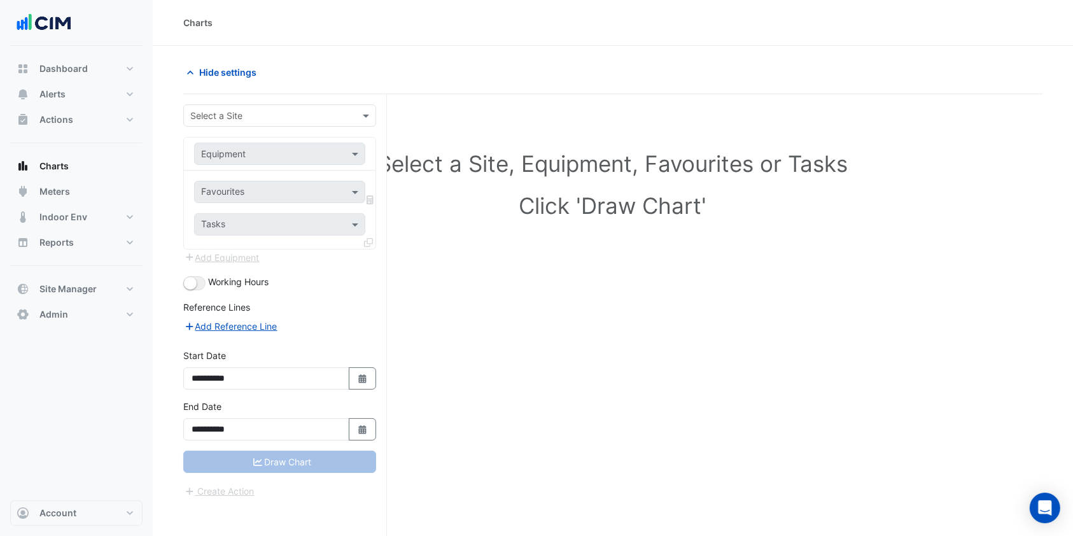
click at [364, 109] on span at bounding box center [367, 115] width 16 height 13
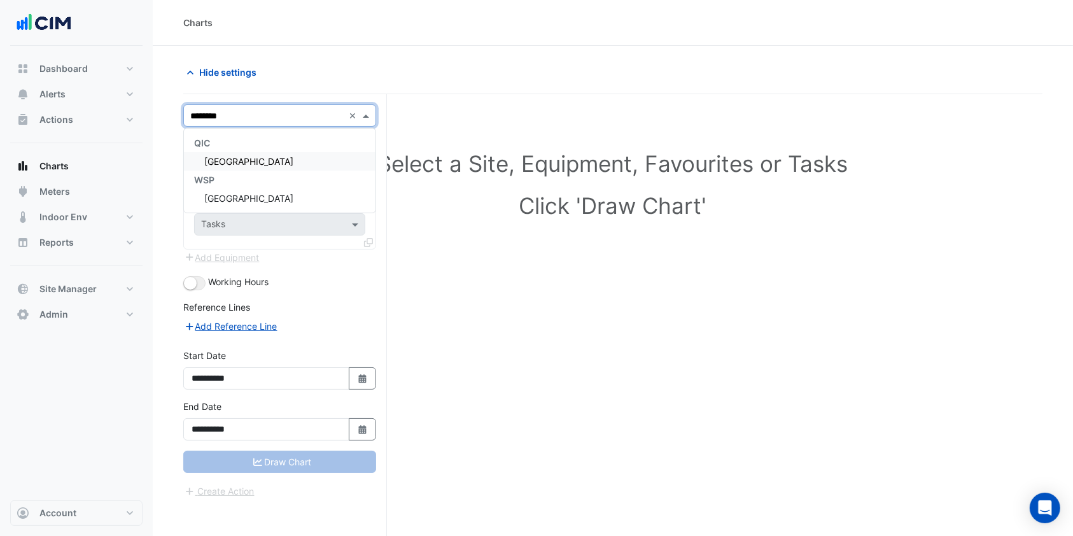
type input "*********"
click at [225, 159] on span "[GEOGRAPHIC_DATA]" at bounding box center [248, 161] width 89 height 11
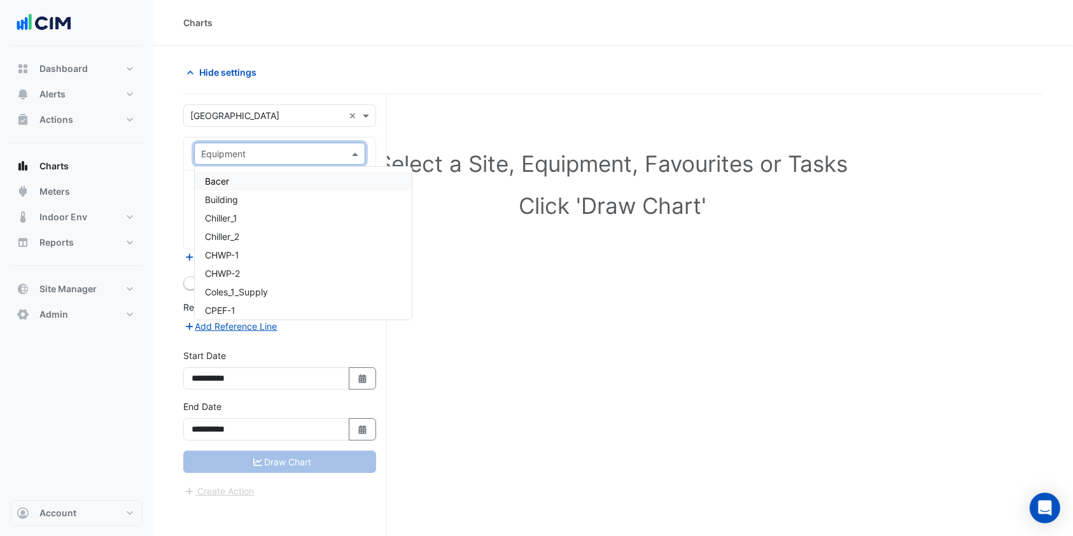
click at [353, 156] on span at bounding box center [357, 153] width 16 height 13
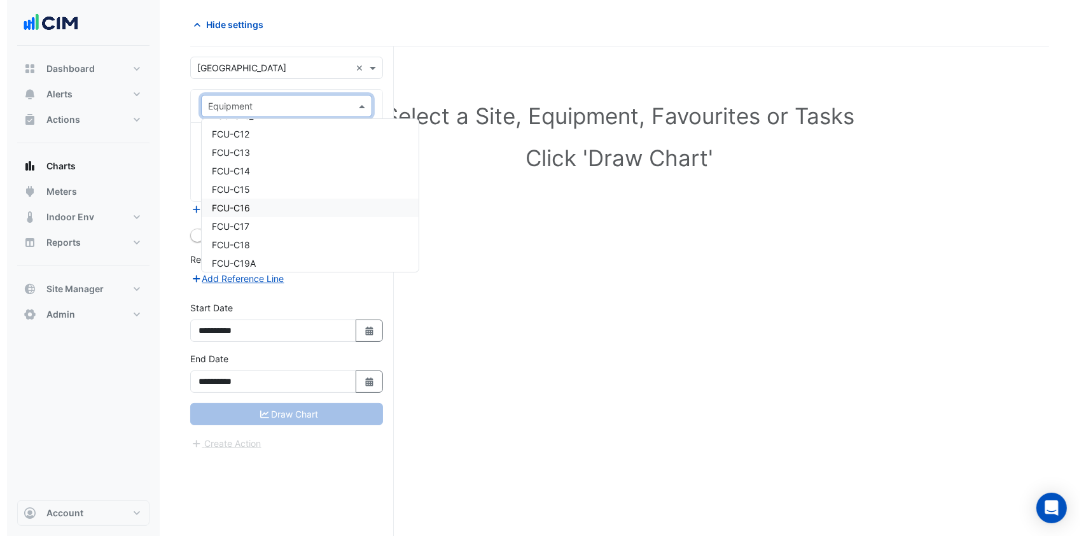
scroll to position [339, 0]
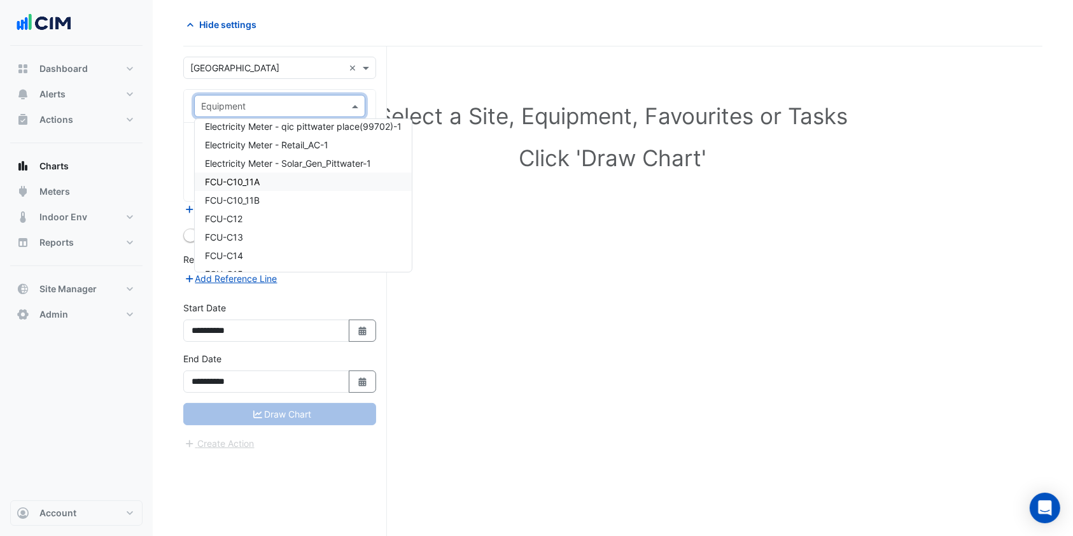
click at [272, 181] on div "FCU-C10_11A" at bounding box center [303, 181] width 217 height 18
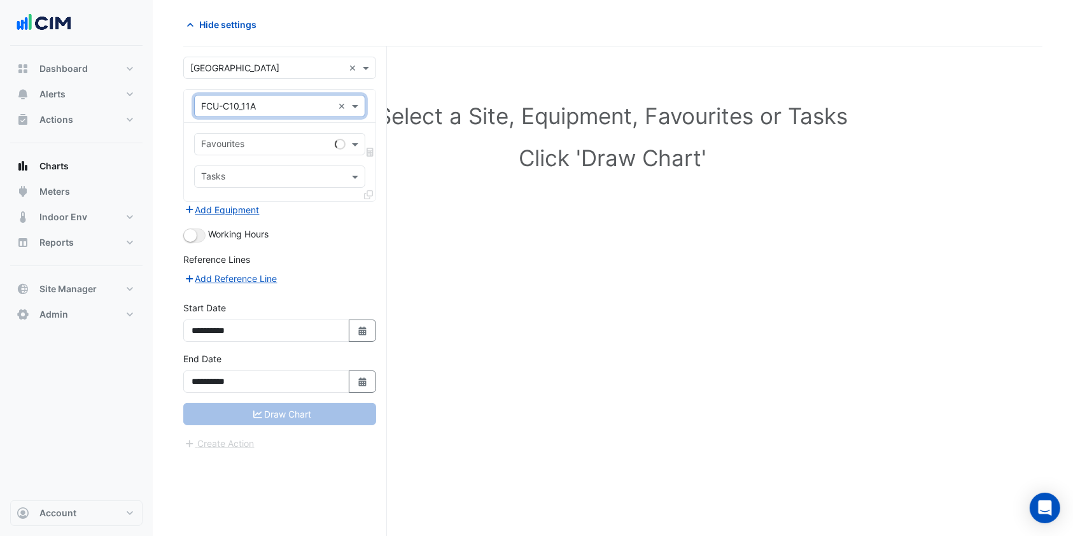
click at [359, 149] on span at bounding box center [357, 143] width 16 height 13
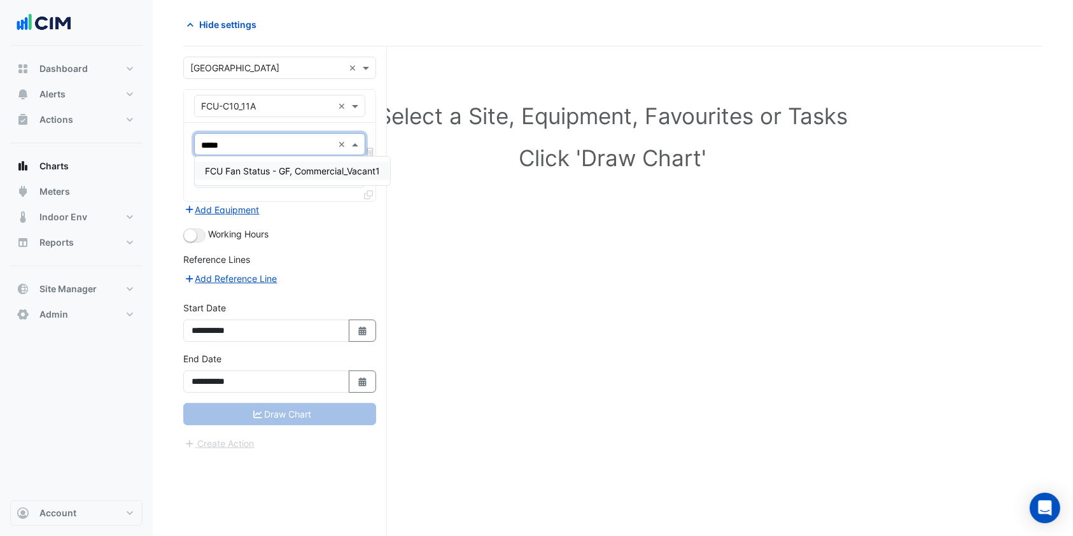
type input "******"
click at [372, 169] on span "FCU Fan Status - GF, Commercial_Vacant1" at bounding box center [292, 170] width 175 height 11
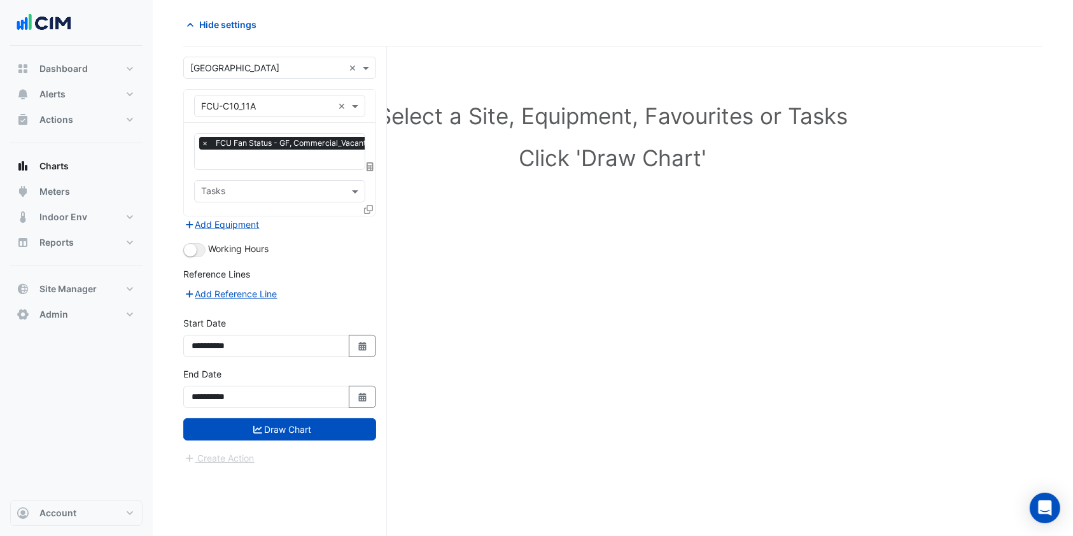
click at [367, 213] on div at bounding box center [369, 211] width 11 height 18
click at [366, 202] on div at bounding box center [369, 211] width 11 height 18
click at [377, 210] on div "**********" at bounding box center [285, 291] width 204 height 490
click at [372, 209] on icon at bounding box center [368, 209] width 9 height 9
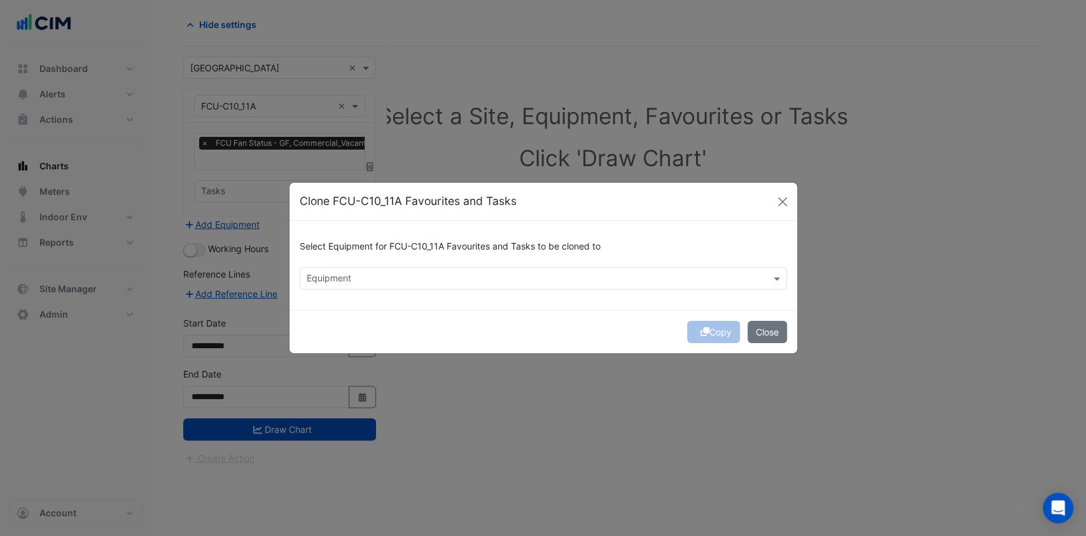
click at [402, 279] on input "text" at bounding box center [536, 279] width 459 height 13
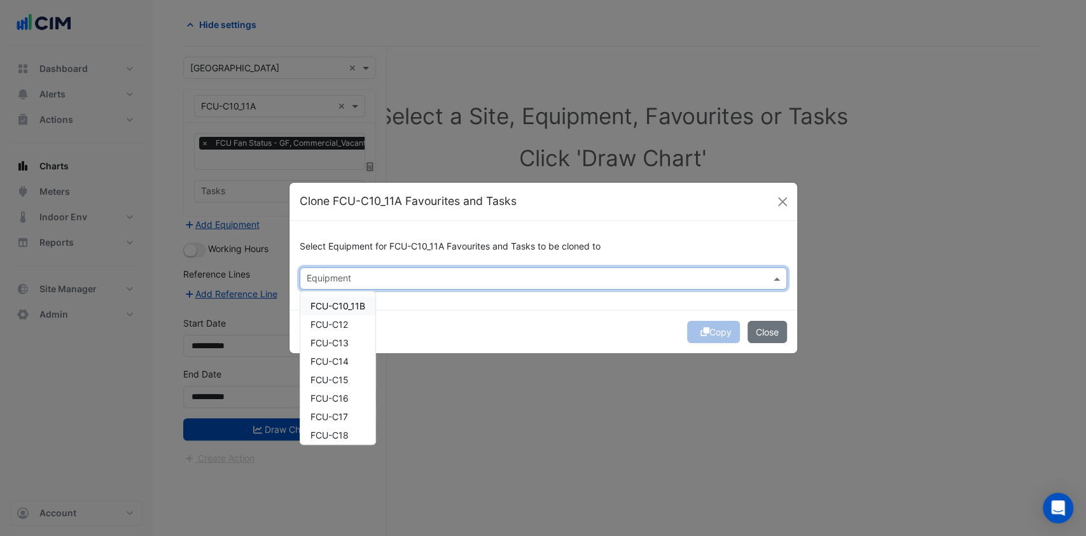
click at [368, 313] on div "FCU-C10_11B" at bounding box center [337, 305] width 75 height 18
click at [330, 323] on span "FCU-C12" at bounding box center [329, 324] width 38 height 11
click at [329, 345] on span "FCU-C13" at bounding box center [329, 342] width 38 height 11
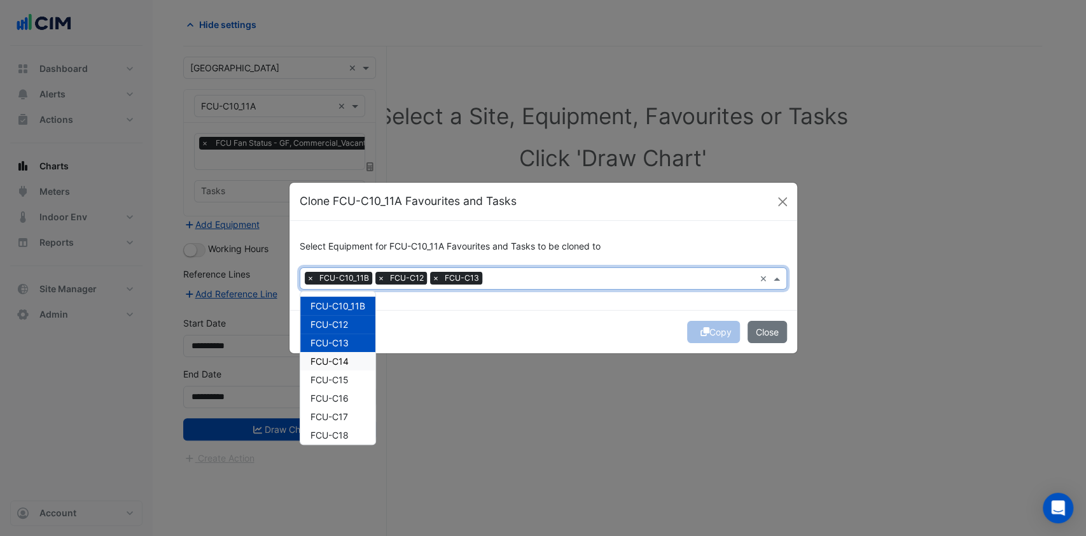
click at [330, 365] on span "FCU-C14" at bounding box center [329, 361] width 38 height 11
click at [325, 377] on span "FCU-C15" at bounding box center [329, 379] width 38 height 11
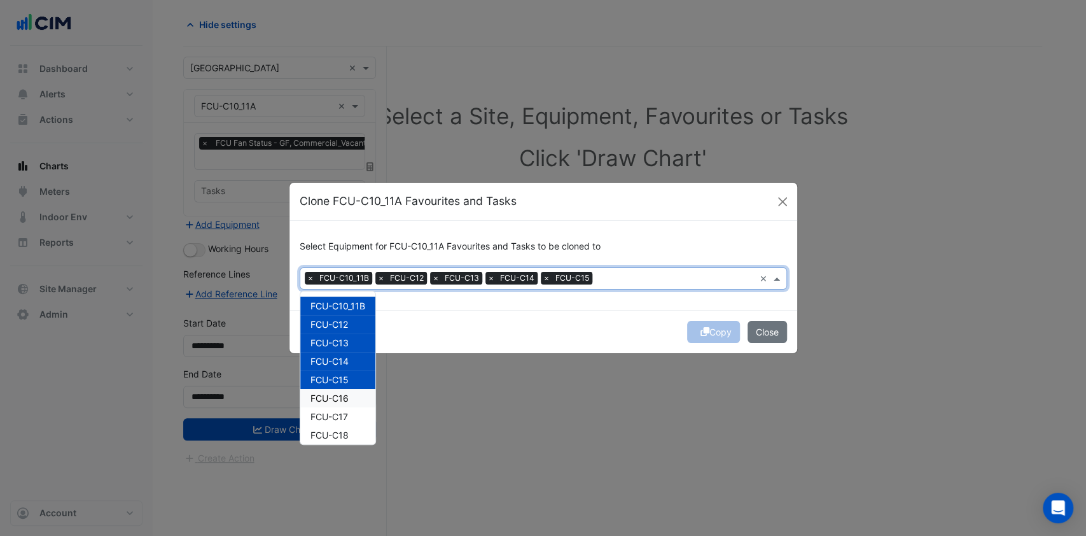
click at [325, 398] on span "FCU-C16" at bounding box center [329, 398] width 38 height 11
click at [325, 410] on div "FCU-C17" at bounding box center [337, 416] width 75 height 18
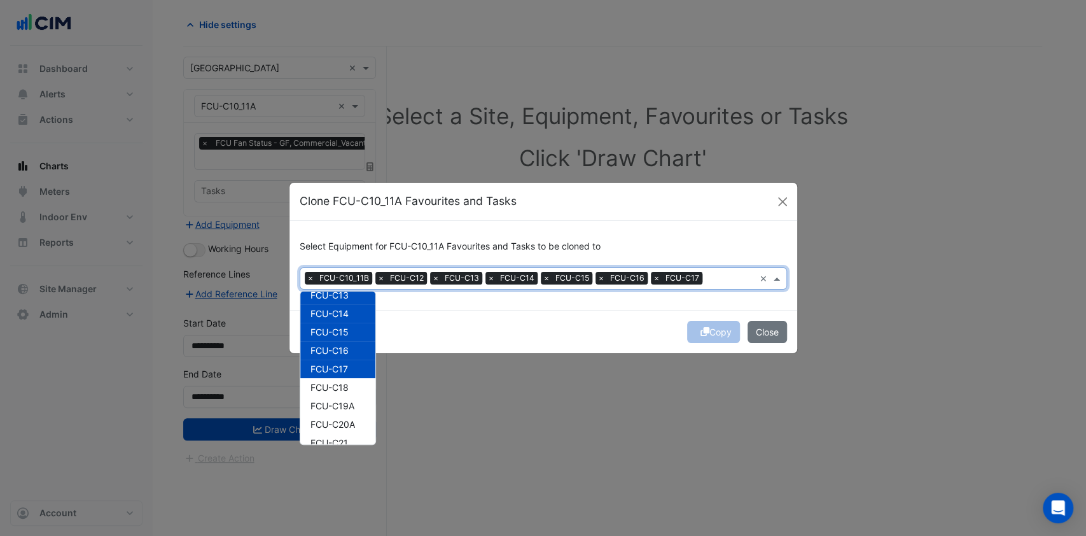
scroll to position [85, 0]
click at [341, 352] on span "FCU-C18" at bounding box center [329, 350] width 38 height 11
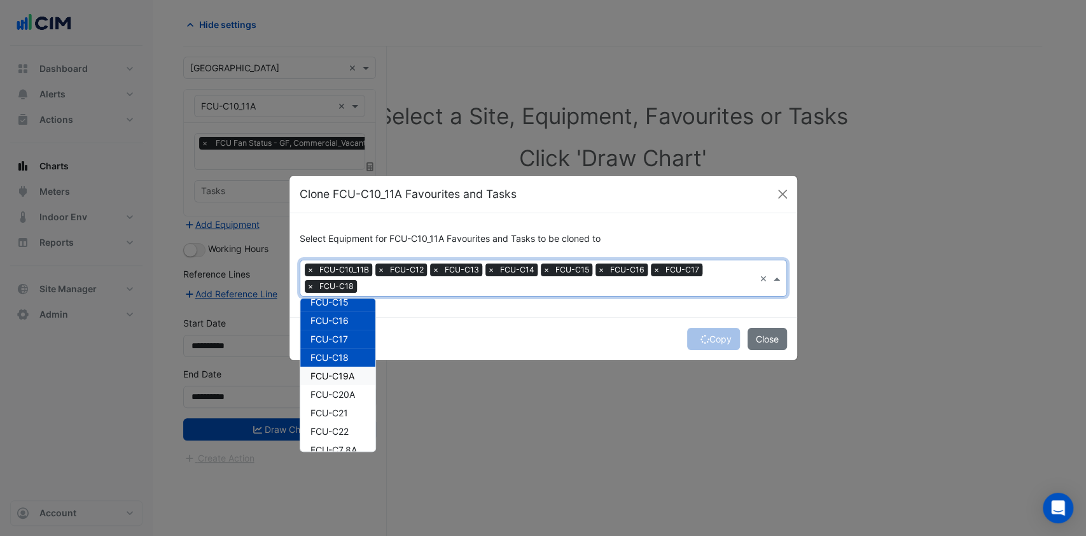
click at [342, 371] on span "FCU-C19A" at bounding box center [332, 375] width 44 height 11
click at [341, 385] on div "FCU-C20A" at bounding box center [337, 394] width 75 height 18
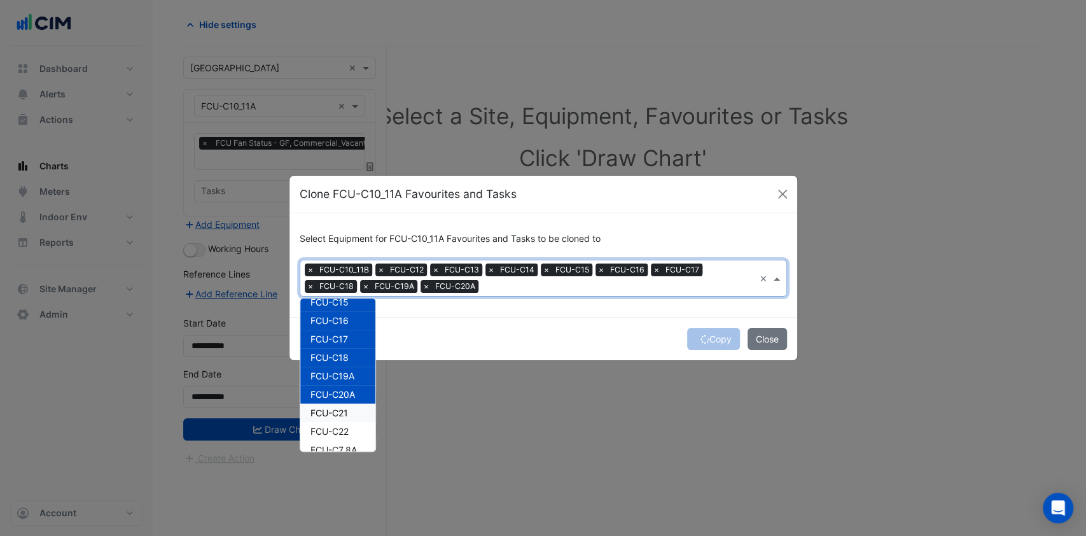
click at [331, 415] on span "FCU-C21" at bounding box center [329, 412] width 38 height 11
click at [328, 432] on span "FCU-C22" at bounding box center [329, 431] width 38 height 11
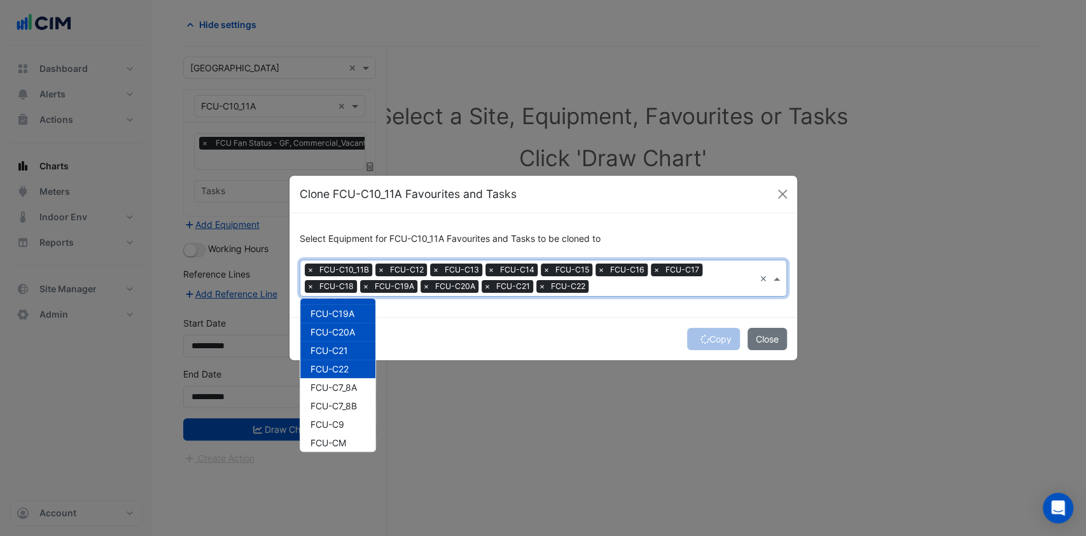
scroll to position [169, 0]
click at [355, 372] on div "FCU-C7_8A" at bounding box center [337, 365] width 75 height 18
click at [351, 382] on span "FCU-C7_8B" at bounding box center [333, 383] width 46 height 11
click at [334, 407] on div "FCU-C9" at bounding box center [337, 402] width 75 height 18
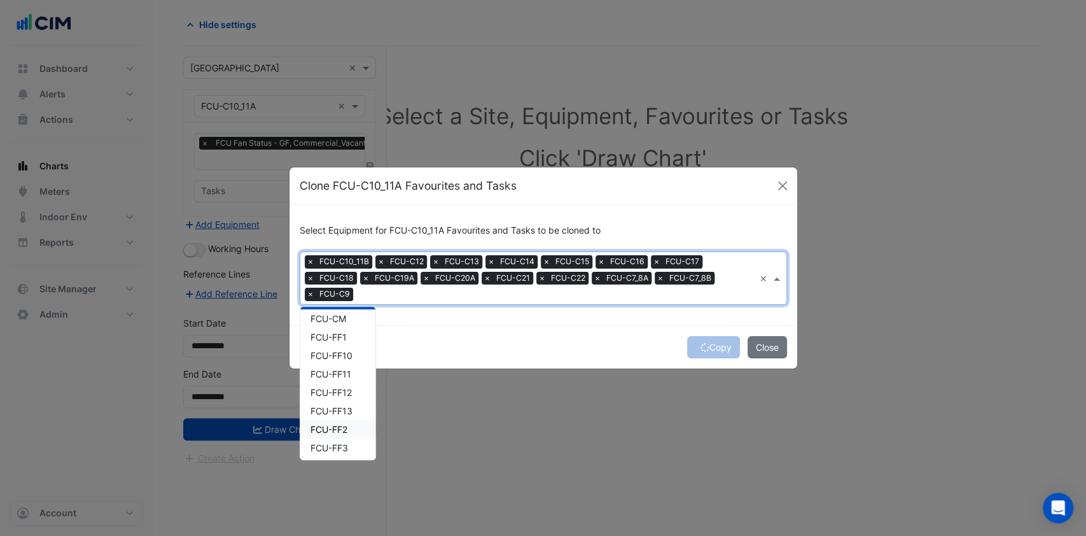
scroll to position [254, 0]
click at [331, 345] on span "FCU-CM" at bounding box center [328, 343] width 36 height 11
click at [343, 356] on div "FCU-M2" at bounding box center [337, 365] width 75 height 18
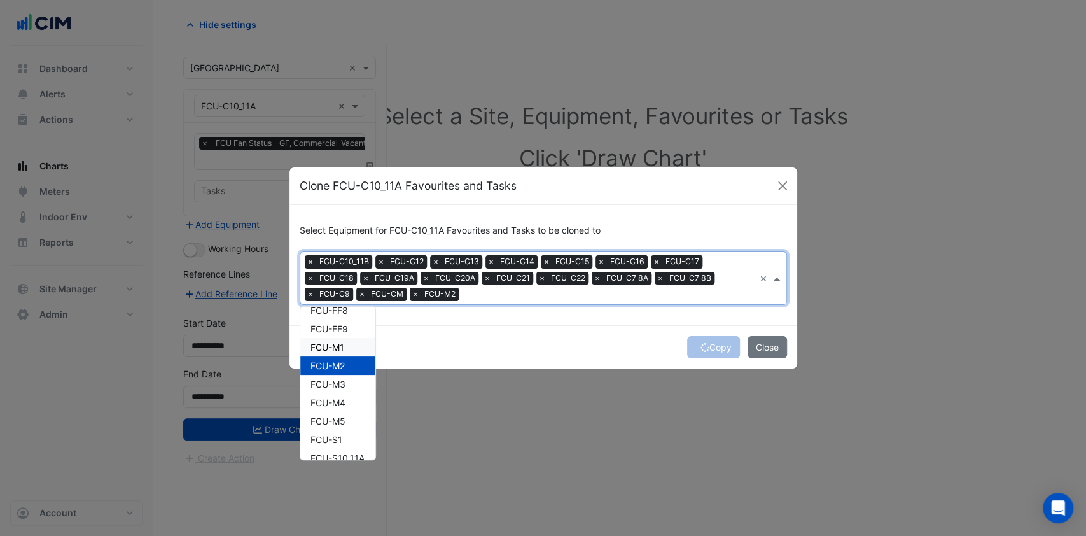
click at [342, 349] on span "FCU-M1" at bounding box center [327, 347] width 34 height 11
click at [344, 386] on span "FCU-M3" at bounding box center [327, 384] width 35 height 11
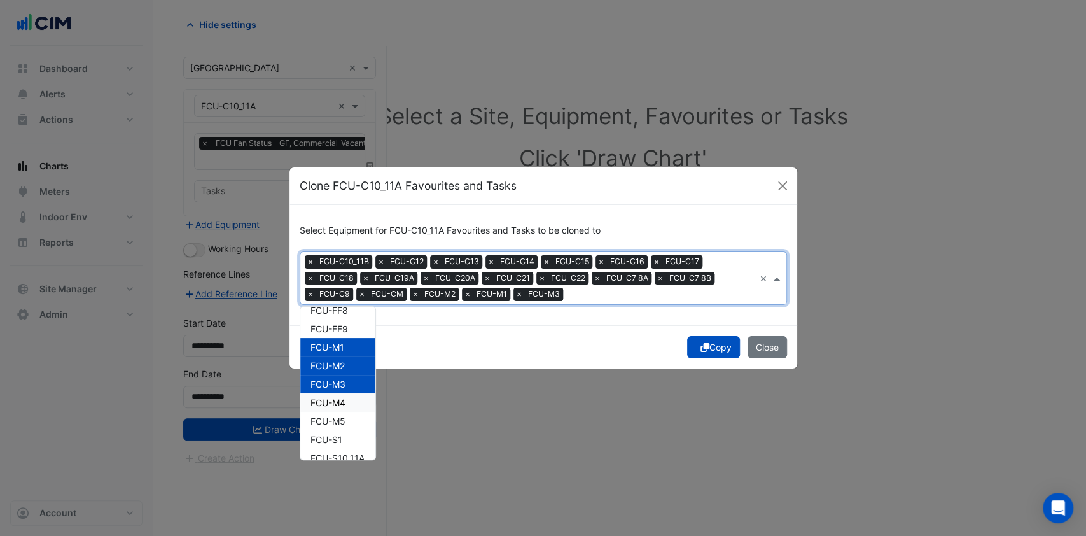
click at [338, 397] on span "FCU-M4" at bounding box center [327, 402] width 35 height 11
click at [332, 426] on div "FCU-M5" at bounding box center [337, 421] width 75 height 18
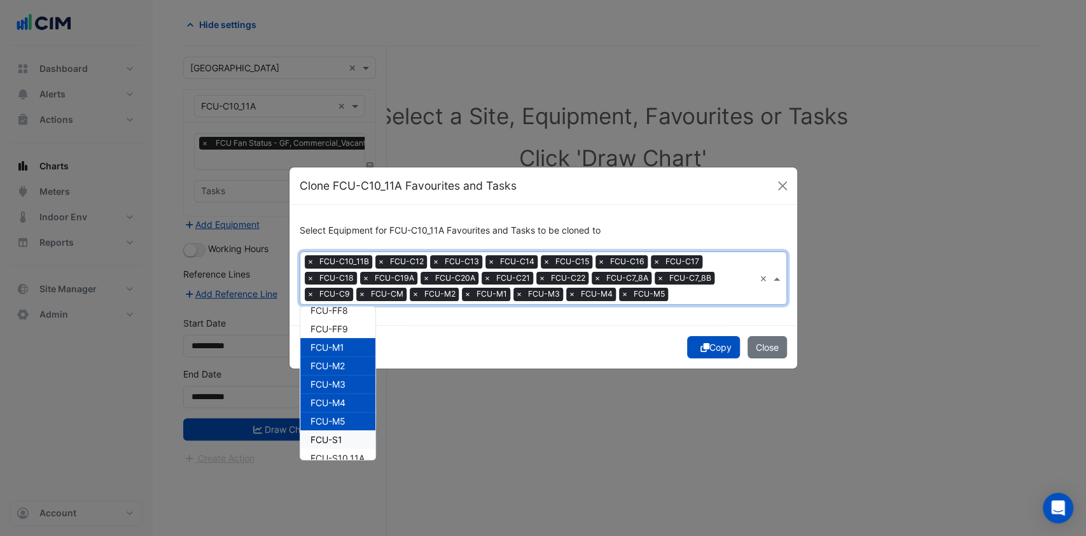
click at [331, 445] on div "FCU-S1" at bounding box center [337, 439] width 75 height 18
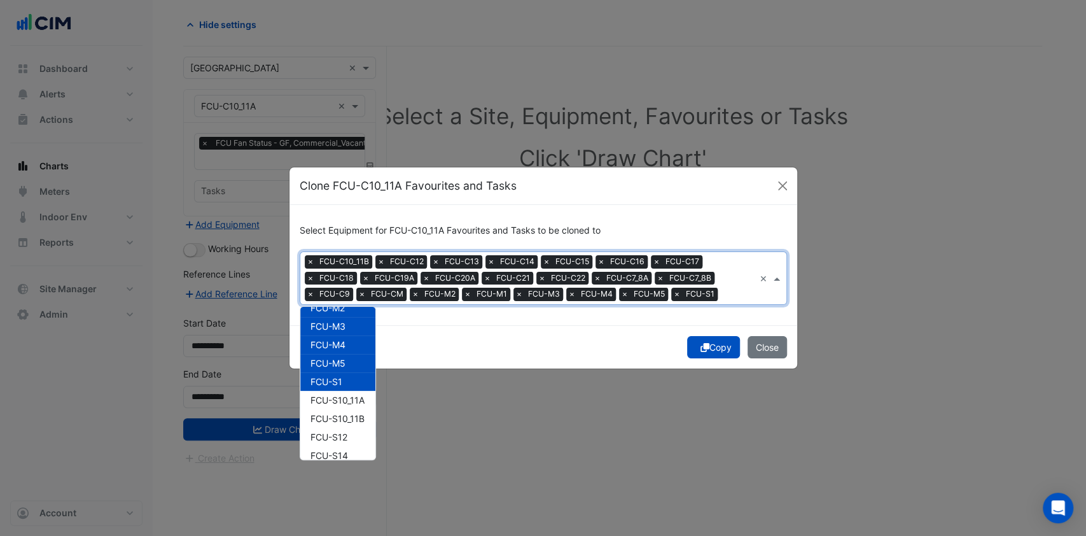
scroll to position [594, 0]
click at [352, 375] on span "FCU-S10_11A" at bounding box center [337, 373] width 54 height 11
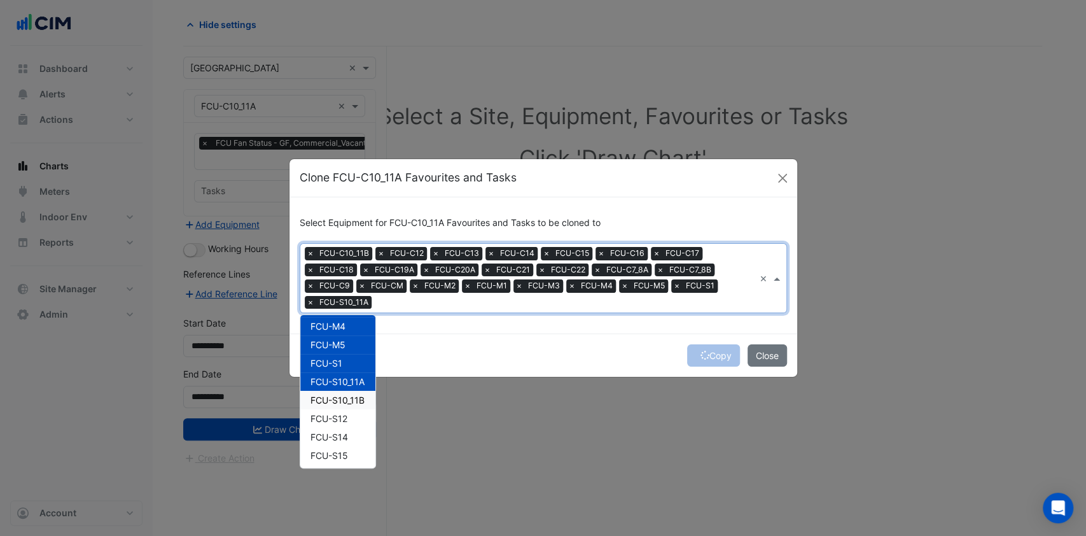
click at [347, 391] on div "FCU-S10_11B" at bounding box center [337, 400] width 75 height 18
click at [338, 419] on span "FCU-S12" at bounding box center [328, 418] width 37 height 11
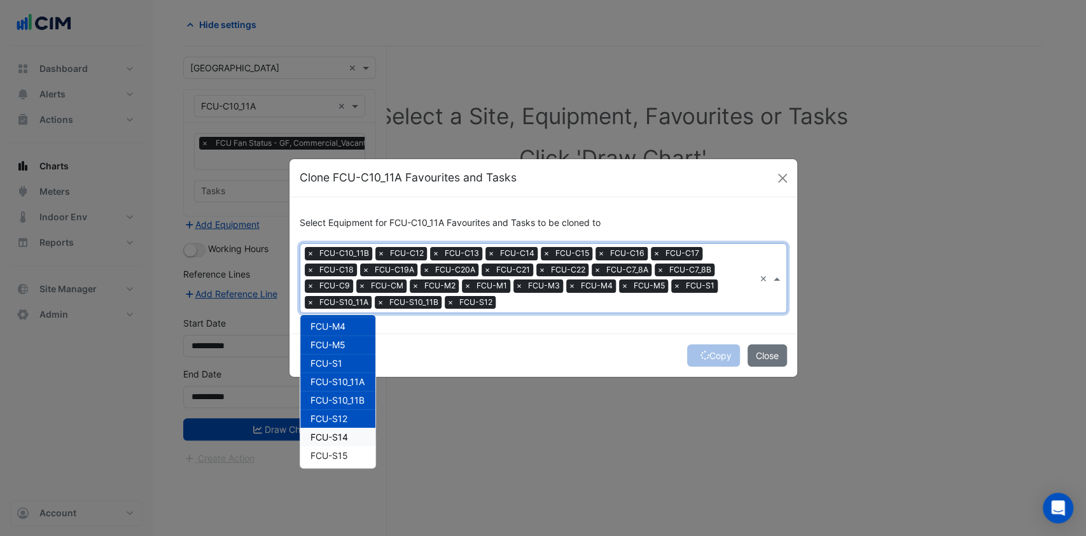
click at [338, 438] on span "FCU-S14" at bounding box center [329, 436] width 38 height 11
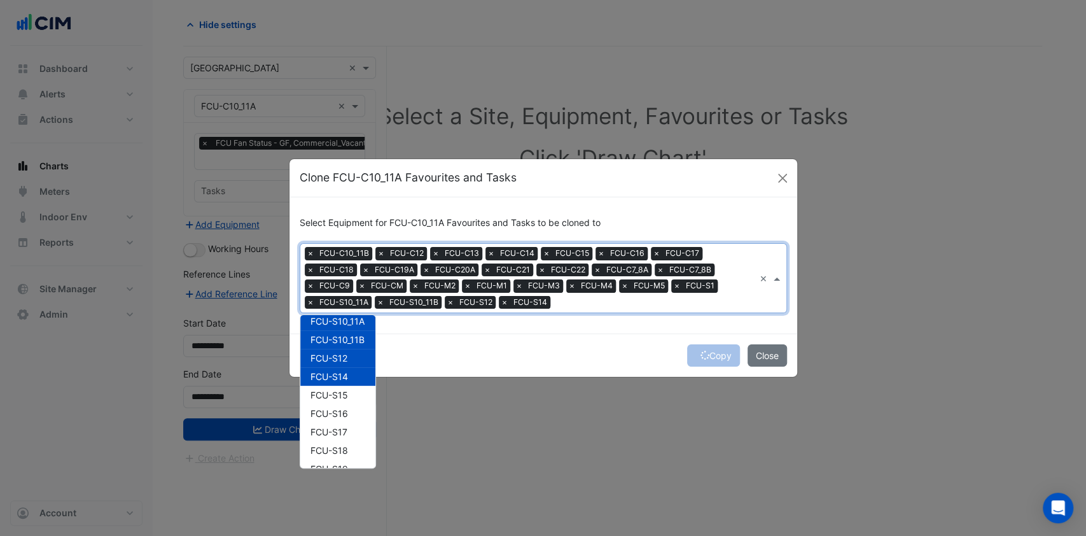
scroll to position [678, 0]
click at [351, 375] on div "FCU-S15" at bounding box center [337, 370] width 75 height 18
click at [342, 393] on div "FCU-S16" at bounding box center [337, 389] width 75 height 18
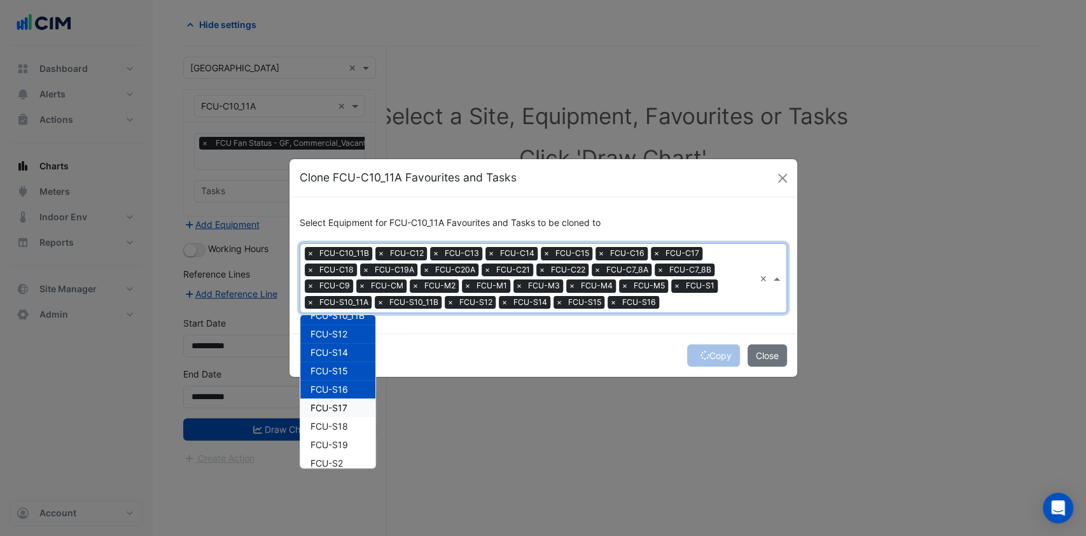
click at [339, 405] on span "FCU-S17" at bounding box center [328, 407] width 37 height 11
click at [333, 414] on div "FCU-S17" at bounding box center [337, 407] width 75 height 18
click at [337, 421] on span "FCU-S18" at bounding box center [329, 426] width 38 height 11
click at [342, 393] on div "FCU-S16" at bounding box center [337, 389] width 75 height 18
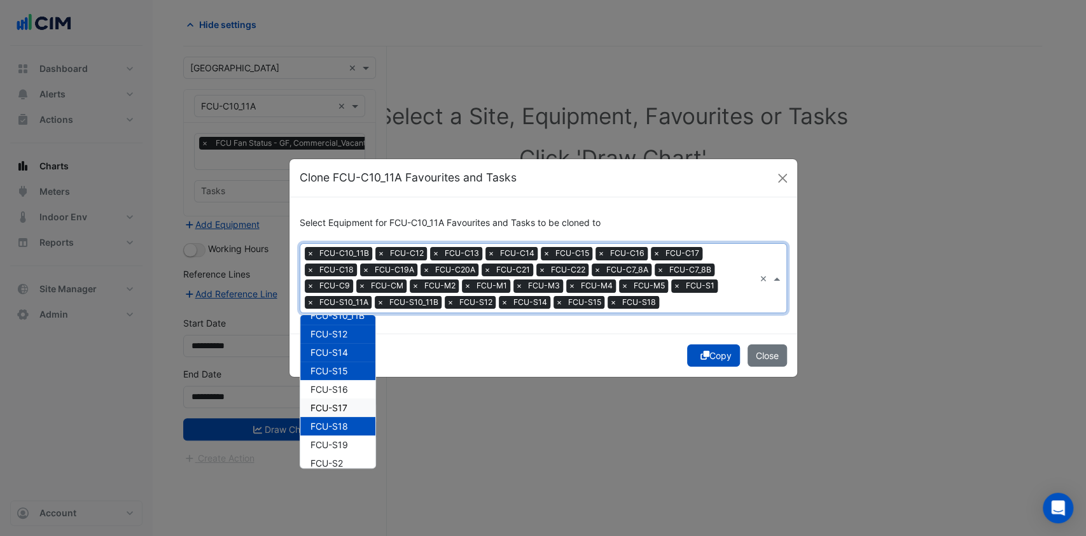
click at [342, 410] on span "FCU-S17" at bounding box center [328, 407] width 37 height 11
click at [344, 392] on span "FCU-S16" at bounding box center [329, 389] width 38 height 11
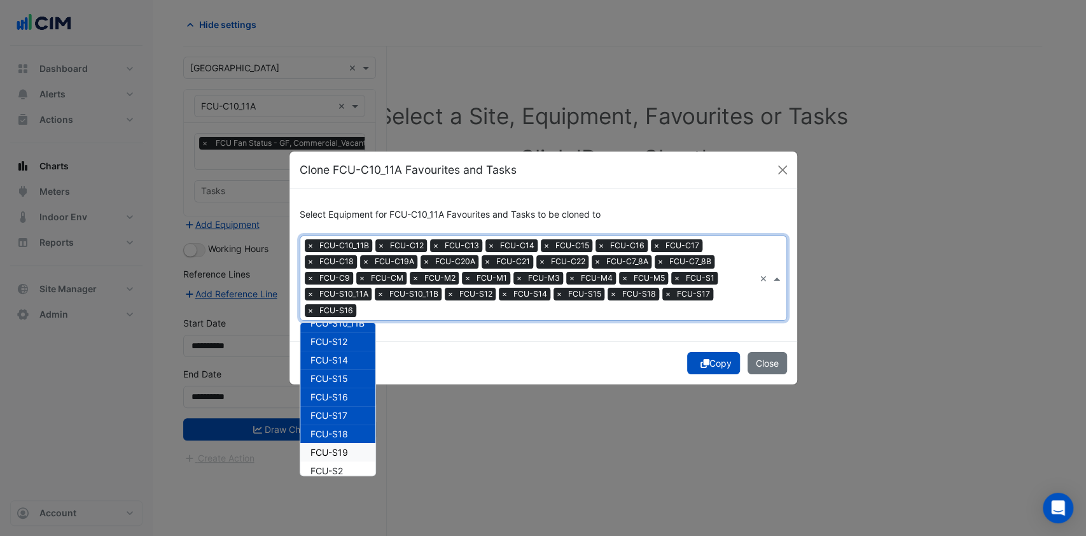
click at [337, 450] on span "FCU-S19" at bounding box center [329, 452] width 38 height 11
click at [331, 463] on div "FCU-S2" at bounding box center [337, 470] width 75 height 18
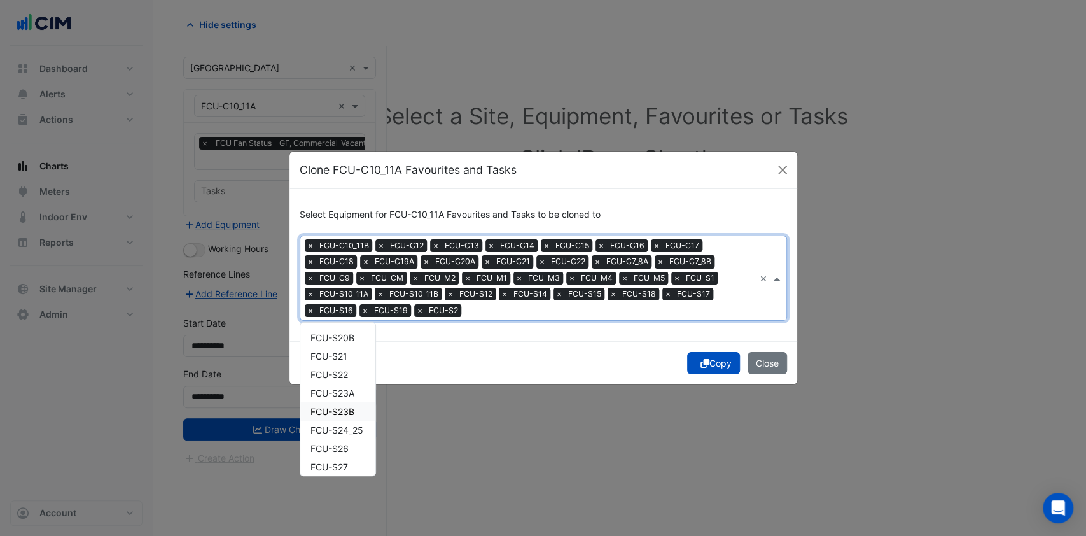
scroll to position [763, 0]
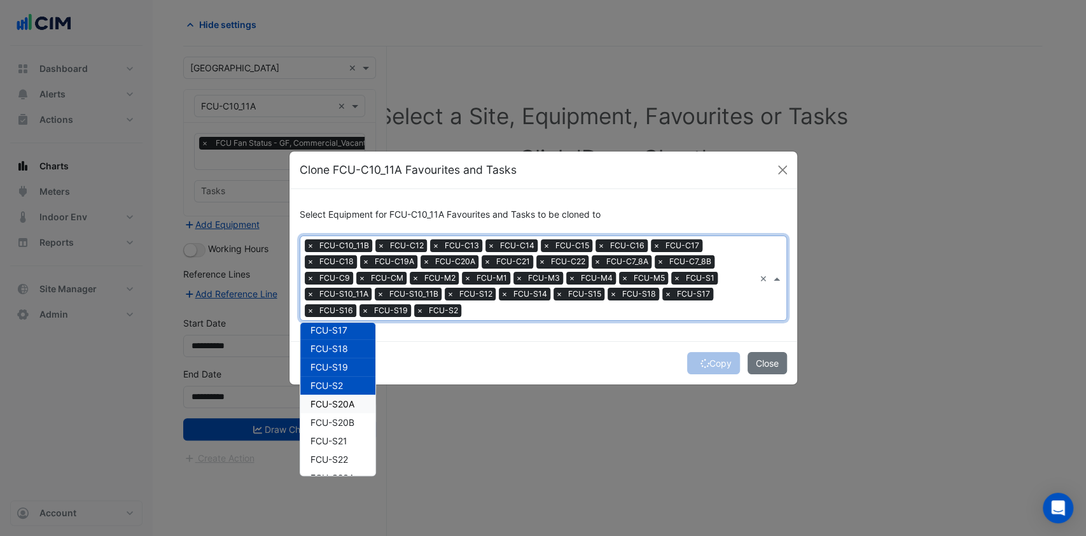
click at [340, 403] on span "FCU-S20A" at bounding box center [332, 403] width 44 height 11
click at [338, 419] on span "FCU-S20B" at bounding box center [332, 422] width 44 height 11
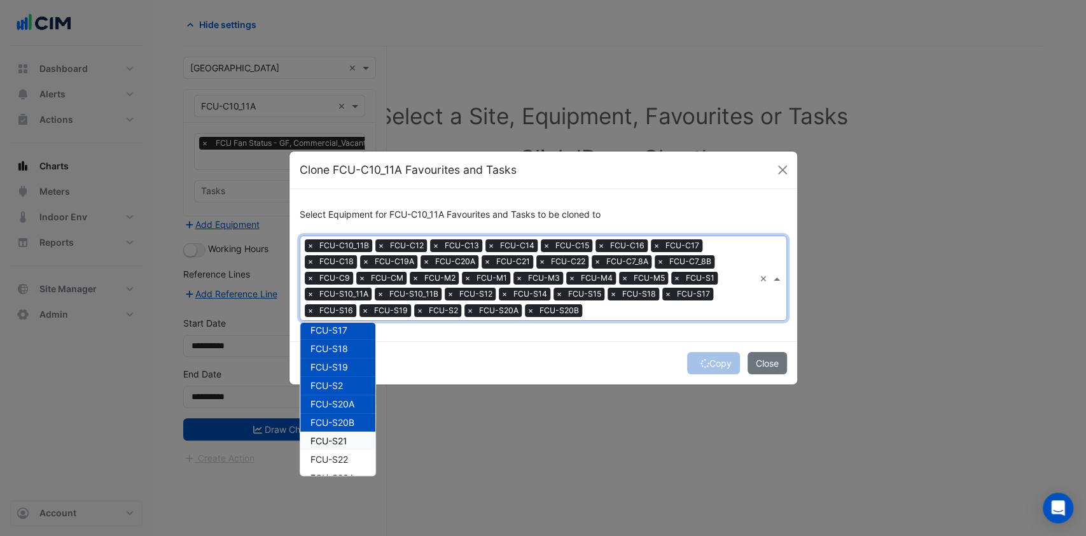
click at [337, 440] on span "FCU-S21" at bounding box center [328, 440] width 37 height 11
click at [334, 468] on div "FCU-S23A" at bounding box center [337, 477] width 75 height 18
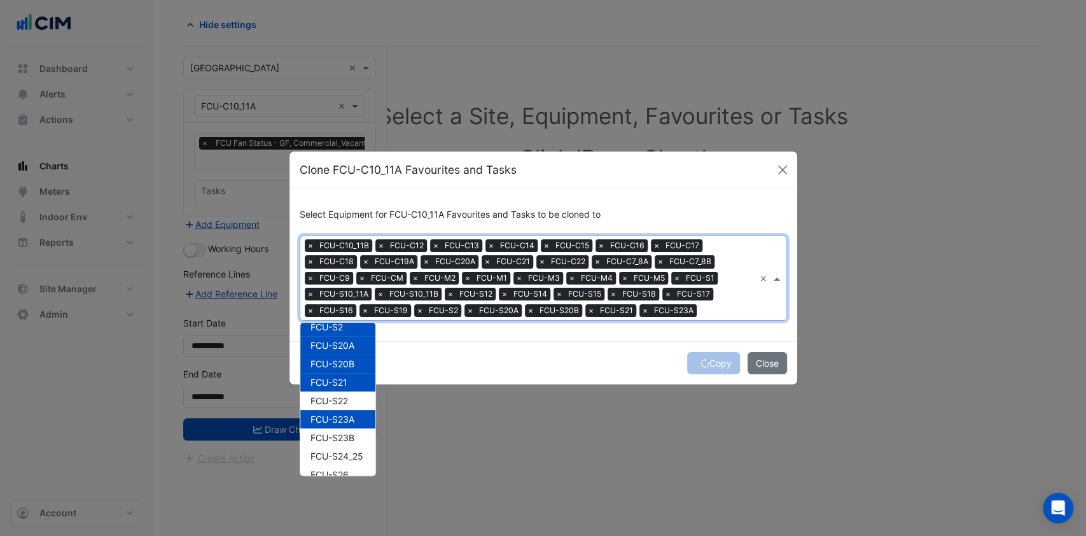
scroll to position [848, 0]
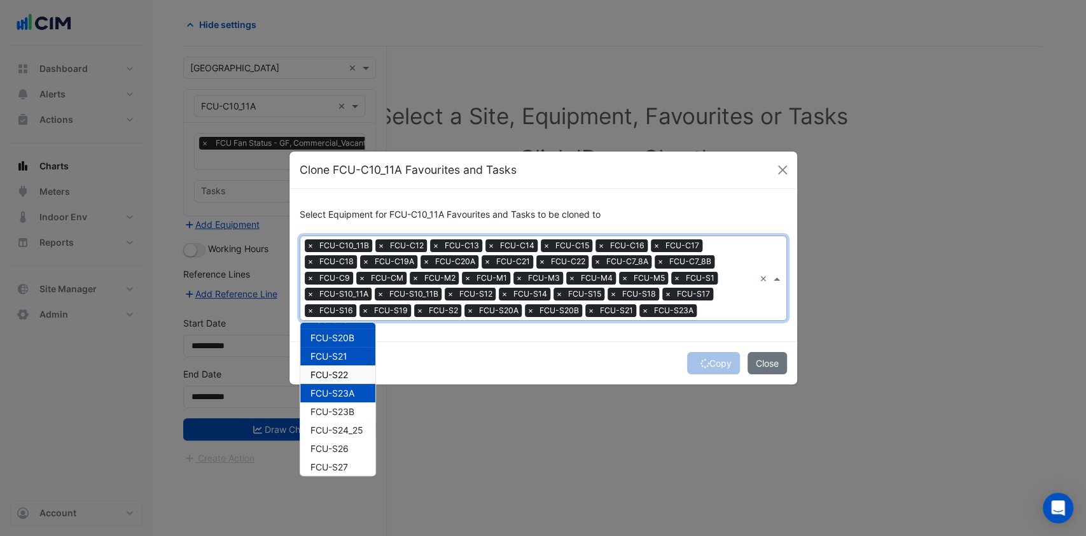
click at [349, 367] on div "FCU-S22" at bounding box center [337, 374] width 75 height 18
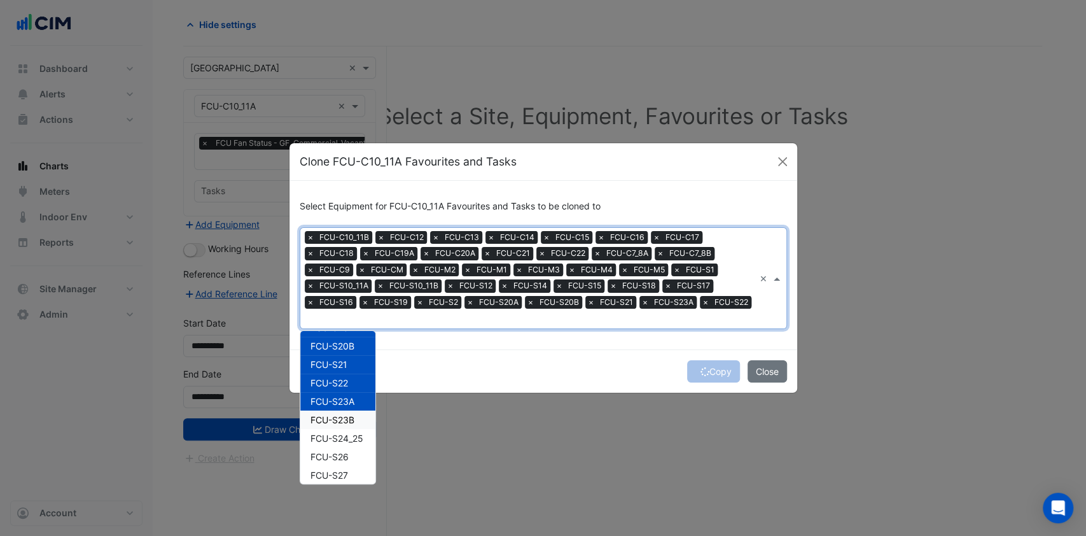
click at [344, 417] on span "FCU-S23B" at bounding box center [332, 419] width 44 height 11
click at [333, 438] on span "FCU-S24_25" at bounding box center [336, 438] width 53 height 11
click at [334, 456] on span "FCU-S26" at bounding box center [329, 456] width 38 height 11
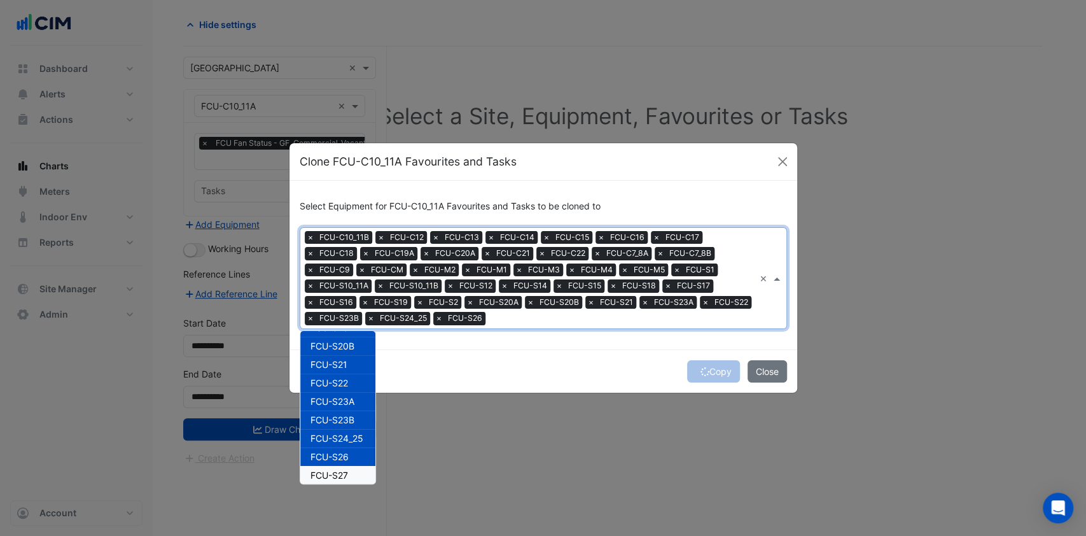
click at [334, 473] on span "FCU-S27" at bounding box center [329, 475] width 38 height 11
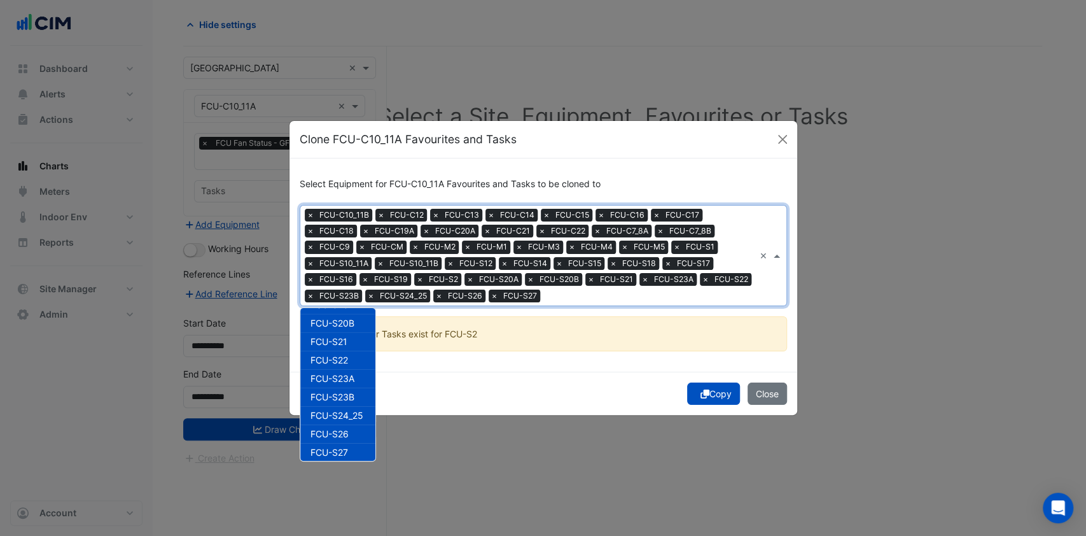
scroll to position [933, 0]
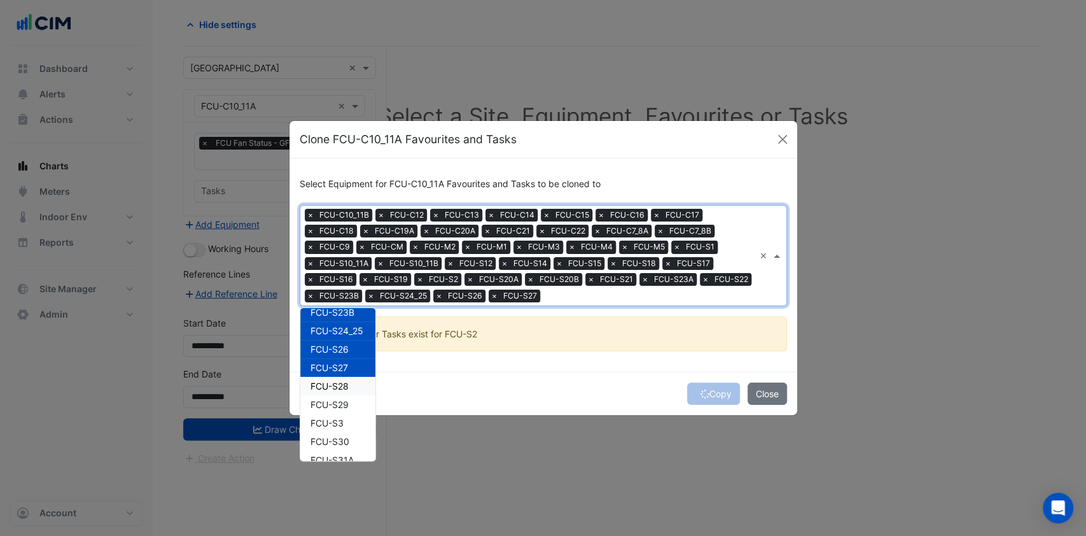
click at [346, 390] on span "FCU-S28" at bounding box center [329, 385] width 38 height 11
click at [336, 410] on div "FCU-S29" at bounding box center [337, 404] width 75 height 18
click at [333, 424] on span "FCU-S3" at bounding box center [326, 422] width 33 height 11
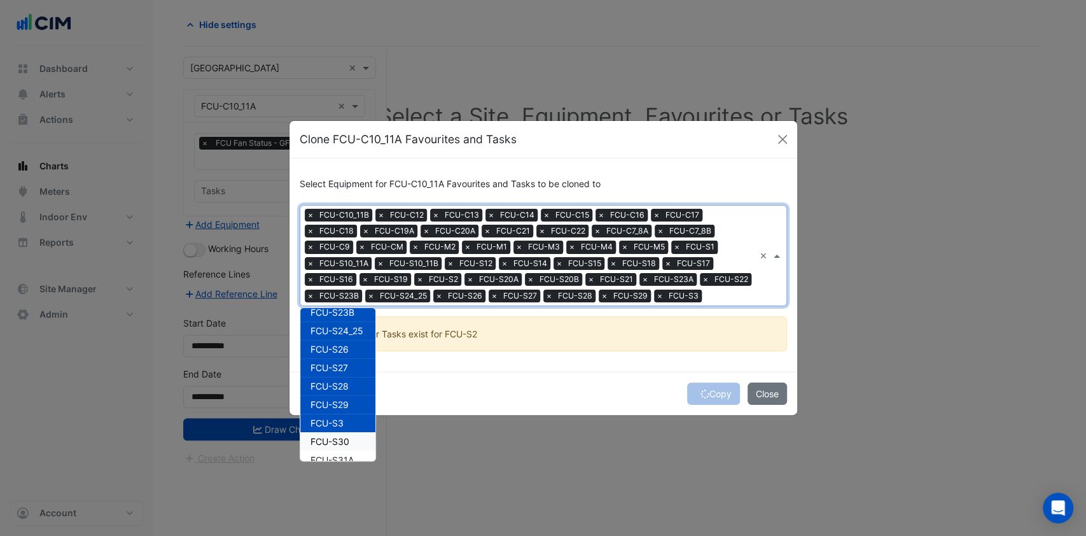
click at [331, 442] on span "FCU-S30" at bounding box center [329, 441] width 39 height 11
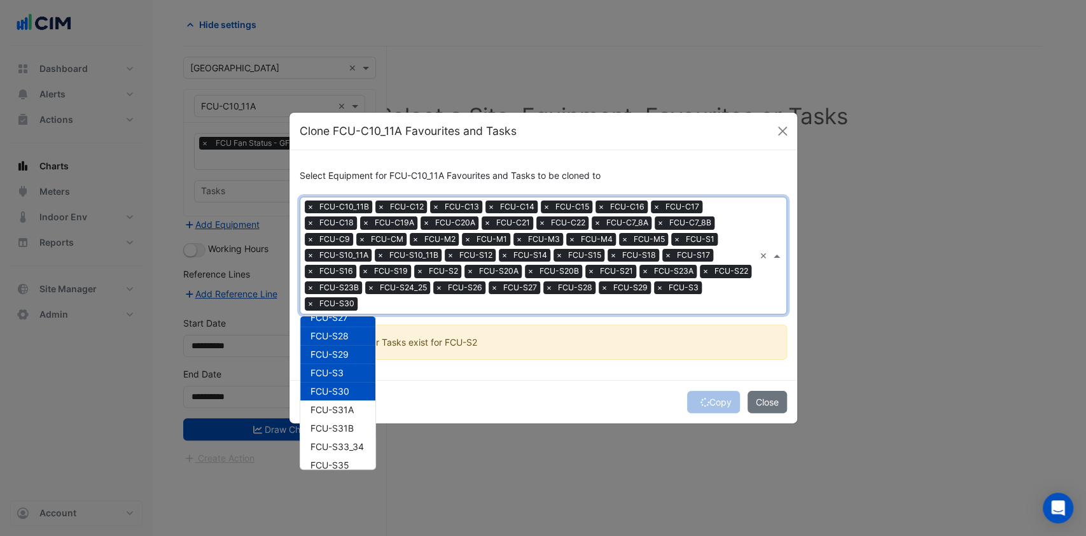
scroll to position [1018, 0]
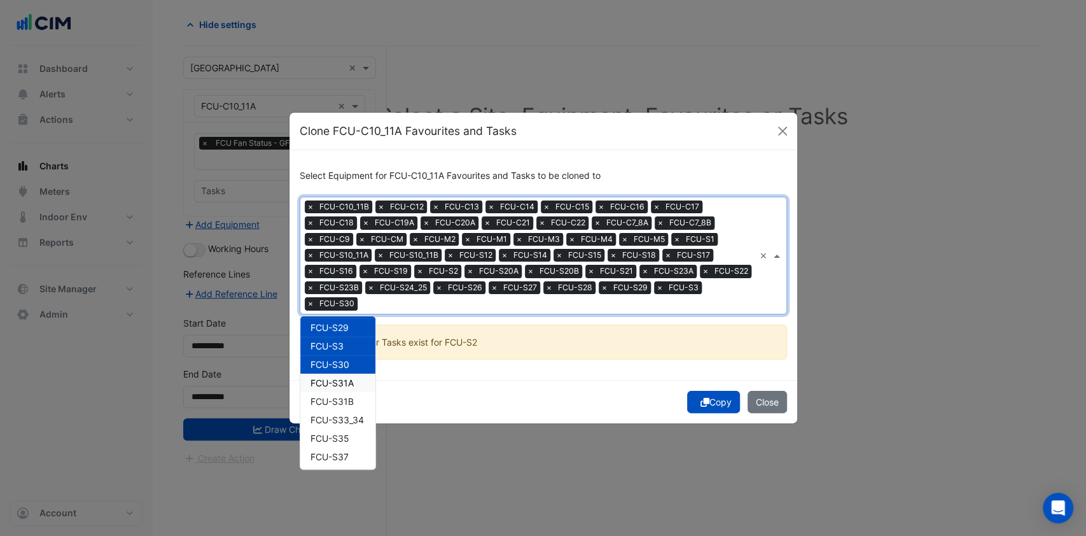
click at [345, 380] on span "FCU-S31A" at bounding box center [331, 382] width 43 height 11
click at [341, 397] on span "FCU-S31B" at bounding box center [331, 401] width 43 height 11
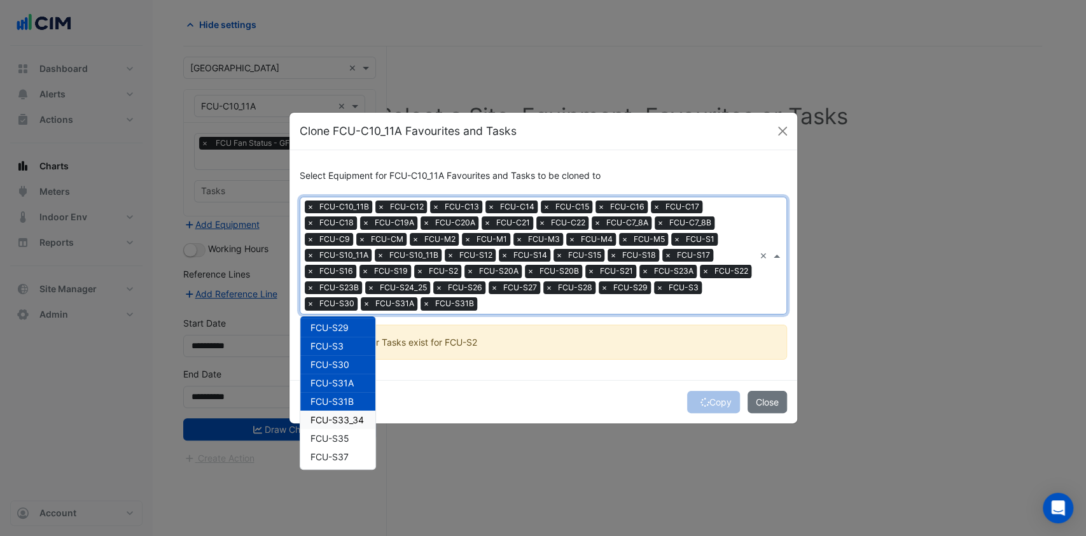
click at [340, 422] on span "FCU-S33_34" at bounding box center [336, 419] width 53 height 11
click at [339, 434] on span "FCU-S35" at bounding box center [329, 438] width 39 height 11
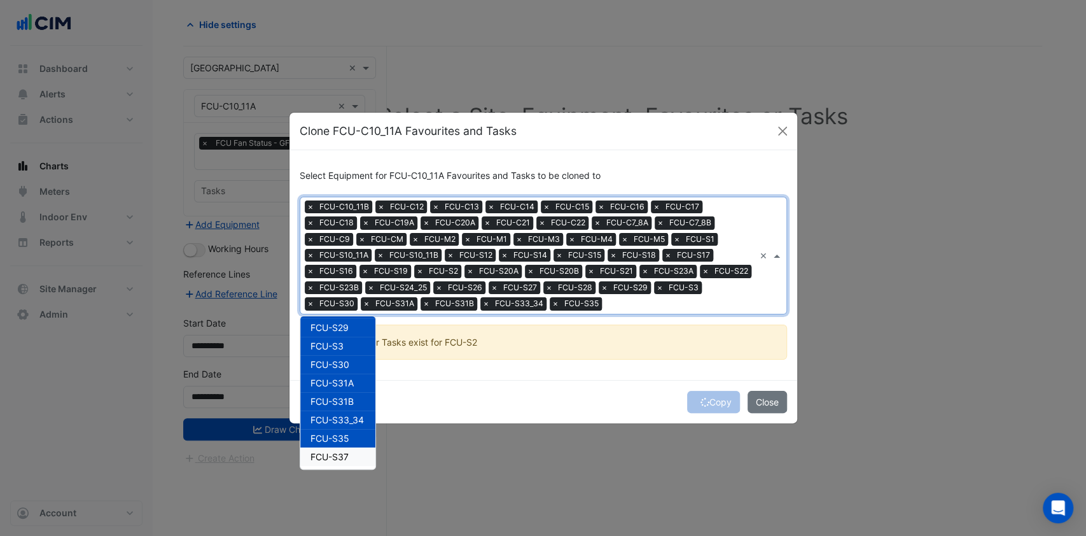
click at [337, 456] on span "FCU-S37" at bounding box center [329, 456] width 38 height 11
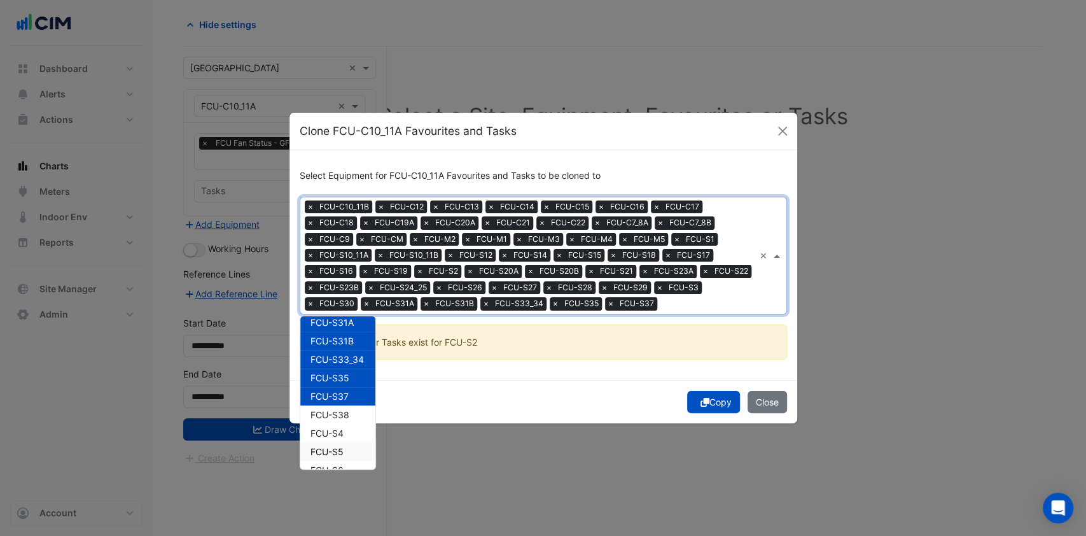
scroll to position [1103, 0]
click at [338, 388] on span "FCU-S38" at bounding box center [329, 390] width 39 height 11
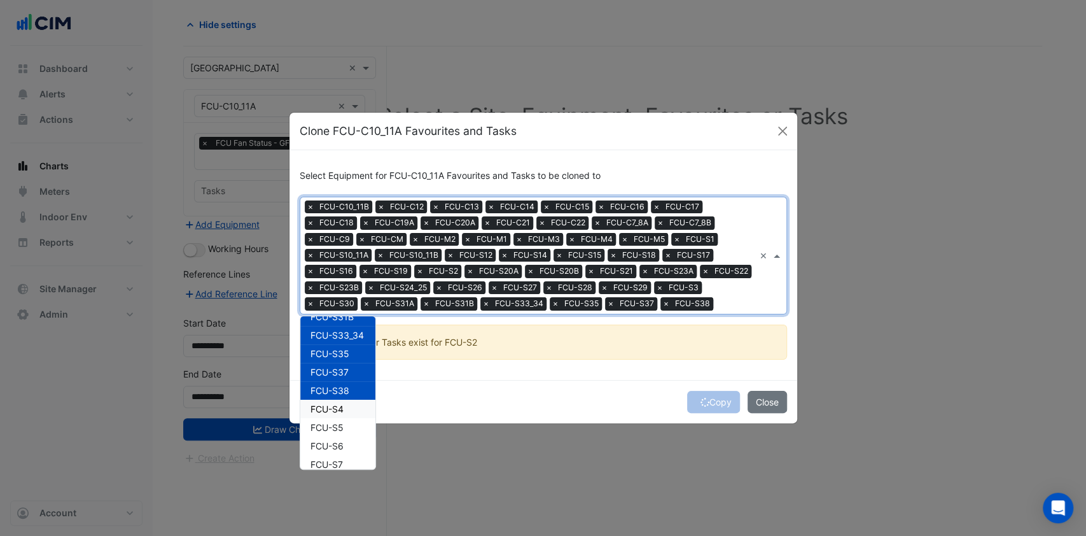
click at [338, 403] on span "FCU-S4" at bounding box center [326, 408] width 33 height 11
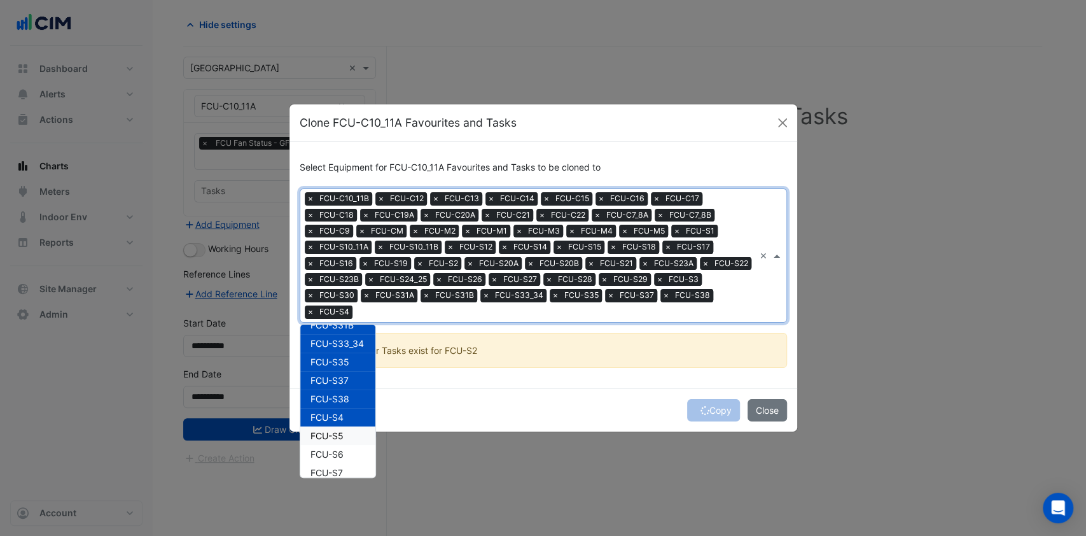
click at [337, 435] on span "FCU-S5" at bounding box center [326, 435] width 33 height 11
click at [336, 451] on span "FCU-S6" at bounding box center [326, 454] width 33 height 11
click at [335, 471] on span "FCU-S7" at bounding box center [326, 472] width 32 height 11
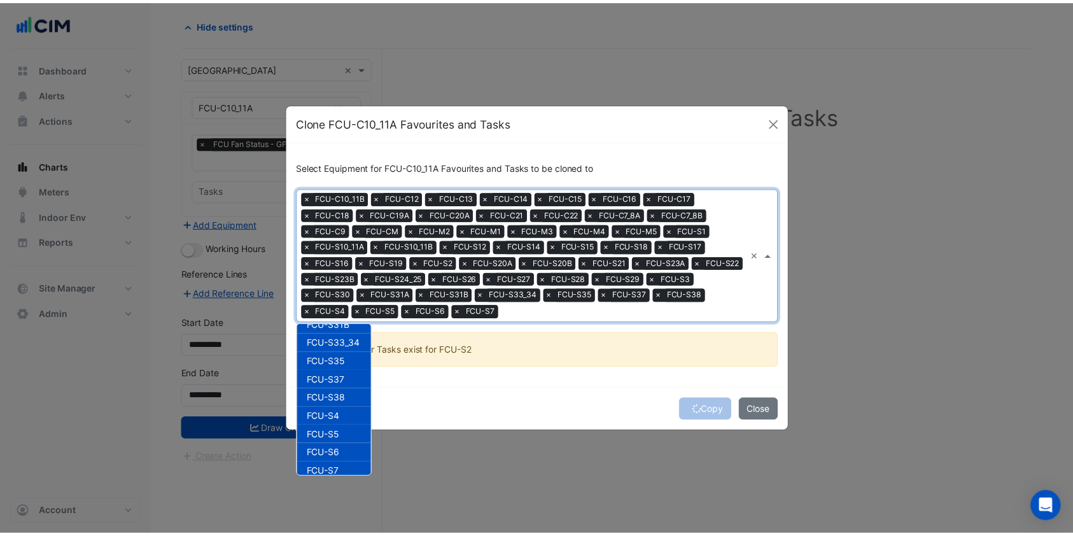
scroll to position [1149, 0]
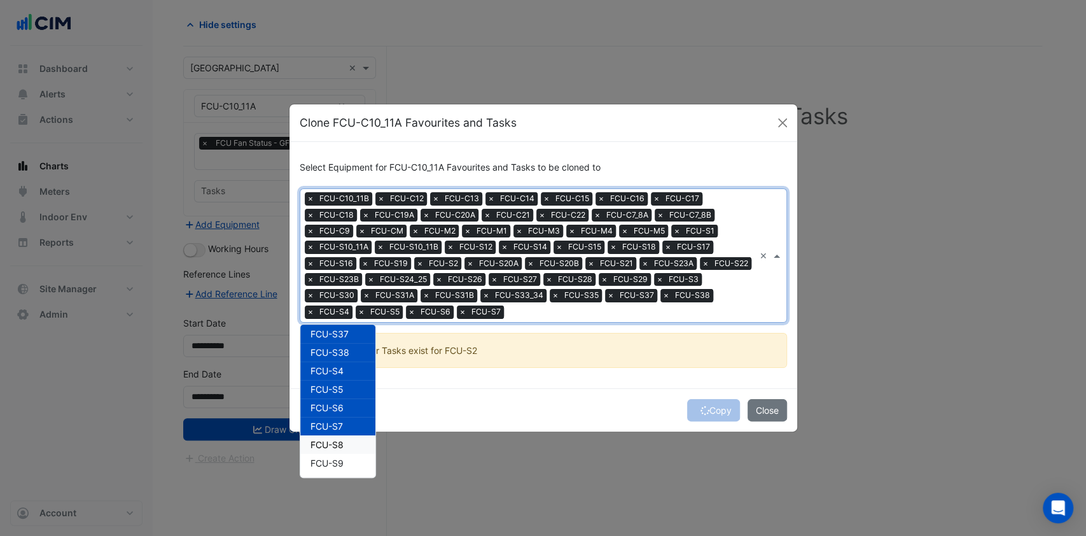
click at [337, 435] on div "FCU-S8" at bounding box center [337, 444] width 75 height 18
click at [323, 464] on span "FCU-S9" at bounding box center [326, 462] width 33 height 11
click at [450, 404] on div "Copy Close" at bounding box center [543, 409] width 508 height 43
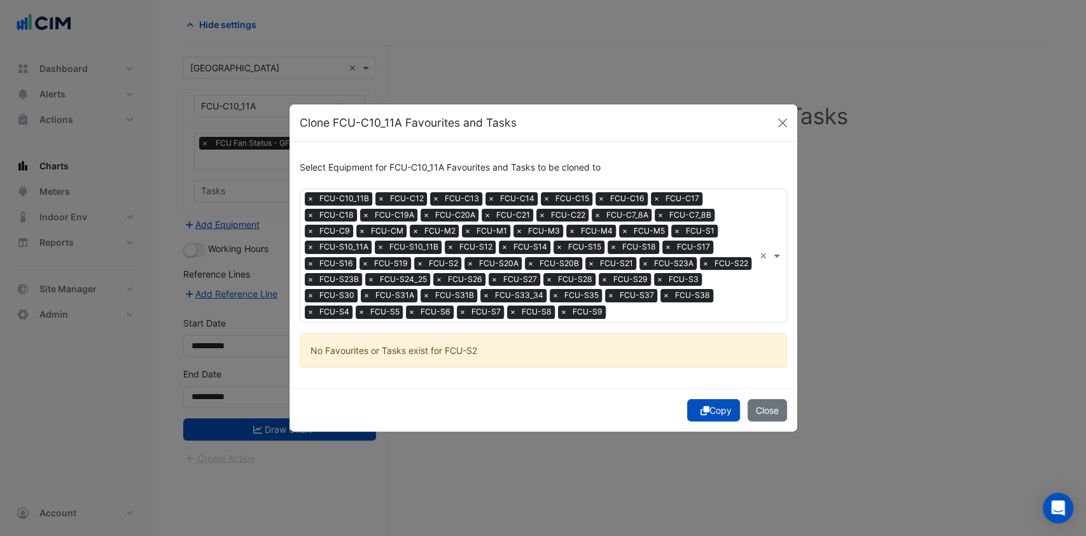
click at [723, 410] on button "Copy" at bounding box center [713, 410] width 53 height 22
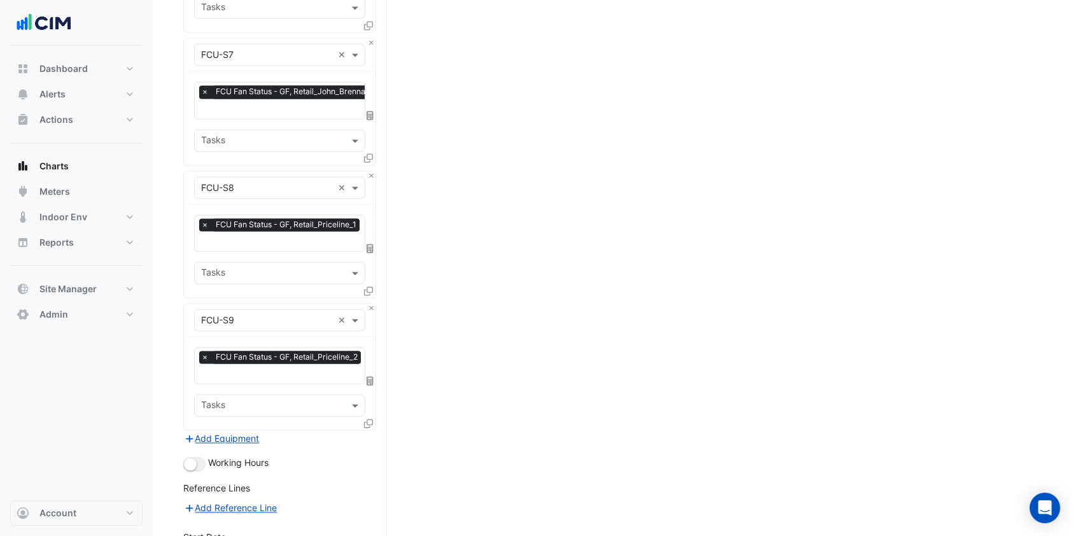
scroll to position [7316, 0]
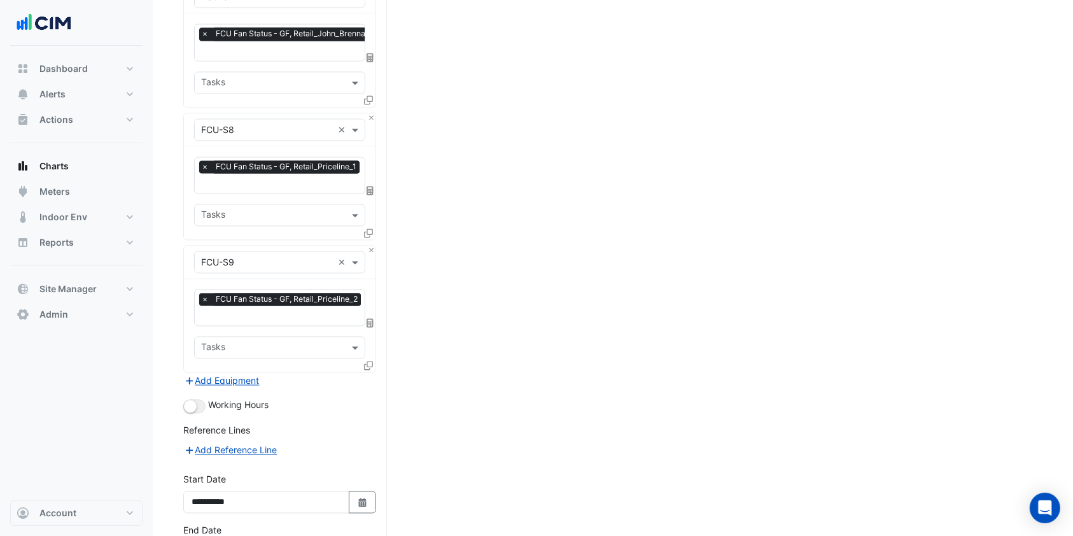
click at [376, 472] on div "**********" at bounding box center [280, 497] width 208 height 51
click at [372, 491] on button "Select Date" at bounding box center [363, 502] width 28 height 22
select select "*"
select select "****"
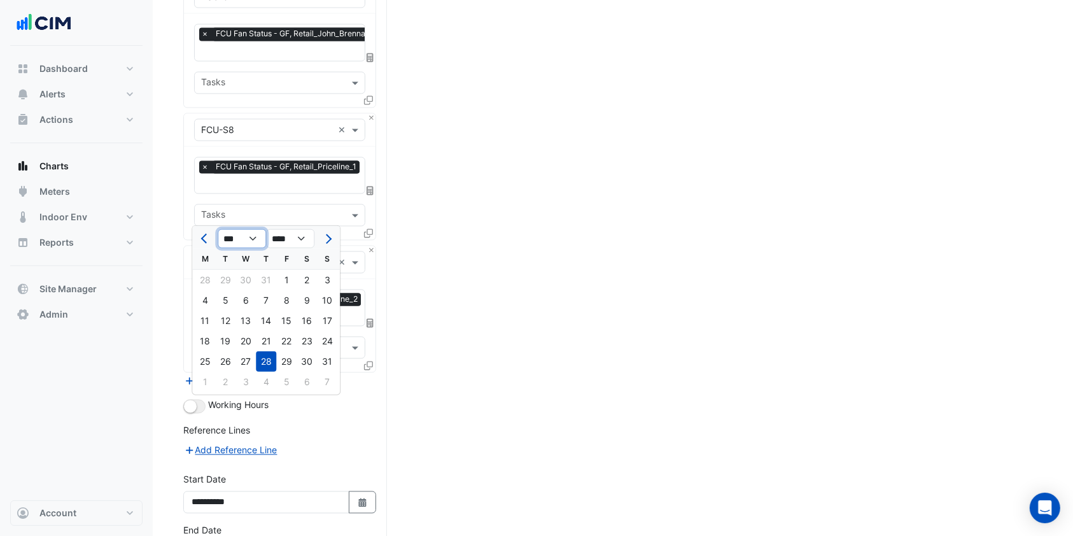
click at [255, 244] on select "*** *** *** *** *** *** *** *** ***" at bounding box center [242, 238] width 48 height 19
select select "*"
click at [218, 229] on select "*** *** *** *** *** *** *** *** ***" at bounding box center [242, 238] width 48 height 19
click at [244, 269] on div "1" at bounding box center [245, 279] width 20 height 20
type input "**********"
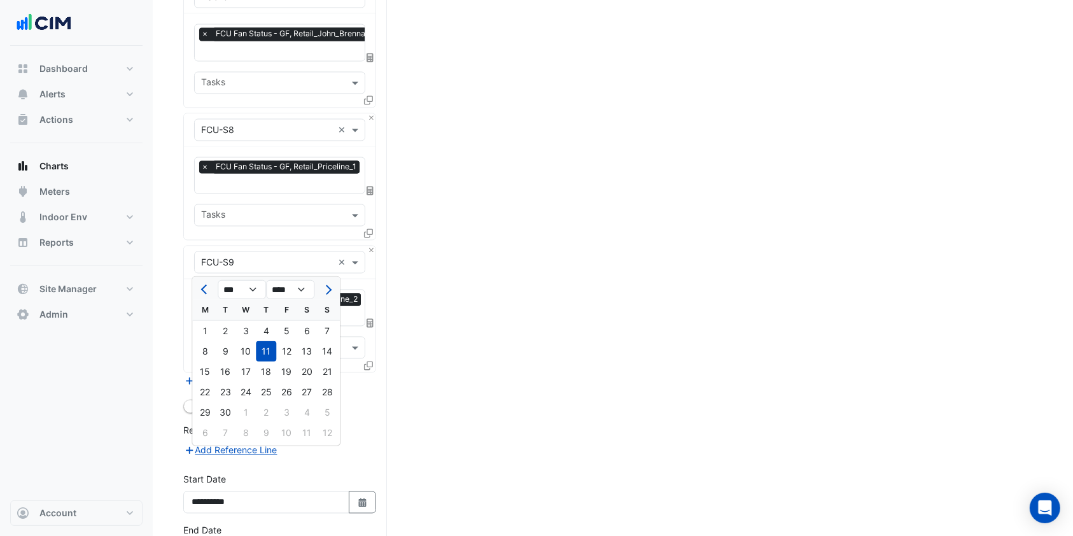
click at [200, 285] on button "Previous month" at bounding box center [204, 289] width 15 height 20
click at [202, 285] on button "Previous month" at bounding box center [204, 289] width 15 height 20
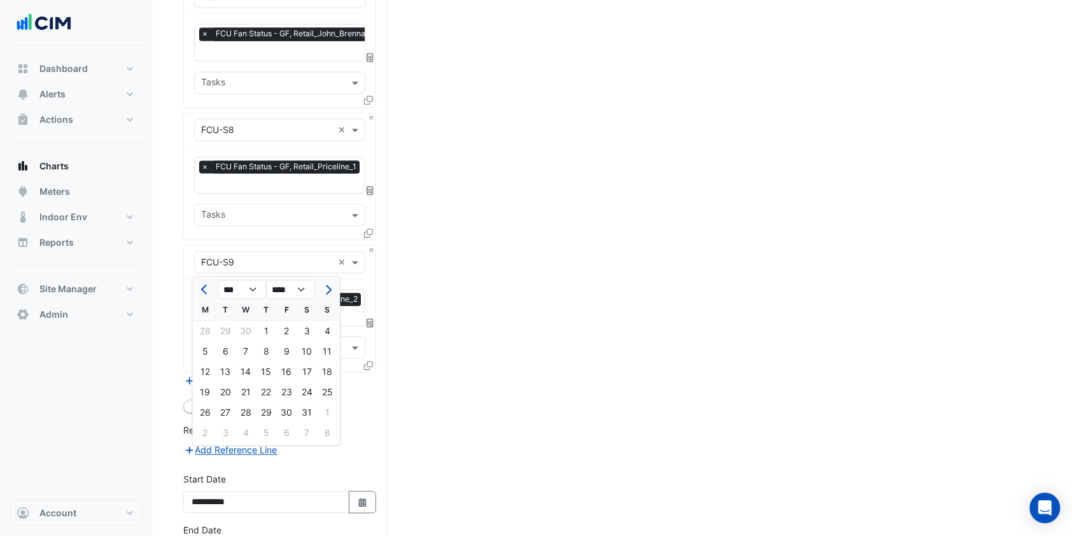
click at [202, 285] on button "Previous month" at bounding box center [204, 289] width 15 height 20
click at [325, 283] on button "Next month" at bounding box center [326, 289] width 15 height 20
select select "*"
click at [205, 435] on div "31" at bounding box center [205, 432] width 20 height 20
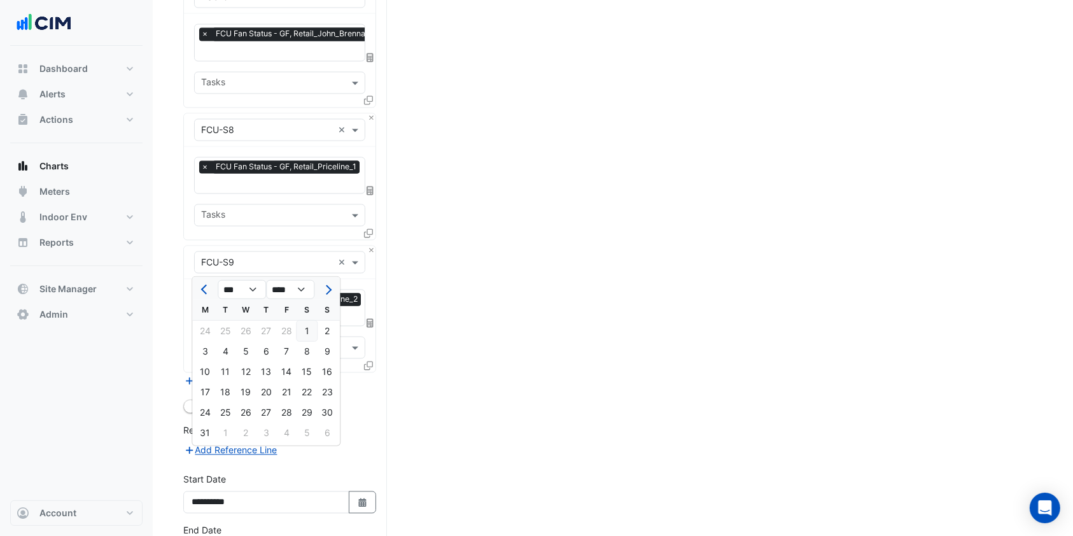
type input "**********"
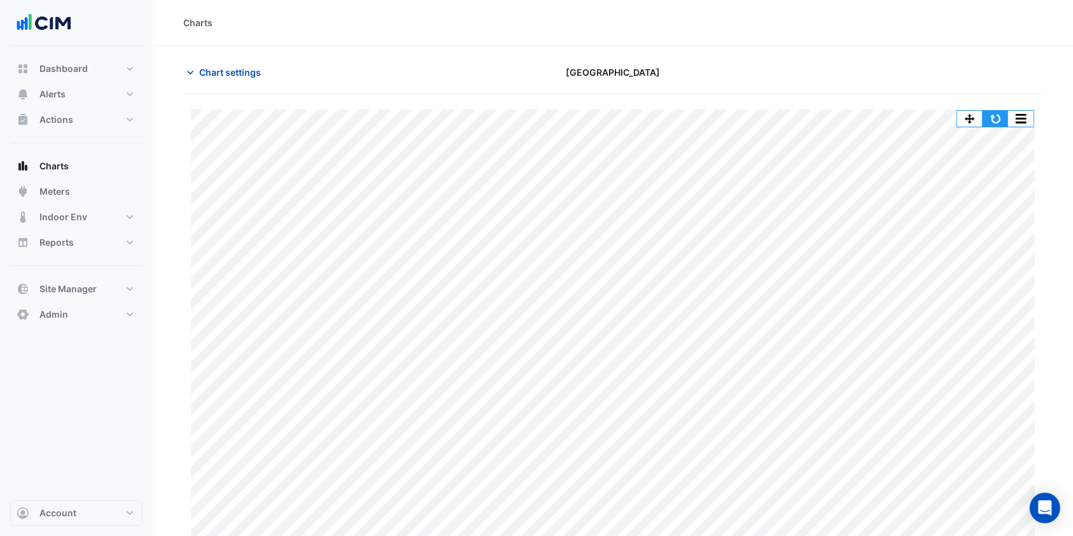
click at [1003, 115] on button "button" at bounding box center [994, 119] width 25 height 16
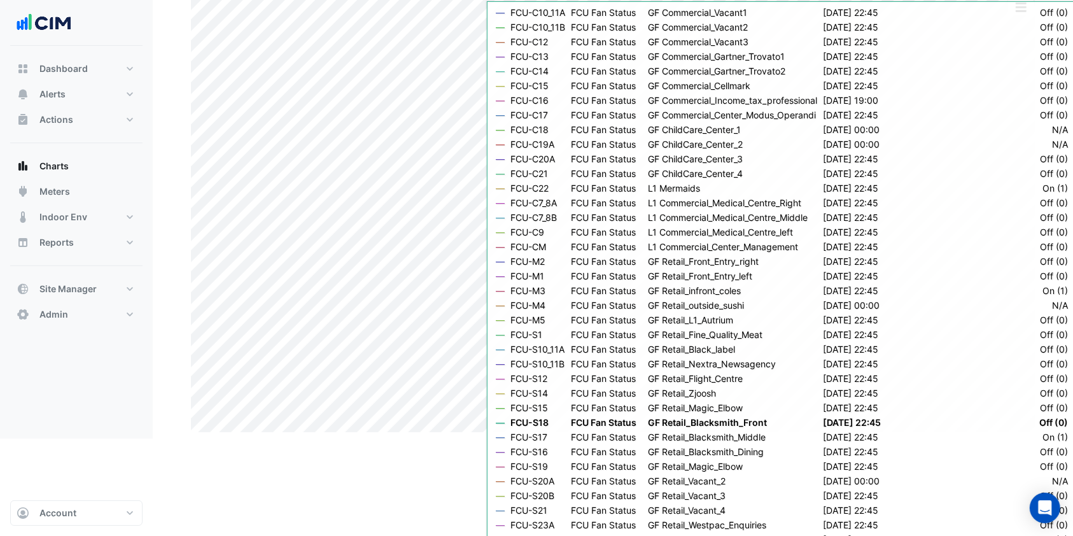
scroll to position [13, 0]
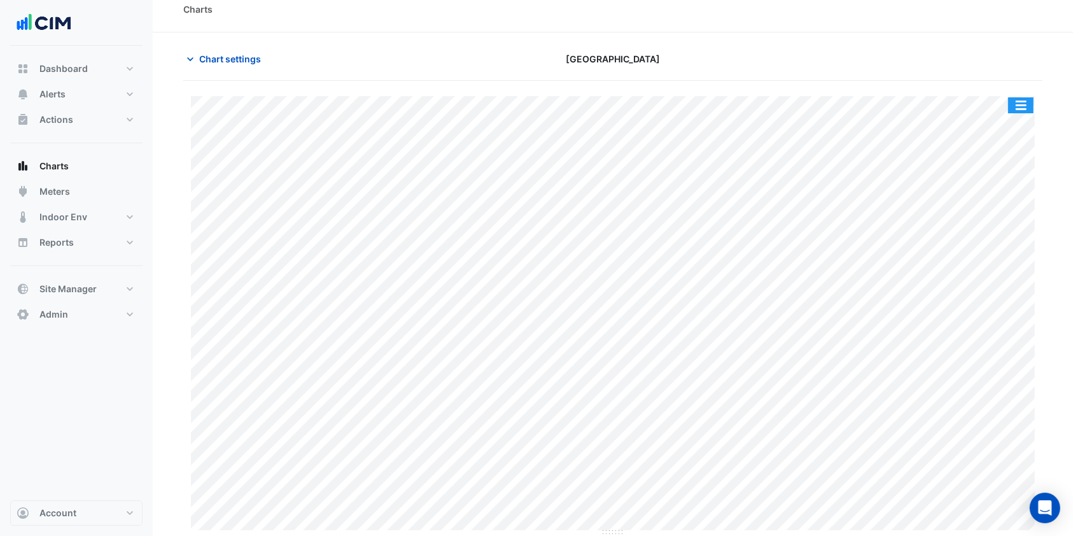
click at [1013, 102] on button "button" at bounding box center [1020, 105] width 25 height 16
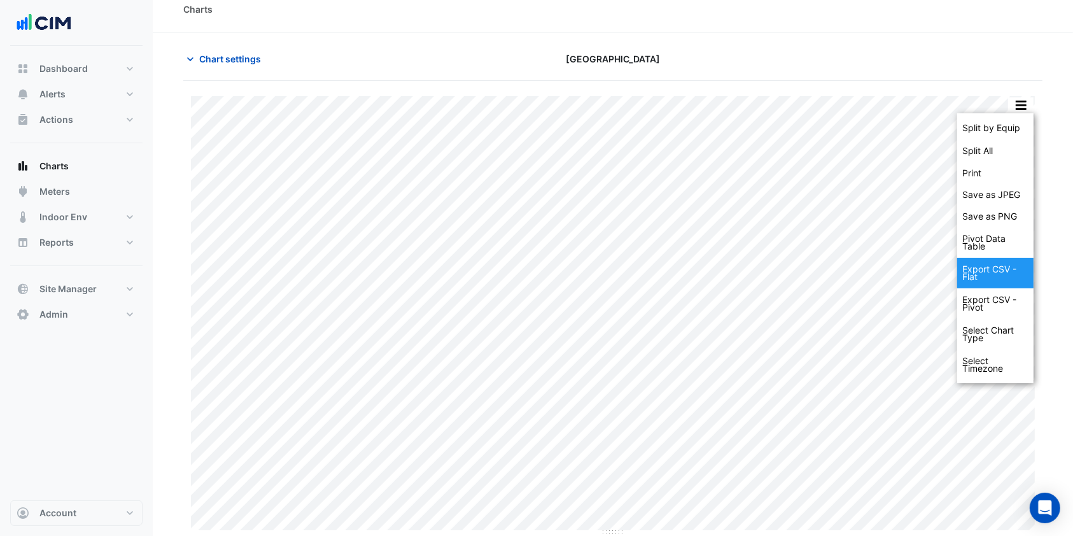
click at [972, 272] on div "Export CSV - Flat" at bounding box center [995, 273] width 76 height 31
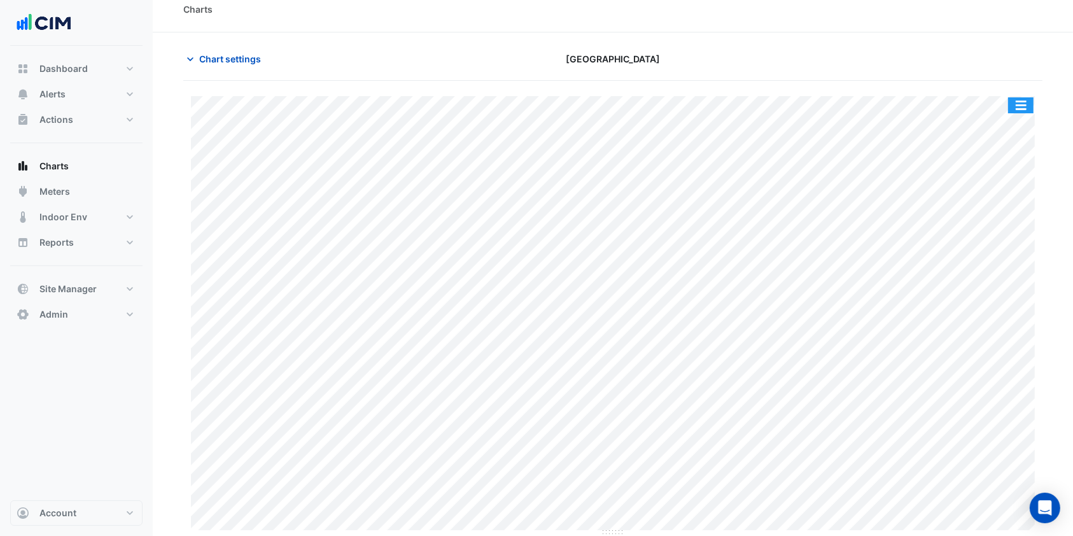
click at [1023, 104] on button "button" at bounding box center [1020, 105] width 25 height 16
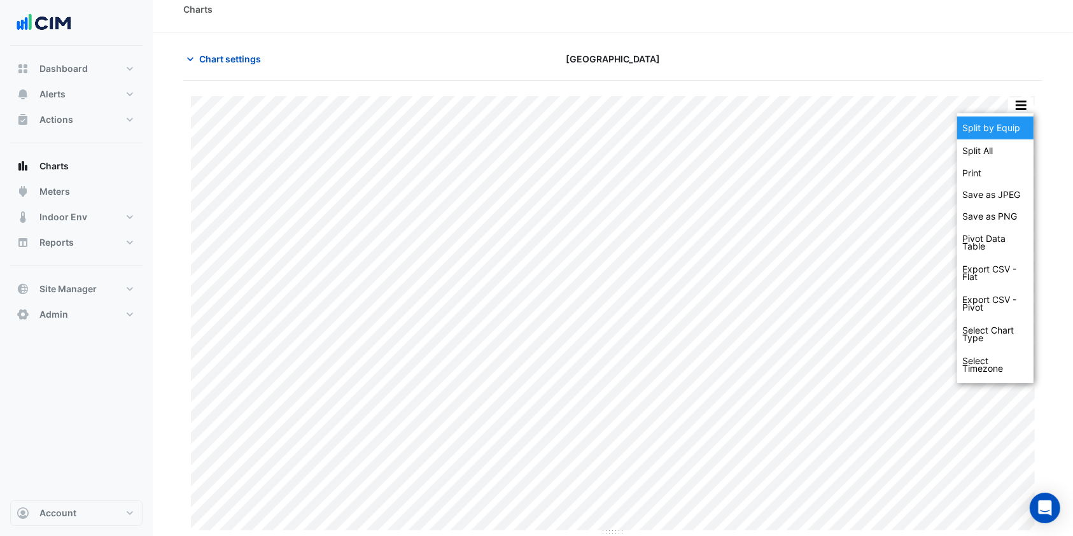
click at [984, 130] on div "Split by Equip" at bounding box center [995, 127] width 76 height 23
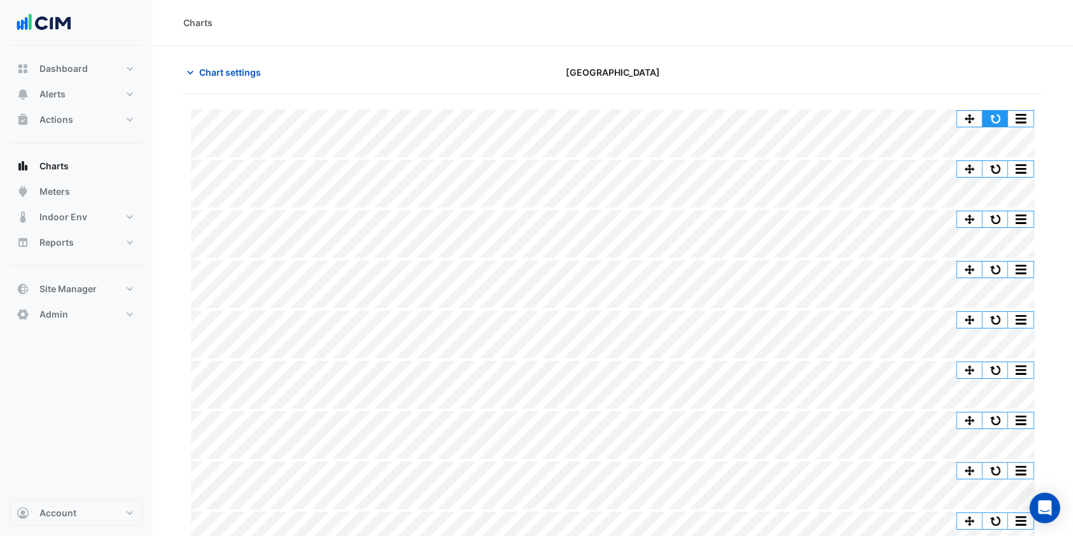
click at [994, 116] on button "button" at bounding box center [994, 119] width 25 height 16
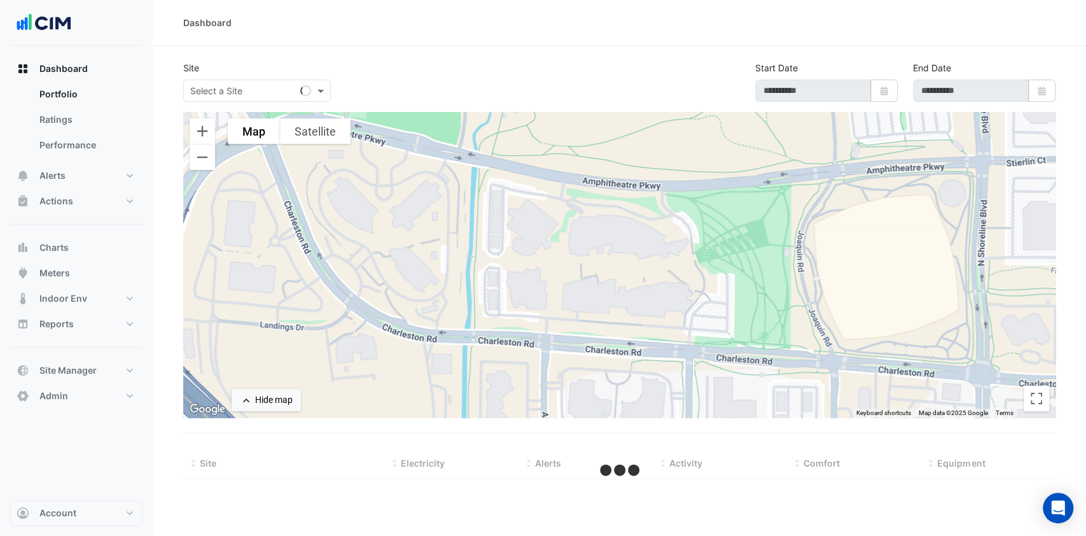
type input "**********"
select select "***"
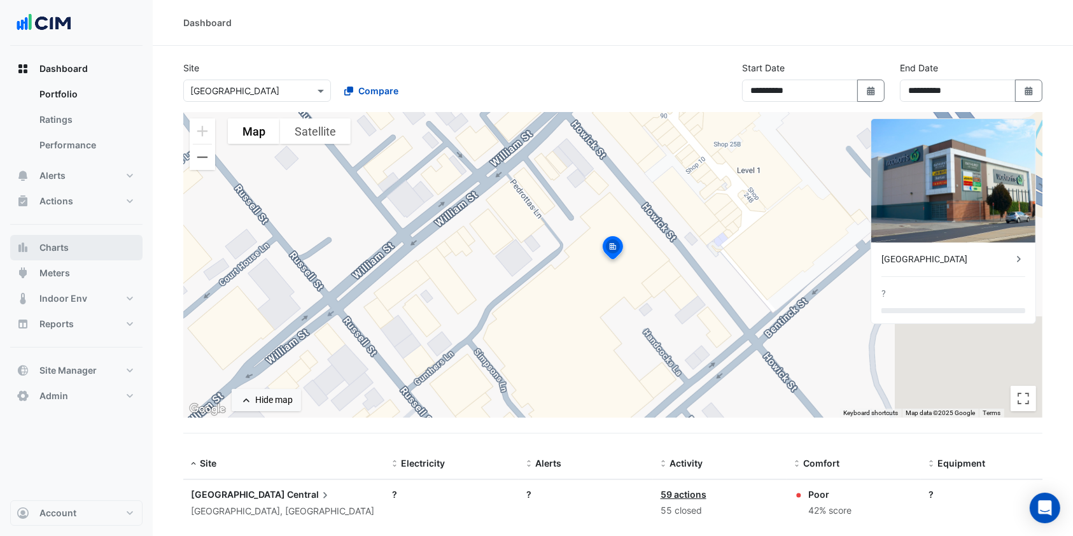
click at [54, 250] on span "Charts" at bounding box center [53, 247] width 29 height 13
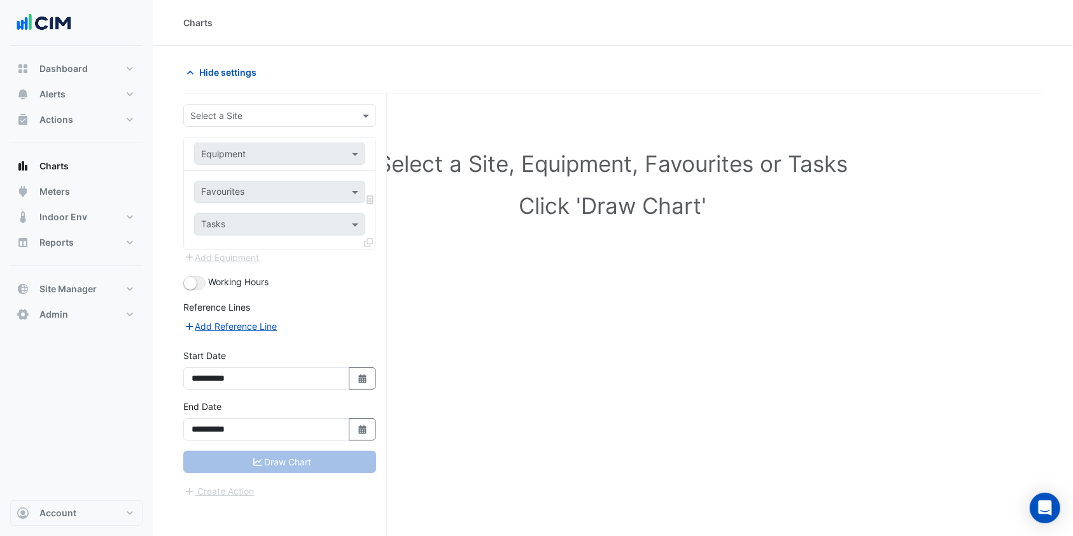
click at [308, 116] on input "text" at bounding box center [266, 115] width 153 height 13
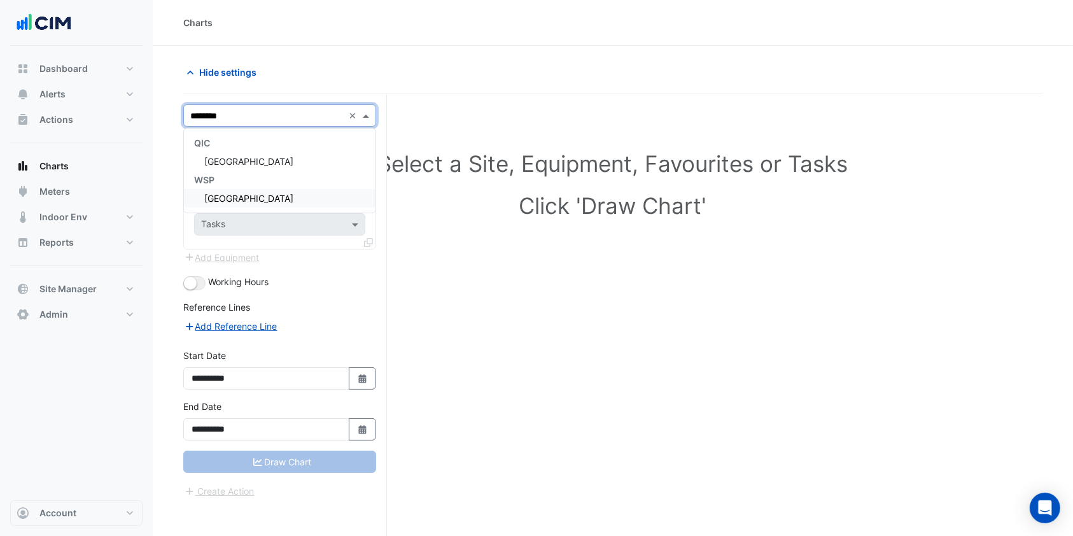
type input "*********"
click at [247, 169] on div "[GEOGRAPHIC_DATA]" at bounding box center [279, 161] width 191 height 18
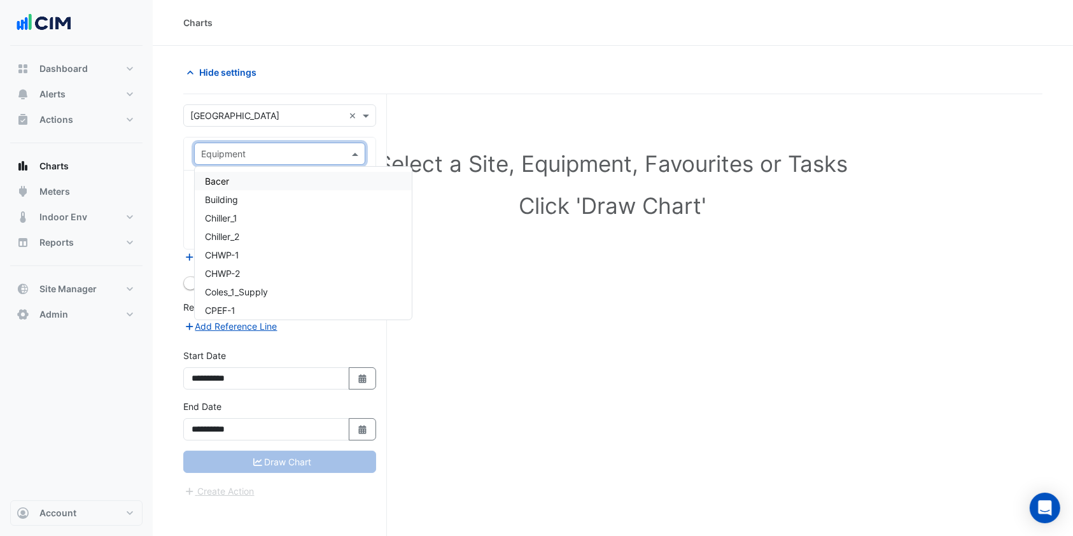
click at [341, 155] on div at bounding box center [280, 153] width 170 height 15
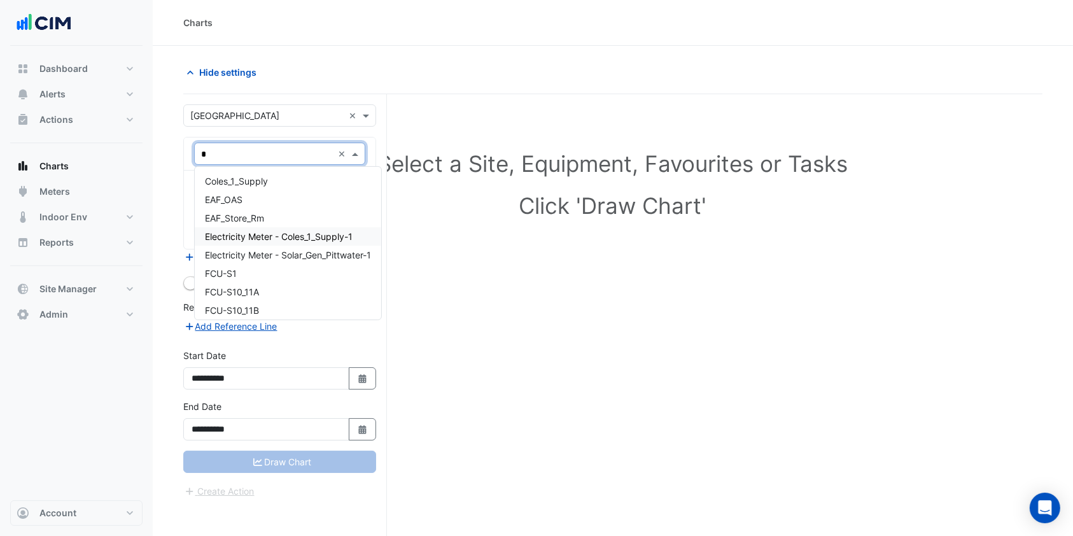
type input "**"
click at [242, 253] on span "FCU-S33_34" at bounding box center [231, 254] width 53 height 11
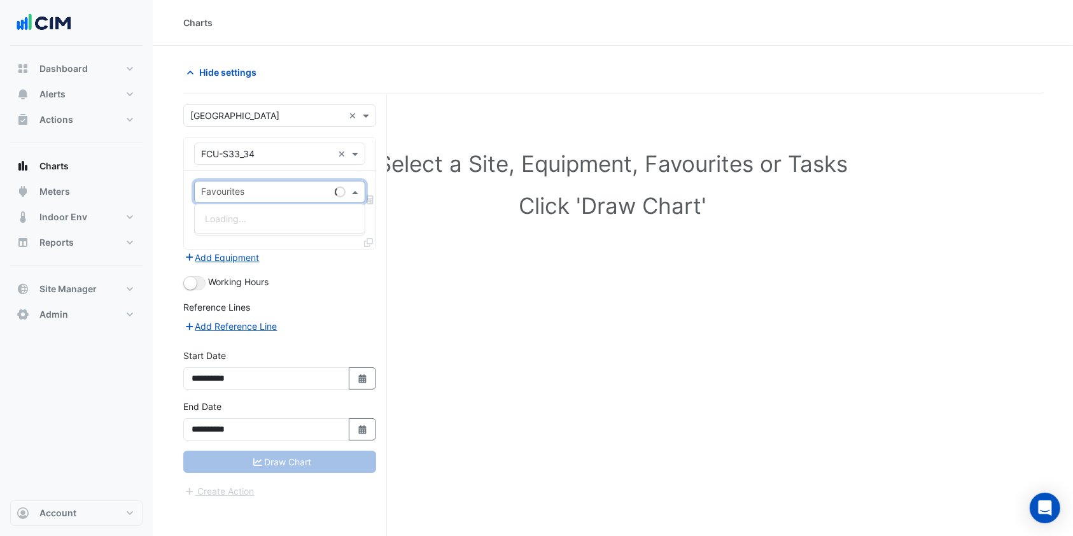
click at [265, 190] on input "text" at bounding box center [265, 192] width 129 height 13
type input "***"
click at [280, 240] on div "Favourites *** × Tasks" at bounding box center [279, 209] width 191 height 78
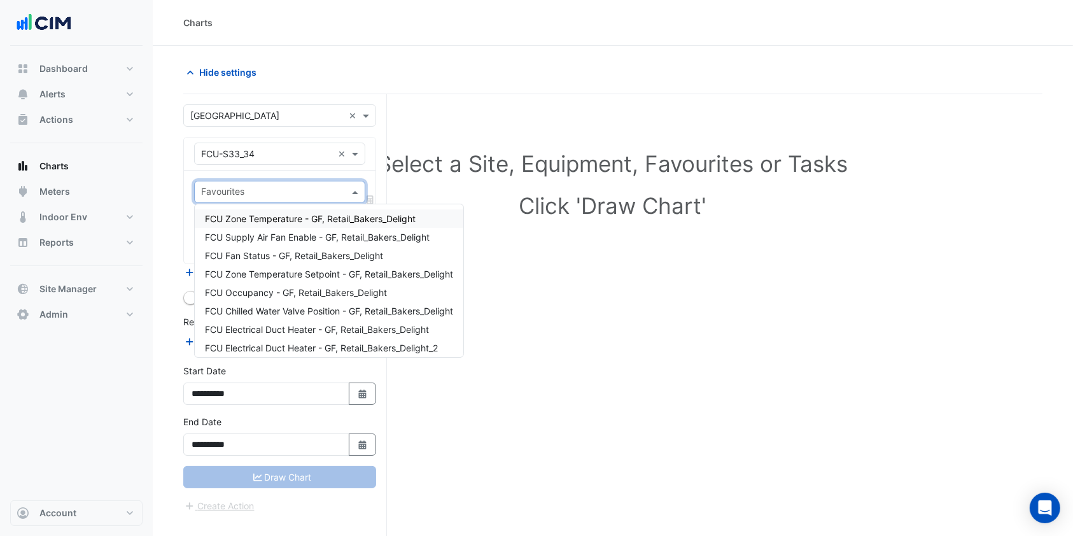
click at [279, 186] on input "text" at bounding box center [272, 192] width 143 height 13
type input "*"
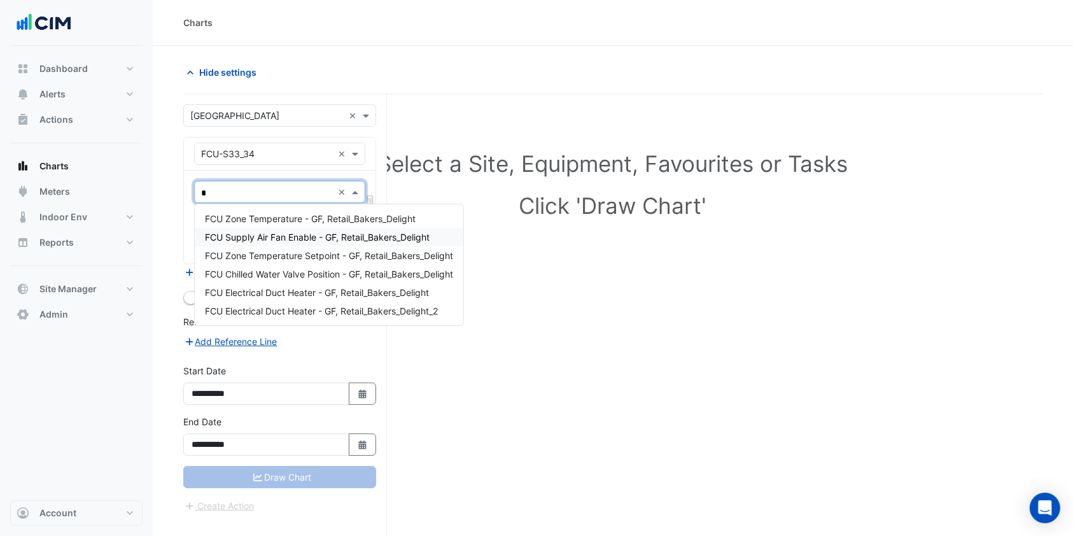
click at [290, 232] on span "FCU Supply Air Fan Enable - GF, Retail_Bakers_Delight" at bounding box center [317, 237] width 225 height 11
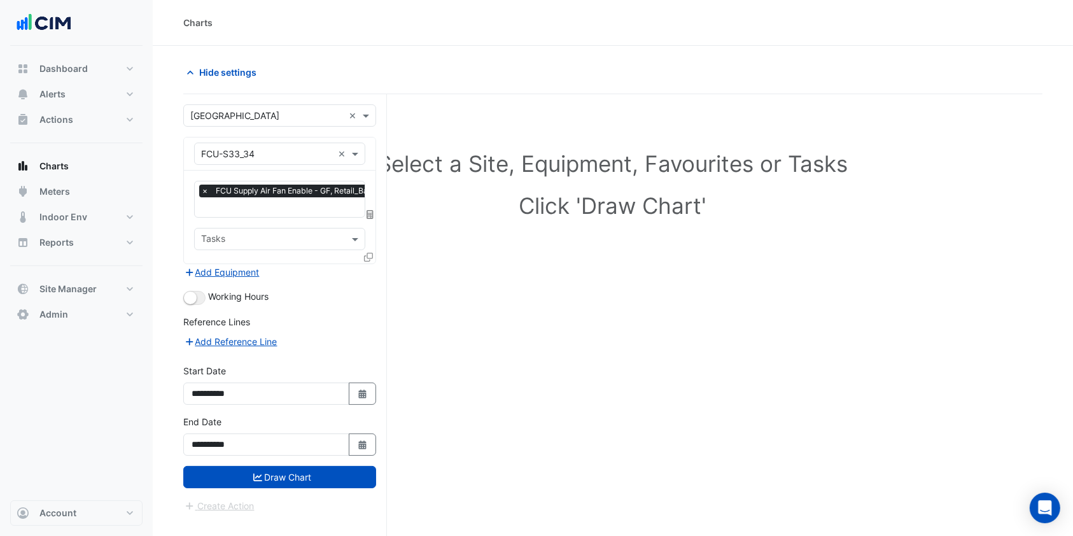
click at [365, 259] on fa-icon at bounding box center [368, 256] width 9 height 11
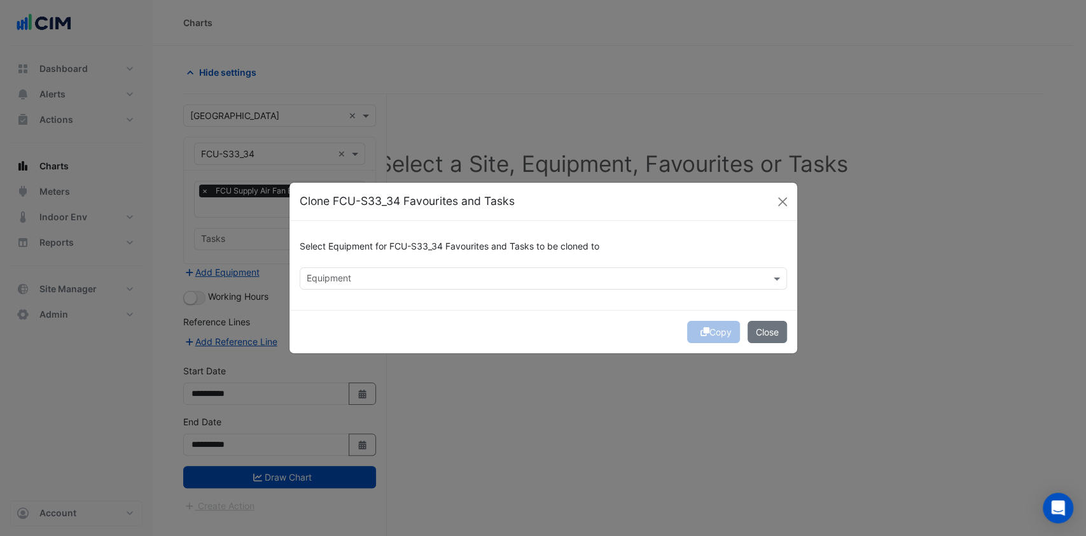
click at [409, 262] on div "Select Equipment for FCU-S33_34 Favourites and Tasks to be cloned to" at bounding box center [543, 249] width 487 height 36
click at [396, 271] on div "Equipment" at bounding box center [532, 278] width 465 height 20
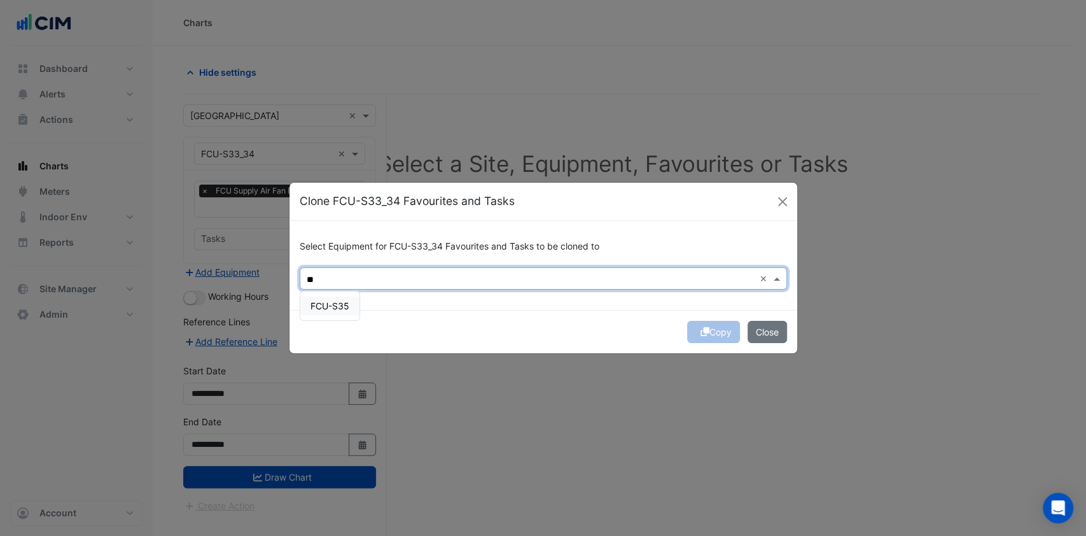
click at [347, 310] on div "FCU-S35" at bounding box center [329, 305] width 59 height 18
click at [328, 302] on span "FCU-S37" at bounding box center [329, 305] width 38 height 11
type input "**"
click at [555, 310] on div "Copy Close" at bounding box center [543, 331] width 508 height 43
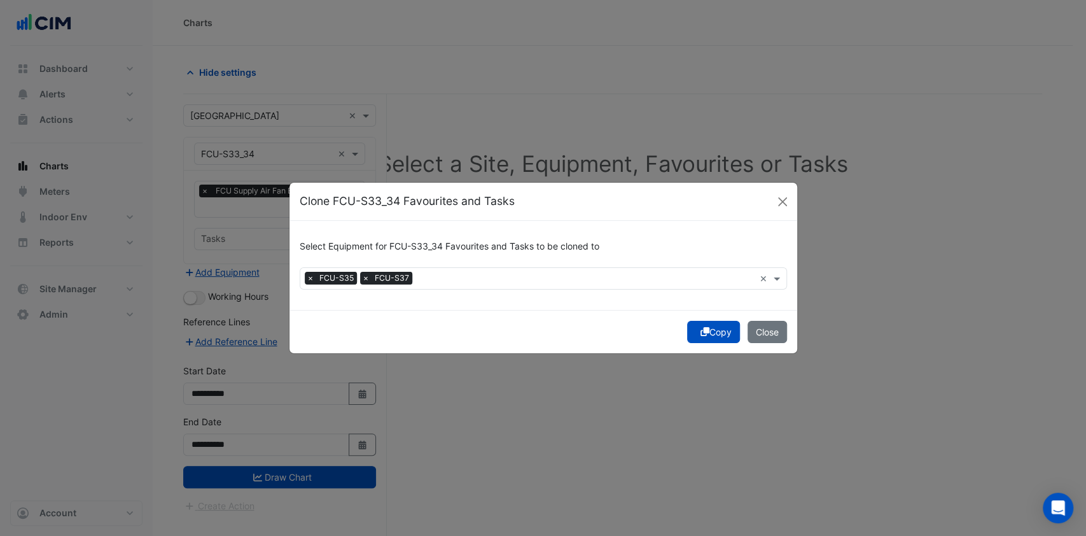
click at [688, 330] on button "Copy" at bounding box center [713, 332] width 53 height 22
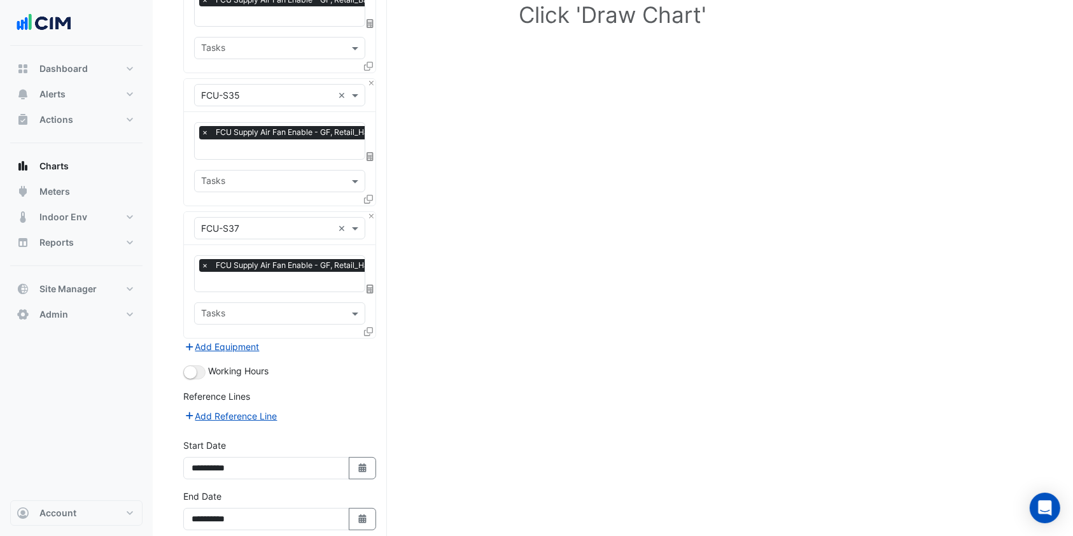
scroll to position [245, 0]
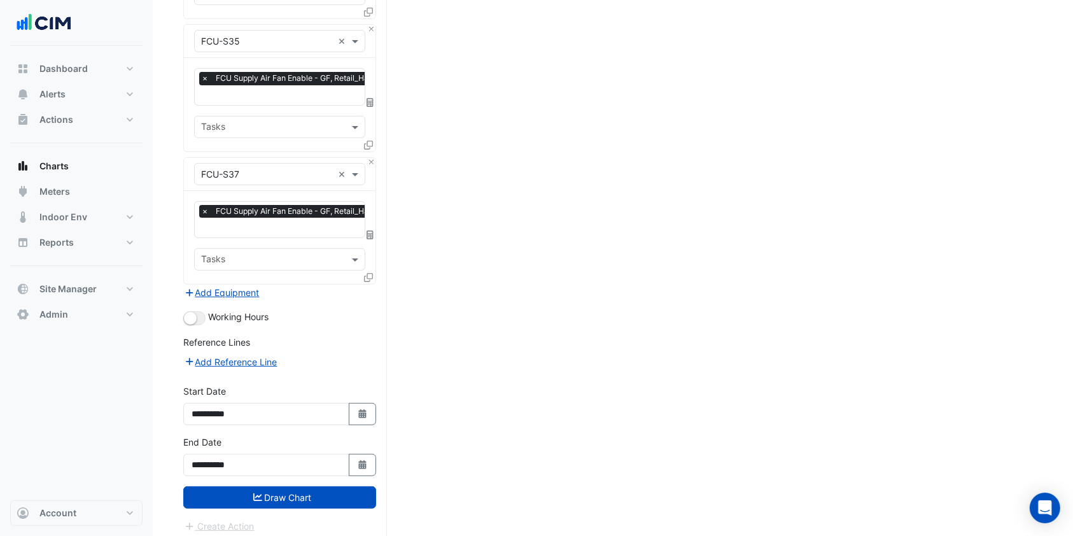
click at [374, 414] on button "Select Date" at bounding box center [363, 414] width 28 height 22
select select "*"
select select "****"
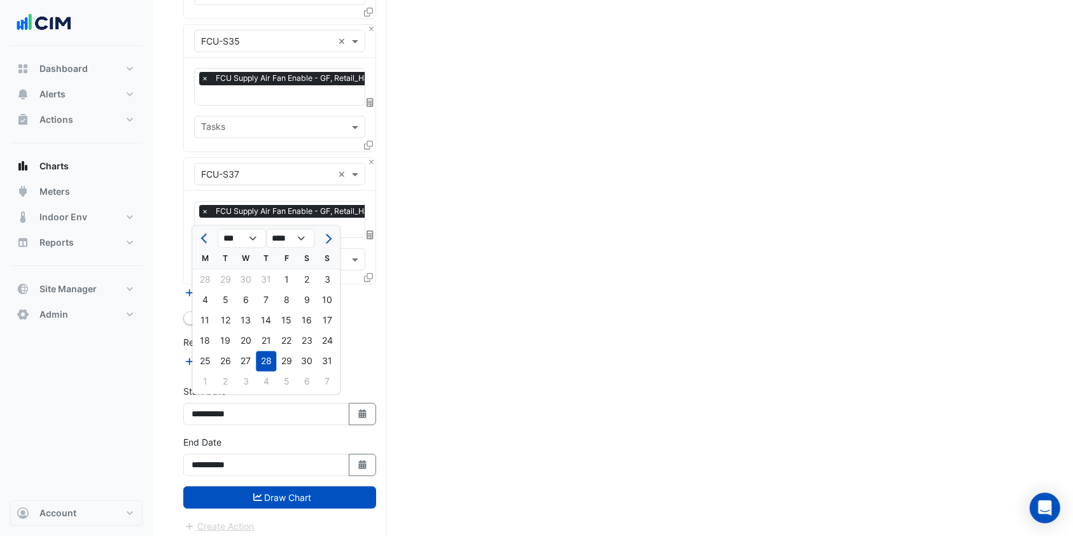
click at [207, 235] on span "Previous month" at bounding box center [206, 238] width 10 height 10
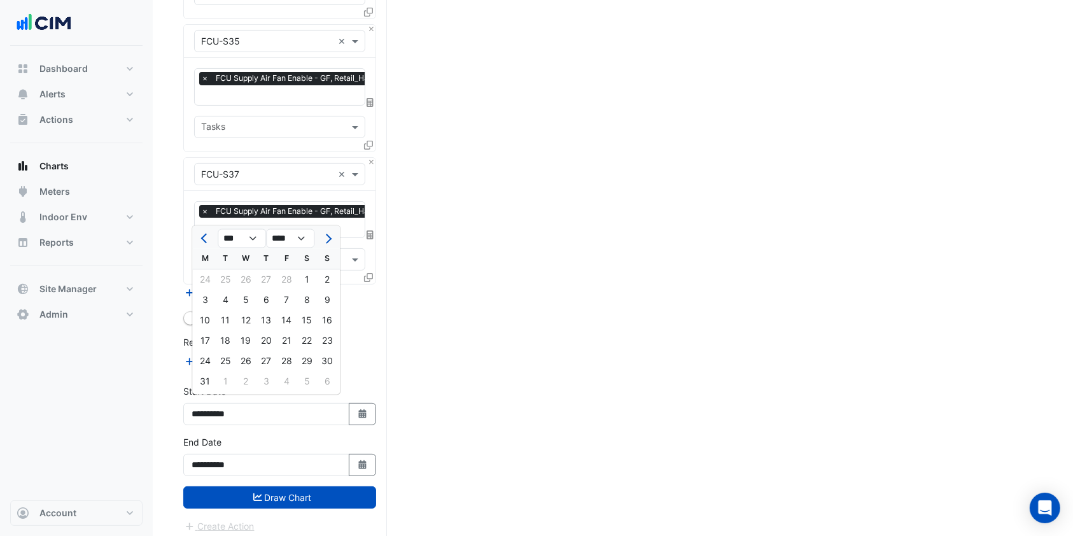
click at [207, 235] on span "Previous month" at bounding box center [206, 238] width 10 height 10
select select "*"
click at [244, 277] on div "1" at bounding box center [245, 280] width 20 height 20
type input "**********"
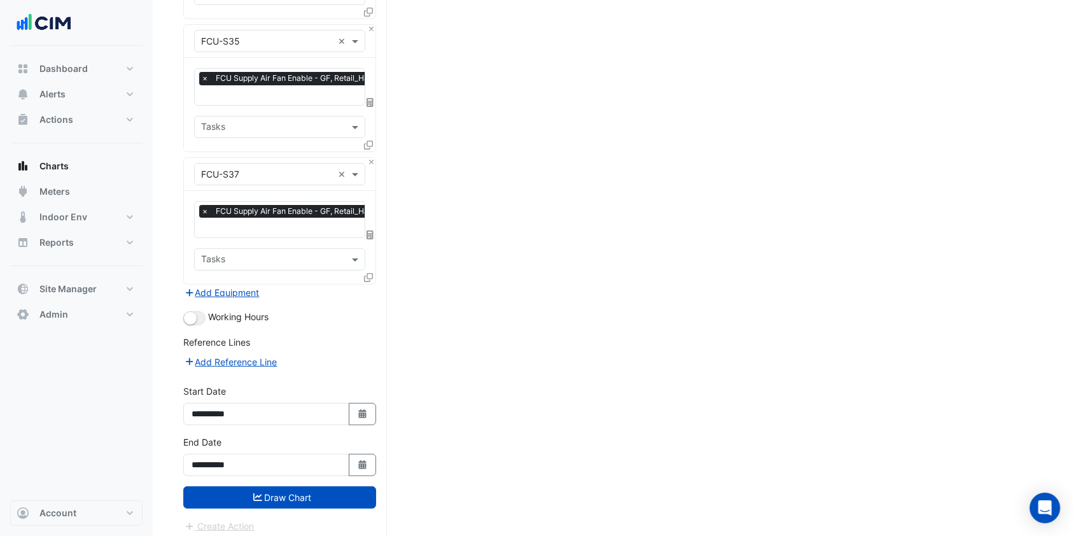
click at [377, 462] on div "**********" at bounding box center [280, 460] width 208 height 51
click at [366, 454] on button "Select Date" at bounding box center [363, 465] width 28 height 22
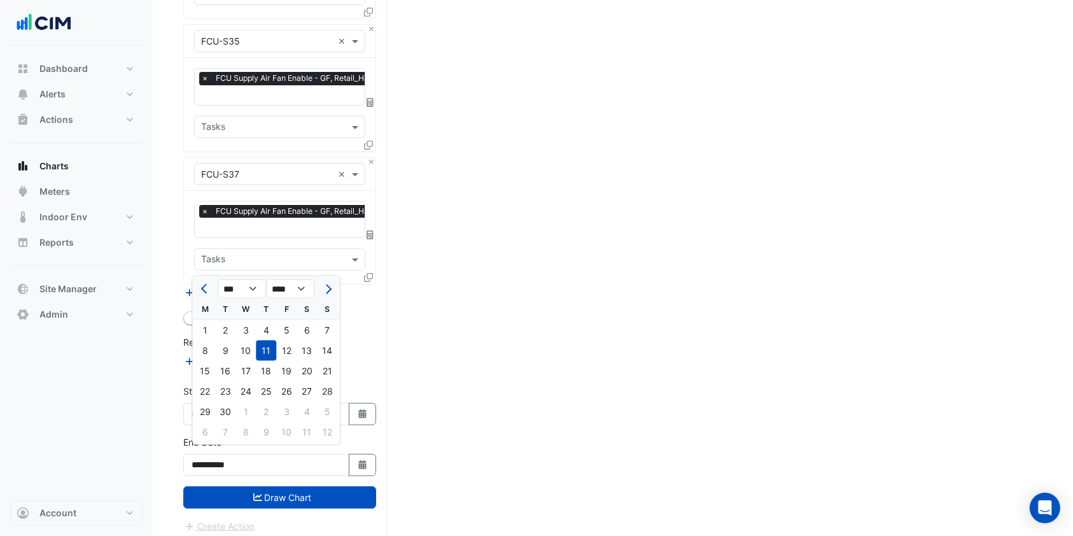
click at [205, 291] on span "Previous month" at bounding box center [206, 289] width 10 height 10
click at [207, 292] on button "Previous month" at bounding box center [204, 289] width 15 height 20
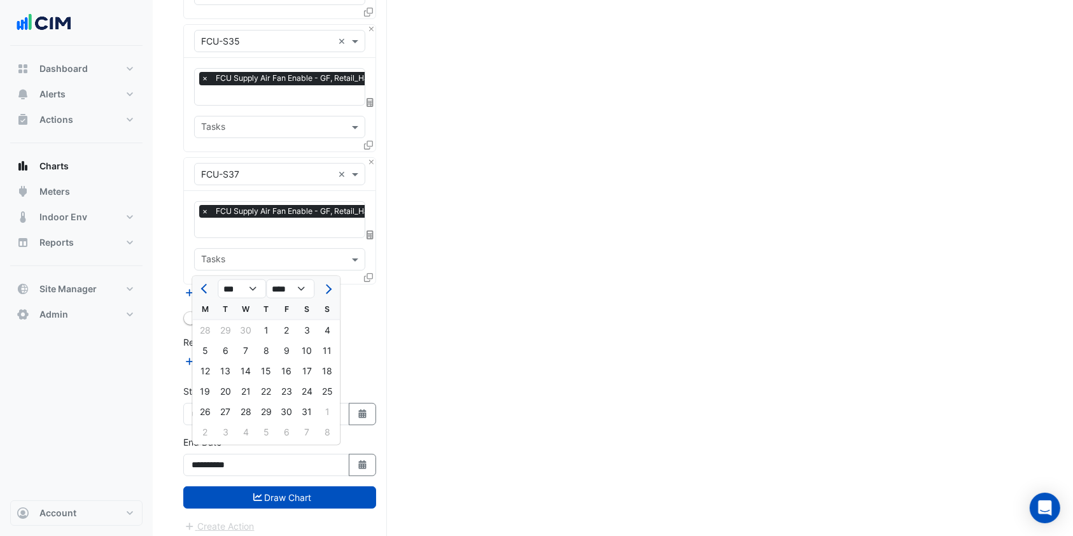
click at [207, 292] on button "Previous month" at bounding box center [204, 289] width 15 height 20
select select "*"
click at [204, 431] on div "31" at bounding box center [205, 432] width 20 height 20
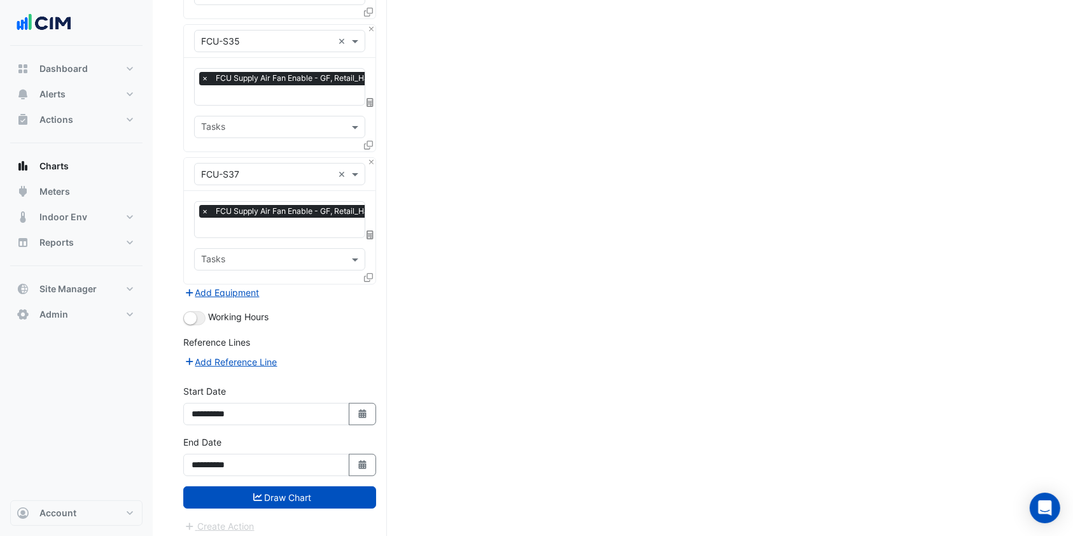
type input "**********"
click at [237, 486] on button "Draw Chart" at bounding box center [279, 497] width 193 height 22
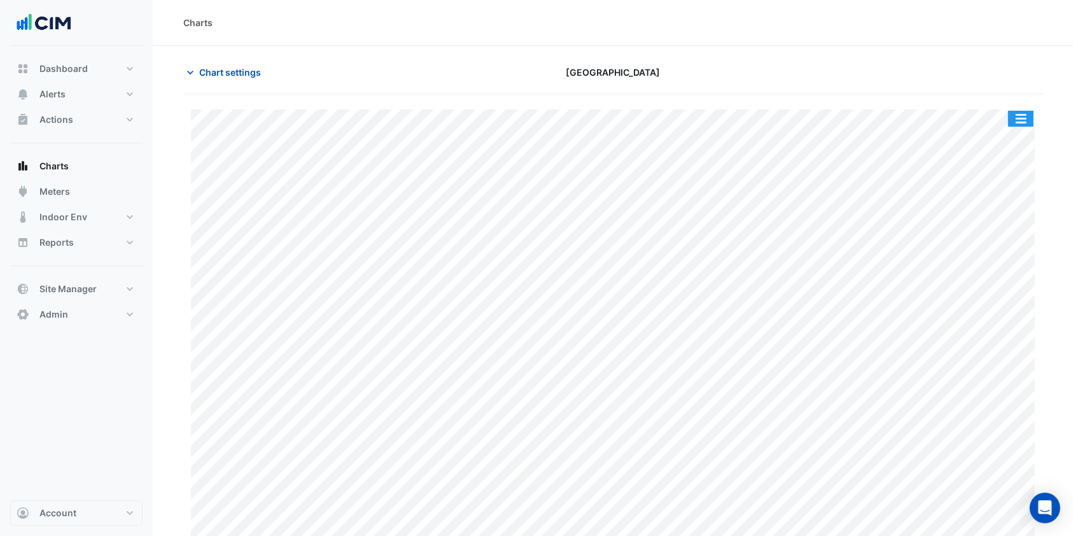
click at [1018, 116] on button "button" at bounding box center [1020, 119] width 25 height 16
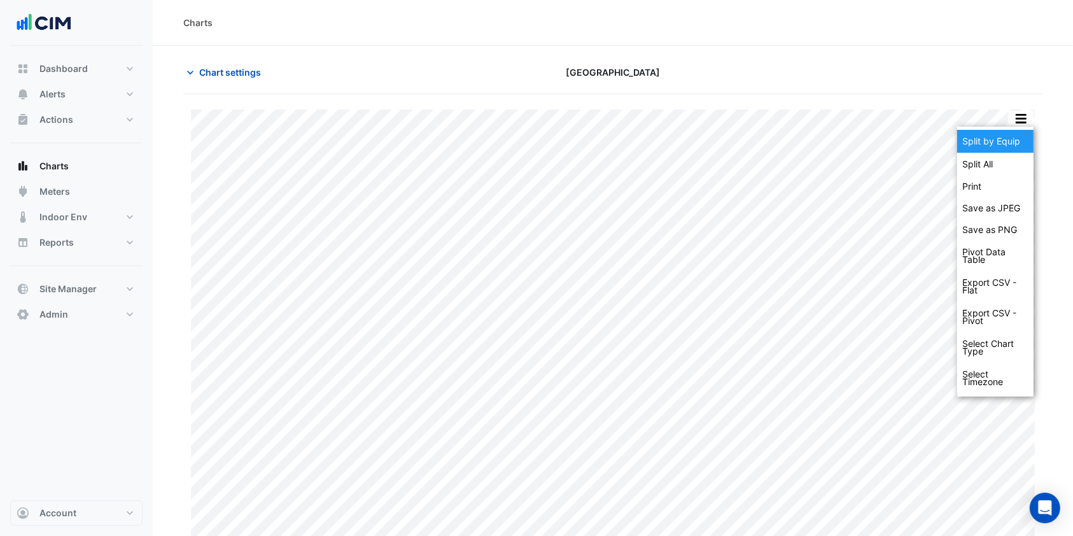
click at [1003, 135] on div "Split by Equip" at bounding box center [995, 141] width 76 height 23
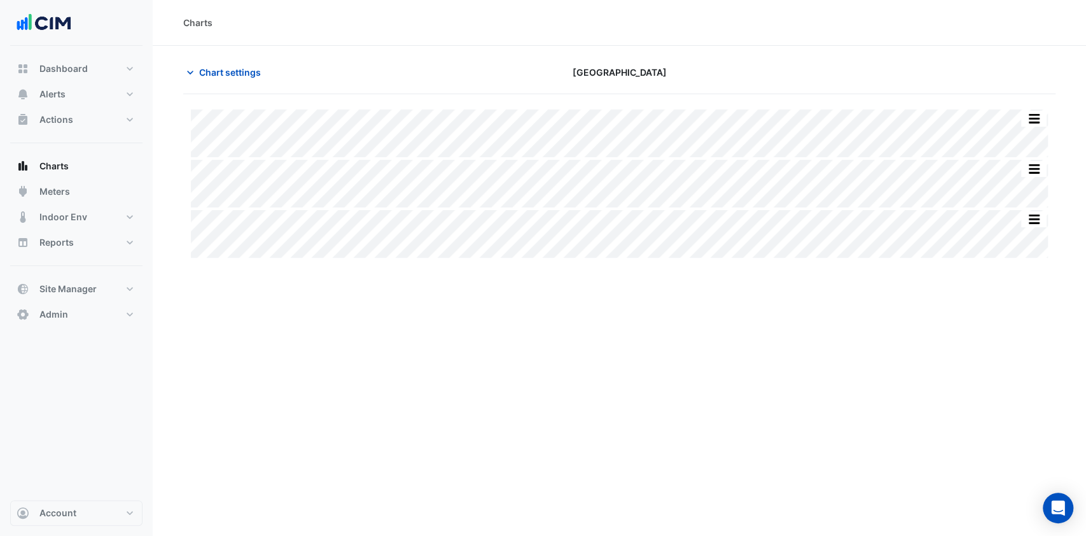
click at [233, 77] on span "Chart settings" at bounding box center [230, 72] width 62 height 13
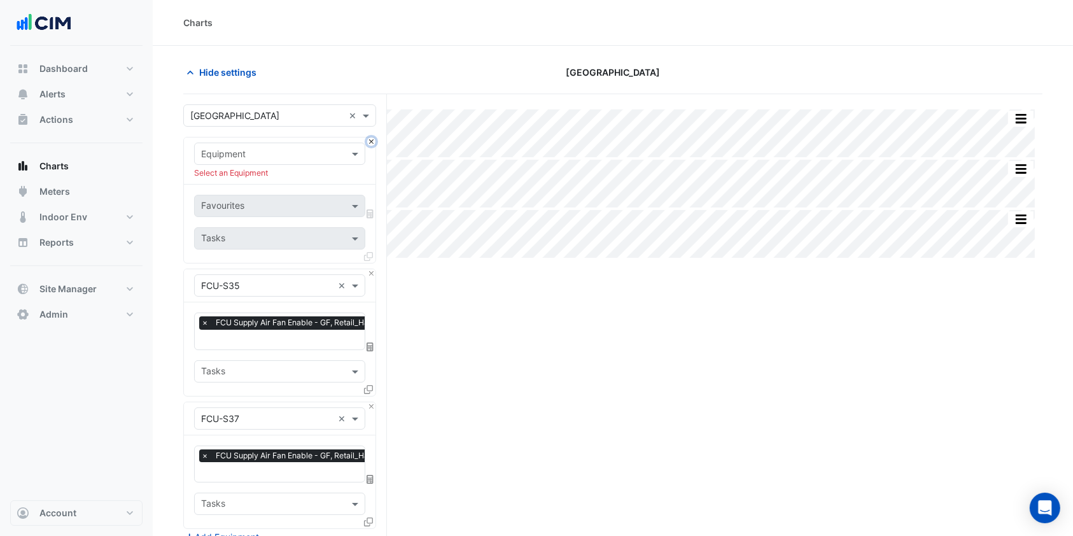
click at [369, 142] on button "Close" at bounding box center [371, 141] width 8 height 8
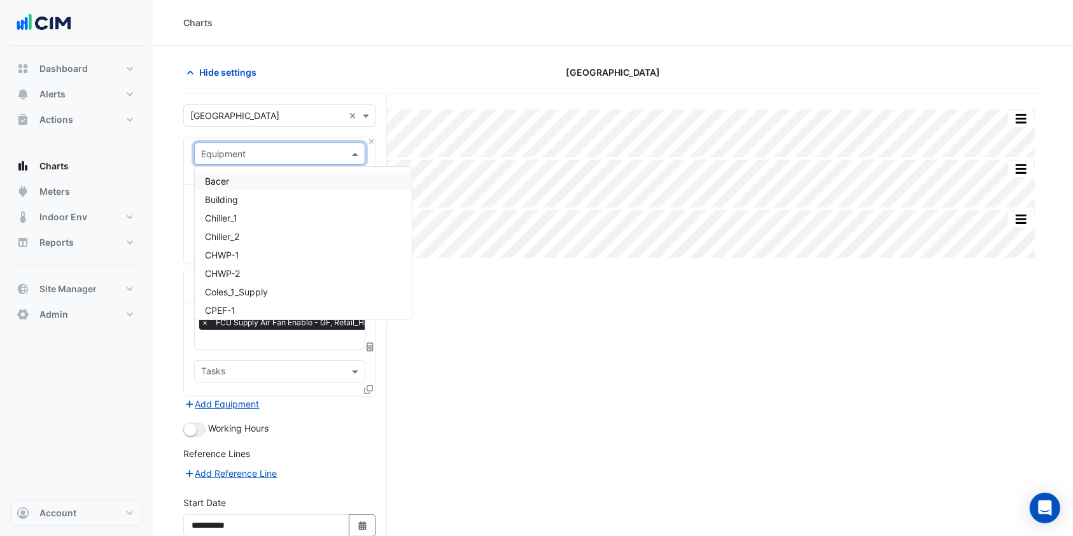
click at [308, 155] on input "text" at bounding box center [267, 154] width 132 height 13
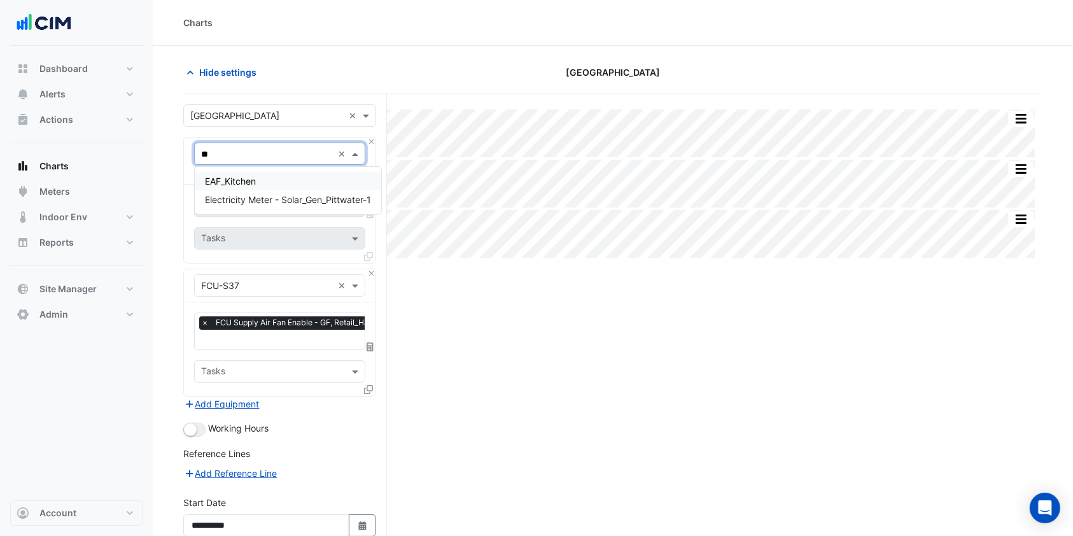
type input "*"
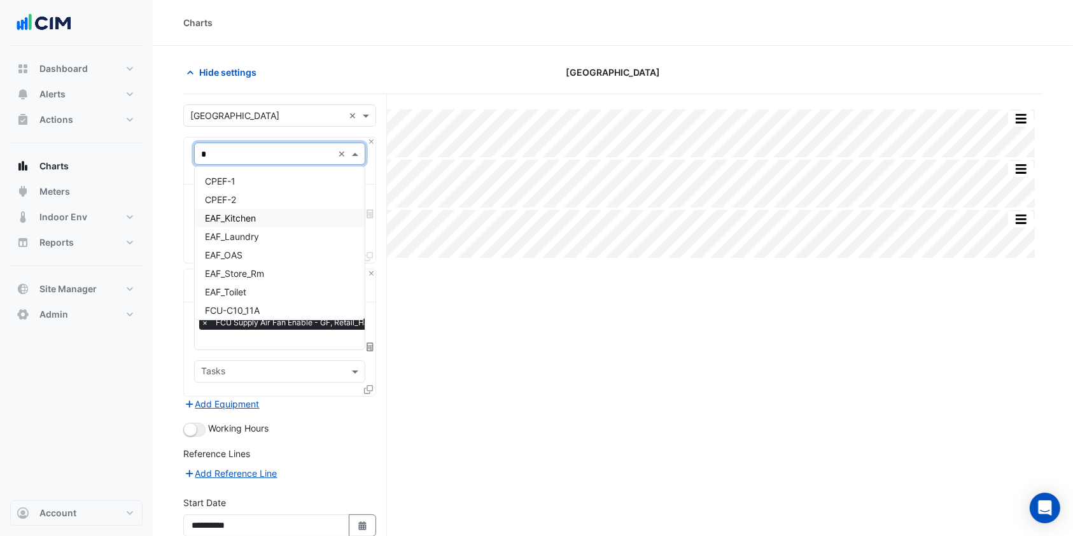
type input "**"
click at [268, 185] on div "FCU-C10_11A" at bounding box center [280, 181] width 170 height 18
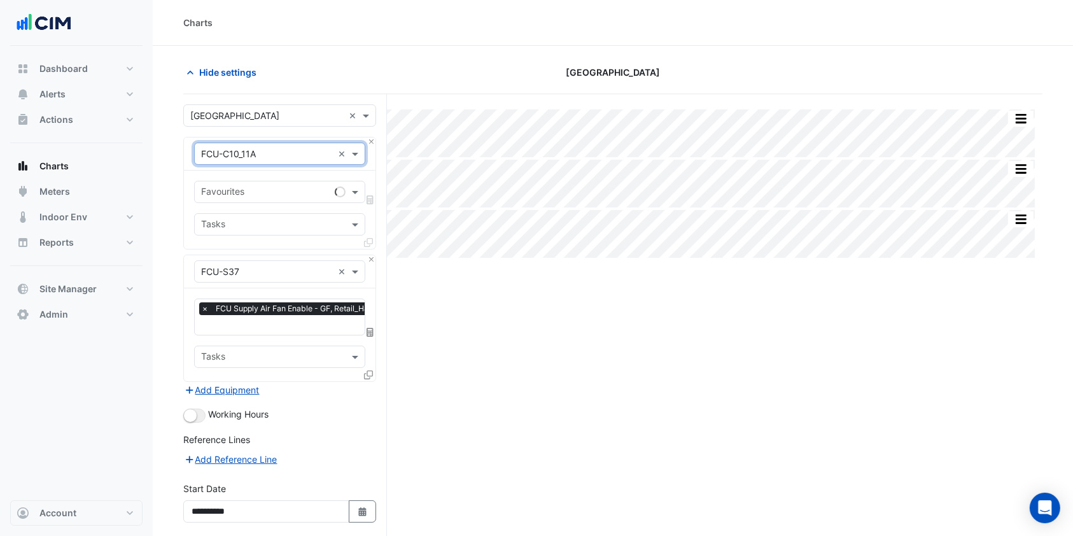
click at [352, 188] on span at bounding box center [357, 191] width 16 height 13
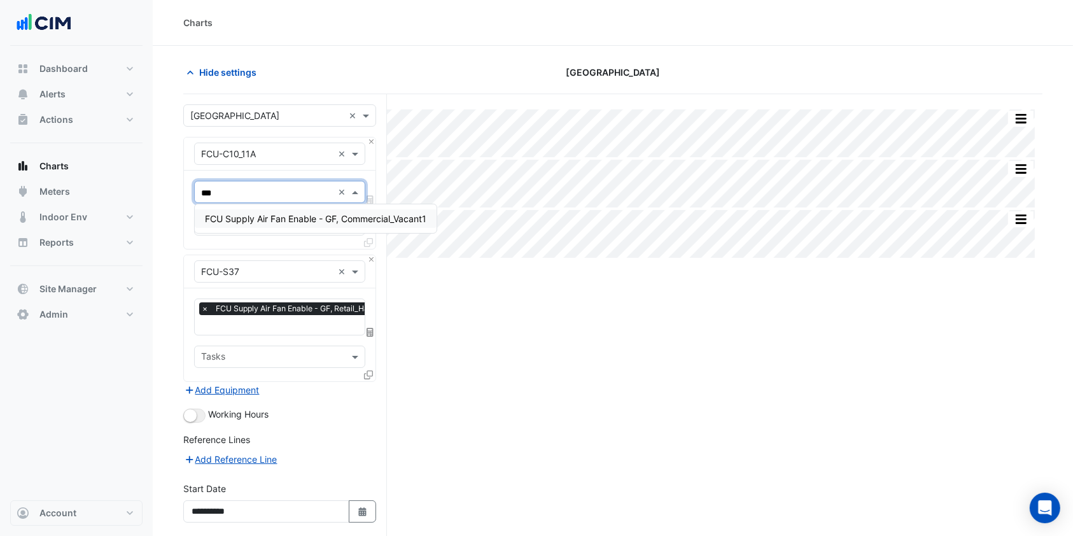
type input "****"
click at [313, 214] on span "FCU Supply Air Fan Enable - GF, Commercial_Vacant1" at bounding box center [315, 218] width 221 height 11
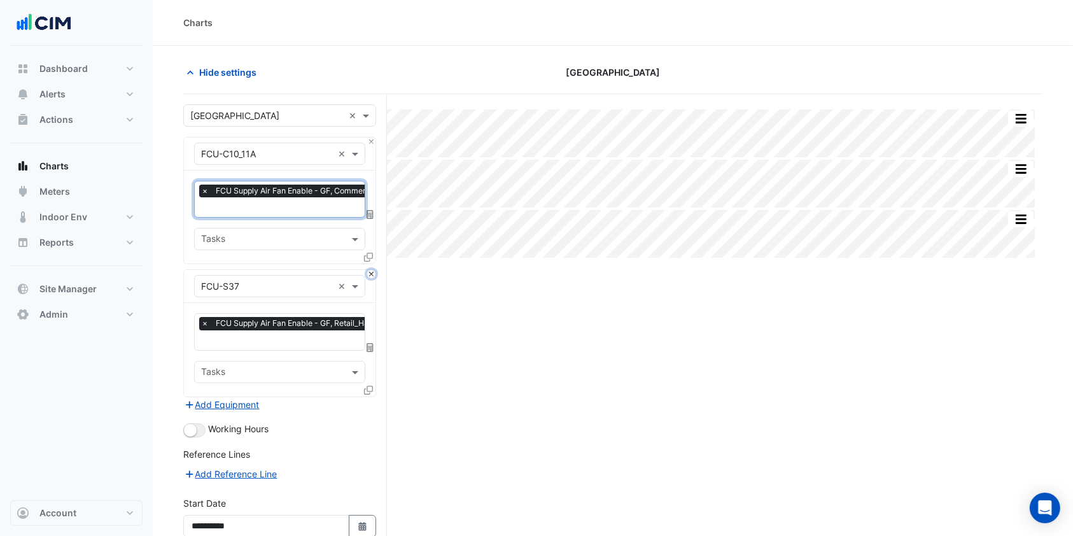
click at [370, 270] on button "Close" at bounding box center [371, 274] width 8 height 8
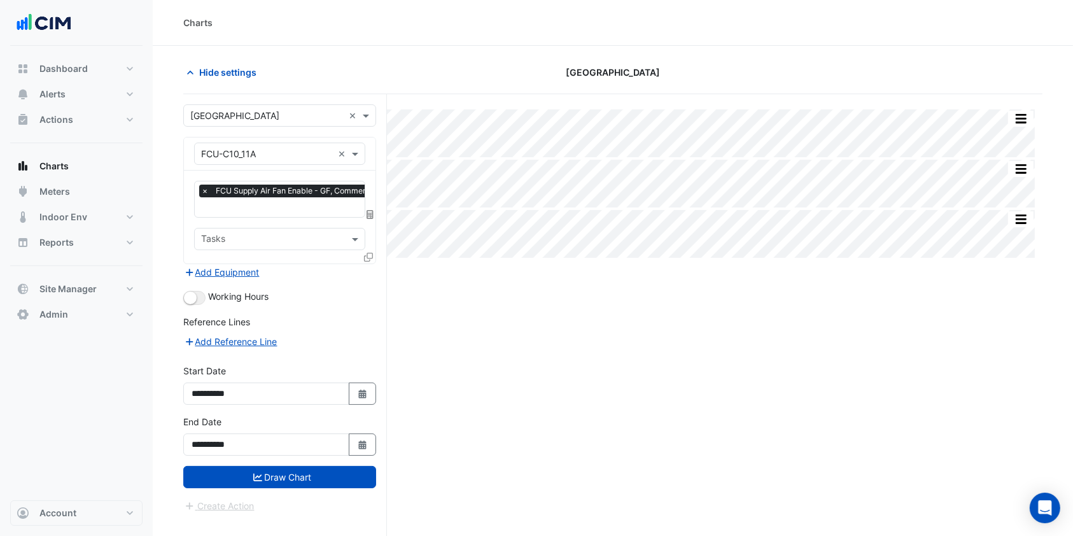
click at [372, 257] on icon at bounding box center [368, 257] width 9 height 9
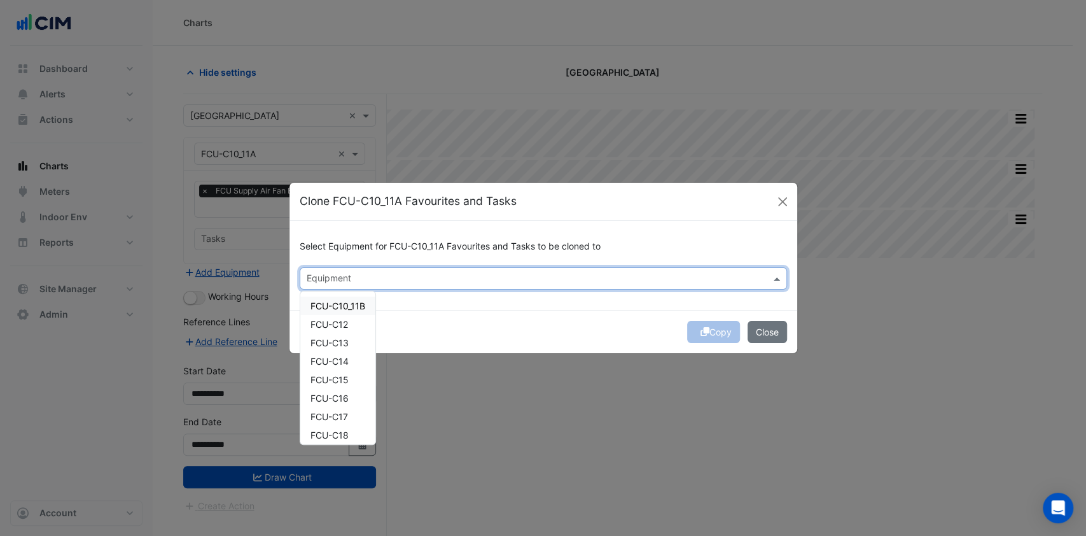
click at [353, 277] on input "text" at bounding box center [536, 279] width 459 height 13
click at [331, 313] on div "FCU-C10_11B" at bounding box center [337, 305] width 75 height 18
click at [334, 330] on div "FCU-C12" at bounding box center [337, 324] width 75 height 18
click at [337, 342] on span "FCU-C13" at bounding box center [329, 342] width 38 height 11
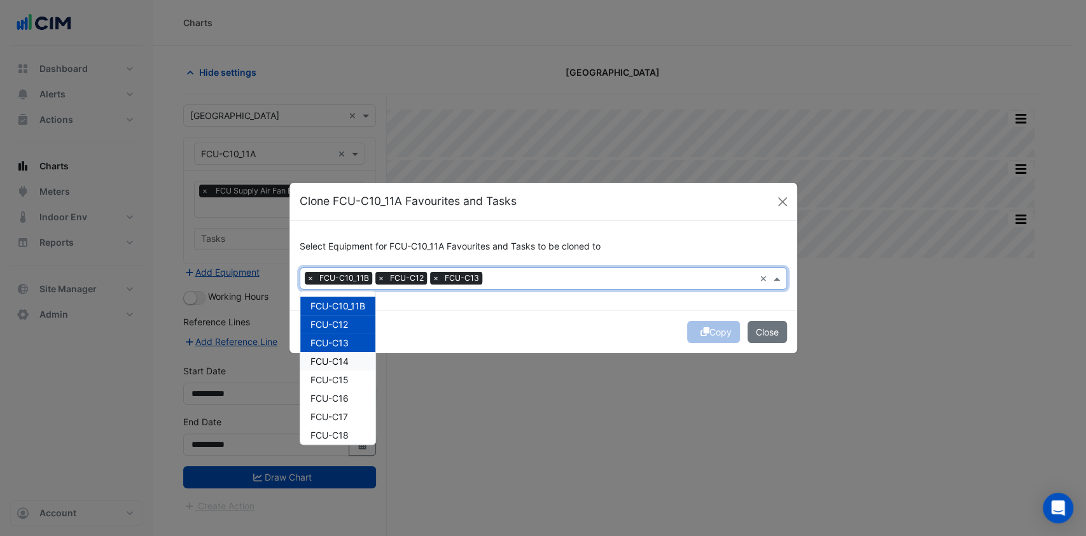
drag, startPoint x: 338, startPoint y: 362, endPoint x: 337, endPoint y: 371, distance: 9.0
click at [338, 363] on span "FCU-C14" at bounding box center [329, 361] width 38 height 11
click at [338, 386] on div "FCU-C15" at bounding box center [337, 379] width 75 height 18
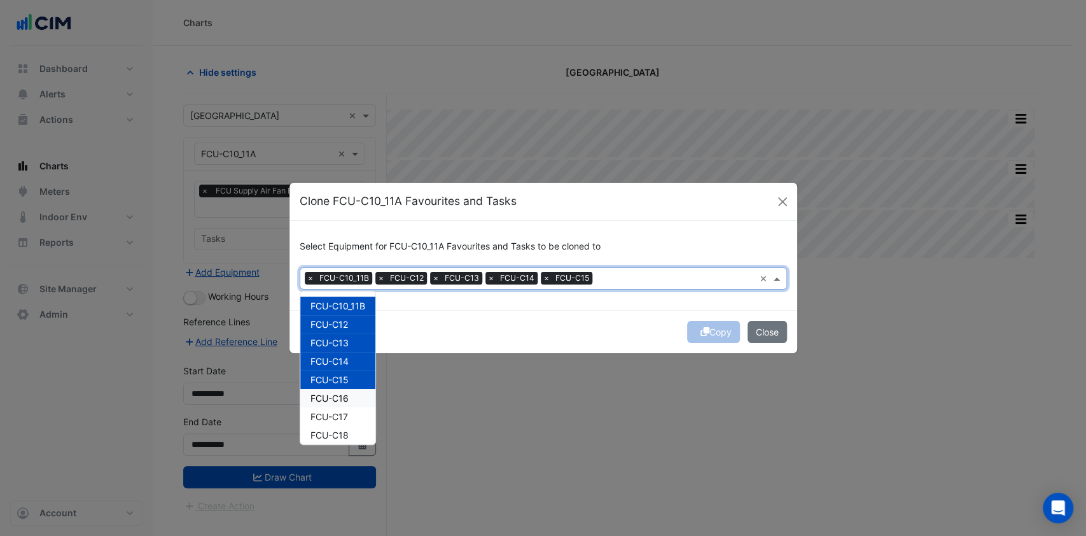
click at [339, 399] on span "FCU-C16" at bounding box center [329, 398] width 38 height 11
click at [337, 411] on span "FCU-C17" at bounding box center [329, 416] width 38 height 11
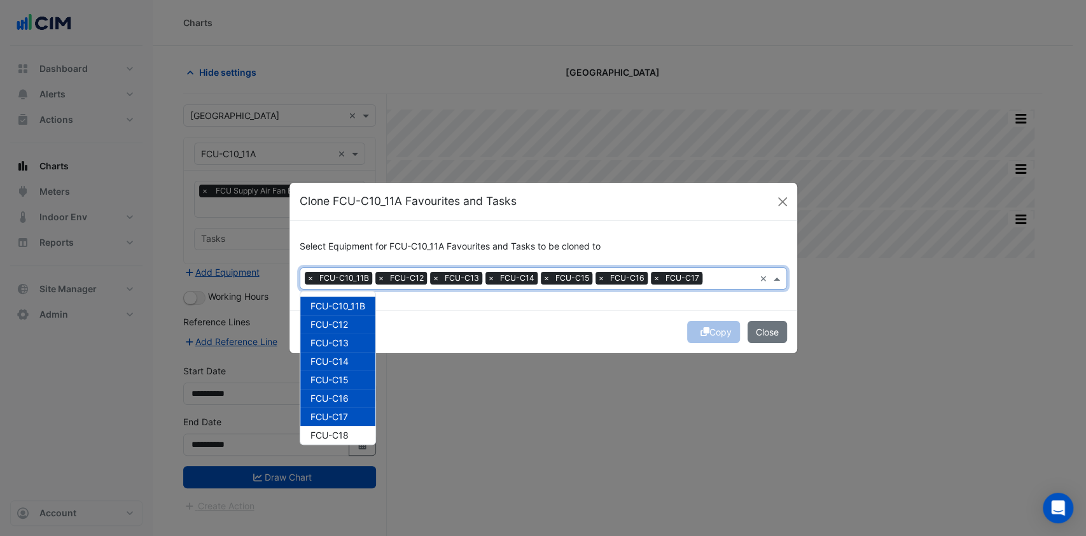
scroll to position [85, 0]
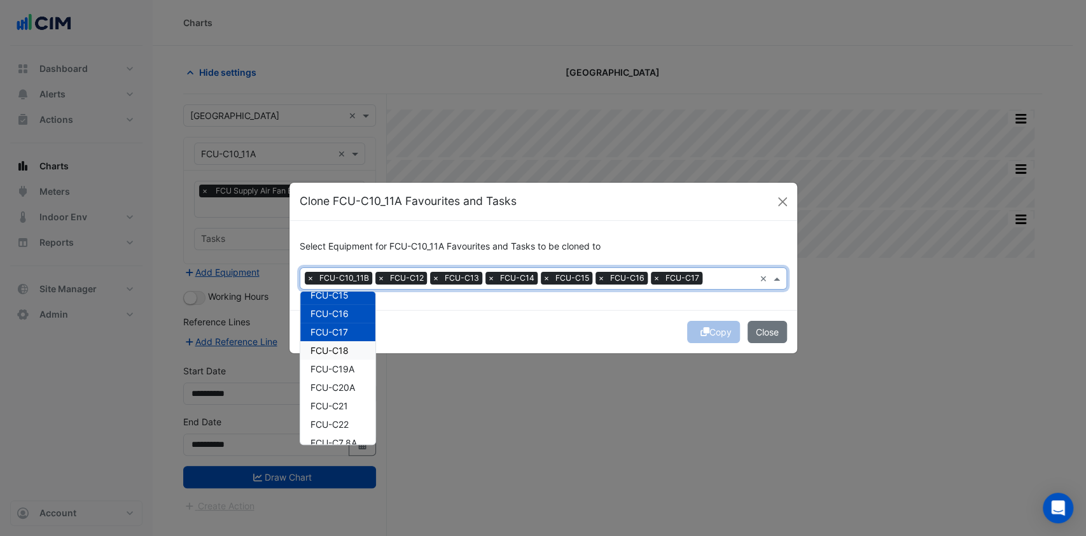
click at [337, 348] on span "FCU-C18" at bounding box center [329, 350] width 38 height 11
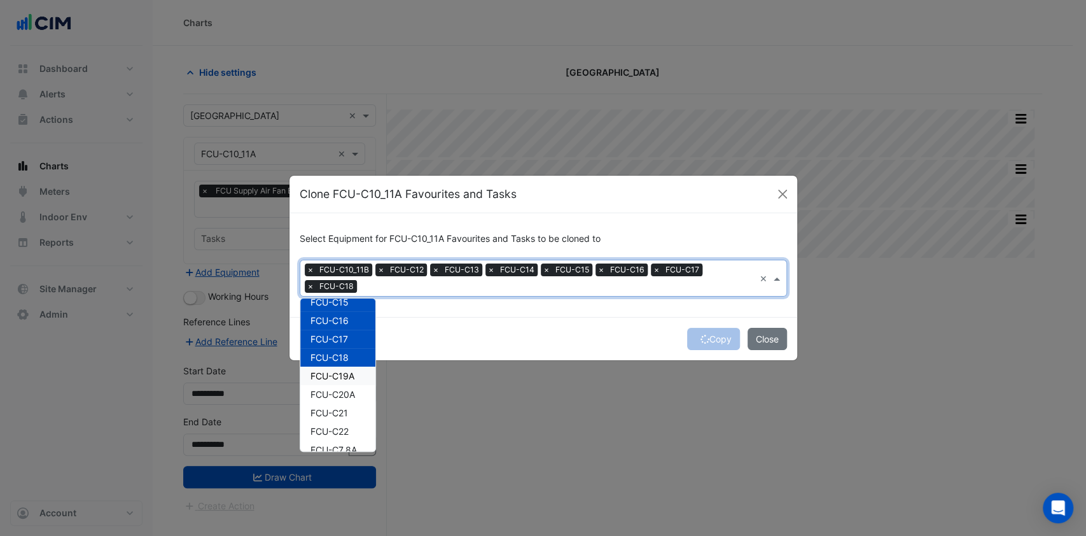
click at [338, 376] on span "FCU-C19A" at bounding box center [332, 375] width 44 height 11
click at [337, 395] on span "FCU-C20A" at bounding box center [332, 394] width 45 height 11
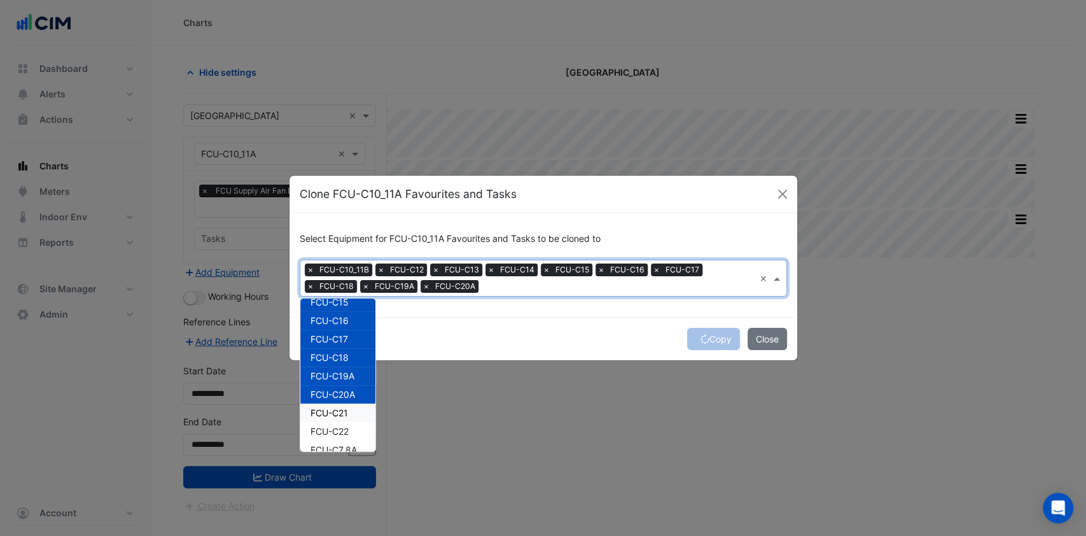
click at [334, 410] on span "FCU-C21" at bounding box center [329, 412] width 38 height 11
click at [330, 428] on span "FCU-C22" at bounding box center [329, 431] width 38 height 11
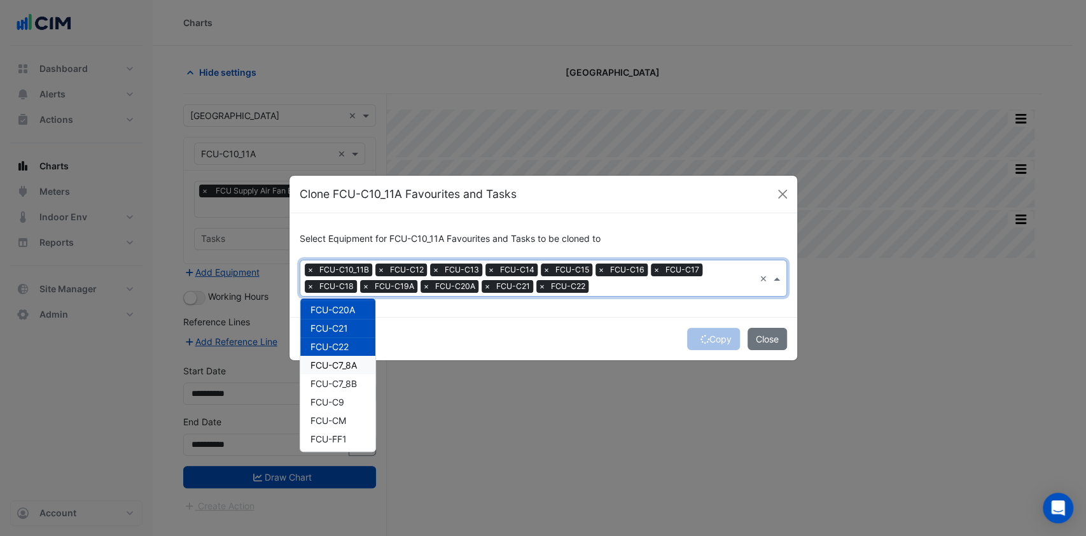
click at [339, 361] on span "FCU-C7_8A" at bounding box center [333, 364] width 46 height 11
click at [339, 380] on span "FCU-C7_8B" at bounding box center [333, 383] width 46 height 11
click at [330, 400] on span "FCU-C9" at bounding box center [327, 401] width 34 height 11
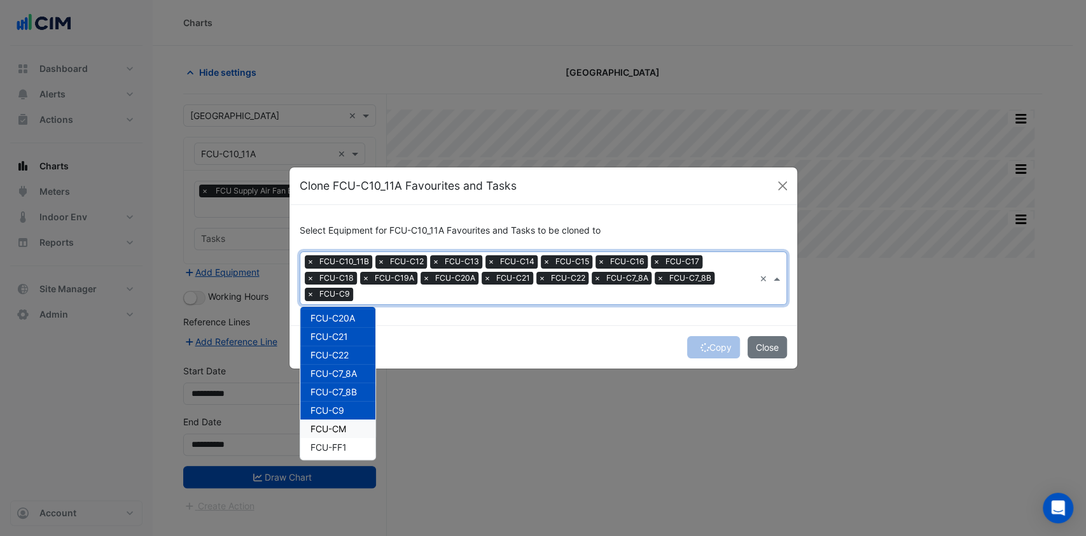
click at [326, 423] on span "FCU-CM" at bounding box center [328, 428] width 36 height 11
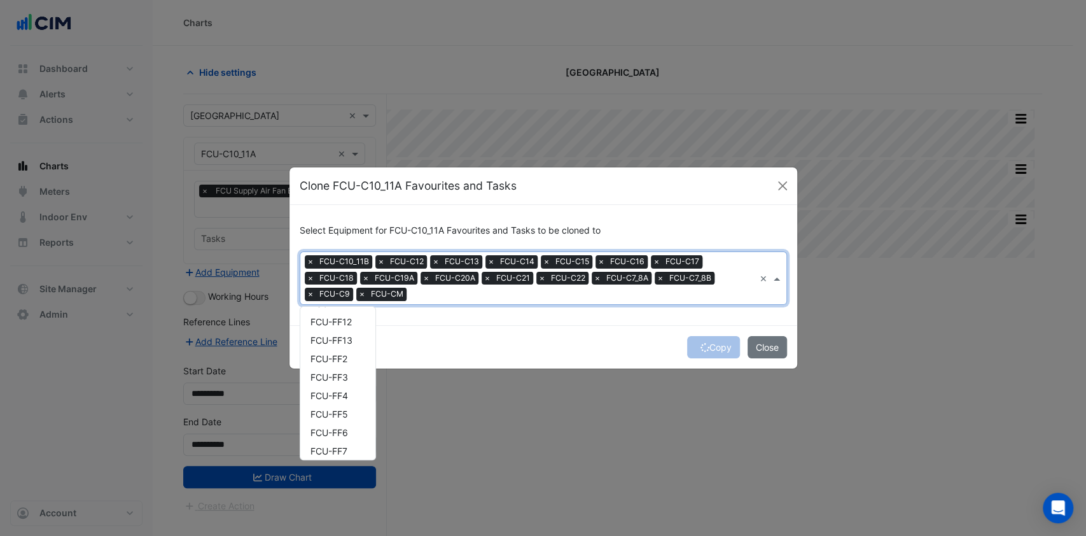
scroll to position [509, 0]
click at [338, 350] on span "FCU-M1" at bounding box center [327, 347] width 34 height 11
click at [338, 367] on span "FCU-M2" at bounding box center [327, 365] width 34 height 11
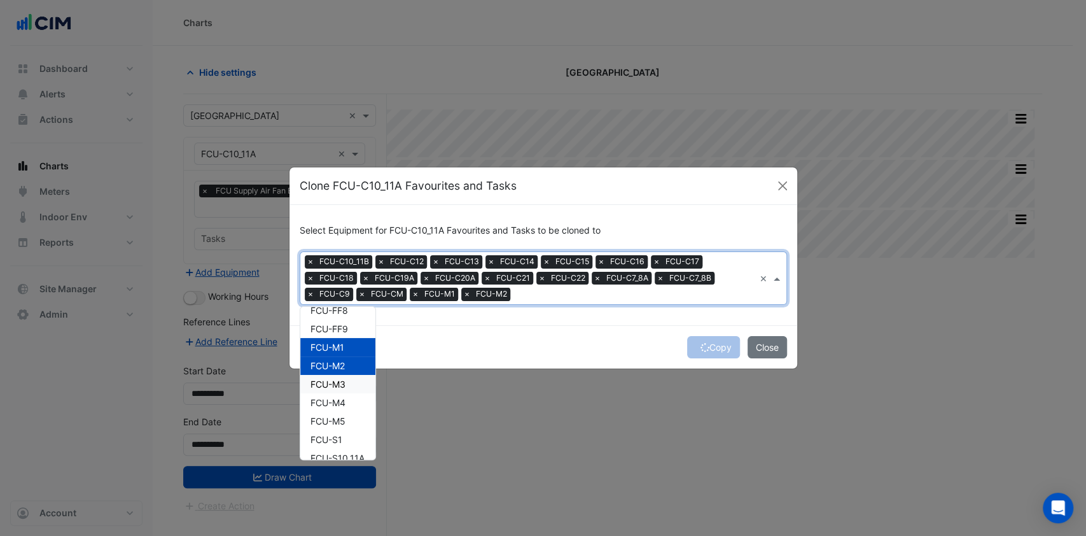
click at [337, 389] on div "FCU-M3" at bounding box center [337, 384] width 75 height 18
click at [335, 402] on span "FCU-M4" at bounding box center [327, 402] width 35 height 11
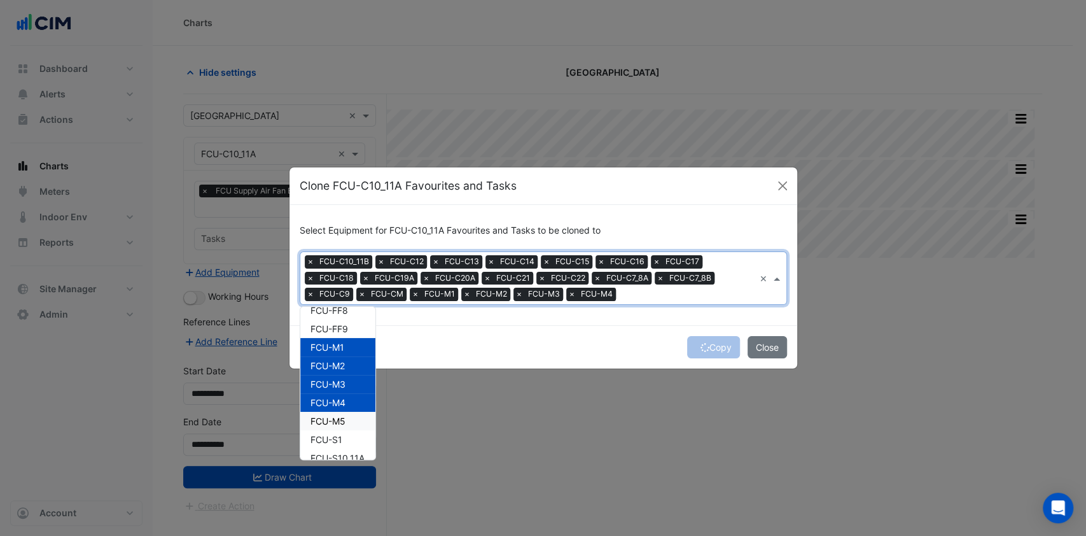
click at [335, 422] on span "FCU-M5" at bounding box center [327, 420] width 35 height 11
click at [332, 440] on span "FCU-S1" at bounding box center [326, 439] width 32 height 11
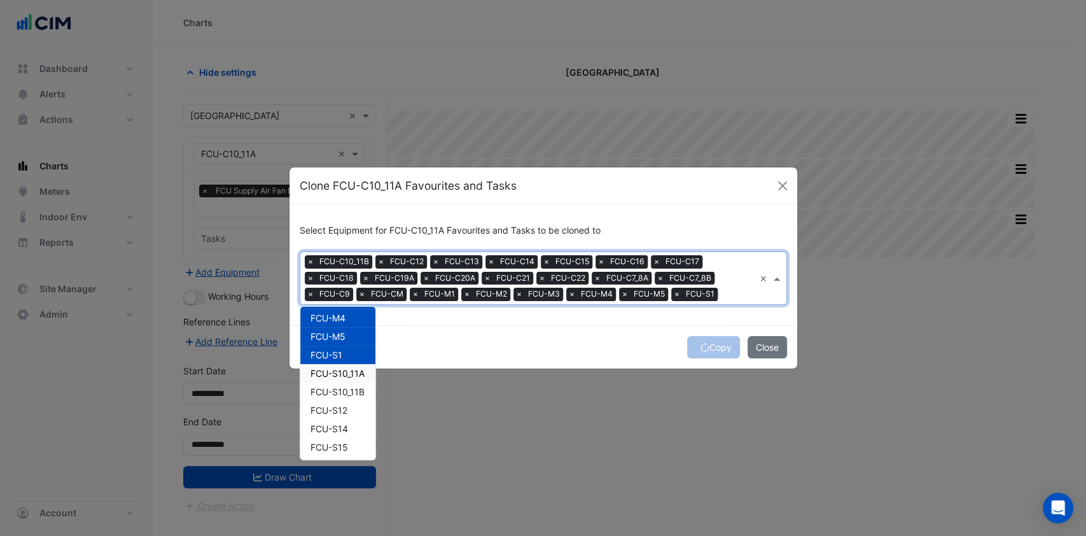
click at [342, 368] on span "FCU-S10_11A" at bounding box center [337, 373] width 54 height 11
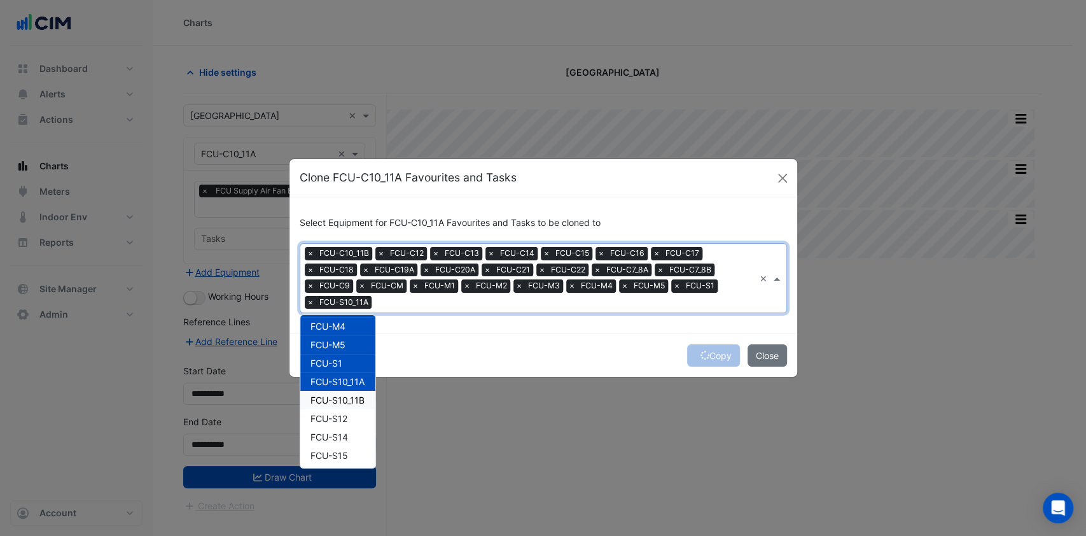
click at [334, 395] on span "FCU-S10_11B" at bounding box center [337, 399] width 54 height 11
click at [332, 410] on div "FCU-S12" at bounding box center [337, 418] width 75 height 18
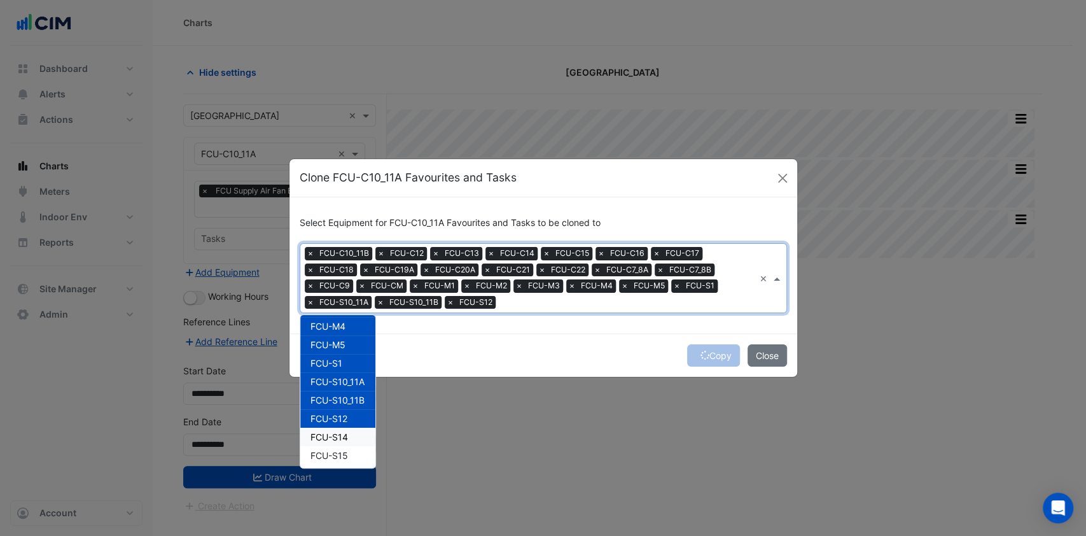
click at [326, 435] on span "FCU-S14" at bounding box center [329, 436] width 38 height 11
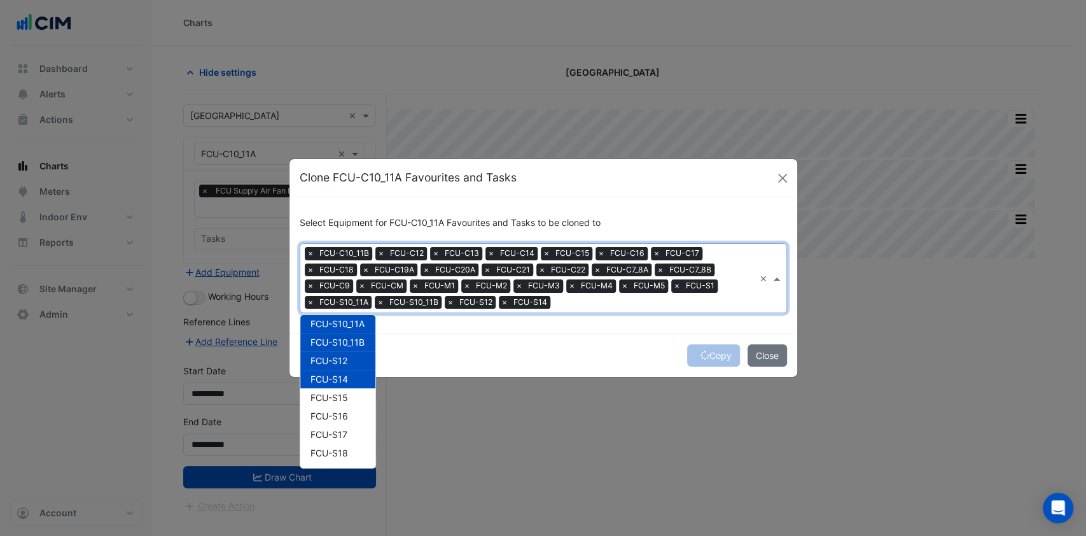
scroll to position [678, 0]
click at [337, 372] on span "FCU-S15" at bounding box center [329, 370] width 38 height 11
drag, startPoint x: 336, startPoint y: 386, endPoint x: 335, endPoint y: 397, distance: 11.5
click at [336, 387] on span "FCU-S16" at bounding box center [329, 389] width 38 height 11
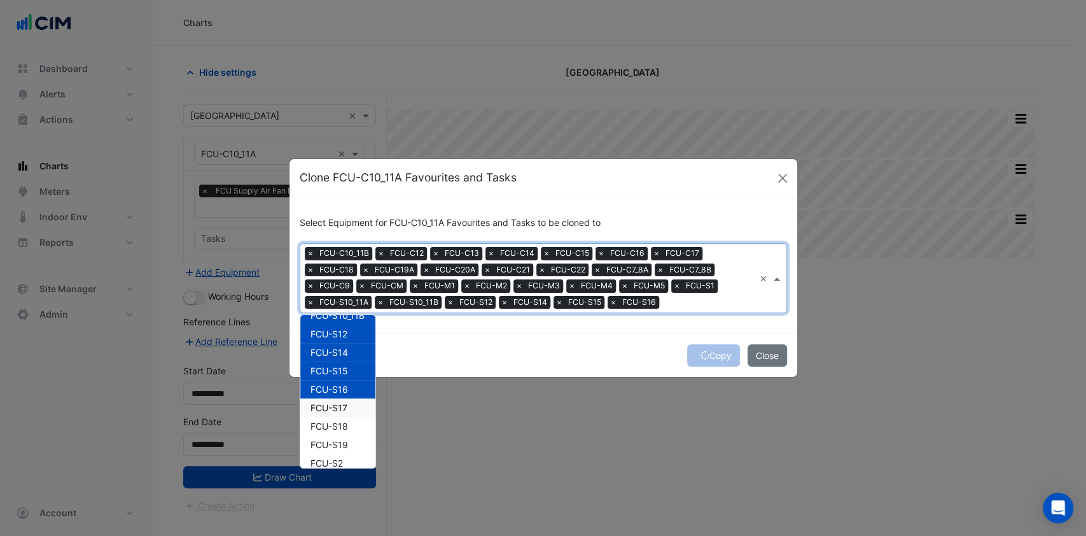
click at [331, 410] on span "FCU-S17" at bounding box center [328, 407] width 37 height 11
click at [331, 422] on span "FCU-S18" at bounding box center [329, 426] width 38 height 11
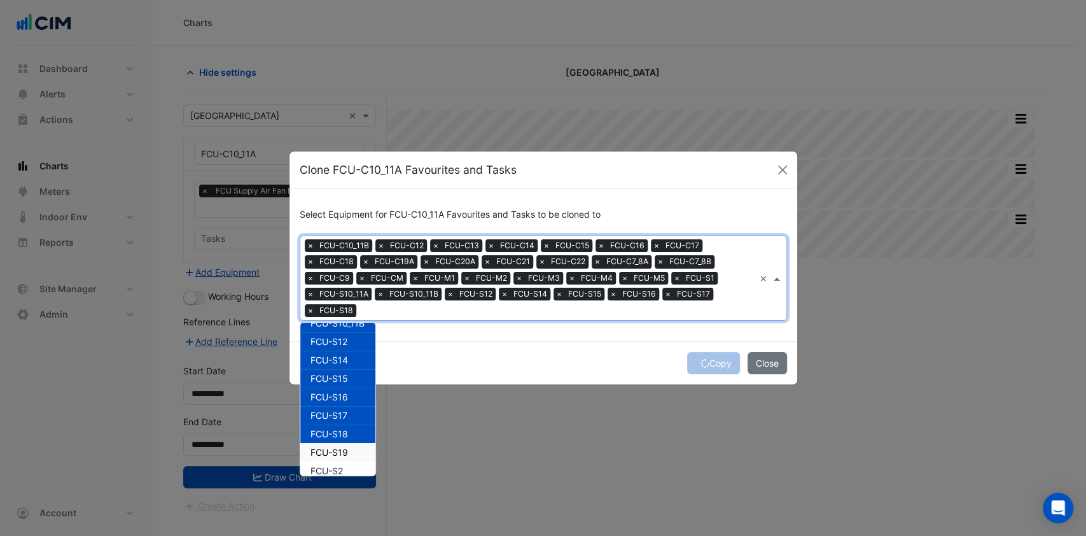
click at [329, 454] on span "FCU-S19" at bounding box center [329, 452] width 38 height 11
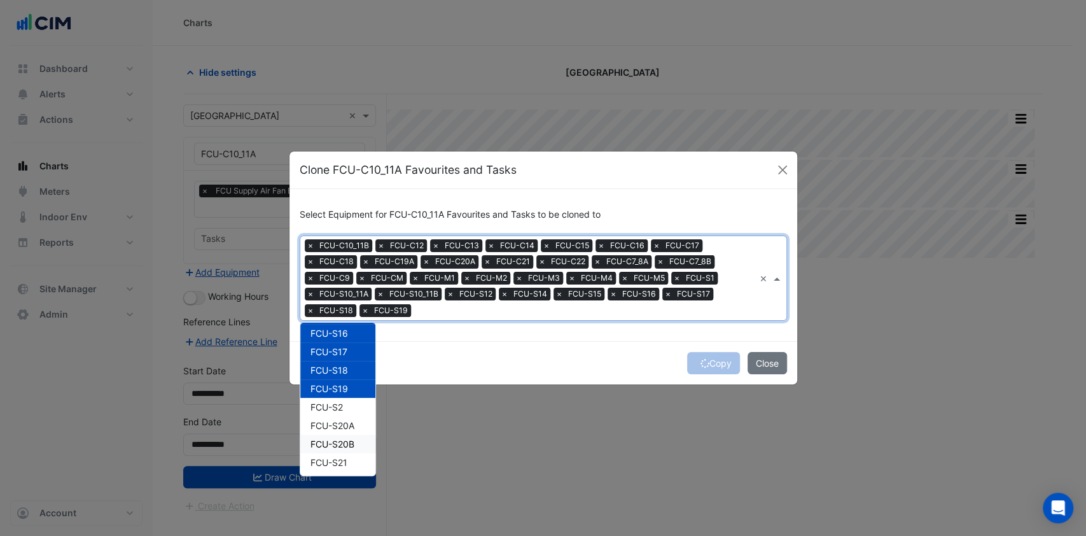
scroll to position [763, 0]
click at [336, 387] on span "FCU-S2" at bounding box center [326, 385] width 32 height 11
click at [337, 407] on span "FCU-S20A" at bounding box center [332, 403] width 44 height 11
click at [337, 426] on span "FCU-S20B" at bounding box center [332, 422] width 44 height 11
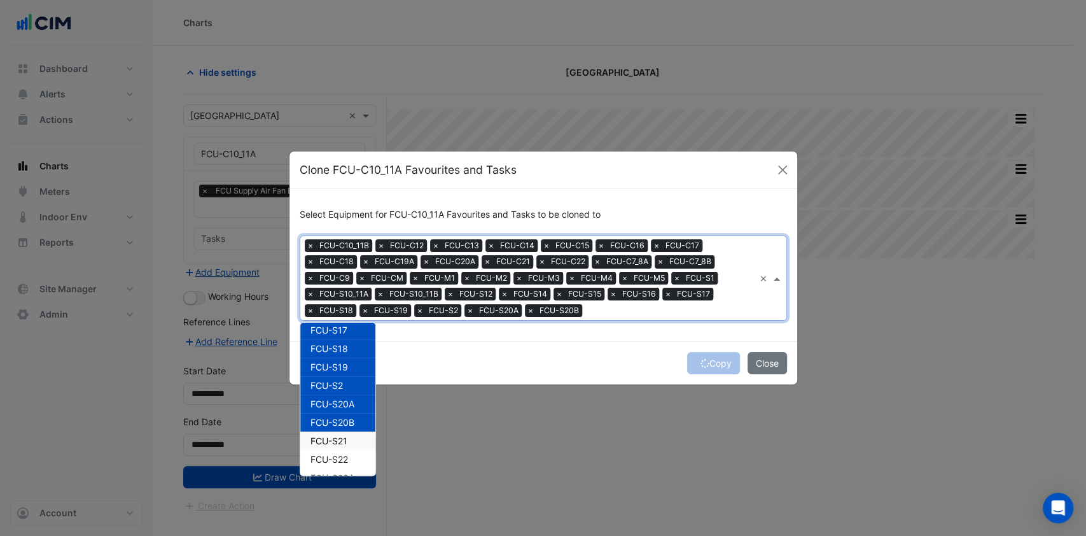
click at [328, 441] on span "FCU-S21" at bounding box center [328, 440] width 37 height 11
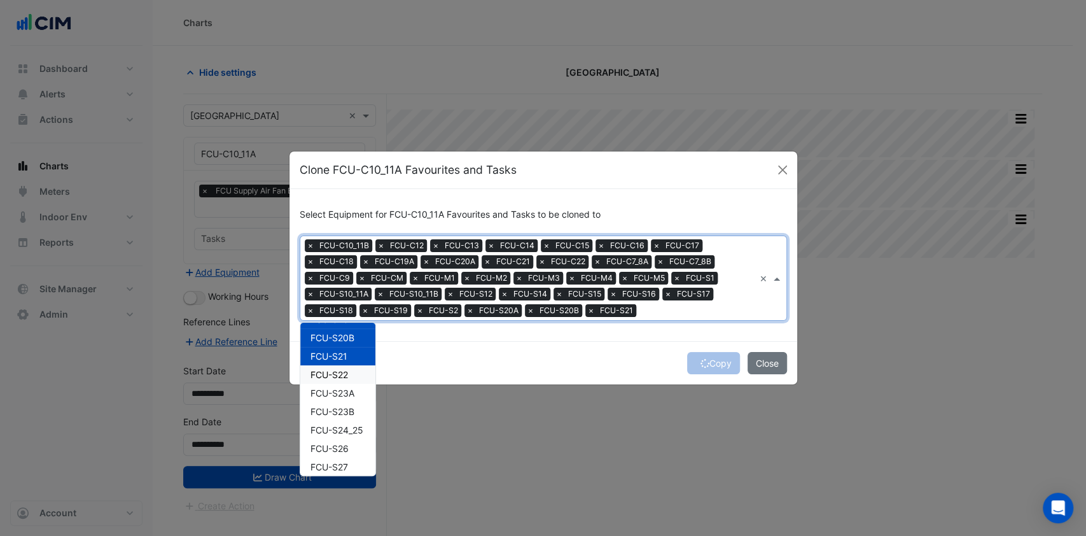
click at [334, 374] on span "FCU-S22" at bounding box center [329, 374] width 38 height 11
click at [338, 393] on span "FCU-S23A" at bounding box center [332, 392] width 44 height 11
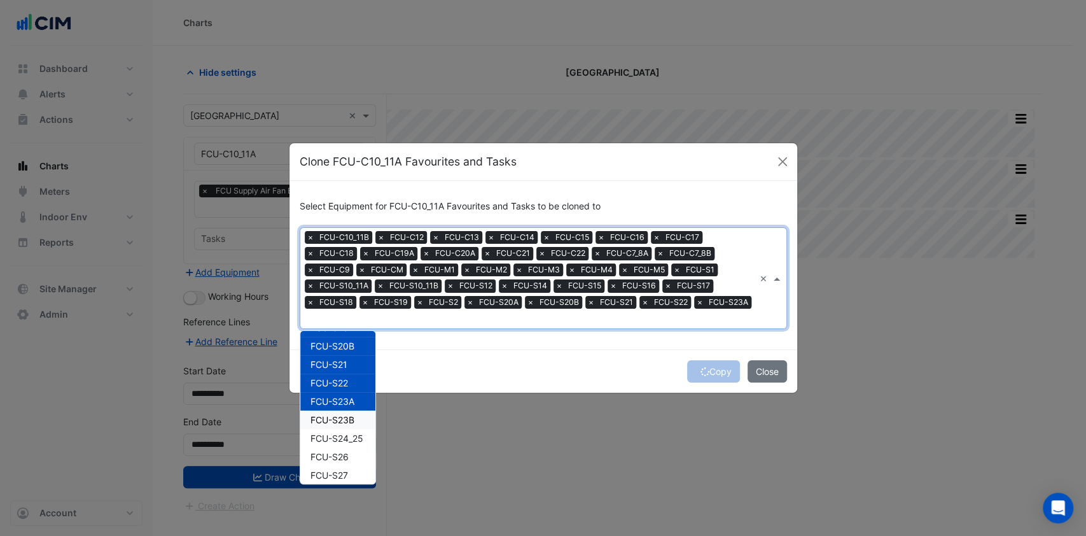
click at [333, 415] on span "FCU-S23B" at bounding box center [332, 419] width 44 height 11
click at [326, 435] on span "FCU-S24_25" at bounding box center [336, 438] width 53 height 11
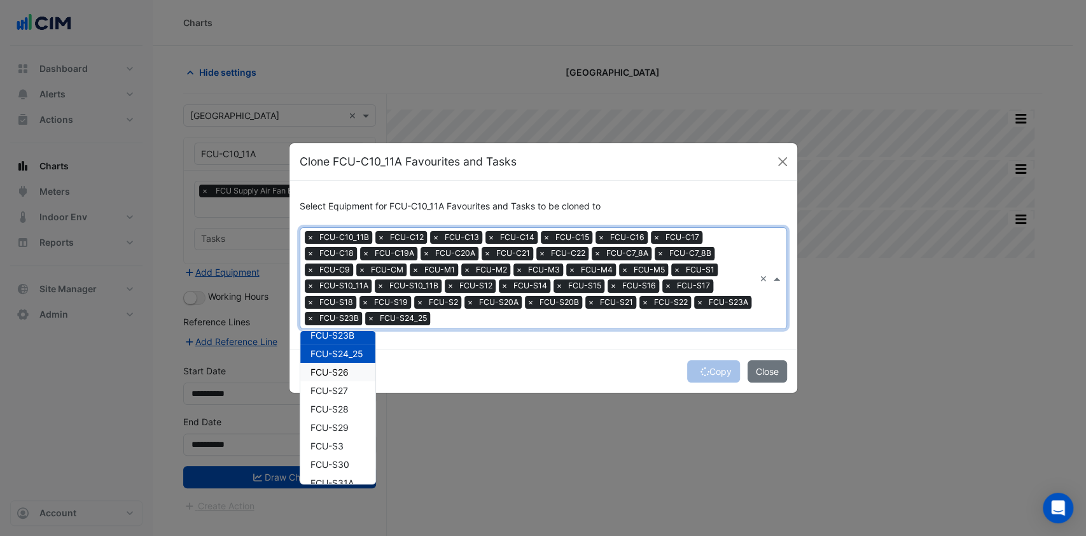
click at [337, 372] on span "FCU-S26" at bounding box center [329, 371] width 38 height 11
click at [337, 389] on span "FCU-S27" at bounding box center [329, 390] width 38 height 11
click at [337, 401] on div "FCU-S28" at bounding box center [337, 409] width 75 height 18
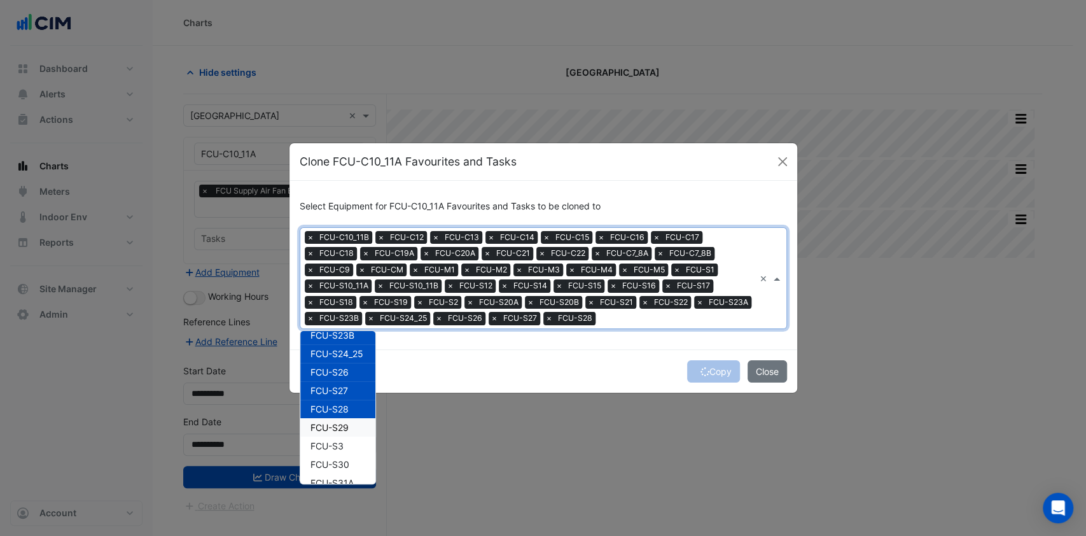
click at [333, 424] on span "FCU-S29" at bounding box center [329, 427] width 38 height 11
click at [331, 450] on span "FCU-S3" at bounding box center [326, 445] width 33 height 11
click at [330, 464] on span "FCU-S30" at bounding box center [329, 464] width 39 height 11
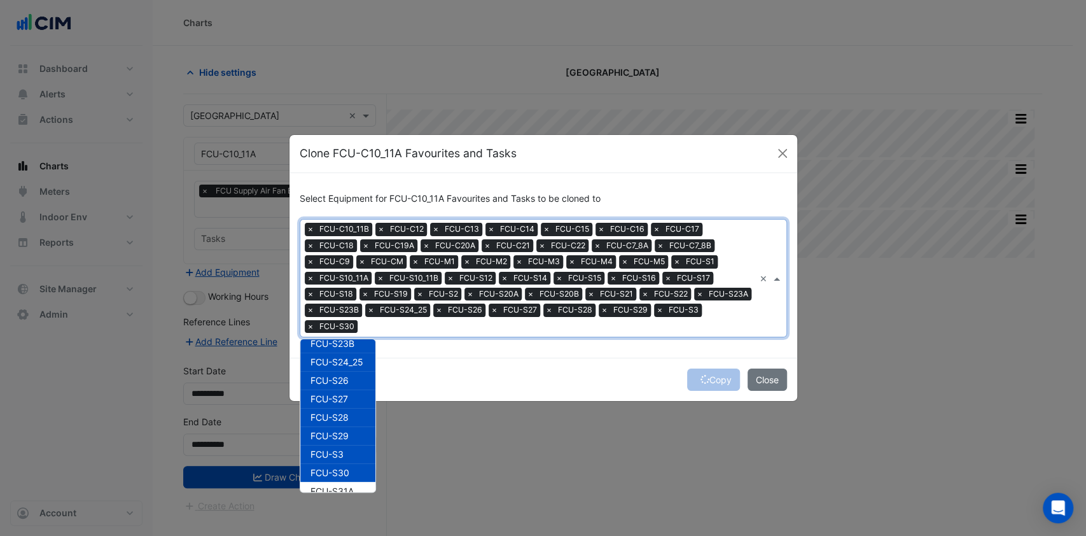
scroll to position [1018, 0]
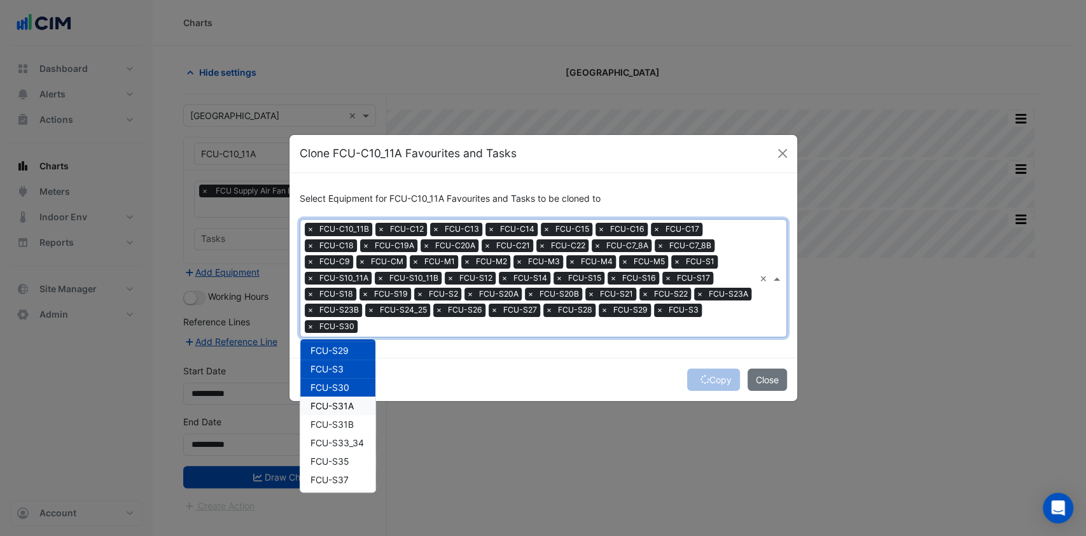
click at [334, 408] on span "FCU-S31A" at bounding box center [331, 405] width 43 height 11
click at [333, 422] on span "FCU-S31B" at bounding box center [331, 424] width 43 height 11
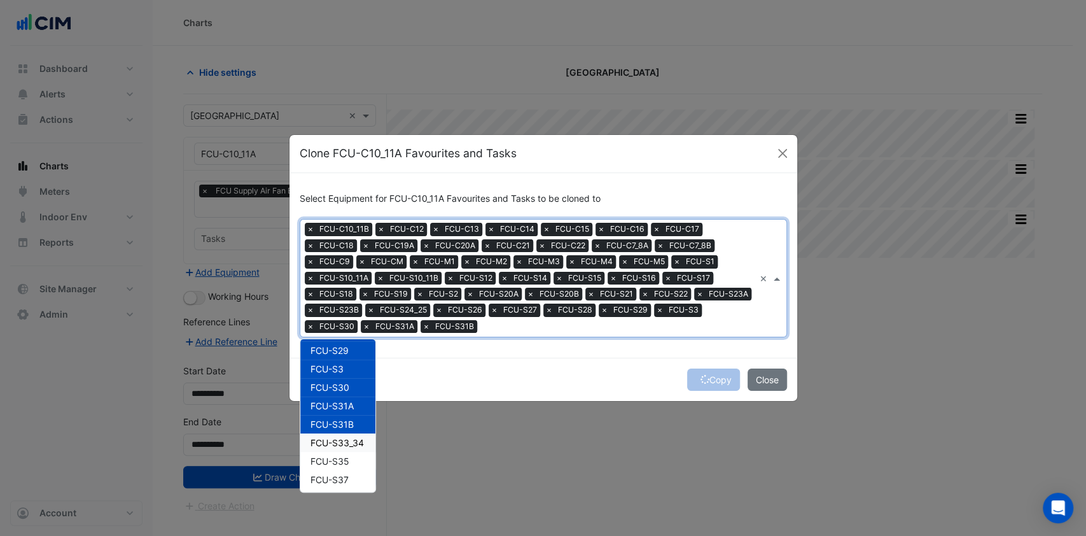
click at [331, 444] on span "FCU-S33_34" at bounding box center [336, 442] width 53 height 11
click at [331, 461] on span "FCU-S35" at bounding box center [329, 461] width 39 height 11
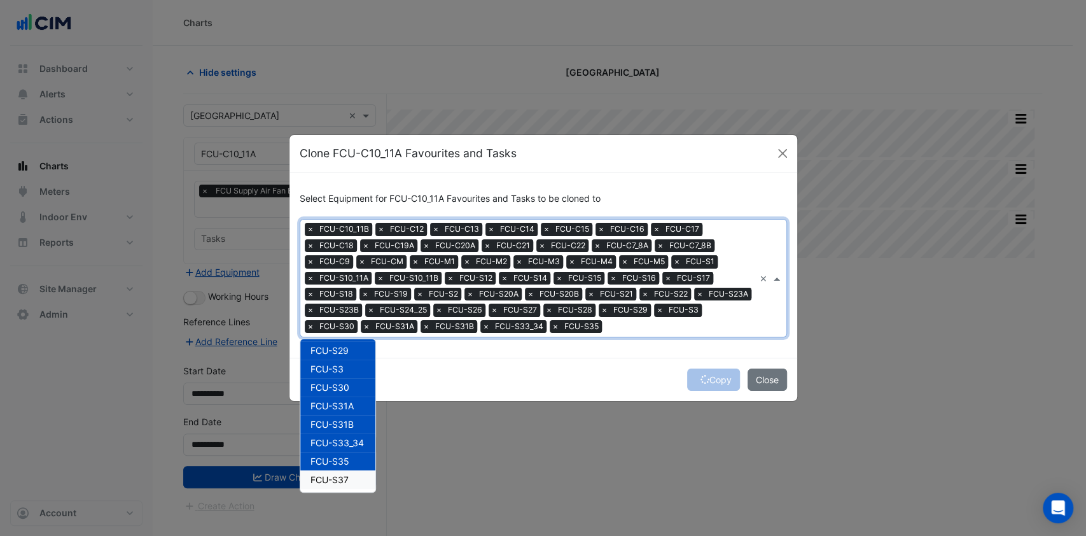
click at [327, 471] on div "FCU-S37" at bounding box center [337, 479] width 75 height 18
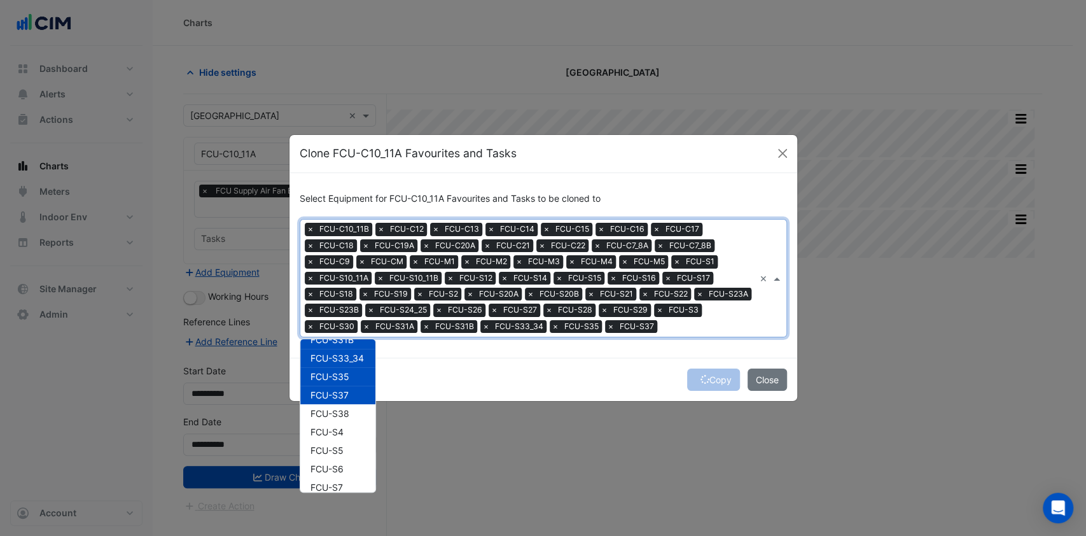
scroll to position [1148, 0]
click at [337, 366] on span "FCU-S38" at bounding box center [329, 367] width 39 height 11
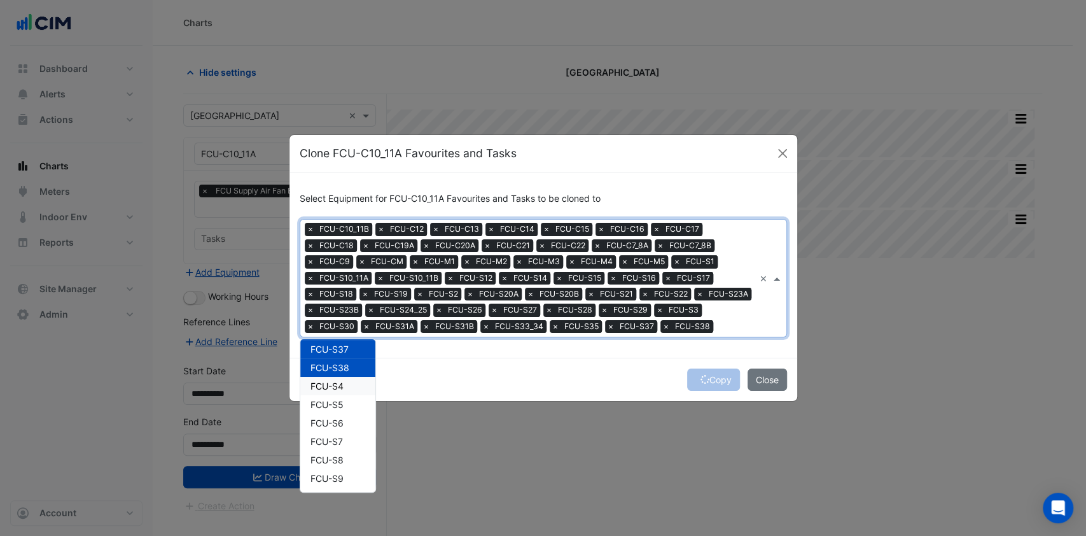
click at [339, 382] on span "FCU-S4" at bounding box center [326, 385] width 33 height 11
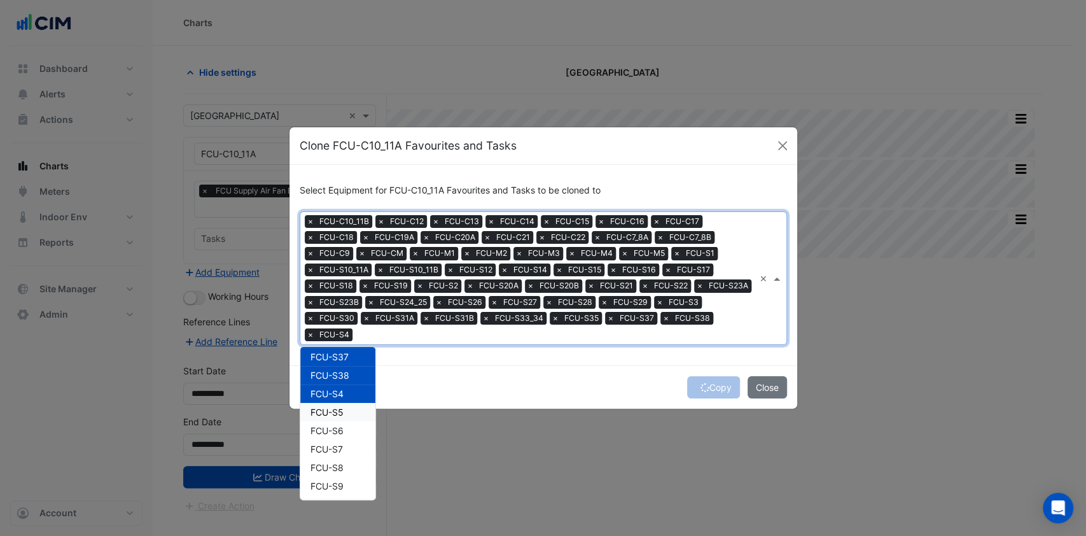
click at [337, 407] on span "FCU-S5" at bounding box center [326, 412] width 33 height 11
click at [335, 428] on span "FCU-S6" at bounding box center [326, 430] width 33 height 11
click at [330, 445] on span "FCU-S7" at bounding box center [326, 448] width 32 height 11
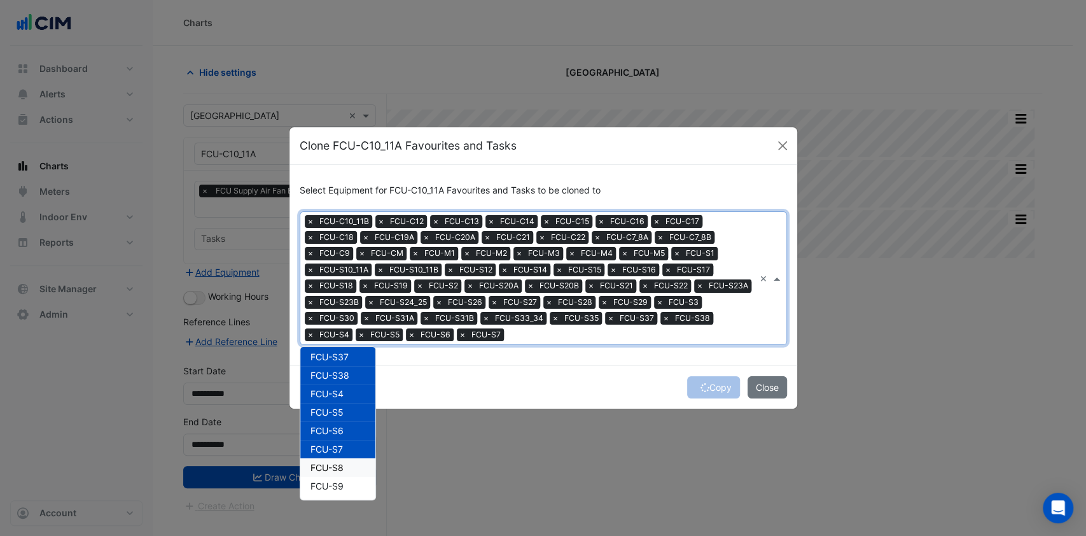
click at [330, 463] on span "FCU-S8" at bounding box center [326, 467] width 33 height 11
click at [332, 478] on div "FCU-S9" at bounding box center [337, 486] width 75 height 18
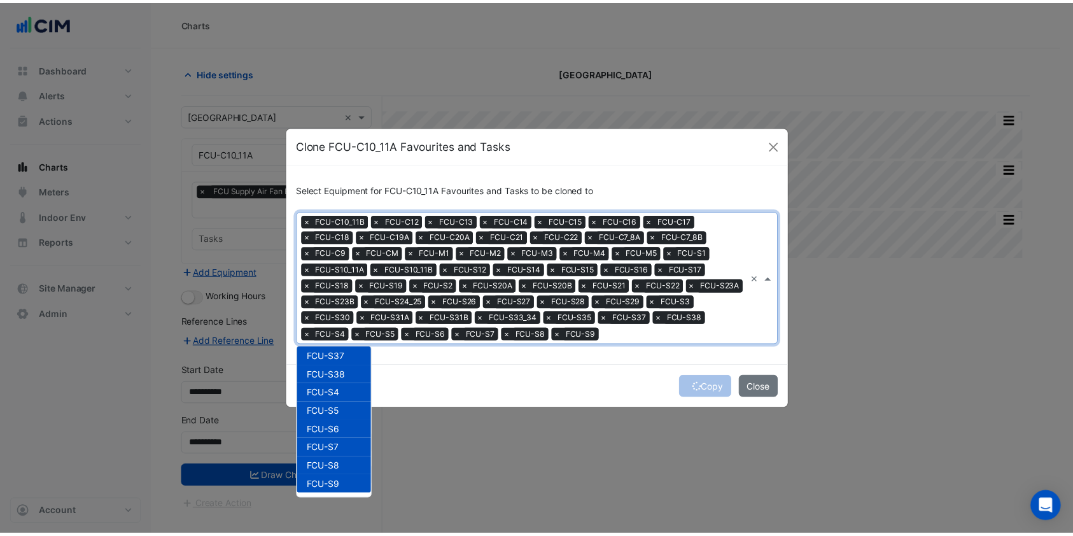
scroll to position [1149, 0]
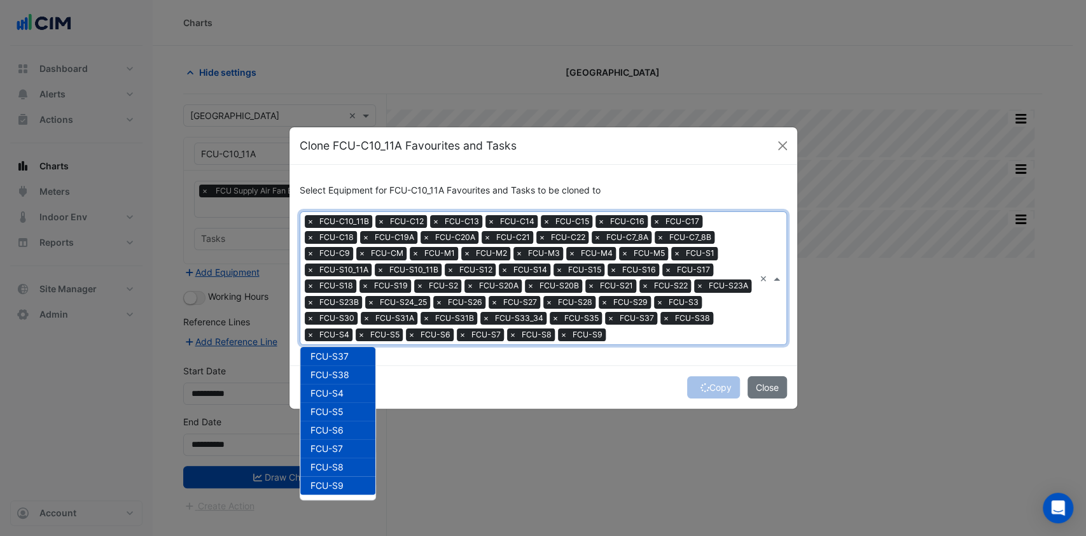
click at [555, 391] on div "Copy Close" at bounding box center [543, 386] width 508 height 43
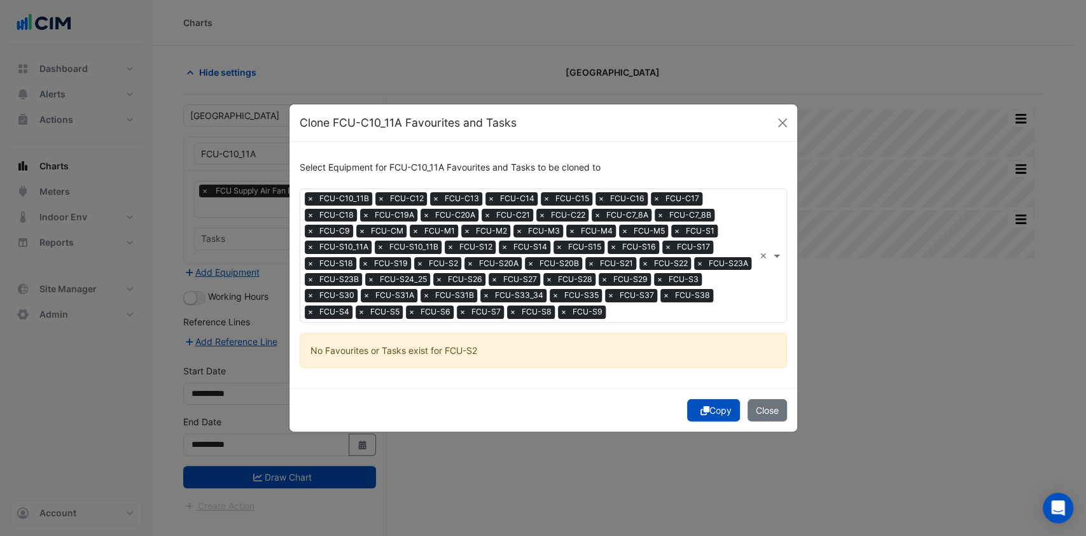
click at [712, 418] on button "Copy" at bounding box center [713, 410] width 53 height 22
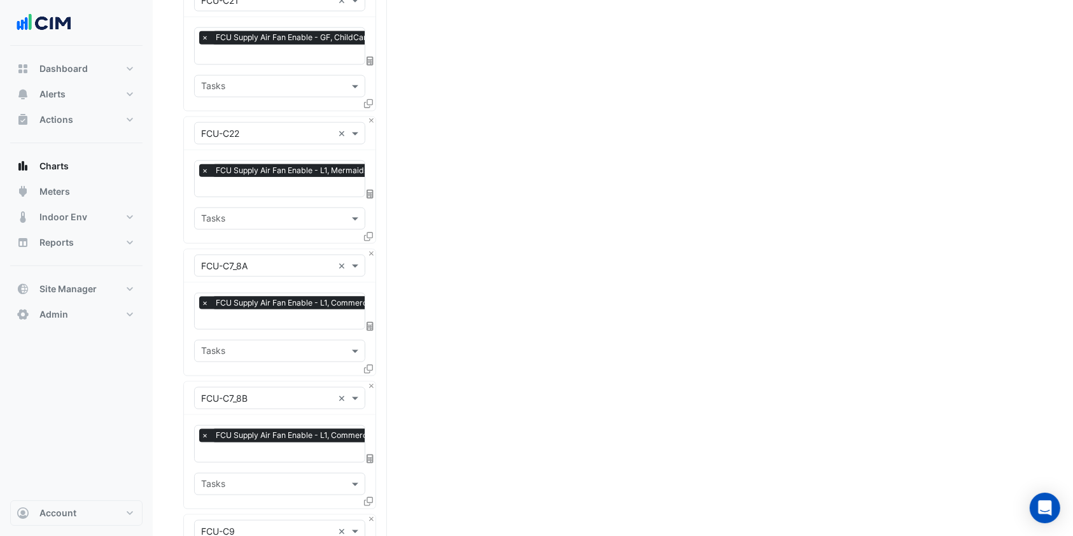
scroll to position [7316, 0]
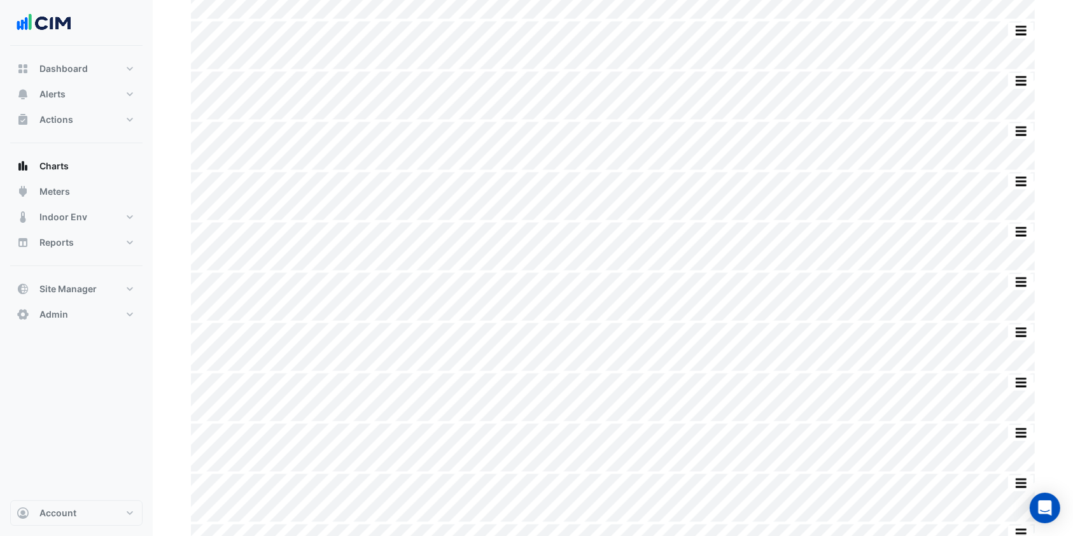
scroll to position [2099, 0]
